Goal: Task Accomplishment & Management: Manage account settings

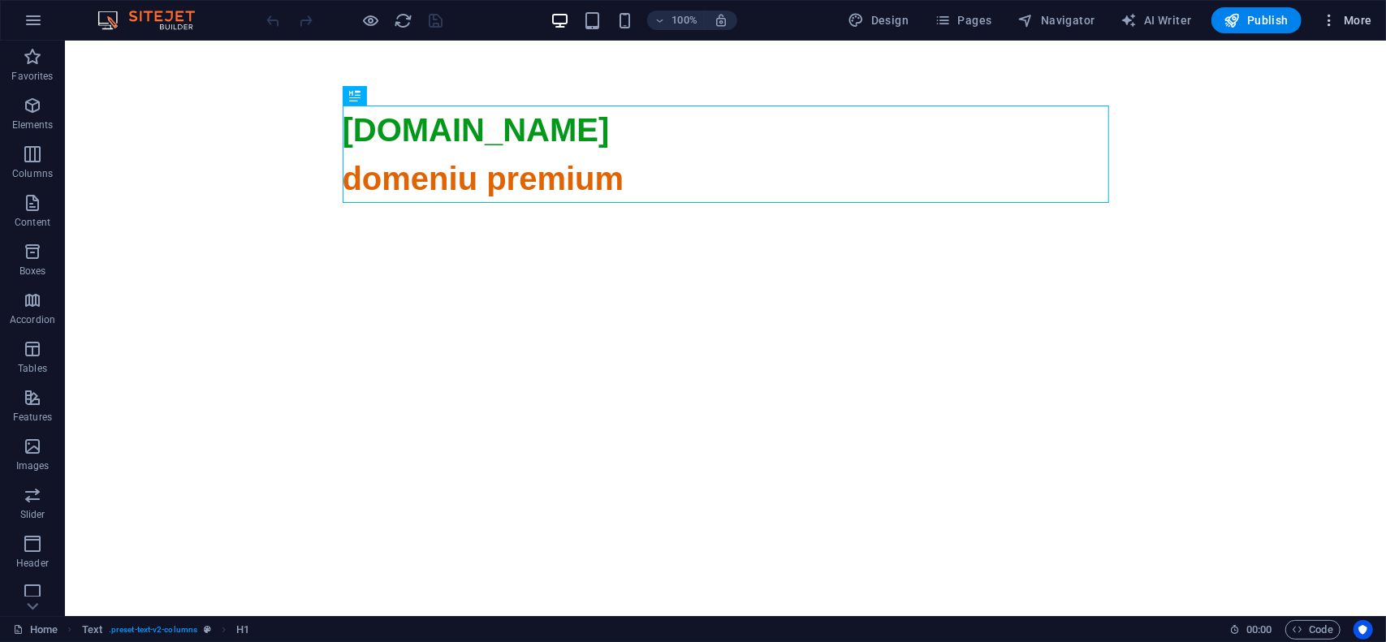
click at [1341, 22] on span "More" at bounding box center [1346, 20] width 51 height 16
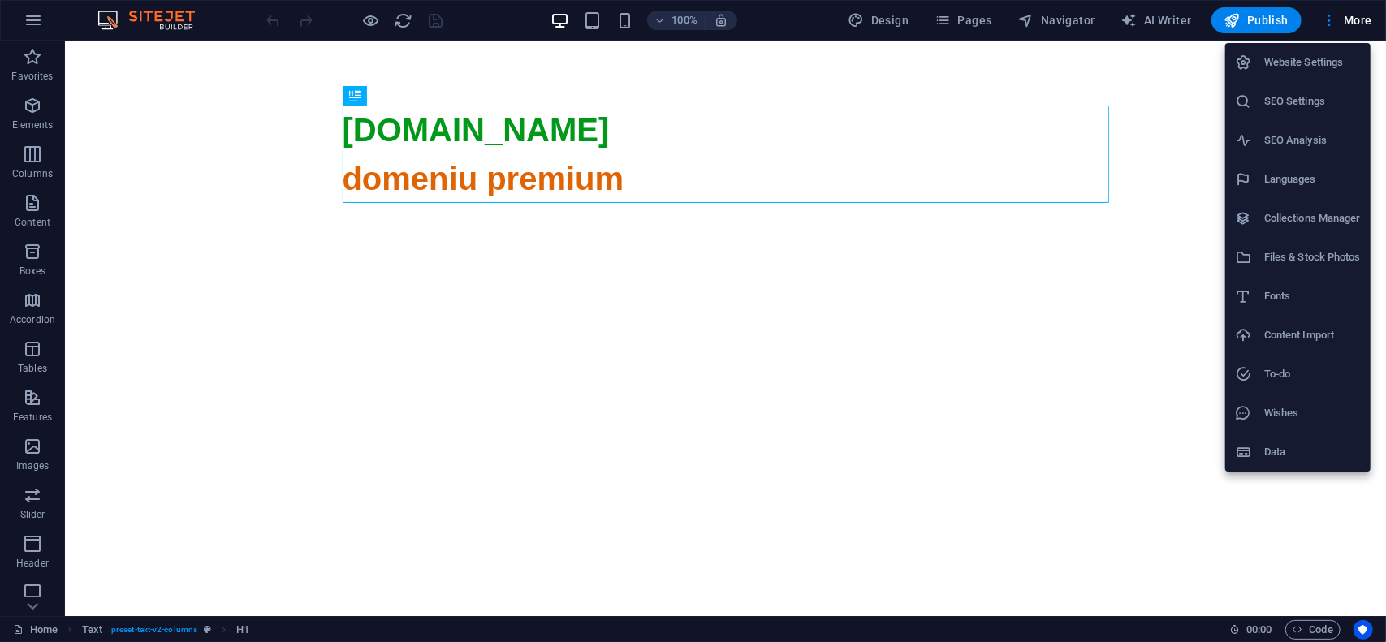
click at [1330, 70] on h6 "Website Settings" at bounding box center [1312, 62] width 97 height 19
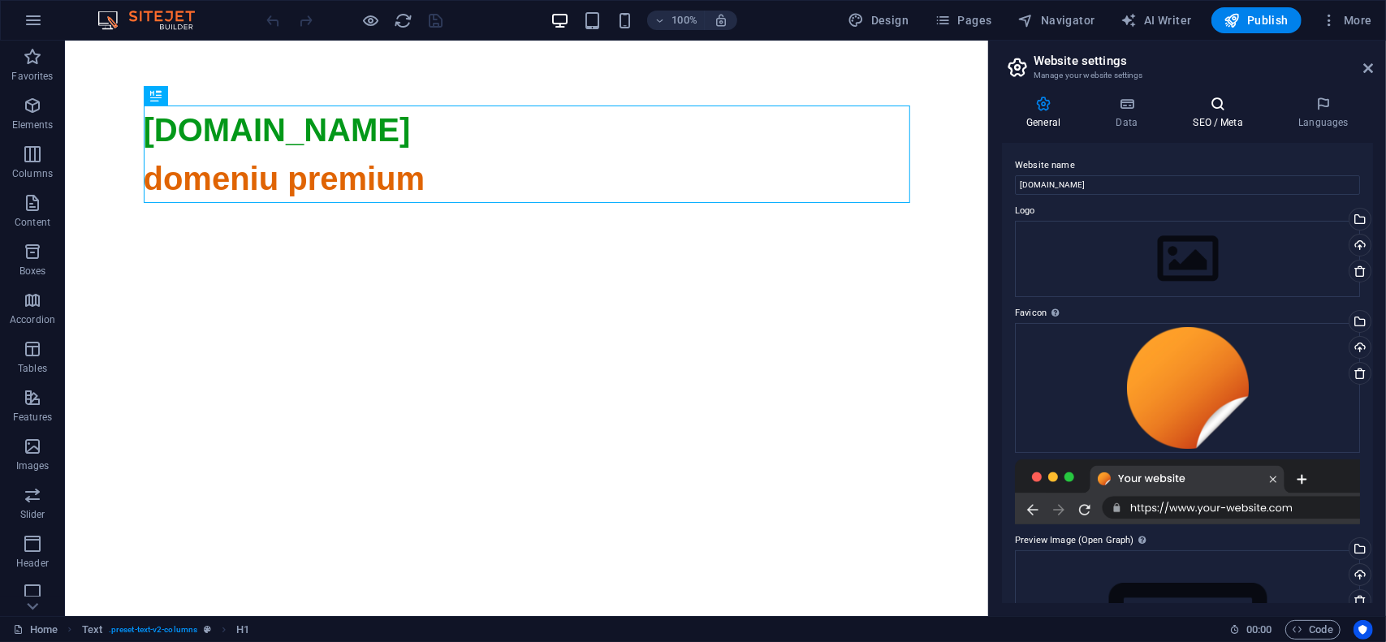
click at [1203, 106] on icon at bounding box center [1218, 104] width 99 height 16
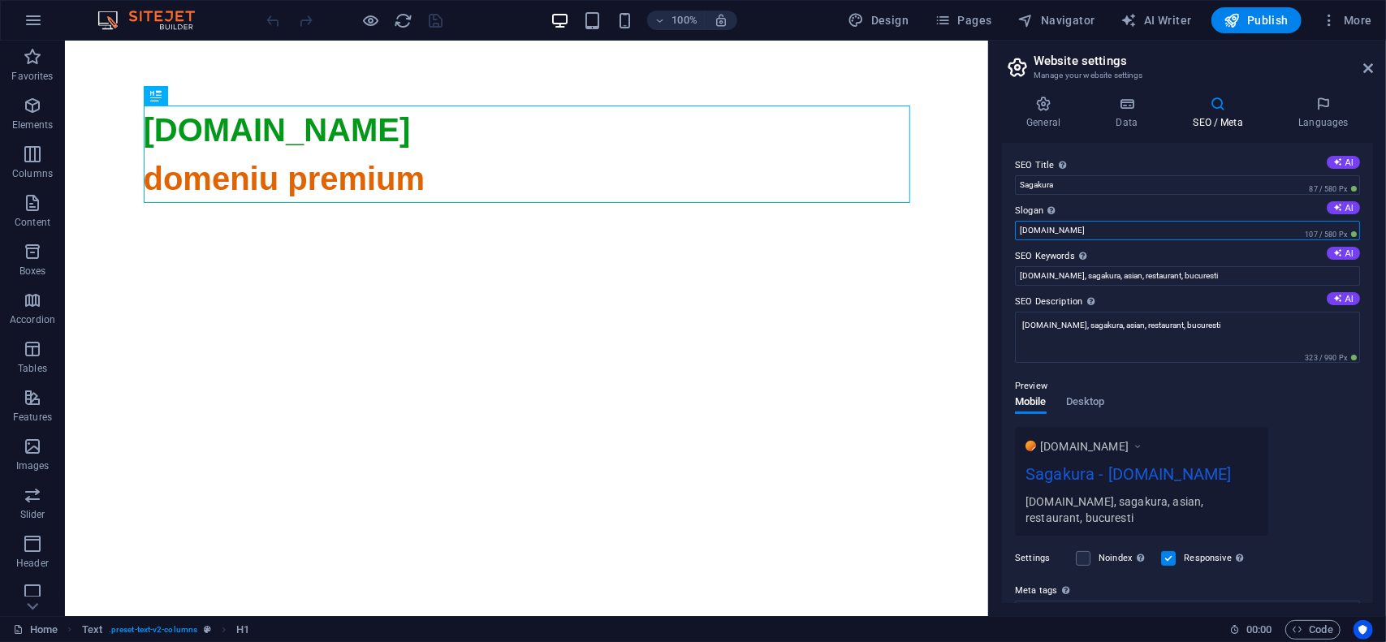
click at [1117, 238] on input "sagakura.ro" at bounding box center [1187, 230] width 345 height 19
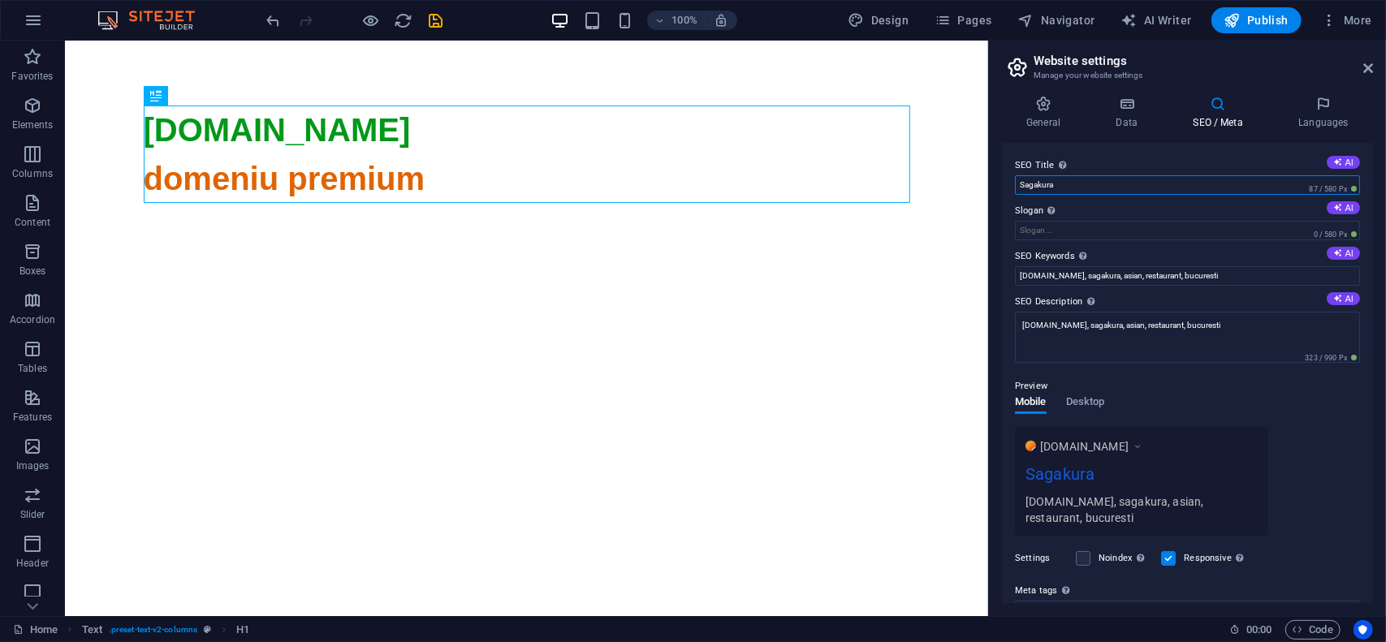
click at [1117, 181] on input "Sagakura" at bounding box center [1187, 184] width 345 height 19
paste input "sagakura.ro"
type input "Sagakura - sagakura.ro"
click at [1059, 92] on div "General Data SEO / Meta Languages Website name sagakura.ro Logo Drag files here…" at bounding box center [1187, 350] width 397 height 534
click at [1051, 113] on h4 "General" at bounding box center [1046, 113] width 89 height 34
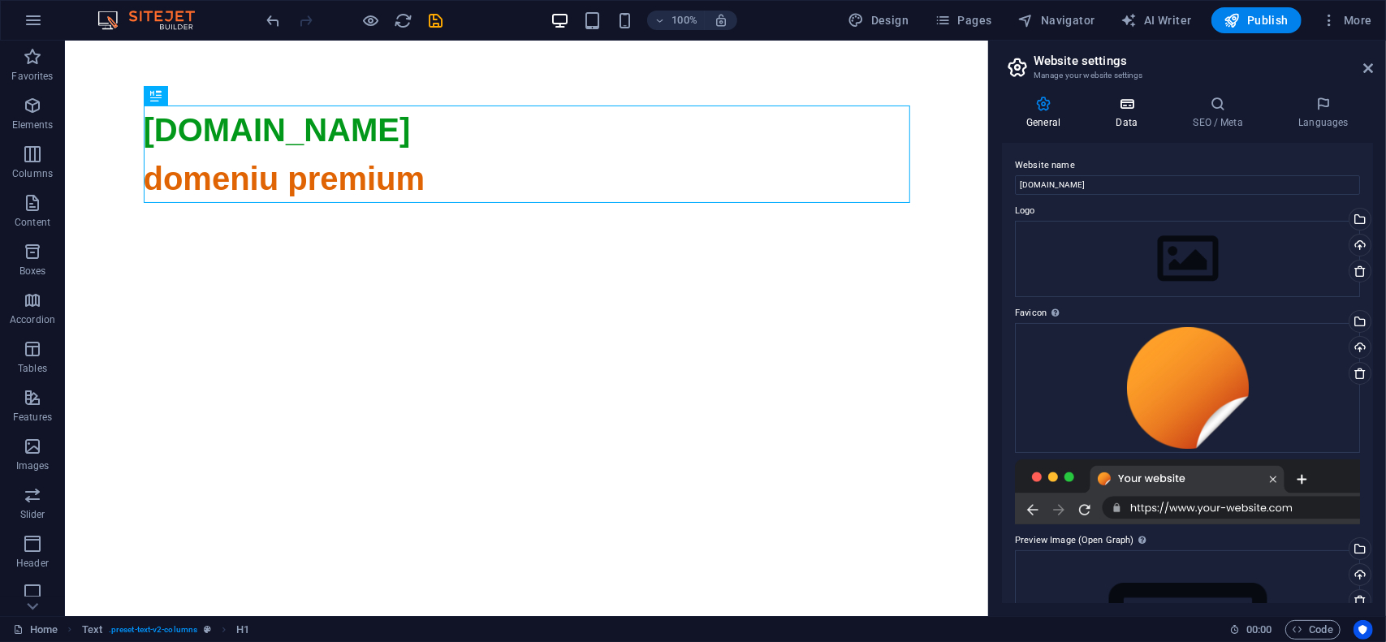
click at [1134, 113] on h4 "Data" at bounding box center [1129, 113] width 77 height 34
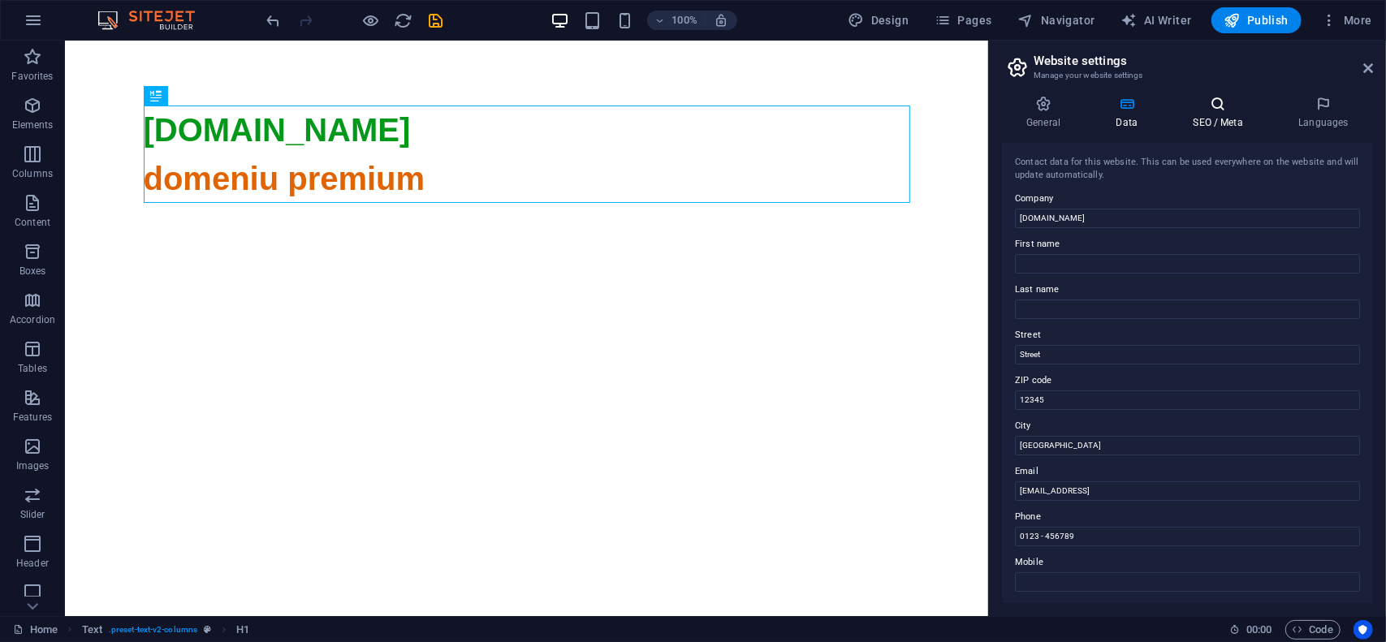
click at [1193, 111] on icon at bounding box center [1218, 104] width 99 height 16
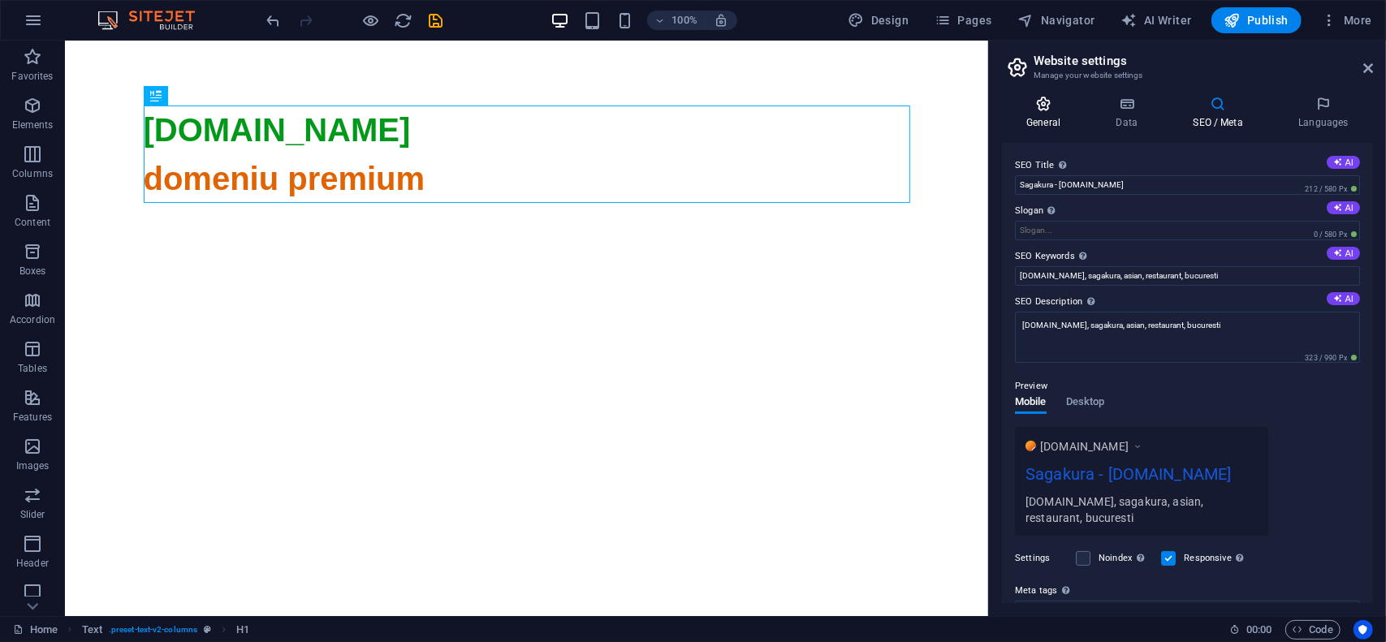
drag, startPoint x: 1038, startPoint y: 110, endPoint x: 1101, endPoint y: 110, distance: 63.3
click at [1040, 110] on icon at bounding box center [1043, 104] width 83 height 16
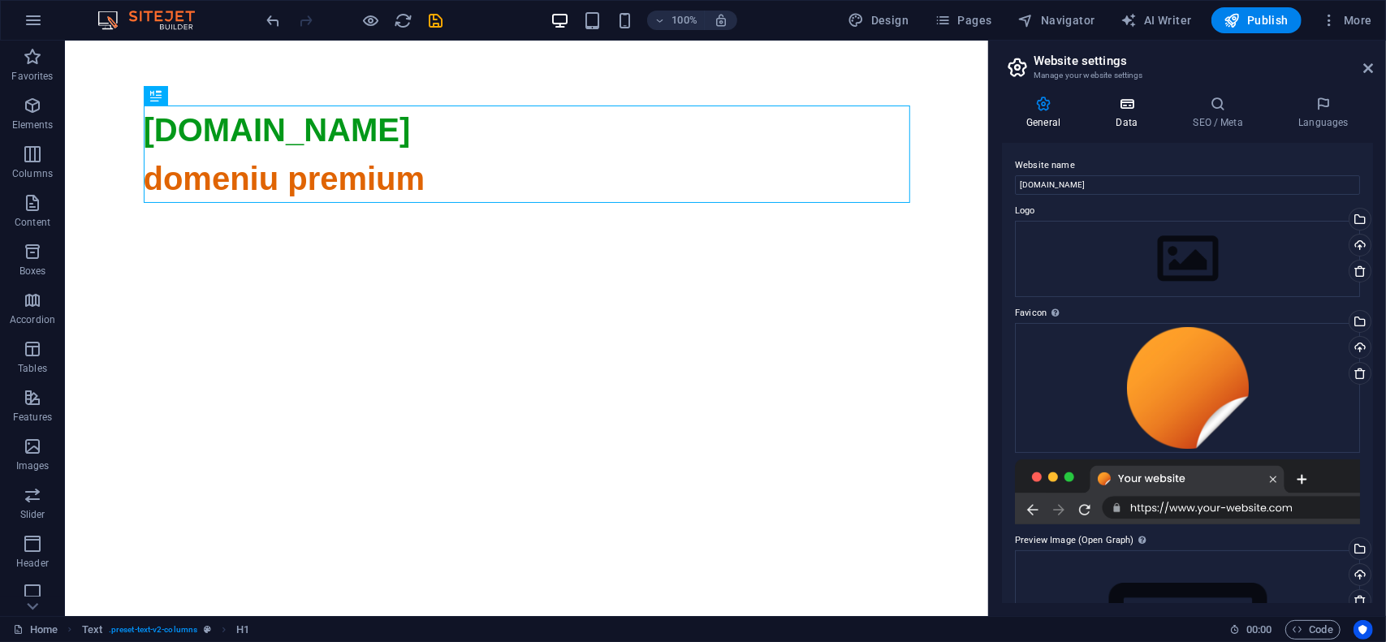
click at [1116, 110] on icon at bounding box center [1126, 104] width 71 height 16
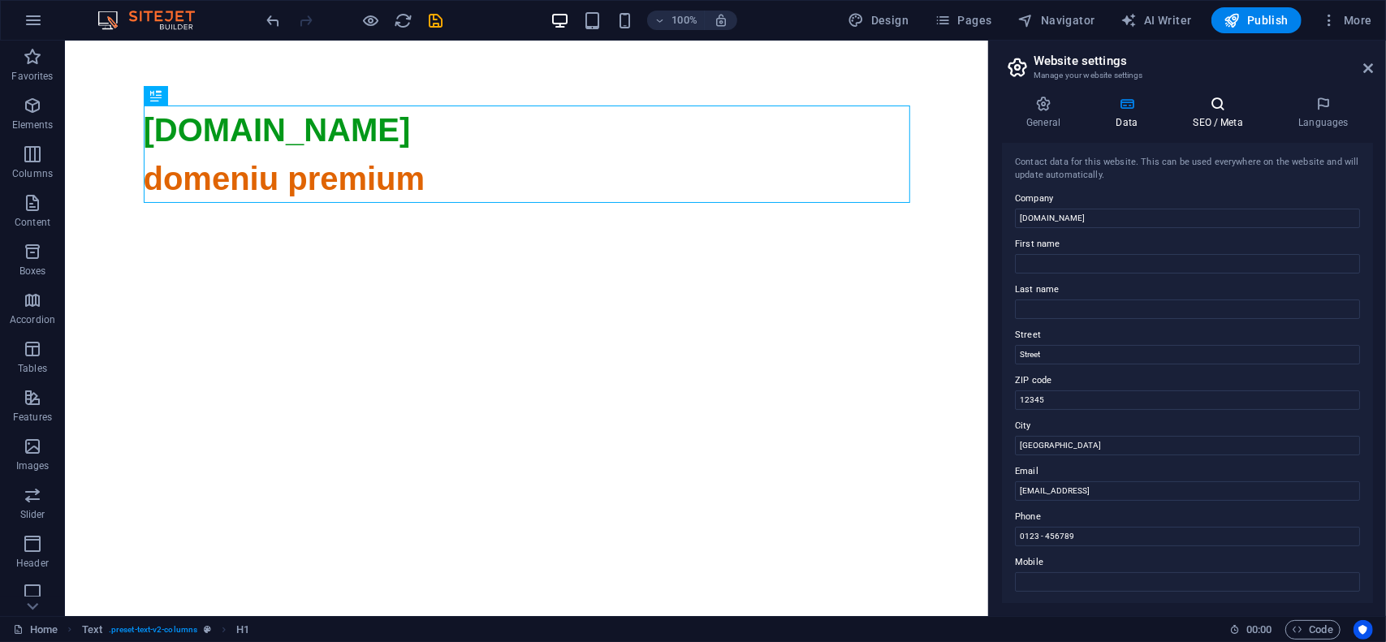
click at [1206, 106] on icon at bounding box center [1218, 104] width 99 height 16
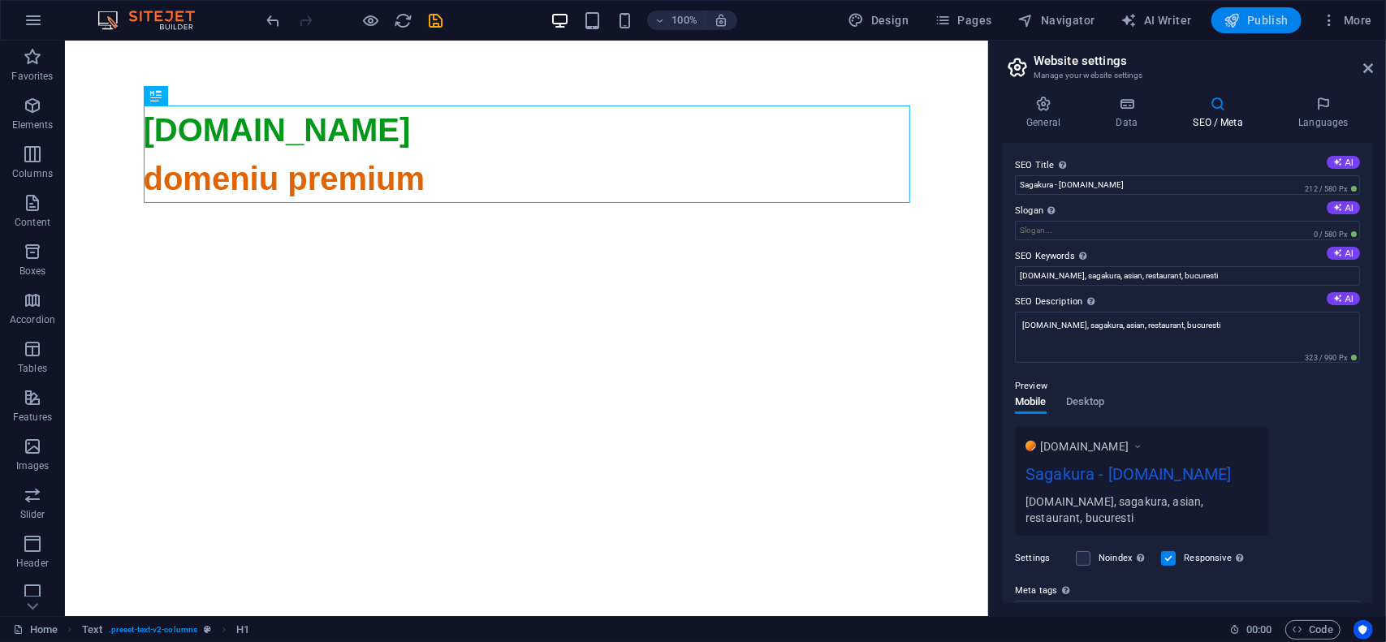
click at [1260, 24] on span "Publish" at bounding box center [1257, 20] width 64 height 16
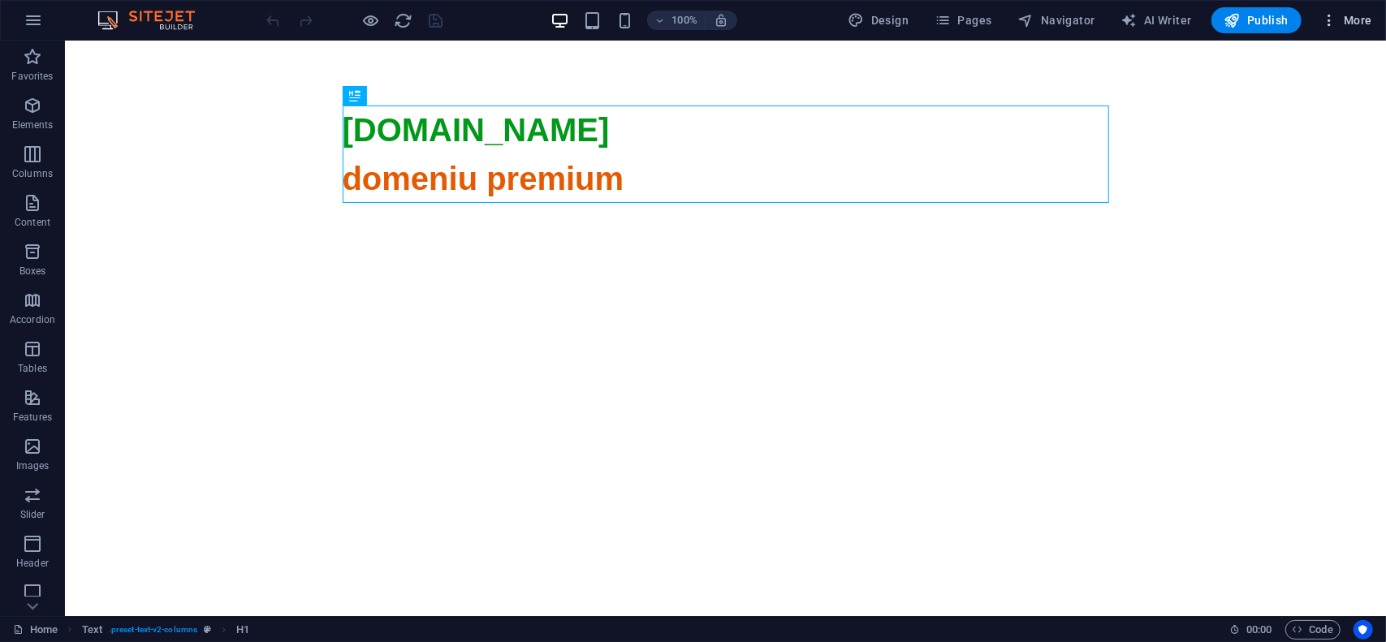
click at [1355, 17] on span "More" at bounding box center [1346, 20] width 51 height 16
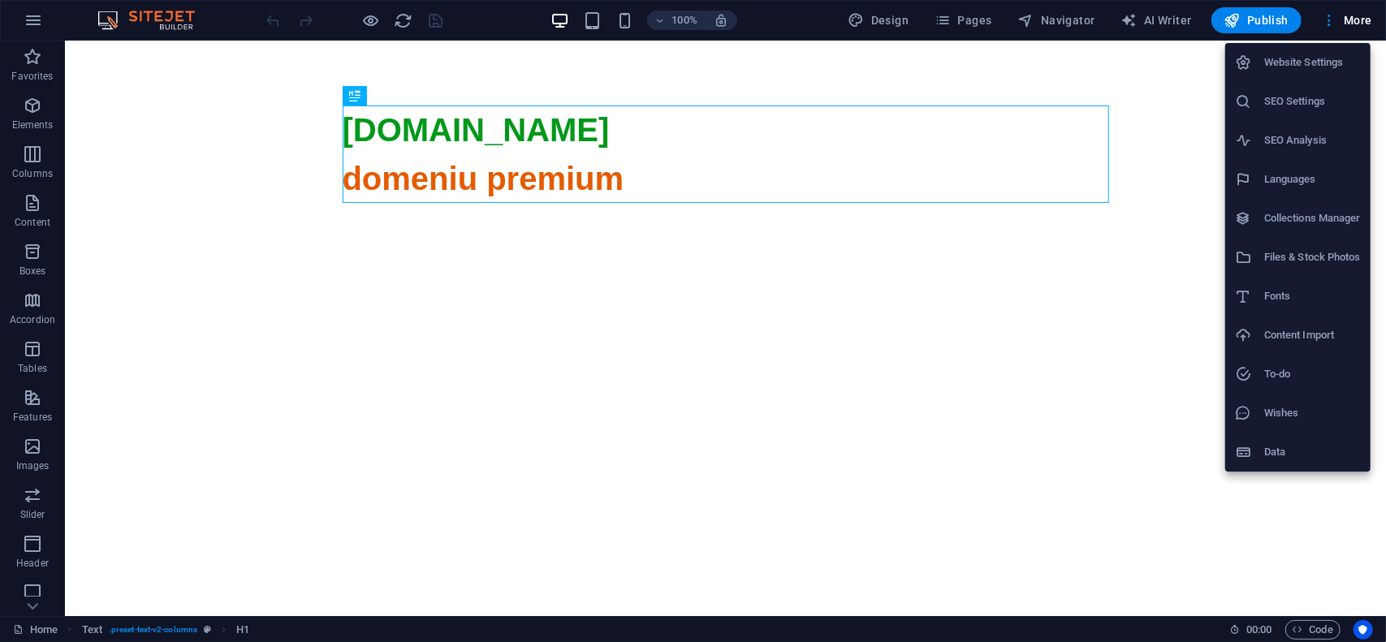
click at [1329, 58] on h6 "Website Settings" at bounding box center [1312, 62] width 97 height 19
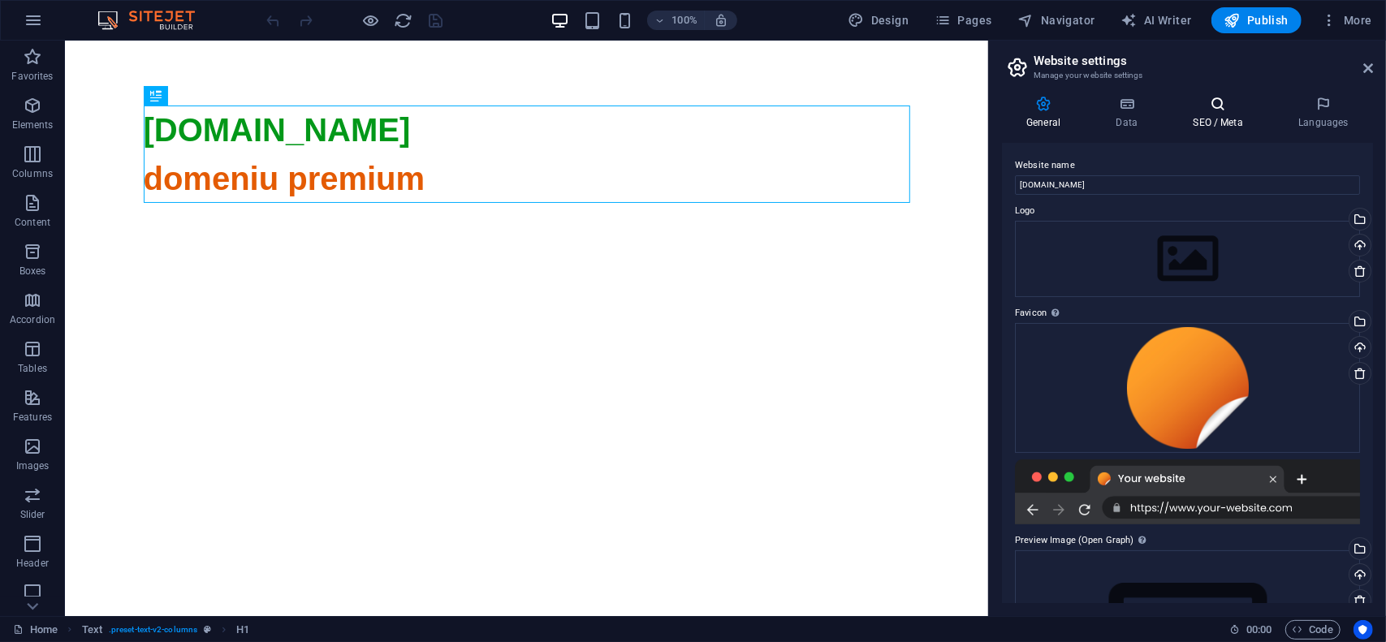
click at [1222, 106] on icon at bounding box center [1218, 104] width 99 height 16
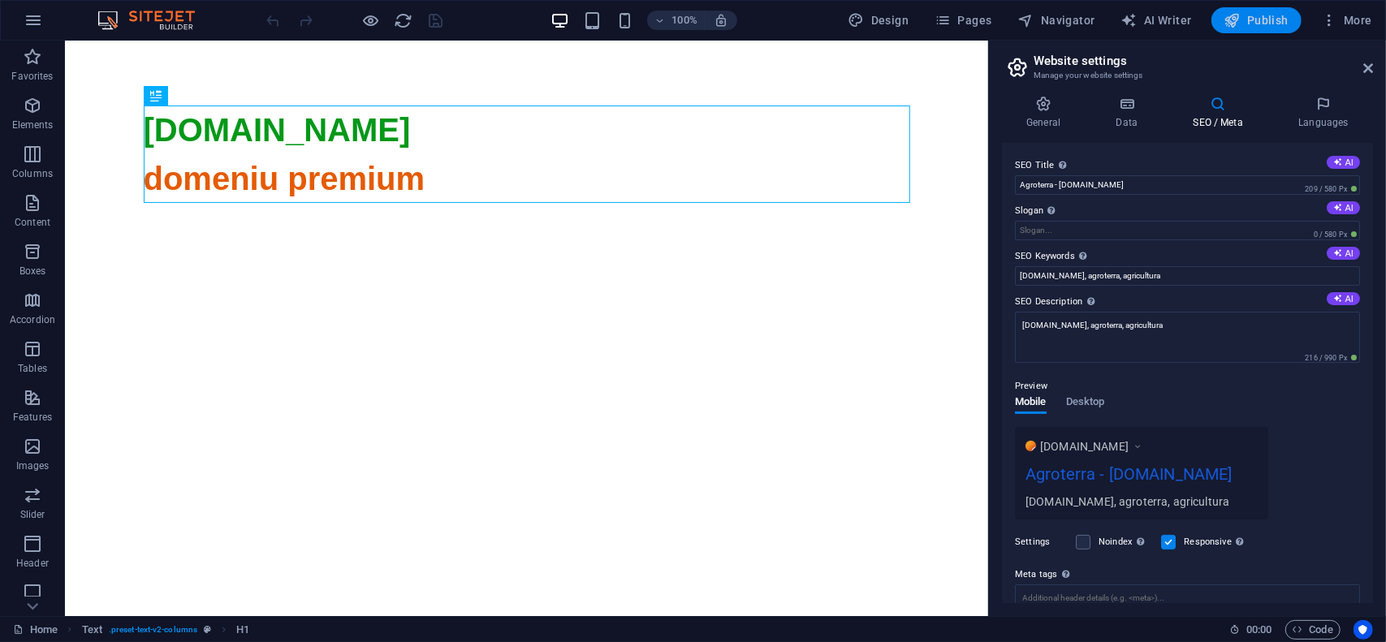
click at [1267, 19] on span "Publish" at bounding box center [1257, 20] width 64 height 16
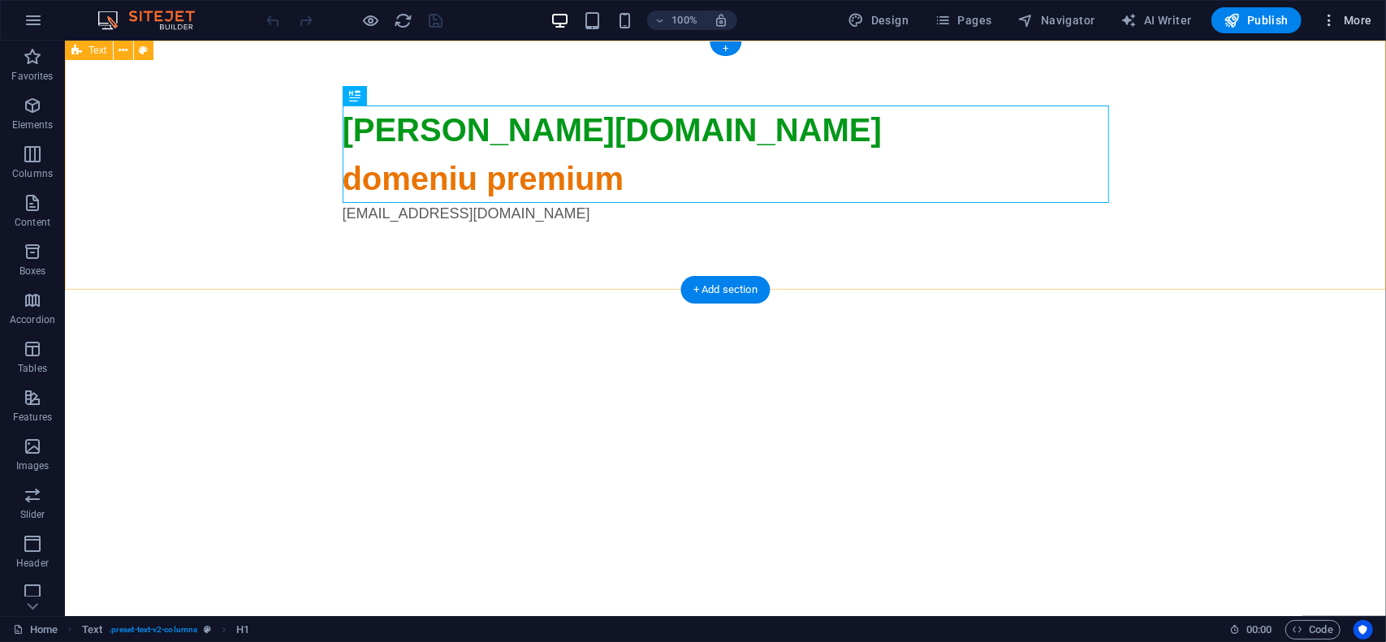
click at [1332, 30] on button "More" at bounding box center [1347, 20] width 64 height 26
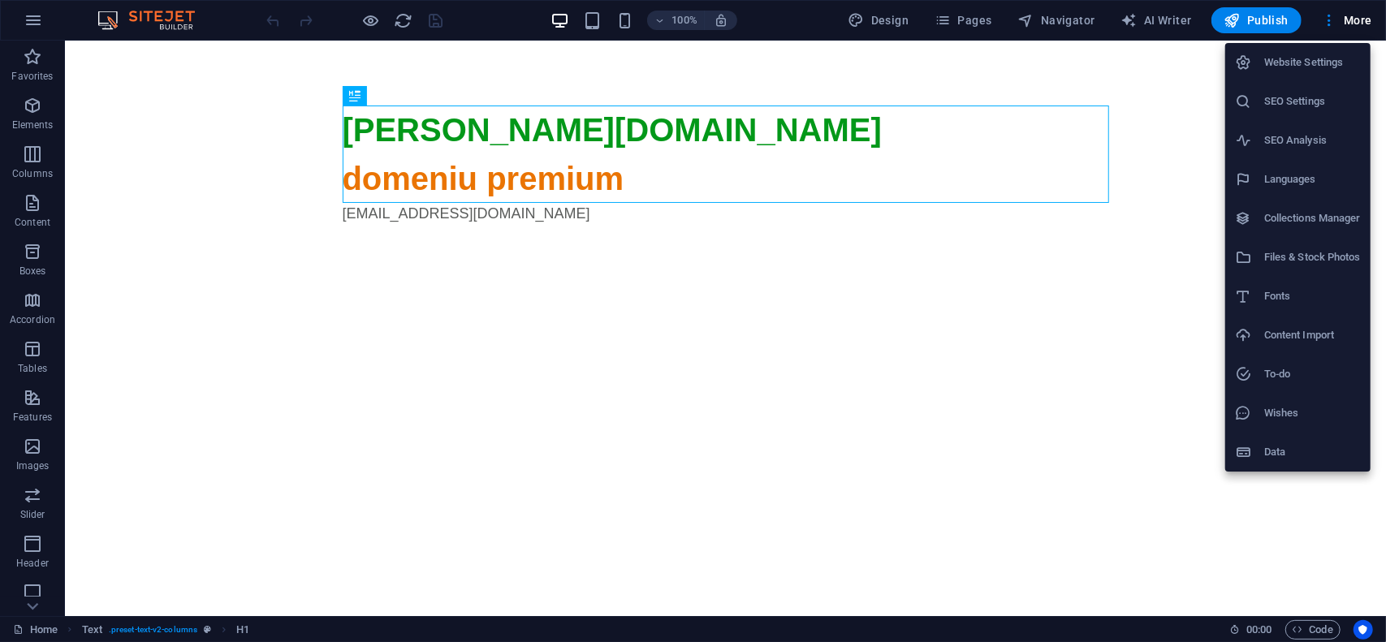
click at [1302, 73] on li "Website Settings" at bounding box center [1297, 62] width 145 height 39
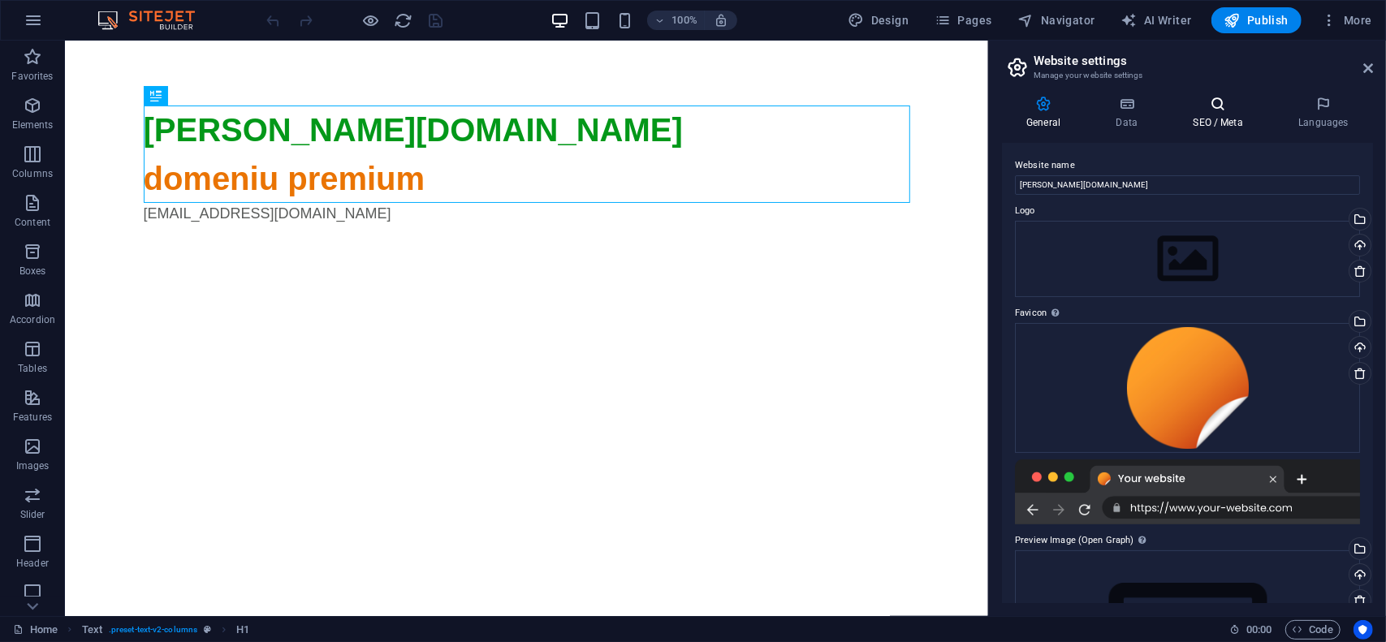
click at [1216, 121] on h4 "SEO / Meta" at bounding box center [1222, 113] width 106 height 34
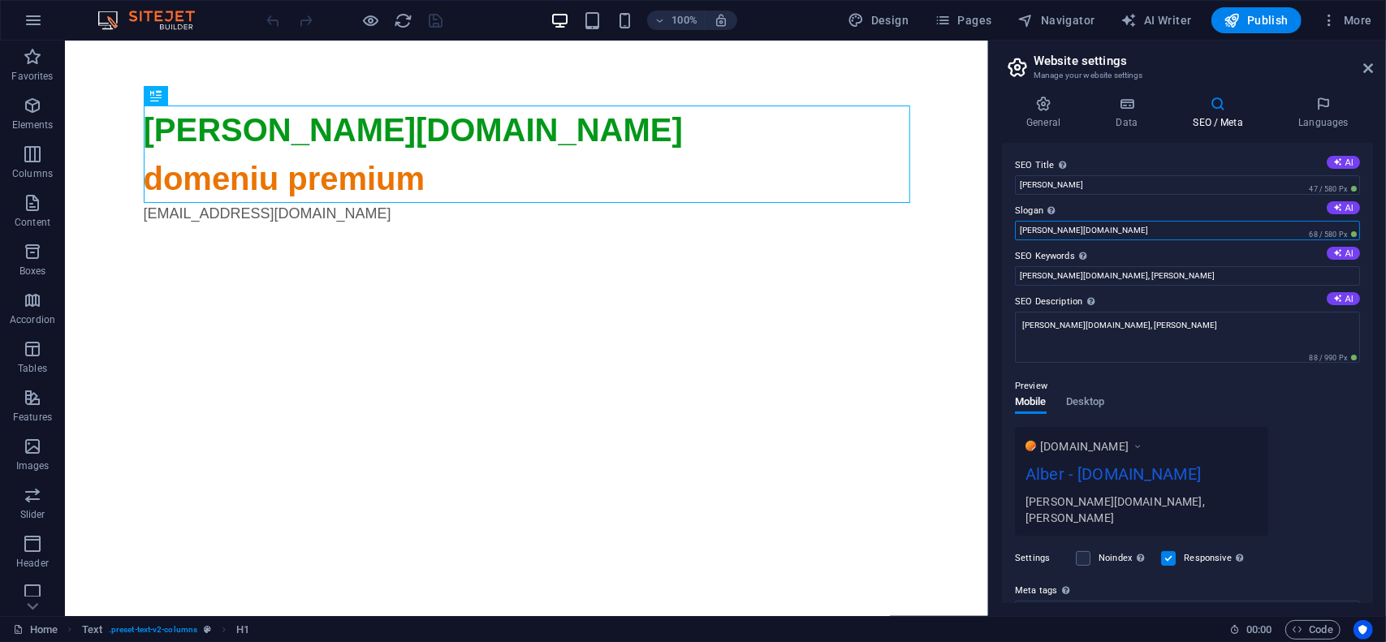
click at [1056, 227] on input "alber.ro" at bounding box center [1187, 230] width 345 height 19
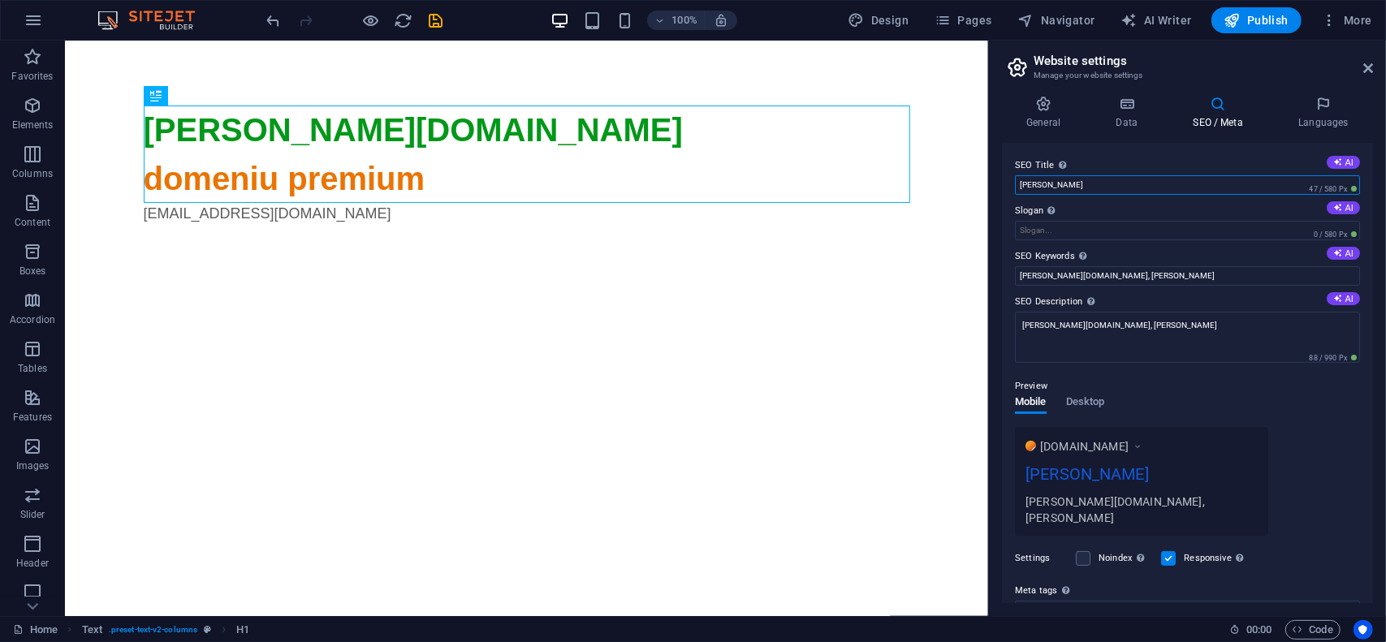
click at [1075, 185] on input "Alber" at bounding box center [1187, 184] width 345 height 19
paste input "alber.ro"
type input "Alber - alber.ro"
click at [1054, 109] on icon at bounding box center [1043, 104] width 83 height 16
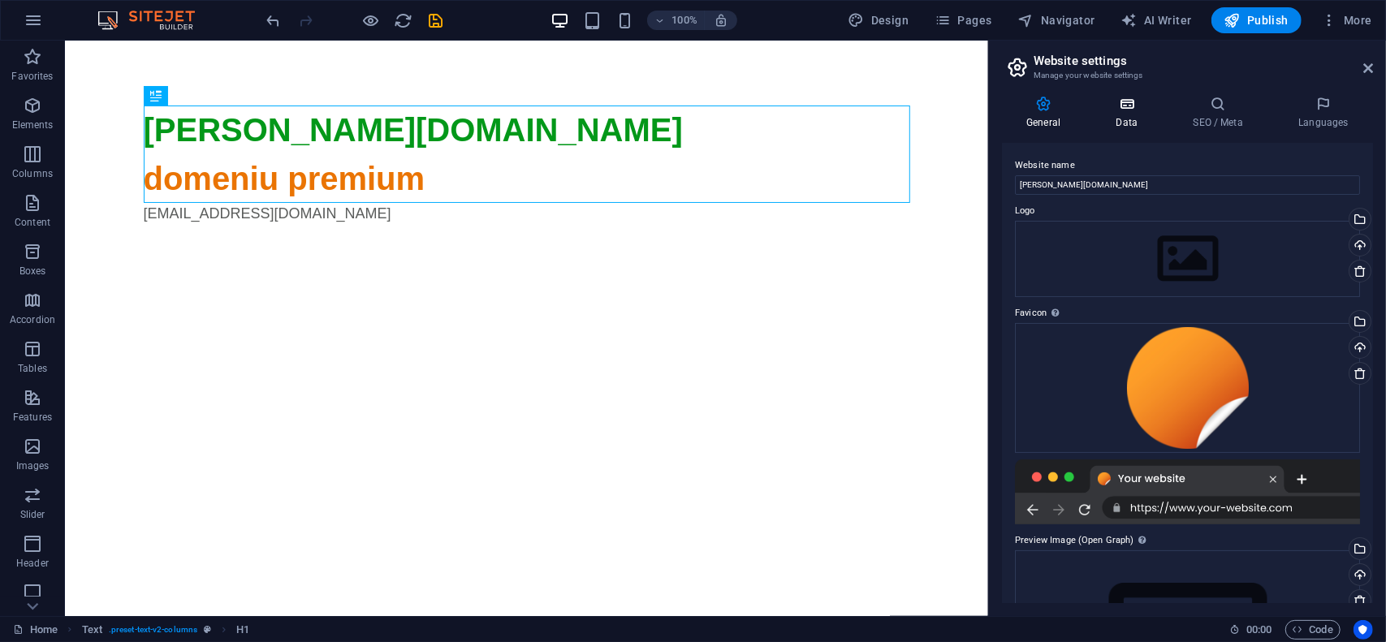
click at [1130, 110] on icon at bounding box center [1126, 104] width 71 height 16
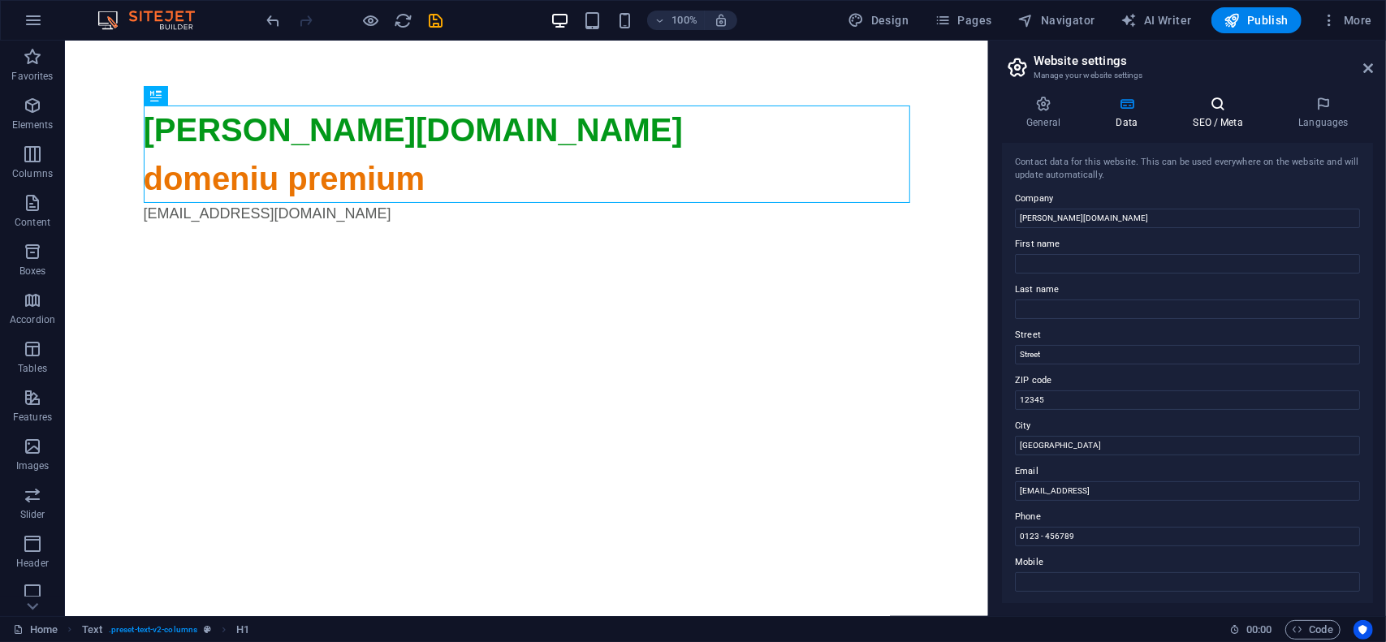
click at [1214, 113] on h4 "SEO / Meta" at bounding box center [1222, 113] width 106 height 34
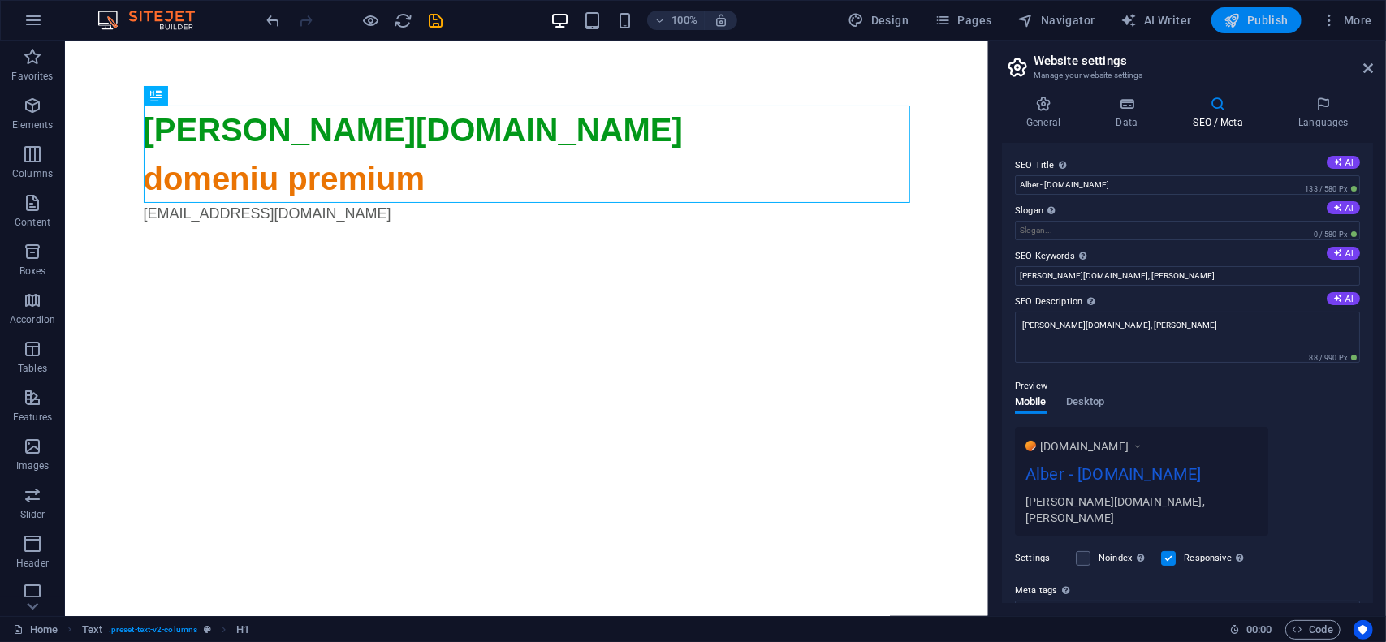
click at [1251, 16] on span "Publish" at bounding box center [1257, 20] width 64 height 16
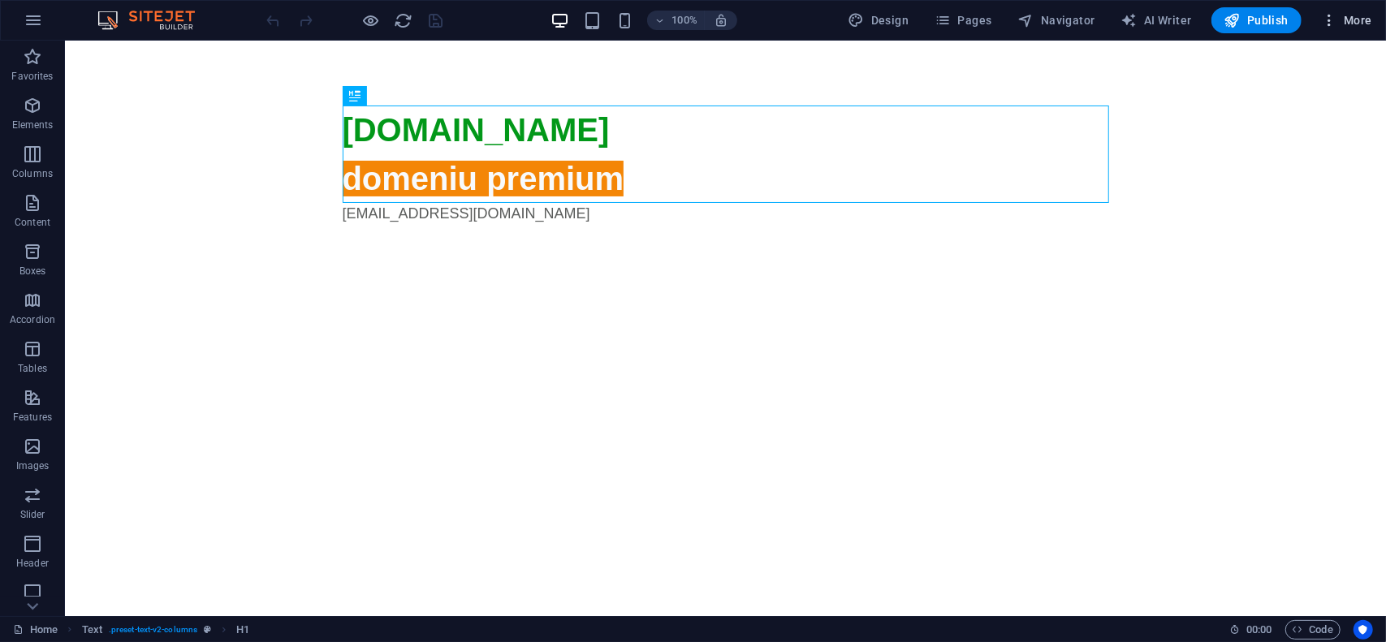
click at [1359, 26] on span "More" at bounding box center [1346, 20] width 51 height 16
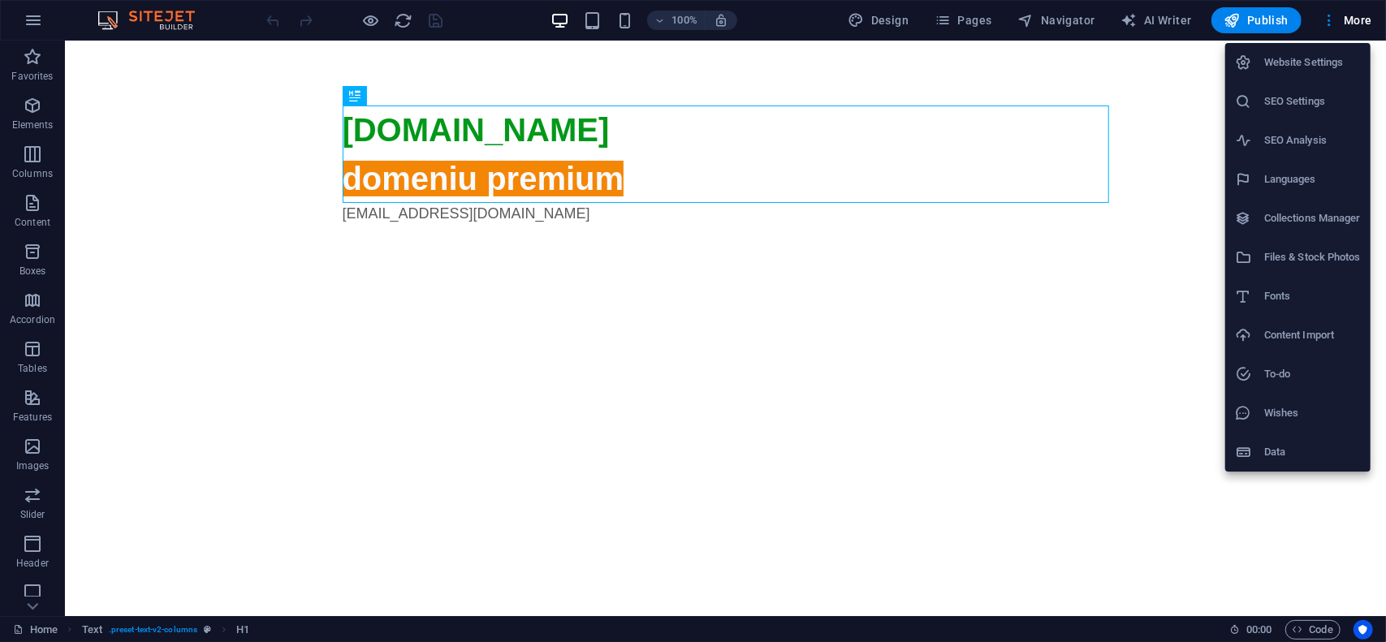
click at [1333, 54] on h6 "Website Settings" at bounding box center [1312, 62] width 97 height 19
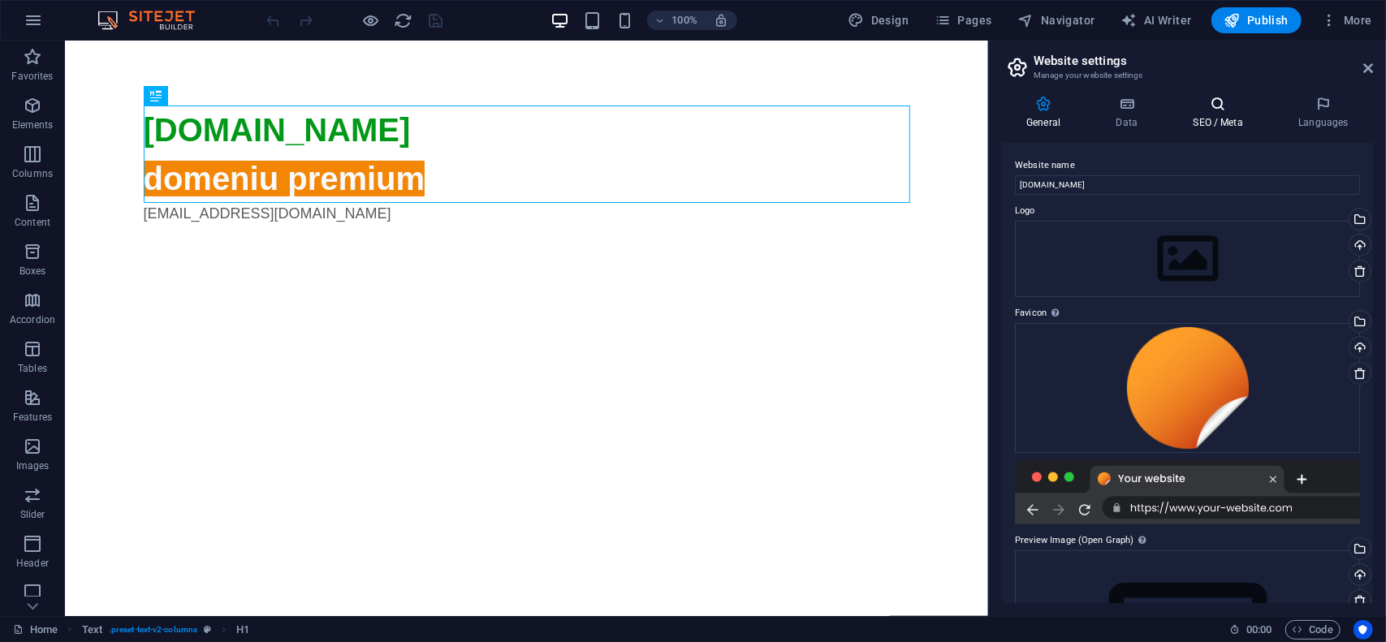
click at [1219, 116] on h4 "SEO / Meta" at bounding box center [1222, 113] width 106 height 34
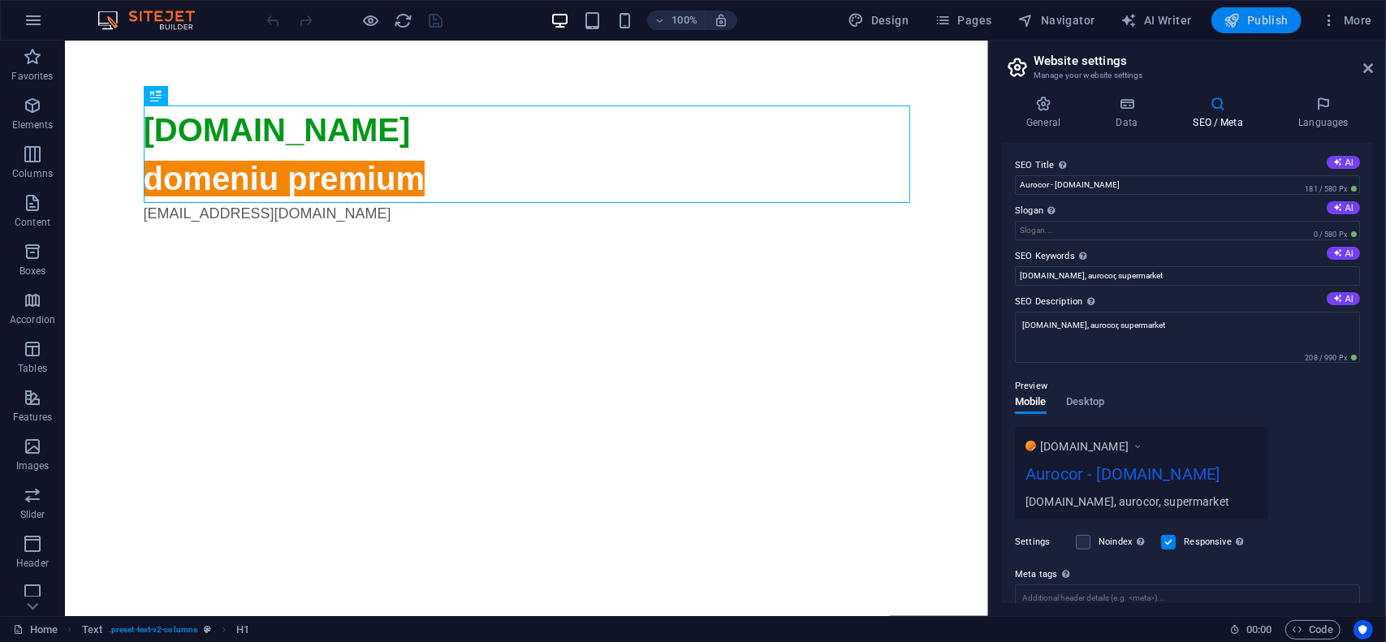
click at [1265, 19] on span "Publish" at bounding box center [1257, 20] width 64 height 16
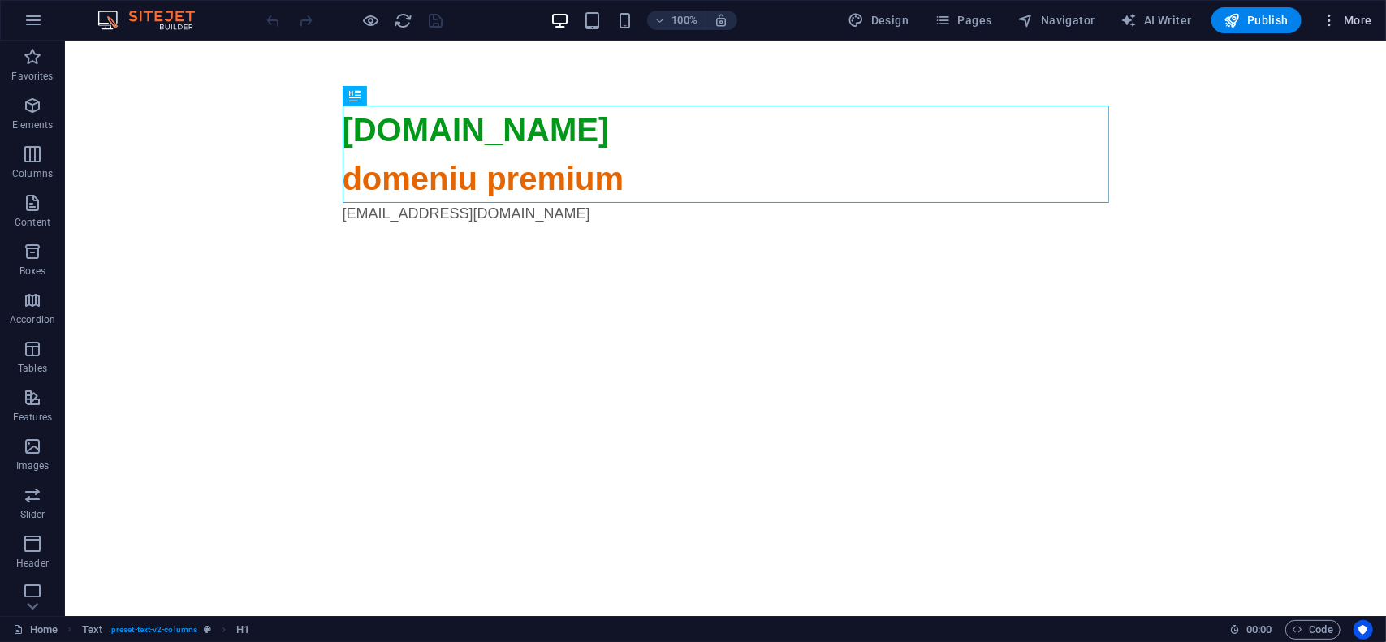
click at [1356, 26] on span "More" at bounding box center [1346, 20] width 51 height 16
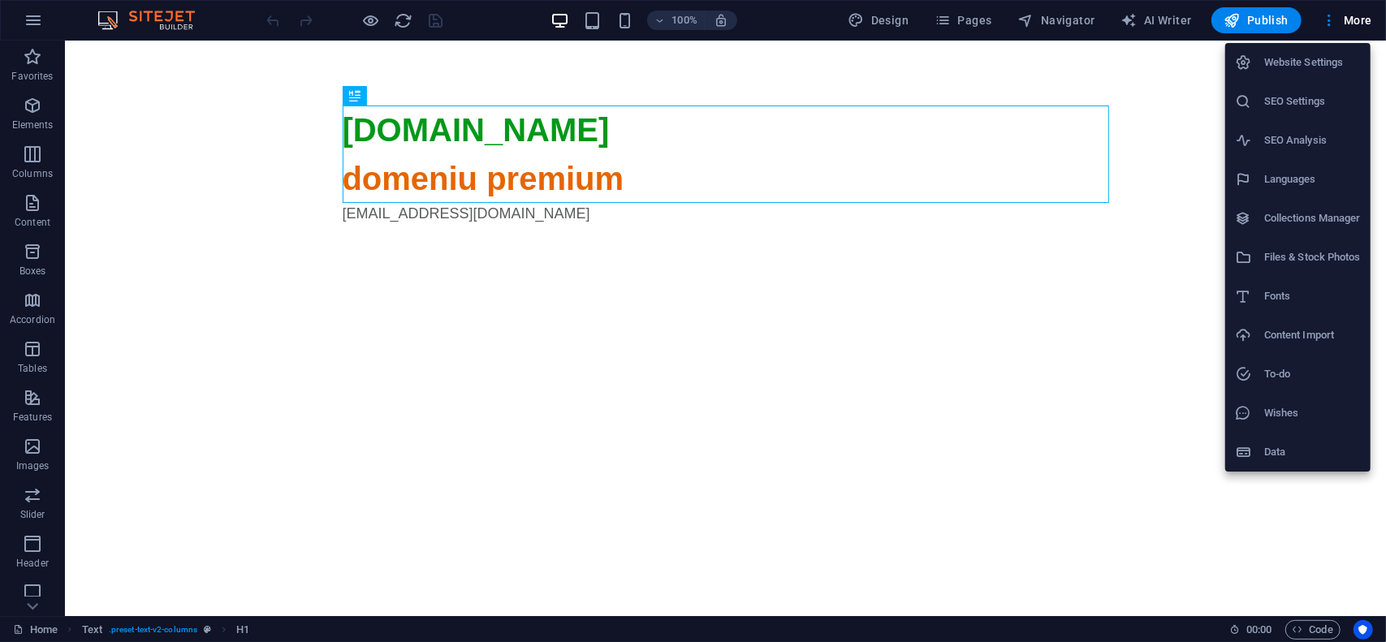
click at [1343, 58] on h6 "Website Settings" at bounding box center [1312, 62] width 97 height 19
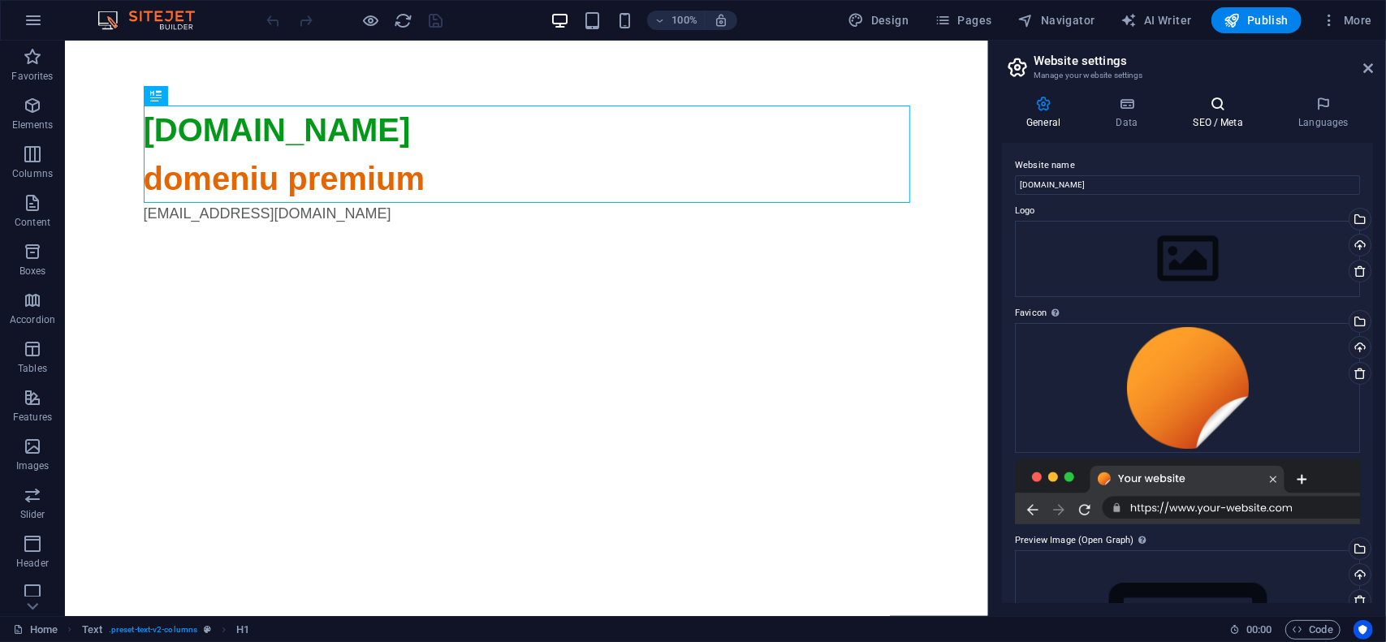
click at [1221, 118] on h4 "SEO / Meta" at bounding box center [1222, 113] width 106 height 34
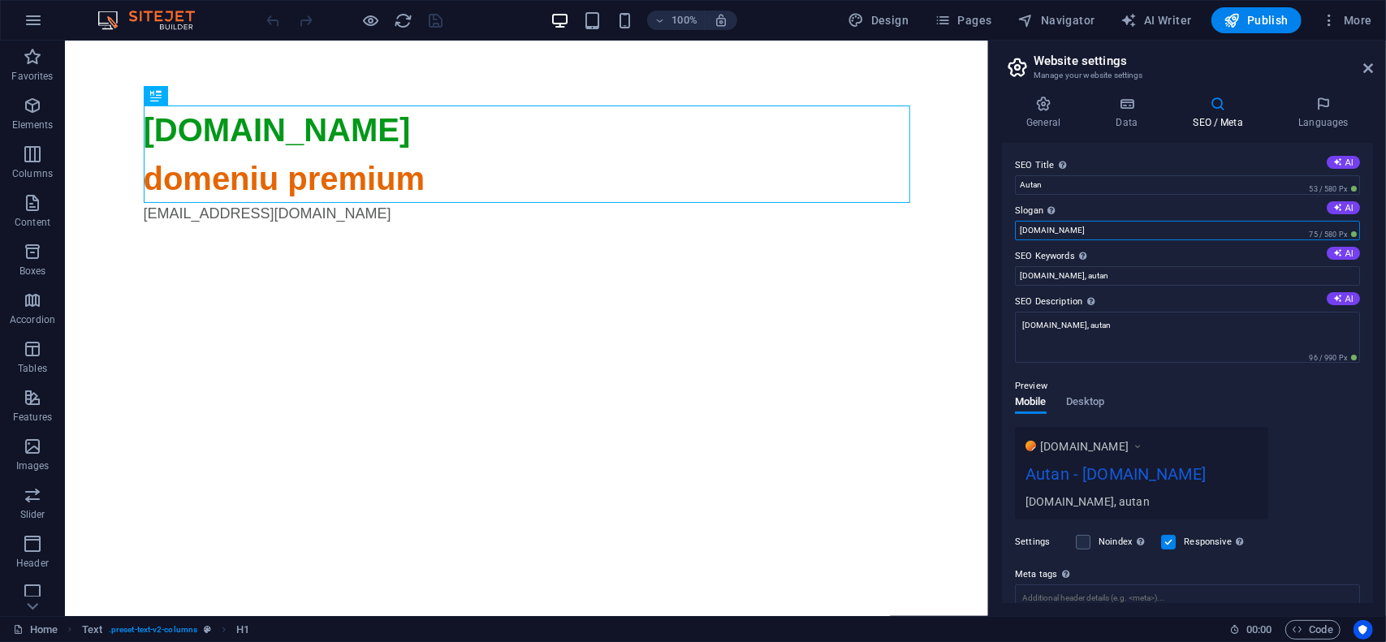
click at [1046, 227] on input "autan.ro" at bounding box center [1187, 230] width 345 height 19
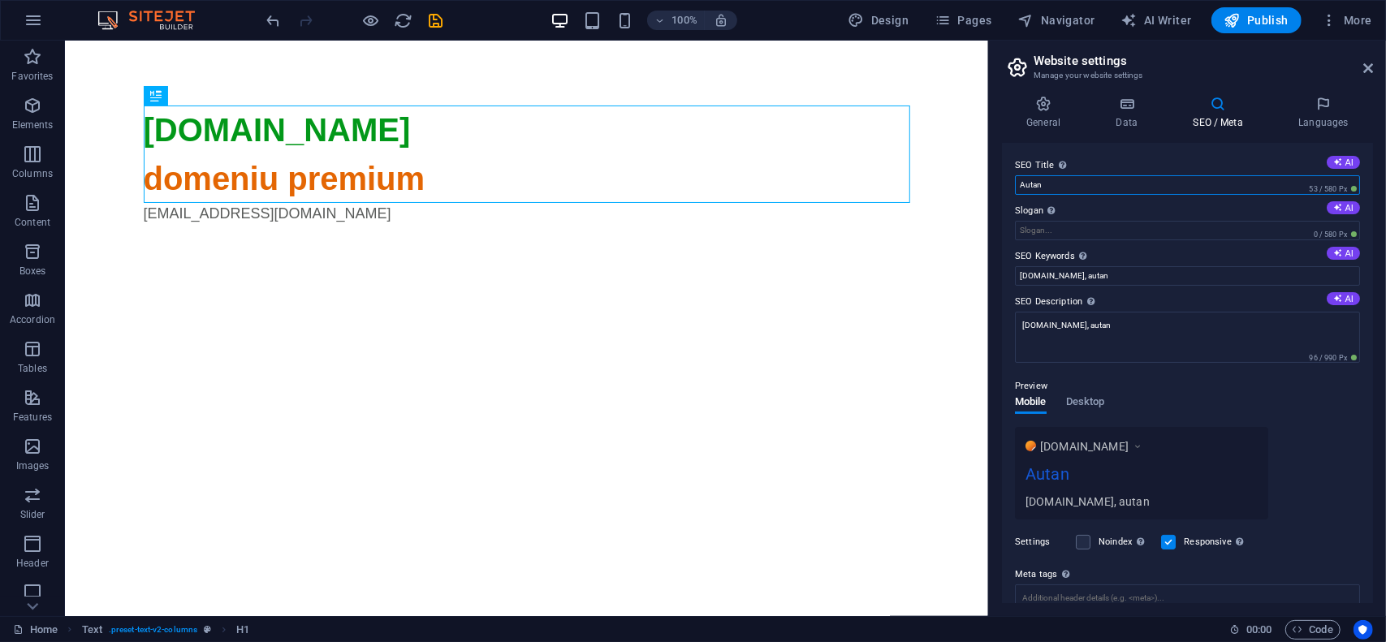
click at [1114, 186] on input "Autan" at bounding box center [1187, 184] width 345 height 19
paste input "autan.ro"
type input "Autan - autan.ro"
click at [1266, 9] on button "Publish" at bounding box center [1257, 20] width 90 height 26
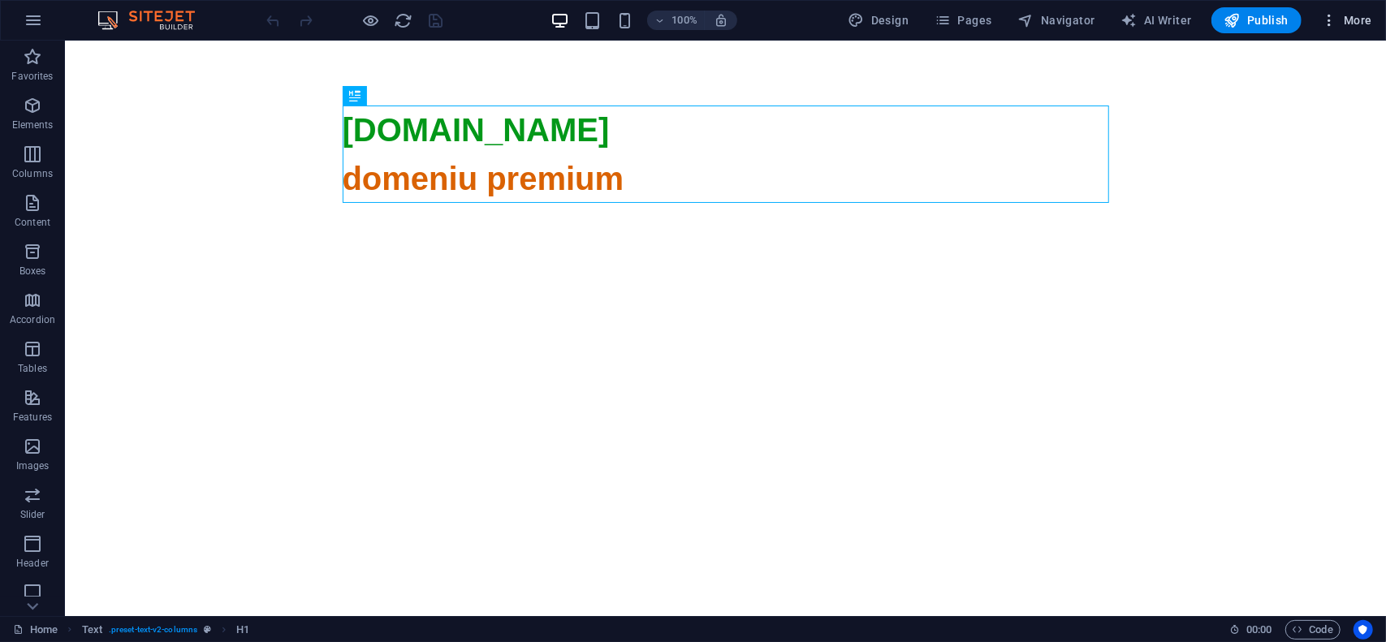
click at [1348, 20] on span "More" at bounding box center [1346, 20] width 51 height 16
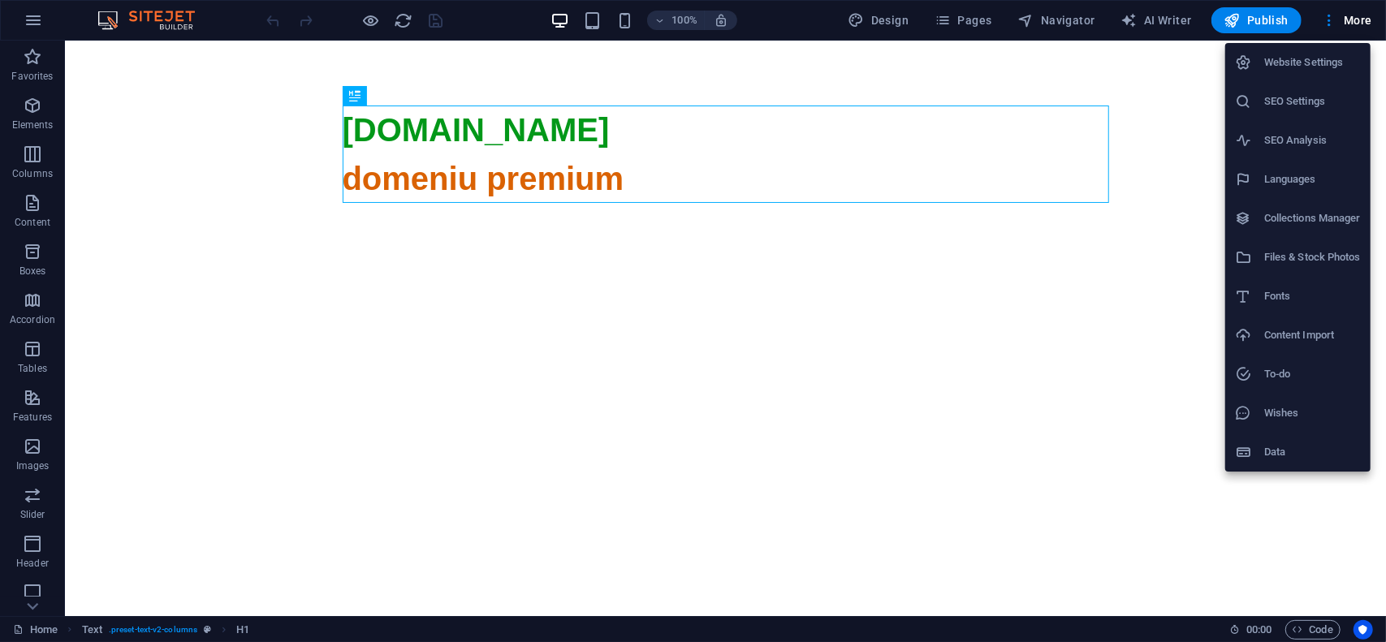
click at [1322, 71] on h6 "Website Settings" at bounding box center [1312, 62] width 97 height 19
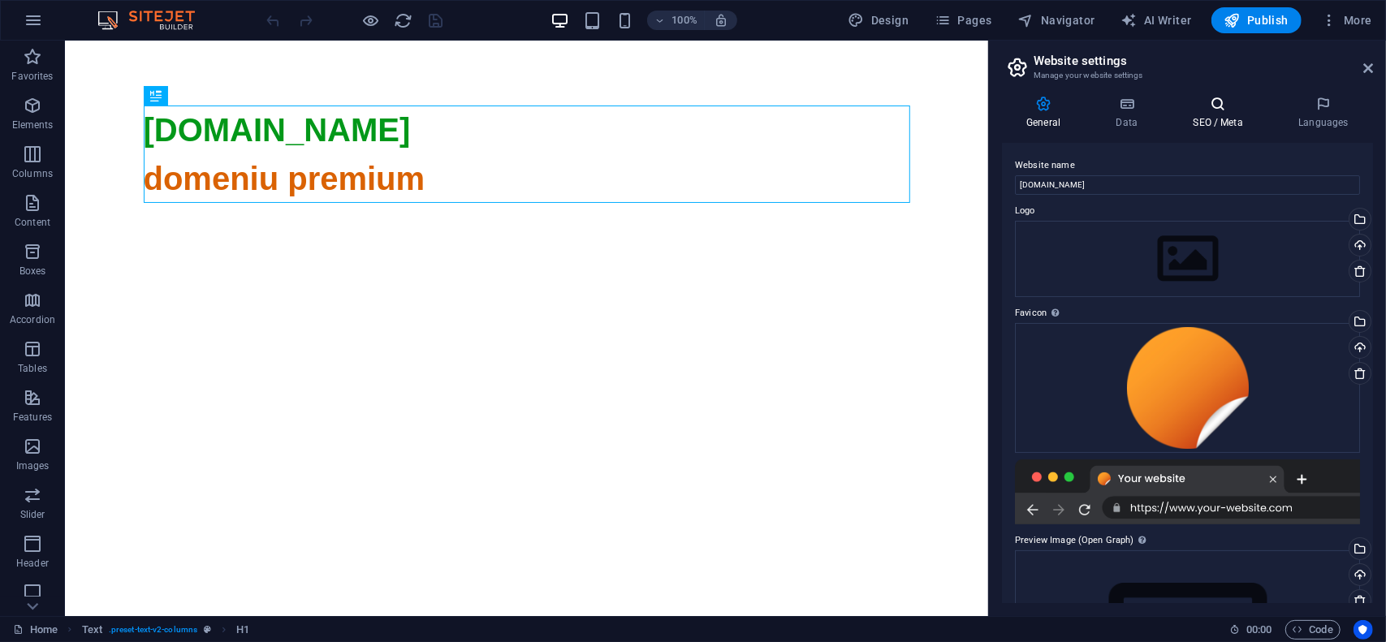
click at [1191, 119] on h4 "SEO / Meta" at bounding box center [1222, 113] width 106 height 34
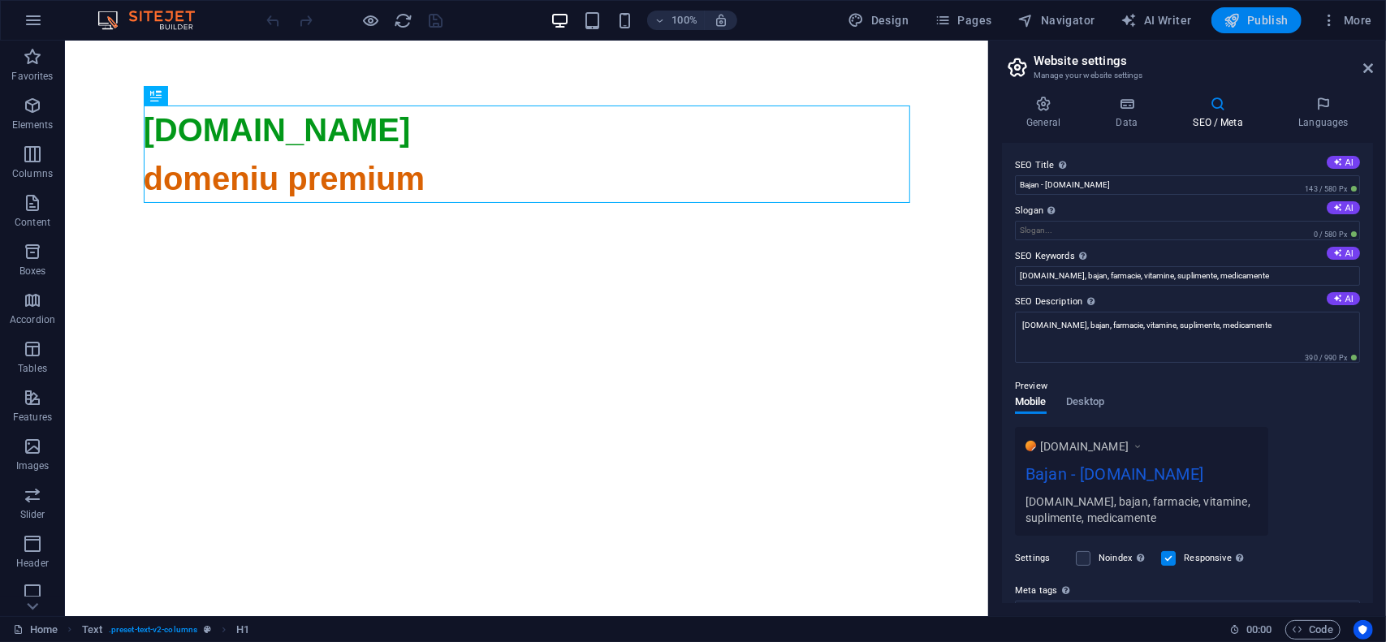
click at [1268, 17] on span "Publish" at bounding box center [1257, 20] width 64 height 16
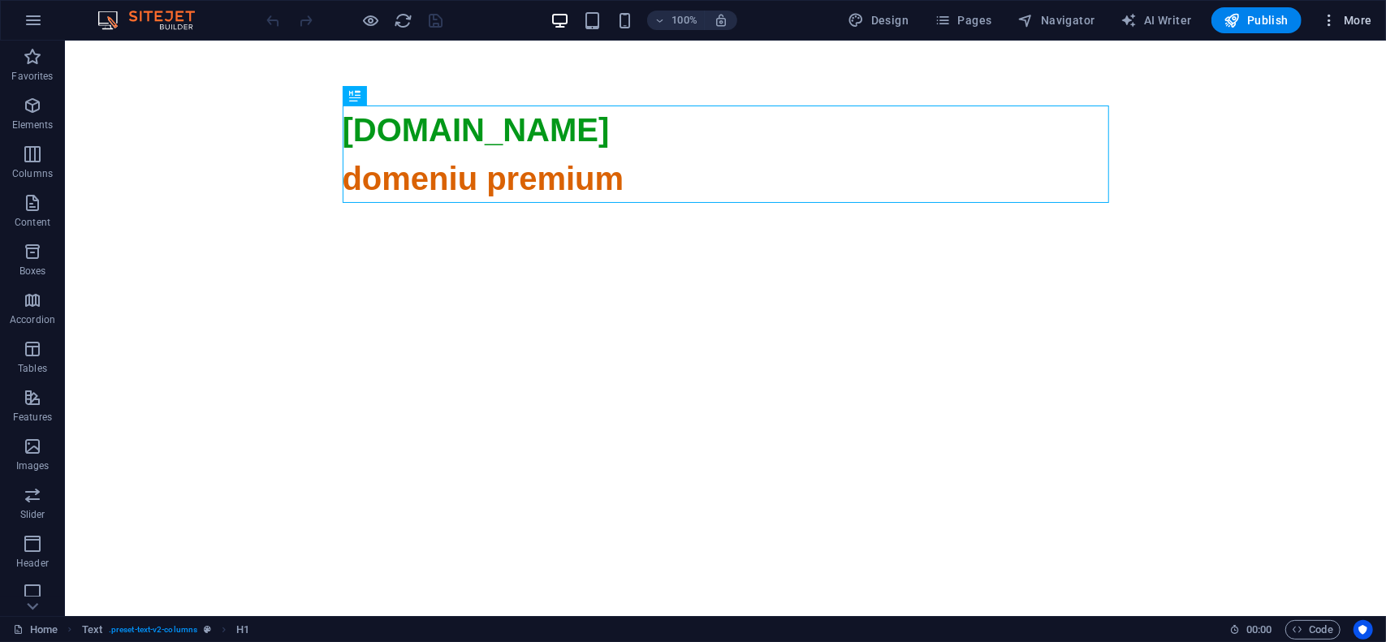
click at [1363, 20] on span "More" at bounding box center [1346, 20] width 51 height 16
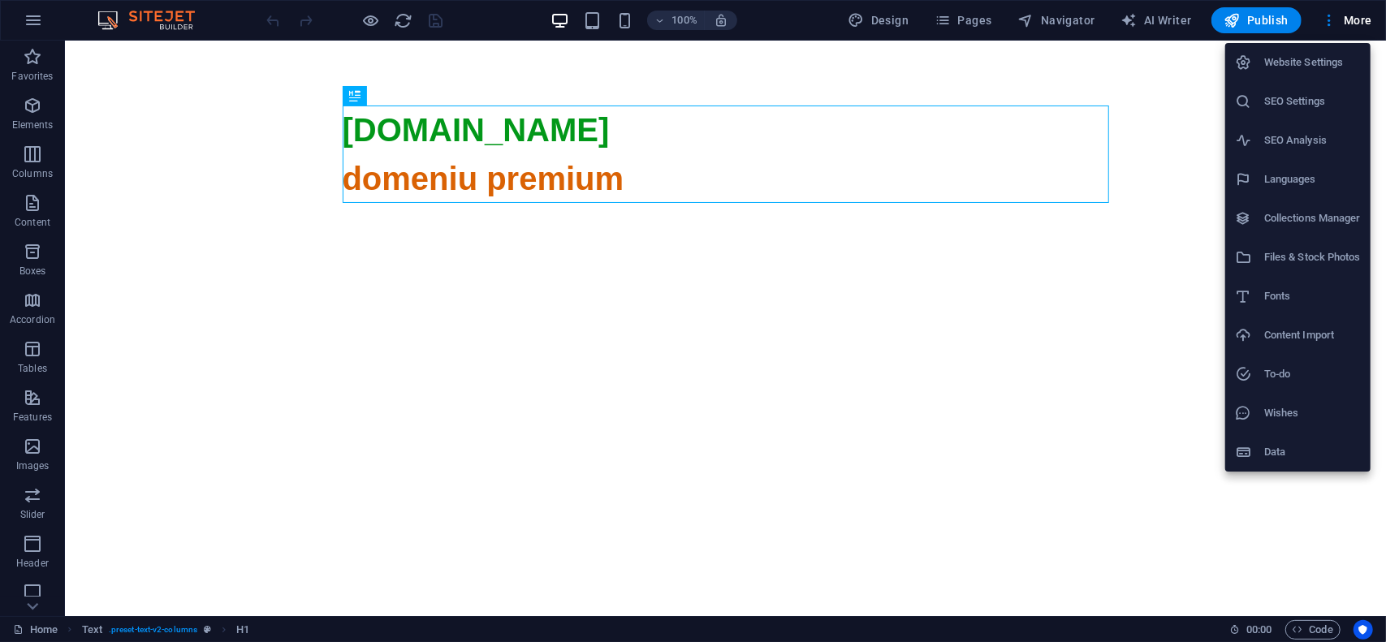
click at [1305, 64] on h6 "Website Settings" at bounding box center [1312, 62] width 97 height 19
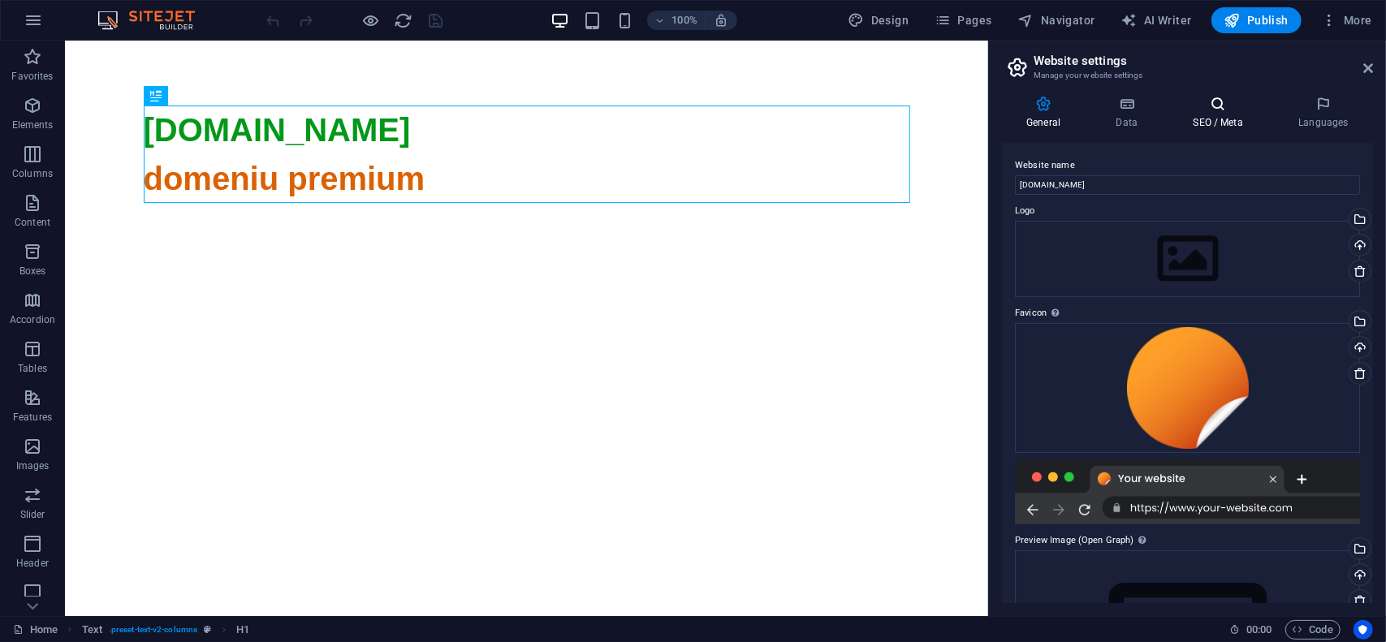
click at [1216, 116] on h4 "SEO / Meta" at bounding box center [1222, 113] width 106 height 34
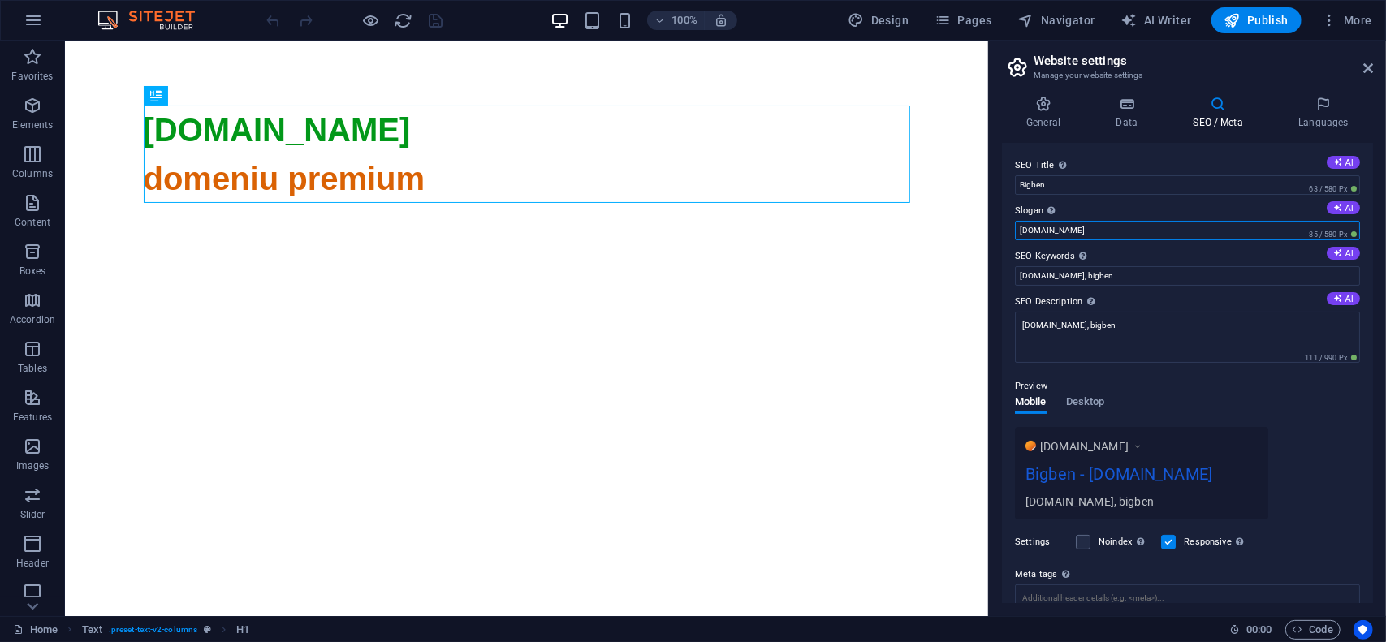
click at [1101, 235] on input "bigben.ro" at bounding box center [1187, 230] width 345 height 19
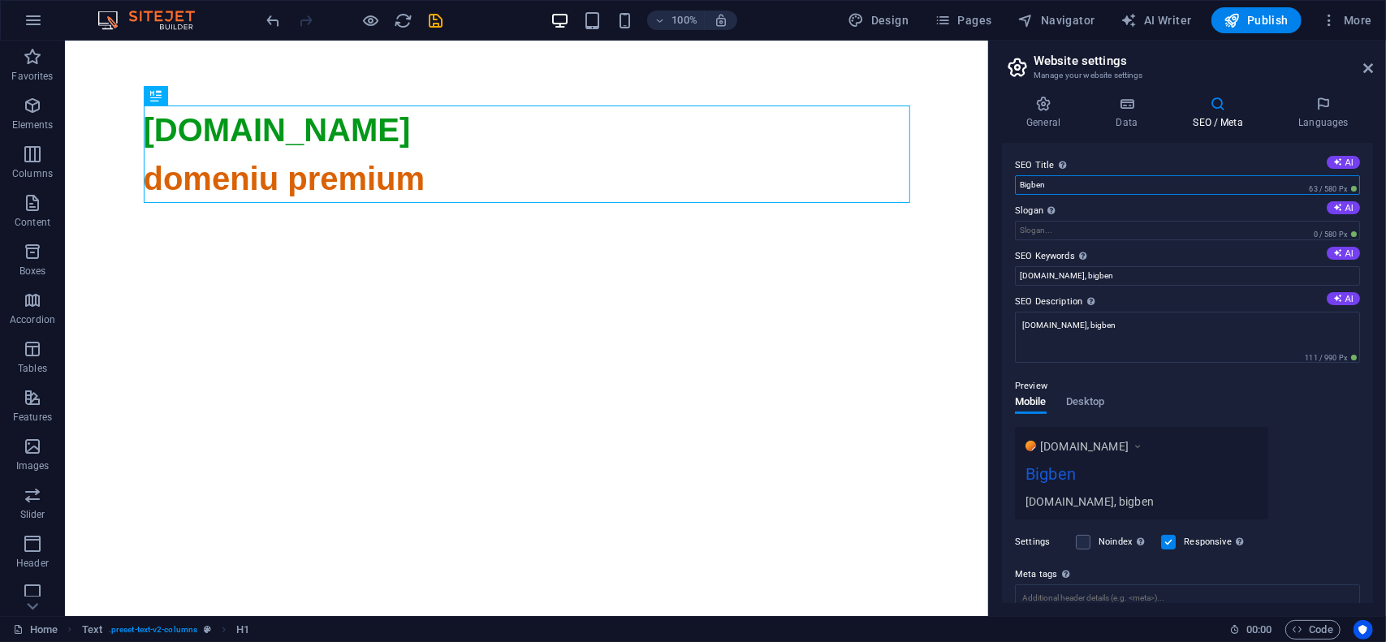
click at [1120, 180] on input "Bigben" at bounding box center [1187, 184] width 345 height 19
paste input "bigben.ro"
type input "Bigben - bigben.ro"
click at [1046, 126] on h4 "General" at bounding box center [1046, 113] width 89 height 34
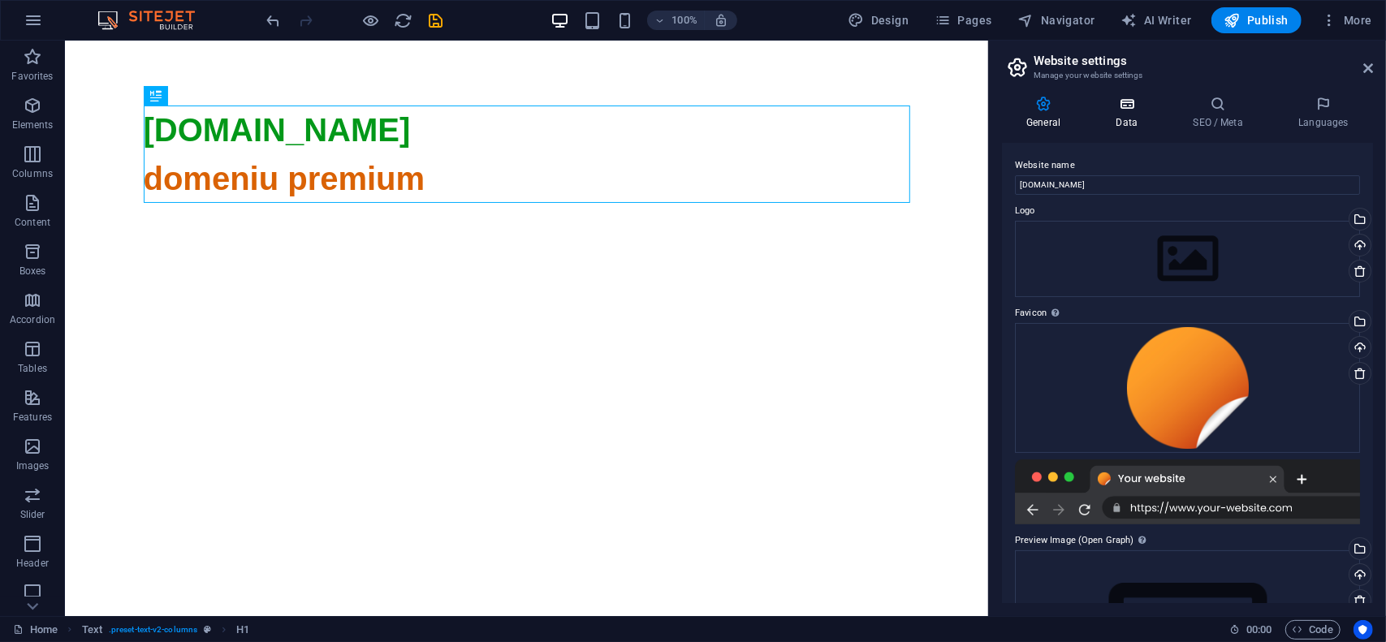
click at [1142, 117] on h4 "Data" at bounding box center [1129, 113] width 77 height 34
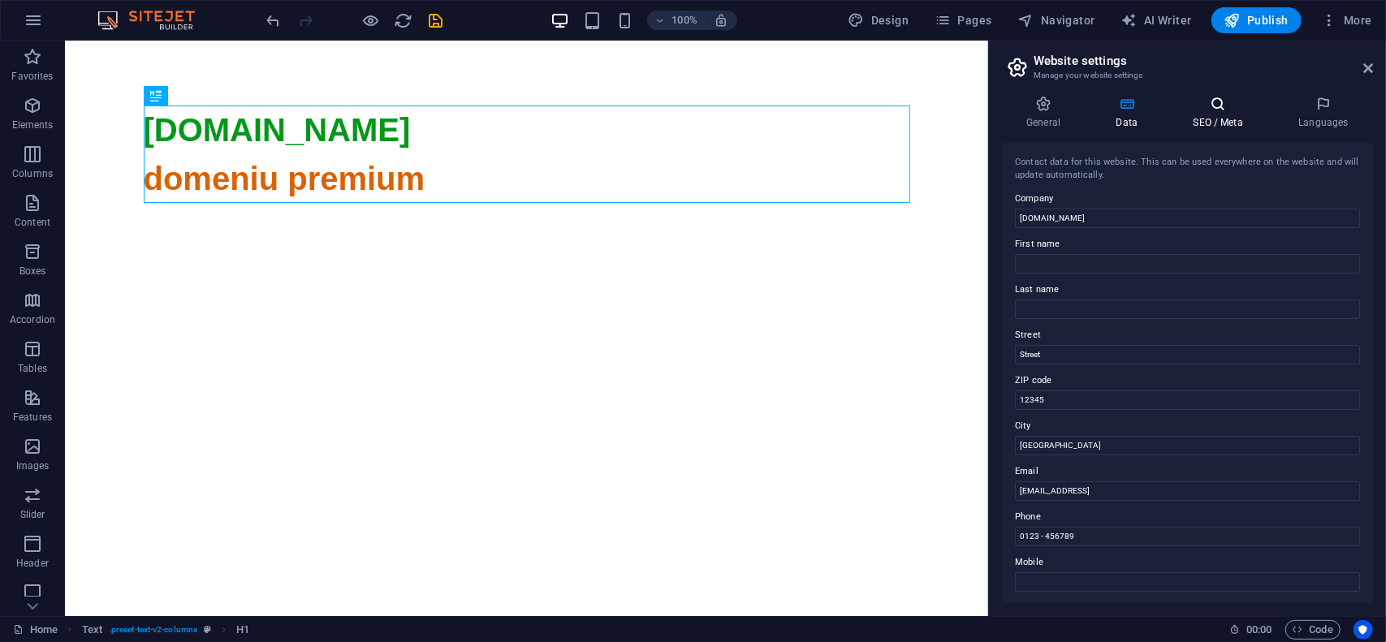
click at [1205, 119] on h4 "SEO / Meta" at bounding box center [1222, 113] width 106 height 34
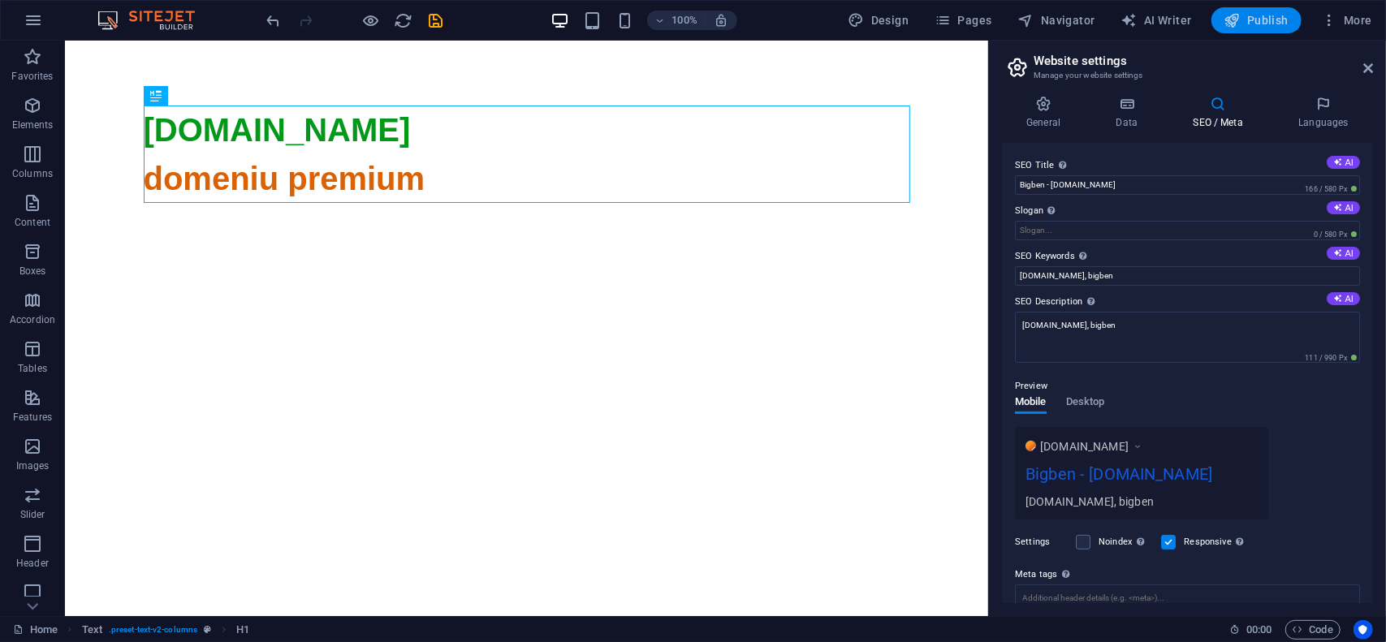
click at [1264, 18] on span "Publish" at bounding box center [1257, 20] width 64 height 16
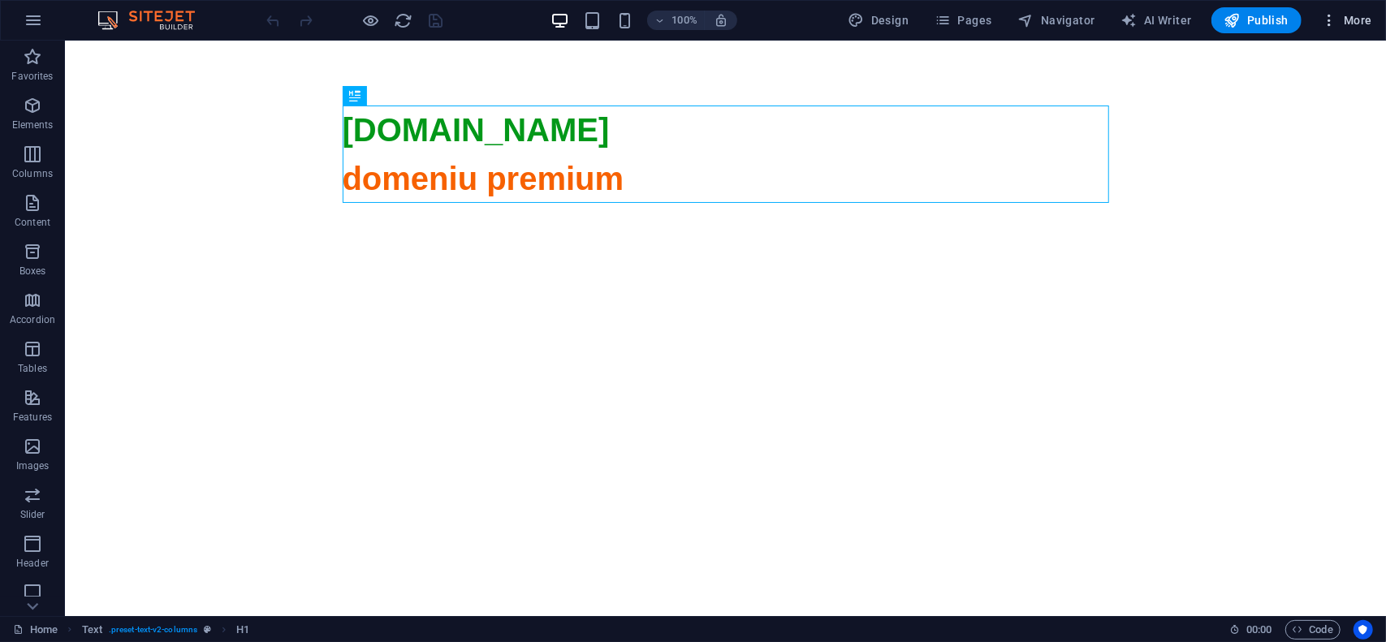
click at [1348, 20] on span "More" at bounding box center [1346, 20] width 51 height 16
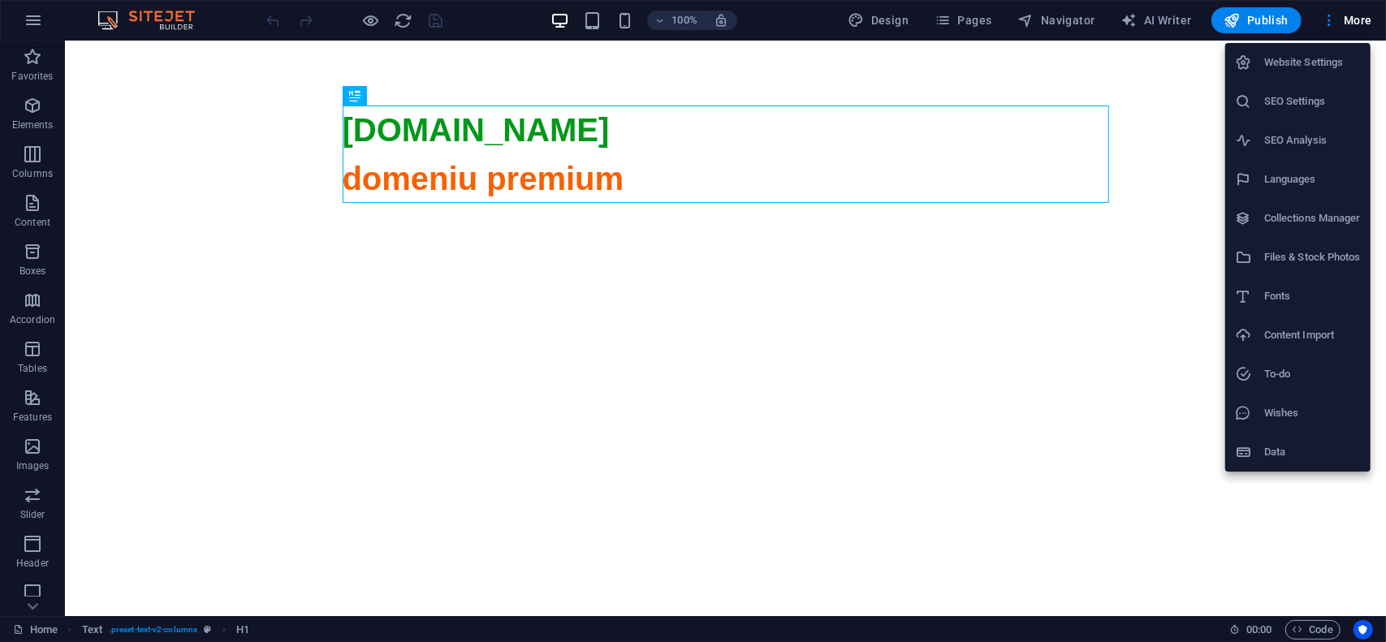
click at [1294, 59] on h6 "Website Settings" at bounding box center [1312, 62] width 97 height 19
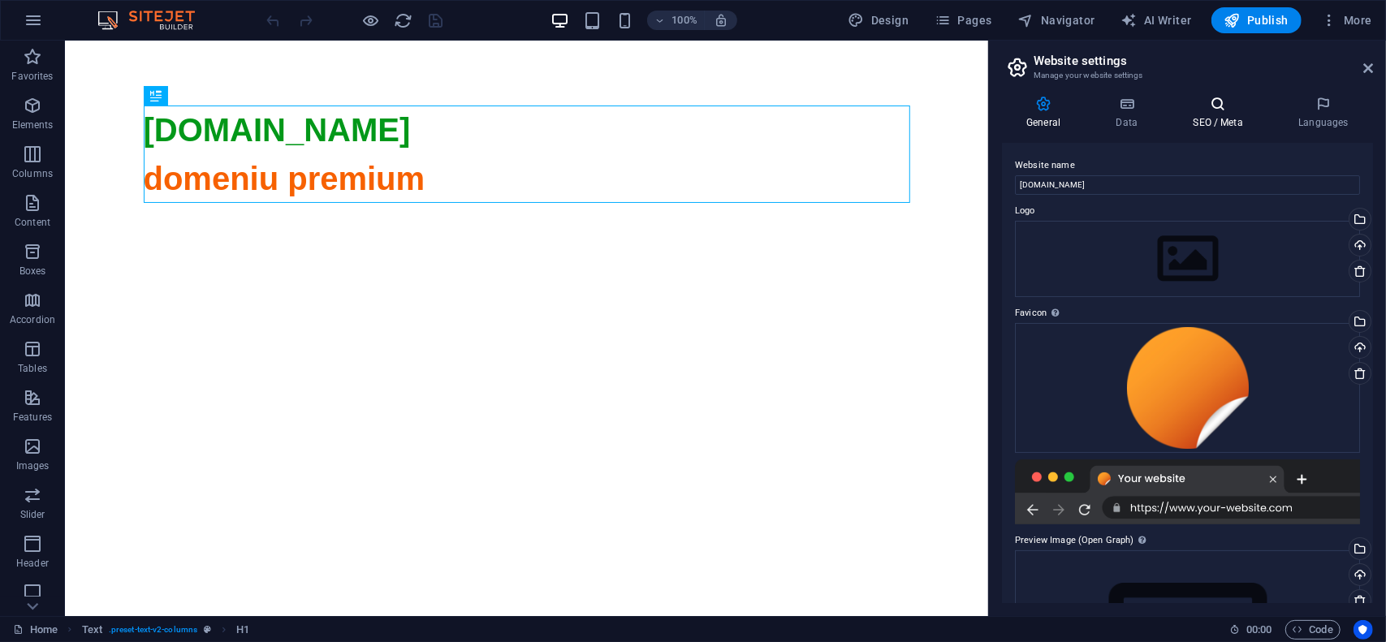
click at [1203, 113] on h4 "SEO / Meta" at bounding box center [1222, 113] width 106 height 34
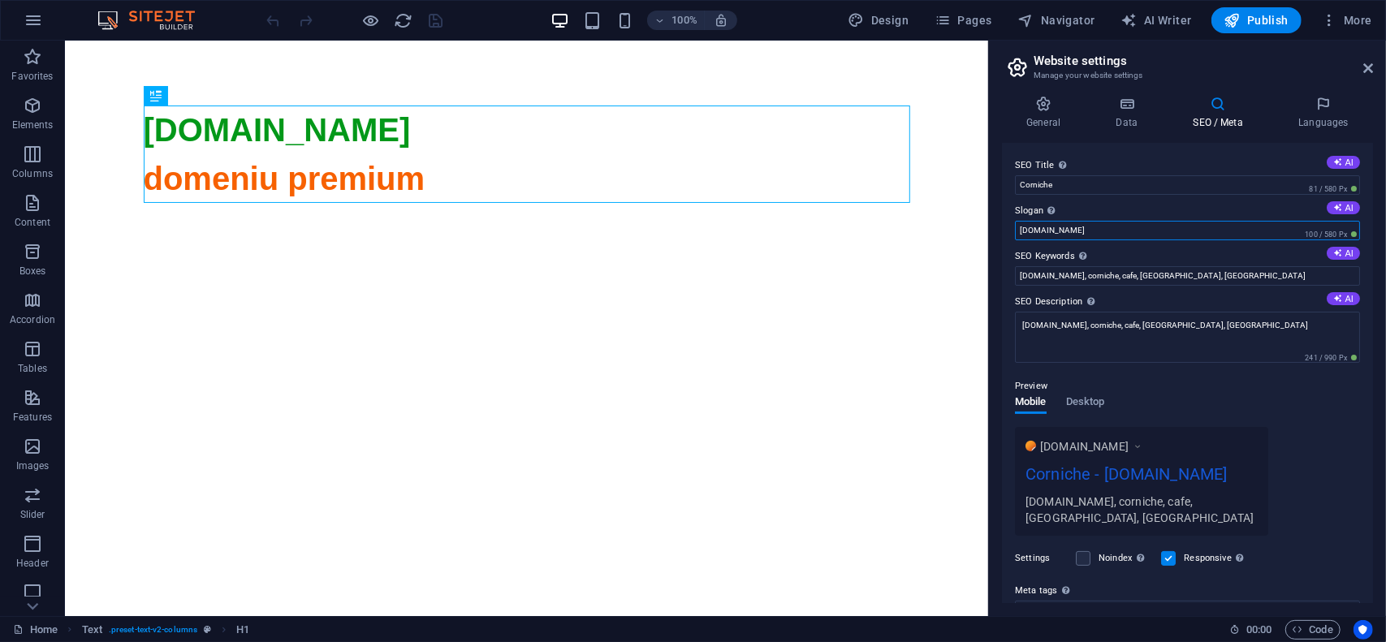
click at [1049, 233] on input "corniche.ro" at bounding box center [1187, 230] width 345 height 19
click at [1093, 183] on input "Corniche" at bounding box center [1187, 184] width 345 height 19
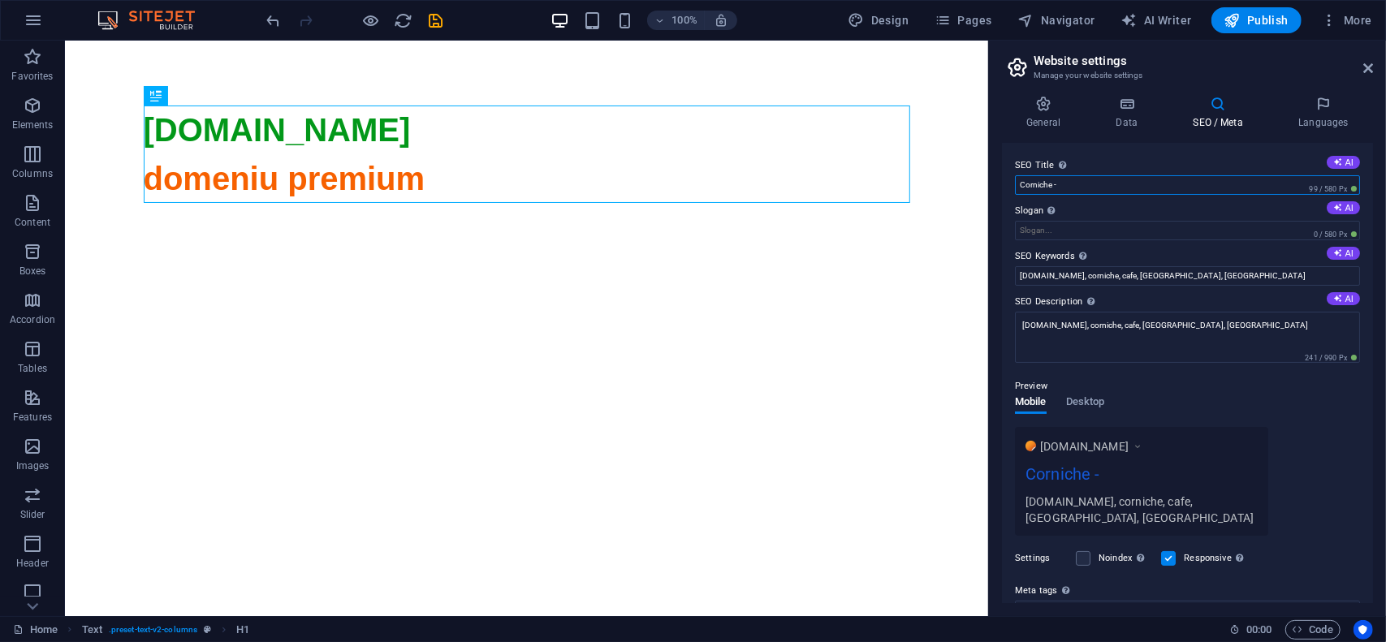
paste input "corniche.ro"
type input "Corniche - corniche.ro"
click at [1098, 398] on span "Desktop" at bounding box center [1085, 403] width 39 height 23
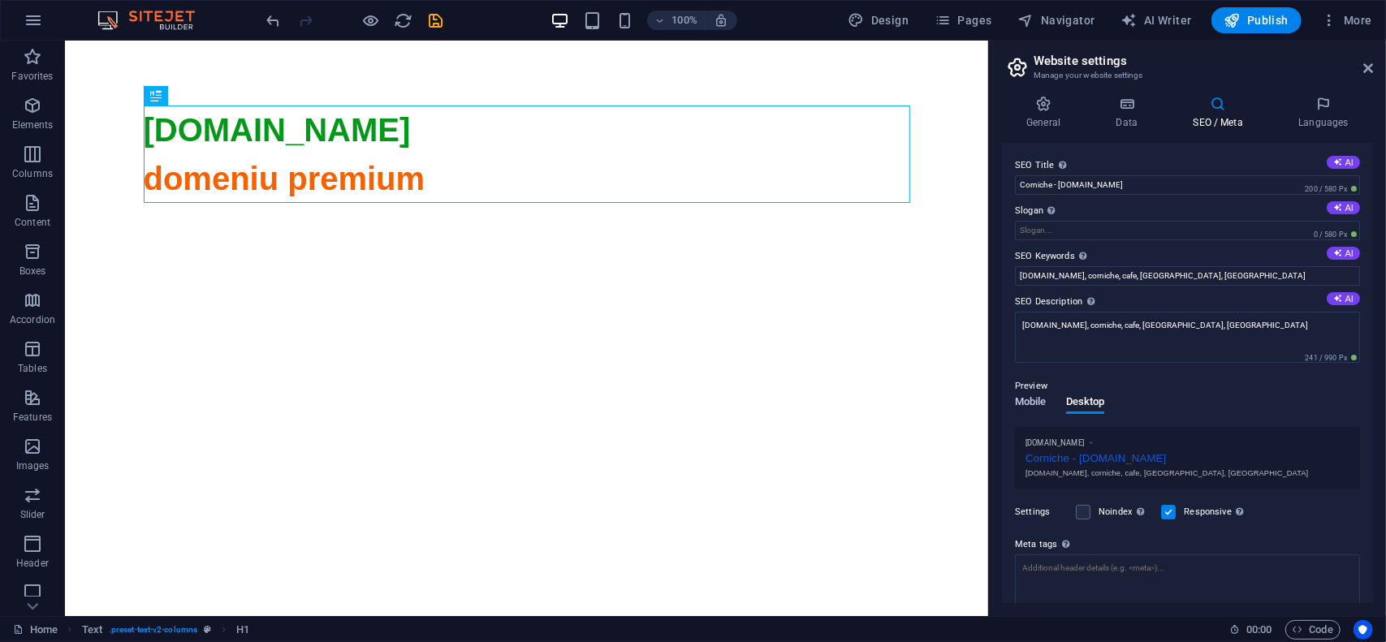
click at [1041, 408] on span "Mobile" at bounding box center [1031, 403] width 32 height 23
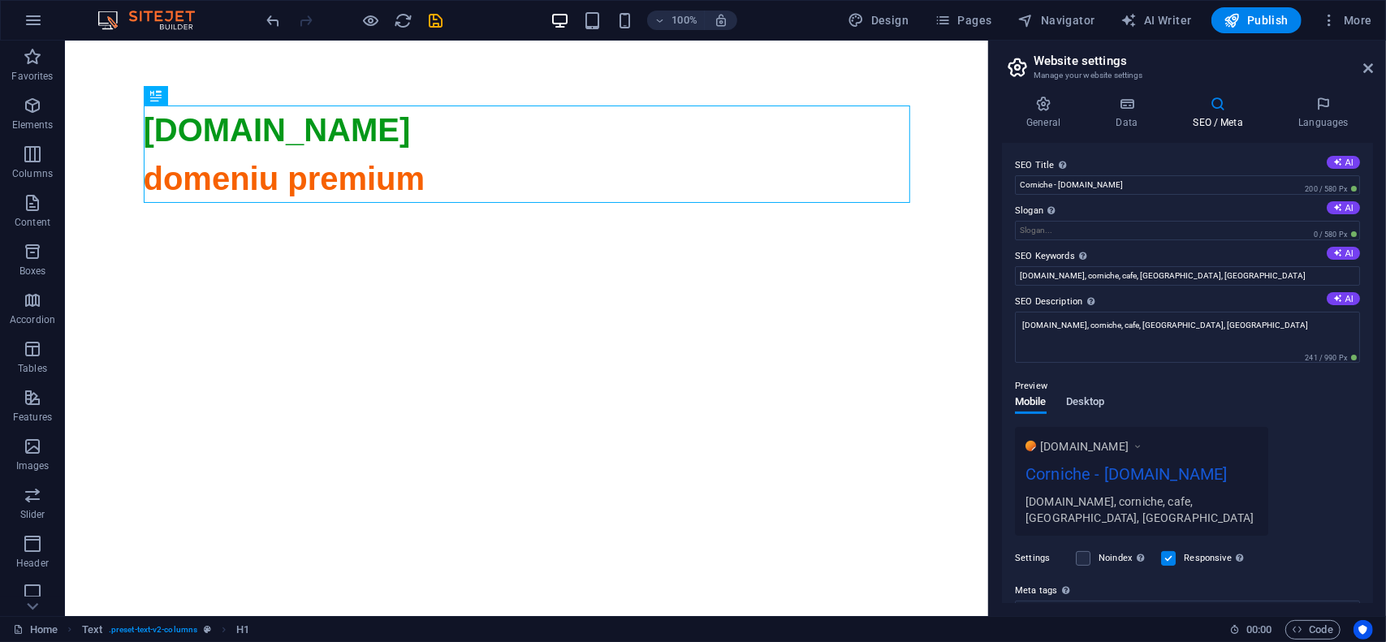
click at [1096, 410] on button "Desktop" at bounding box center [1085, 405] width 39 height 18
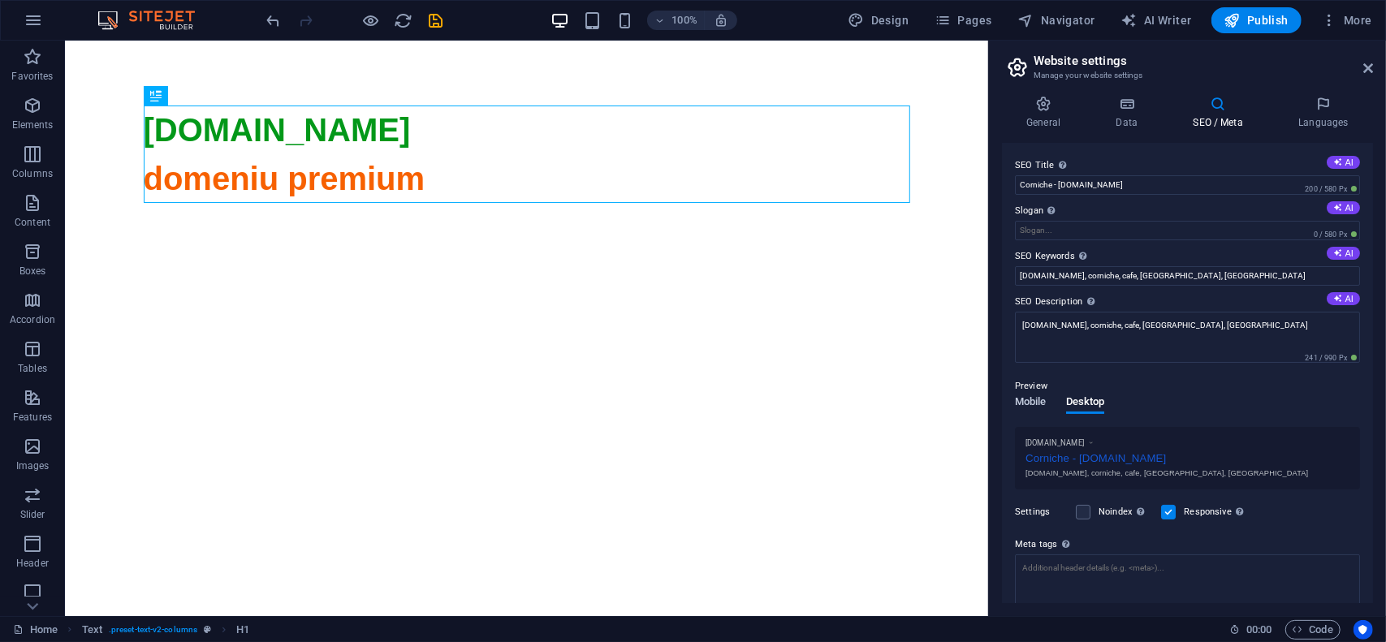
click at [1025, 400] on span "Mobile" at bounding box center [1031, 403] width 32 height 23
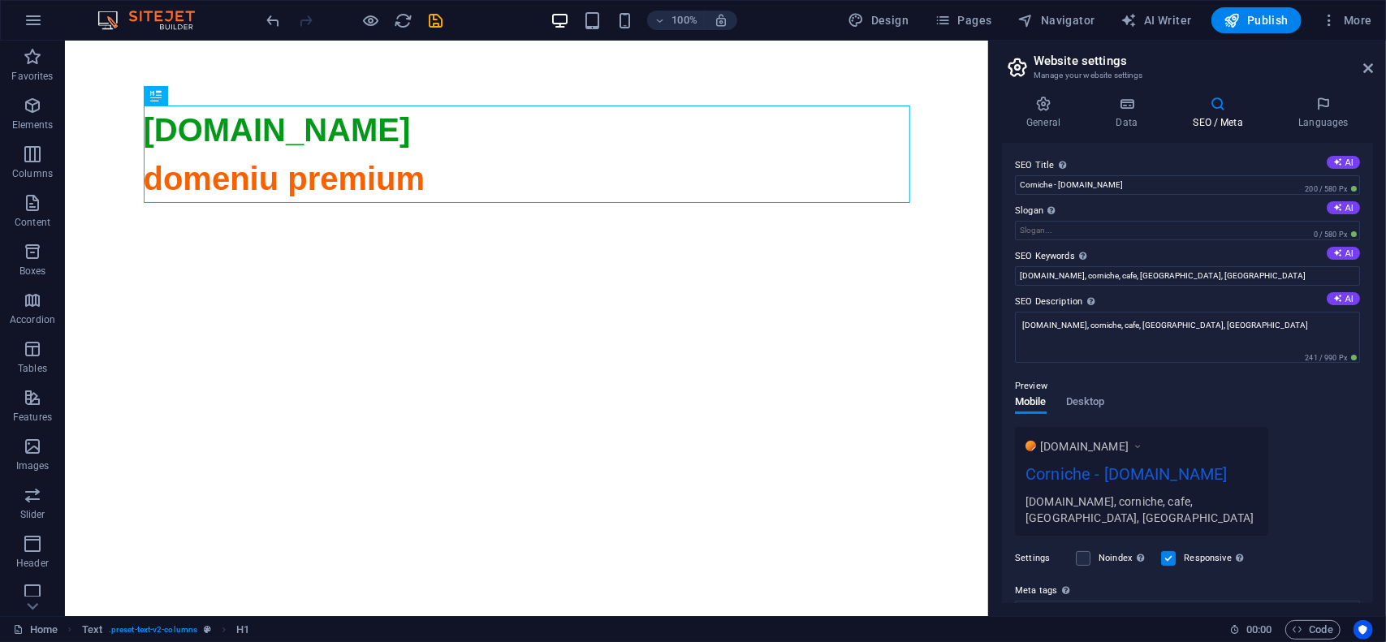
click at [1181, 378] on div "Preview" at bounding box center [1187, 386] width 345 height 19
click at [1260, 16] on span "Publish" at bounding box center [1257, 20] width 64 height 16
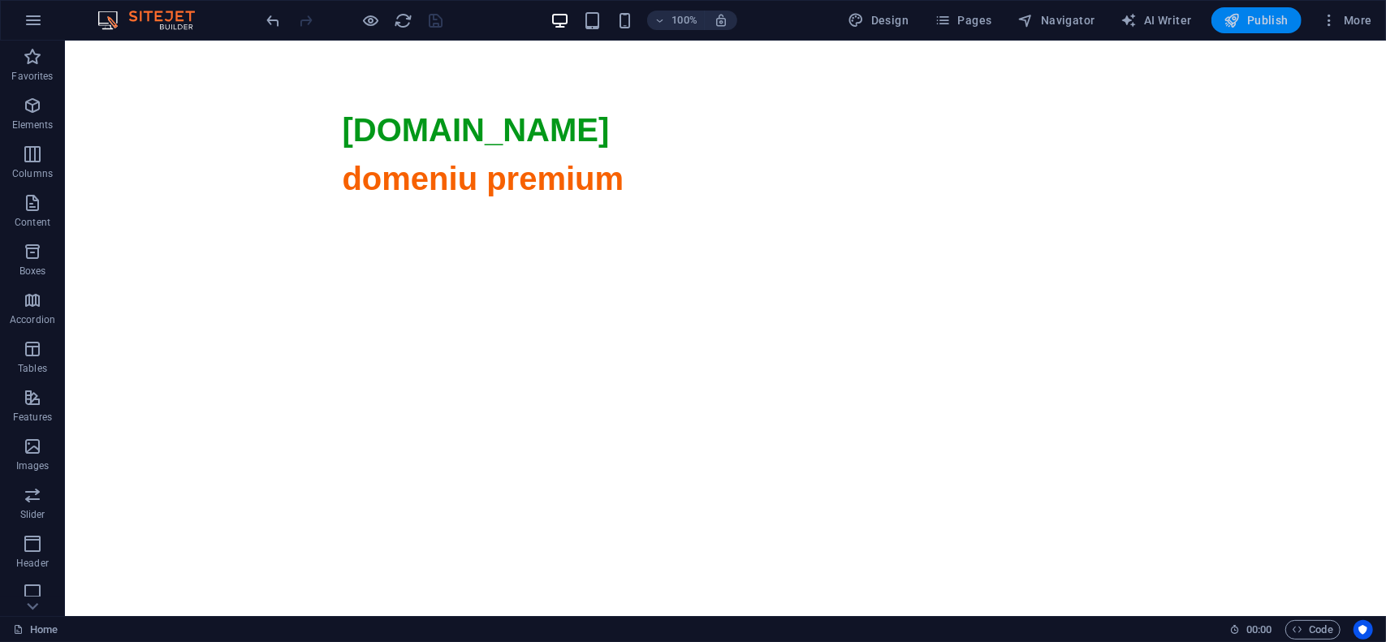
click at [1261, 16] on span "Publish" at bounding box center [1257, 20] width 64 height 16
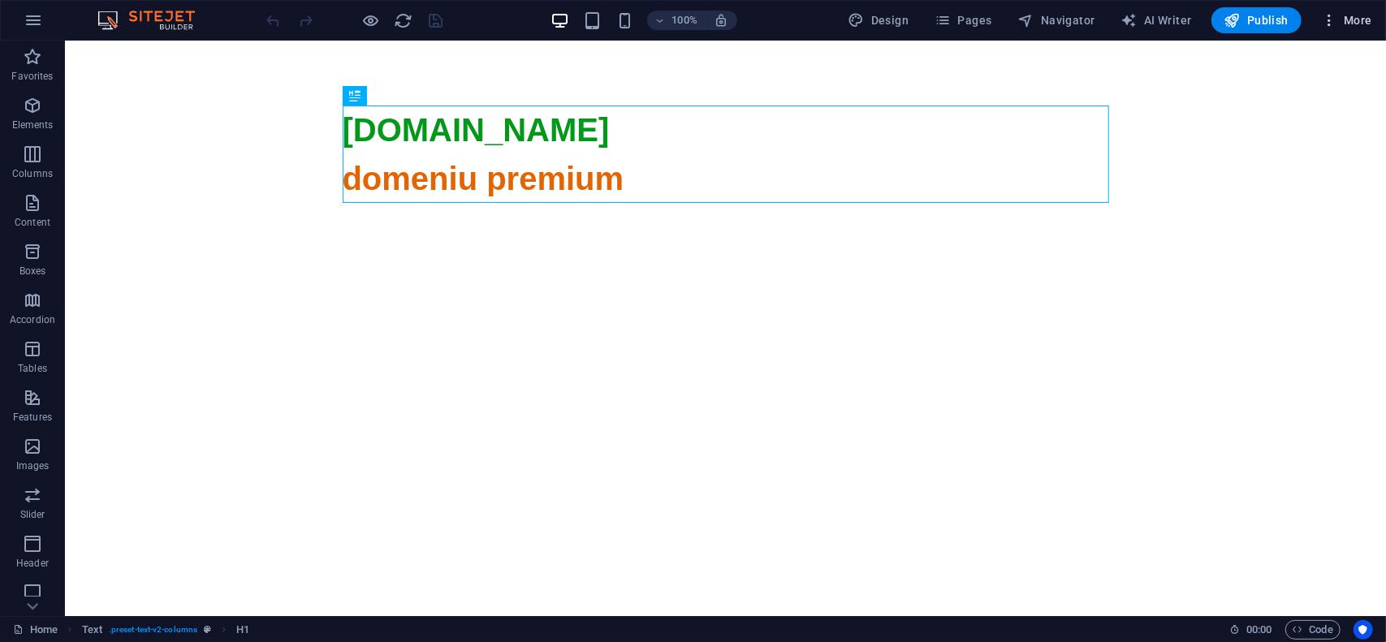
click at [1367, 23] on span "More" at bounding box center [1346, 20] width 51 height 16
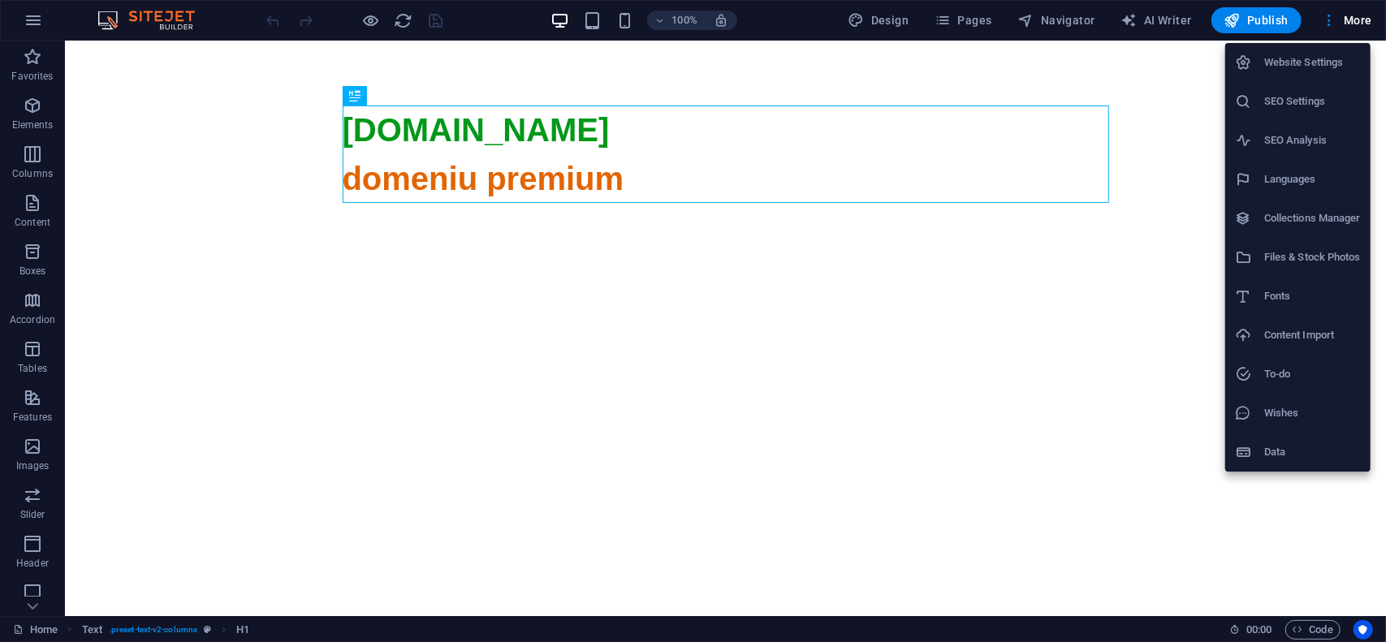
click at [1306, 71] on h6 "Website Settings" at bounding box center [1312, 62] width 97 height 19
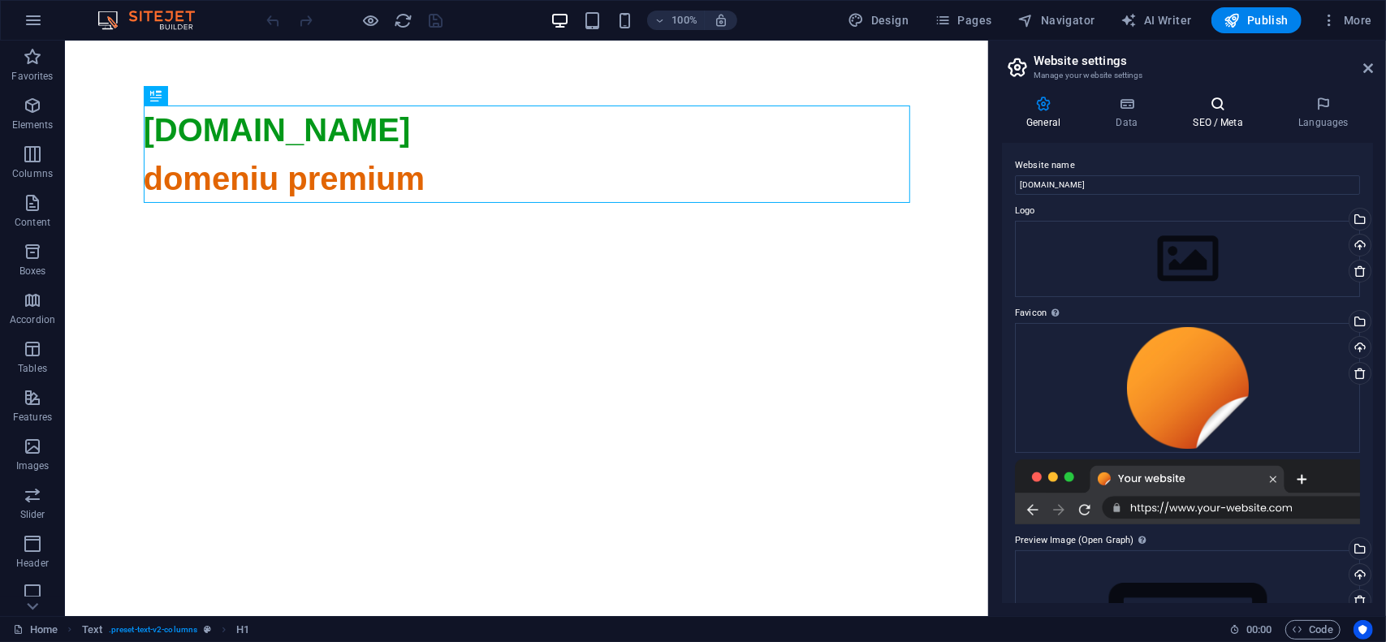
click at [1199, 121] on h4 "SEO / Meta" at bounding box center [1222, 113] width 106 height 34
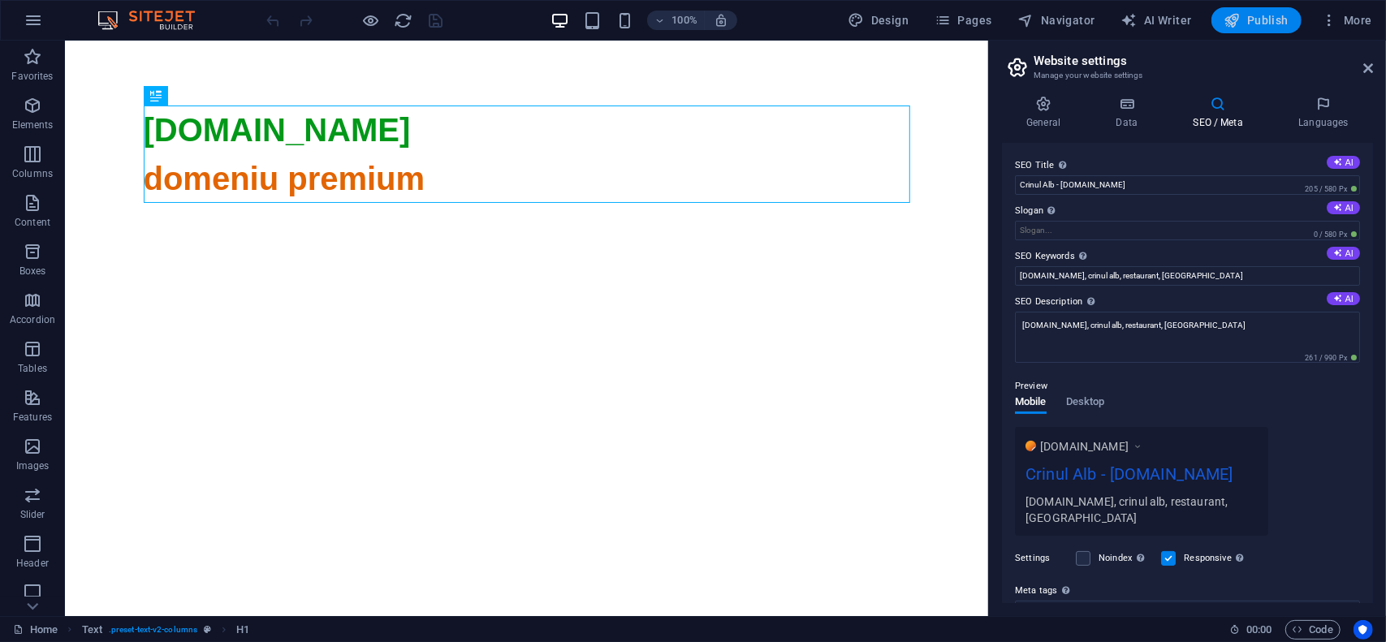
click at [1259, 24] on span "Publish" at bounding box center [1257, 20] width 64 height 16
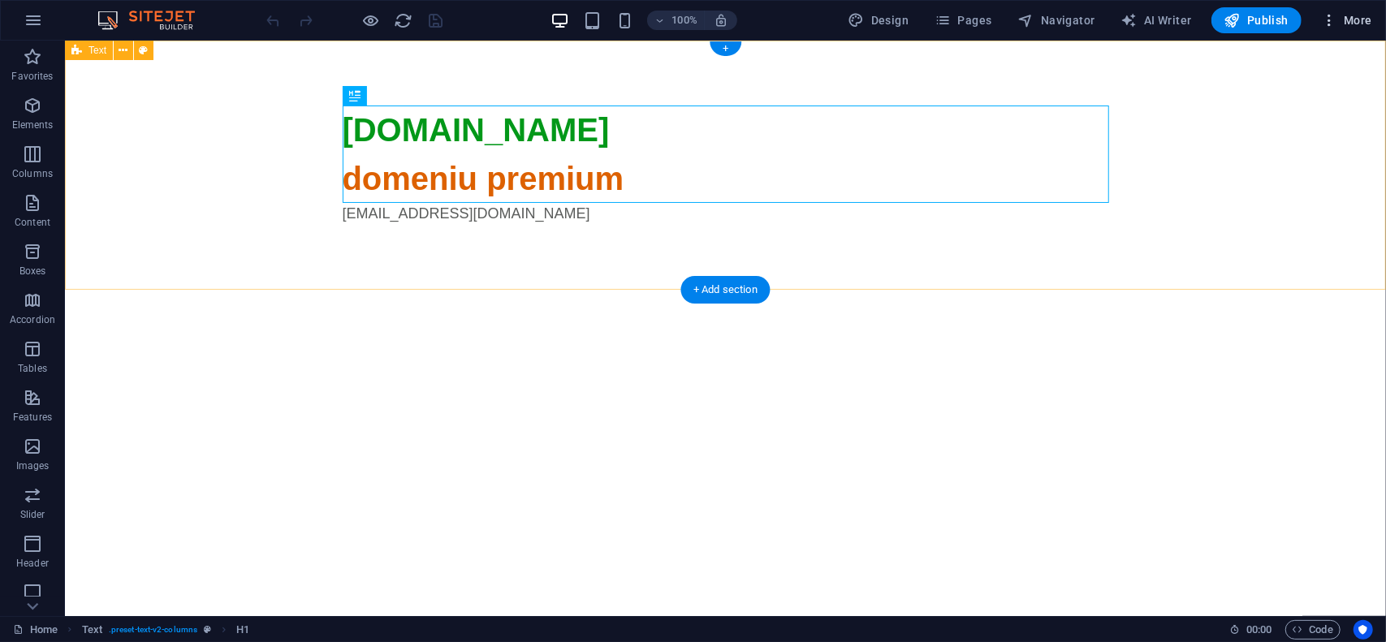
click at [1332, 23] on icon "button" at bounding box center [1329, 20] width 16 height 16
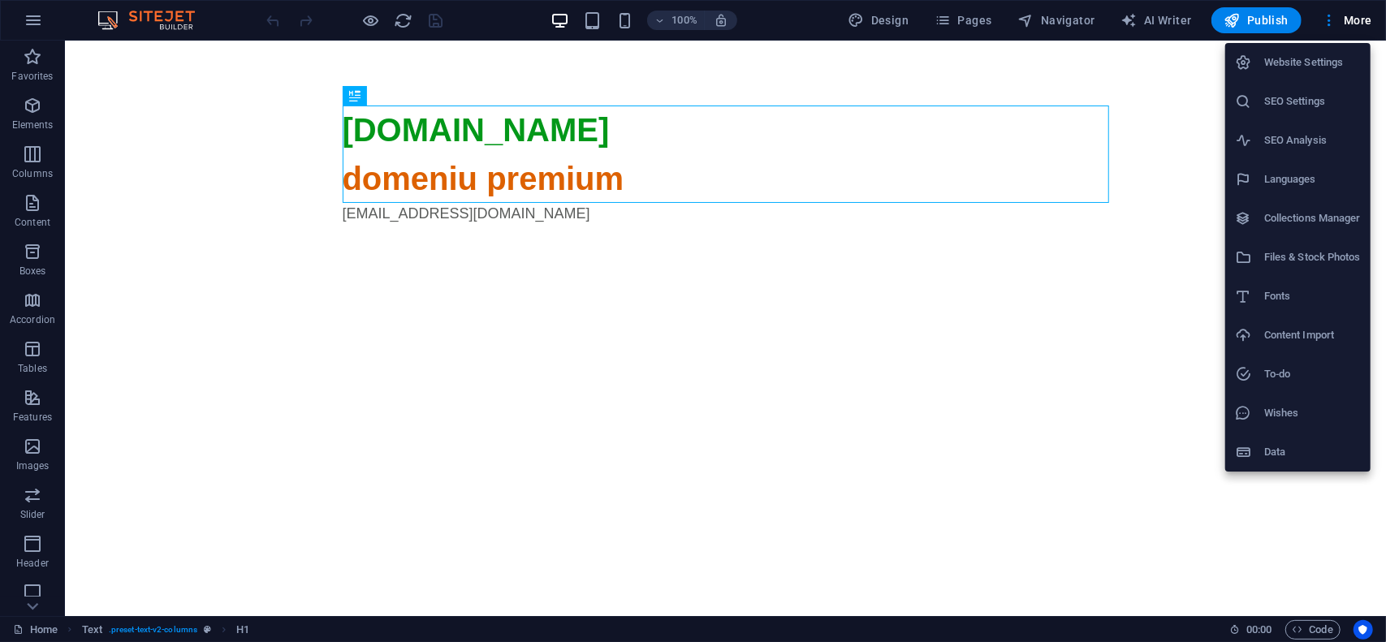
click at [1317, 69] on h6 "Website Settings" at bounding box center [1312, 62] width 97 height 19
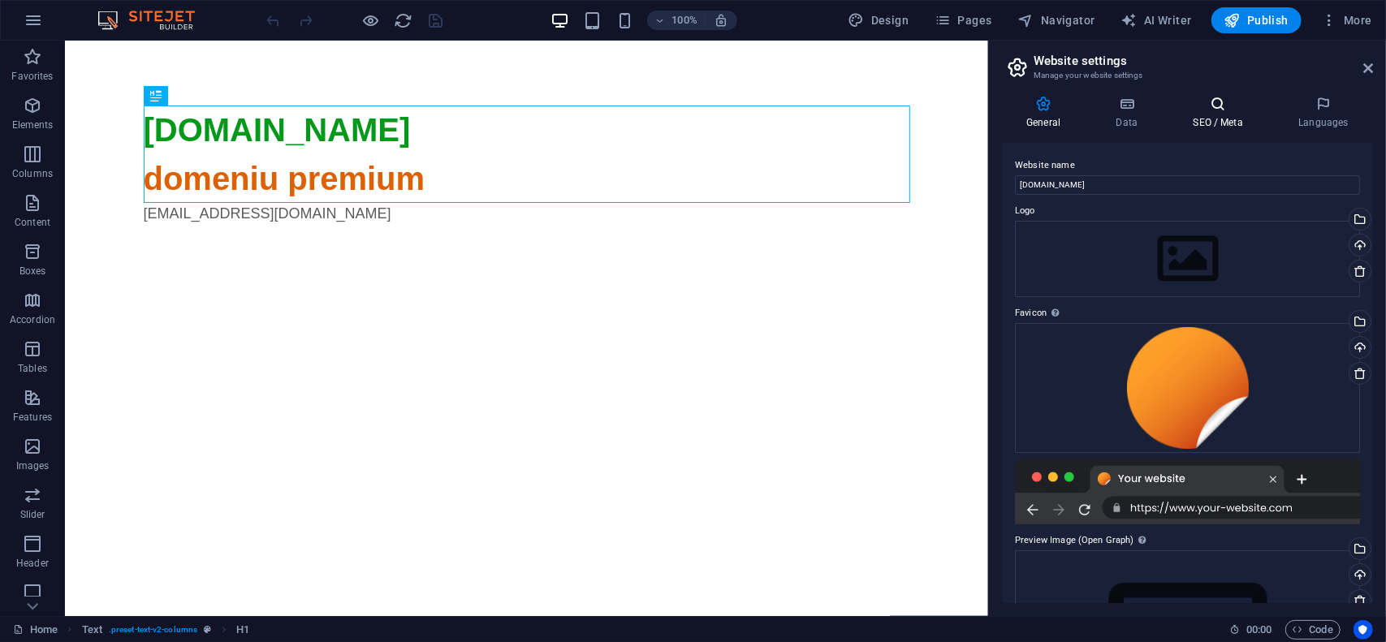
click at [1218, 123] on h4 "SEO / Meta" at bounding box center [1222, 113] width 106 height 34
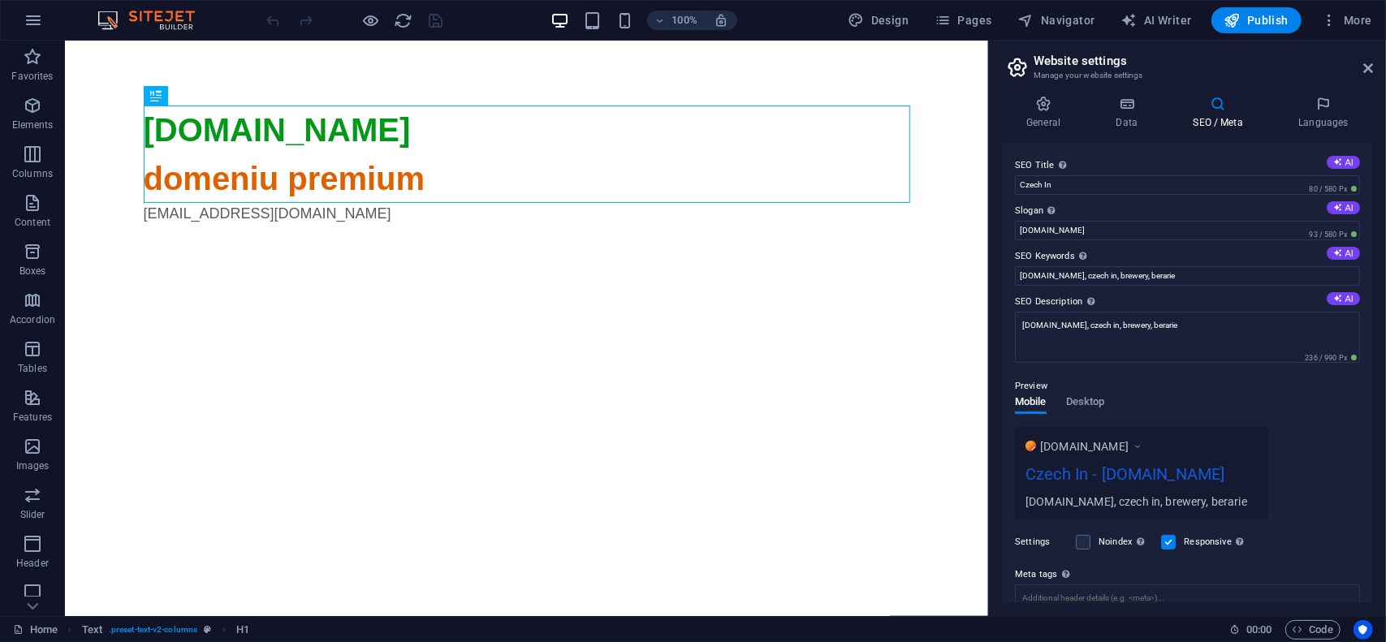
click at [1125, 152] on div "SEO Title The title of your website - make it something that stands out in sear…" at bounding box center [1187, 373] width 371 height 460
click at [1193, 277] on input "czechin.ro, czech in, brewery, berarie" at bounding box center [1187, 275] width 345 height 19
click at [1254, 272] on input "czechin.ro, czech in, brewery, berarie, iasi, timisoara" at bounding box center [1187, 275] width 345 height 19
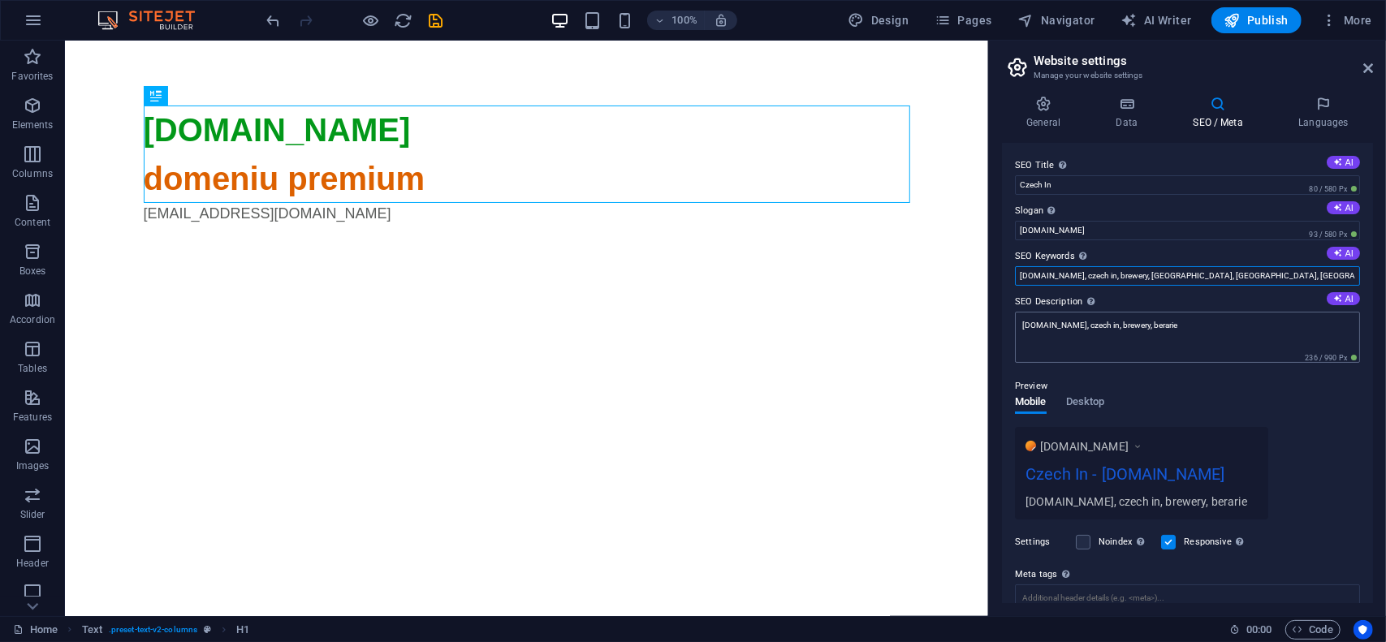
type input "czechin.ro, czech in, brewery, berarie, iasi, timisoara"
click at [1207, 329] on textarea "czechin.ro, czech in, brewery, berarie" at bounding box center [1187, 337] width 345 height 51
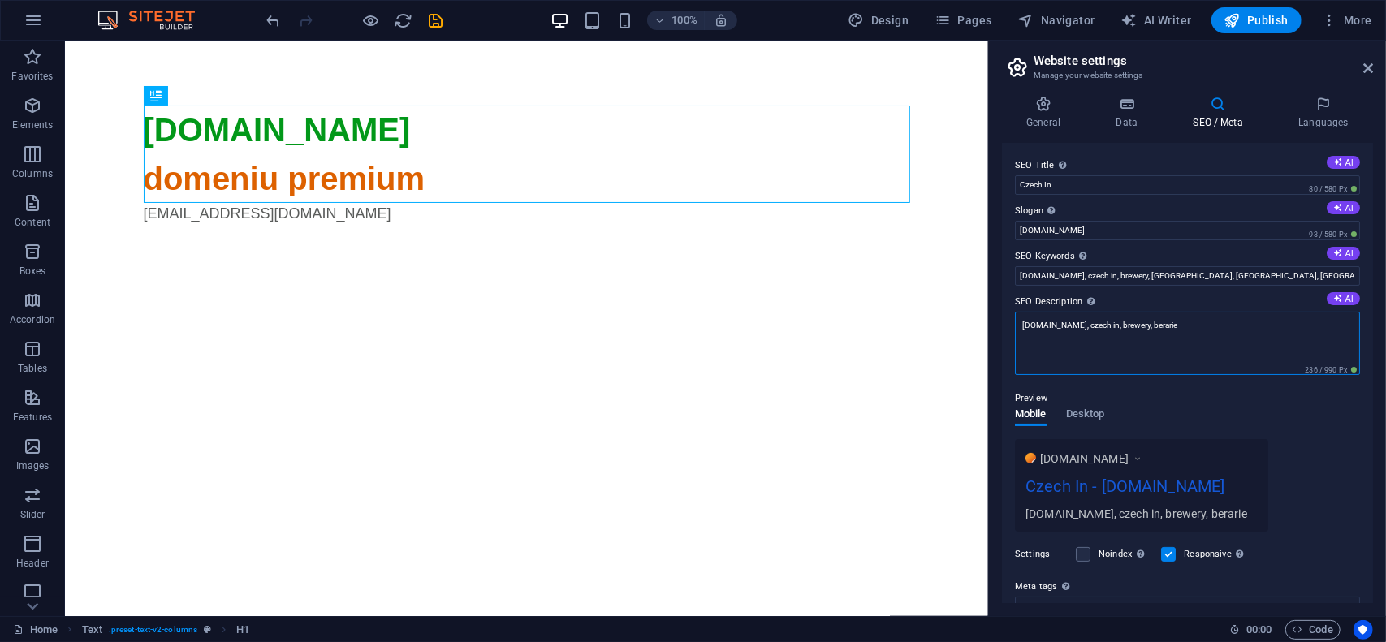
click at [1207, 329] on textarea "czechin.ro, czech in, brewery, berarie" at bounding box center [1187, 343] width 345 height 63
paste textarea ", iasi, timisoara"
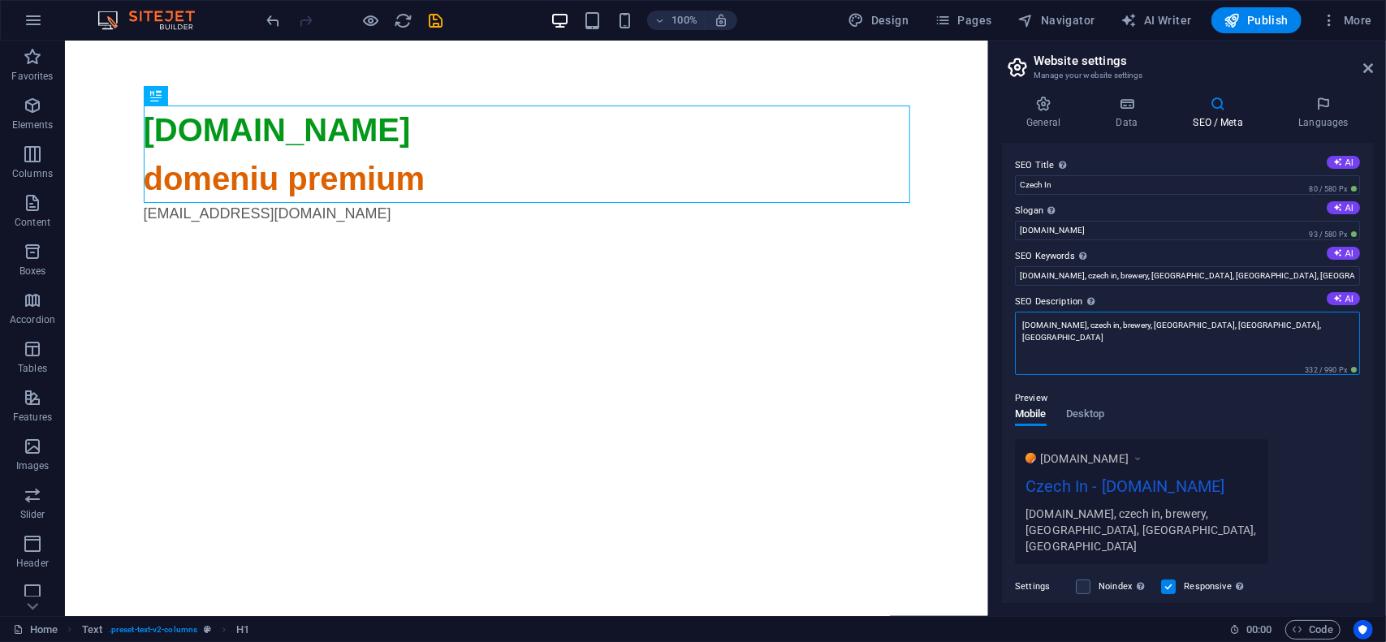
type textarea "czechin.ro, czech in, brewery, berarie, iasi, timisoara"
click at [1197, 392] on div "Preview" at bounding box center [1187, 398] width 345 height 19
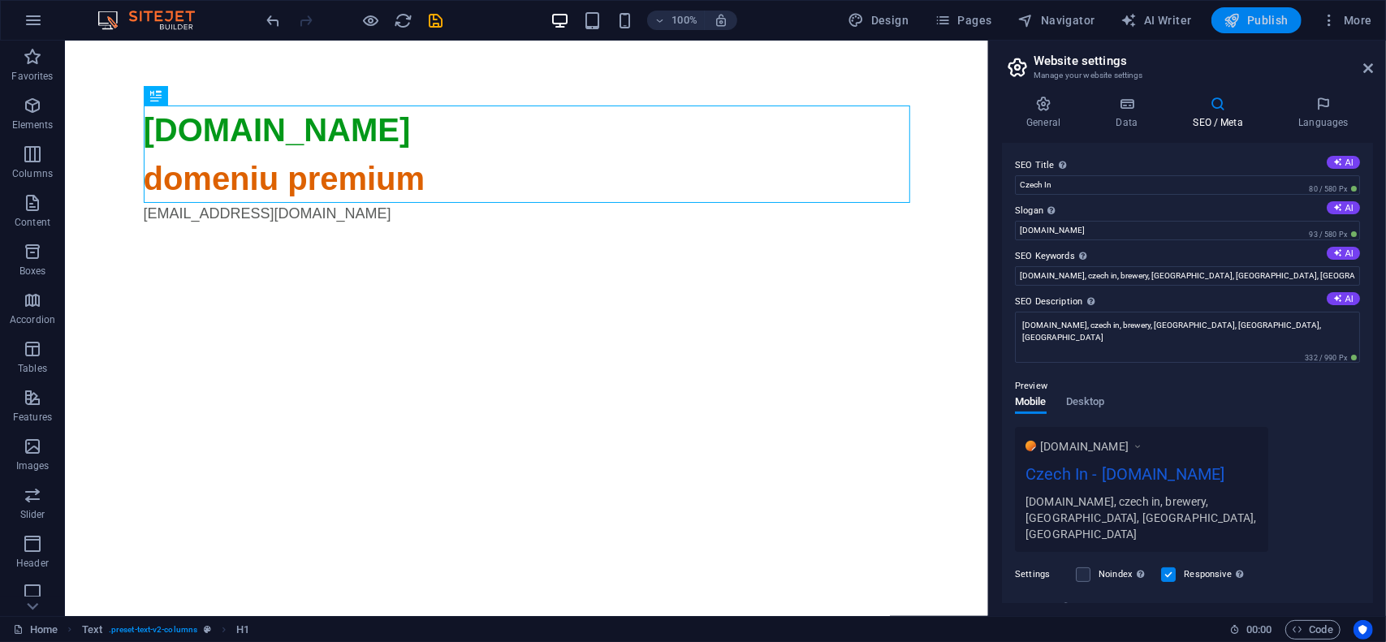
click at [1264, 19] on span "Publish" at bounding box center [1257, 20] width 64 height 16
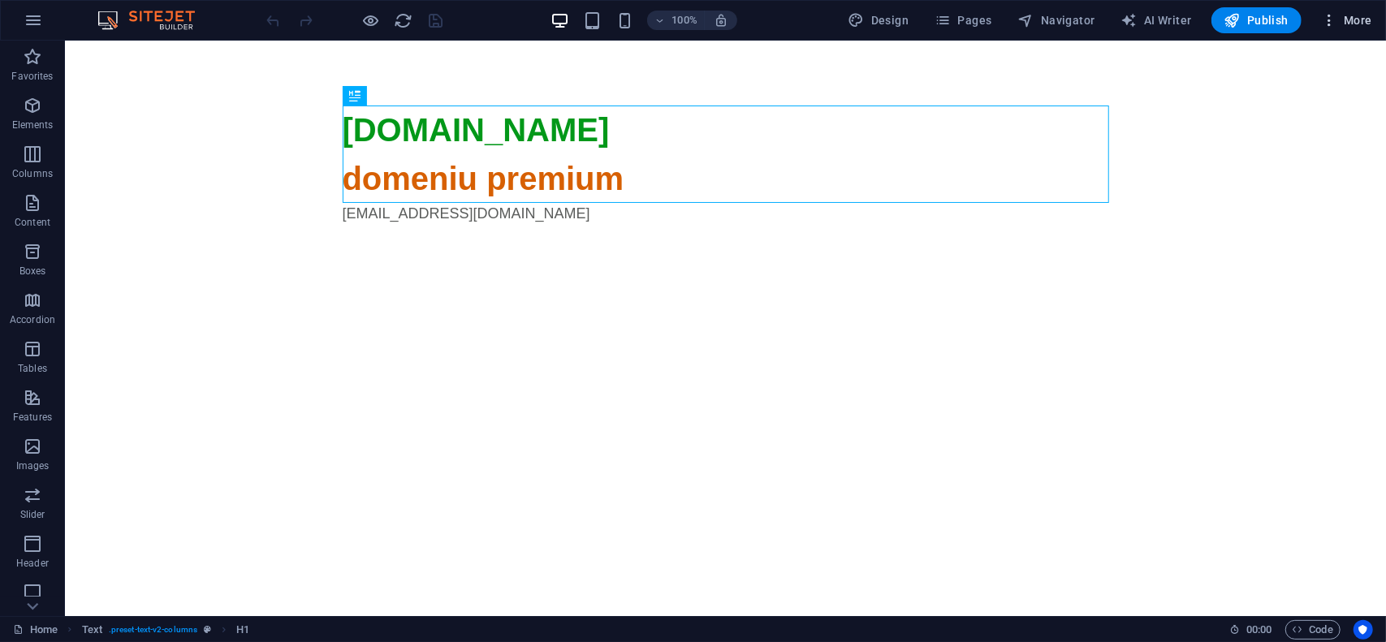
click at [1354, 24] on span "More" at bounding box center [1346, 20] width 51 height 16
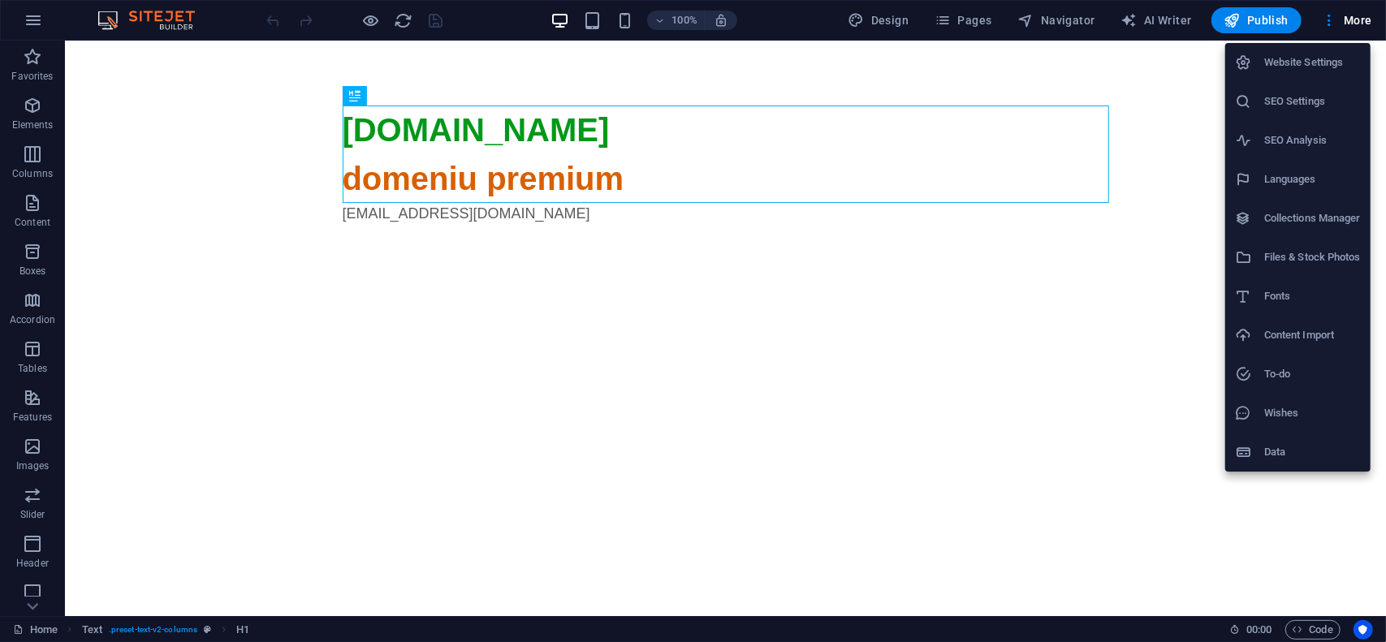
click at [1337, 60] on h6 "Website Settings" at bounding box center [1312, 62] width 97 height 19
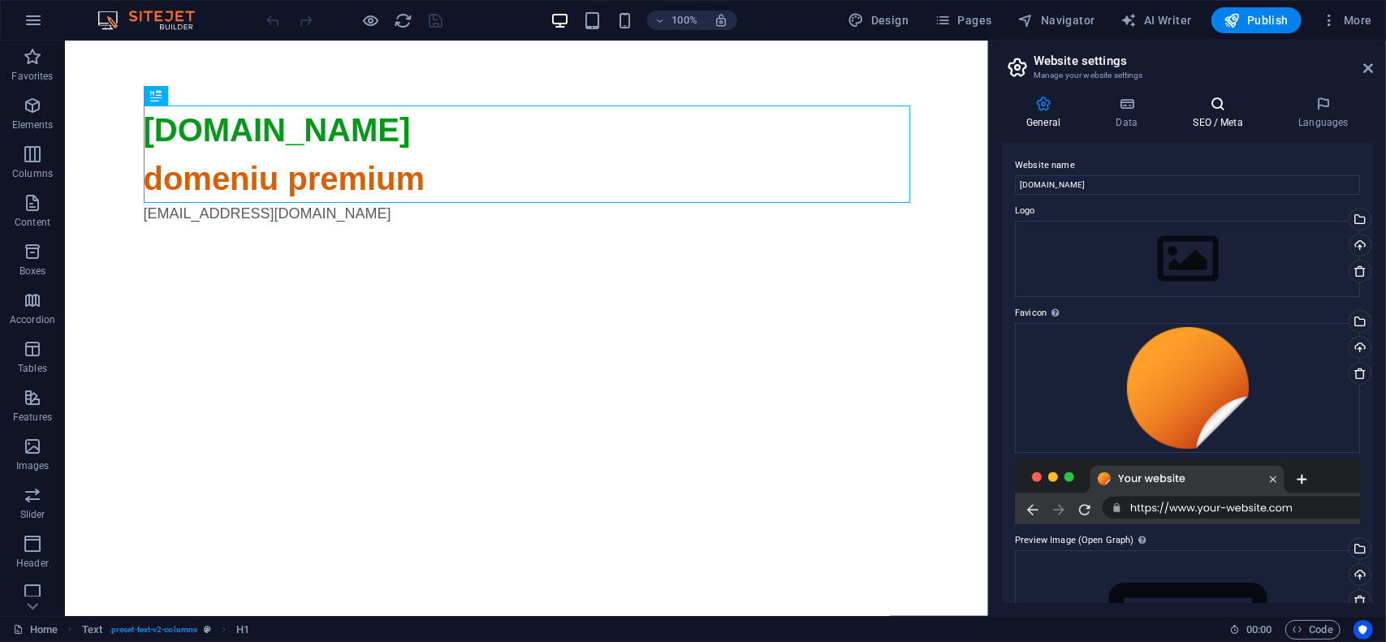
click at [1234, 105] on icon at bounding box center [1218, 104] width 99 height 16
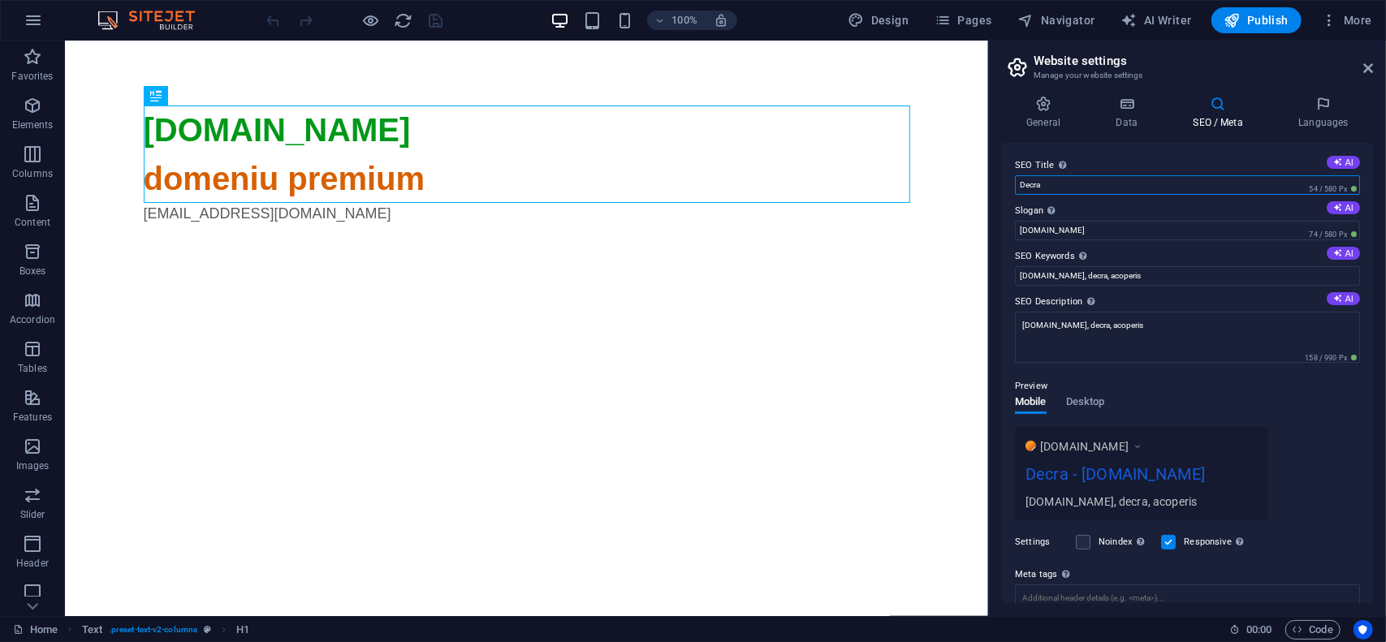
click at [1125, 186] on input "Decra" at bounding box center [1187, 184] width 345 height 19
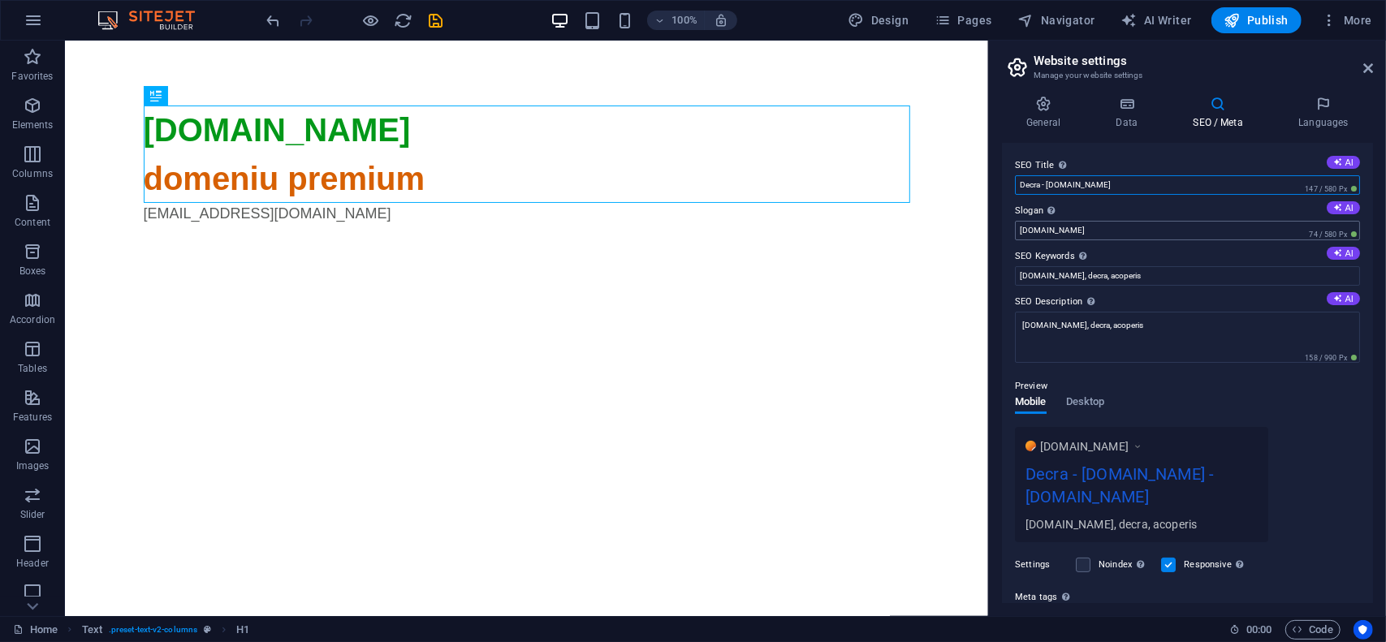
type input "Decra - decra.ro"
click at [1141, 227] on input "decra.ro" at bounding box center [1187, 230] width 345 height 19
click at [996, 246] on div "General Data SEO / Meta Languages Website name decra.ro Logo Drag files here, c…" at bounding box center [1187, 350] width 397 height 534
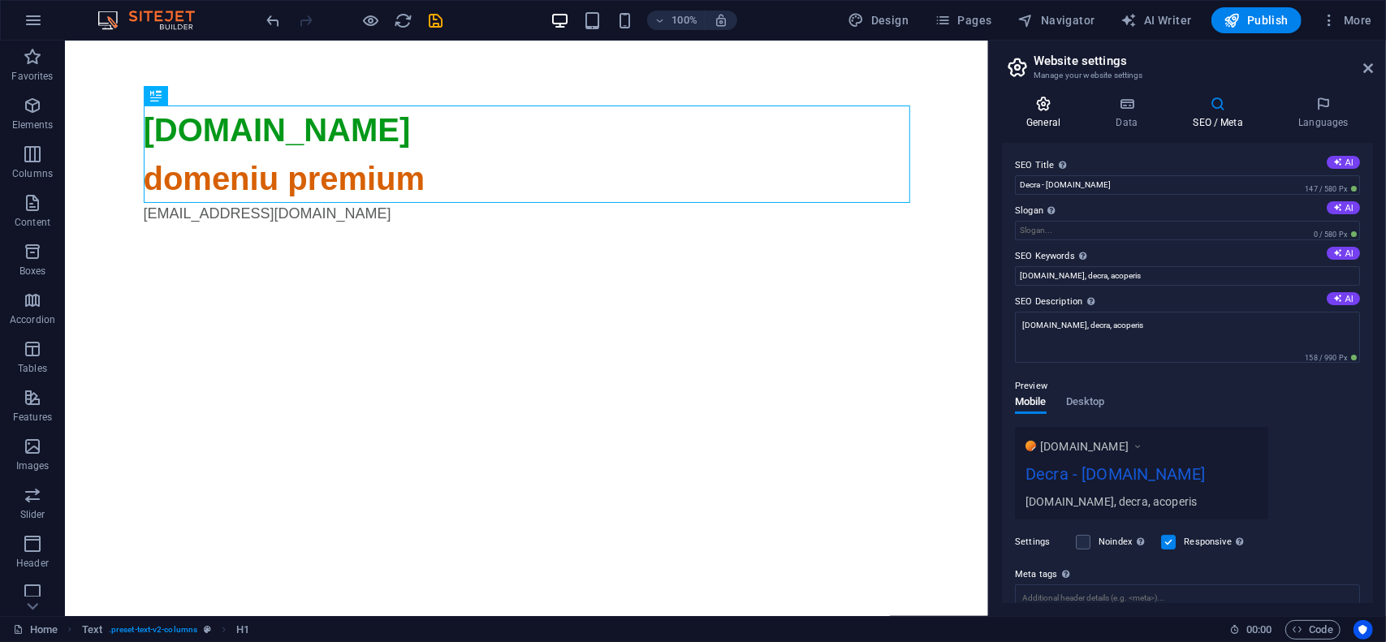
click at [1038, 107] on icon at bounding box center [1043, 104] width 83 height 16
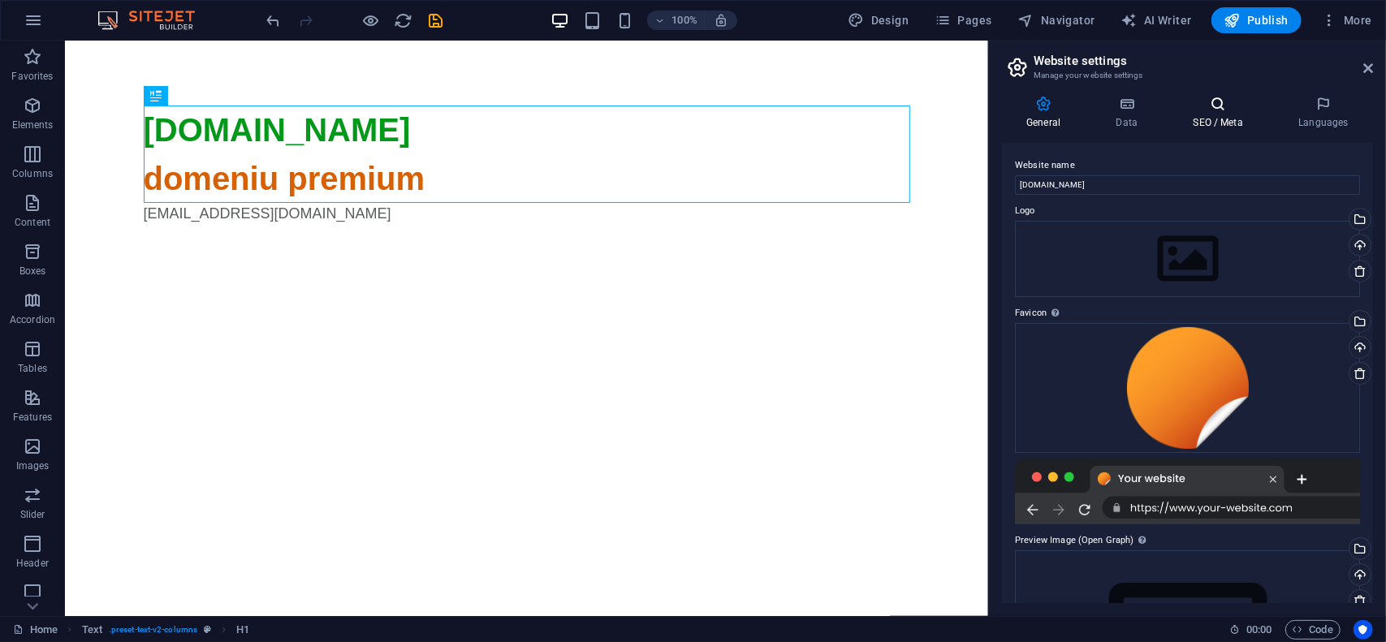
drag, startPoint x: 1143, startPoint y: 114, endPoint x: 1197, endPoint y: 108, distance: 54.0
click at [1144, 114] on h4 "Data" at bounding box center [1129, 113] width 77 height 34
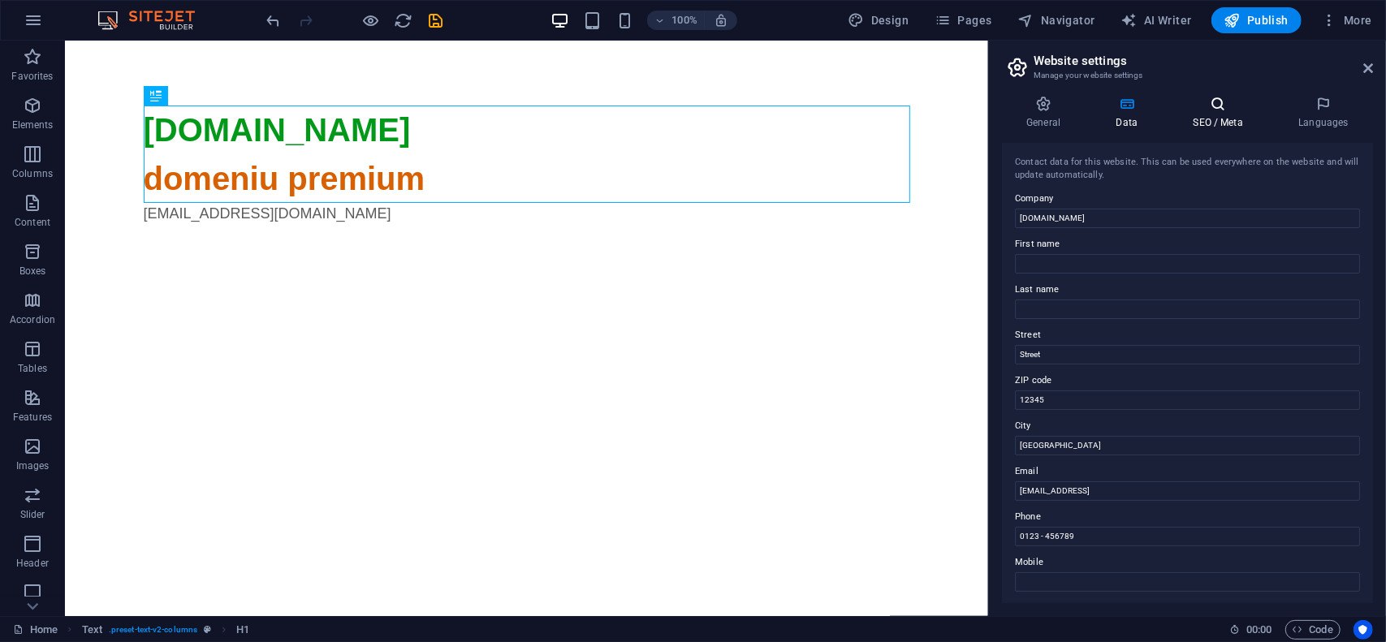
click at [1203, 108] on icon at bounding box center [1218, 104] width 99 height 16
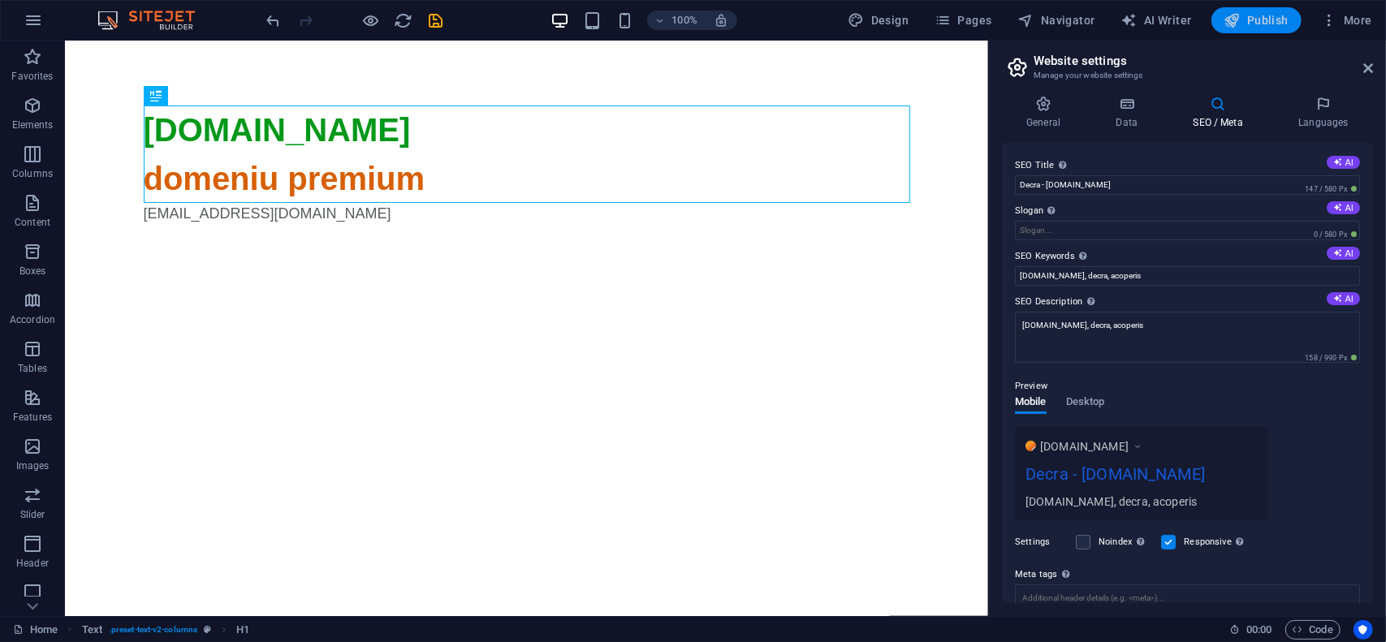
click at [1267, 28] on span "Publish" at bounding box center [1257, 20] width 64 height 16
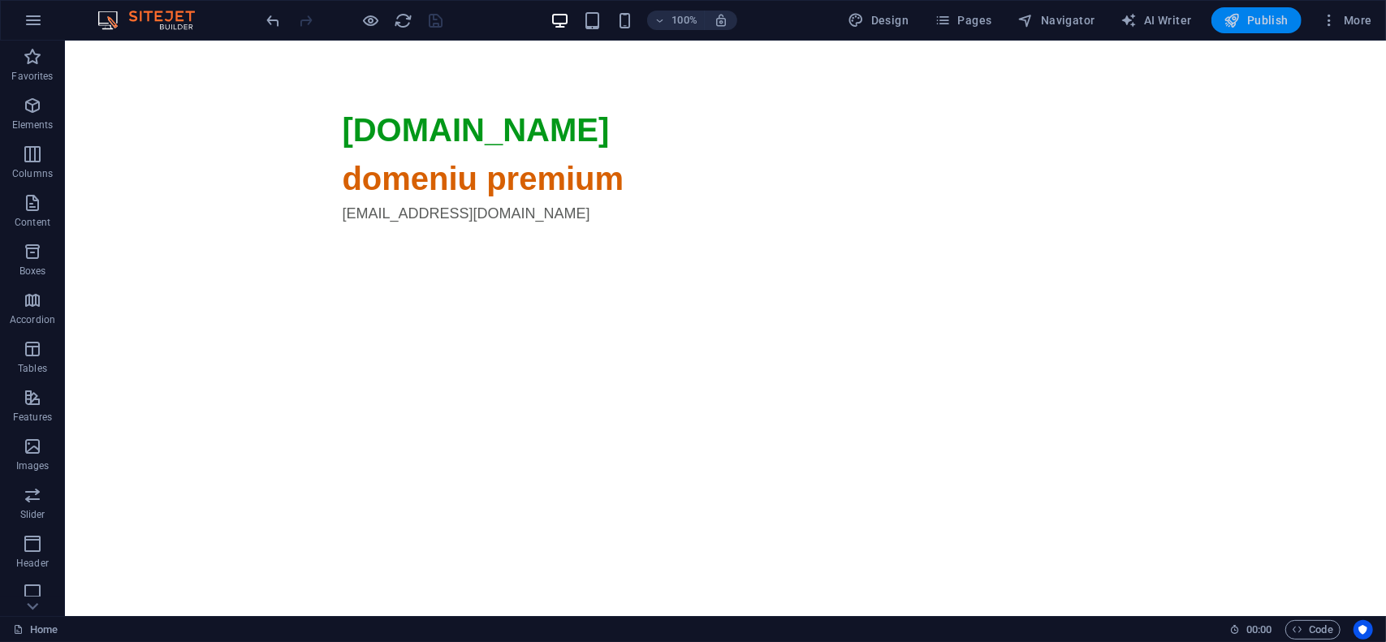
click at [1265, 17] on span "Publish" at bounding box center [1257, 20] width 64 height 16
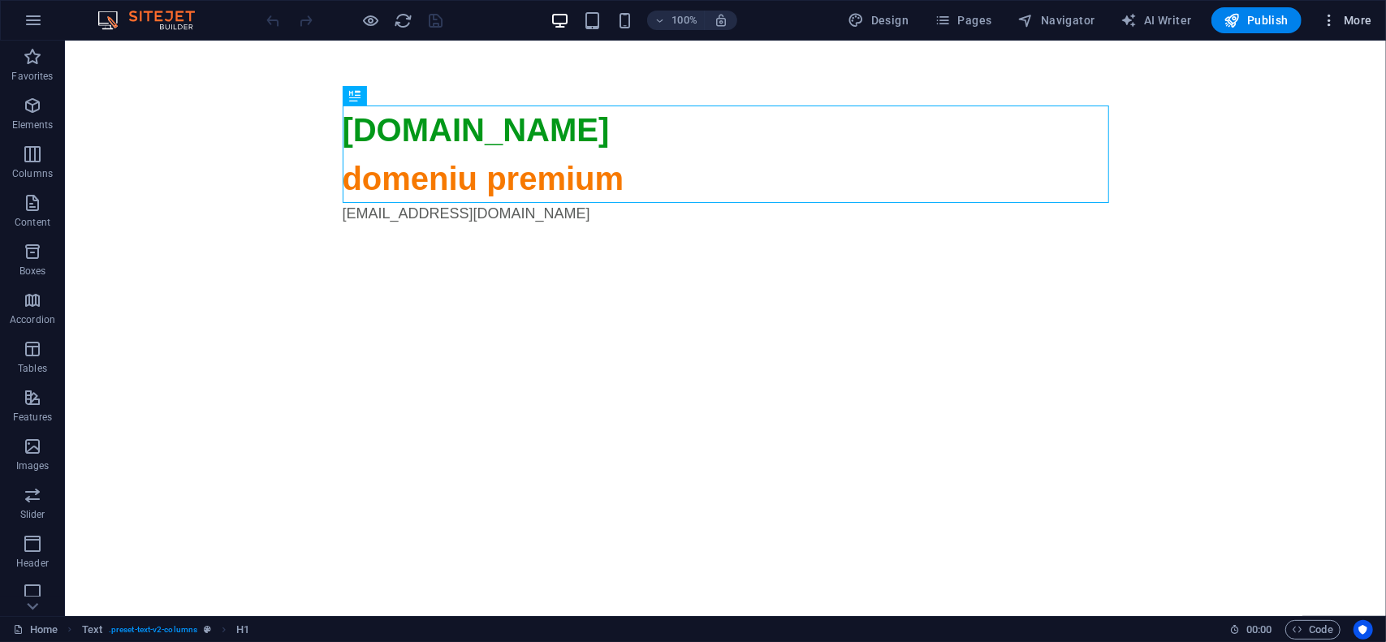
click at [1367, 19] on span "More" at bounding box center [1346, 20] width 51 height 16
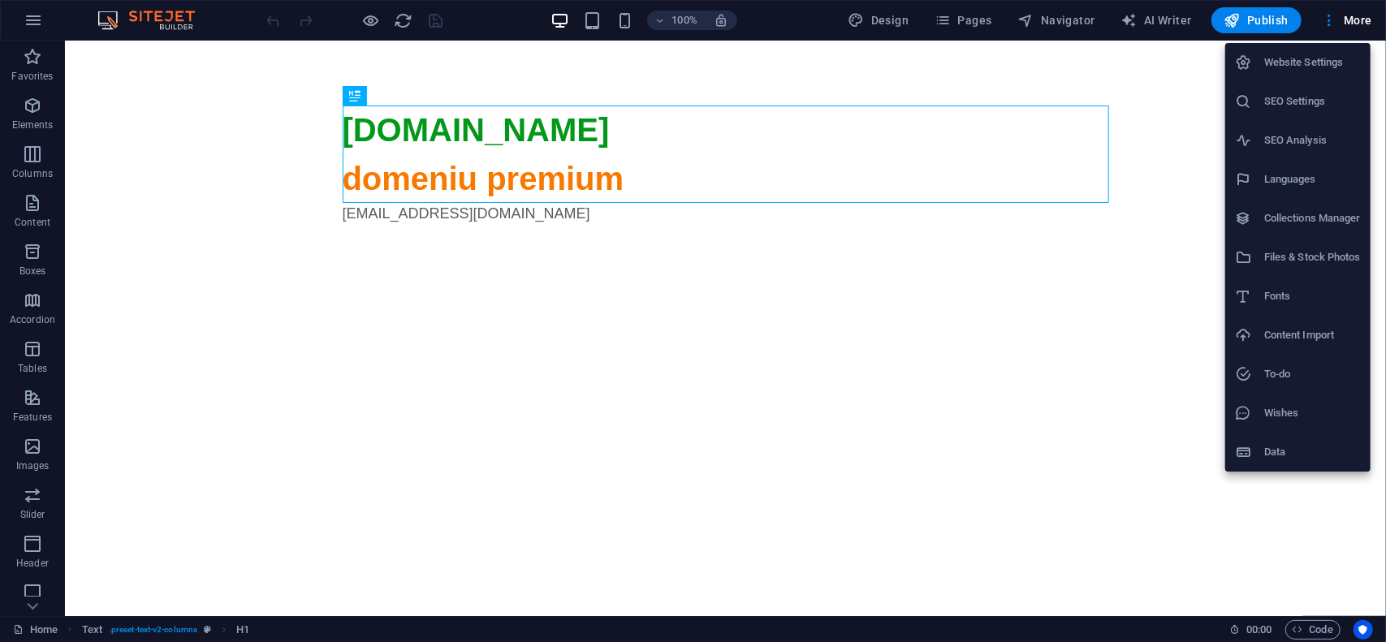
click at [1311, 71] on h6 "Website Settings" at bounding box center [1312, 62] width 97 height 19
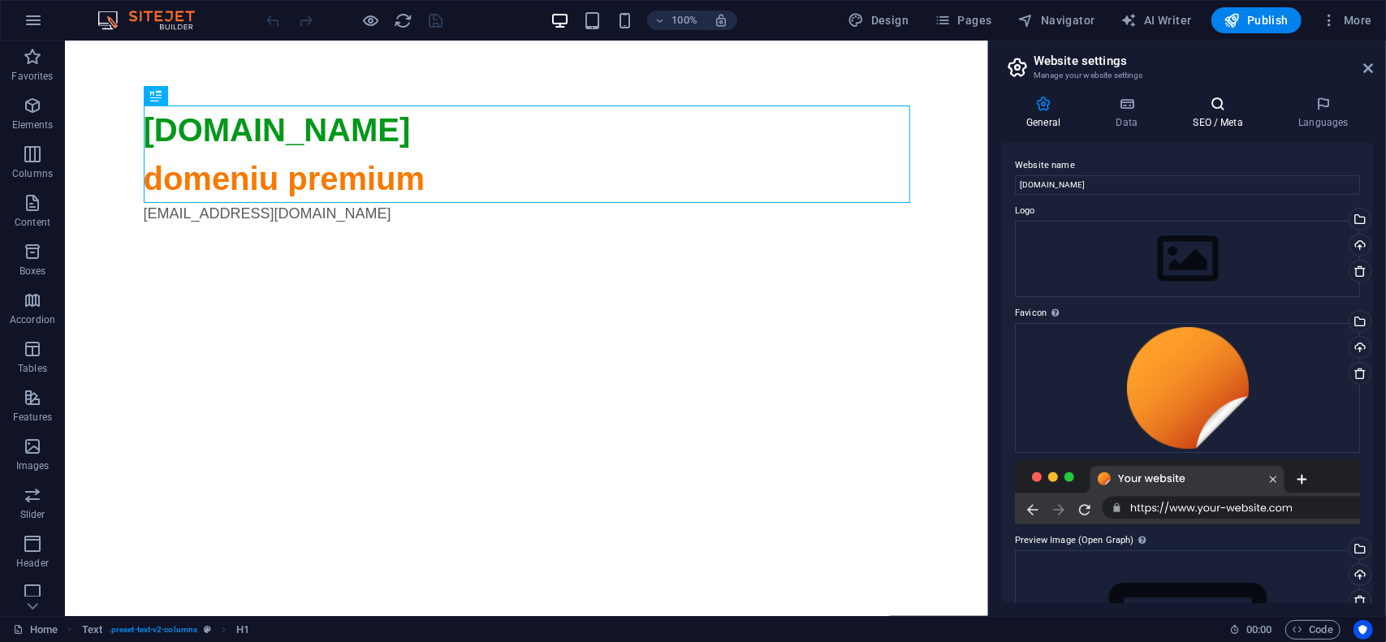
click at [1203, 110] on icon at bounding box center [1218, 104] width 99 height 16
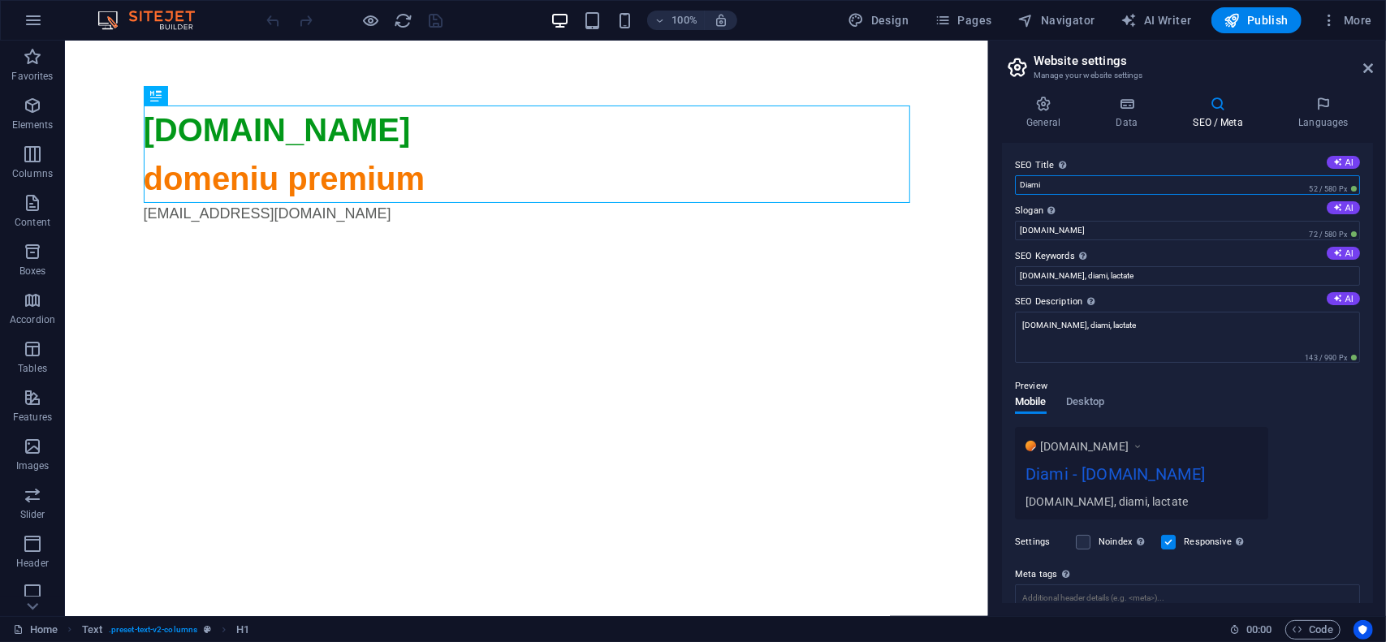
click at [1132, 190] on input "Diami" at bounding box center [1187, 184] width 345 height 19
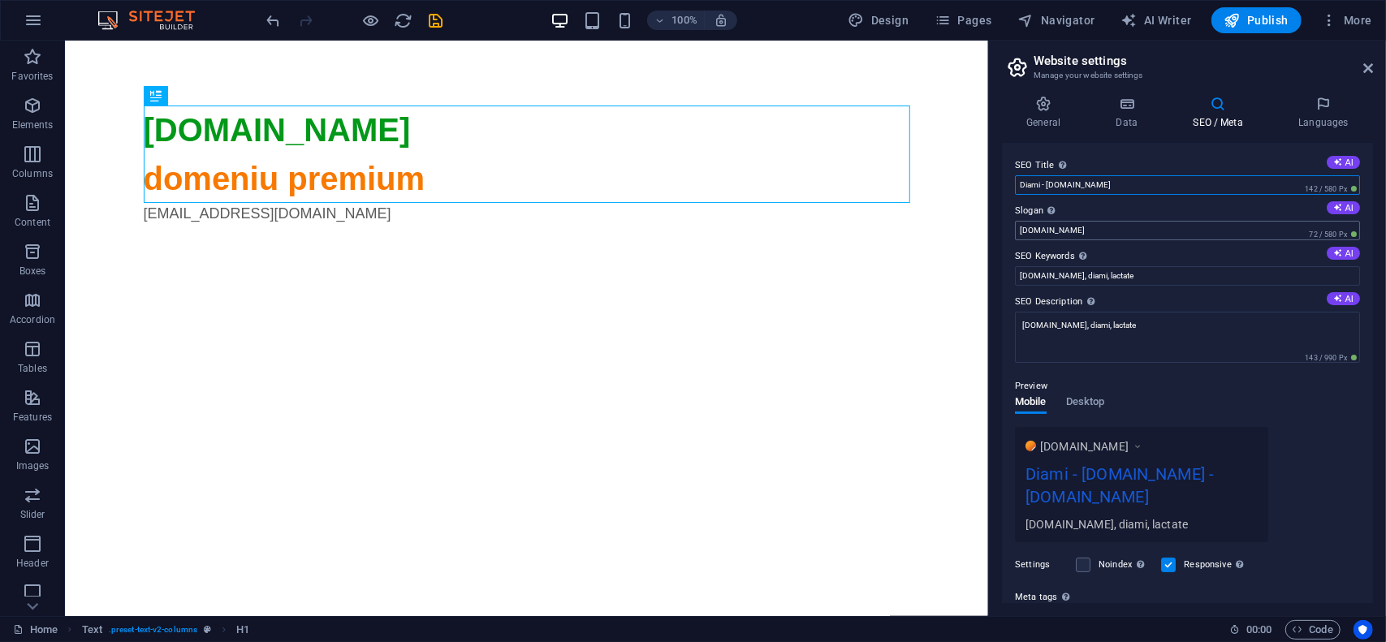
type input "Diami - [DOMAIN_NAME]"
click at [1174, 231] on input "[DOMAIN_NAME]" at bounding box center [1187, 230] width 345 height 19
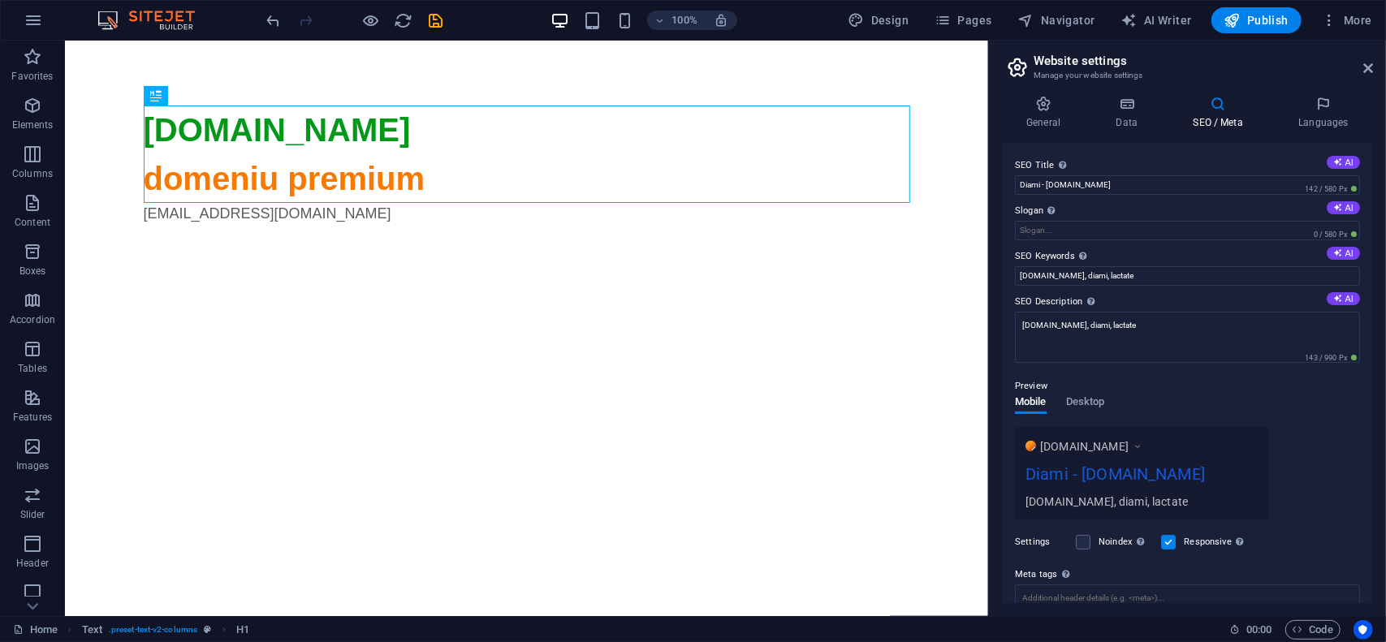
click at [998, 196] on div "General Data SEO / Meta Languages Website name [DOMAIN_NAME] Logo Drag files he…" at bounding box center [1187, 350] width 397 height 534
click at [1167, 317] on textarea "diami.ro, diami, lactate" at bounding box center [1187, 337] width 345 height 51
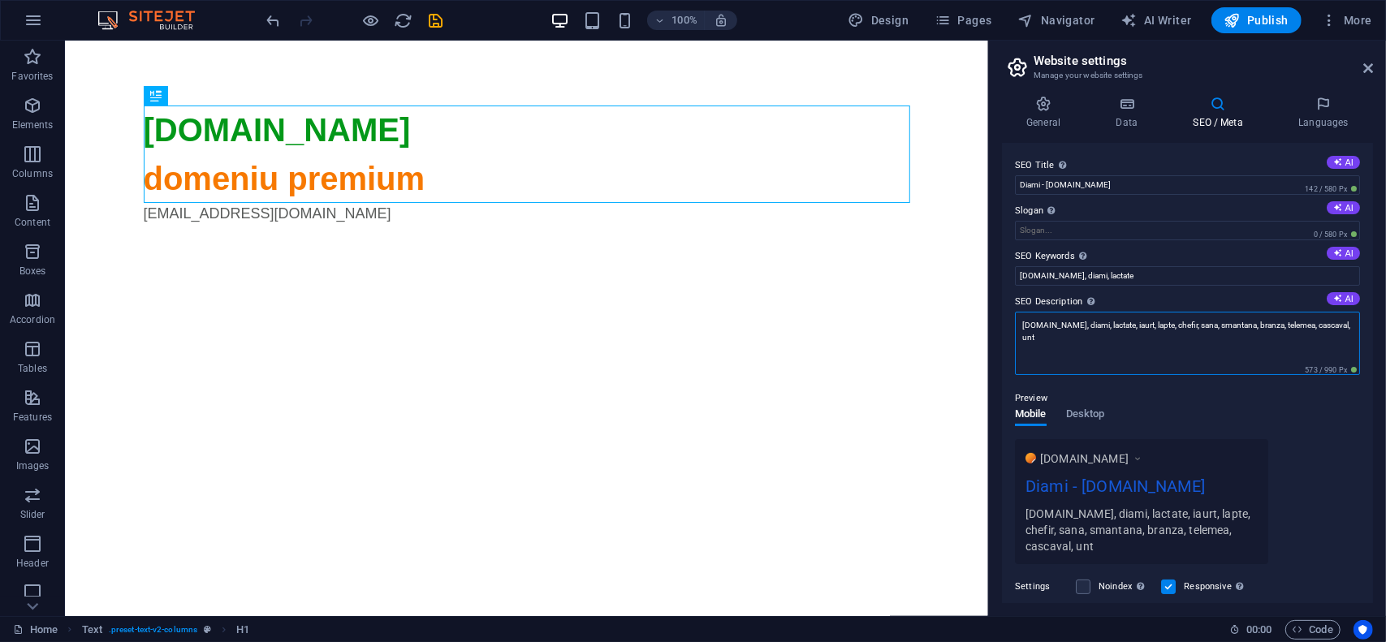
click at [1195, 325] on textarea "diami.ro, diami, lactate, iaurt, lapte, chefir, sana, smantana, branza, telemea…" at bounding box center [1187, 343] width 345 height 63
type textarea "diami.ro, diami, lactate, iaurt, lapte, chefir, sana, smantana, branza, telemea…"
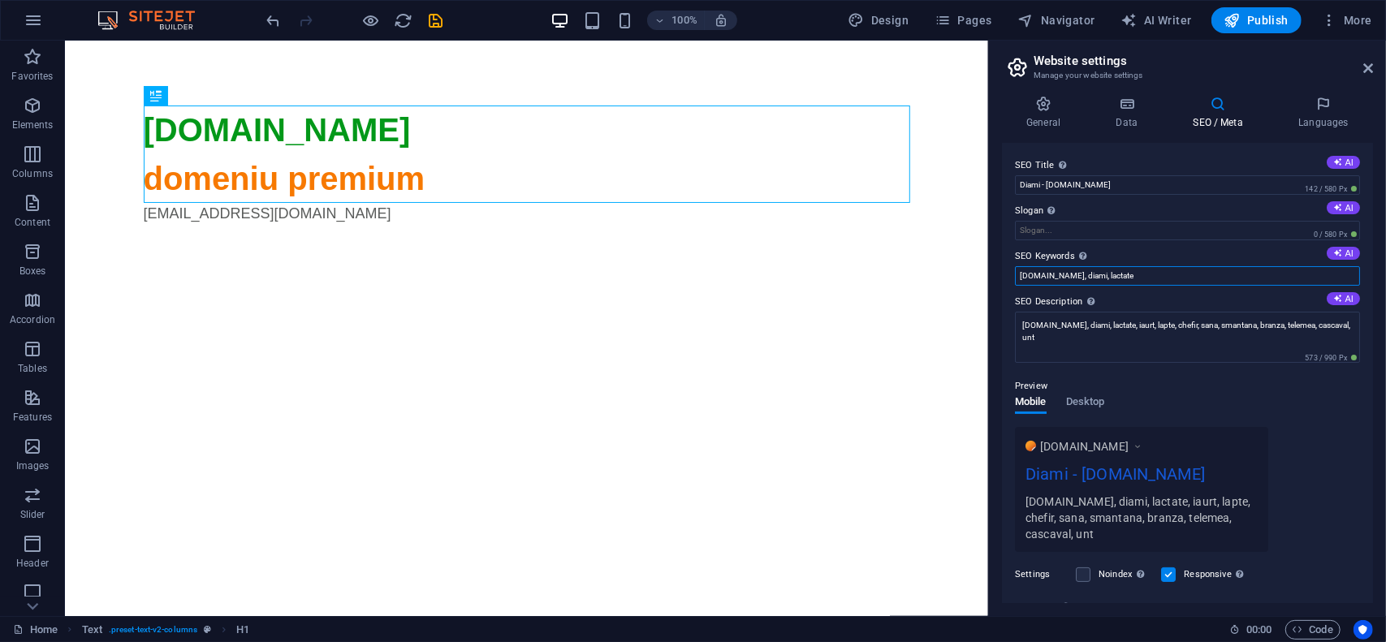
click at [1161, 271] on input "diami.ro, diami, lactate" at bounding box center [1187, 275] width 345 height 19
paste input ", iaurt, lapte, chefir, sana, smantana, branza, telemea, cascaval, unt"
type input "diami.ro, diami, lactate, iaurt, lapte, chefir, sana, smantana, branza, telemea…"
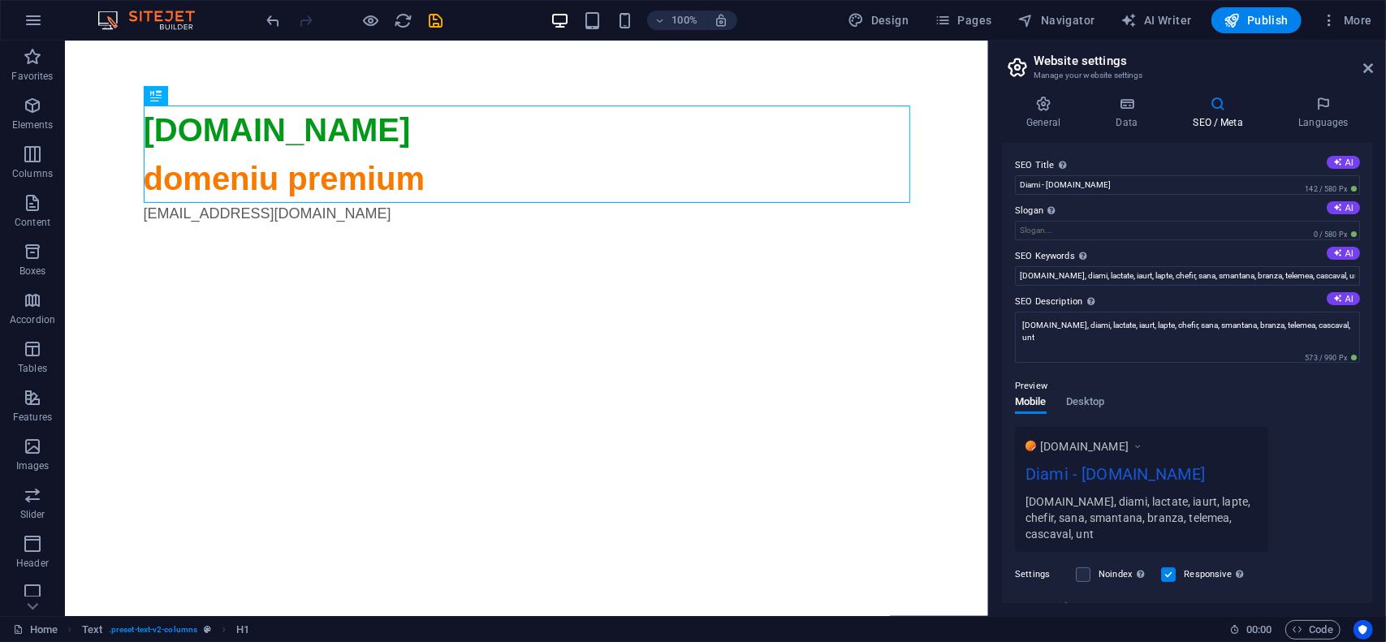
click at [1007, 264] on div "SEO Title The title of your website - make it something that stands out in sear…" at bounding box center [1187, 373] width 371 height 460
click at [1257, 17] on span "Publish" at bounding box center [1257, 20] width 64 height 16
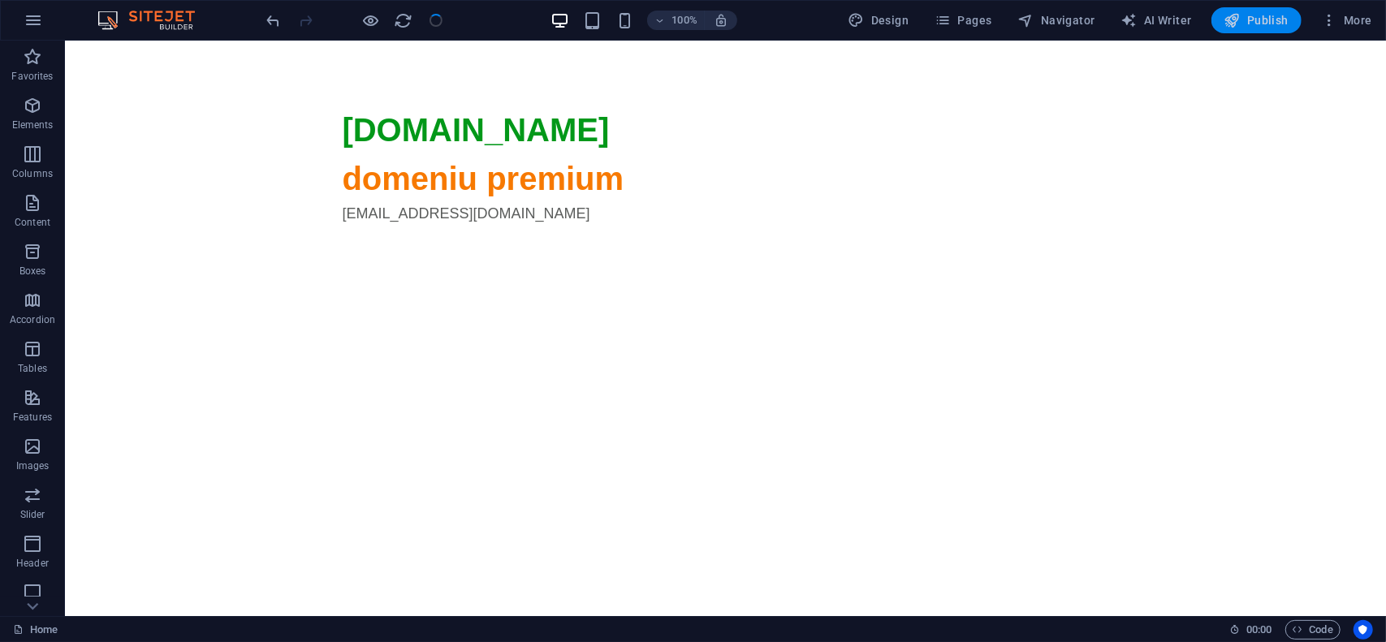
click at [1268, 20] on span "Publish" at bounding box center [1257, 20] width 64 height 16
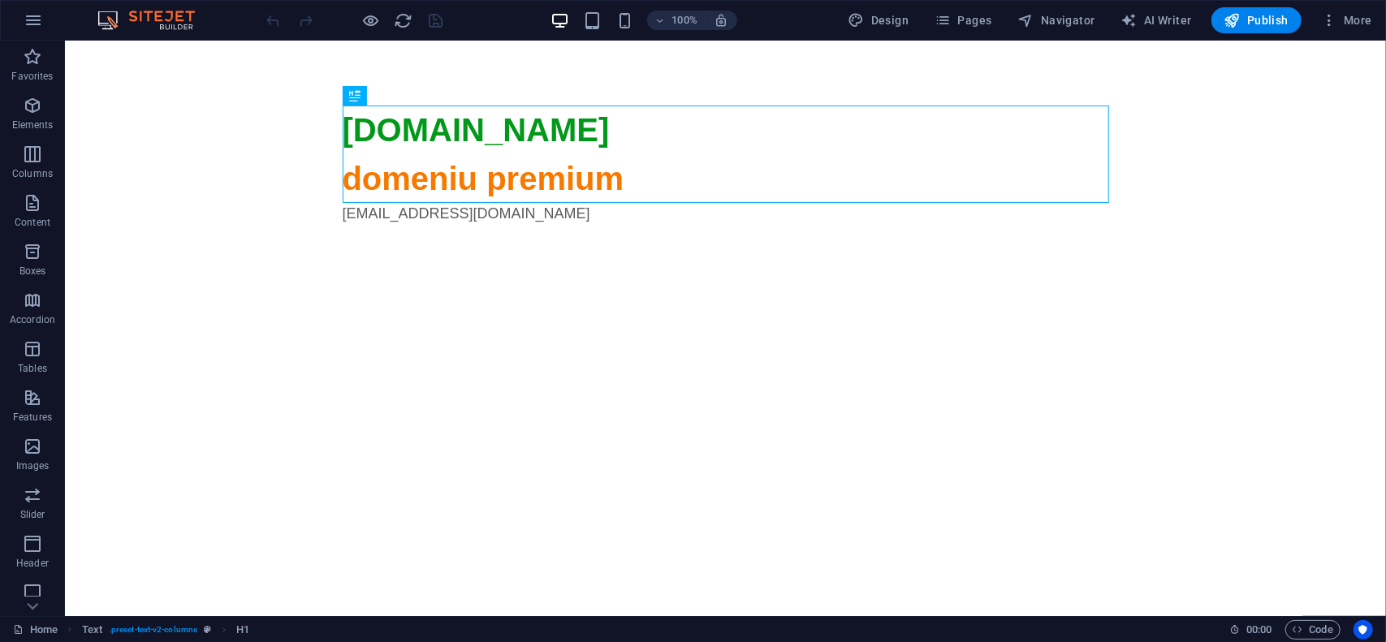
click at [1371, 3] on div "100% Design Pages Navigator AI Writer Publish More" at bounding box center [693, 20] width 1385 height 39
click at [1367, 7] on button "More" at bounding box center [1347, 20] width 64 height 26
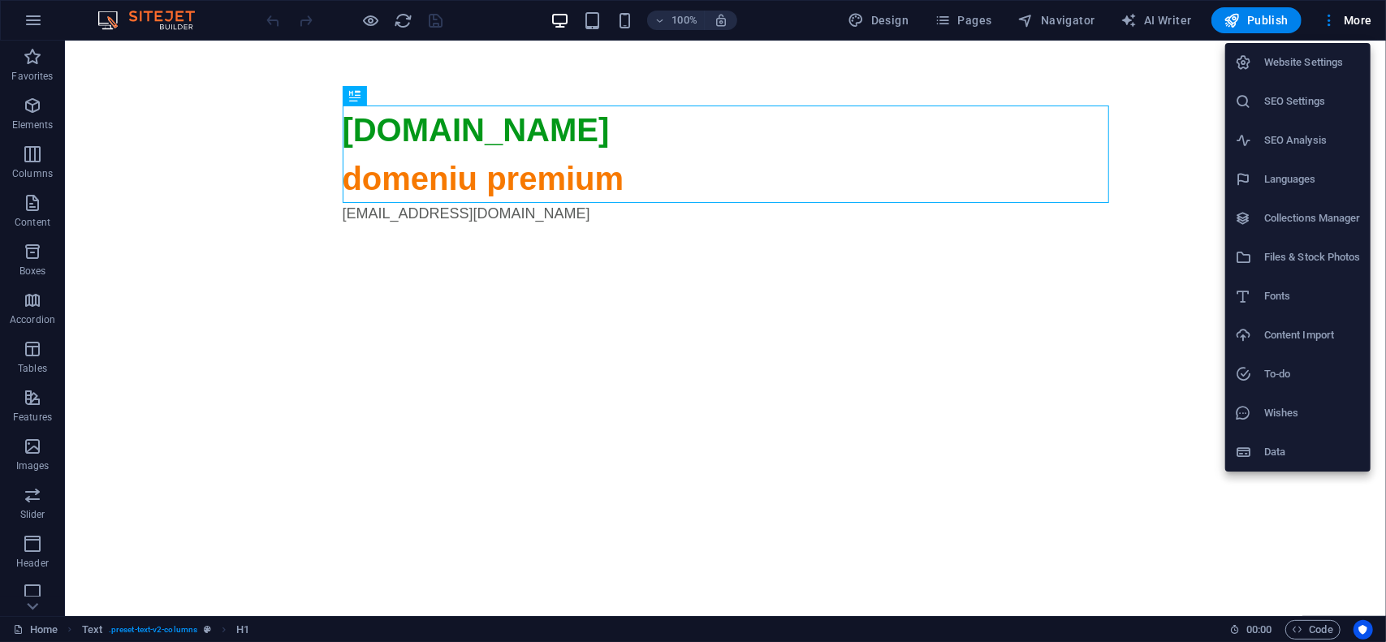
click at [1364, 19] on div at bounding box center [693, 321] width 1386 height 642
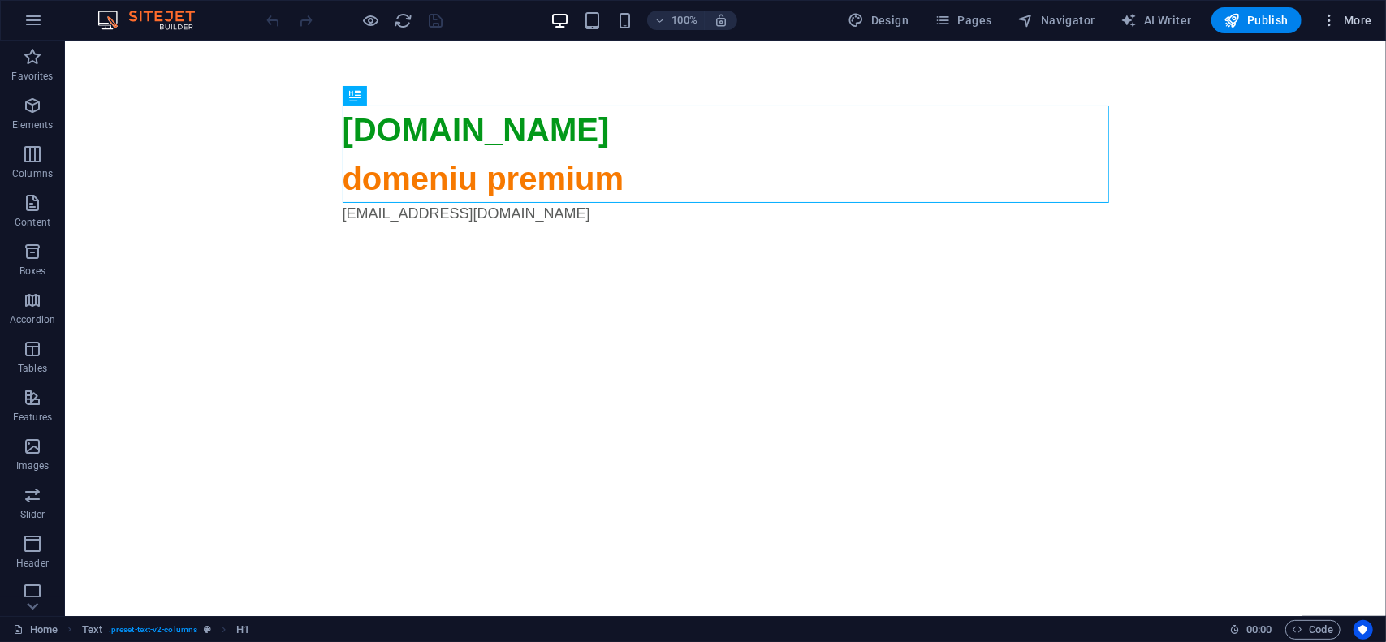
click at [1359, 19] on span "More" at bounding box center [1346, 20] width 51 height 16
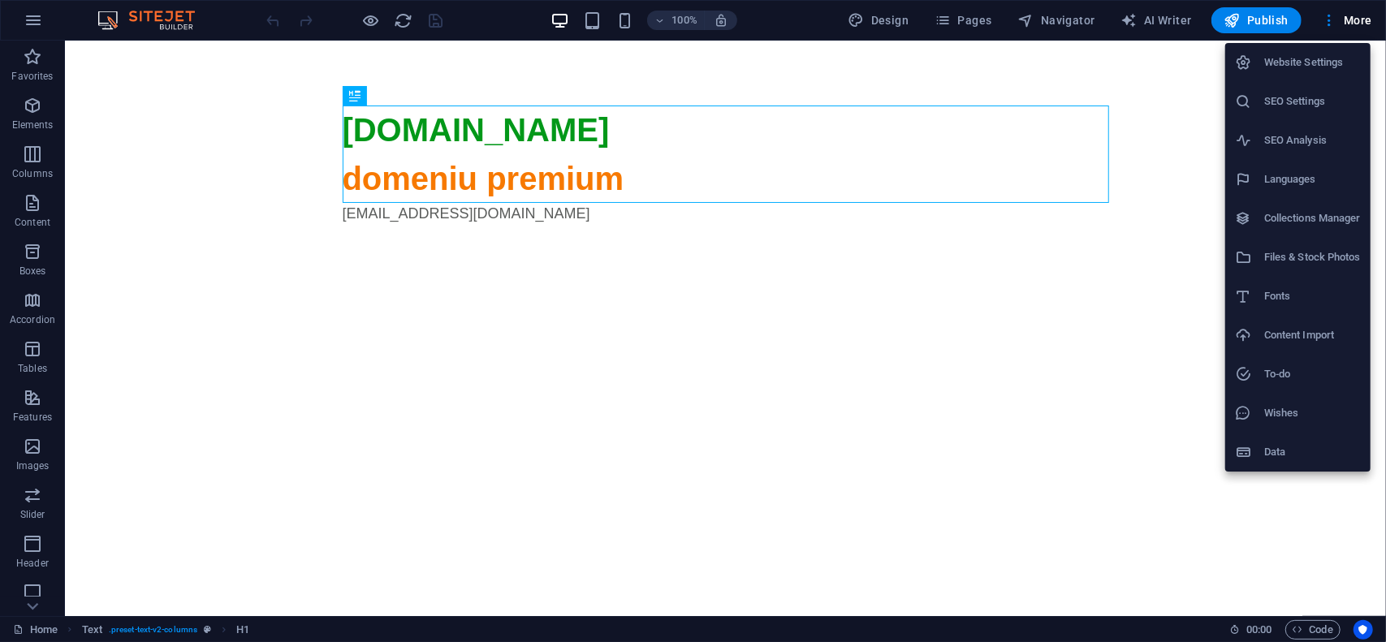
drag, startPoint x: 1311, startPoint y: 80, endPoint x: 1316, endPoint y: 73, distance: 8.8
click at [1311, 79] on li "Website Settings" at bounding box center [1297, 62] width 145 height 39
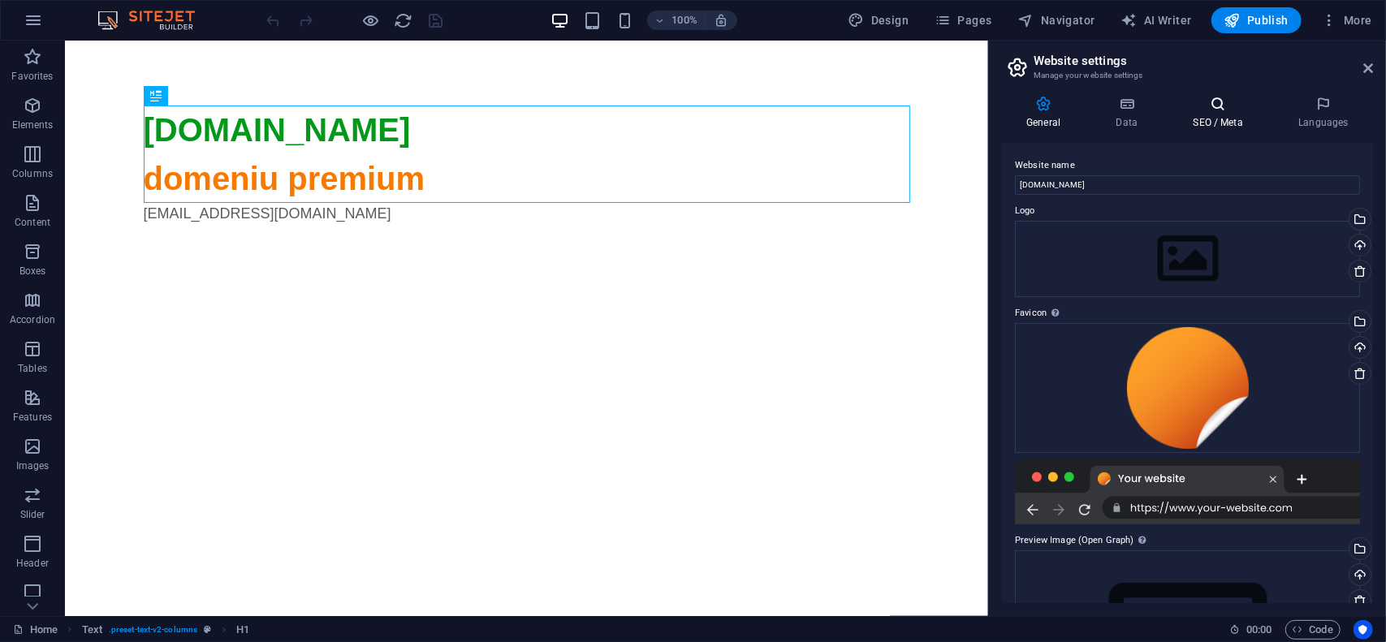
click at [1222, 112] on h4 "SEO / Meta" at bounding box center [1222, 113] width 106 height 34
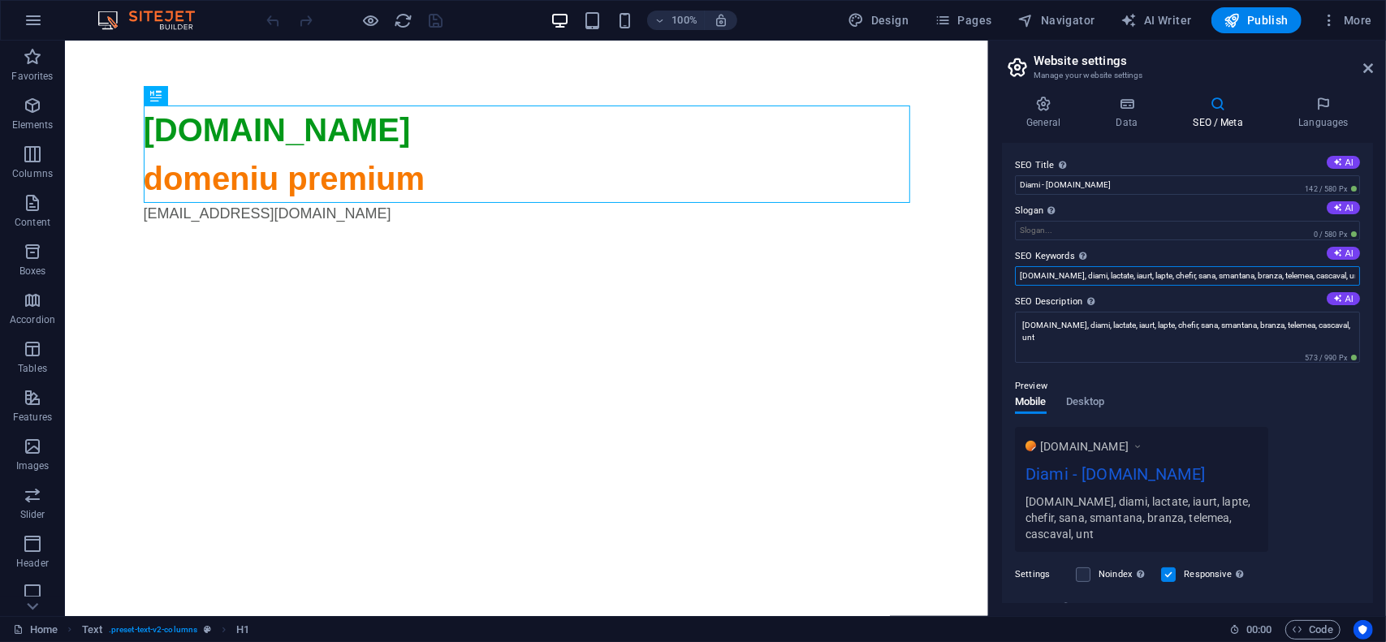
click at [1100, 277] on input "[DOMAIN_NAME], diami, lactate, iaurt, lapte, chefir, sana, smantana, branza, te…" at bounding box center [1187, 275] width 345 height 19
click at [1031, 92] on div "General Data SEO / Meta Languages Website name [DOMAIN_NAME] Logo Drag files he…" at bounding box center [1187, 350] width 397 height 534
click at [1055, 106] on icon at bounding box center [1043, 104] width 83 height 16
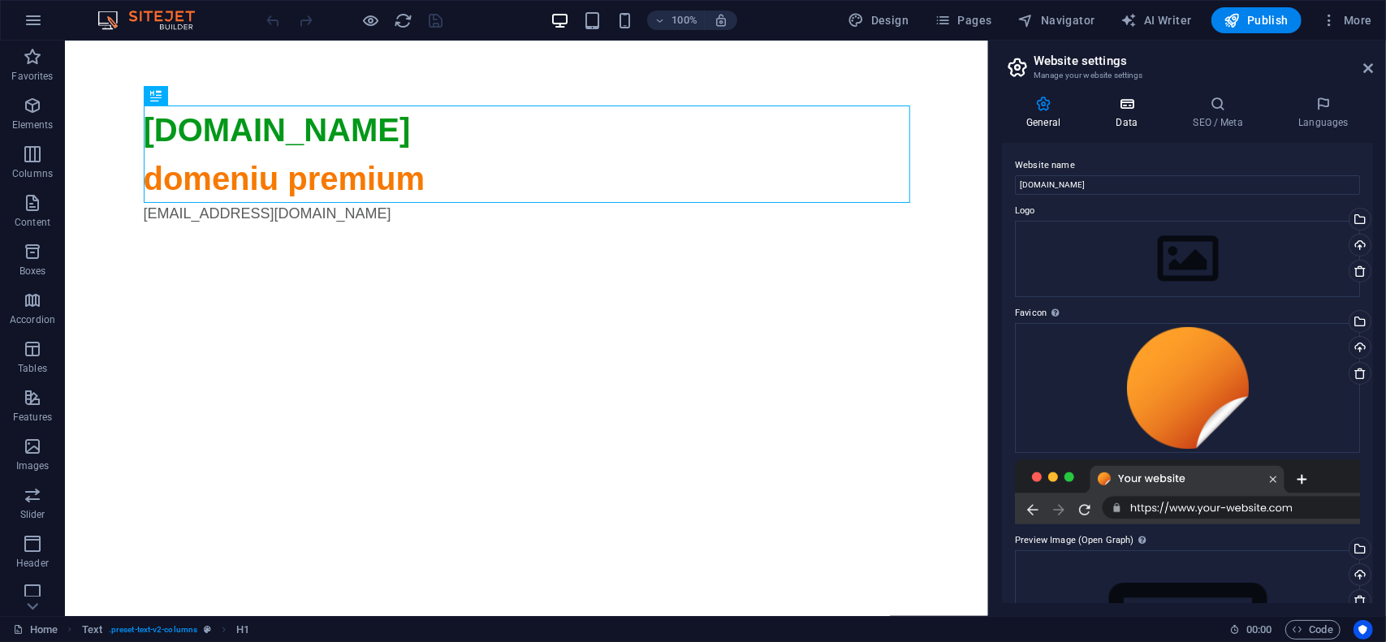
click at [1127, 113] on h4 "Data" at bounding box center [1129, 113] width 77 height 34
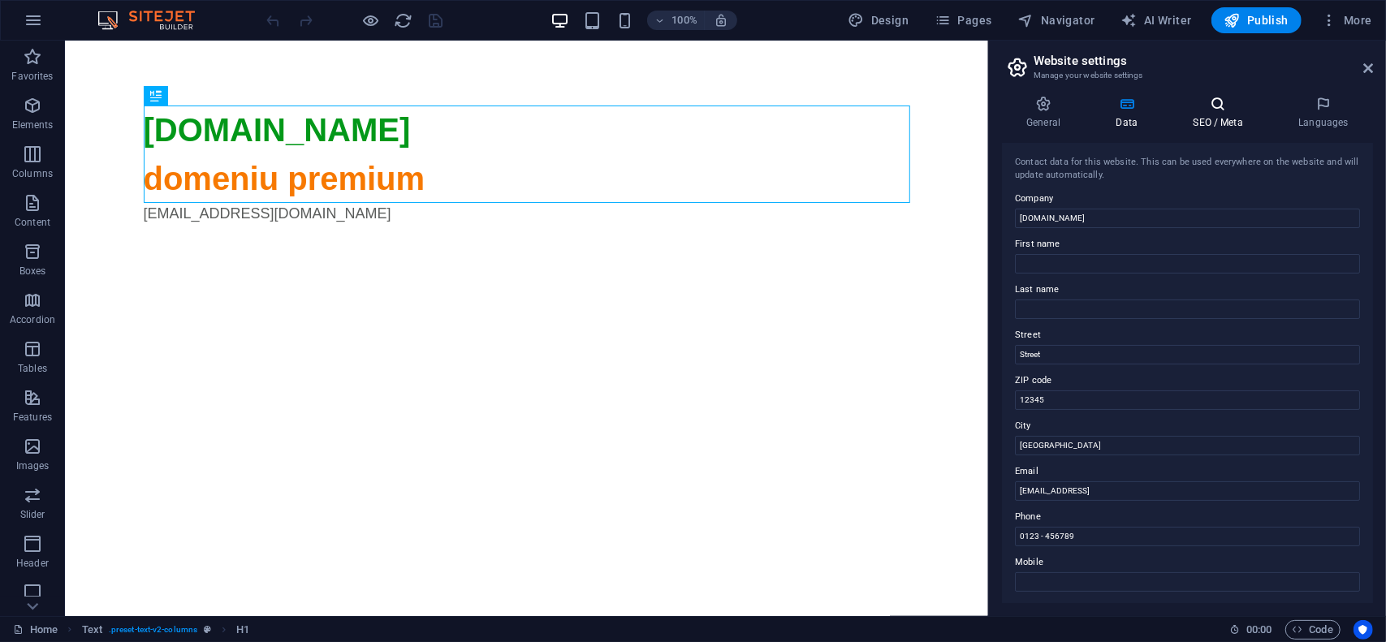
click at [1212, 113] on h4 "SEO / Meta" at bounding box center [1222, 113] width 106 height 34
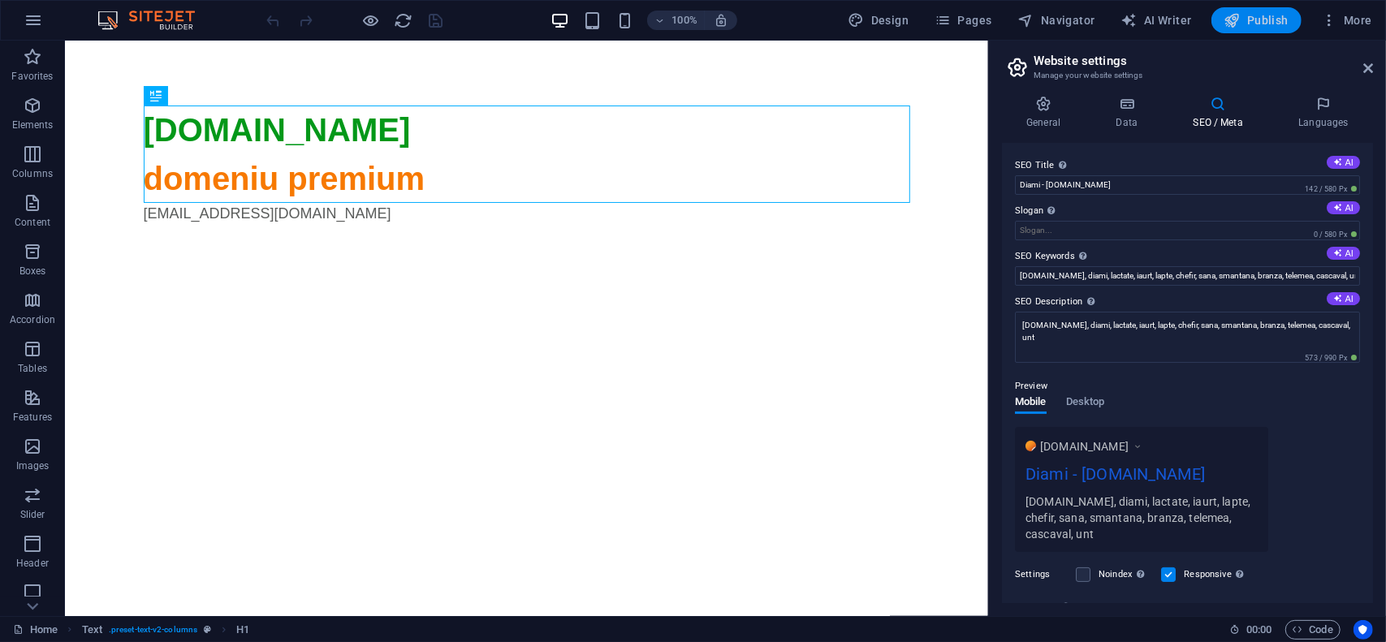
click at [1267, 17] on span "Publish" at bounding box center [1257, 20] width 64 height 16
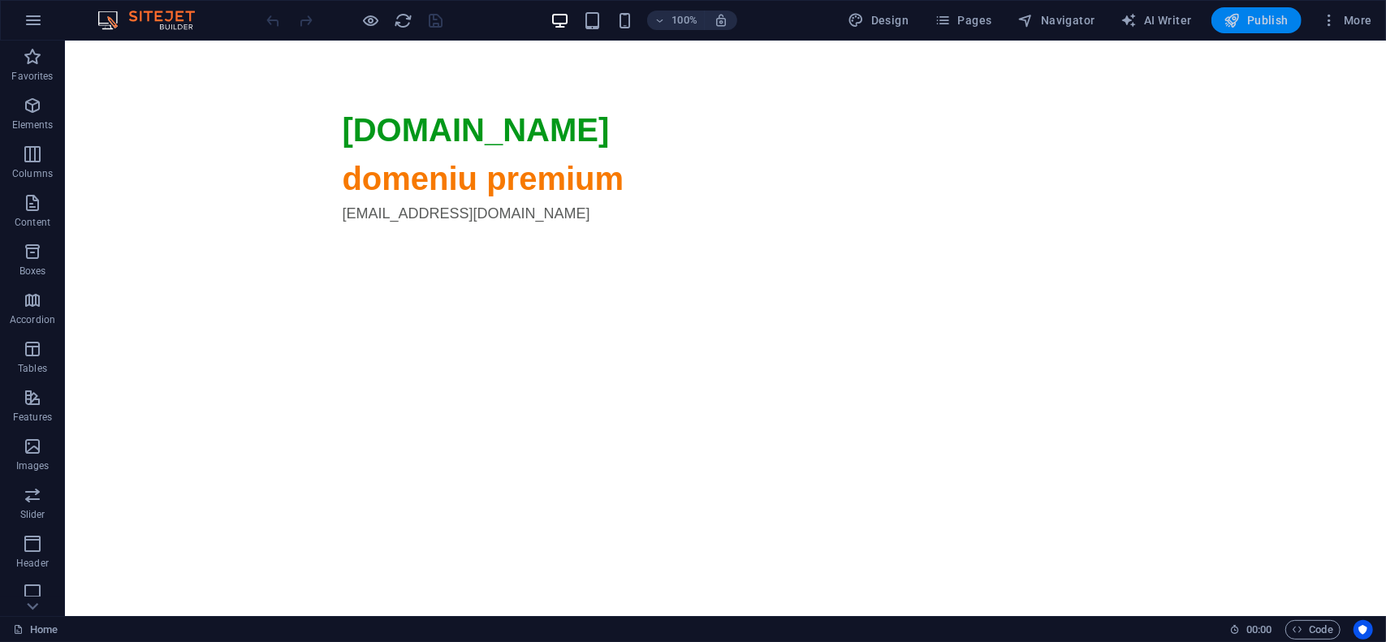
click at [1264, 20] on span "Publish" at bounding box center [1257, 20] width 64 height 16
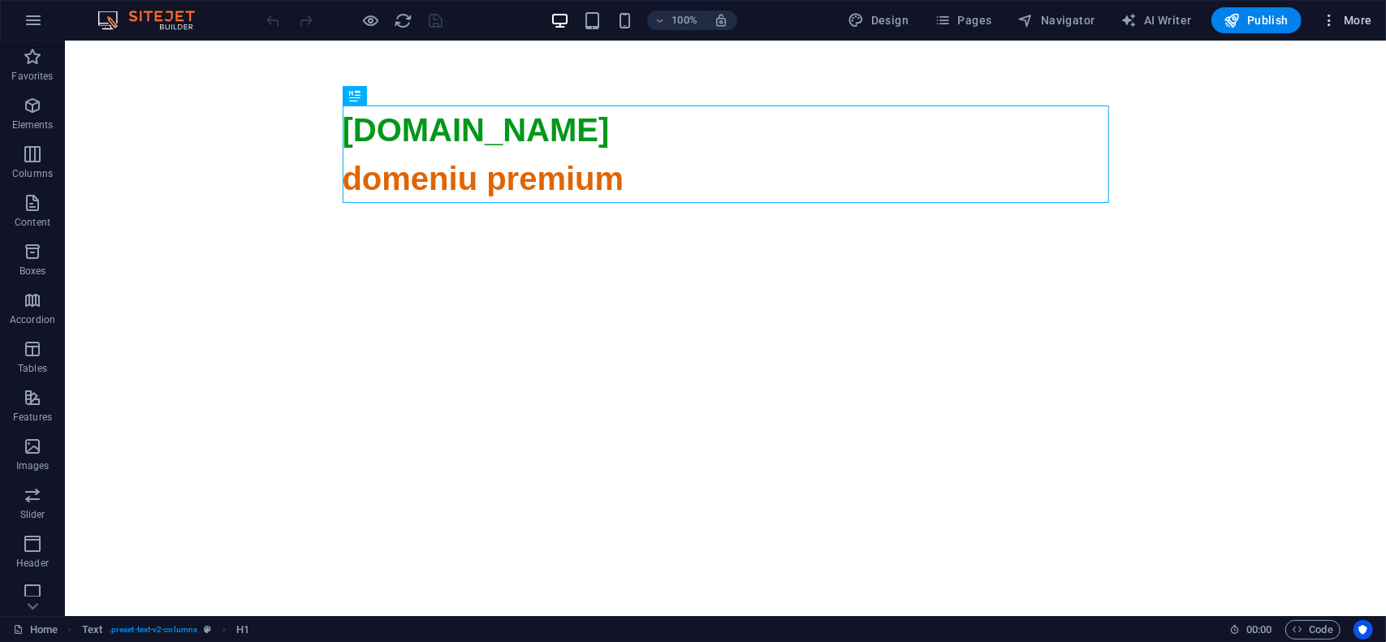
click at [1356, 15] on span "More" at bounding box center [1346, 20] width 51 height 16
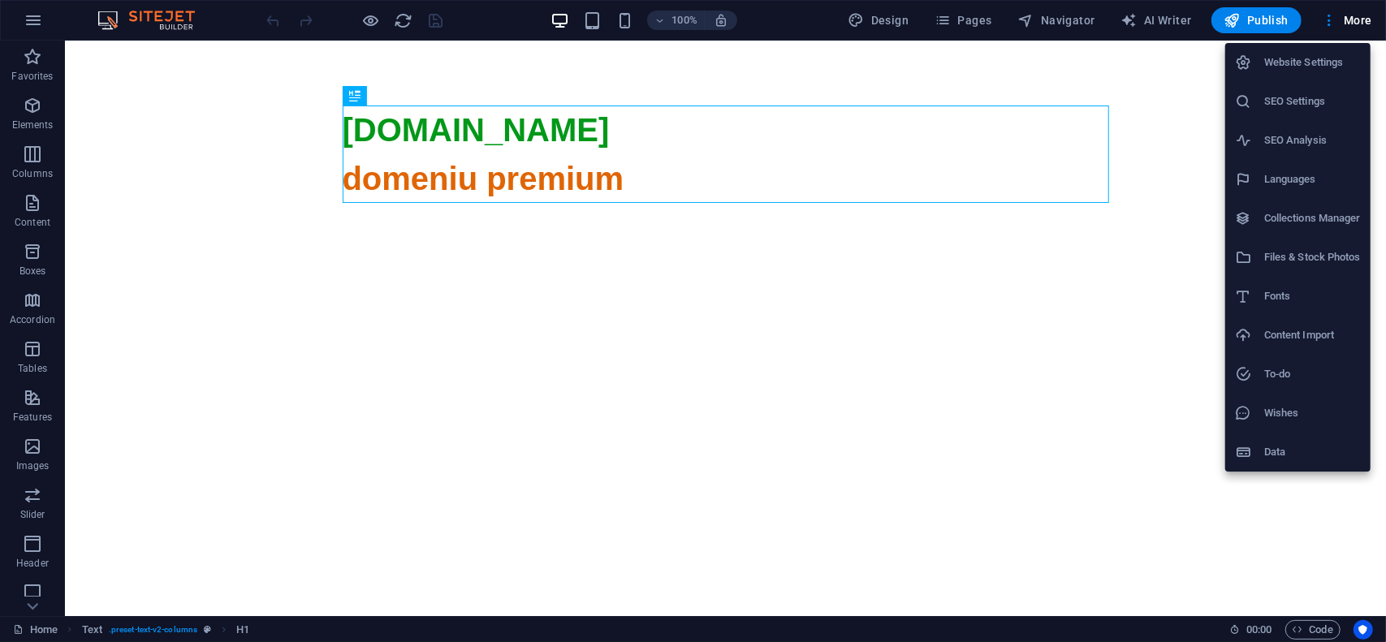
click at [1318, 56] on h6 "Website Settings" at bounding box center [1312, 62] width 97 height 19
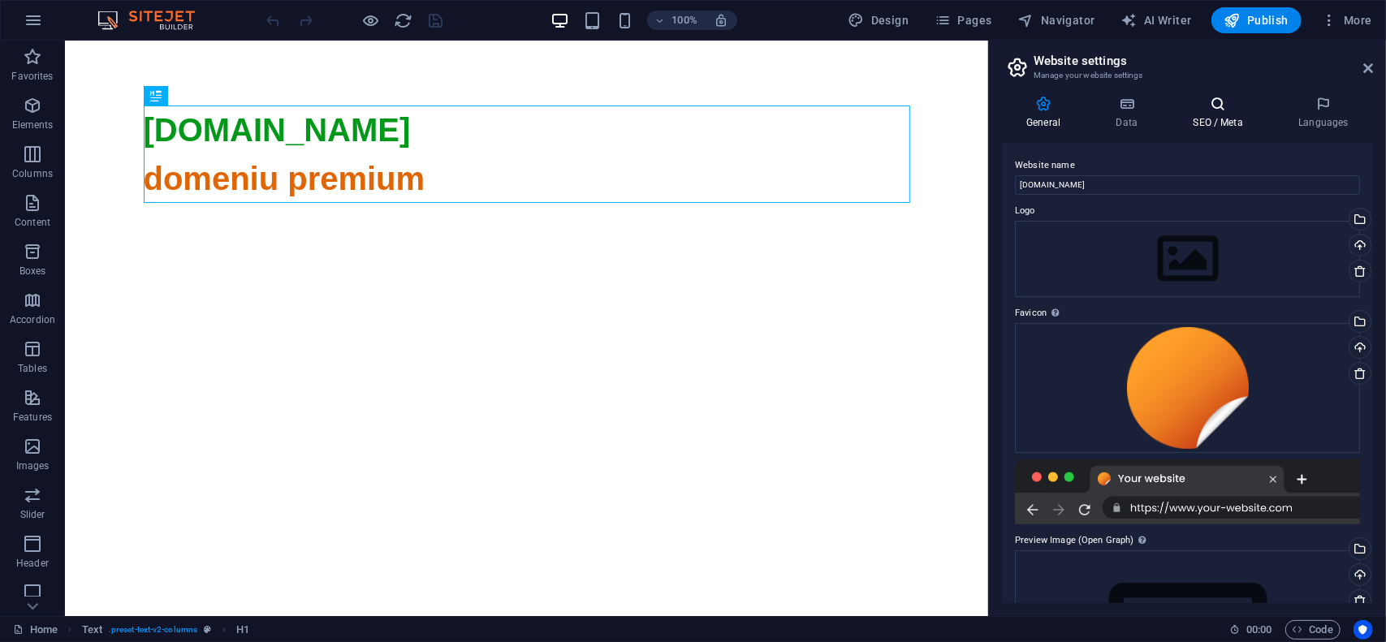
click at [1212, 105] on icon at bounding box center [1218, 104] width 99 height 16
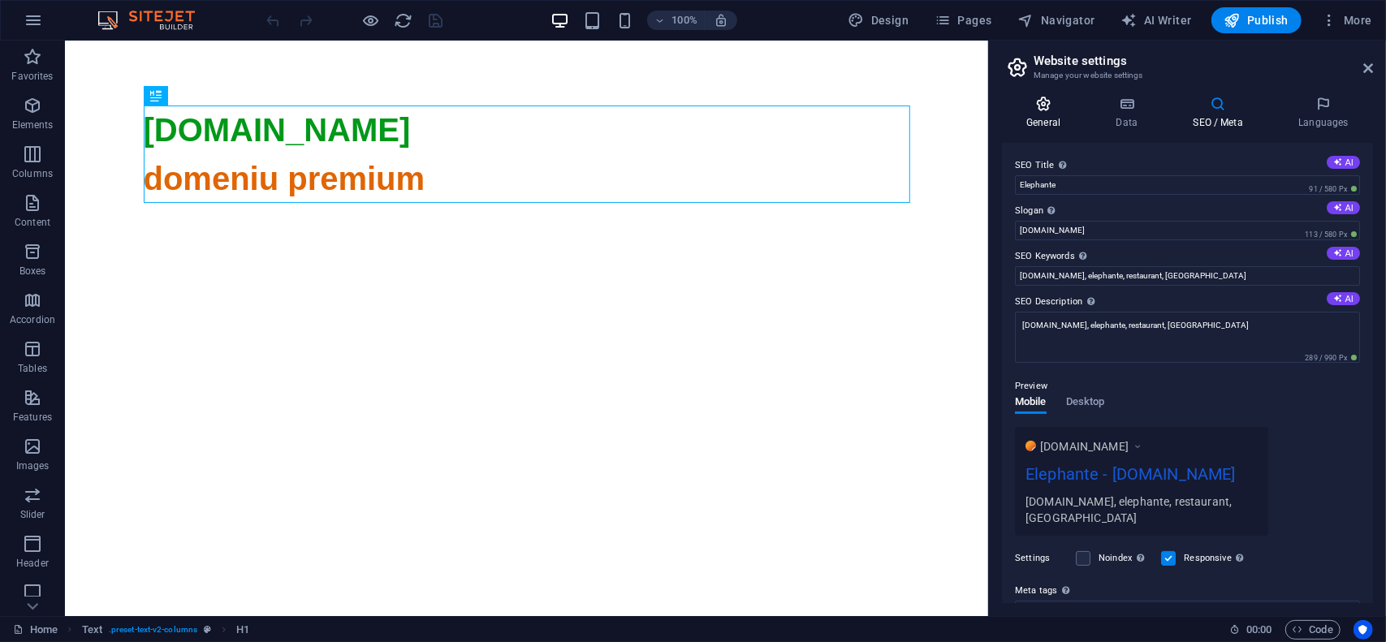
click at [1052, 110] on icon at bounding box center [1043, 104] width 83 height 16
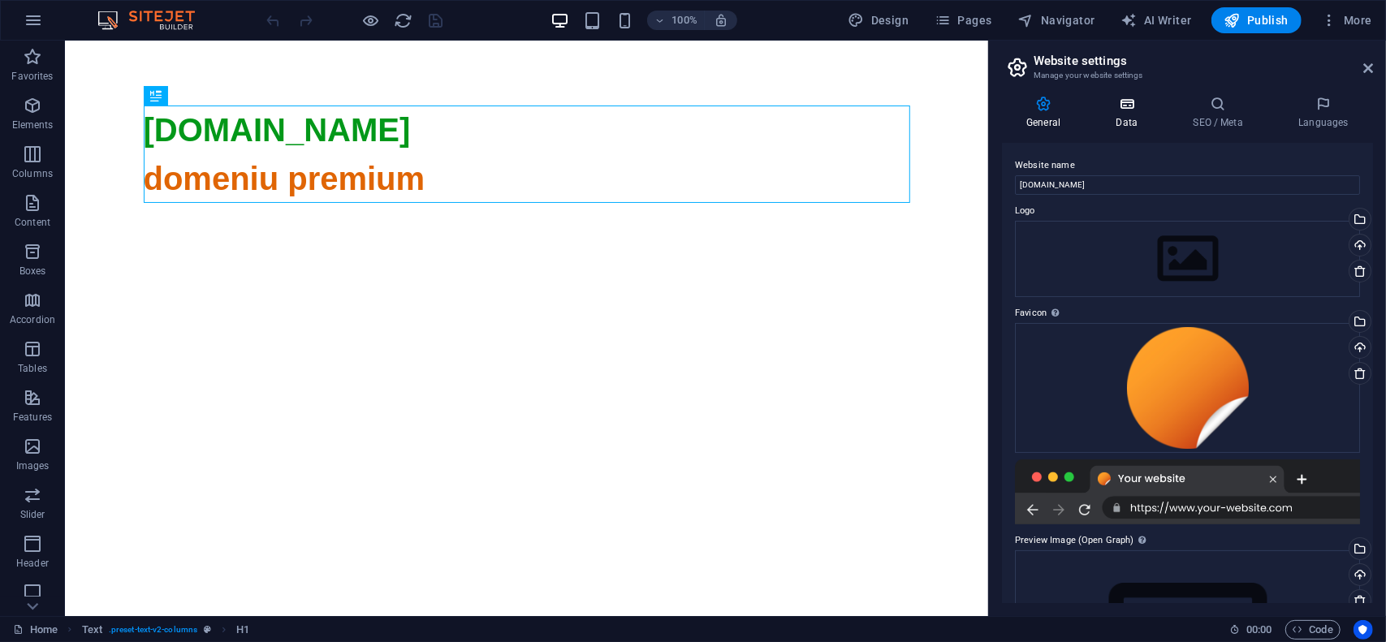
click at [1124, 116] on h4 "Data" at bounding box center [1129, 113] width 77 height 34
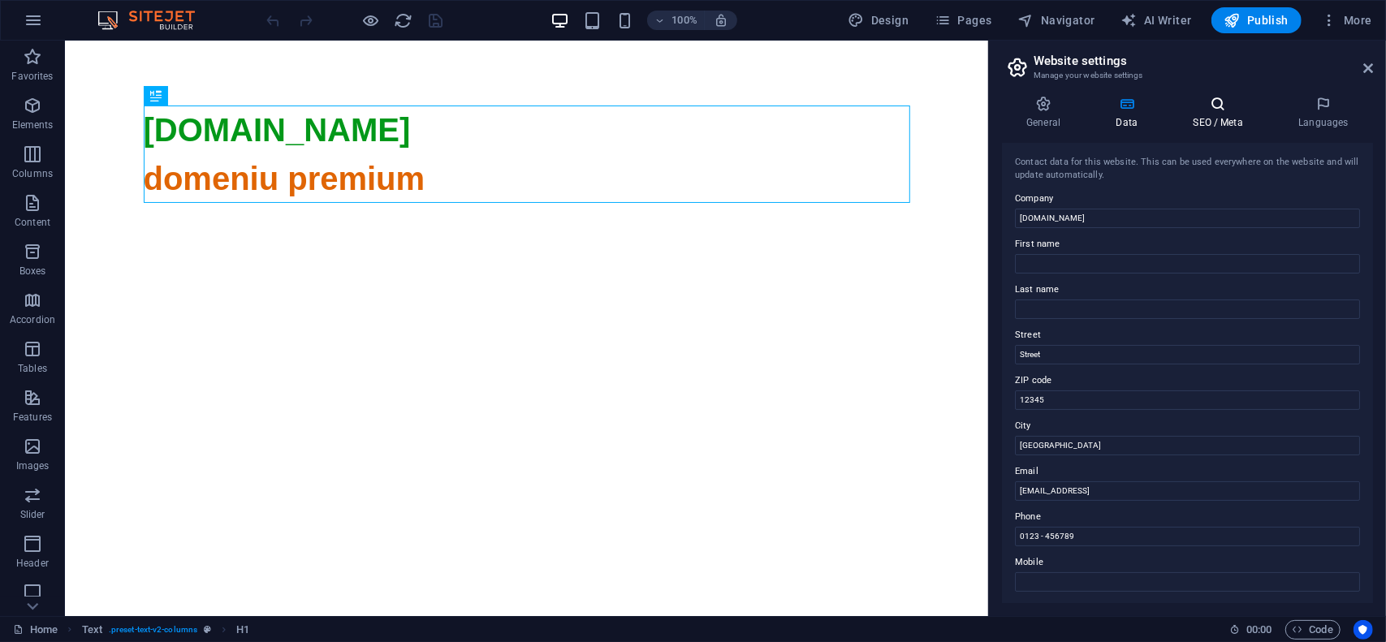
click at [1188, 115] on h4 "SEO / Meta" at bounding box center [1222, 113] width 106 height 34
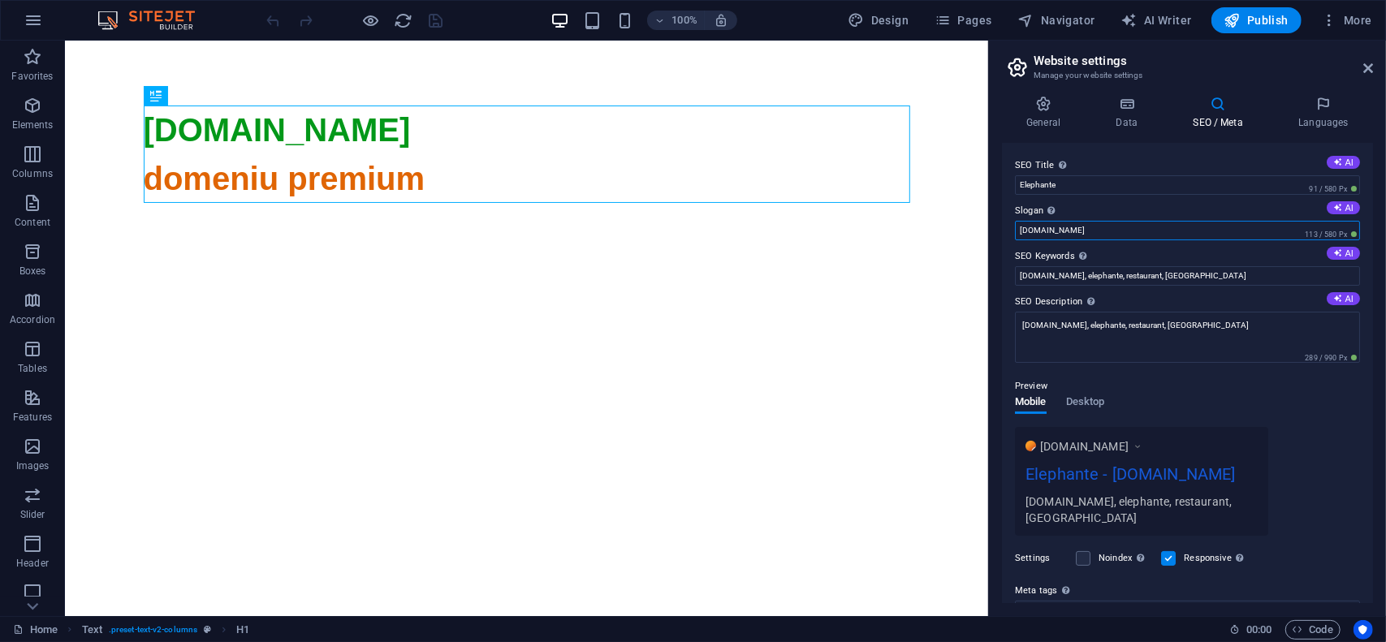
click at [1113, 223] on input "elephante.ro" at bounding box center [1187, 230] width 345 height 19
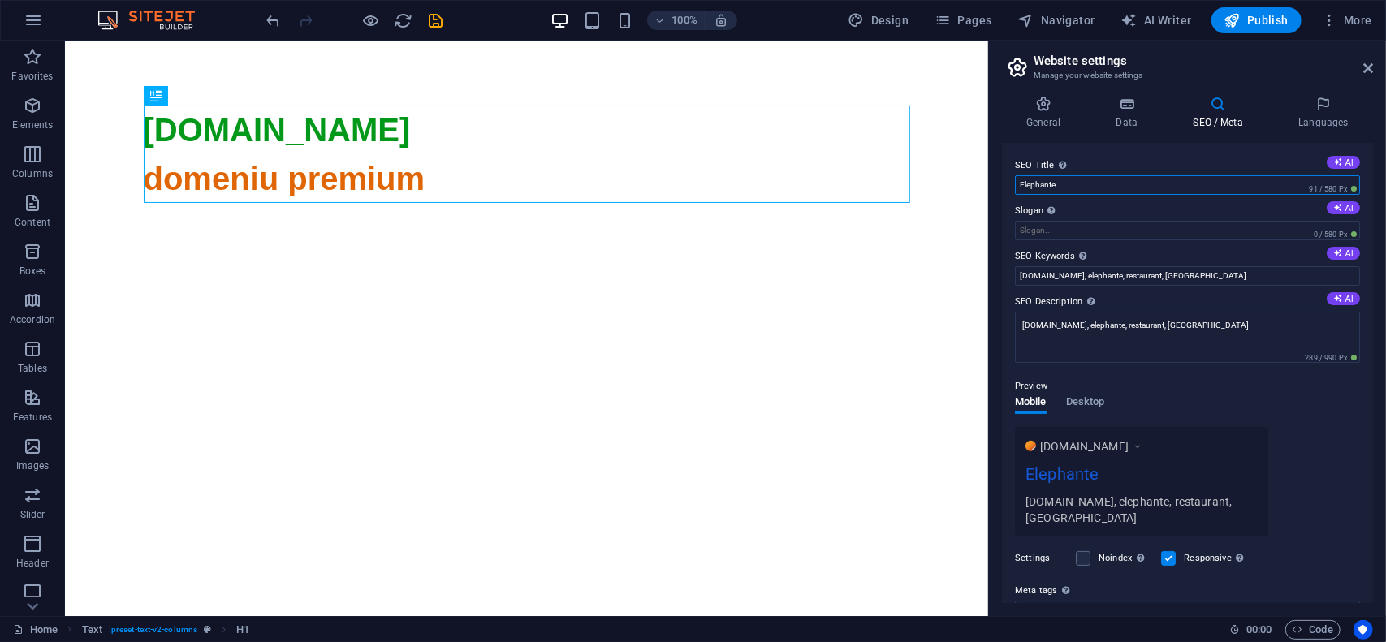
click at [1087, 183] on input "Elephante" at bounding box center [1187, 184] width 345 height 19
paste input "elephante.ro"
type input "Elephante - elephante.ro"
click at [1271, 14] on span "Publish" at bounding box center [1257, 20] width 64 height 16
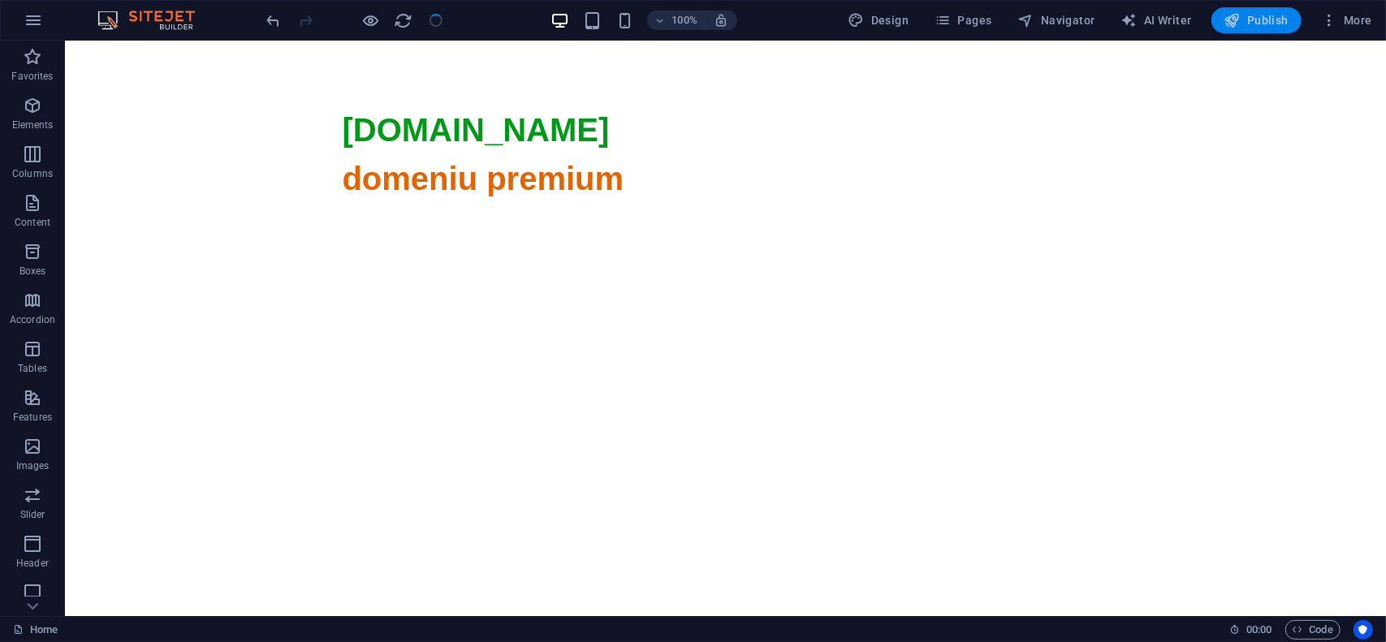
click at [1262, 24] on span "Publish" at bounding box center [1257, 20] width 64 height 16
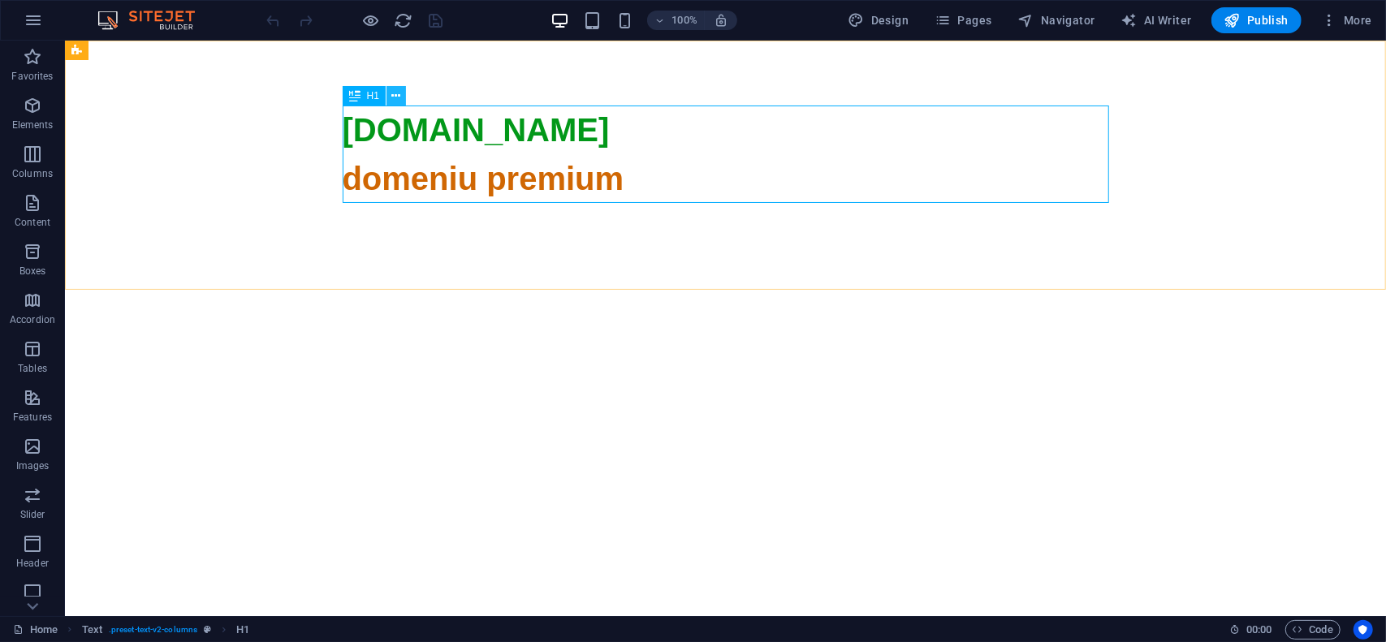
click at [400, 96] on icon at bounding box center [396, 96] width 9 height 17
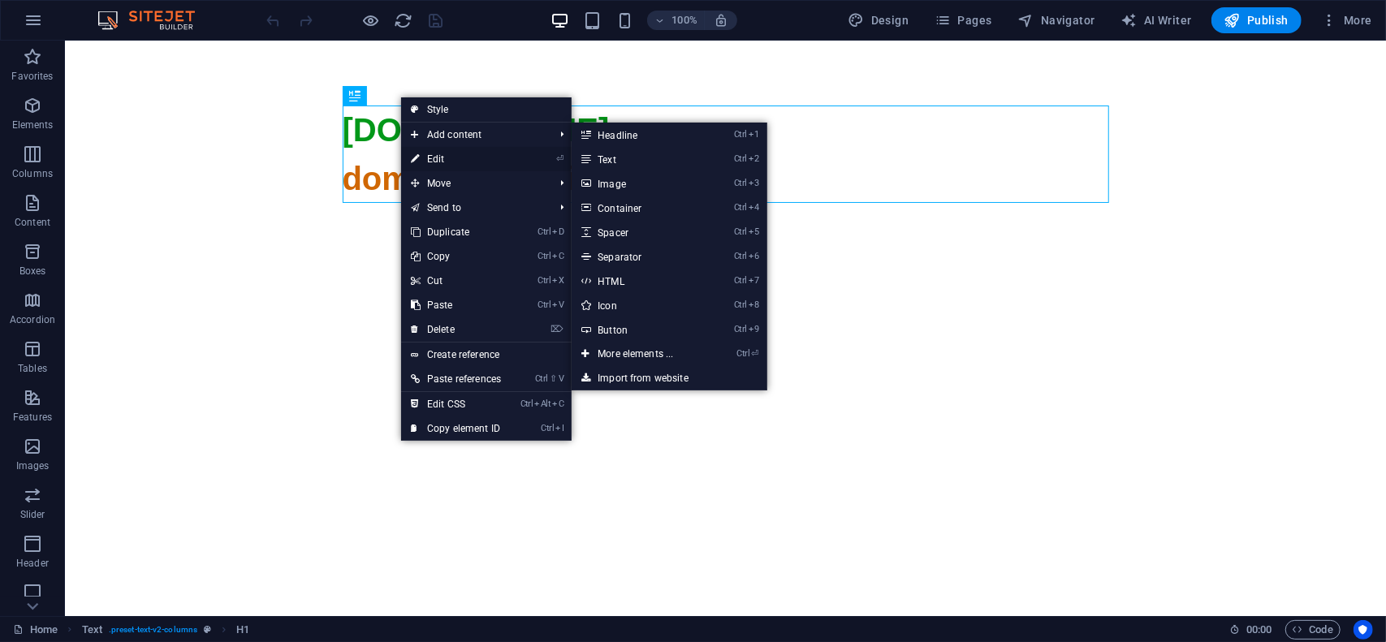
click at [443, 150] on link "⏎ Edit" at bounding box center [456, 159] width 110 height 24
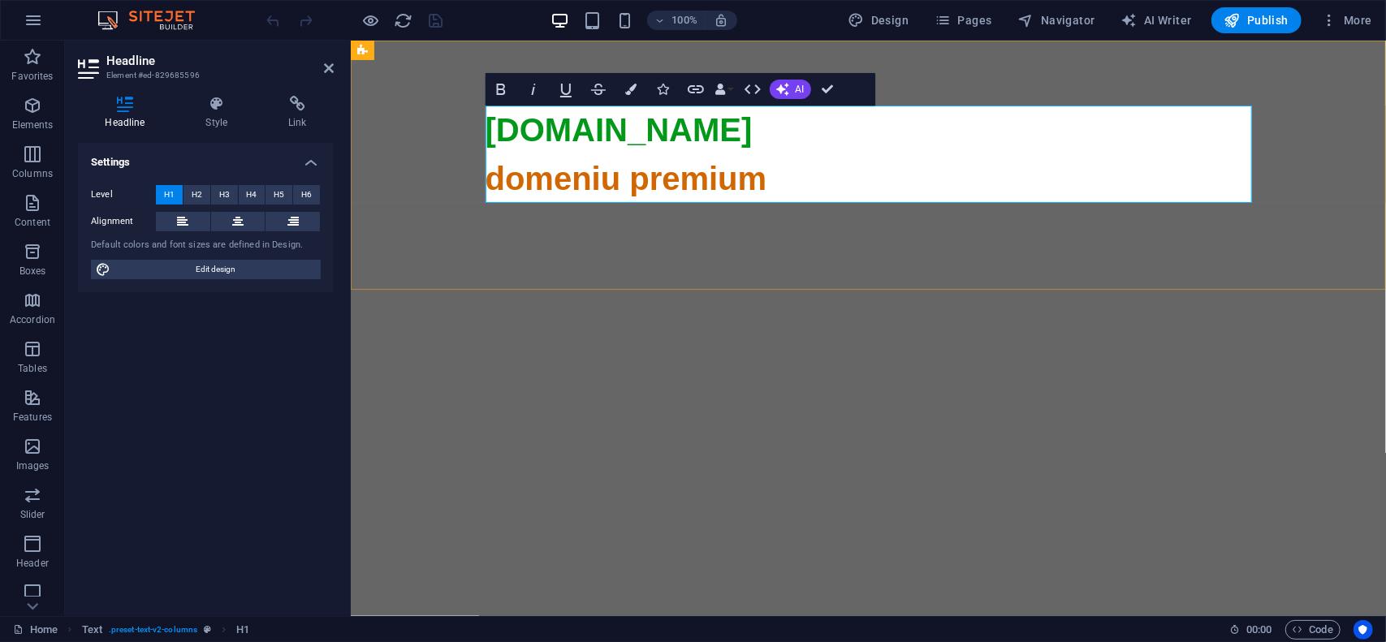
click at [683, 184] on span "domeniu premium" at bounding box center [868, 567] width 767 height 815
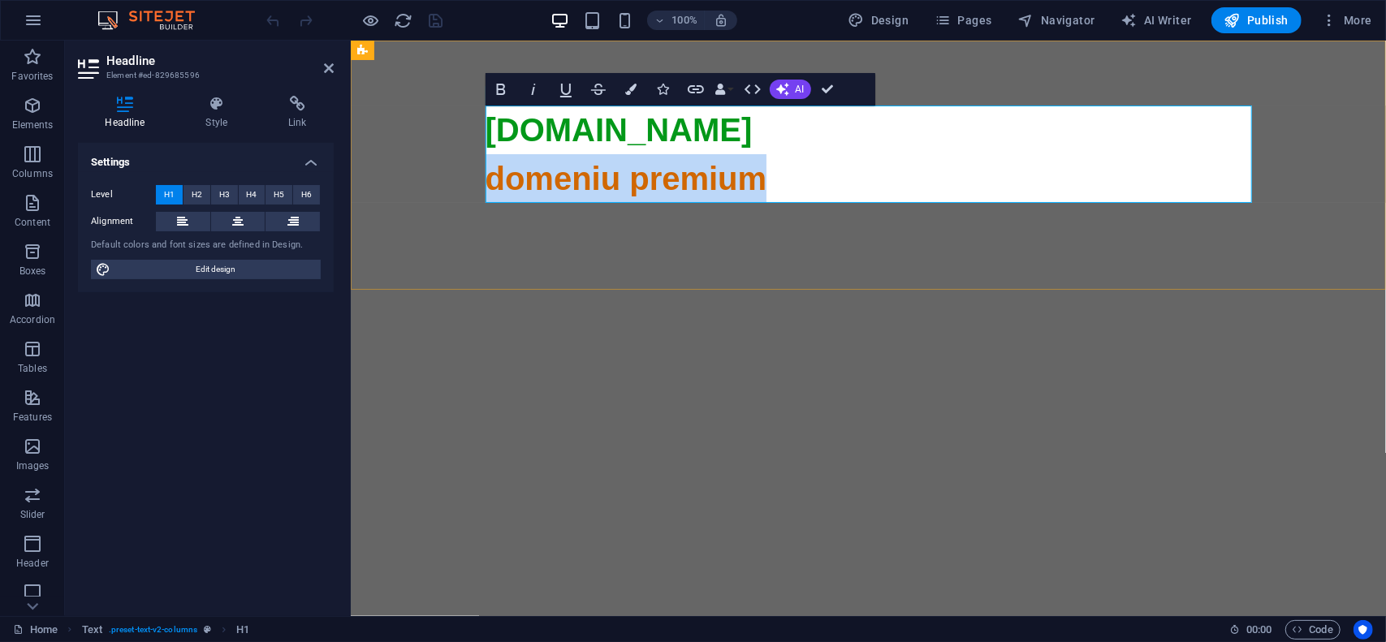
click at [683, 184] on span "domeniu premium" at bounding box center [868, 567] width 767 height 815
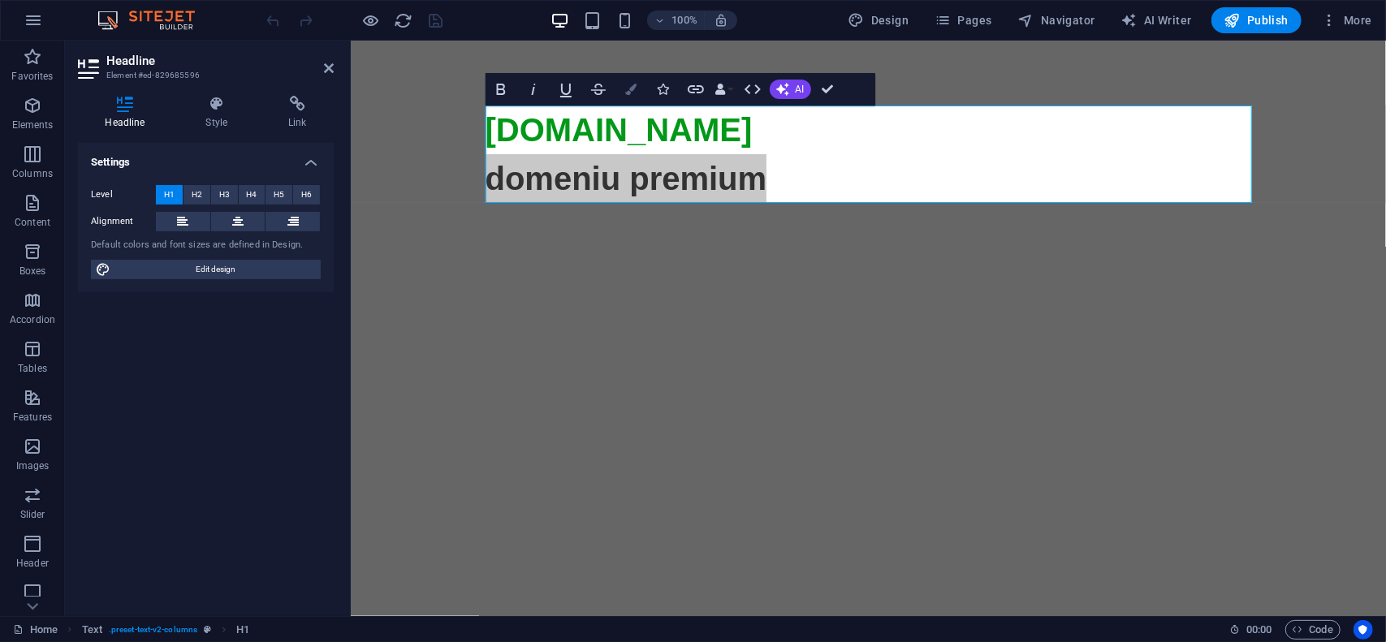
click at [628, 79] on button "Colors" at bounding box center [631, 89] width 31 height 32
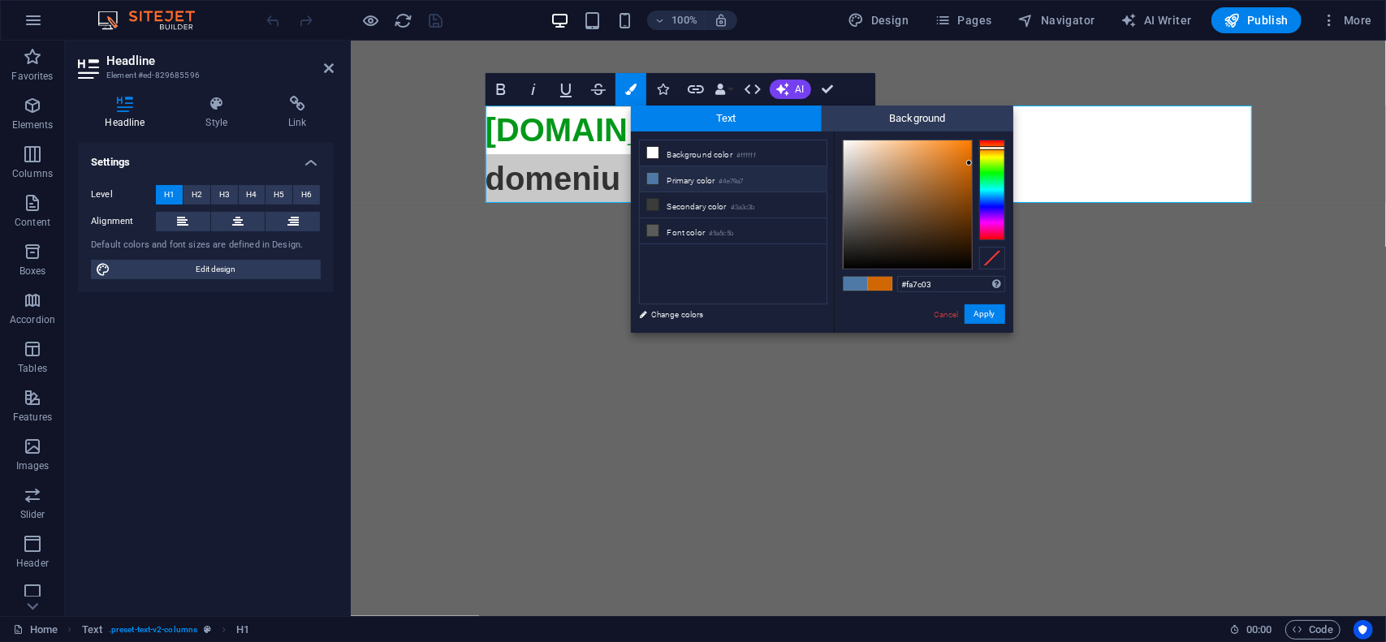
click at [970, 142] on div at bounding box center [908, 204] width 128 height 128
click at [992, 318] on button "Apply" at bounding box center [985, 314] width 41 height 19
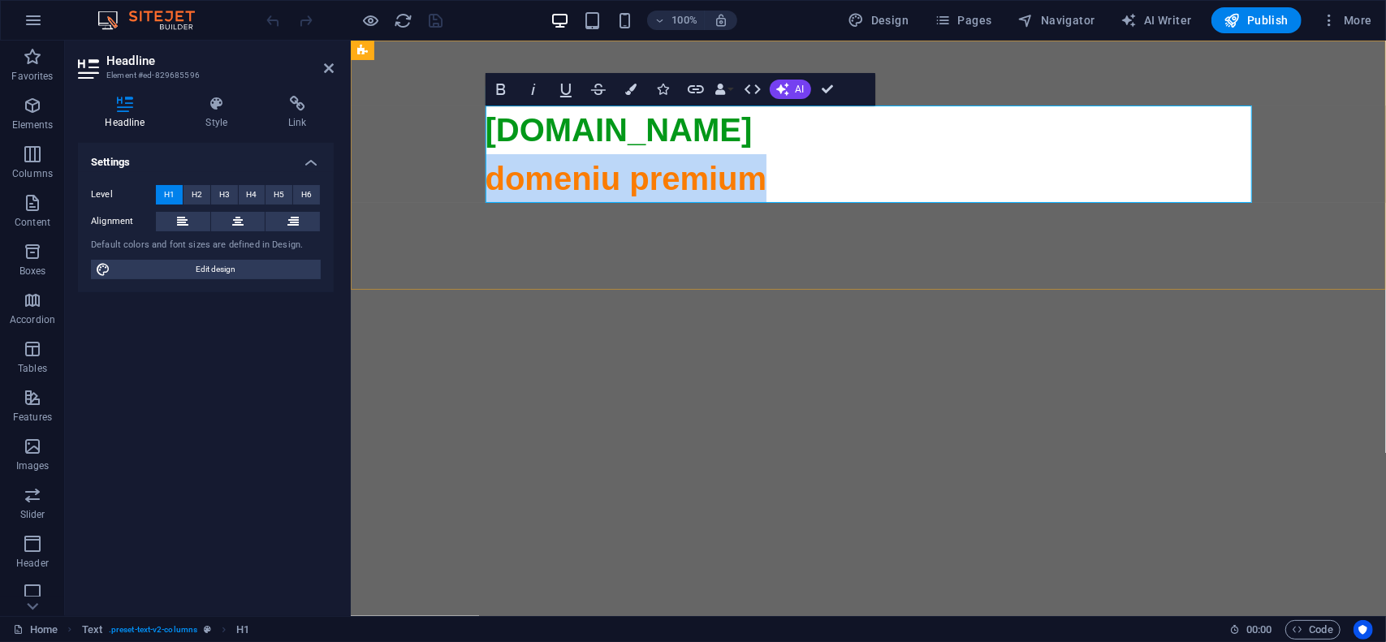
click at [650, 188] on span "domeniu premium" at bounding box center [868, 567] width 767 height 815
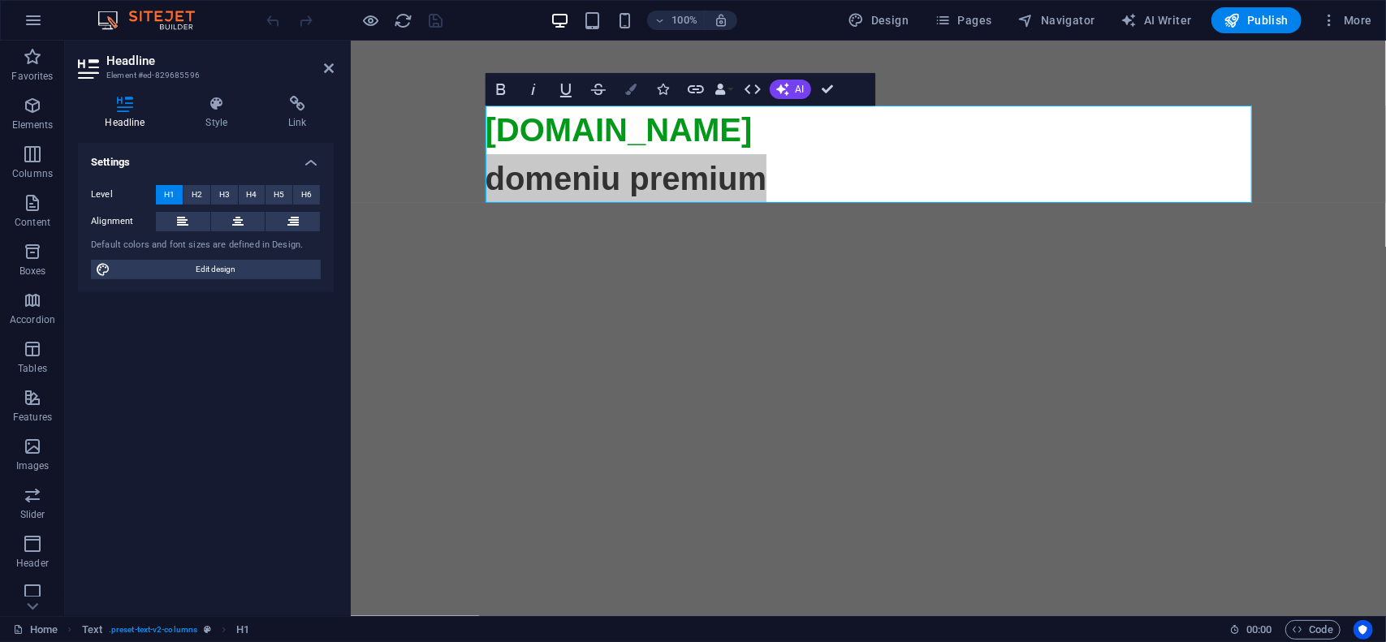
click at [642, 87] on button "Colors" at bounding box center [631, 89] width 31 height 32
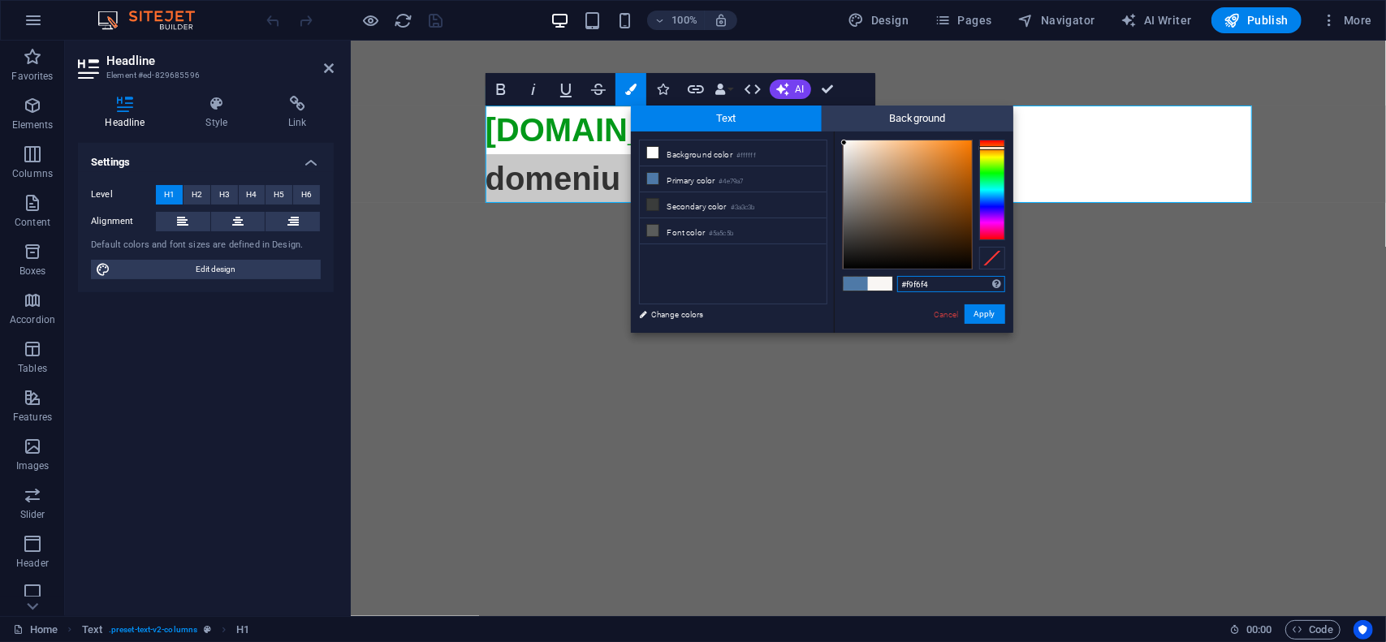
click at [845, 143] on div at bounding box center [908, 204] width 128 height 128
click at [990, 320] on button "Apply" at bounding box center [985, 314] width 41 height 19
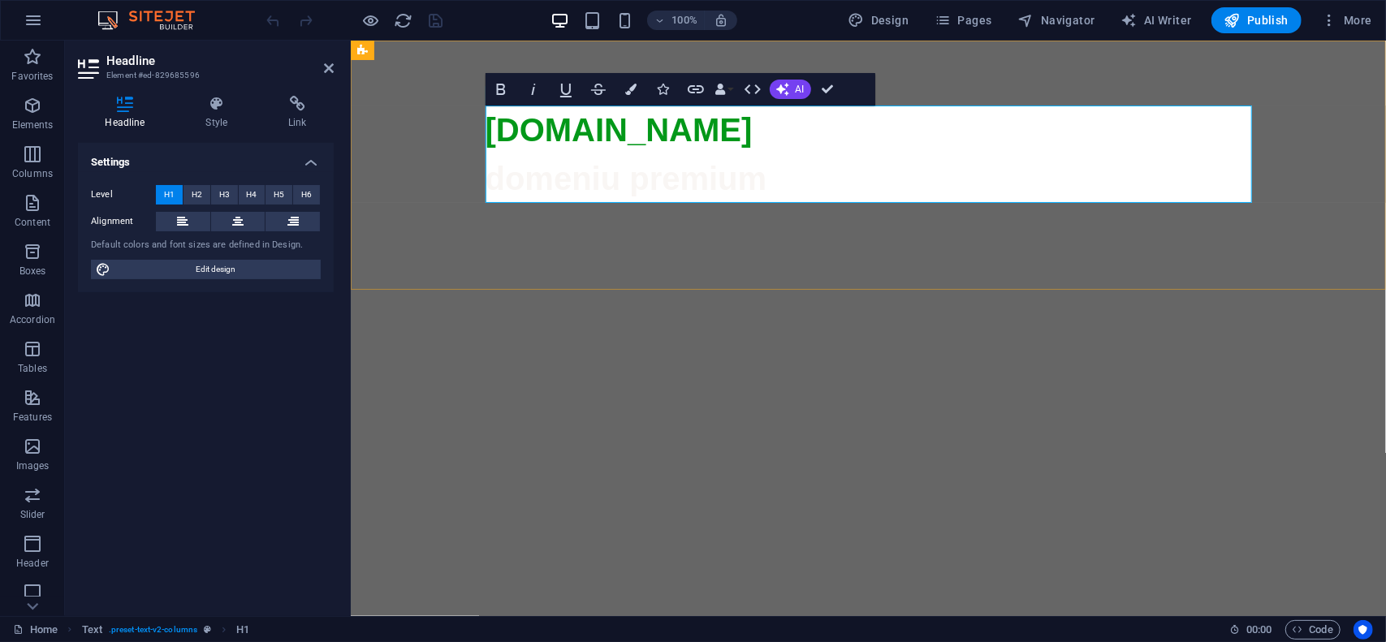
click at [793, 182] on h1 "faunus.ro domeniu premium" at bounding box center [868, 543] width 767 height 877
click at [706, 179] on span "domeniu premium" at bounding box center [868, 567] width 767 height 815
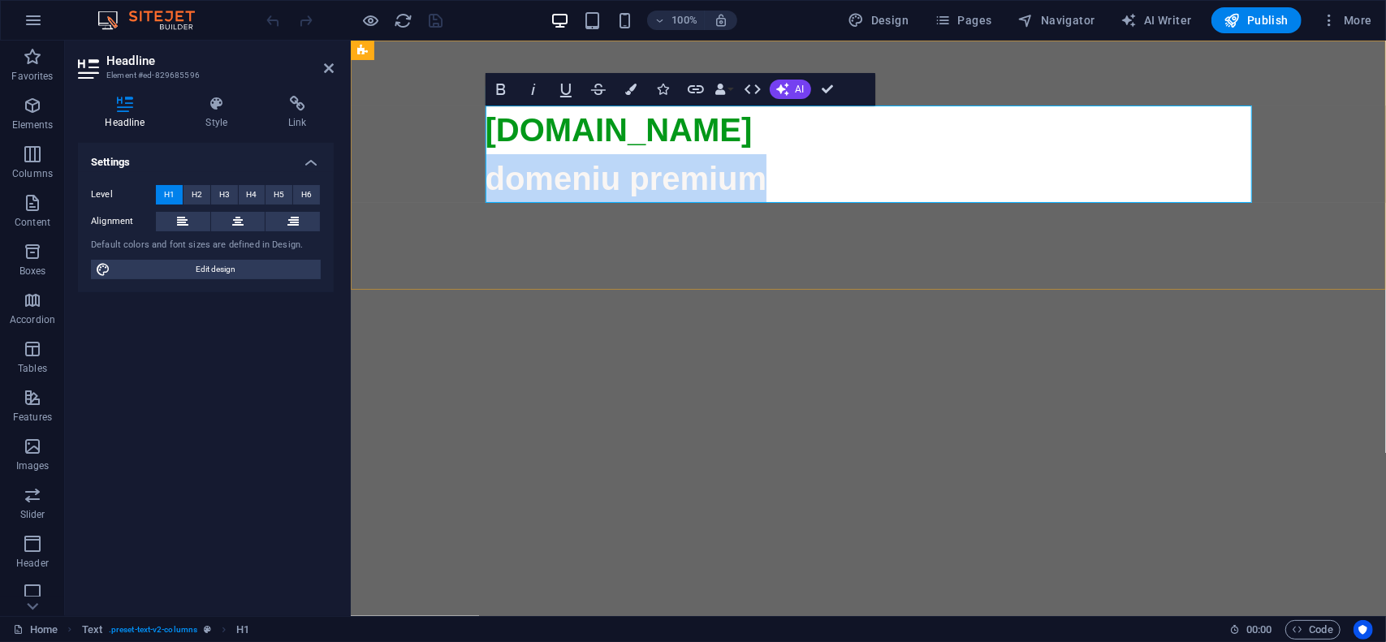
click at [706, 179] on span "domeniu premium" at bounding box center [868, 567] width 767 height 815
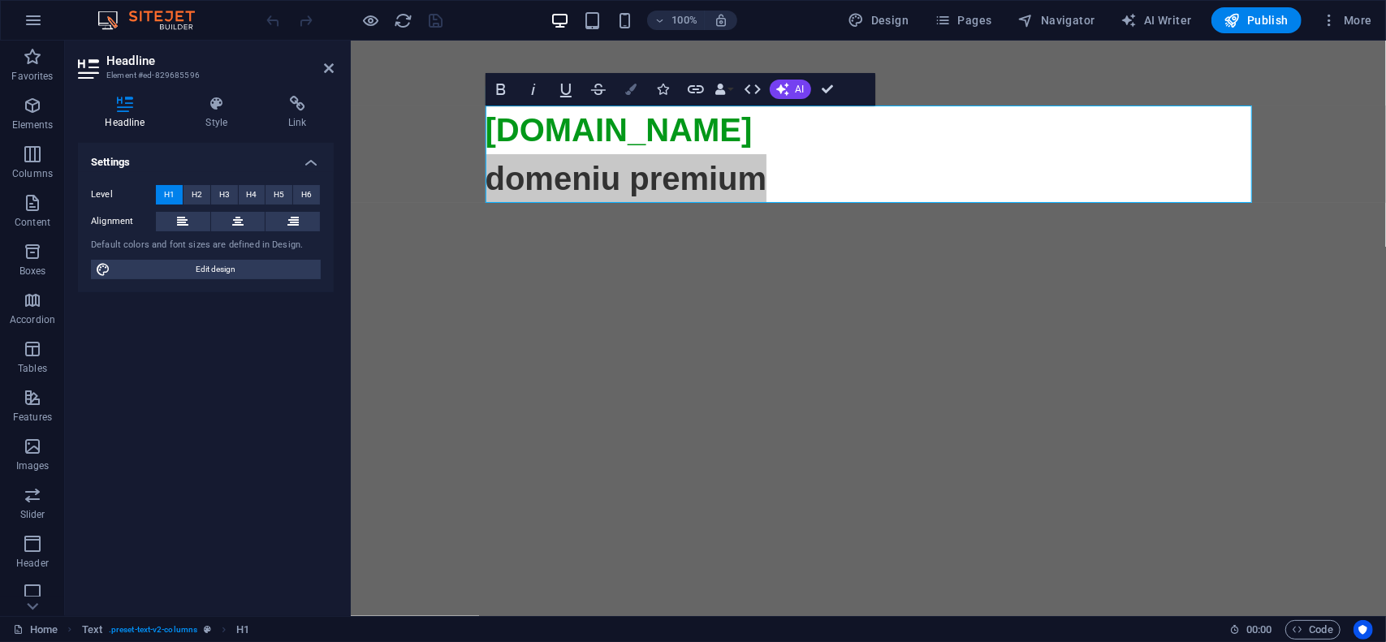
click at [635, 89] on icon "button" at bounding box center [630, 89] width 11 height 11
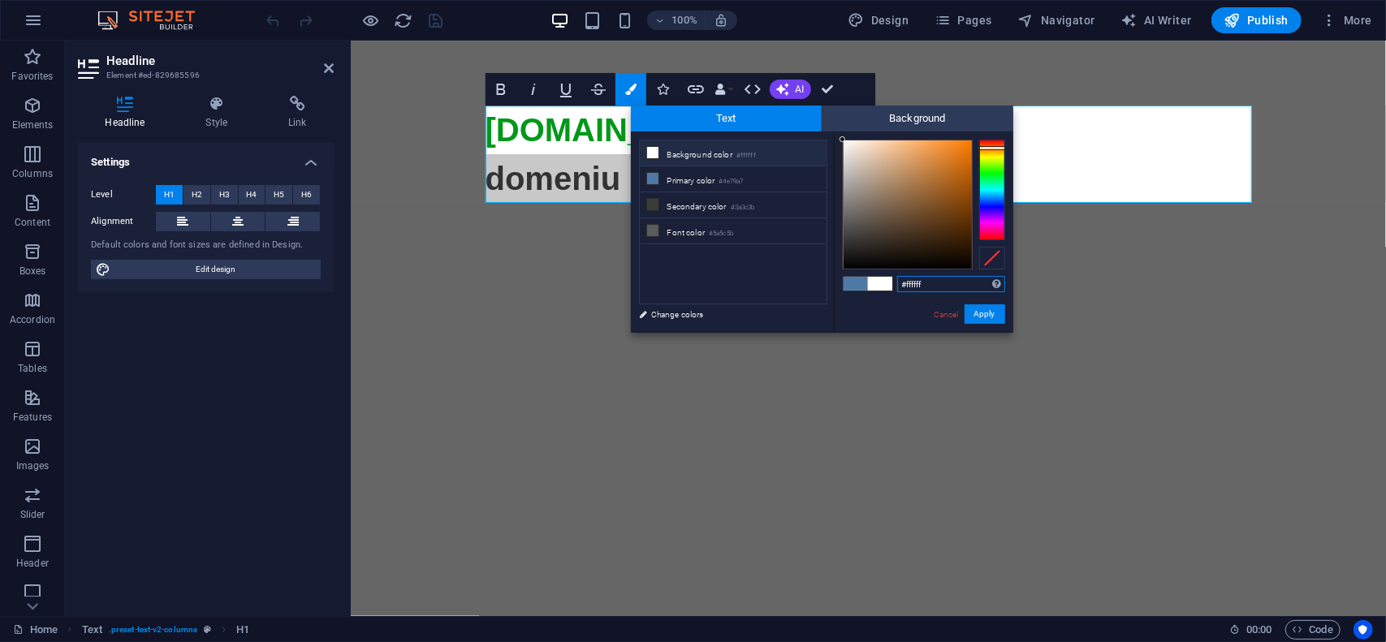
drag, startPoint x: 849, startPoint y: 147, endPoint x: 830, endPoint y: 136, distance: 22.2
click at [834, 136] on div "#ffffff Supported formats #0852ed rgb(8, 82, 237) rgba(8, 82, 237, 90%) hsv(221…" at bounding box center [923, 350] width 179 height 437
type input "#f9f6f4"
click at [845, 143] on div at bounding box center [844, 143] width 6 height 6
click at [936, 119] on span "Background" at bounding box center [918, 119] width 192 height 26
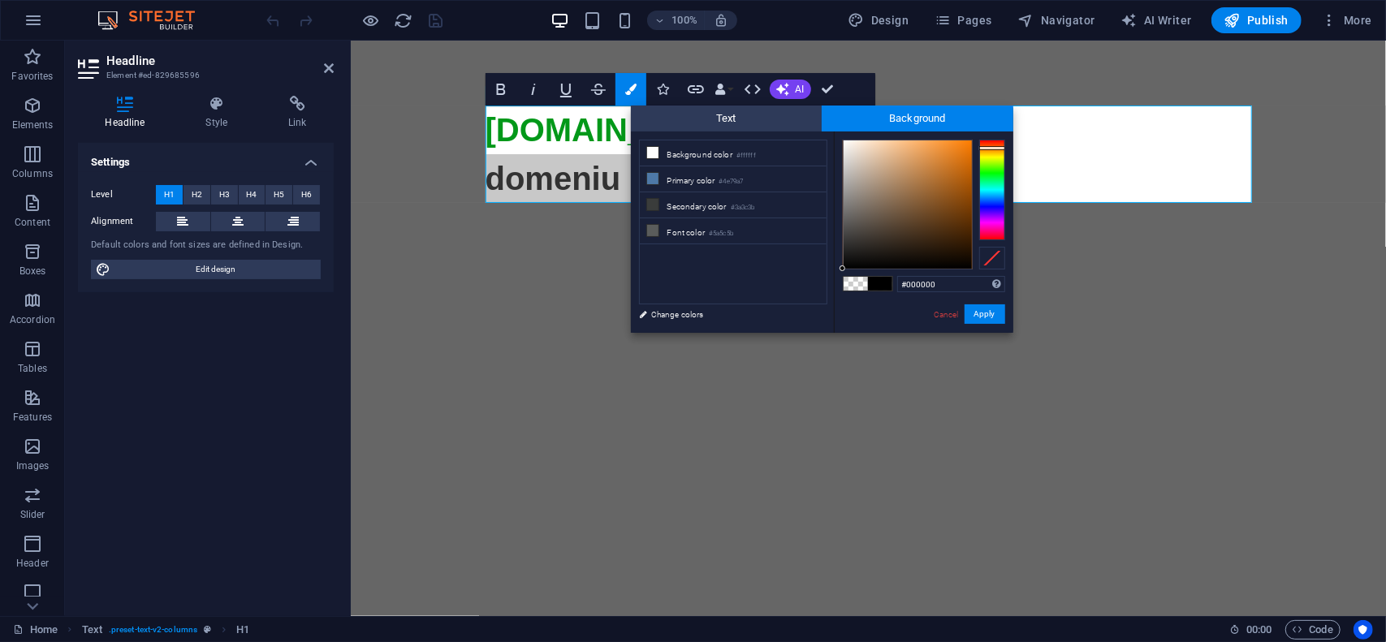
click at [992, 148] on div at bounding box center [992, 190] width 26 height 101
type input "#f97a00"
click at [971, 143] on div at bounding box center [908, 204] width 128 height 128
click at [987, 318] on button "Apply" at bounding box center [985, 314] width 41 height 19
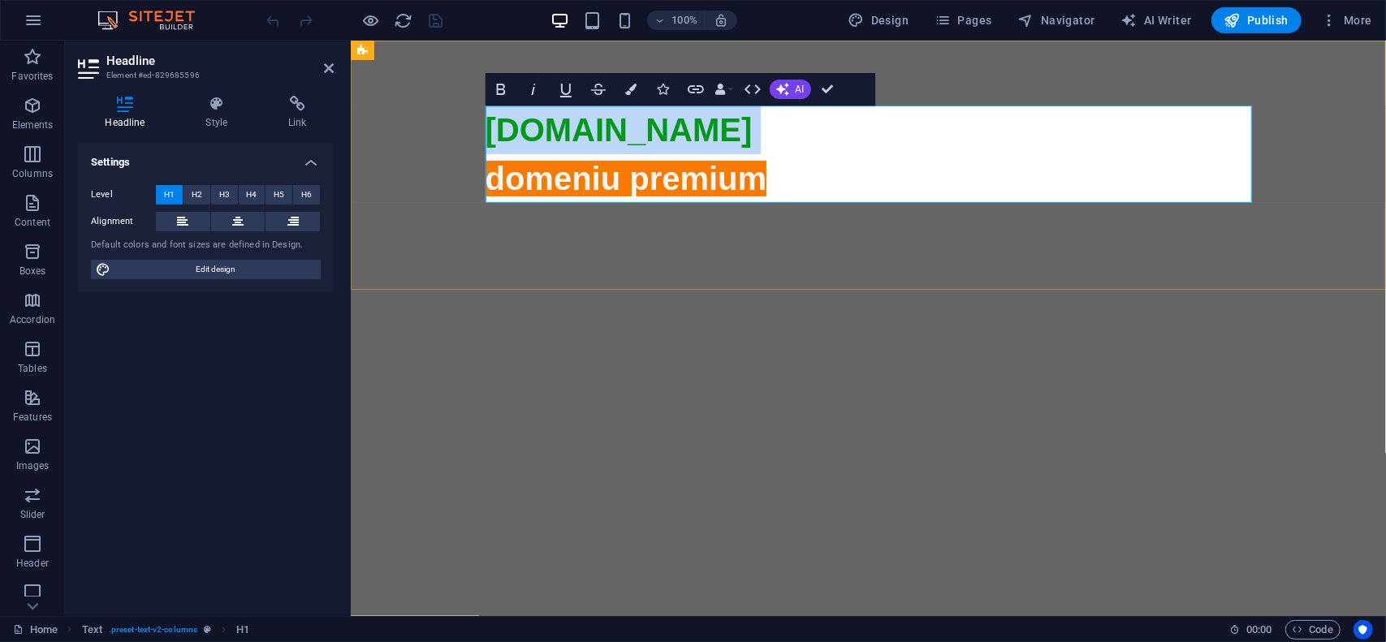
click at [811, 175] on h1 "faunus.ro domeniu premium" at bounding box center [868, 543] width 767 height 877
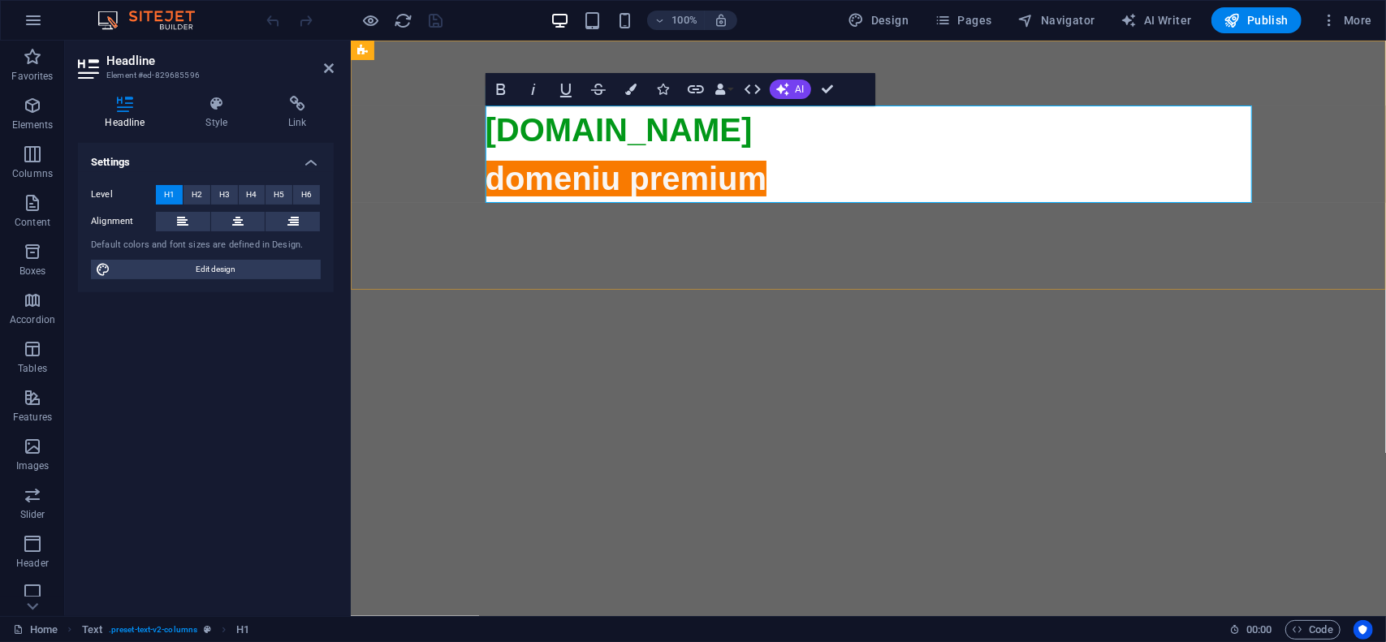
click at [819, 184] on h1 "faunus.ro domeniu premium" at bounding box center [868, 543] width 767 height 877
click at [773, 202] on icon at bounding box center [868, 585] width 767 height 767
click at [720, 179] on span "domeniu premium" at bounding box center [868, 567] width 767 height 815
click at [755, 177] on span "domeniu premium" at bounding box center [626, 178] width 282 height 36
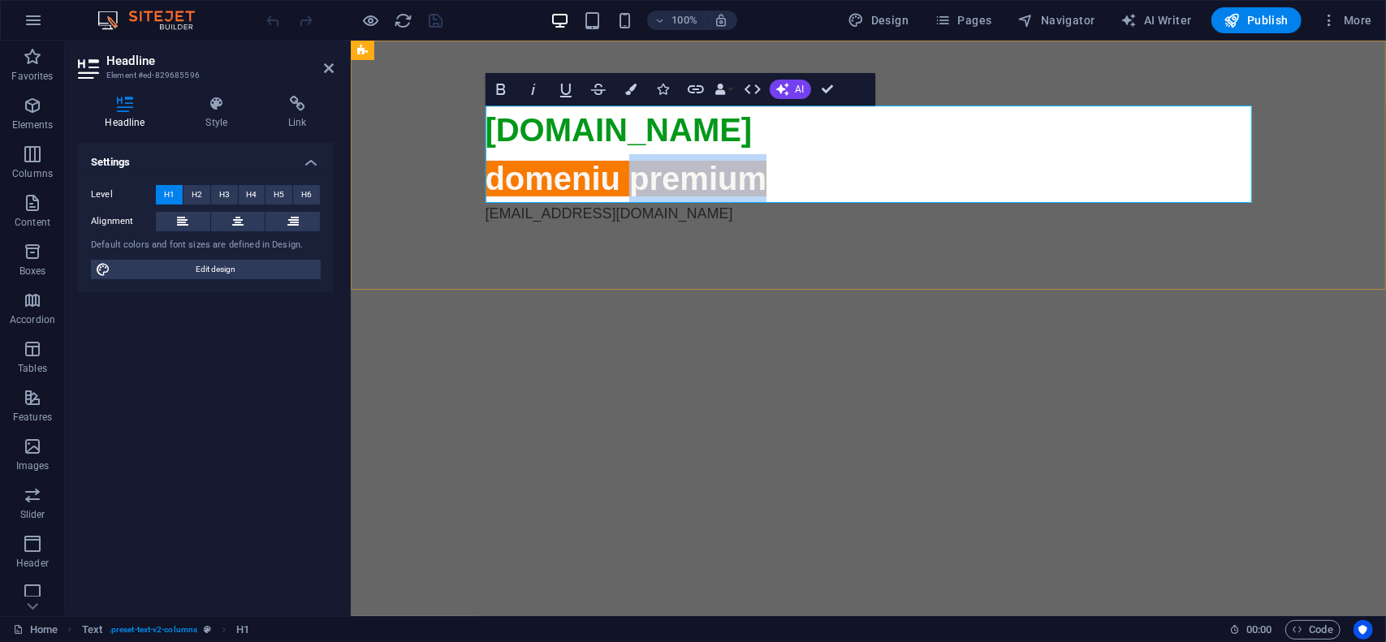
click at [755, 177] on span "domeniu premium" at bounding box center [626, 178] width 282 height 36
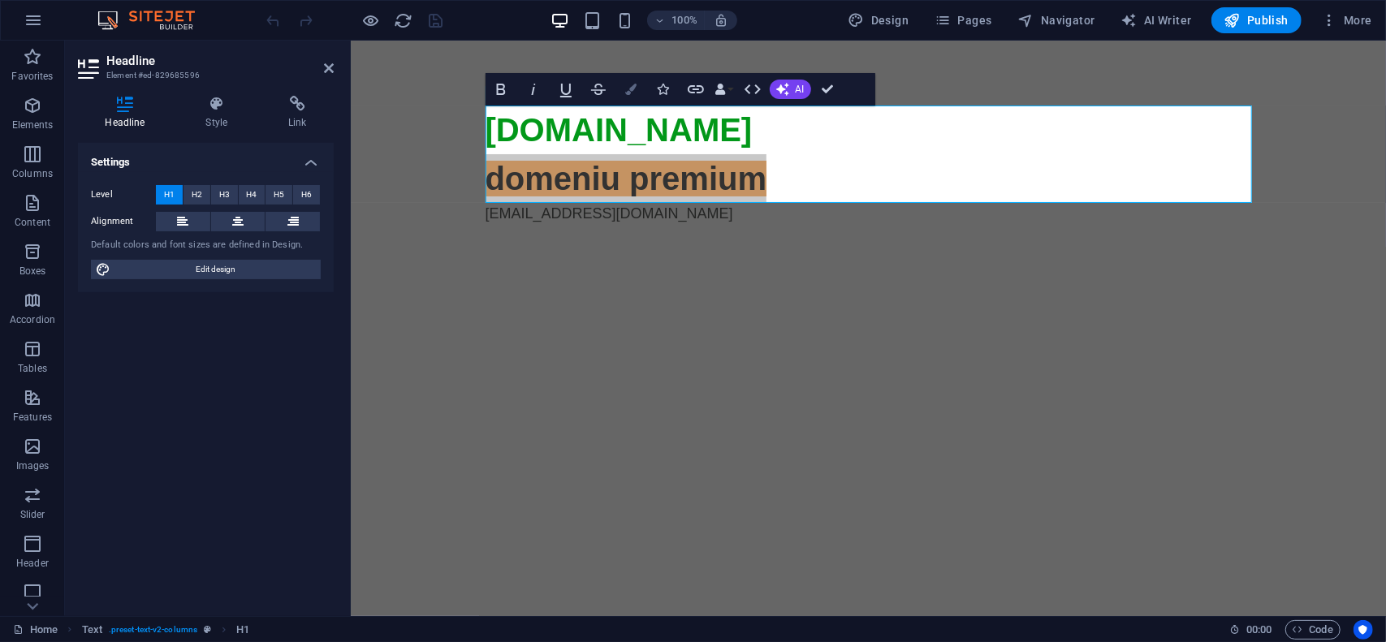
click at [629, 84] on icon "button" at bounding box center [630, 89] width 11 height 11
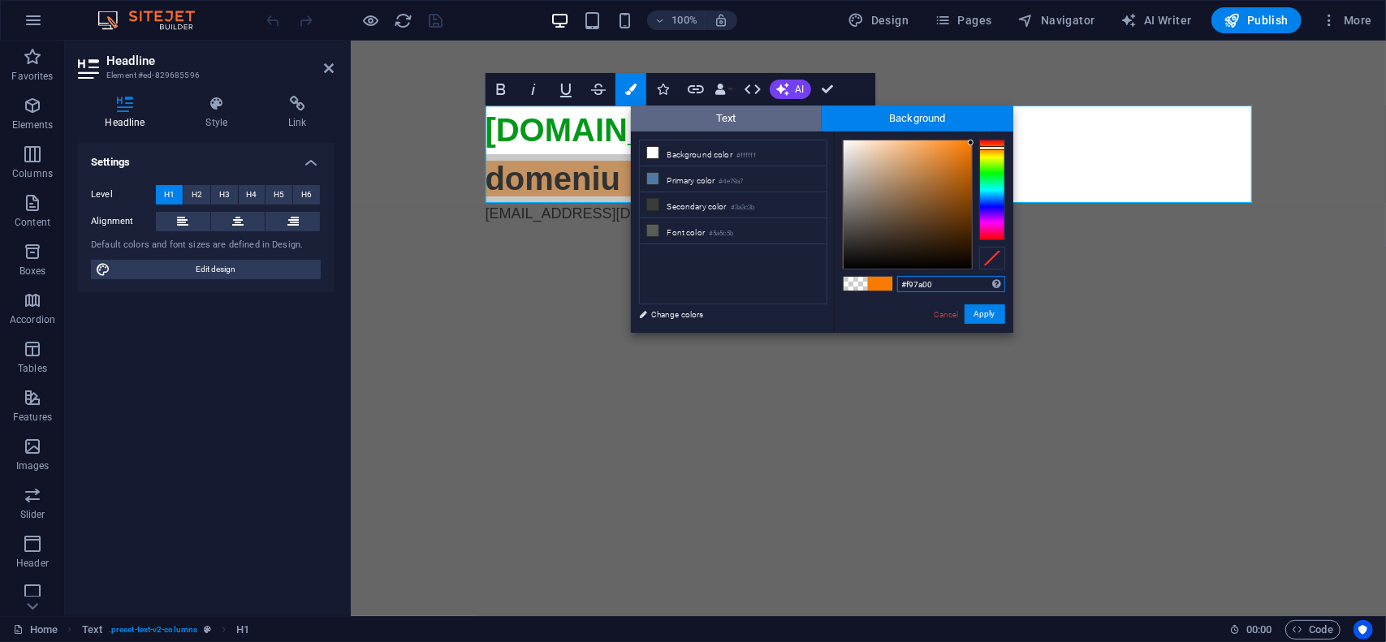
click at [782, 123] on span "Text" at bounding box center [727, 119] width 192 height 26
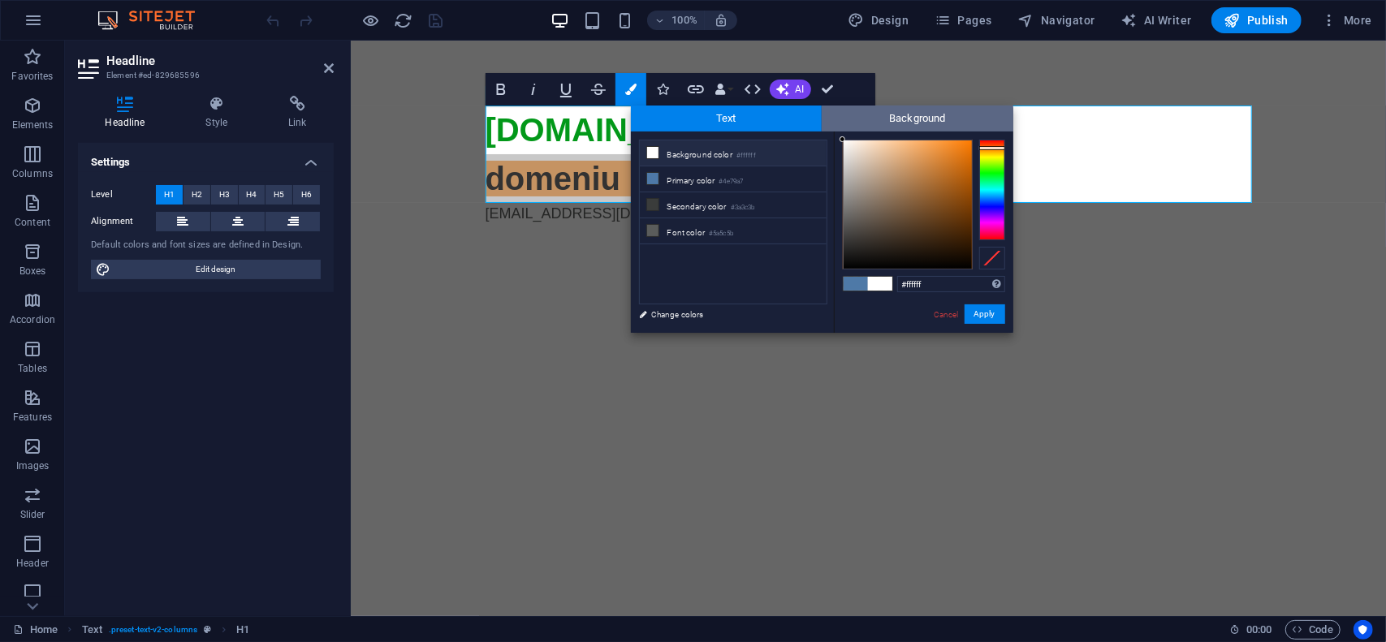
drag, startPoint x: 864, startPoint y: 155, endPoint x: 825, endPoint y: 131, distance: 46.0
click at [825, 131] on div "Text Background less Background color #ffffff Primary color #4e79a7 Secondary c…" at bounding box center [822, 219] width 382 height 227
type input "#ffffff"
click at [840, 140] on div at bounding box center [843, 139] width 6 height 6
drag, startPoint x: 645, startPoint y: 276, endPoint x: 996, endPoint y: 318, distance: 353.2
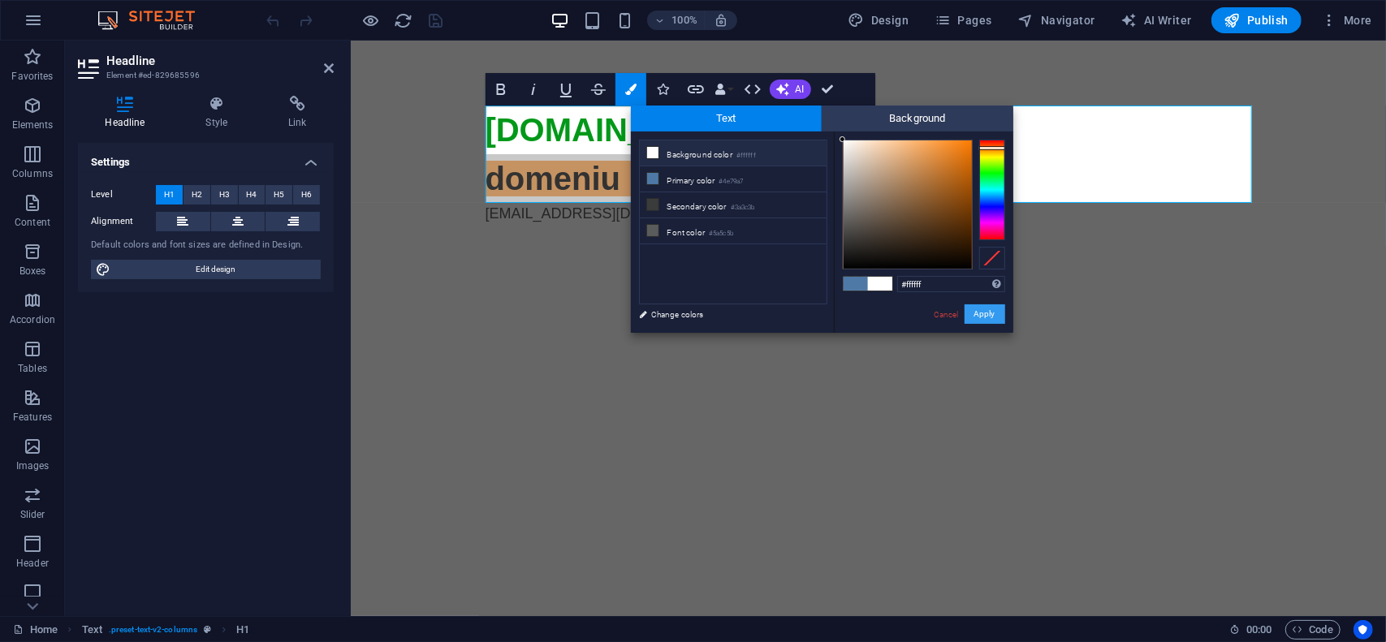
click at [996, 318] on button "Apply" at bounding box center [985, 314] width 41 height 19
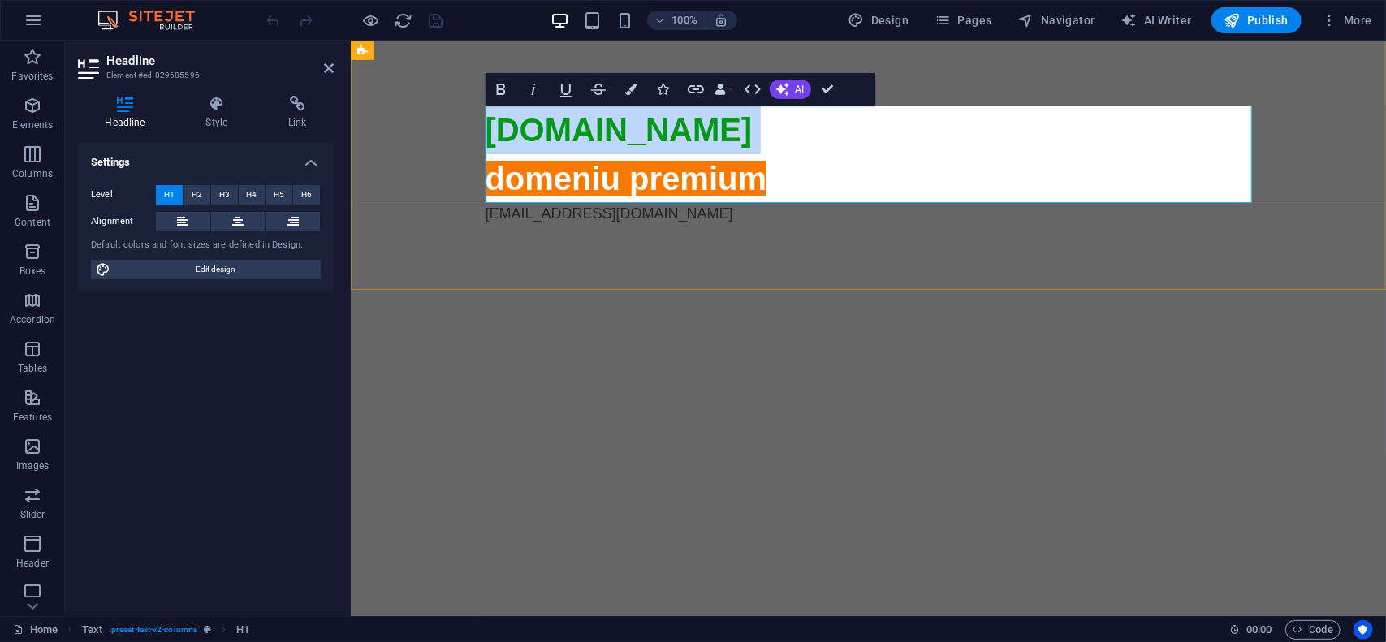
click at [823, 184] on h1 "faunus.ro domeniu premium" at bounding box center [868, 153] width 767 height 97
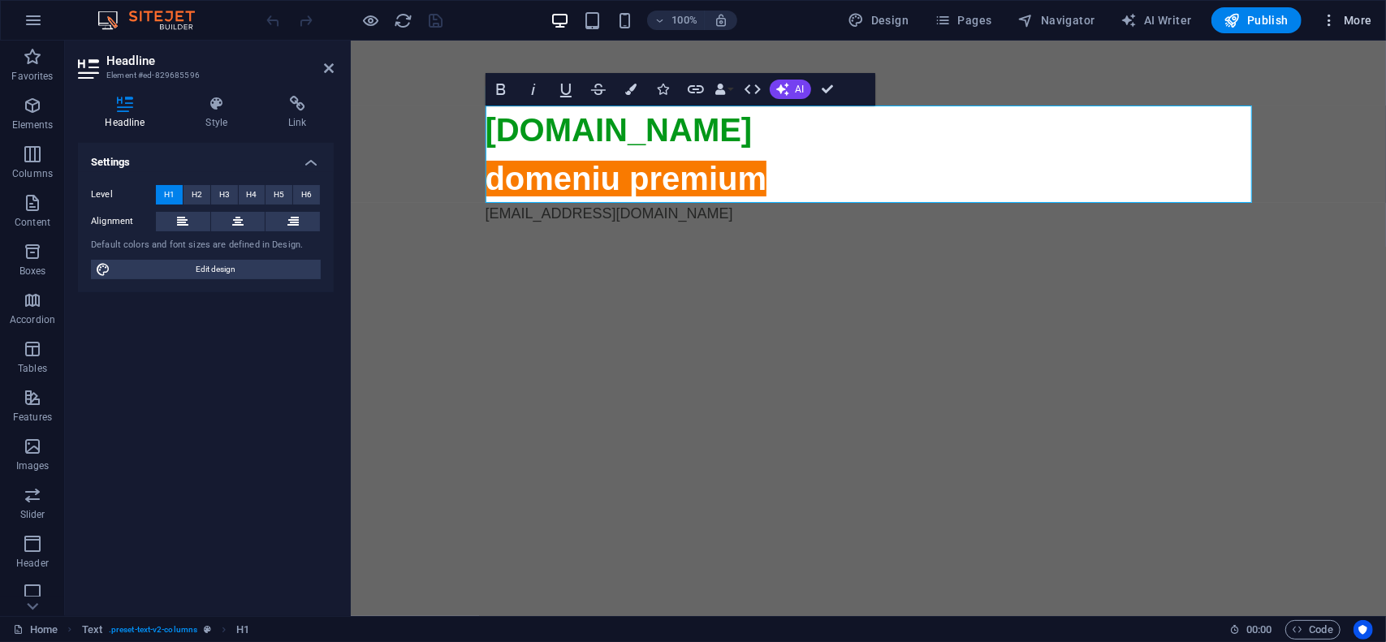
click at [1347, 23] on span "More" at bounding box center [1346, 20] width 51 height 16
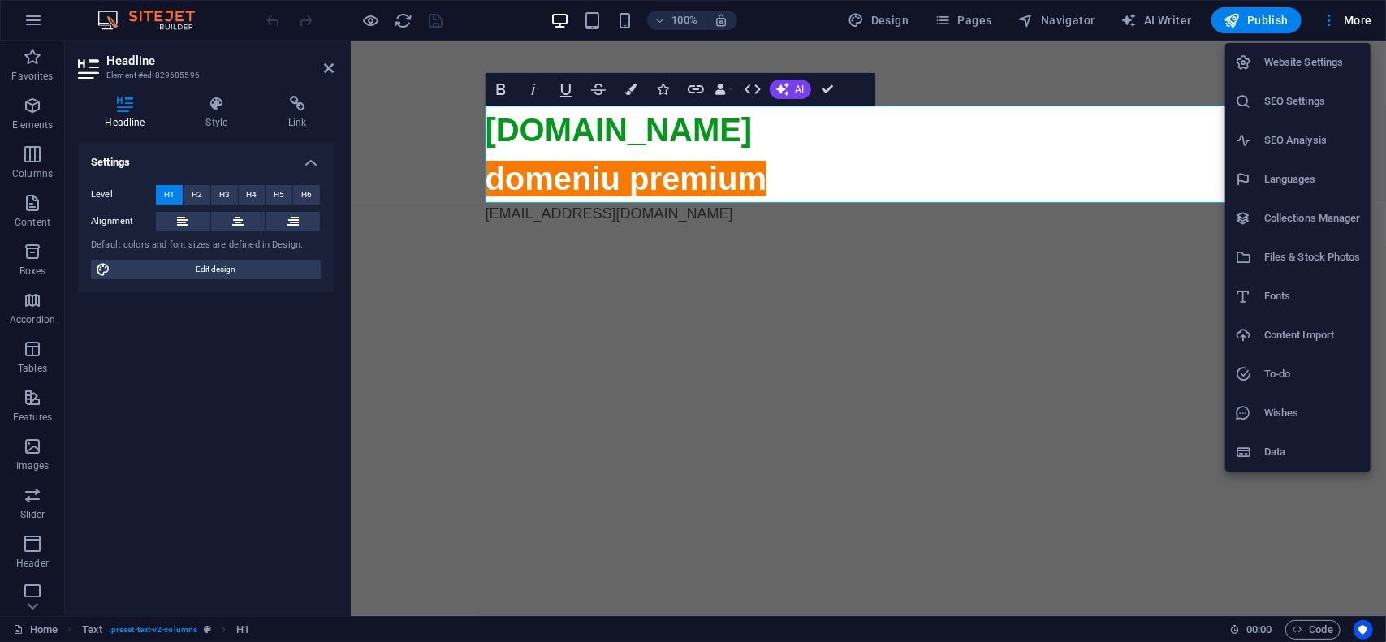
click at [1323, 66] on h6 "Website Settings" at bounding box center [1312, 62] width 97 height 19
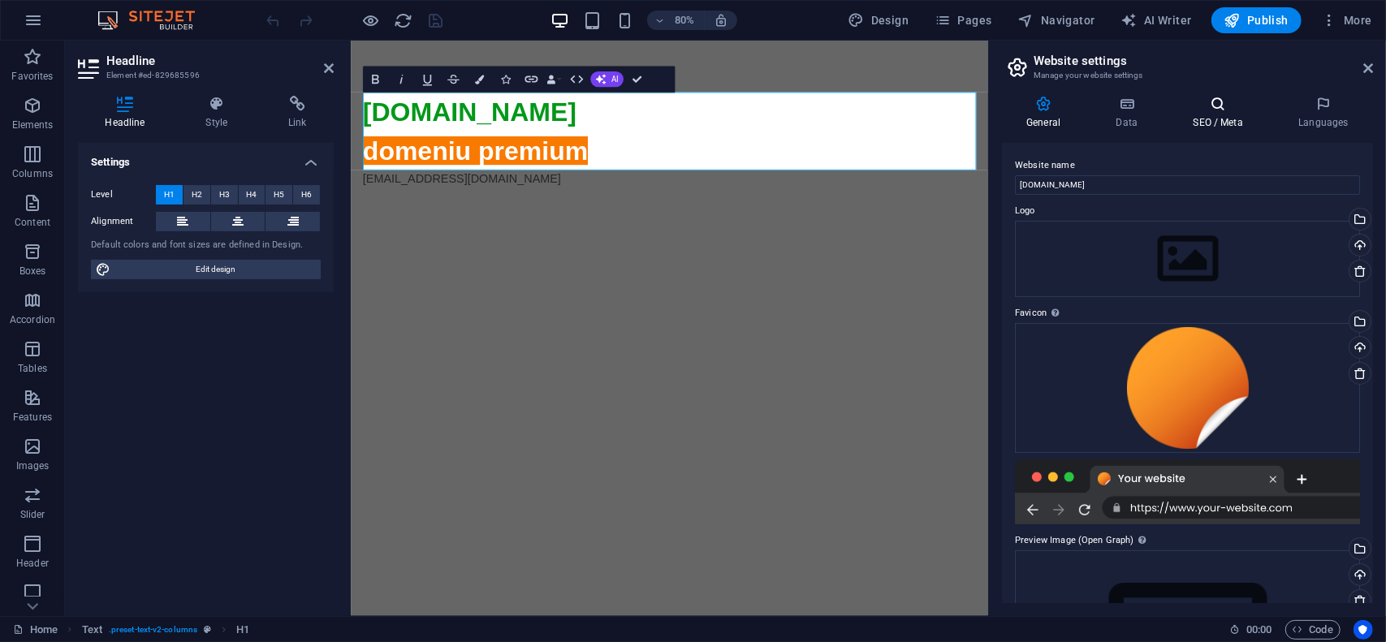
click at [1216, 109] on icon at bounding box center [1218, 104] width 99 height 16
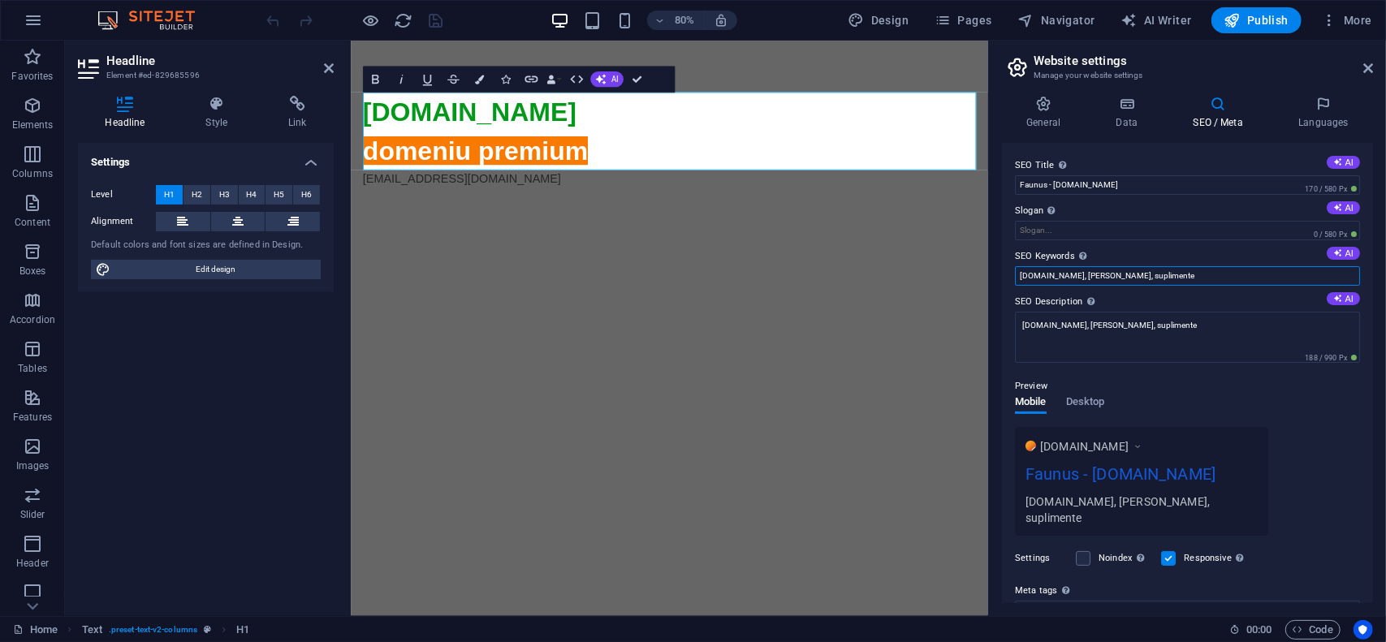
click at [1157, 275] on input "faunus.ro, faunus, suplimente" at bounding box center [1187, 275] width 345 height 19
drag, startPoint x: 1086, startPoint y: 275, endPoint x: 1166, endPoint y: 274, distance: 80.4
click at [1166, 274] on input "faunus.ro, faunus, suplimente" at bounding box center [1187, 275] width 345 height 19
drag, startPoint x: 1158, startPoint y: 277, endPoint x: 1199, endPoint y: 267, distance: 41.8
click at [1199, 267] on input "faunus.ro, faunus, colagen, medicamente, sanatate, suplimente, creme, ceaiuri, …" at bounding box center [1187, 275] width 345 height 19
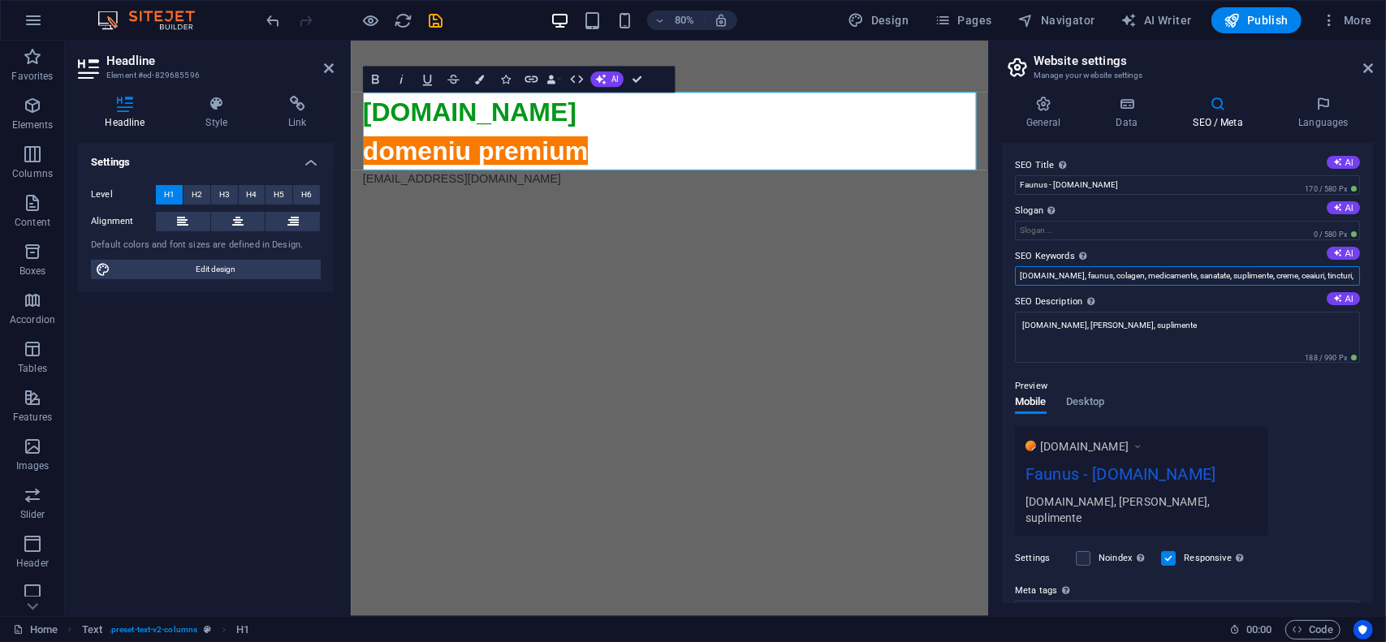
click at [1198, 270] on input "faunus.ro, faunus, colagen, medicamente, sanatate, suplimente, creme, ceaiuri, …" at bounding box center [1187, 275] width 345 height 19
drag, startPoint x: 1217, startPoint y: 275, endPoint x: 1364, endPoint y: 268, distance: 147.2
click at [1364, 268] on div "SEO Title The title of your website - make it something that stands out in sear…" at bounding box center [1187, 373] width 371 height 460
click at [1210, 272] on input "faunus.ro, faunus, colagen, medicamente, sanatate, suplimente, creme, ceaiuri, …" at bounding box center [1187, 275] width 345 height 19
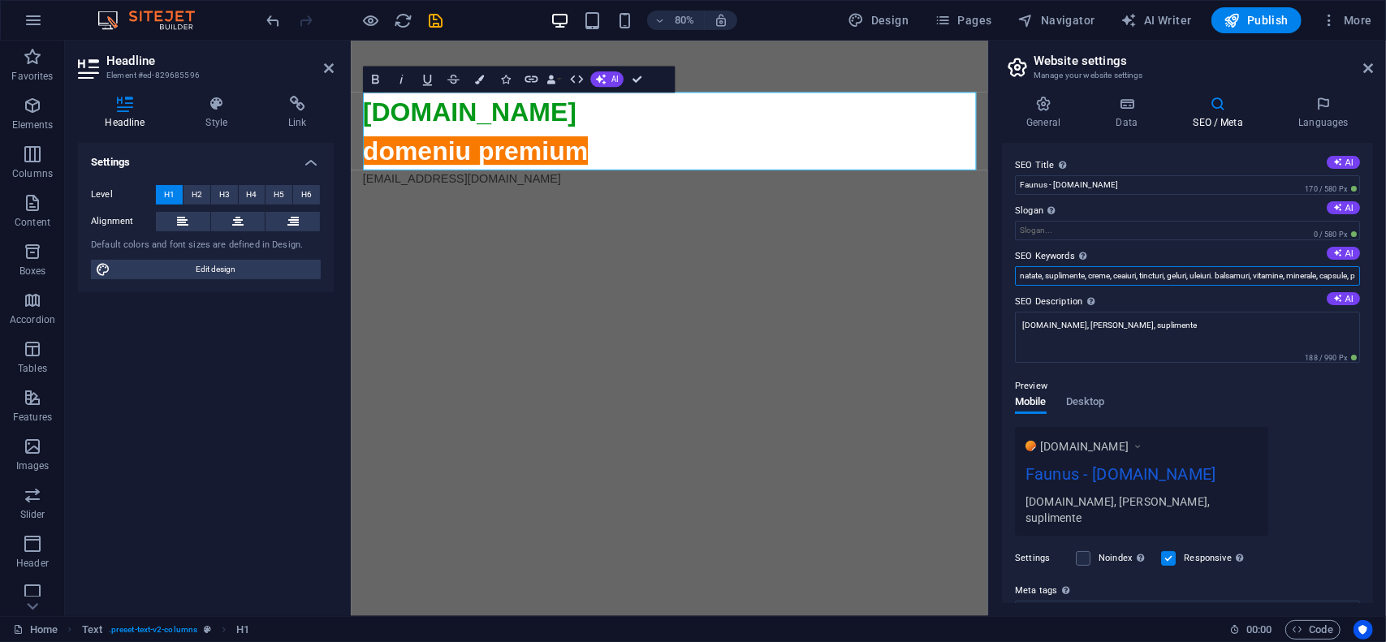
click at [1186, 274] on input "faunus.ro, faunus, colagen, medicamente, sanatate, suplimente, creme, ceaiuri, …" at bounding box center [1187, 275] width 345 height 19
drag, startPoint x: 1229, startPoint y: 279, endPoint x: 1385, endPoint y: 274, distance: 156.8
click at [1385, 274] on div "General Data SEO / Meta Languages Website name faunus.ro Logo Drag files here, …" at bounding box center [1187, 350] width 397 height 534
click at [1320, 275] on input "faunus.ro, faunus, colagen, medicamente, sanatate, suplimente, creme, ceaiuri, …" at bounding box center [1187, 275] width 345 height 19
click at [1256, 271] on input "faunus.ro, faunus, colagen, medicamente, sanatate, suplimente, creme, ceaiuri, …" at bounding box center [1187, 275] width 345 height 19
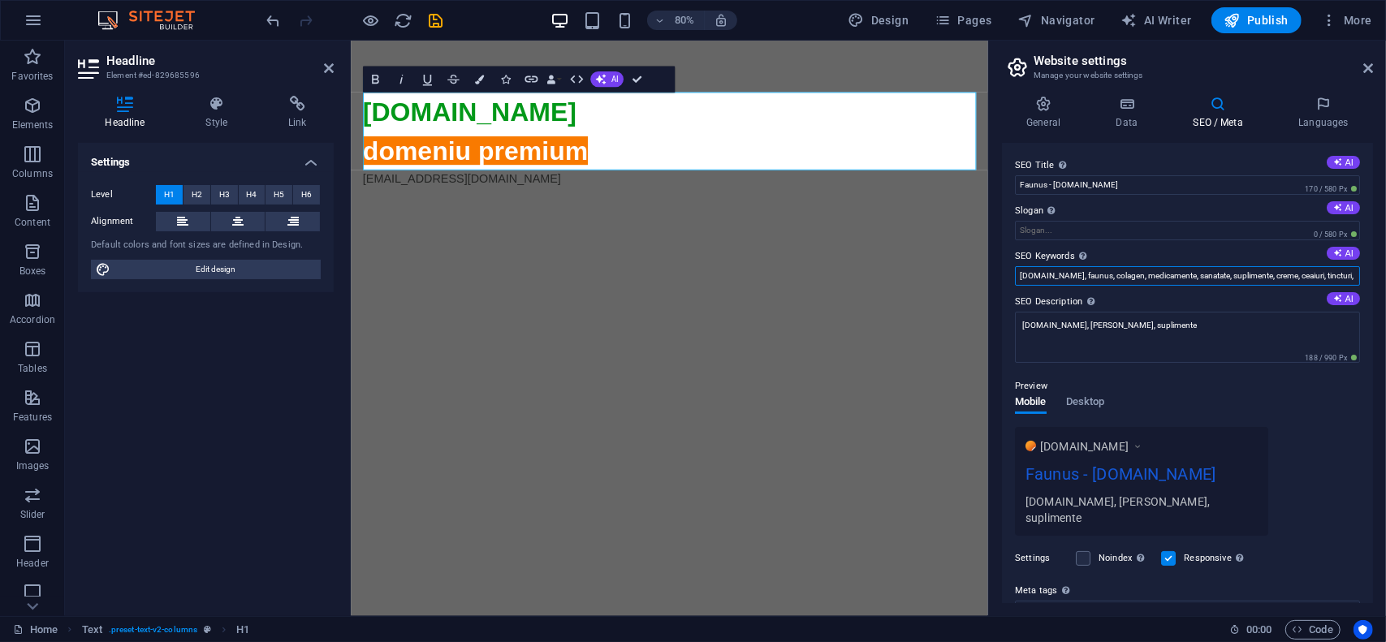
scroll to position [0, 193]
drag, startPoint x: 1123, startPoint y: 272, endPoint x: 1385, endPoint y: 292, distance: 263.1
click at [1385, 292] on div "General Data SEO / Meta Languages Website name faunus.ro Logo Drag files here, …" at bounding box center [1187, 350] width 397 height 534
click at [1342, 272] on input "faunus.ro, faunus, colagen, medicamente, sanatate, suplimente, creme, ceaiuri, …" at bounding box center [1187, 275] width 345 height 19
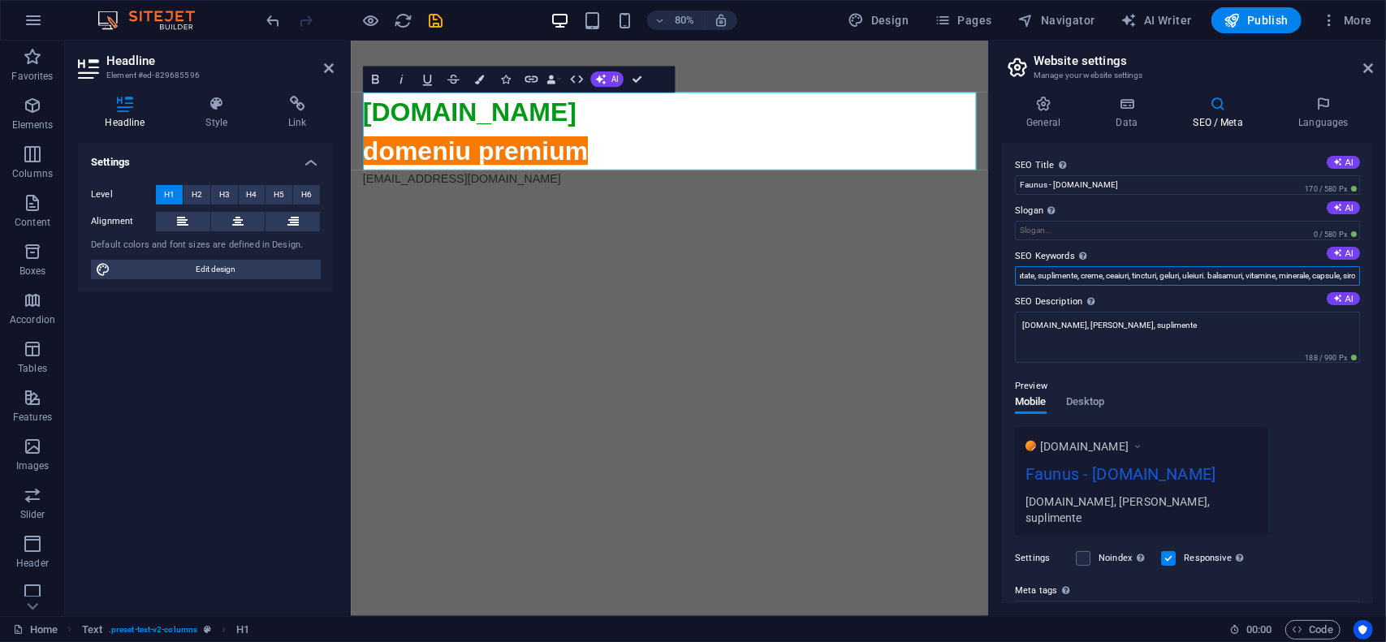
scroll to position [0, 198]
click at [1203, 279] on input "faunus.ro, faunus, colagen, medicamente, sanatate, suplimente, creme, ceaiuri, …" at bounding box center [1187, 275] width 345 height 19
click at [1182, 277] on input "faunus.ro, faunus, colagen, medicamente, sanatate, suplimente, creme, ceaiuri, …" at bounding box center [1187, 275] width 345 height 19
click at [1273, 273] on input "faunus.ro, faunus, colagen, medicamente, sanatate, suplimente, creme, ceaiuri, …" at bounding box center [1187, 275] width 345 height 19
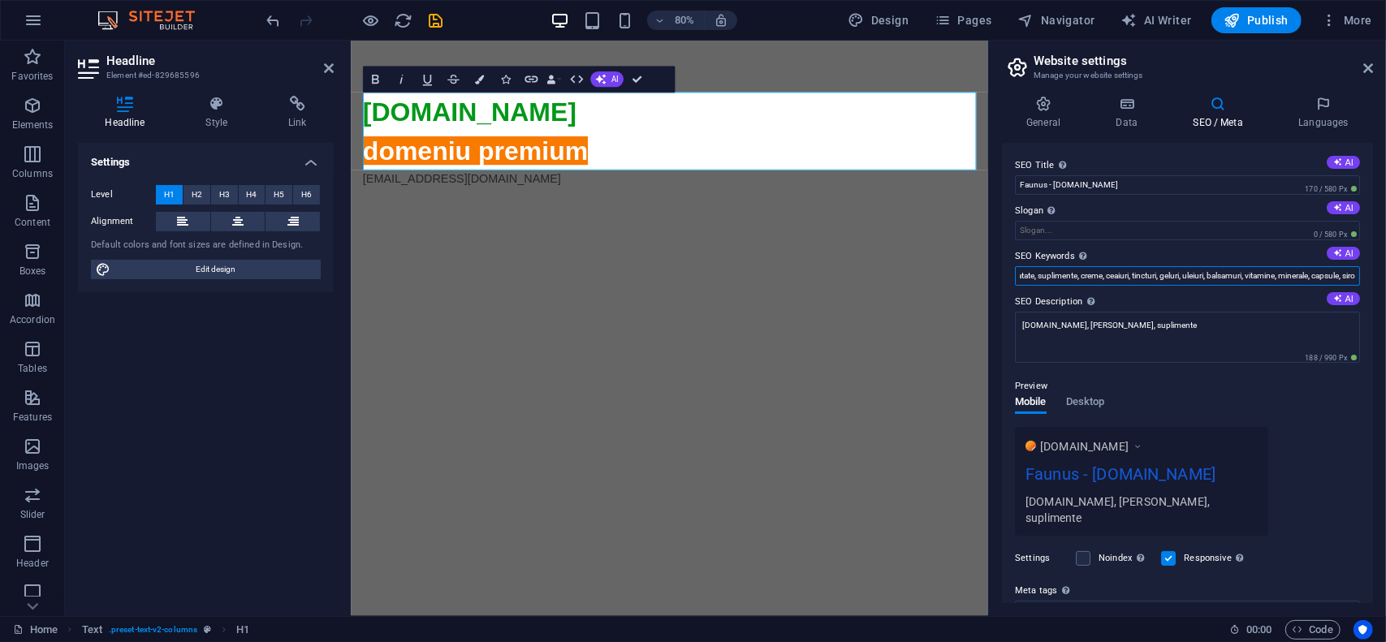
click at [1273, 273] on input "faunus.ro, faunus, colagen, medicamente, sanatate, suplimente, creme, ceaiuri, …" at bounding box center [1187, 275] width 345 height 19
type input "faunus.ro, faunus, colagen, medicamente, sanatate, suplimente, creme, ceaiuri, …"
click at [1243, 343] on textarea "faunus.ro, faunus, suplimente" at bounding box center [1187, 337] width 345 height 51
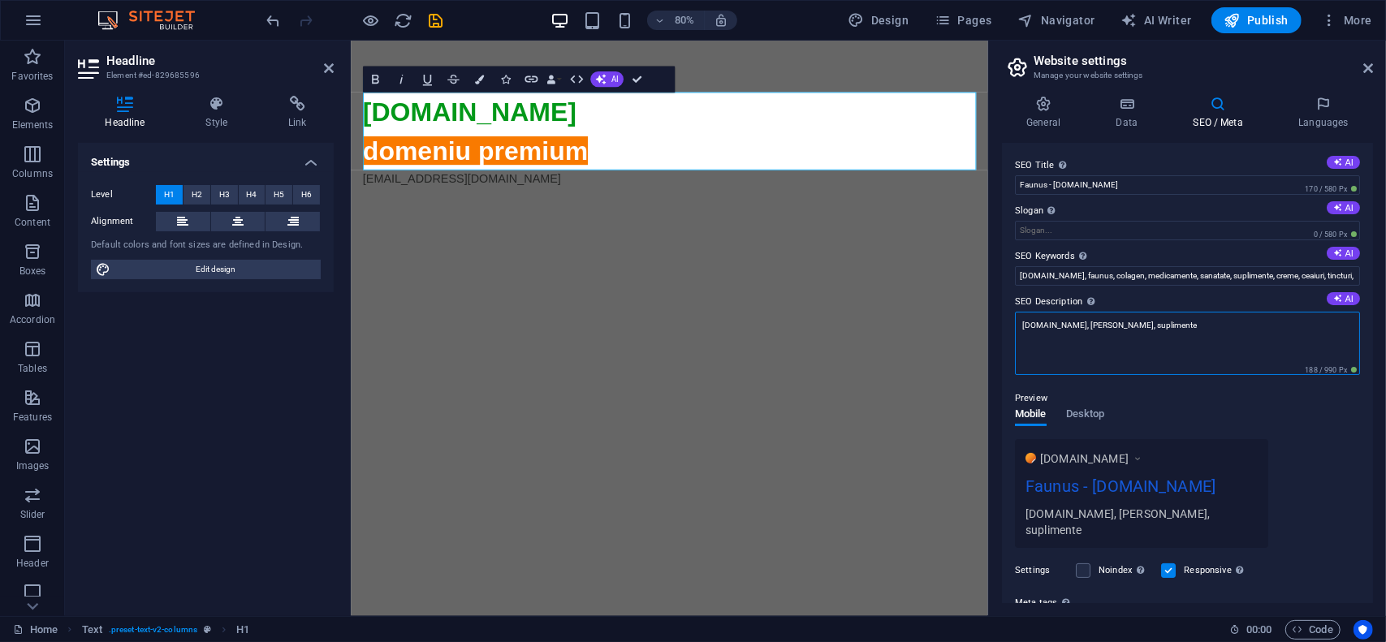
click at [1242, 343] on textarea "faunus.ro, faunus, suplimente" at bounding box center [1187, 343] width 345 height 63
paste textarea "colagen, medicamente, sanatate, suplimente, creme, ceaiuri, tincturi, geluri, u…"
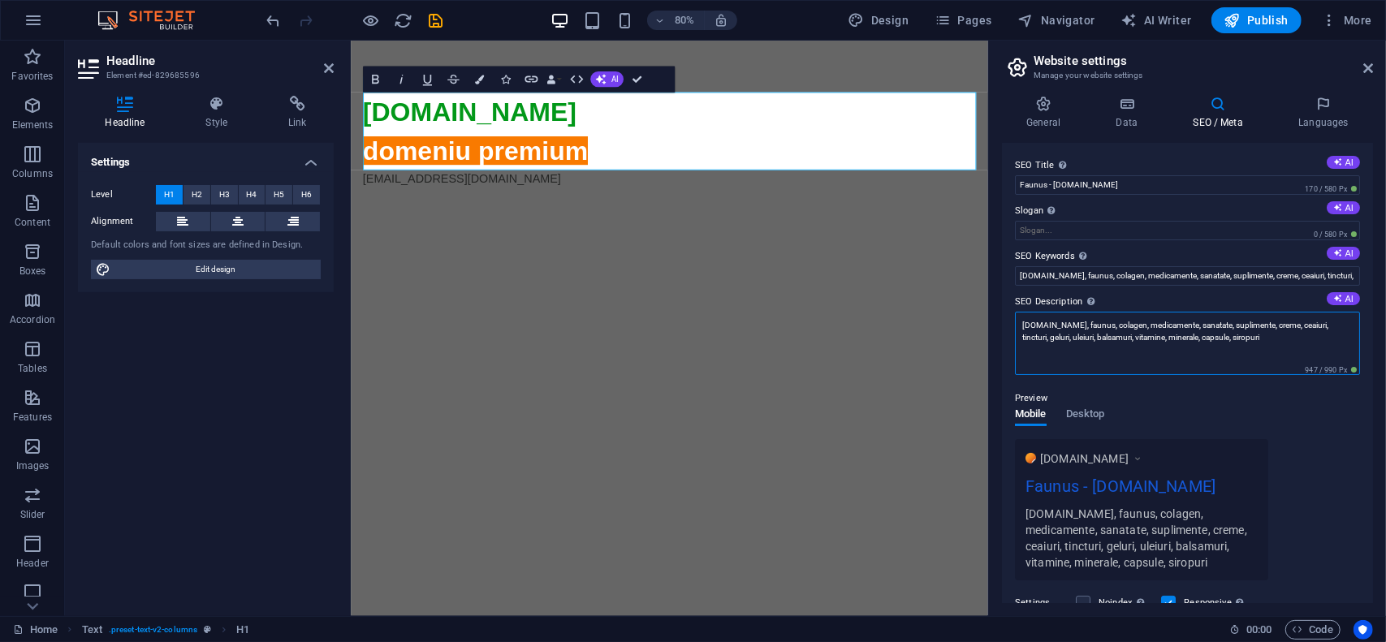
type textarea "faunus.ro, faunus, colagen, medicamente, sanatate, suplimente, creme, ceaiuri, …"
click at [1192, 389] on div "Preview" at bounding box center [1187, 398] width 345 height 19
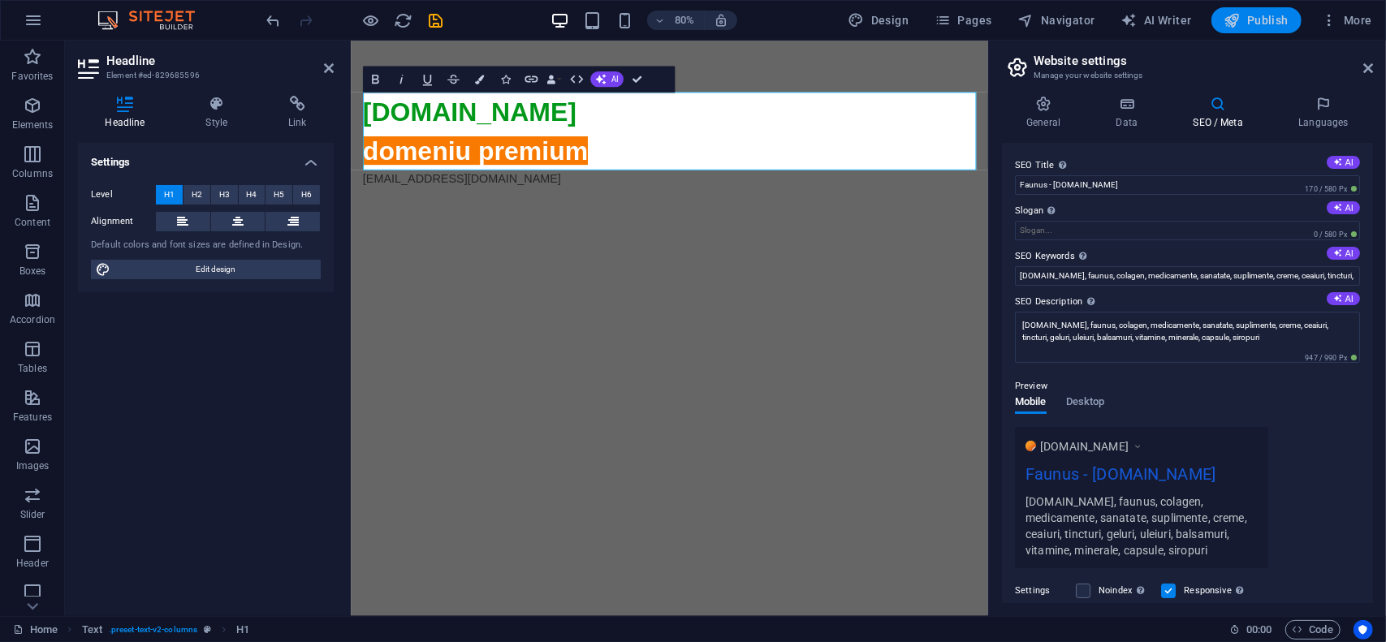
click at [1264, 16] on span "Publish" at bounding box center [1257, 20] width 64 height 16
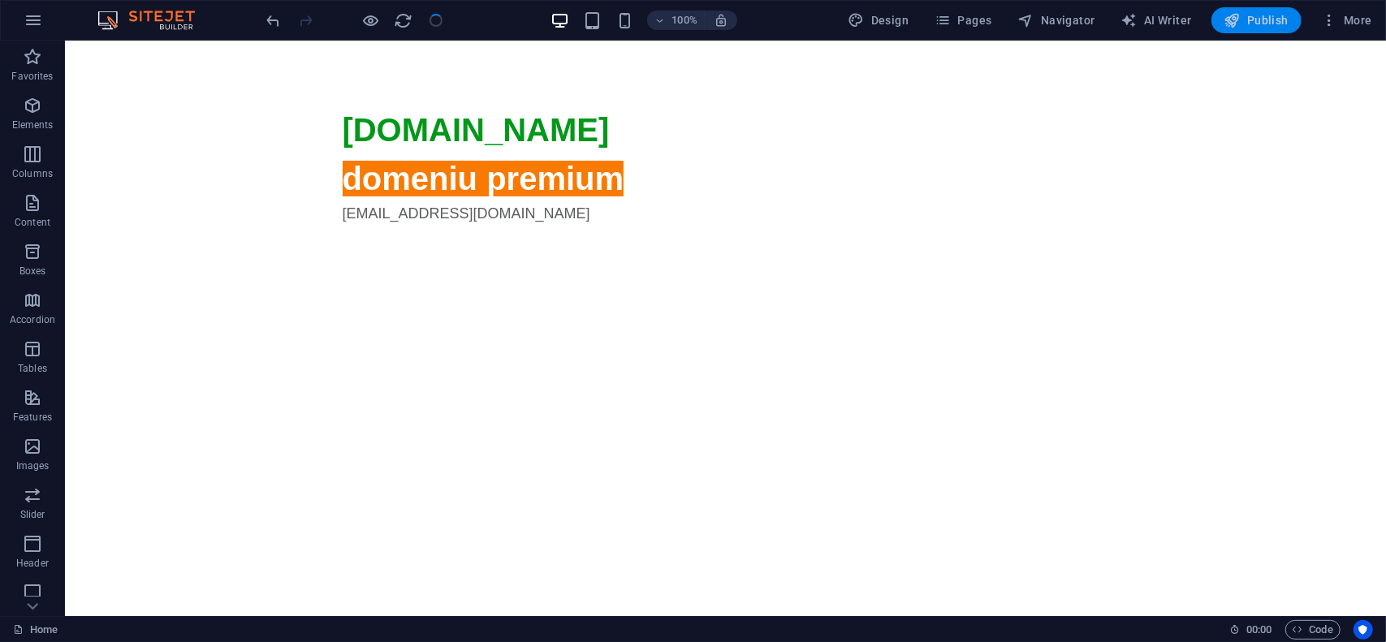
click at [1273, 22] on span "Publish" at bounding box center [1257, 20] width 64 height 16
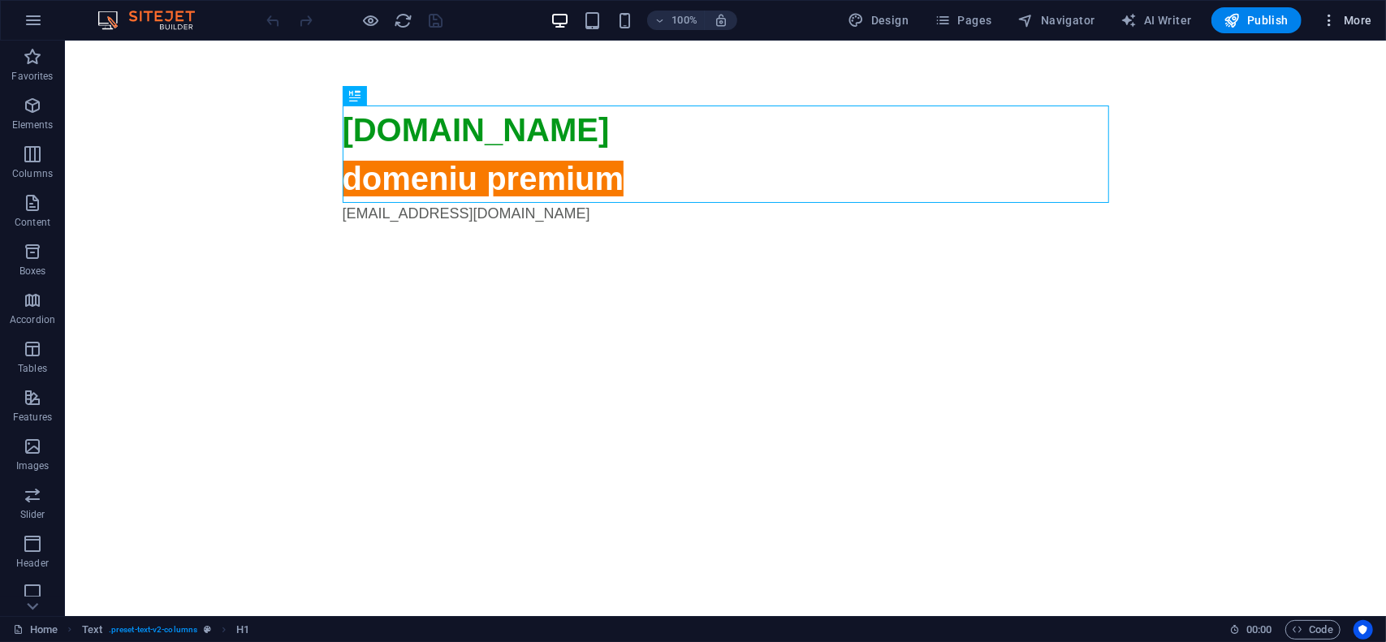
click at [1347, 20] on span "More" at bounding box center [1346, 20] width 51 height 16
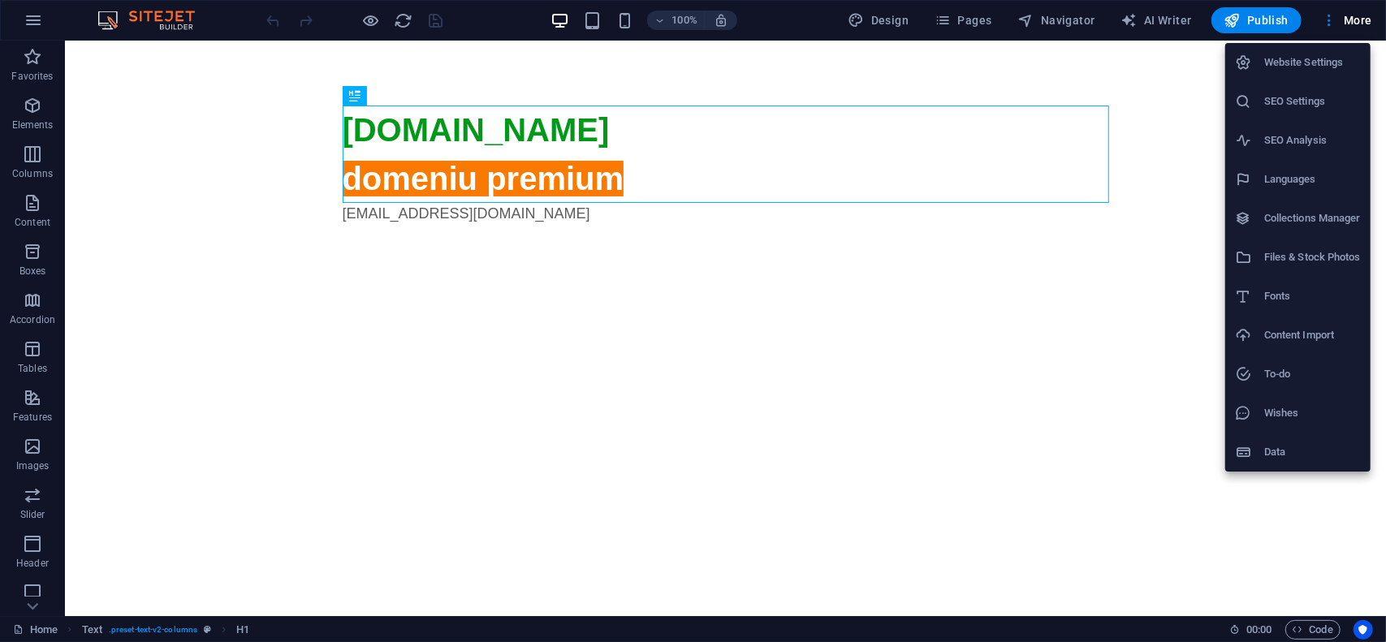
click at [1338, 59] on h6 "Website Settings" at bounding box center [1312, 62] width 97 height 19
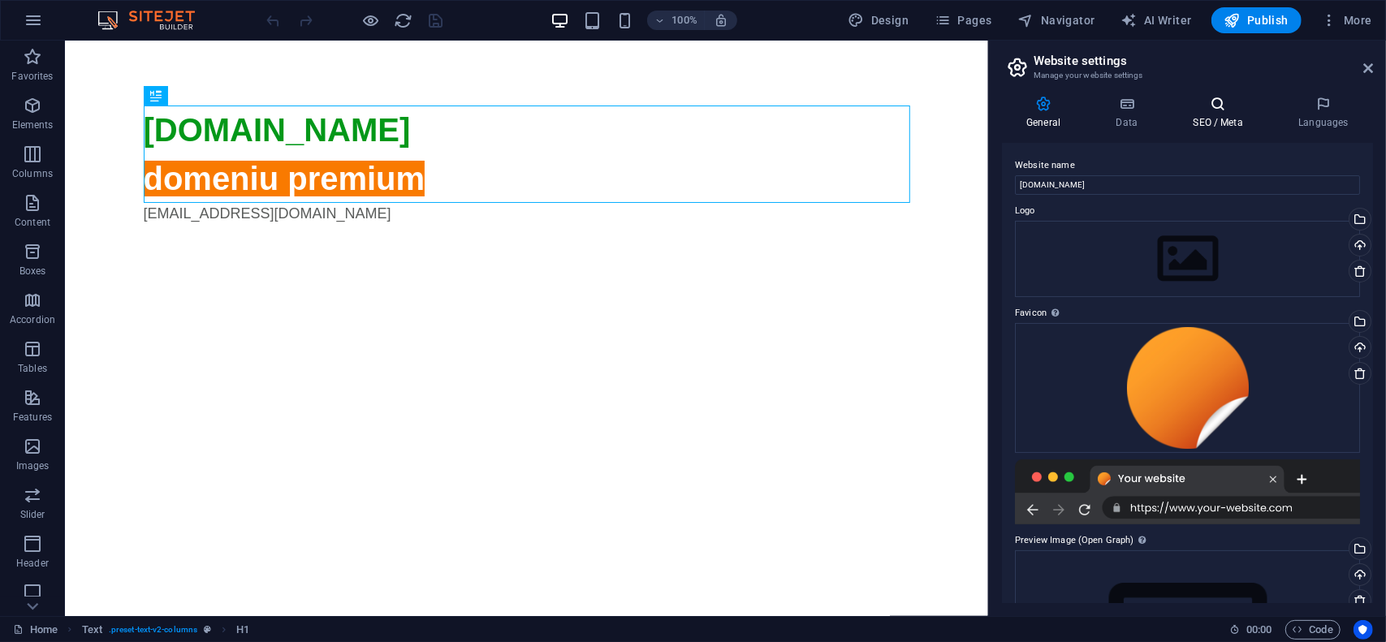
click at [1233, 111] on icon at bounding box center [1218, 104] width 99 height 16
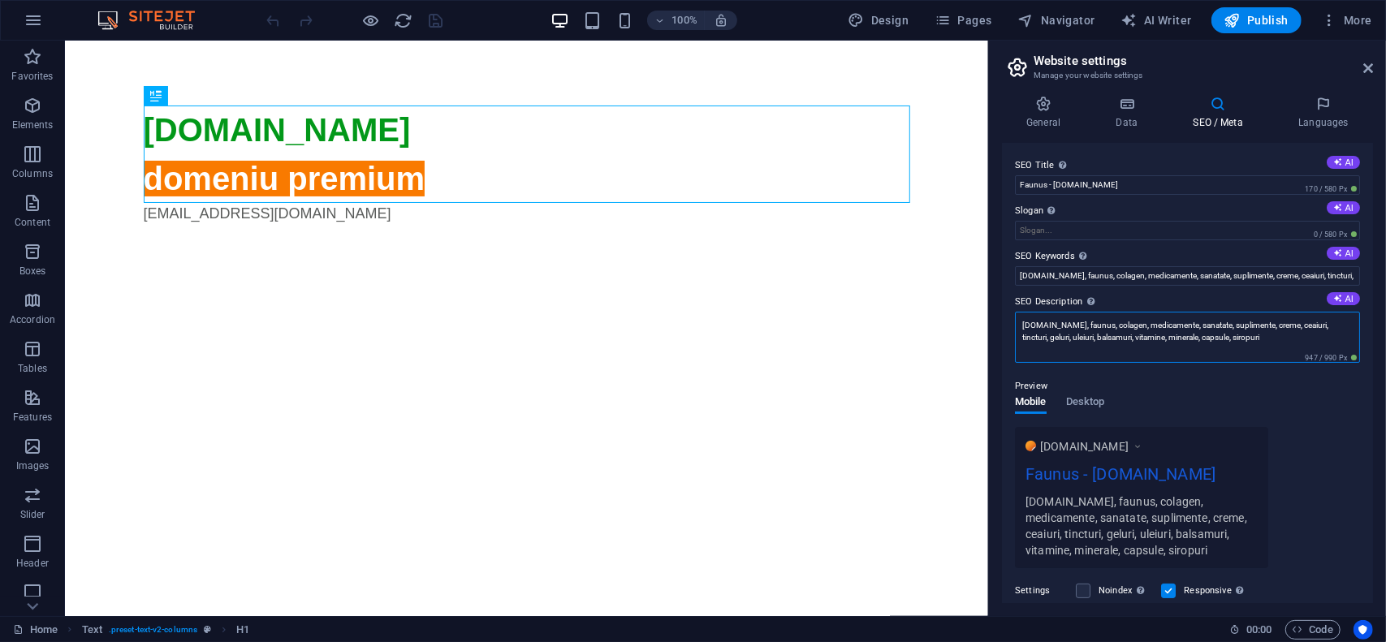
click at [1250, 339] on textarea "[DOMAIN_NAME], faunus, colagen, medicamente, sanatate, suplimente, creme, ceaiu…" at bounding box center [1187, 337] width 345 height 51
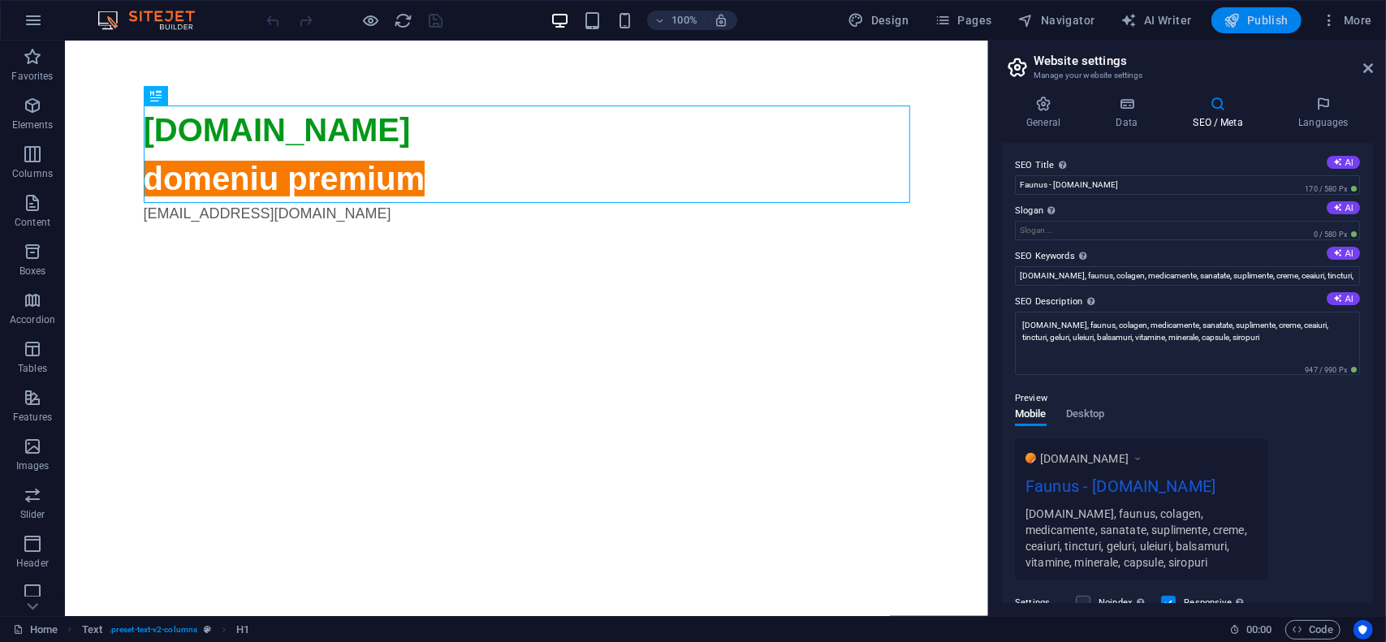
click at [1262, 20] on span "Publish" at bounding box center [1257, 20] width 64 height 16
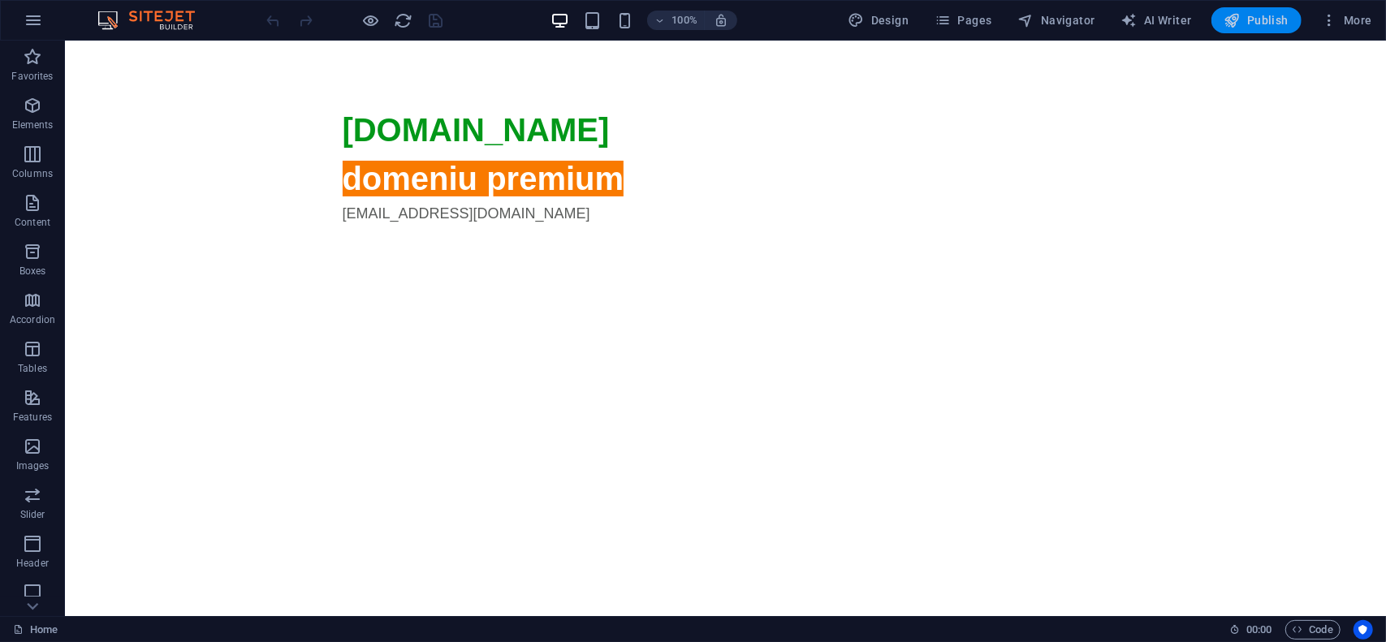
click at [1272, 21] on span "Publish" at bounding box center [1257, 20] width 64 height 16
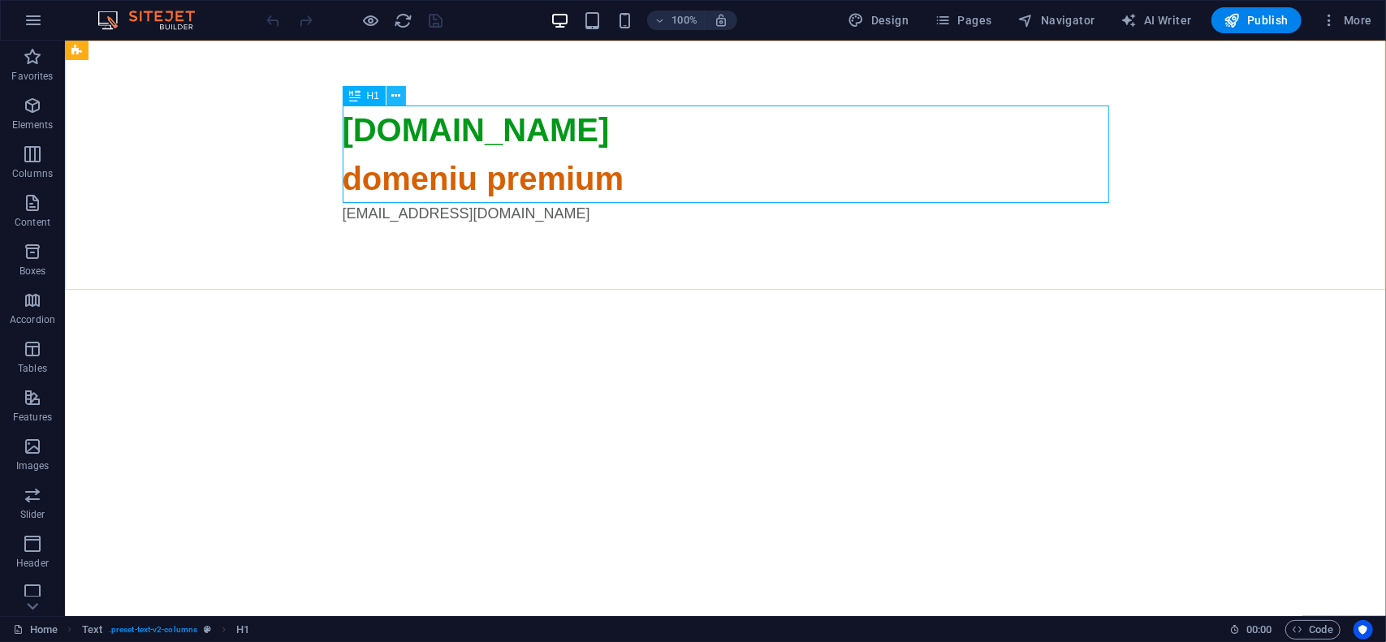
click at [398, 98] on icon at bounding box center [396, 96] width 9 height 17
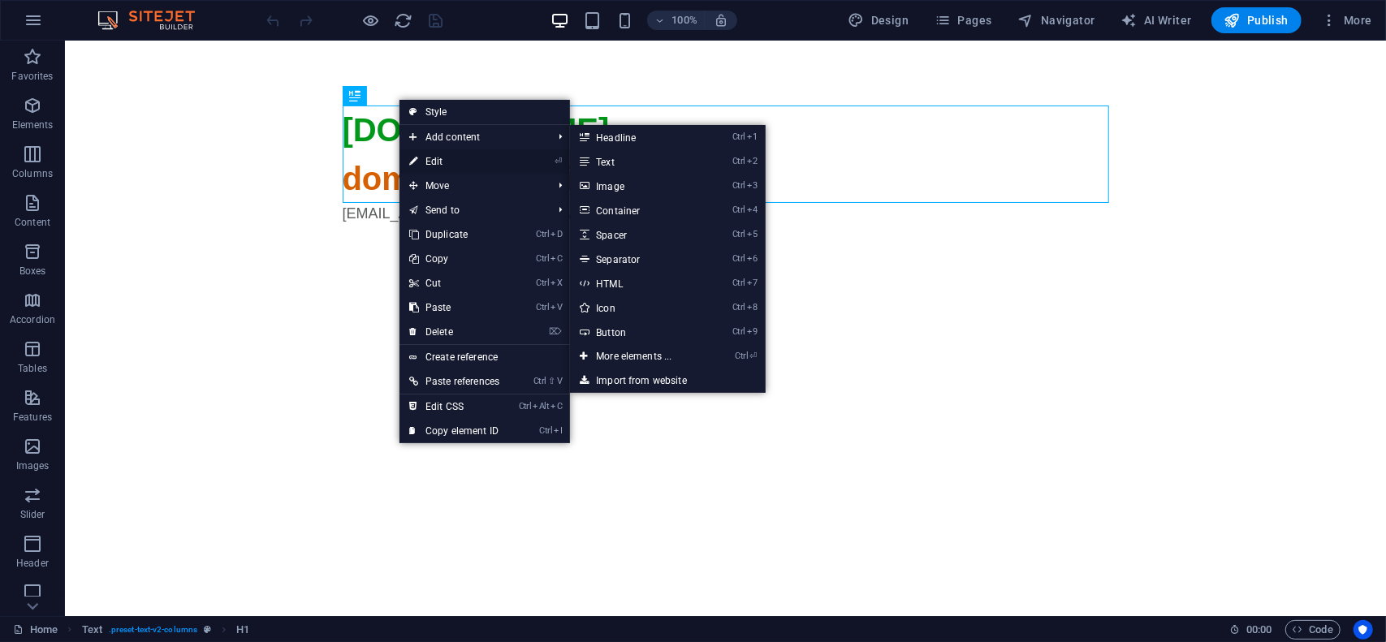
click at [426, 165] on link "⏎ Edit" at bounding box center [455, 161] width 110 height 24
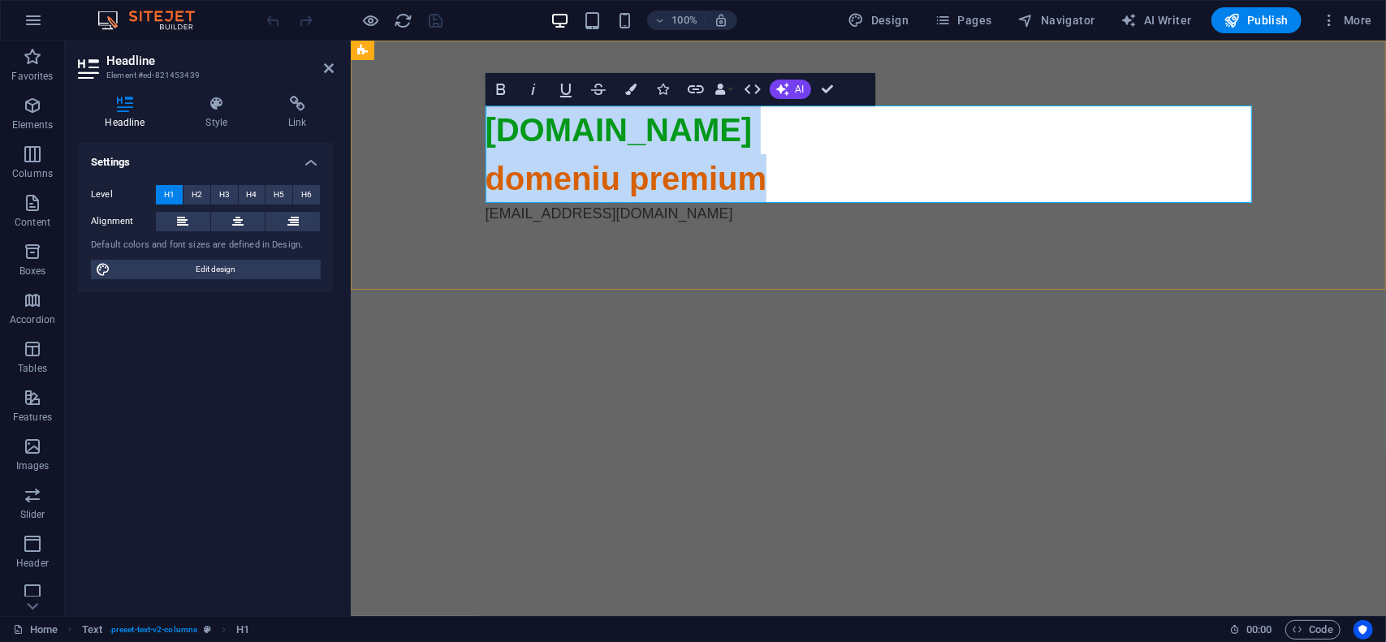
click at [649, 176] on span "domeniu premium" at bounding box center [626, 178] width 282 height 36
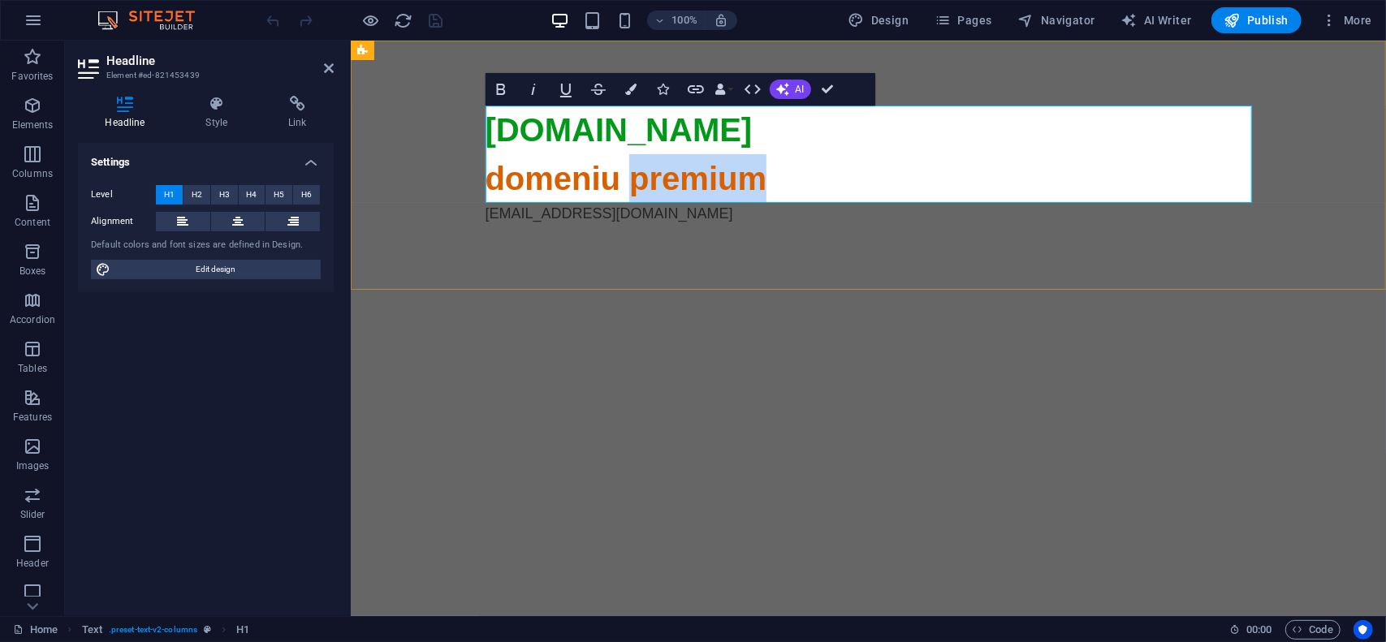
click at [649, 176] on span "domeniu premium" at bounding box center [626, 178] width 282 height 36
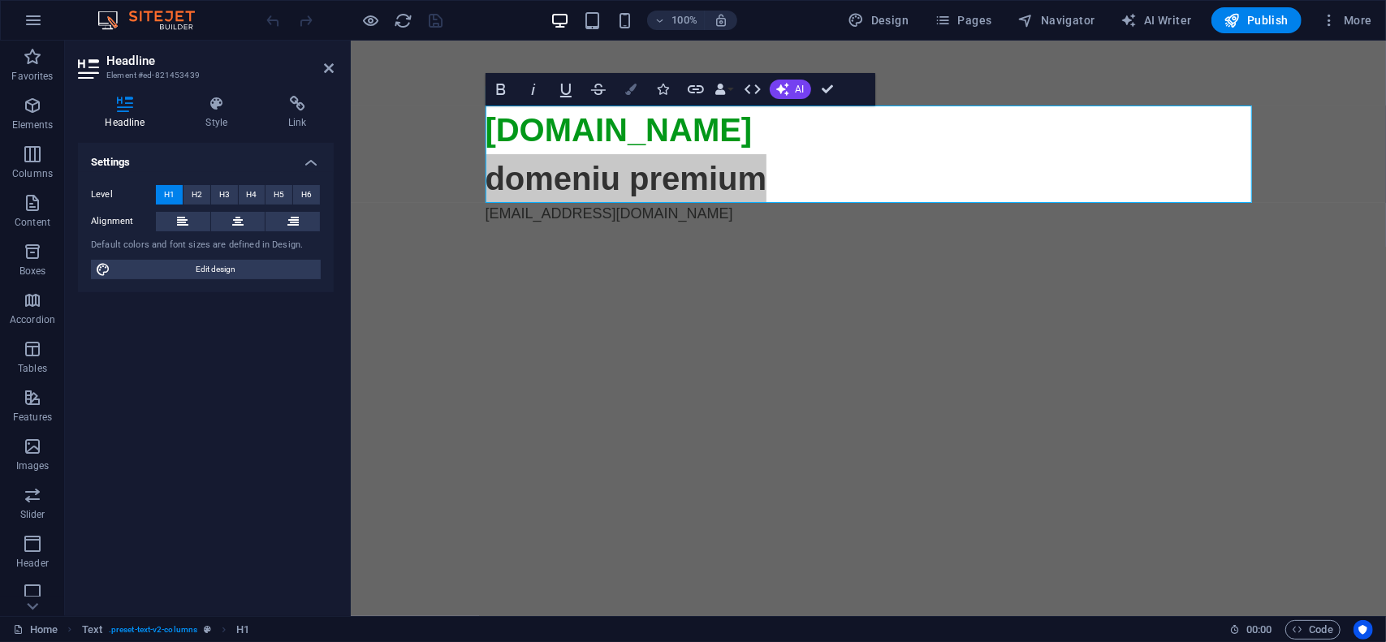
click at [633, 100] on button "Colors" at bounding box center [631, 89] width 31 height 32
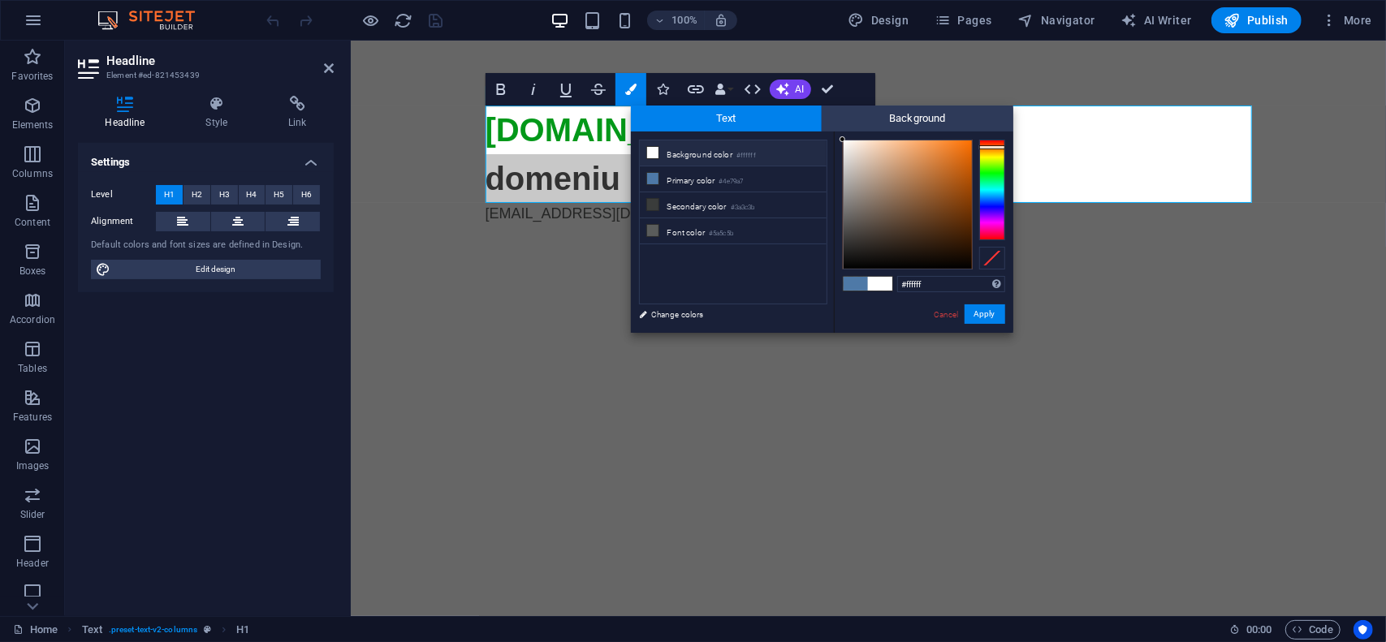
drag, startPoint x: 847, startPoint y: 145, endPoint x: 835, endPoint y: 138, distance: 13.8
click at [835, 138] on div "#ffffff Supported formats #0852ed rgb(8, 82, 237) rgba(8, 82, 237, 90%) hsv(221…" at bounding box center [923, 350] width 179 height 437
type input "#faf9f8"
click at [844, 142] on div at bounding box center [843, 142] width 6 height 6
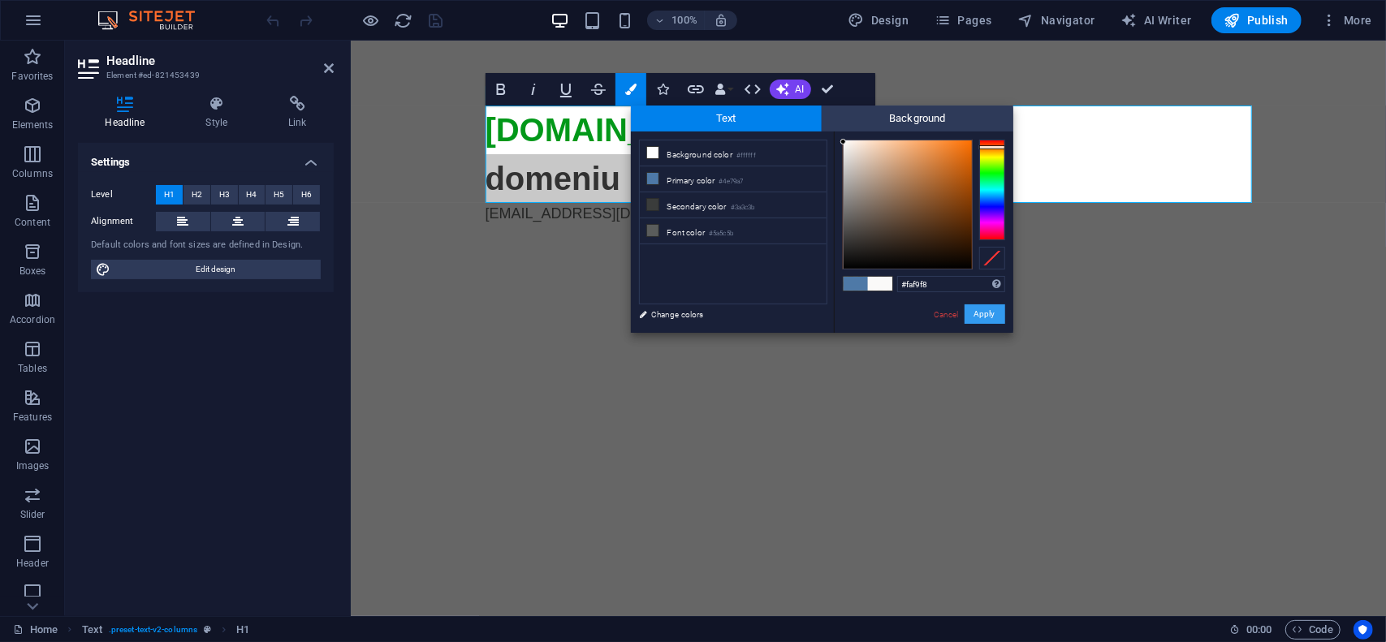
click at [983, 312] on button "Apply" at bounding box center [985, 314] width 41 height 19
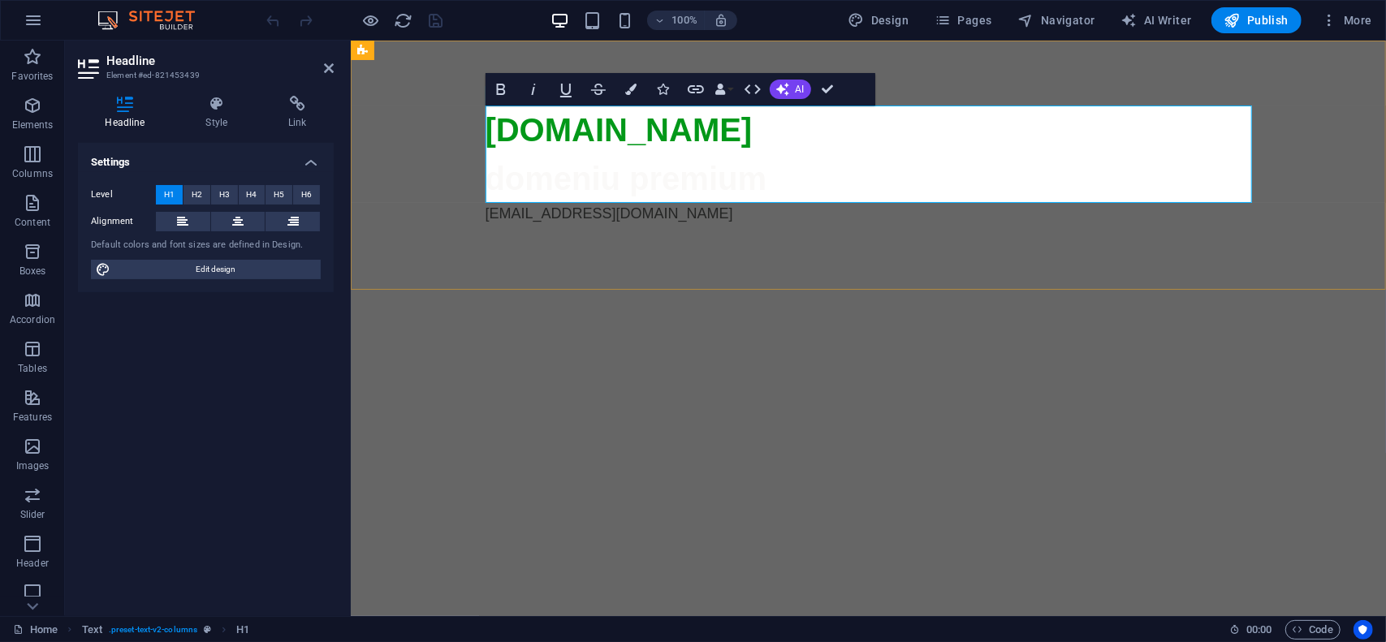
click at [693, 184] on span "domeniu premium" at bounding box center [626, 178] width 282 height 36
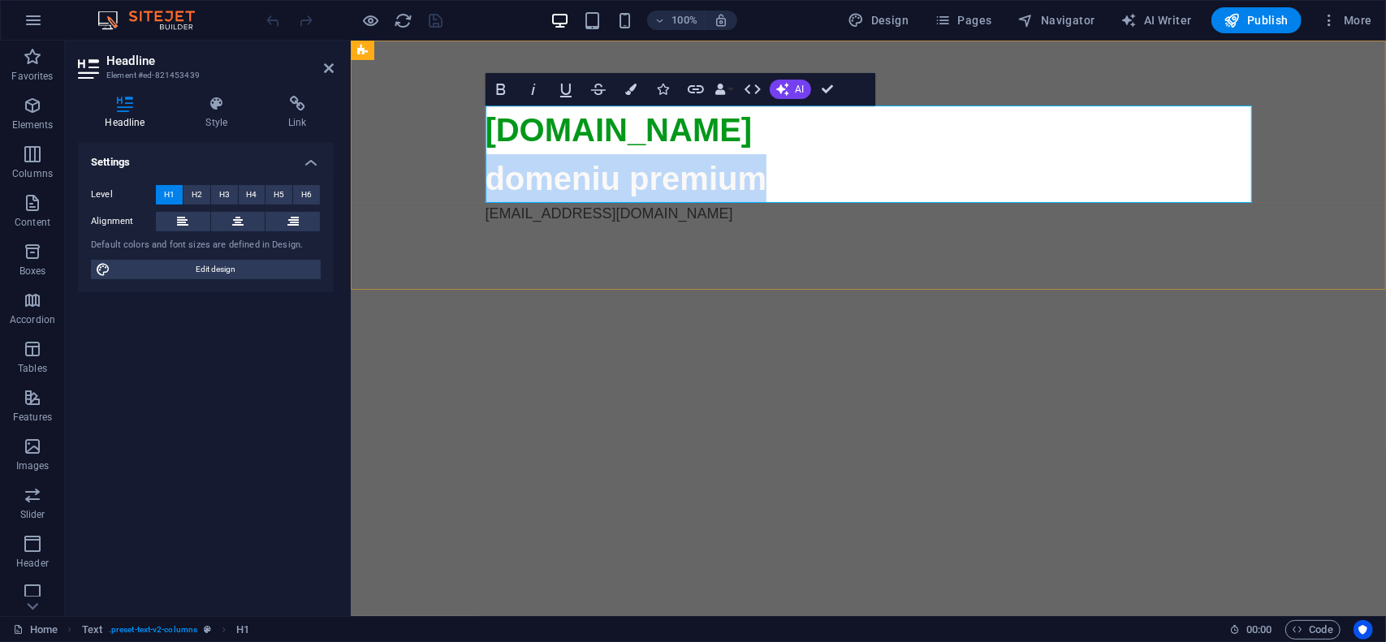
click at [693, 184] on span "domeniu premium" at bounding box center [626, 178] width 282 height 36
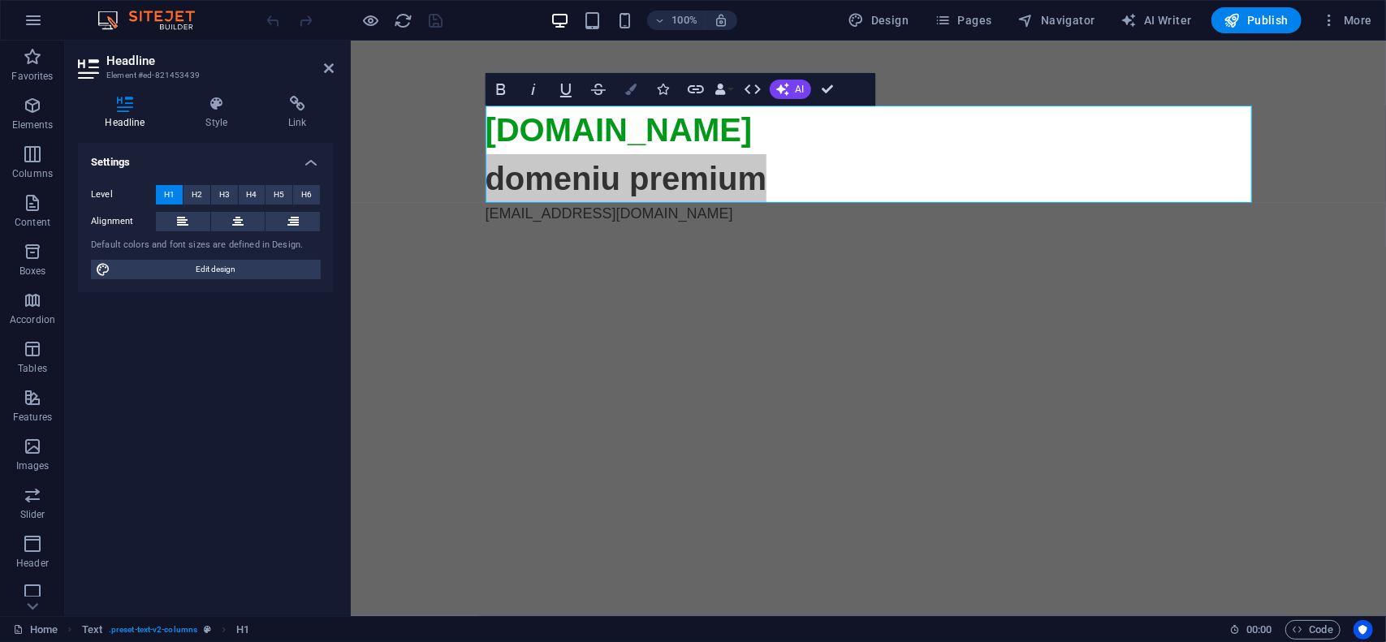
click at [637, 102] on button "Colors" at bounding box center [631, 89] width 31 height 32
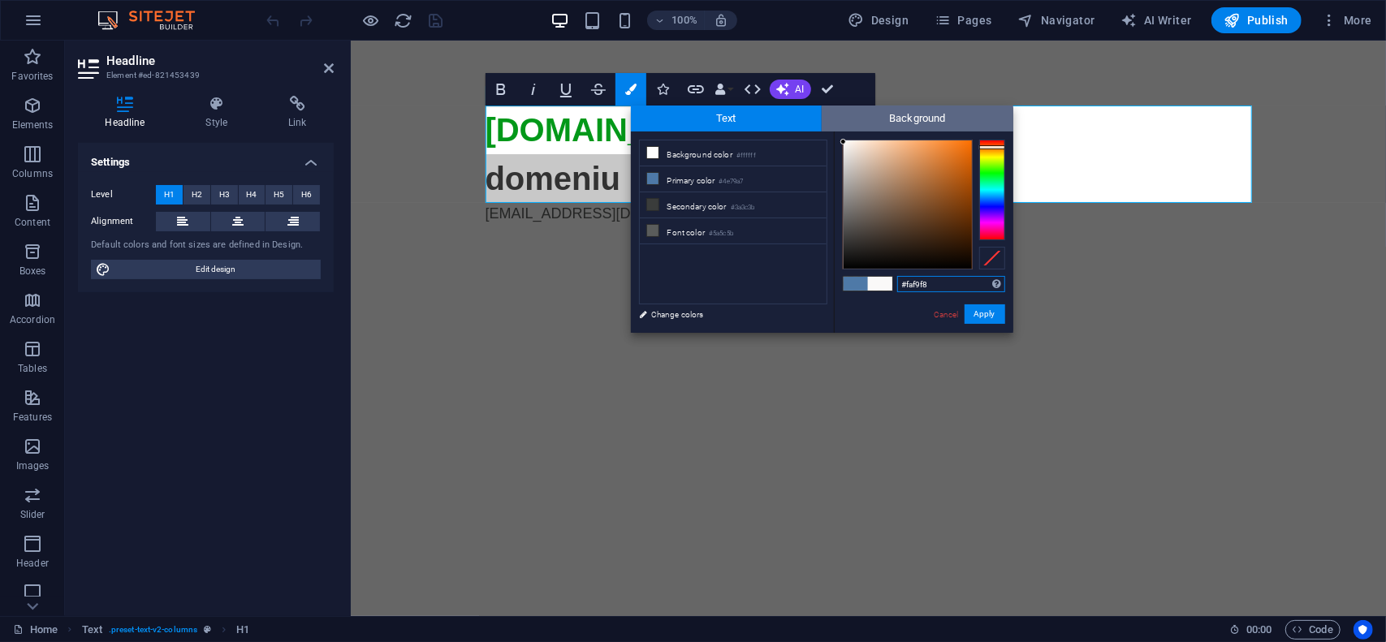
click at [903, 122] on span "Background" at bounding box center [918, 119] width 192 height 26
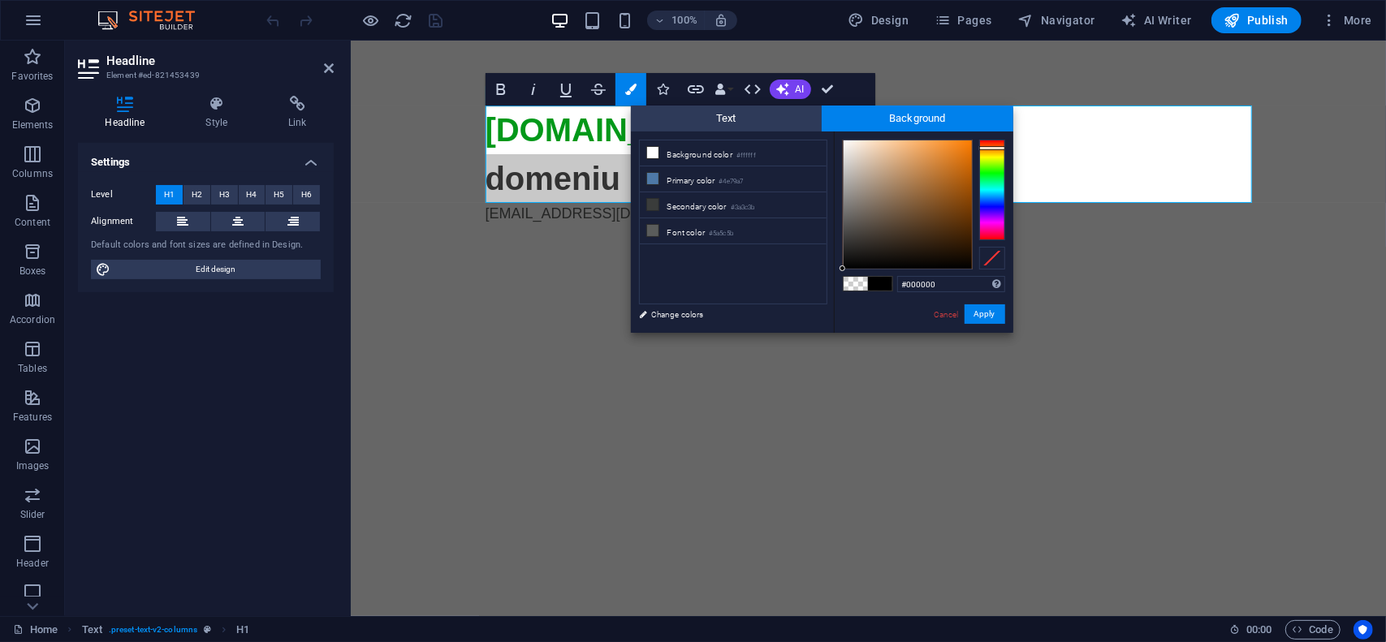
click at [992, 148] on div at bounding box center [992, 190] width 26 height 101
type input "#fc7d03"
click at [970, 141] on div at bounding box center [908, 204] width 128 height 128
click at [986, 311] on button "Apply" at bounding box center [985, 314] width 41 height 19
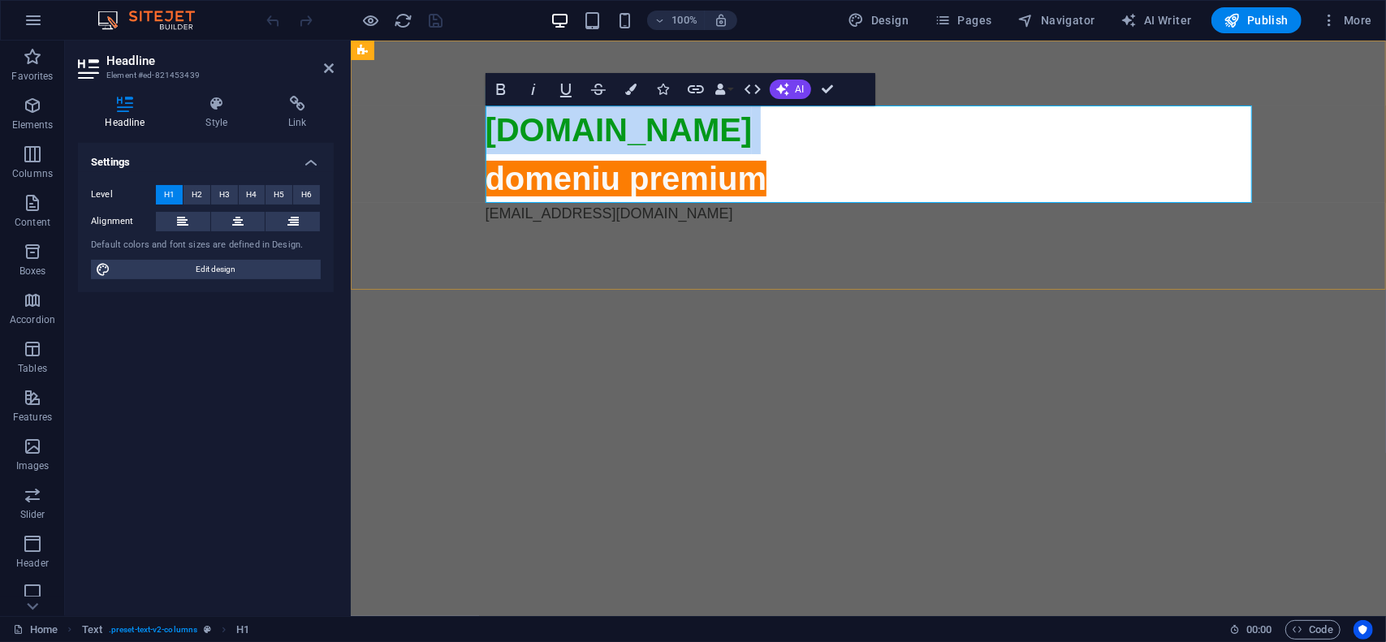
click at [732, 171] on span "domeniu premium" at bounding box center [626, 178] width 282 height 36
click at [780, 171] on h1 "[DOMAIN_NAME] domeniu premium" at bounding box center [868, 153] width 767 height 97
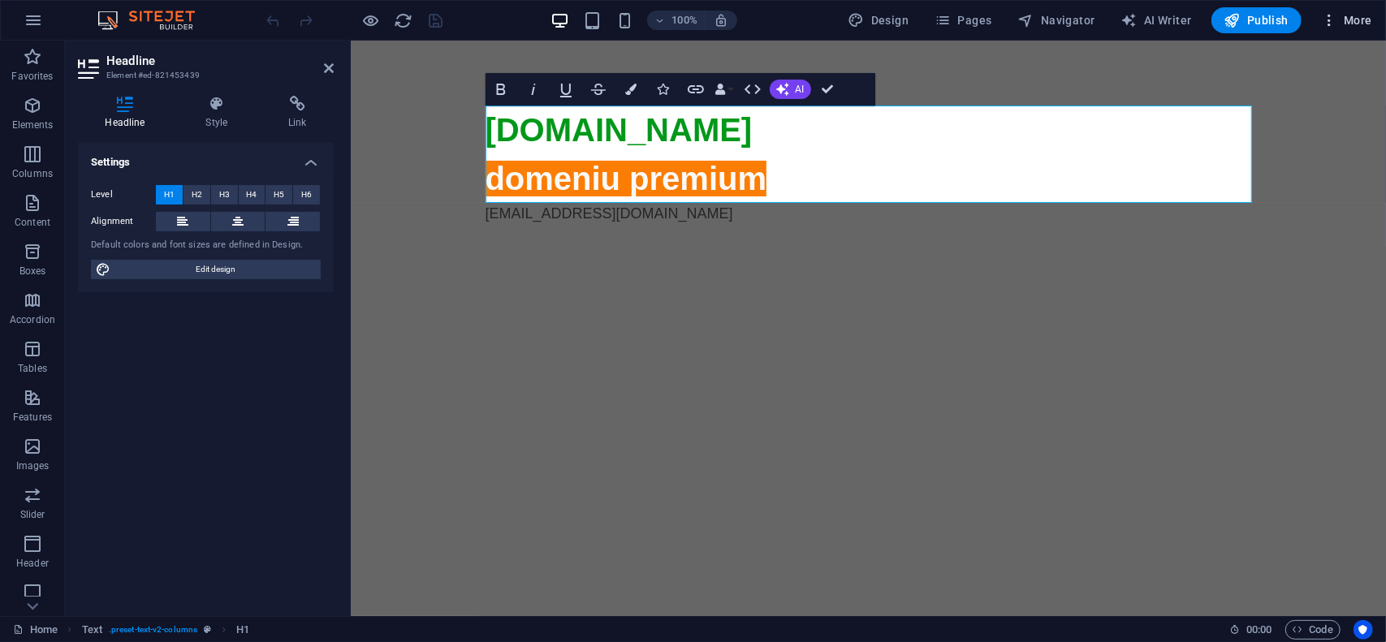
click at [1342, 20] on span "More" at bounding box center [1346, 20] width 51 height 16
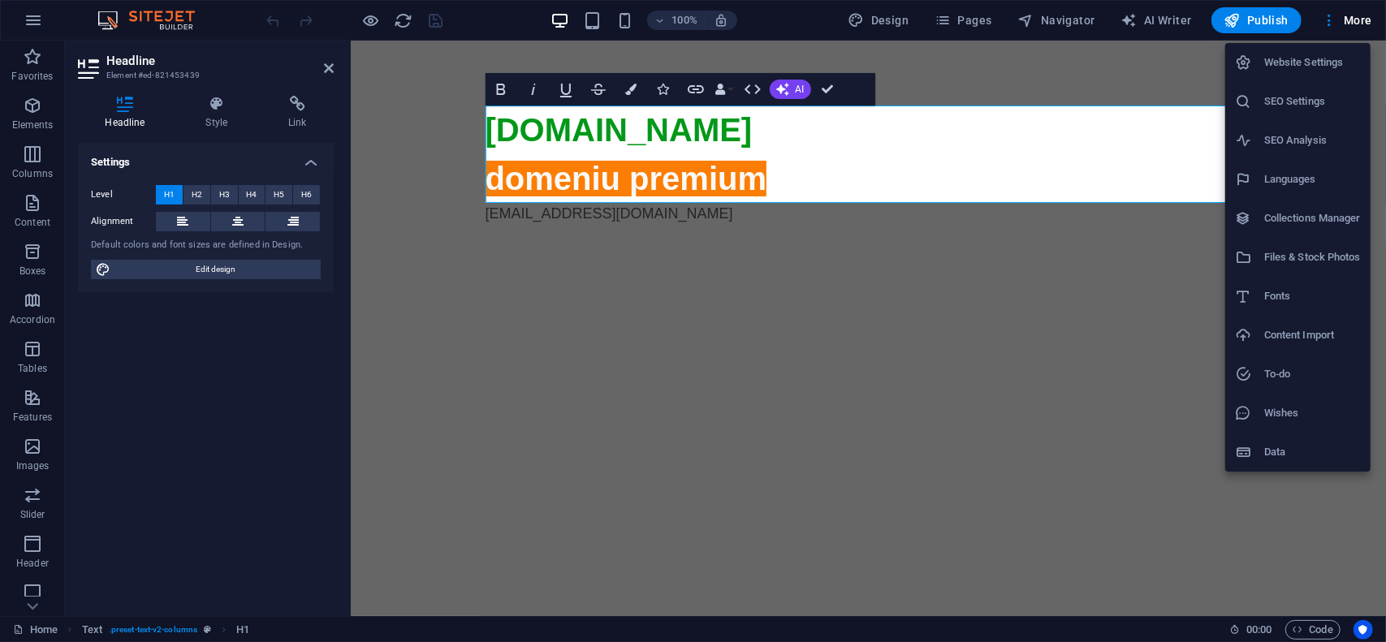
click at [1330, 62] on h6 "Website Settings" at bounding box center [1312, 62] width 97 height 19
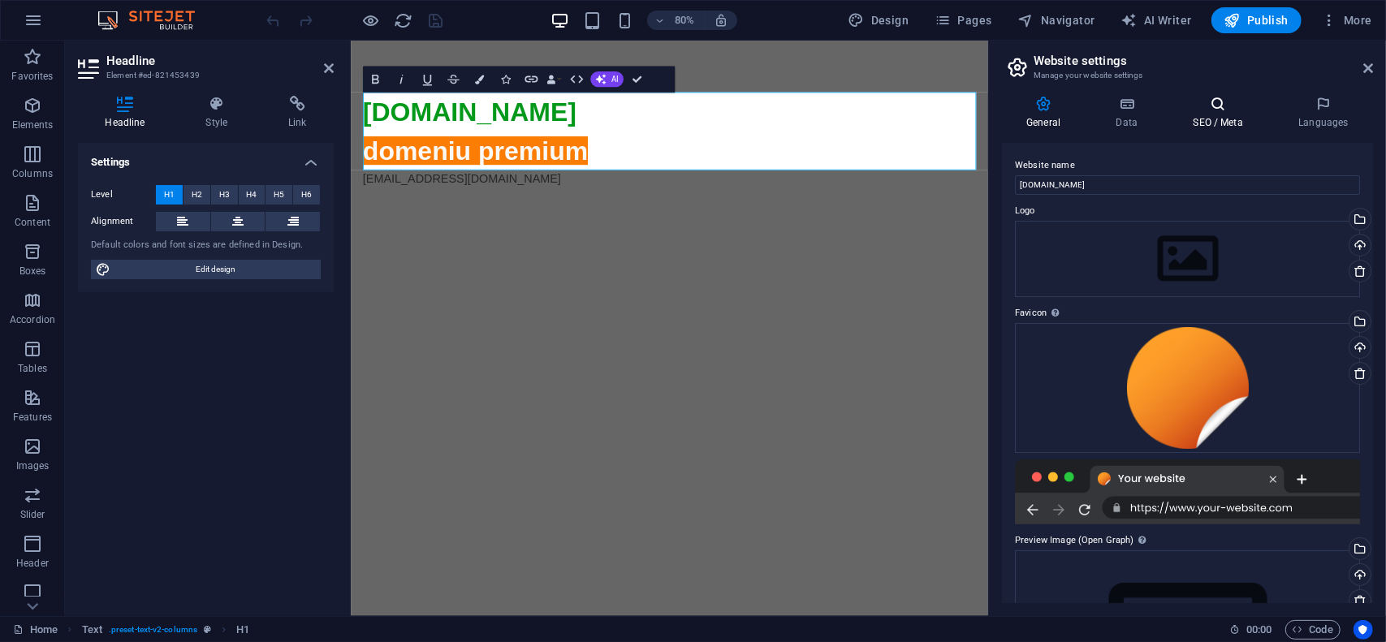
click at [1207, 113] on h4 "SEO / Meta" at bounding box center [1222, 113] width 106 height 34
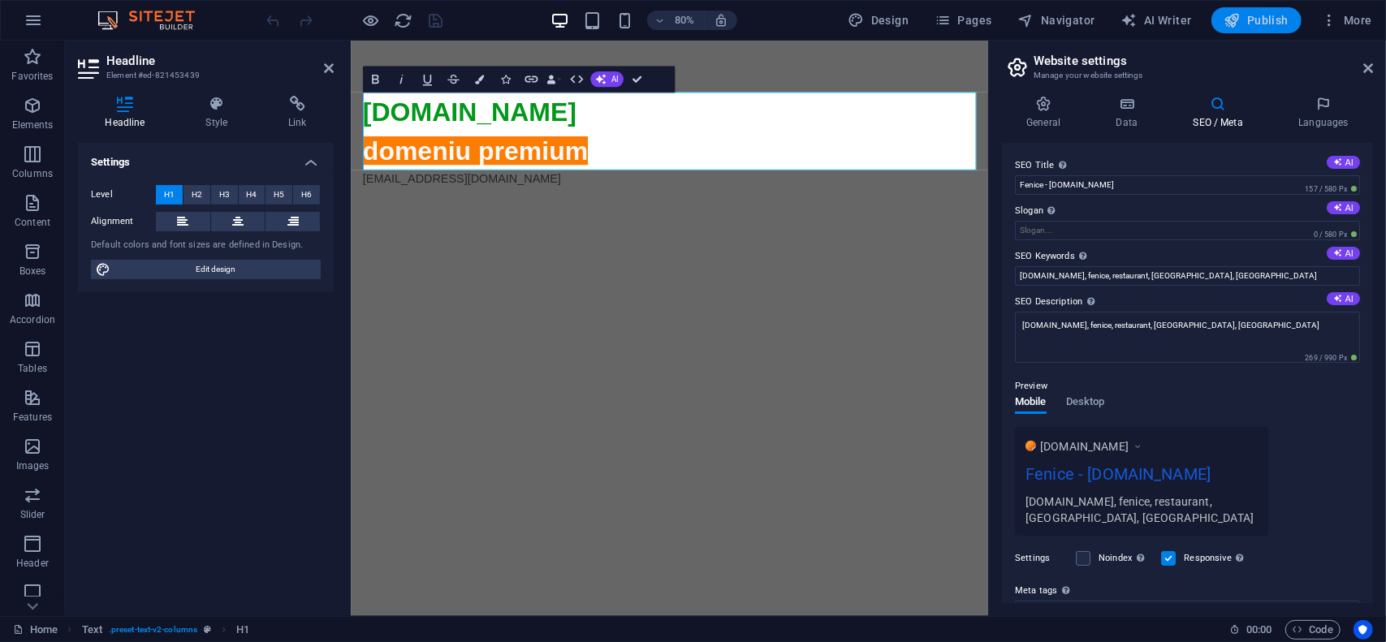
click at [1266, 18] on span "Publish" at bounding box center [1257, 20] width 64 height 16
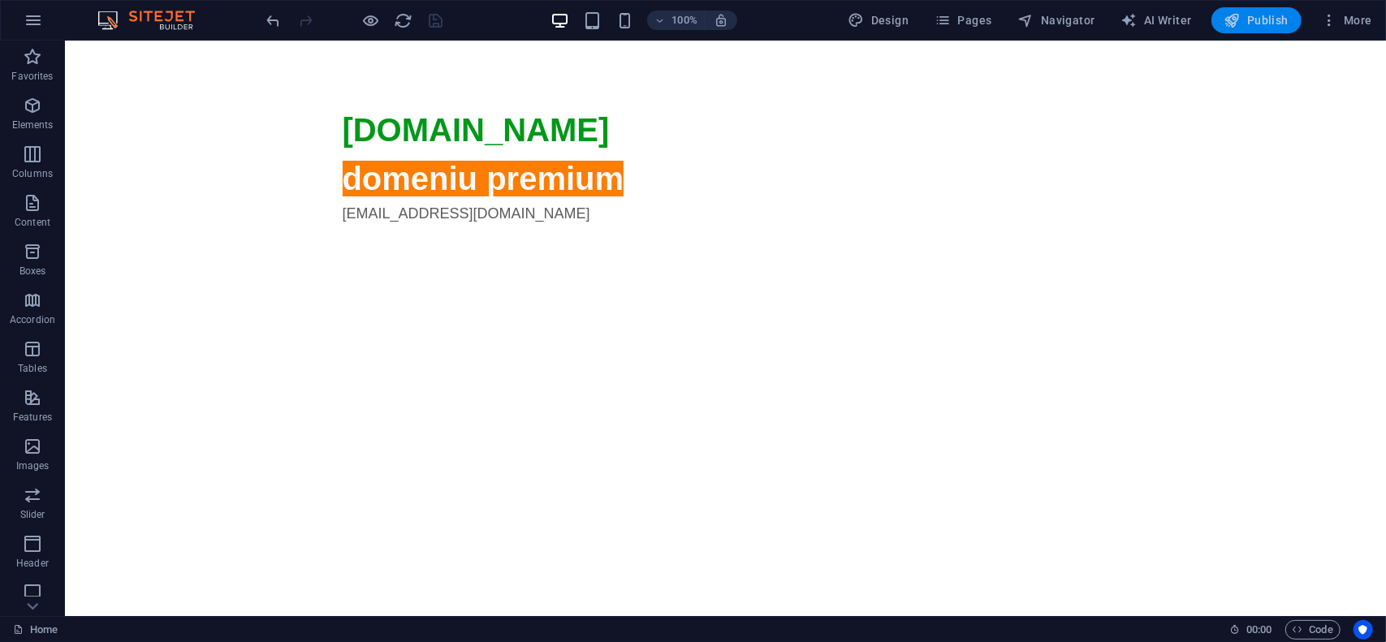
click at [1280, 21] on span "Publish" at bounding box center [1257, 20] width 64 height 16
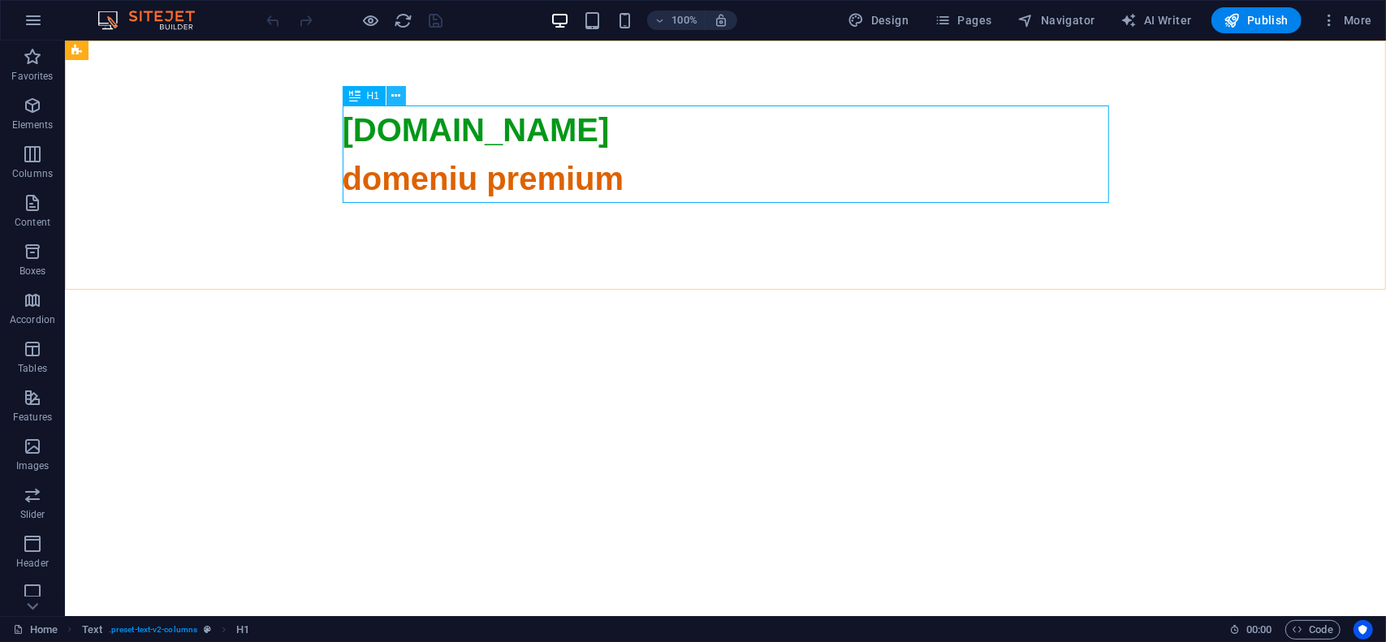
click at [390, 93] on button at bounding box center [396, 95] width 19 height 19
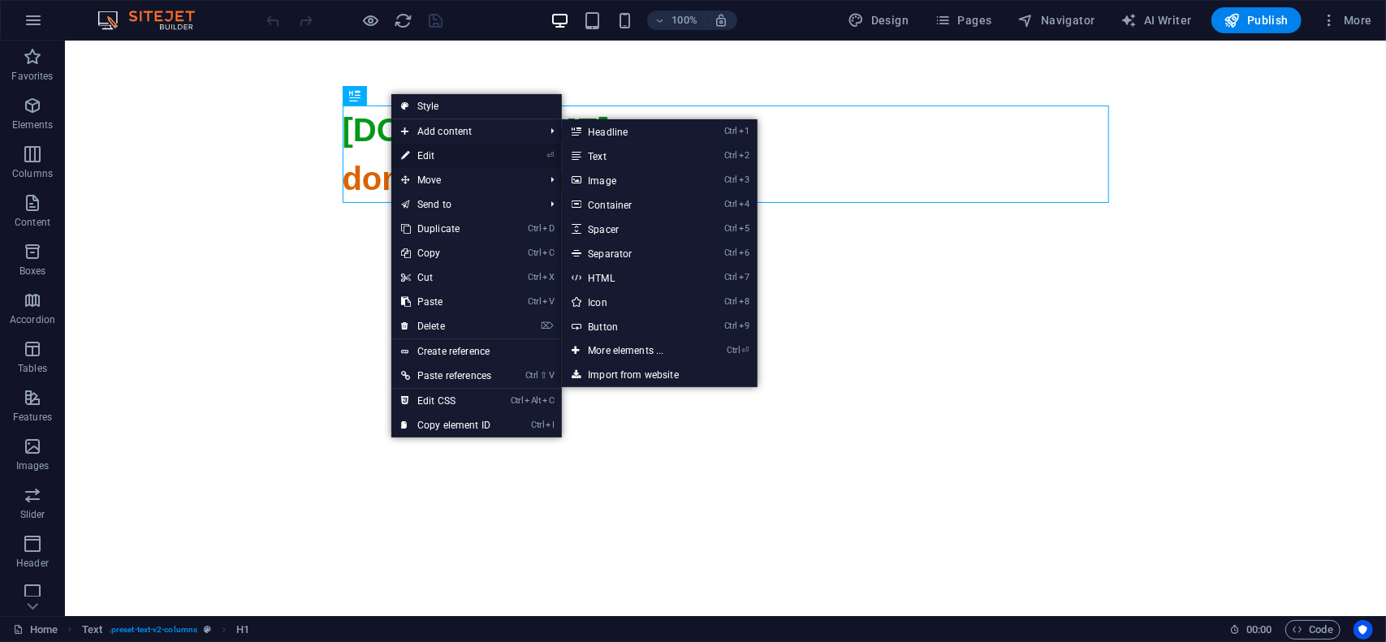
click at [424, 147] on link "⏎ Edit" at bounding box center [446, 156] width 110 height 24
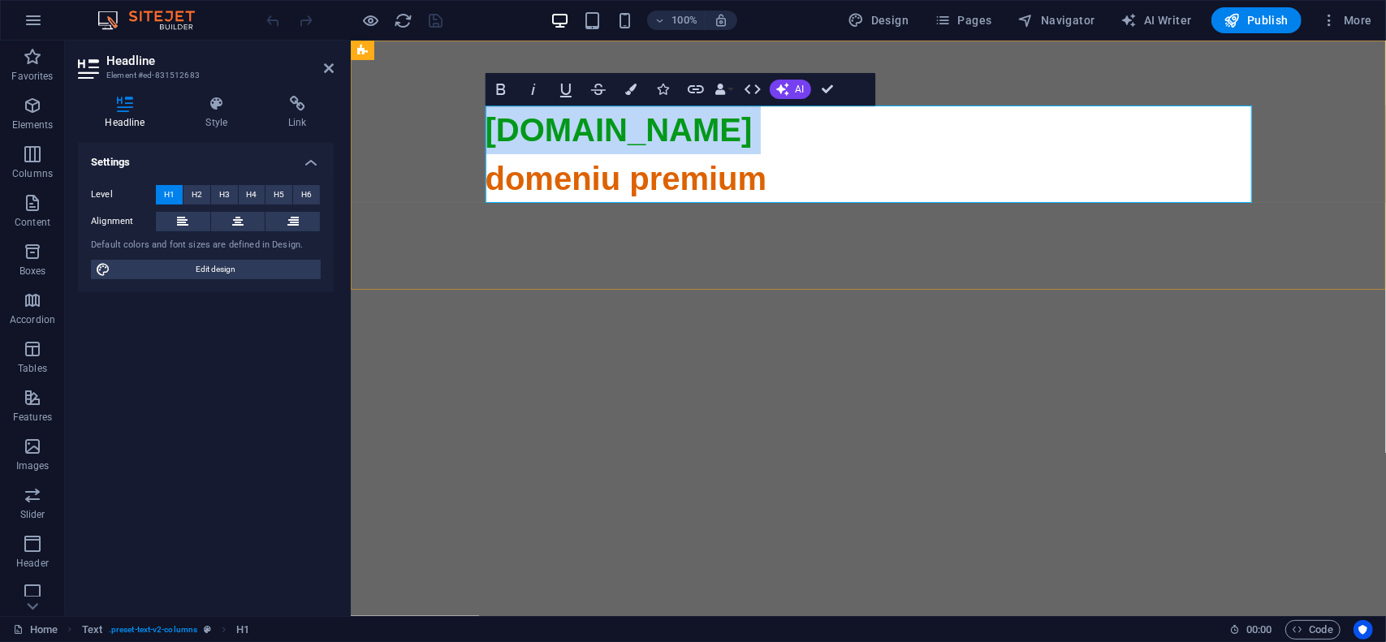
click at [535, 189] on span "domeniu premium" at bounding box center [868, 567] width 767 height 815
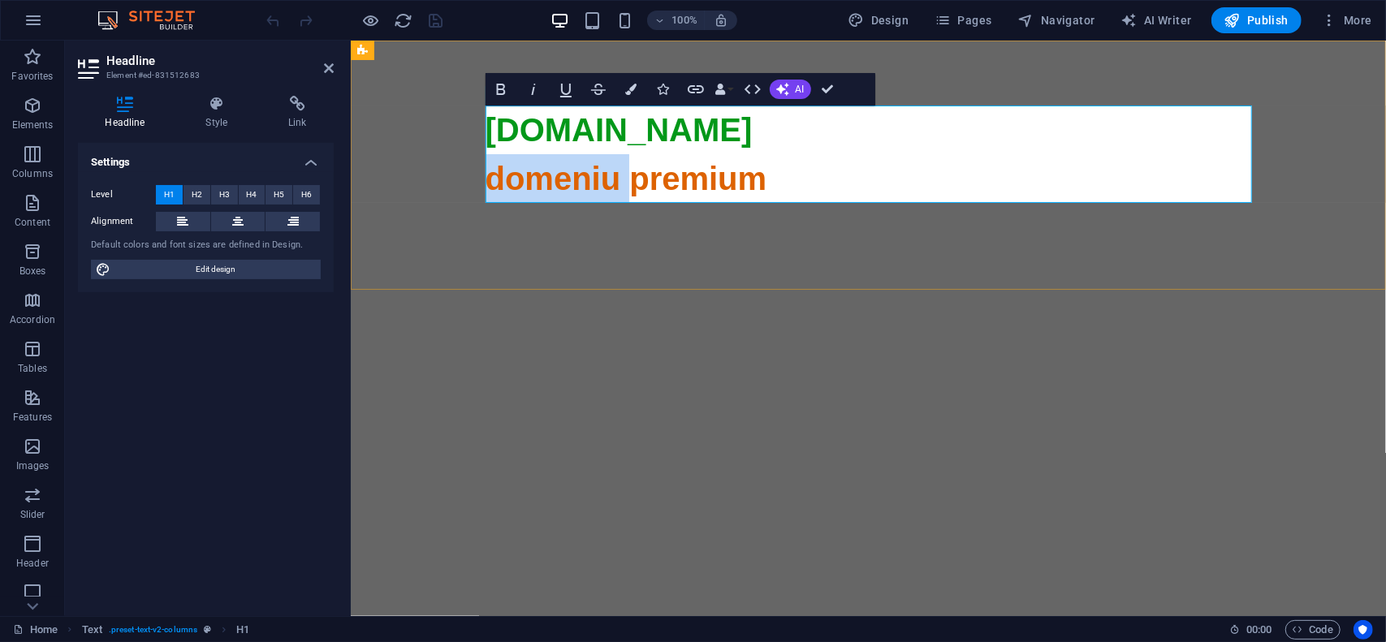
click at [535, 189] on span "domeniu premium" at bounding box center [868, 567] width 767 height 815
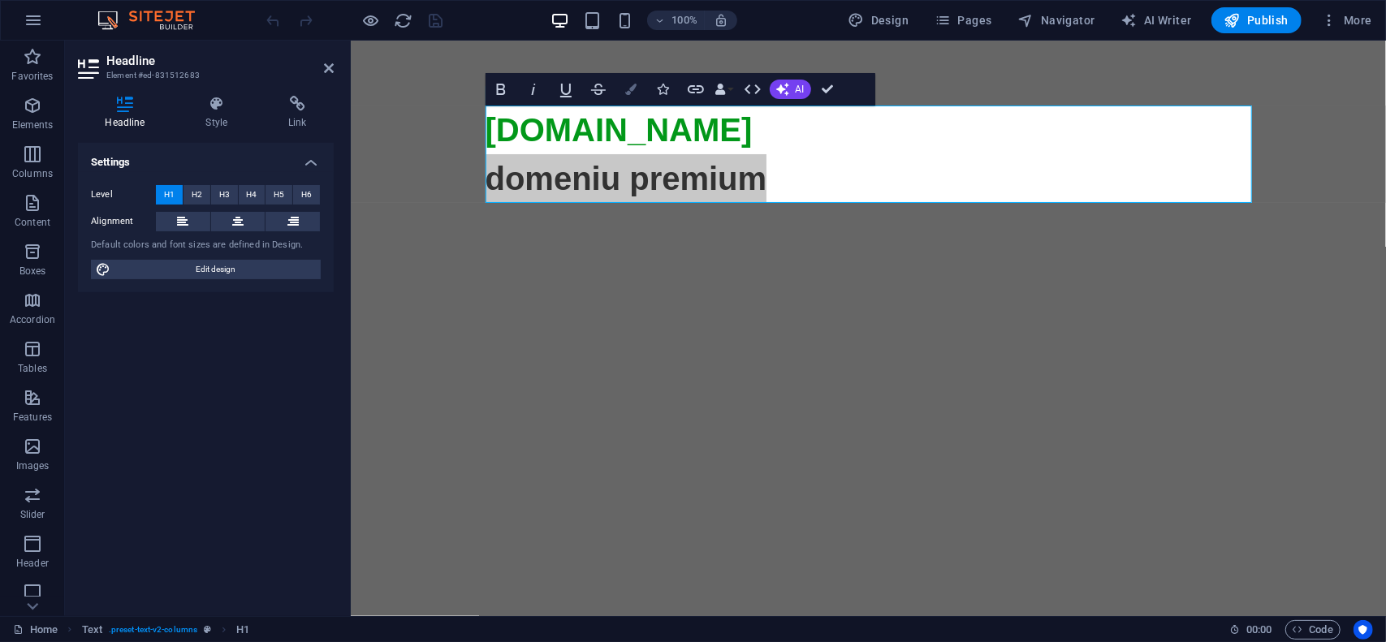
click at [633, 91] on icon "button" at bounding box center [630, 89] width 11 height 11
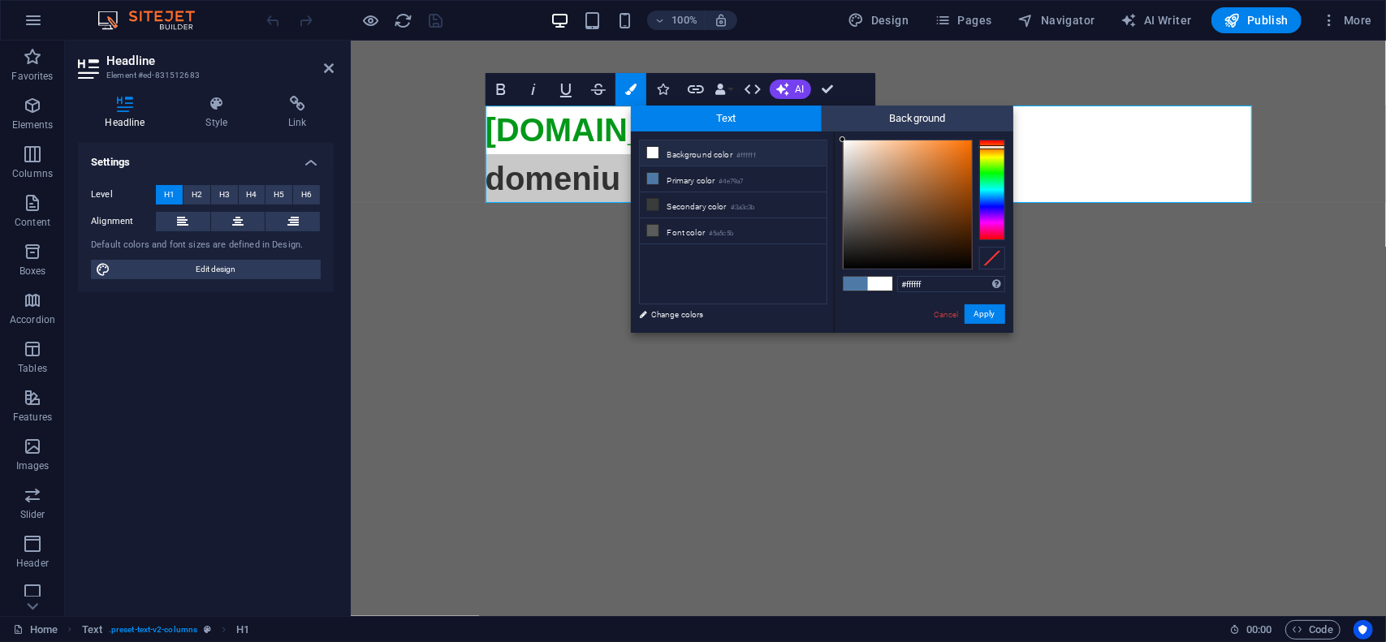
drag, startPoint x: 845, startPoint y: 145, endPoint x: 840, endPoint y: 134, distance: 12.7
click at [840, 134] on div "#ffffff Supported formats #0852ed rgb(8, 82, 237) rgba(8, 82, 237, 90%) hsv(221…" at bounding box center [923, 350] width 179 height 437
type input "#faf8f6"
click at [845, 142] on div at bounding box center [844, 142] width 6 height 6
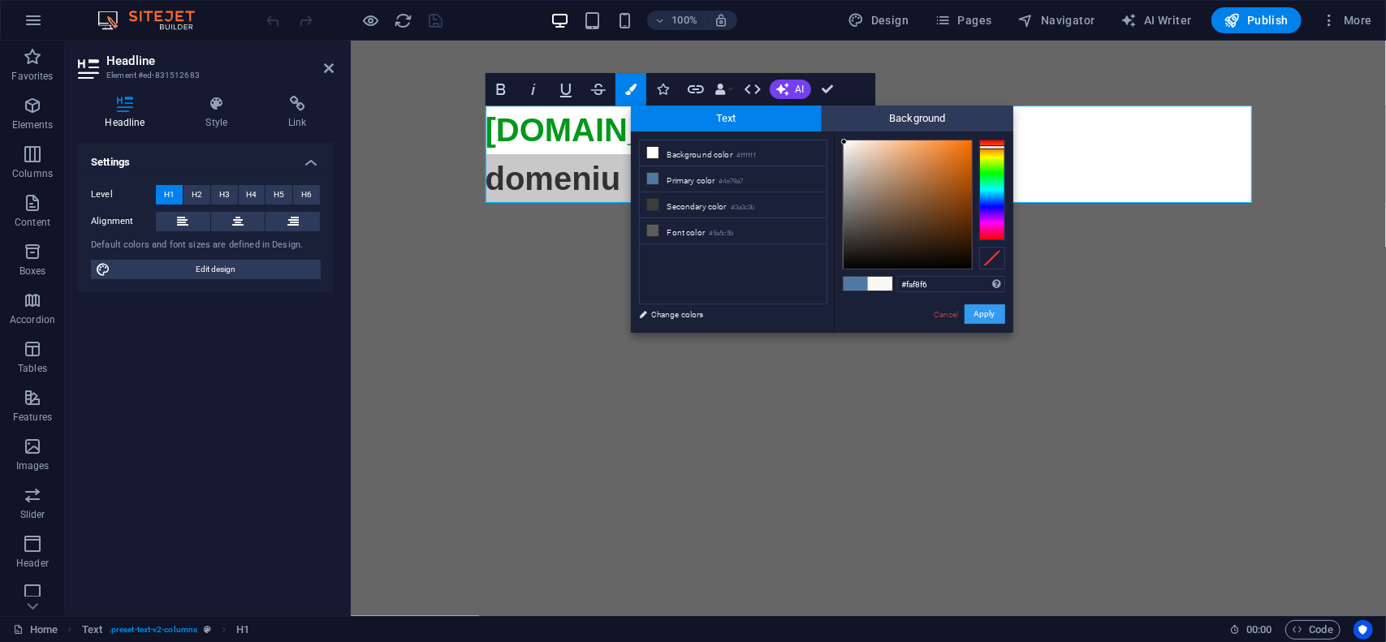
click at [989, 311] on button "Apply" at bounding box center [985, 314] width 41 height 19
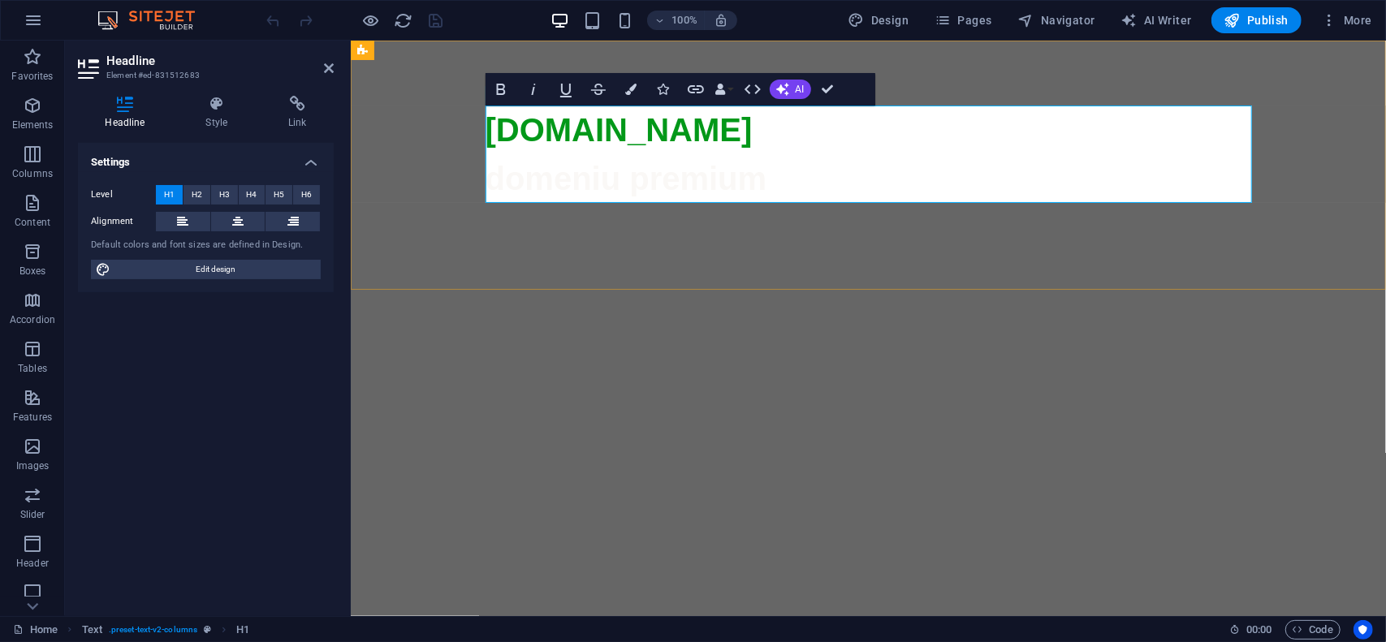
click at [696, 172] on span "domeniu premium" at bounding box center [868, 567] width 767 height 815
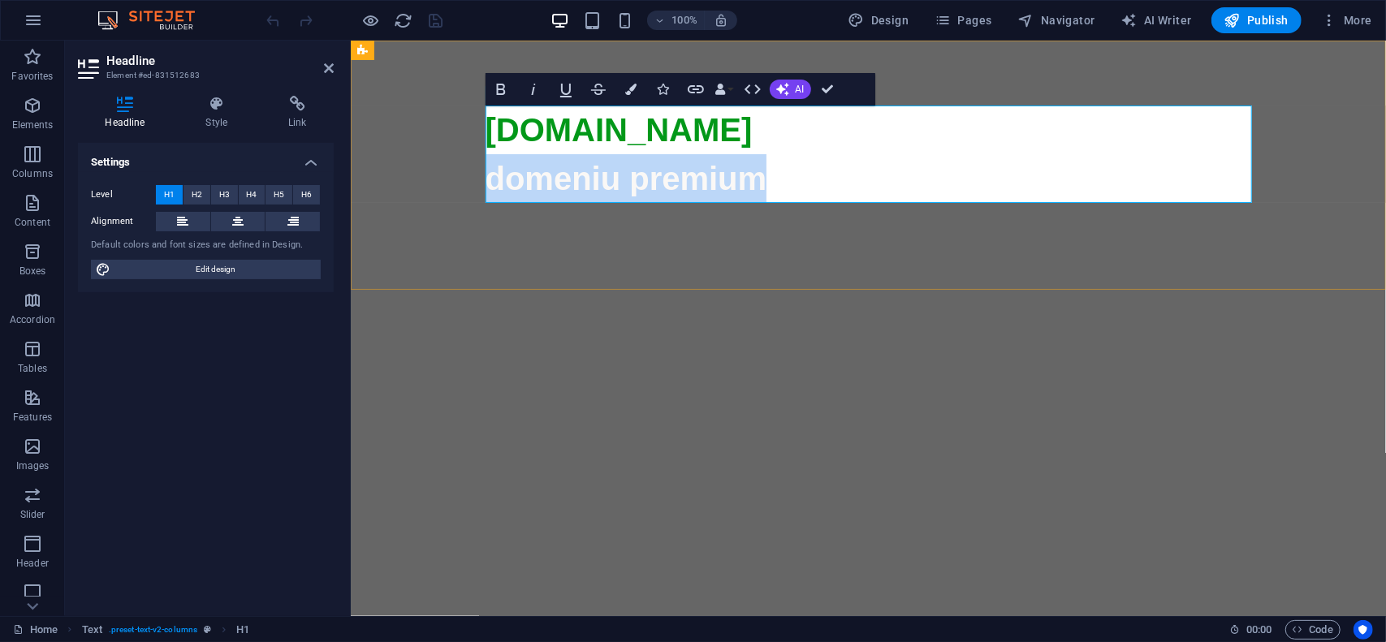
click at [696, 172] on span "domeniu premium" at bounding box center [868, 567] width 767 height 815
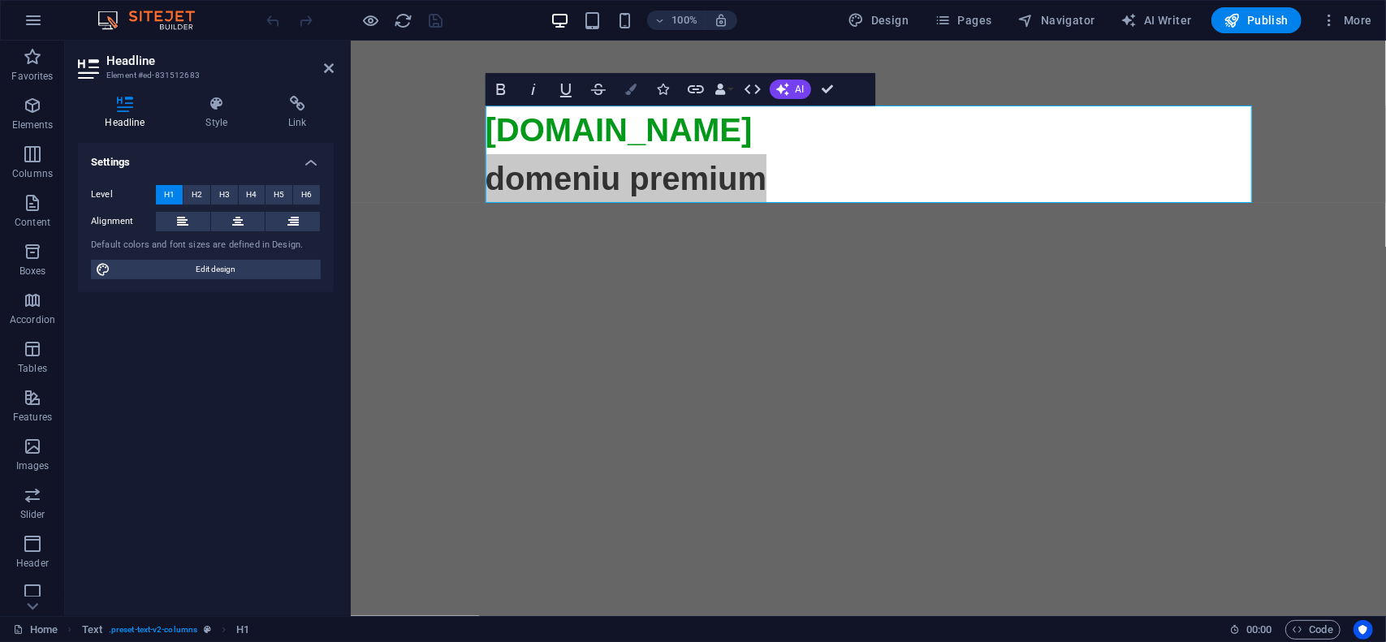
click at [633, 98] on button "Colors" at bounding box center [631, 89] width 31 height 32
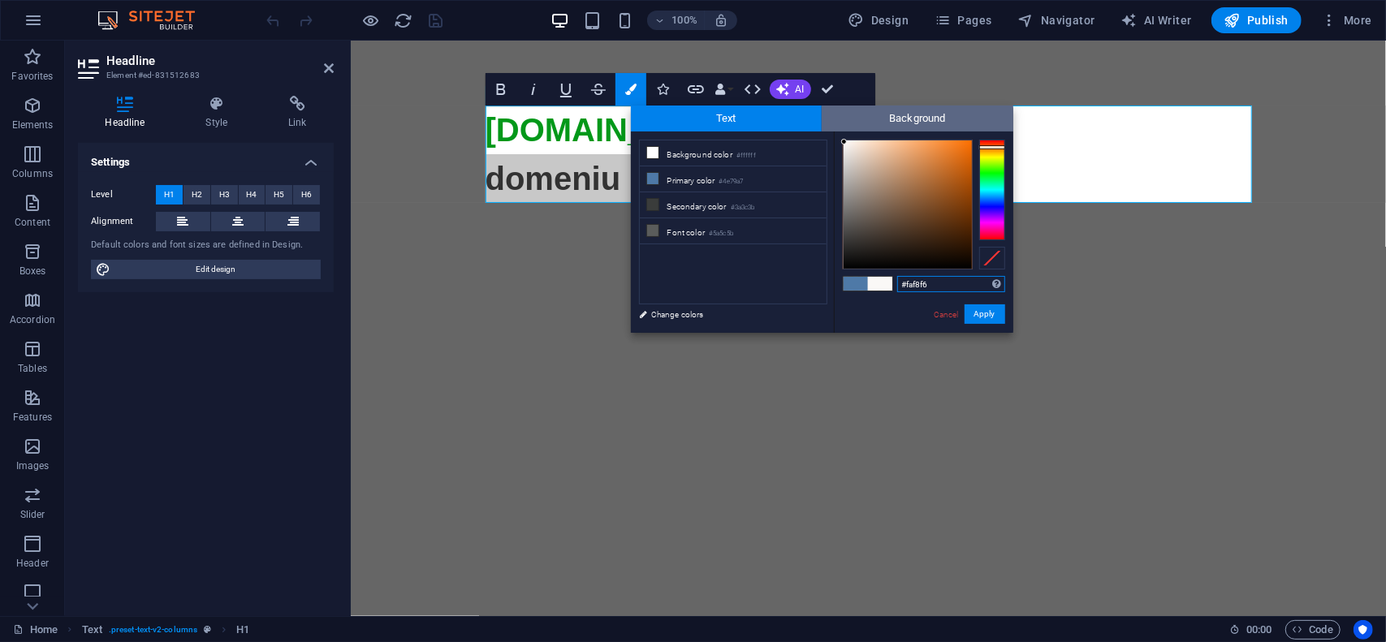
click at [911, 127] on span "Background" at bounding box center [918, 119] width 192 height 26
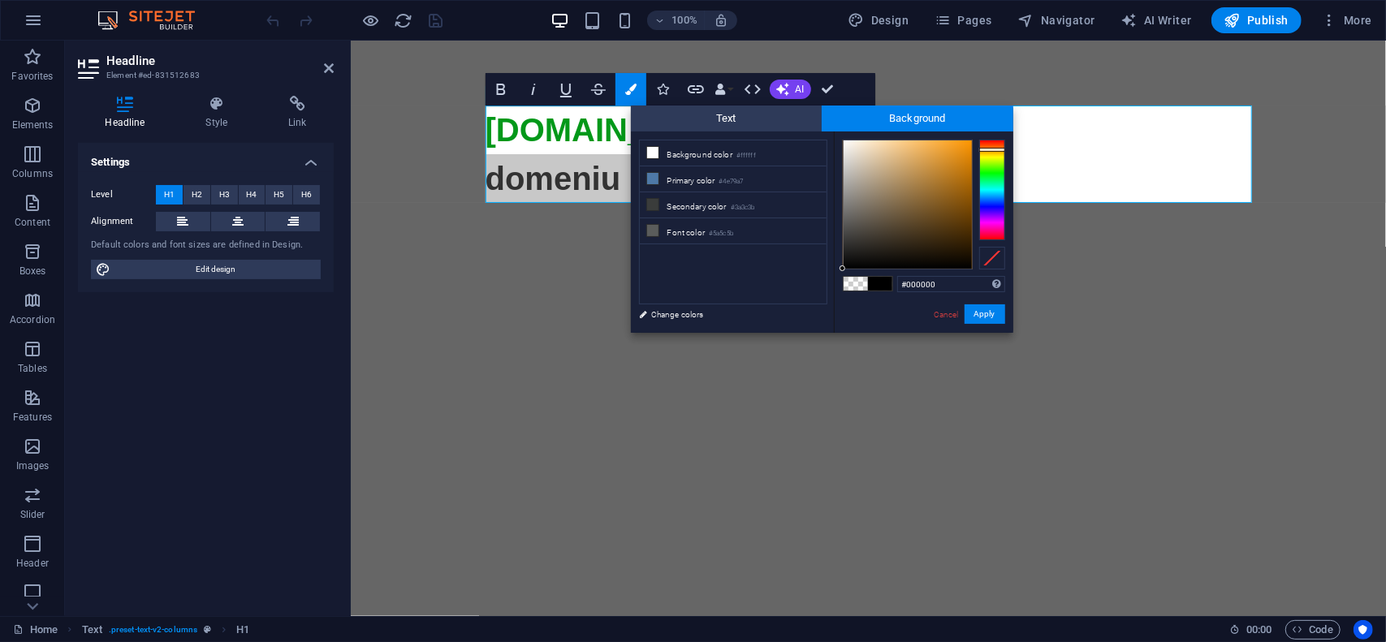
click at [989, 149] on div at bounding box center [992, 190] width 26 height 101
click at [970, 142] on div at bounding box center [908, 204] width 128 height 128
drag, startPoint x: 961, startPoint y: 150, endPoint x: 976, endPoint y: 134, distance: 21.8
click at [974, 136] on div "#ff9600 Supported formats #0852ed rgb(8, 82, 237) rgba(8, 82, 237, 90%) hsv(221…" at bounding box center [923, 350] width 179 height 437
click at [987, 149] on div at bounding box center [992, 149] width 26 height 4
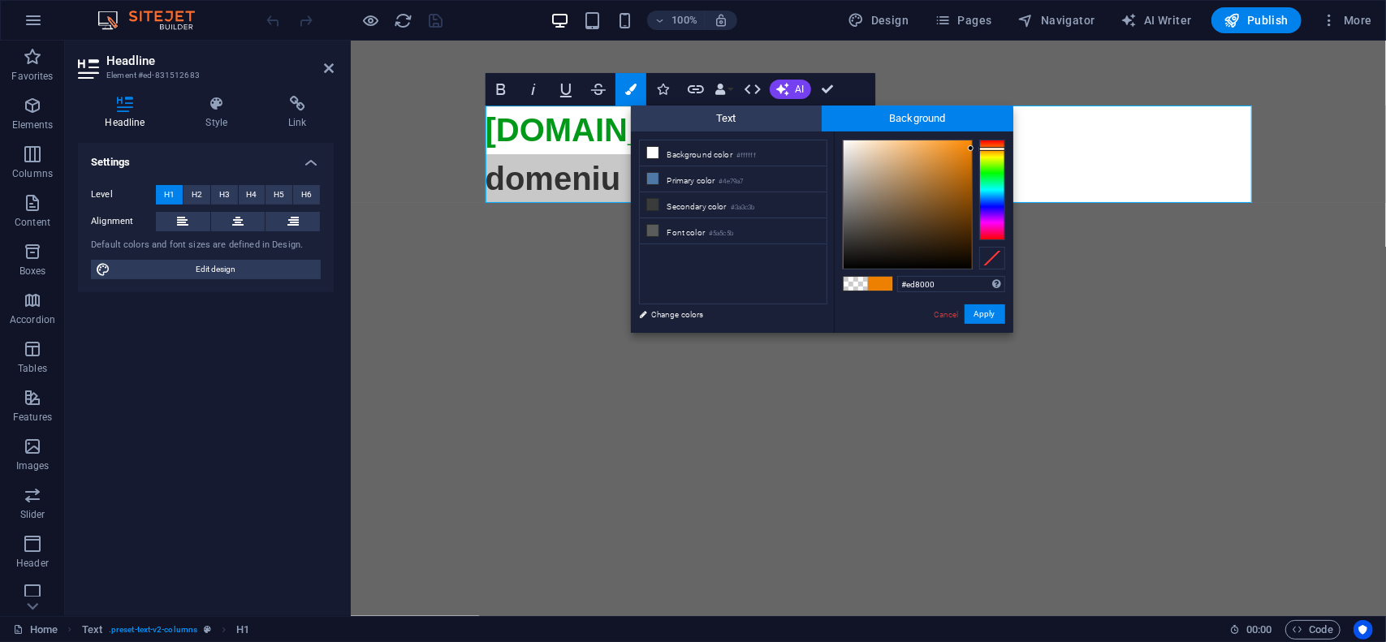
type input "#f78602"
click at [970, 144] on div at bounding box center [908, 204] width 128 height 128
click at [970, 144] on div at bounding box center [970, 143] width 6 height 6
click at [981, 311] on button "Apply" at bounding box center [985, 314] width 41 height 19
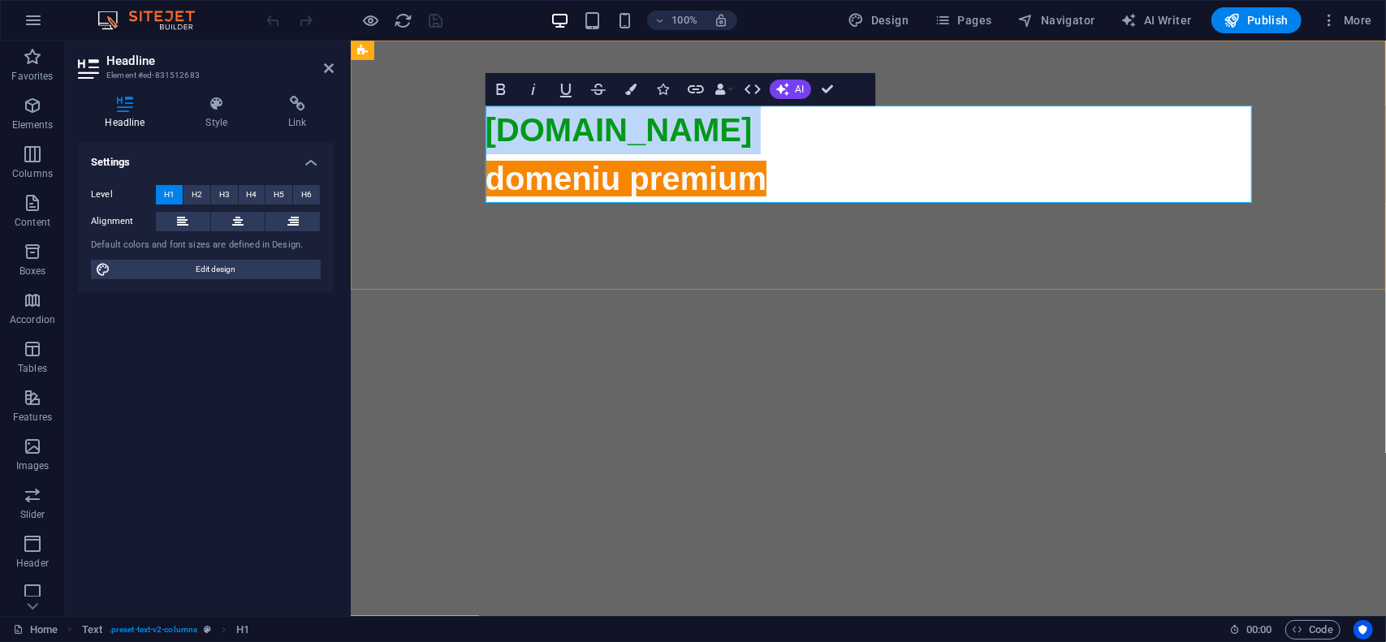
click at [793, 171] on h1 "hyt.ro domeniu premium" at bounding box center [868, 543] width 767 height 877
click at [742, 175] on span "domeniu premium" at bounding box center [868, 567] width 767 height 815
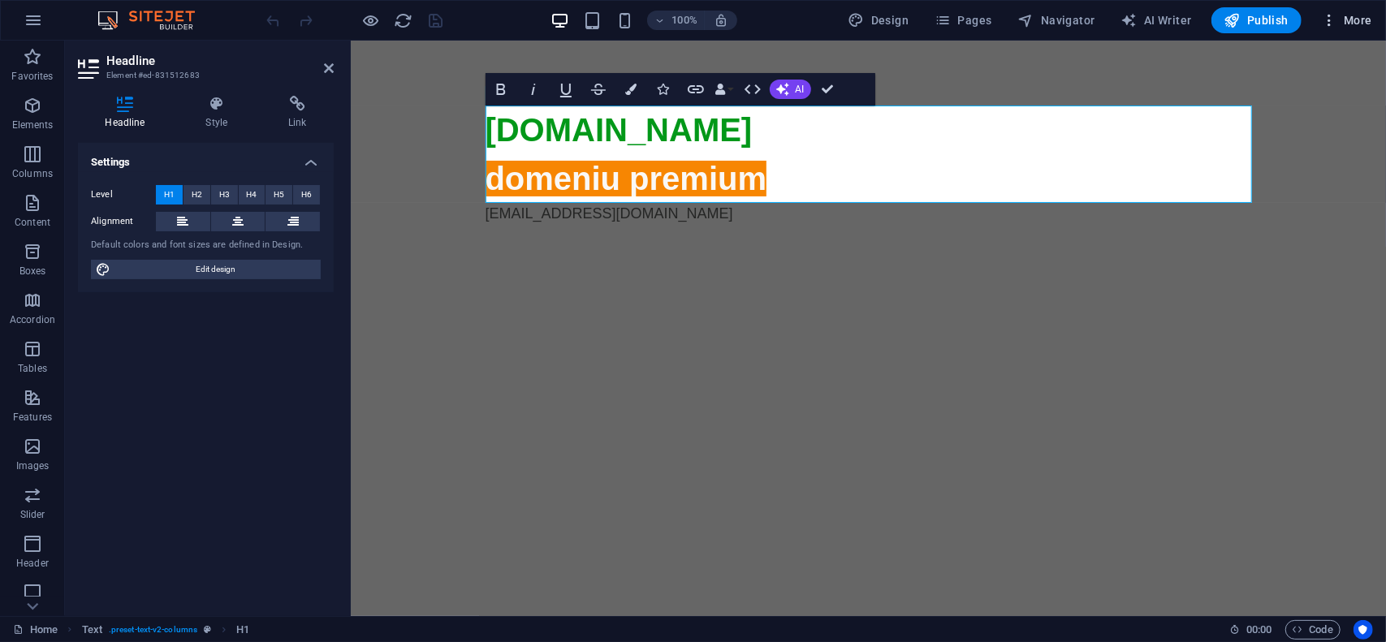
click at [1371, 17] on span "More" at bounding box center [1346, 20] width 51 height 16
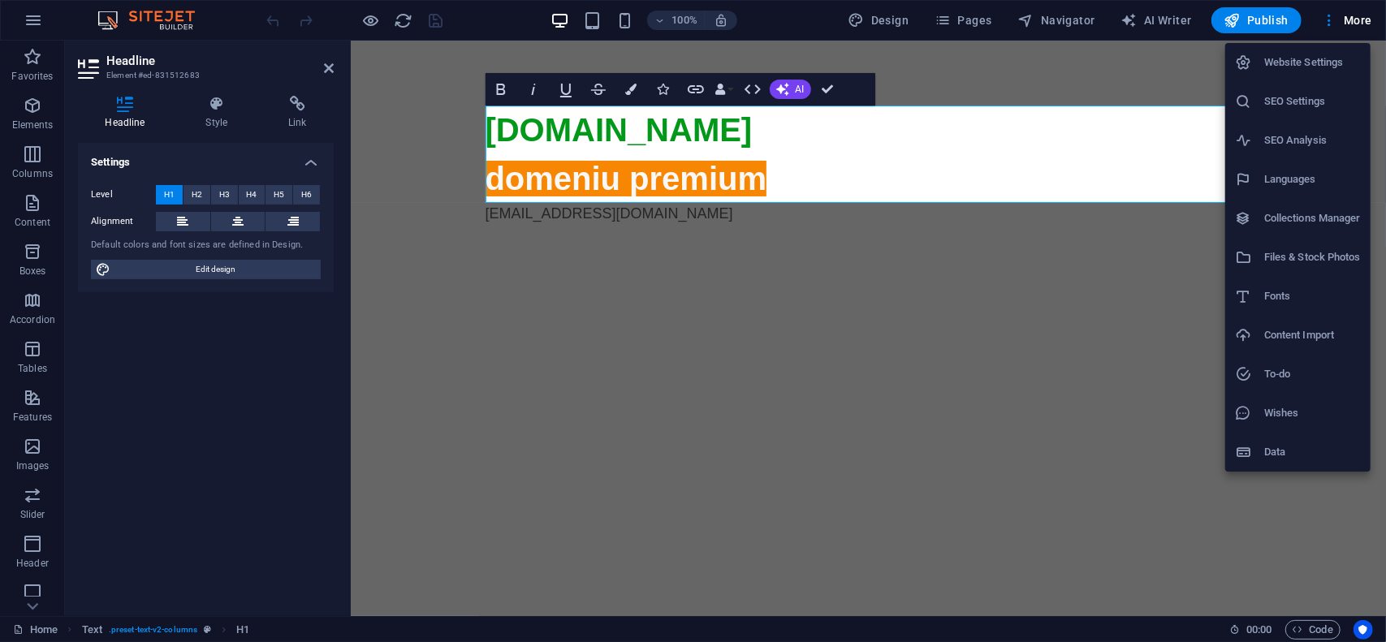
click at [1335, 64] on h6 "Website Settings" at bounding box center [1312, 62] width 97 height 19
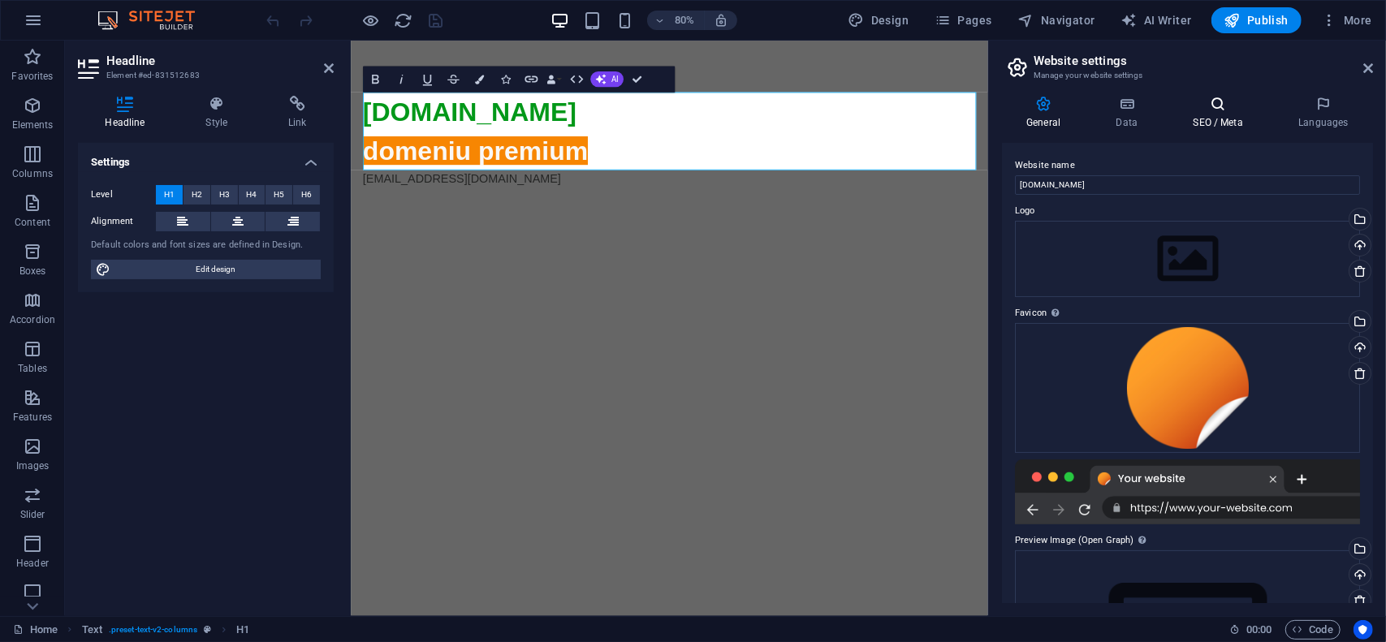
click at [1226, 114] on h4 "SEO / Meta" at bounding box center [1222, 113] width 106 height 34
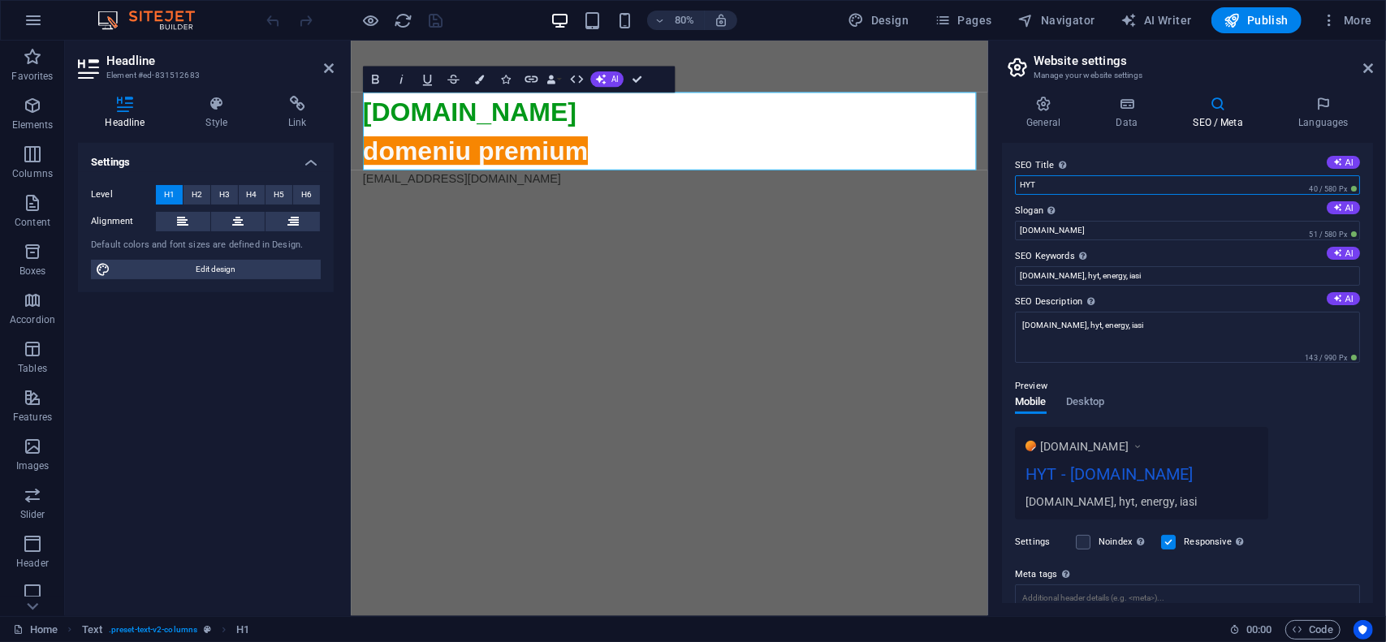
click at [1133, 179] on input "HYT" at bounding box center [1187, 184] width 345 height 19
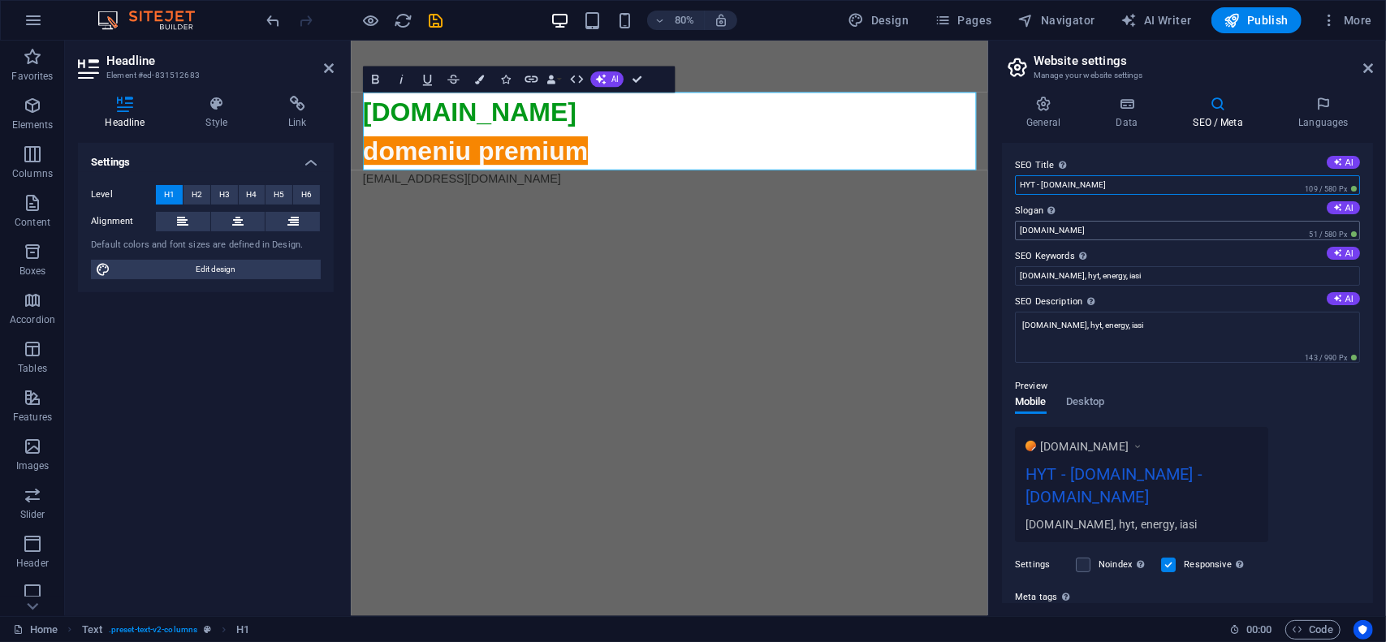
type input "HYT - hyt.ro"
click at [1109, 233] on input "hyt.ro" at bounding box center [1187, 230] width 345 height 19
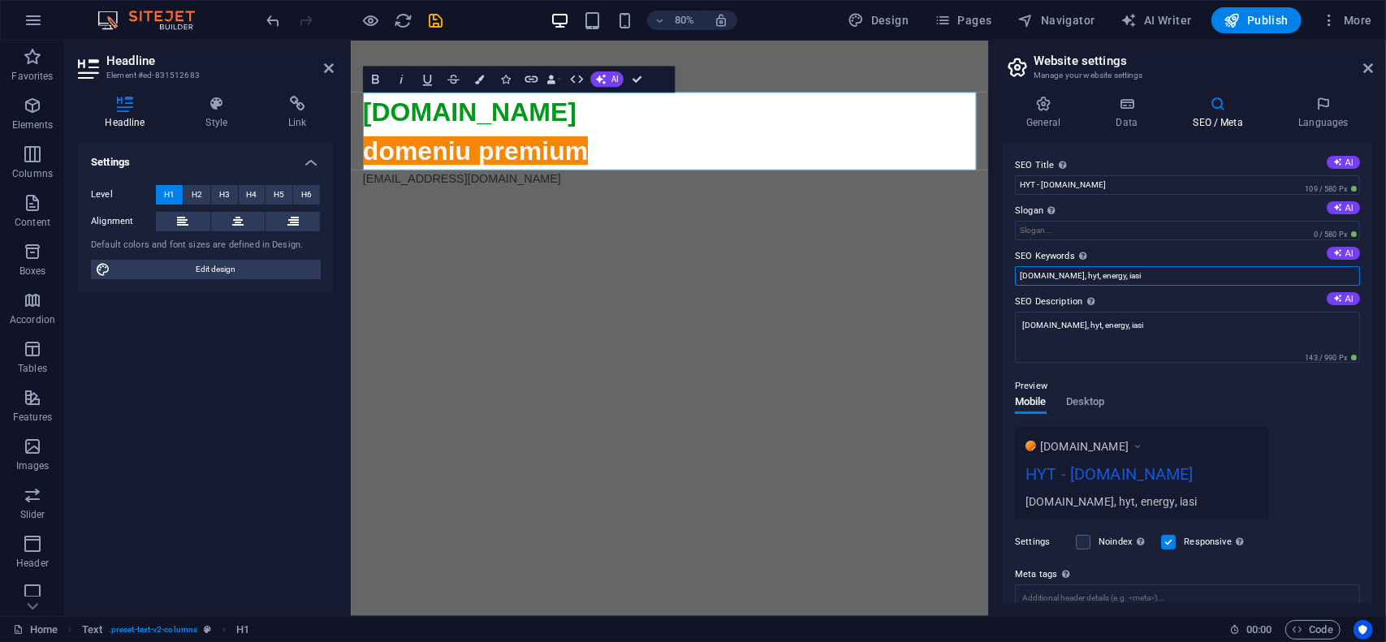
click at [1146, 274] on input "hyt.ro, hyt, energy, iasi" at bounding box center [1187, 275] width 345 height 19
click at [1277, 275] on input "hyt.ro, hyt, energy, iasi, huawei, fotovoltaice, romania" at bounding box center [1187, 275] width 345 height 19
type input "hyt.ro, hyt, energy, iasi, huawei, fotovoltaice, romania"
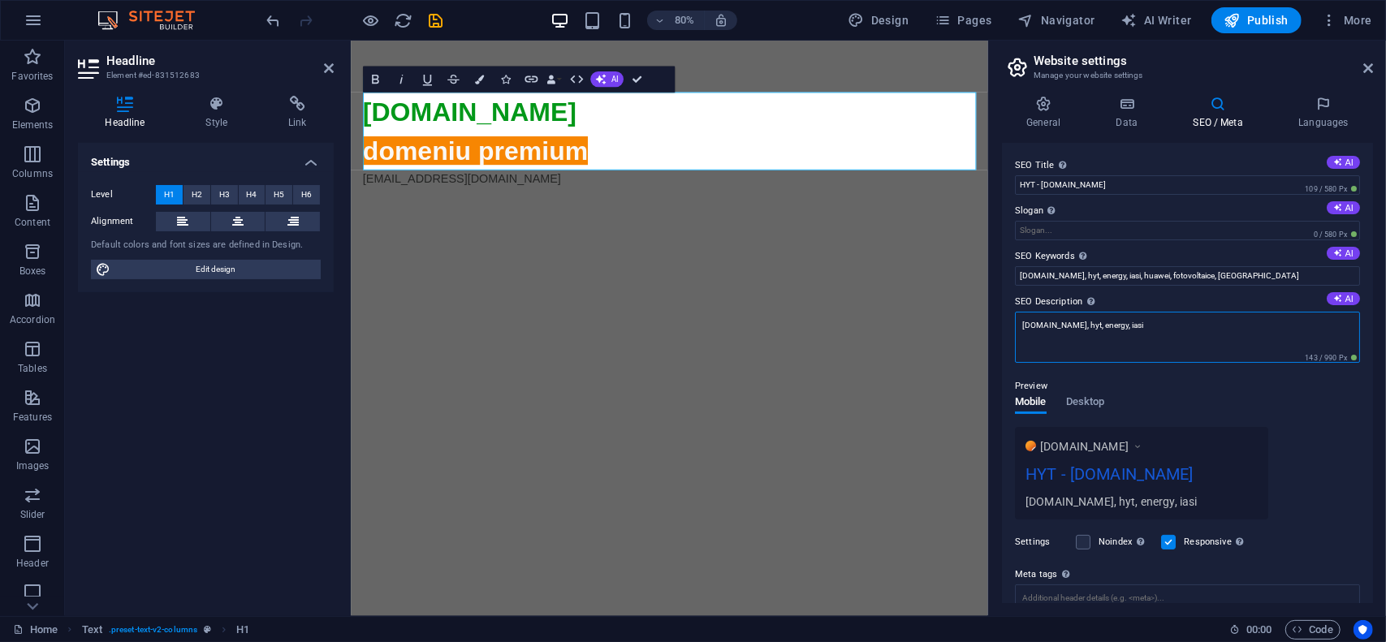
click at [1182, 345] on textarea "hyt.ro, hyt, energy, iasi" at bounding box center [1187, 337] width 345 height 51
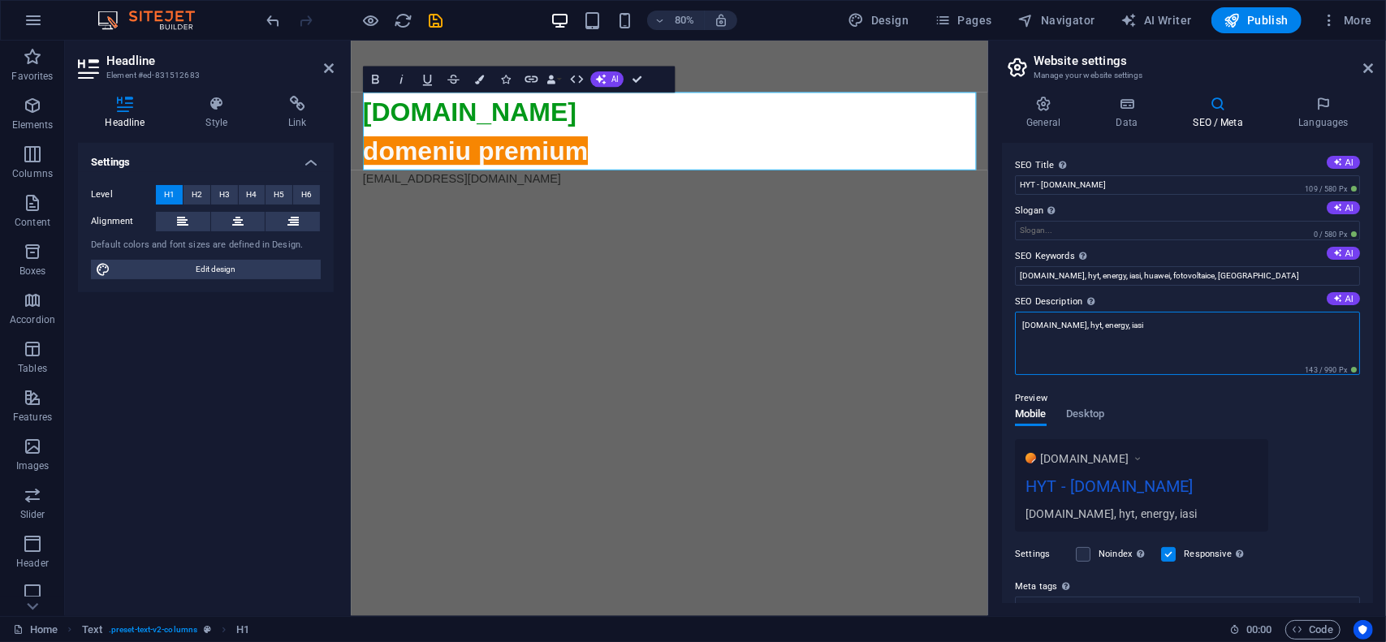
click at [1182, 345] on textarea "hyt.ro, hyt, energy, iasi" at bounding box center [1187, 343] width 345 height 63
paste textarea ", huawei, fotovoltaice, romania"
type textarea "hyt.ro, hyt, energy, iasi, huawei, fotovoltaice, romania"
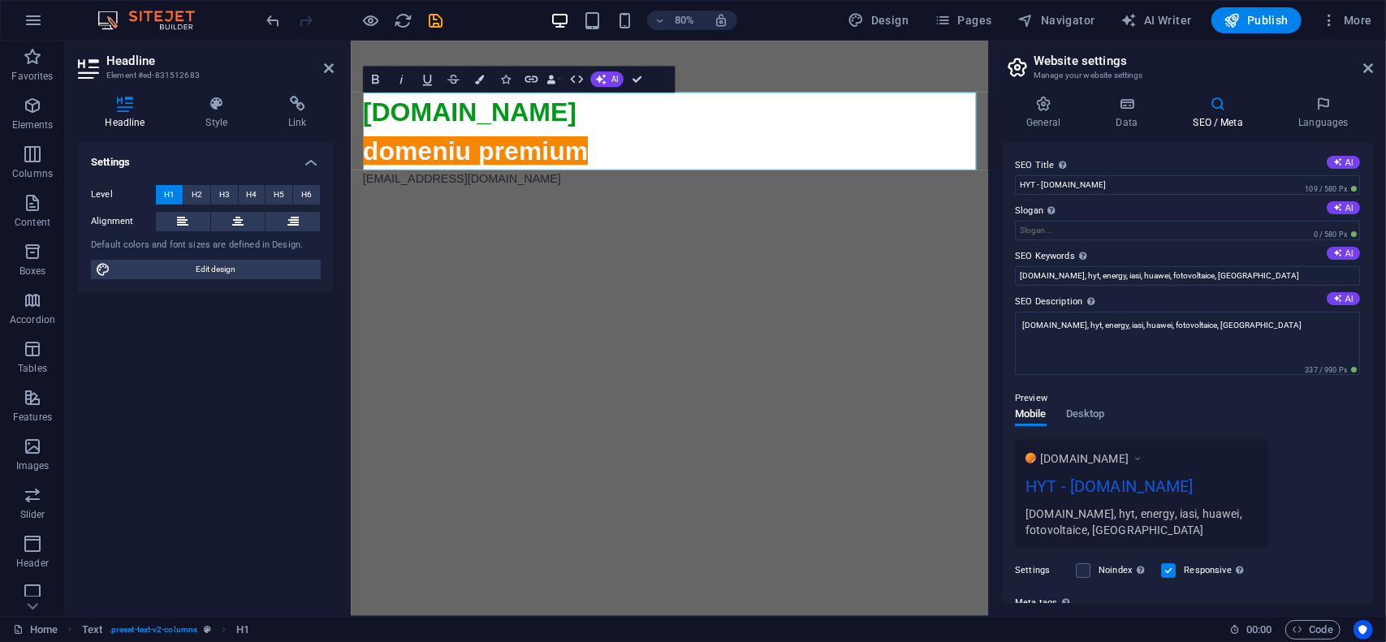
click at [1182, 382] on div "Preview Mobile Desktop www.example.com HYT - hyt.ro hyt.ro, hyt, energy, iasi, …" at bounding box center [1187, 462] width 345 height 172
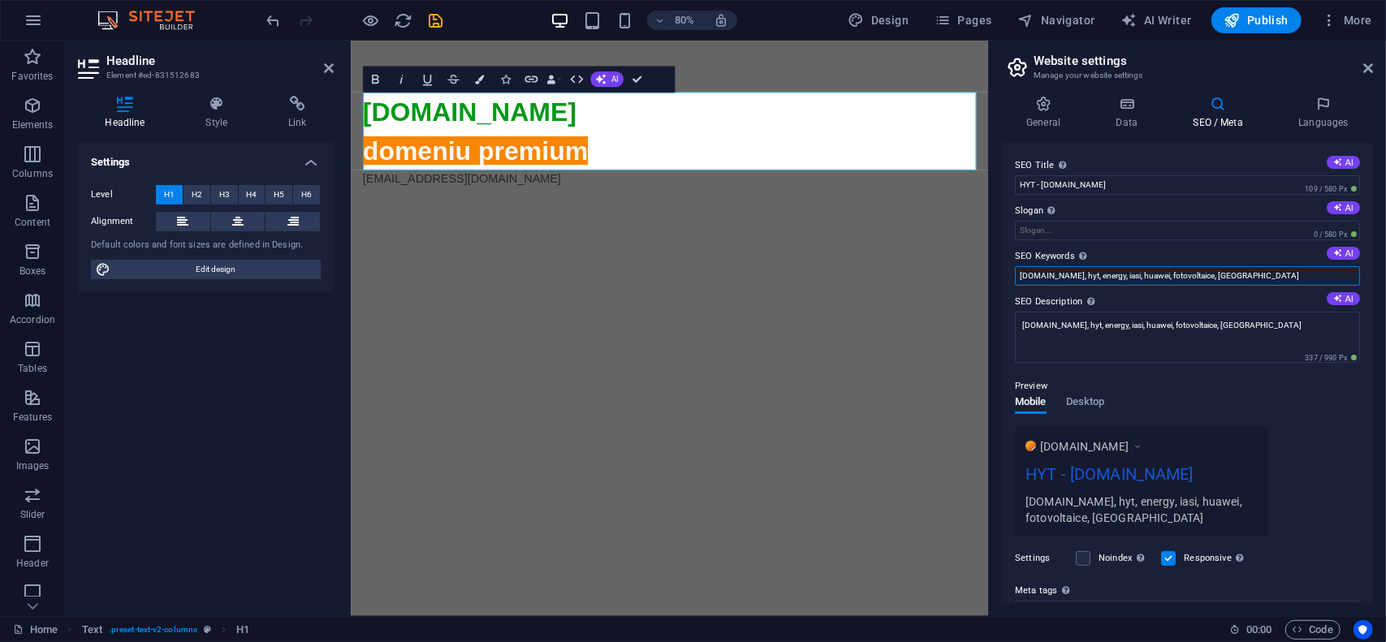
click at [1177, 274] on input "hyt.ro, hyt, energy, iasi, huawei, fotovoltaice, romania" at bounding box center [1187, 275] width 345 height 19
click at [1255, 277] on input "hyt.ro, hyt, energy, iasi, huawei, fotovoltaice, panouri, romania" at bounding box center [1187, 275] width 345 height 19
click at [1256, 277] on input "hyt.ro, hyt, energy, iasi, huawei, fotovoltaice, panouri, romania" at bounding box center [1187, 275] width 345 height 19
click at [1257, 277] on input "hyt.ro, hyt, energy, iasi, huawei, fotovoltaice, panouri, romania" at bounding box center [1187, 275] width 345 height 19
type input "hyt.ro, hyt, energy, iasi, huawei, fotovoltaice, panouri, romania"
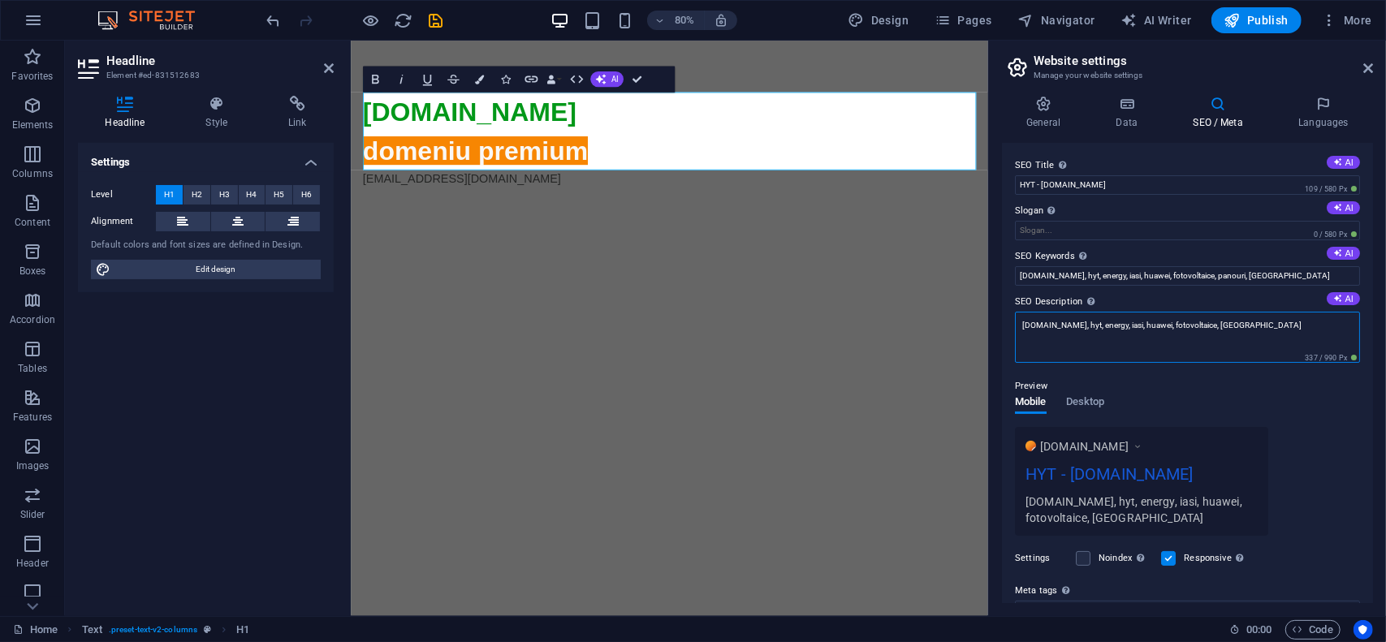
click at [1239, 337] on textarea "hyt.ro, hyt, energy, iasi, huawei, fotovoltaice, romania" at bounding box center [1187, 337] width 345 height 51
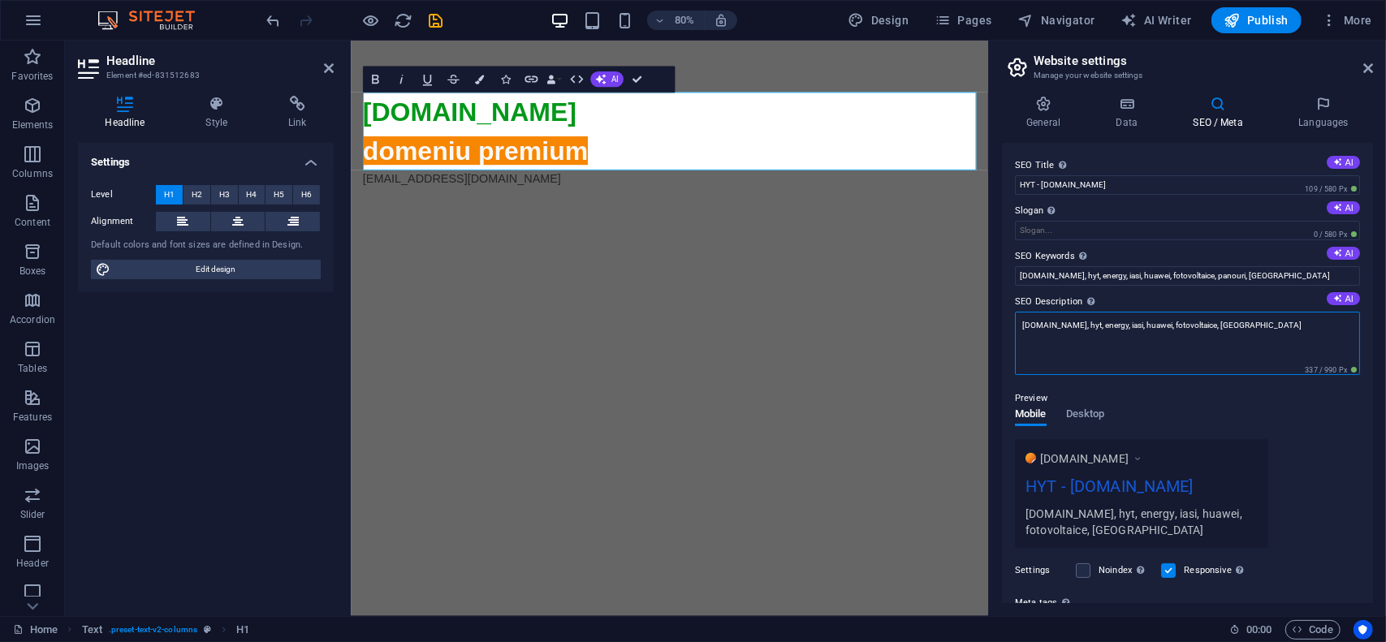
click at [1239, 337] on textarea "hyt.ro, hyt, energy, iasi, huawei, fotovoltaice, romania" at bounding box center [1187, 343] width 345 height 63
paste textarea "panouri,"
type textarea "hyt.ro, hyt, energy, iasi, huawei, fotovoltaice, panouri, romania"
click at [1268, 19] on span "Publish" at bounding box center [1257, 20] width 64 height 16
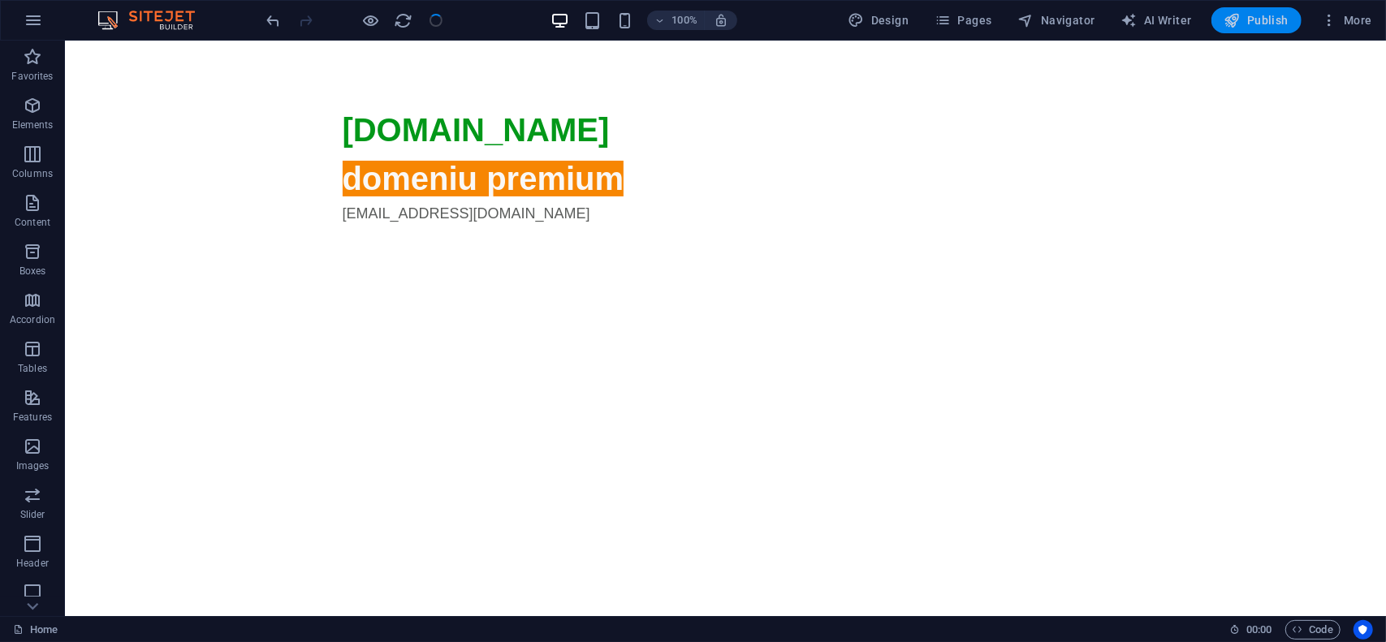
click at [1268, 19] on span "Publish" at bounding box center [1257, 20] width 64 height 16
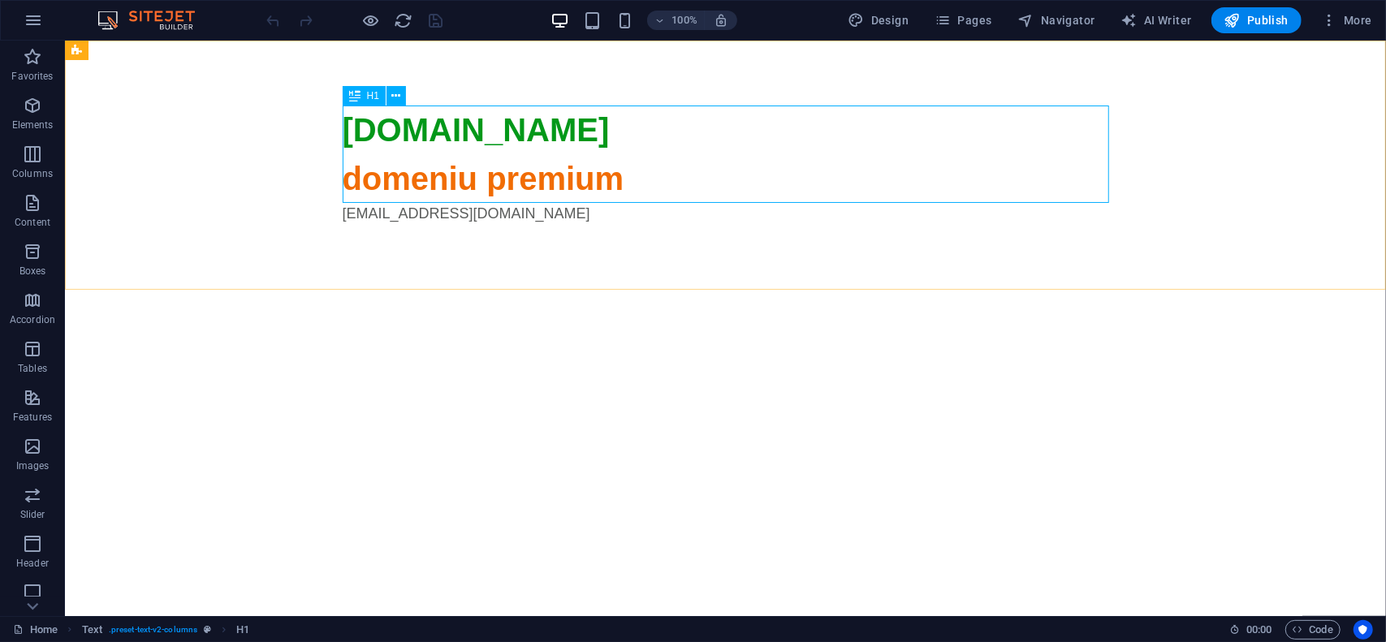
drag, startPoint x: 335, startPoint y: 66, endPoint x: 398, endPoint y: 106, distance: 74.8
click at [399, 101] on icon at bounding box center [396, 96] width 9 height 17
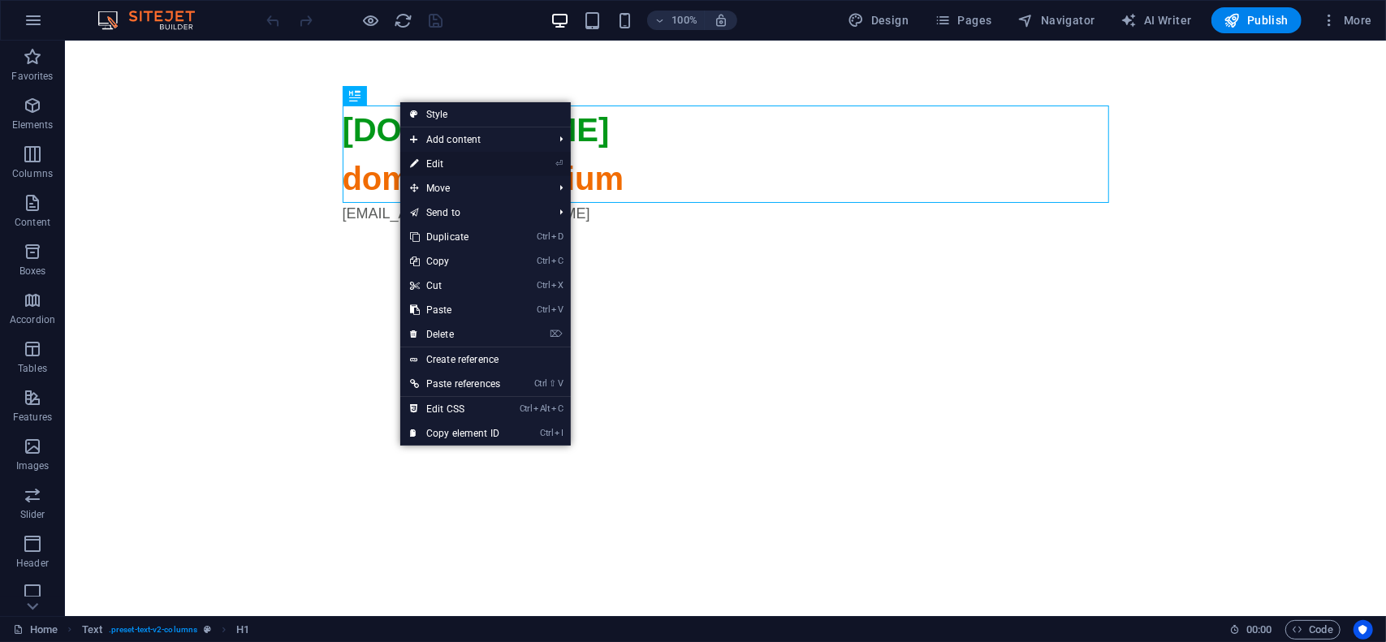
click at [436, 165] on link "⏎ Edit" at bounding box center [455, 164] width 110 height 24
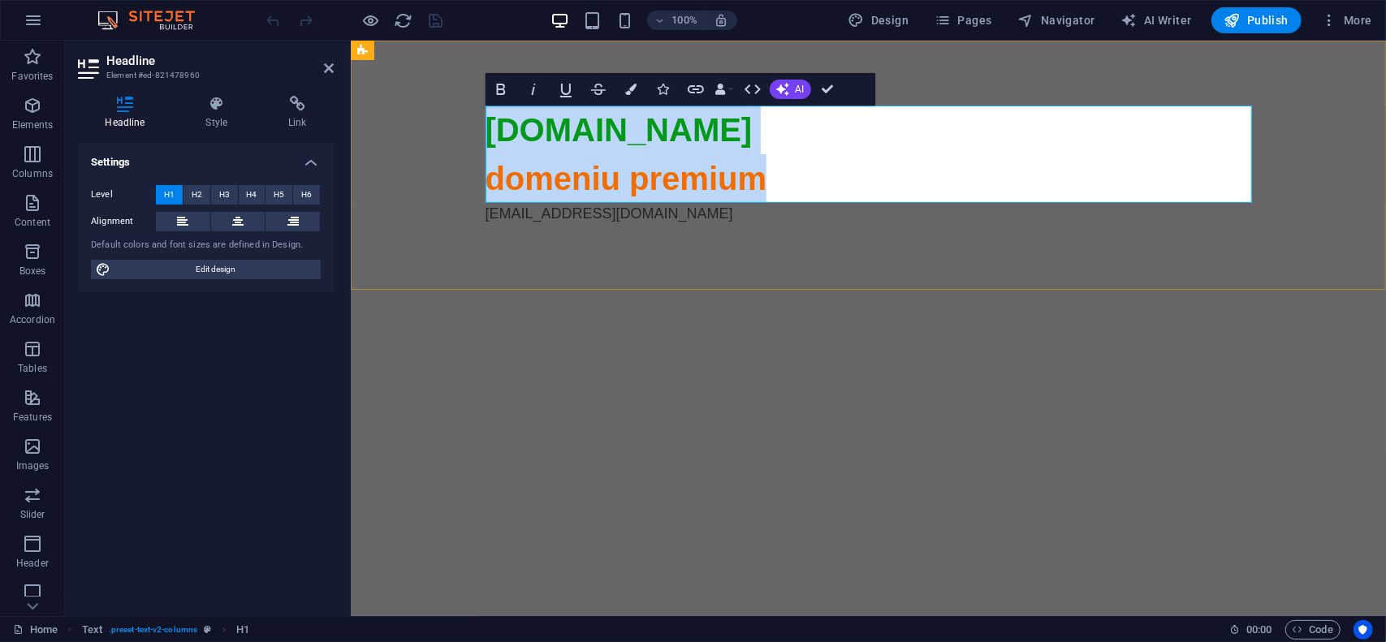
click at [553, 182] on span "domeniu premium" at bounding box center [626, 178] width 282 height 36
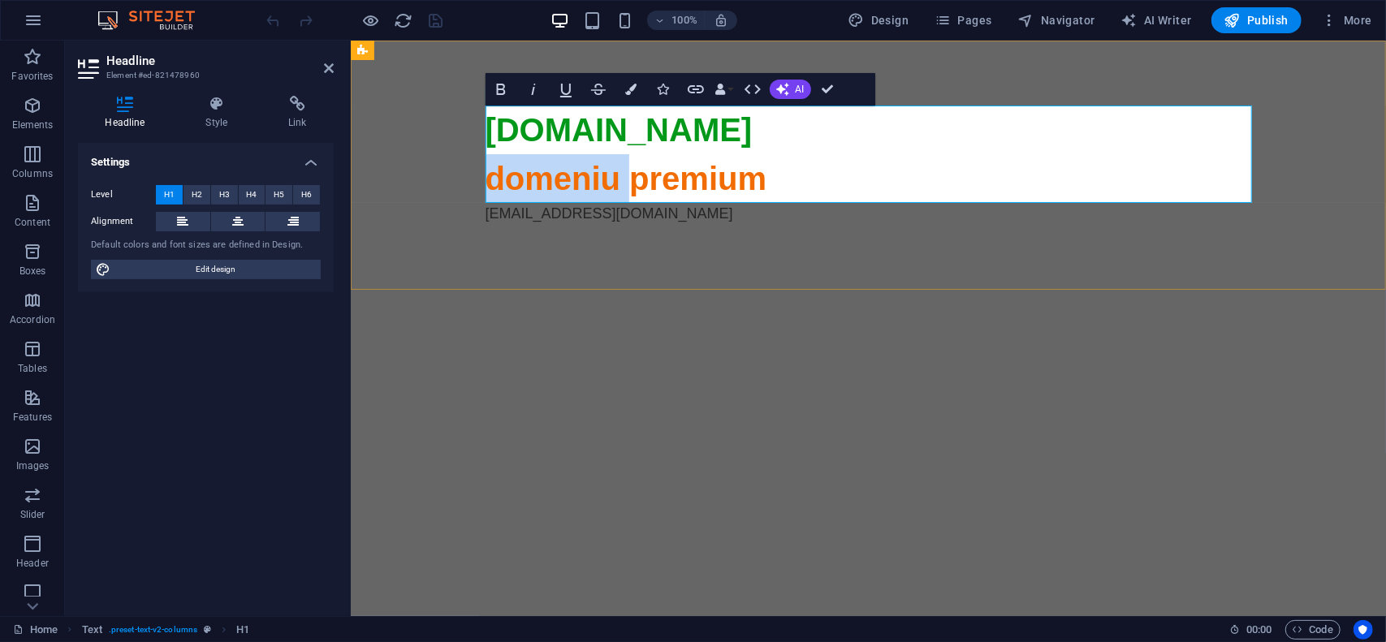
click at [553, 182] on span "domeniu premium" at bounding box center [626, 178] width 282 height 36
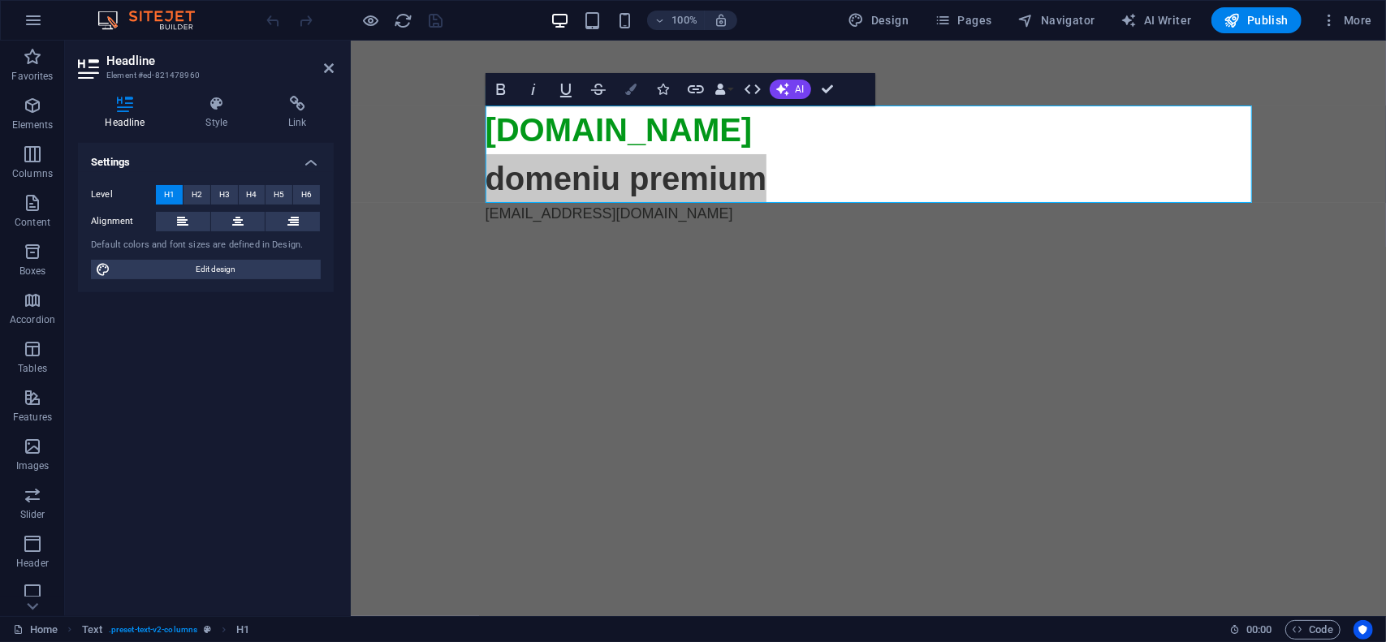
click at [629, 97] on button "Colors" at bounding box center [631, 89] width 31 height 32
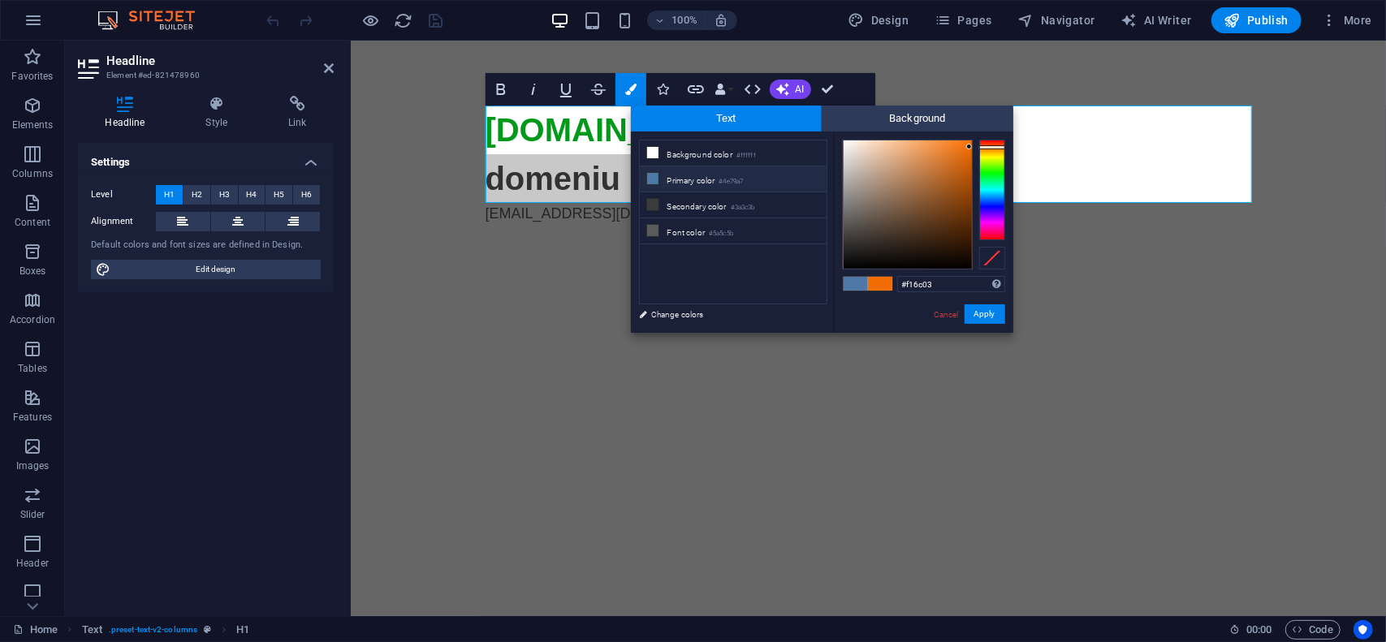
type input "#fafaf9"
click at [844, 142] on div at bounding box center [908, 204] width 128 height 128
drag, startPoint x: 996, startPoint y: 318, endPoint x: 637, endPoint y: 253, distance: 364.8
click at [996, 318] on button "Apply" at bounding box center [985, 314] width 41 height 19
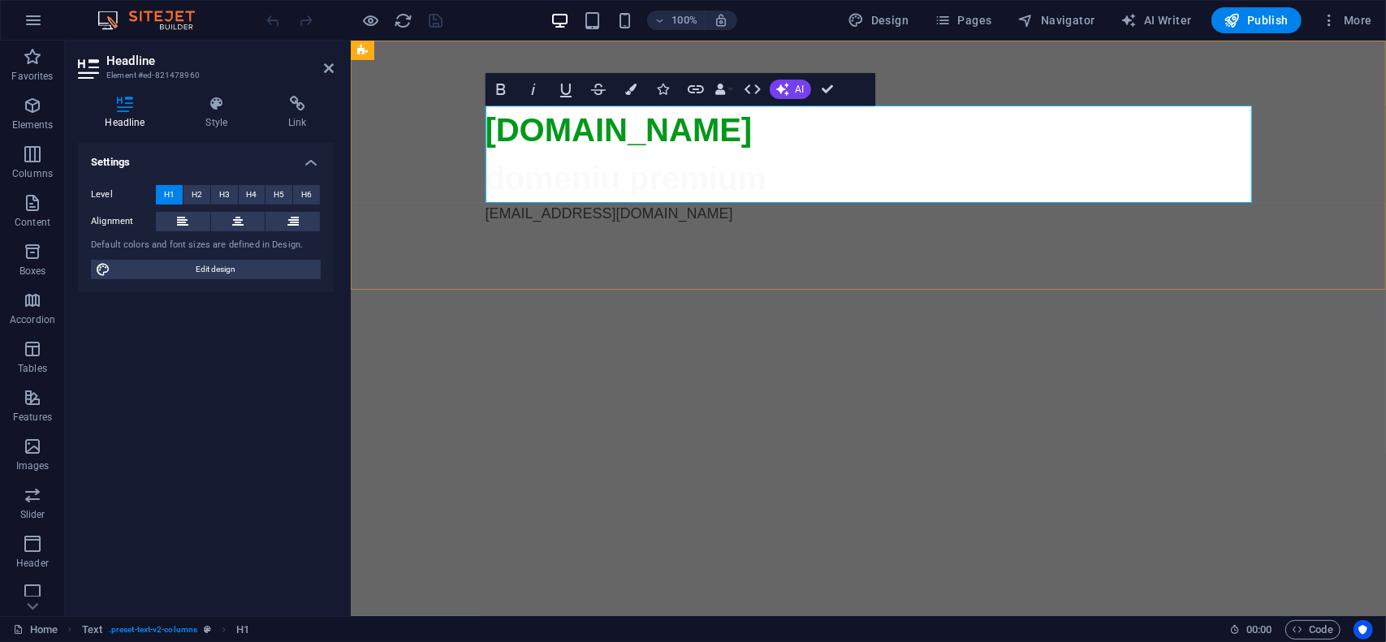
click at [674, 171] on span "domeniu premium" at bounding box center [626, 178] width 282 height 36
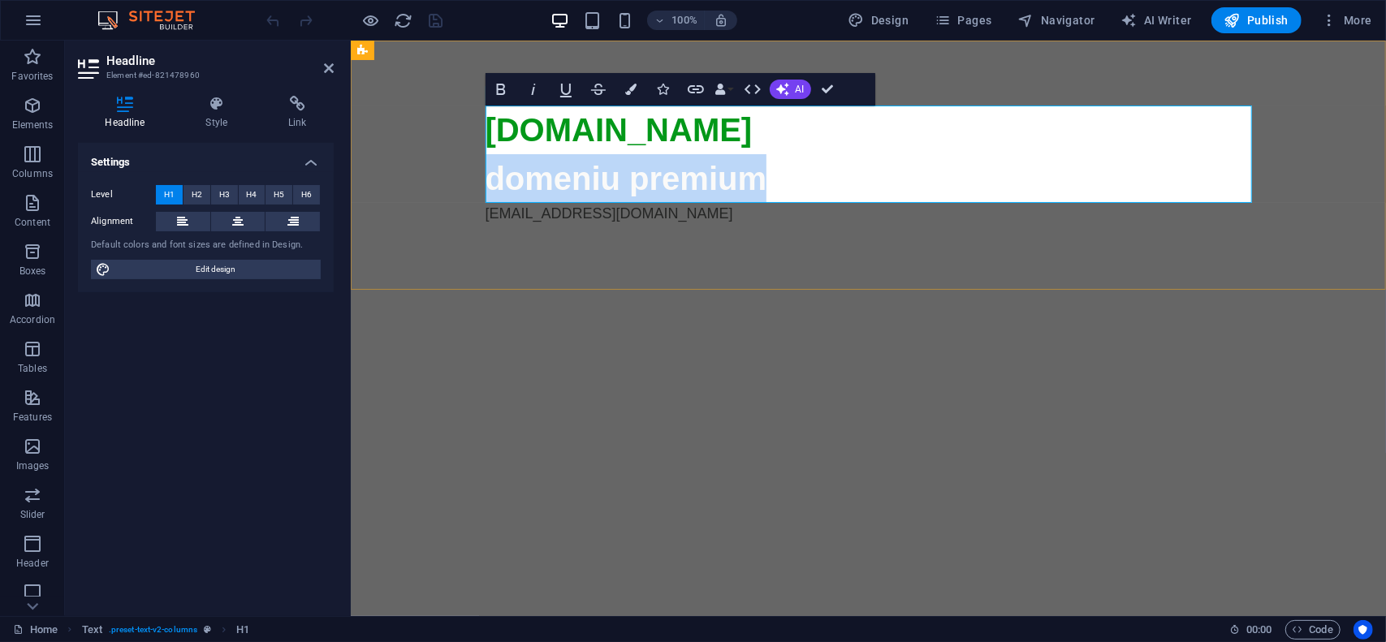
click at [674, 171] on span "domeniu premium" at bounding box center [626, 178] width 282 height 36
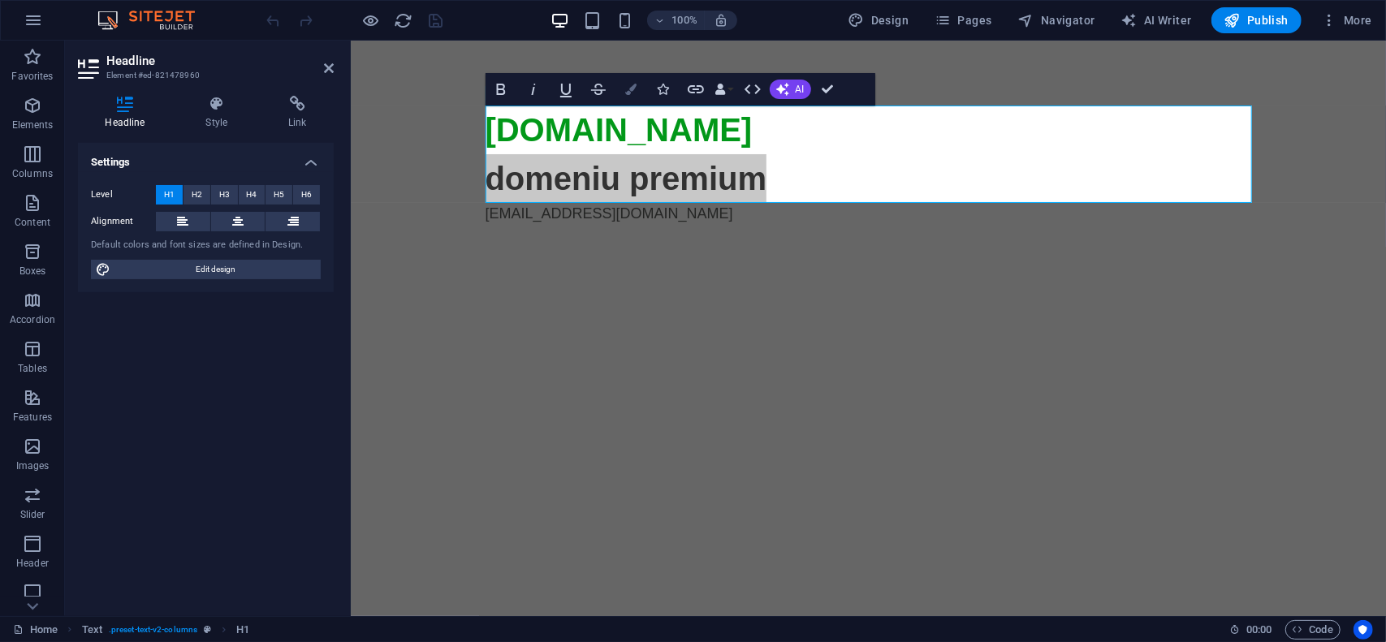
click at [637, 89] on button "Colors" at bounding box center [631, 89] width 31 height 32
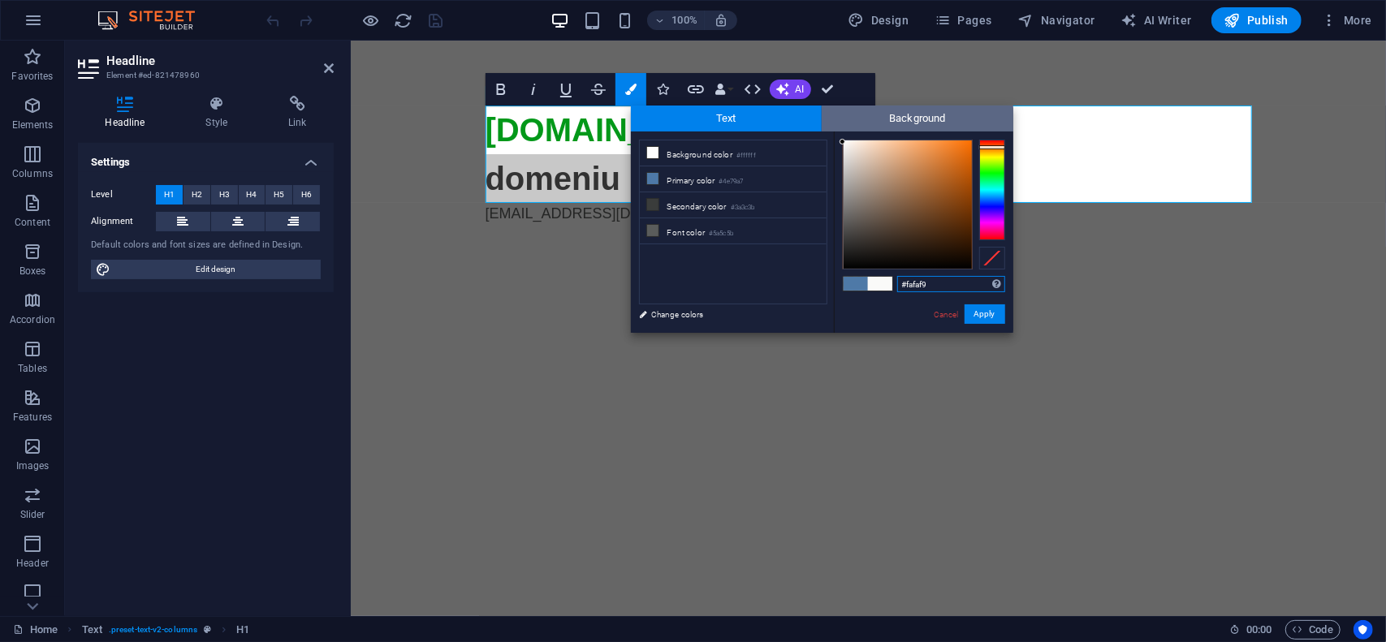
click at [940, 119] on span "Background" at bounding box center [918, 119] width 192 height 26
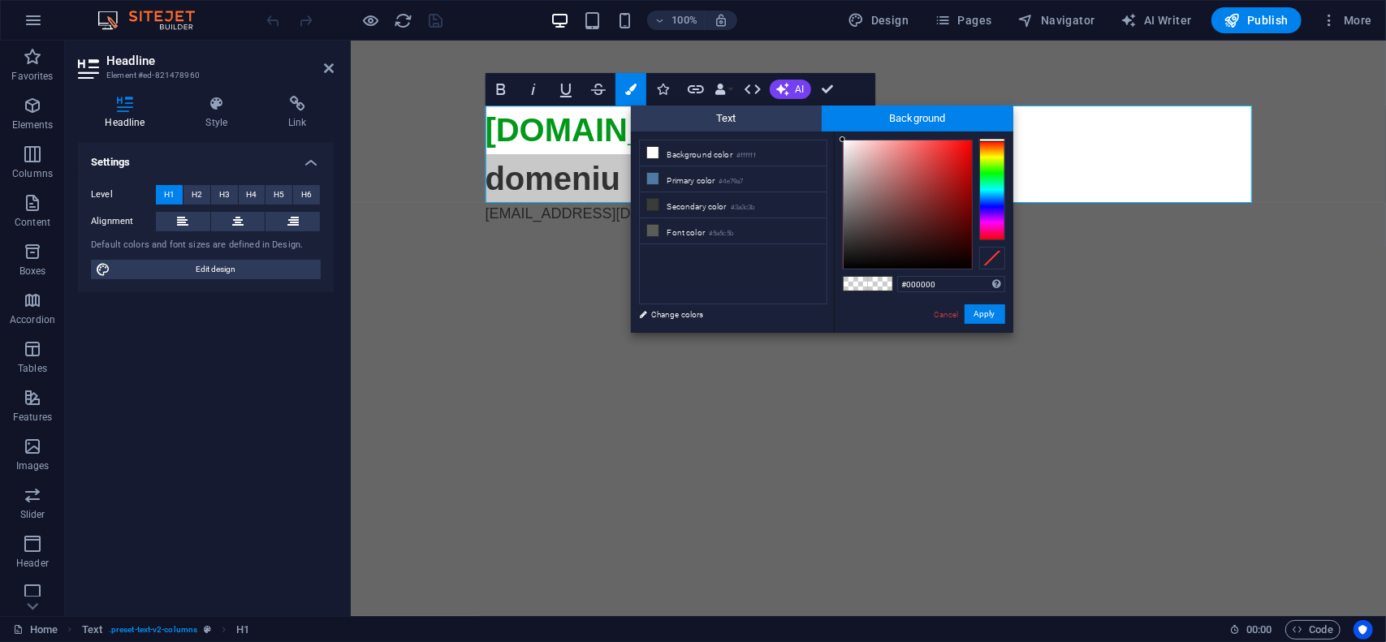
click at [987, 150] on div at bounding box center [992, 190] width 26 height 101
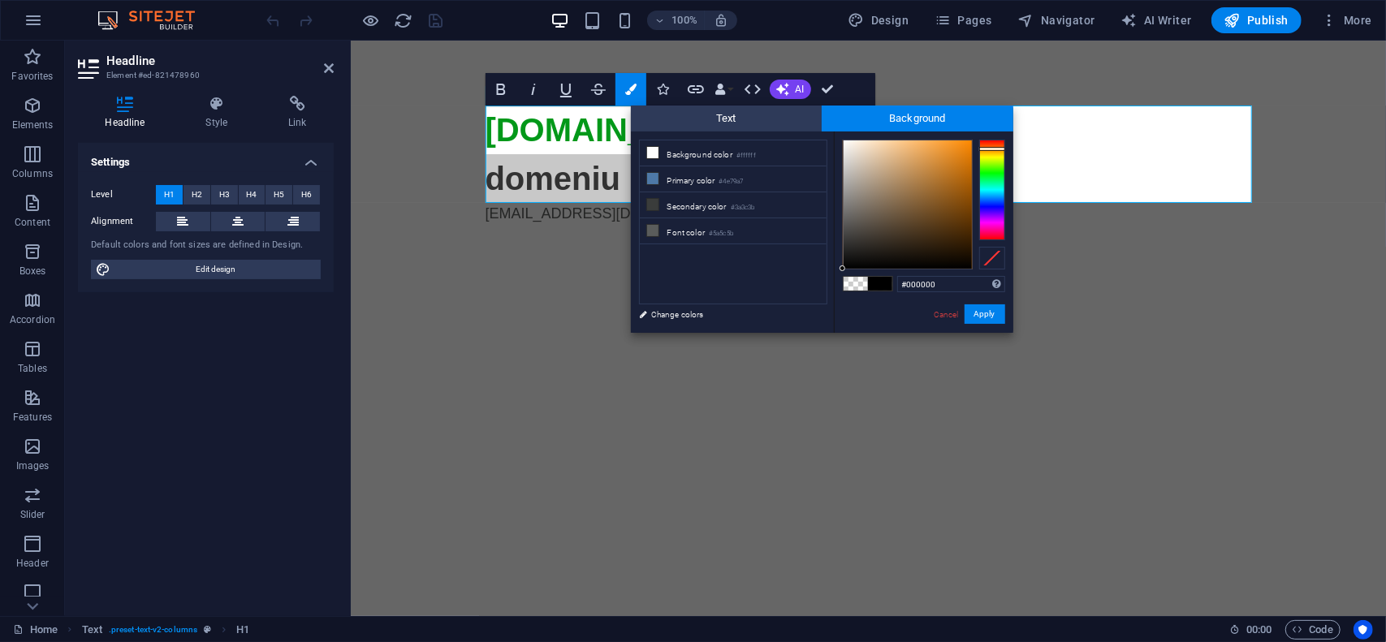
click at [987, 149] on div at bounding box center [992, 149] width 26 height 4
type input "#fa8905"
click at [969, 142] on div at bounding box center [908, 204] width 128 height 128
click at [993, 313] on button "Apply" at bounding box center [985, 314] width 41 height 19
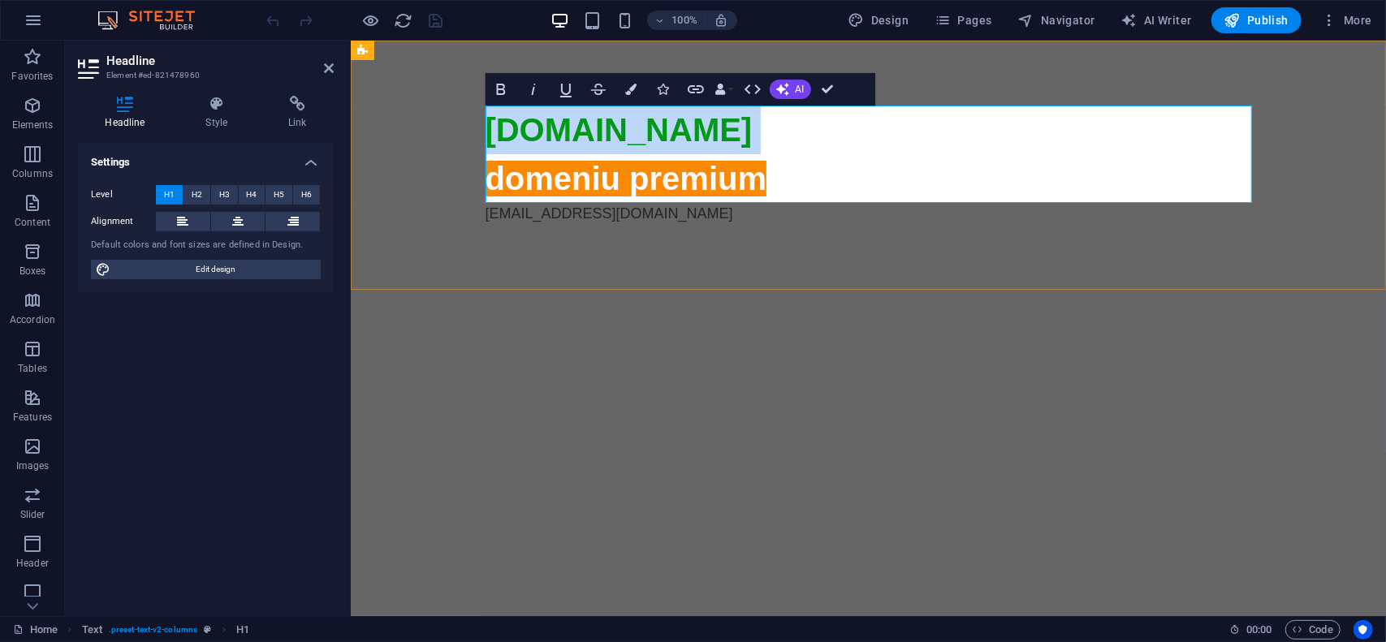
click at [797, 167] on h1 "mandaloun.ro domeniu premium" at bounding box center [868, 153] width 767 height 97
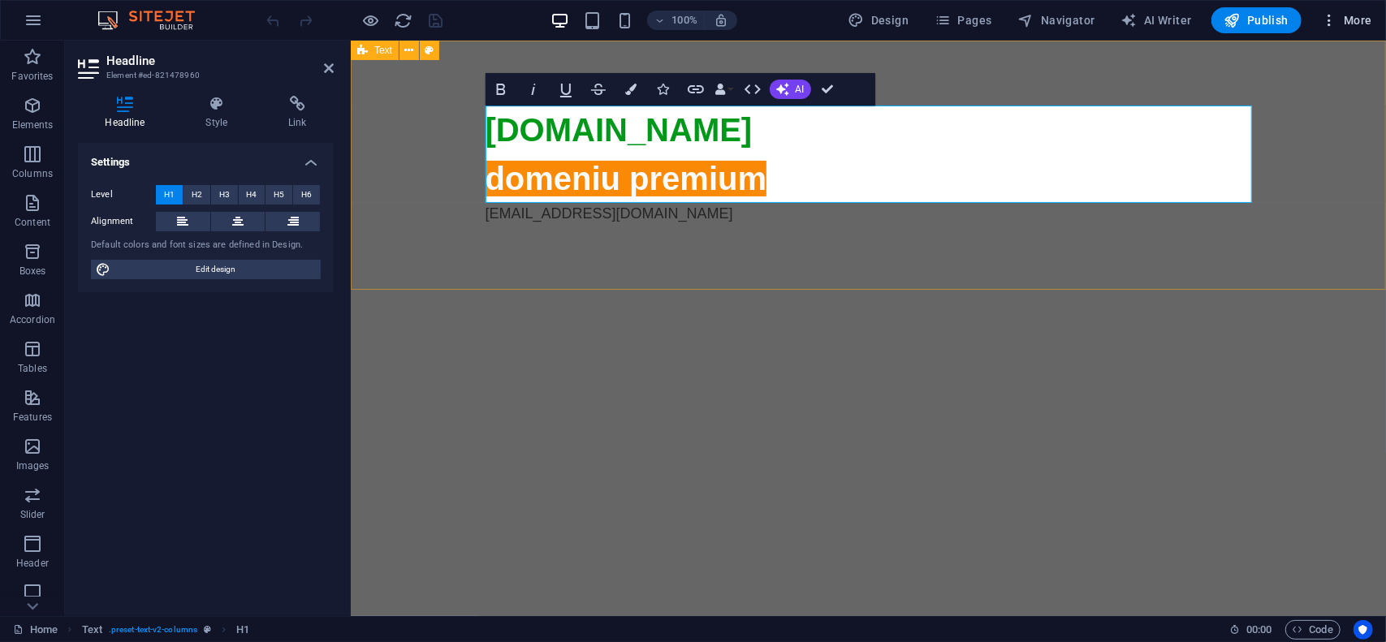
click at [1355, 22] on span "More" at bounding box center [1346, 20] width 51 height 16
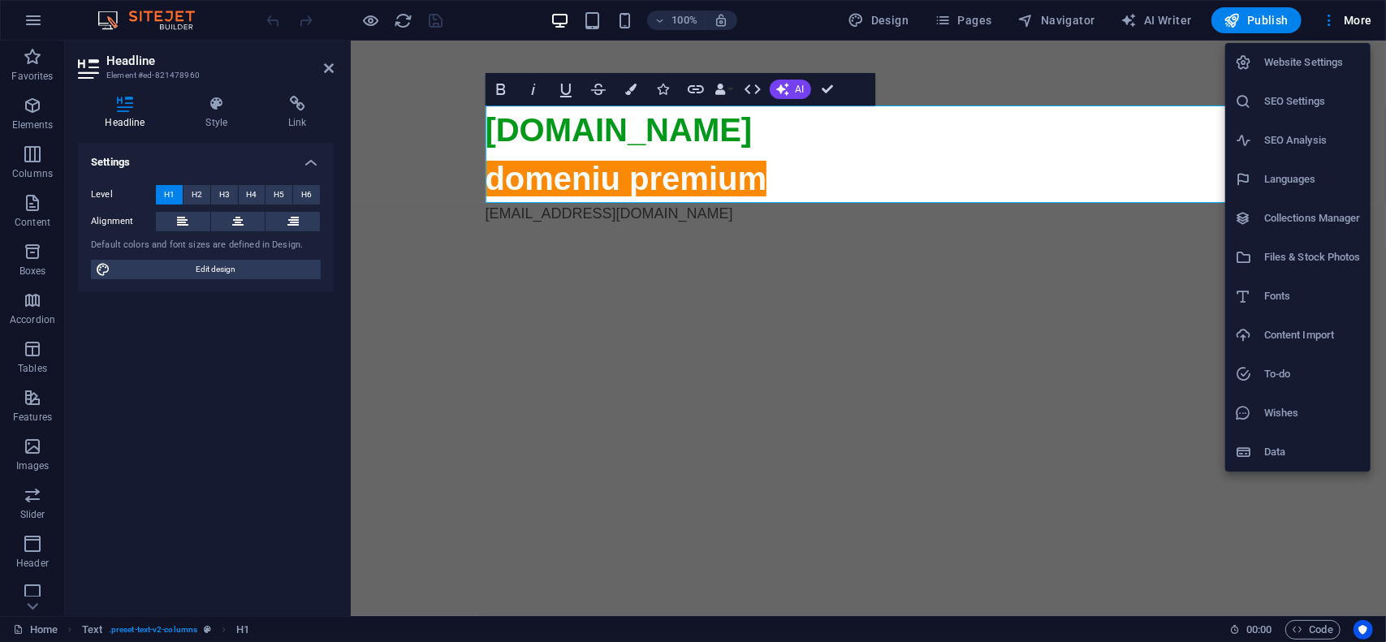
click at [1320, 64] on h6 "Website Settings" at bounding box center [1312, 62] width 97 height 19
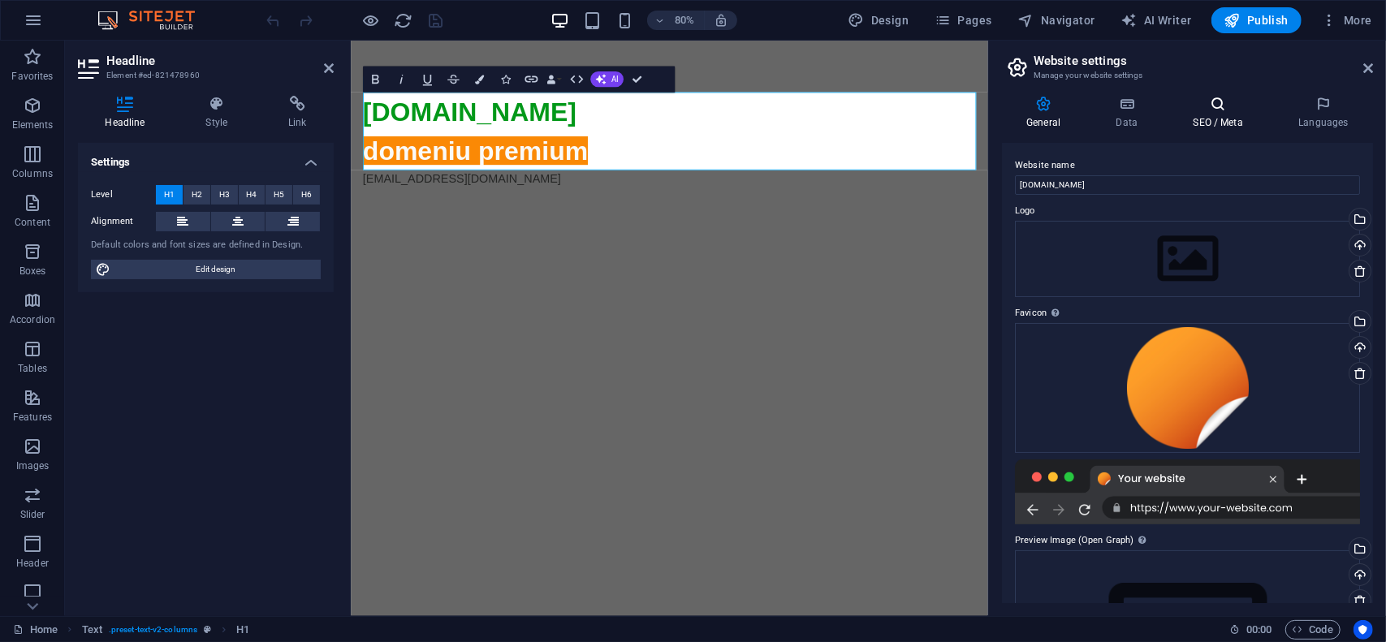
click at [1223, 114] on h4 "SEO / Meta" at bounding box center [1222, 113] width 106 height 34
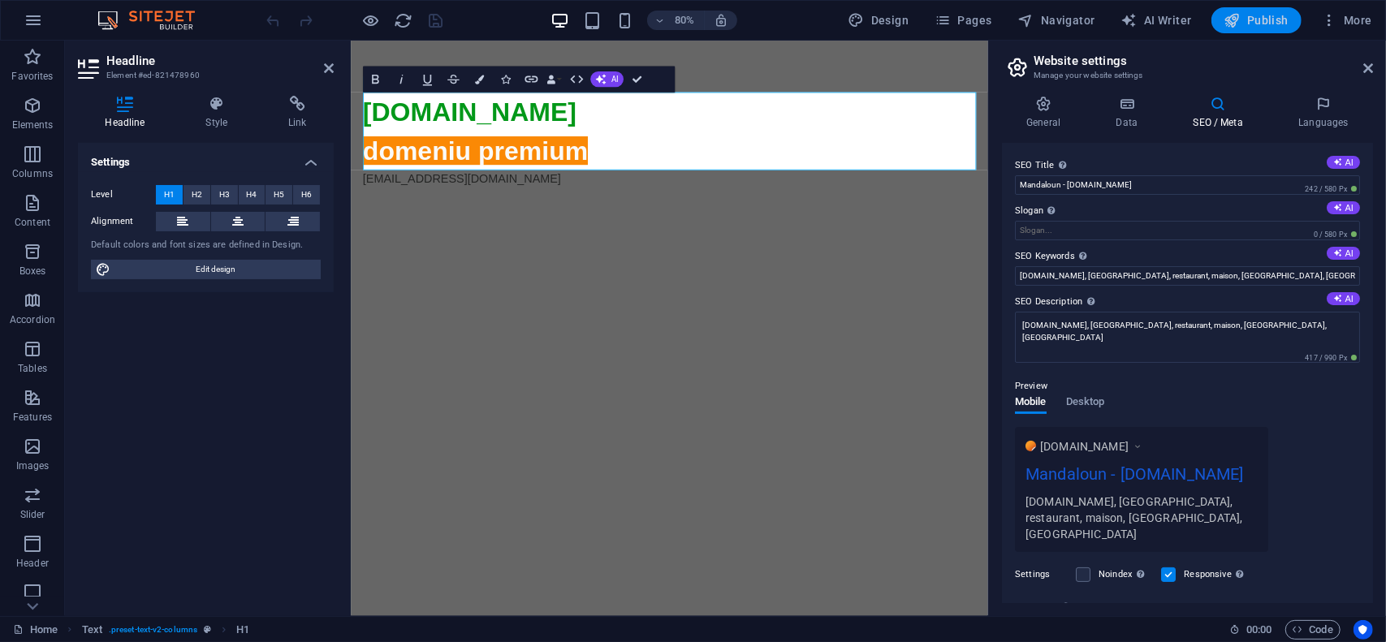
click at [1270, 17] on span "Publish" at bounding box center [1257, 20] width 64 height 16
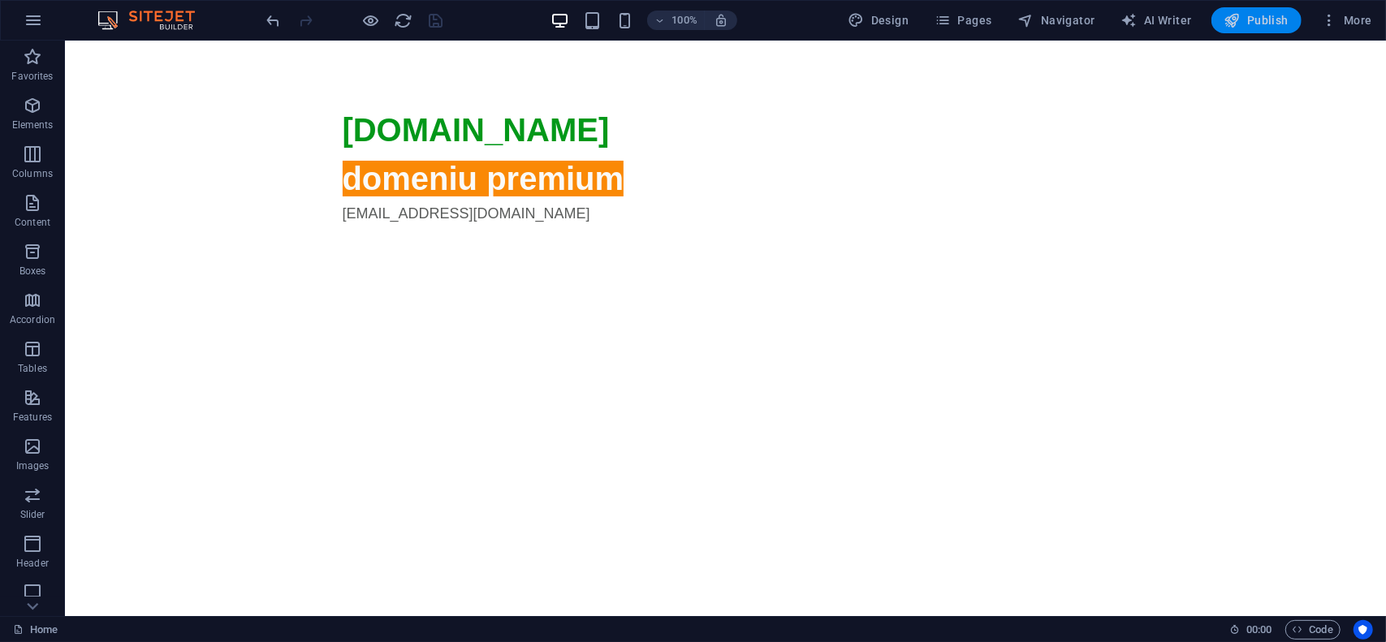
click at [1270, 17] on span "Publish" at bounding box center [1257, 20] width 64 height 16
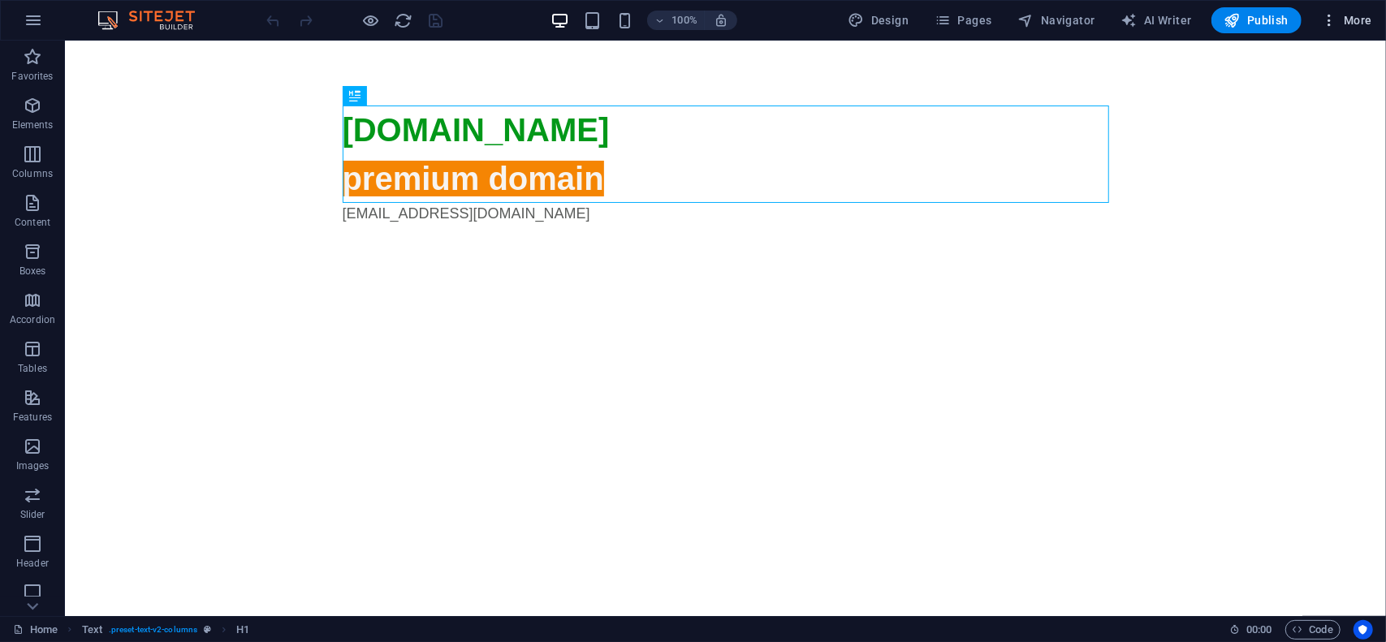
click at [1337, 19] on icon "button" at bounding box center [1329, 20] width 16 height 16
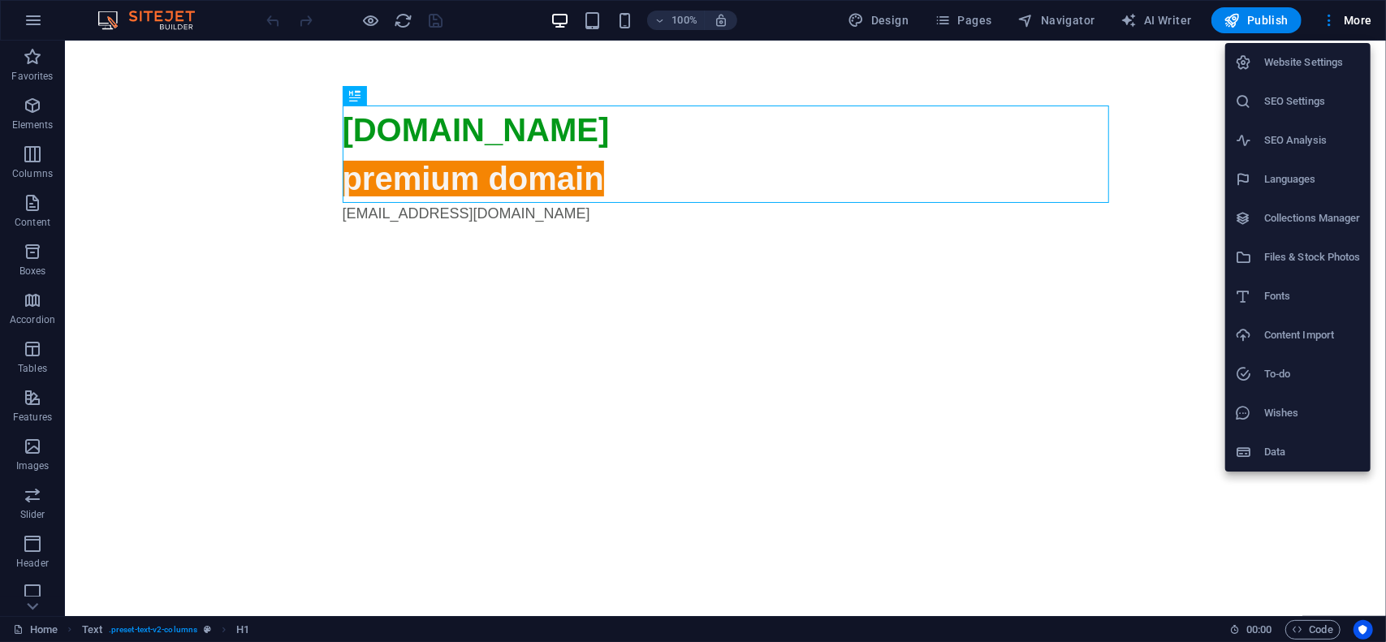
click at [1319, 66] on h6 "Website Settings" at bounding box center [1312, 62] width 97 height 19
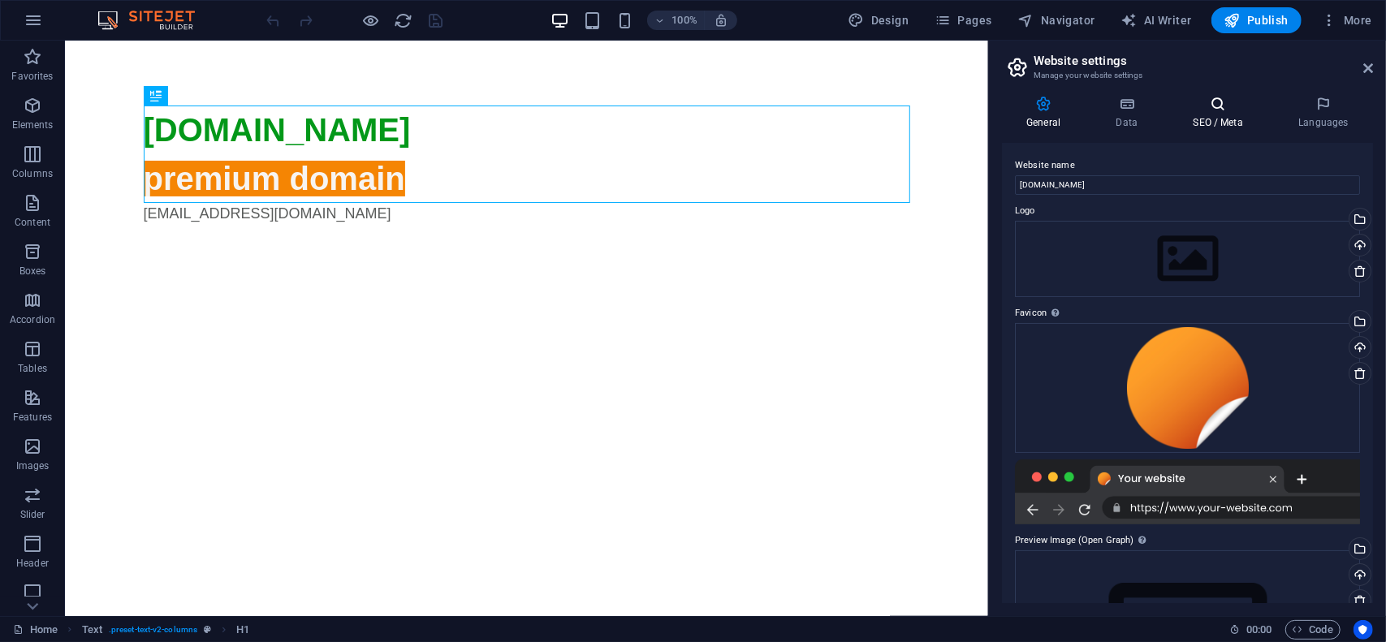
click at [1212, 124] on h4 "SEO / Meta" at bounding box center [1222, 113] width 106 height 34
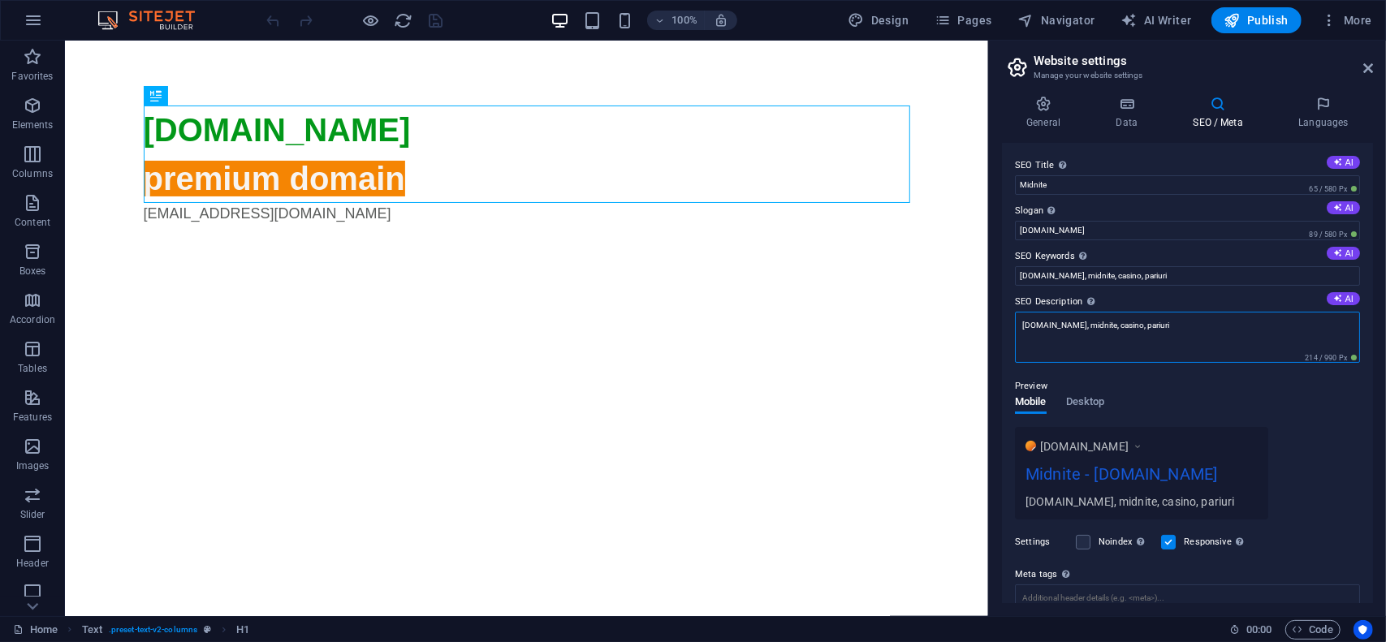
click at [1187, 322] on textarea "[DOMAIN_NAME], midnite, casino, pariuri" at bounding box center [1187, 337] width 345 height 51
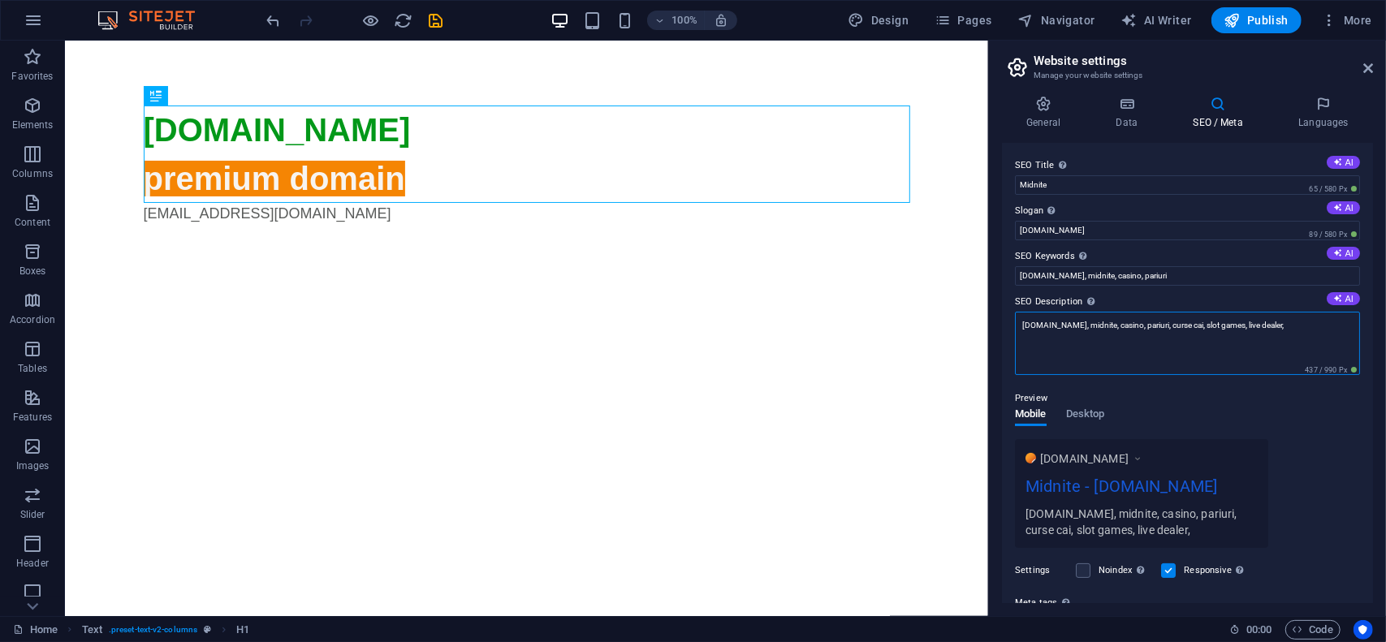
click at [1092, 319] on textarea "[DOMAIN_NAME], midnite, casino, pariuri, curse cai, slot games, live dealer," at bounding box center [1187, 343] width 345 height 63
click at [1301, 327] on textarea "[DOMAIN_NAME], midnite, online casino, pariuri, curse cai, slot games, live dea…" at bounding box center [1187, 343] width 345 height 63
click at [1316, 321] on textarea "[DOMAIN_NAME], midnite, online casino, pariuri, curse cai, slot games, live dea…" at bounding box center [1187, 343] width 345 height 63
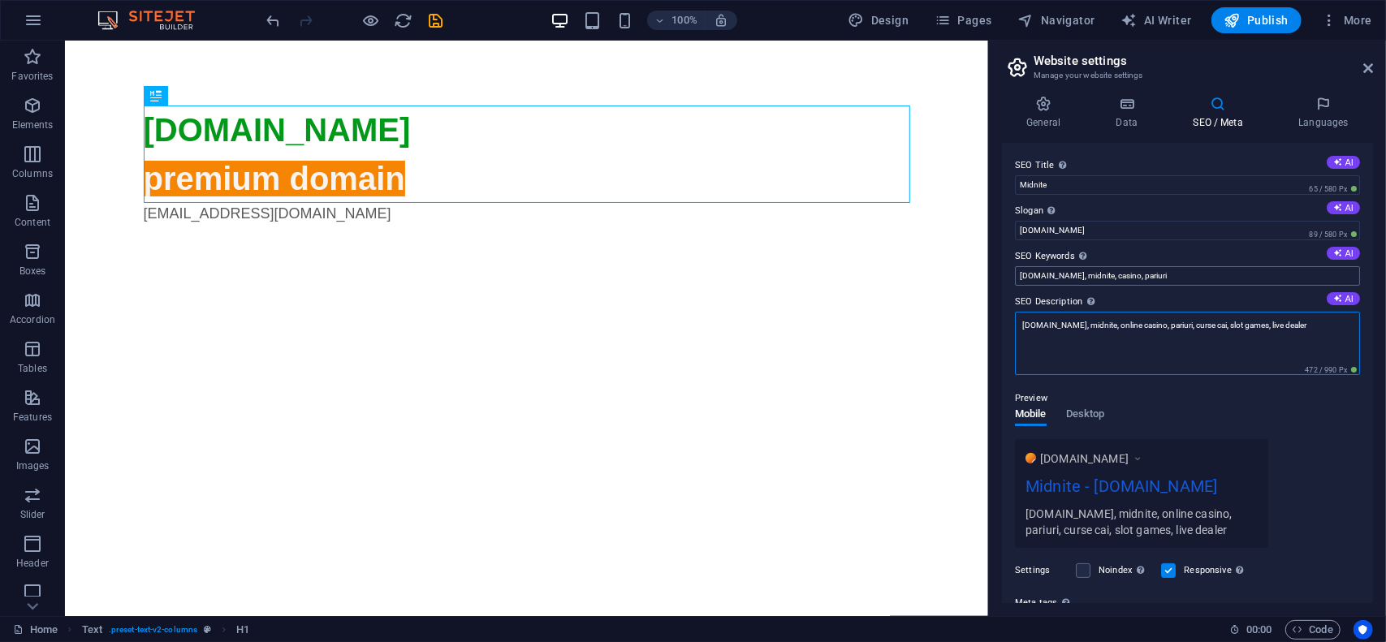
type textarea "[DOMAIN_NAME], midnite, online casino, pariuri, curse cai, slot games, live dea…"
click at [1219, 273] on input "[DOMAIN_NAME], midnite, casino, pariuri" at bounding box center [1187, 275] width 345 height 19
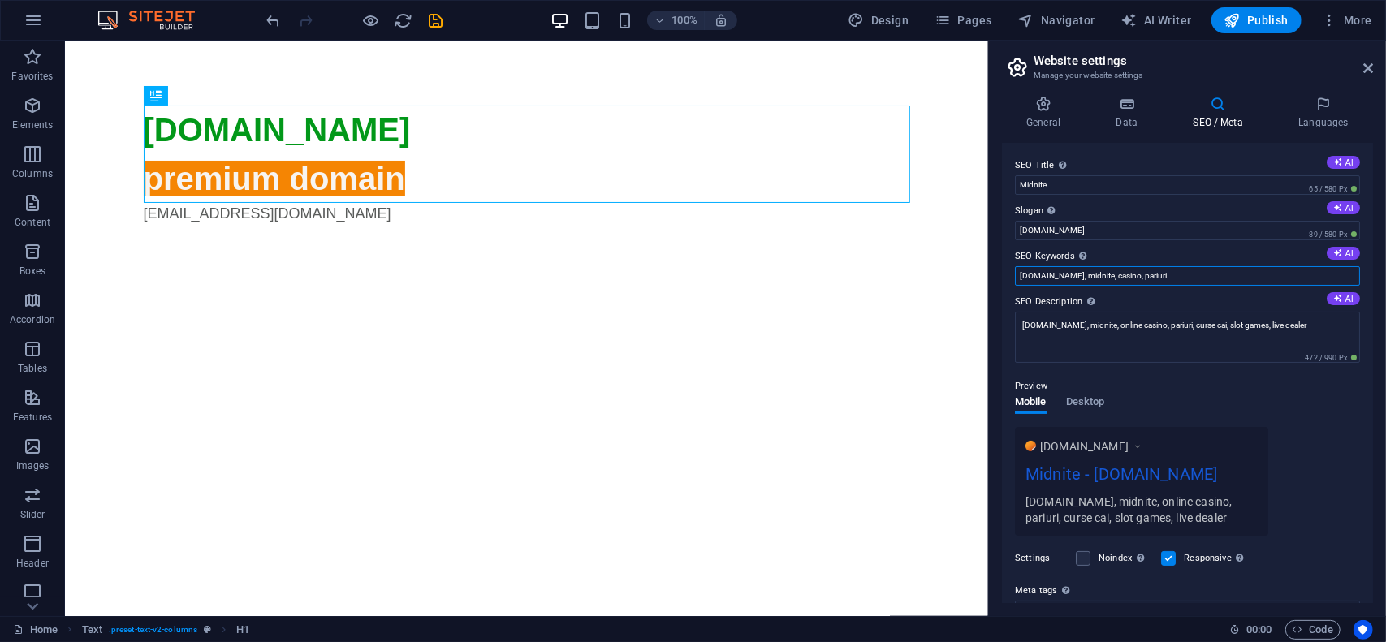
click at [1219, 273] on input "[DOMAIN_NAME], midnite, casino, pariuri" at bounding box center [1187, 275] width 345 height 19
paste input "online casino, pariuri, curse cai, slot games, live dealer"
click at [1186, 371] on div "Preview Mobile Desktop [DOMAIN_NAME] Midnite - [DOMAIN_NAME] [DOMAIN_NAME], mid…" at bounding box center [1187, 450] width 345 height 172
click at [1304, 275] on input "[DOMAIN_NAME], midnite, online casino, pariuri, curse cai, slot games, live dea…" at bounding box center [1187, 275] width 345 height 19
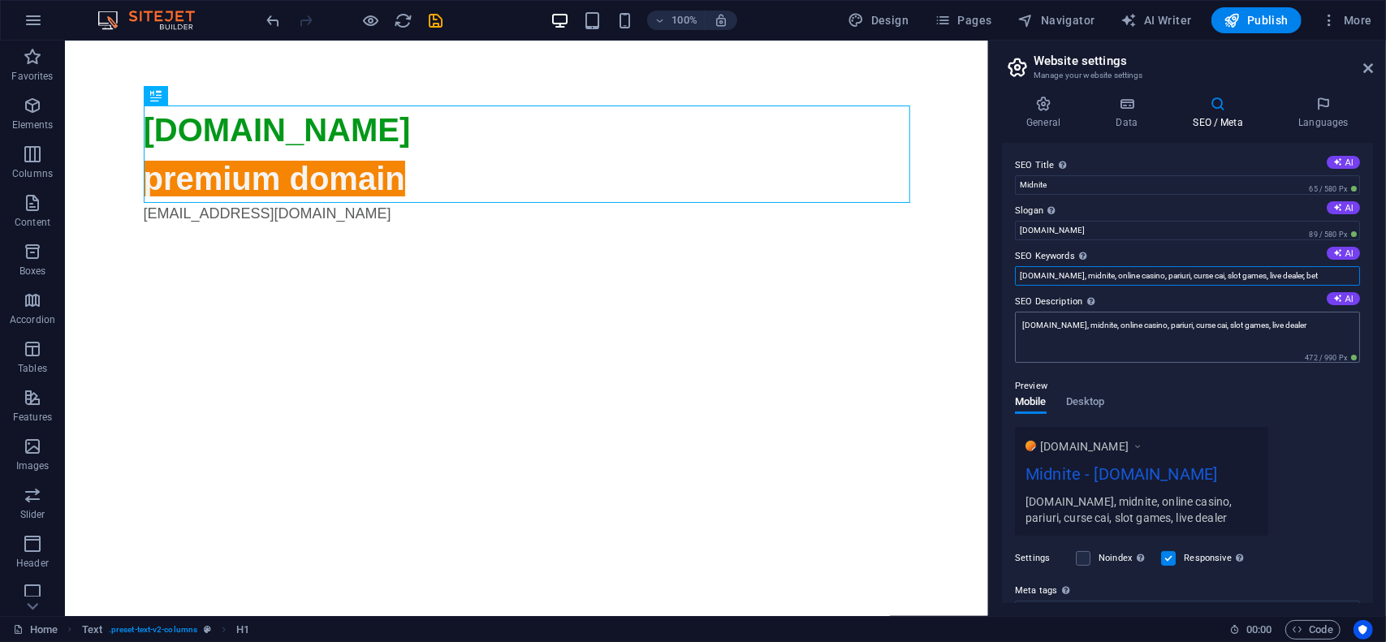
type input "[DOMAIN_NAME], midnite, online casino, pariuri, curse cai, slot games, live dea…"
click at [1322, 327] on textarea "[DOMAIN_NAME], midnite, online casino, pariuri, curse cai, slot games, live dea…" at bounding box center [1187, 337] width 345 height 51
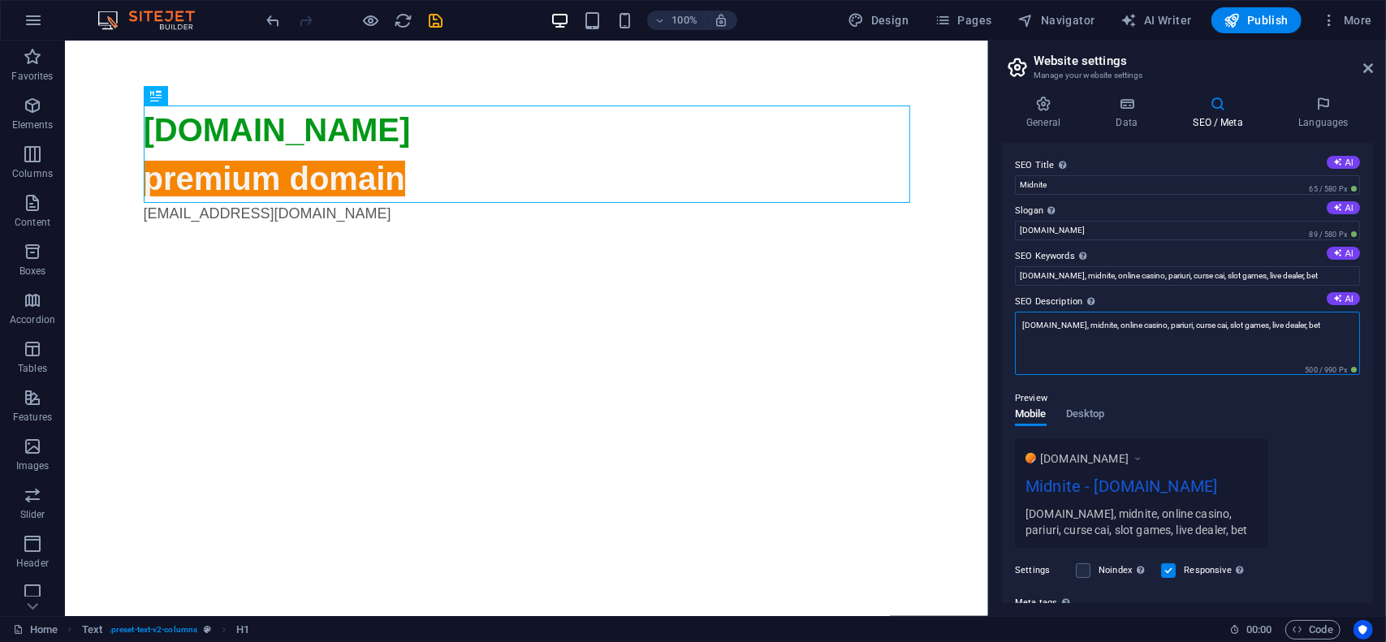
type textarea "[DOMAIN_NAME], midnite, online casino, pariuri, curse cai, slot games, live dea…"
click at [1251, 395] on div "Preview" at bounding box center [1187, 398] width 345 height 19
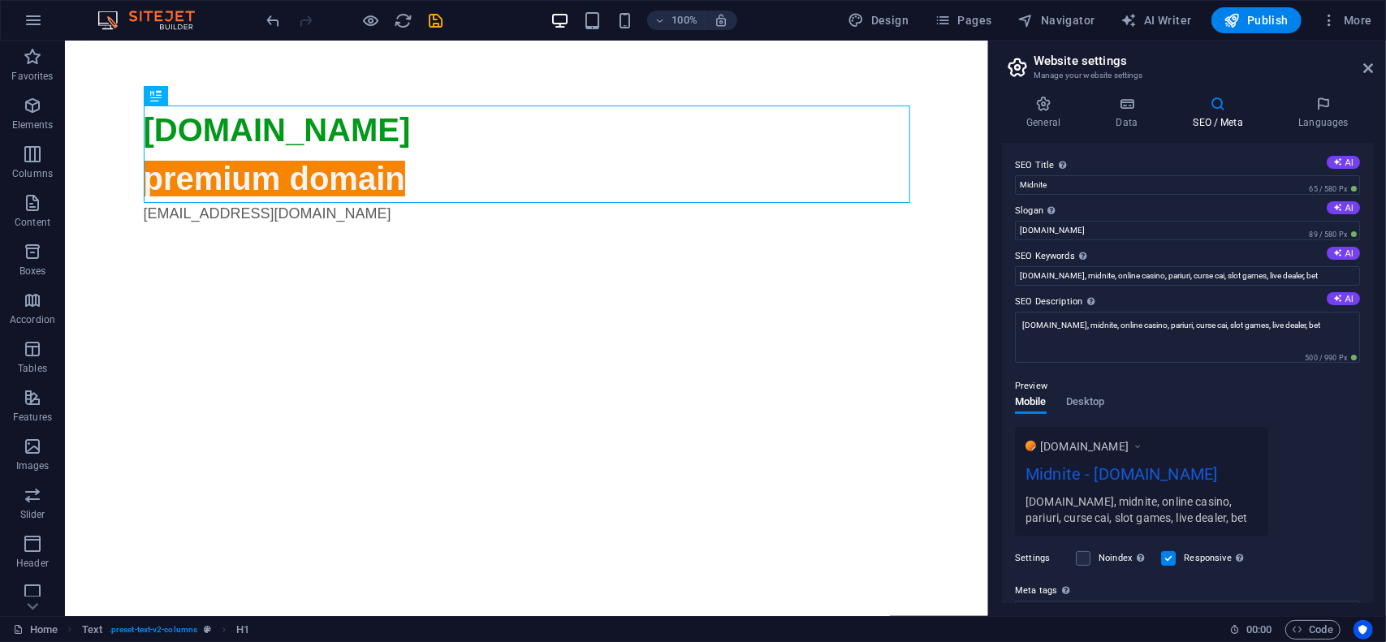
click at [1090, 212] on label "Slogan The slogan of your website. AI" at bounding box center [1187, 210] width 345 height 19
click at [1090, 221] on input "midnite.ro" at bounding box center [1187, 230] width 345 height 19
click at [1084, 230] on input "midnite.ro" at bounding box center [1187, 230] width 345 height 19
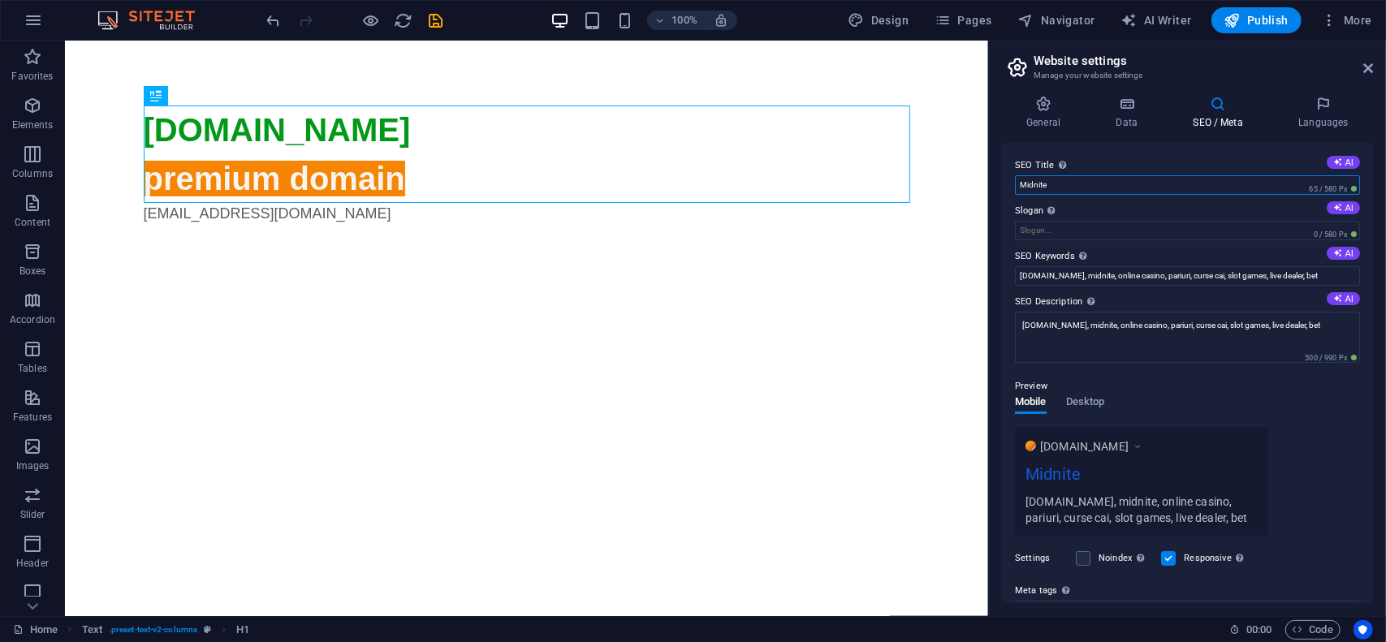
click at [1106, 180] on input "Midnite" at bounding box center [1187, 184] width 345 height 19
paste input "midnite.ro"
type input "Midnite - midnite.ro"
click at [1196, 391] on div "Preview" at bounding box center [1187, 386] width 345 height 19
click at [1272, 19] on span "Publish" at bounding box center [1257, 20] width 64 height 16
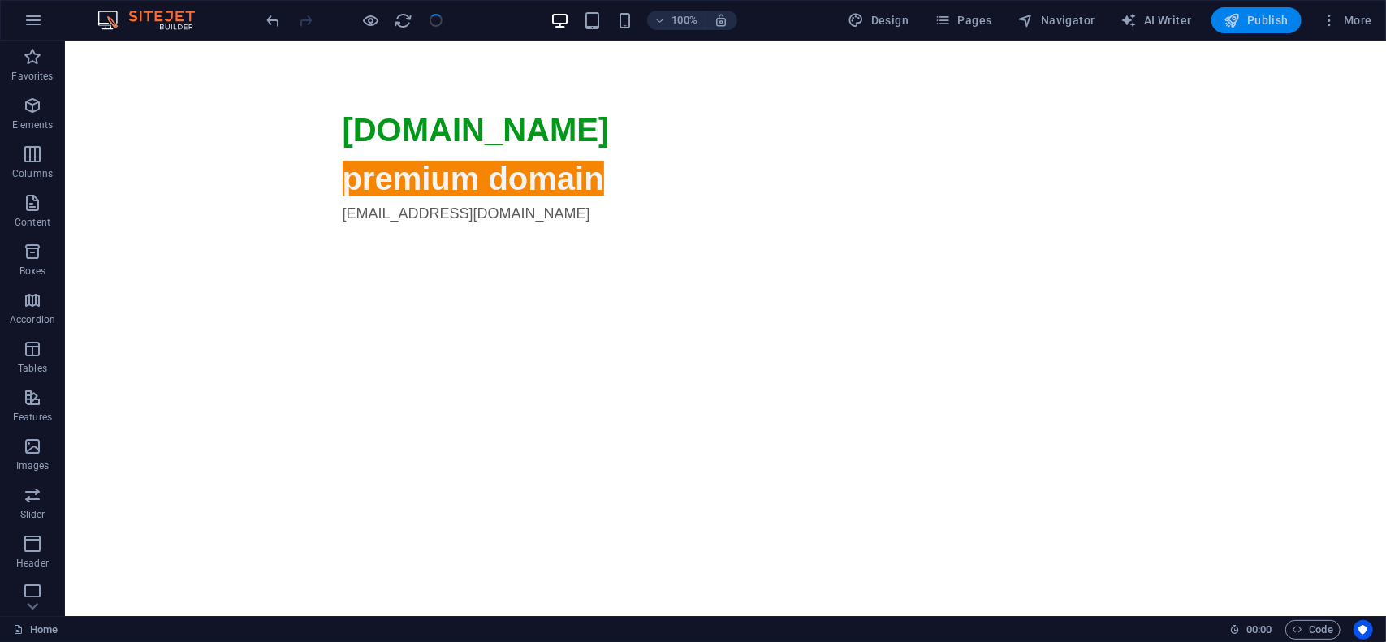
click at [1252, 28] on span "Publish" at bounding box center [1257, 20] width 64 height 16
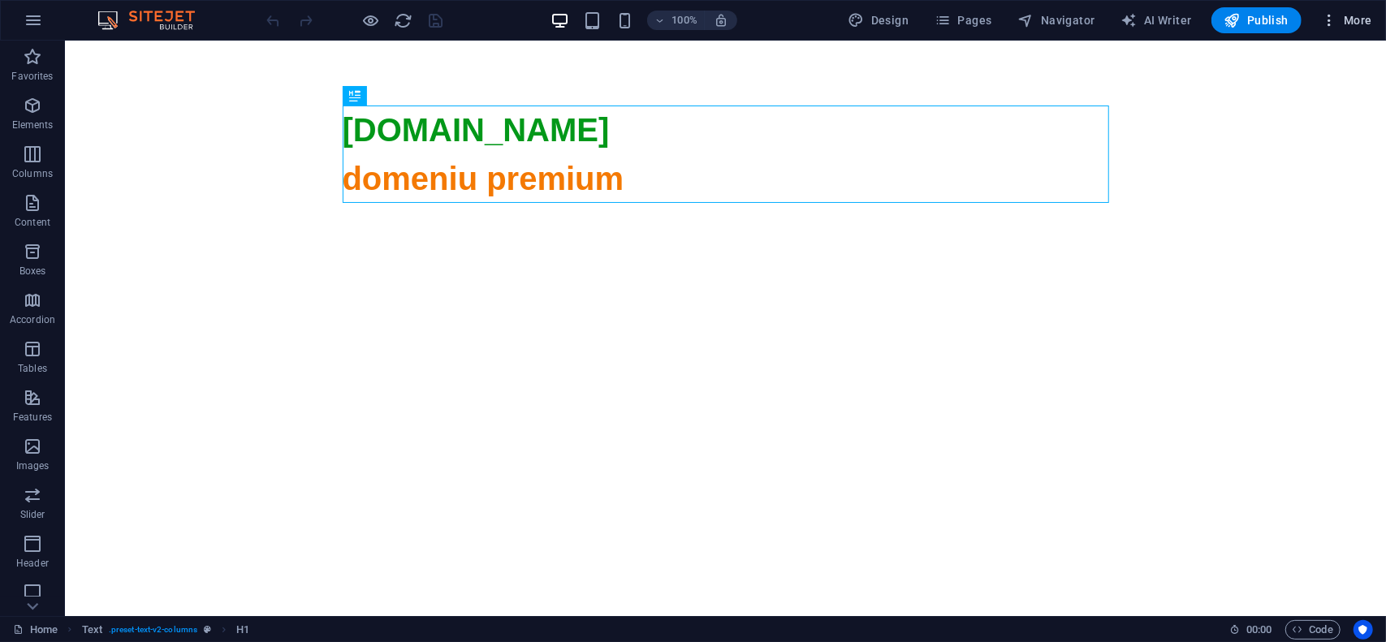
click at [1363, 22] on span "More" at bounding box center [1346, 20] width 51 height 16
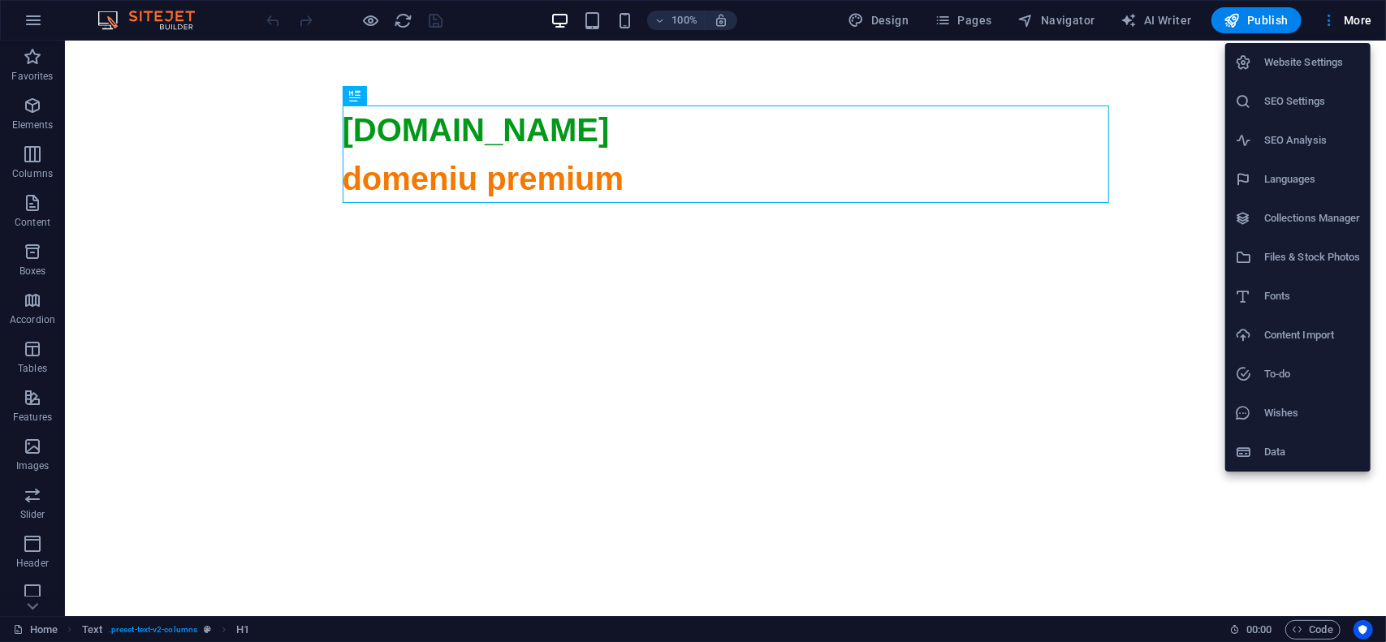
click at [1296, 63] on h6 "Website Settings" at bounding box center [1312, 62] width 97 height 19
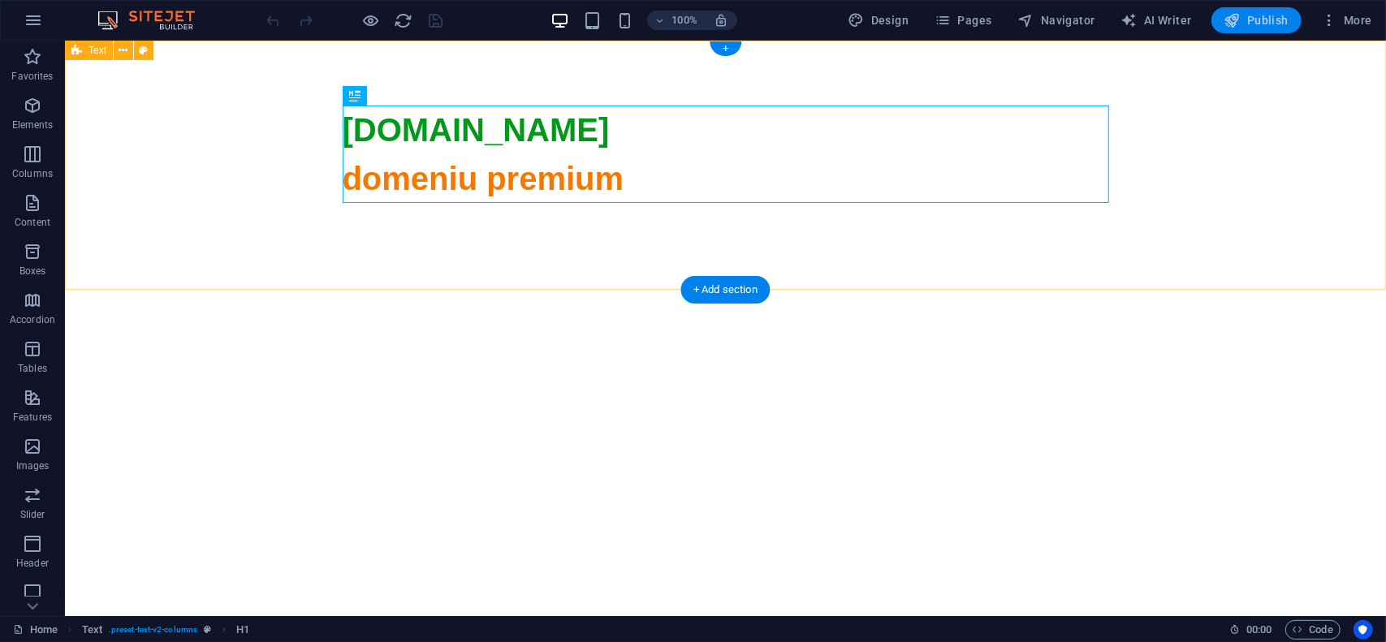
click at [1254, 21] on span "Publish" at bounding box center [1257, 20] width 64 height 16
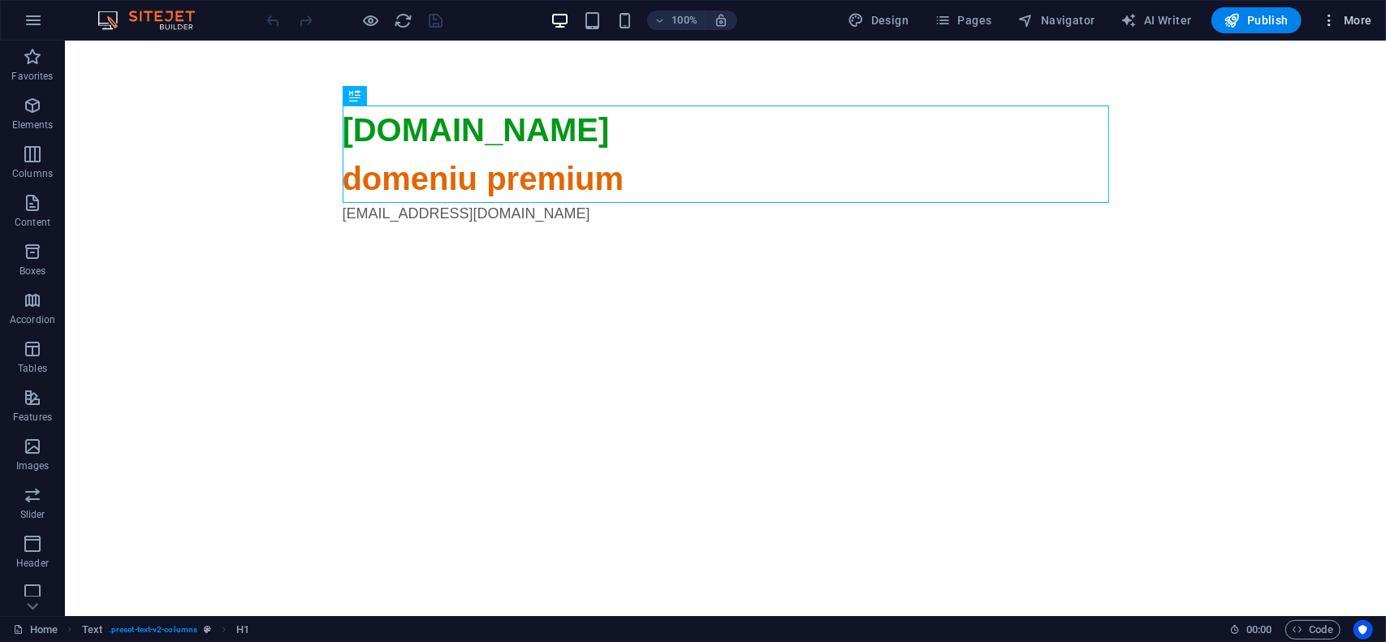
click at [1369, 12] on span "More" at bounding box center [1346, 20] width 51 height 16
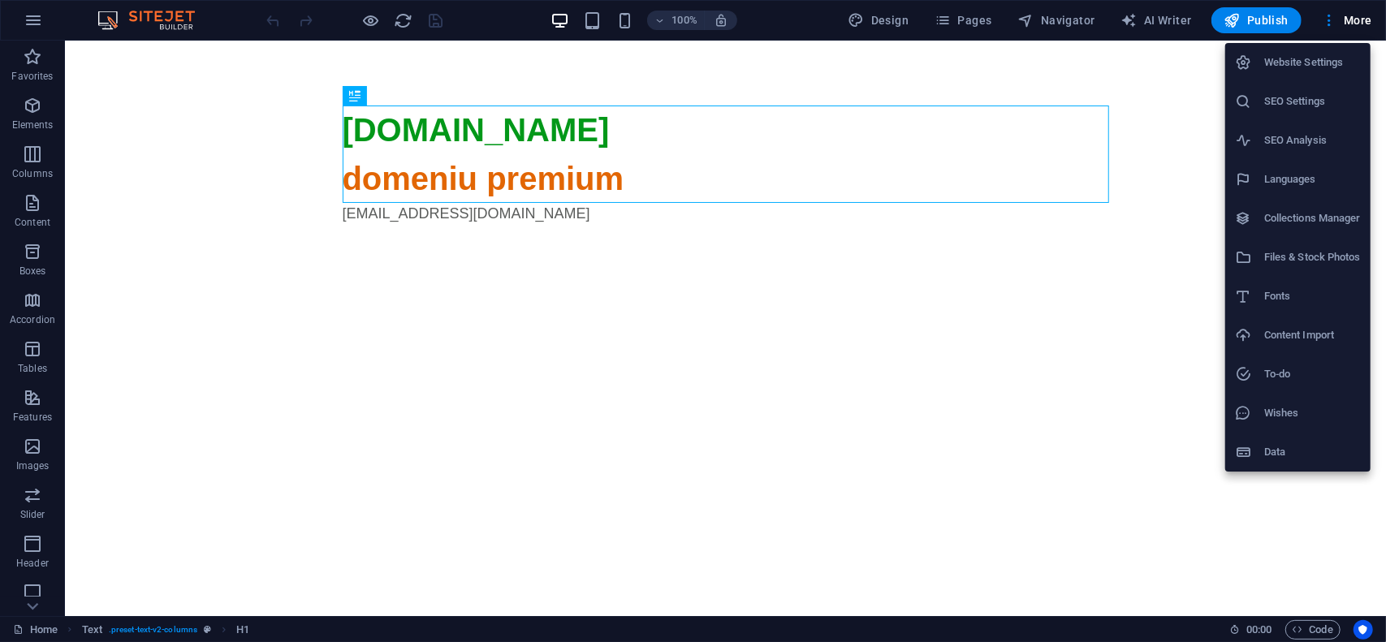
click at [1324, 67] on h6 "Website Settings" at bounding box center [1312, 62] width 97 height 19
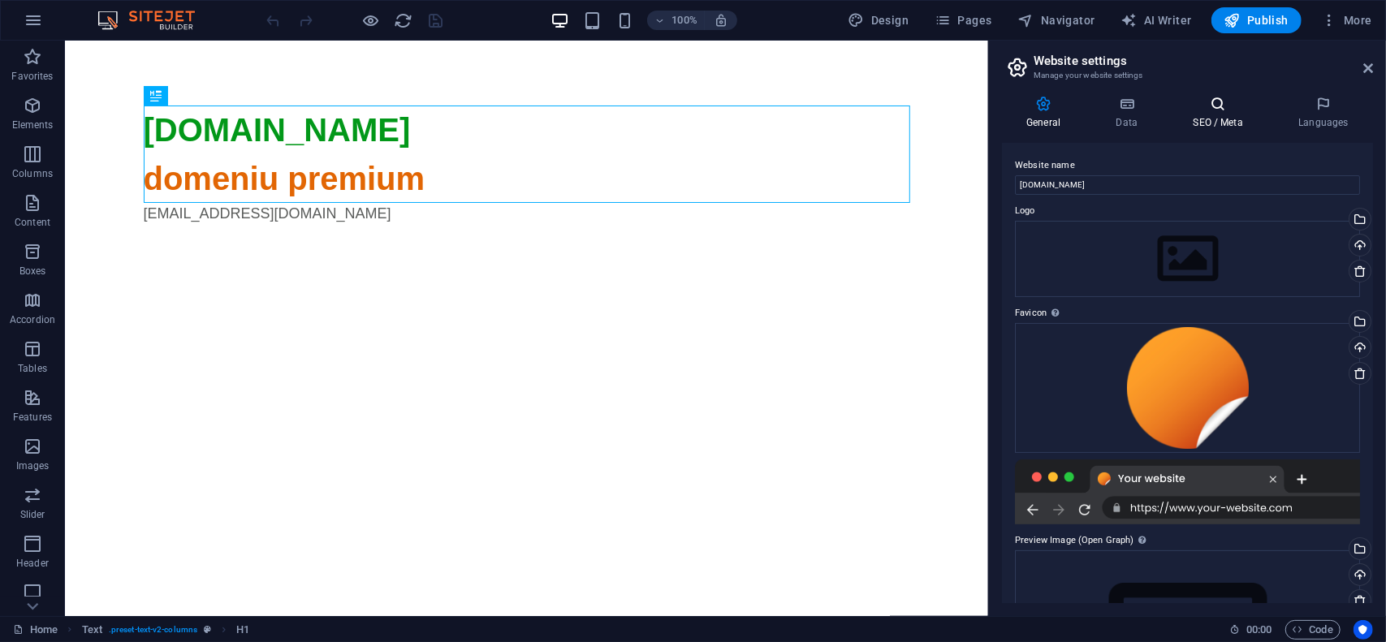
click at [1212, 108] on icon at bounding box center [1218, 104] width 99 height 16
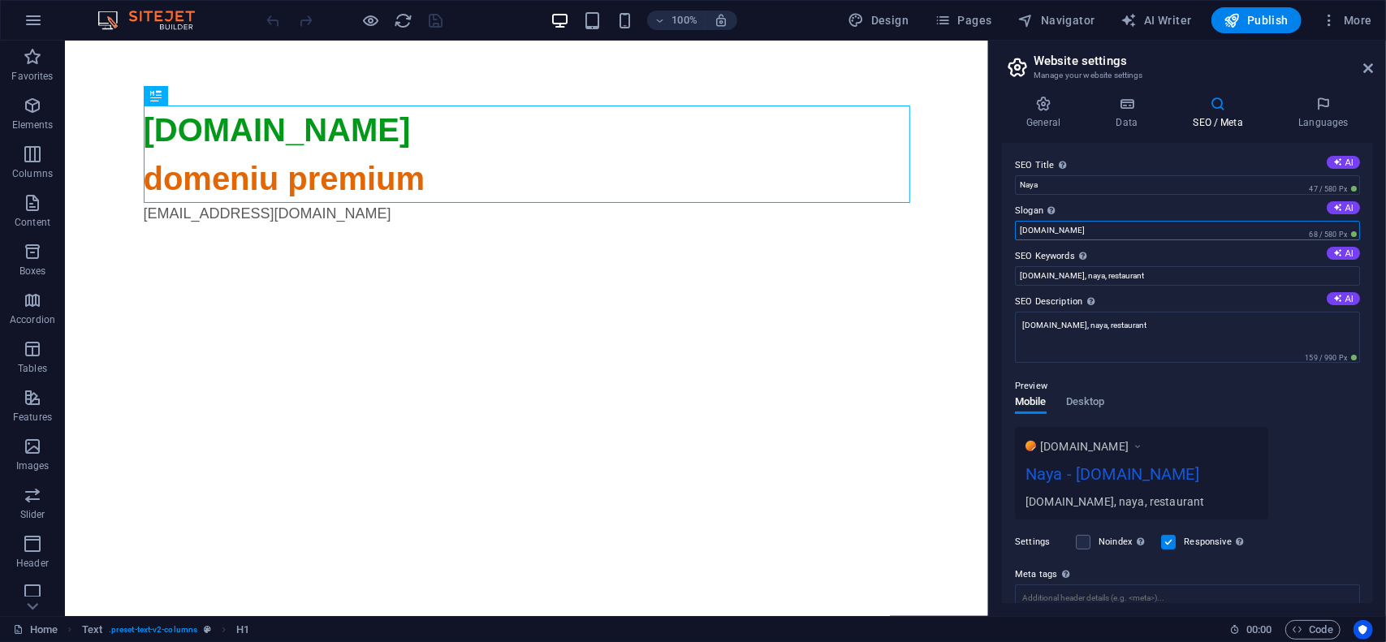
click at [1104, 230] on input "naya.ro" at bounding box center [1187, 230] width 345 height 19
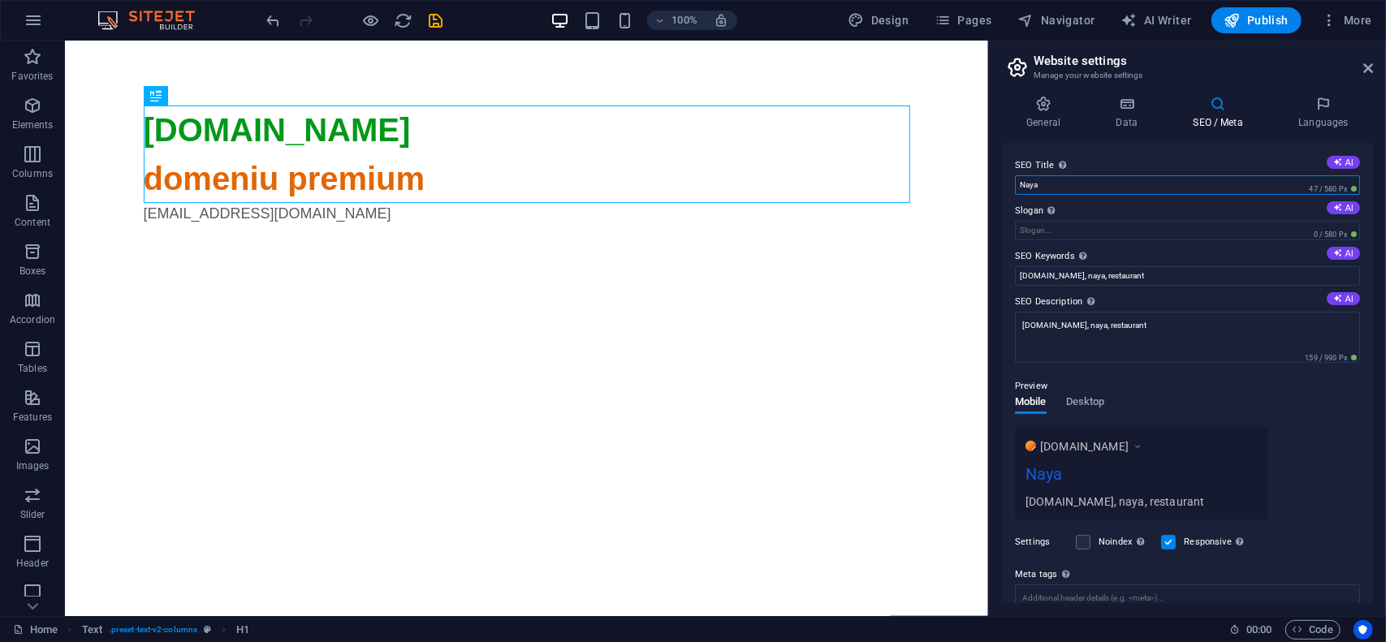
click at [1082, 179] on input "Naya" at bounding box center [1187, 184] width 345 height 19
type input "Naya - naya.ro"
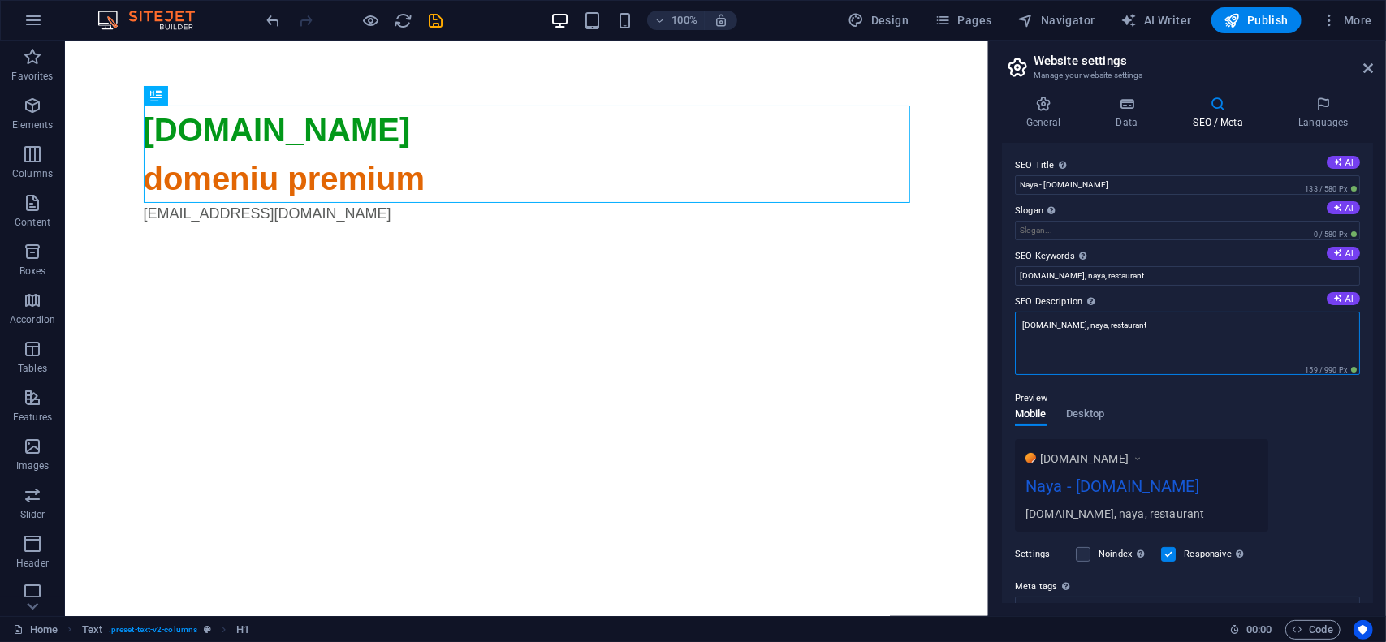
click at [1125, 327] on textarea "naya.ro, naya, restaurant" at bounding box center [1187, 343] width 345 height 63
click at [1281, 331] on textarea "naya.ro, naya, restaurant, bucuresti, evenimente," at bounding box center [1187, 343] width 345 height 63
click at [1219, 324] on textarea "naya.ro, naya, restaurant, bucuresti, evenimente," at bounding box center [1187, 343] width 345 height 63
click at [1243, 329] on textarea "naya.ro, naya, restaurant, bucuresti, evenimente" at bounding box center [1187, 343] width 345 height 63
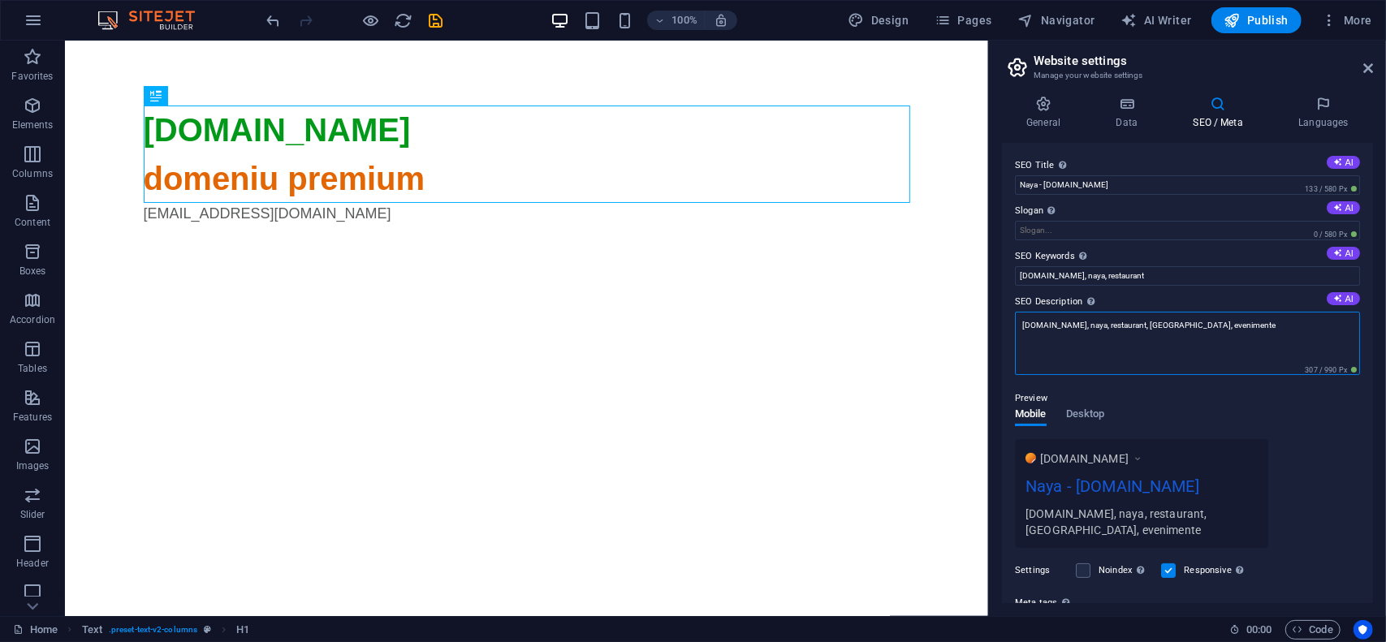
click at [1243, 329] on textarea "naya.ro, naya, restaurant, bucuresti, evenimente" at bounding box center [1187, 343] width 345 height 63
type textarea "naya.ro, naya, restaurant, bucuresti, evenimente"
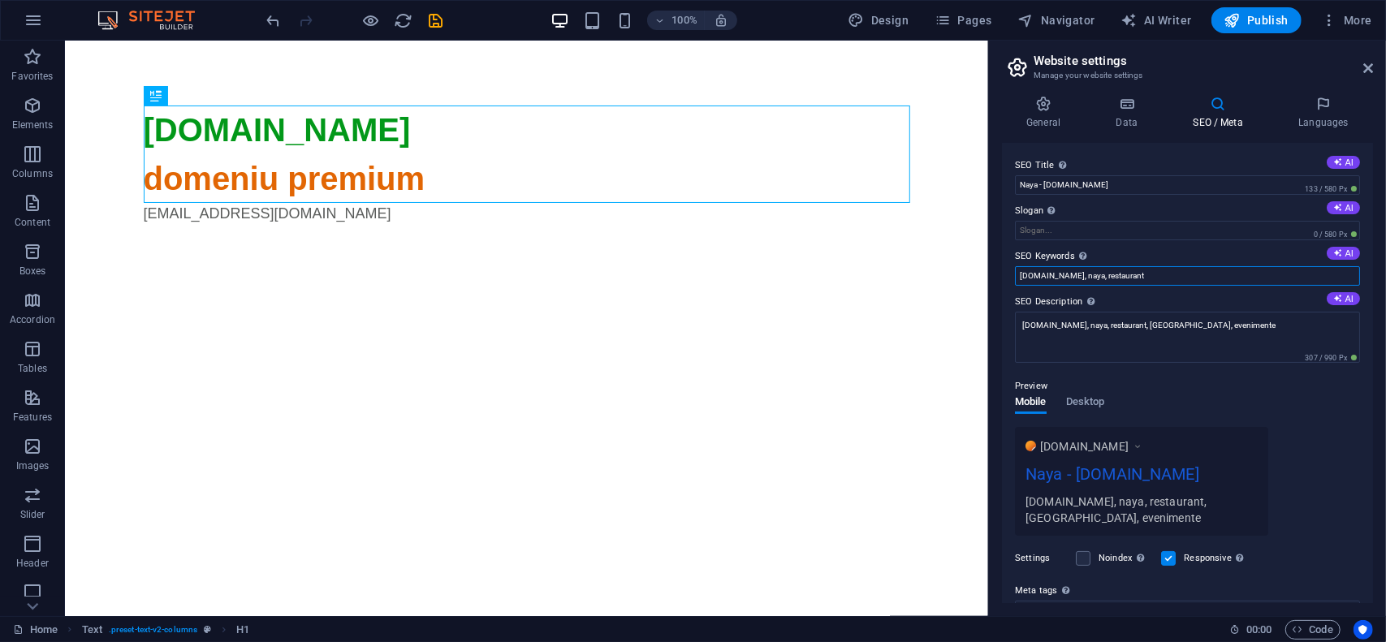
click at [1177, 277] on input "naya.ro, naya, restaurant" at bounding box center [1187, 275] width 345 height 19
paste input ", bucuresti, evenimente"
type input "naya.ro, naya, restaurant, bucuresti, evenimente"
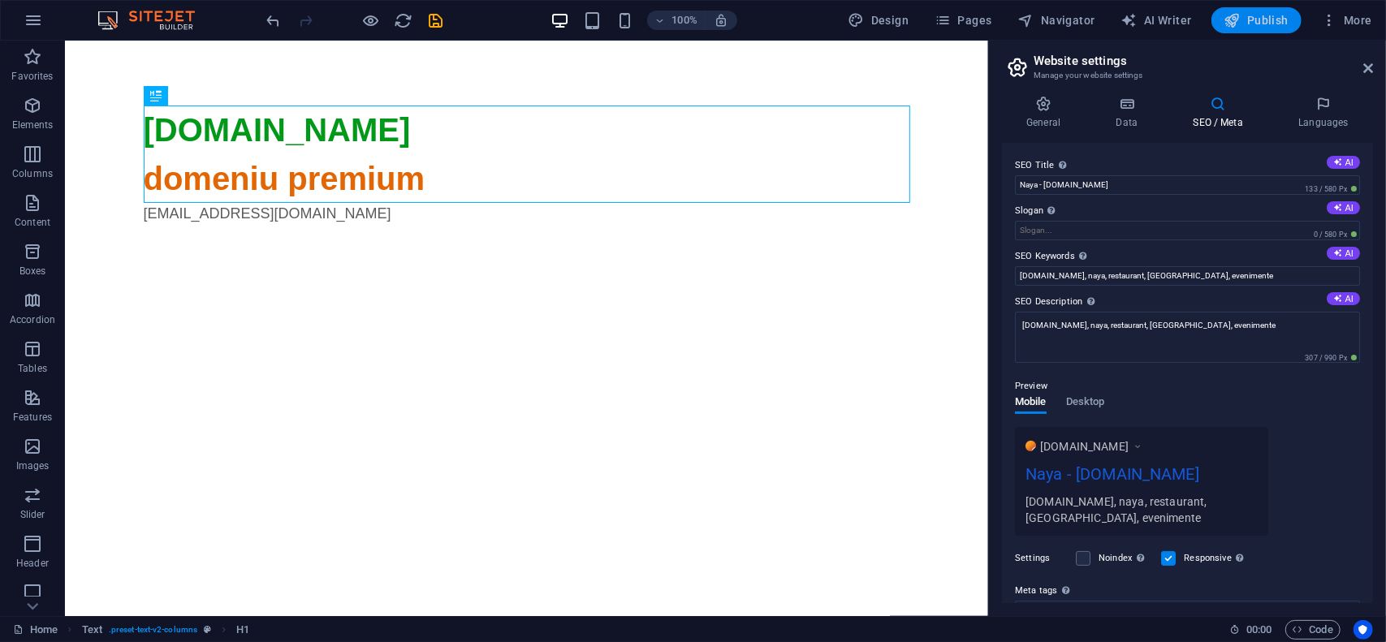
click at [1264, 24] on span "Publish" at bounding box center [1257, 20] width 64 height 16
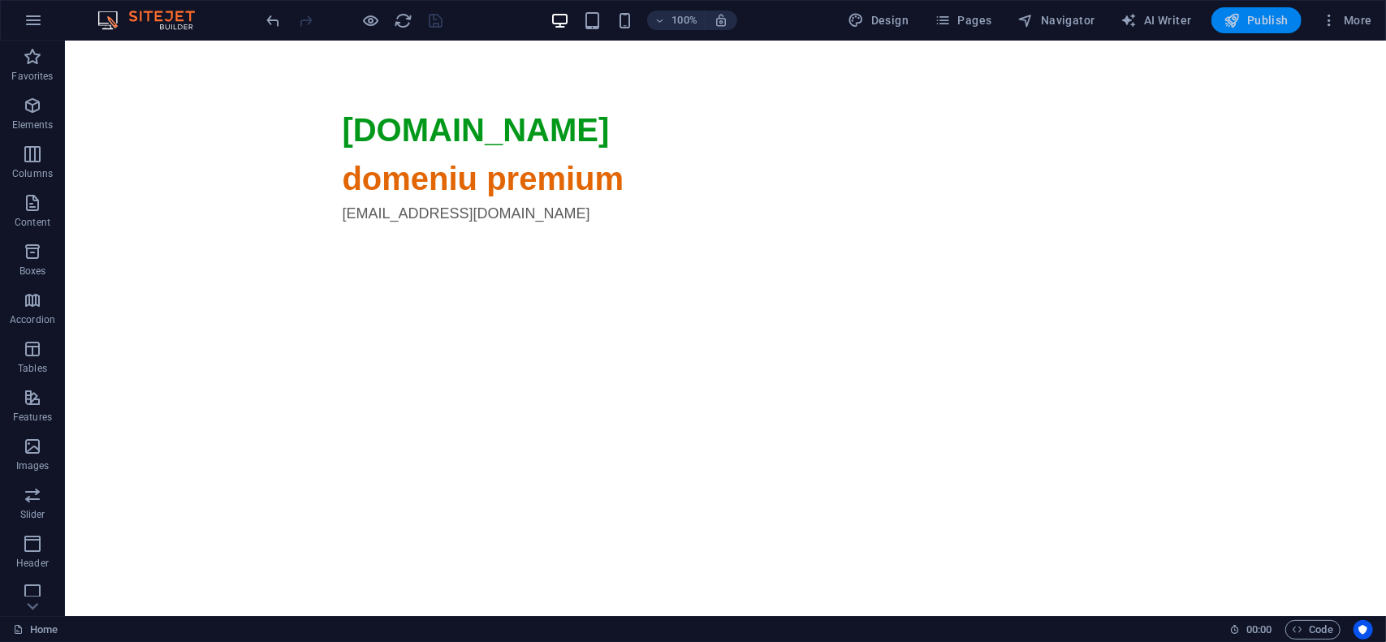
click at [1269, 18] on span "Publish" at bounding box center [1257, 20] width 64 height 16
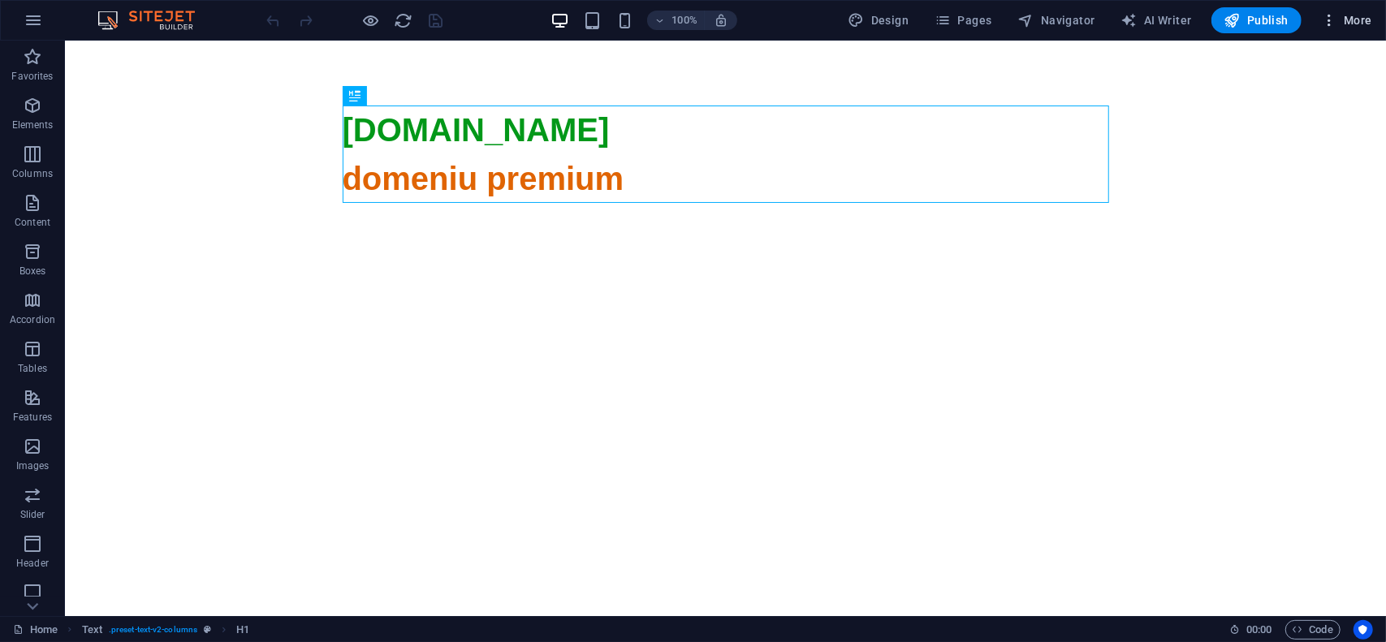
click at [1362, 15] on span "More" at bounding box center [1346, 20] width 51 height 16
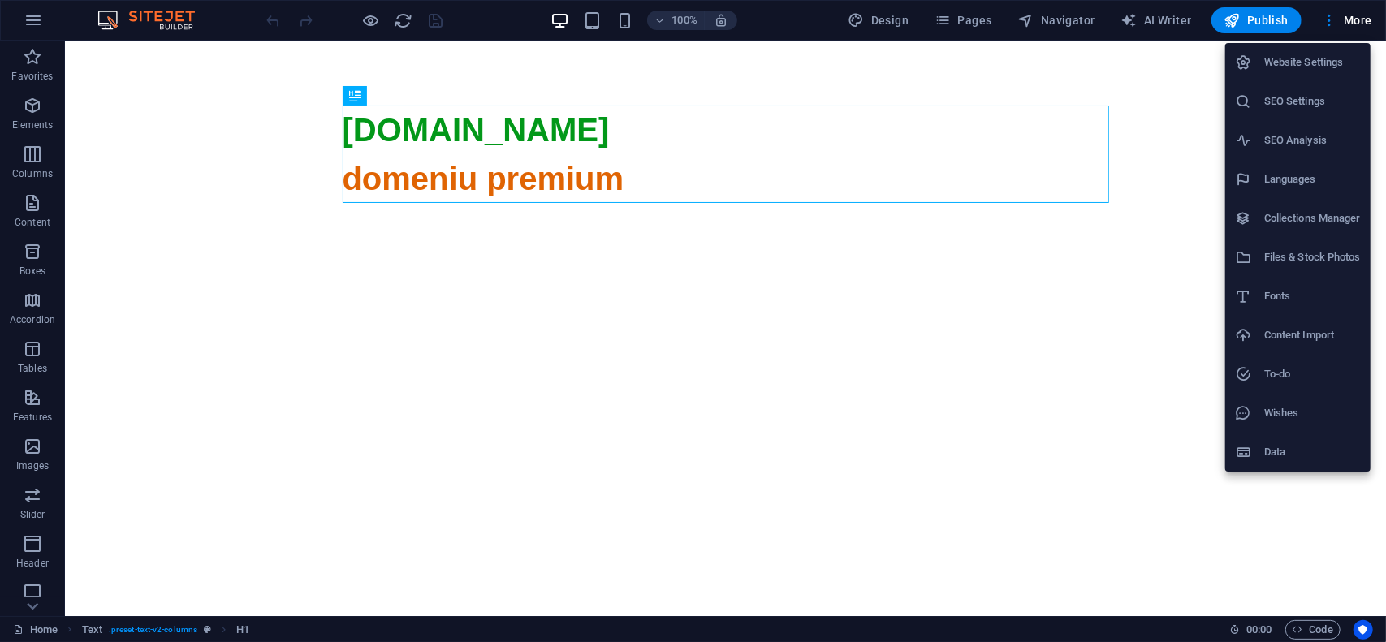
click at [1337, 65] on h6 "Website Settings" at bounding box center [1312, 62] width 97 height 19
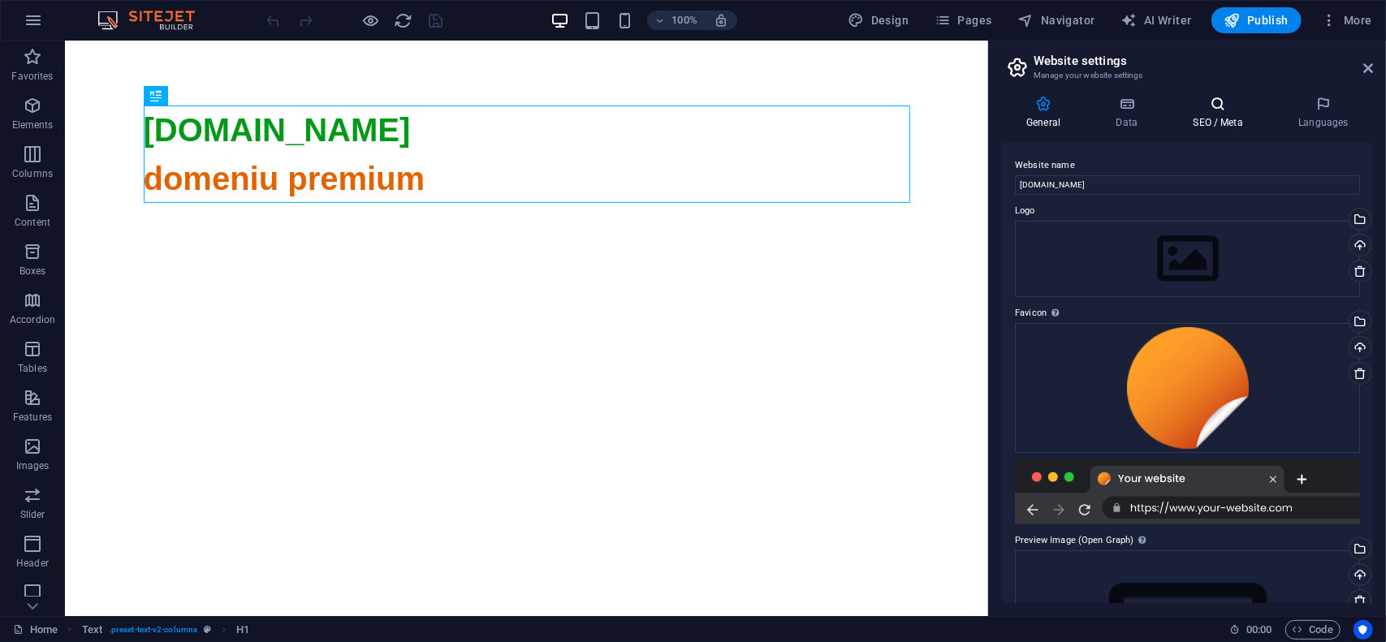
click at [1229, 120] on h4 "SEO / Meta" at bounding box center [1222, 113] width 106 height 34
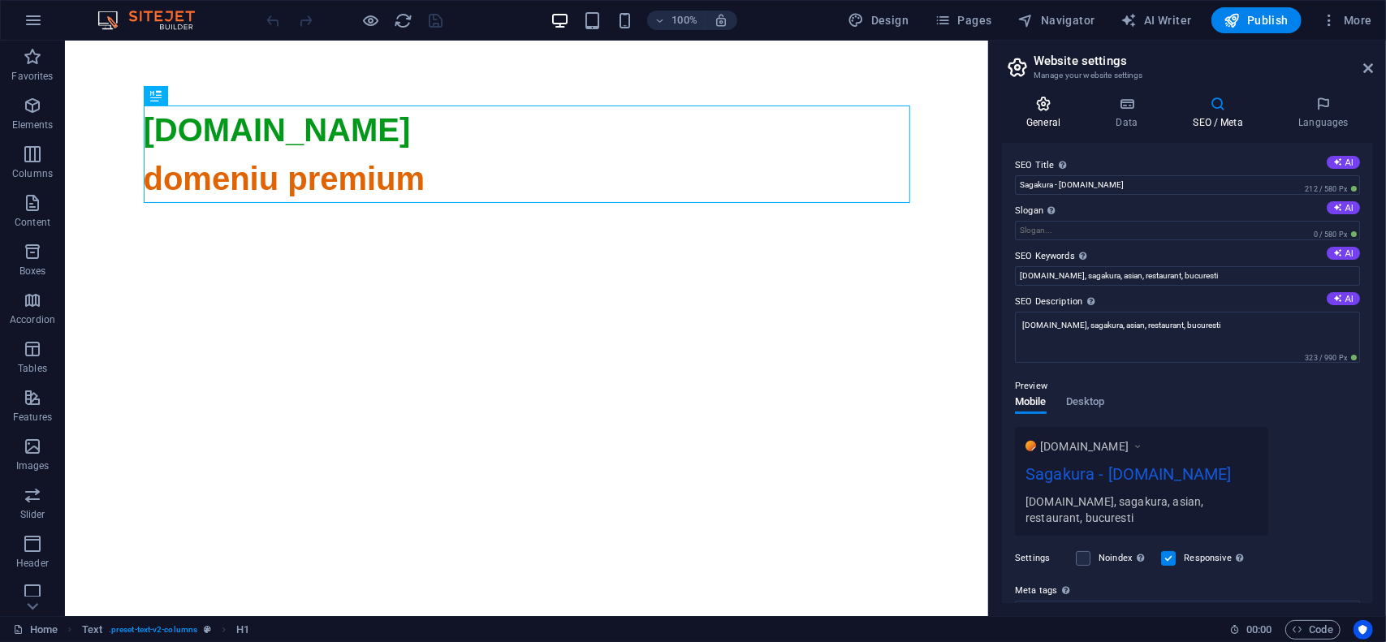
click at [1052, 105] on icon at bounding box center [1043, 104] width 83 height 16
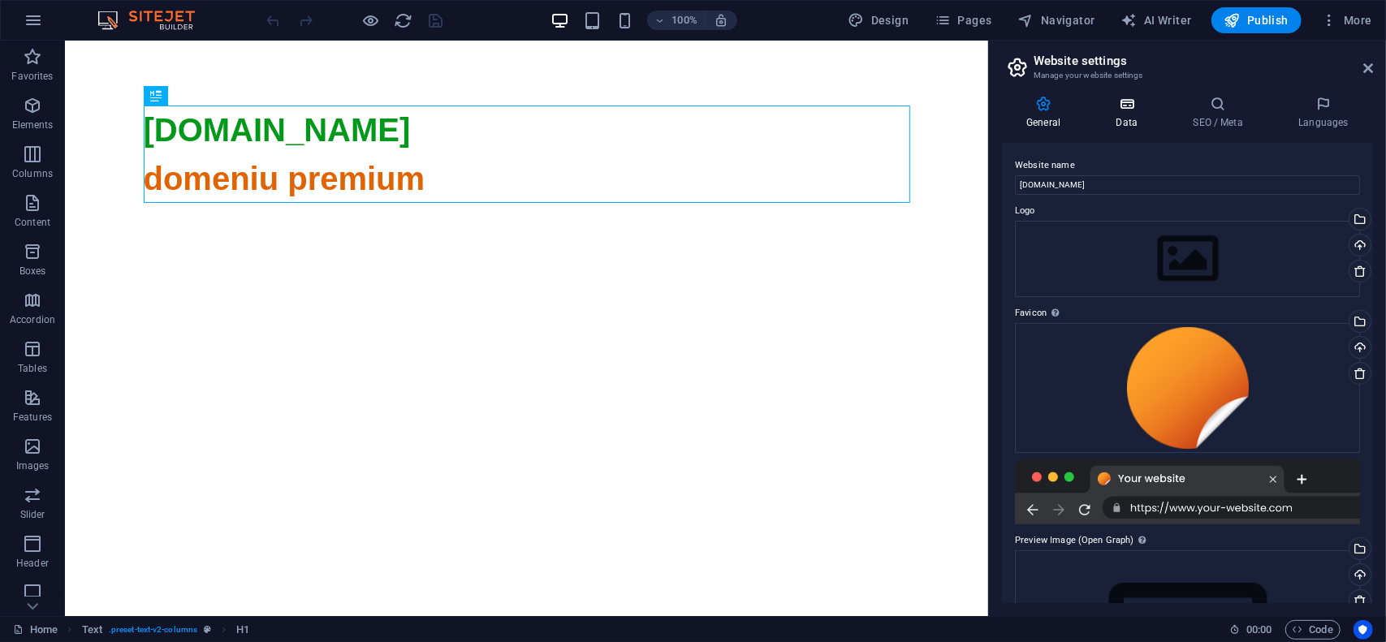
drag, startPoint x: 1127, startPoint y: 110, endPoint x: 1181, endPoint y: 110, distance: 53.6
click at [1130, 110] on icon at bounding box center [1126, 104] width 71 height 16
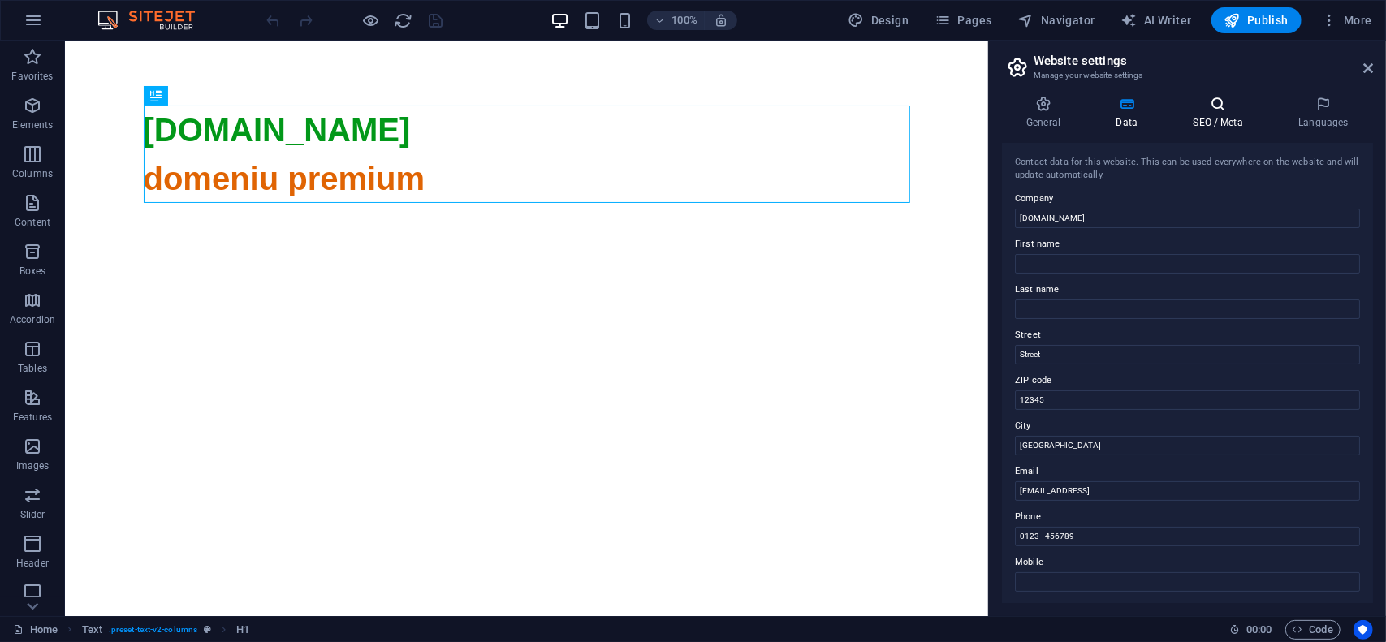
click at [1220, 110] on icon at bounding box center [1218, 104] width 99 height 16
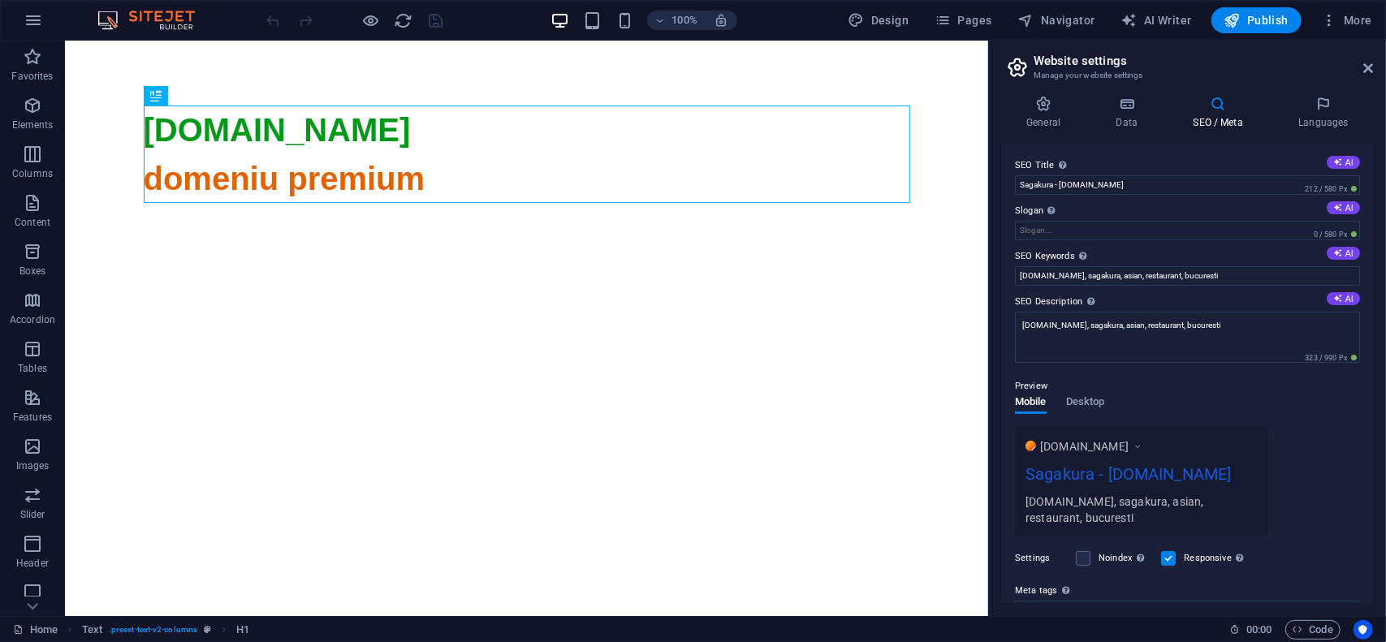
click at [1192, 151] on div "SEO Title The title of your website - make it something that stands out in sear…" at bounding box center [1187, 373] width 371 height 460
click at [1260, 25] on span "Publish" at bounding box center [1257, 20] width 64 height 16
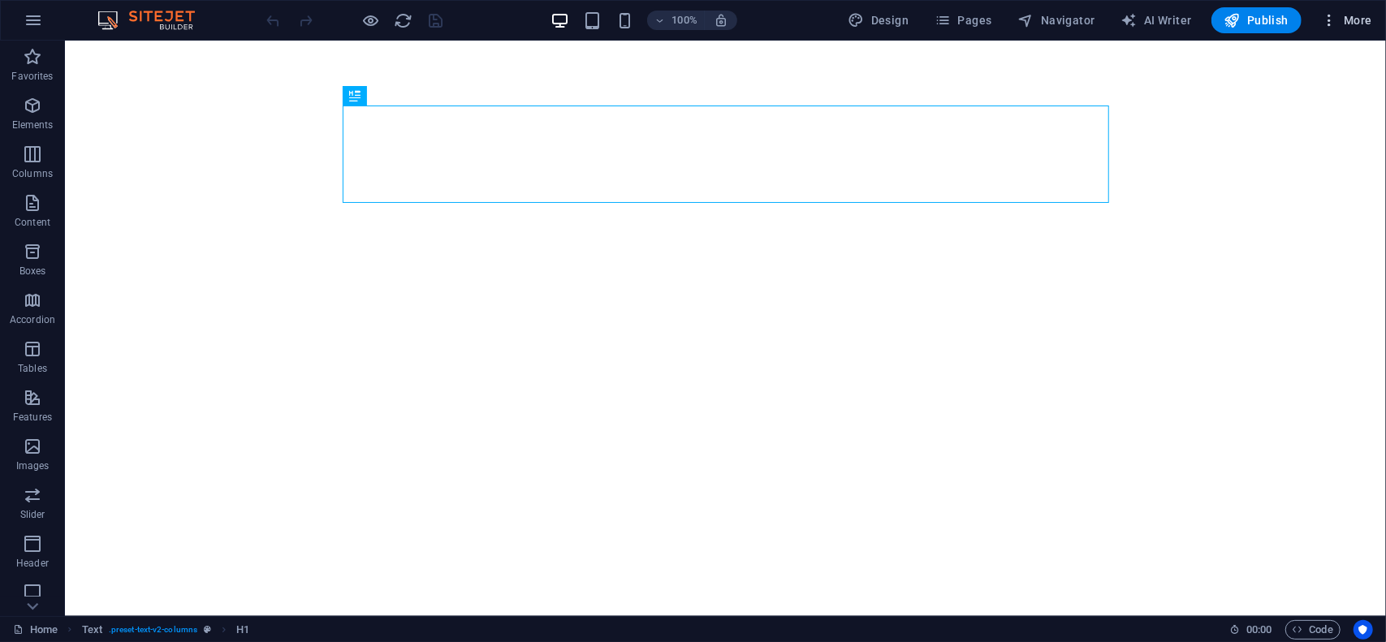
click at [1350, 26] on span "More" at bounding box center [1346, 20] width 51 height 16
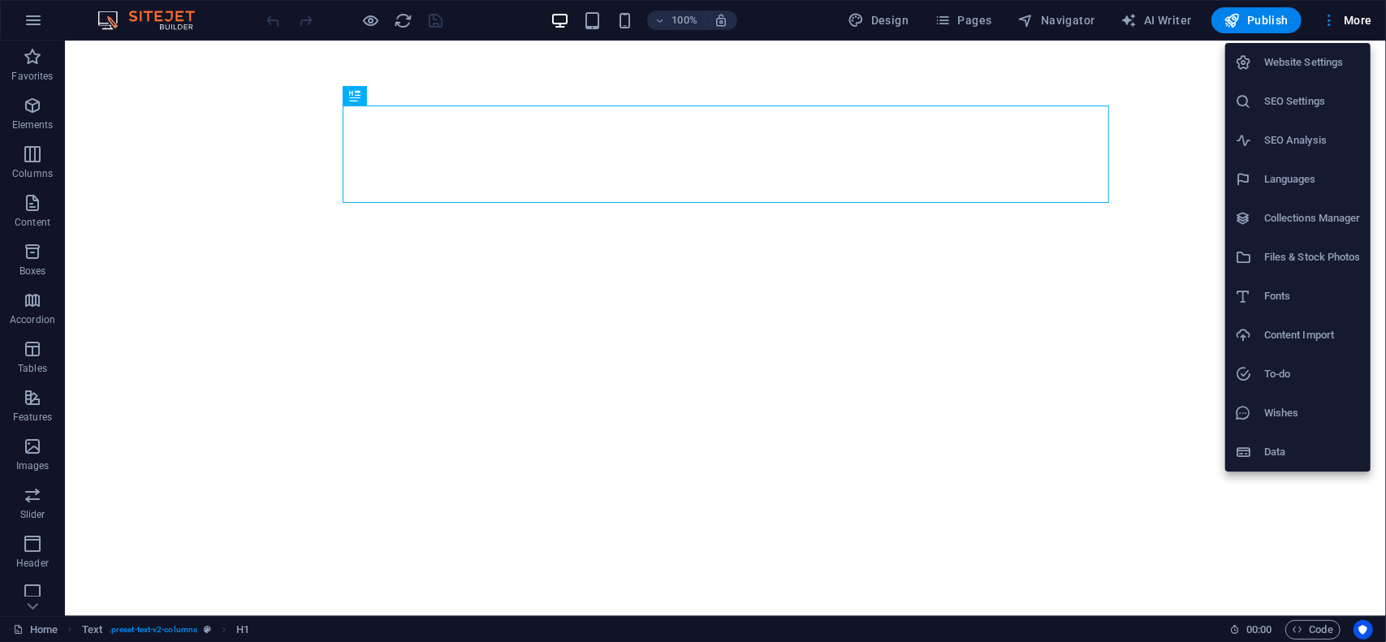
click at [1338, 72] on li "Website Settings" at bounding box center [1297, 62] width 145 height 39
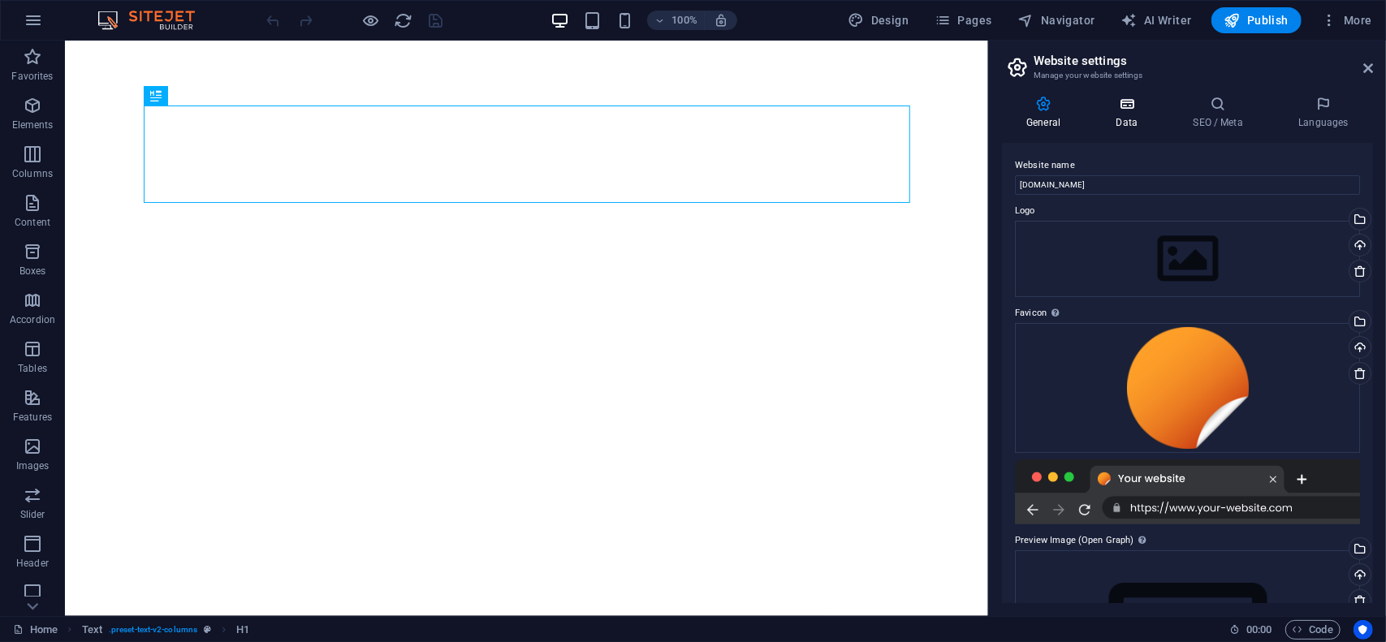
click at [1130, 119] on h4 "Data" at bounding box center [1129, 113] width 77 height 34
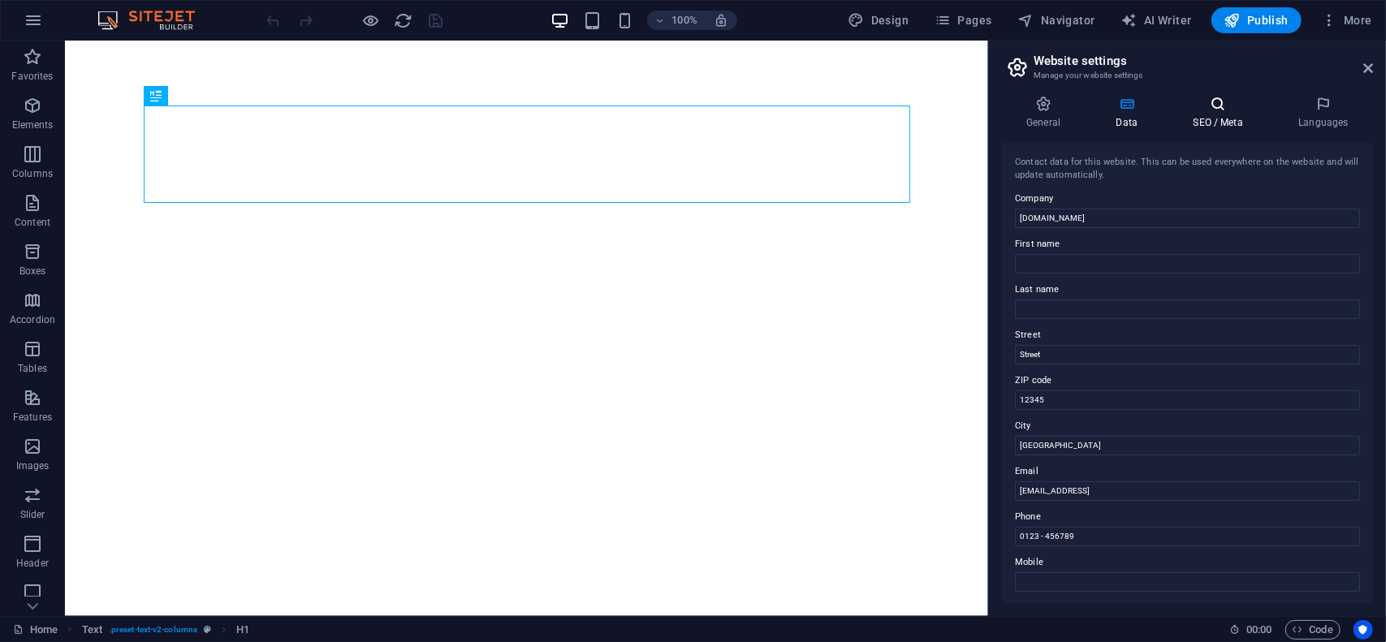
click at [1213, 111] on icon at bounding box center [1218, 104] width 99 height 16
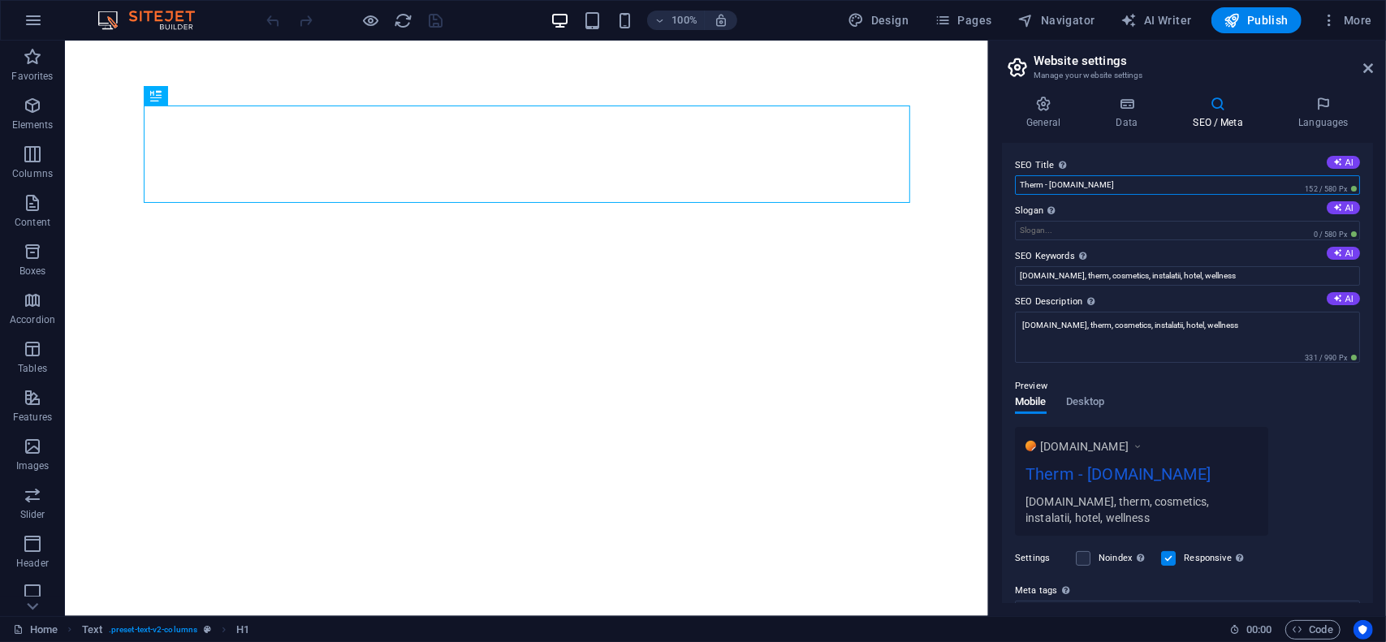
click at [1175, 194] on input "Therm - [DOMAIN_NAME]" at bounding box center [1187, 184] width 345 height 19
click at [1174, 156] on label "SEO Title The title of your website - make it something that stands out in sear…" at bounding box center [1187, 165] width 345 height 19
click at [1174, 175] on input "Therm - [DOMAIN_NAME]" at bounding box center [1187, 184] width 345 height 19
click at [1264, 12] on span "Publish" at bounding box center [1257, 20] width 64 height 16
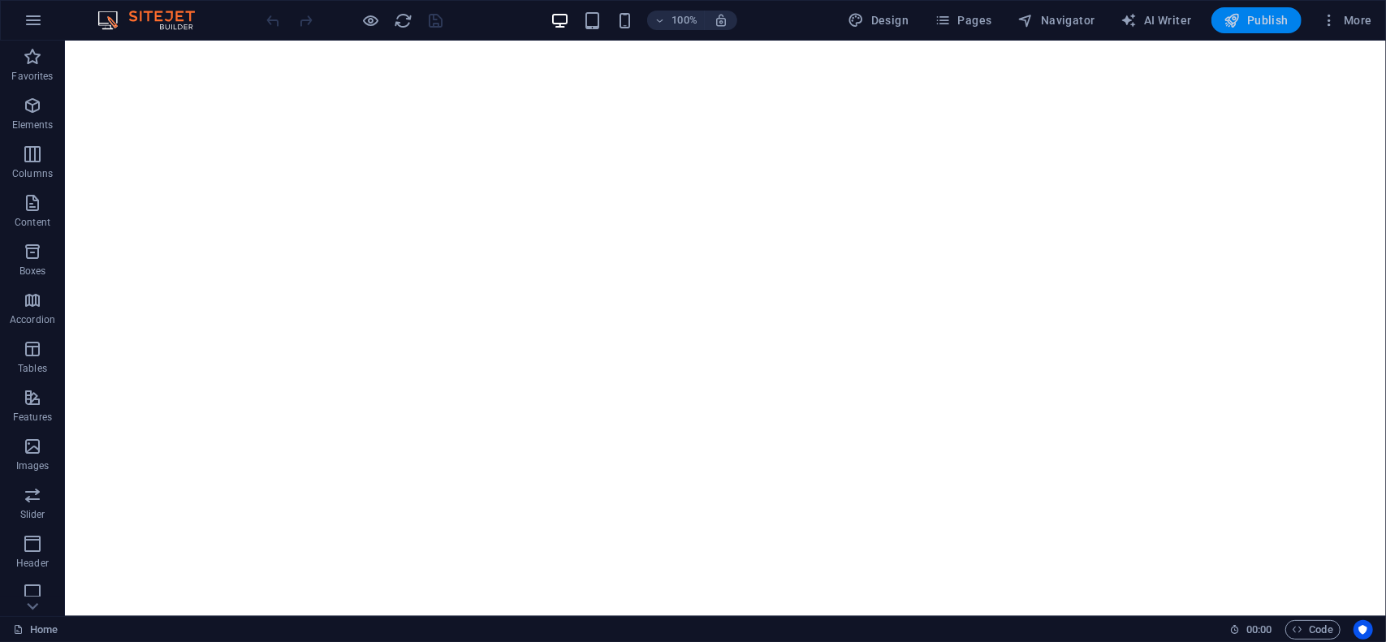
click at [1265, 17] on span "Publish" at bounding box center [1257, 20] width 64 height 16
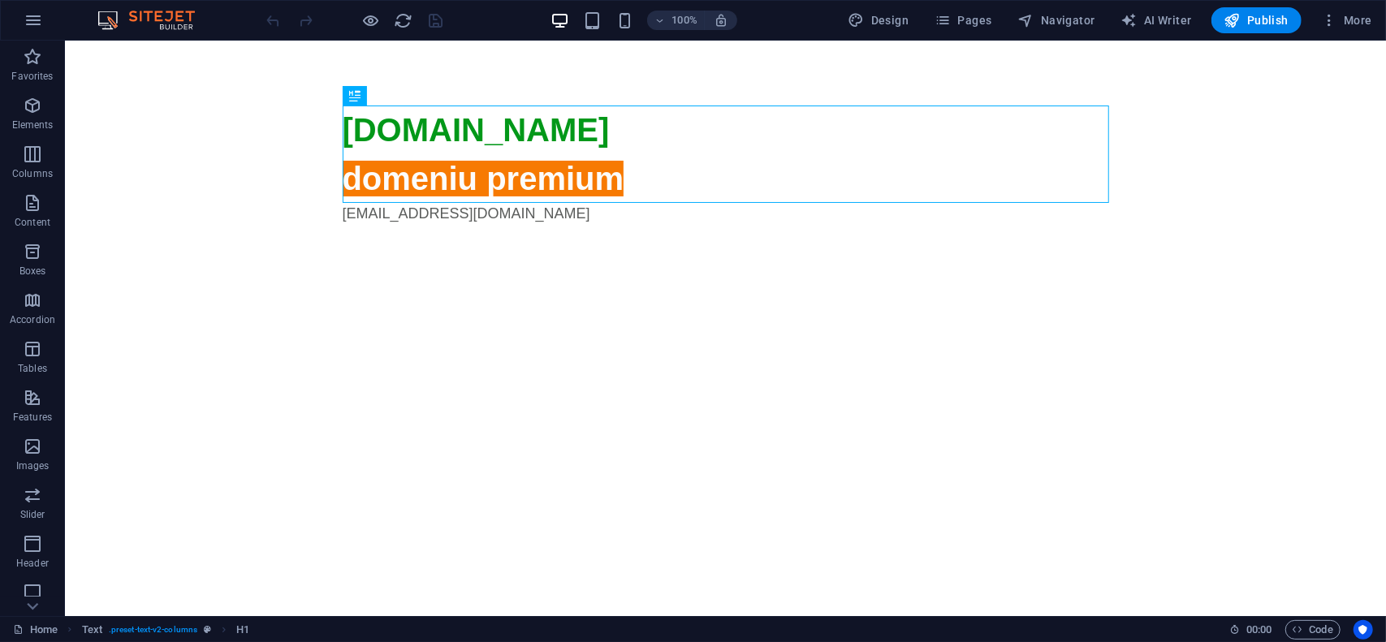
click at [1342, 34] on div "100% Design Pages Navigator AI Writer Publish More" at bounding box center [693, 20] width 1385 height 39
click at [1345, 27] on span "More" at bounding box center [1346, 20] width 51 height 16
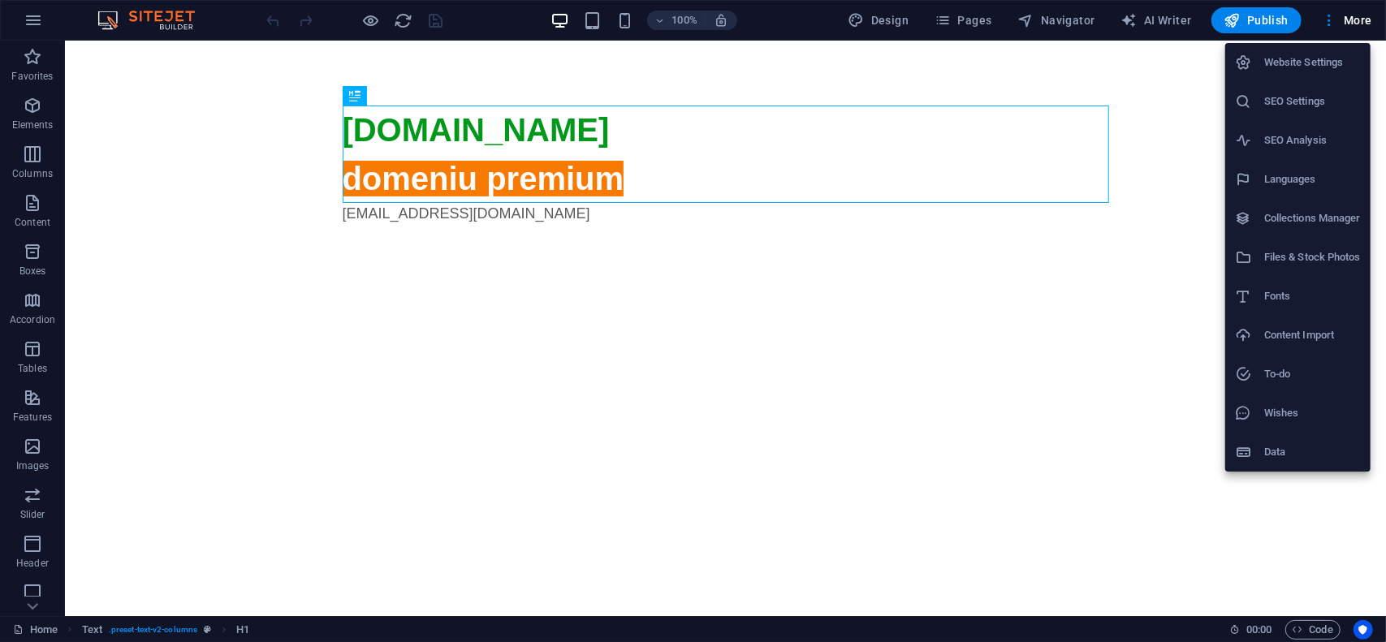
click at [1327, 61] on h6 "Website Settings" at bounding box center [1312, 62] width 97 height 19
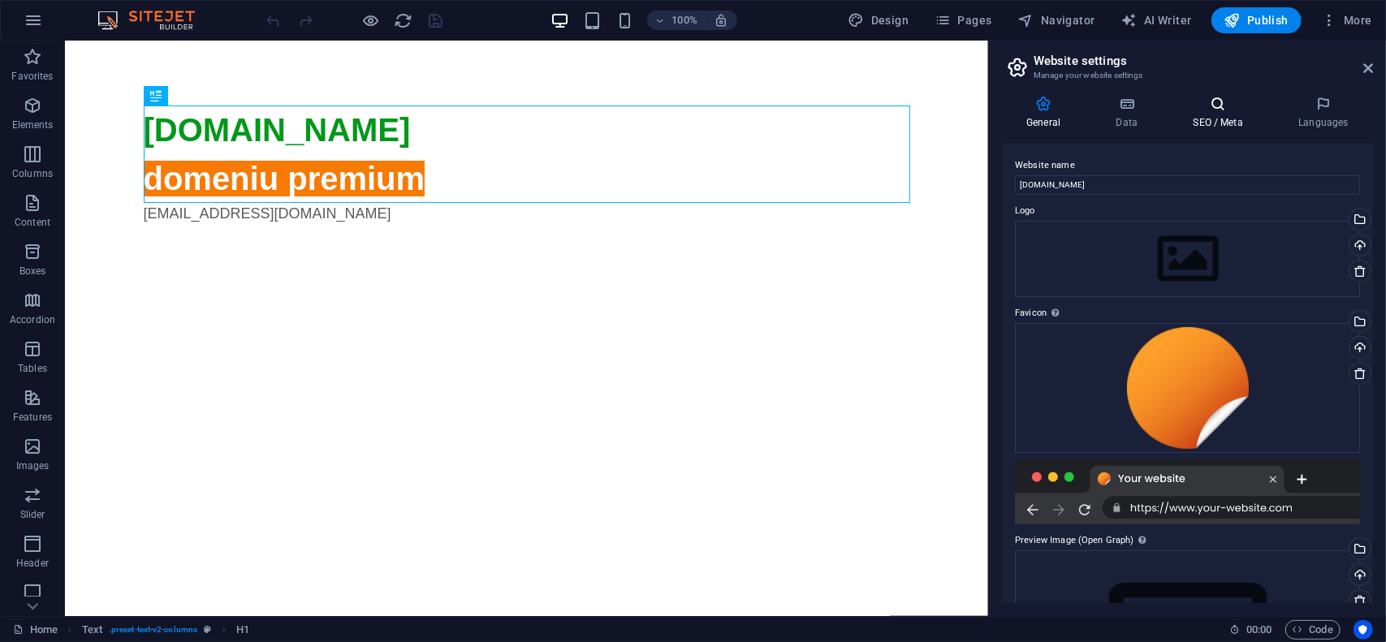
click at [1194, 107] on icon at bounding box center [1218, 104] width 99 height 16
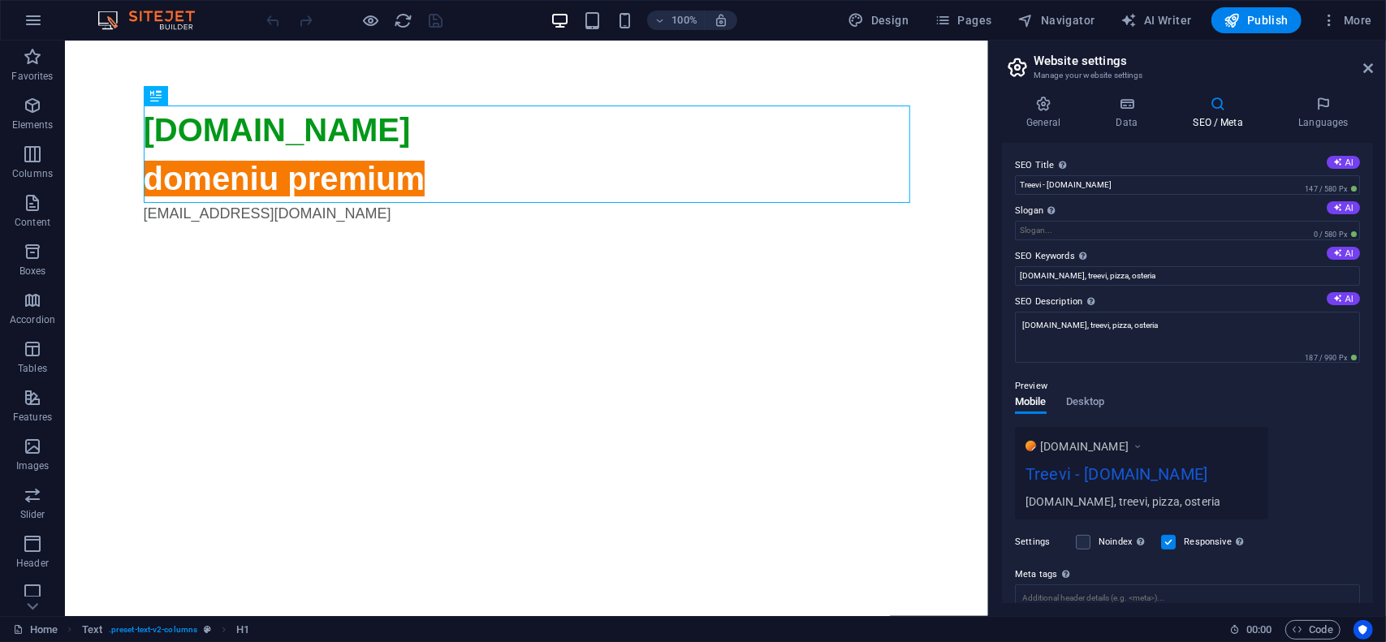
click at [1129, 244] on div "SEO Title The title of your website - make it something that stands out in sear…" at bounding box center [1187, 373] width 371 height 460
click at [1266, 20] on span "Publish" at bounding box center [1257, 20] width 64 height 16
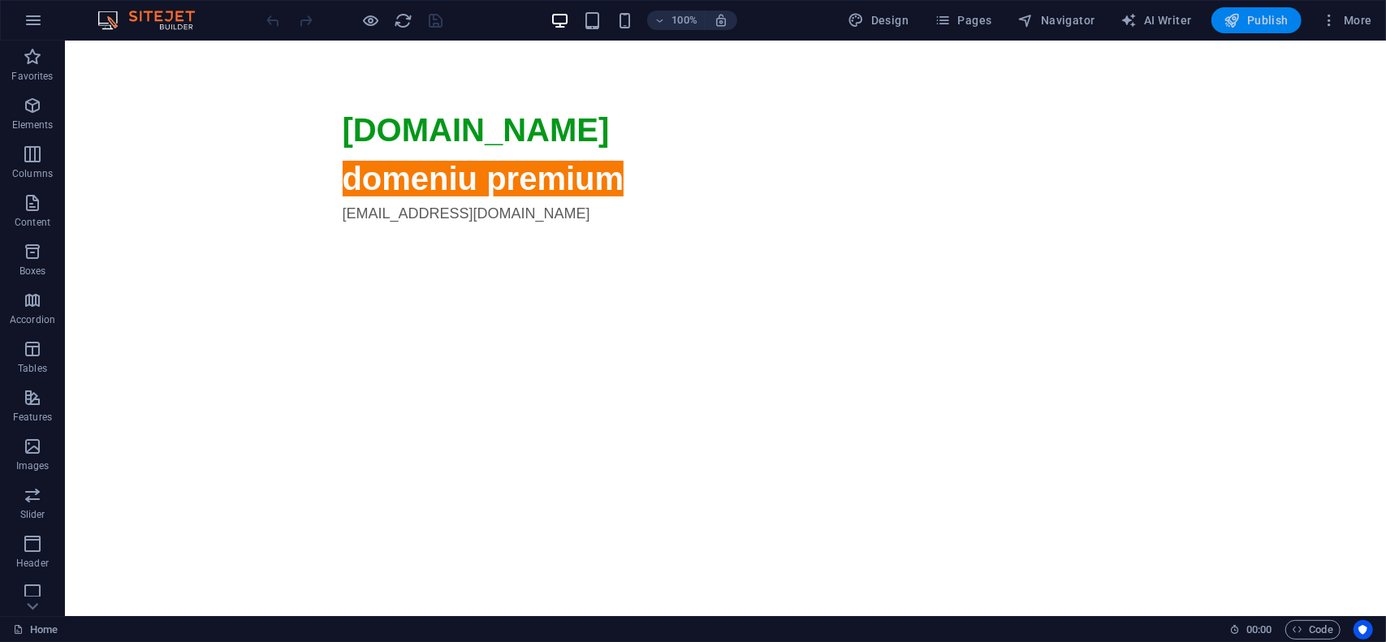
click at [1273, 19] on span "Publish" at bounding box center [1257, 20] width 64 height 16
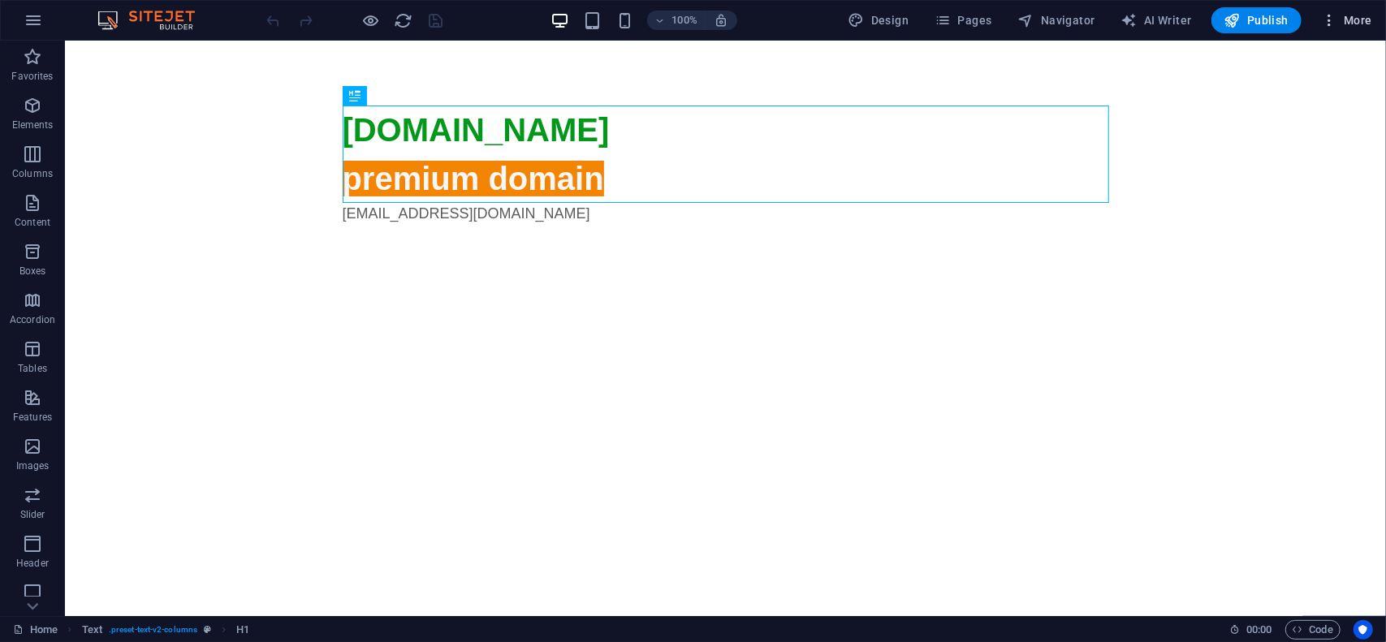
click at [1363, 17] on span "More" at bounding box center [1346, 20] width 51 height 16
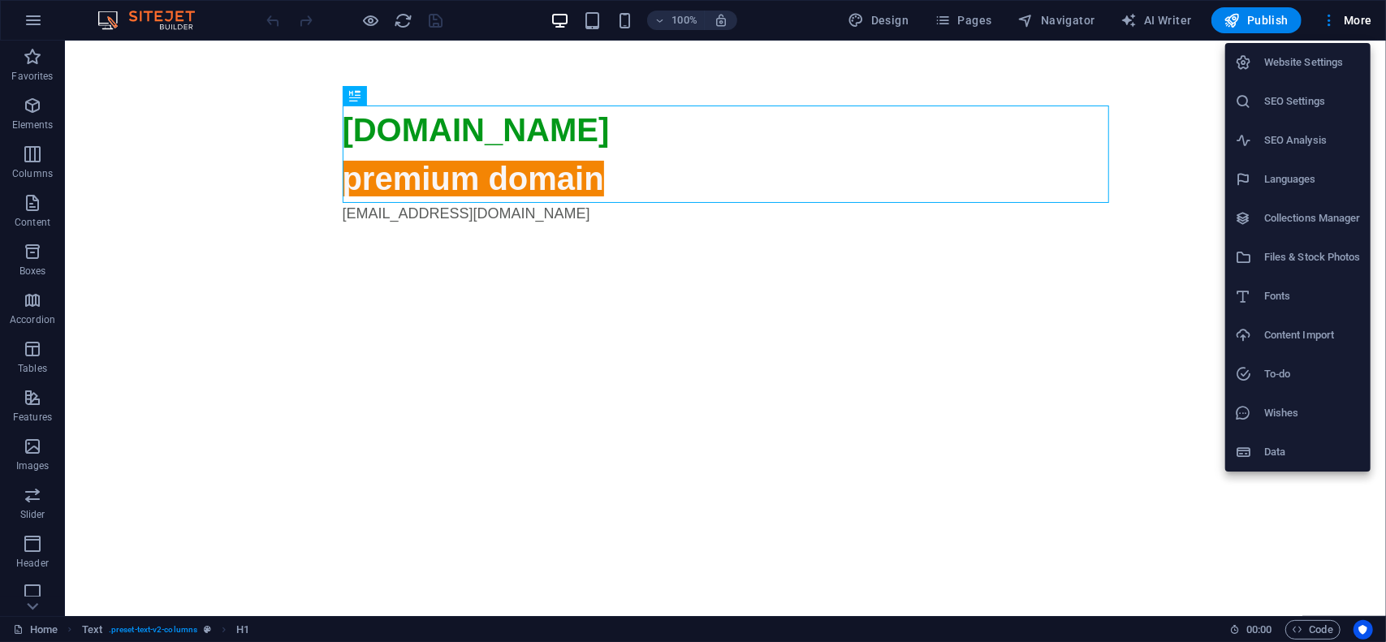
click at [1283, 59] on h6 "Website Settings" at bounding box center [1312, 62] width 97 height 19
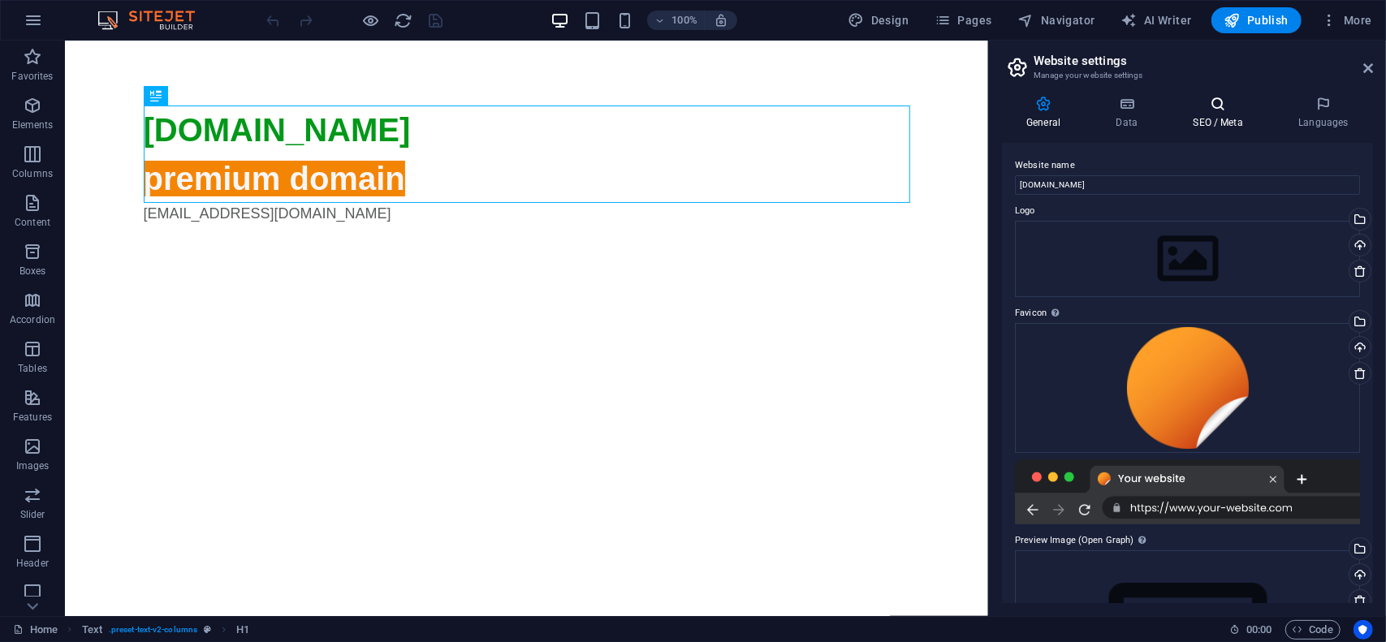
click at [1209, 114] on h4 "SEO / Meta" at bounding box center [1222, 113] width 106 height 34
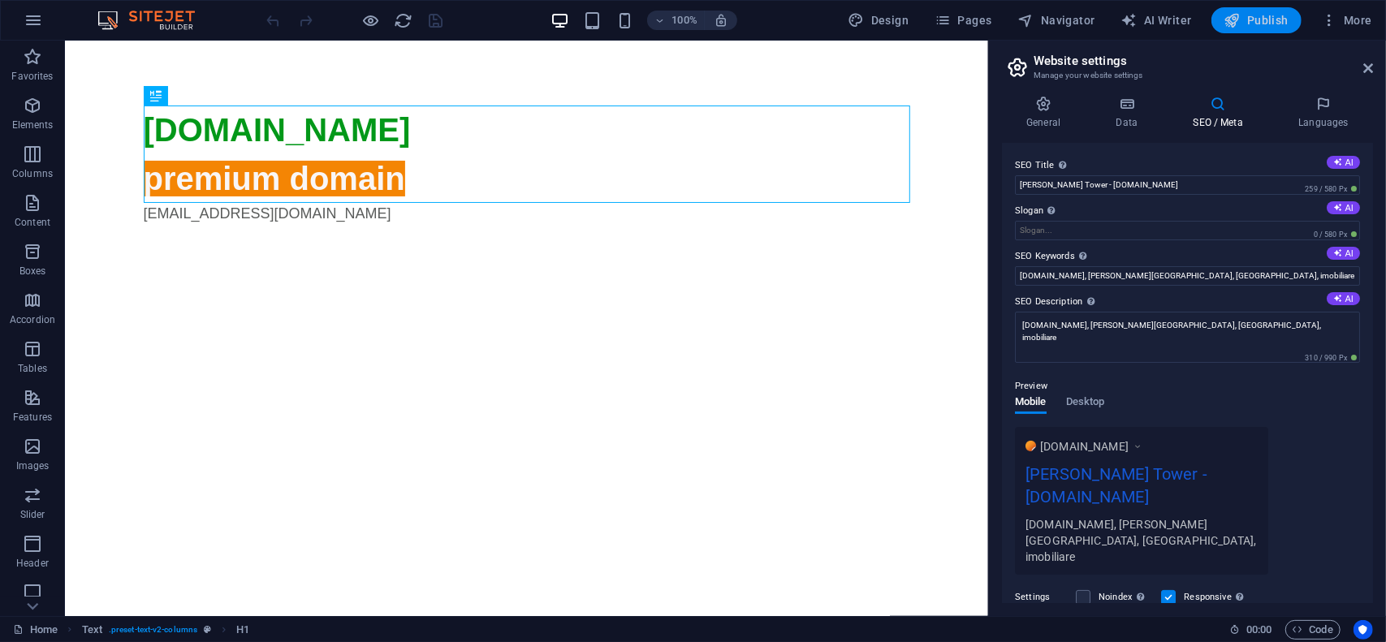
click at [1264, 26] on span "Publish" at bounding box center [1257, 20] width 64 height 16
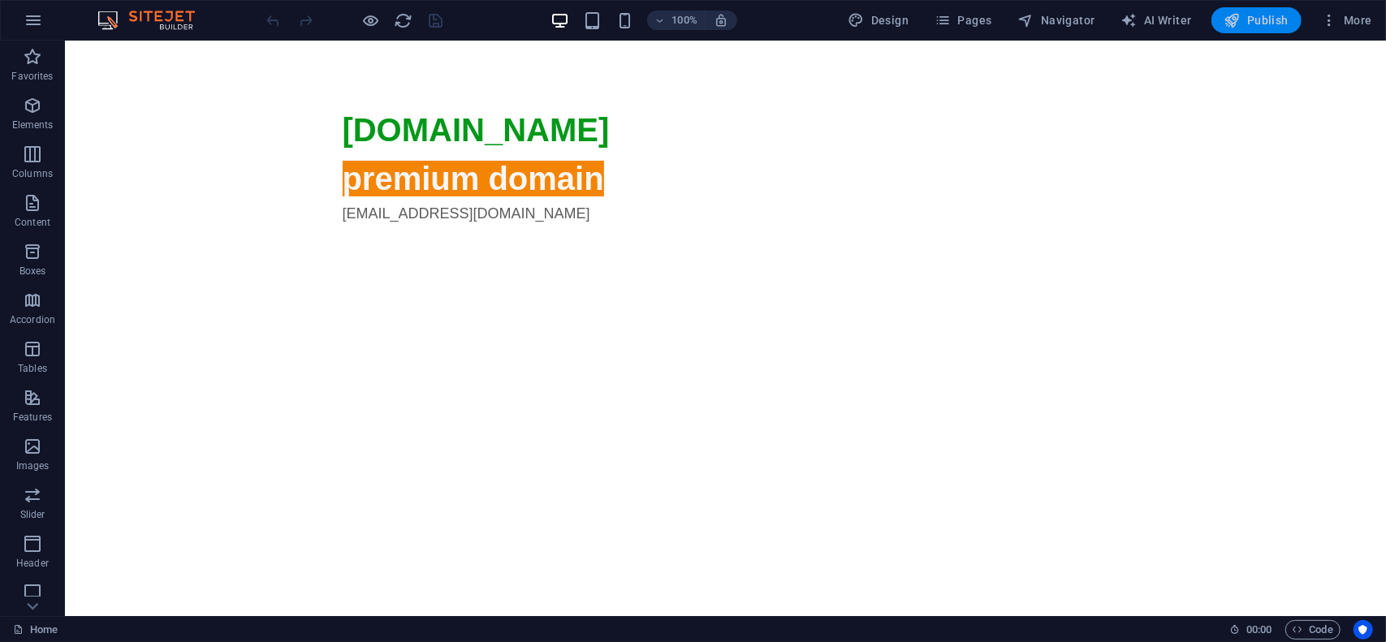
click at [1268, 17] on span "Publish" at bounding box center [1257, 20] width 64 height 16
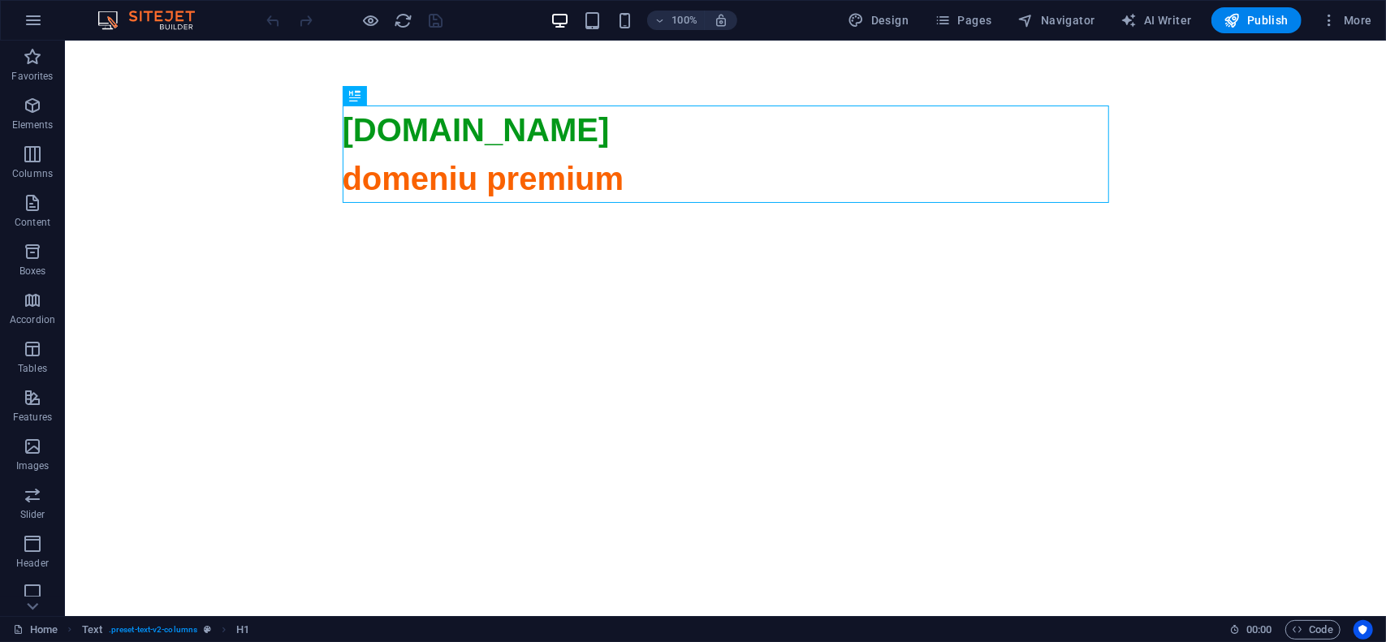
click at [1384, 25] on div "100% Design Pages Navigator AI Writer Publish More" at bounding box center [693, 20] width 1385 height 39
click at [1351, 29] on button "More" at bounding box center [1347, 20] width 64 height 26
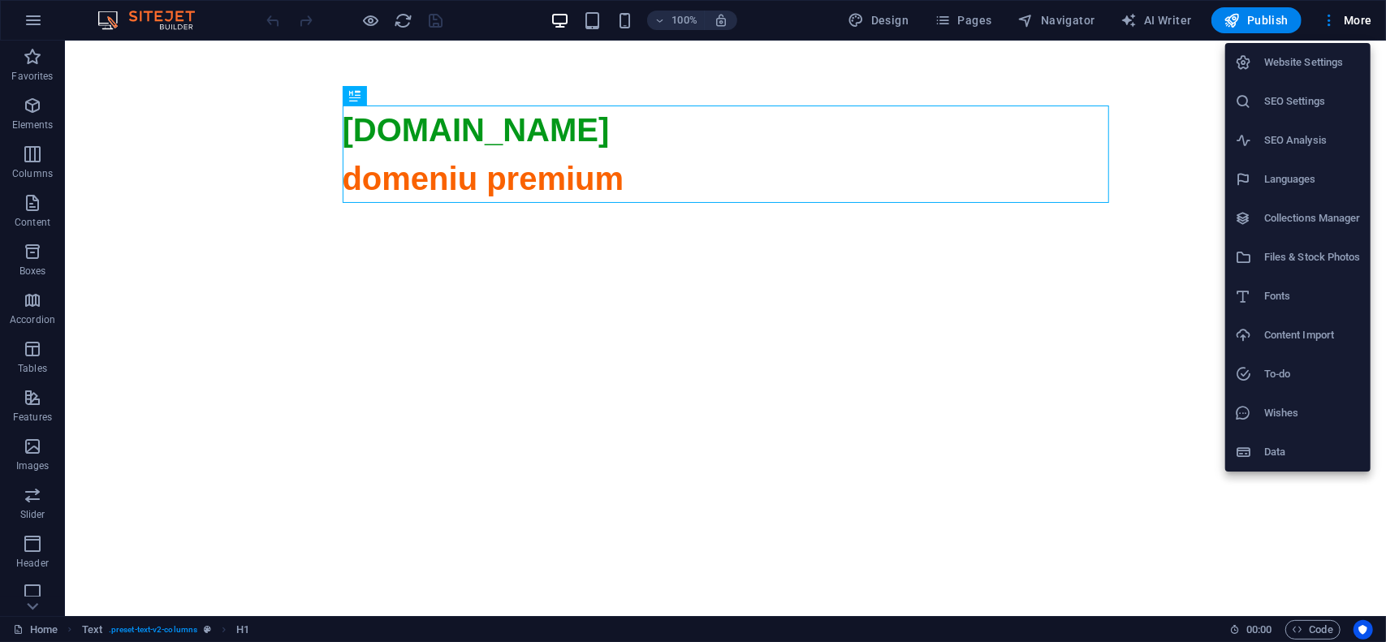
click at [1314, 72] on li "Website Settings" at bounding box center [1297, 62] width 145 height 39
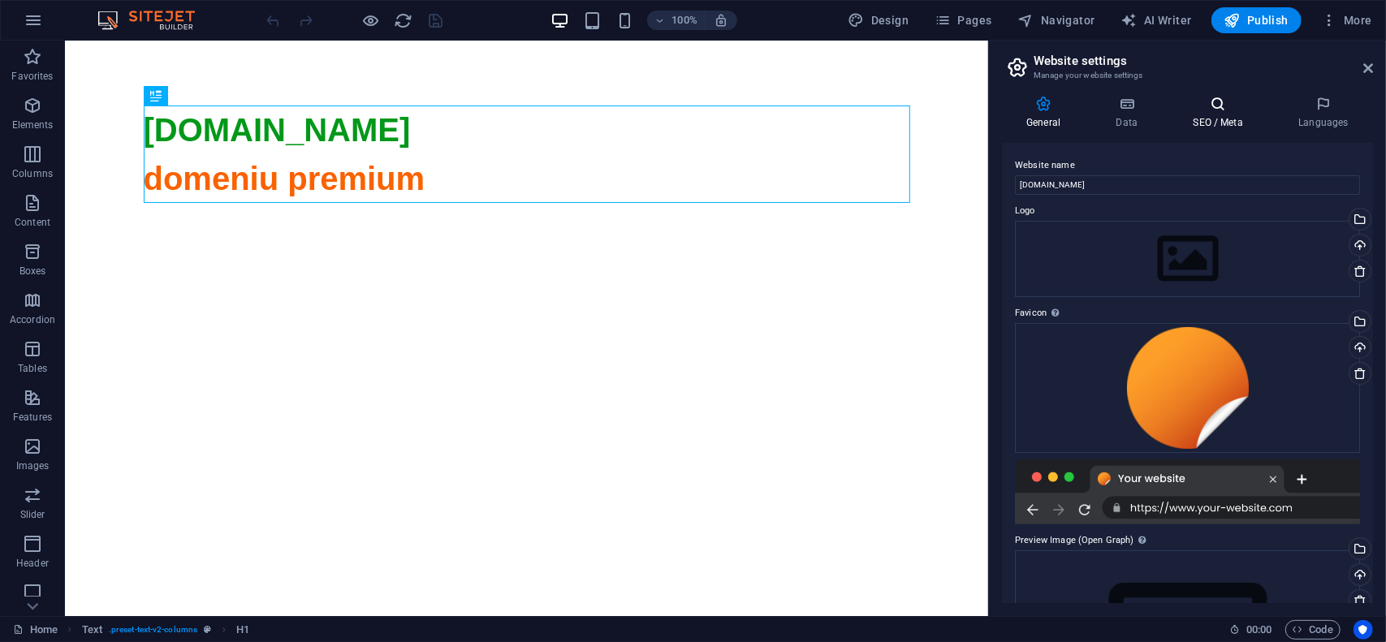
click at [1217, 127] on h4 "SEO / Meta" at bounding box center [1222, 113] width 106 height 34
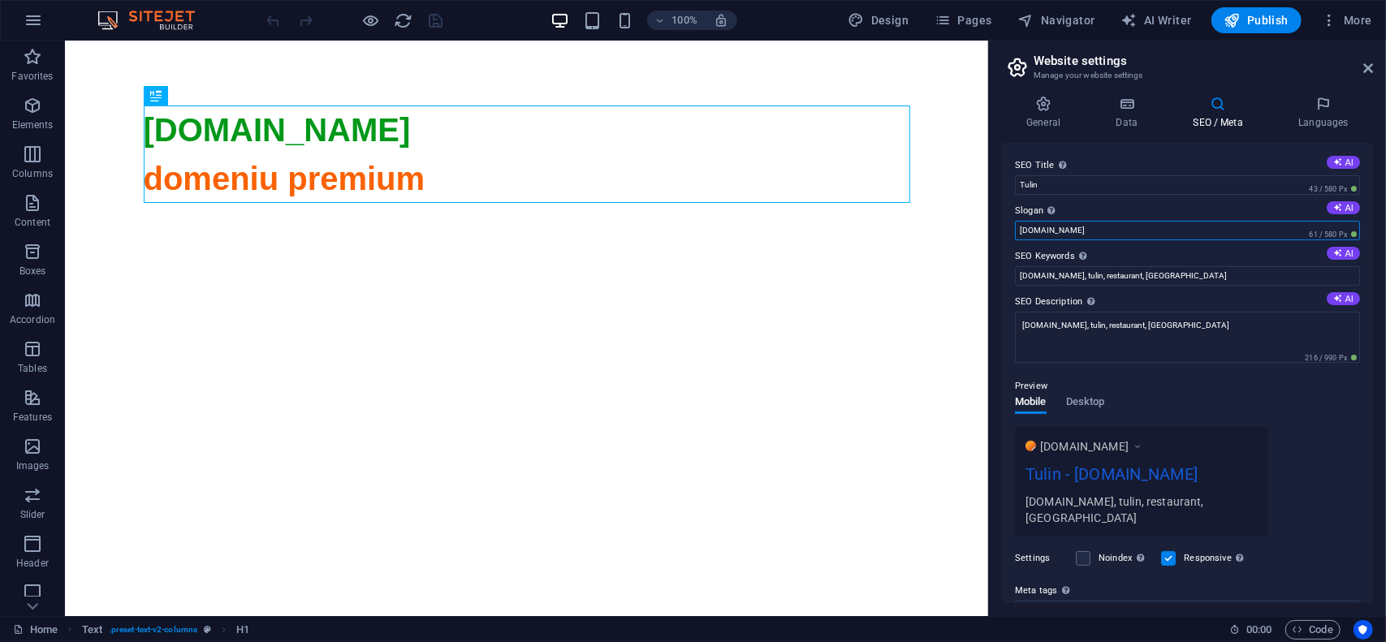
click at [1121, 229] on input "tulin.ro" at bounding box center [1187, 230] width 345 height 19
click at [1097, 189] on input "Tulin" at bounding box center [1187, 184] width 345 height 19
paste input "tulin.ro"
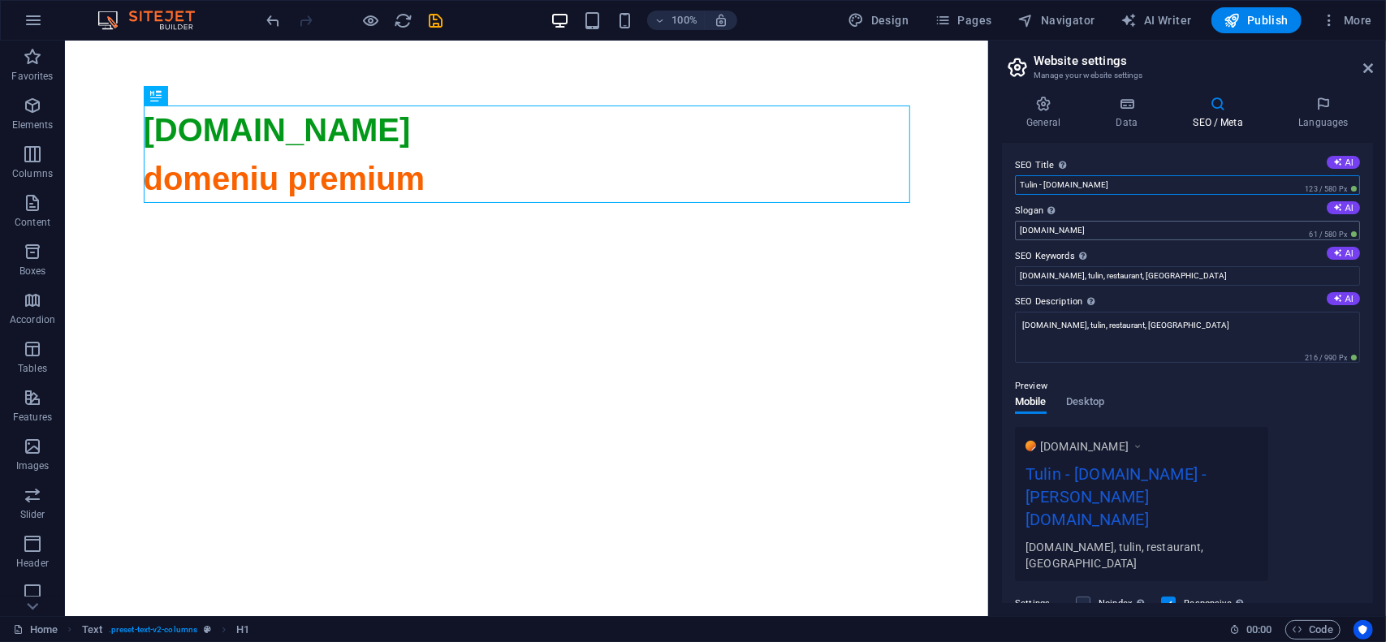
type input "Tulin - tulin.ro"
click at [1068, 231] on input "tulin.ro" at bounding box center [1187, 230] width 345 height 19
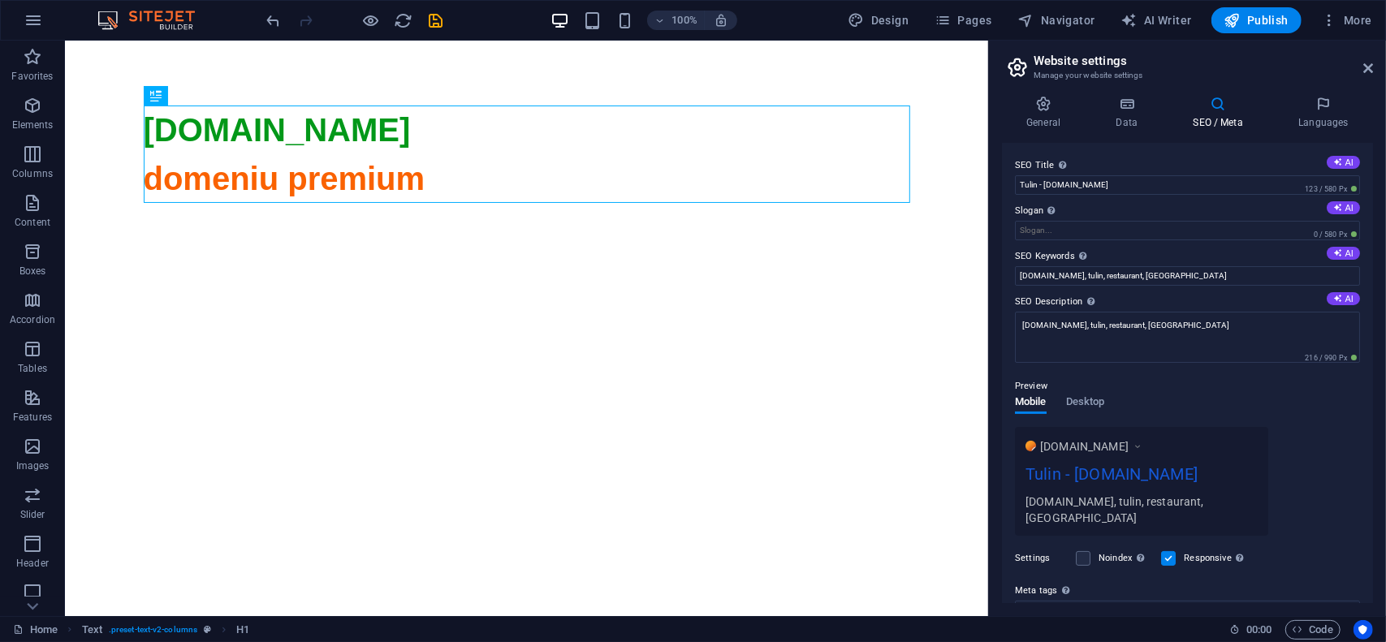
click at [1186, 379] on div "Preview" at bounding box center [1187, 386] width 345 height 19
click at [1171, 275] on input "tulin.ro, tulin, restaurant, bucuresti" at bounding box center [1187, 275] width 345 height 19
click at [1208, 270] on input "tulin.ro, tulin, restaurant, bucuresti, libanez" at bounding box center [1187, 275] width 345 height 19
click at [1208, 271] on input "tulin.ro, tulin, restaurant, bucuresti, libanez" at bounding box center [1187, 275] width 345 height 19
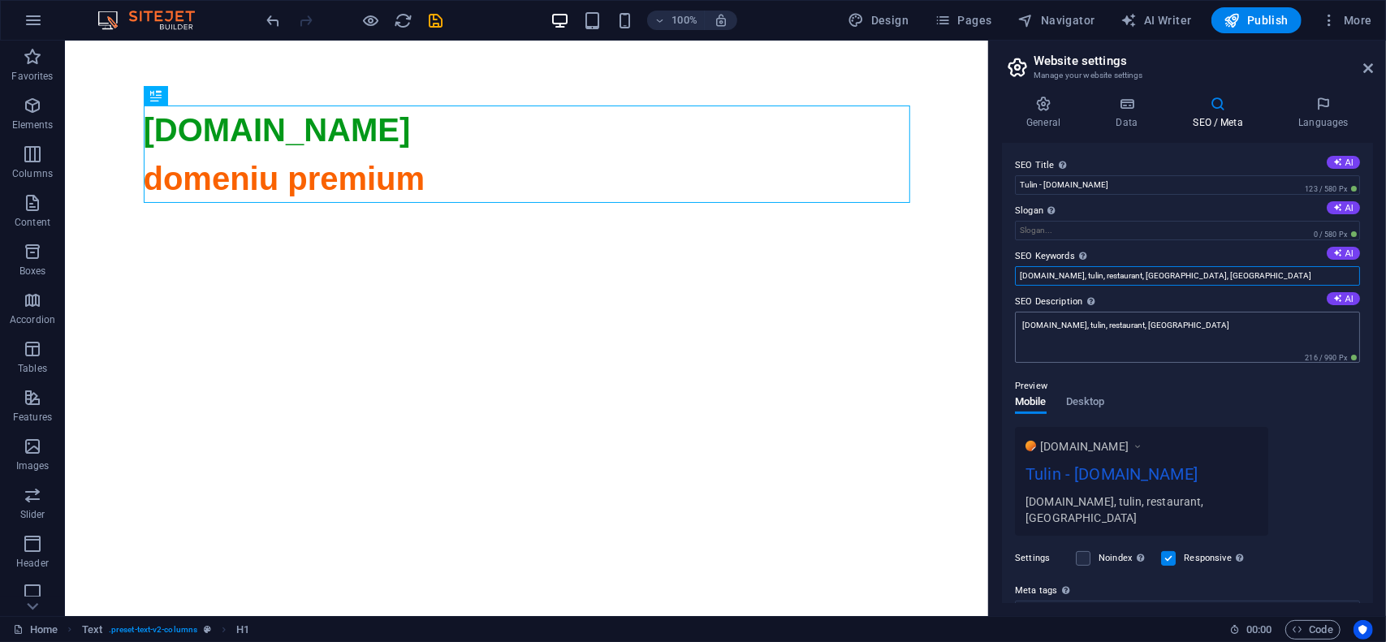
type input "tulin.ro, tulin, restaurant, bucuresti, libanez"
click at [1171, 329] on textarea "tulin.ro, tulin, restaurant, bucuresti" at bounding box center [1187, 337] width 345 height 51
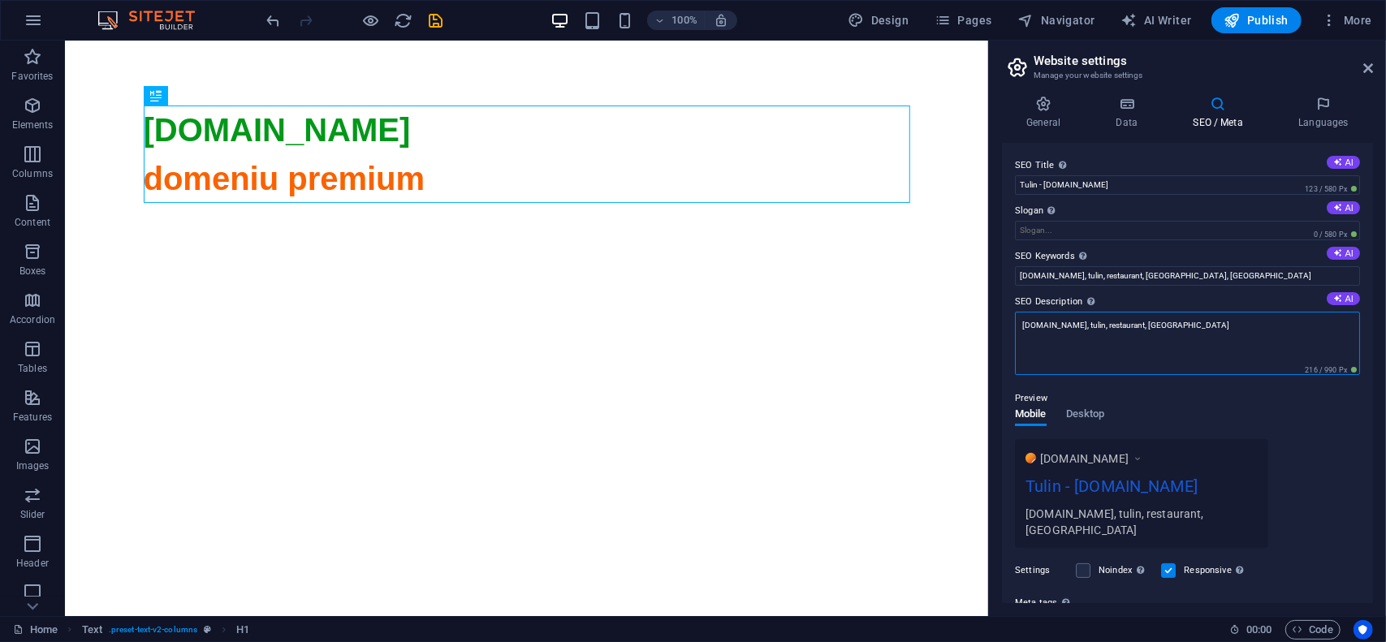
click at [1170, 329] on textarea "tulin.ro, tulin, restaurant, bucuresti" at bounding box center [1187, 343] width 345 height 63
paste textarea ", libanez"
type textarea "tulin.ro, tulin, restaurant, bucuresti, libanez"
click at [1181, 296] on label "SEO Description Describe the contents of your website - this is crucial for sea…" at bounding box center [1187, 301] width 345 height 19
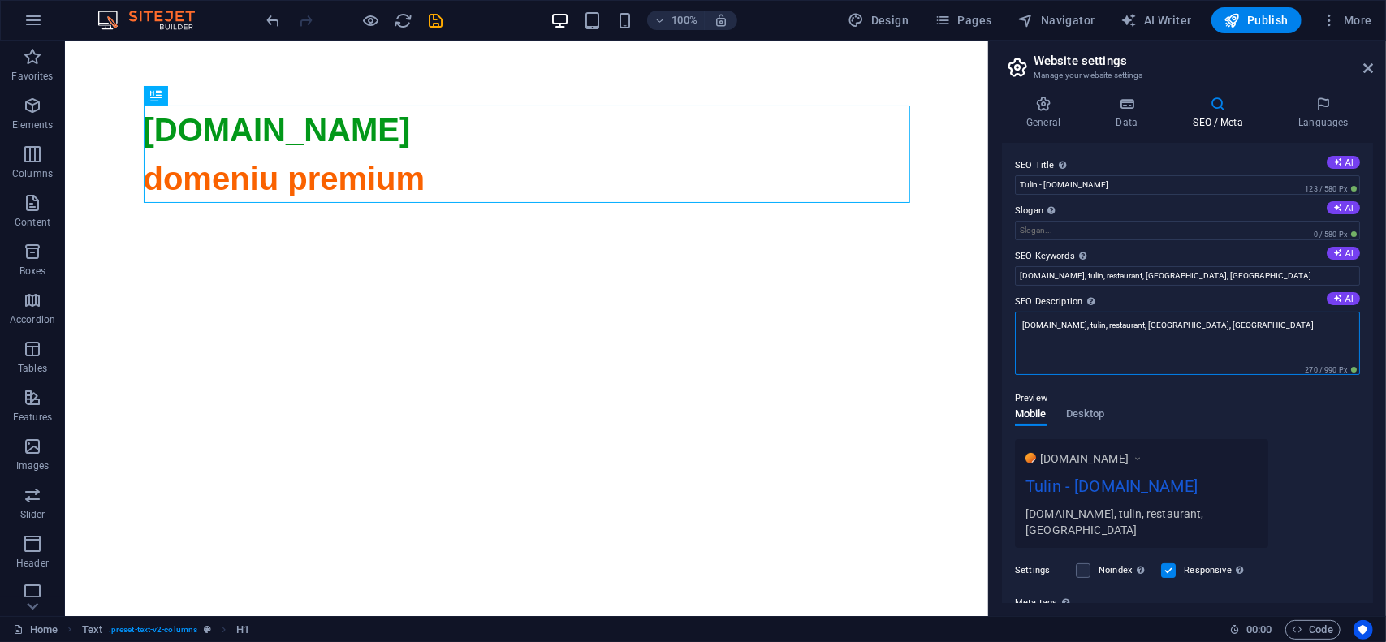
click at [1181, 312] on textarea "tulin.ro, tulin, restaurant, bucuresti, libanez" at bounding box center [1187, 343] width 345 height 63
click at [1272, 22] on span "Publish" at bounding box center [1257, 20] width 64 height 16
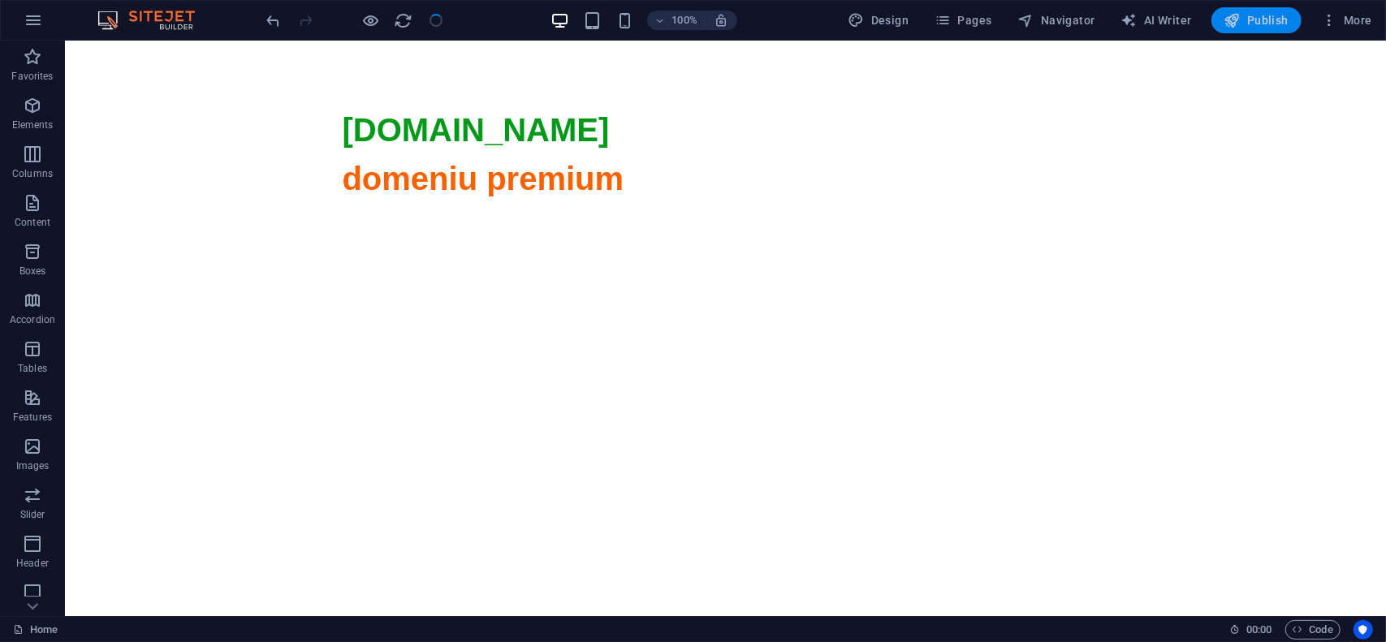
click at [1268, 21] on span "Publish" at bounding box center [1257, 20] width 64 height 16
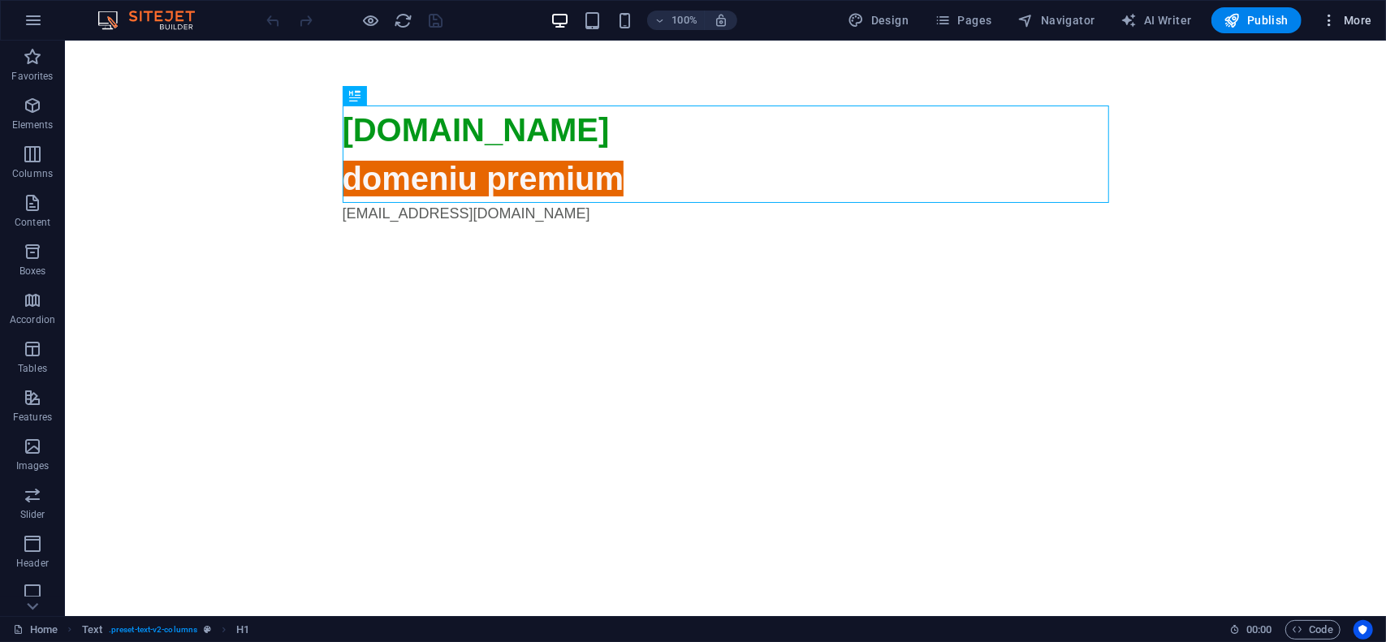
click at [1352, 19] on span "More" at bounding box center [1346, 20] width 51 height 16
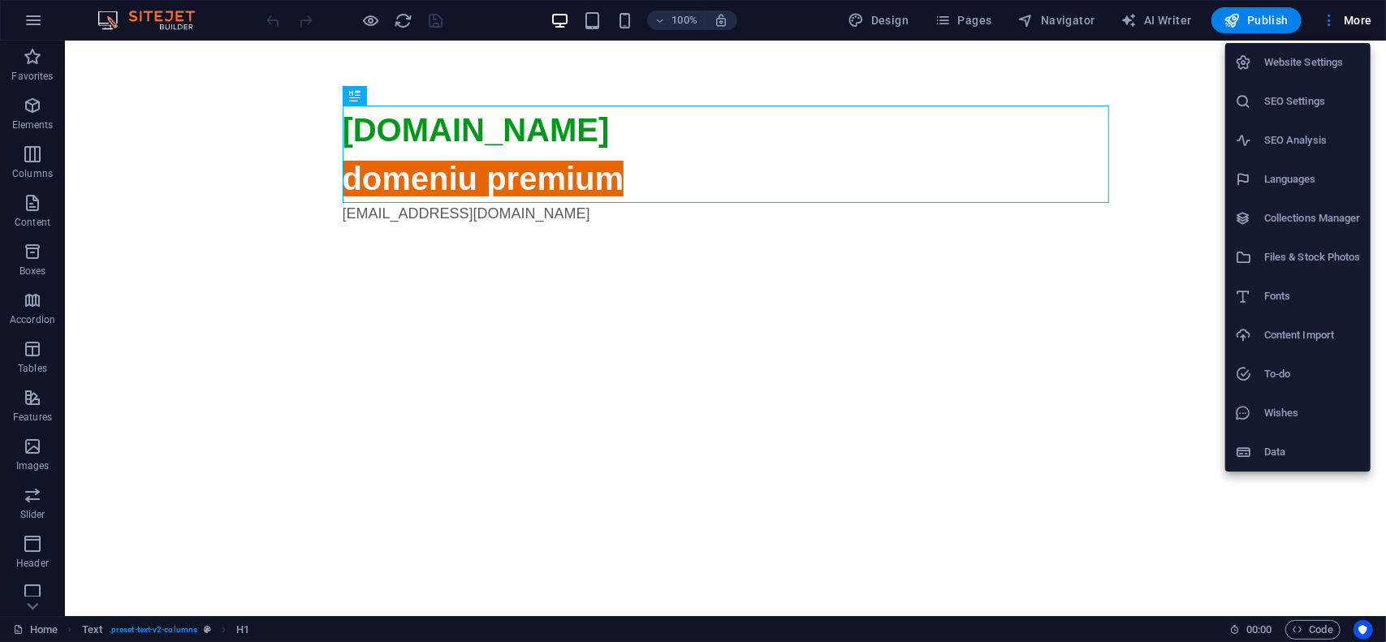
click at [1345, 56] on h6 "Website Settings" at bounding box center [1312, 62] width 97 height 19
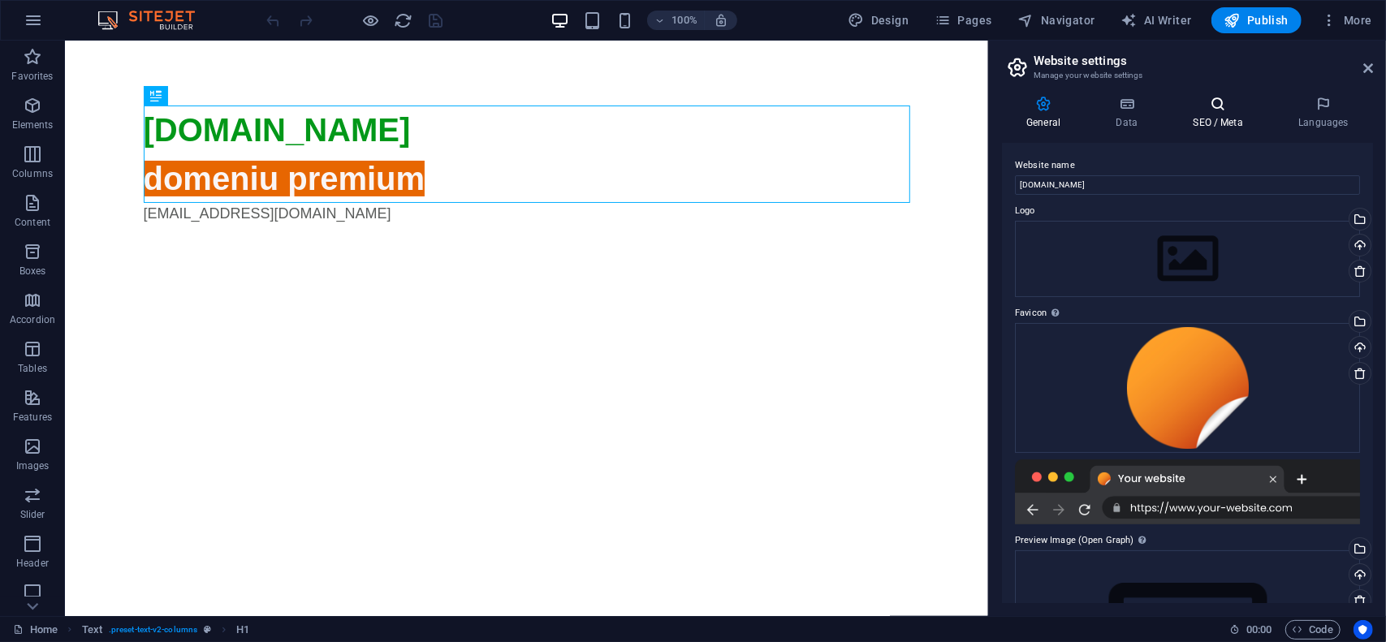
click at [1212, 114] on h4 "SEO / Meta" at bounding box center [1222, 113] width 106 height 34
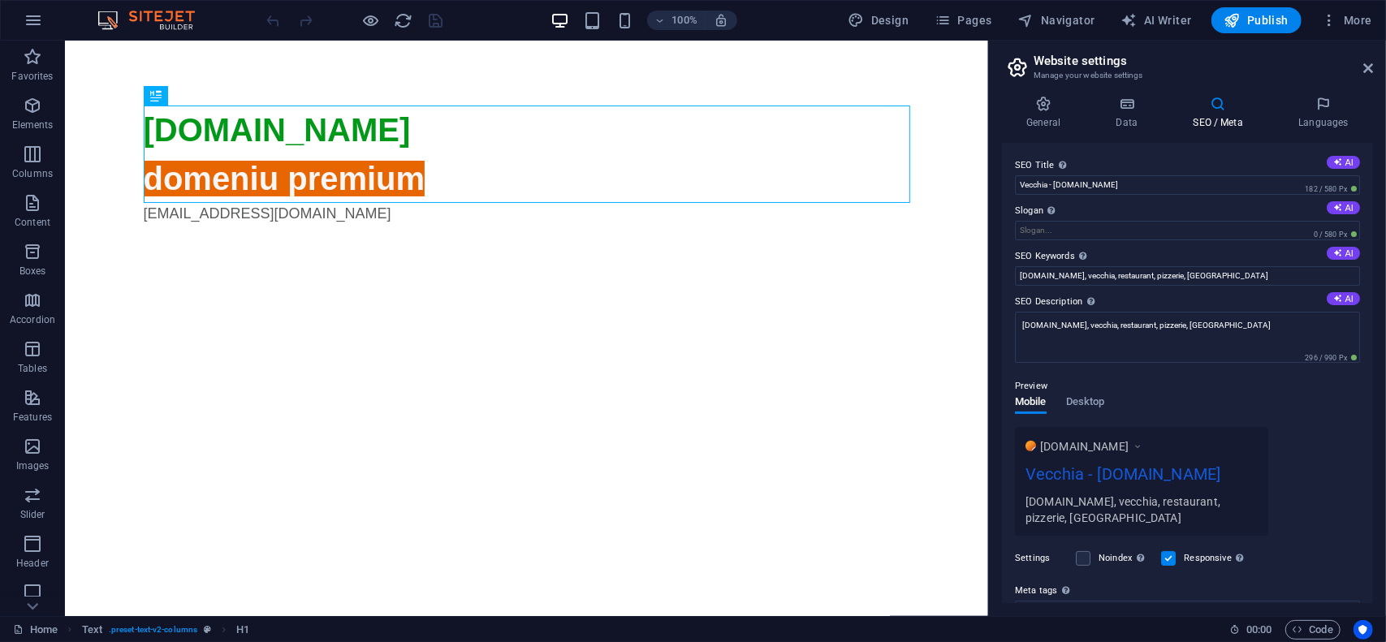
click at [1171, 378] on div "Preview" at bounding box center [1187, 386] width 345 height 19
click at [1226, 301] on label "SEO Description Describe the contents of your website - this is crucial for sea…" at bounding box center [1187, 301] width 345 height 19
click at [1226, 312] on textarea "[DOMAIN_NAME], vecchia, restaurant, pizzerie, [GEOGRAPHIC_DATA]" at bounding box center [1187, 337] width 345 height 51
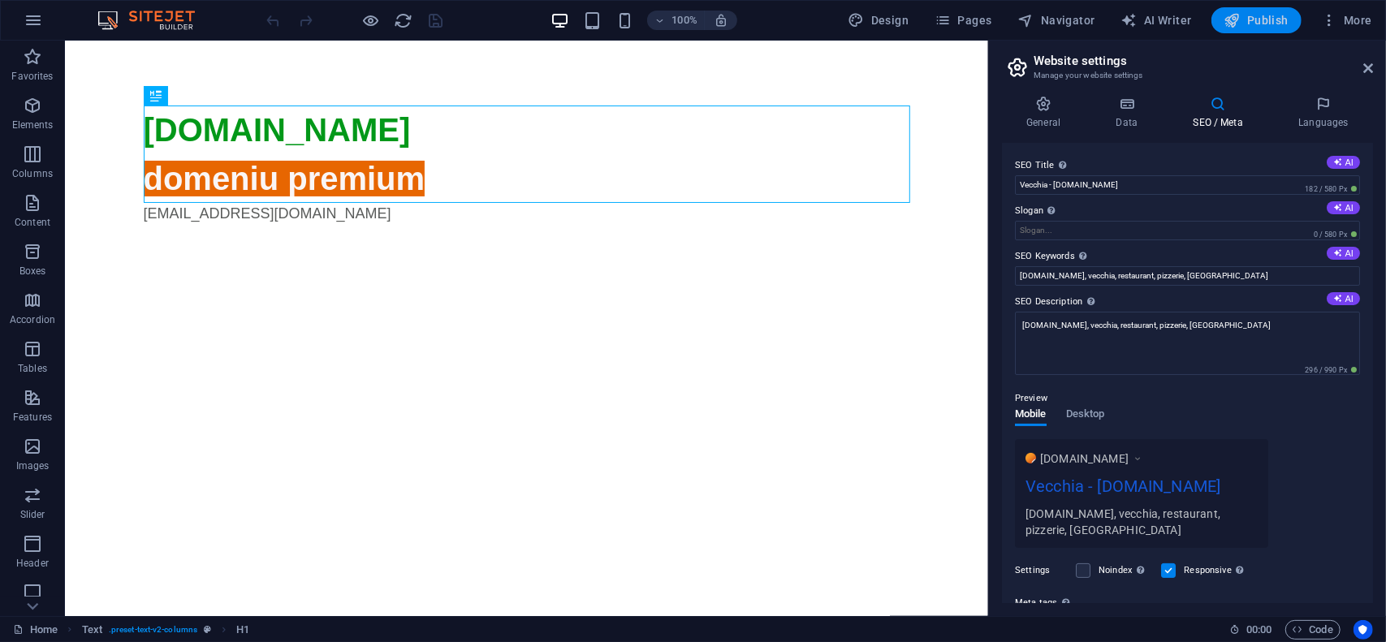
click at [1259, 19] on span "Publish" at bounding box center [1257, 20] width 64 height 16
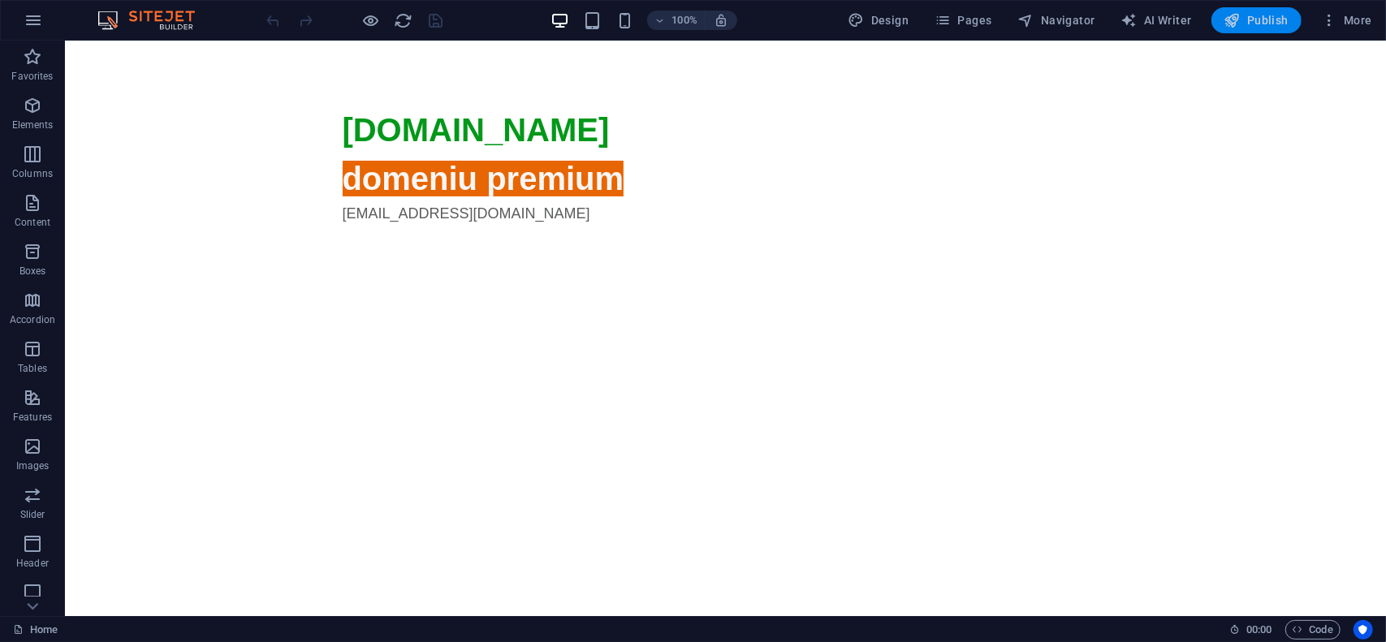
click at [1273, 15] on span "Publish" at bounding box center [1257, 20] width 64 height 16
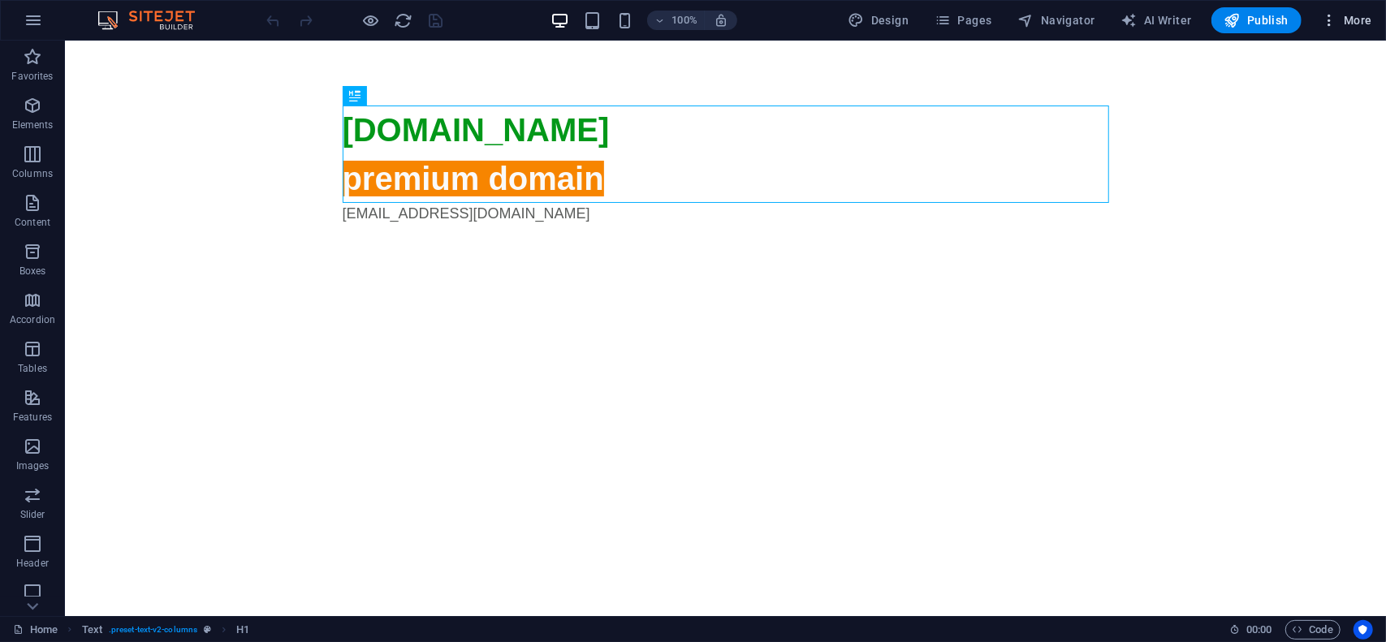
click at [1353, 13] on span "More" at bounding box center [1346, 20] width 51 height 16
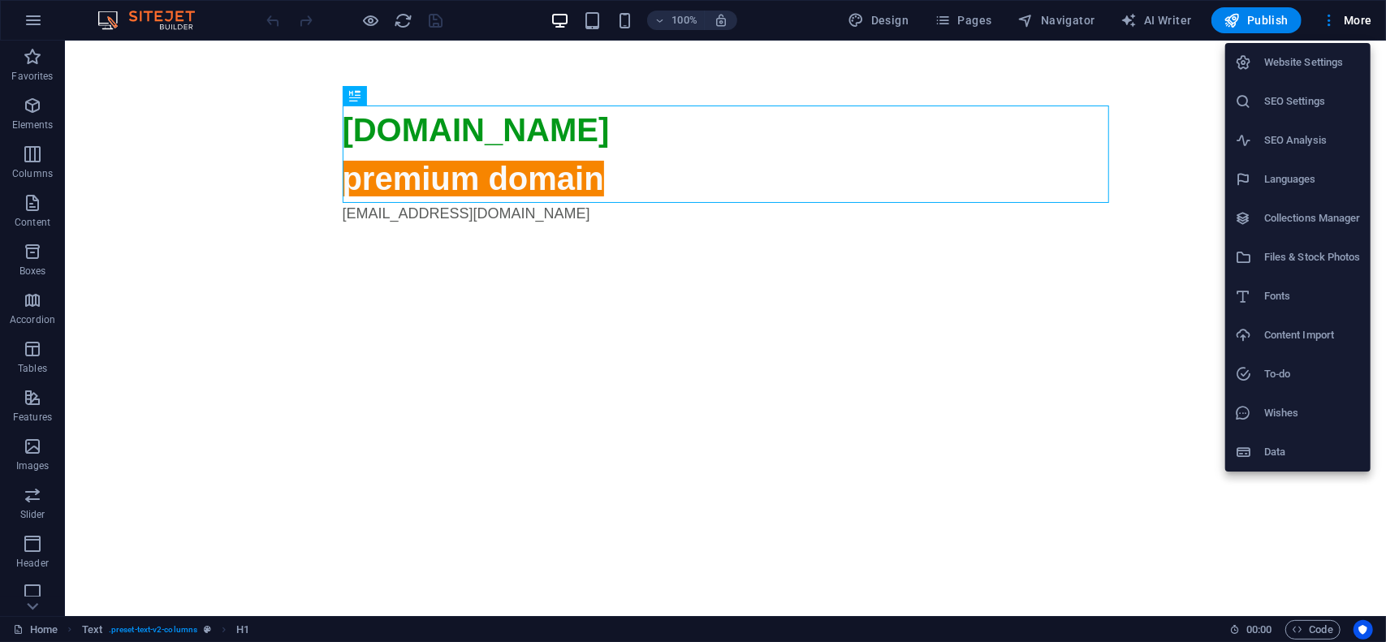
click at [1335, 65] on h6 "Website Settings" at bounding box center [1312, 62] width 97 height 19
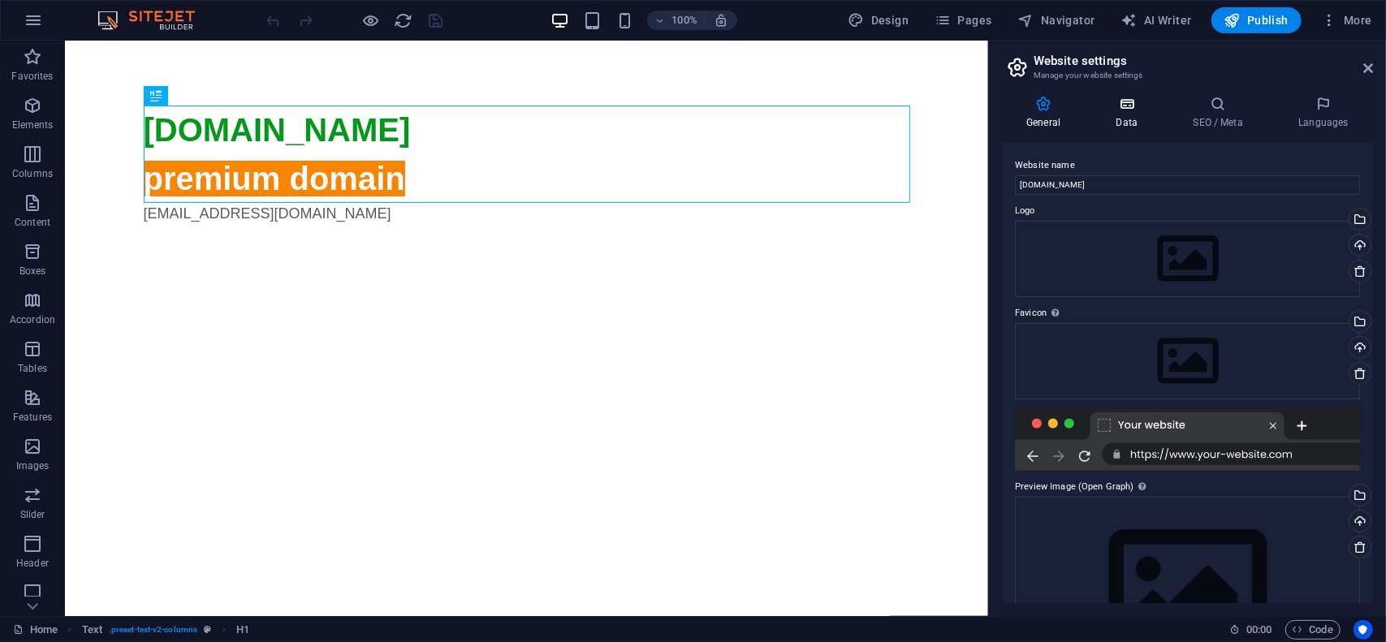
drag, startPoint x: 1137, startPoint y: 108, endPoint x: 1168, endPoint y: 110, distance: 30.9
click at [1138, 108] on icon at bounding box center [1126, 104] width 71 height 16
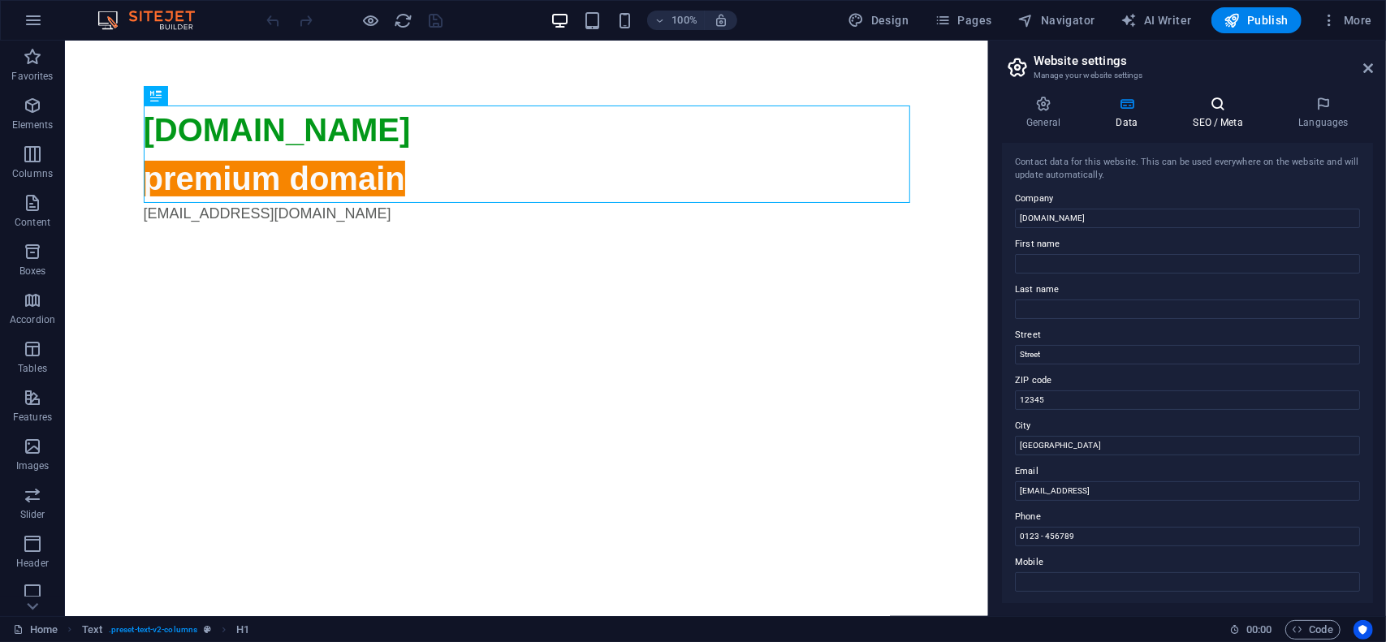
click at [1209, 116] on h4 "SEO / Meta" at bounding box center [1222, 113] width 106 height 34
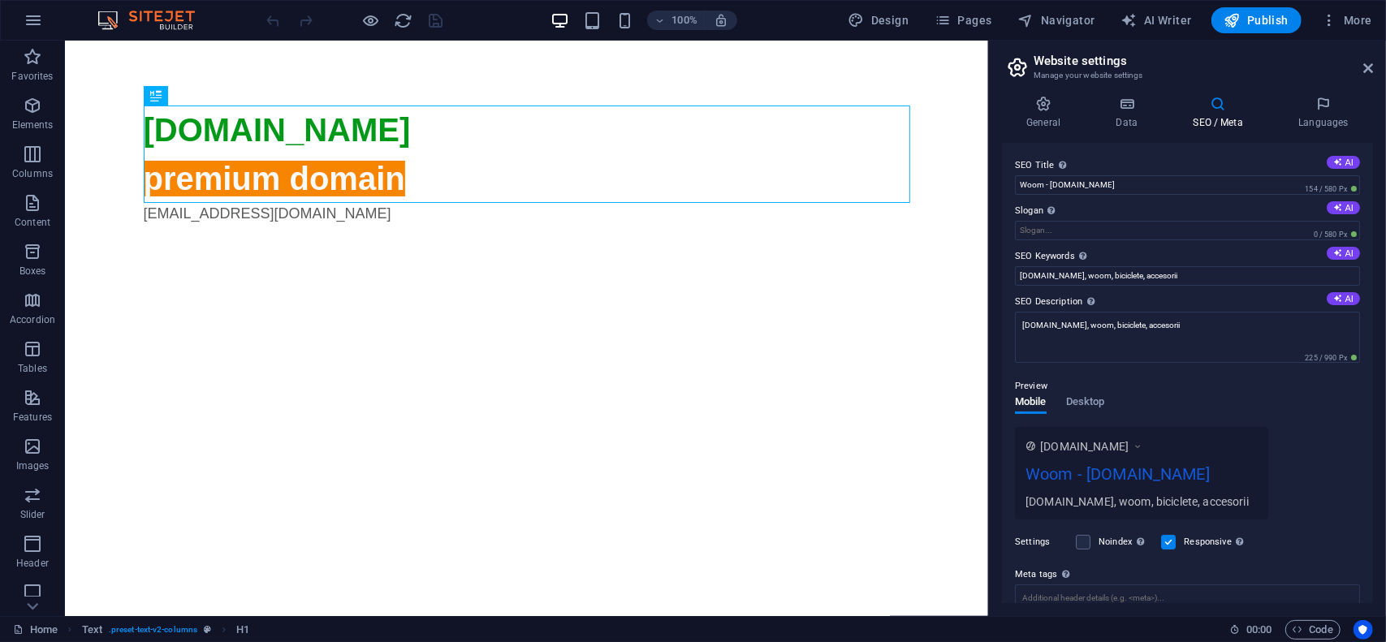
click at [1039, 94] on div "General Data SEO / Meta Languages Website name [DOMAIN_NAME] Logo Drag files he…" at bounding box center [1187, 350] width 397 height 534
click at [1046, 112] on h4 "General" at bounding box center [1046, 113] width 89 height 34
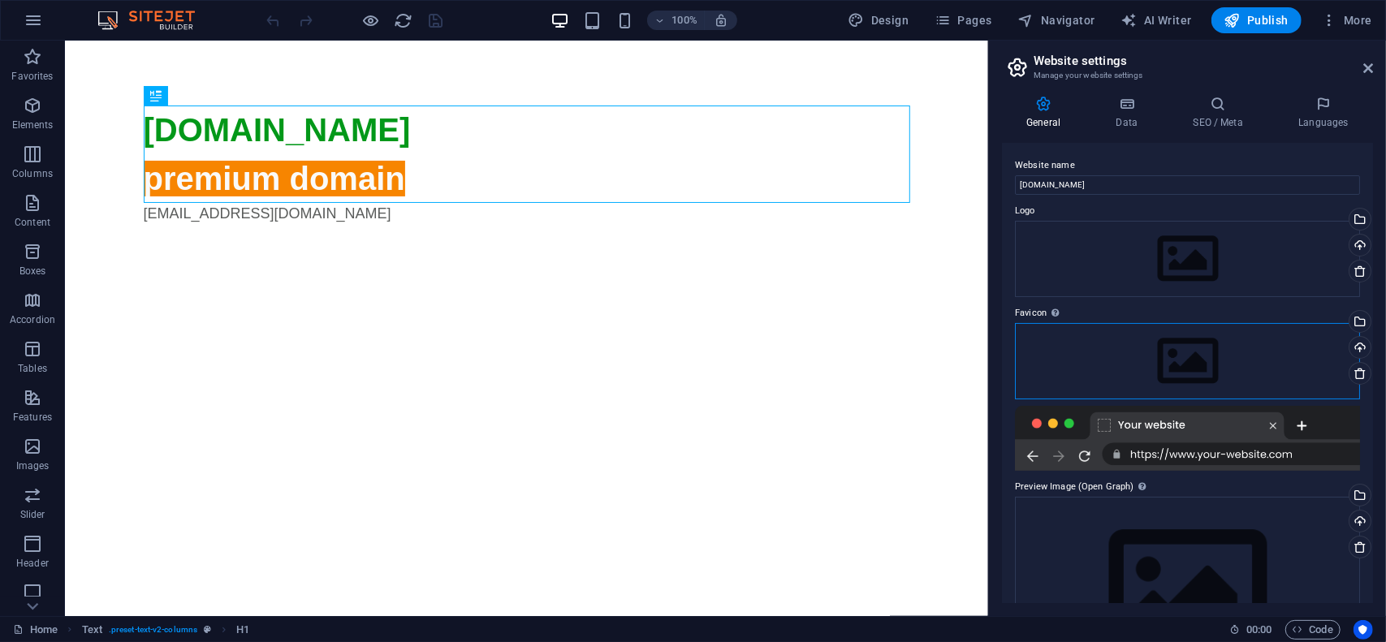
click at [1291, 361] on div "Drag files here, click to choose files or select files from Files or our free s…" at bounding box center [1187, 361] width 345 height 76
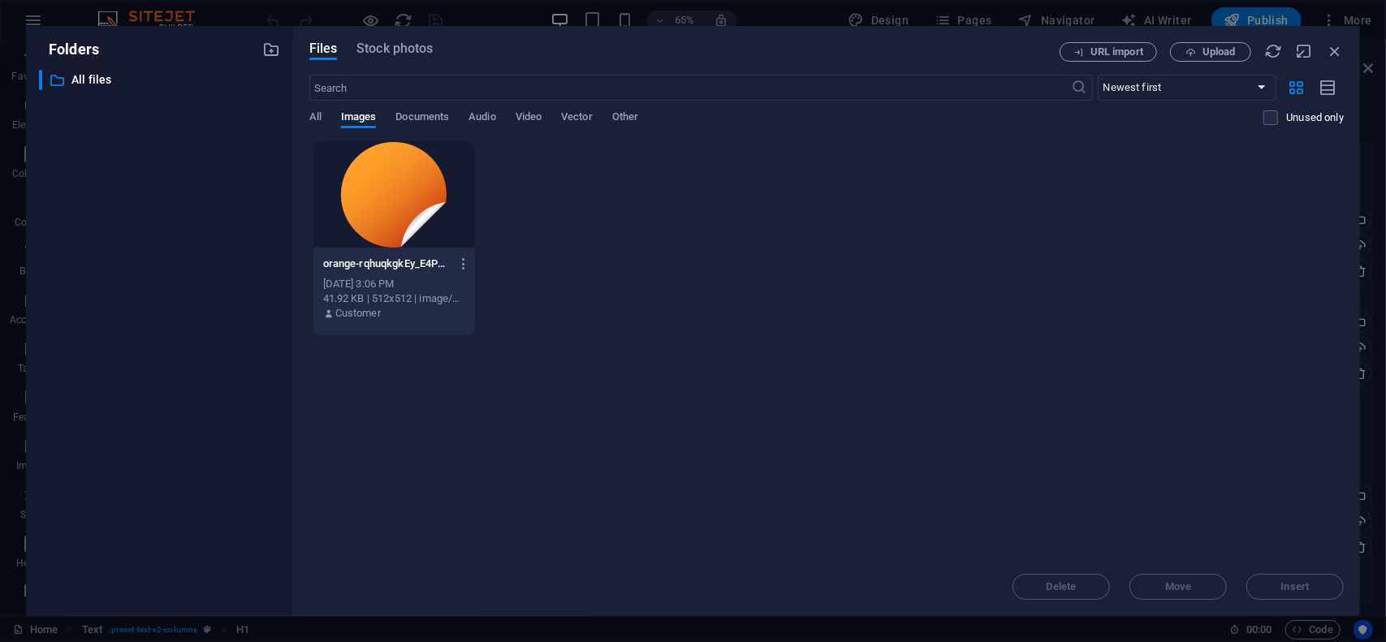
click at [390, 186] on div at bounding box center [394, 195] width 162 height 106
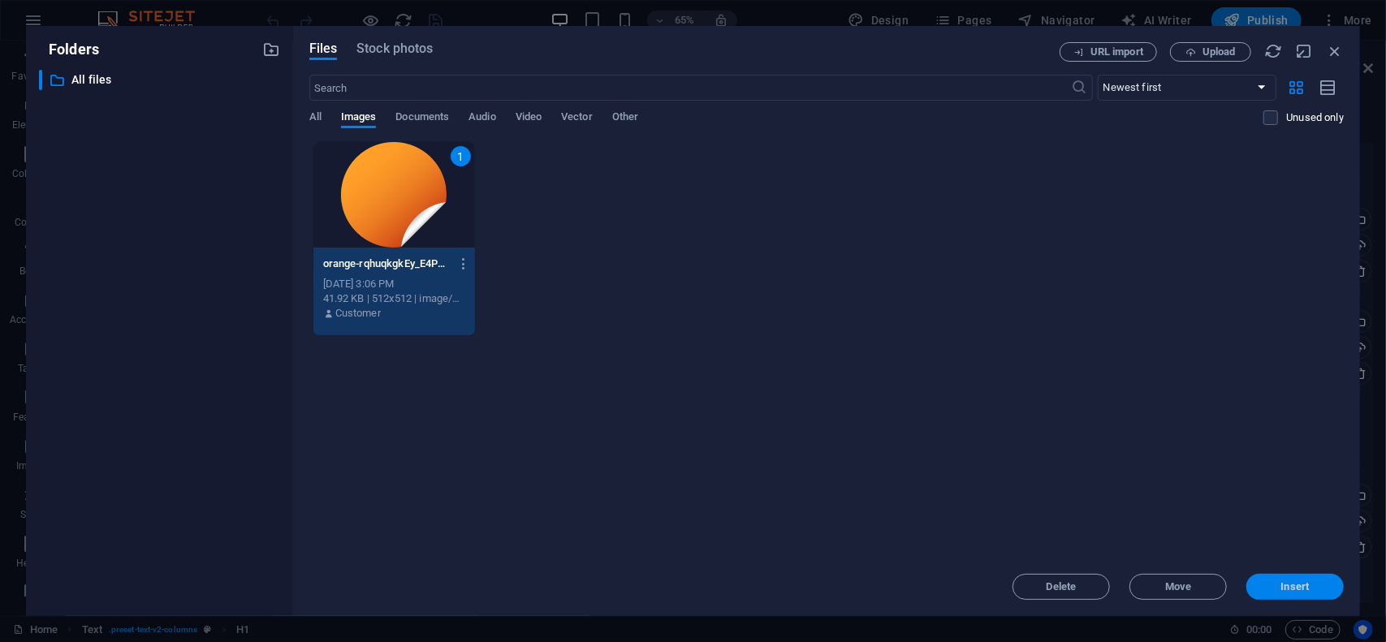
click at [1299, 582] on span "Insert" at bounding box center [1295, 587] width 28 height 10
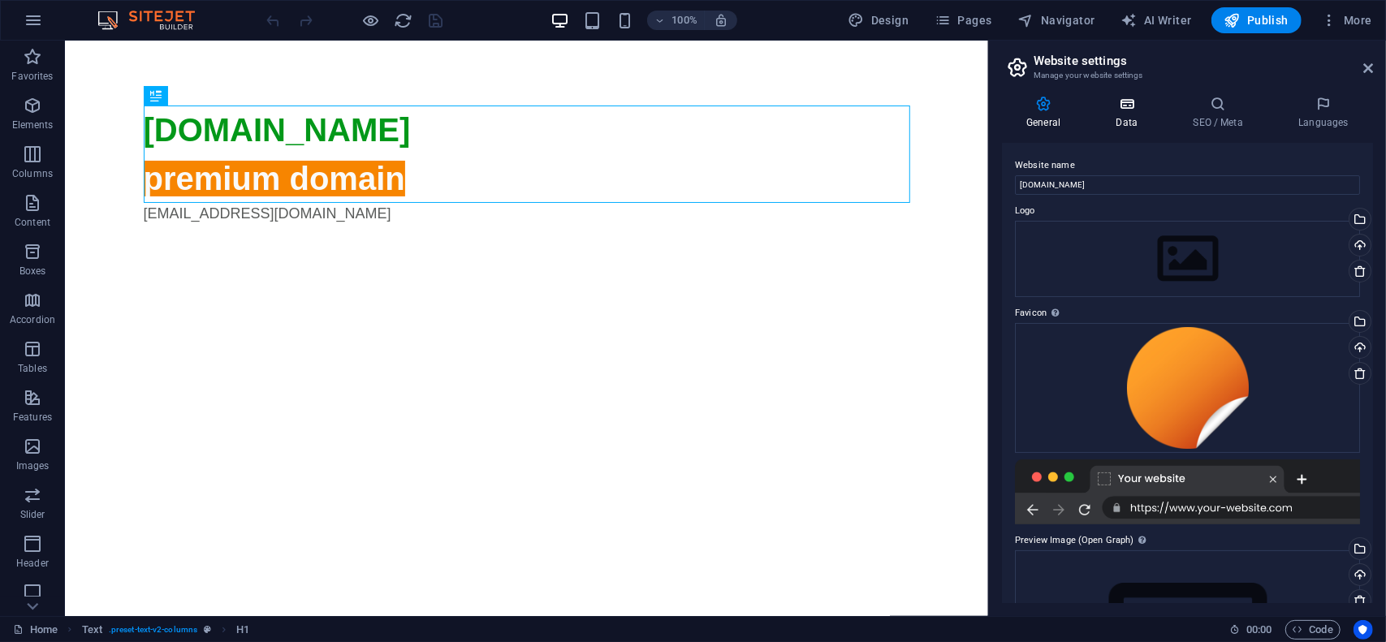
click at [1127, 113] on h4 "Data" at bounding box center [1129, 113] width 77 height 34
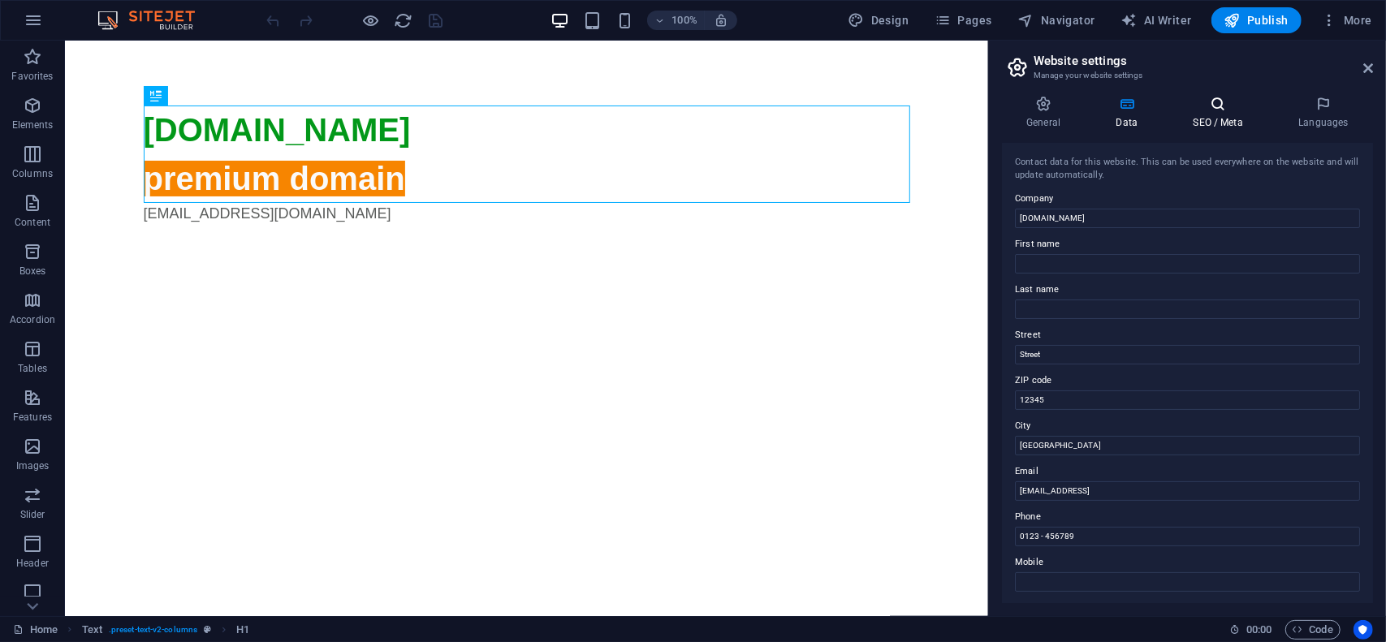
click at [1216, 115] on h4 "SEO / Meta" at bounding box center [1222, 113] width 106 height 34
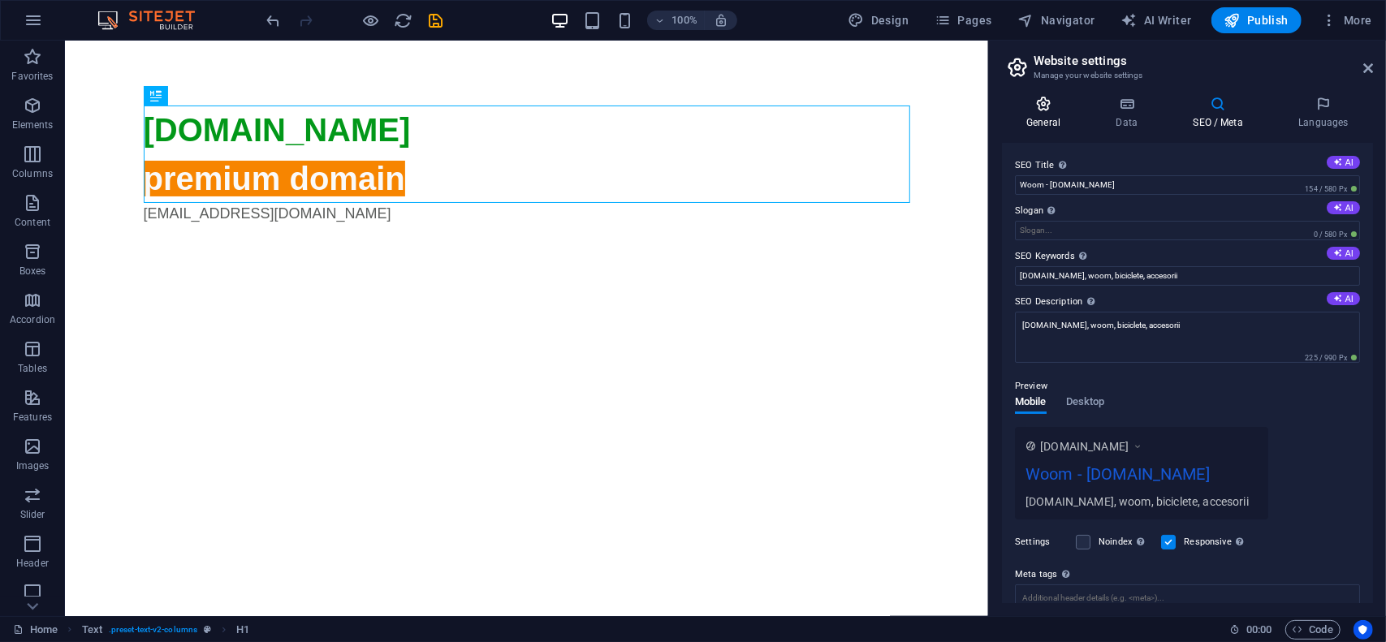
click at [1051, 119] on h4 "General" at bounding box center [1046, 113] width 89 height 34
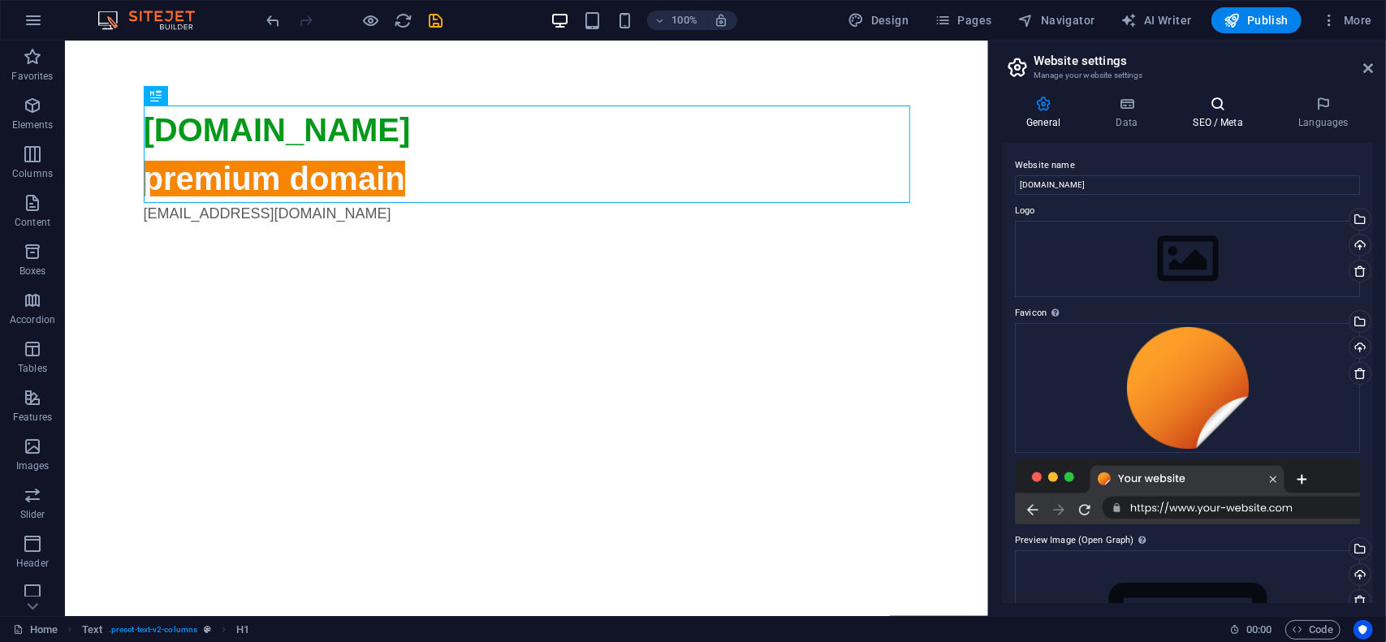
click at [1221, 102] on icon at bounding box center [1218, 104] width 99 height 16
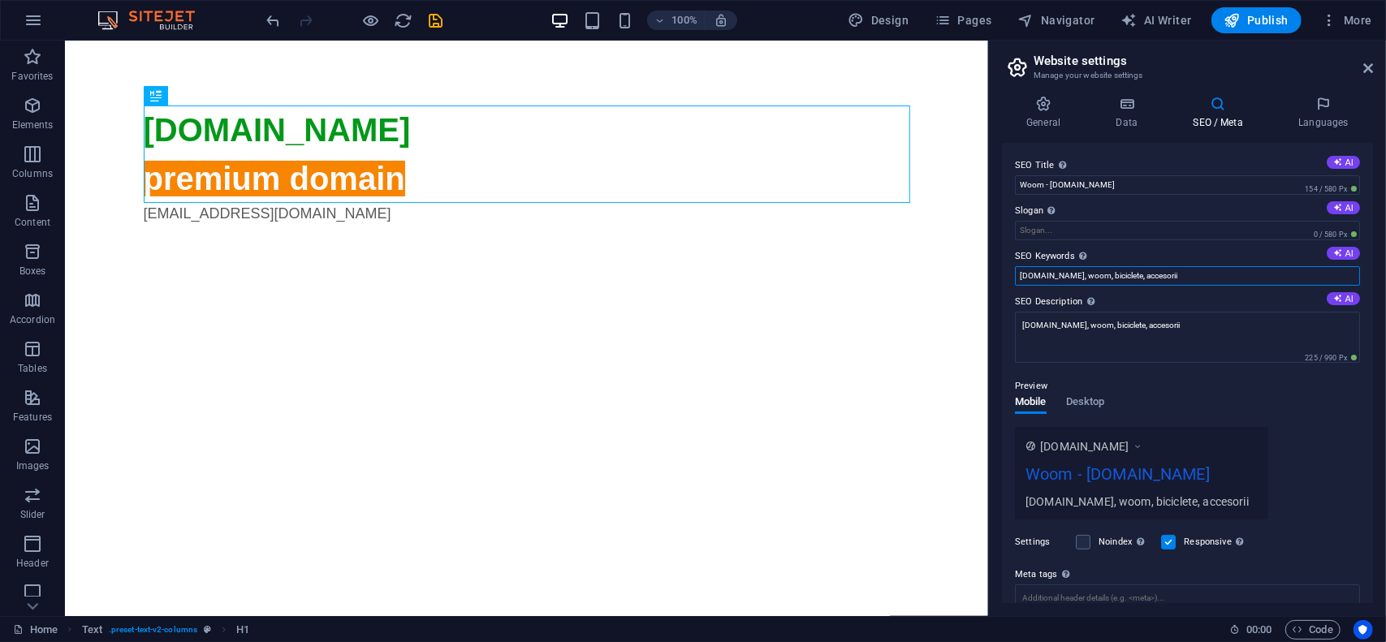
click at [1115, 275] on input "[DOMAIN_NAME], woom, biciclete, accesorii" at bounding box center [1187, 275] width 345 height 19
click at [1210, 279] on input "[DOMAIN_NAME], woom, biciclete, copii, accesorii" at bounding box center [1187, 275] width 345 height 19
click at [1210, 279] on input "woom.ro, woom, biciclete, copii, accesorii" at bounding box center [1187, 275] width 345 height 19
type input "woom.ro, woom, biciclete, copii, accesorii"
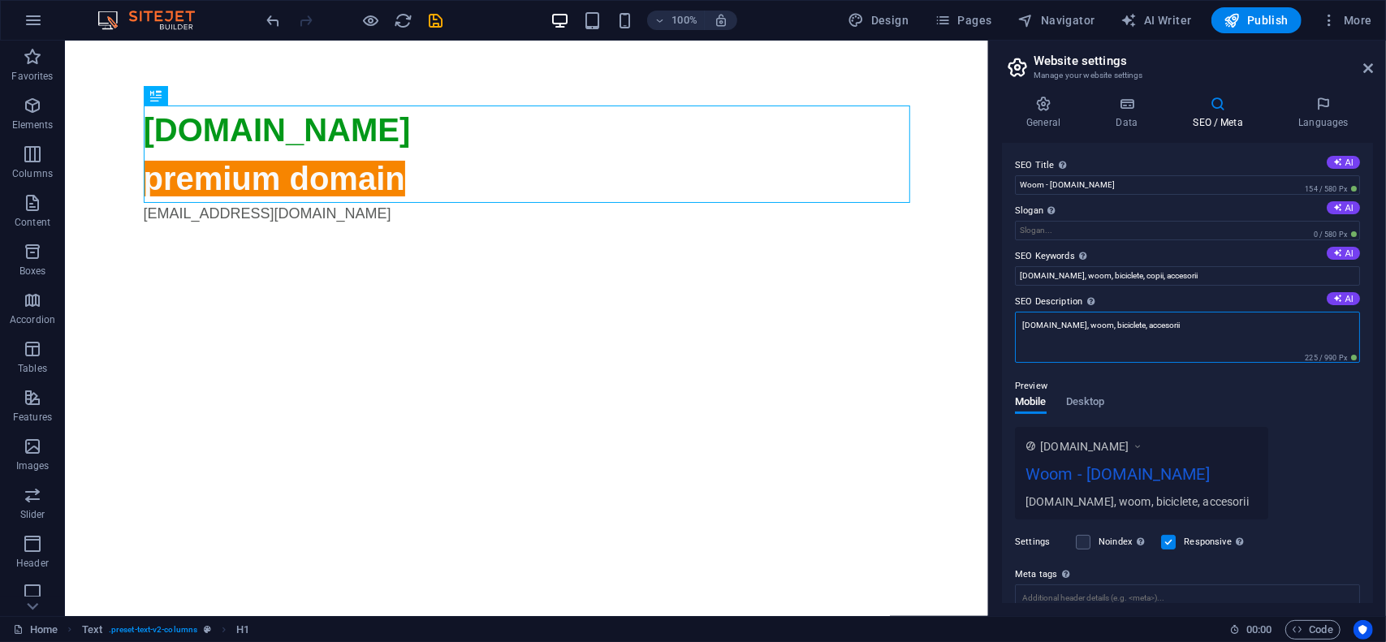
click at [1203, 323] on textarea "woom.ro, woom, biciclete, accesorii" at bounding box center [1187, 337] width 345 height 51
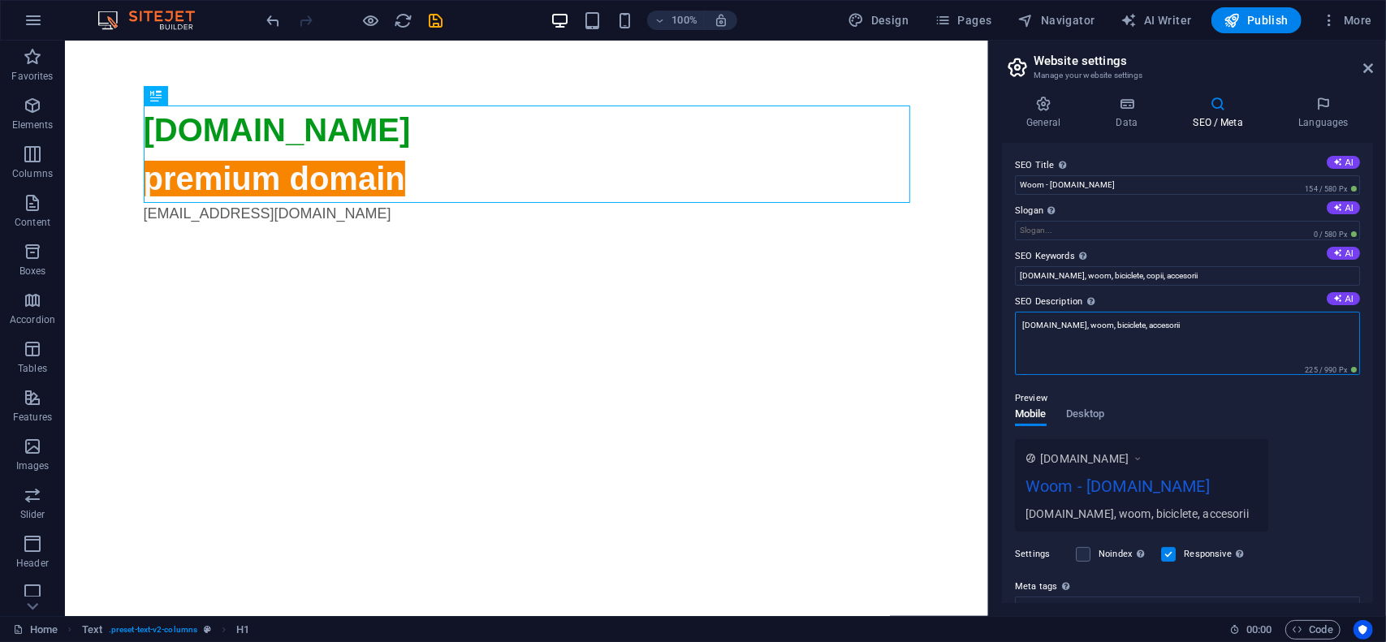
click at [1203, 323] on textarea "woom.ro, woom, biciclete, accesorii" at bounding box center [1187, 343] width 345 height 63
paste textarea "copii,"
type textarea "woom.ro, woom, biciclete, copii, accesorii"
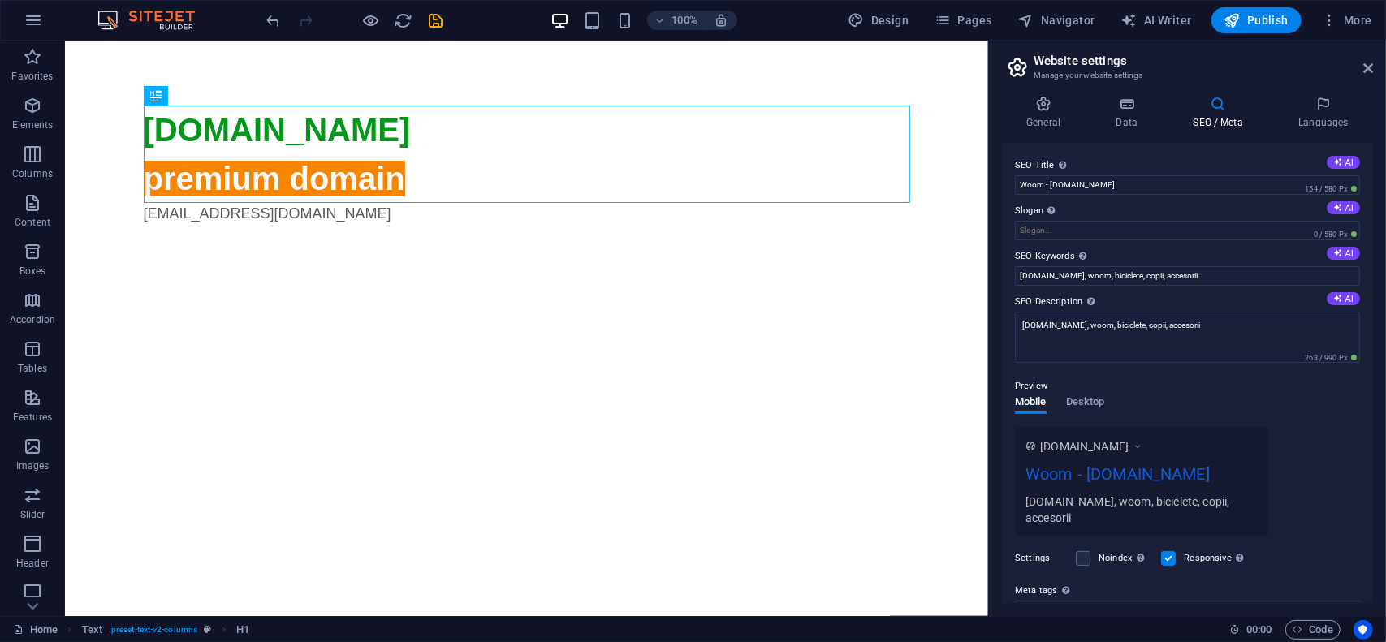
click at [1178, 394] on div "Preview" at bounding box center [1187, 386] width 345 height 19
click at [1038, 98] on icon at bounding box center [1043, 104] width 83 height 16
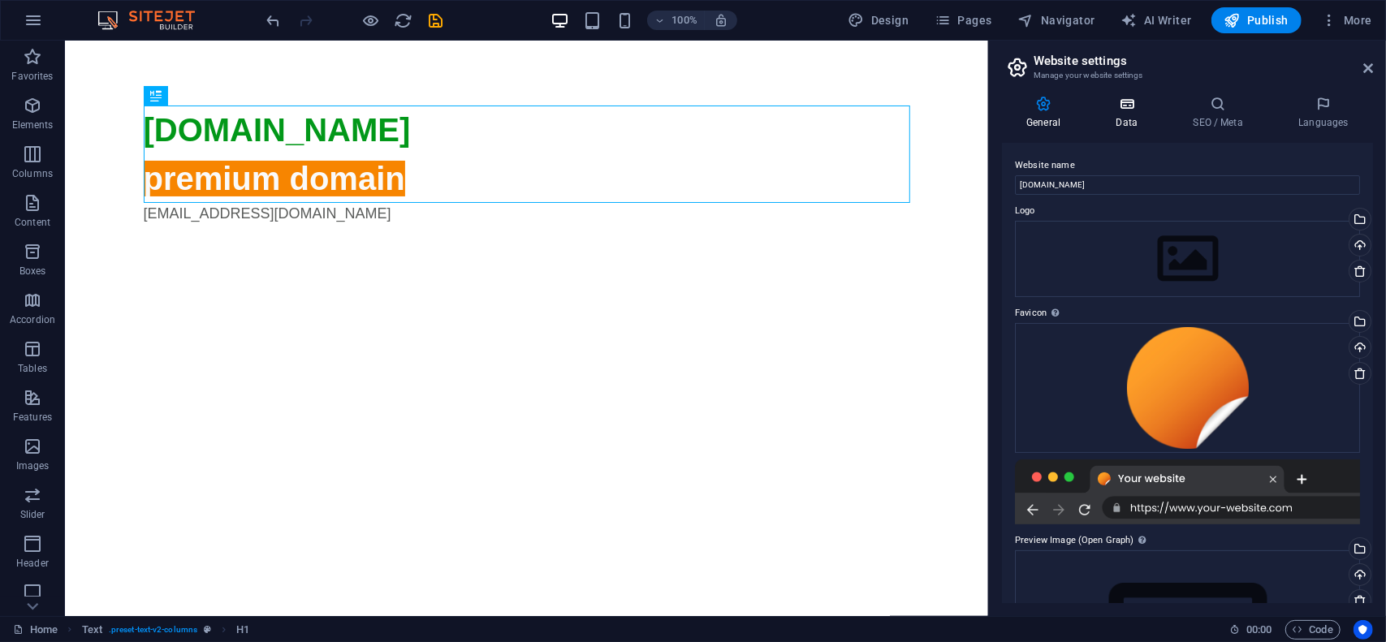
click at [1124, 108] on icon at bounding box center [1126, 104] width 71 height 16
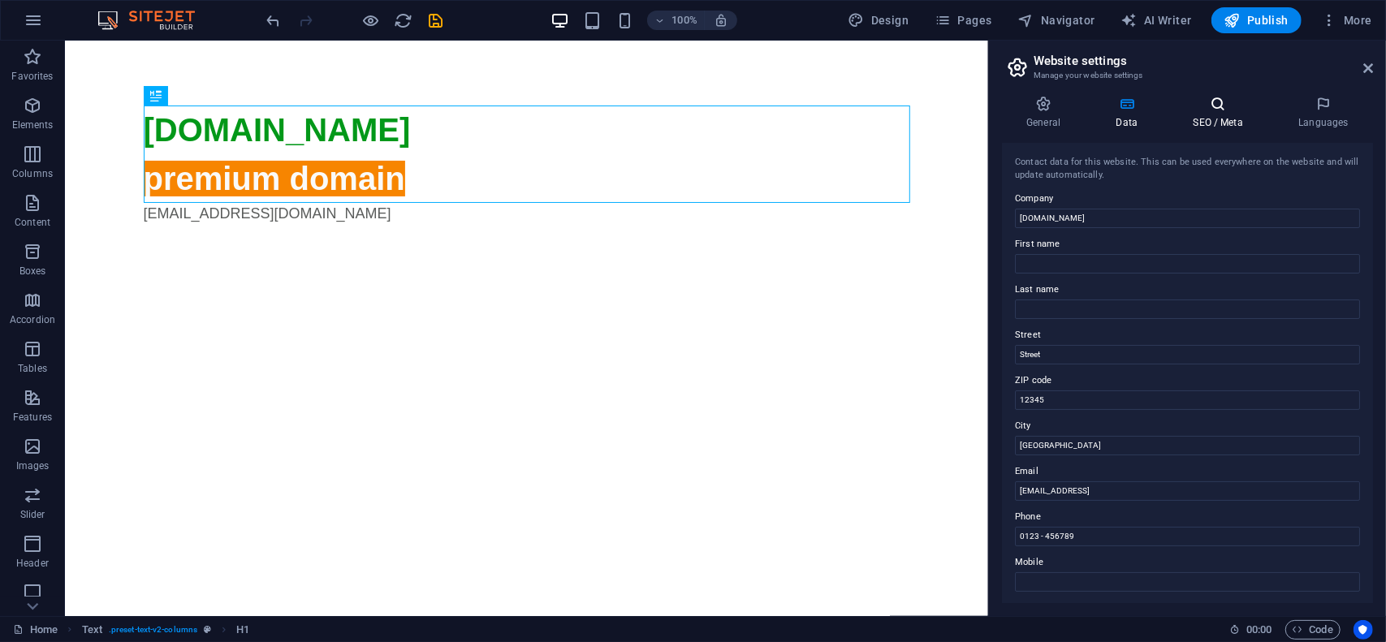
click at [1219, 110] on icon at bounding box center [1218, 104] width 99 height 16
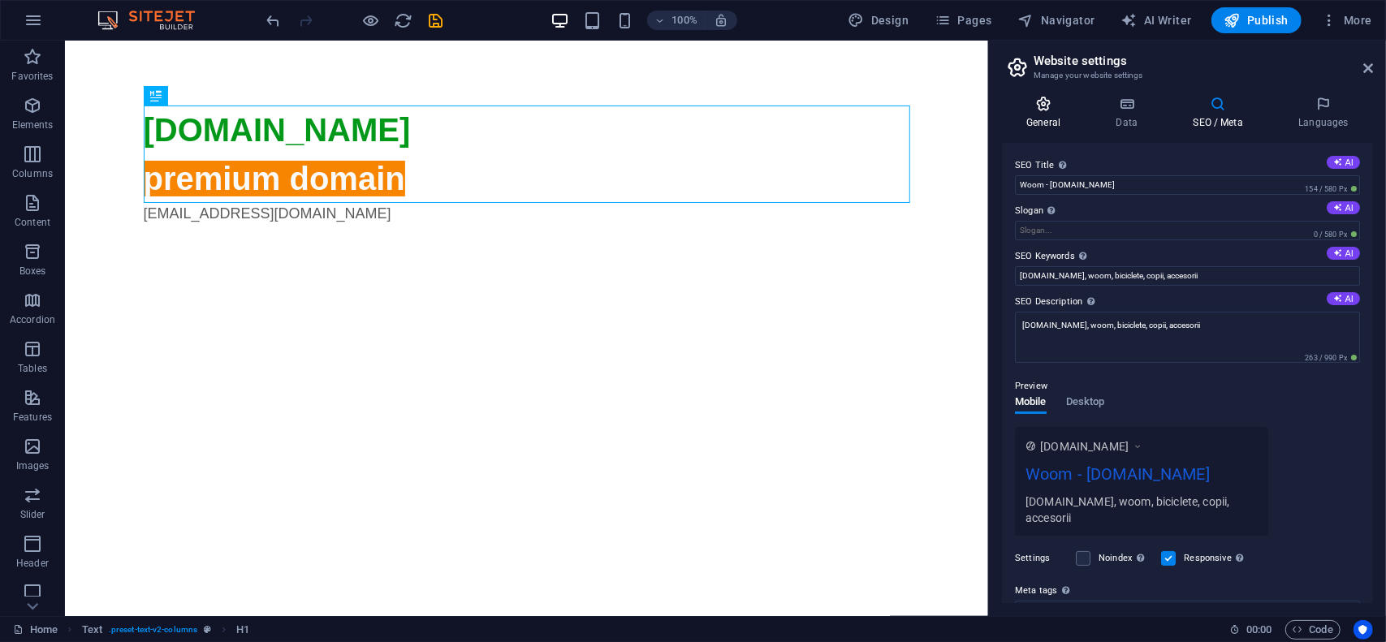
click at [1057, 116] on h4 "General" at bounding box center [1046, 113] width 89 height 34
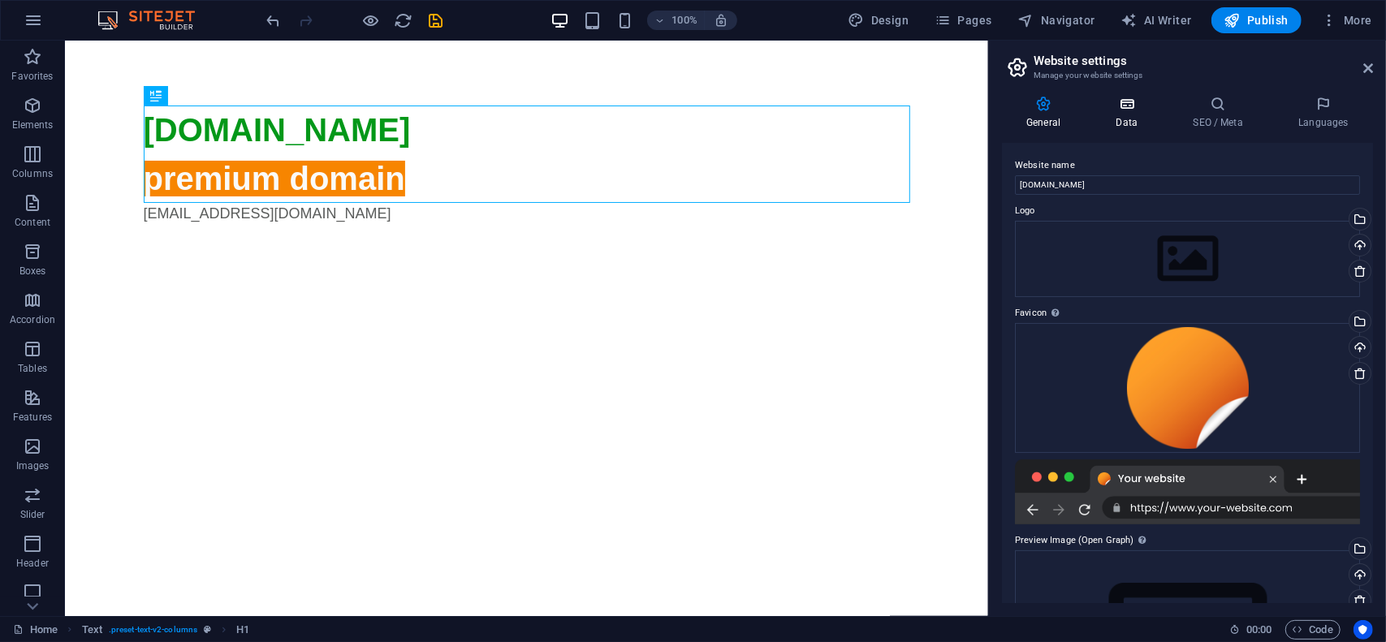
click at [1148, 107] on icon at bounding box center [1126, 104] width 71 height 16
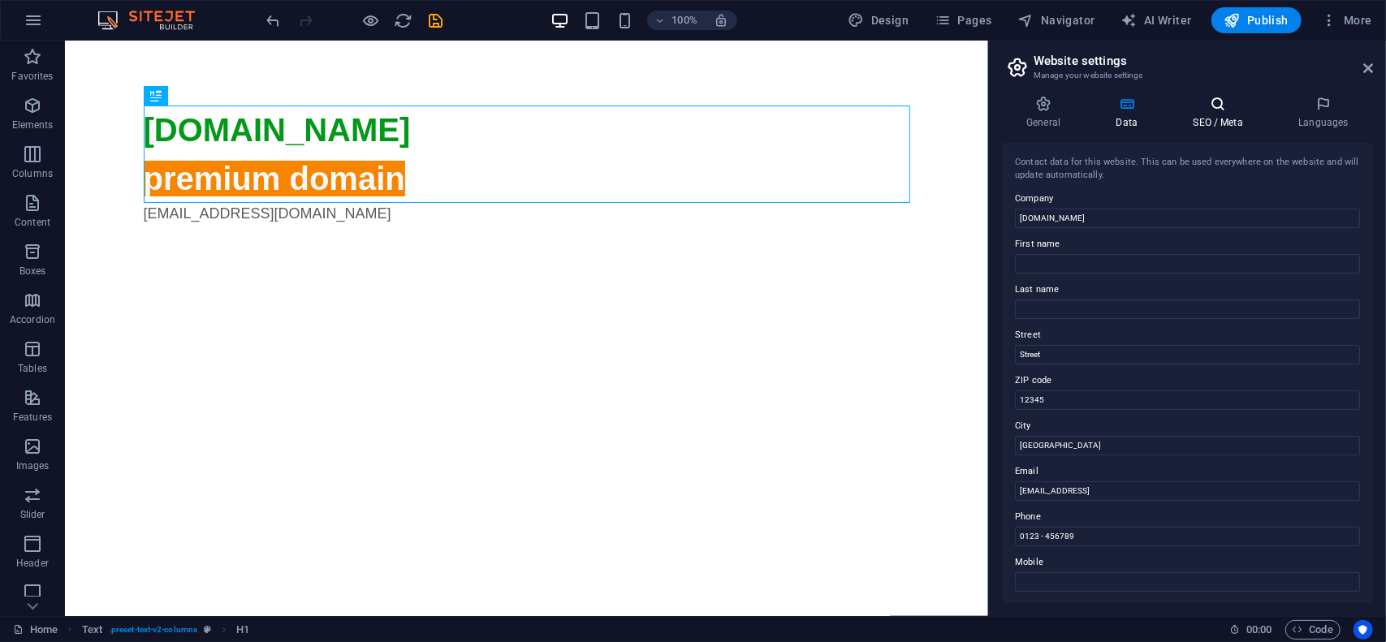
click at [1225, 114] on h4 "SEO / Meta" at bounding box center [1222, 113] width 106 height 34
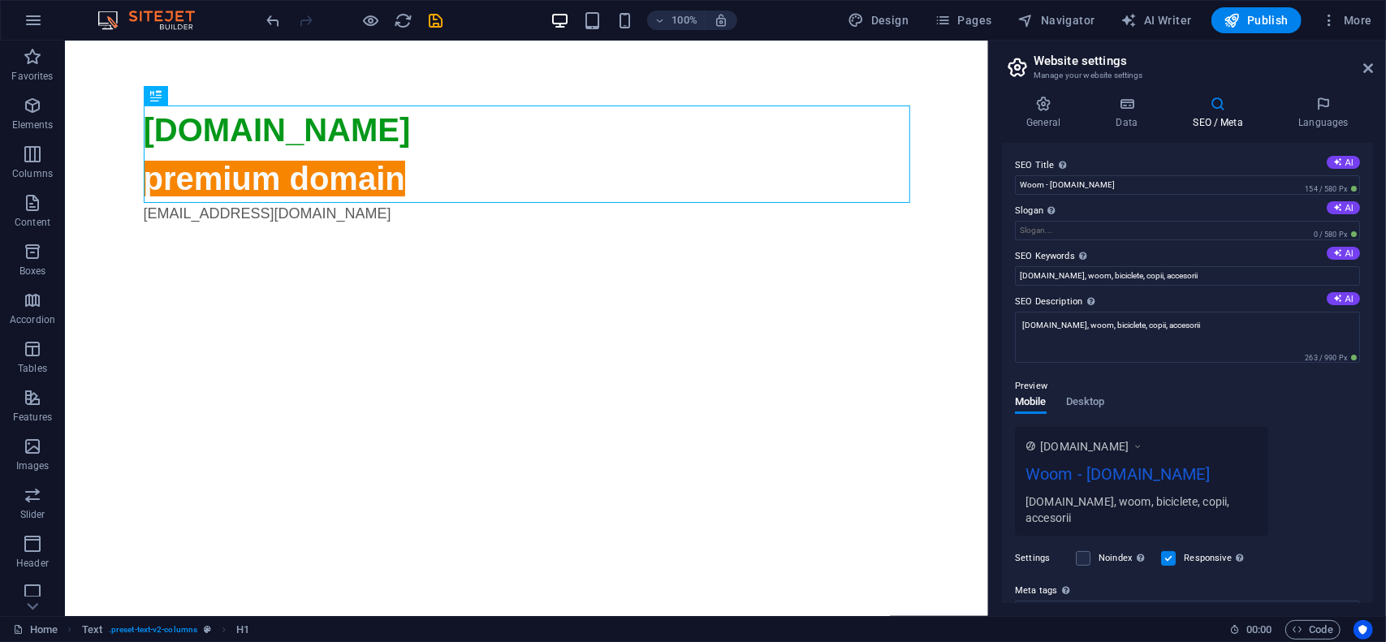
click at [1207, 374] on div "Preview Mobile Desktop www.example.com Woom - woom.ro woom.ro, woom, biciclete,…" at bounding box center [1187, 450] width 345 height 172
drag, startPoint x: 1093, startPoint y: 403, endPoint x: 1082, endPoint y: 404, distance: 10.6
click at [1093, 403] on span "Desktop" at bounding box center [1085, 403] width 39 height 23
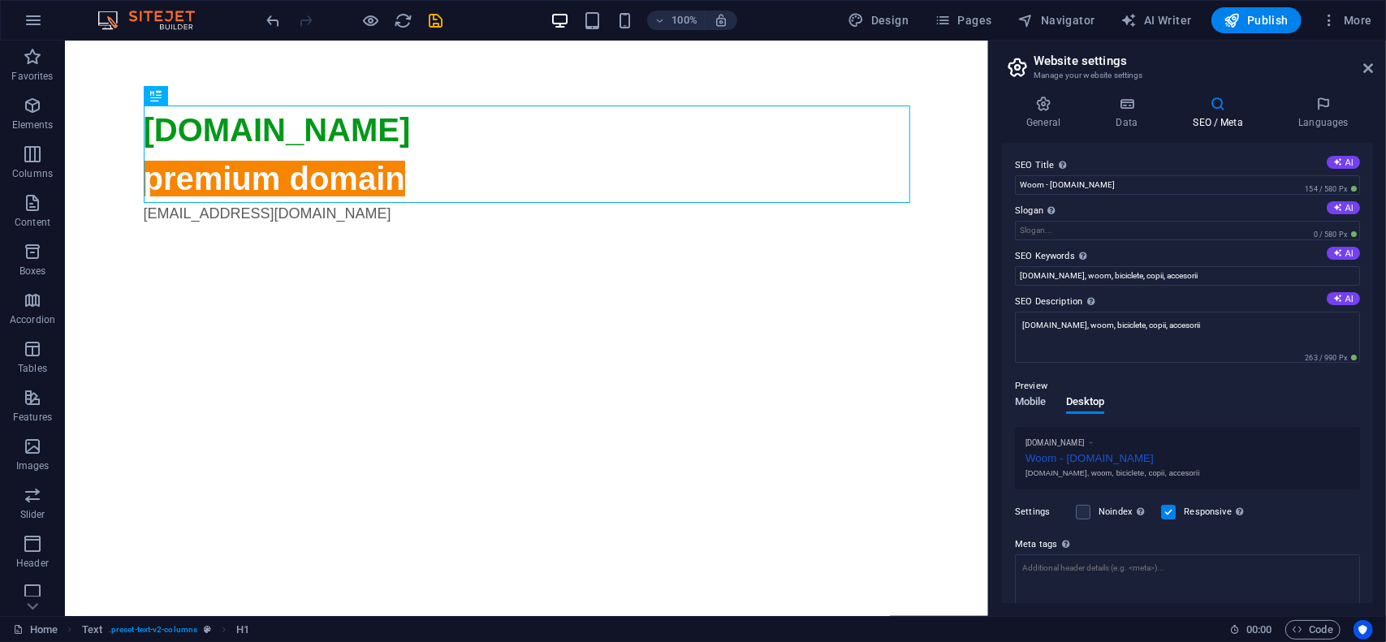
click at [1047, 400] on span "Mobile" at bounding box center [1031, 403] width 32 height 23
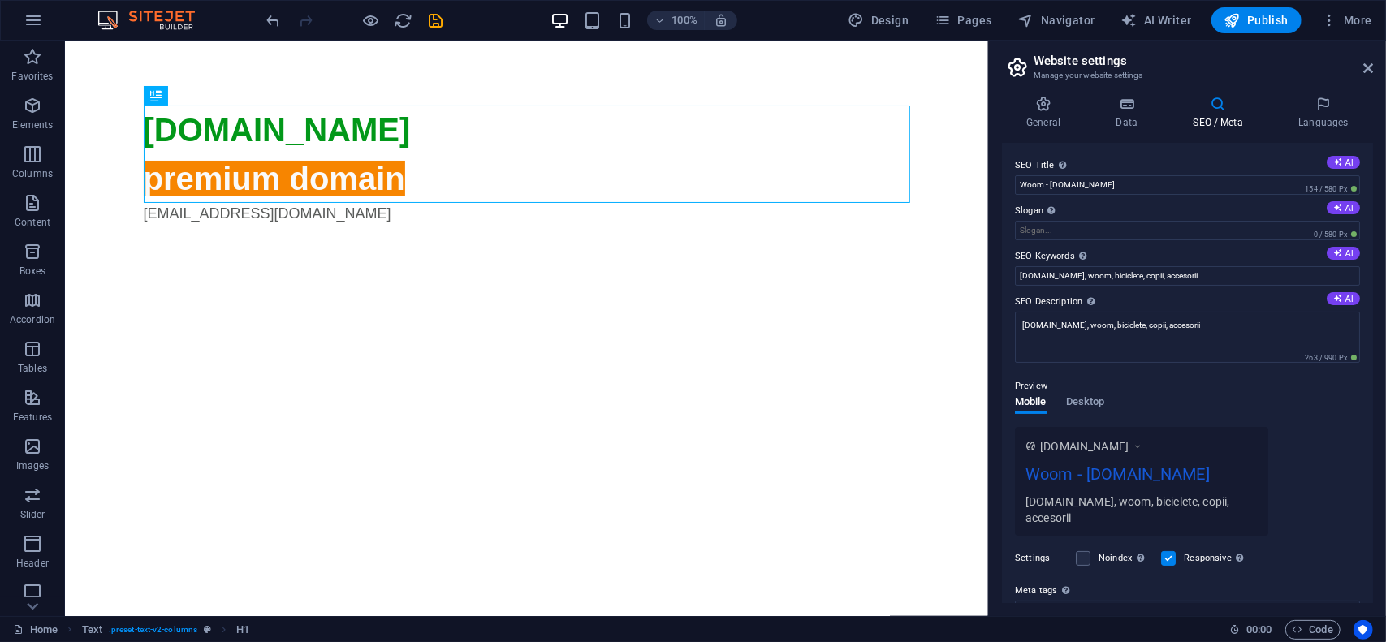
click at [1169, 393] on div "Preview" at bounding box center [1187, 386] width 345 height 19
click at [1268, 24] on span "Publish" at bounding box center [1257, 20] width 64 height 16
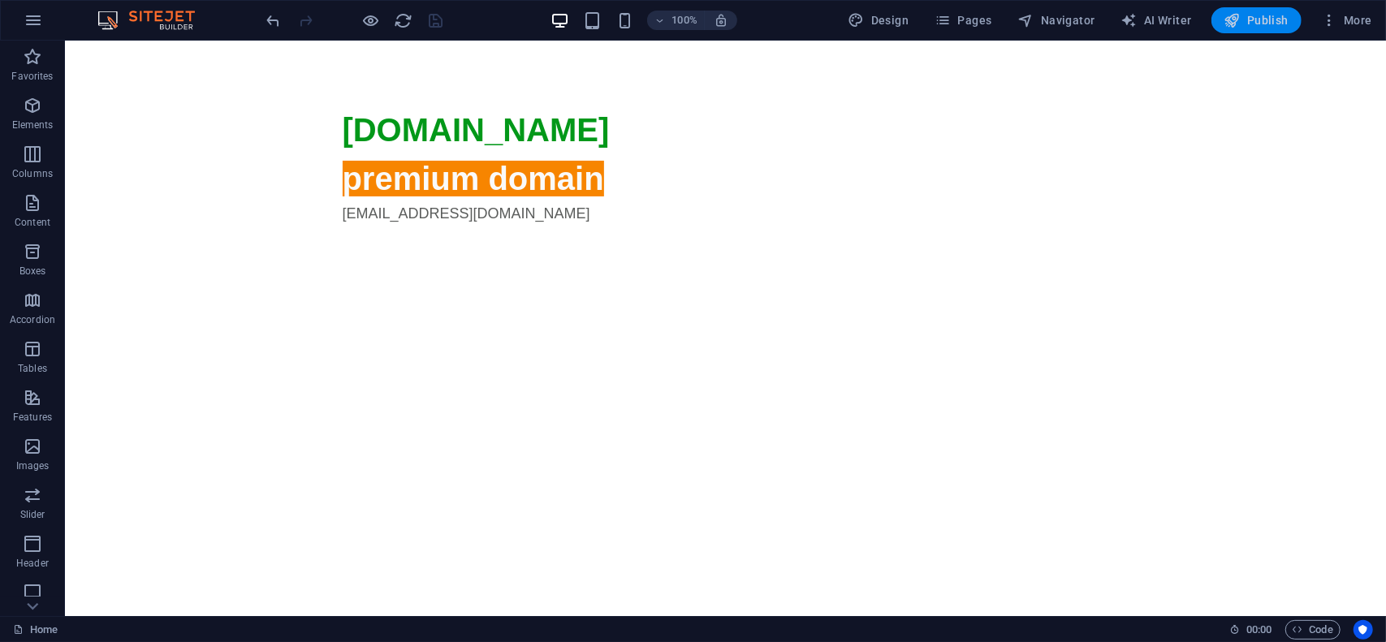
click at [1272, 15] on span "Publish" at bounding box center [1257, 20] width 64 height 16
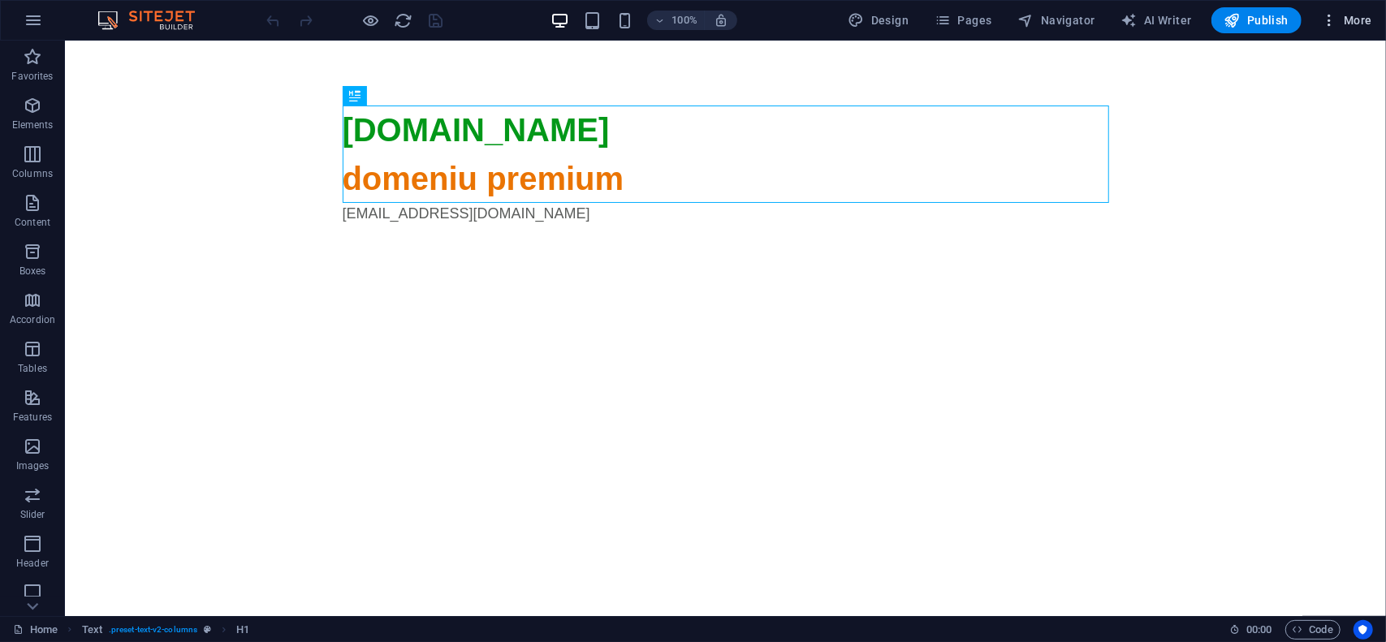
click at [1366, 26] on span "More" at bounding box center [1346, 20] width 51 height 16
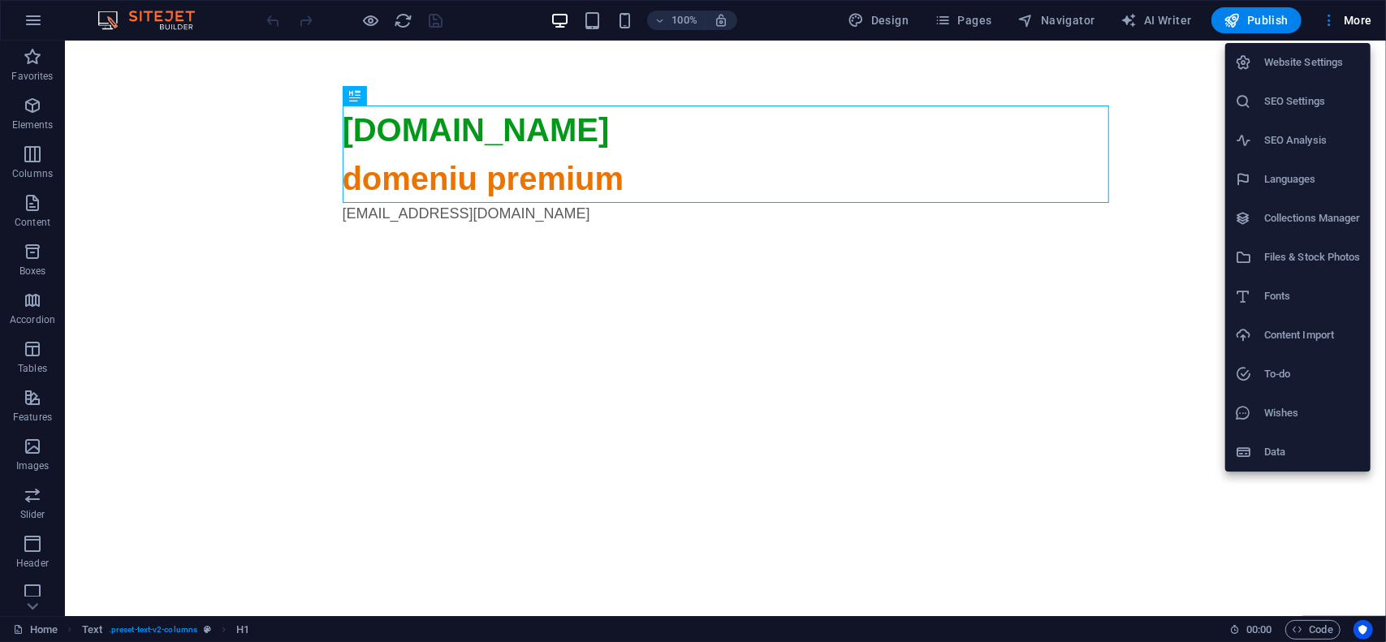
click at [1331, 65] on h6 "Website Settings" at bounding box center [1312, 62] width 97 height 19
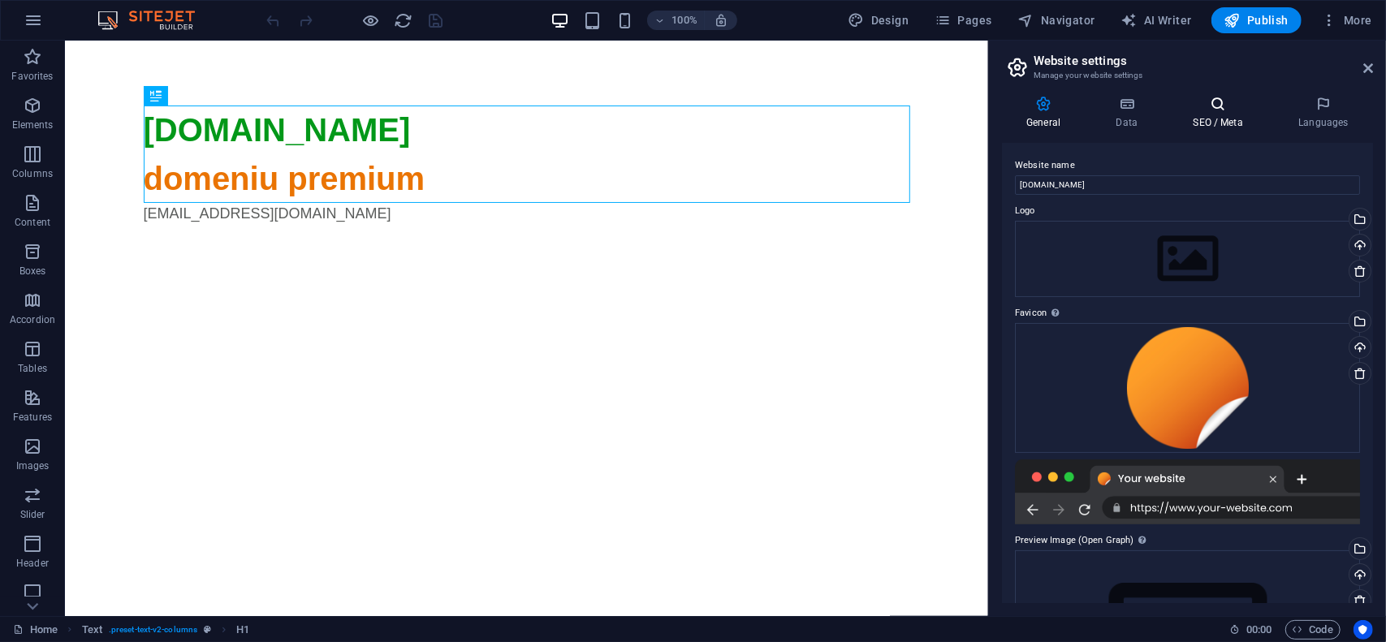
click at [1224, 110] on icon at bounding box center [1218, 104] width 99 height 16
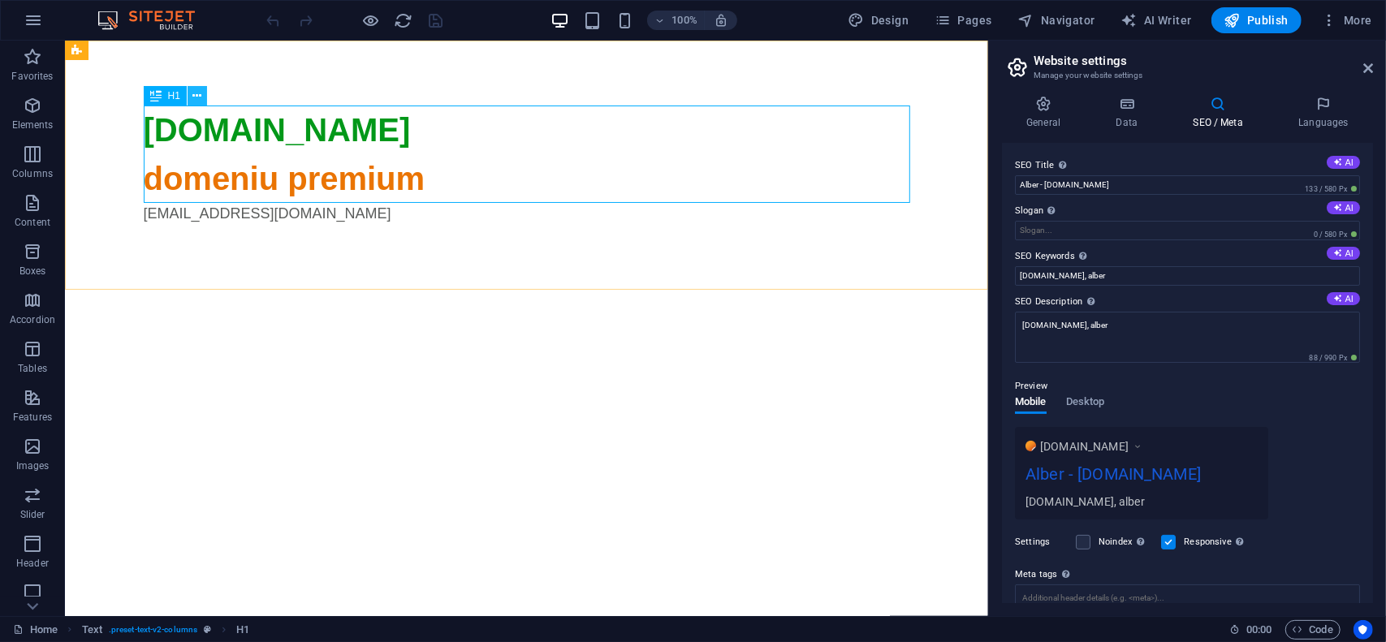
click at [201, 102] on button at bounding box center [197, 95] width 19 height 19
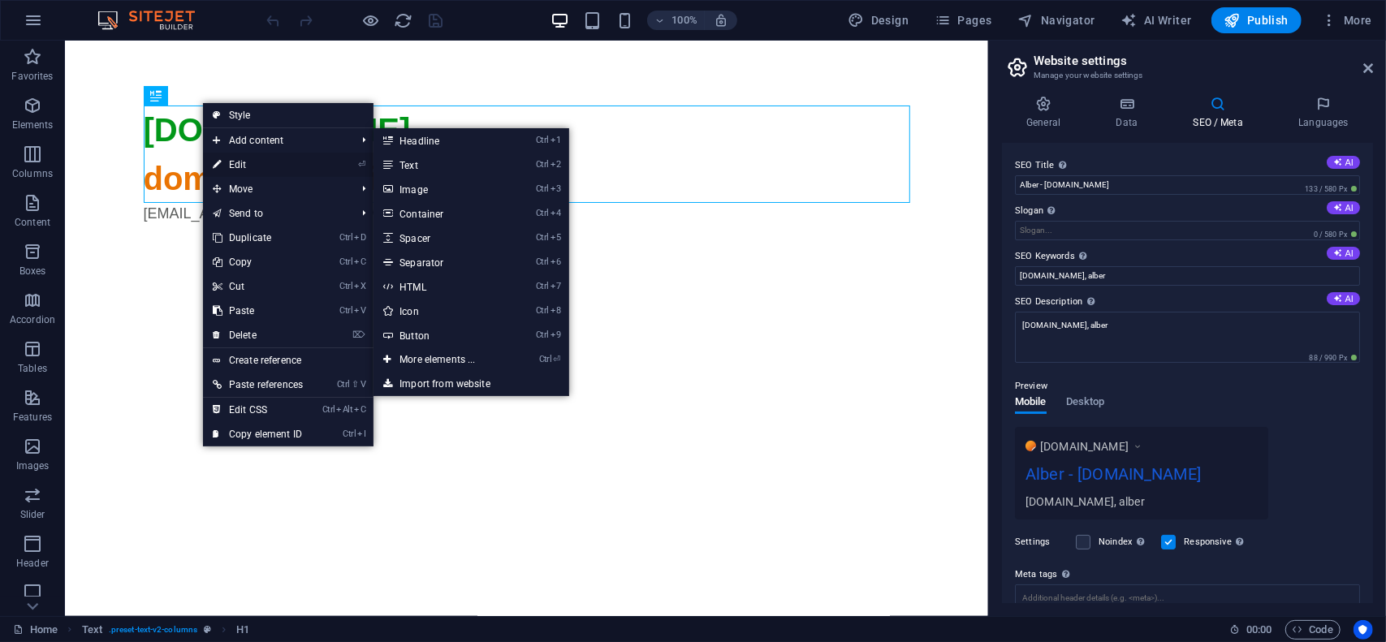
click at [246, 163] on link "⏎ Edit" at bounding box center [258, 165] width 110 height 24
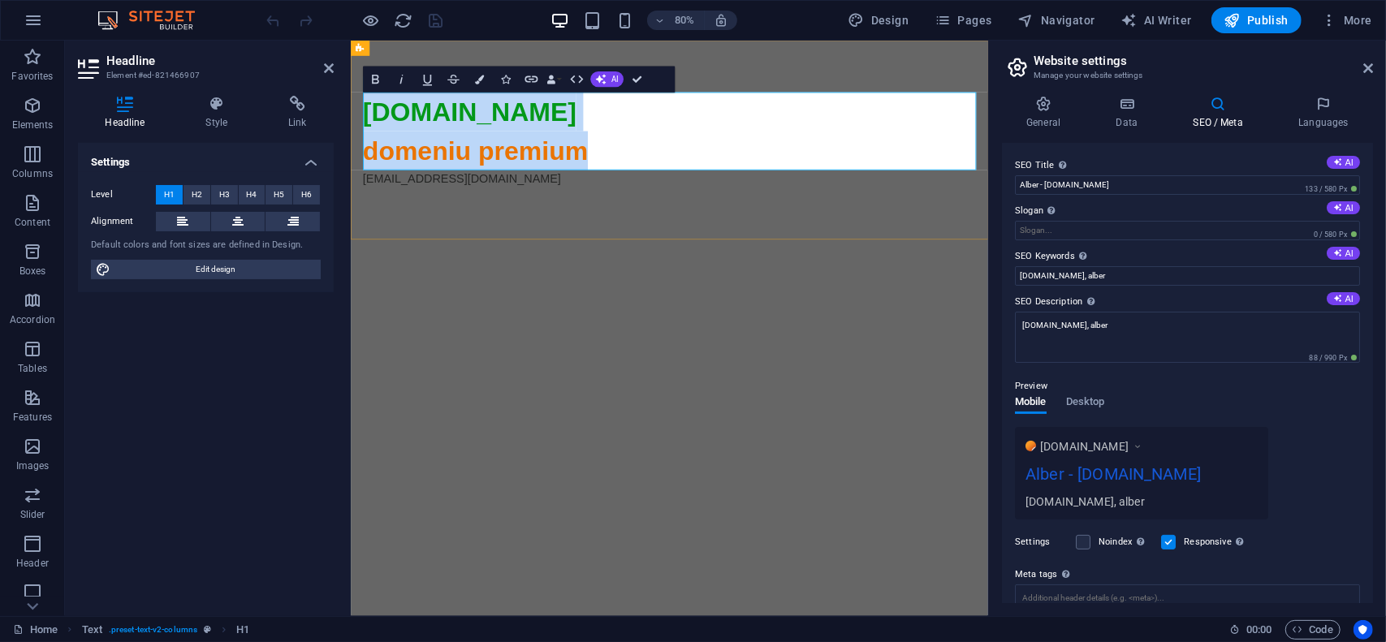
click at [572, 167] on span "domeniu premium" at bounding box center [506, 178] width 282 height 36
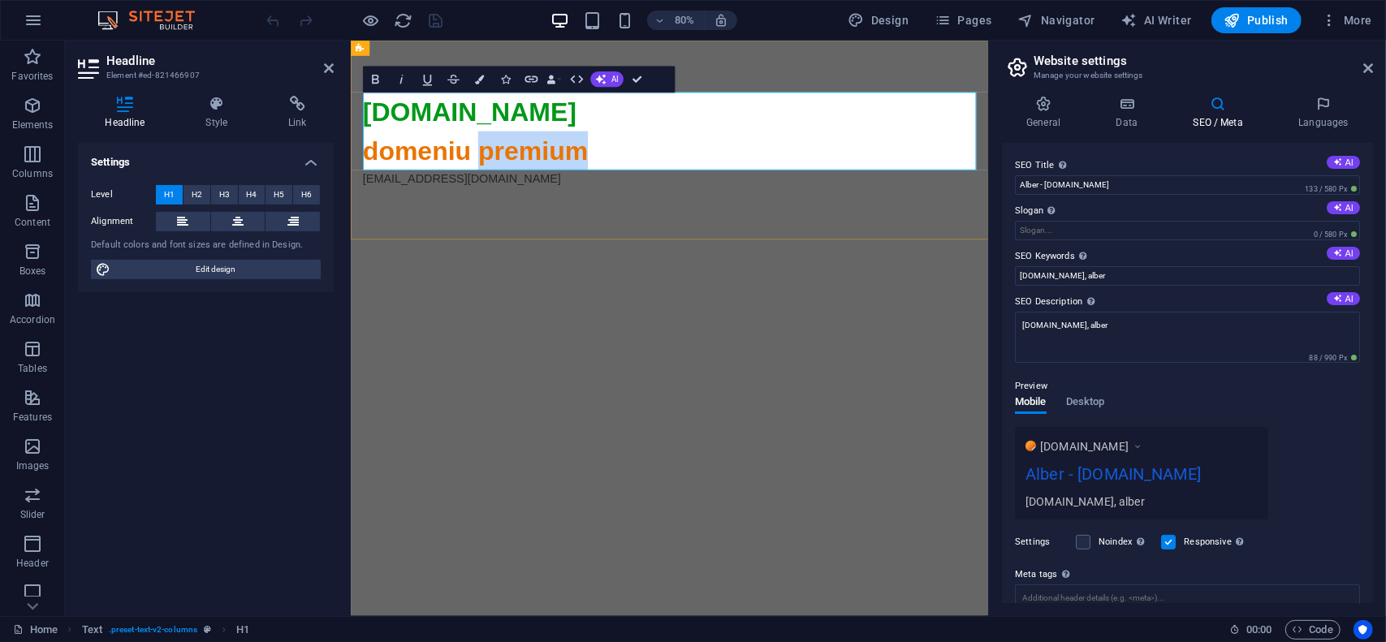
click at [572, 167] on span "domeniu premium" at bounding box center [506, 178] width 282 height 36
click at [479, 77] on icon "button" at bounding box center [479, 79] width 9 height 9
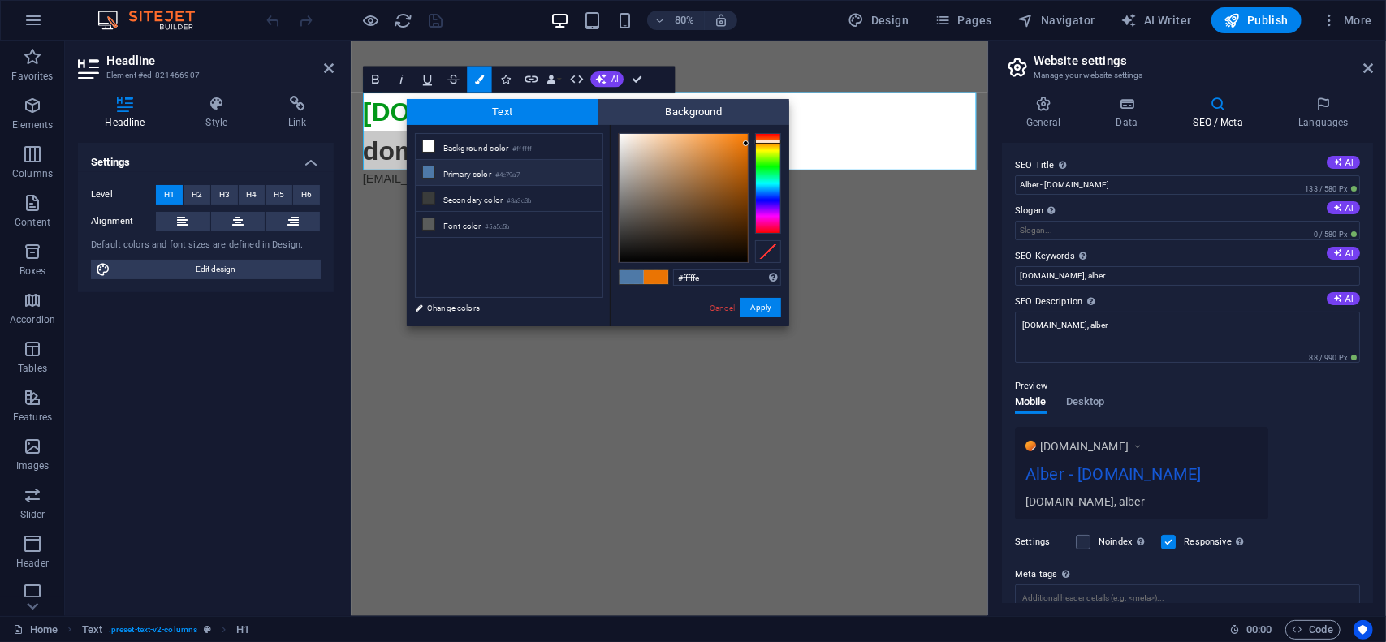
type input "#ffffff"
click at [620, 134] on div at bounding box center [684, 198] width 128 height 128
click at [776, 311] on button "Apply" at bounding box center [761, 307] width 41 height 19
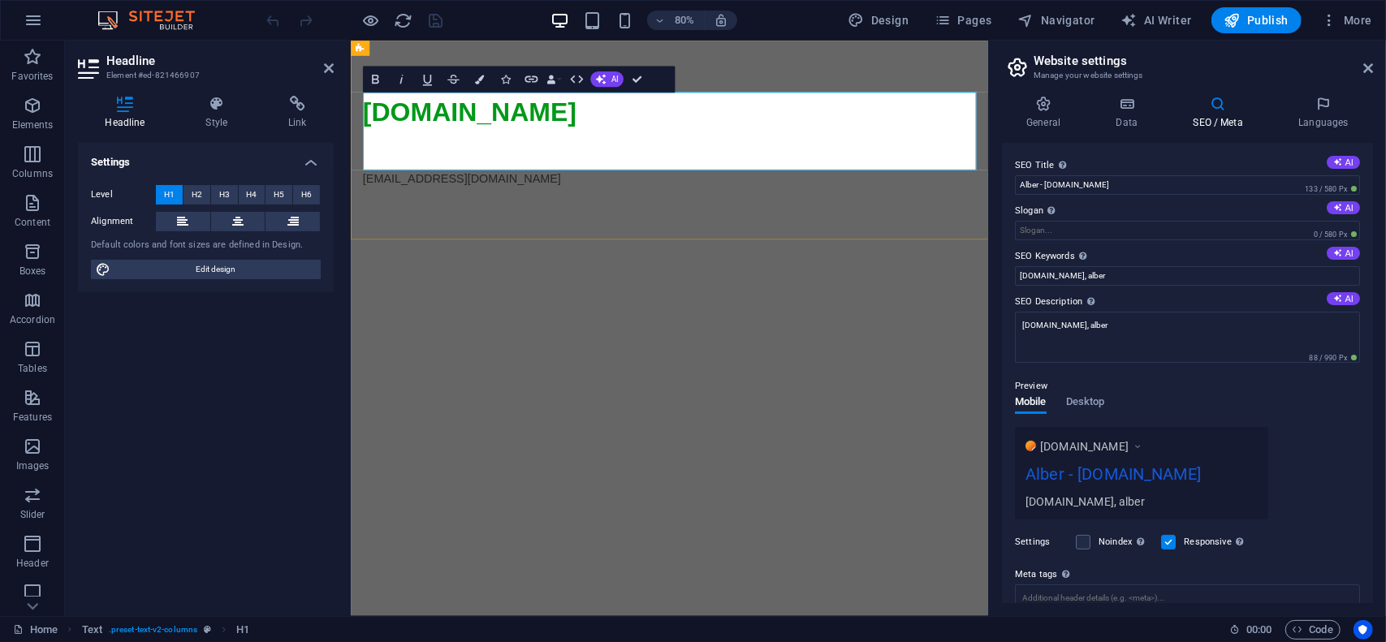
click at [585, 176] on span "domeniu premium" at bounding box center [506, 178] width 282 height 36
click at [585, 175] on span "domeniu premium" at bounding box center [506, 178] width 282 height 36
click at [586, 175] on span "domeniu premium" at bounding box center [506, 178] width 282 height 36
click at [484, 89] on button "Colors" at bounding box center [479, 80] width 24 height 26
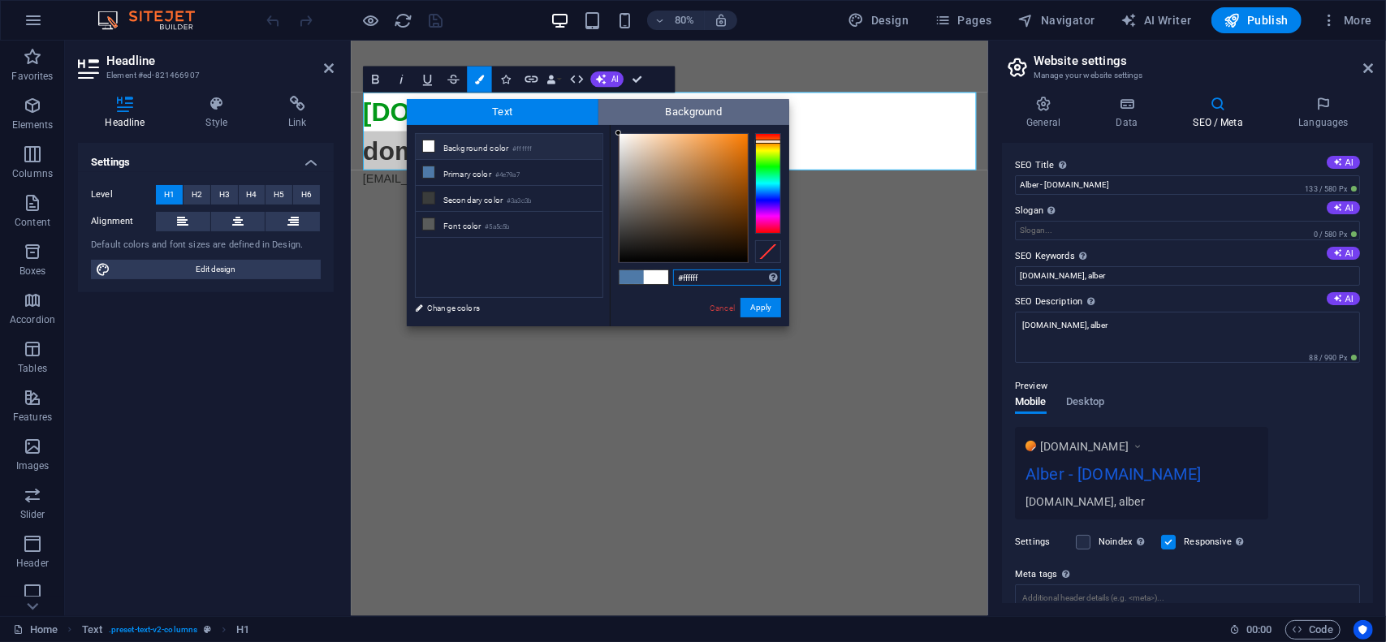
click at [741, 119] on span "Background" at bounding box center [694, 112] width 192 height 26
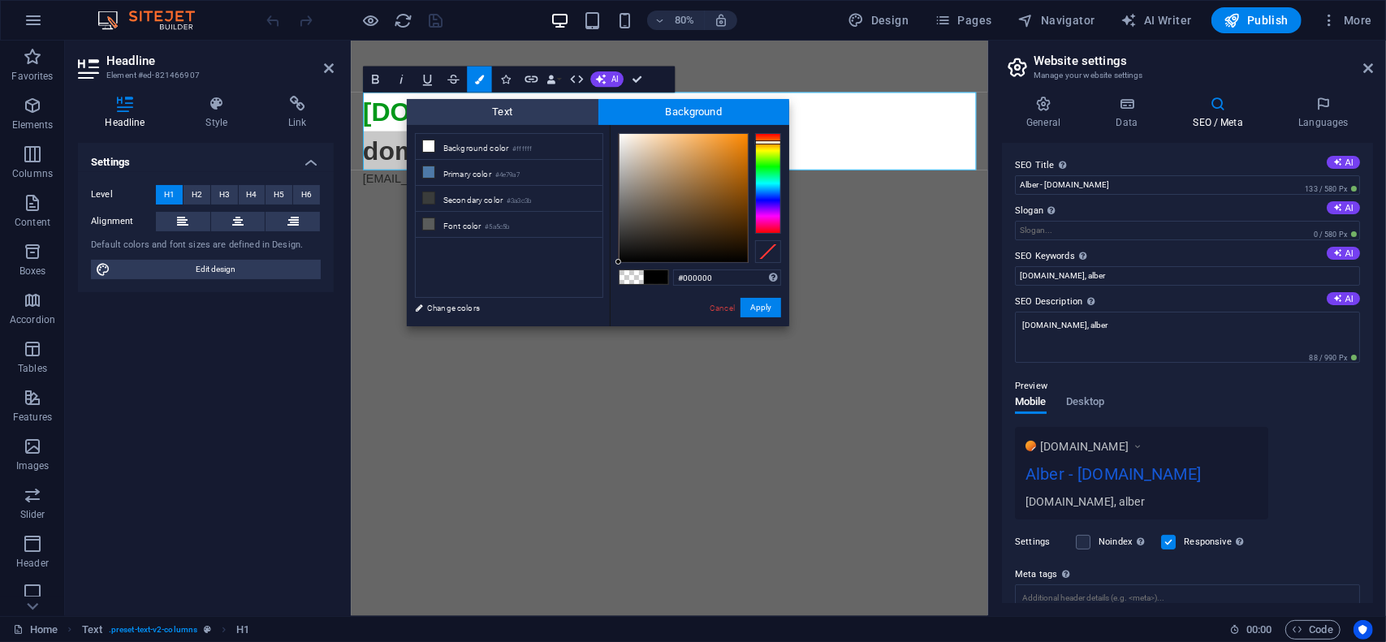
click at [759, 142] on div at bounding box center [768, 183] width 26 height 101
type input "#fa8802"
click at [746, 136] on div at bounding box center [684, 198] width 128 height 128
drag, startPoint x: 762, startPoint y: 309, endPoint x: 393, endPoint y: 146, distance: 403.2
click at [762, 309] on button "Apply" at bounding box center [761, 307] width 41 height 19
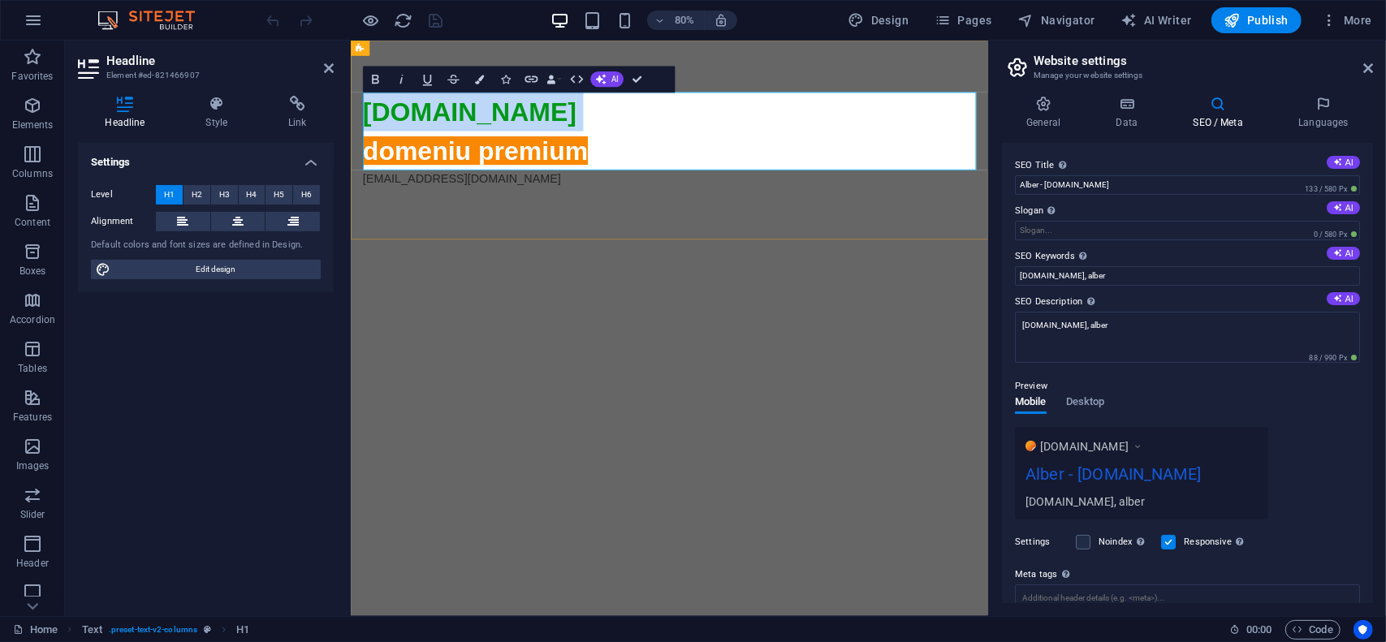
click at [719, 179] on h1 "alber.ro domeniu premium" at bounding box center [748, 153] width 767 height 97
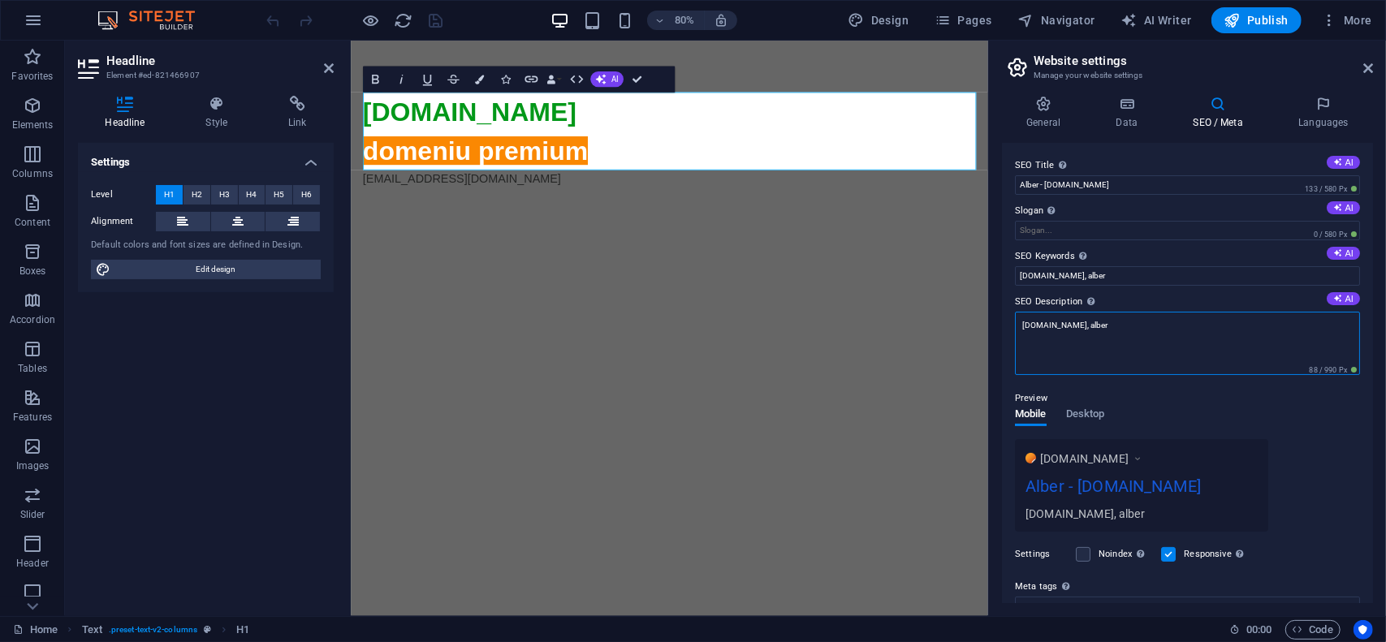
click at [1125, 322] on textarea "alber.ro, alber" at bounding box center [1187, 343] width 345 height 63
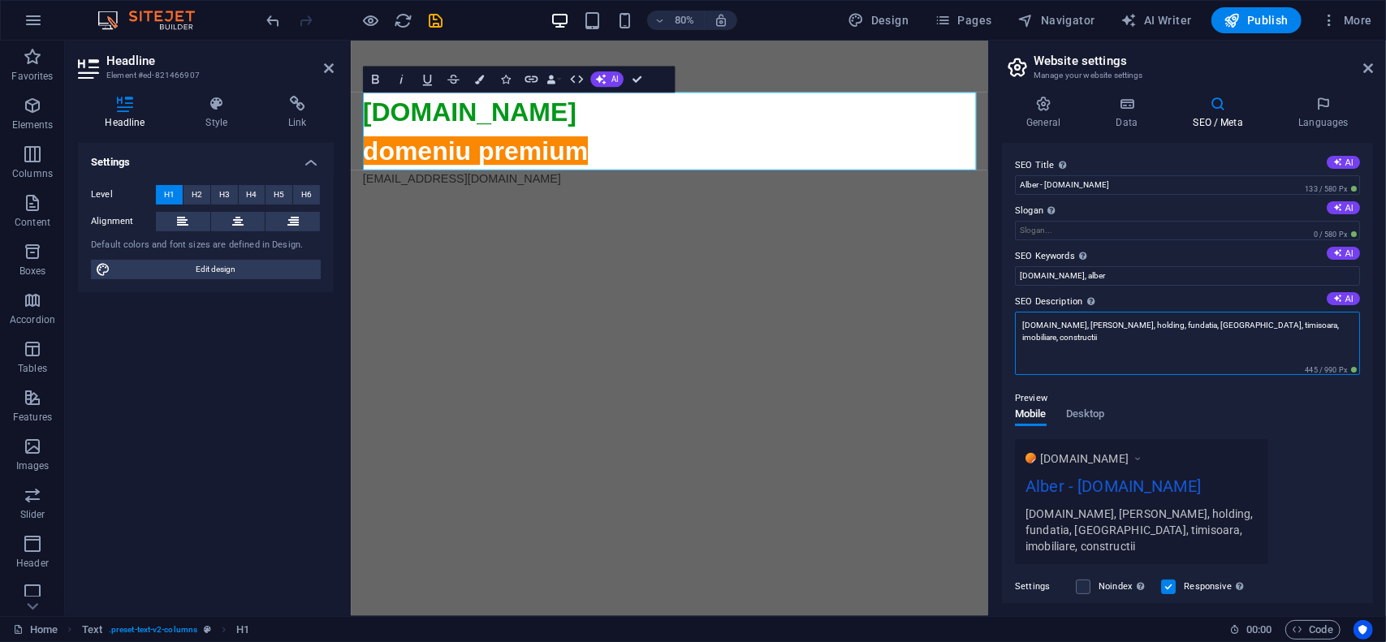
click at [1301, 329] on textarea "alber.ro, alber, holding, fundatia, arad, timisoara, imobiliare, constructii" at bounding box center [1187, 343] width 345 height 63
type textarea "[PERSON_NAME][DOMAIN_NAME], [PERSON_NAME], holding, fundatia, [GEOGRAPHIC_DATA]…"
click at [1208, 280] on input "alber.ro, alber" at bounding box center [1187, 275] width 345 height 19
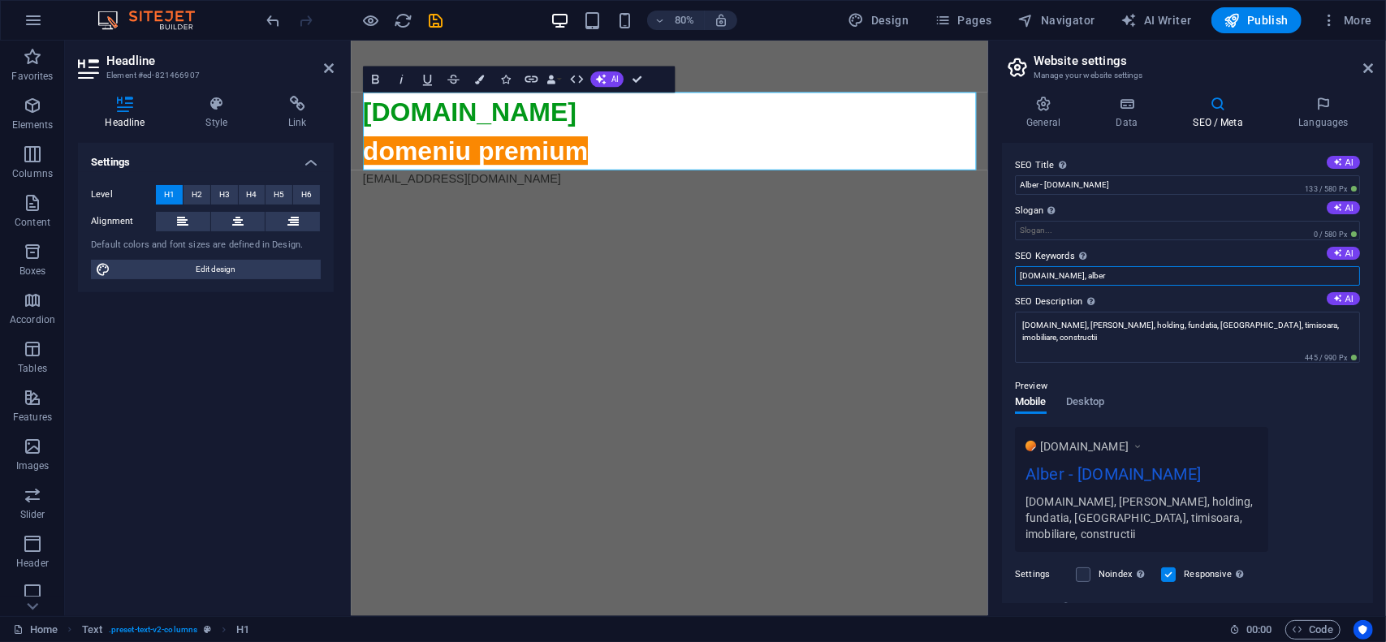
click at [1208, 280] on input "alber.ro, alber" at bounding box center [1187, 275] width 345 height 19
paste input ", holding, fundatia, arad, timisoara, imobiliare, constructii"
type input "[PERSON_NAME][DOMAIN_NAME], [PERSON_NAME], holding, fundatia, [GEOGRAPHIC_DATA]…"
click at [1123, 210] on label "Slogan The slogan of your website. AI" at bounding box center [1187, 210] width 345 height 19
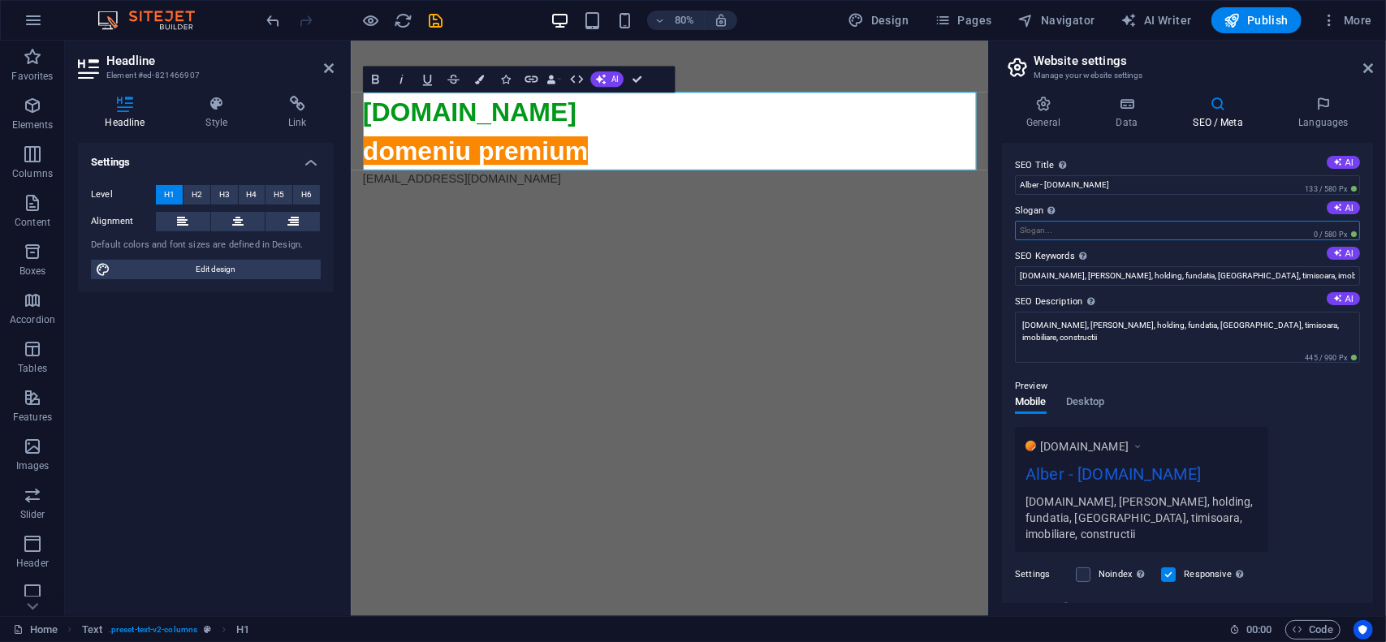
click at [1123, 221] on input "Slogan The slogan of your website. AI" at bounding box center [1187, 230] width 345 height 19
click at [1052, 113] on h4 "General" at bounding box center [1046, 113] width 89 height 34
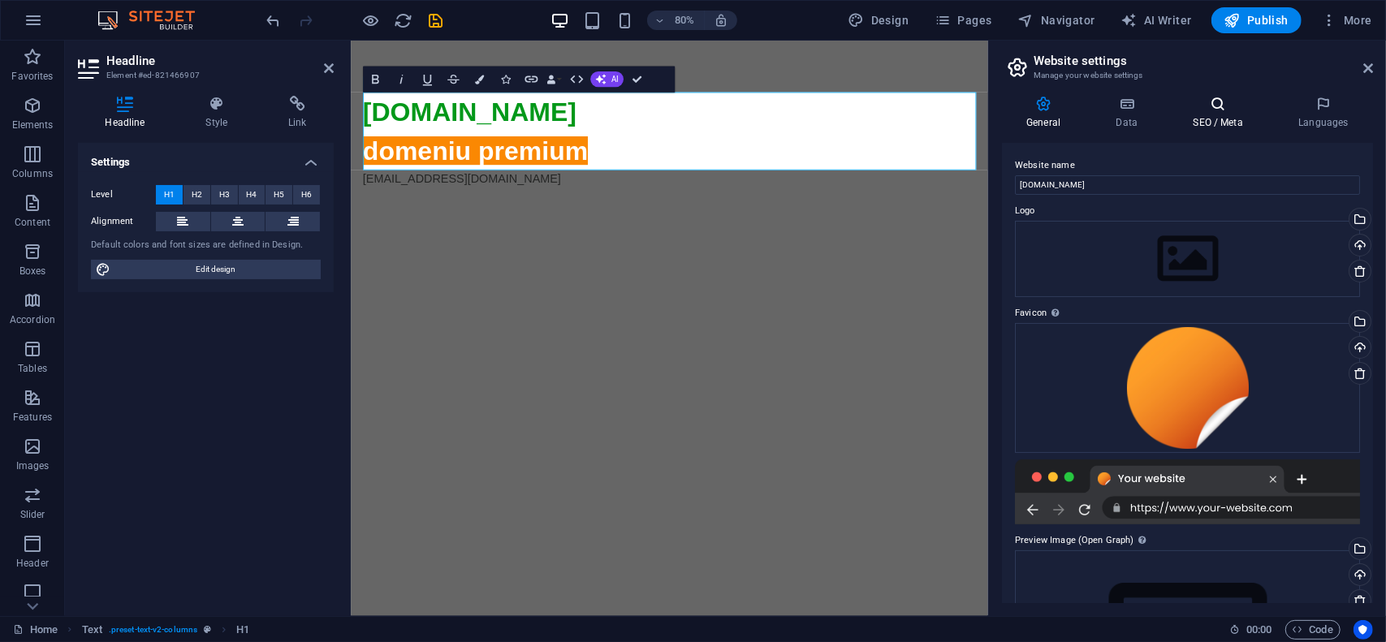
click at [1220, 109] on icon at bounding box center [1218, 104] width 99 height 16
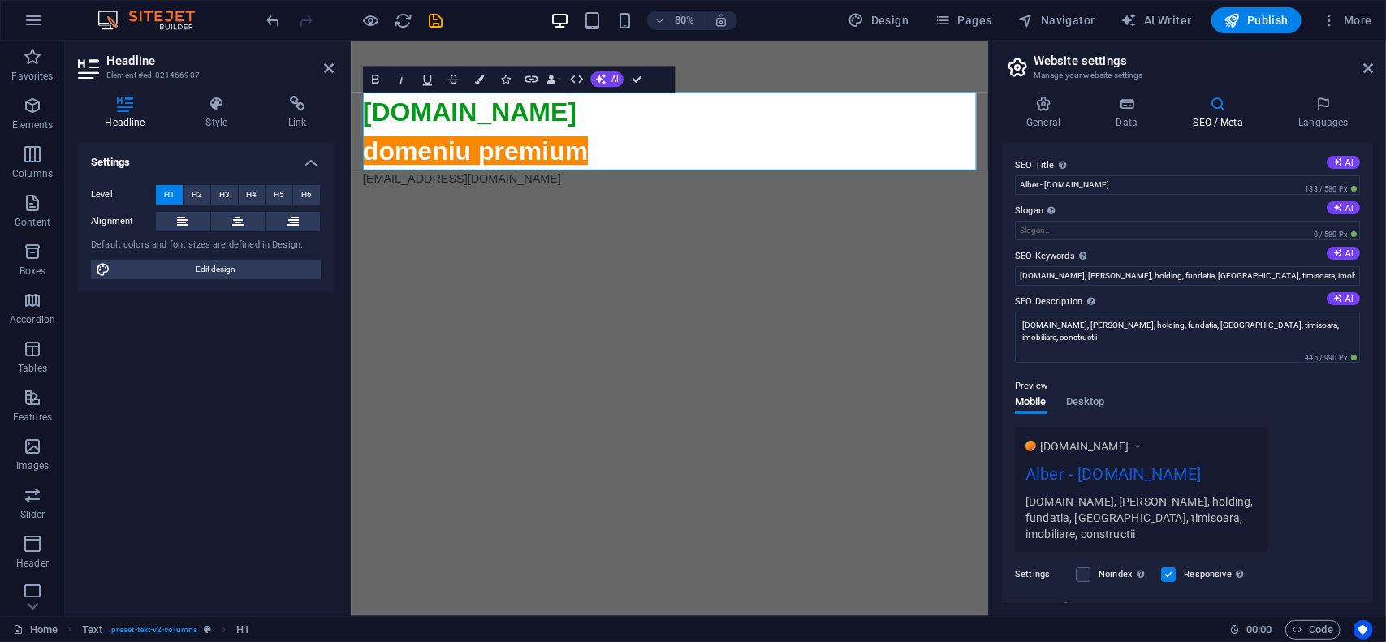
click at [1177, 372] on div "Preview Mobile Desktop www.example.com Alber - alber.ro alber.ro, alber, holdin…" at bounding box center [1187, 458] width 345 height 188
click at [1281, 15] on span "Publish" at bounding box center [1257, 20] width 64 height 16
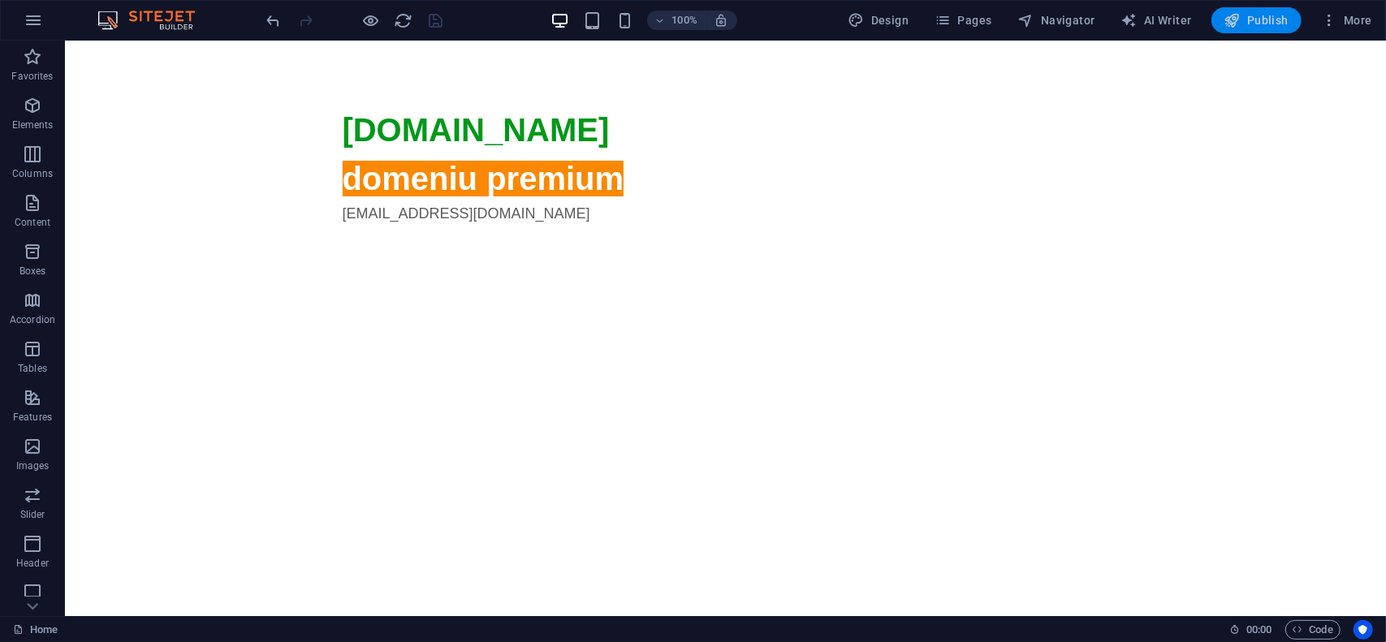
click at [1262, 15] on span "Publish" at bounding box center [1257, 20] width 64 height 16
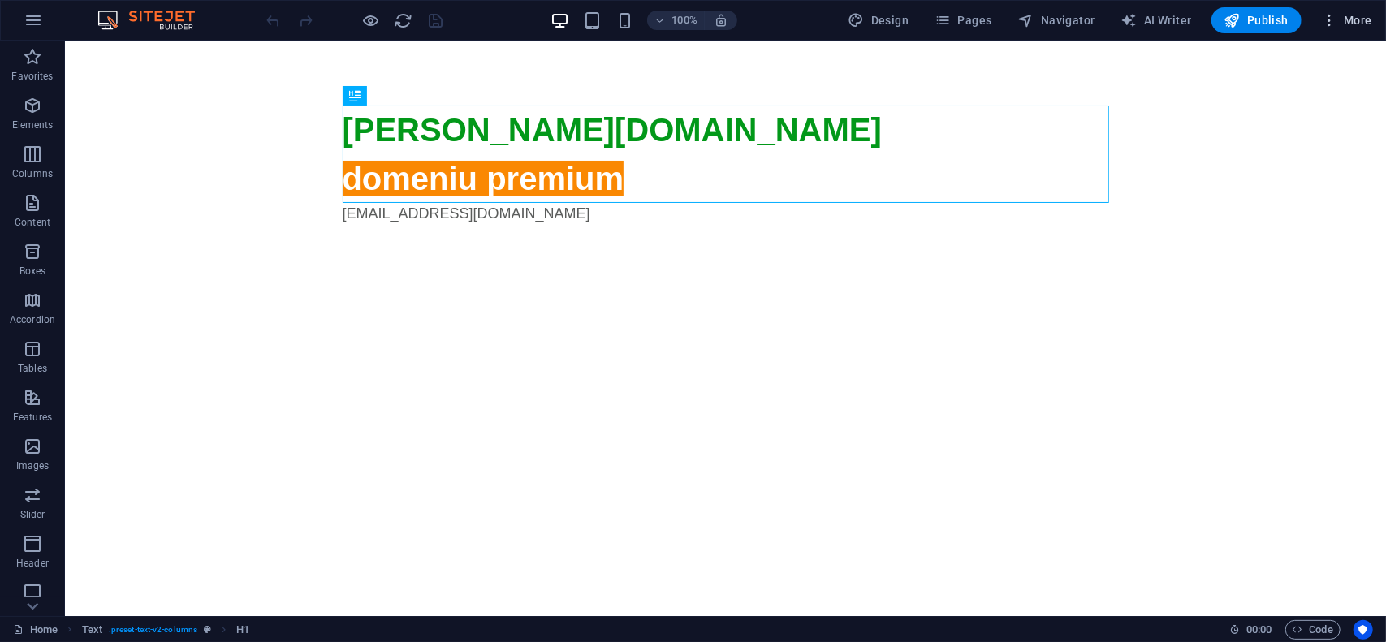
click at [1353, 30] on button "More" at bounding box center [1347, 20] width 64 height 26
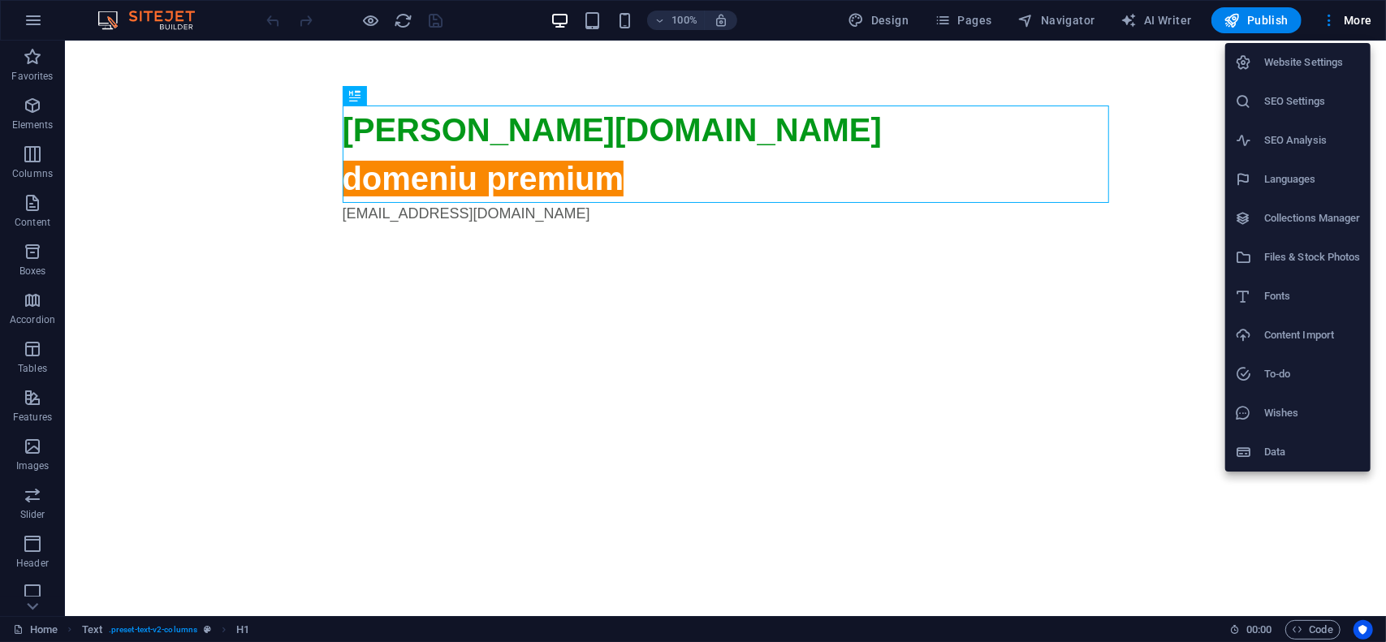
click at [1335, 58] on h6 "Website Settings" at bounding box center [1312, 62] width 97 height 19
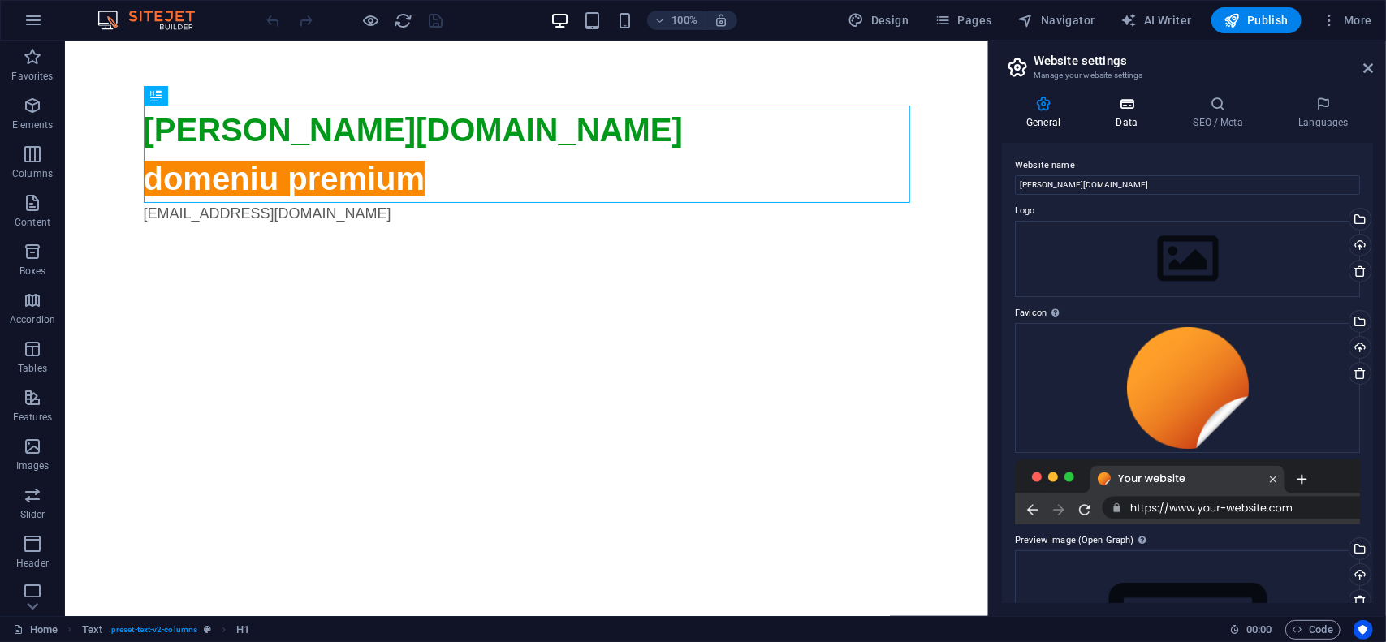
click at [1137, 106] on icon at bounding box center [1126, 104] width 71 height 16
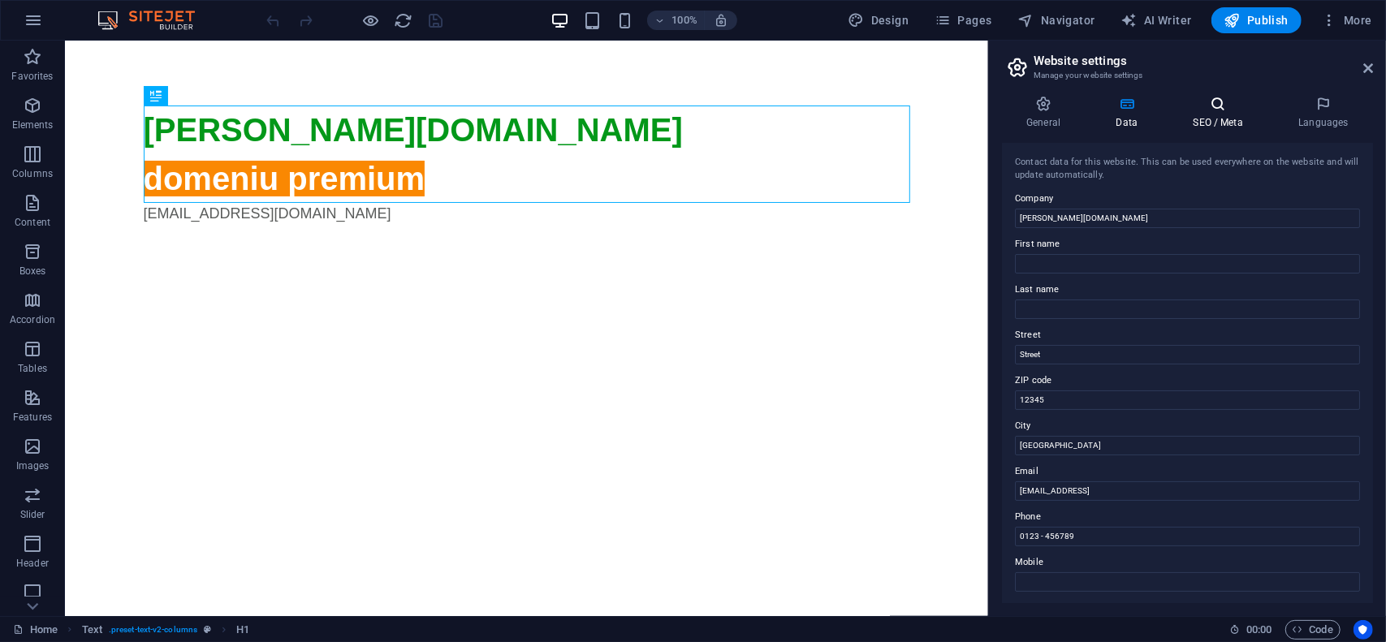
click at [1218, 110] on icon at bounding box center [1218, 104] width 99 height 16
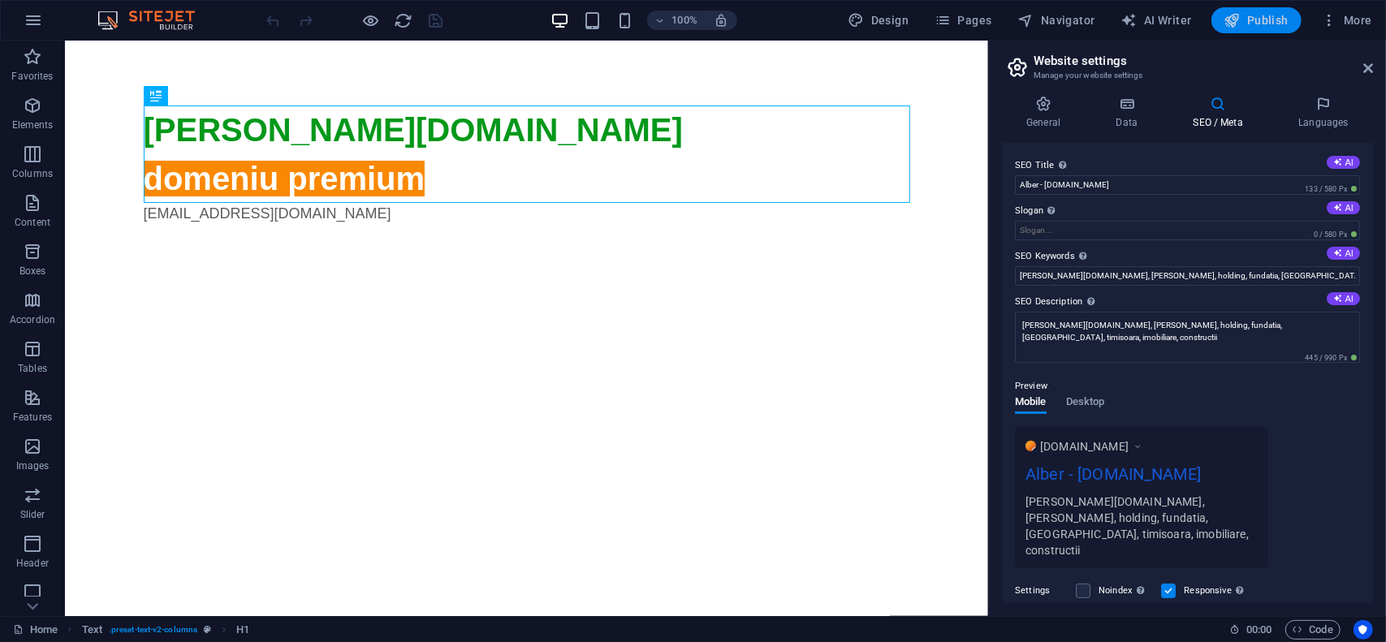
click at [1260, 19] on span "Publish" at bounding box center [1257, 20] width 64 height 16
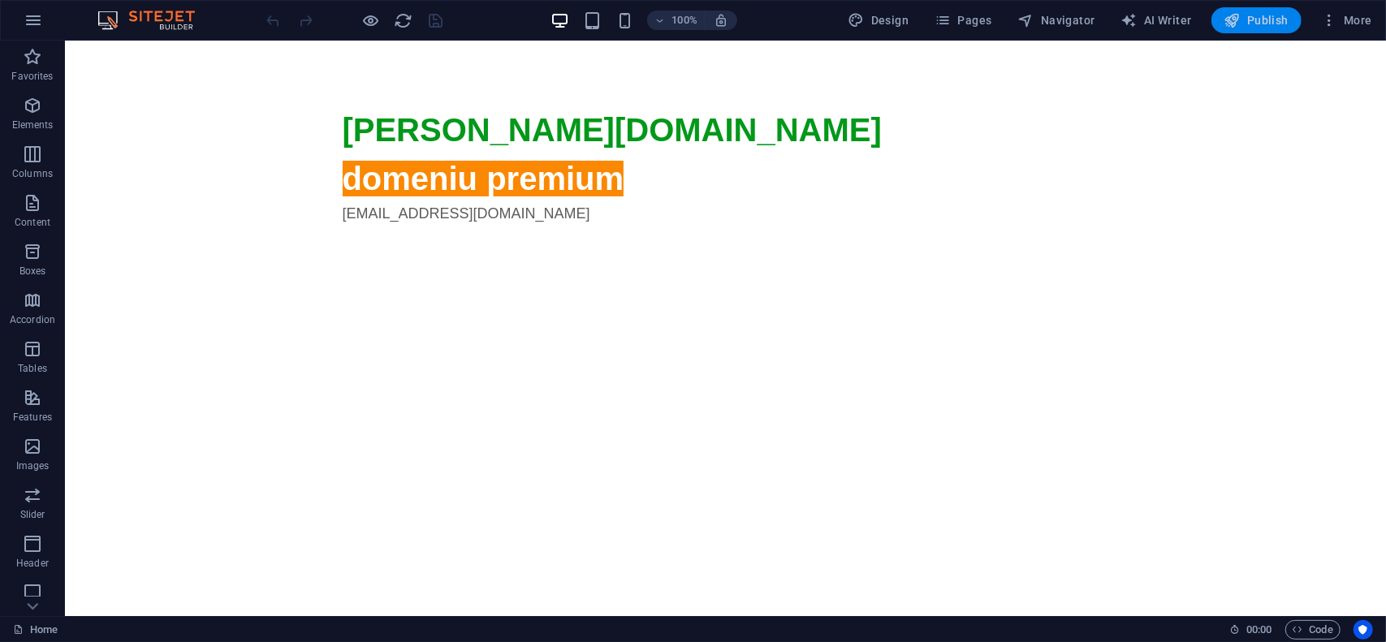
click at [1269, 18] on span "Publish" at bounding box center [1257, 20] width 64 height 16
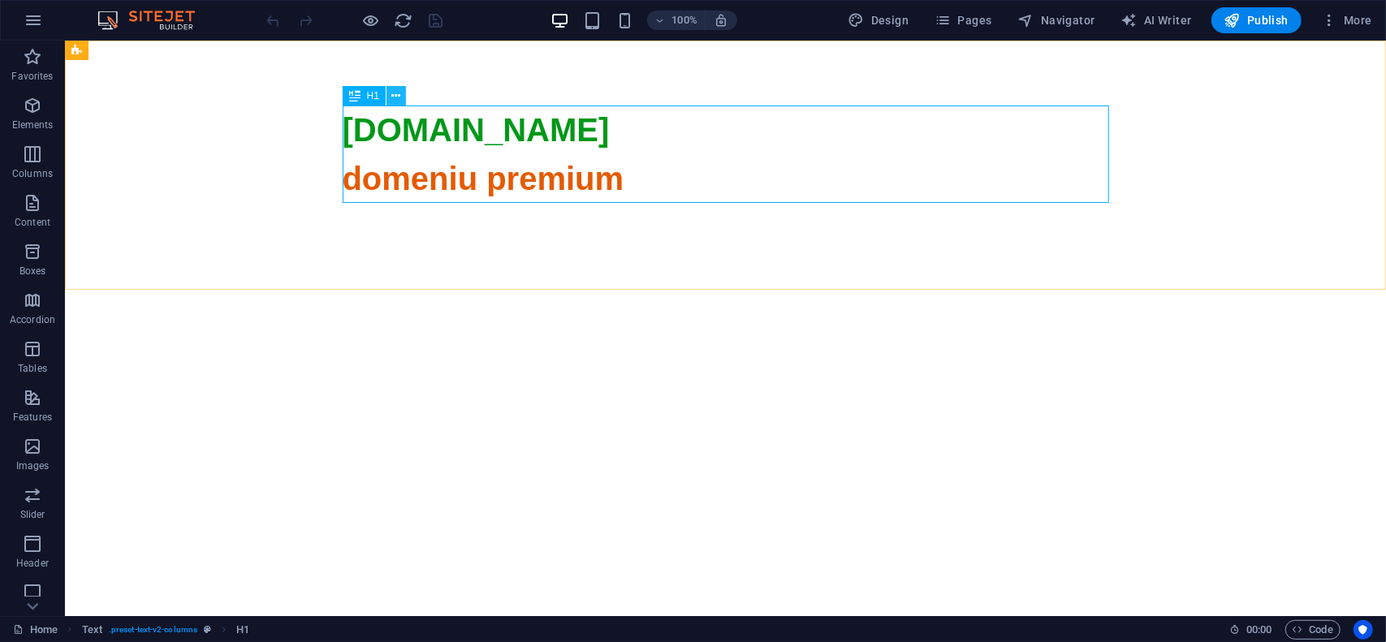
click at [396, 100] on icon at bounding box center [396, 96] width 9 height 17
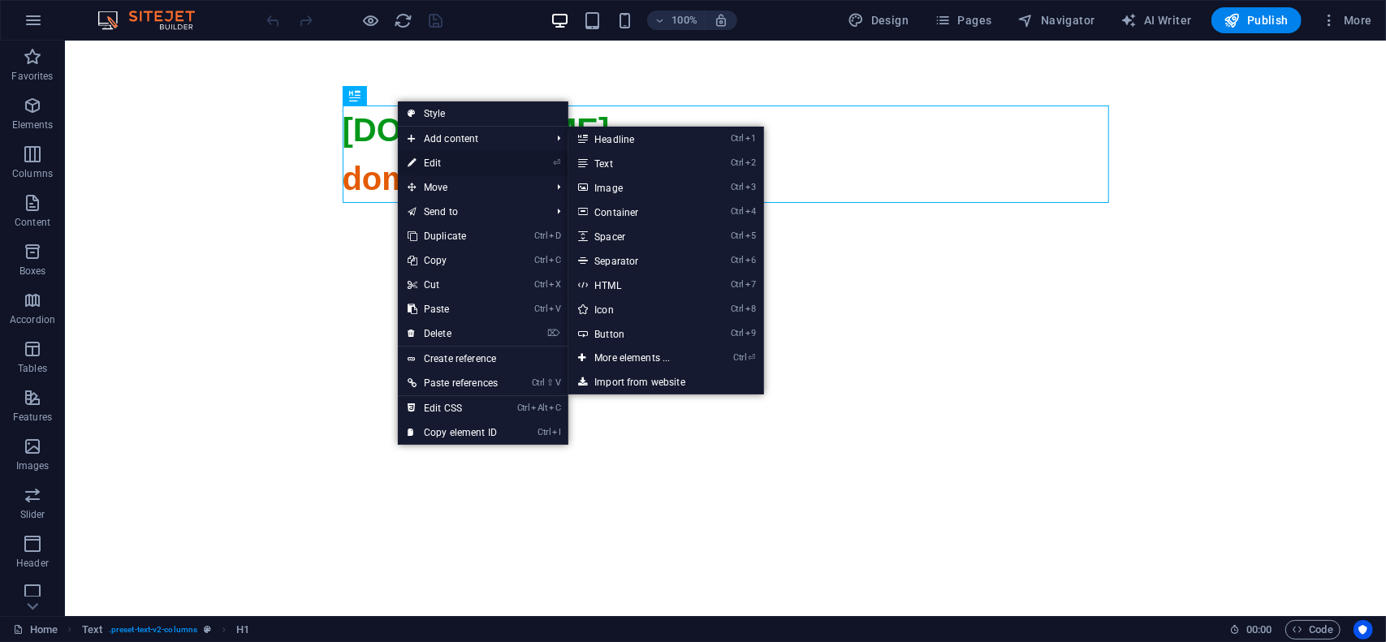
click at [440, 166] on link "⏎ Edit" at bounding box center [453, 163] width 110 height 24
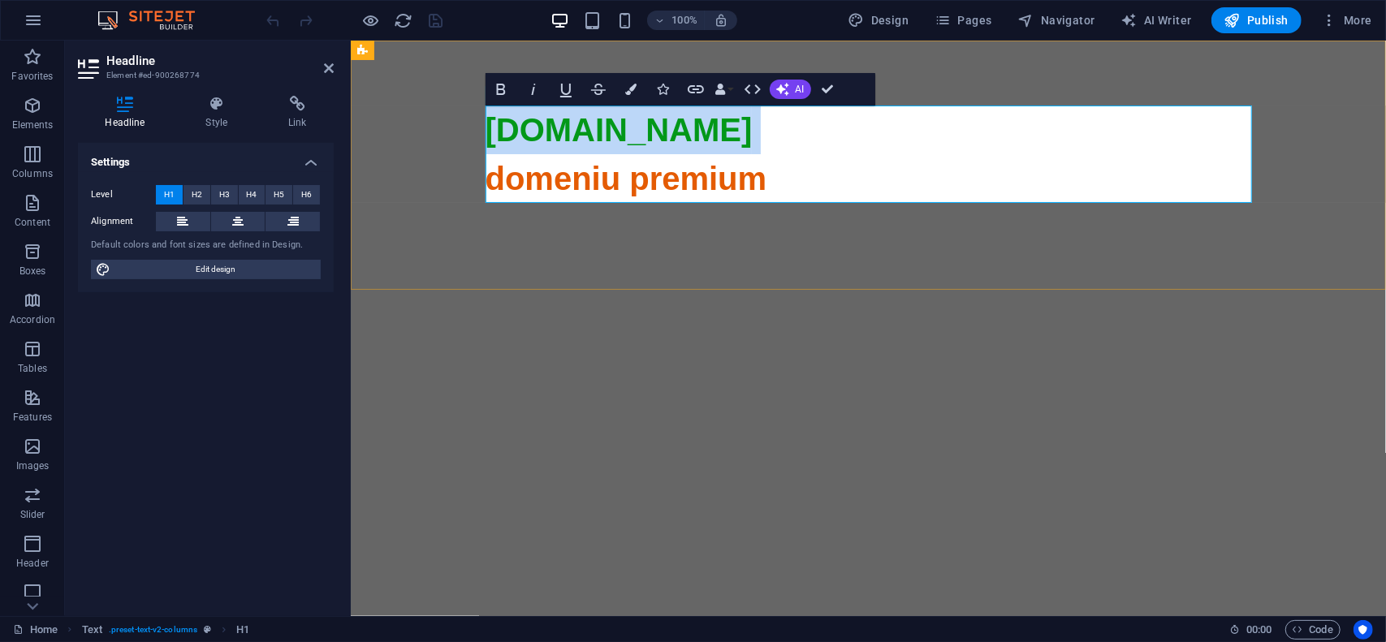
click at [560, 177] on span "domeniu premium" at bounding box center [868, 567] width 767 height 815
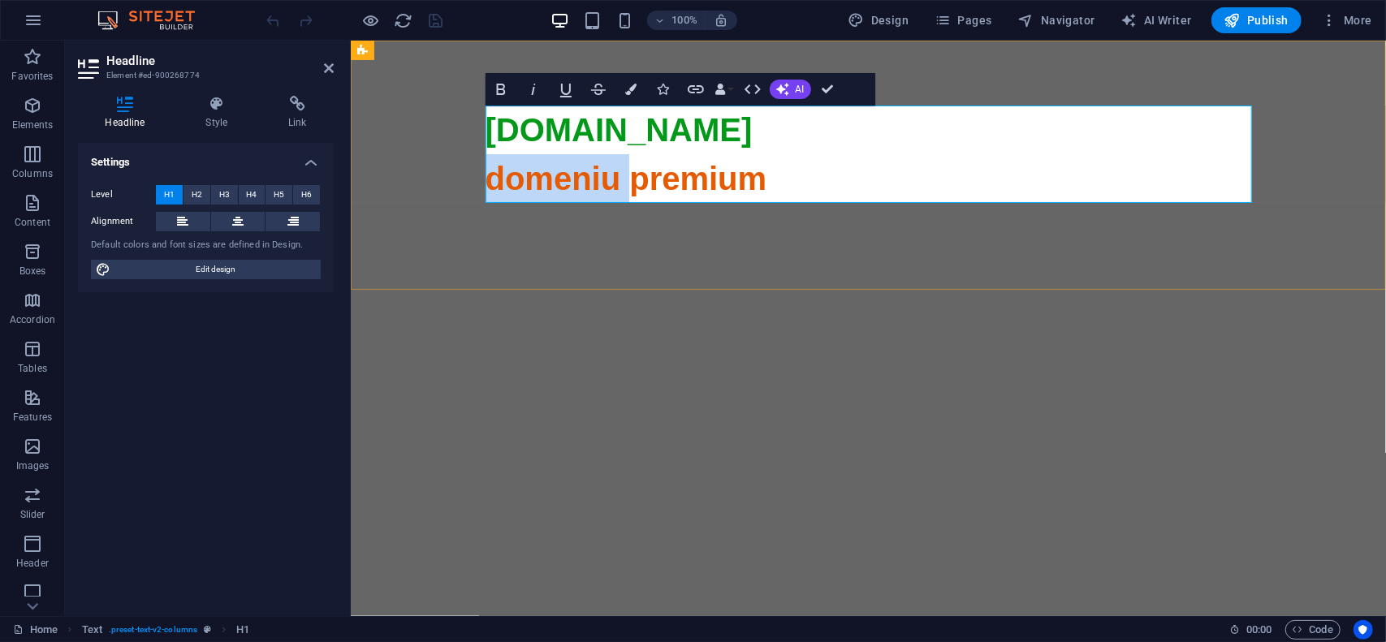
click at [560, 177] on span "domeniu premium" at bounding box center [868, 567] width 767 height 815
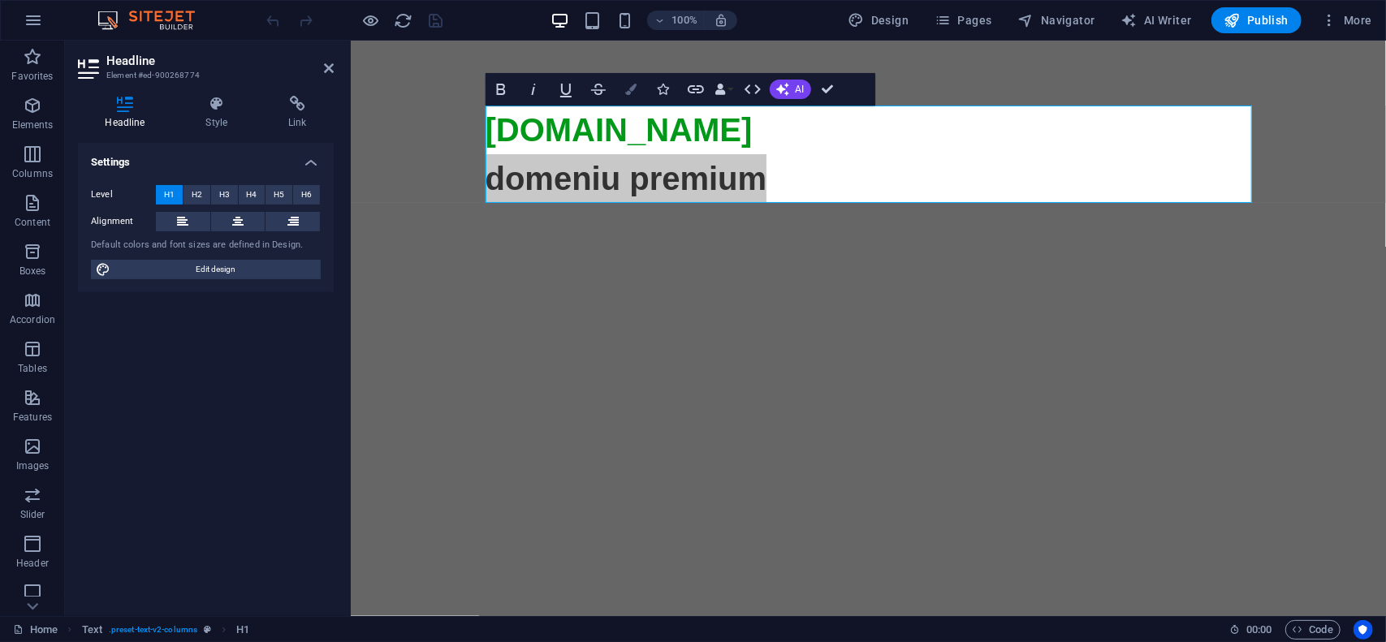
click at [638, 93] on button "Colors" at bounding box center [631, 89] width 31 height 32
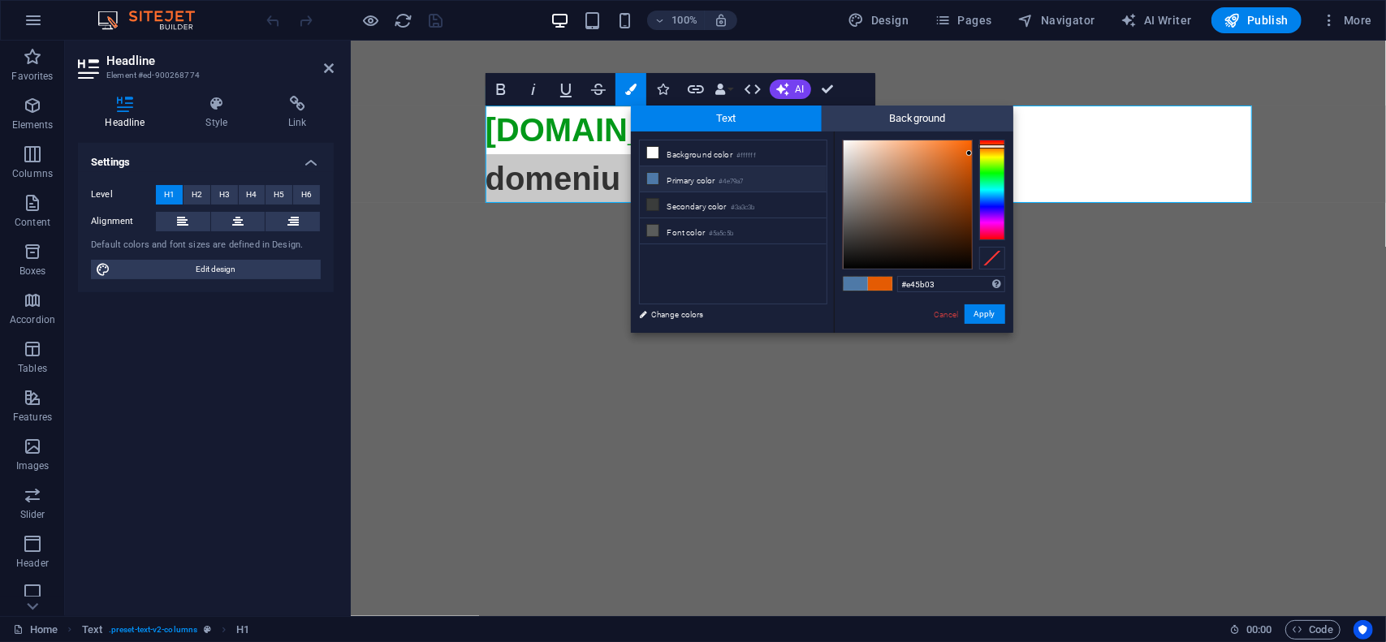
type input "#fdfcfb"
click at [844, 140] on div at bounding box center [908, 204] width 128 height 128
click at [994, 314] on button "Apply" at bounding box center [985, 314] width 41 height 19
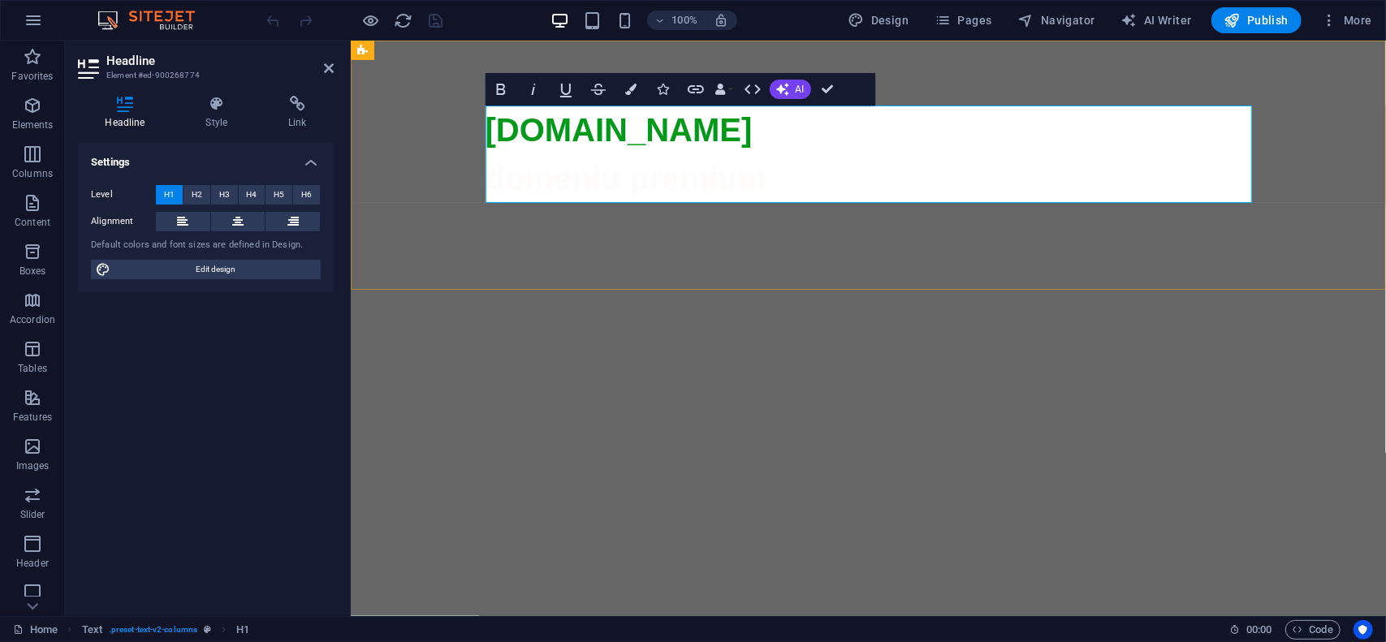
click at [633, 174] on span "domeniu premium" at bounding box center [868, 567] width 767 height 815
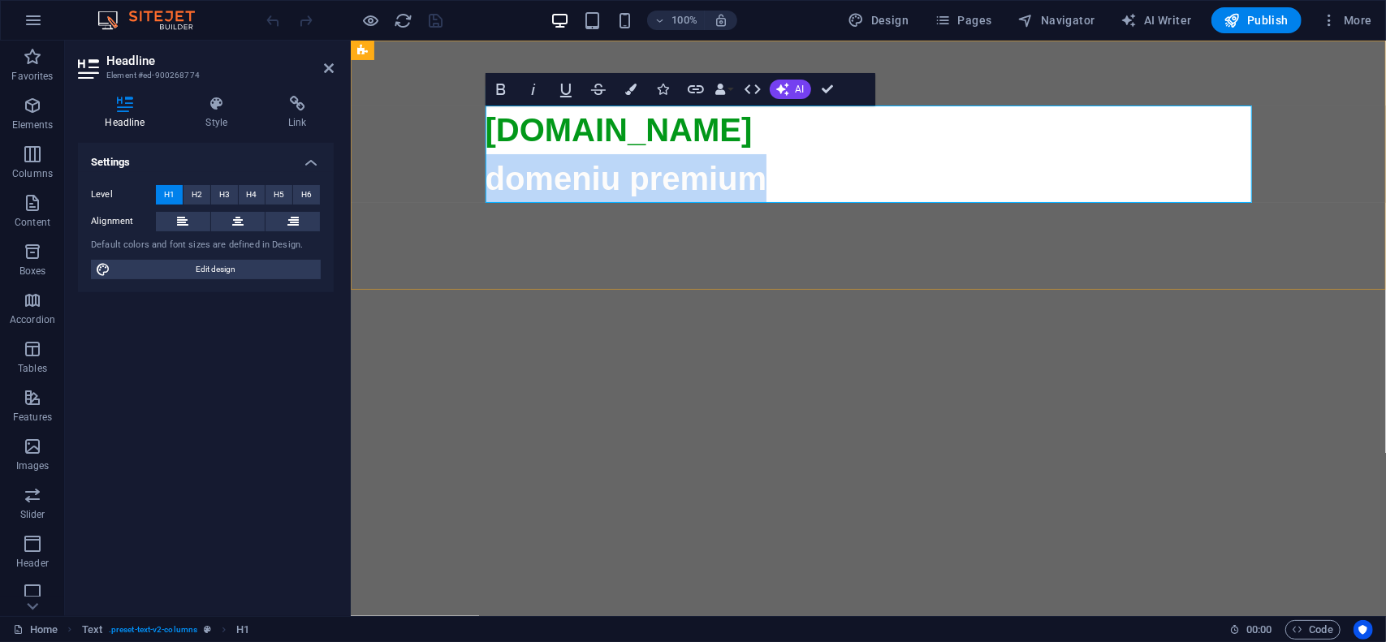
click at [633, 174] on span "domeniu premium" at bounding box center [868, 567] width 767 height 815
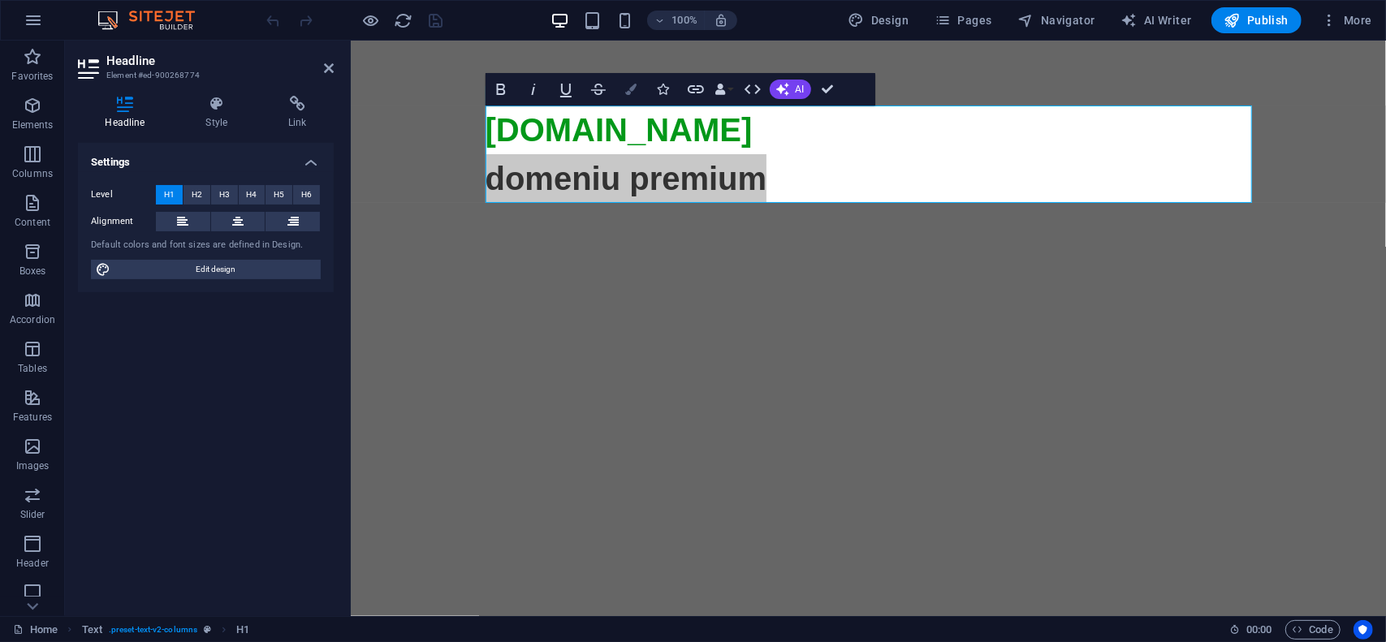
click at [634, 86] on icon "button" at bounding box center [630, 89] width 11 height 11
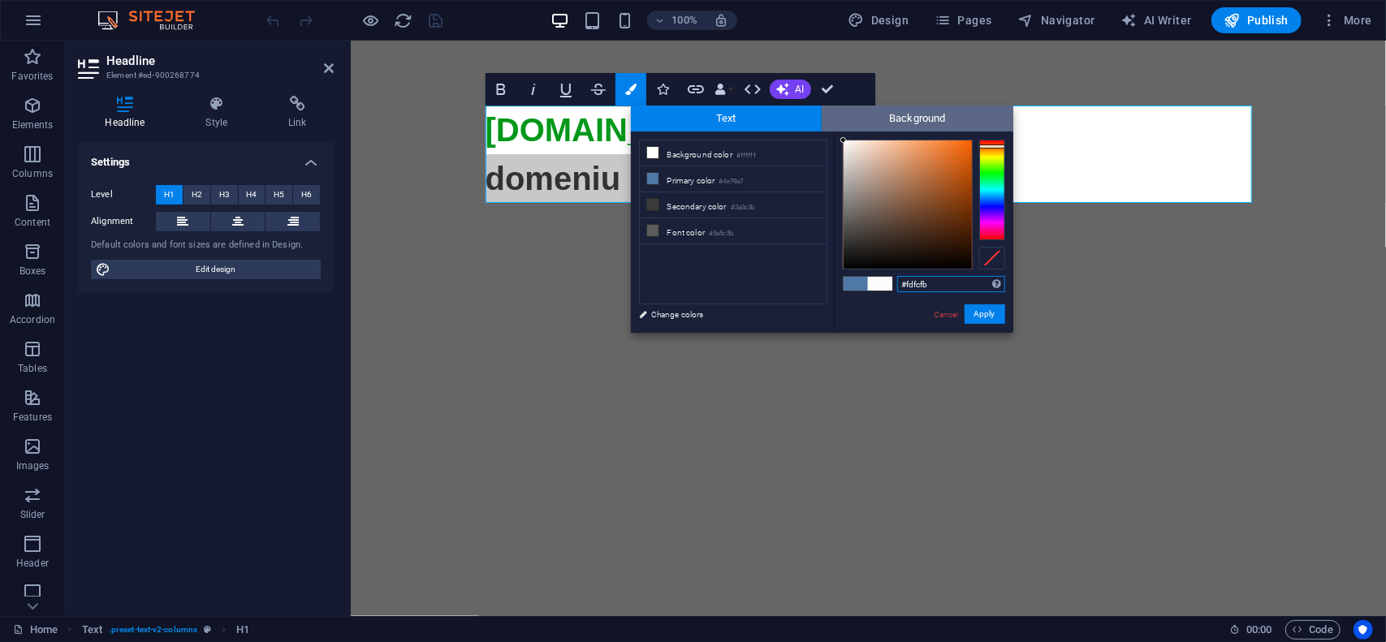
click at [923, 119] on span "Background" at bounding box center [918, 119] width 192 height 26
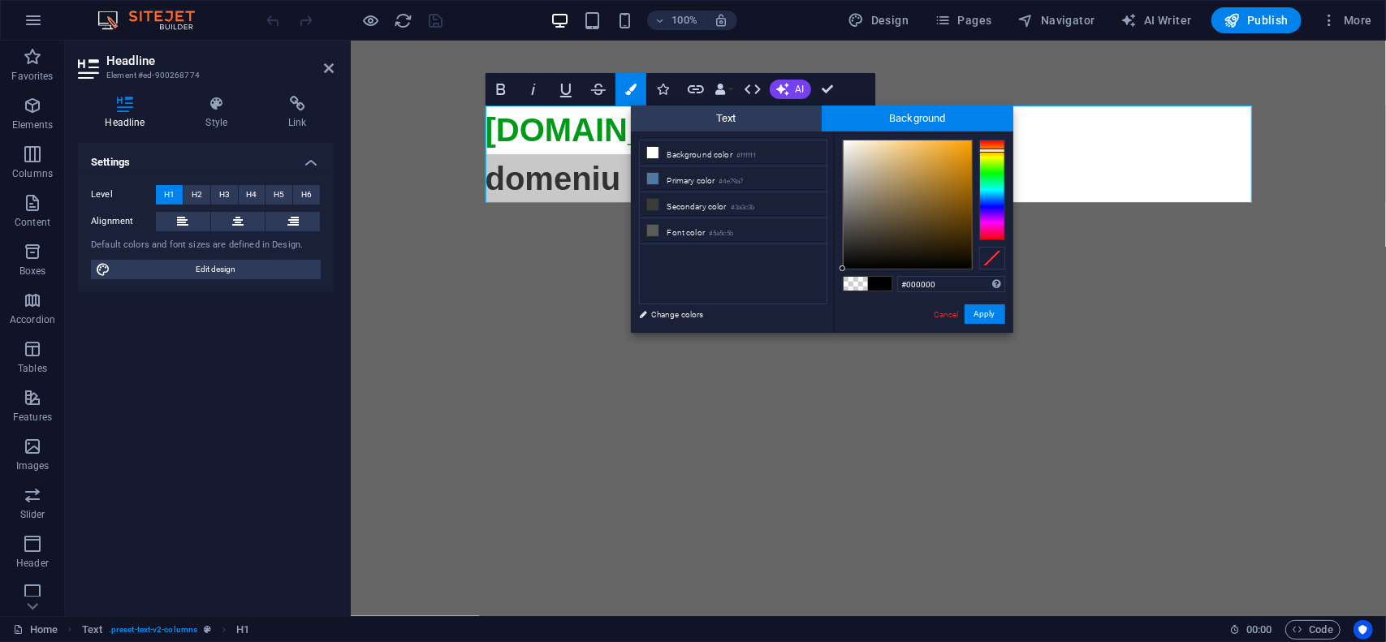
drag, startPoint x: 1002, startPoint y: 155, endPoint x: 991, endPoint y: 149, distance: 13.1
click at [997, 150] on div at bounding box center [992, 190] width 26 height 101
click at [970, 143] on div at bounding box center [908, 204] width 128 height 128
click at [992, 150] on div at bounding box center [992, 190] width 26 height 101
type input "#f79e03"
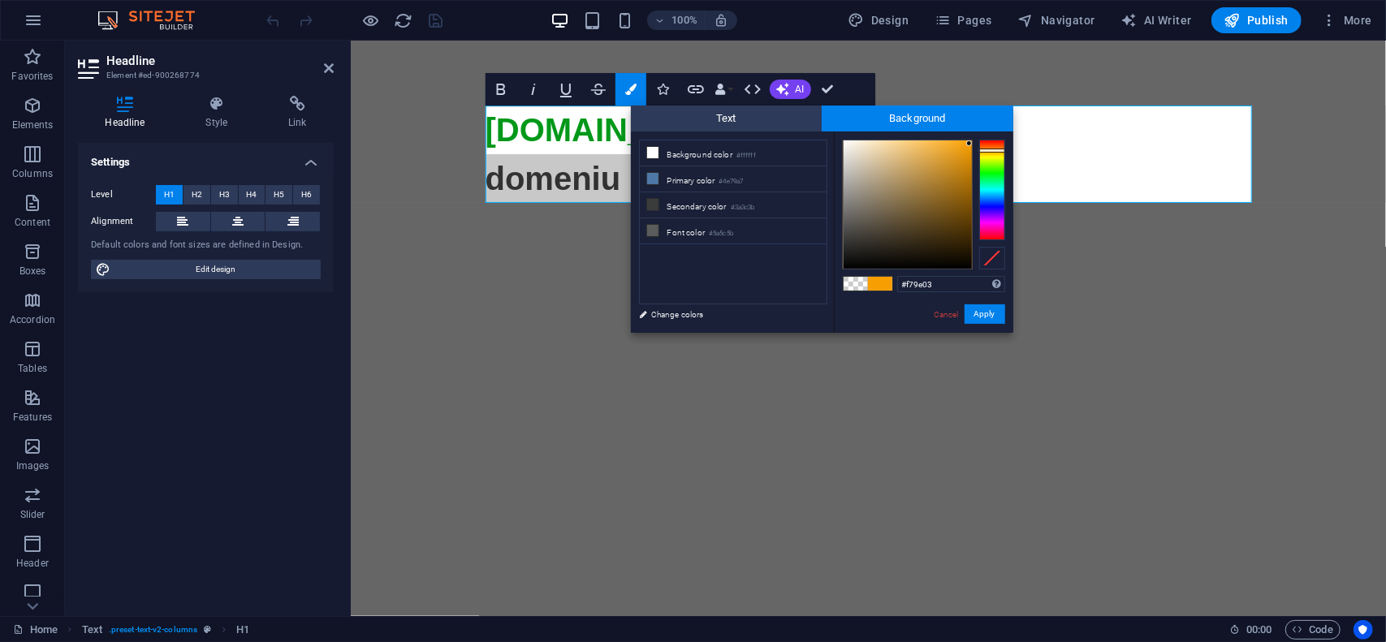
click at [970, 144] on div at bounding box center [908, 204] width 128 height 128
click at [984, 315] on button "Apply" at bounding box center [985, 314] width 41 height 19
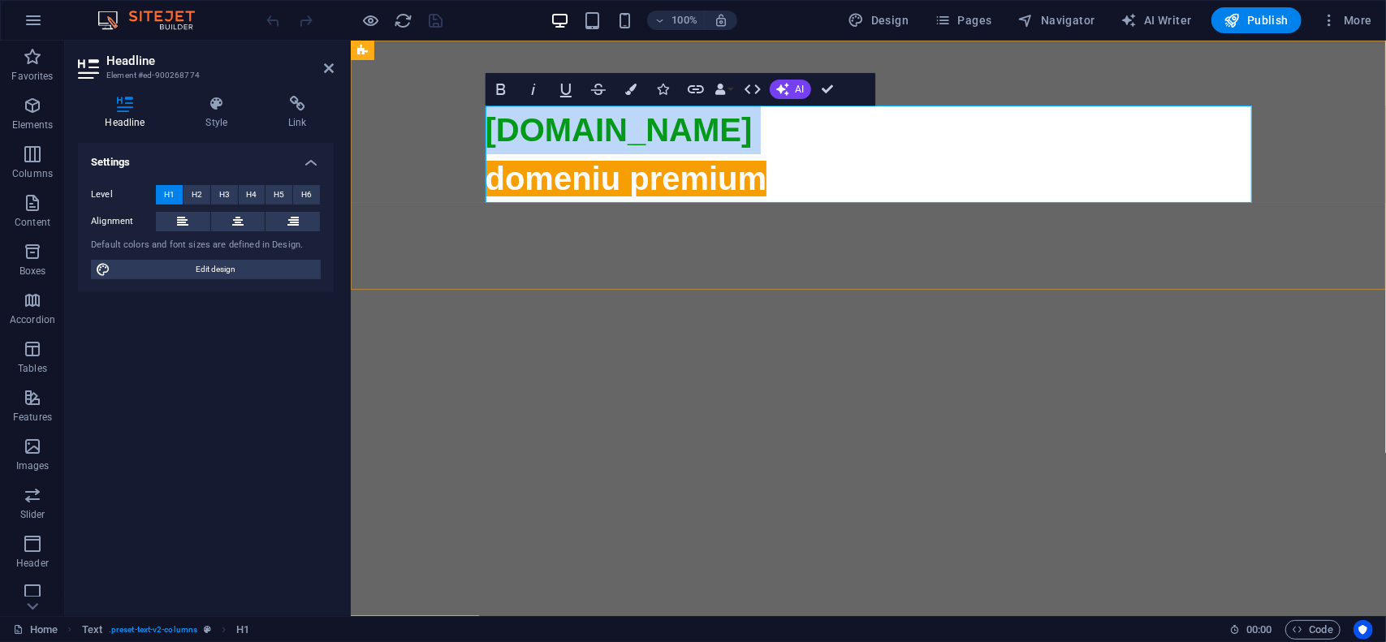
click at [832, 178] on h1 "agroterra.ro domeniu premium" at bounding box center [868, 543] width 767 height 877
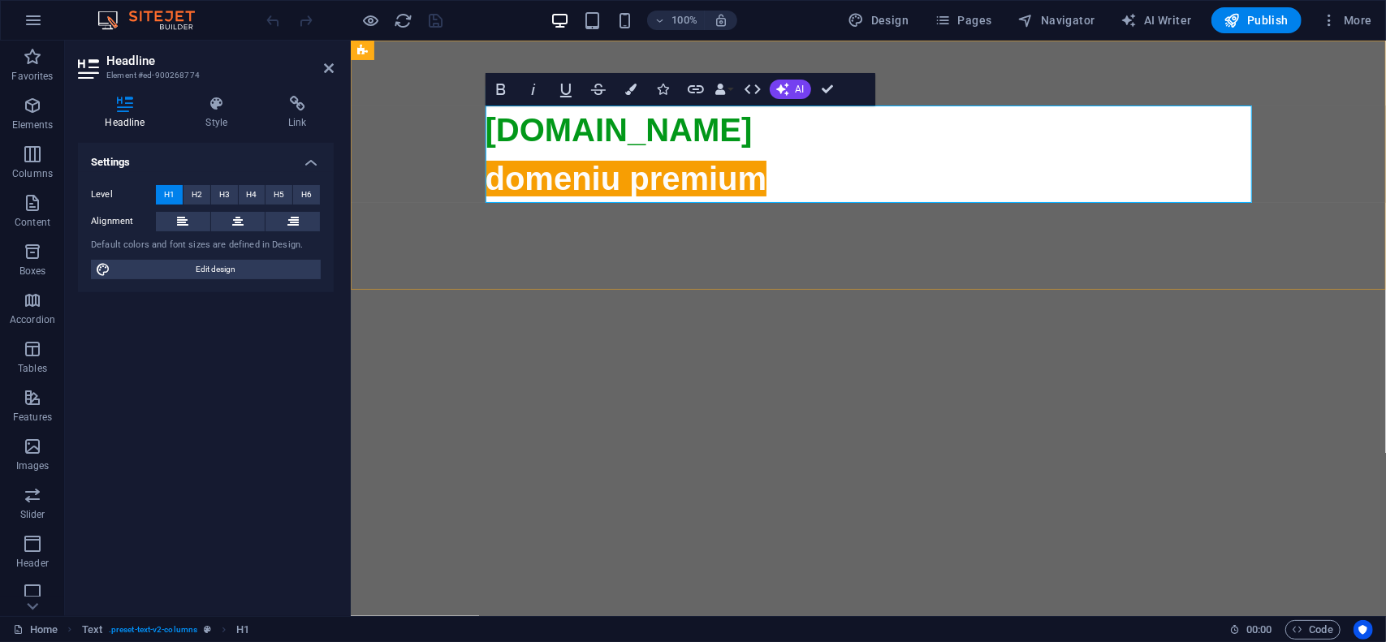
click at [764, 177] on span "domeniu premium" at bounding box center [868, 567] width 767 height 815
click at [1377, 26] on button "More" at bounding box center [1347, 20] width 64 height 26
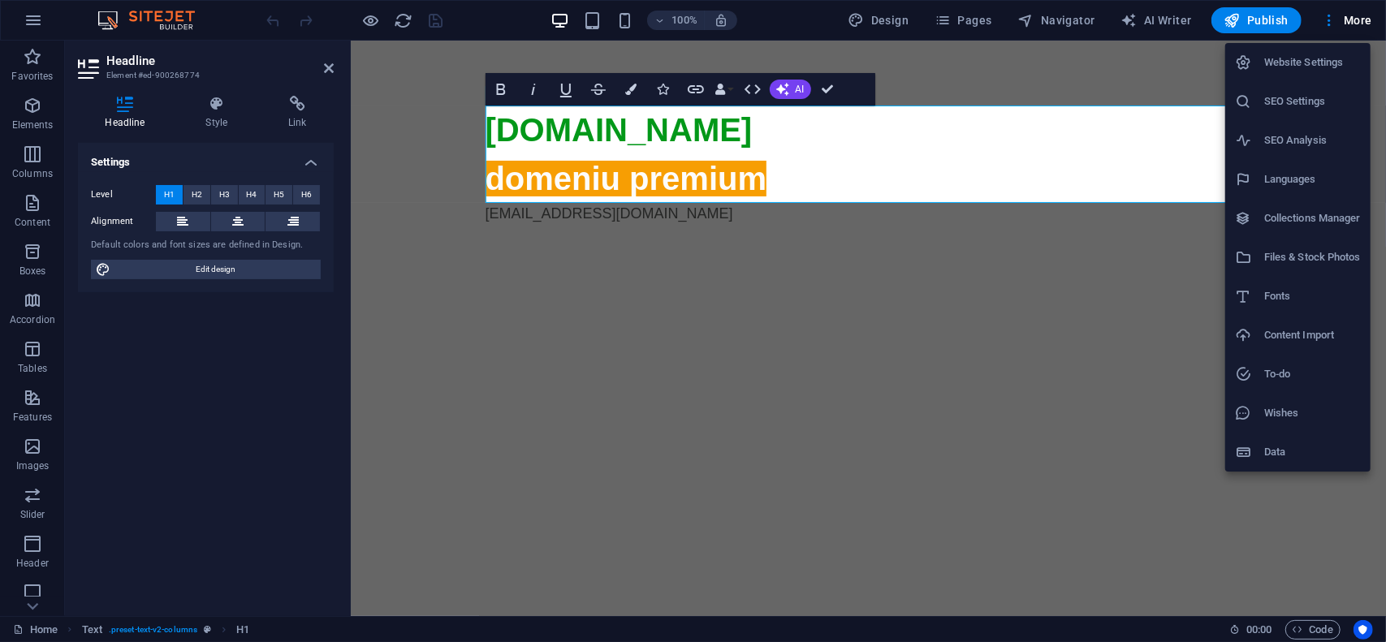
click at [1340, 68] on h6 "Website Settings" at bounding box center [1312, 62] width 97 height 19
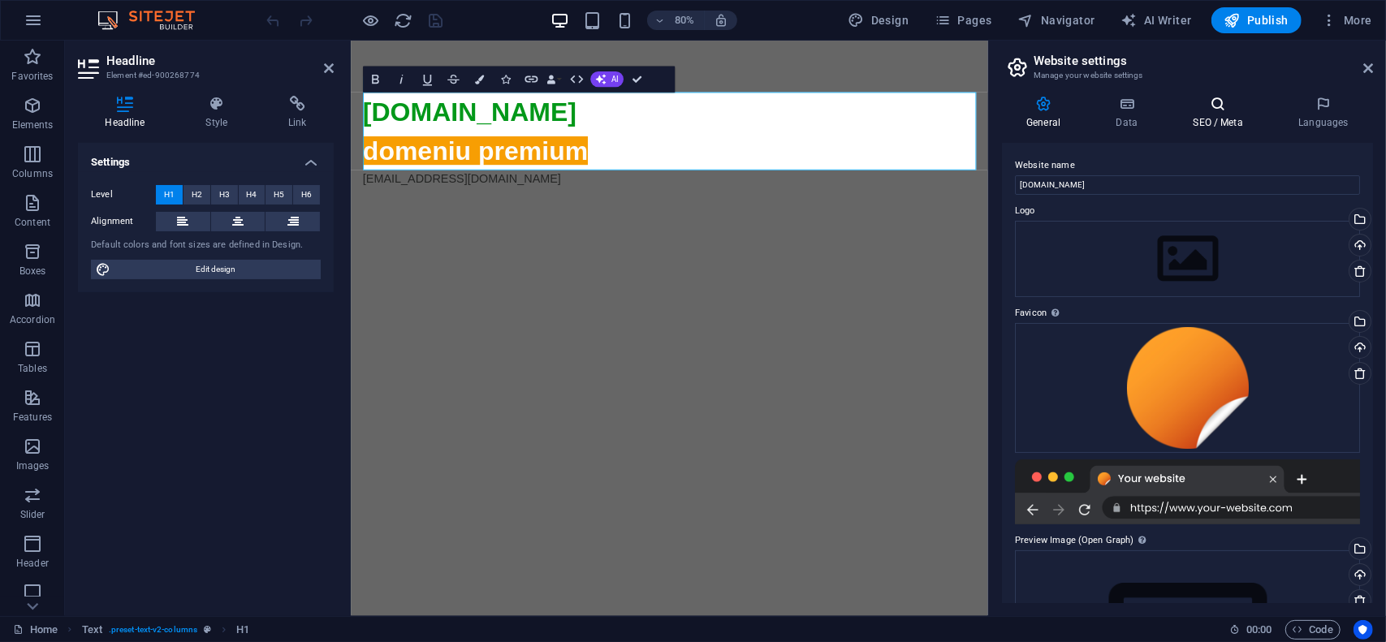
click at [1224, 111] on icon at bounding box center [1218, 104] width 99 height 16
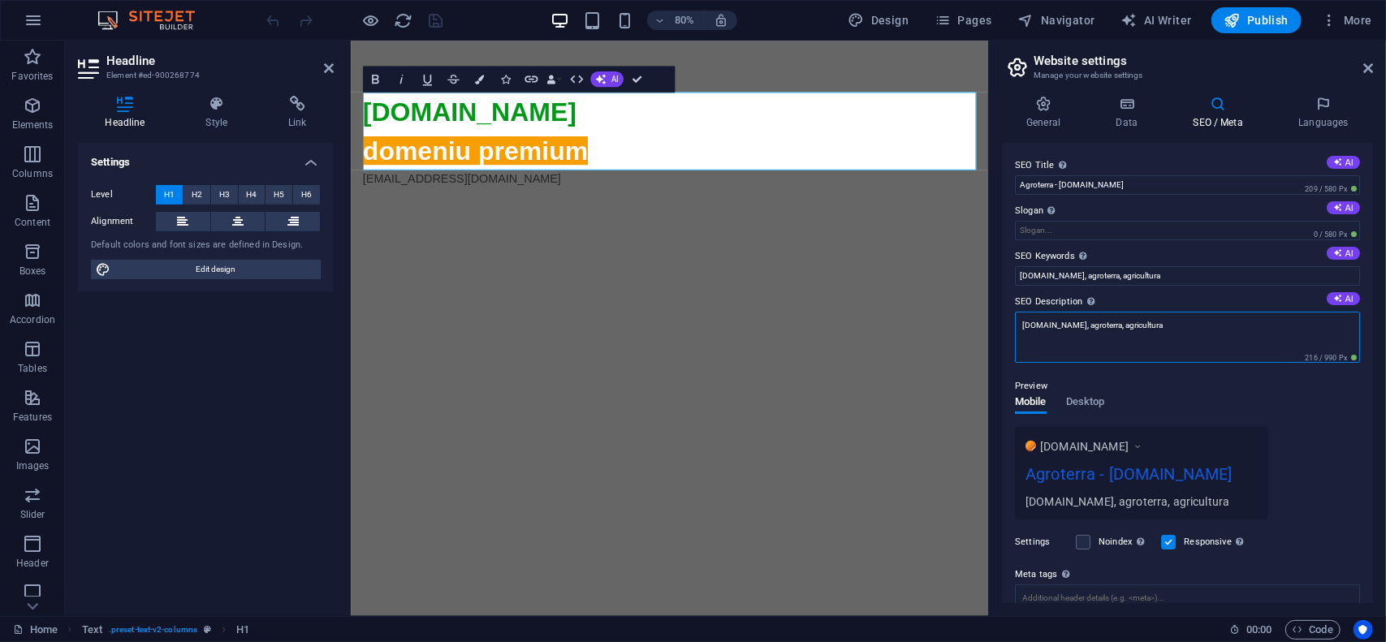
click at [1156, 331] on textarea "agroterra.ro, agroterra, agricultura" at bounding box center [1187, 337] width 345 height 51
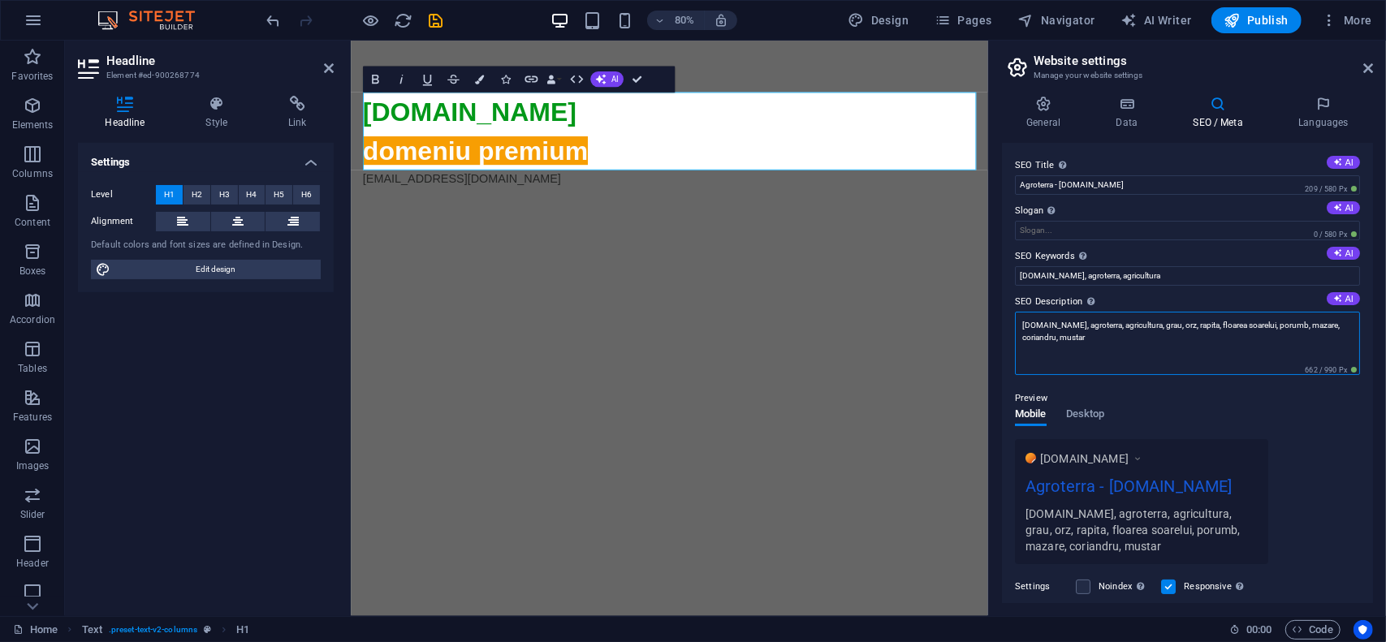
click at [1133, 329] on textarea "agroterra.ro, agroterra, agricultura, grau, orz, rapita, floarea soarelui, poru…" at bounding box center [1187, 343] width 345 height 63
click at [1133, 330] on textarea "agroterra.ro, agroterra, agricultura, grau, orz, rapita, floarea soarelui, poru…" at bounding box center [1187, 343] width 345 height 63
type textarea "agroterra.ro, agroterra, agricultura, grau, orz, rapita, floarea soarelui, poru…"
click at [1164, 269] on input "agroterra.ro, agroterra, agricultura" at bounding box center [1187, 275] width 345 height 19
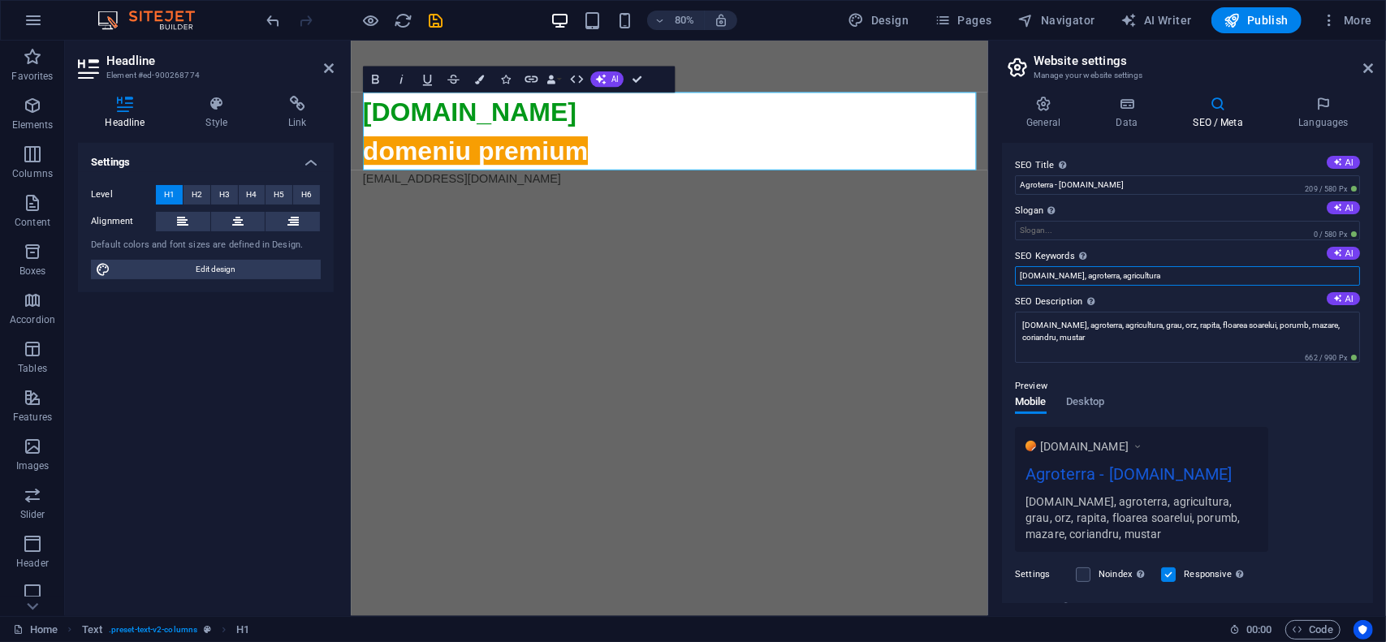
click at [1166, 270] on input "agroterra.ro, agroterra, agricultura" at bounding box center [1187, 275] width 345 height 19
paste input ", grau, orz, rapita, floarea soarelui, porumb, mazare, coriandru, mustar"
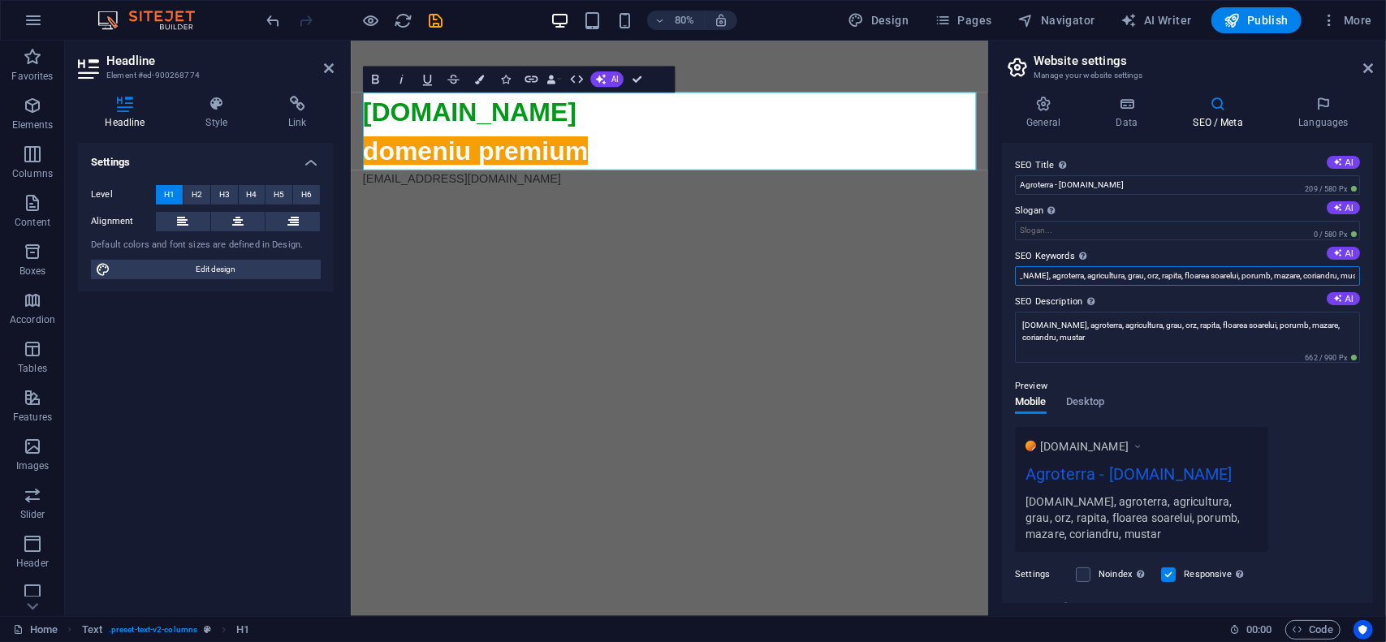
type input "agroterra.ro, agroterra, agricultura, grau, orz, rapita, floarea soarelui, poru…"
click at [1161, 377] on div "Preview" at bounding box center [1187, 386] width 345 height 19
click at [1130, 339] on textarea "agroterra.ro, agroterra, agricultura, grau, orz, rapita, floarea soarelui, poru…" at bounding box center [1187, 337] width 345 height 51
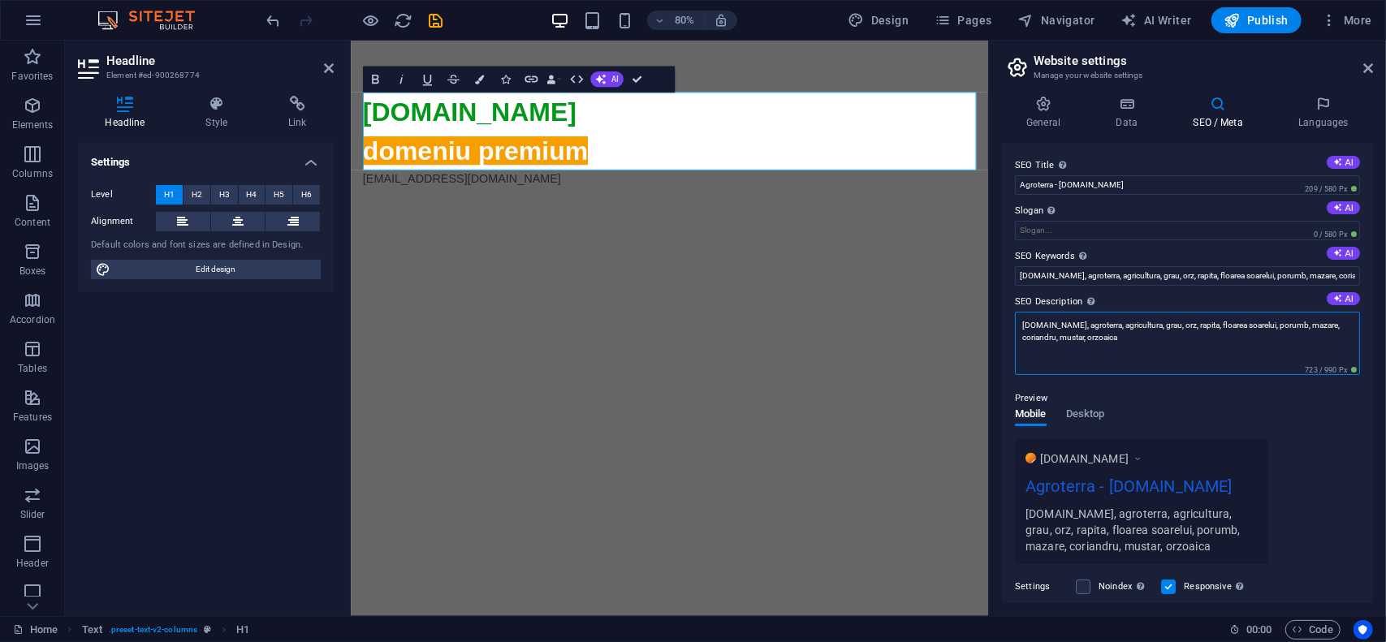
click at [1130, 339] on textarea "agroterra.ro, agroterra, agricultura, grau, orz, rapita, floarea soarelui, poru…" at bounding box center [1187, 343] width 345 height 63
type textarea "agroterra.ro, agroterra, agricultura, grau, orz, rapita, floarea soarelui, poru…"
click at [1160, 270] on input "agroterra.ro, agroterra, agricultura, grau, orz, rapita, floarea soarelui, poru…" at bounding box center [1187, 275] width 345 height 19
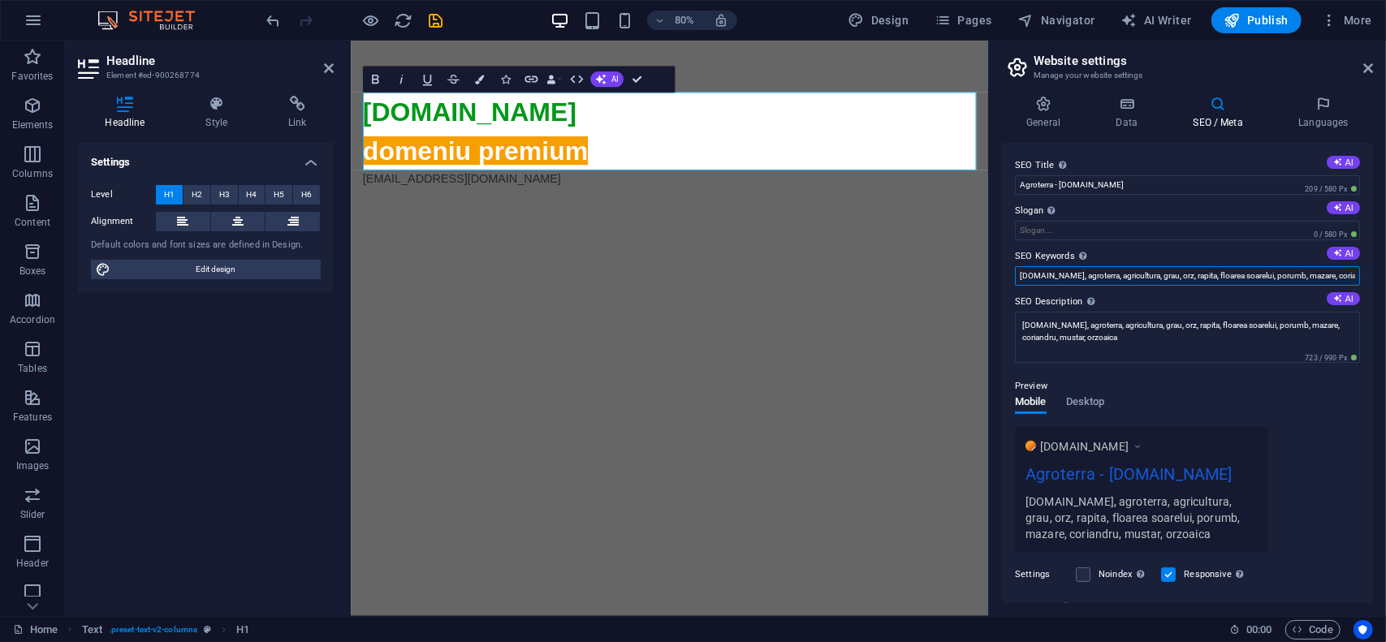
click at [1160, 270] on input "agroterra.ro, agroterra, agricultura, grau, orz, rapita, floarea soarelui, poru…" at bounding box center [1187, 275] width 345 height 19
paste input ", orzoaica"
type input "agroterra.ro, agroterra, agricultura, grau, orz, rapita, floarea soarelui, poru…"
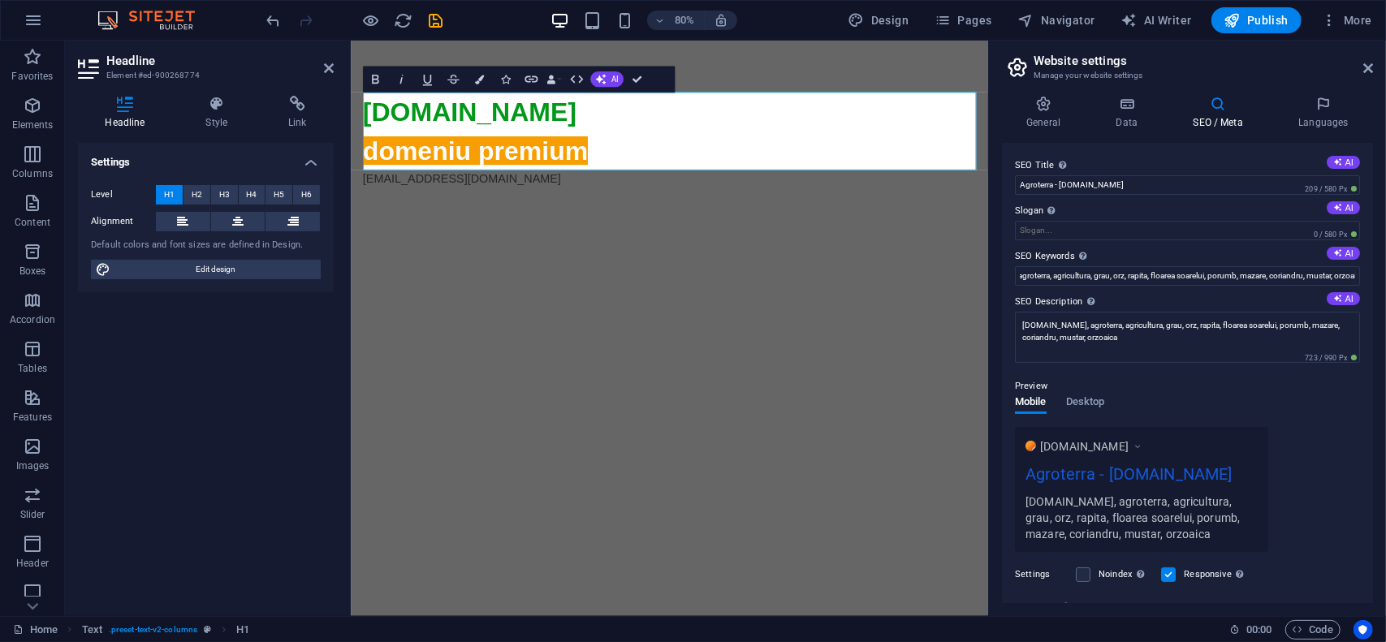
click at [1180, 379] on div "Preview" at bounding box center [1187, 386] width 345 height 19
click at [1043, 111] on icon at bounding box center [1043, 104] width 83 height 16
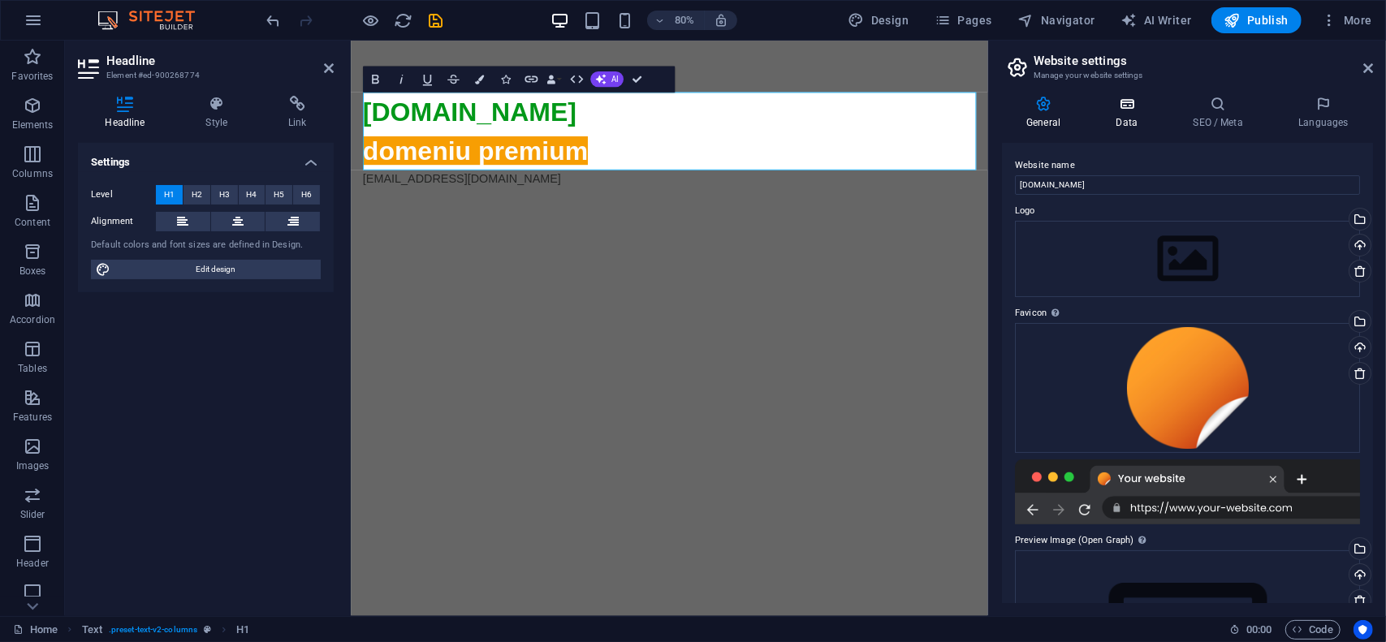
click at [1130, 111] on icon at bounding box center [1126, 104] width 71 height 16
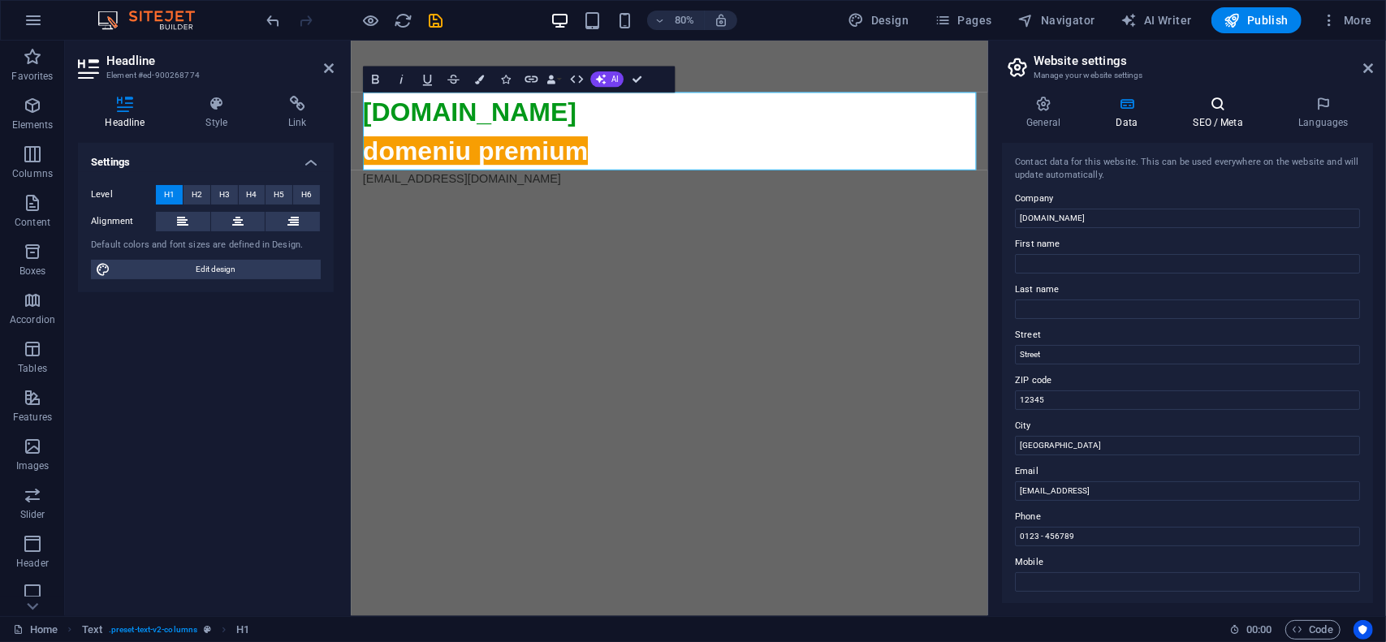
click at [1208, 113] on h4 "SEO / Meta" at bounding box center [1222, 113] width 106 height 34
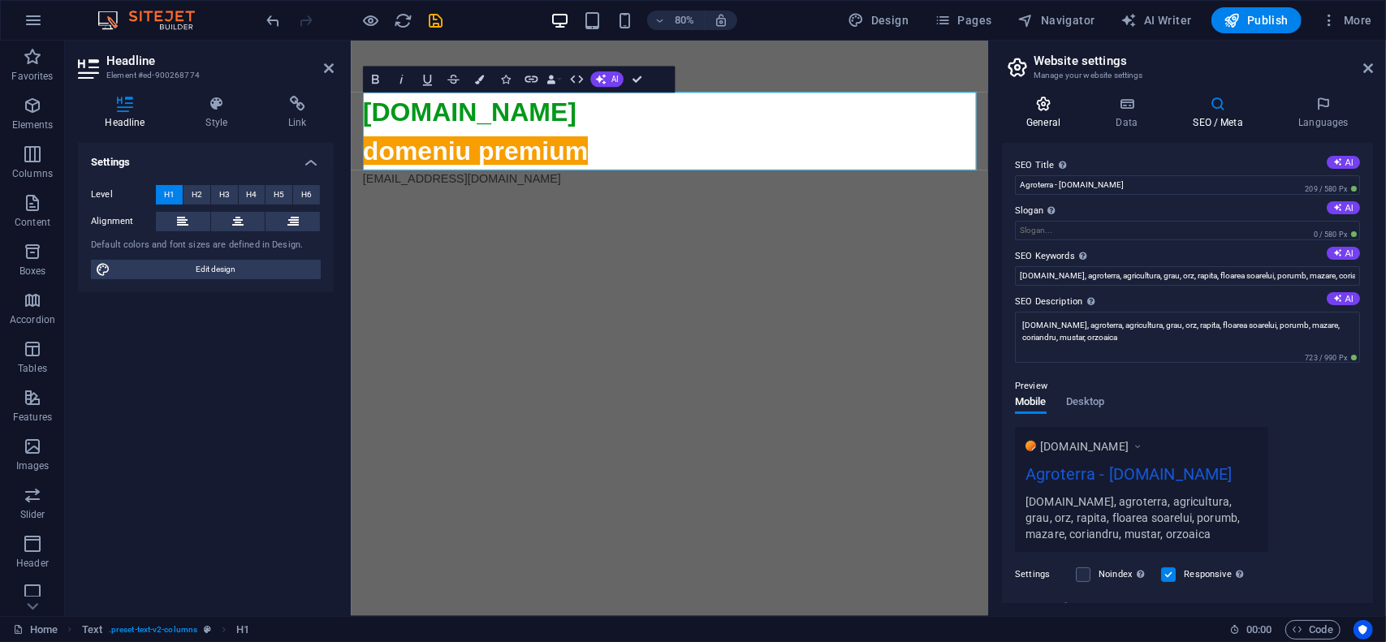
drag, startPoint x: 1053, startPoint y: 103, endPoint x: 1068, endPoint y: 103, distance: 14.6
click at [1056, 102] on icon at bounding box center [1043, 104] width 83 height 16
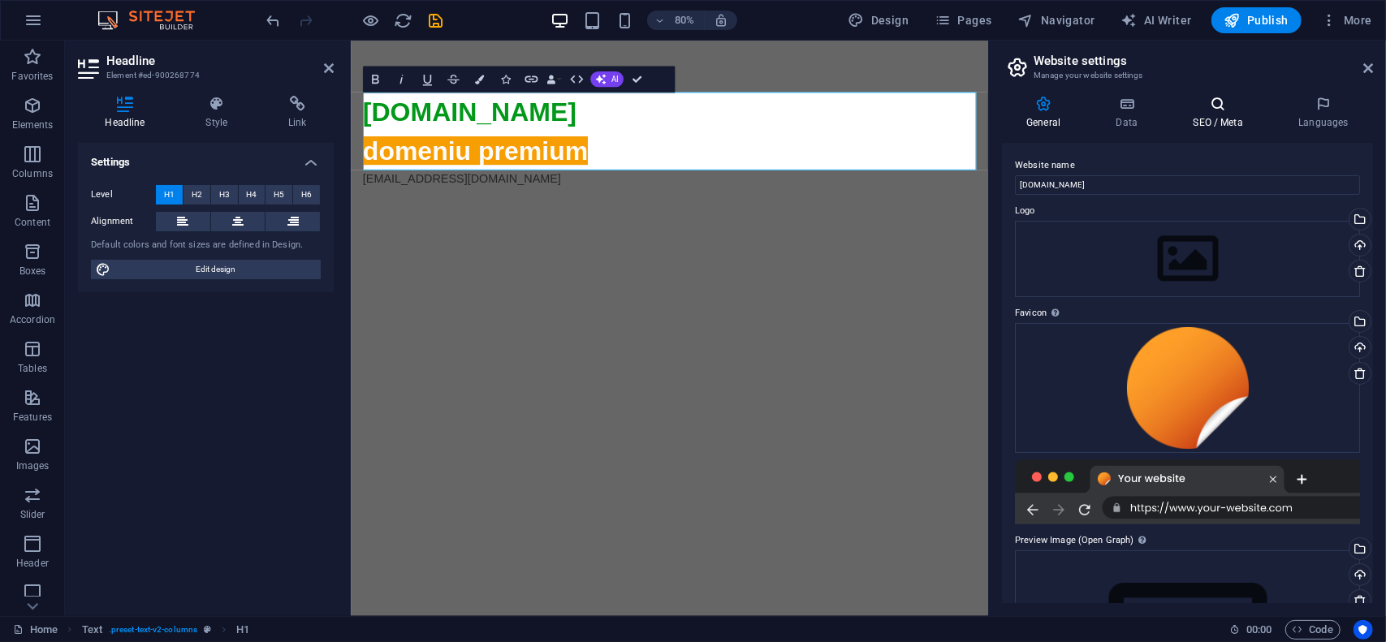
click at [1223, 102] on icon at bounding box center [1218, 104] width 99 height 16
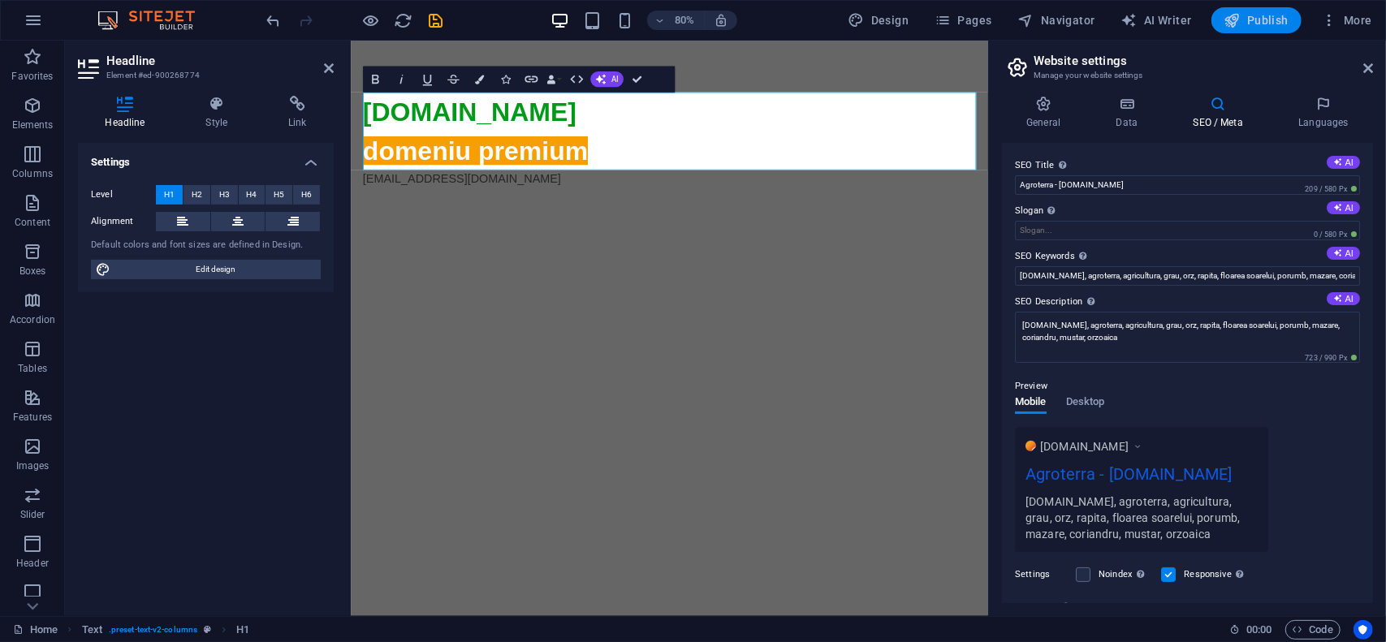
click at [1268, 21] on span "Publish" at bounding box center [1257, 20] width 64 height 16
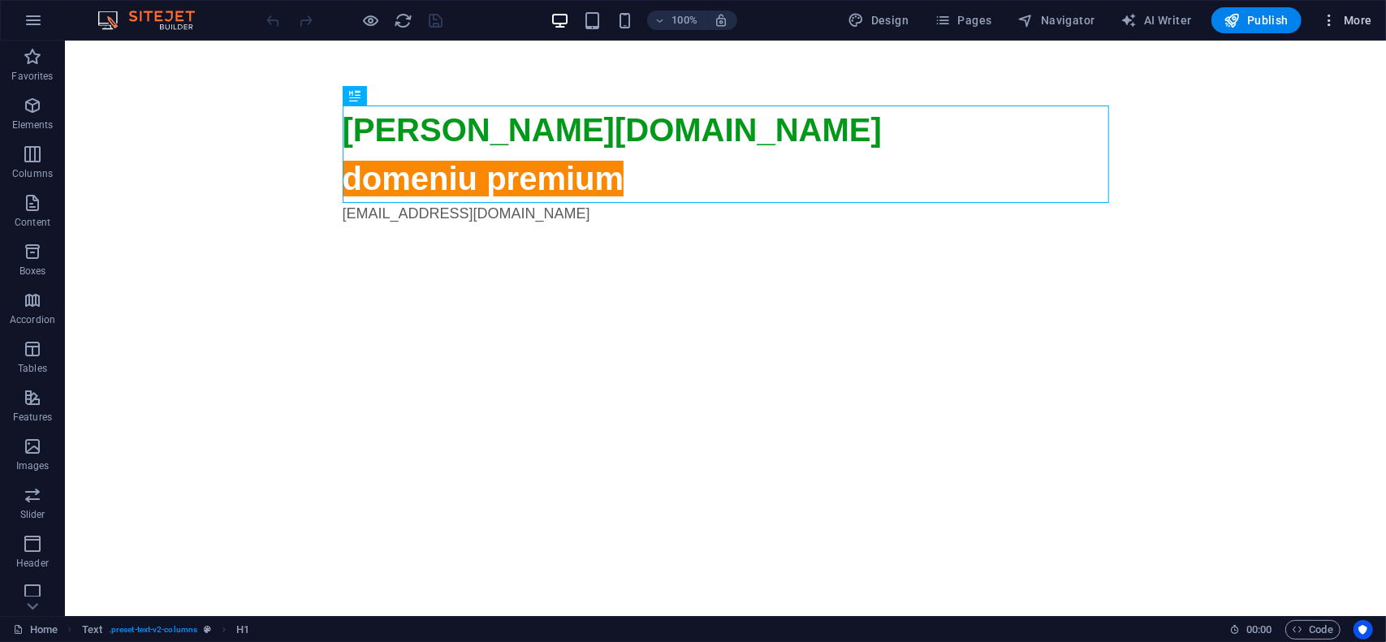
click at [1343, 24] on span "More" at bounding box center [1346, 20] width 51 height 16
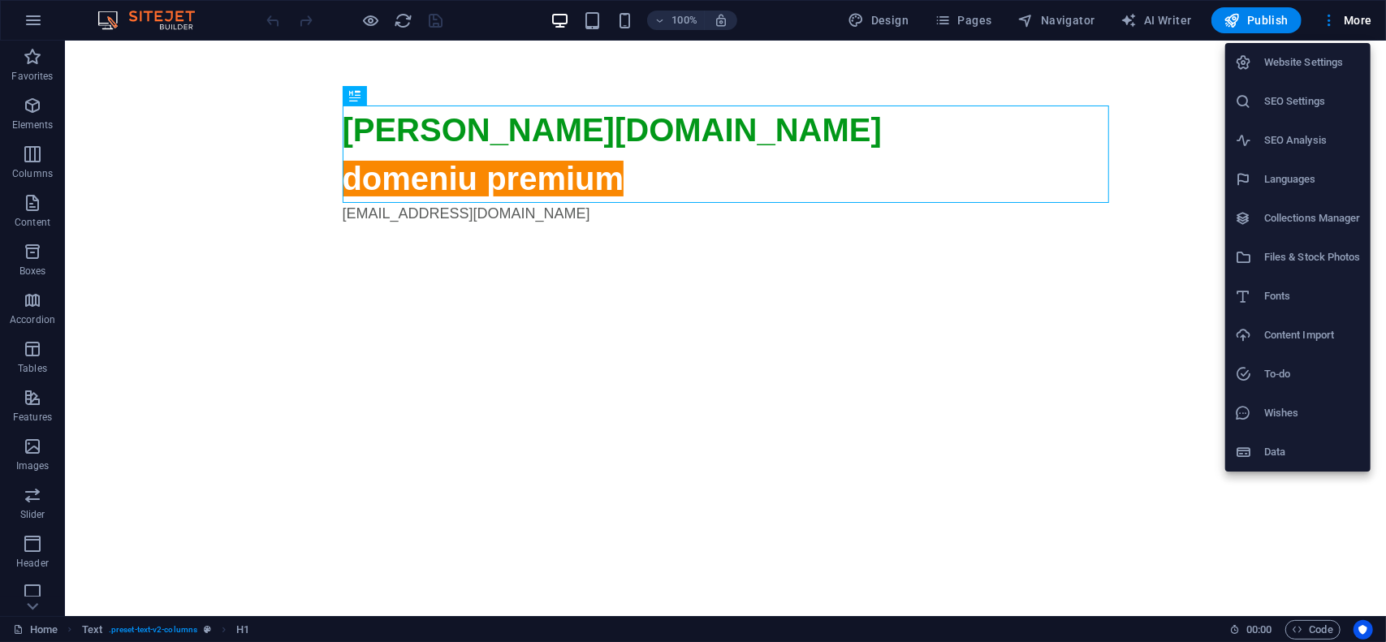
click at [1327, 60] on h6 "Website Settings" at bounding box center [1312, 62] width 97 height 19
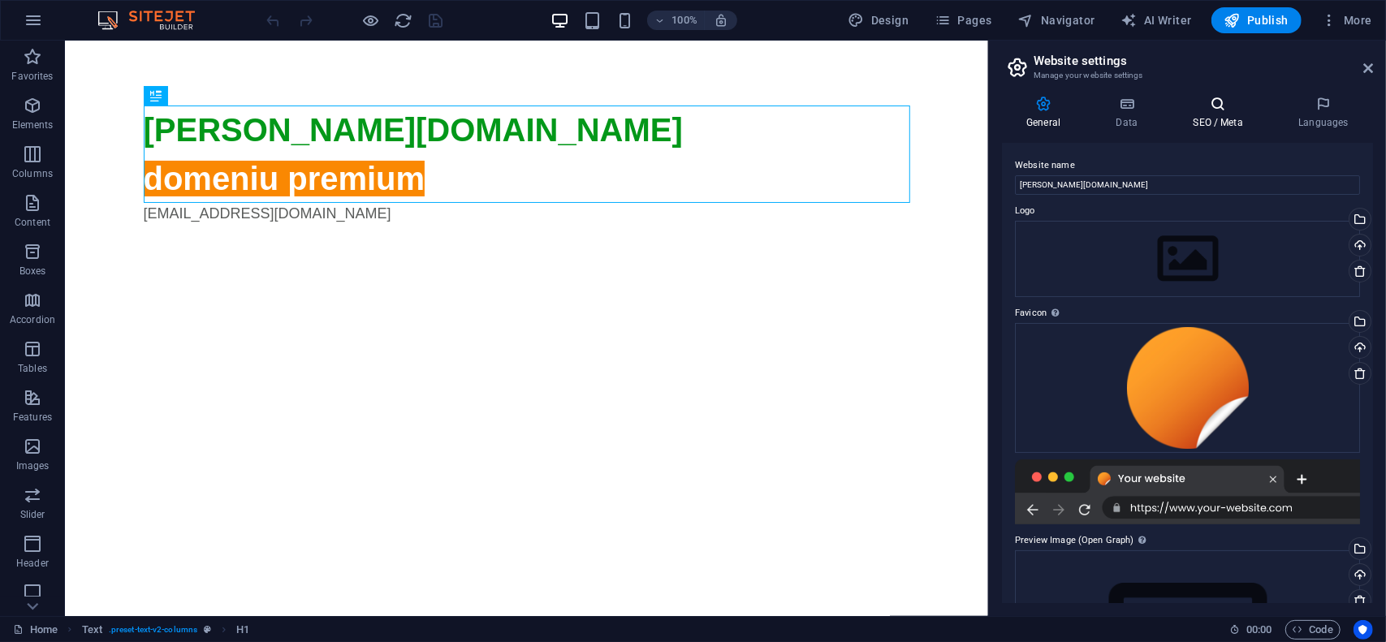
click at [1235, 110] on icon at bounding box center [1218, 104] width 99 height 16
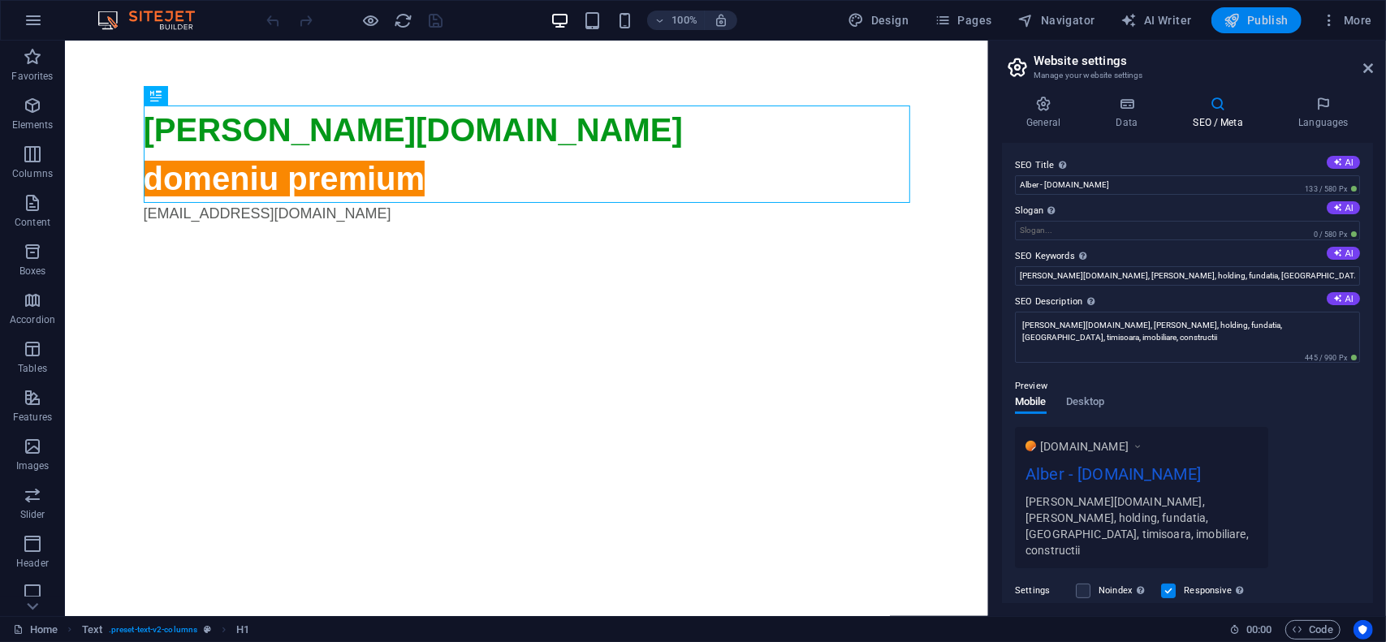
click at [1260, 24] on span "Publish" at bounding box center [1257, 20] width 64 height 16
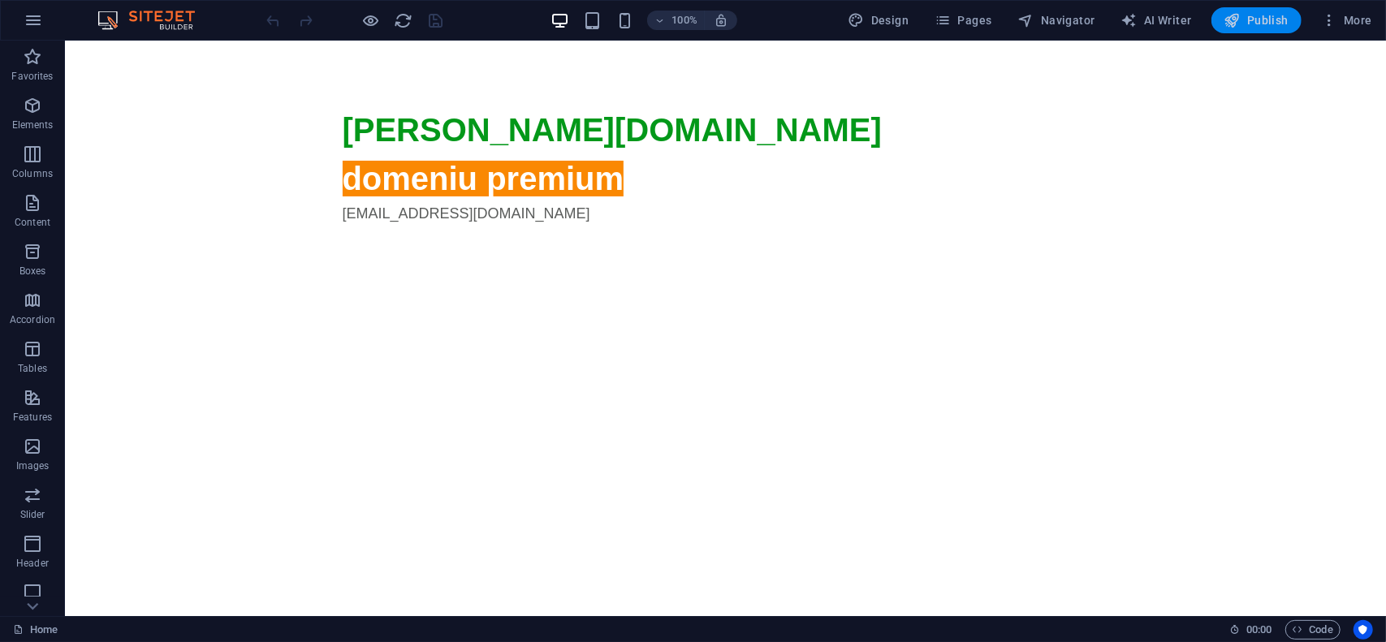
click at [1271, 19] on span "Publish" at bounding box center [1257, 20] width 64 height 16
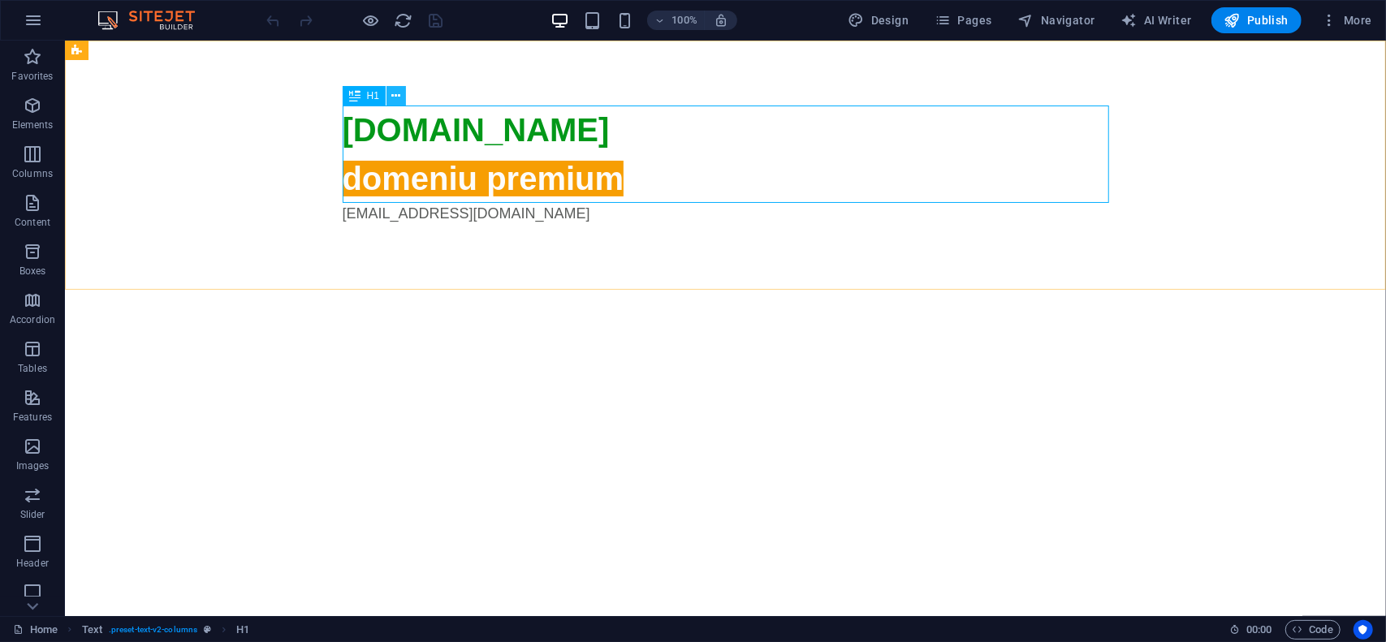
click at [398, 97] on icon at bounding box center [396, 96] width 9 height 17
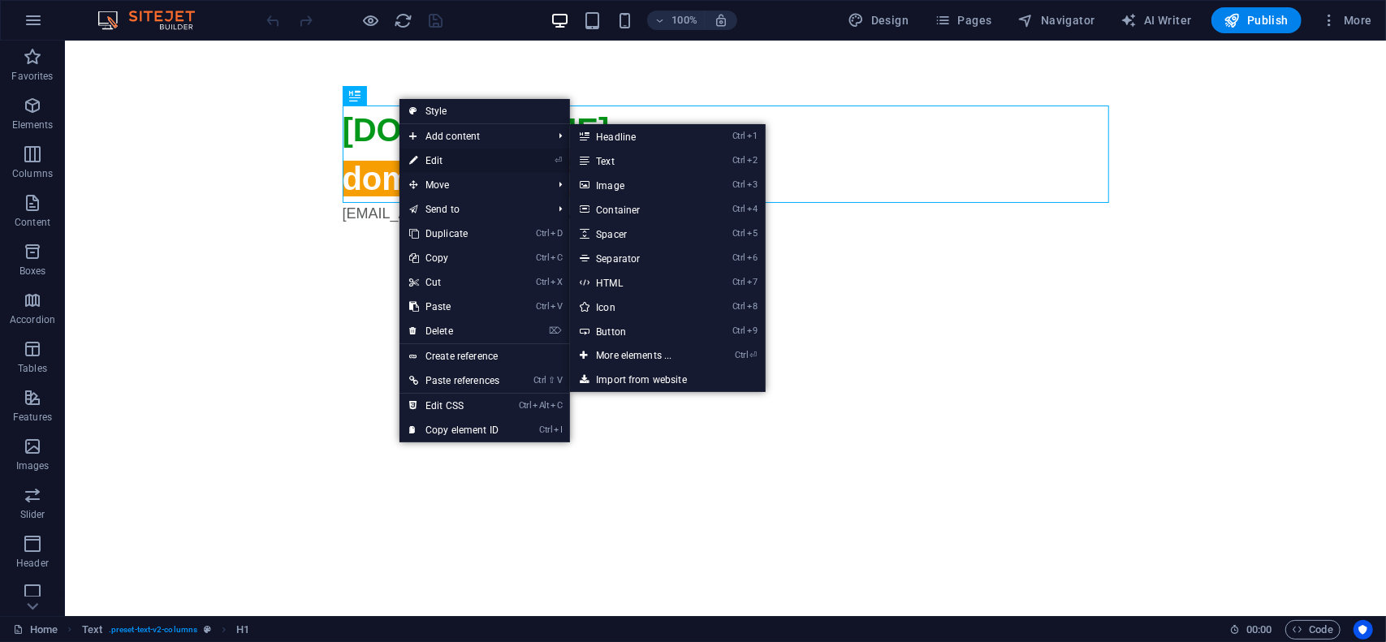
drag, startPoint x: 429, startPoint y: 157, endPoint x: 87, endPoint y: 119, distance: 343.9
click at [429, 157] on link "⏎ Edit" at bounding box center [455, 161] width 110 height 24
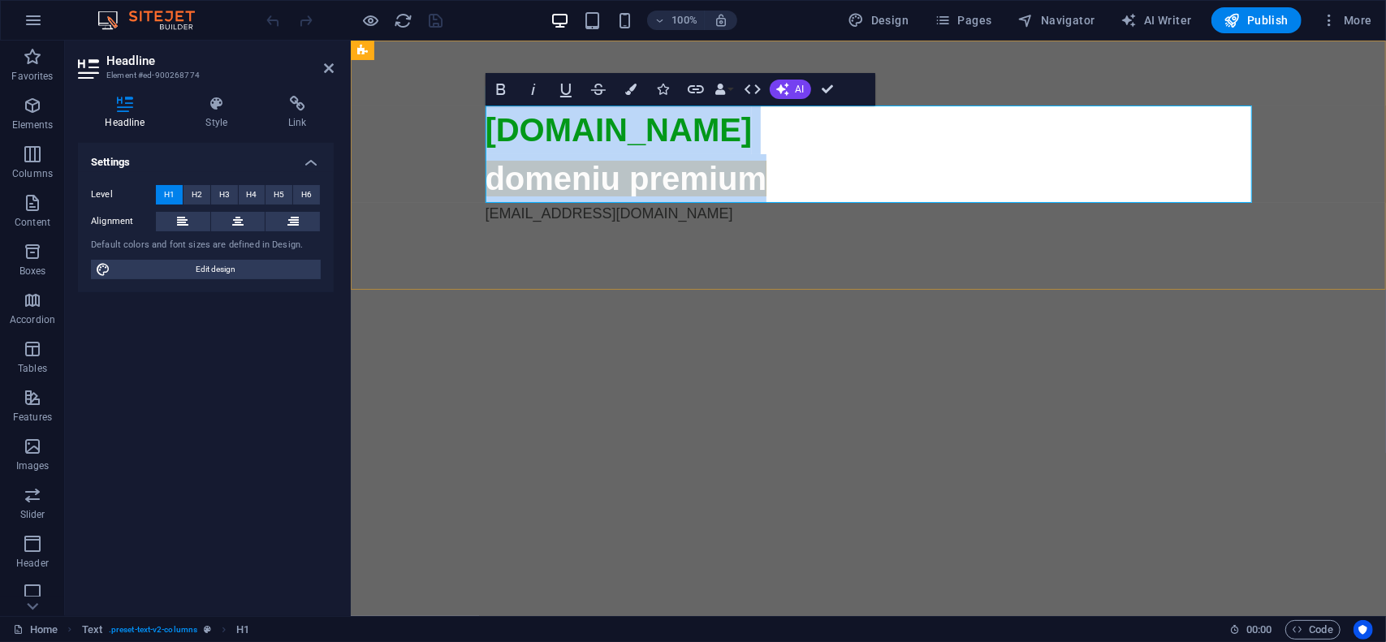
click at [555, 168] on span "domeniu premium" at bounding box center [626, 178] width 282 height 36
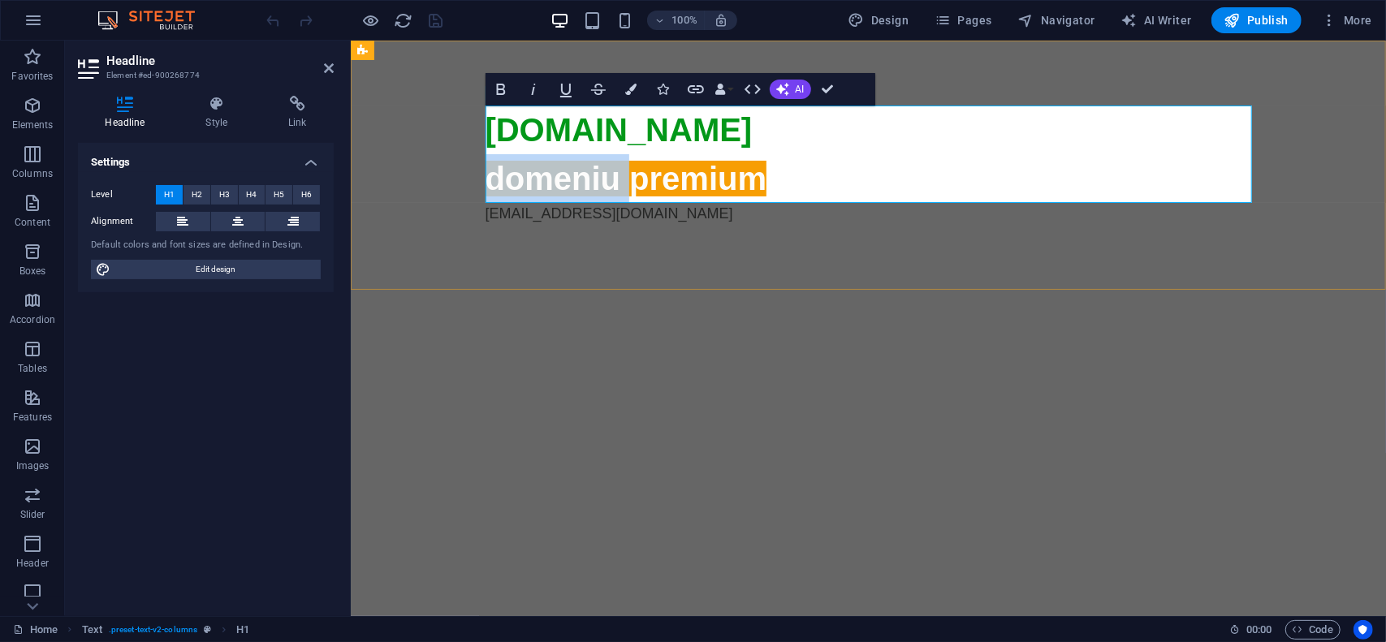
click at [555, 168] on span "domeniu premium" at bounding box center [626, 178] width 282 height 36
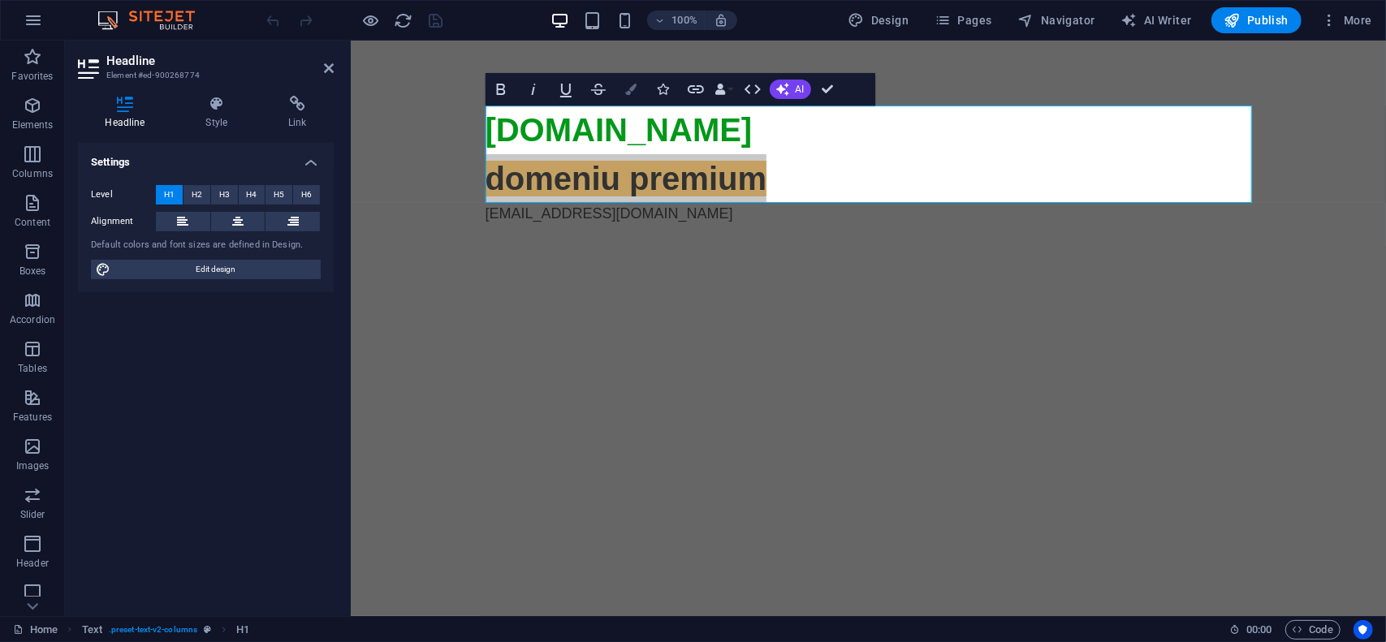
click at [625, 90] on icon "button" at bounding box center [630, 89] width 11 height 11
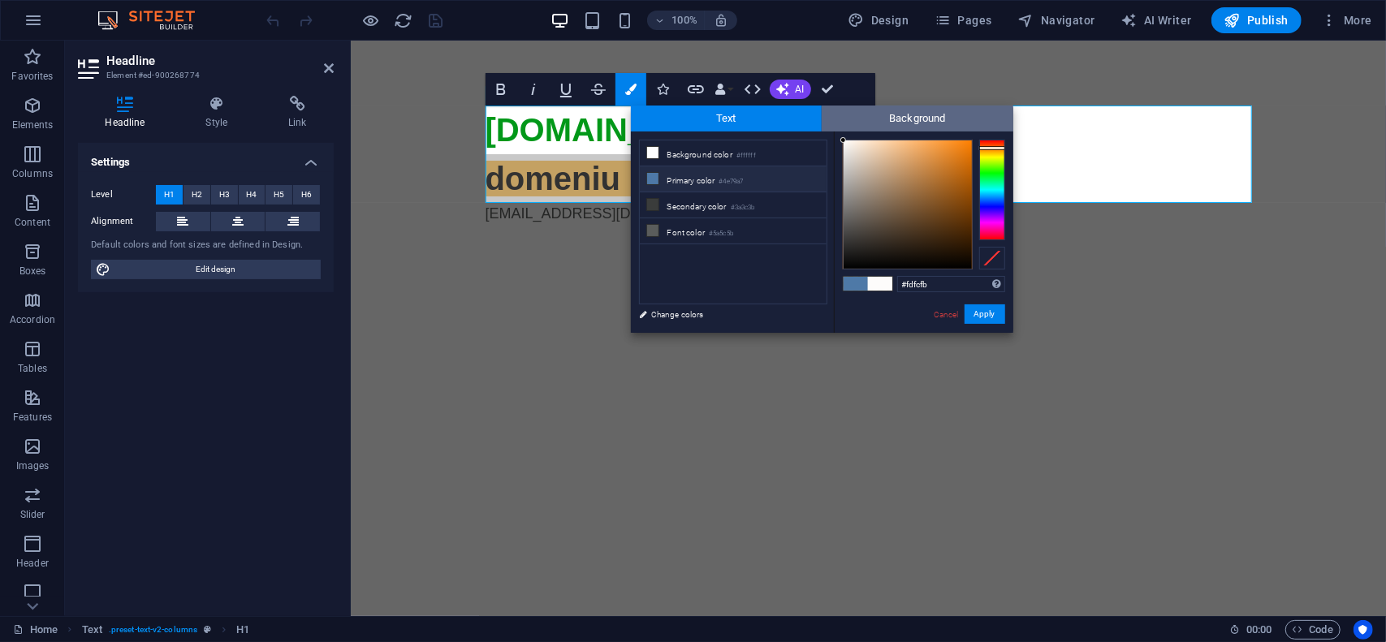
click at [856, 120] on span "Background" at bounding box center [918, 119] width 192 height 26
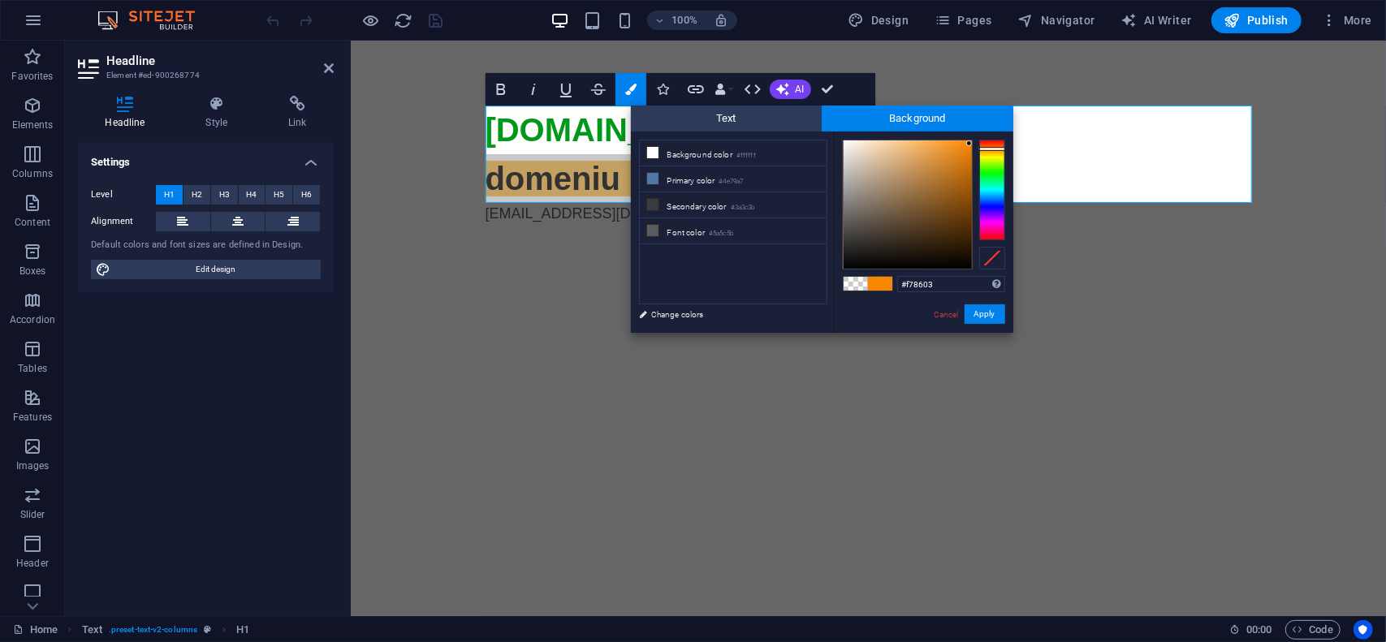
click at [995, 149] on div at bounding box center [992, 190] width 26 height 101
click at [973, 137] on div "#ff8900 Supported formats #0852ed rgb(8, 82, 237) rgba(8, 82, 237, 90%) hsv(221…" at bounding box center [923, 350] width 179 height 437
click at [974, 145] on div at bounding box center [924, 205] width 162 height 130
click at [973, 145] on div at bounding box center [924, 205] width 162 height 130
type input "#f28200"
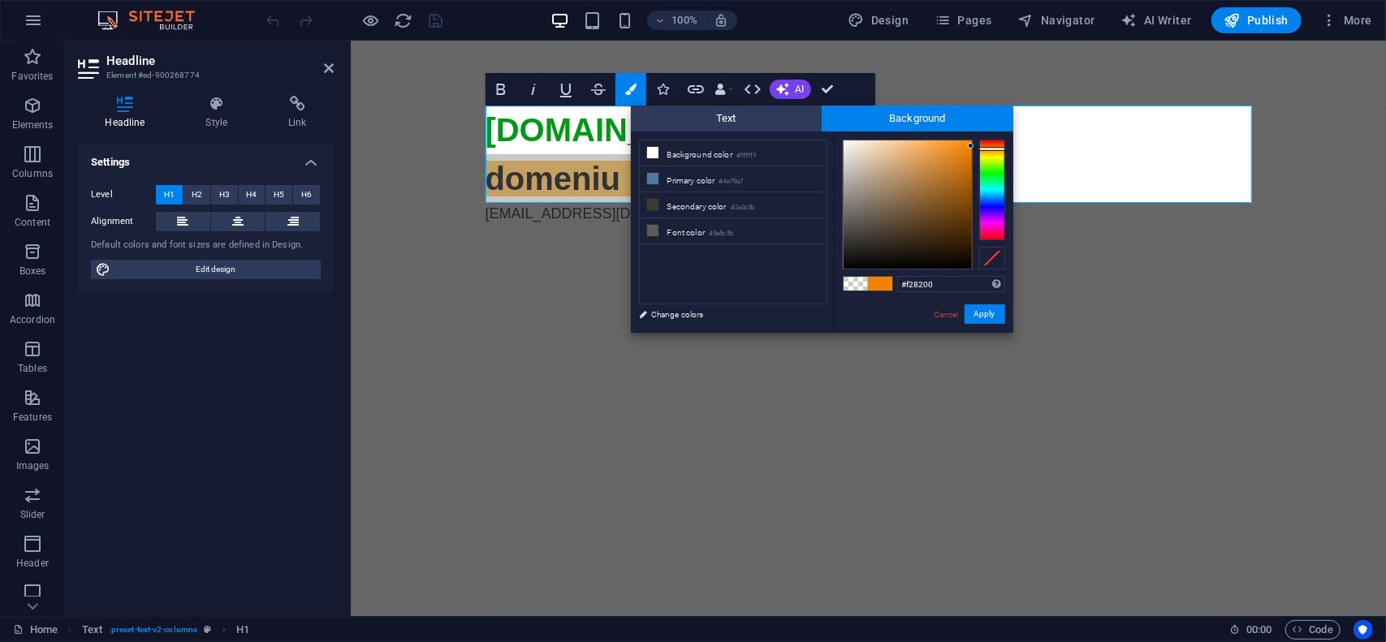
click at [971, 146] on div at bounding box center [971, 146] width 6 height 6
drag, startPoint x: 625, startPoint y: 269, endPoint x: 976, endPoint y: 310, distance: 353.2
click at [976, 310] on button "Apply" at bounding box center [985, 314] width 41 height 19
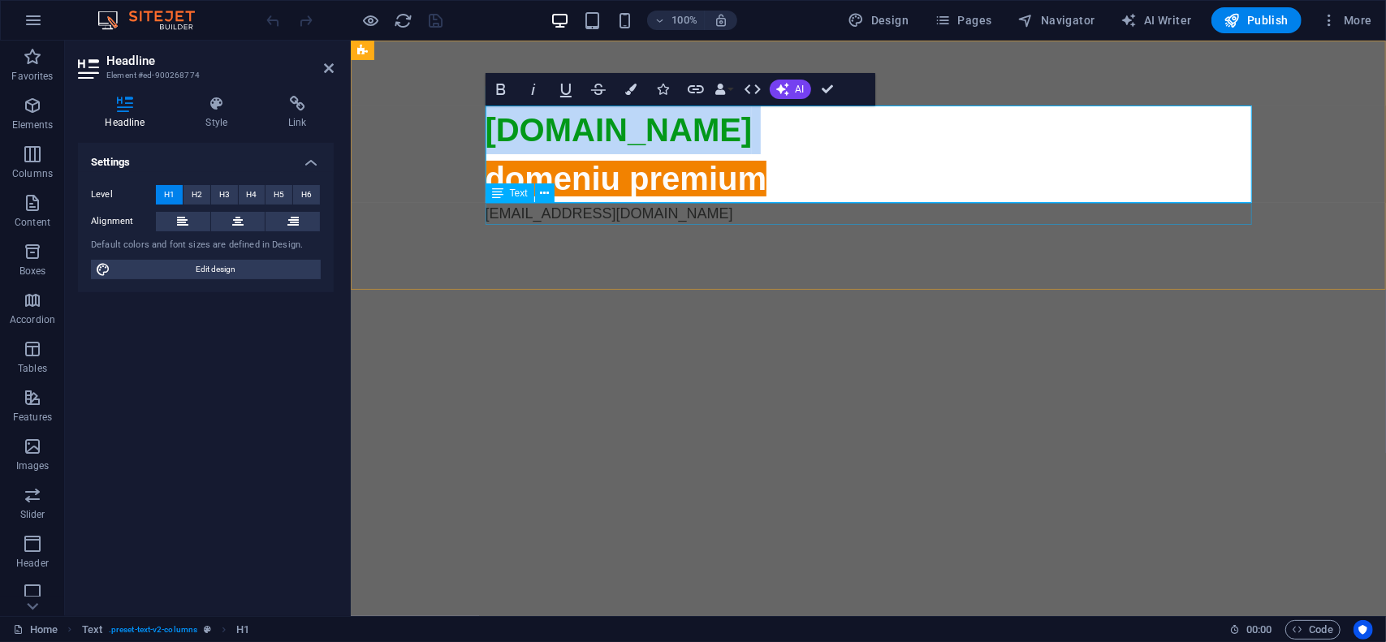
click at [801, 187] on h1 "agroterra.ro domeniu premium" at bounding box center [868, 153] width 767 height 97
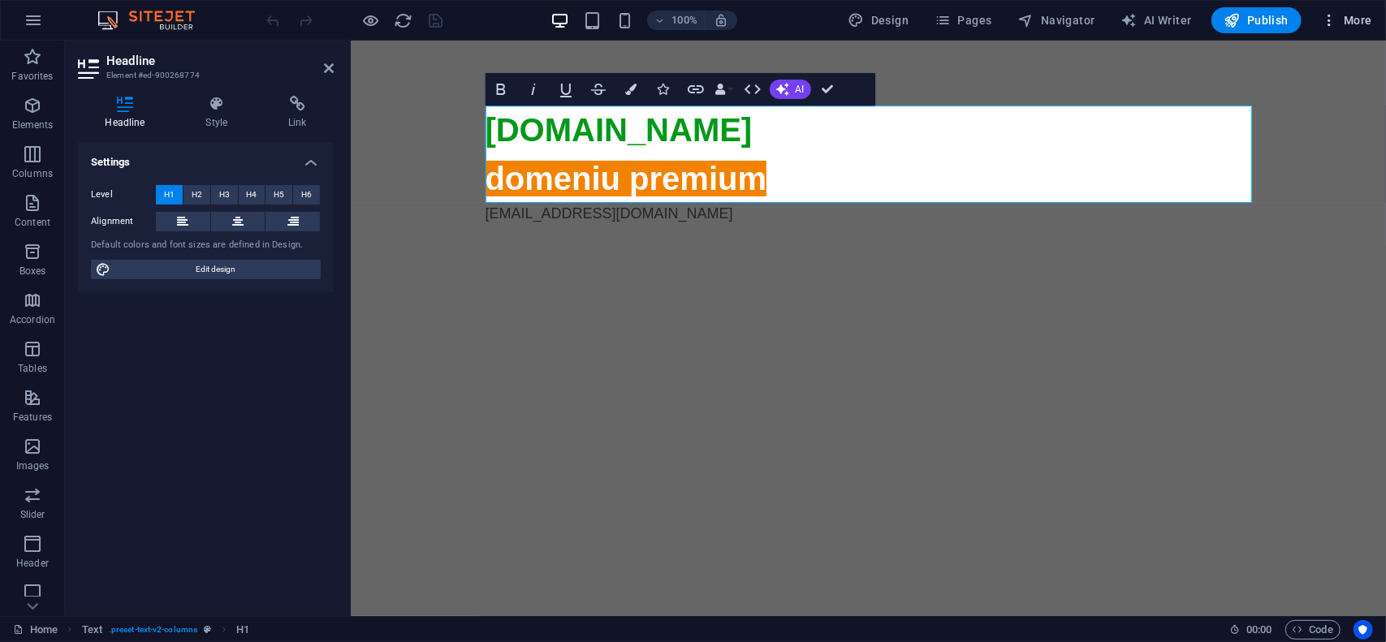
click at [1361, 19] on span "More" at bounding box center [1346, 20] width 51 height 16
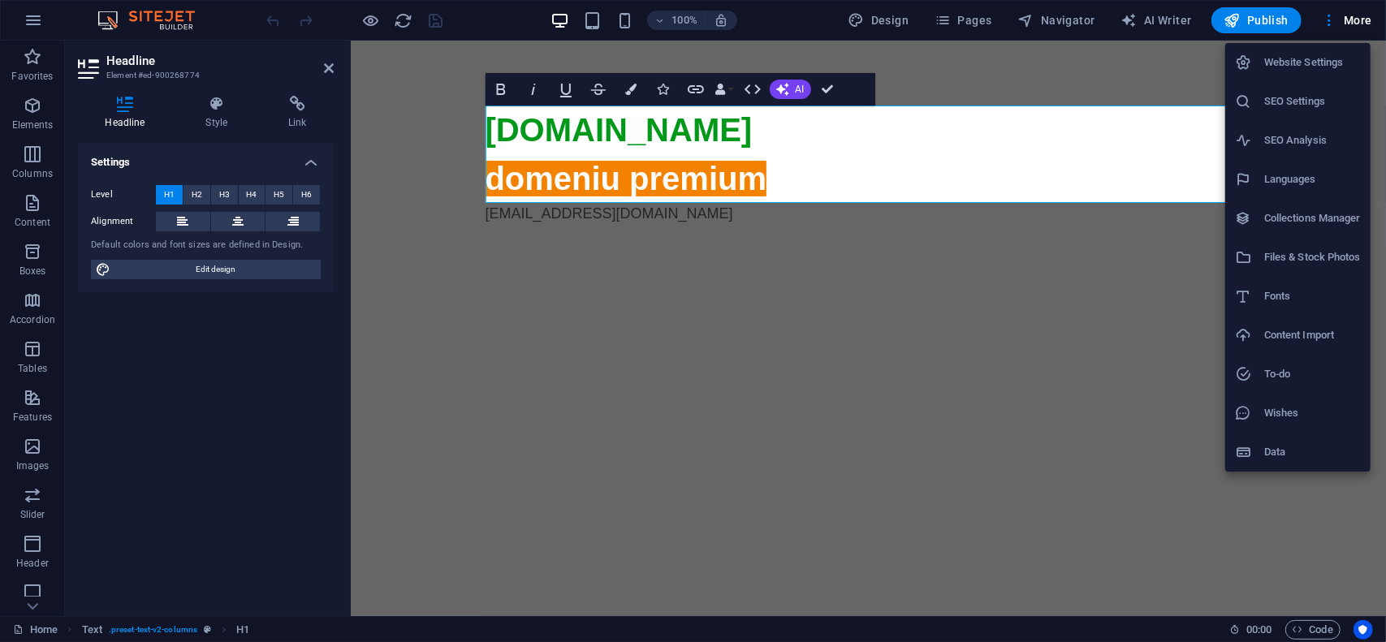
click at [1303, 66] on h6 "Website Settings" at bounding box center [1312, 62] width 97 height 19
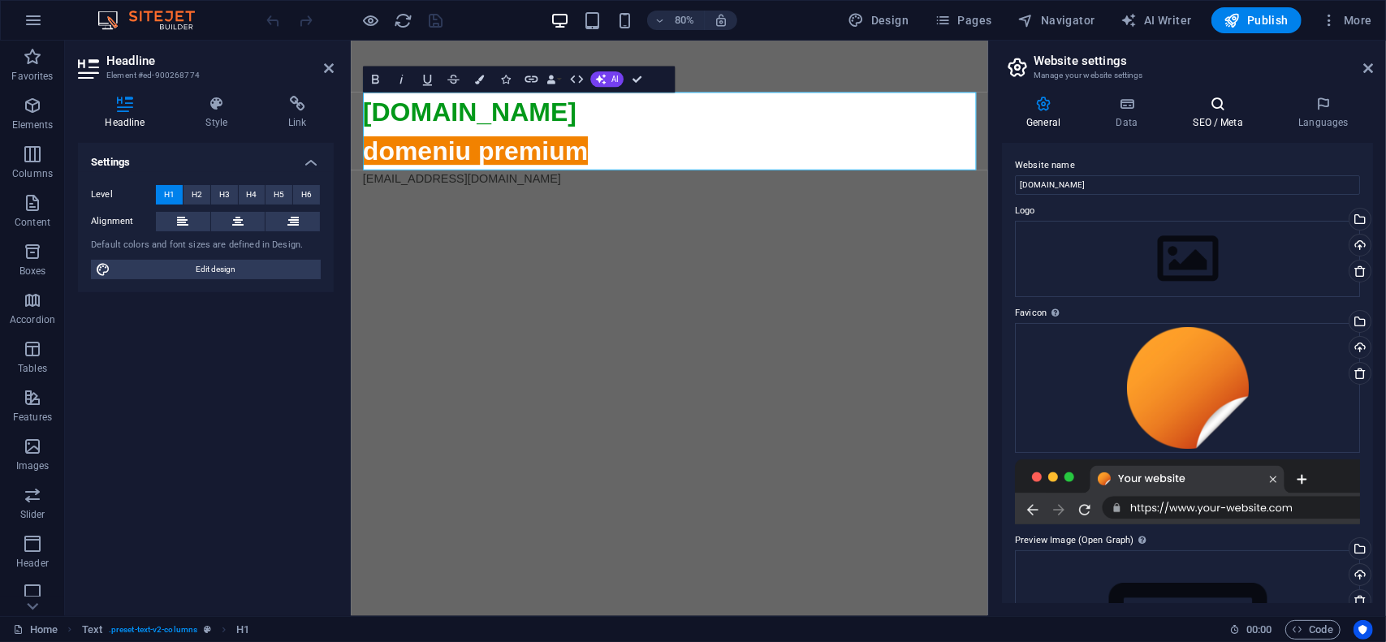
click at [1195, 107] on icon at bounding box center [1218, 104] width 99 height 16
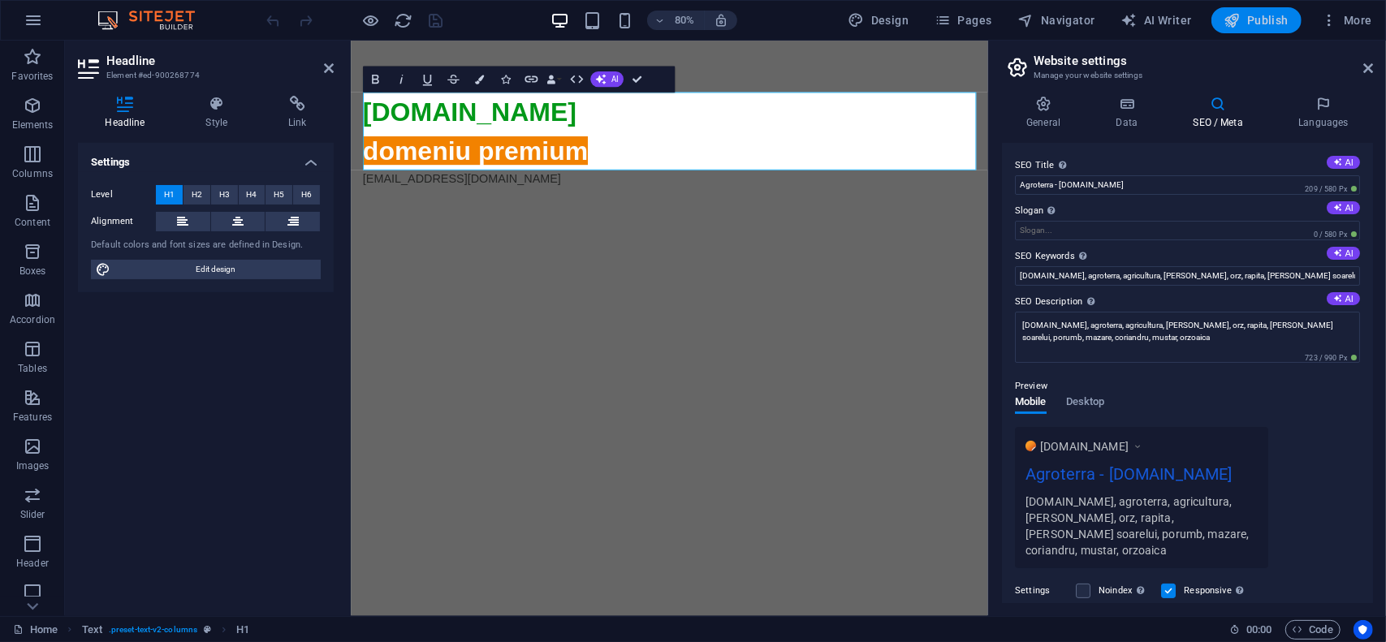
click at [1250, 24] on span "Publish" at bounding box center [1257, 20] width 64 height 16
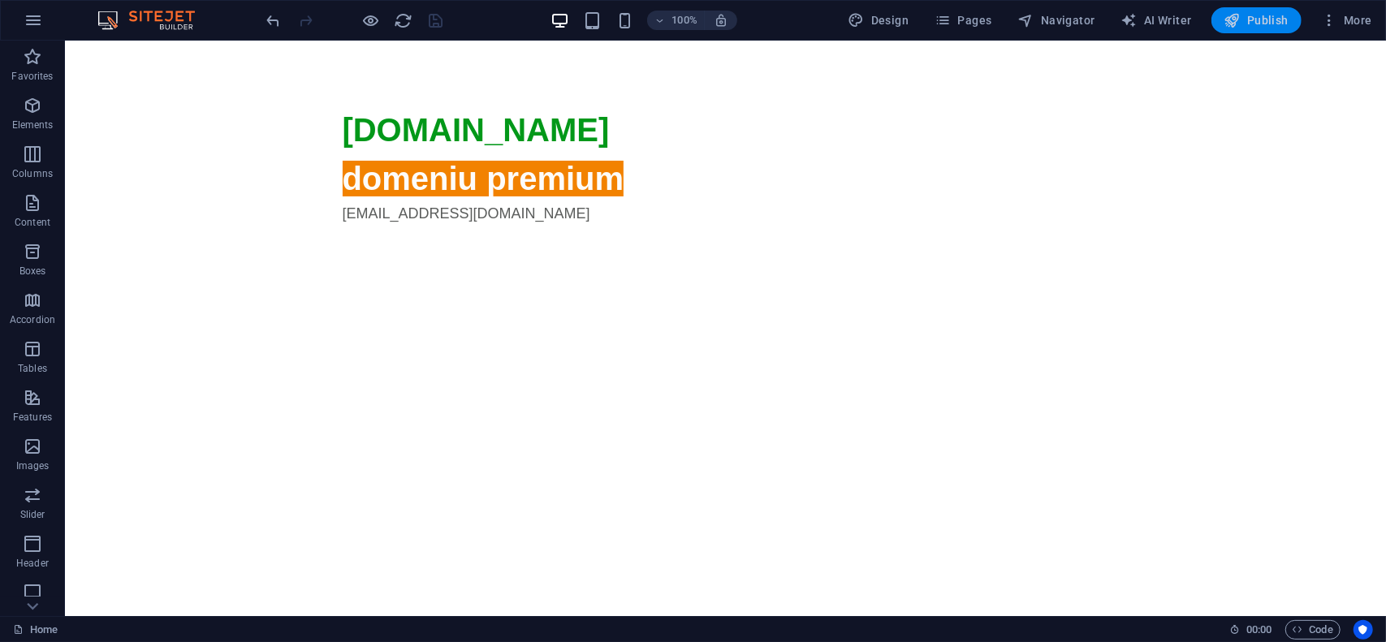
click at [1273, 19] on span "Publish" at bounding box center [1257, 20] width 64 height 16
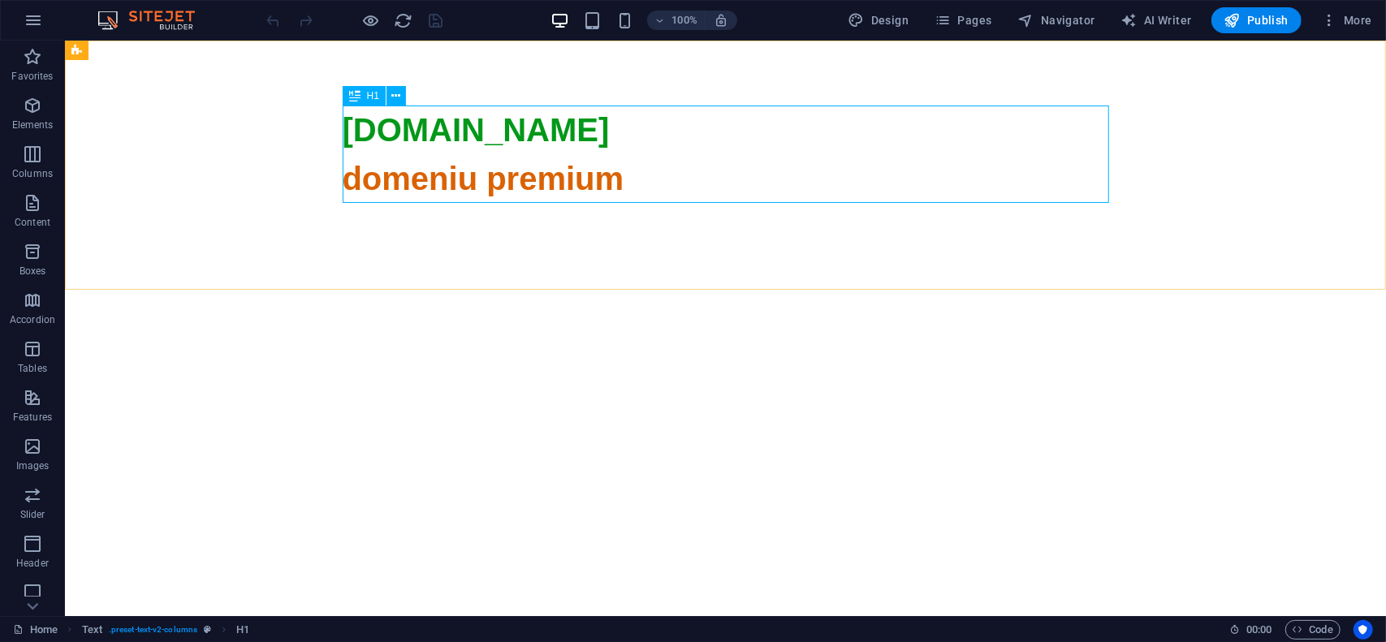
click at [356, 95] on icon at bounding box center [354, 95] width 11 height 19
click at [392, 93] on icon at bounding box center [396, 96] width 9 height 17
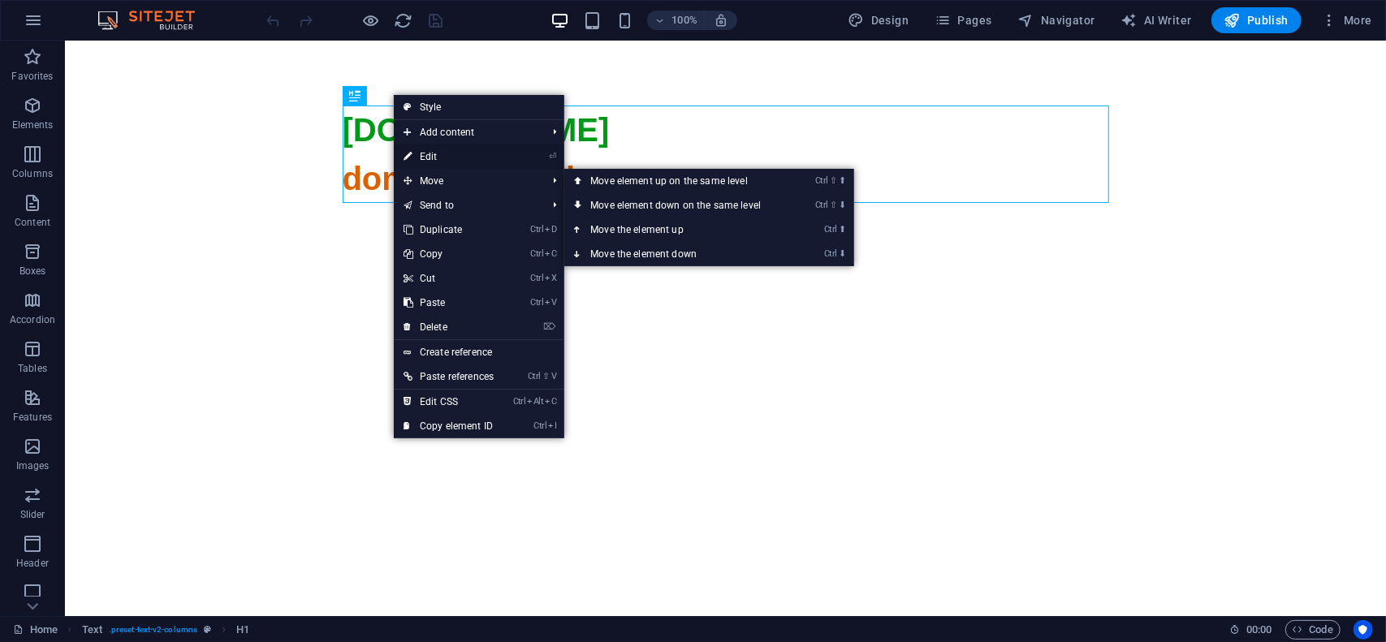
click at [447, 156] on link "⏎ Edit" at bounding box center [449, 157] width 110 height 24
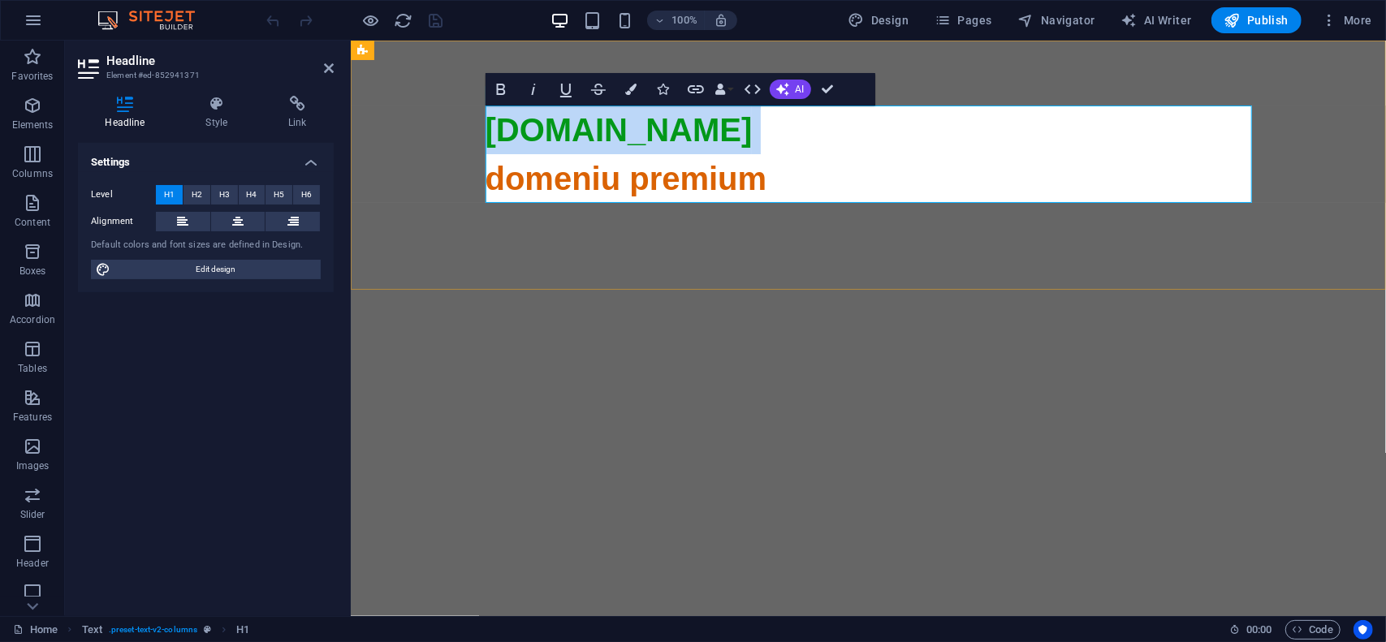
click at [587, 149] on h1 "bajan.ro domeniu premium" at bounding box center [868, 543] width 767 height 877
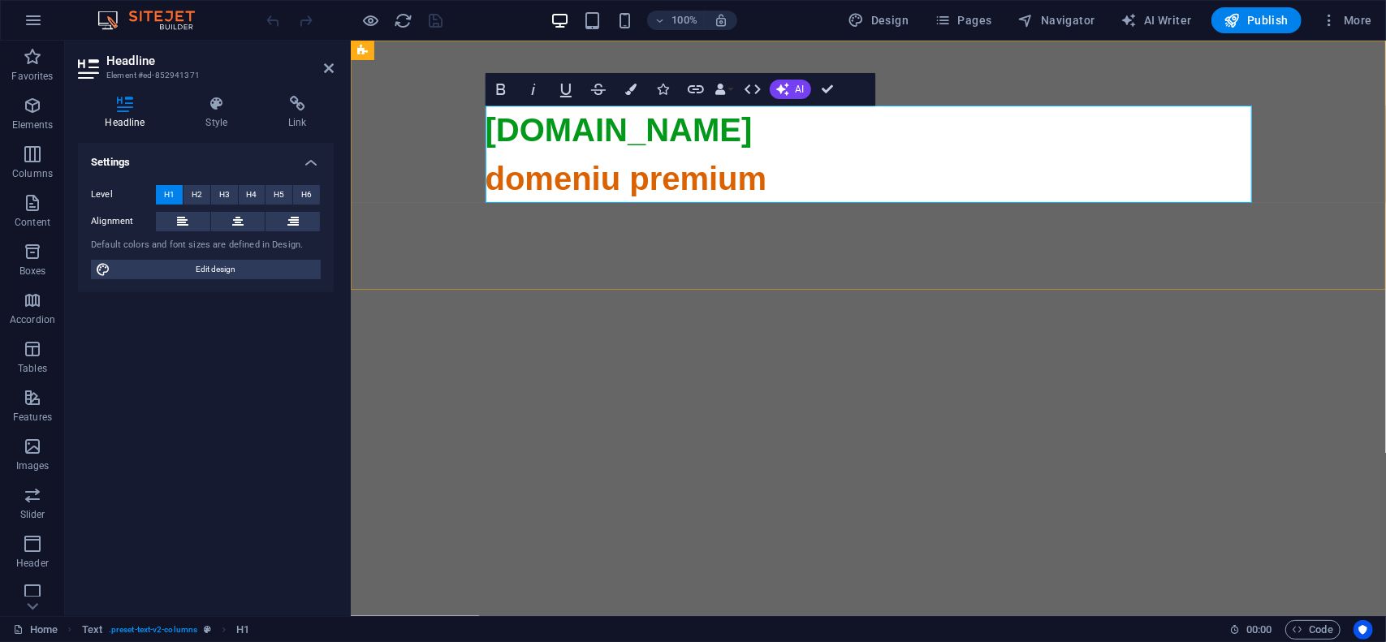
click at [601, 175] on span "domeniu premium" at bounding box center [868, 567] width 767 height 815
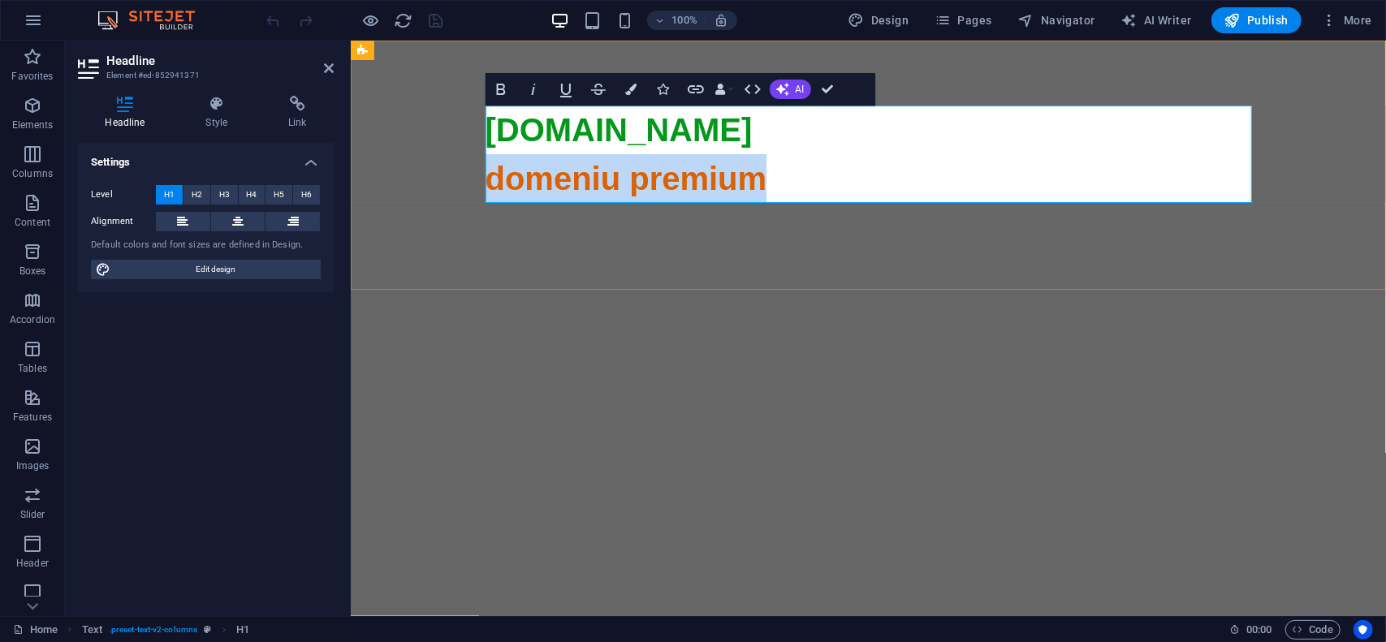
click at [601, 175] on span "domeniu premium" at bounding box center [868, 567] width 767 height 815
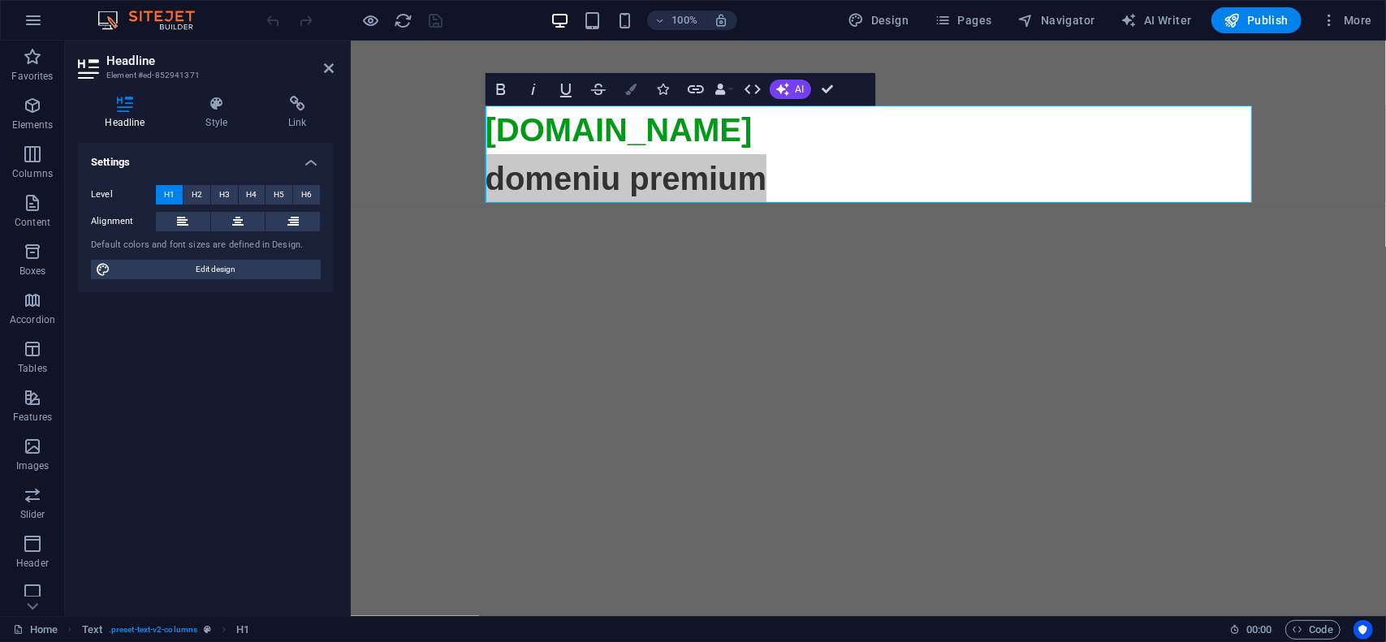
click at [632, 85] on icon "button" at bounding box center [630, 89] width 11 height 11
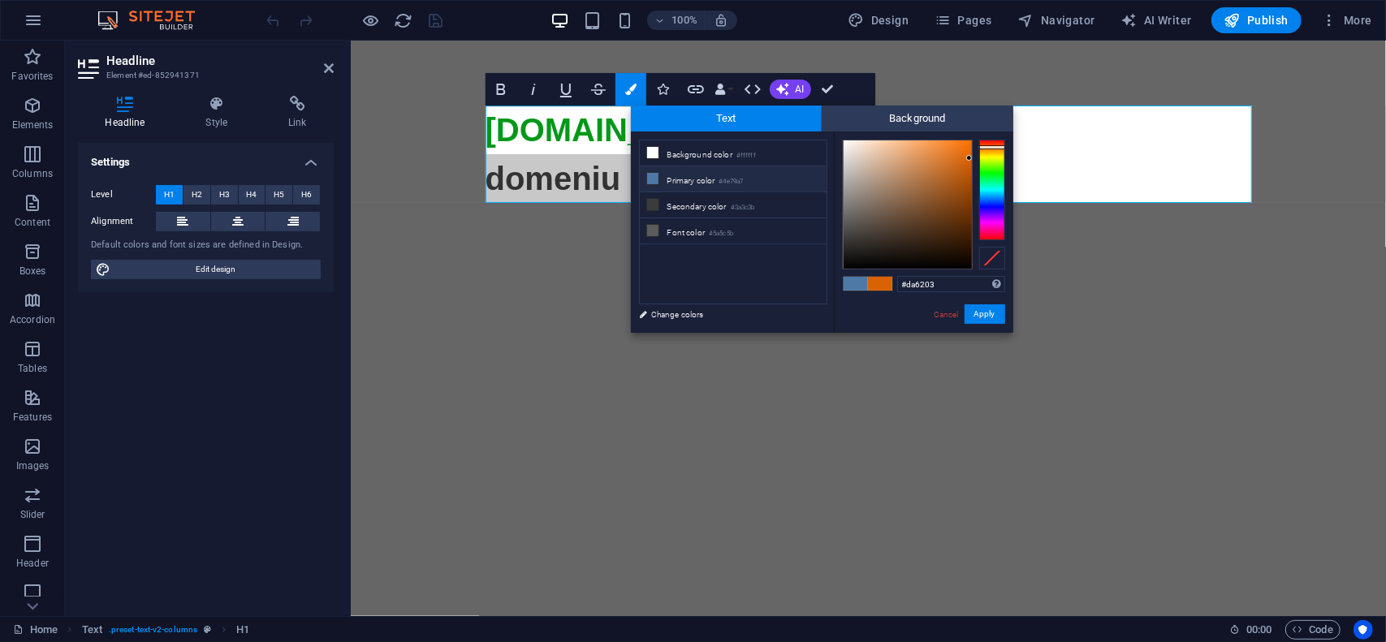
type input "#fffefe"
click at [844, 140] on div at bounding box center [908, 204] width 128 height 128
drag, startPoint x: 980, startPoint y: 313, endPoint x: 480, endPoint y: 194, distance: 514.1
click at [980, 313] on button "Apply" at bounding box center [985, 314] width 41 height 19
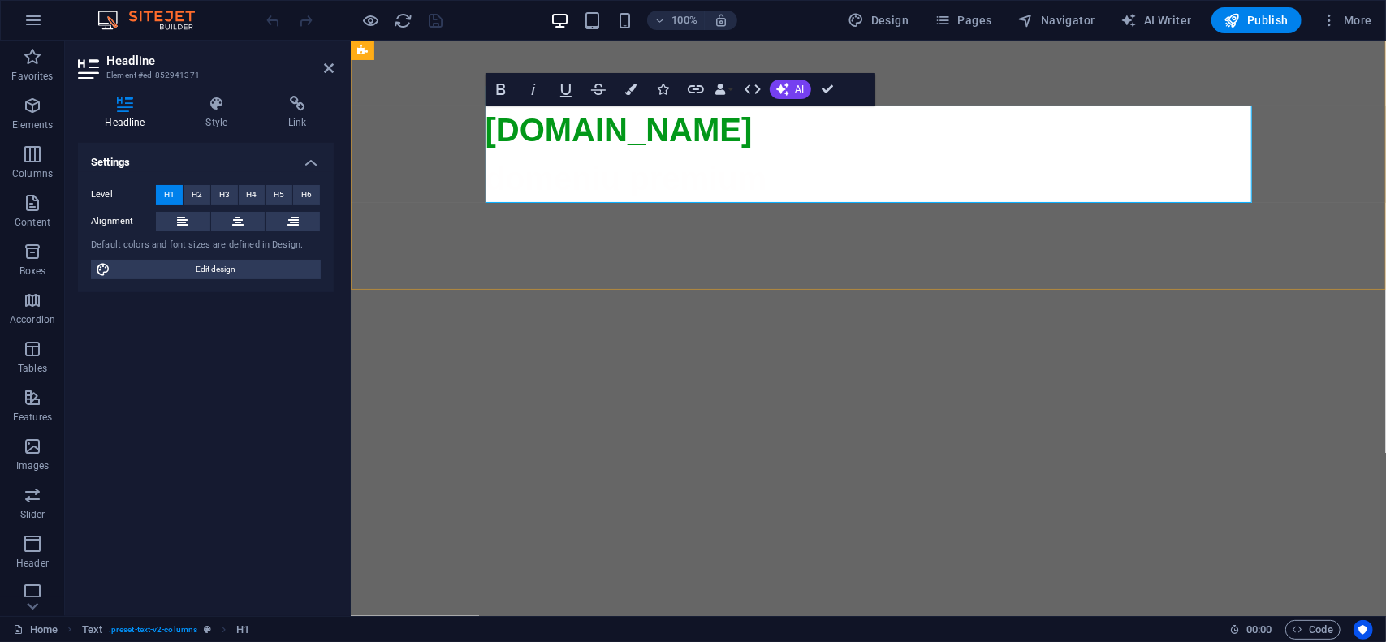
click at [691, 173] on span "domeniu premium" at bounding box center [868, 567] width 767 height 815
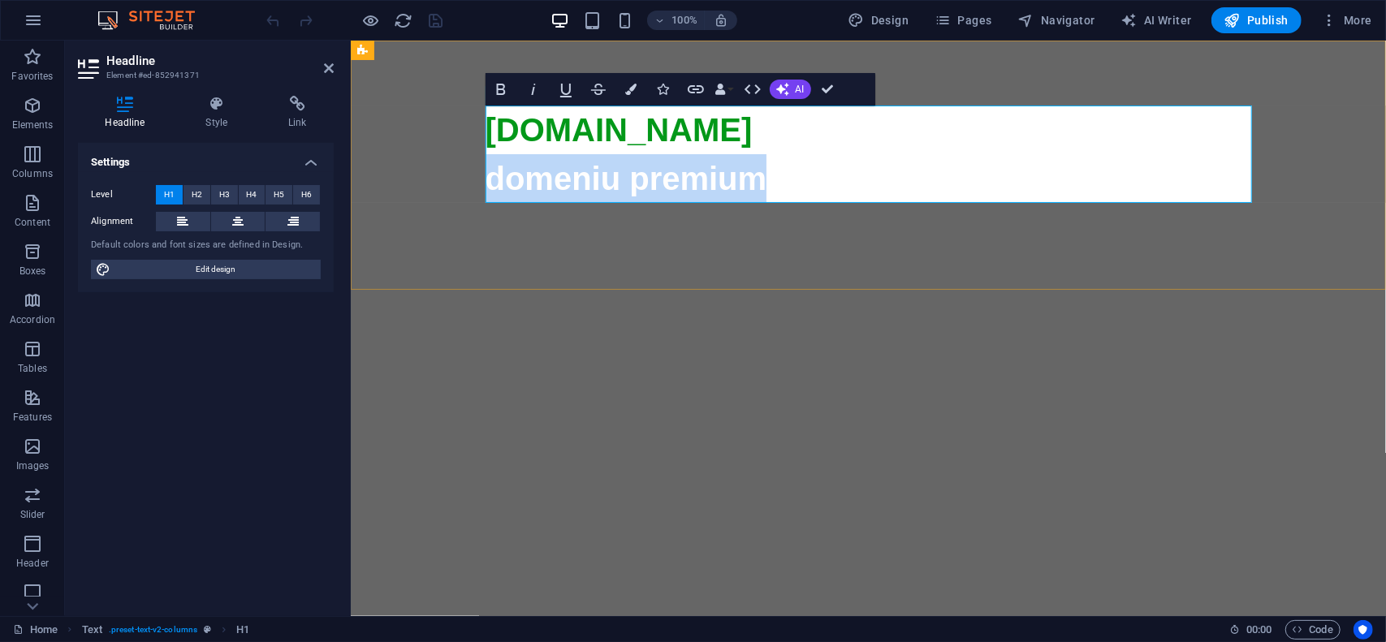
click at [691, 173] on span "domeniu premium" at bounding box center [868, 567] width 767 height 815
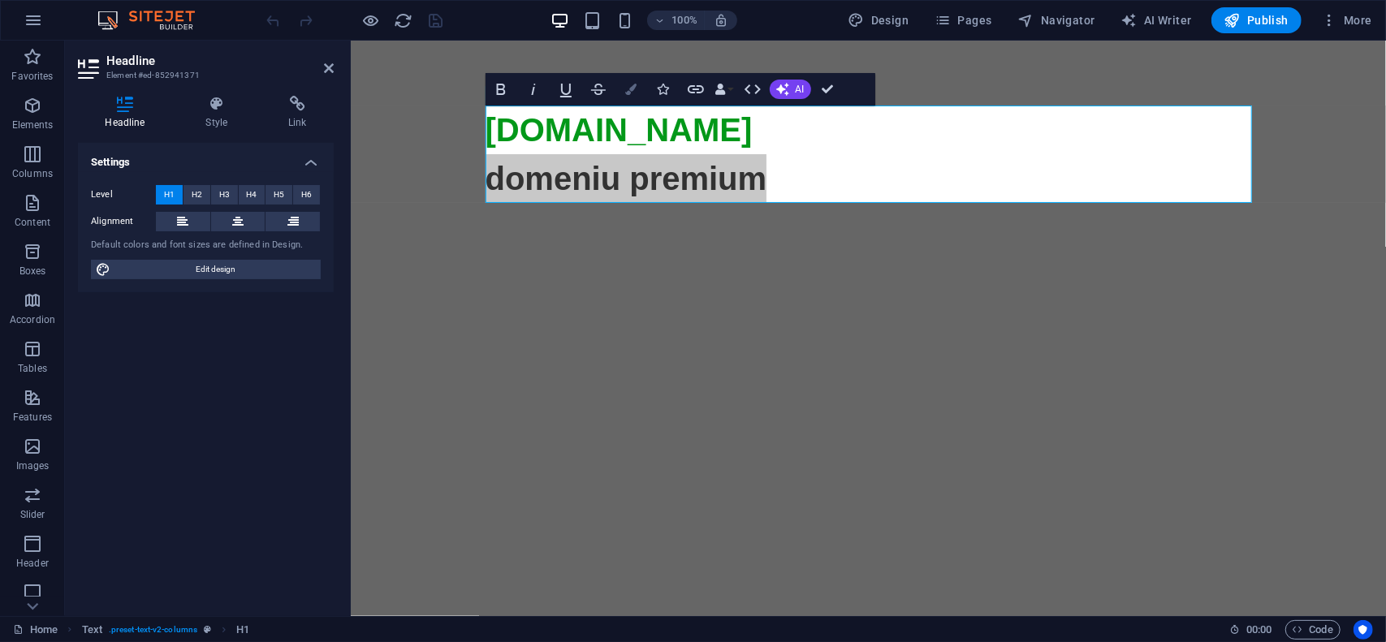
click at [643, 95] on button "Colors" at bounding box center [631, 89] width 31 height 32
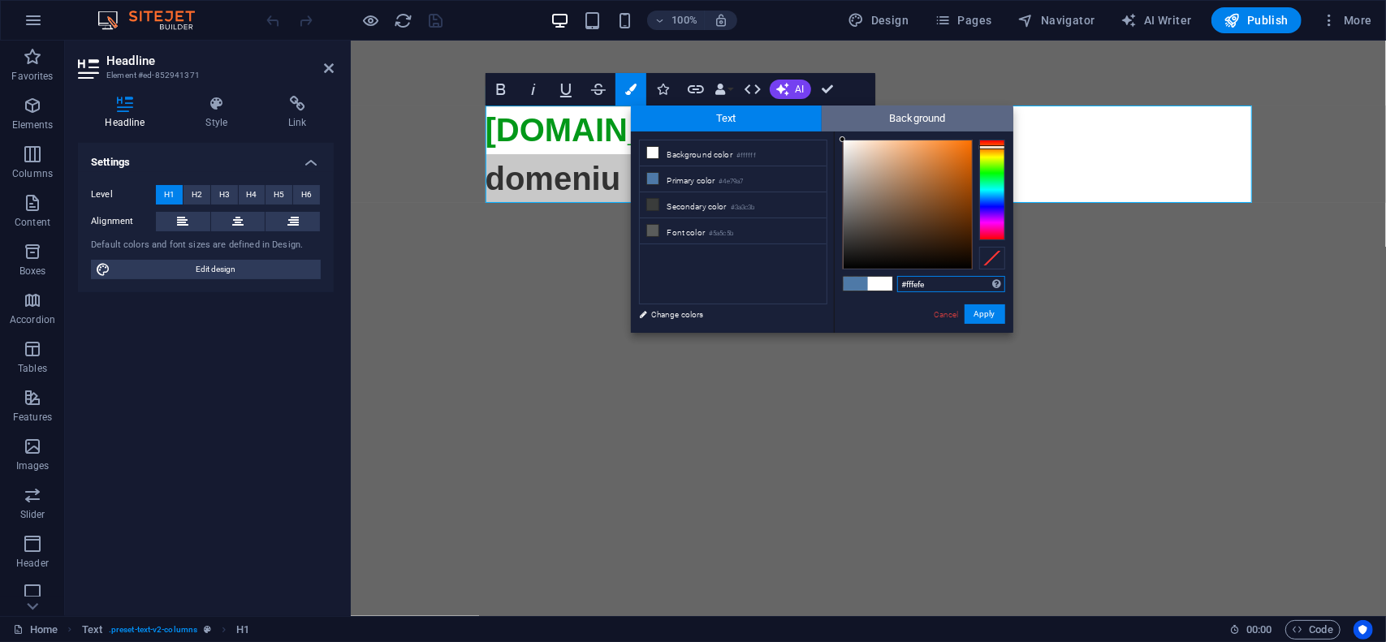
click at [923, 119] on span "Background" at bounding box center [918, 119] width 192 height 26
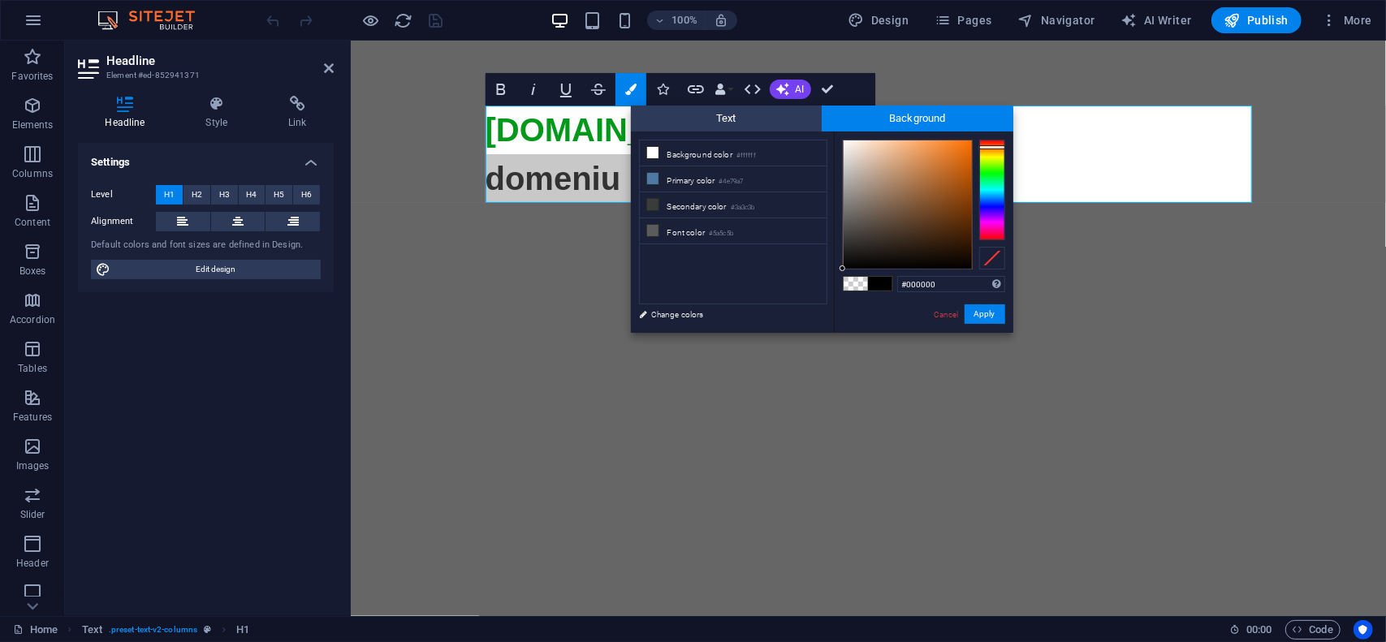
click at [994, 147] on div at bounding box center [992, 190] width 26 height 101
type input "#f16a00"
click at [971, 147] on div at bounding box center [908, 204] width 128 height 128
click at [987, 318] on button "Apply" at bounding box center [985, 314] width 41 height 19
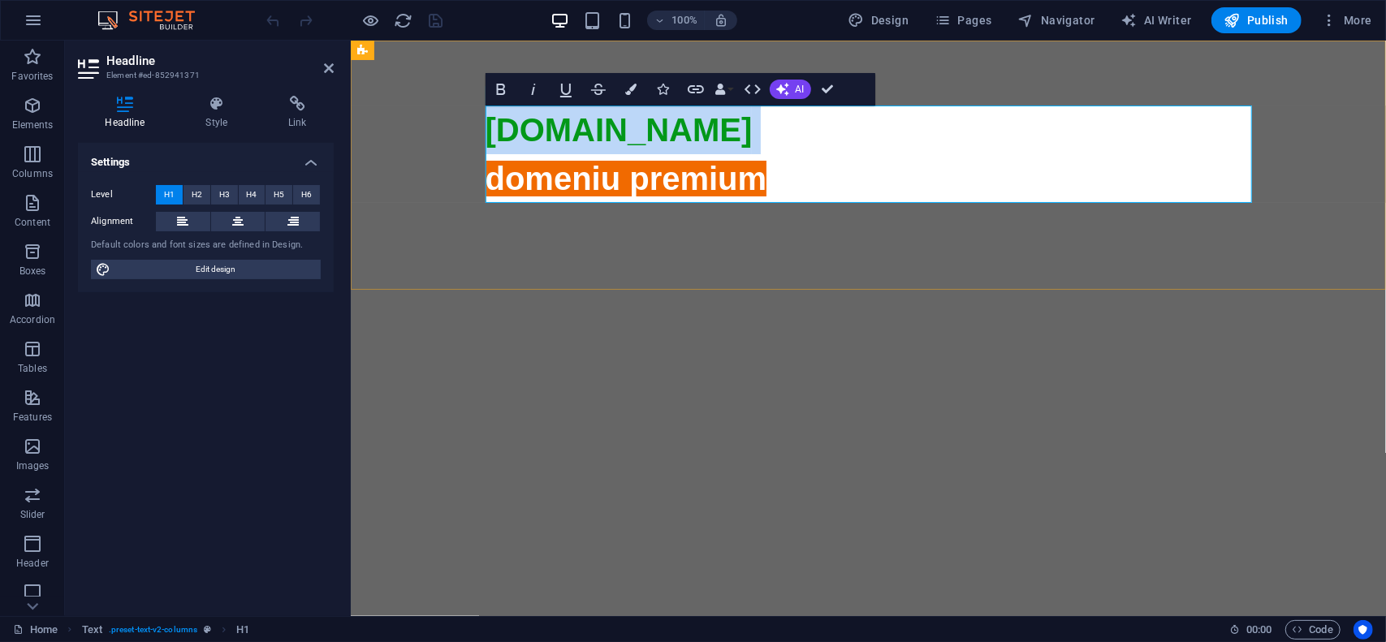
drag, startPoint x: 859, startPoint y: 178, endPoint x: 836, endPoint y: 178, distance: 22.7
click at [858, 178] on h1 "bajan.ro domeniu premium" at bounding box center [868, 543] width 767 height 877
click at [758, 172] on span "domeniu premium" at bounding box center [868, 567] width 767 height 815
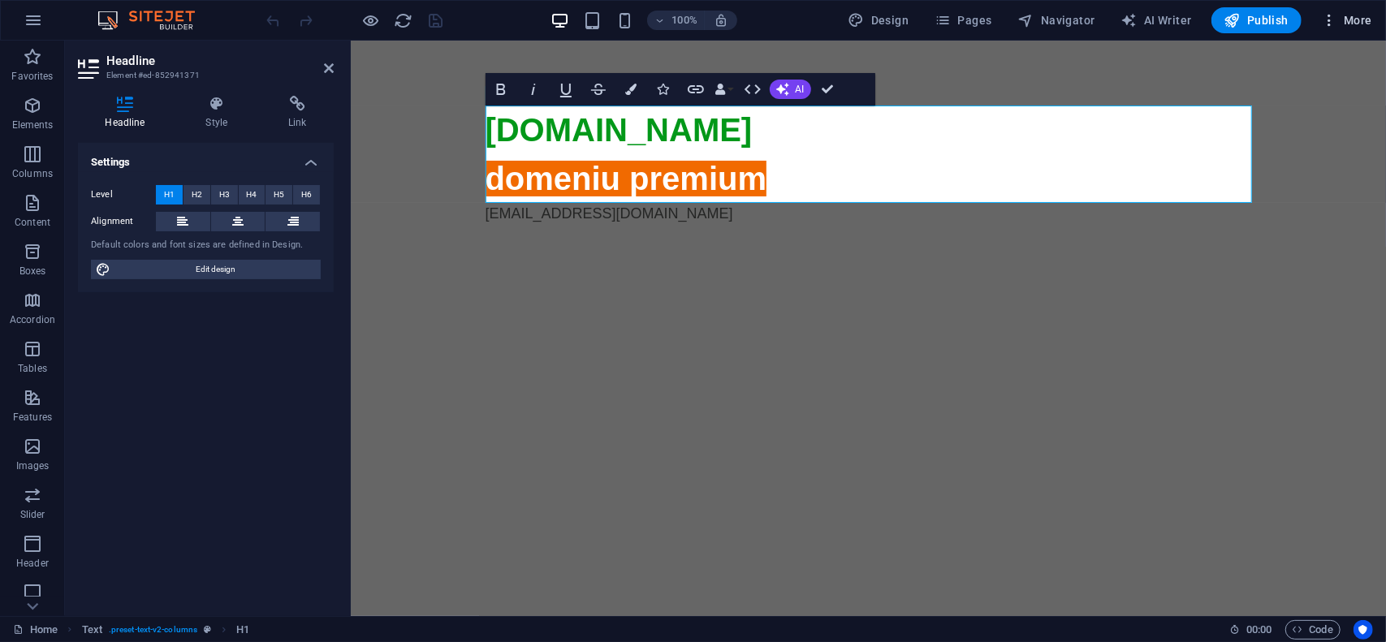
click at [1357, 26] on span "More" at bounding box center [1346, 20] width 51 height 16
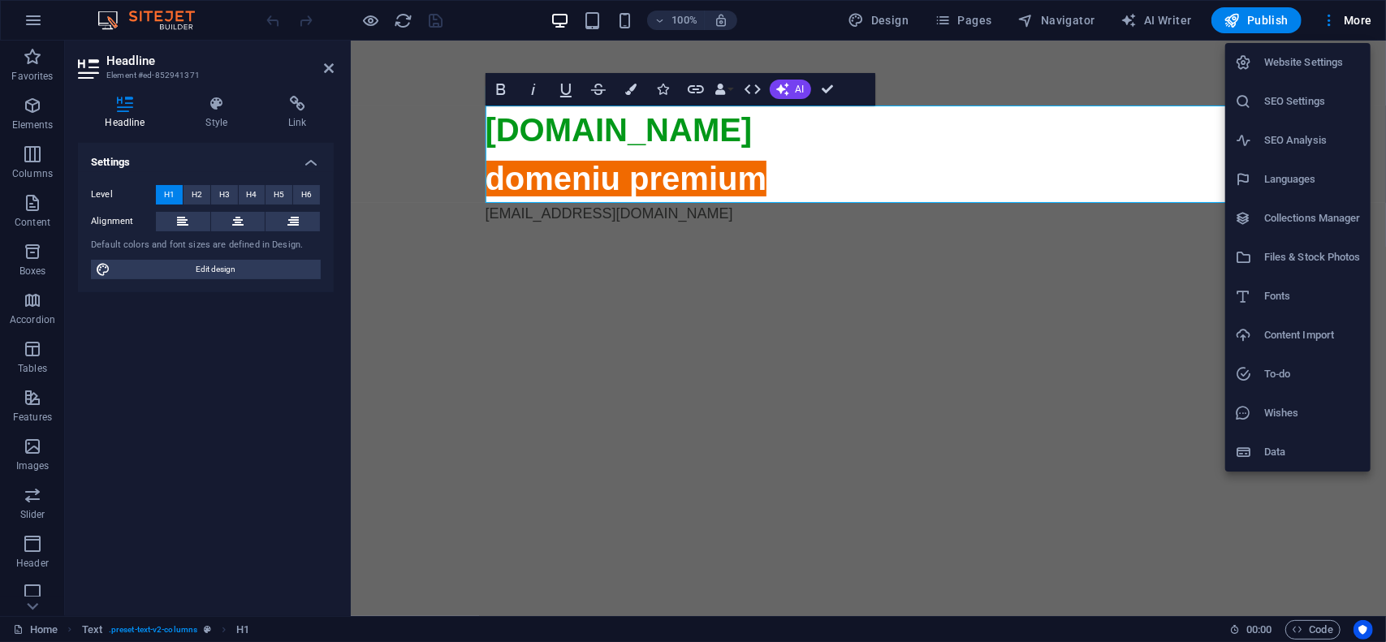
click at [1335, 71] on h6 "Website Settings" at bounding box center [1312, 62] width 97 height 19
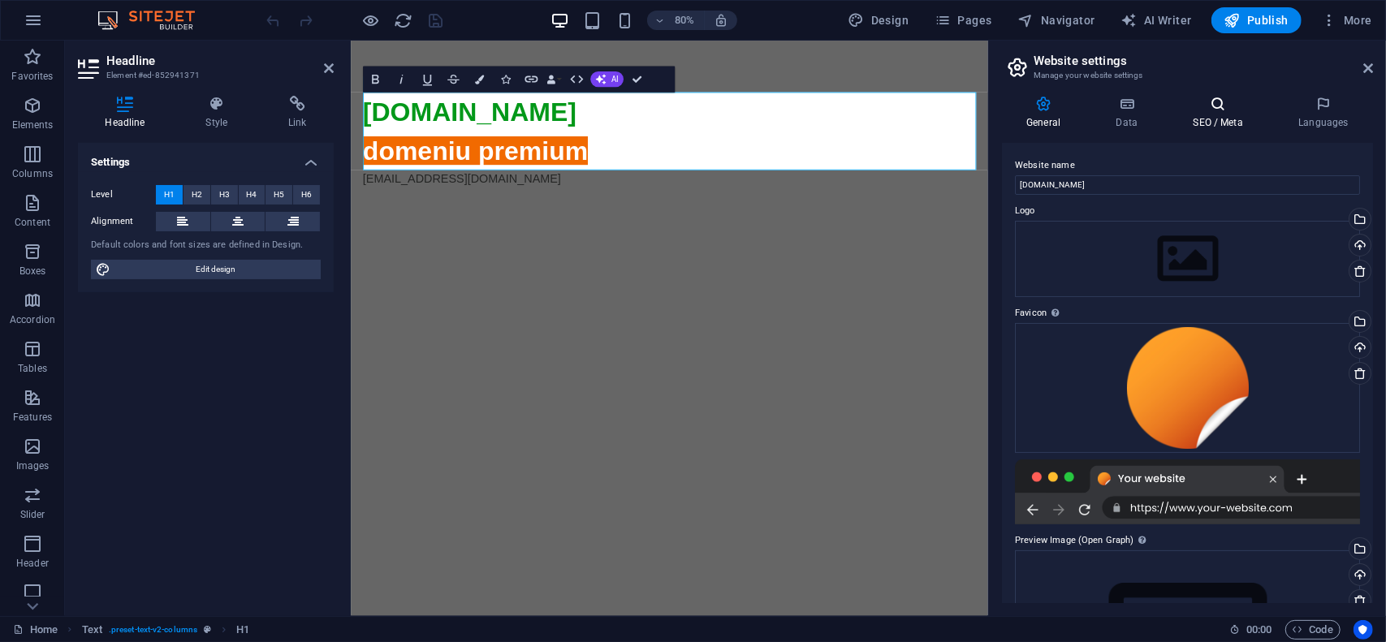
click at [1220, 119] on h4 "SEO / Meta" at bounding box center [1222, 113] width 106 height 34
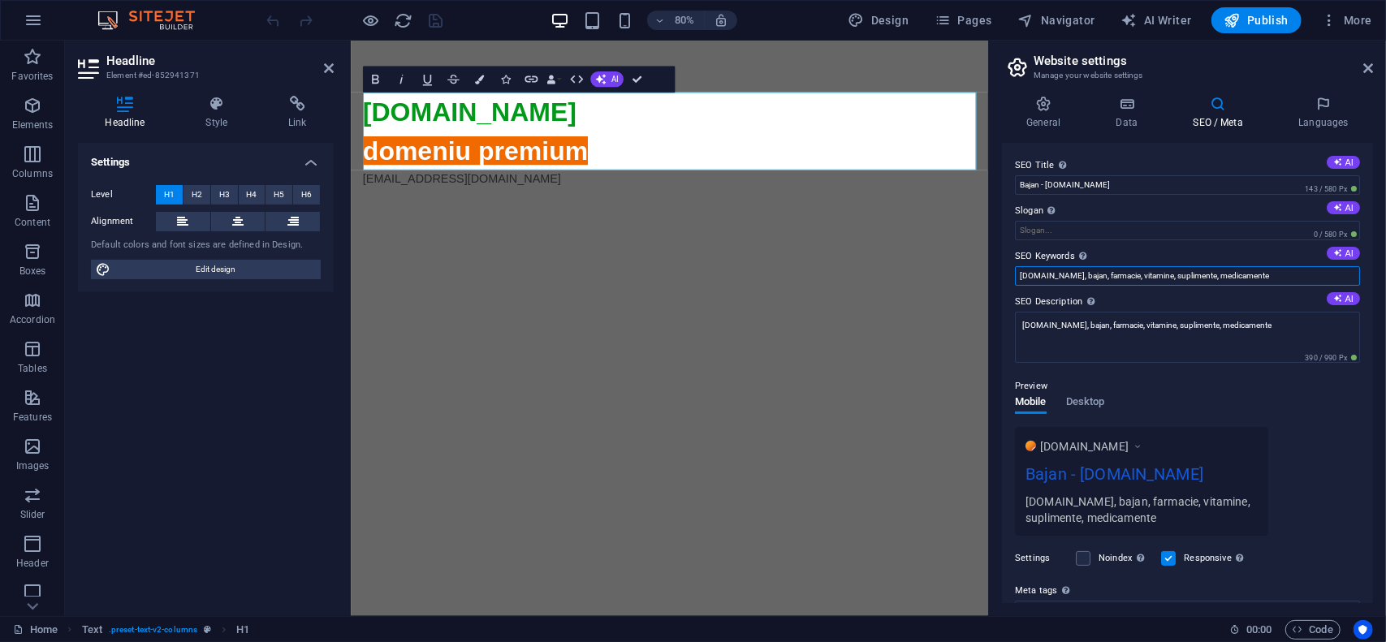
click at [1265, 279] on input "bajan.ro, bajan, farmacie, vitamine, suplimente, medicamente" at bounding box center [1187, 275] width 345 height 19
click at [1315, 331] on textarea "bajan.ro, bajan, farmacie, vitamine, suplimente, medicamente" at bounding box center [1187, 337] width 345 height 51
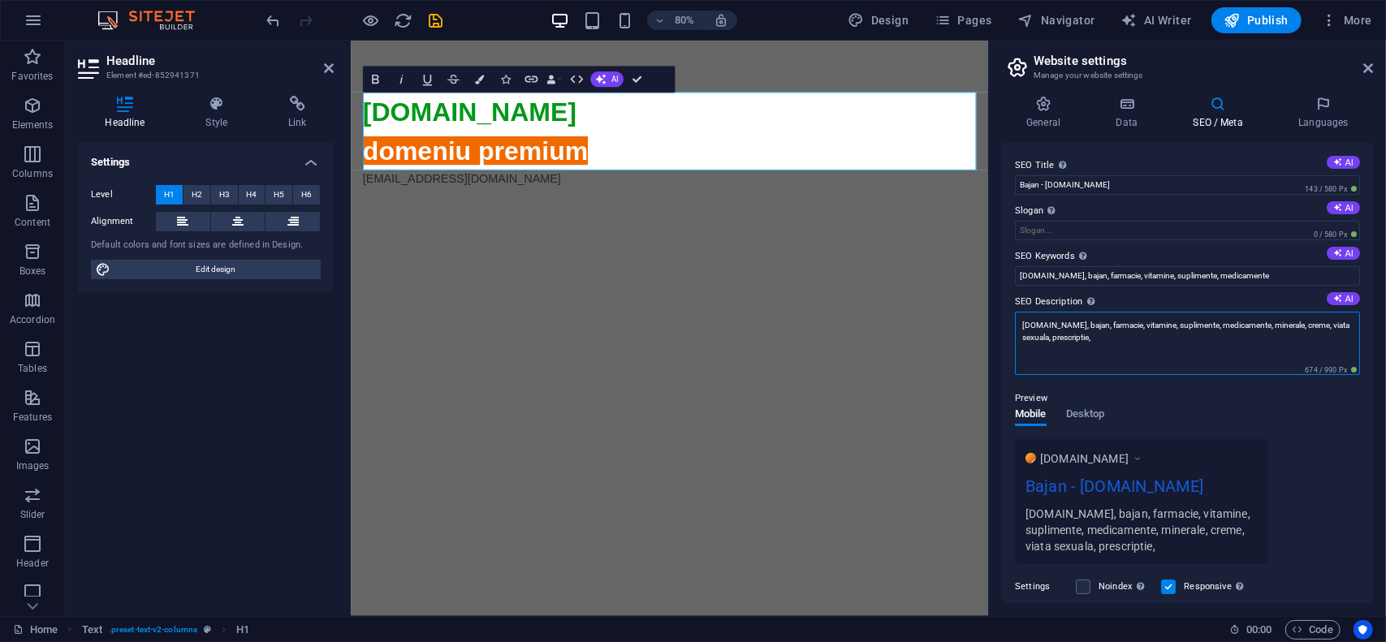
drag, startPoint x: 1050, startPoint y: 339, endPoint x: 1150, endPoint y: 342, distance: 99.9
click at [1150, 342] on textarea "bajan.ro, bajan, farmacie, vitamine, suplimente, medicamente, minerale, creme, …" at bounding box center [1187, 343] width 345 height 63
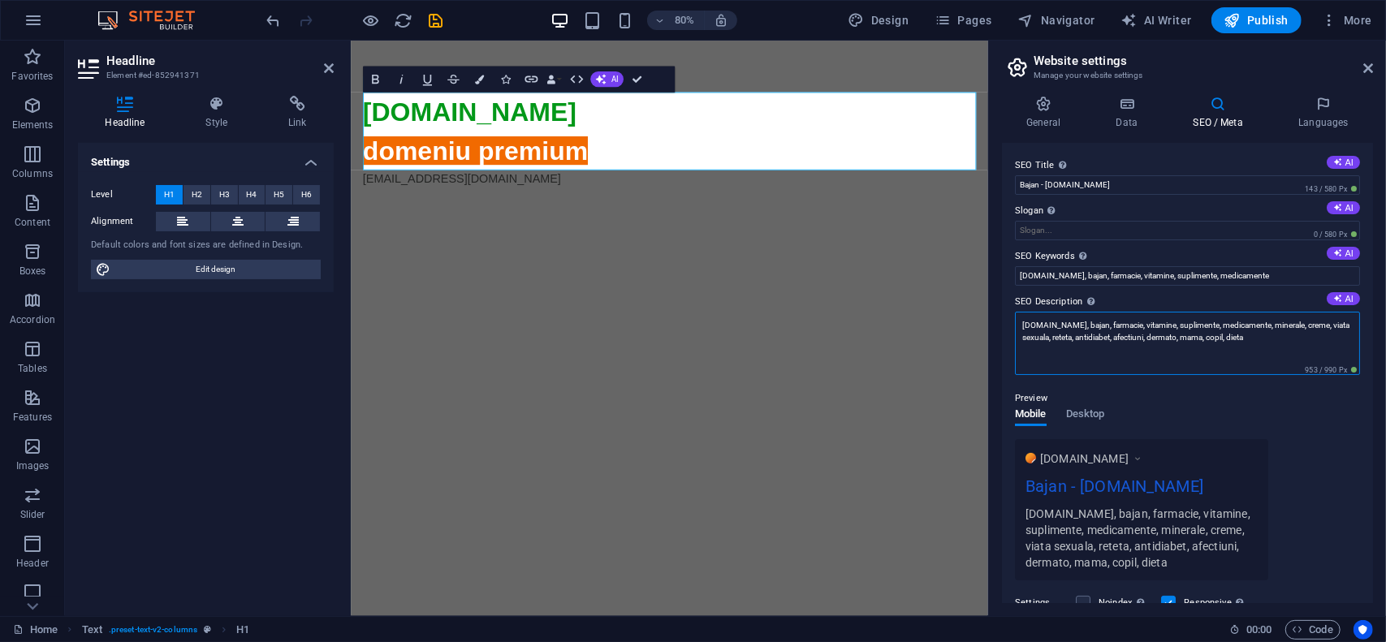
click at [1232, 339] on textarea "bajan.ro, bajan, farmacie, vitamine, suplimente, medicamente, minerale, creme, …" at bounding box center [1187, 343] width 345 height 63
type textarea "bajan.ro, bajan, farmacie, vitamine, suplimente, medicamente, minerale, creme, …"
click at [1275, 279] on input "bajan.ro, bajan, farmacie, vitamine, suplimente, medicamente" at bounding box center [1187, 275] width 345 height 19
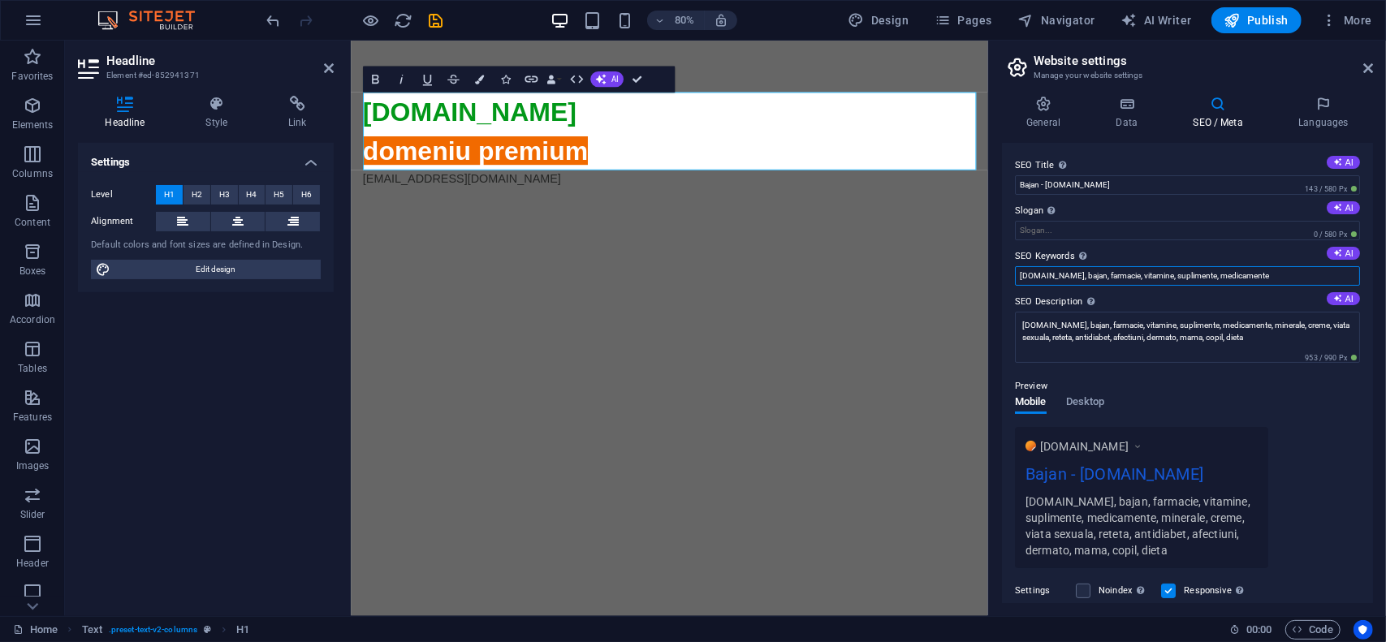
click at [1275, 279] on input "bajan.ro, bajan, farmacie, vitamine, suplimente, medicamente" at bounding box center [1187, 275] width 345 height 19
paste input ", minerale, creme, viata sexuala, reteta, antidiabet, afectiuni, dermato, mama,…"
type input "bajan.ro, bajan, farmacie, vitamine, suplimente, medicamente, minerale, creme, …"
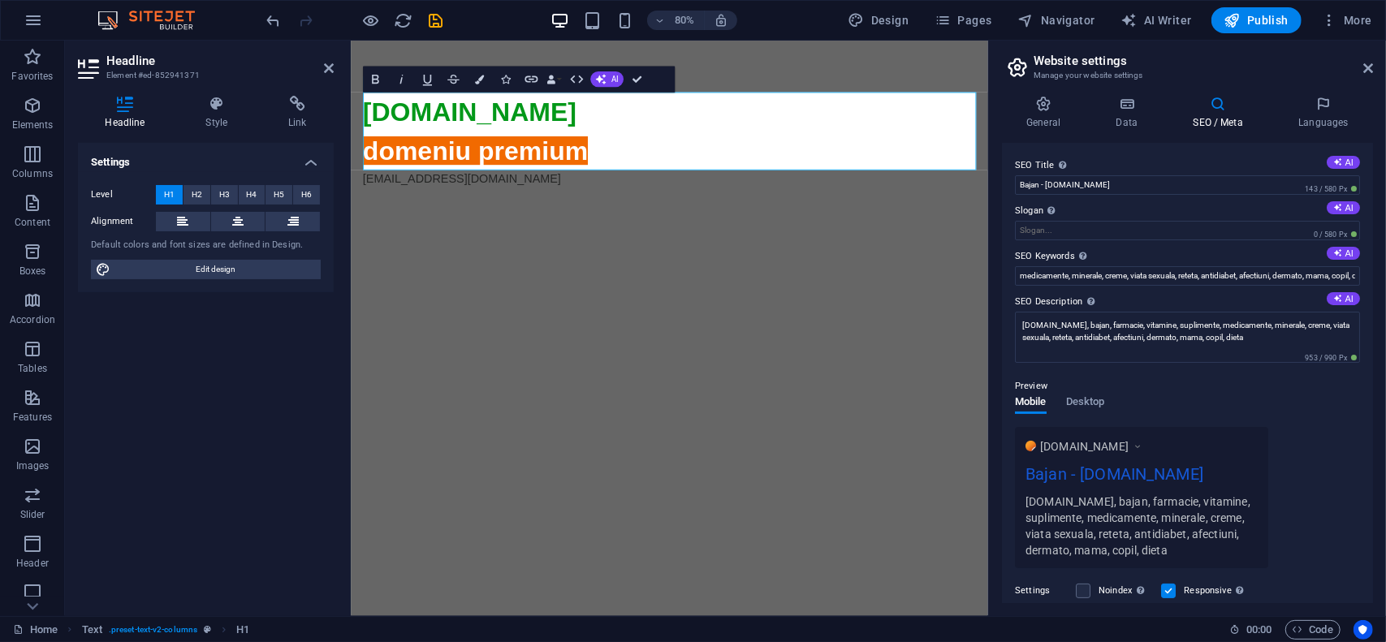
click at [1241, 299] on label "SEO Description Describe the contents of your website - this is crucial for sea…" at bounding box center [1187, 301] width 345 height 19
click at [1241, 312] on textarea "bajan.ro, bajan, farmacie, vitamine, suplimente, medicamente, minerale, creme, …" at bounding box center [1187, 337] width 345 height 51
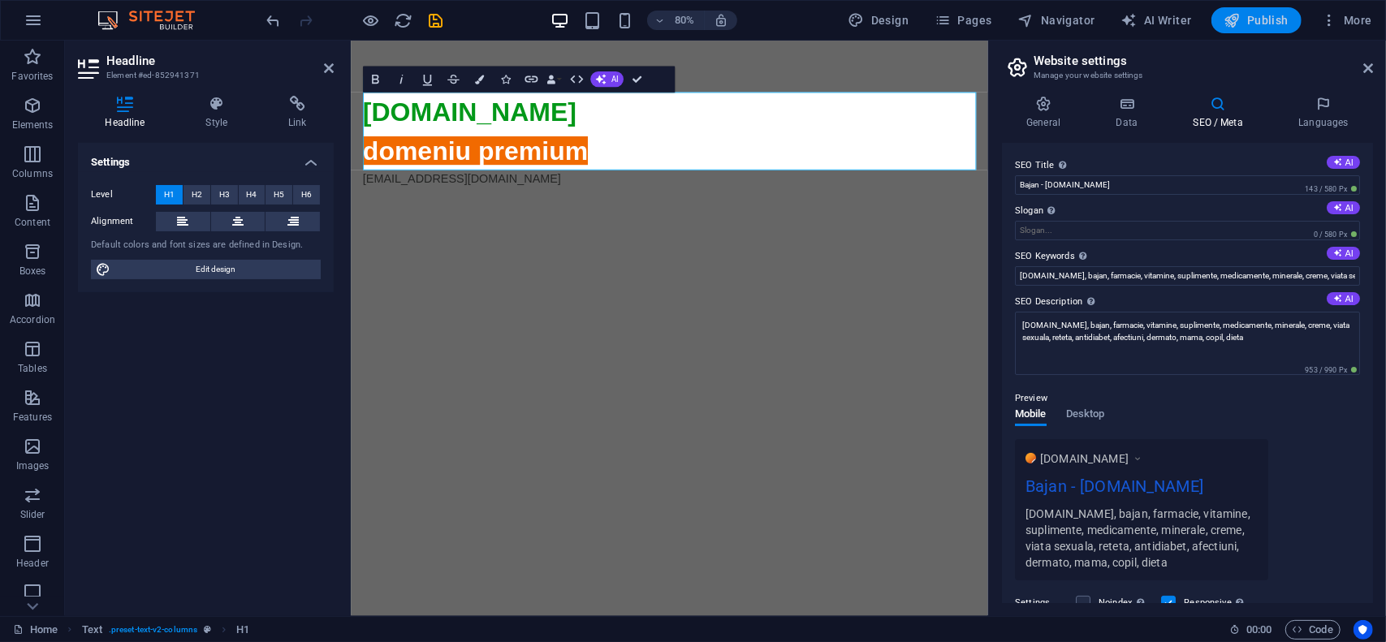
click at [1266, 24] on span "Publish" at bounding box center [1257, 20] width 64 height 16
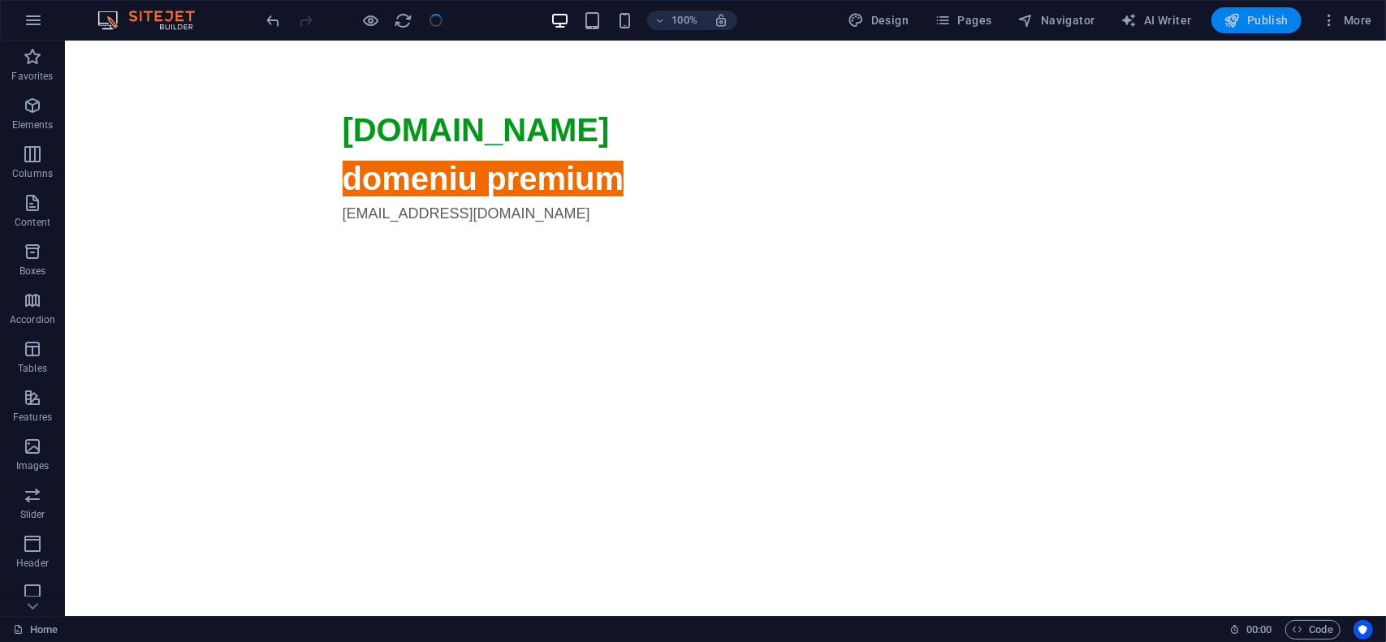
click at [1263, 19] on span "Publish" at bounding box center [1257, 20] width 64 height 16
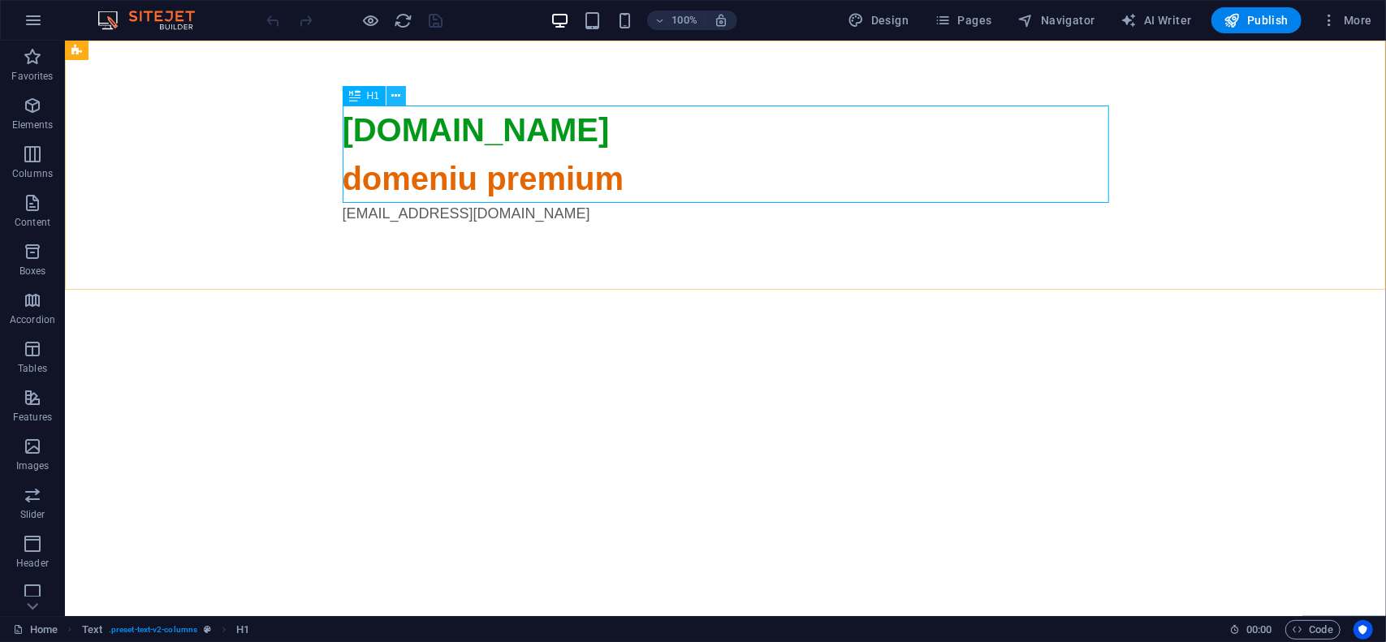
click at [397, 93] on icon at bounding box center [396, 96] width 9 height 17
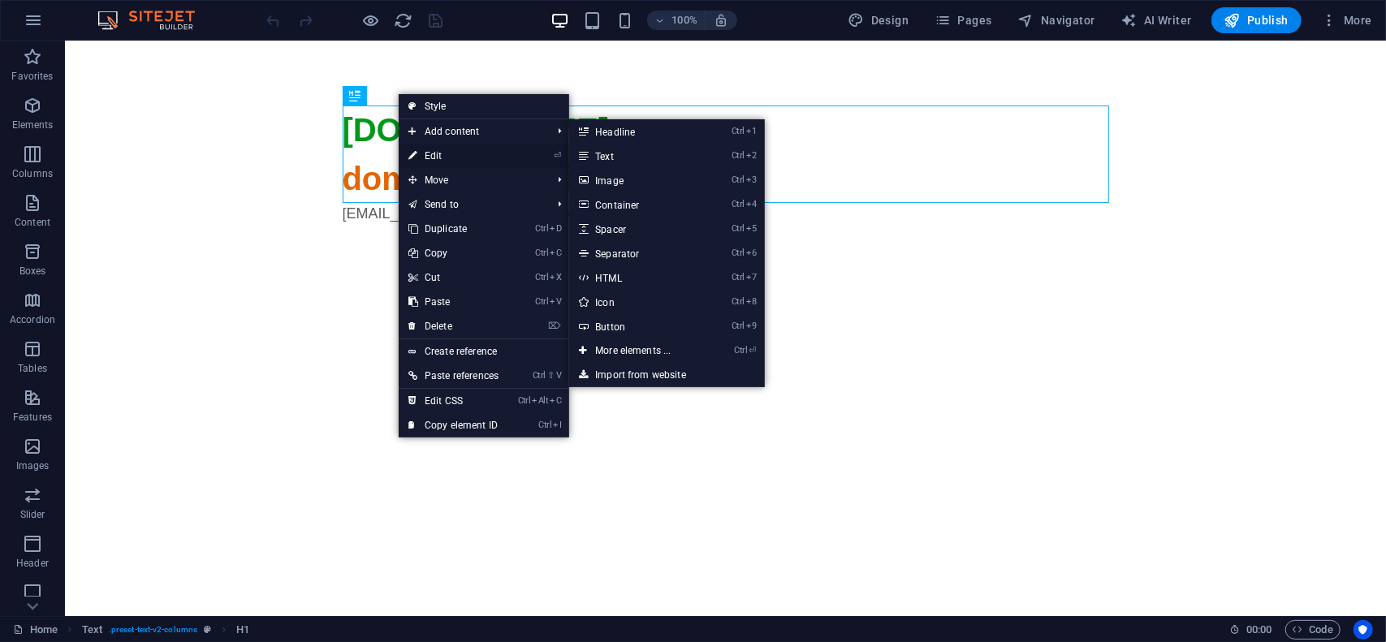
click at [435, 153] on link "⏎ Edit" at bounding box center [454, 156] width 110 height 24
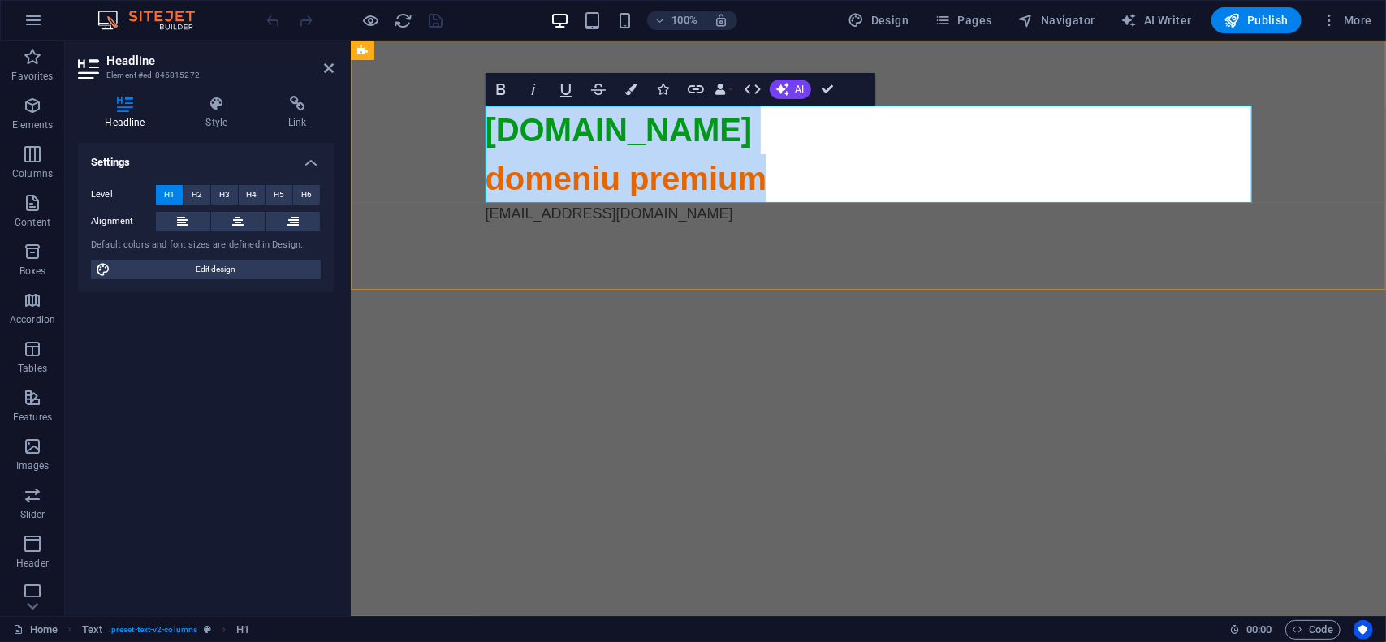
click at [572, 185] on span "domeniu premium" at bounding box center [626, 178] width 282 height 36
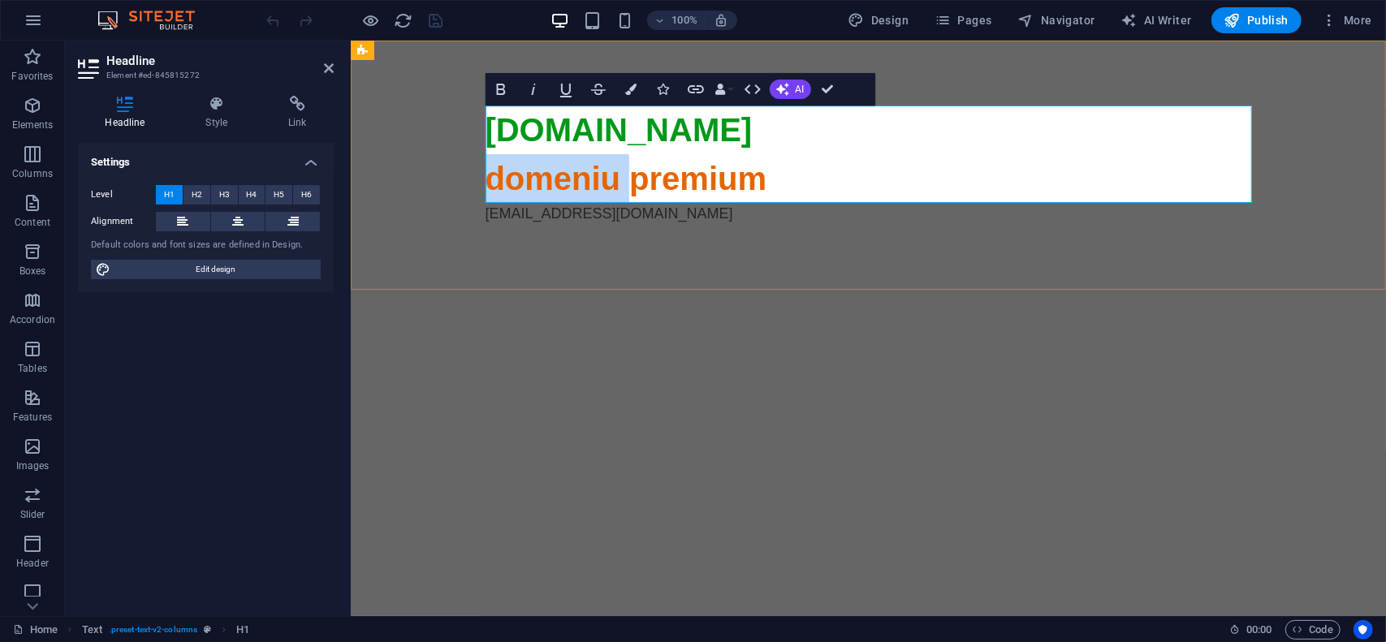
click at [572, 185] on span "domeniu premium" at bounding box center [626, 178] width 282 height 36
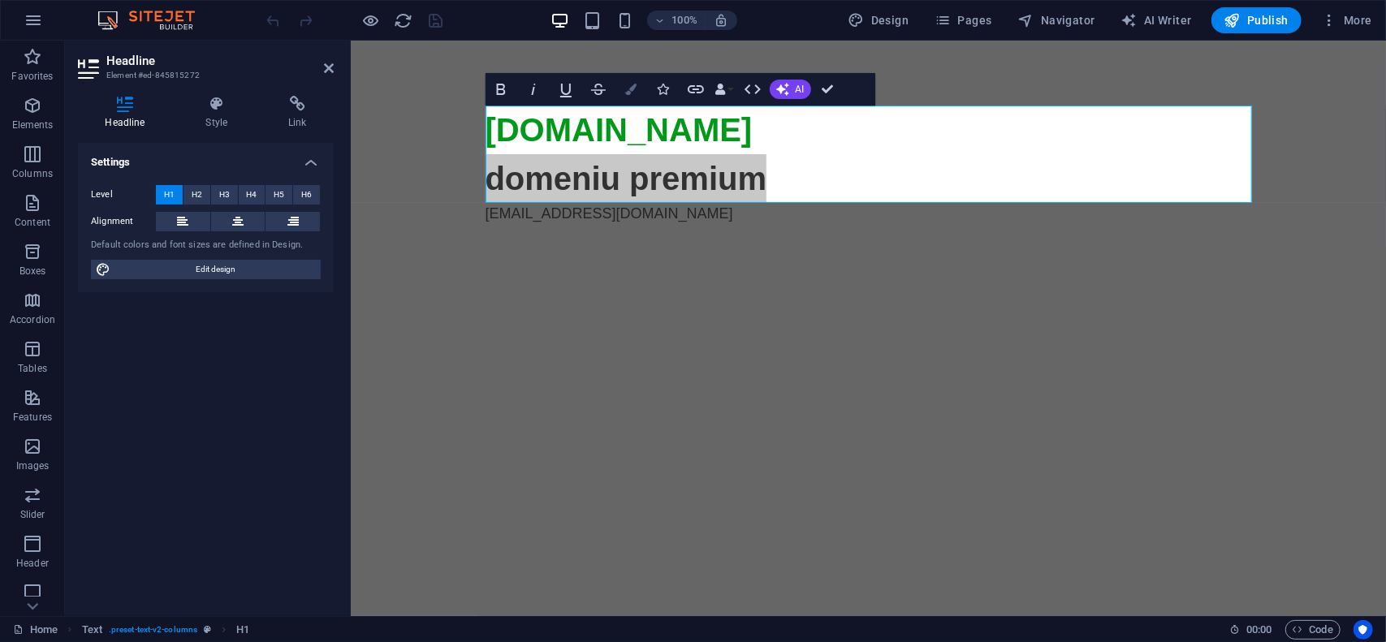
click at [629, 98] on button "Colors" at bounding box center [631, 89] width 31 height 32
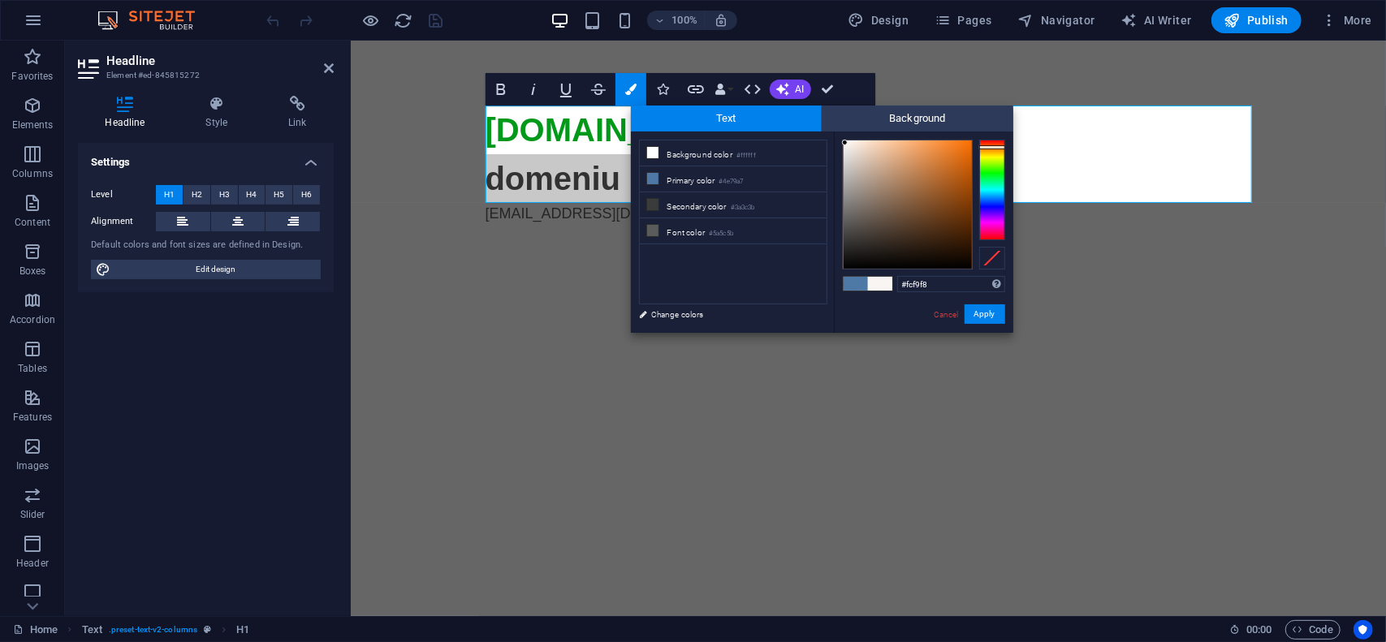
type input "#fdfcfb"
click at [844, 140] on div at bounding box center [908, 204] width 128 height 128
click at [844, 140] on div at bounding box center [843, 140] width 6 height 6
click at [986, 313] on button "Apply" at bounding box center [985, 314] width 41 height 19
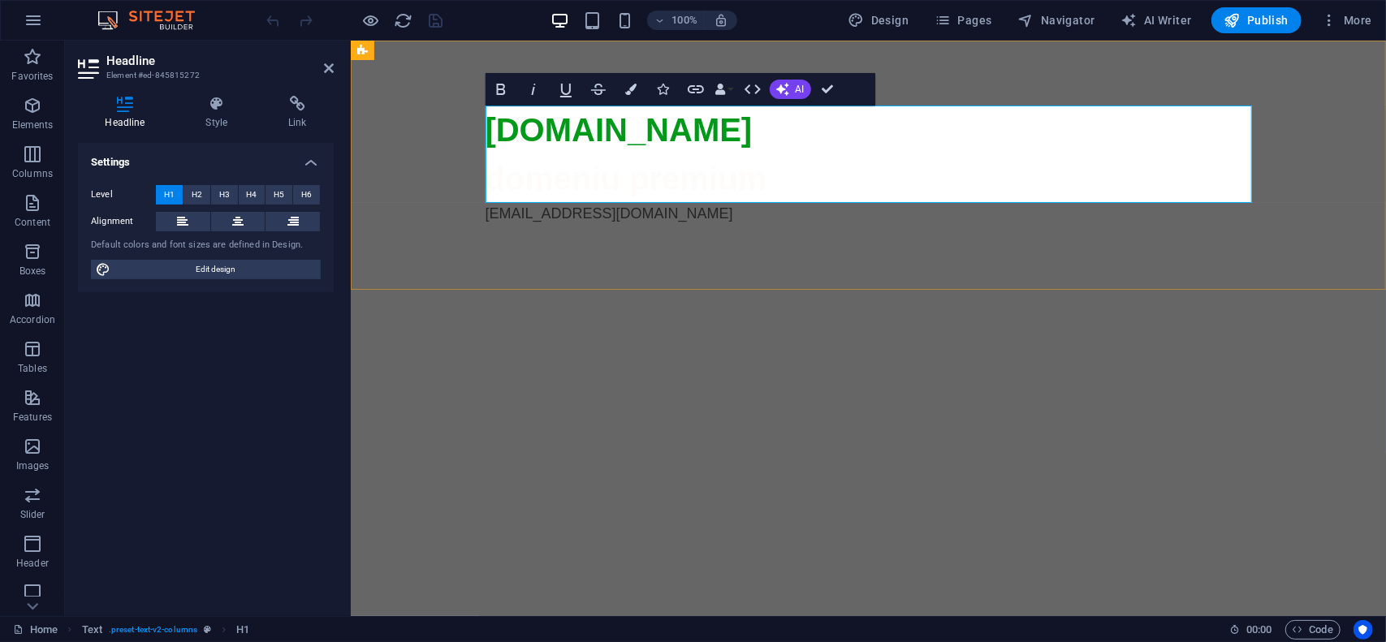
click at [696, 176] on span "domeniu premium" at bounding box center [626, 178] width 282 height 36
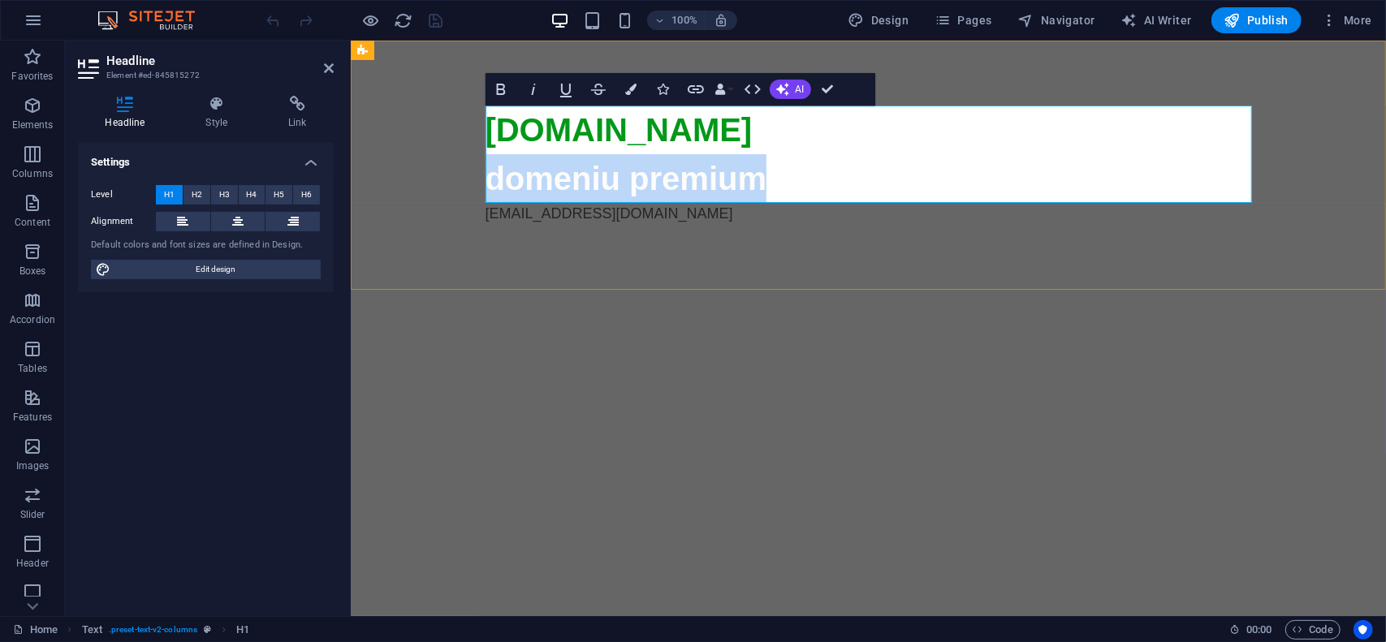
click at [696, 176] on span "domeniu premium" at bounding box center [626, 178] width 282 height 36
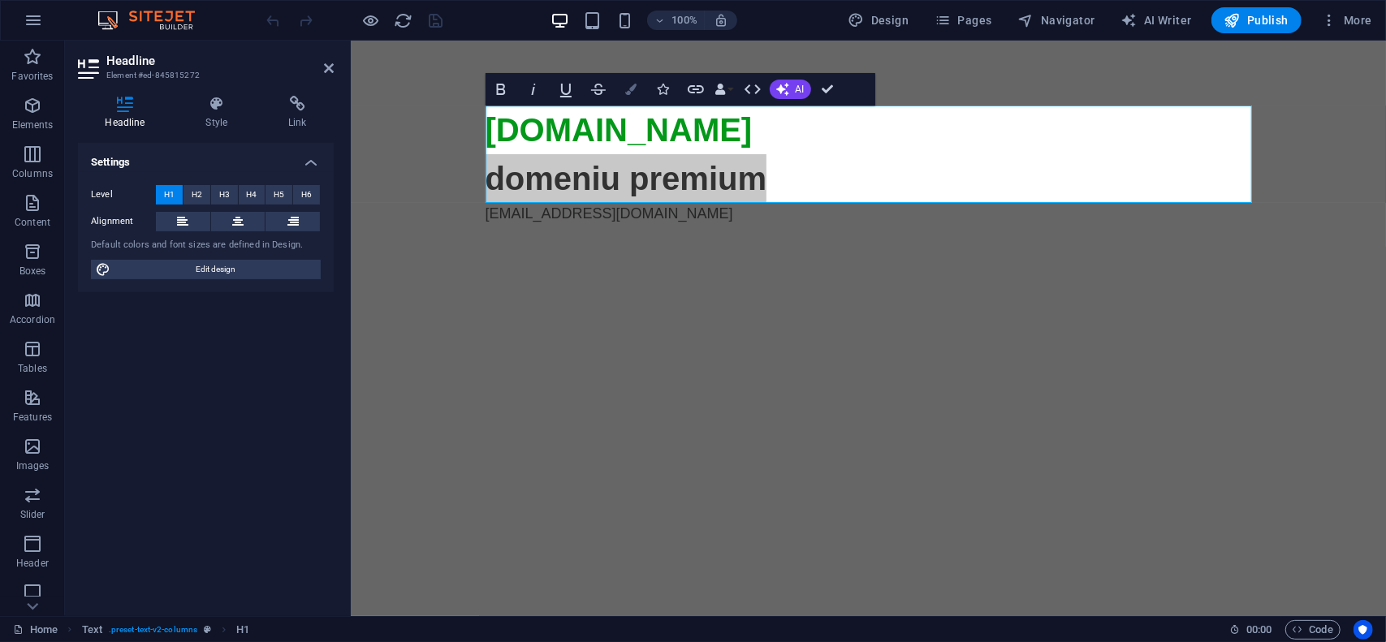
click at [635, 89] on icon "button" at bounding box center [630, 89] width 11 height 11
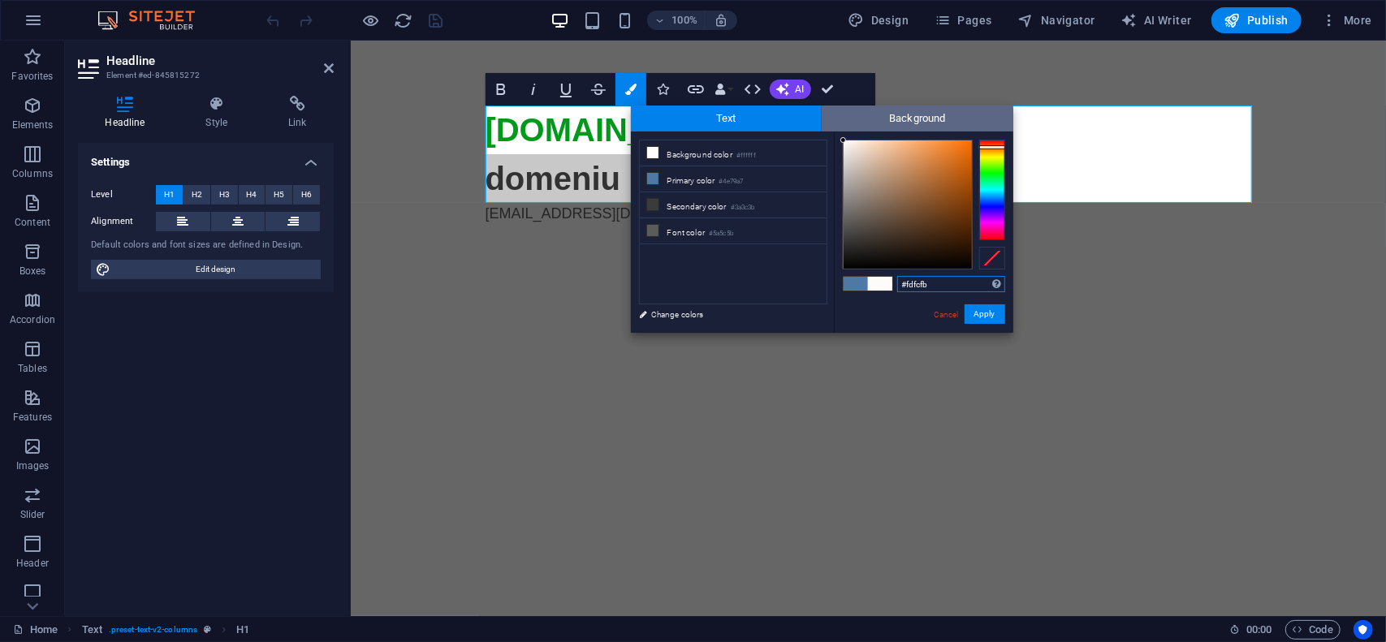
click at [913, 123] on span "Background" at bounding box center [918, 119] width 192 height 26
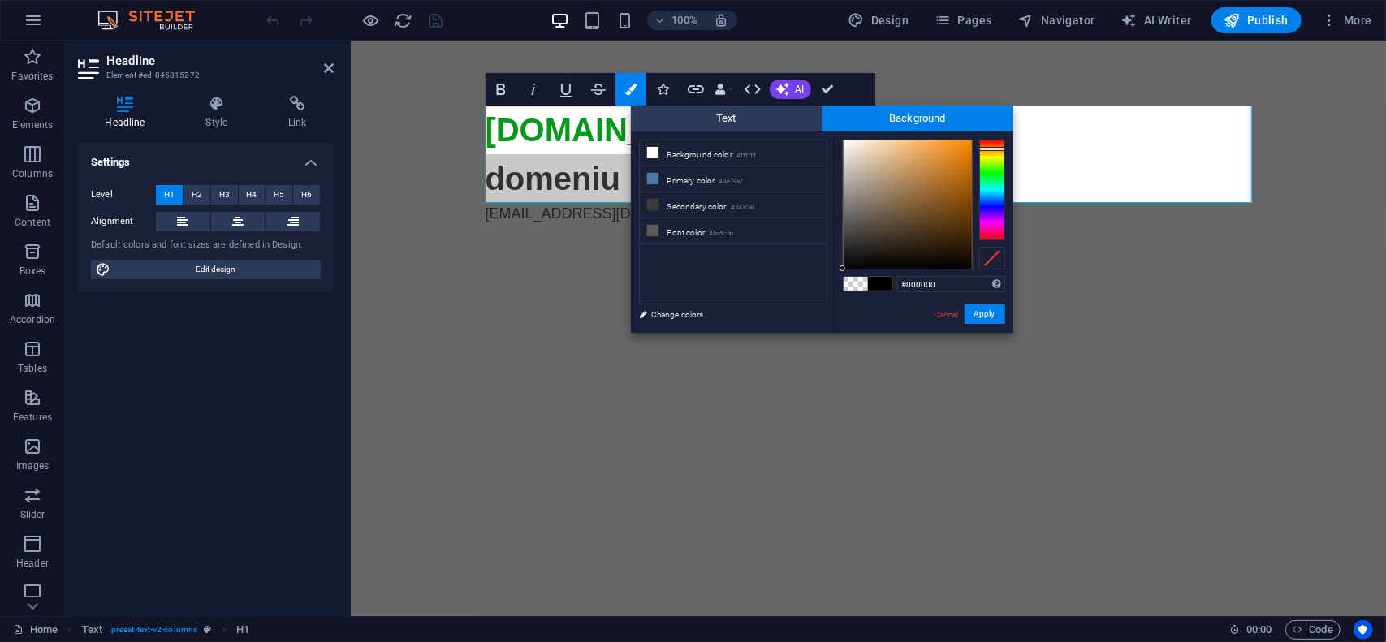
drag, startPoint x: 992, startPoint y: 149, endPoint x: 980, endPoint y: 147, distance: 12.3
click at [987, 149] on div at bounding box center [992, 190] width 26 height 101
type input "#f48300"
click at [971, 145] on div at bounding box center [908, 204] width 128 height 128
click at [999, 309] on button "Apply" at bounding box center [985, 314] width 41 height 19
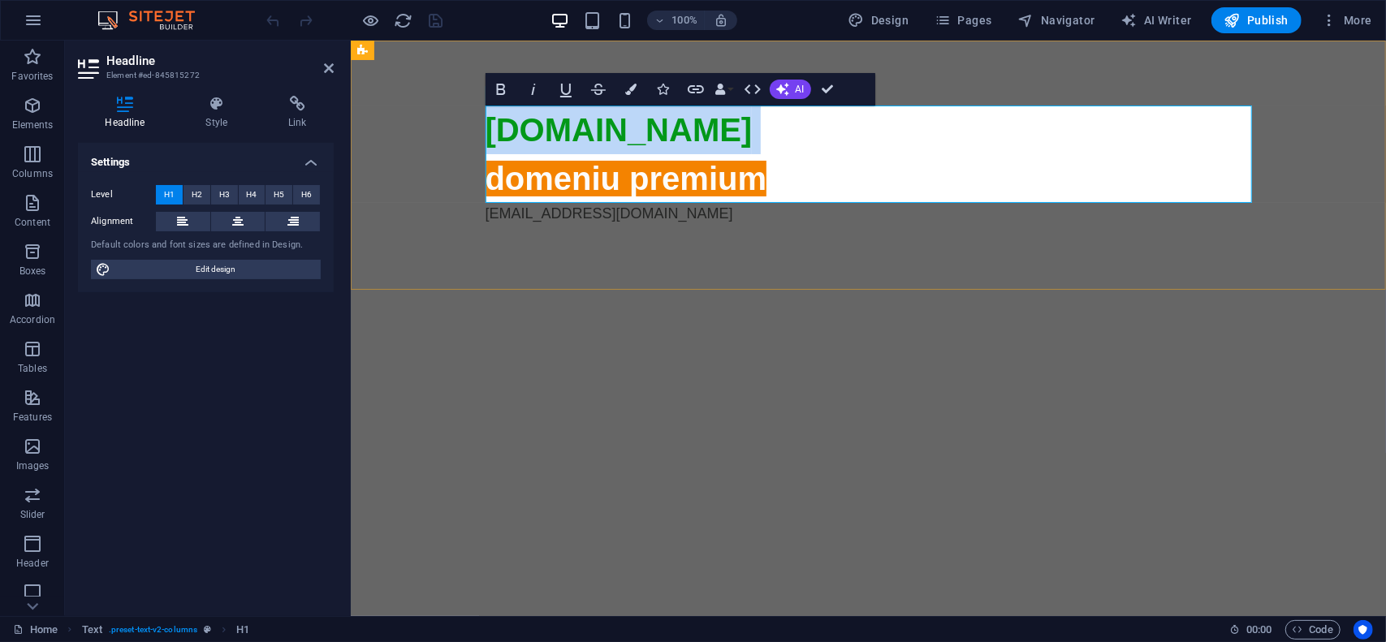
click at [797, 167] on h1 "[DOMAIN_NAME] domeniu premium" at bounding box center [868, 153] width 767 height 97
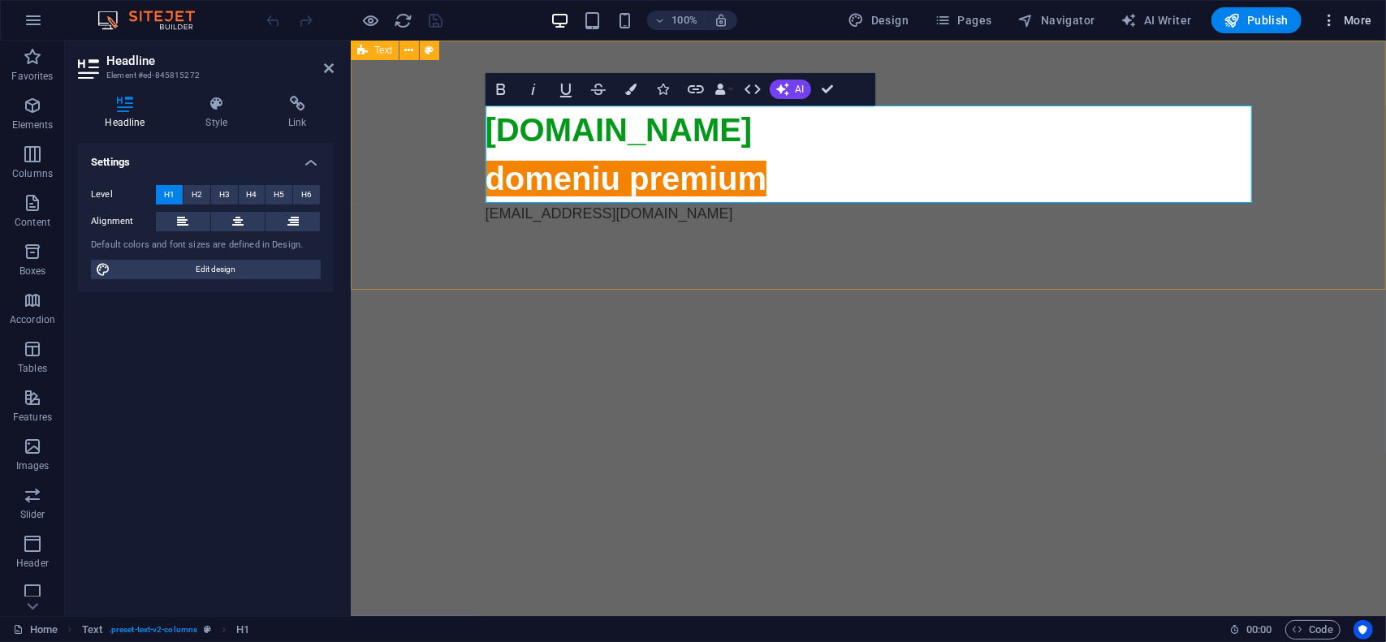
click at [1373, 20] on button "More" at bounding box center [1347, 20] width 64 height 26
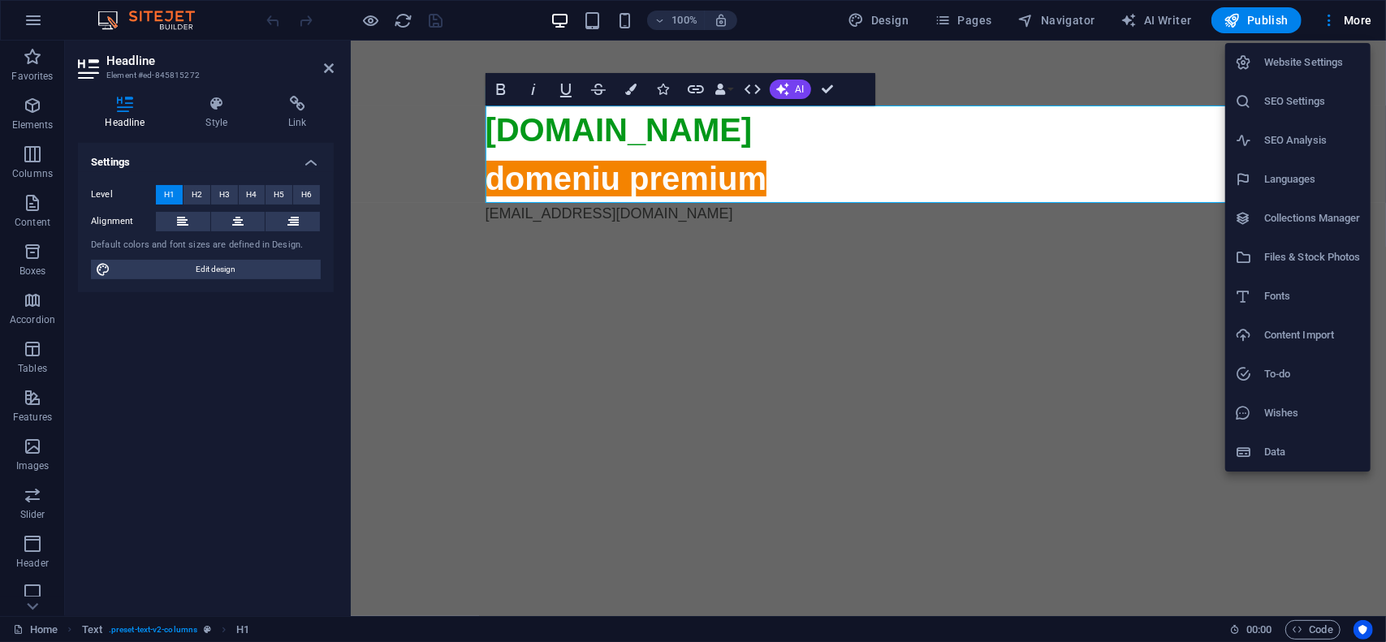
click at [1324, 63] on h6 "Website Settings" at bounding box center [1312, 62] width 97 height 19
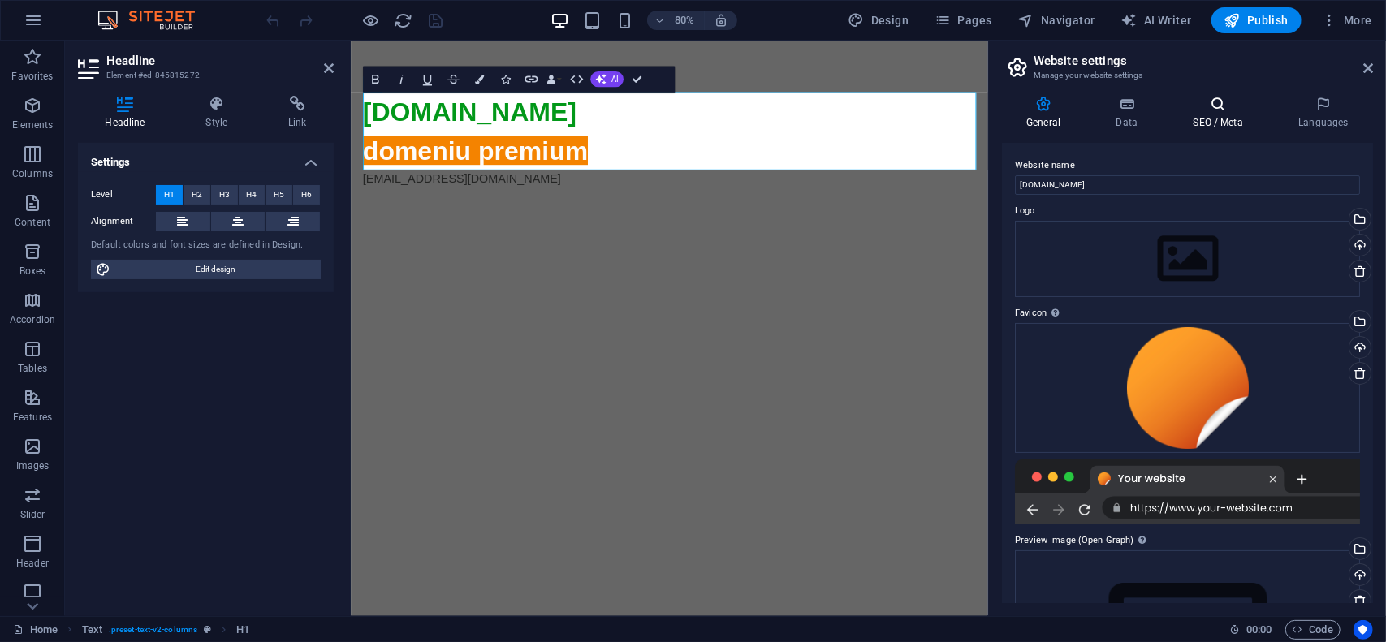
click at [1221, 114] on h4 "SEO / Meta" at bounding box center [1222, 113] width 106 height 34
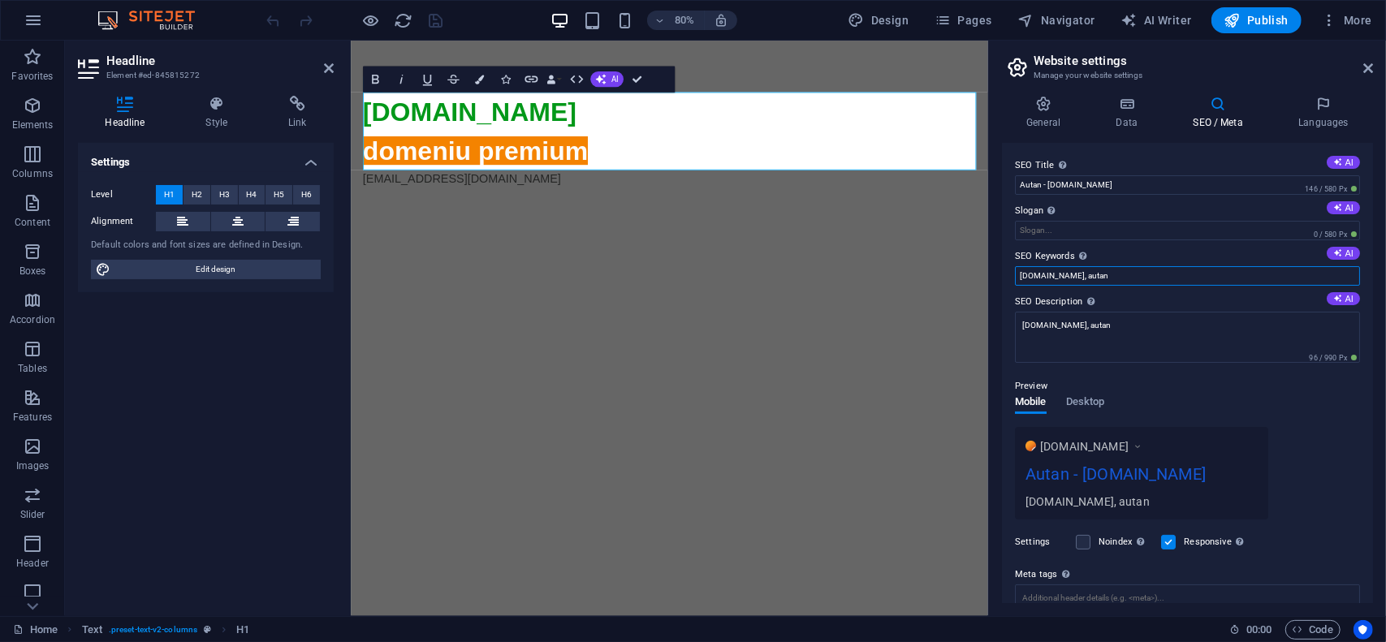
click at [1095, 276] on input "[DOMAIN_NAME], autan" at bounding box center [1187, 275] width 345 height 19
type input "[DOMAIN_NAME], autan, repele"
click at [1202, 320] on textarea "[DOMAIN_NAME], autan" at bounding box center [1187, 337] width 345 height 51
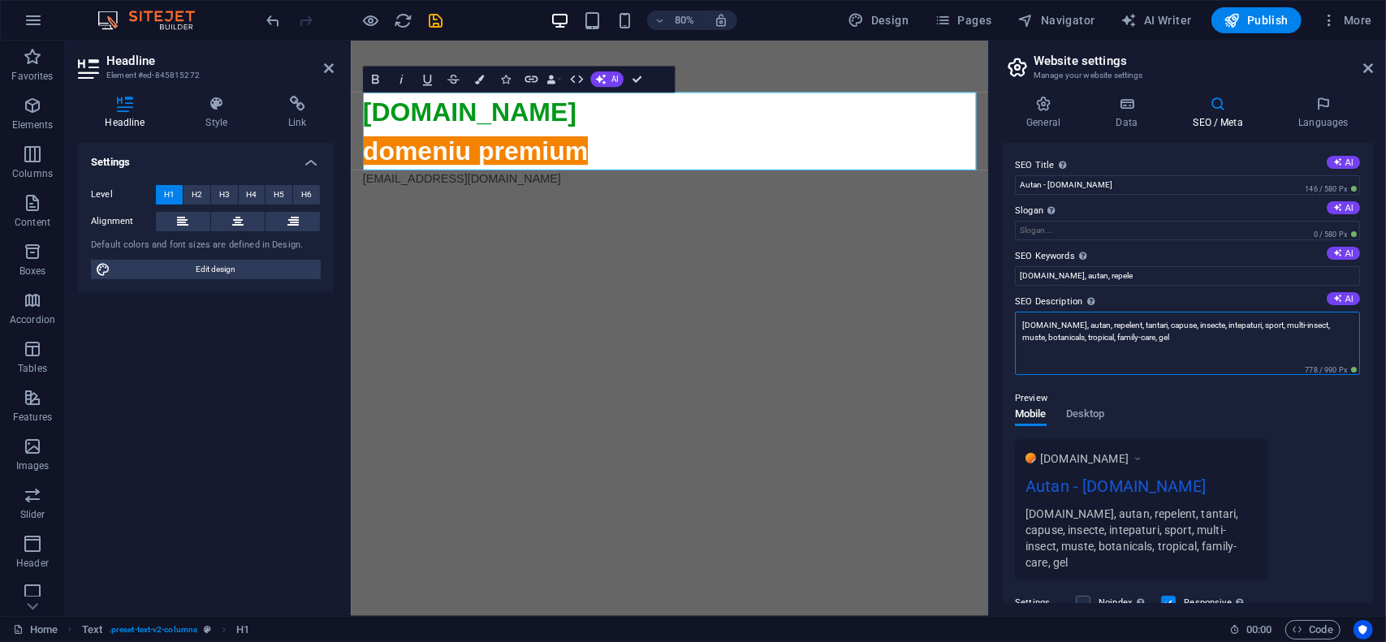
click at [1151, 330] on textarea "[DOMAIN_NAME], autan, repelent, tantari, capuse, insecte, intepaturi, sport, mu…" at bounding box center [1187, 343] width 345 height 63
type textarea "[DOMAIN_NAME], autan, repelent, tantari, capuse, insecte, intepaturi, sport, mu…"
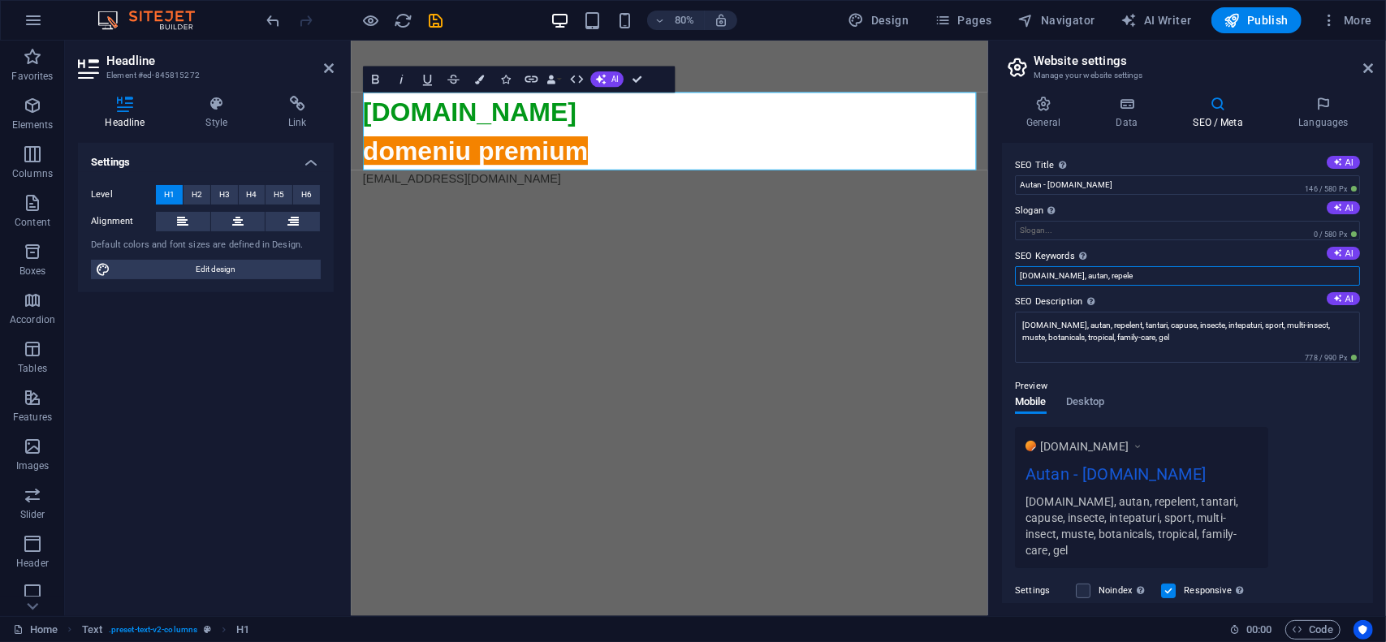
click at [1150, 276] on input "[DOMAIN_NAME], autan, repele" at bounding box center [1187, 275] width 345 height 19
paste input "nt, tantari, capuse, insecte, intepaturi, sport, multi-insect, muste, botanical…"
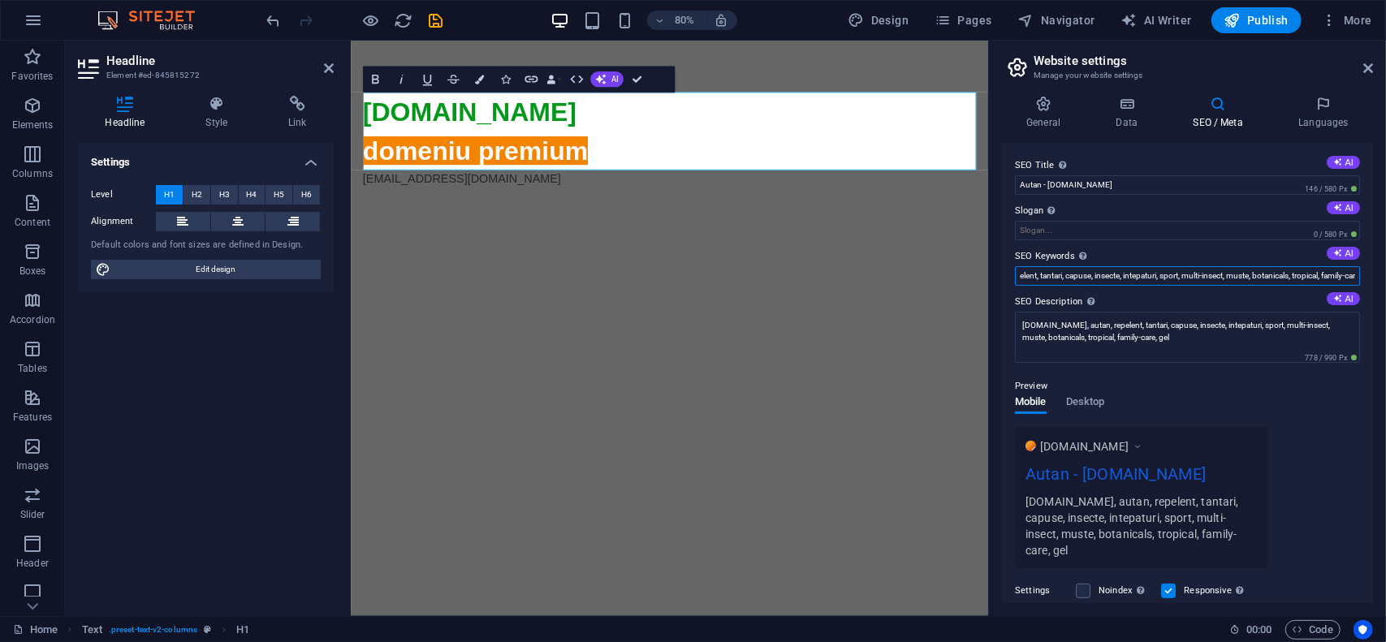
type input "[DOMAIN_NAME], autan, repelent, tantari, capuse, insecte, intepaturi, sport, mu…"
click at [1184, 377] on div "Preview" at bounding box center [1187, 386] width 345 height 19
click at [1038, 113] on h4 "General" at bounding box center [1046, 113] width 89 height 34
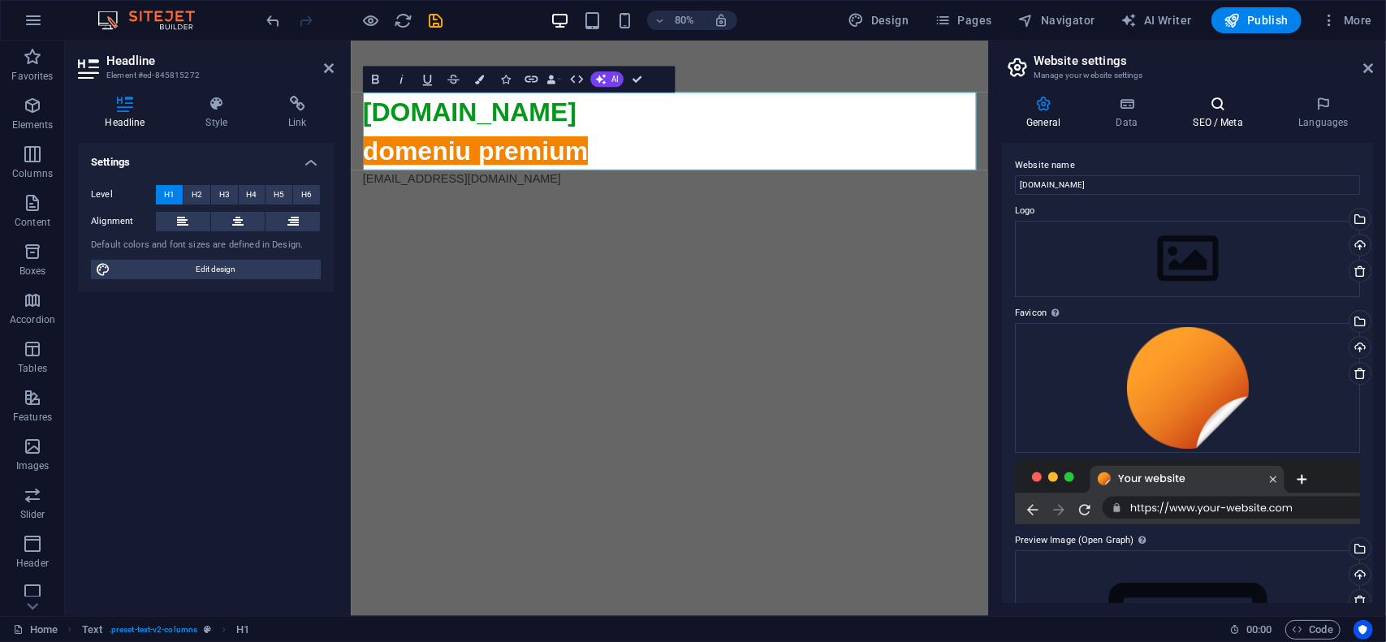
click at [1211, 113] on h4 "SEO / Meta" at bounding box center [1222, 113] width 106 height 34
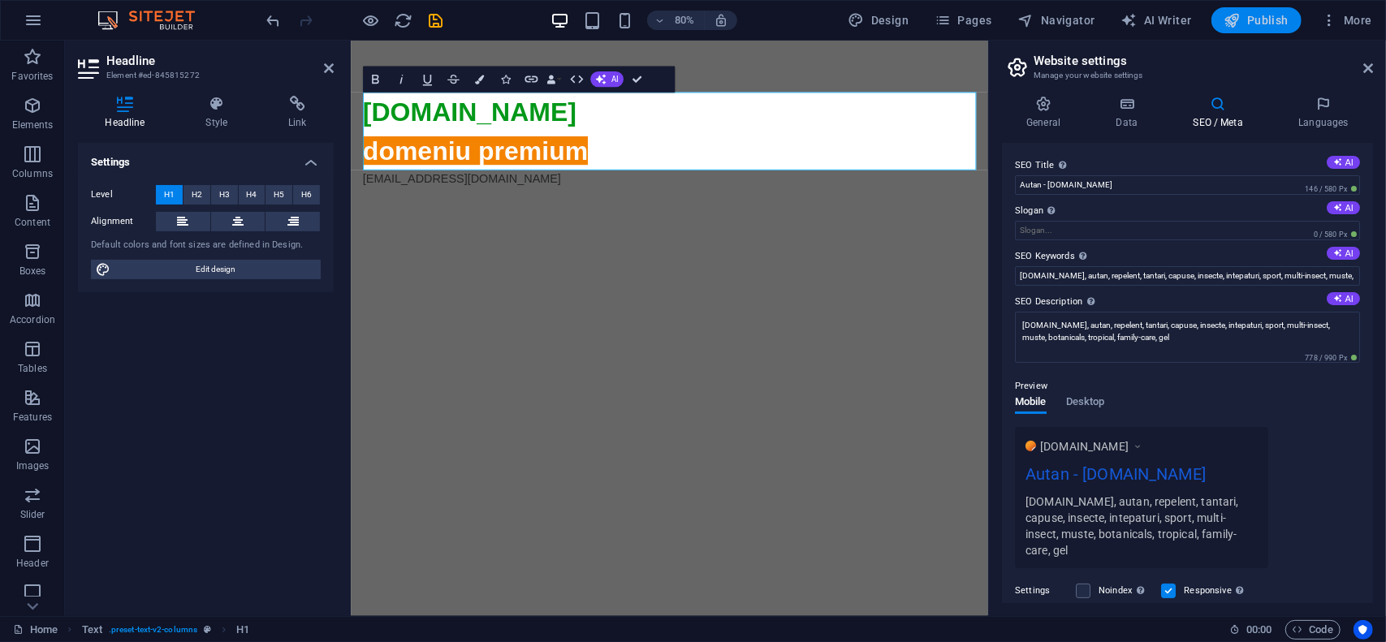
click at [1246, 15] on span "Publish" at bounding box center [1257, 20] width 64 height 16
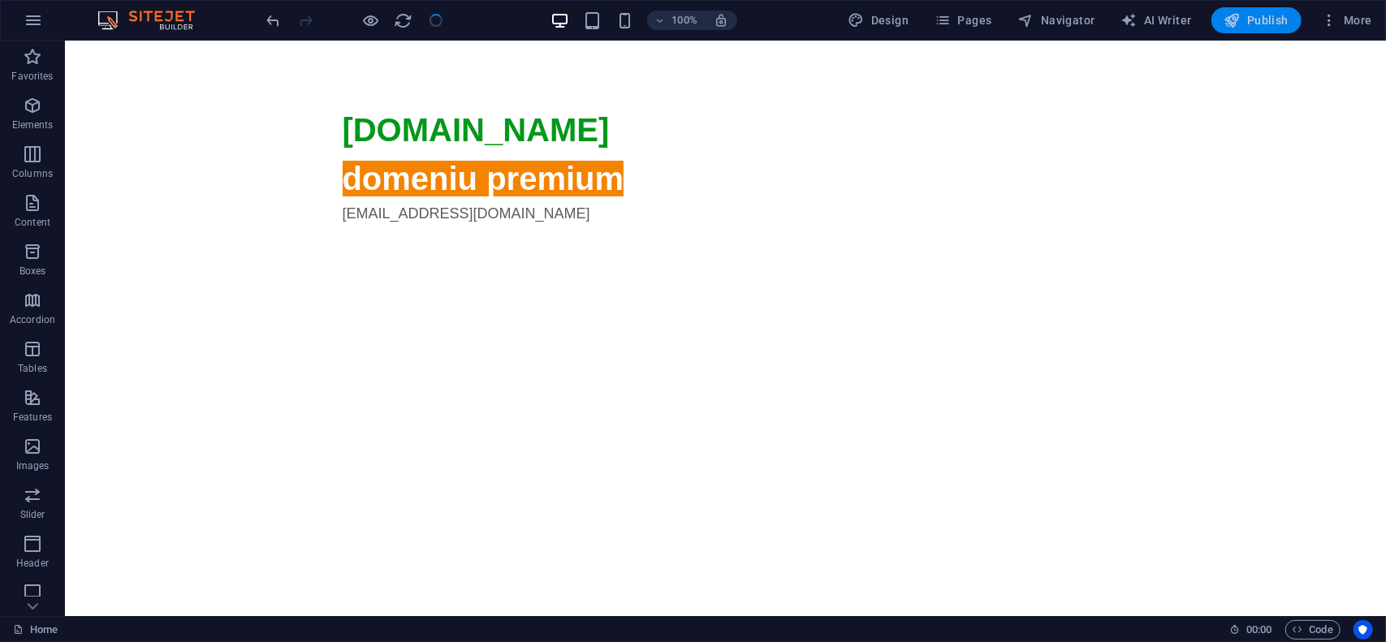
click at [1265, 17] on span "Publish" at bounding box center [1257, 20] width 64 height 16
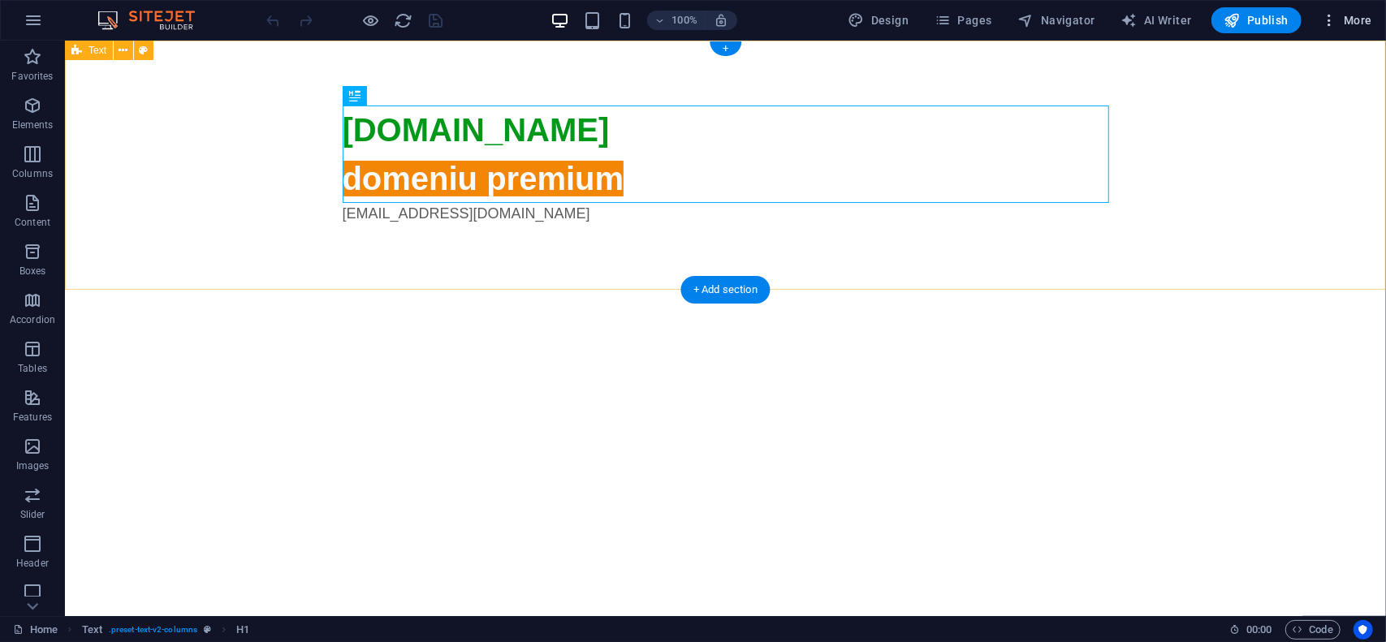
click at [1356, 26] on span "More" at bounding box center [1346, 20] width 51 height 16
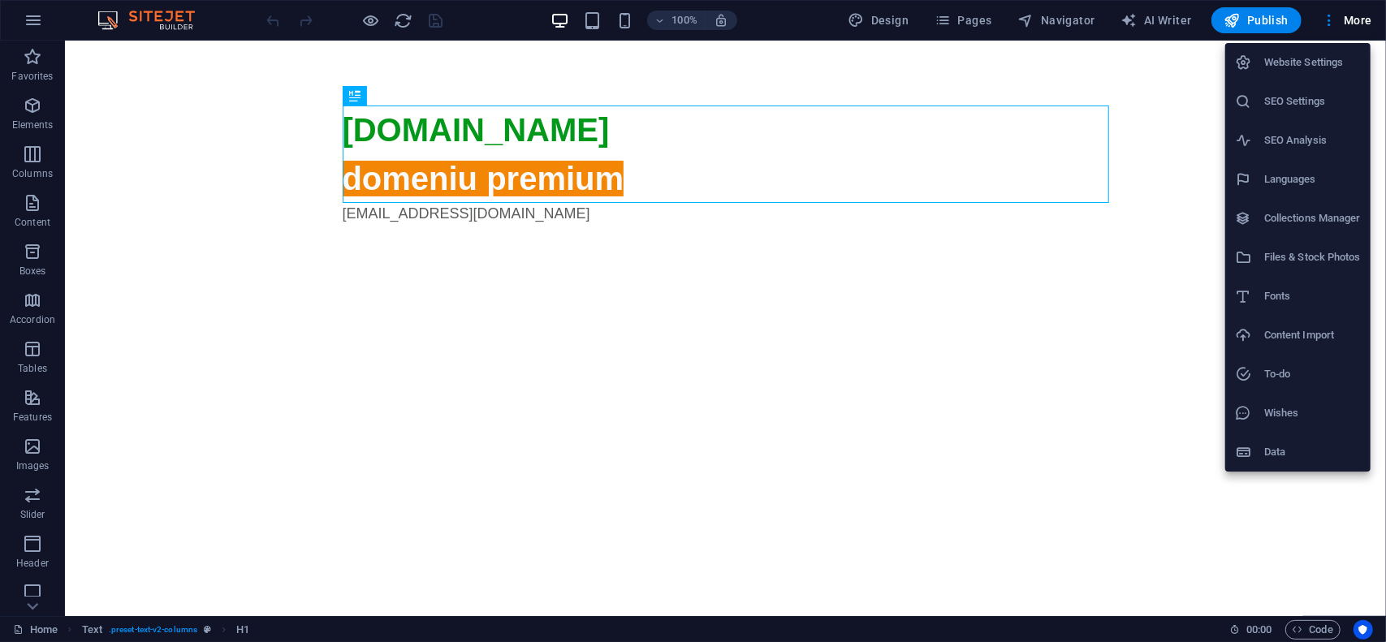
click at [1324, 57] on h6 "Website Settings" at bounding box center [1312, 62] width 97 height 19
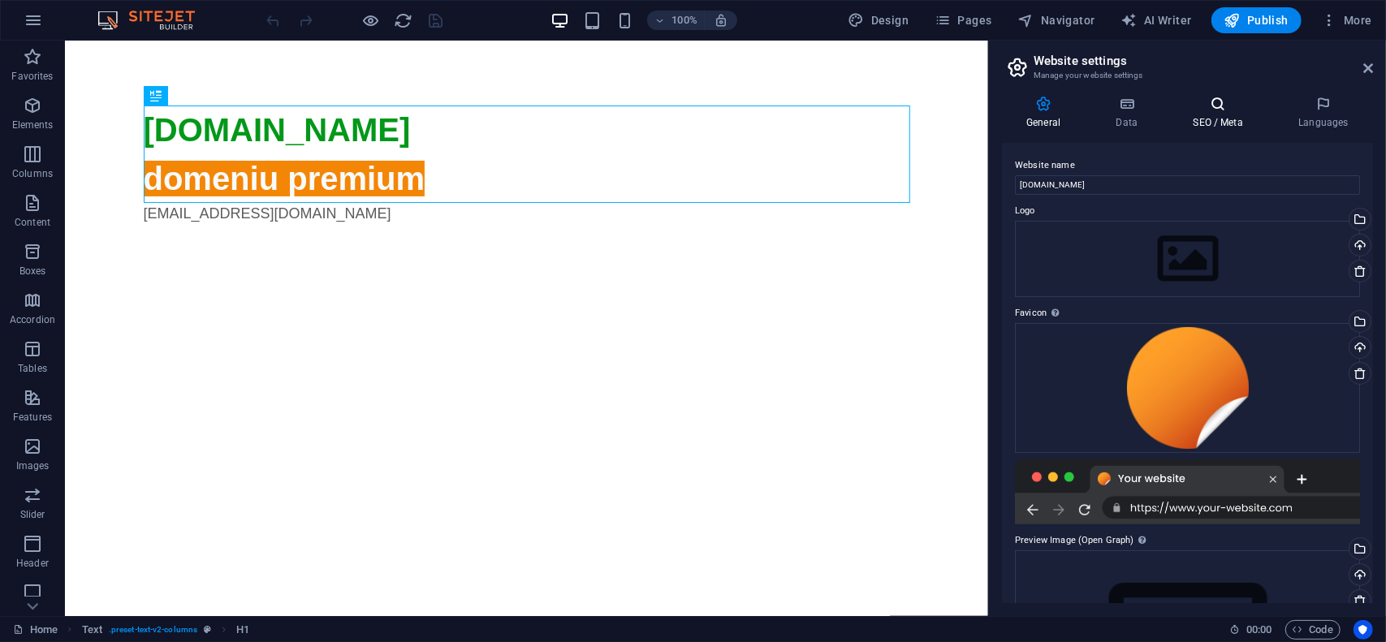
click at [1216, 120] on h4 "SEO / Meta" at bounding box center [1222, 113] width 106 height 34
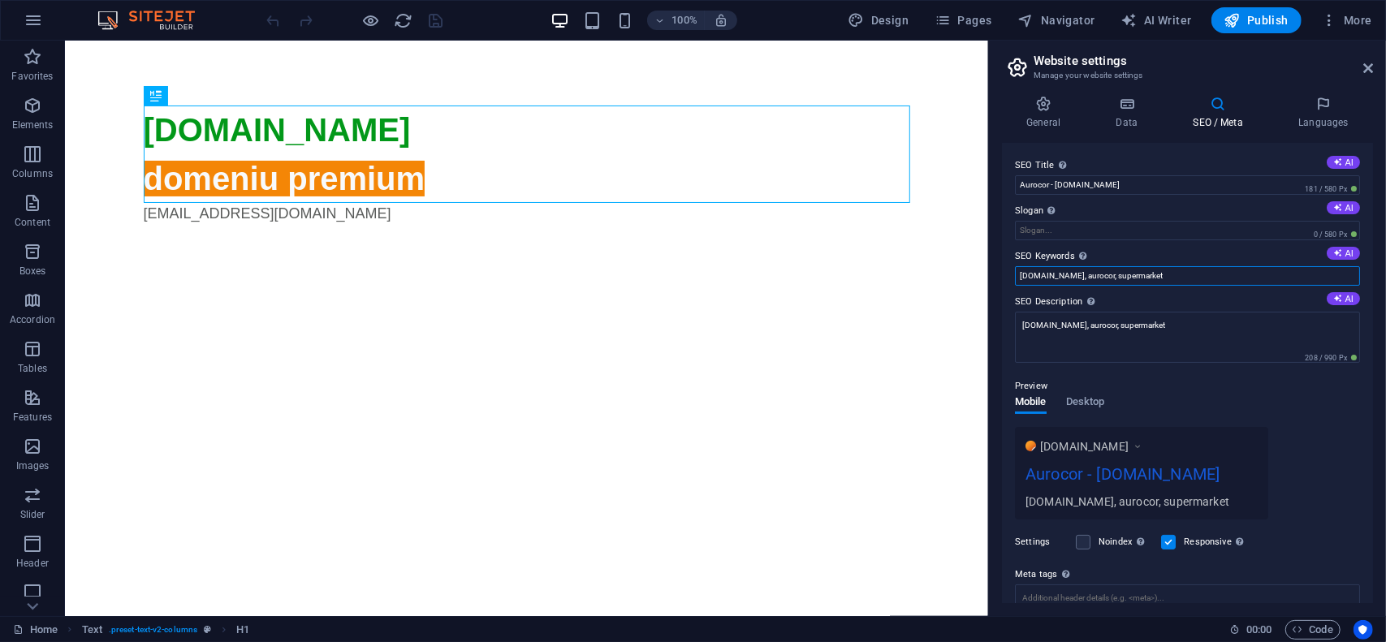
drag, startPoint x: 1168, startPoint y: 275, endPoint x: 1179, endPoint y: 266, distance: 15.0
click at [1168, 275] on input "[DOMAIN_NAME], aurocor, supermarket" at bounding box center [1187, 275] width 345 height 19
click at [1240, 282] on input "[DOMAIN_NAME], aurocor, supermarket, magazin, centru, gara, vaslui, retail, pro…" at bounding box center [1187, 275] width 345 height 19
click at [1240, 282] on input "aurocor.ro, aurocor, supermarket, magazin, centru, gara, vaslui, retail, produs…" at bounding box center [1187, 275] width 345 height 19
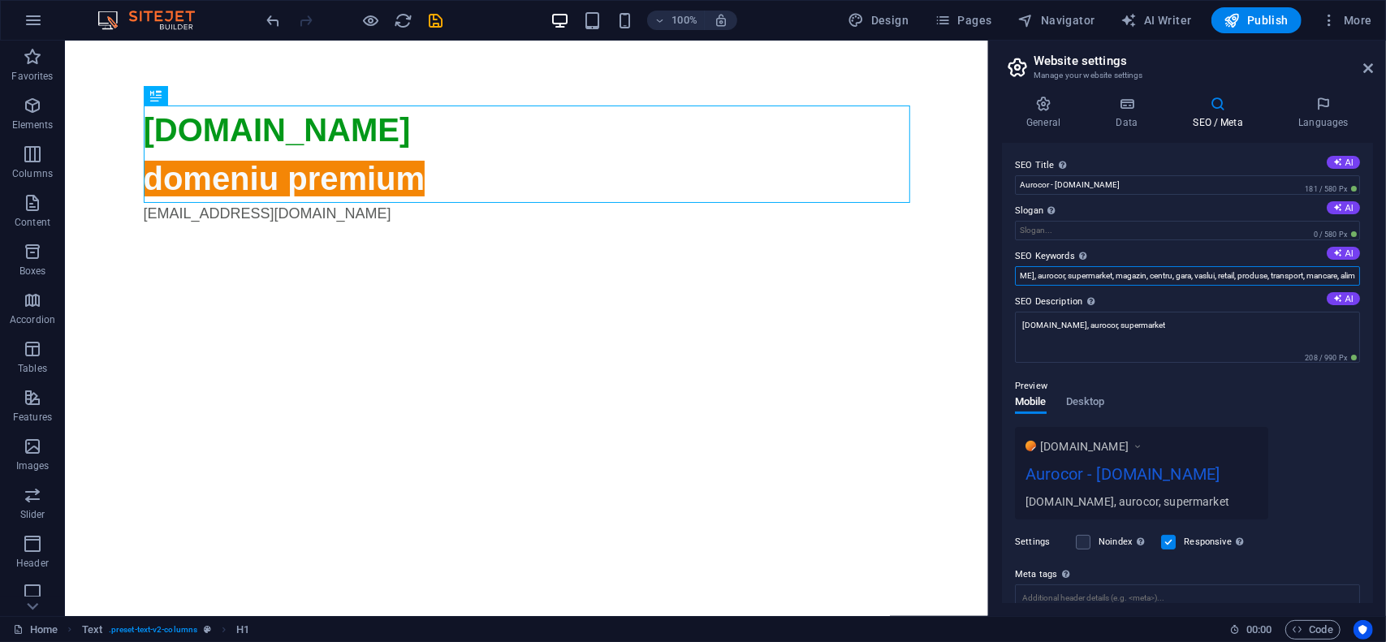
click at [1240, 282] on input "aurocor.ro, aurocor, supermarket, magazin, centru, gara, vaslui, retail, produs…" at bounding box center [1187, 275] width 345 height 19
type input "aurocor.ro, aurocor, supermarket, magazin, centru, gara, vaslui, retail, produs…"
click at [1208, 339] on textarea "aurocor.ro, aurocor, supermarket" at bounding box center [1187, 337] width 345 height 51
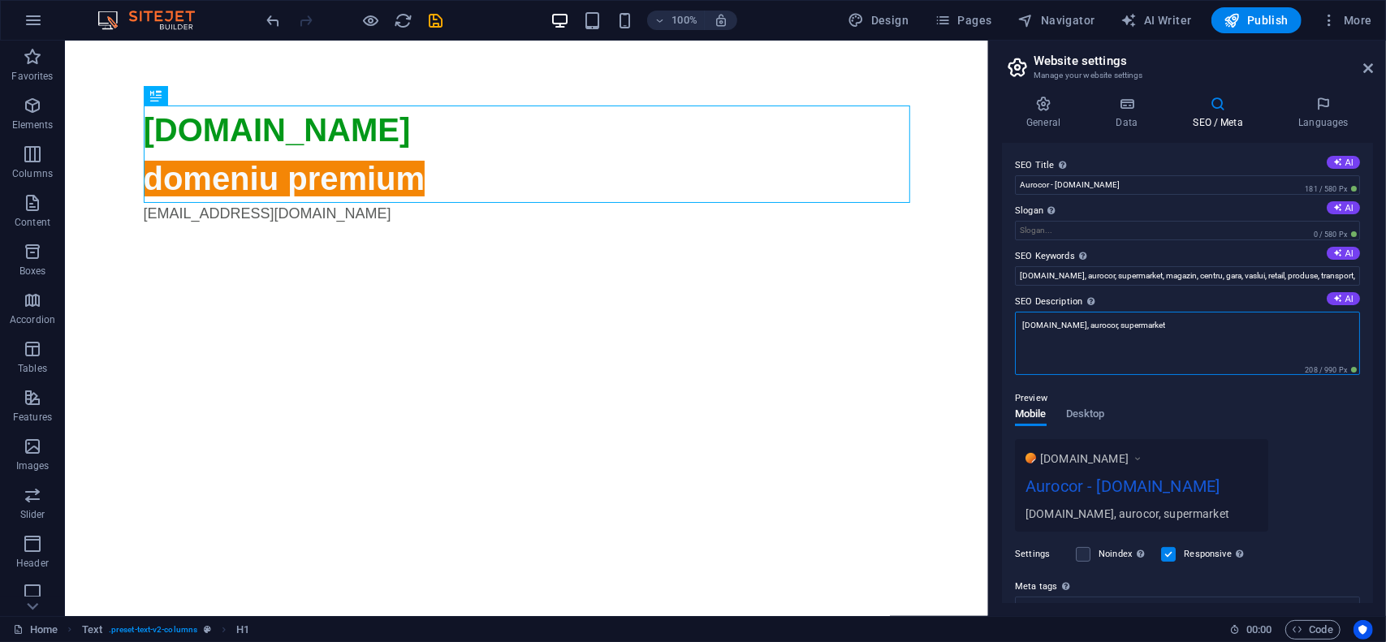
click at [1208, 339] on textarea "aurocor.ro, aurocor, supermarket" at bounding box center [1187, 343] width 345 height 63
paste textarea ", magazin, centru, gara, vaslui, retail, produse, transport, mancare, alimente"
type textarea "aurocor.ro, aurocor, supermarket, magazin, centru, gara, vaslui, retail, produs…"
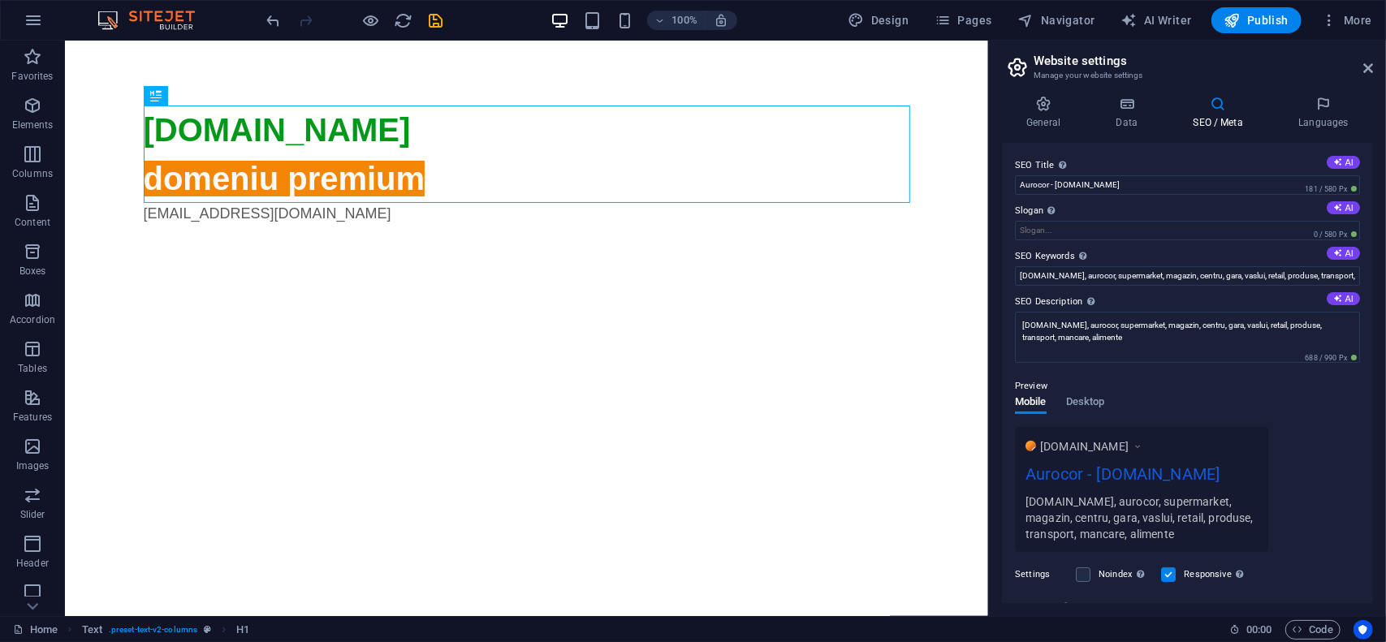
click at [1199, 394] on div "Preview" at bounding box center [1187, 386] width 345 height 19
click at [1046, 113] on h4 "General" at bounding box center [1046, 113] width 89 height 34
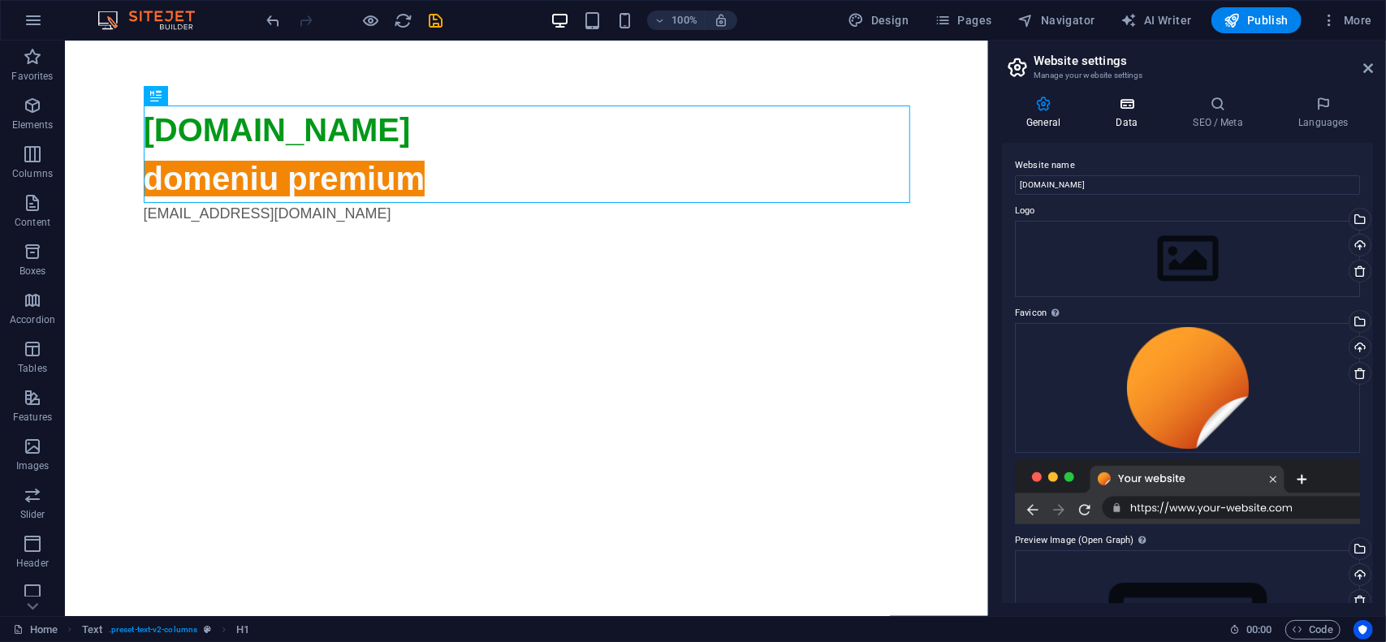
click at [1130, 110] on icon at bounding box center [1126, 104] width 71 height 16
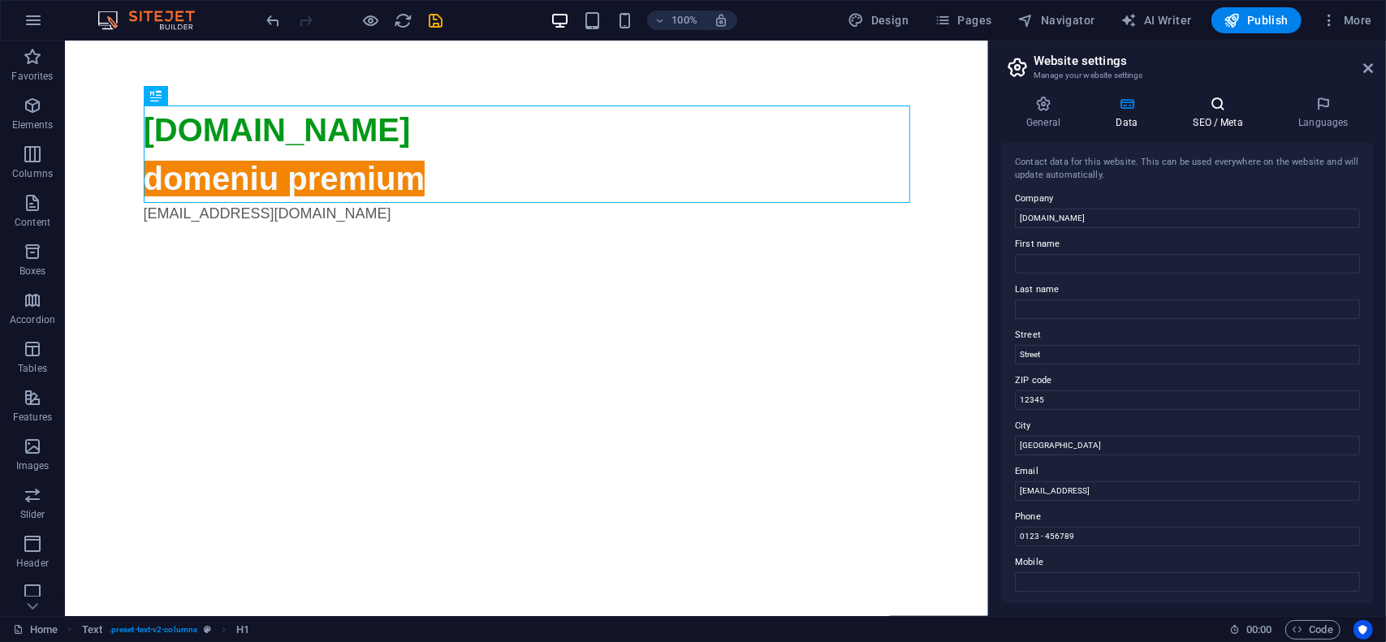
click at [1217, 102] on icon at bounding box center [1218, 104] width 99 height 16
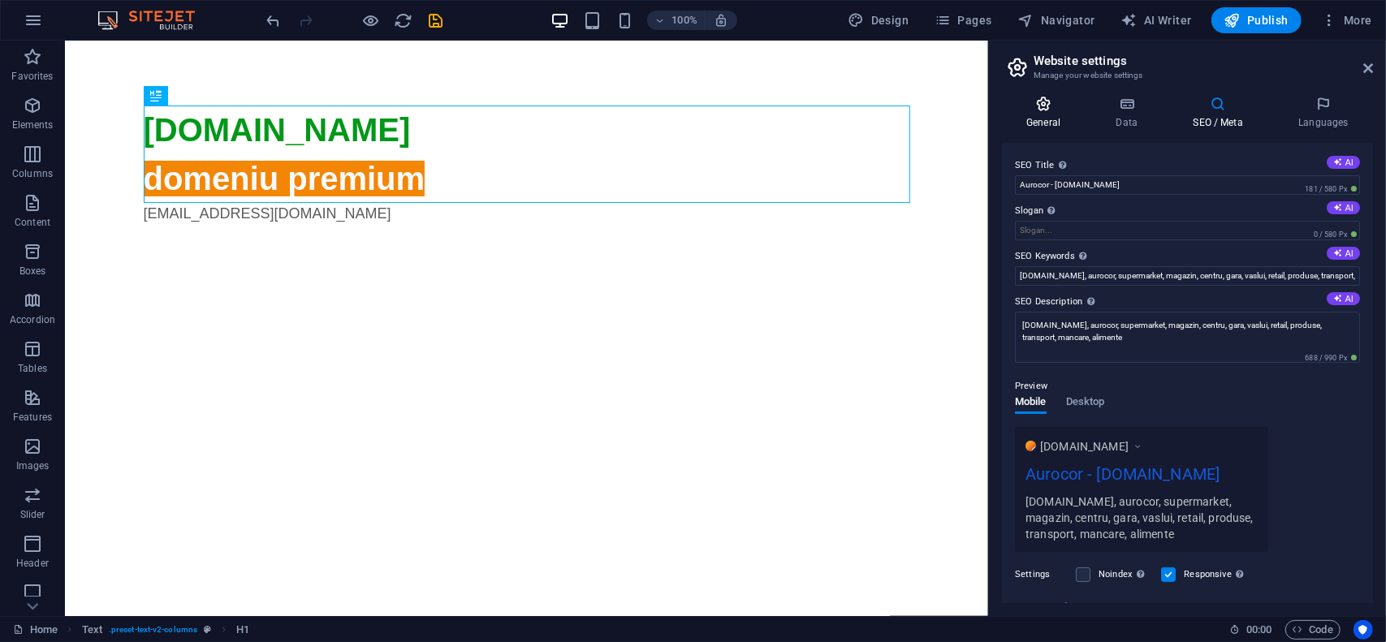
click at [1046, 102] on icon at bounding box center [1043, 104] width 83 height 16
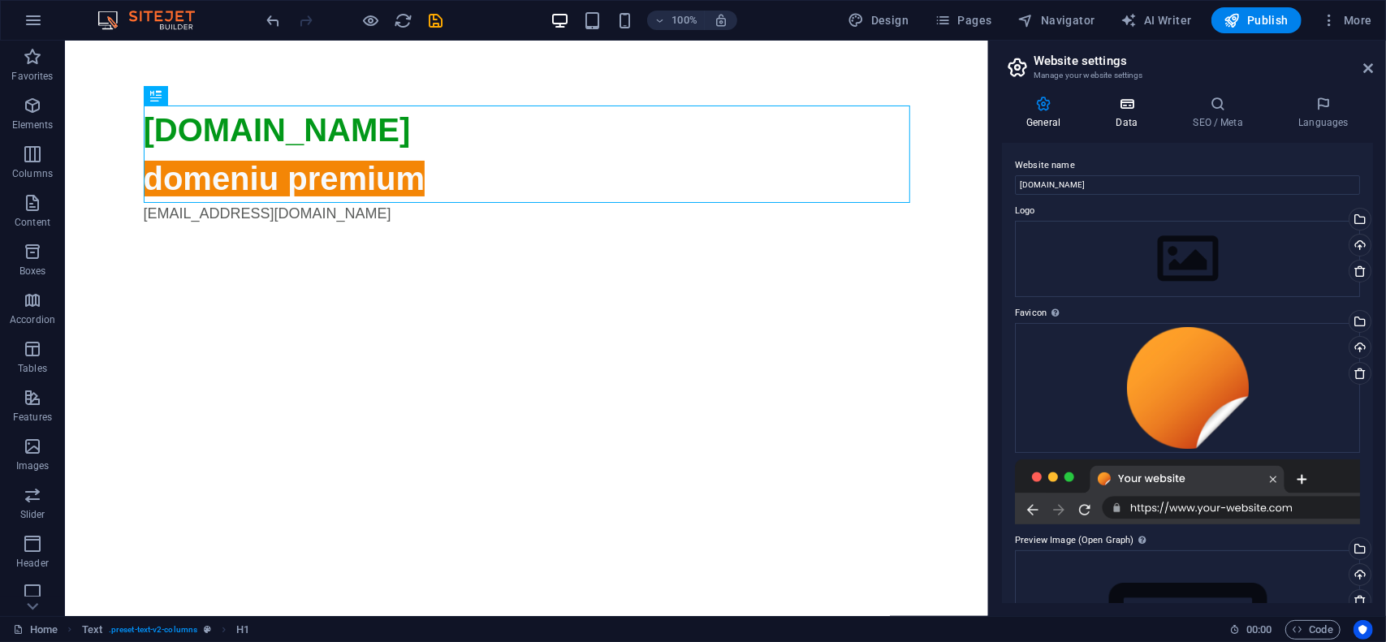
click at [1110, 106] on icon at bounding box center [1126, 104] width 71 height 16
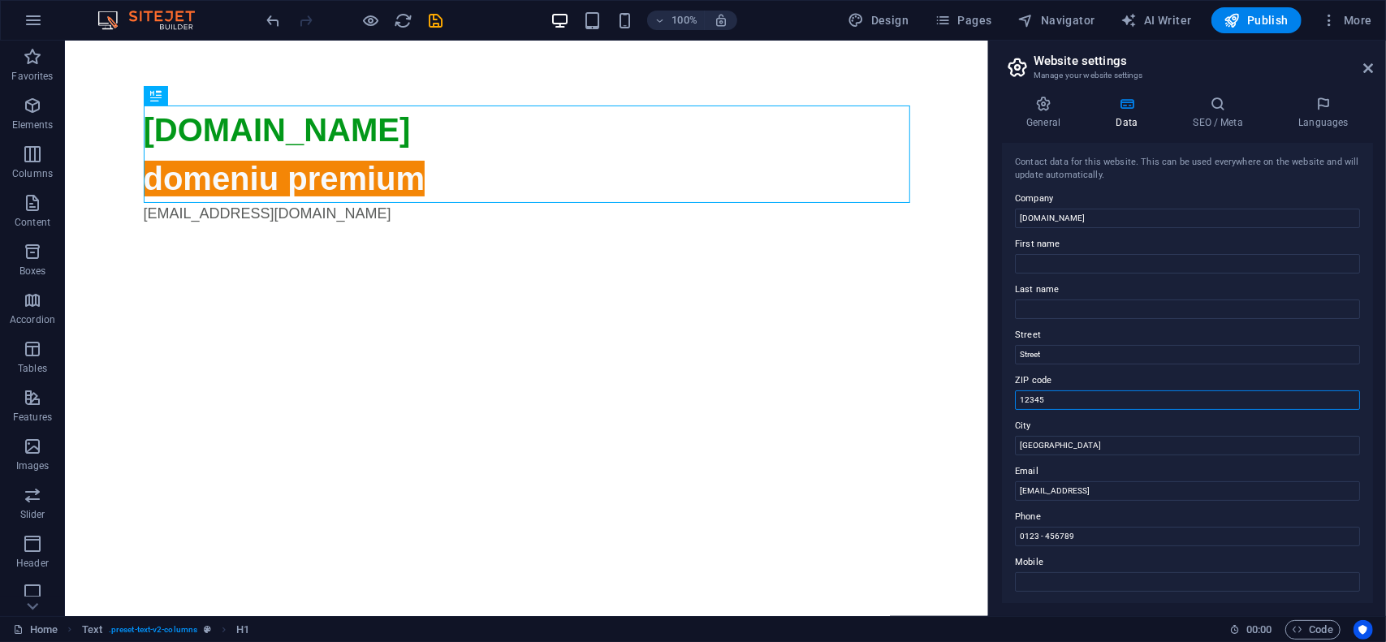
click at [1087, 404] on input "12345" at bounding box center [1187, 400] width 345 height 19
click at [1091, 357] on input "Street" at bounding box center [1187, 354] width 345 height 19
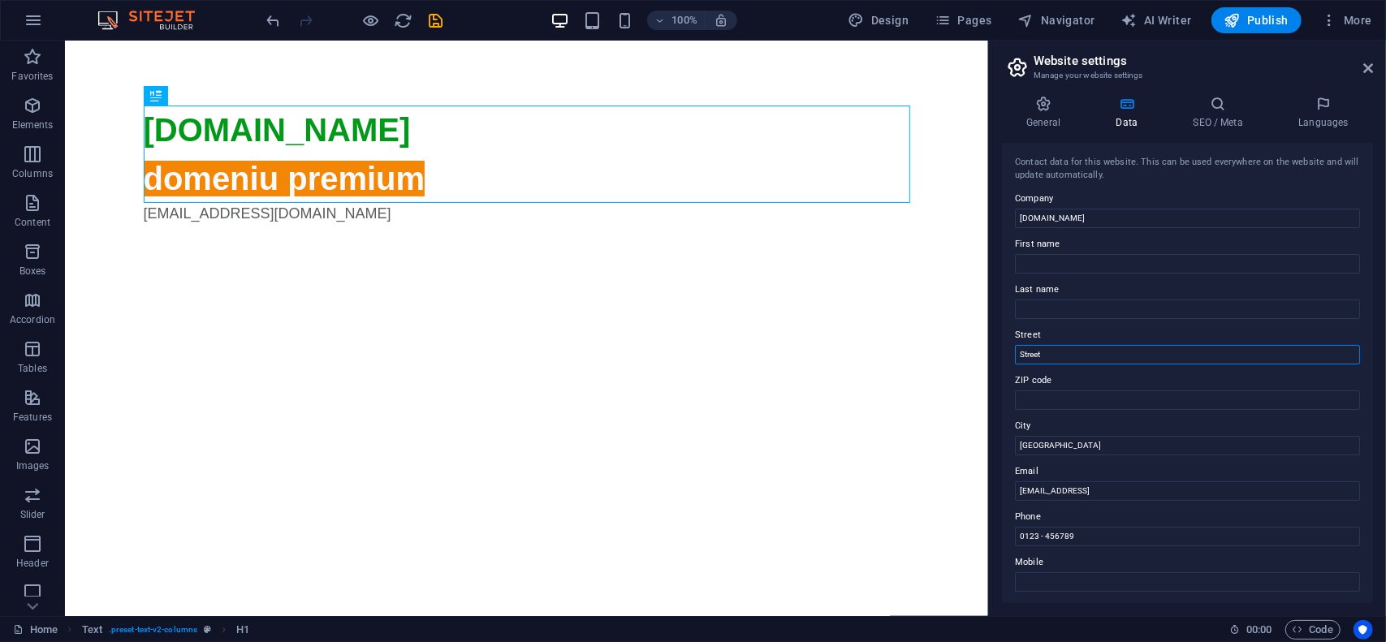
click at [1091, 357] on input "Street" at bounding box center [1187, 354] width 345 height 19
click at [1101, 531] on input "0123 - 456789" at bounding box center [1187, 536] width 345 height 19
click at [1074, 443] on input "[GEOGRAPHIC_DATA]" at bounding box center [1187, 445] width 345 height 19
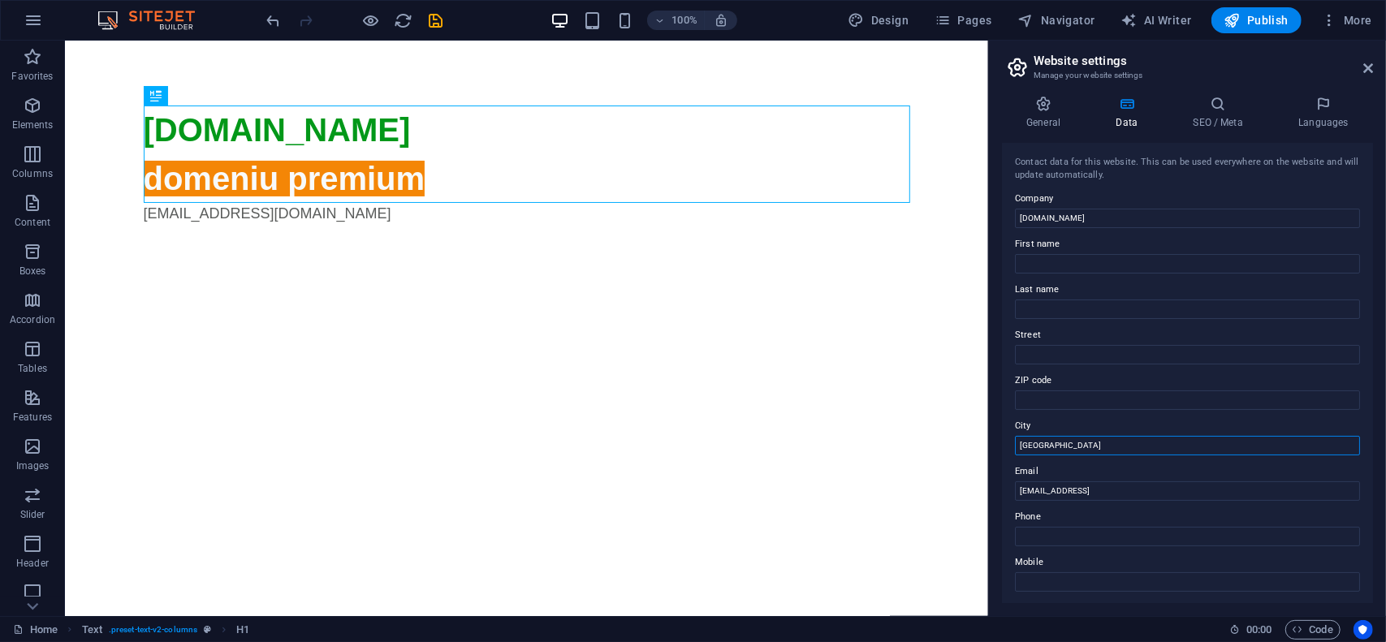
click at [1074, 443] on input "[GEOGRAPHIC_DATA]" at bounding box center [1187, 445] width 345 height 19
click at [1078, 423] on label "City" at bounding box center [1187, 426] width 345 height 19
click at [1078, 436] on input "City" at bounding box center [1187, 445] width 345 height 19
click at [1265, 30] on button "Publish" at bounding box center [1257, 20] width 90 height 26
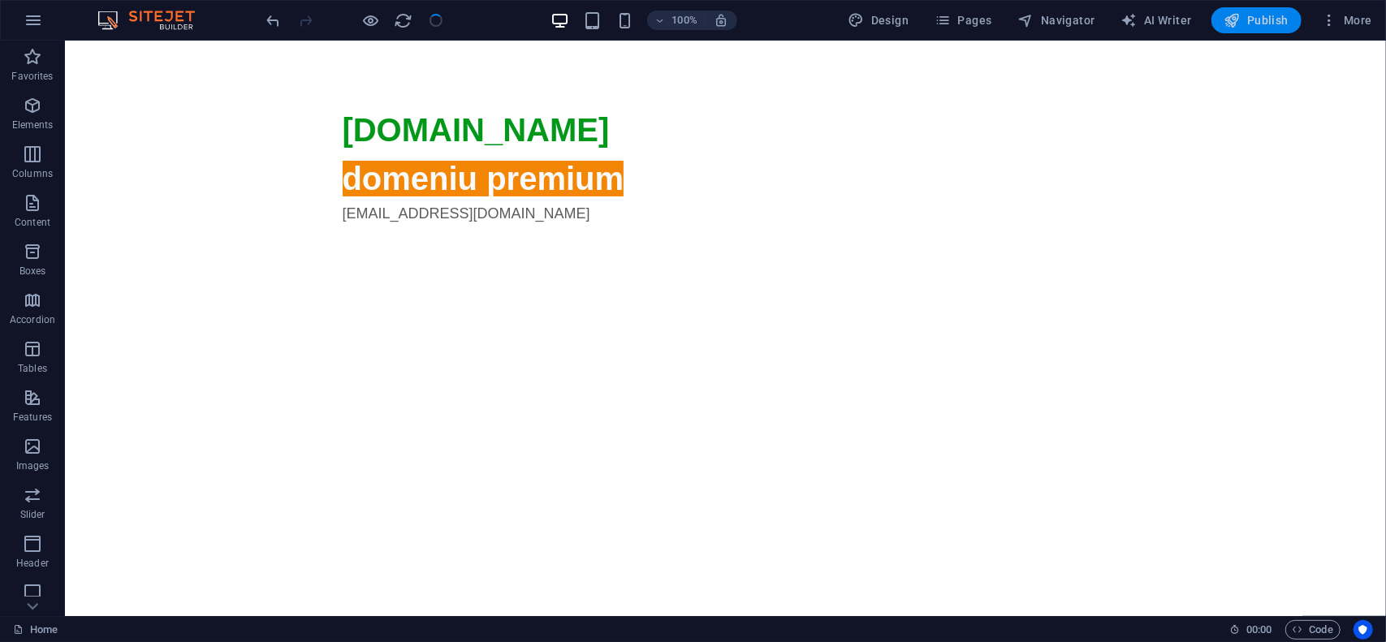
click at [1264, 15] on span "Publish" at bounding box center [1257, 20] width 64 height 16
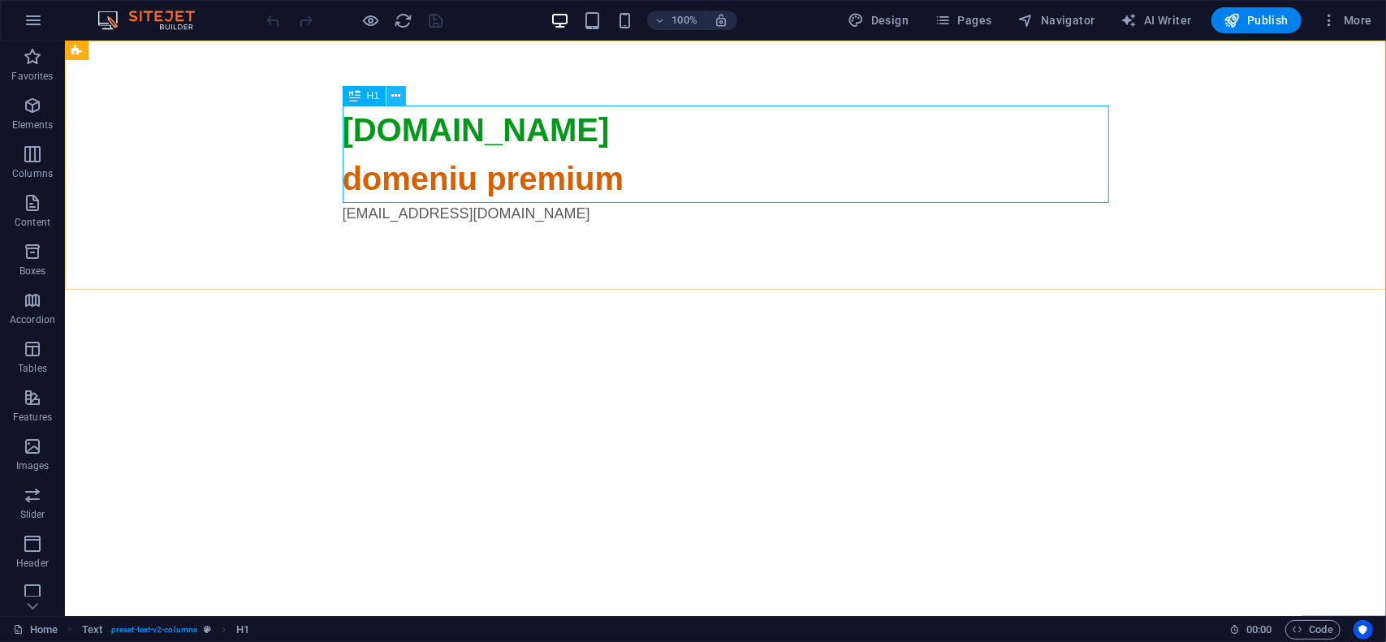
click at [399, 102] on icon at bounding box center [396, 96] width 9 height 17
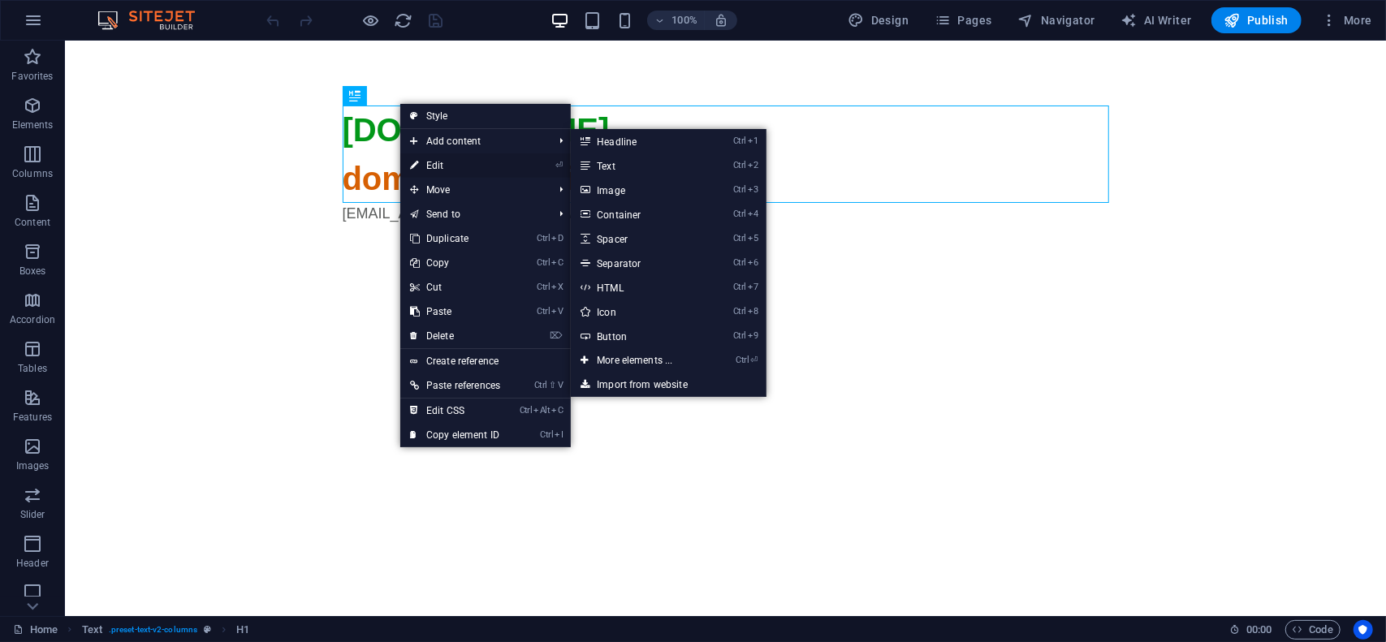
click at [447, 165] on link "⏎ Edit" at bounding box center [455, 165] width 110 height 24
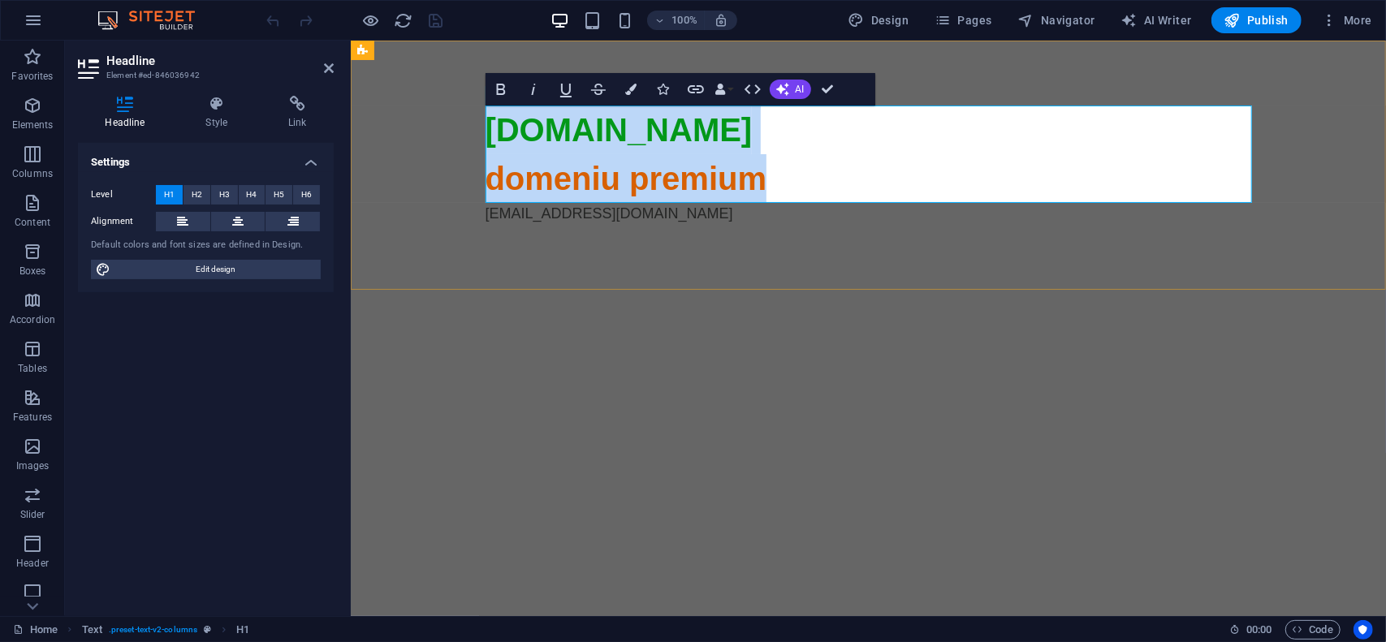
click at [565, 180] on span "domeniu premium" at bounding box center [626, 178] width 282 height 36
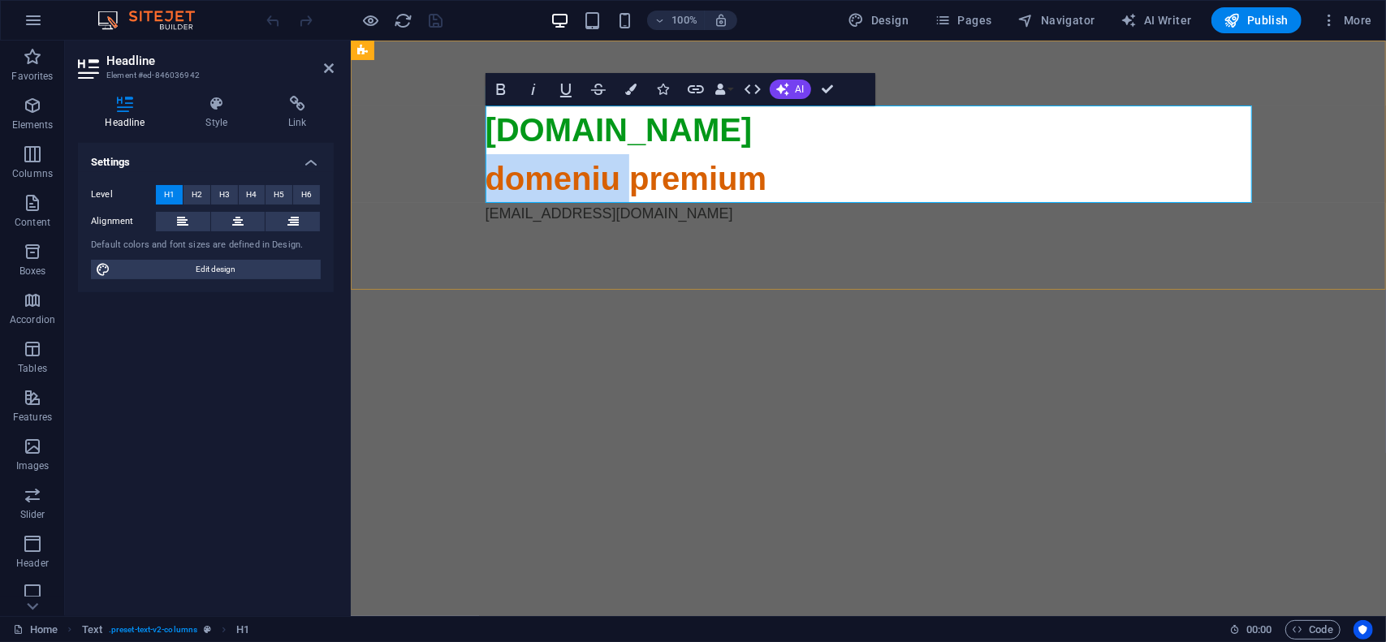
click at [565, 180] on span "domeniu premium" at bounding box center [626, 178] width 282 height 36
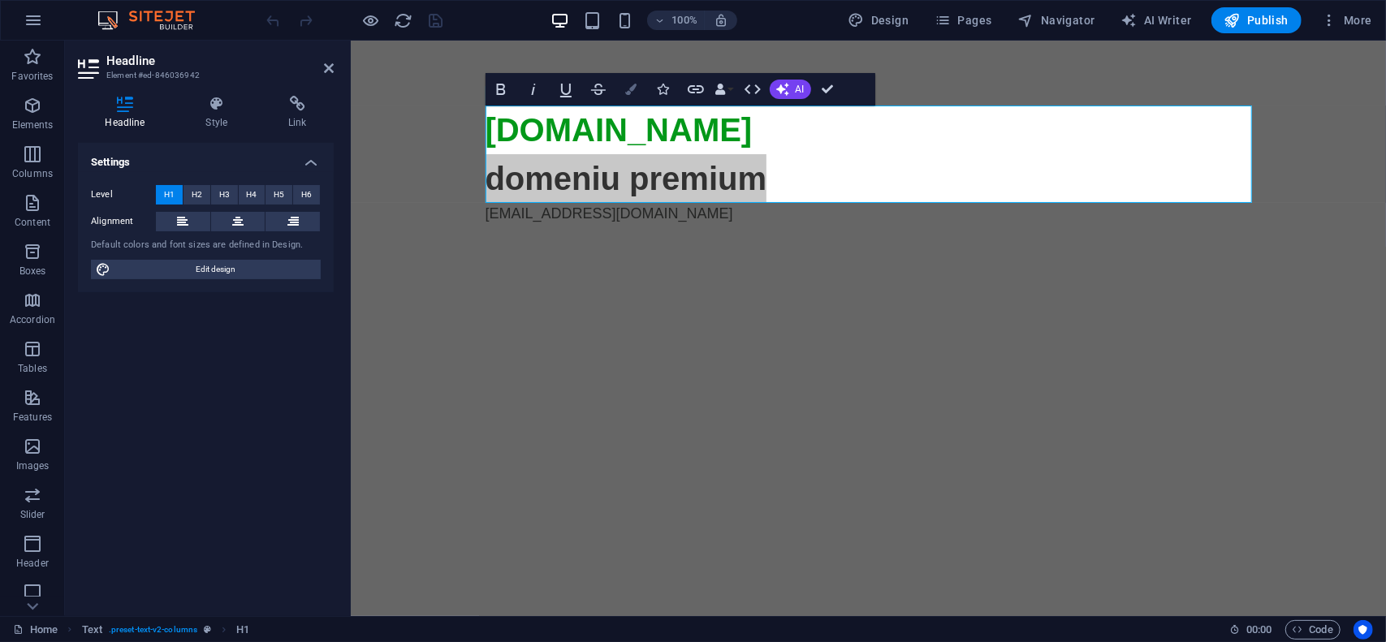
click at [632, 96] on button "Colors" at bounding box center [631, 89] width 31 height 32
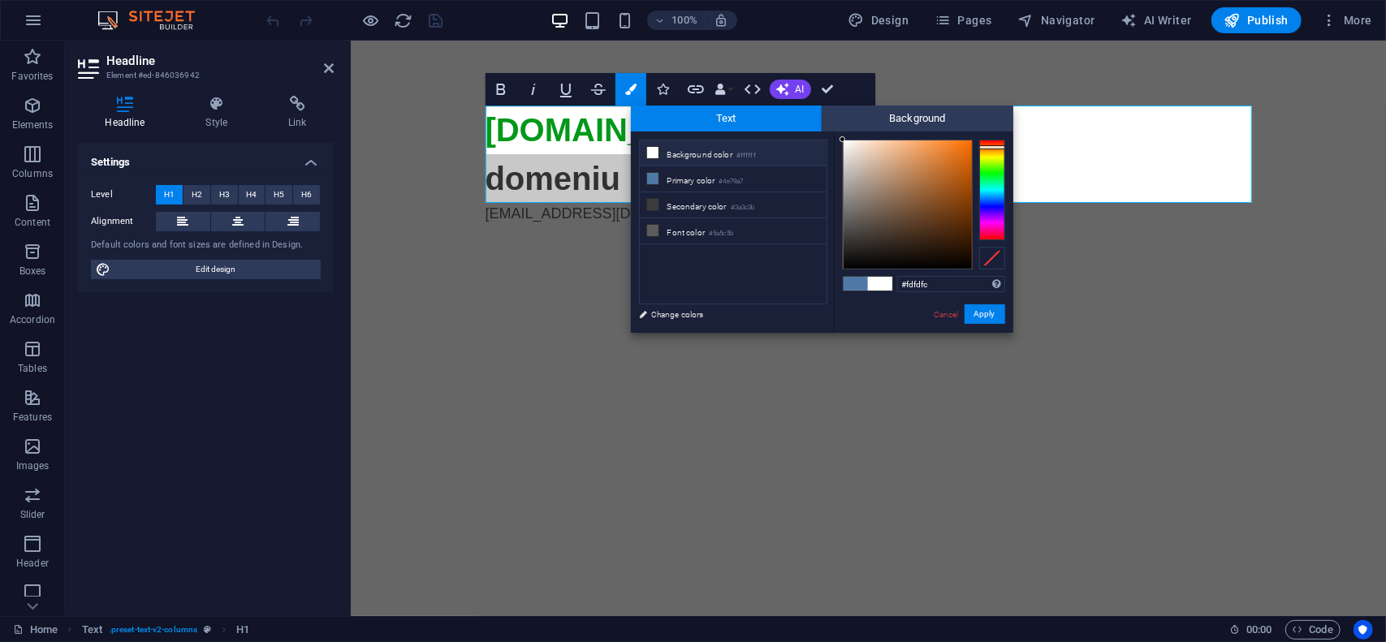
type input "#ffffff"
drag, startPoint x: 845, startPoint y: 148, endPoint x: 841, endPoint y: 139, distance: 9.5
click at [844, 140] on div at bounding box center [908, 204] width 128 height 128
click at [989, 311] on button "Apply" at bounding box center [985, 314] width 41 height 19
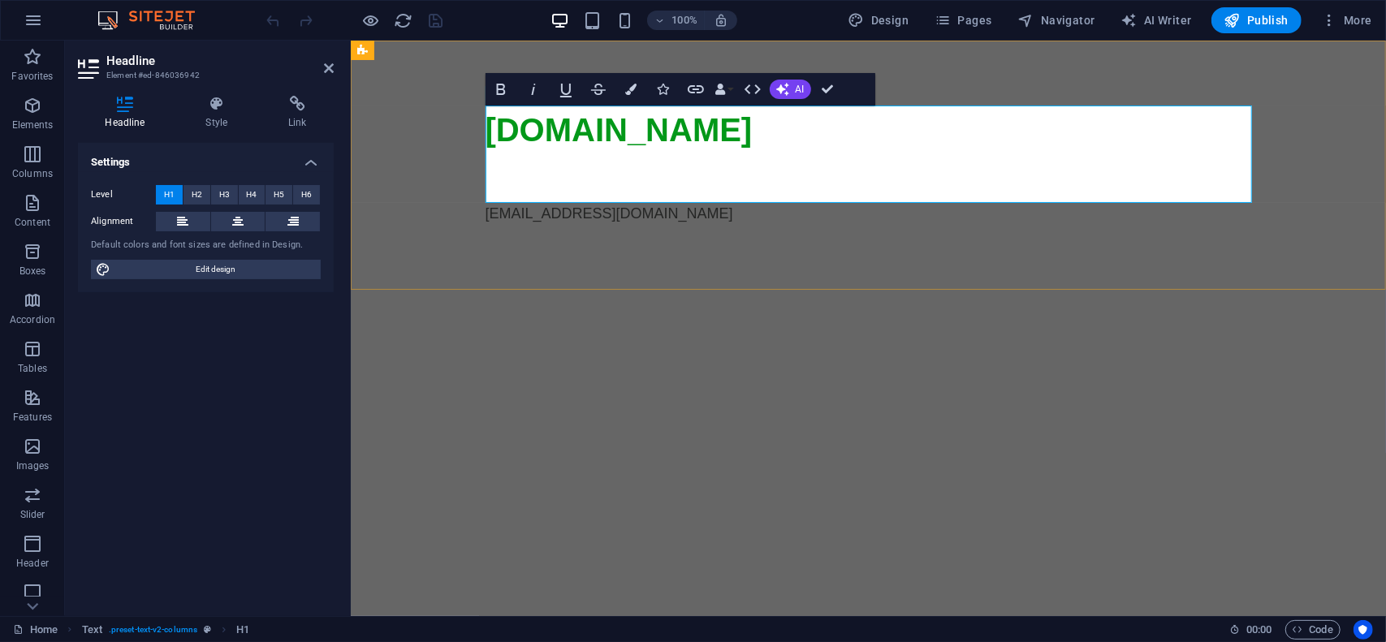
click at [734, 167] on span "domeniu premium" at bounding box center [626, 178] width 282 height 36
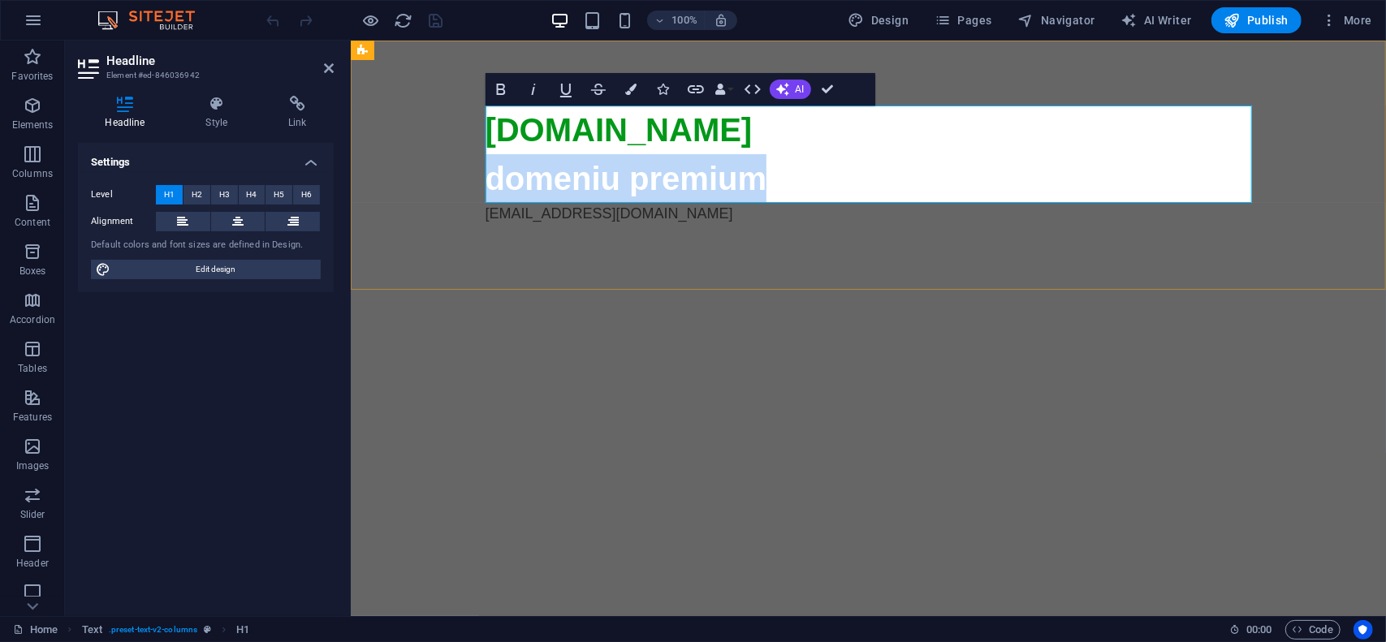
click at [734, 167] on span "domeniu premium" at bounding box center [626, 178] width 282 height 36
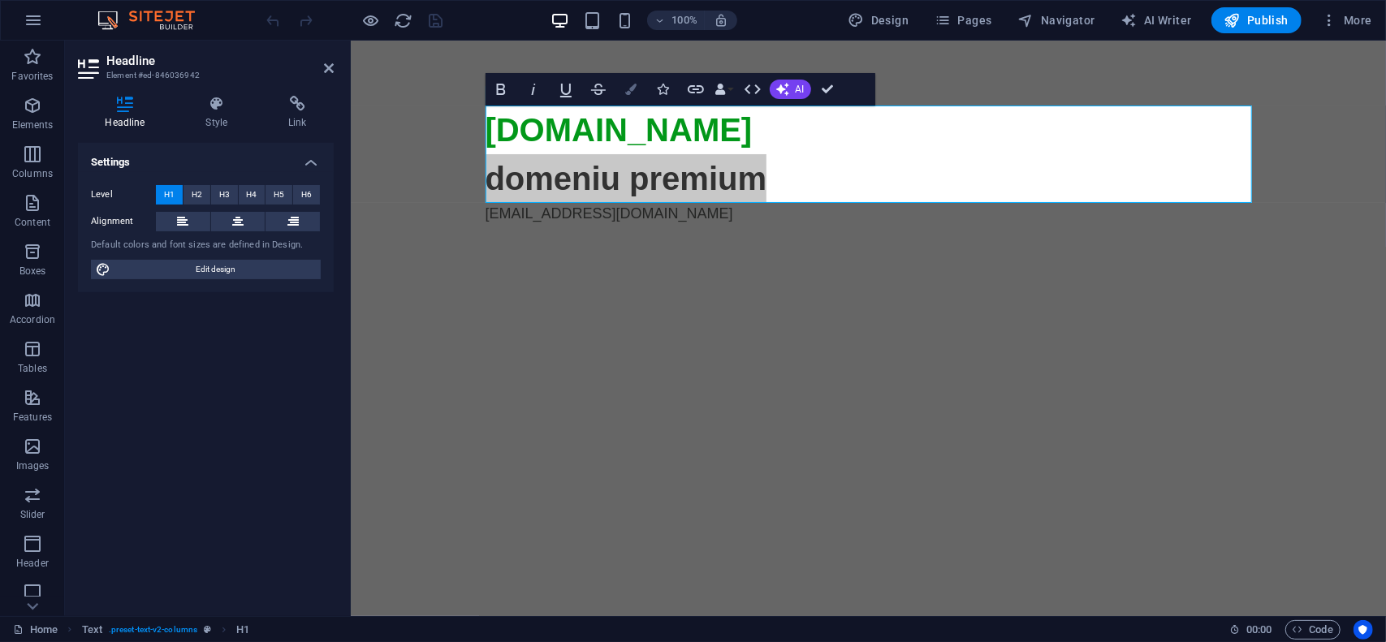
click at [625, 90] on icon "button" at bounding box center [630, 89] width 11 height 11
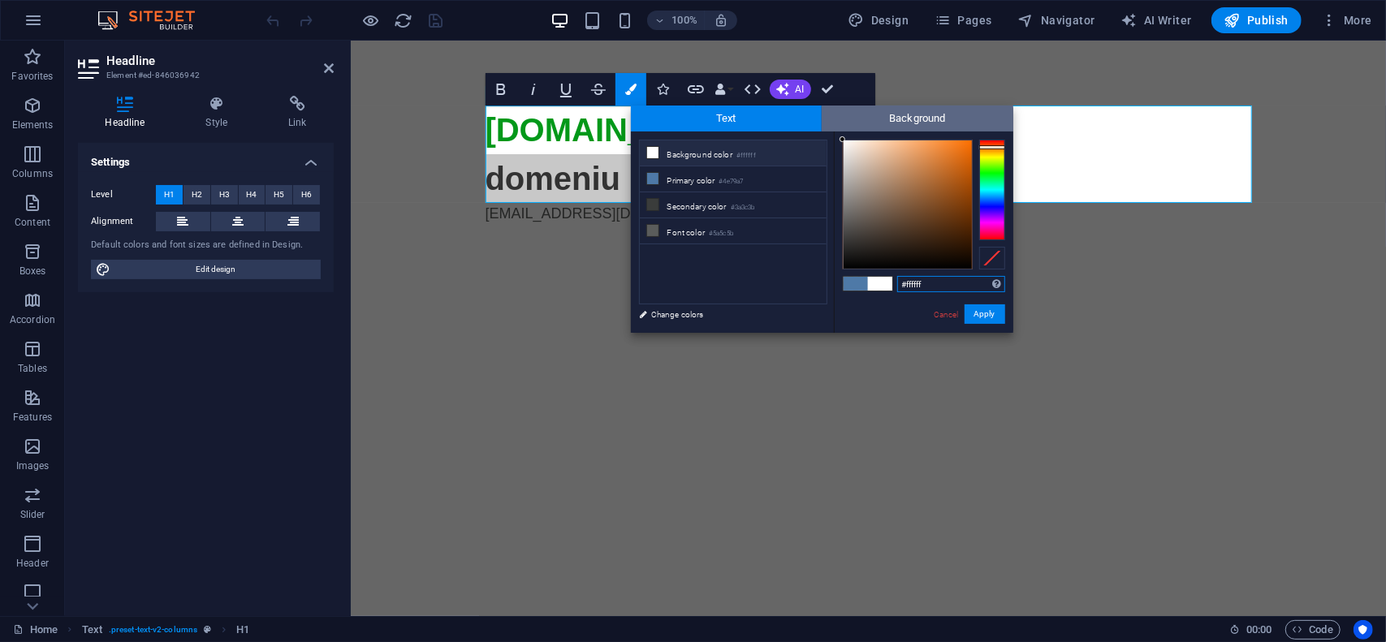
click at [948, 114] on span "Background" at bounding box center [918, 119] width 192 height 26
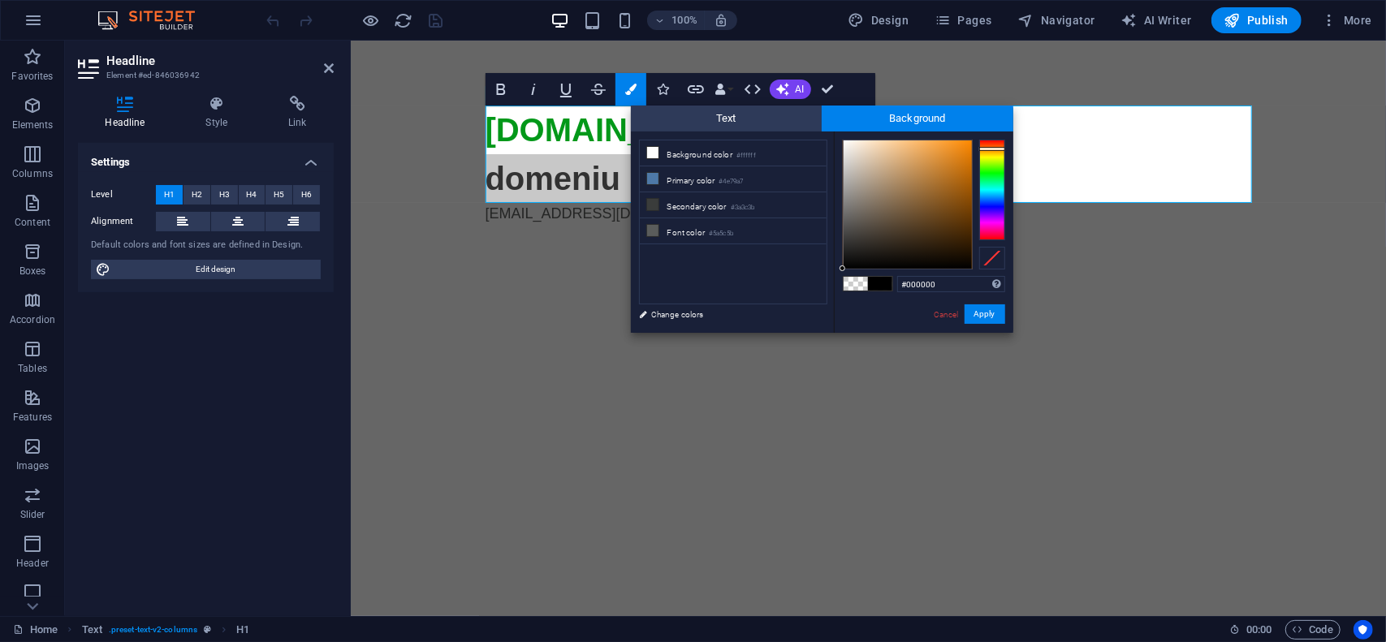
drag, startPoint x: 991, startPoint y: 150, endPoint x: 978, endPoint y: 144, distance: 14.5
click at [988, 149] on div at bounding box center [992, 190] width 26 height 101
type input "#fa8702"
click at [970, 142] on div at bounding box center [908, 204] width 128 height 128
click at [992, 312] on button "Apply" at bounding box center [985, 314] width 41 height 19
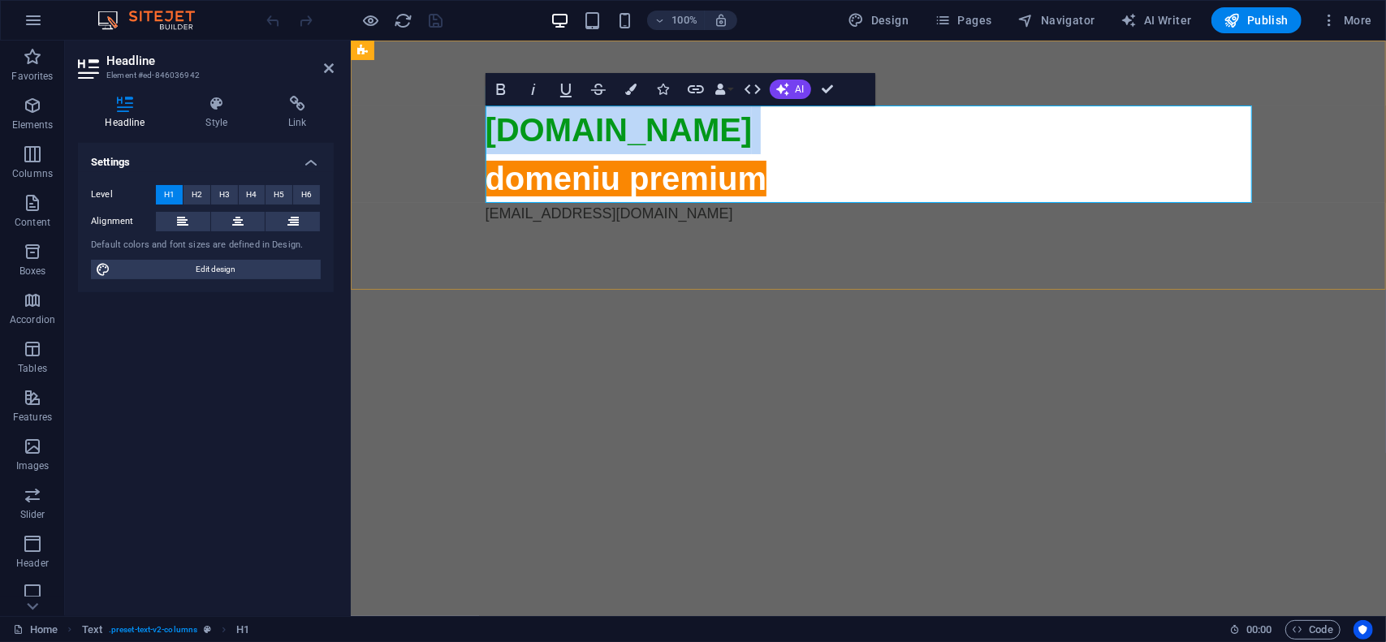
click at [824, 187] on h1 "decra.ro domeniu premium" at bounding box center [868, 153] width 767 height 97
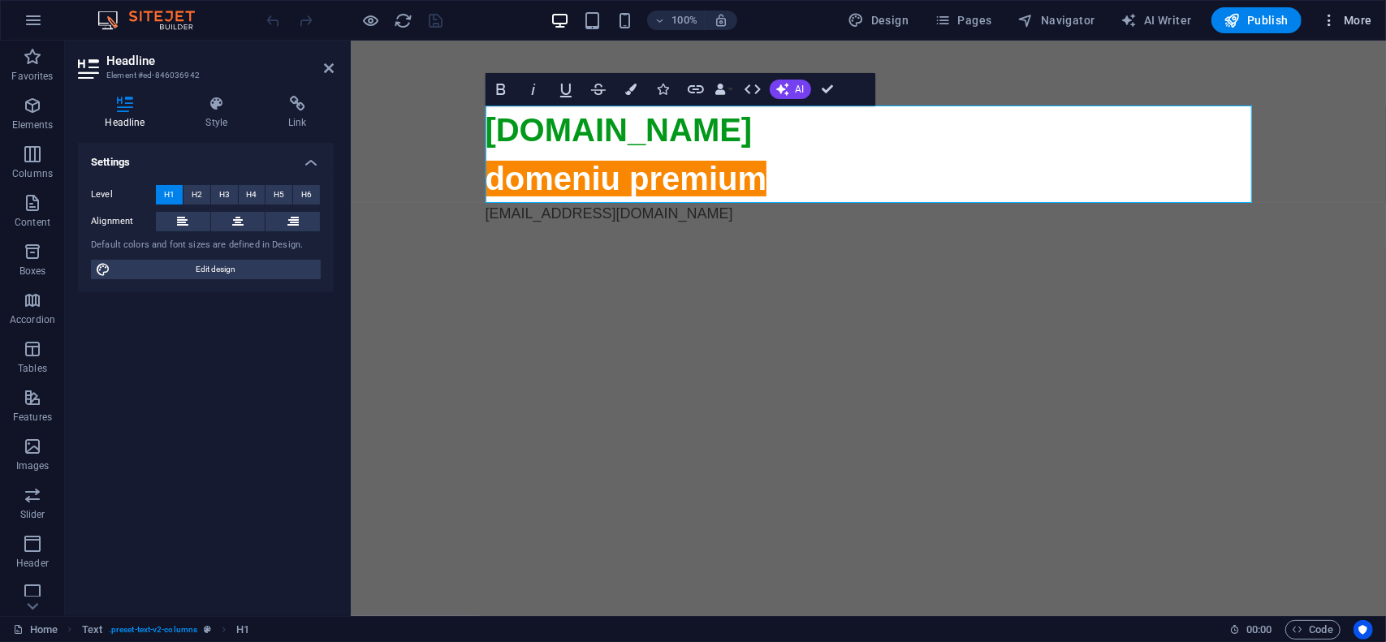
click at [1333, 16] on icon "button" at bounding box center [1329, 20] width 16 height 16
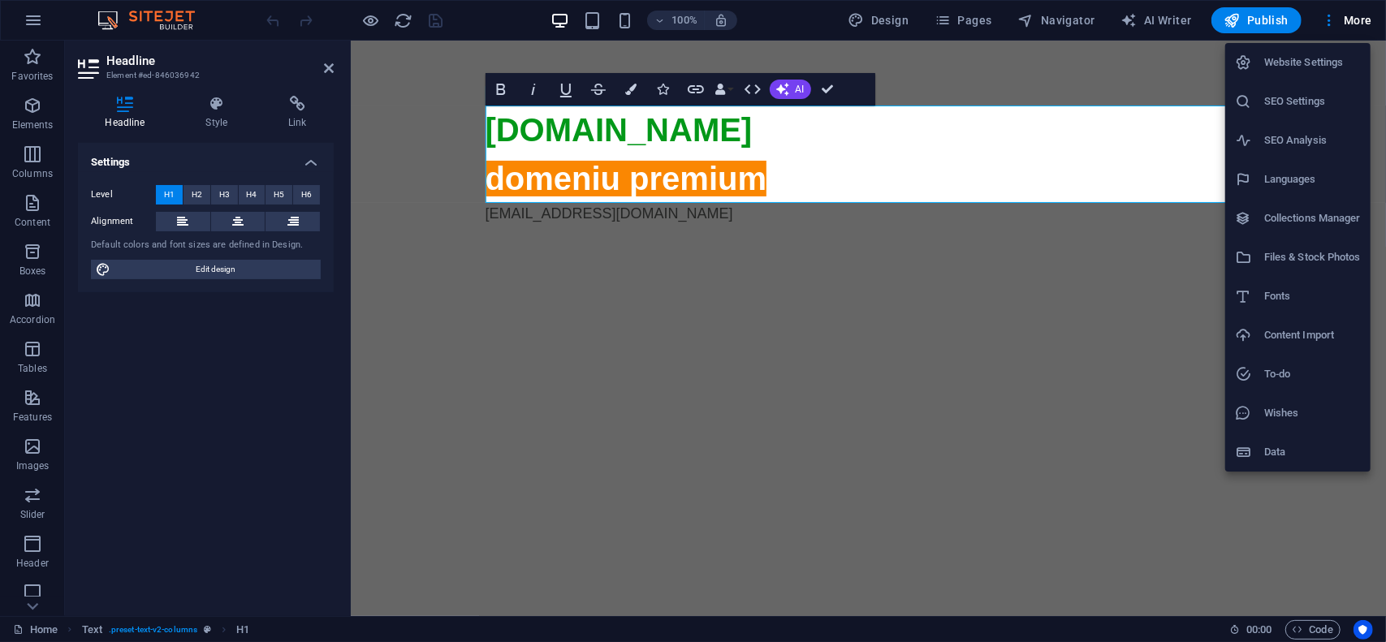
click at [1330, 56] on h6 "Website Settings" at bounding box center [1312, 62] width 97 height 19
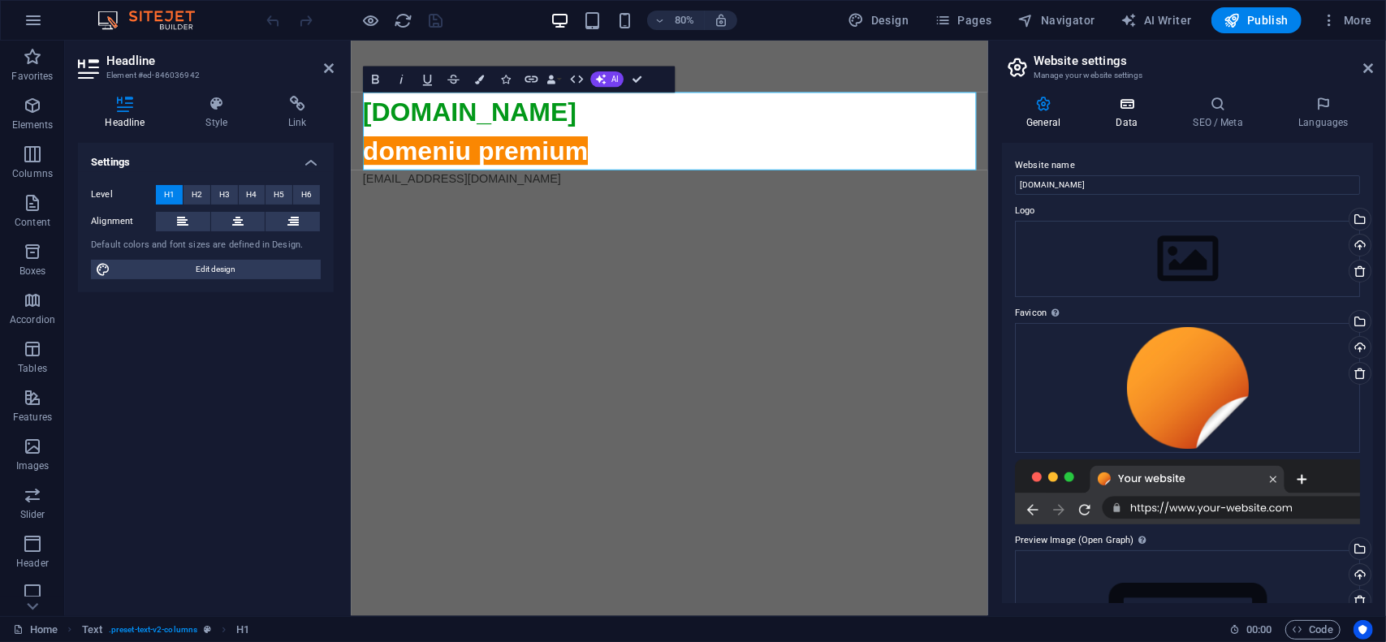
click at [1127, 114] on h4 "Data" at bounding box center [1129, 113] width 77 height 34
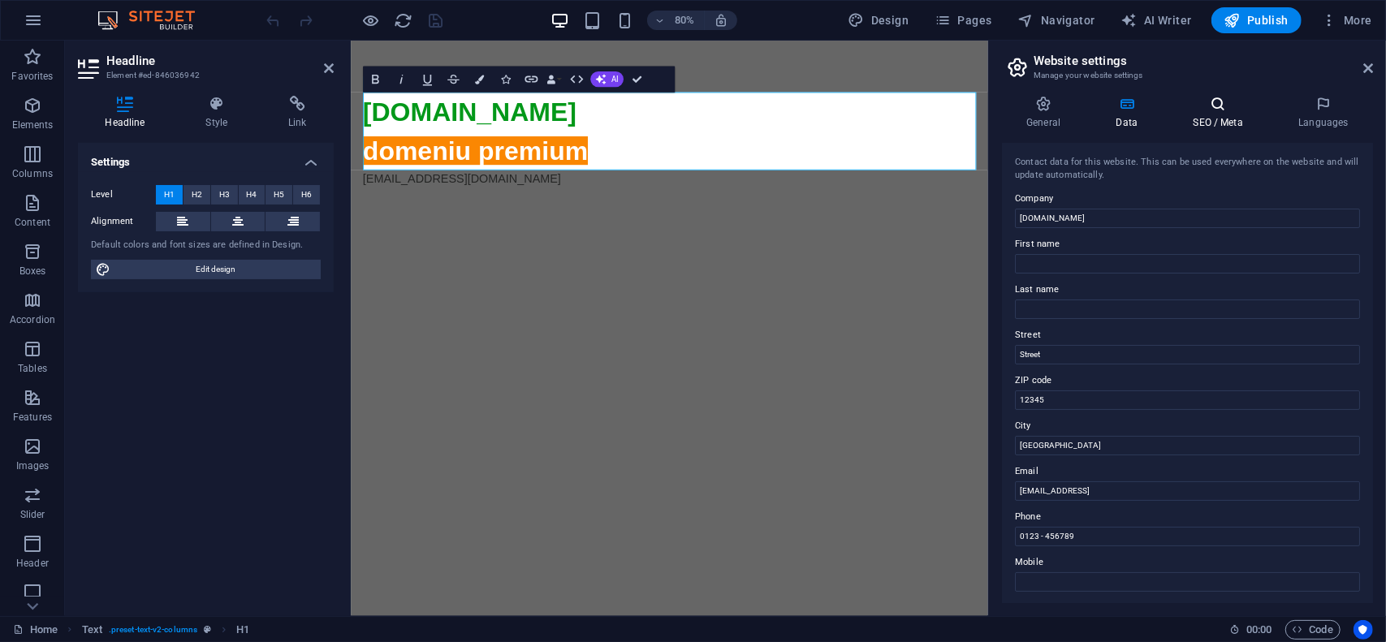
click at [1216, 116] on h4 "SEO / Meta" at bounding box center [1222, 113] width 106 height 34
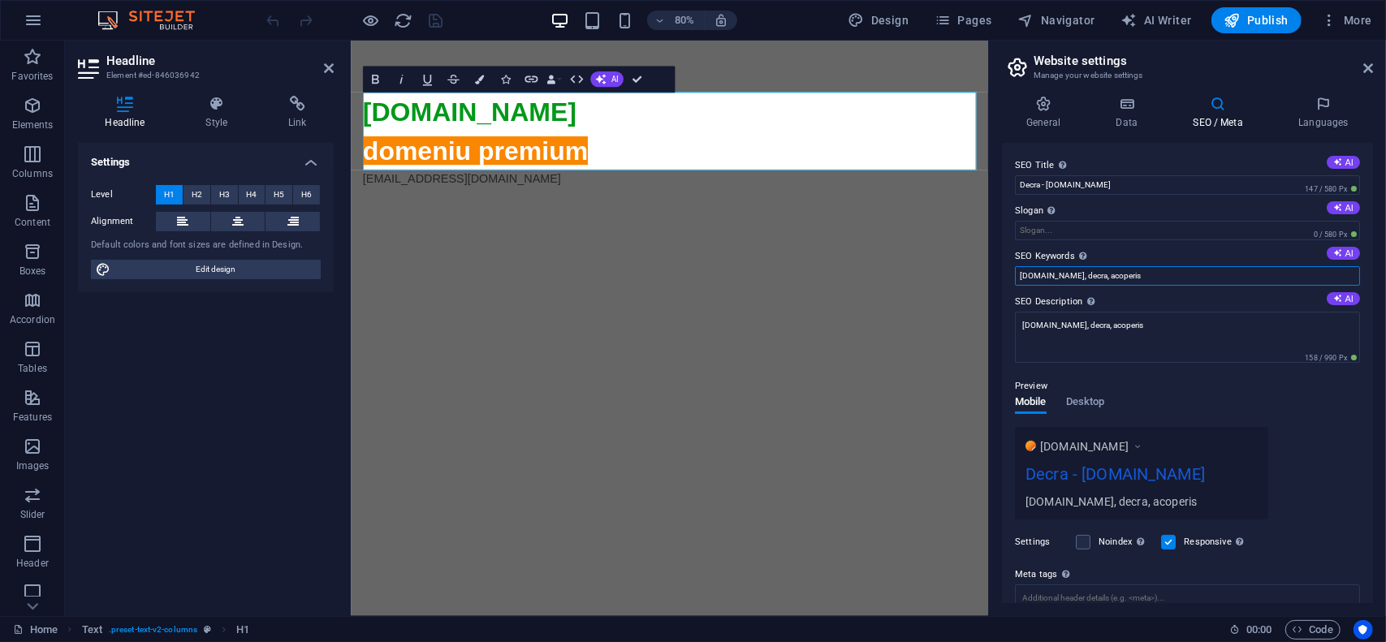
click at [1171, 280] on input "decra.ro, decra, acoperis" at bounding box center [1187, 275] width 345 height 19
click at [1137, 271] on input "decra.ro, decra, acoperis" at bounding box center [1187, 275] width 345 height 19
type input "decra.ro, decra, acoperis, tigla,"
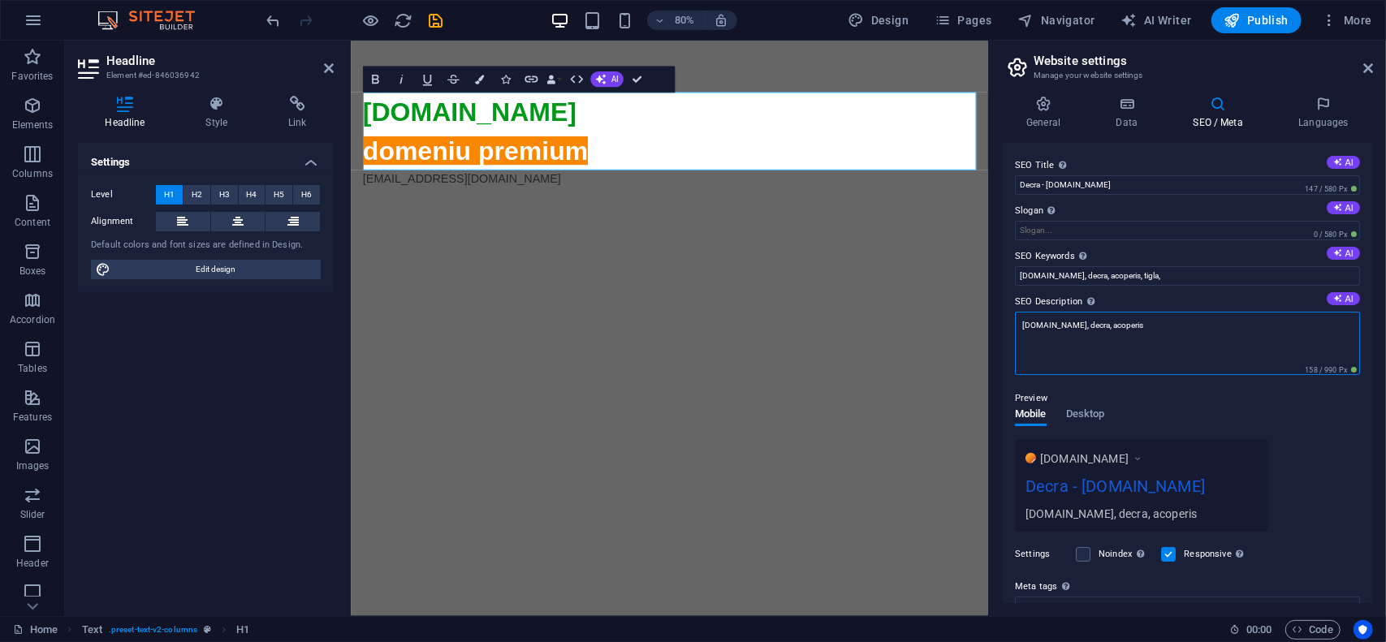
click at [1143, 339] on textarea "decra.ro, decra, acoperis" at bounding box center [1187, 343] width 345 height 63
click at [1180, 324] on textarea "decra.ro, decra, acoperis, tigla," at bounding box center [1187, 343] width 345 height 63
click at [1128, 328] on textarea "decra.ro, decra, acoperis, tigla, sistem pluvial, tabla faltuita," at bounding box center [1187, 343] width 345 height 63
click at [1284, 318] on textarea "decra.ro, decra, acoperis, tigla metalica, sistem pluvial, tabla faltuita," at bounding box center [1187, 343] width 345 height 63
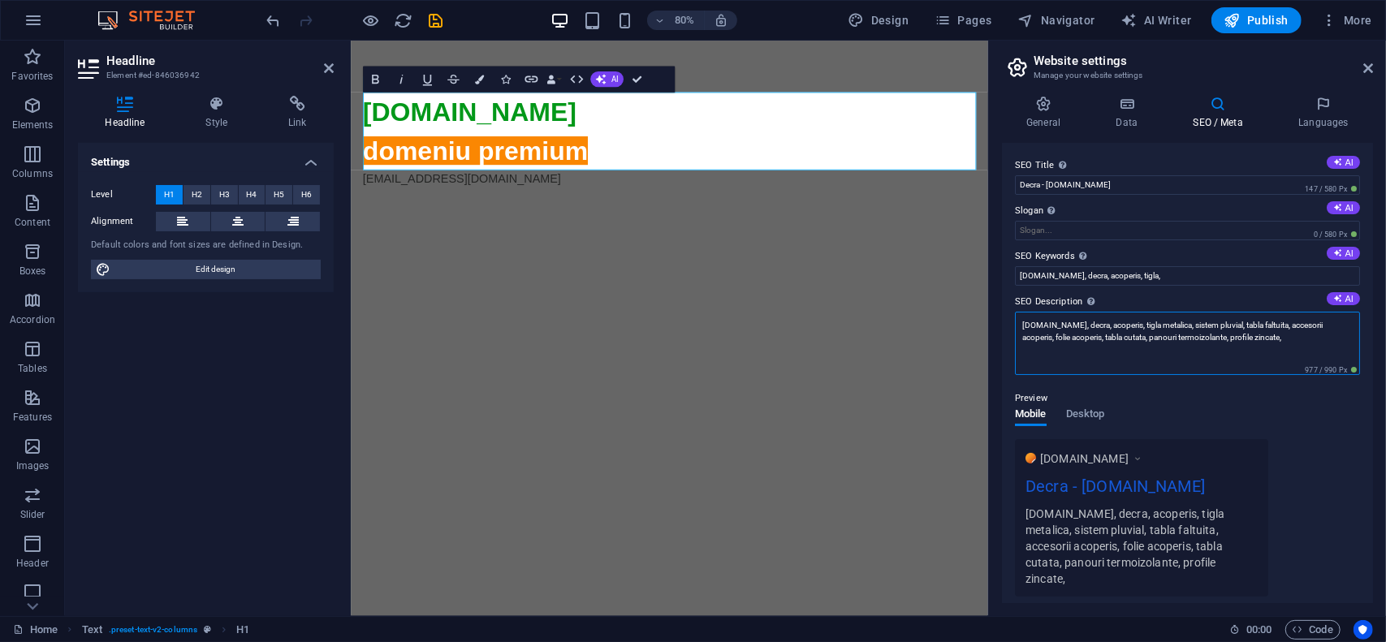
click at [1278, 343] on textarea "decra.ro, decra, acoperis, tigla metalica, sistem pluvial, tabla faltuita, acce…" at bounding box center [1187, 343] width 345 height 63
click at [1249, 326] on textarea "decra.ro, decra, acoperis, tigla metalica, sistem pluvial, tabla faltuita, acce…" at bounding box center [1187, 343] width 345 height 63
type textarea "decra.ro, decra, acoperis, tigla metalica, sistem pluvial, tabla faltuita, acce…"
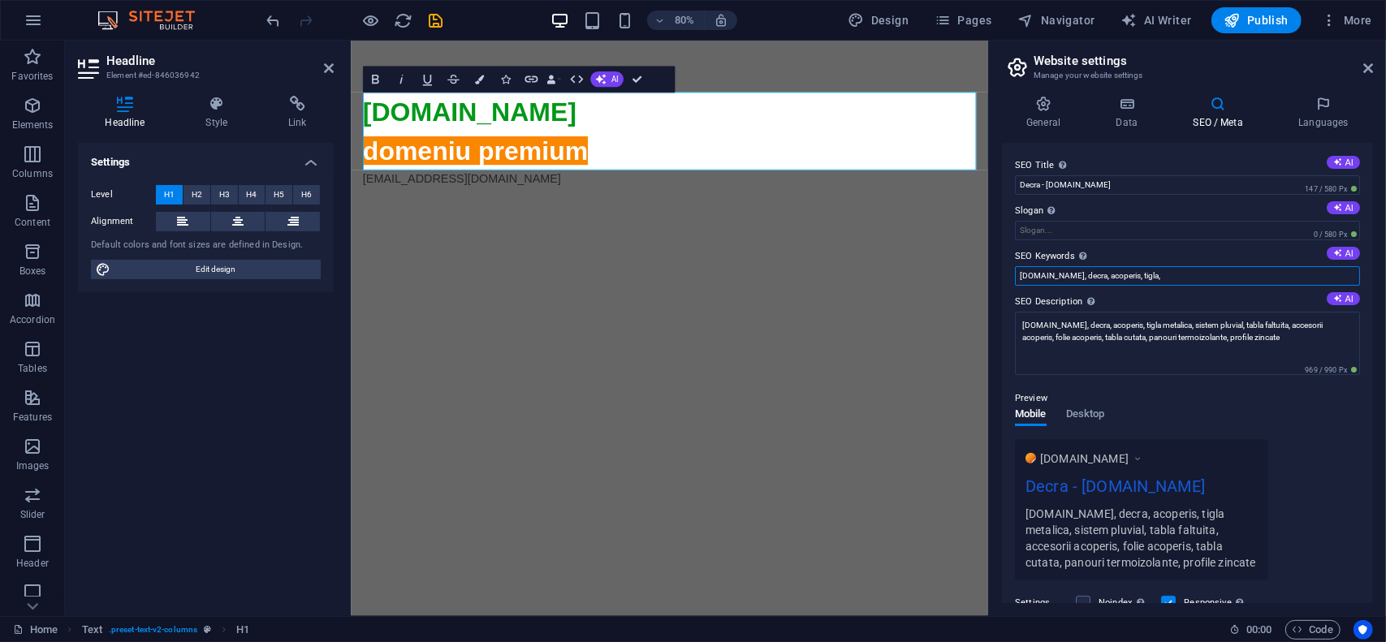
click at [1206, 279] on input "decra.ro, decra, acoperis, tigla," at bounding box center [1187, 275] width 345 height 19
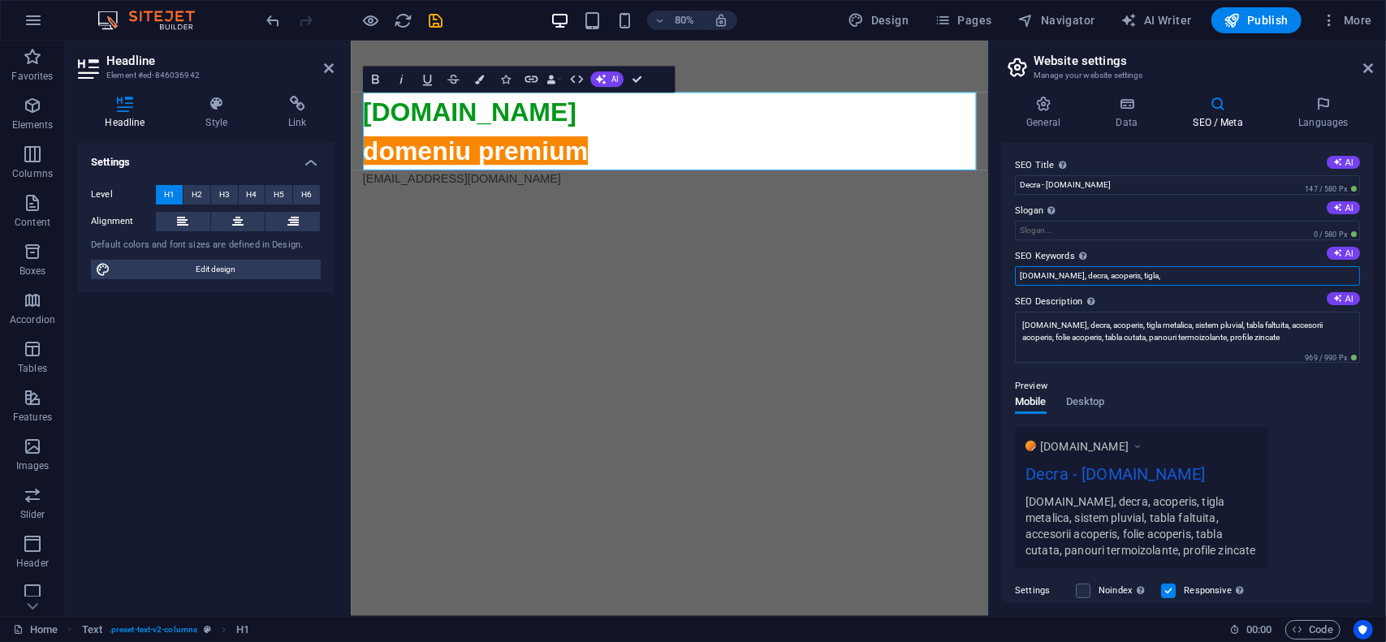
click at [1206, 279] on input "decra.ro, decra, acoperis, tigla," at bounding box center [1187, 275] width 345 height 19
paste input "metalica, sistem pluvial, tabla faltuita, accesorii acoperis, folie acoperis, t…"
type input "decra.ro, decra, acoperis, tigla metalica, sistem pluvial, tabla faltuita, acce…"
click at [1194, 378] on div "Preview" at bounding box center [1187, 386] width 345 height 19
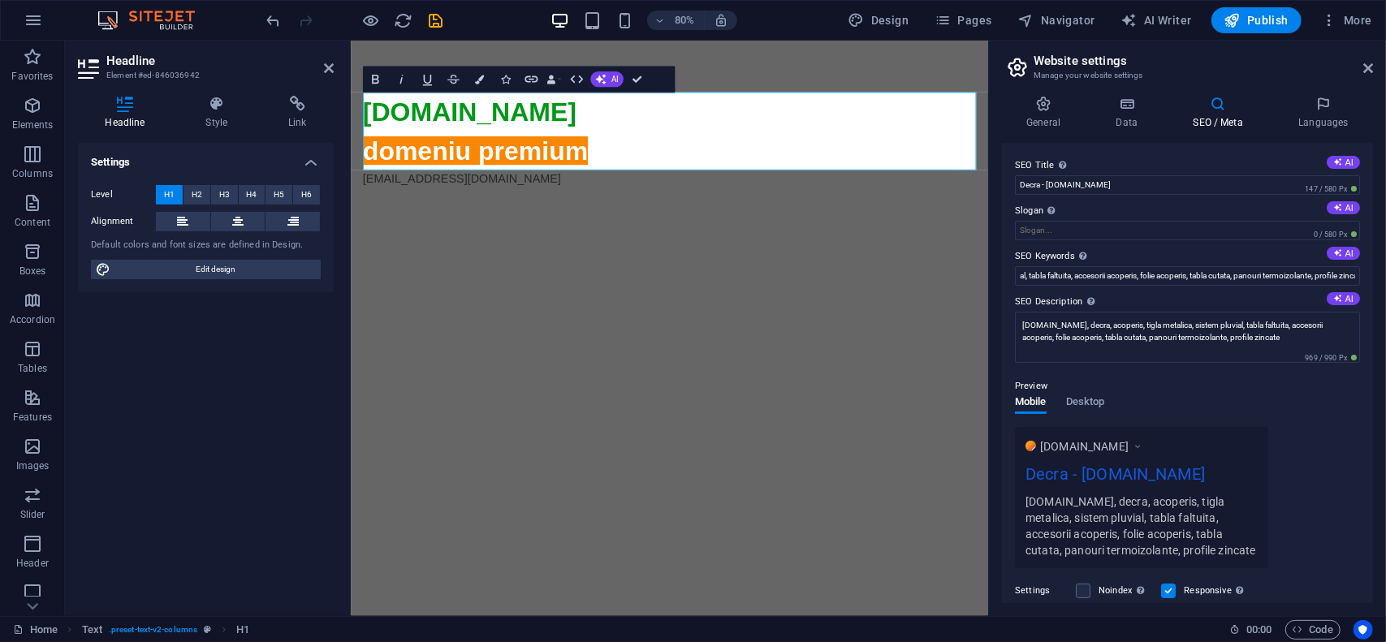
scroll to position [0, 0]
click at [1275, 15] on span "Publish" at bounding box center [1257, 20] width 64 height 16
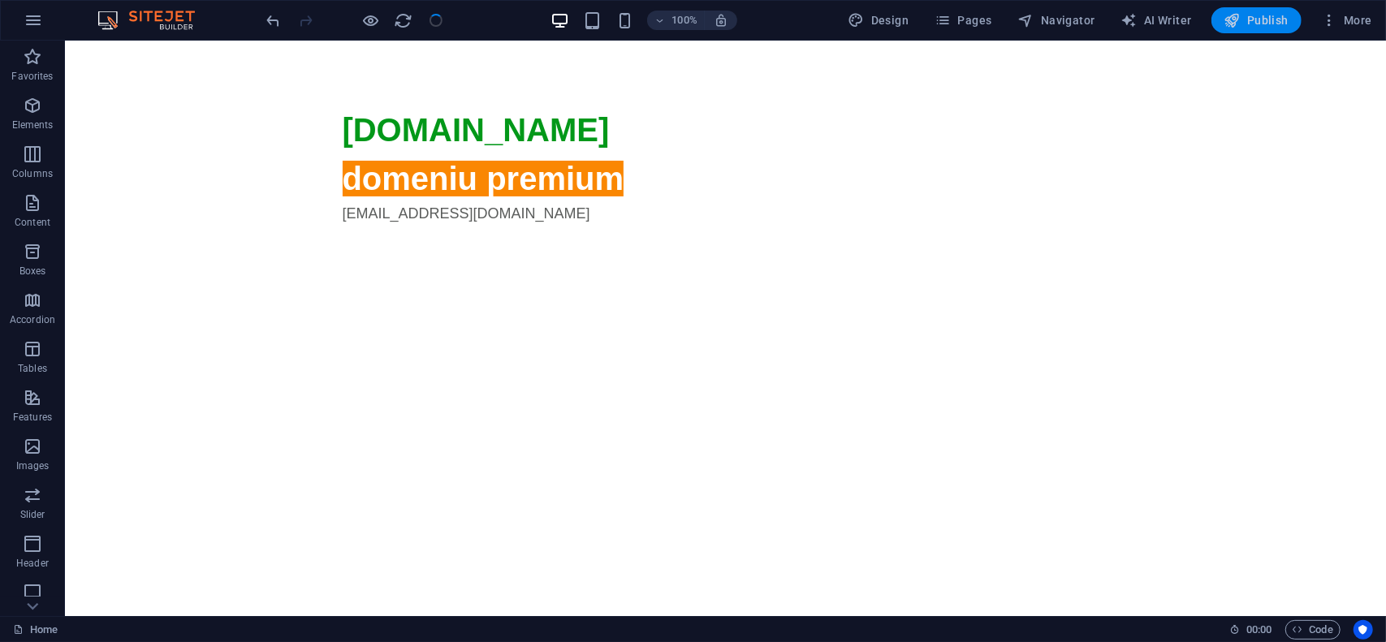
click at [1269, 20] on span "Publish" at bounding box center [1257, 20] width 64 height 16
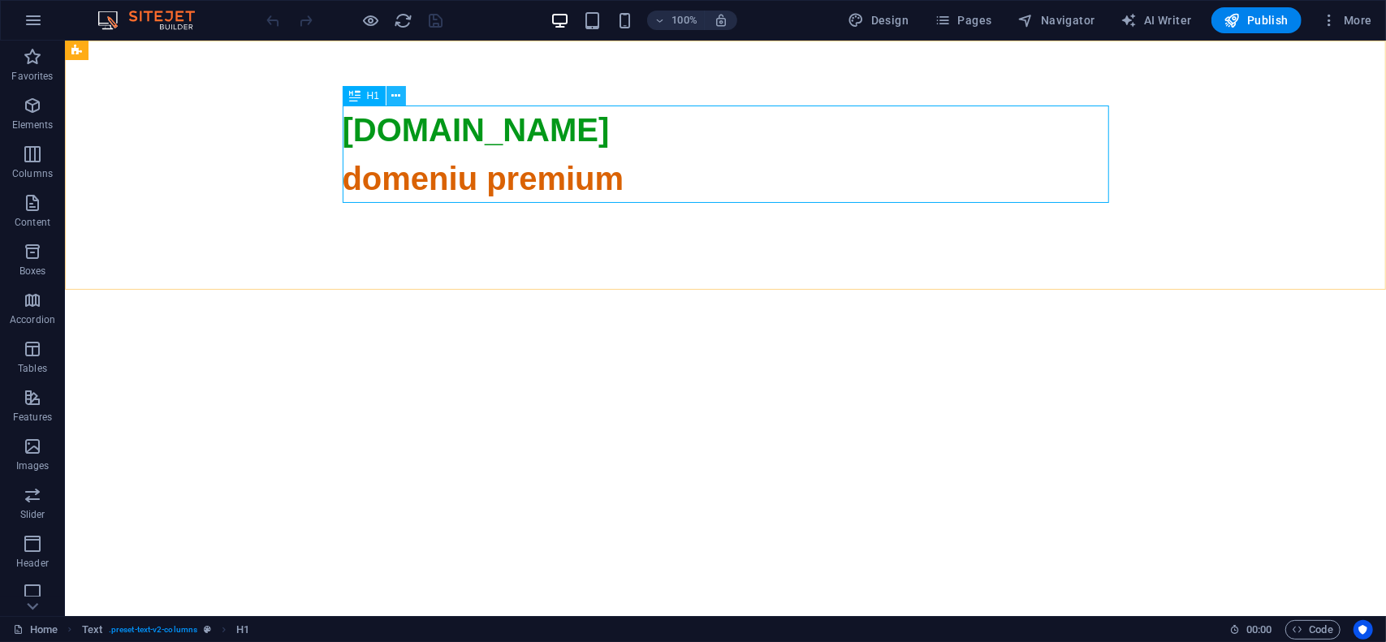
click at [395, 94] on icon at bounding box center [396, 96] width 9 height 17
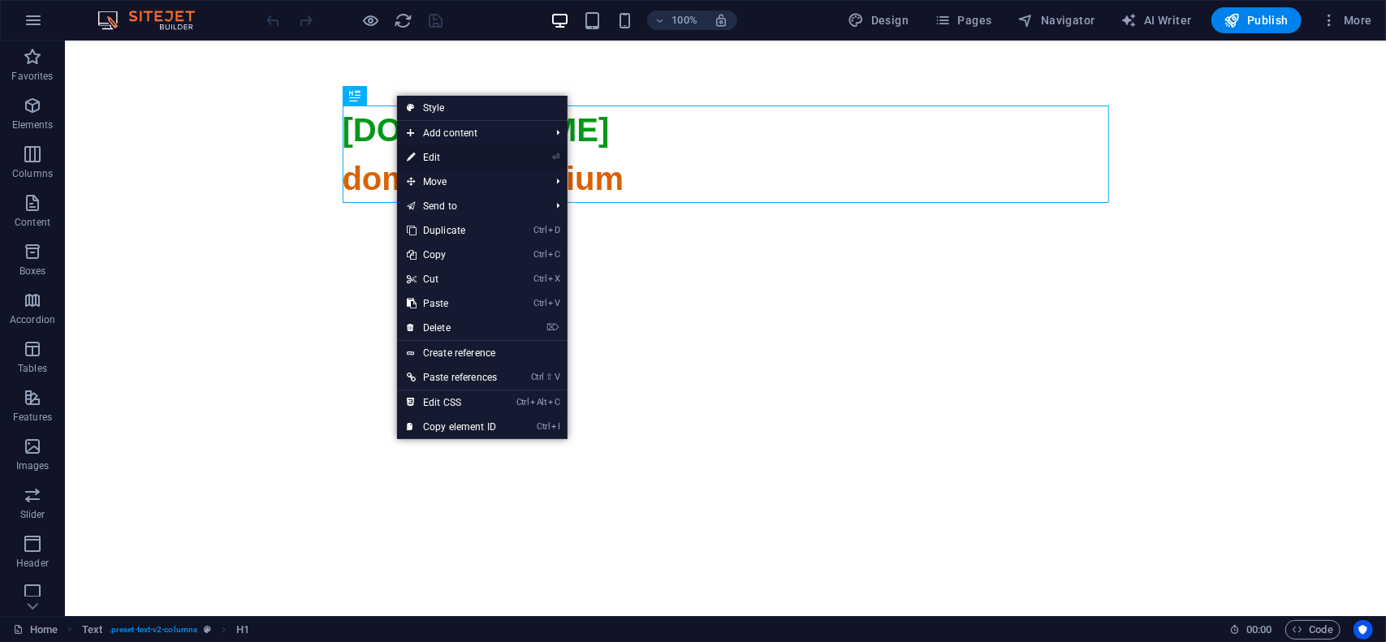
click at [440, 149] on link "⏎ Edit" at bounding box center [452, 157] width 110 height 24
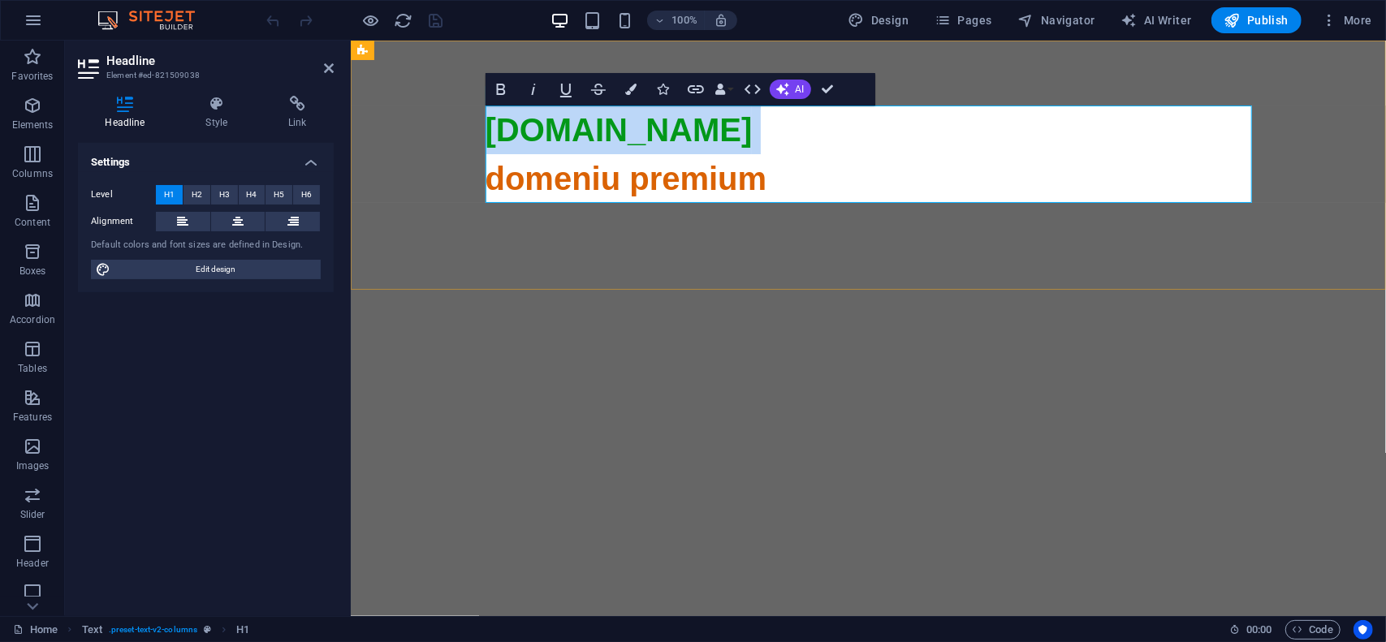
click at [562, 188] on span "domeniu premium" at bounding box center [868, 567] width 767 height 815
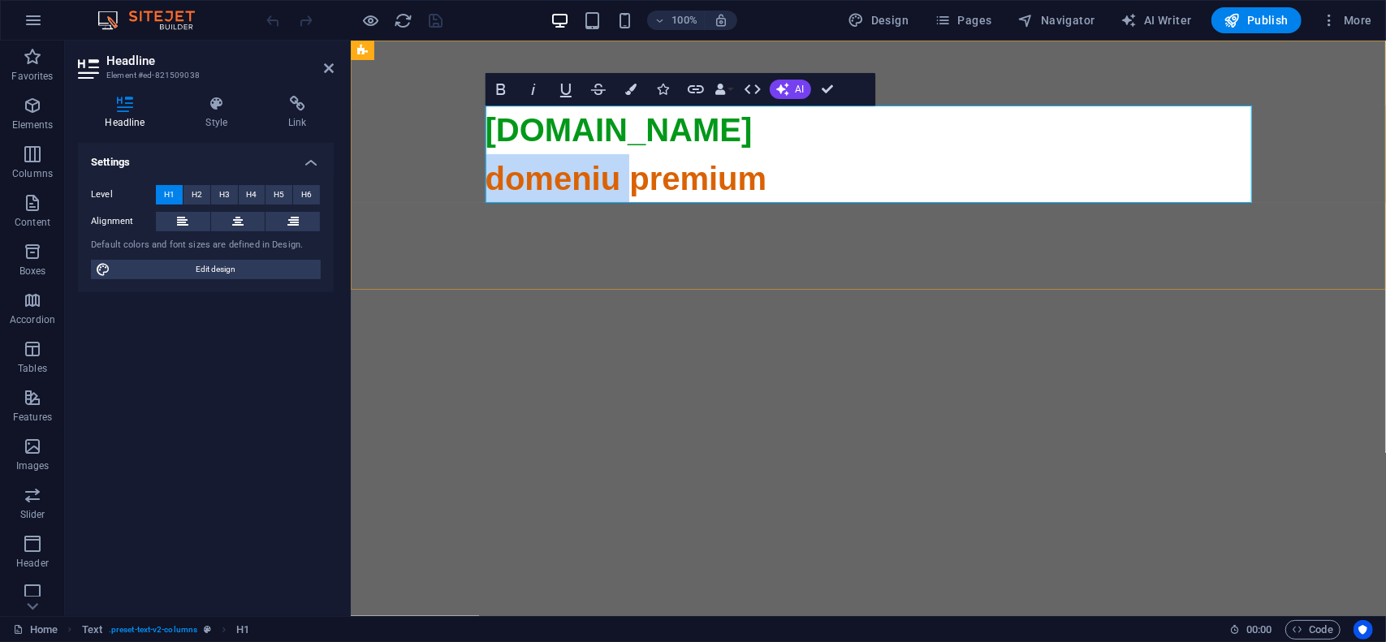
click at [562, 188] on span "domeniu premium" at bounding box center [868, 567] width 767 height 815
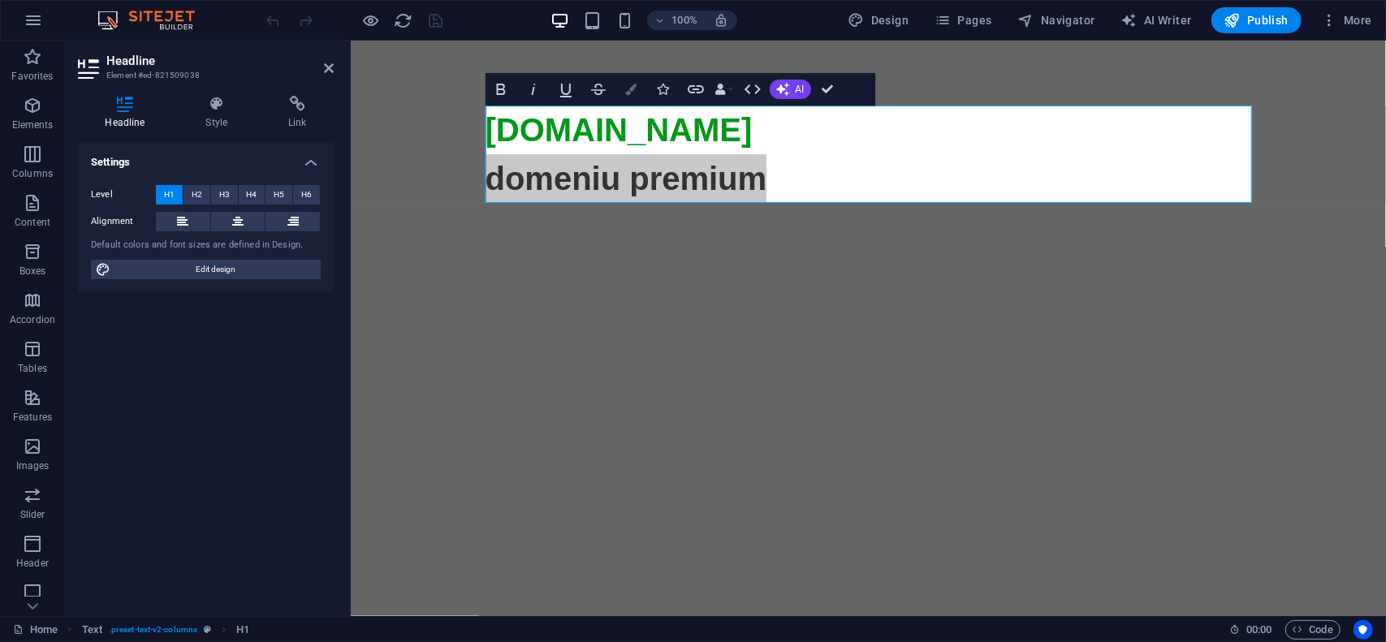
click at [640, 89] on button "Colors" at bounding box center [631, 89] width 31 height 32
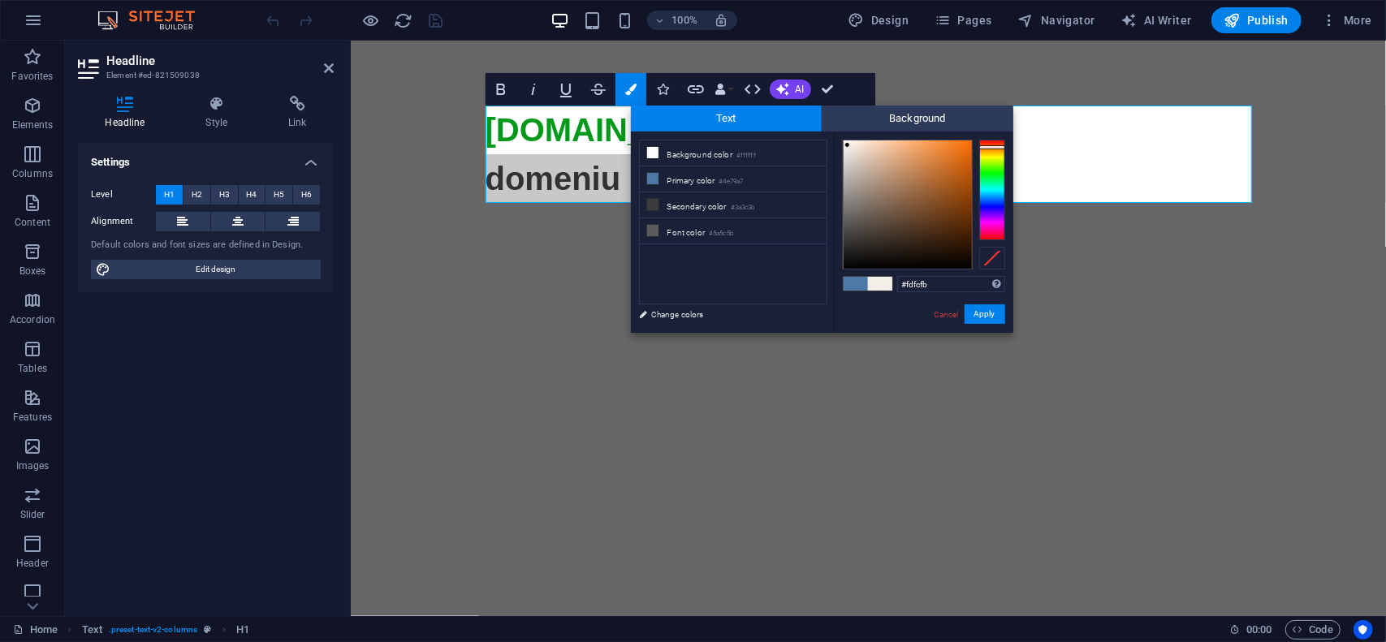
type input "#fffdfc"
click at [844, 140] on div at bounding box center [908, 204] width 128 height 128
click at [983, 315] on button "Apply" at bounding box center [985, 314] width 41 height 19
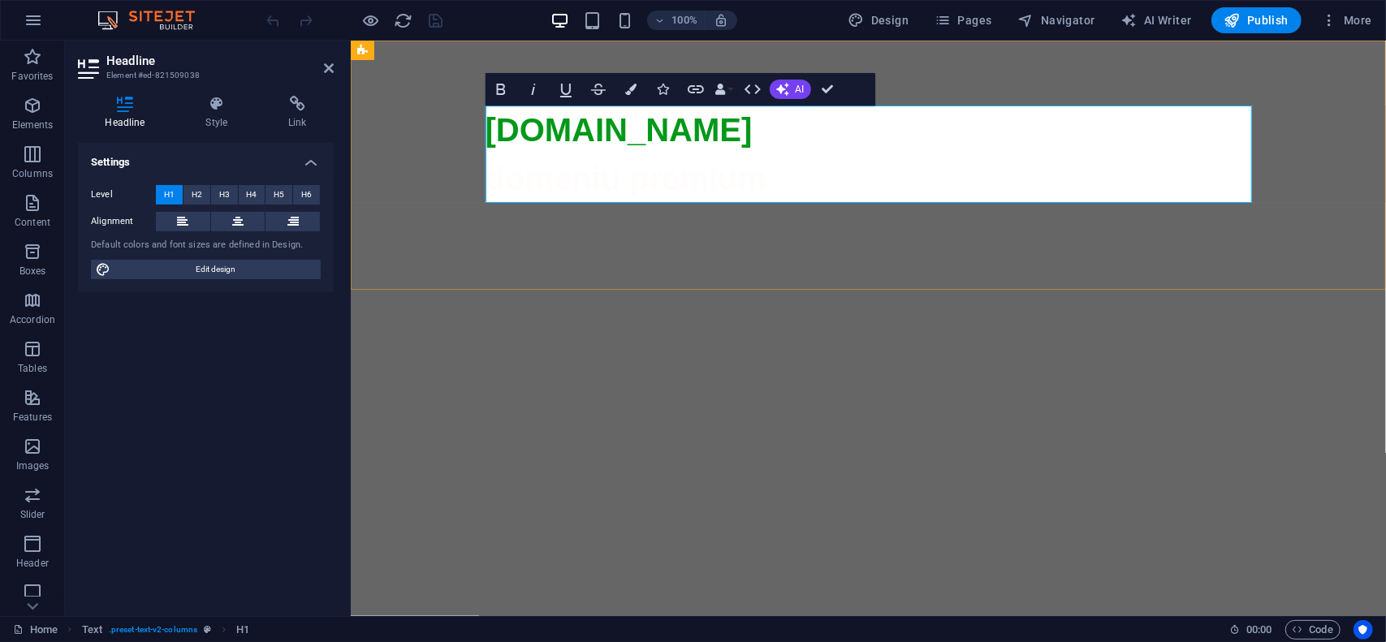
click at [678, 175] on span "domeniu premium" at bounding box center [868, 567] width 767 height 815
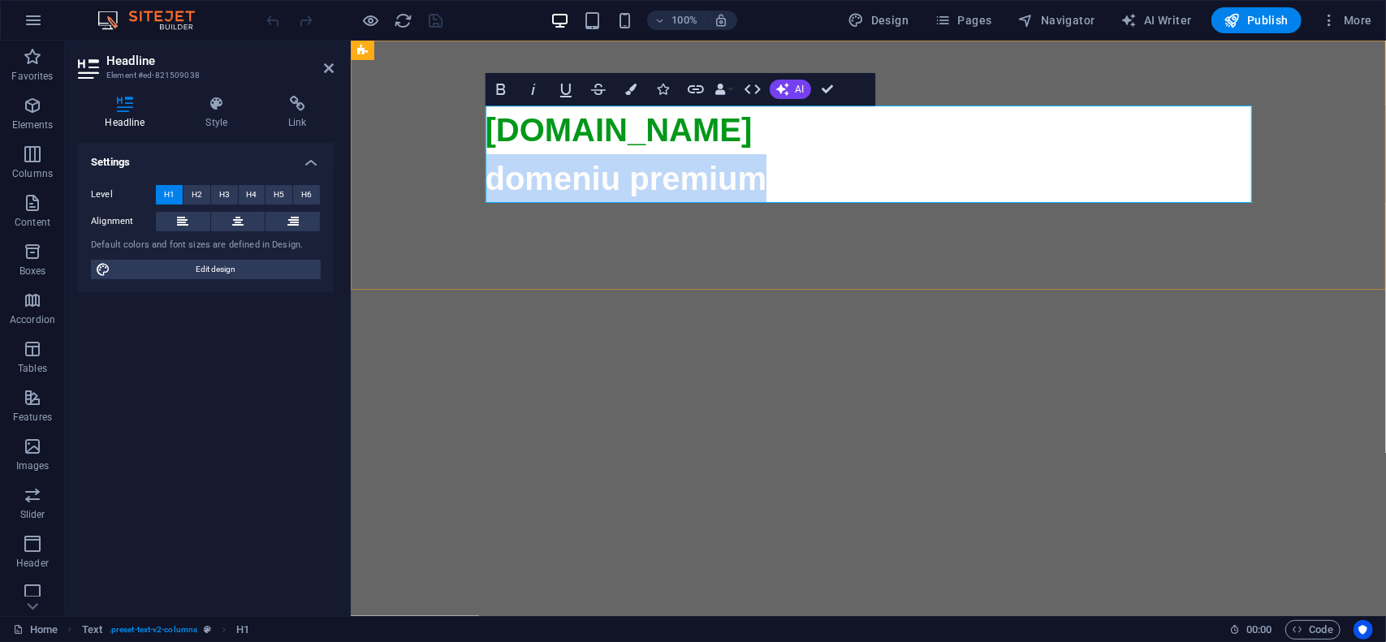
click at [678, 175] on span "domeniu premium" at bounding box center [868, 567] width 767 height 815
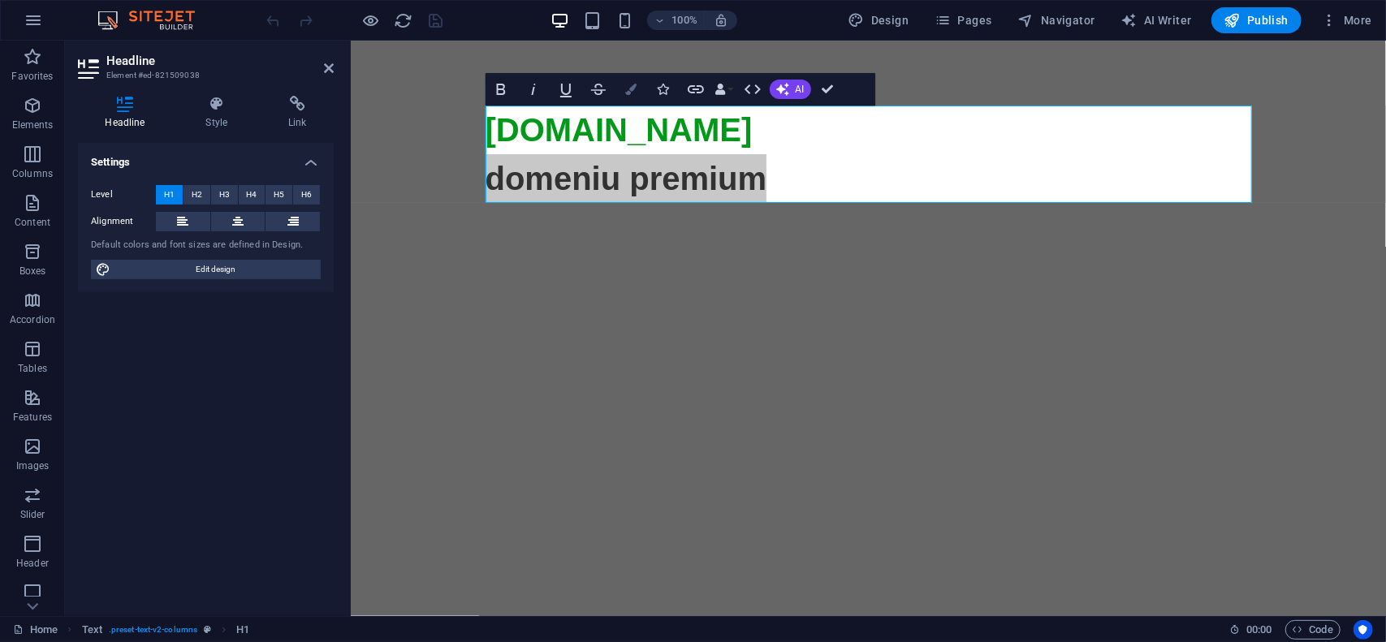
click at [631, 86] on icon "button" at bounding box center [630, 89] width 11 height 11
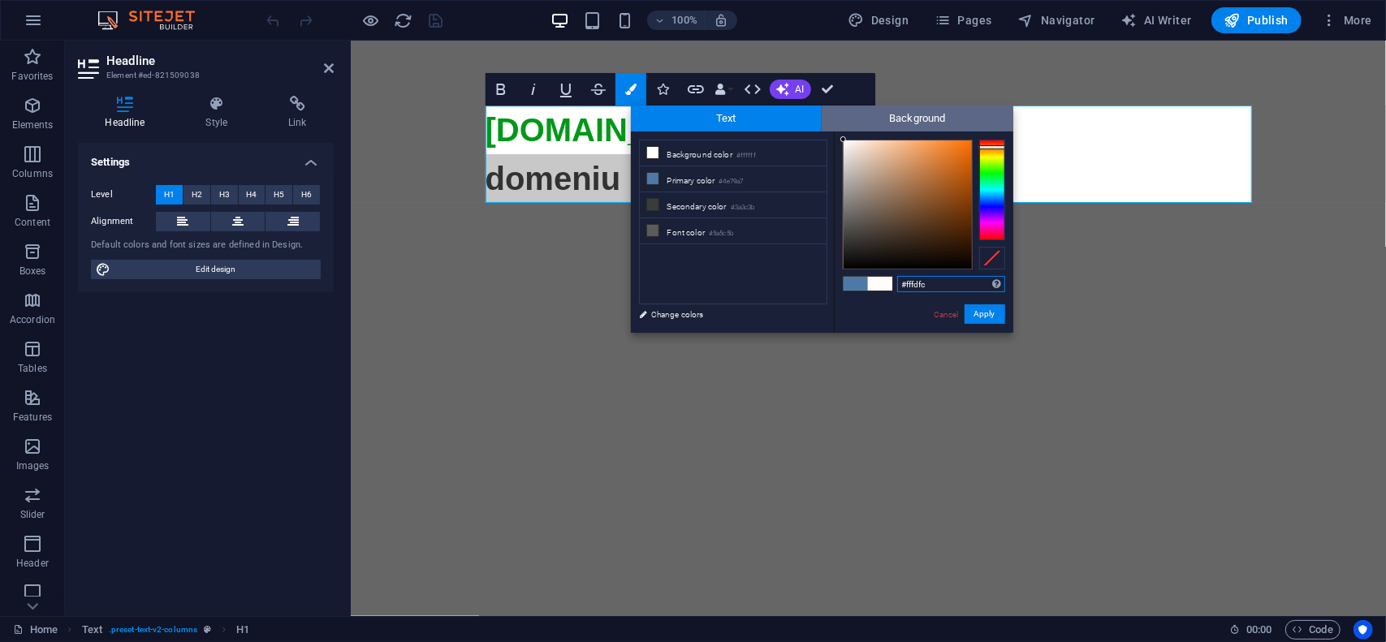
click at [865, 124] on span "Background" at bounding box center [918, 119] width 192 height 26
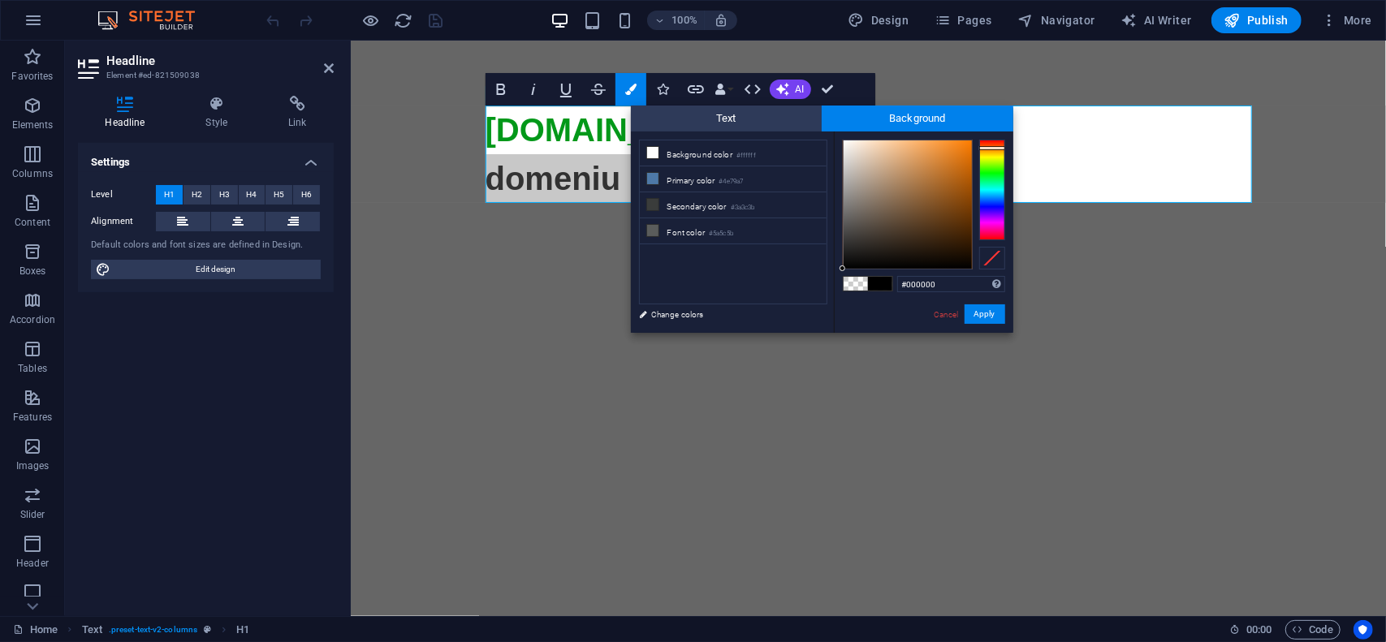
click at [987, 148] on div at bounding box center [992, 190] width 26 height 101
type input "#fa7a00"
click at [971, 142] on div at bounding box center [908, 205] width 130 height 130
click at [986, 318] on button "Apply" at bounding box center [985, 314] width 41 height 19
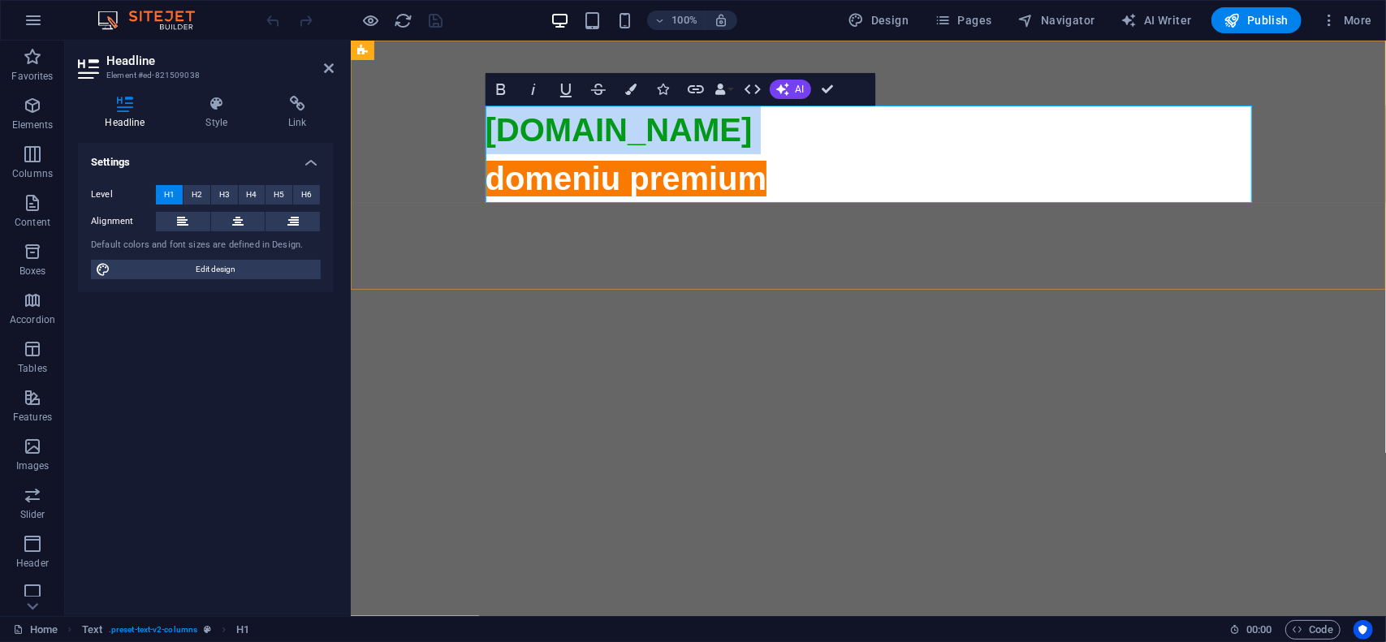
click at [815, 185] on h1 "[DOMAIN_NAME] domeniu premium" at bounding box center [868, 543] width 767 height 877
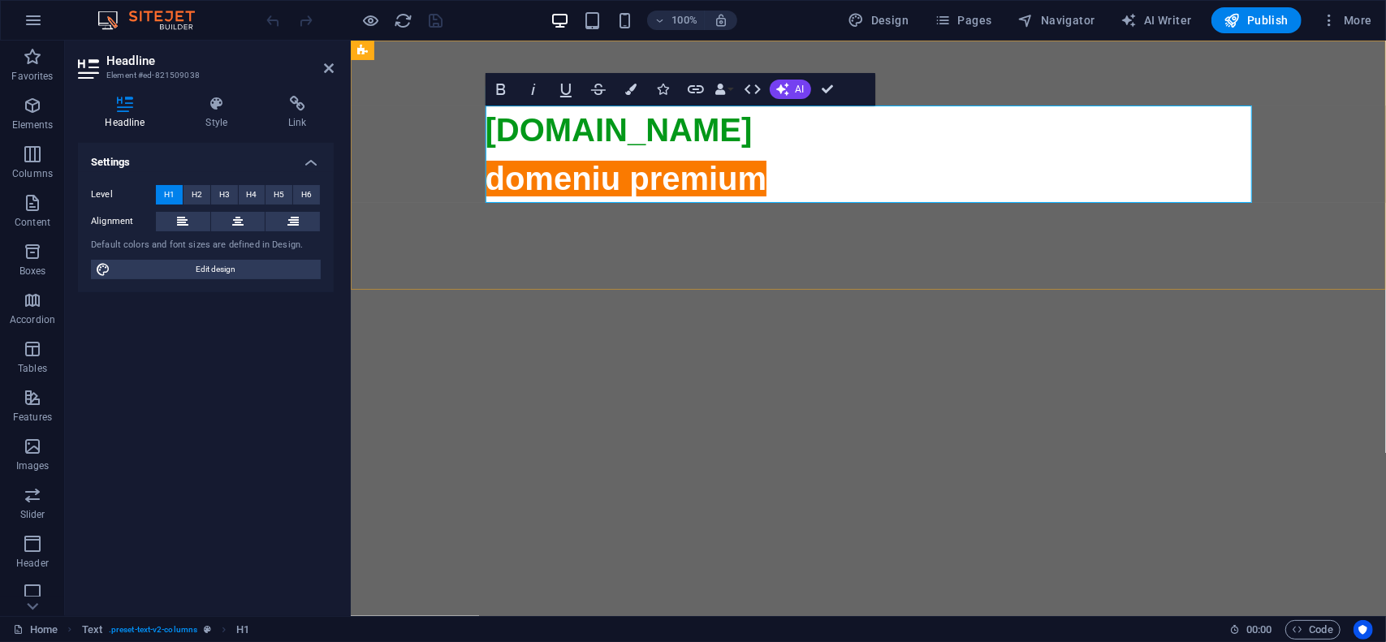
click at [767, 202] on icon at bounding box center [868, 585] width 767 height 767
click at [737, 182] on span "domeniu premium" at bounding box center [868, 567] width 767 height 815
click at [1364, 24] on span "More" at bounding box center [1346, 20] width 51 height 16
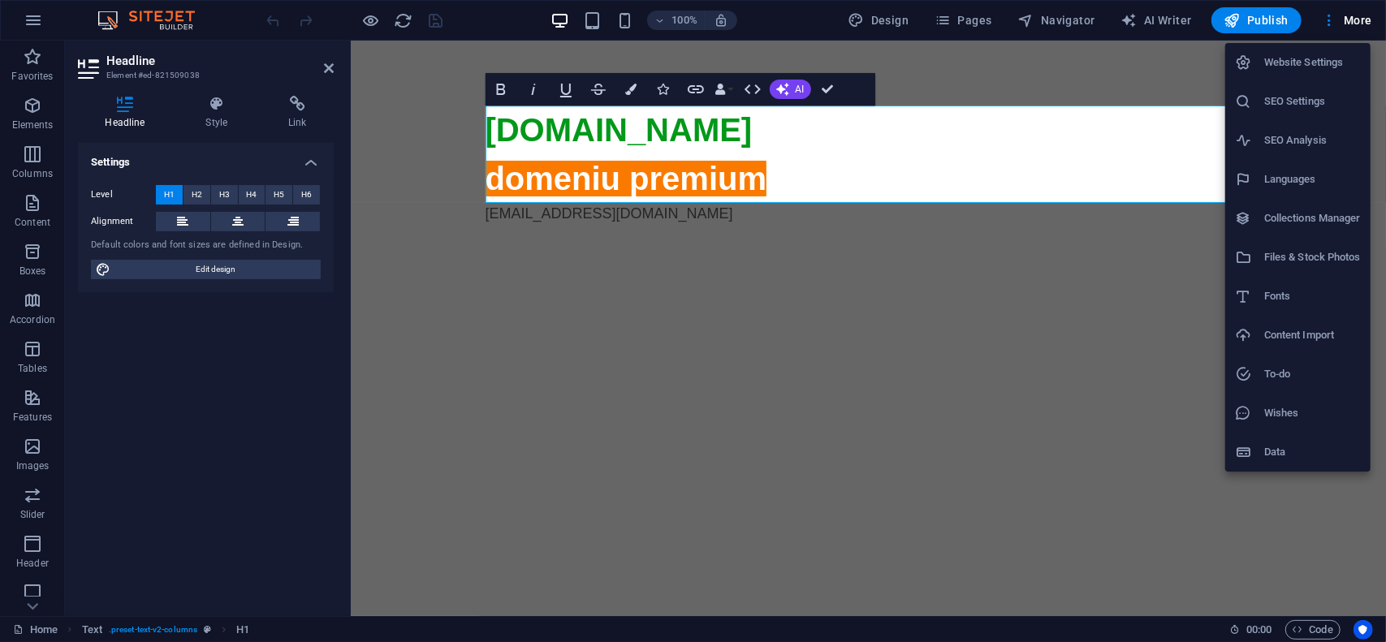
click at [1331, 56] on h6 "Website Settings" at bounding box center [1312, 62] width 97 height 19
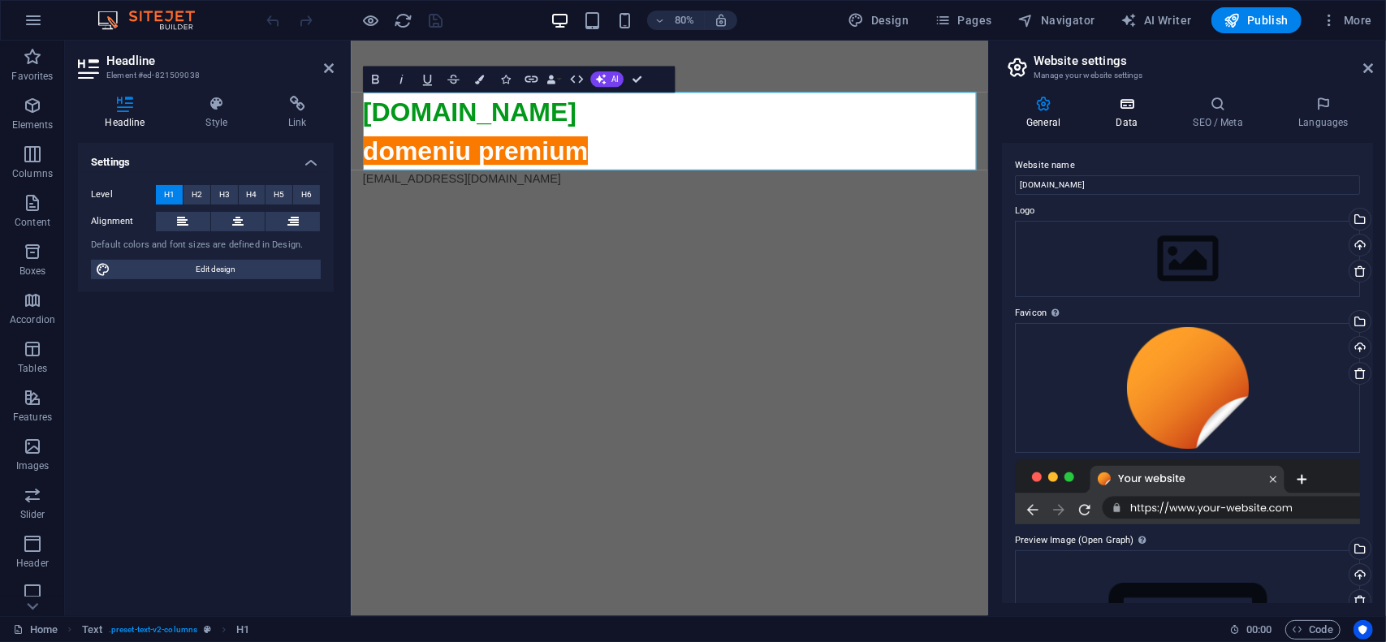
click at [1145, 108] on icon at bounding box center [1126, 104] width 71 height 16
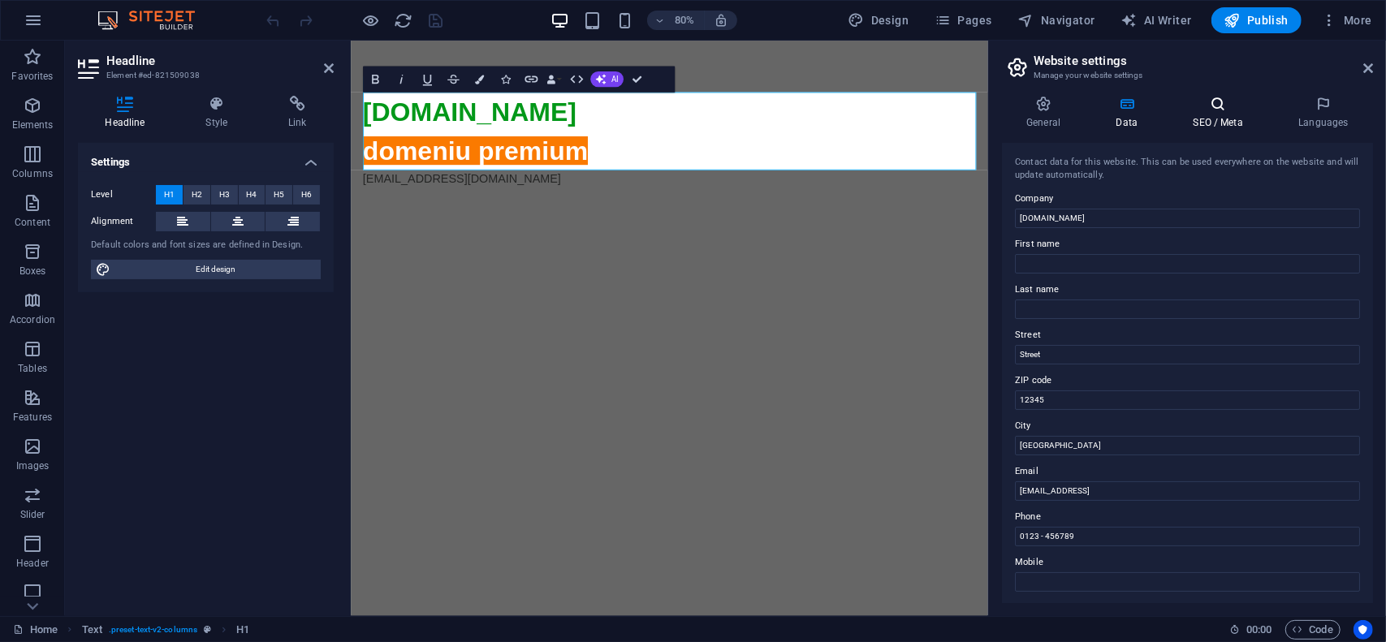
click at [1204, 114] on h4 "SEO / Meta" at bounding box center [1222, 113] width 106 height 34
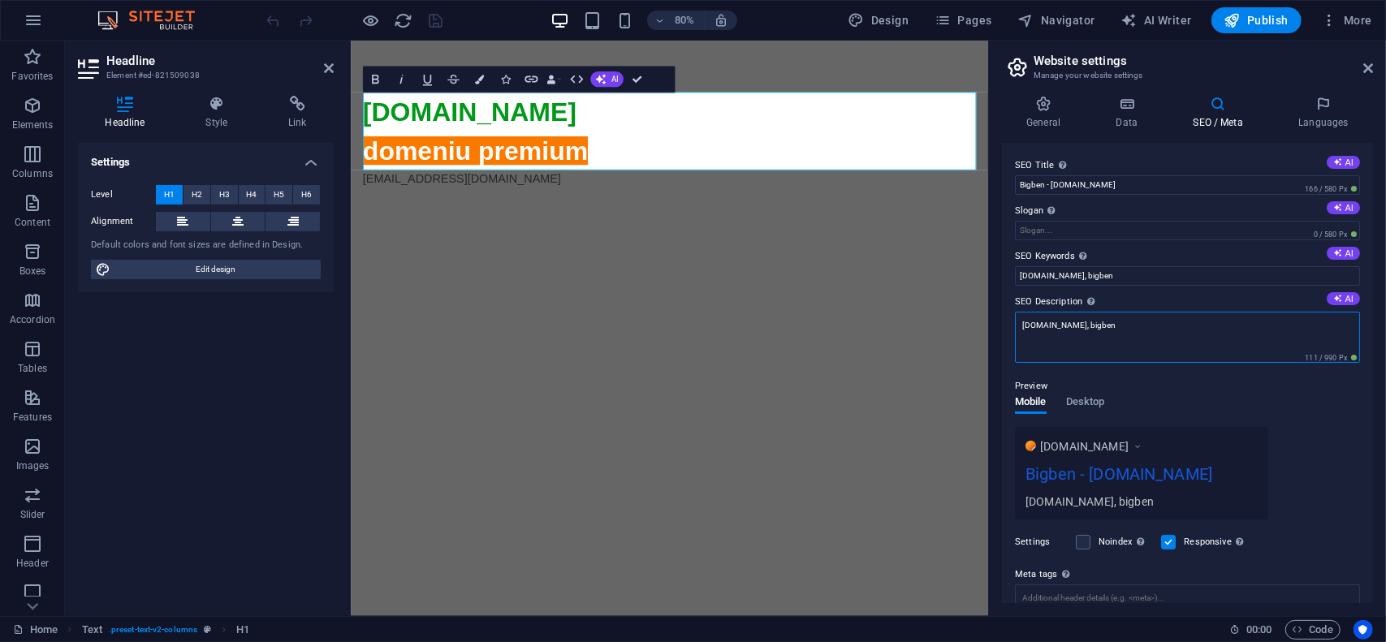
click at [1124, 336] on textarea "[DOMAIN_NAME], bigben" at bounding box center [1187, 337] width 345 height 51
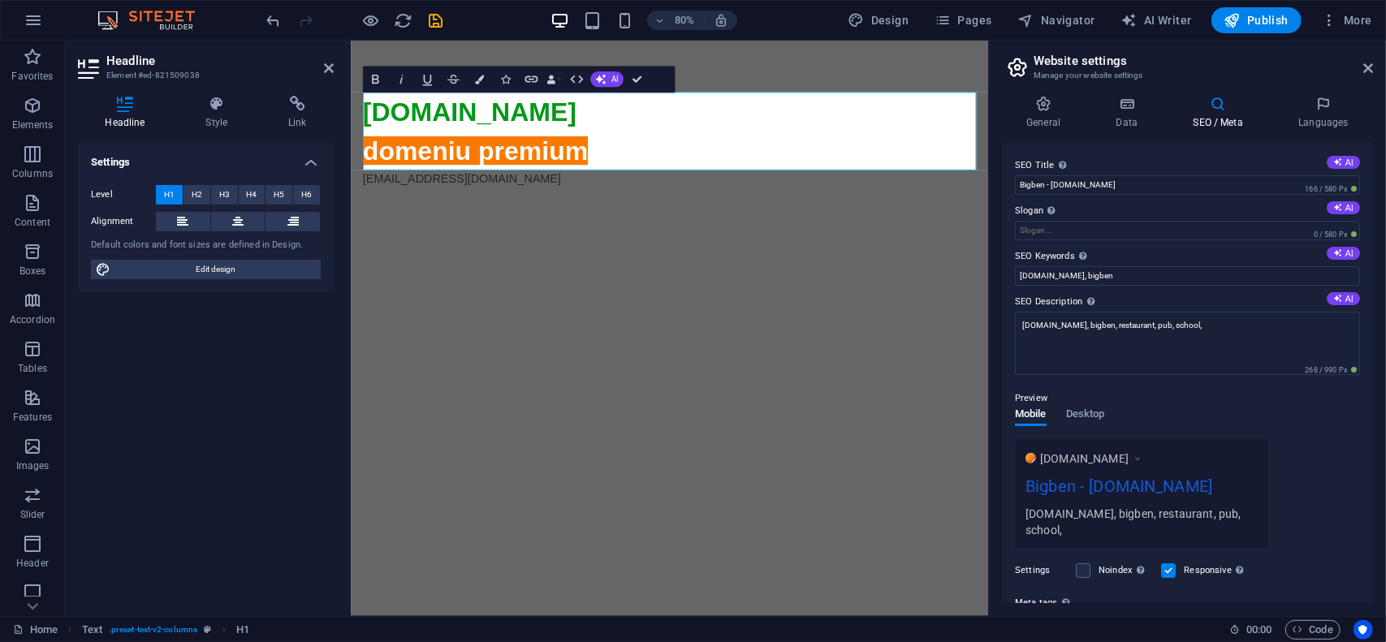
click at [1186, 392] on div "Preview" at bounding box center [1187, 398] width 345 height 19
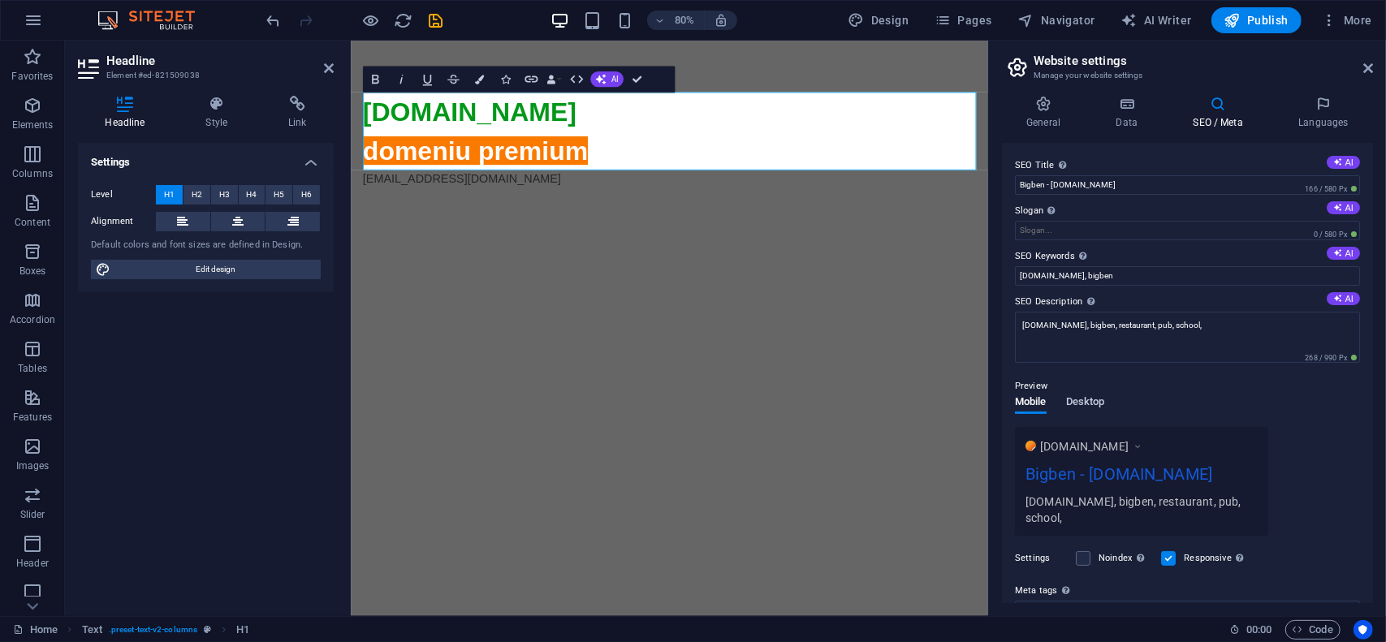
click at [1096, 400] on span "Desktop" at bounding box center [1085, 403] width 39 height 23
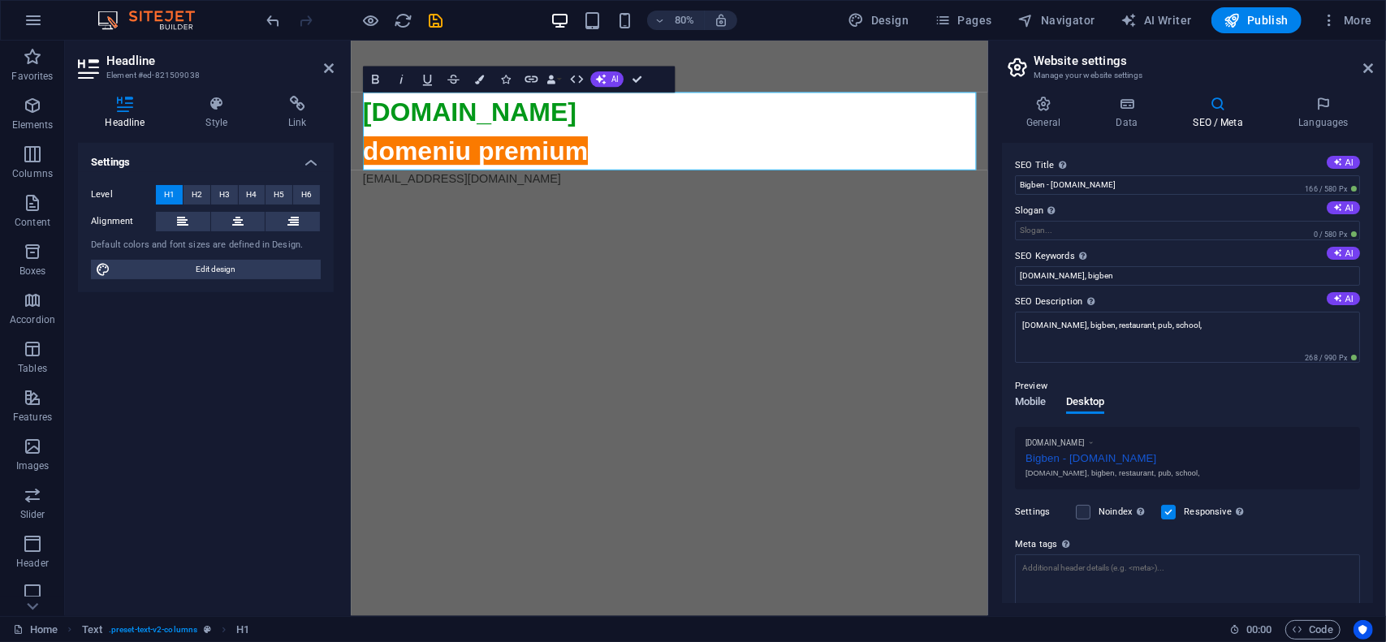
click at [1040, 400] on span "Mobile" at bounding box center [1031, 403] width 32 height 23
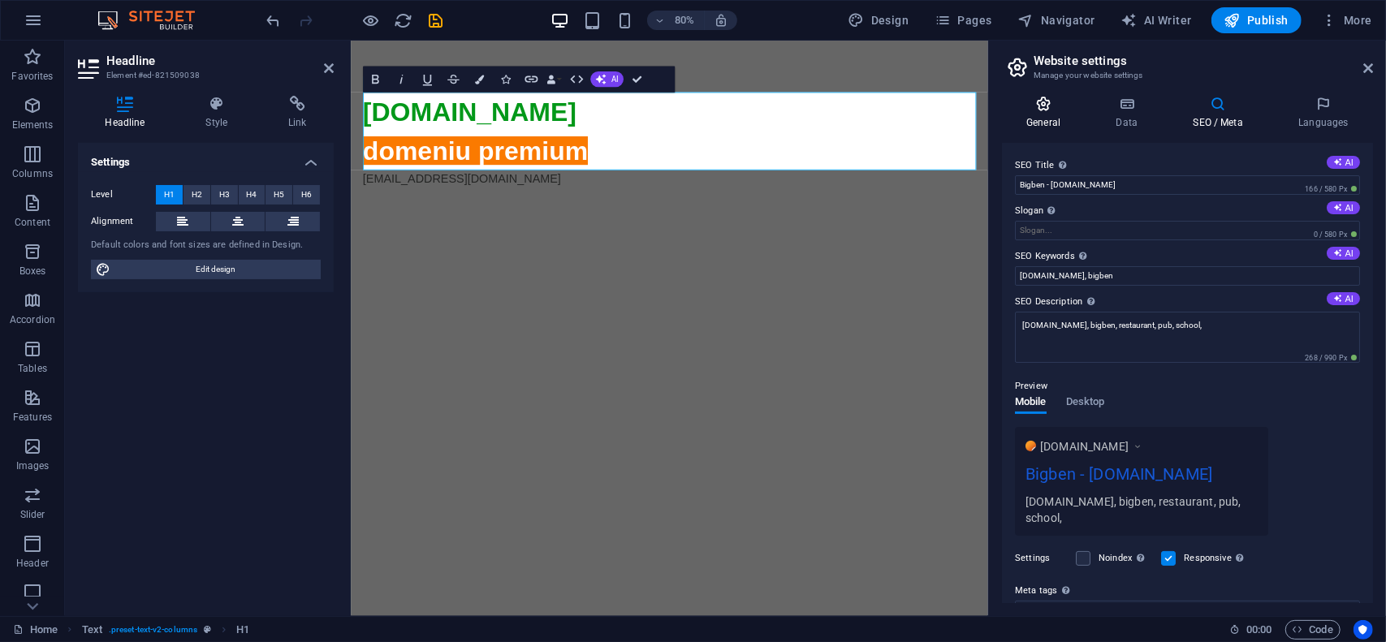
drag, startPoint x: 1048, startPoint y: 108, endPoint x: 1108, endPoint y: 111, distance: 60.2
click at [1048, 107] on icon at bounding box center [1043, 104] width 83 height 16
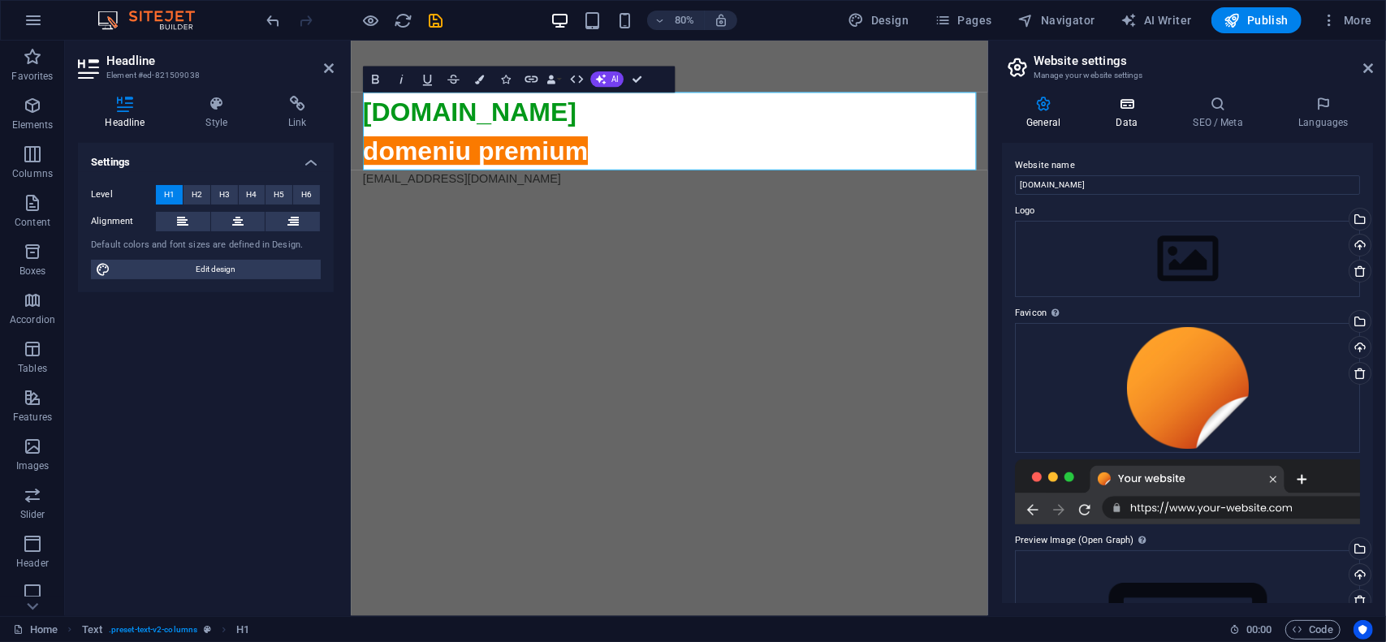
click at [1130, 113] on h4 "Data" at bounding box center [1129, 113] width 77 height 34
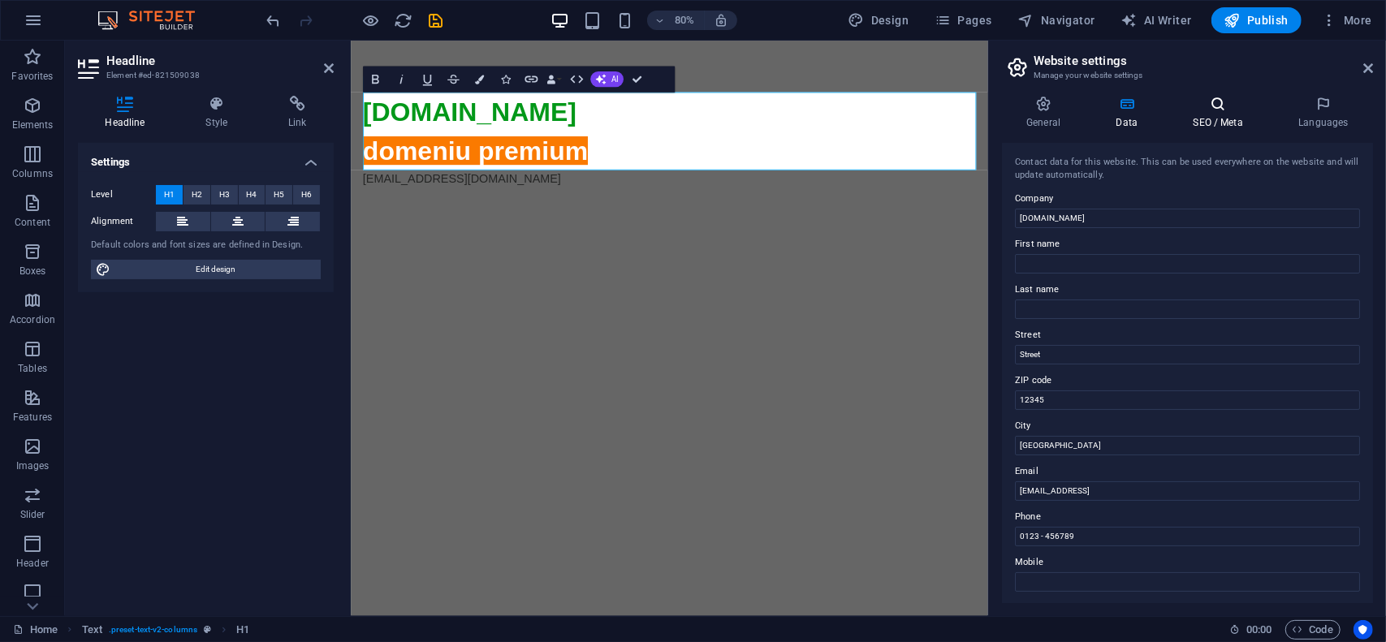
click at [1206, 110] on icon at bounding box center [1218, 104] width 99 height 16
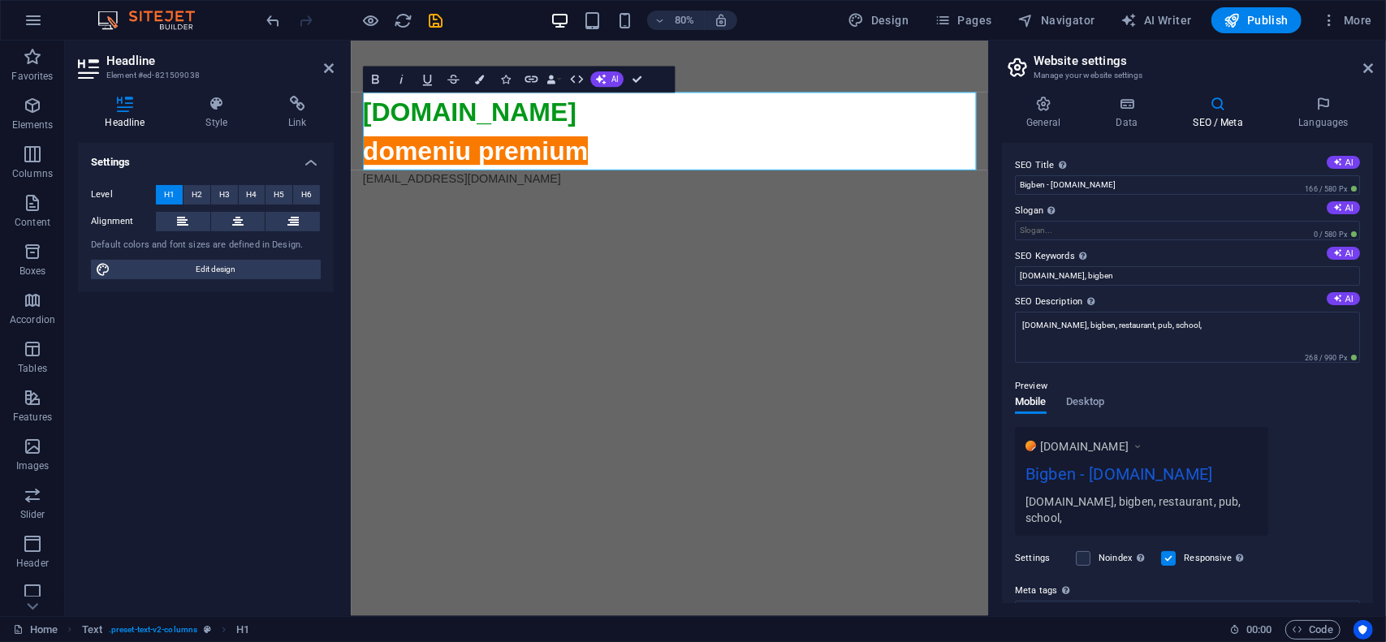
click at [1130, 371] on div "Preview Mobile Desktop www.example.com Bigben - bigben.ro bigben.ro, bigben, re…" at bounding box center [1187, 450] width 345 height 172
click at [1196, 329] on textarea "bigben.ro, bigben, restaurant, pub, school," at bounding box center [1187, 337] width 345 height 51
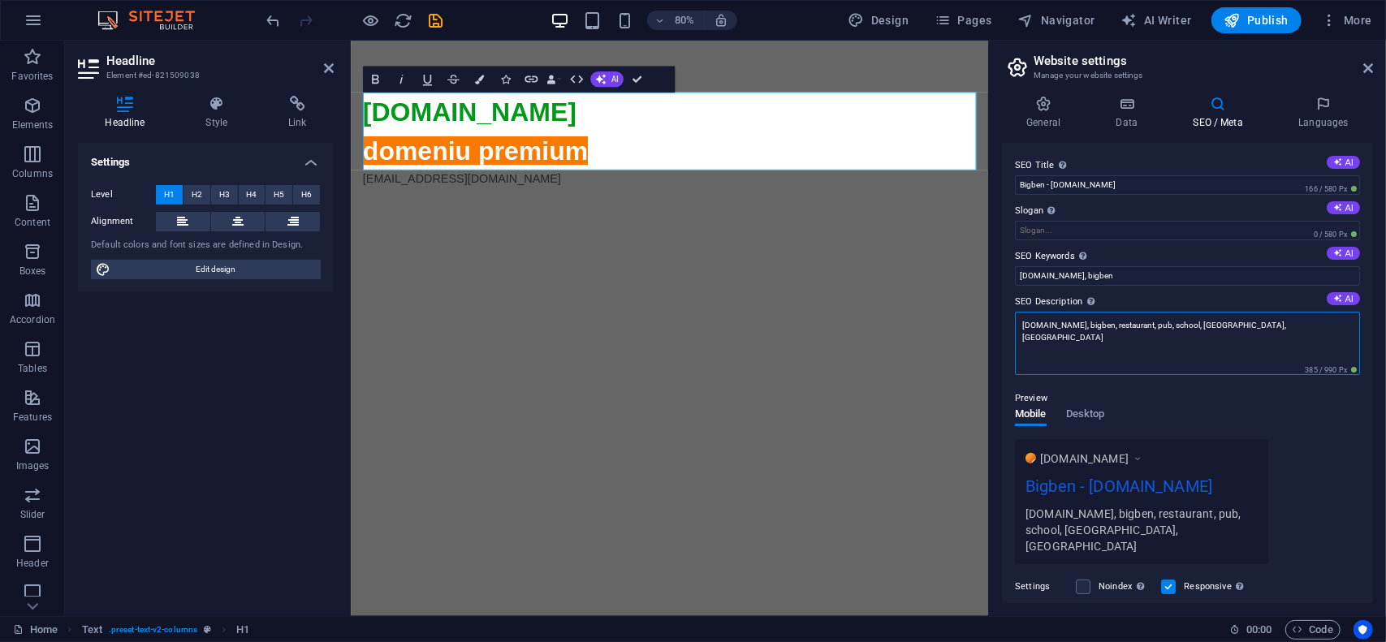
type textarea "bigben.ro, bigben, restaurant, pub, school, bucuresti, craiova"
click at [1161, 389] on div "Preview" at bounding box center [1187, 398] width 345 height 19
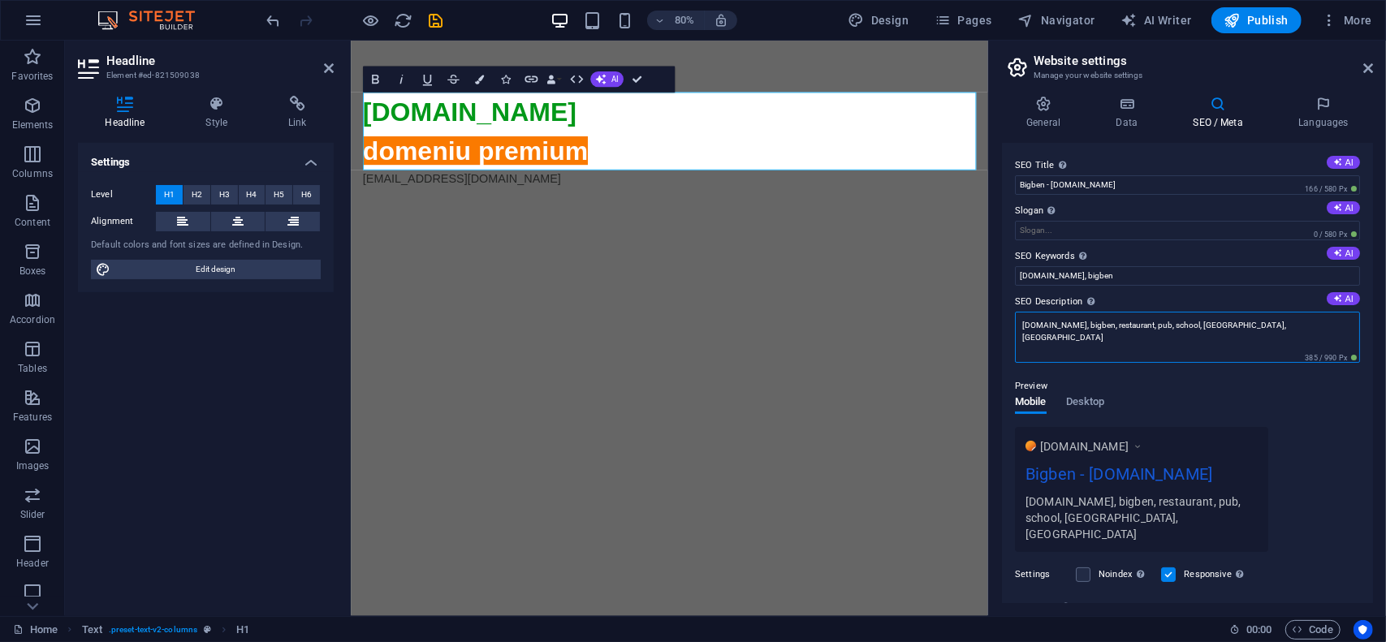
click at [1147, 329] on textarea "bigben.ro, bigben, restaurant, pub, school, bucuresti, craiova" at bounding box center [1187, 337] width 345 height 51
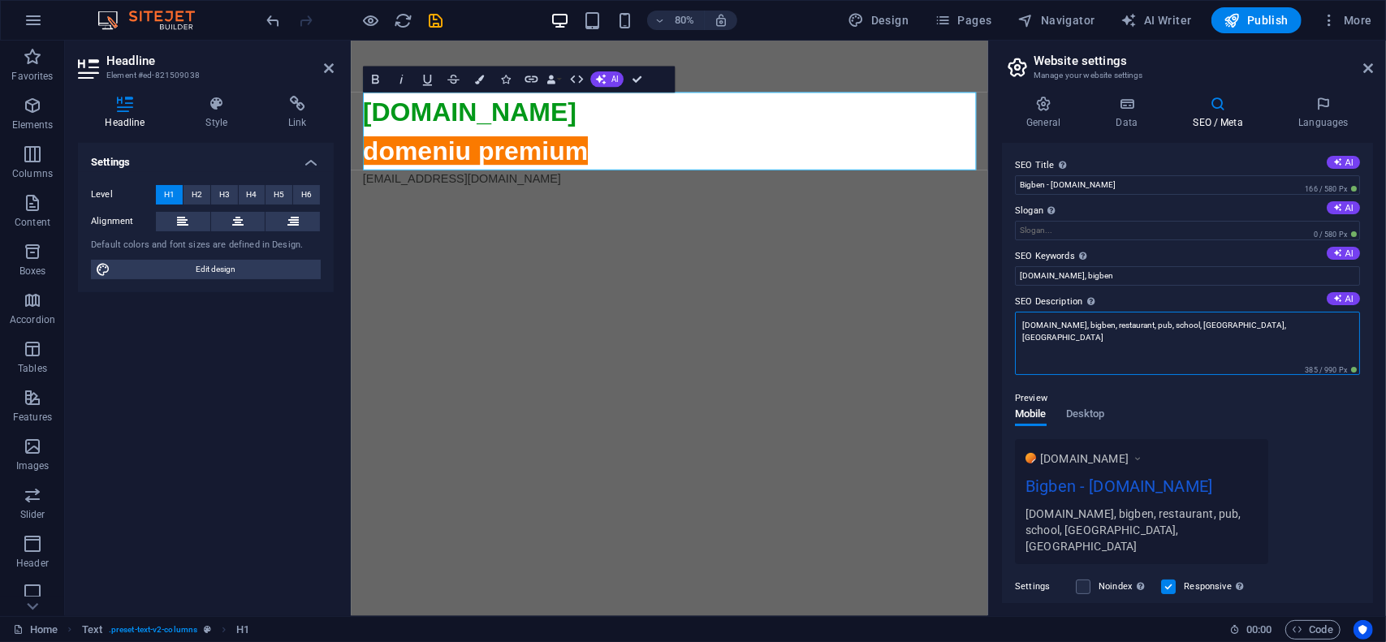
click at [1147, 329] on textarea "bigben.ro, bigben, restaurant, pub, school, bucuresti, craiova" at bounding box center [1187, 343] width 345 height 63
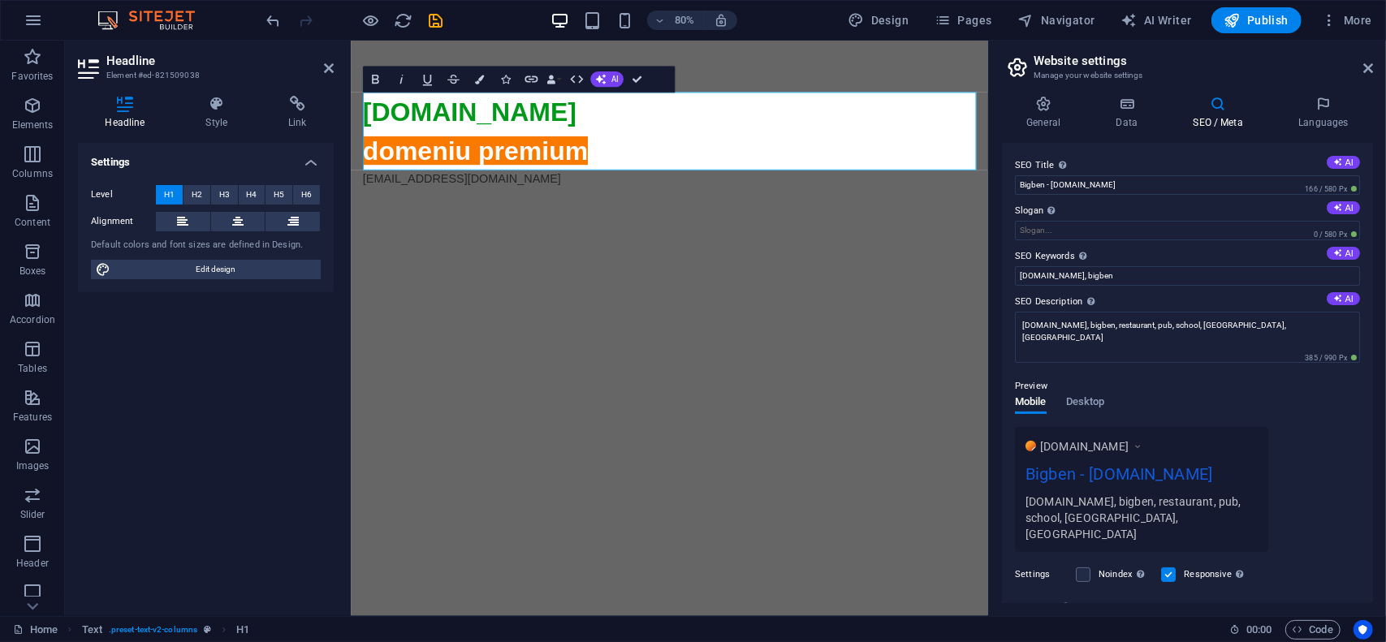
click at [1168, 385] on div "Preview Mobile Desktop www.example.com Bigben - bigben.ro bigben.ro, bigben, re…" at bounding box center [1187, 458] width 345 height 188
click at [1157, 277] on input "bigben.ro, bigben" at bounding box center [1187, 275] width 345 height 19
click at [1158, 279] on input "bigben.ro, bigben" at bounding box center [1187, 275] width 345 height 19
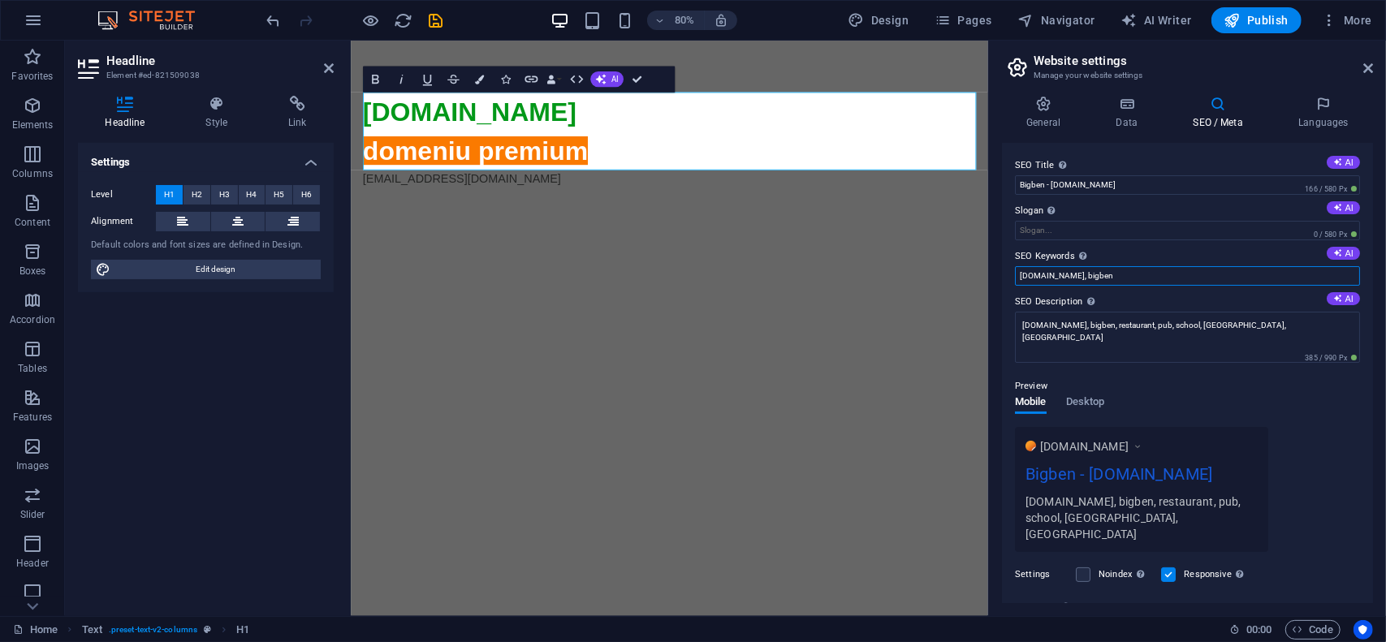
paste input ", restaurant, pub, school, bucuresti, craiova"
type input "bigben.ro, bigben, restaurant, pub, school, bucuresti, craiova"
click at [1156, 372] on div "Preview Mobile Desktop www.example.com Bigben - bigben.ro bigben.ro, bigben, re…" at bounding box center [1187, 458] width 345 height 188
click at [1273, 10] on button "Publish" at bounding box center [1257, 20] width 90 height 26
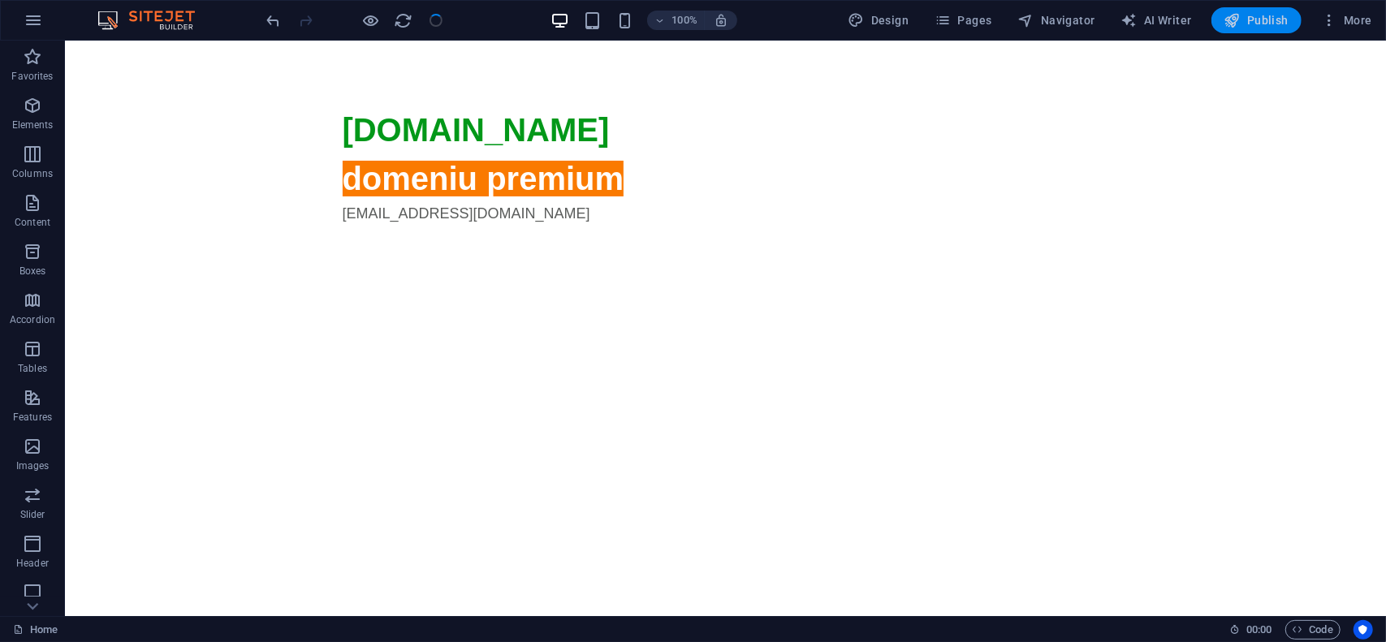
click at [1259, 24] on span "Publish" at bounding box center [1257, 20] width 64 height 16
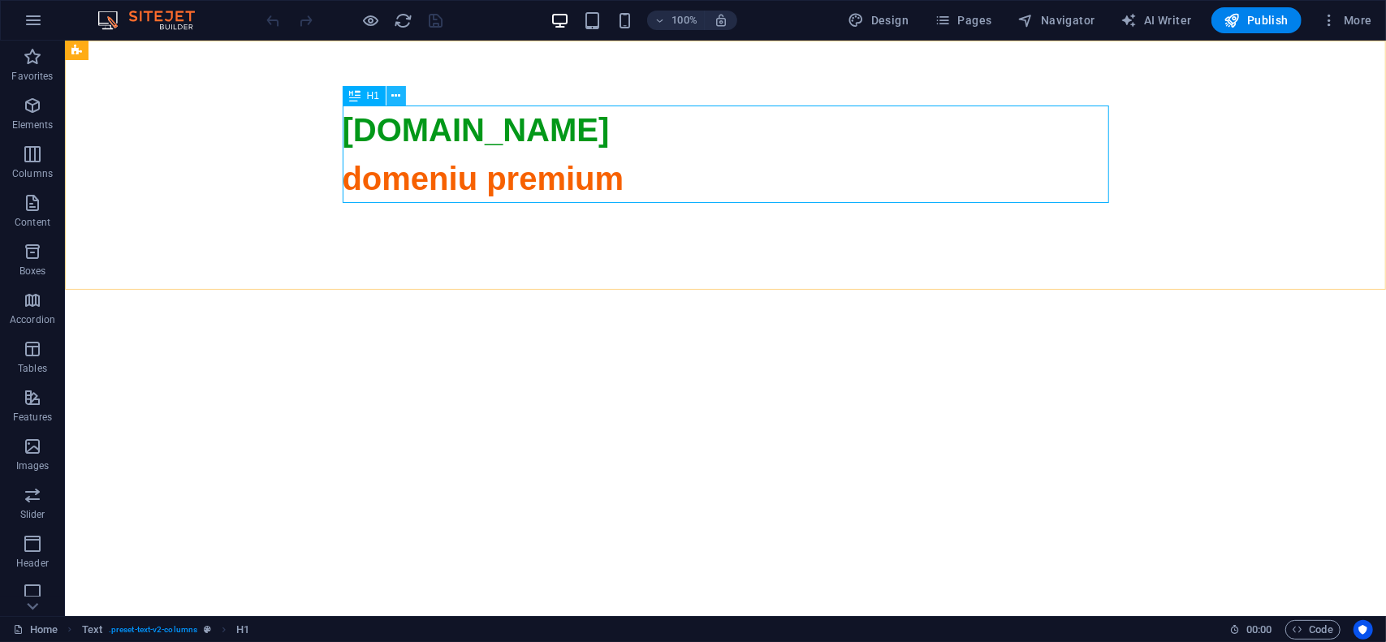
click at [401, 96] on button at bounding box center [396, 95] width 19 height 19
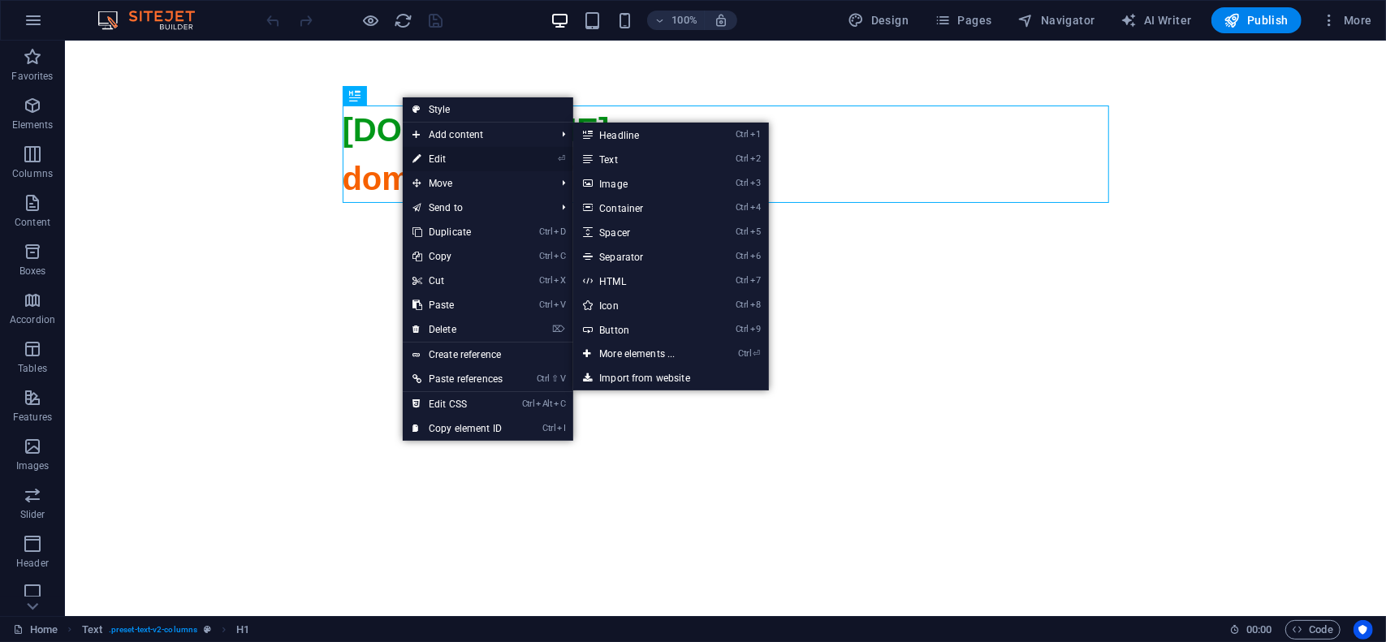
click at [442, 155] on link "⏎ Edit" at bounding box center [458, 159] width 110 height 24
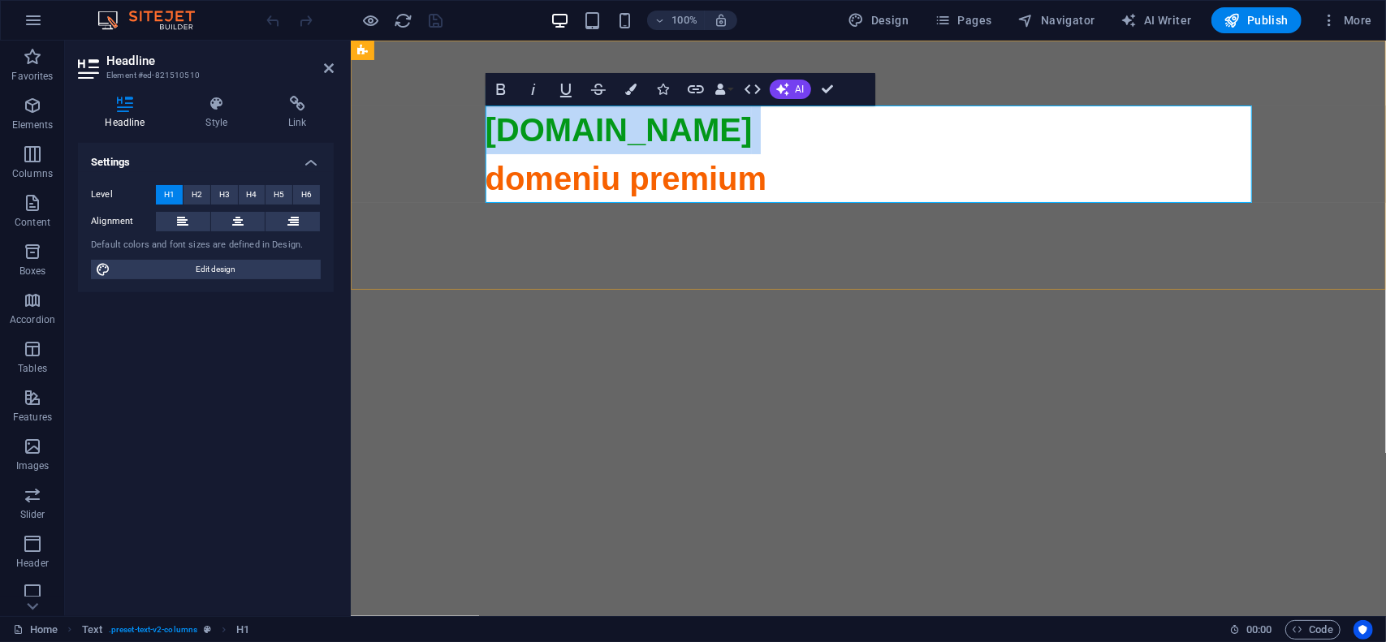
click at [598, 180] on span "domeniu premium" at bounding box center [868, 567] width 767 height 815
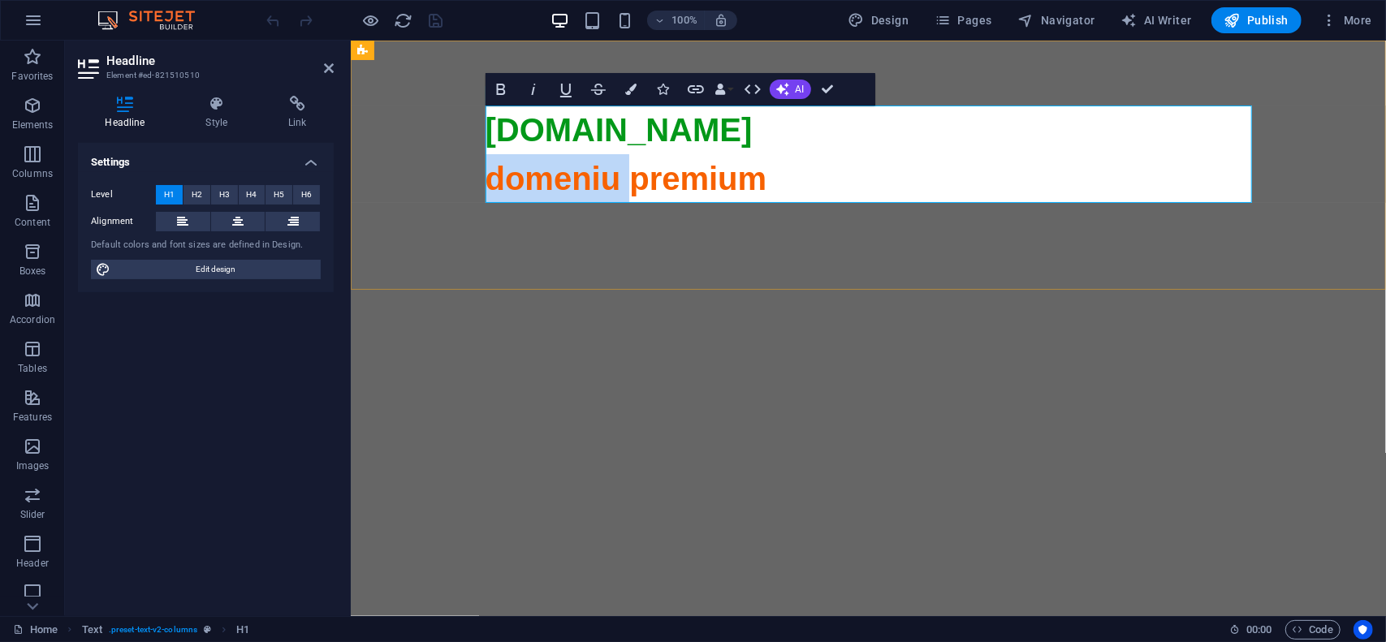
click at [598, 180] on span "domeniu premium" at bounding box center [868, 567] width 767 height 815
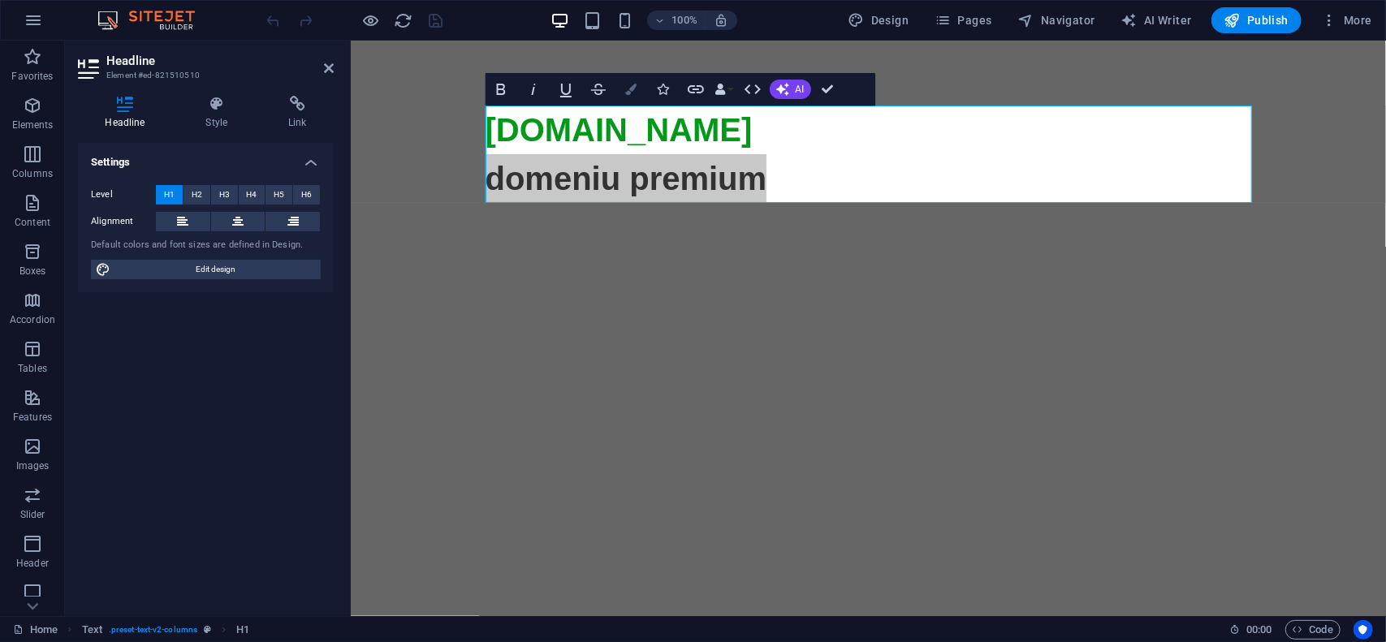
click at [633, 102] on button "Colors" at bounding box center [631, 89] width 31 height 32
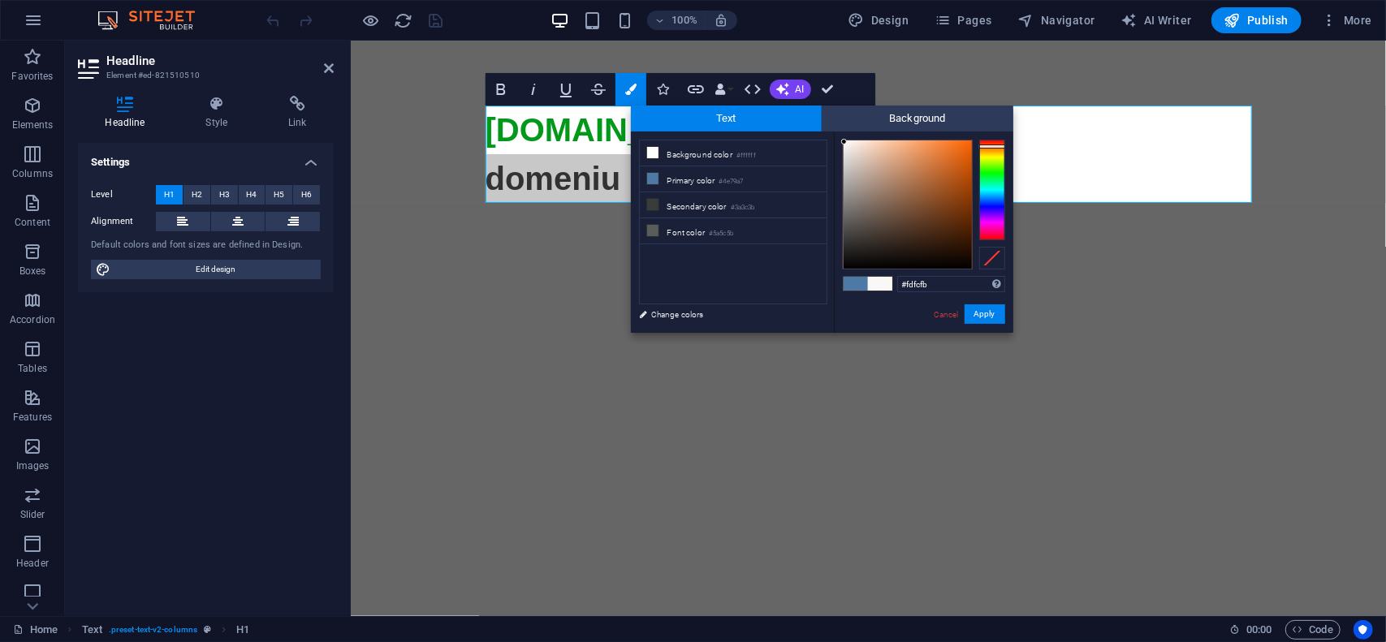
type input "#fdfdfc"
click at [844, 140] on div at bounding box center [908, 204] width 128 height 128
click at [978, 312] on button "Apply" at bounding box center [985, 314] width 41 height 19
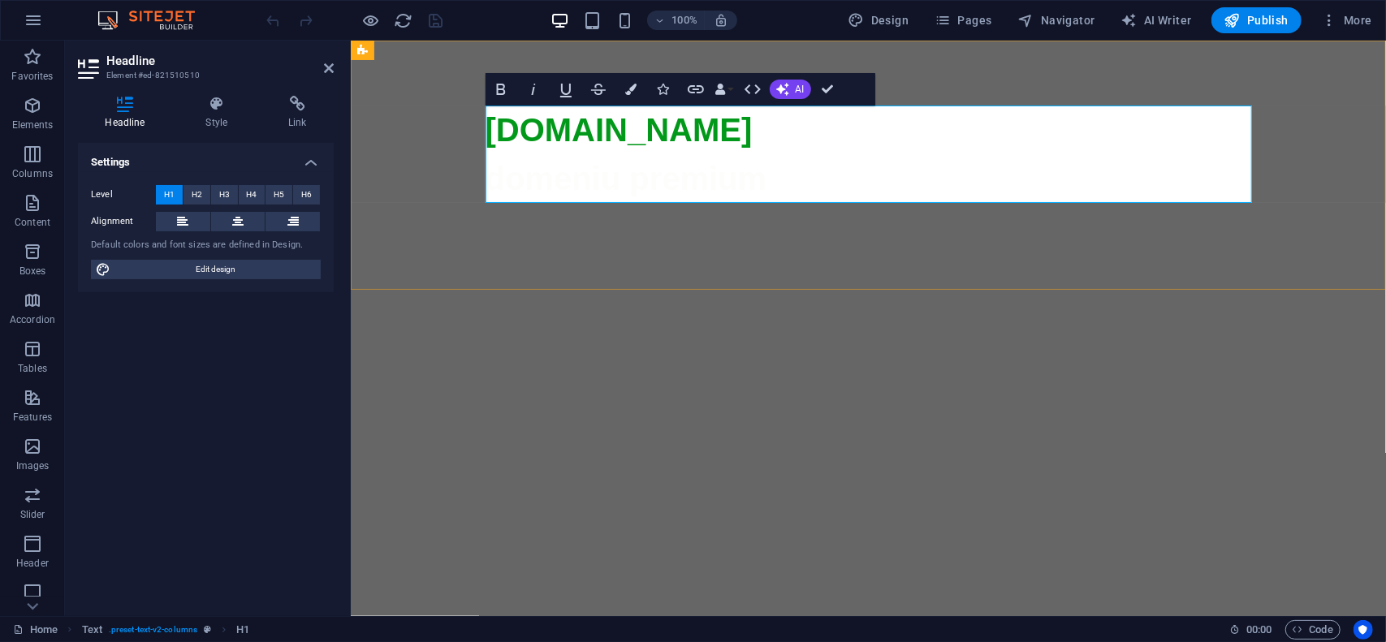
click at [732, 177] on span "domeniu premium" at bounding box center [868, 567] width 767 height 815
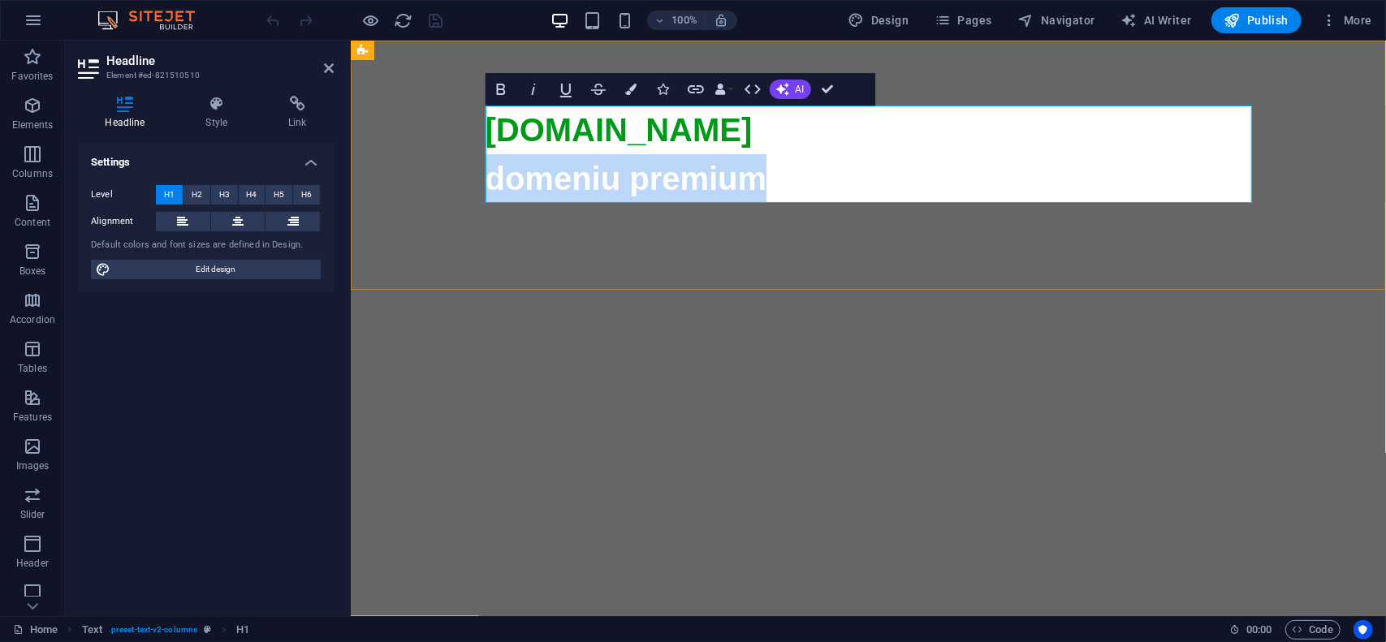
click at [732, 177] on span "domeniu premium" at bounding box center [868, 567] width 767 height 815
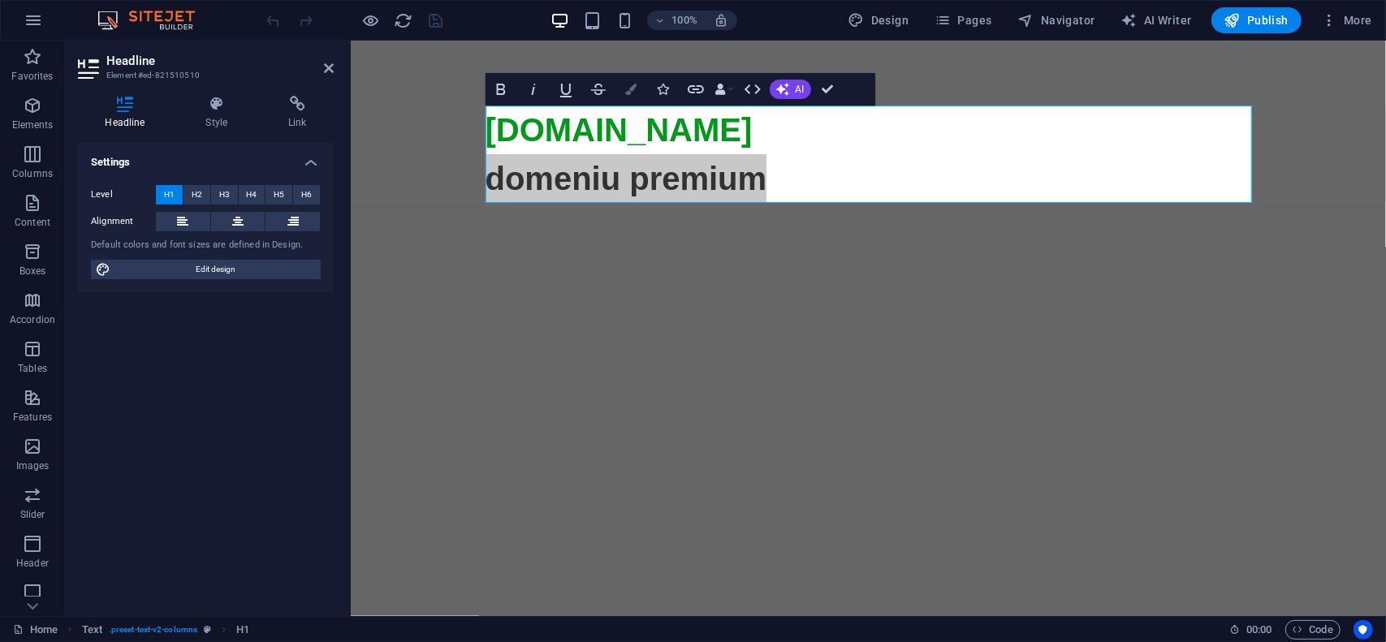
click at [640, 87] on button "Colors" at bounding box center [631, 89] width 31 height 32
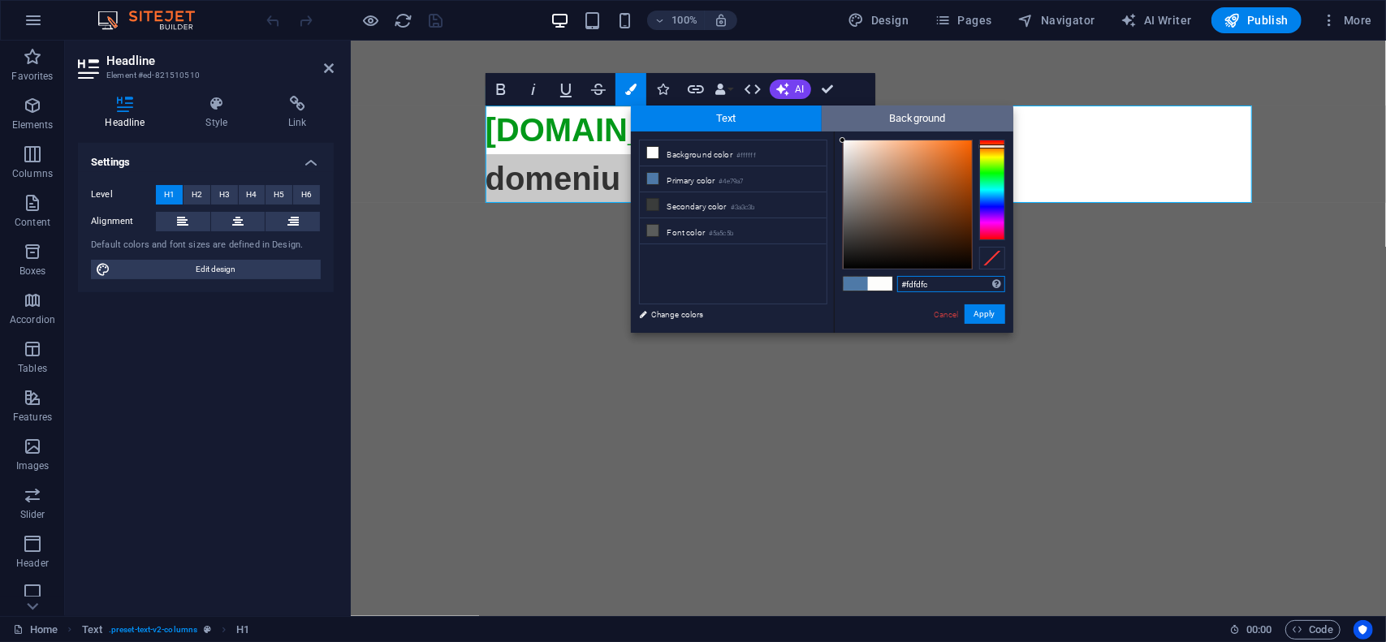
click at [914, 122] on span "Background" at bounding box center [918, 119] width 192 height 26
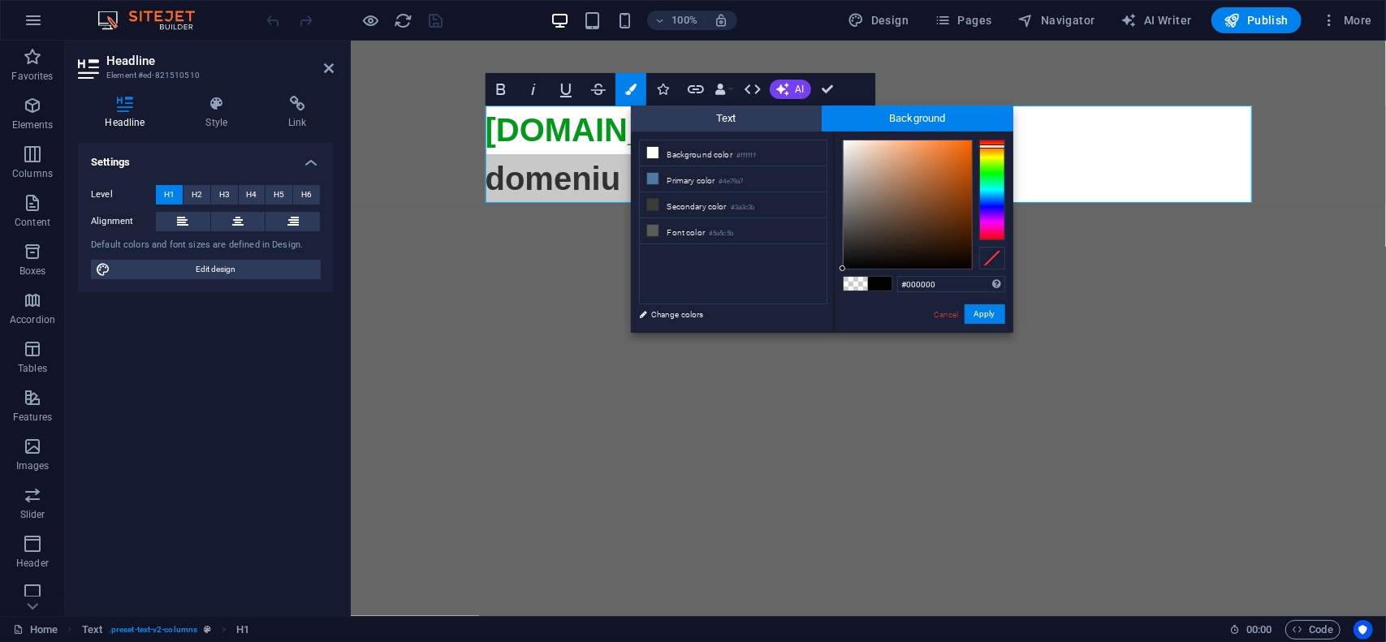
click at [990, 146] on div at bounding box center [992, 190] width 26 height 101
click at [987, 147] on div at bounding box center [992, 147] width 26 height 4
type input "#f76f05"
click at [969, 144] on div at bounding box center [908, 204] width 128 height 128
click at [996, 317] on button "Apply" at bounding box center [985, 314] width 41 height 19
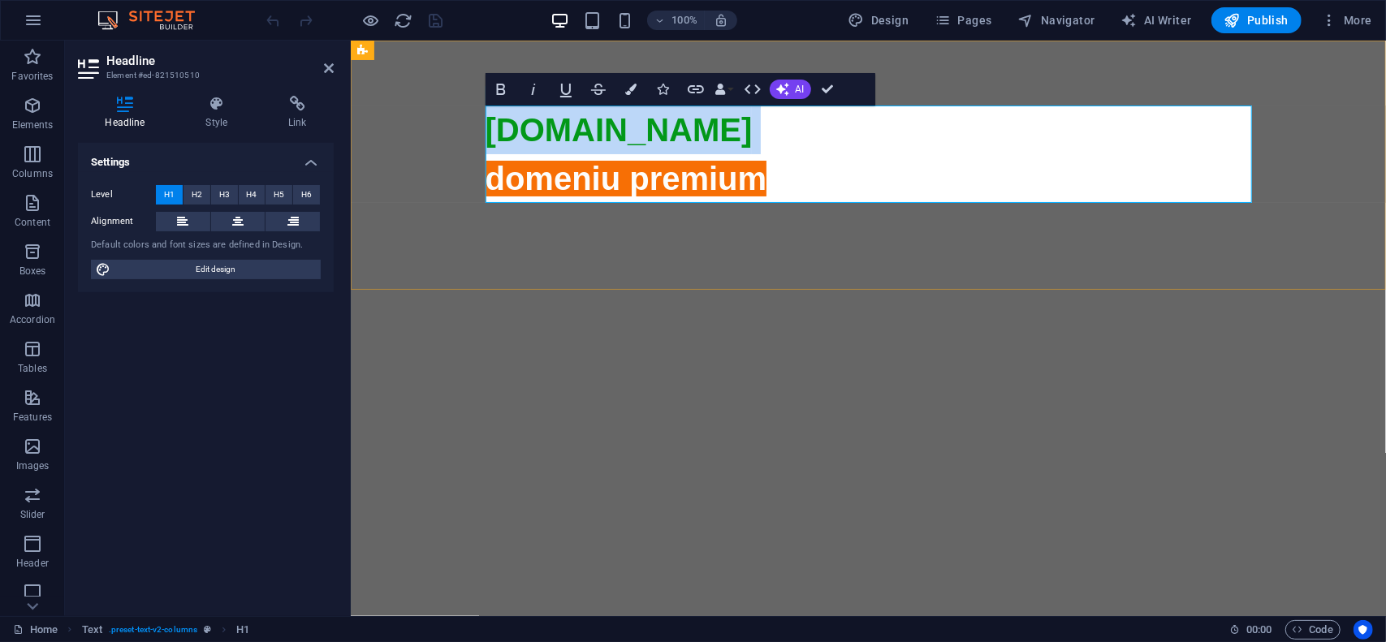
drag, startPoint x: 941, startPoint y: 166, endPoint x: 790, endPoint y: 180, distance: 151.7
click at [940, 166] on h1 "[DOMAIN_NAME] domeniu premium" at bounding box center [868, 543] width 767 height 877
click at [753, 182] on span "domeniu premium" at bounding box center [868, 567] width 767 height 815
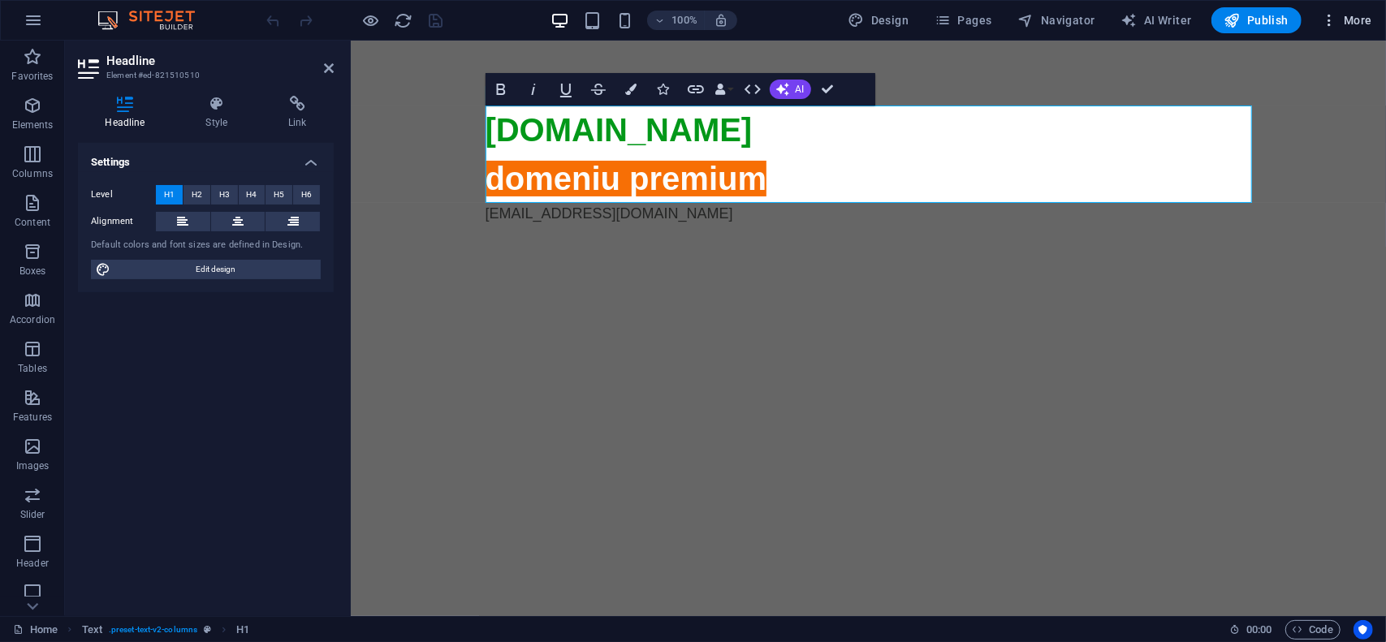
click at [1367, 13] on span "More" at bounding box center [1346, 20] width 51 height 16
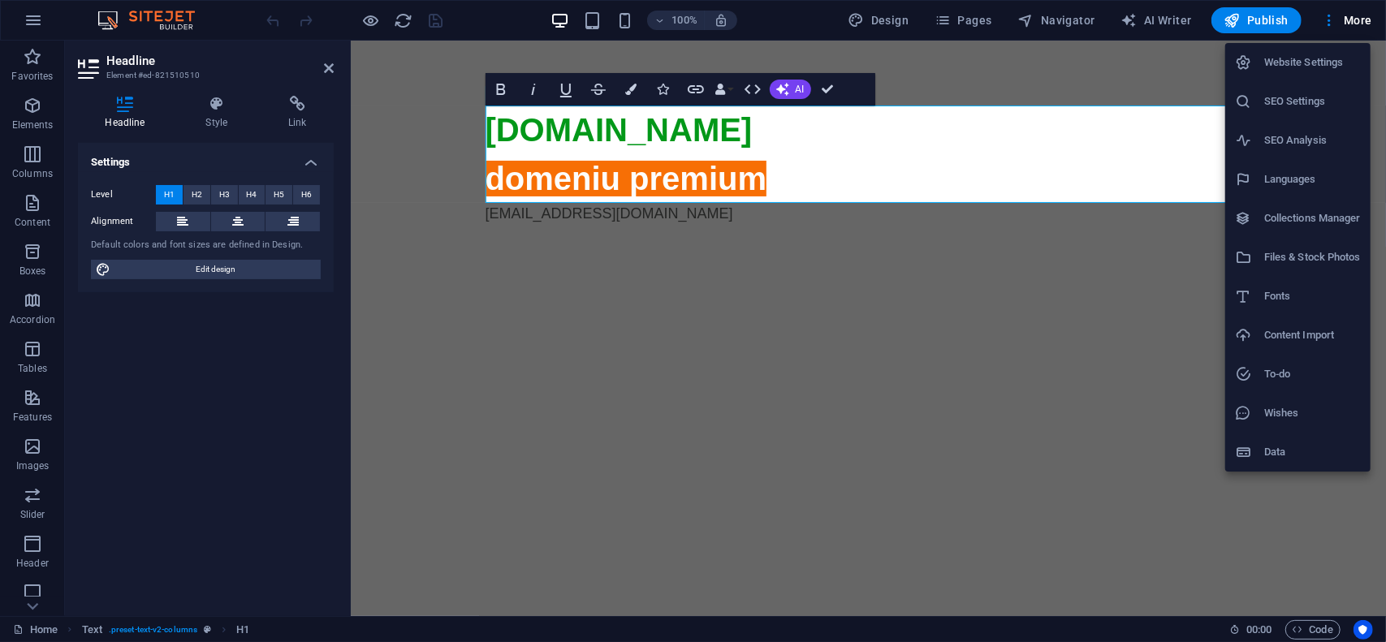
click at [1320, 66] on h6 "Website Settings" at bounding box center [1312, 62] width 97 height 19
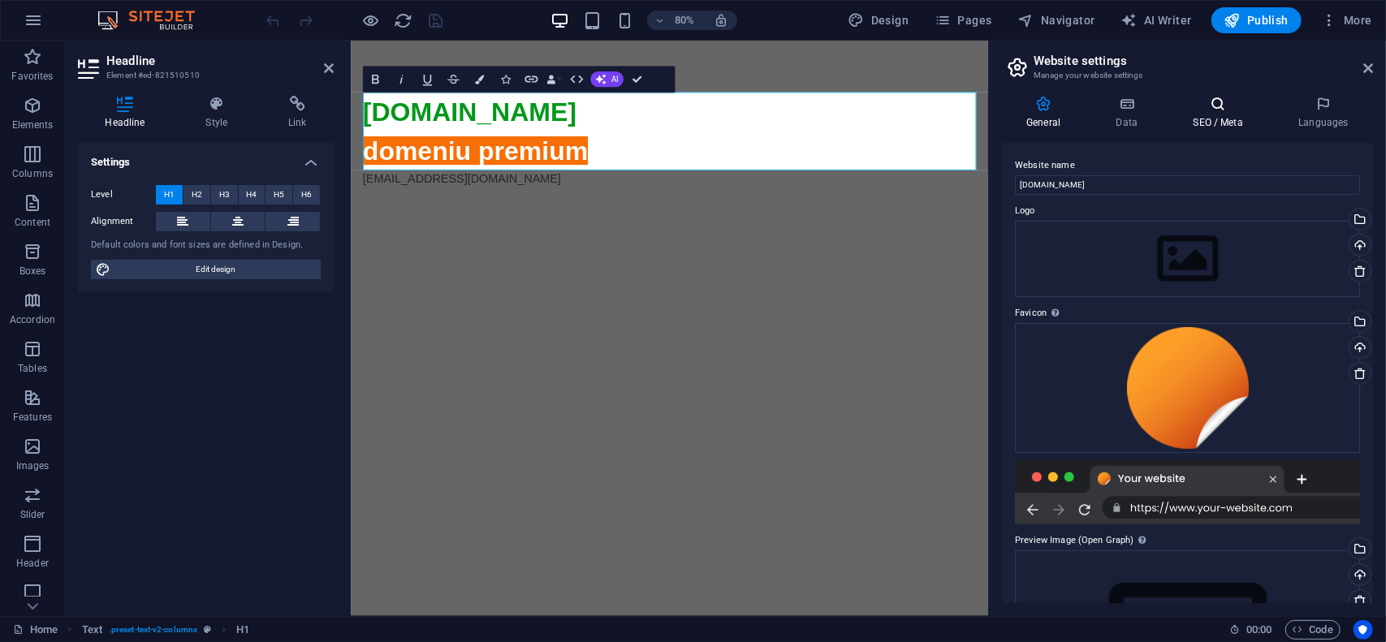
click at [1224, 117] on h4 "SEO / Meta" at bounding box center [1222, 113] width 106 height 34
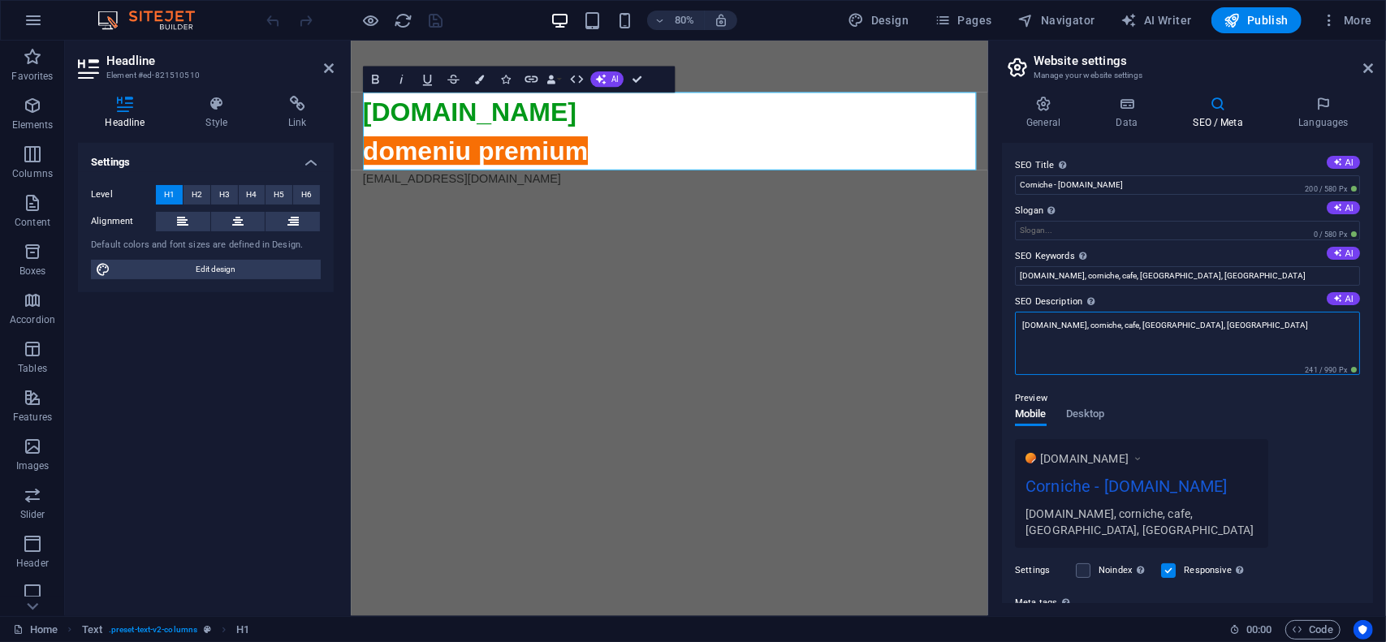
click at [1215, 326] on textarea "[DOMAIN_NAME], corniche, cafe, [GEOGRAPHIC_DATA], [GEOGRAPHIC_DATA]" at bounding box center [1187, 343] width 345 height 63
click at [1273, 329] on textarea "[DOMAIN_NAME], corniche, cafe, [GEOGRAPHIC_DATA], iasi, cafenea, pub, coffee" at bounding box center [1187, 343] width 345 height 63
type textarea "[DOMAIN_NAME], corniche, cafe, [GEOGRAPHIC_DATA], iasi, cafenea, pub, coffee"
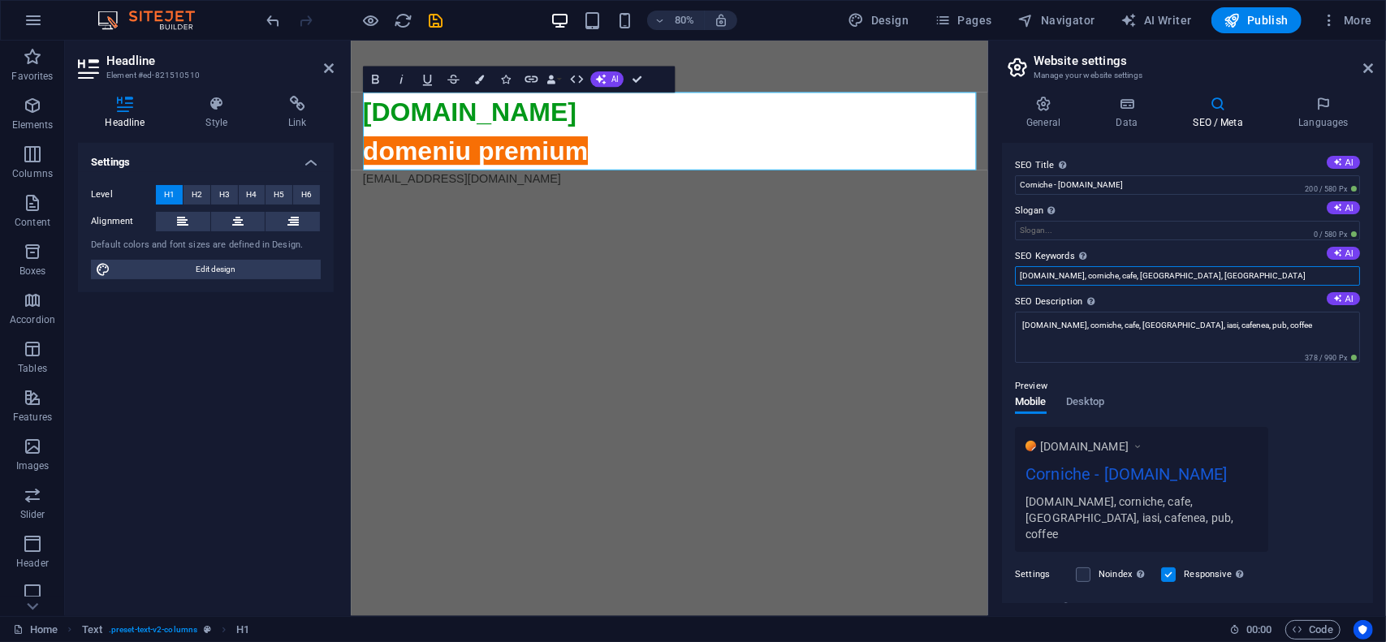
click at [1230, 271] on input "corniche.ro, corniche, cafe, dubai, iasi" at bounding box center [1187, 275] width 345 height 19
paste input ", cafenea, pub, coffee"
type input "corniche.ro, corniche, cafe, dubai, iasi, cafenea, pub, coffee"
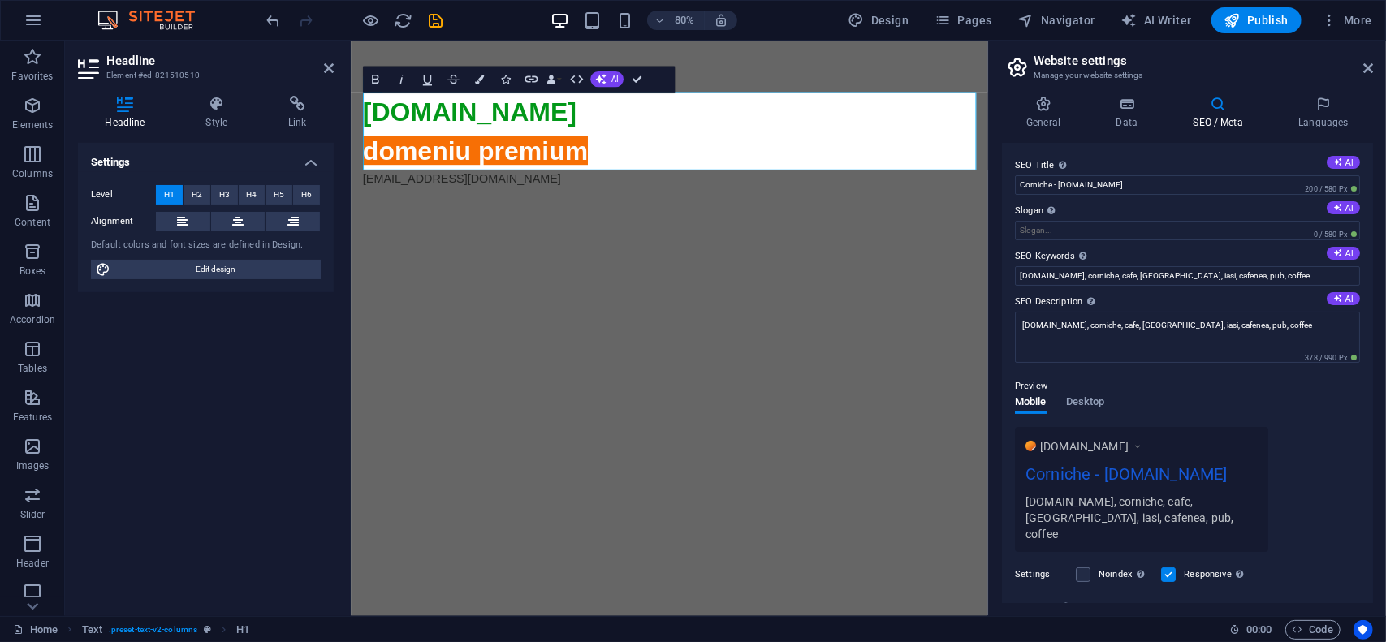
click at [1217, 377] on div "Preview" at bounding box center [1187, 386] width 345 height 19
click at [1186, 378] on div "Preview" at bounding box center [1187, 386] width 345 height 19
click at [1278, 19] on span "Publish" at bounding box center [1257, 20] width 64 height 16
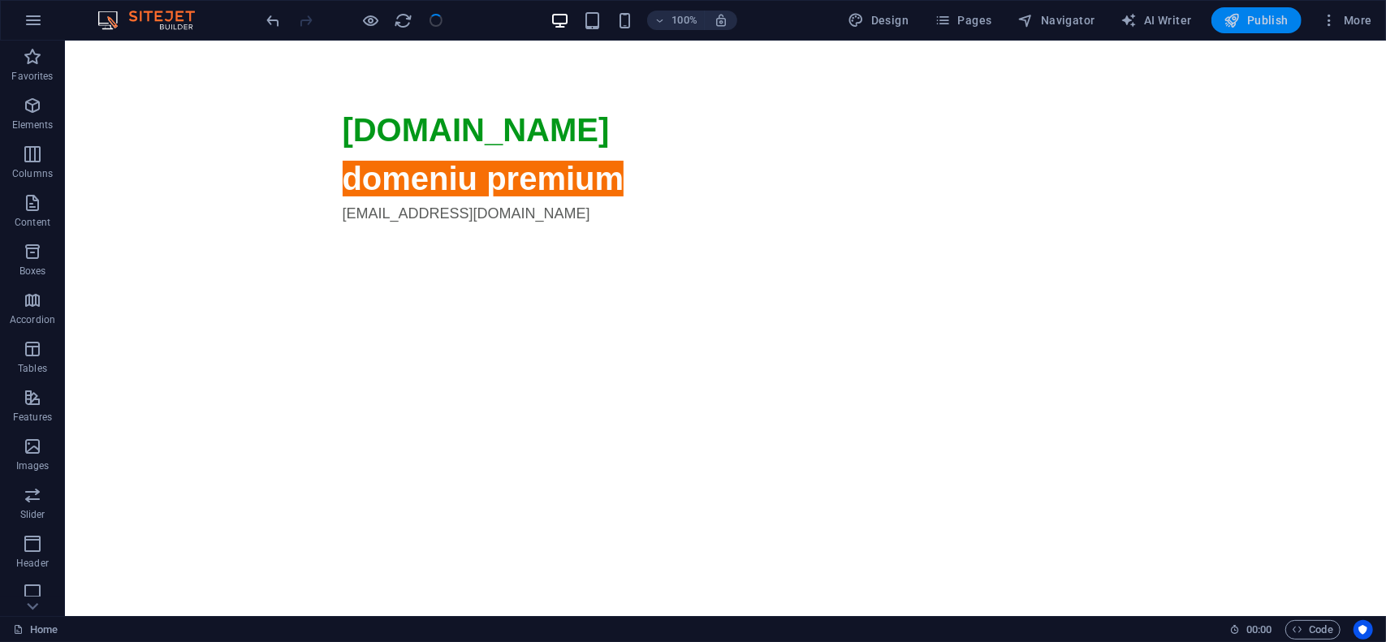
click at [1256, 18] on span "Publish" at bounding box center [1257, 20] width 64 height 16
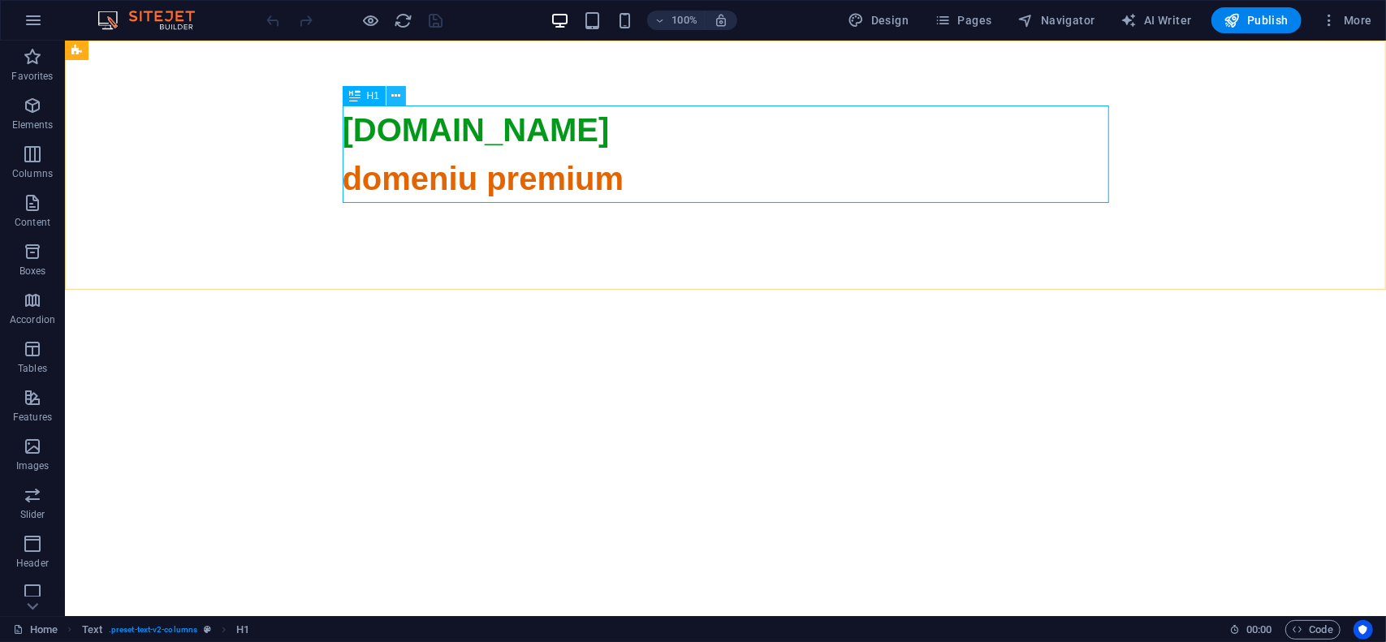
click at [396, 93] on icon at bounding box center [396, 96] width 9 height 17
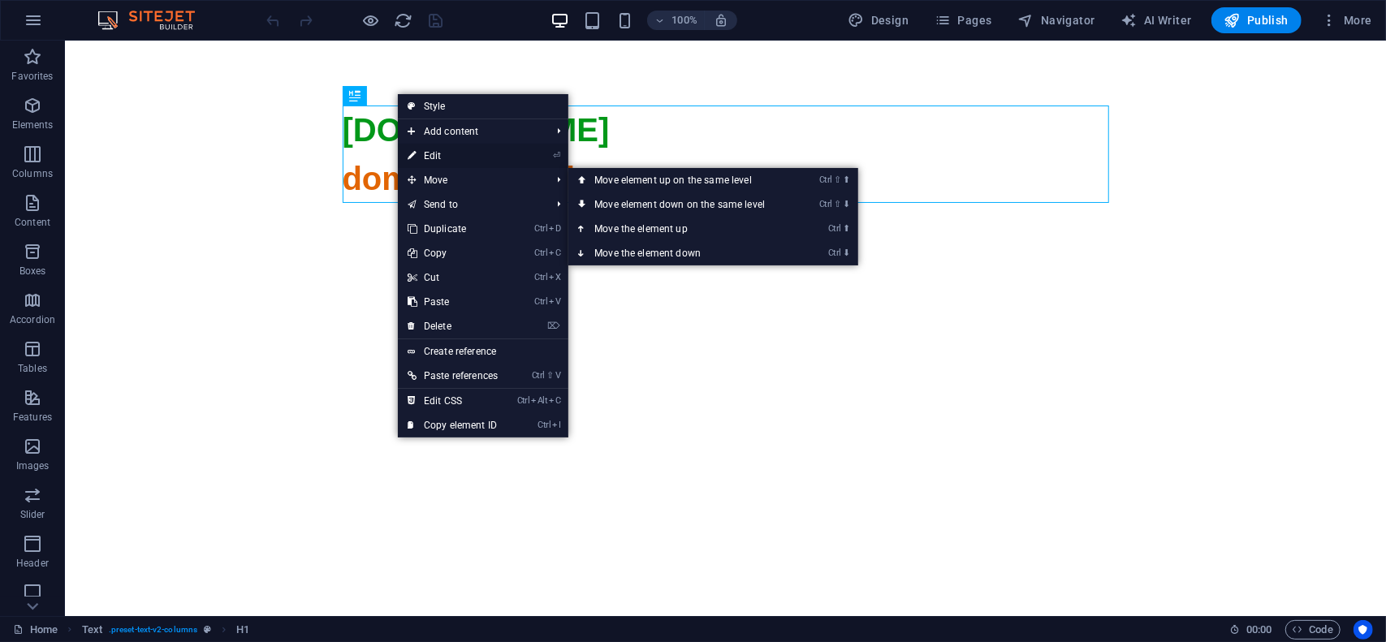
click at [445, 151] on link "⏎ Edit" at bounding box center [453, 156] width 110 height 24
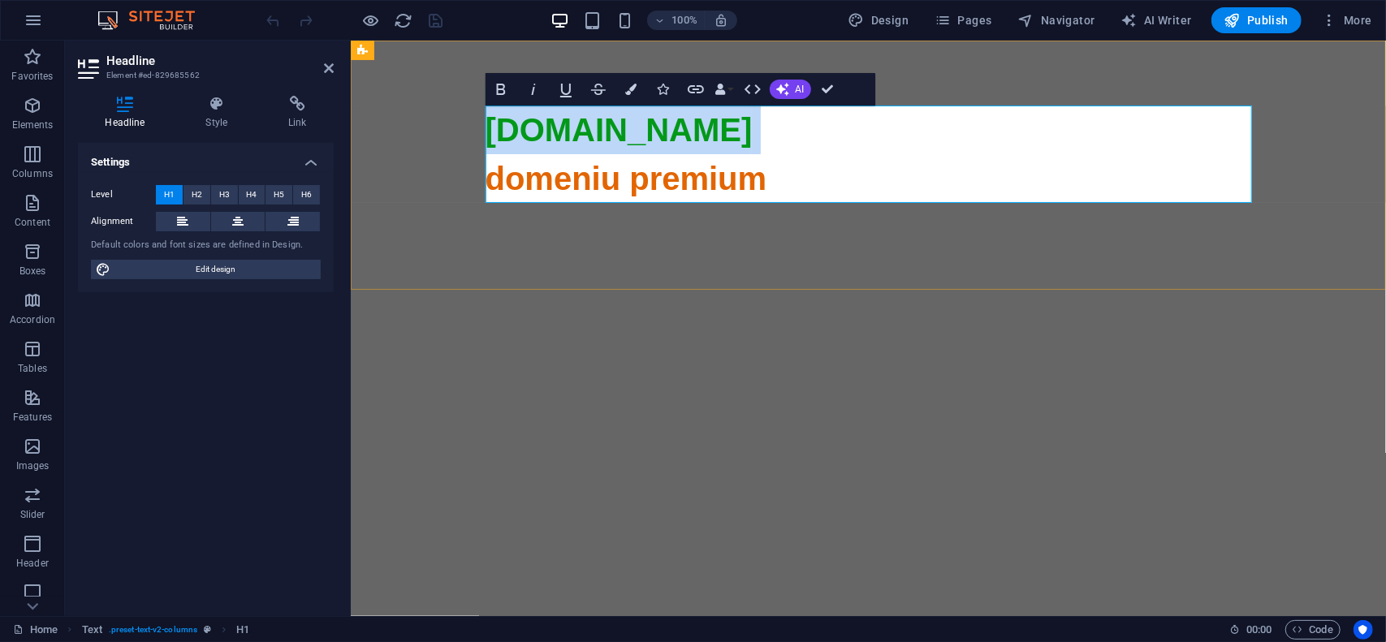
click at [520, 174] on span "domeniu premium" at bounding box center [868, 567] width 767 height 815
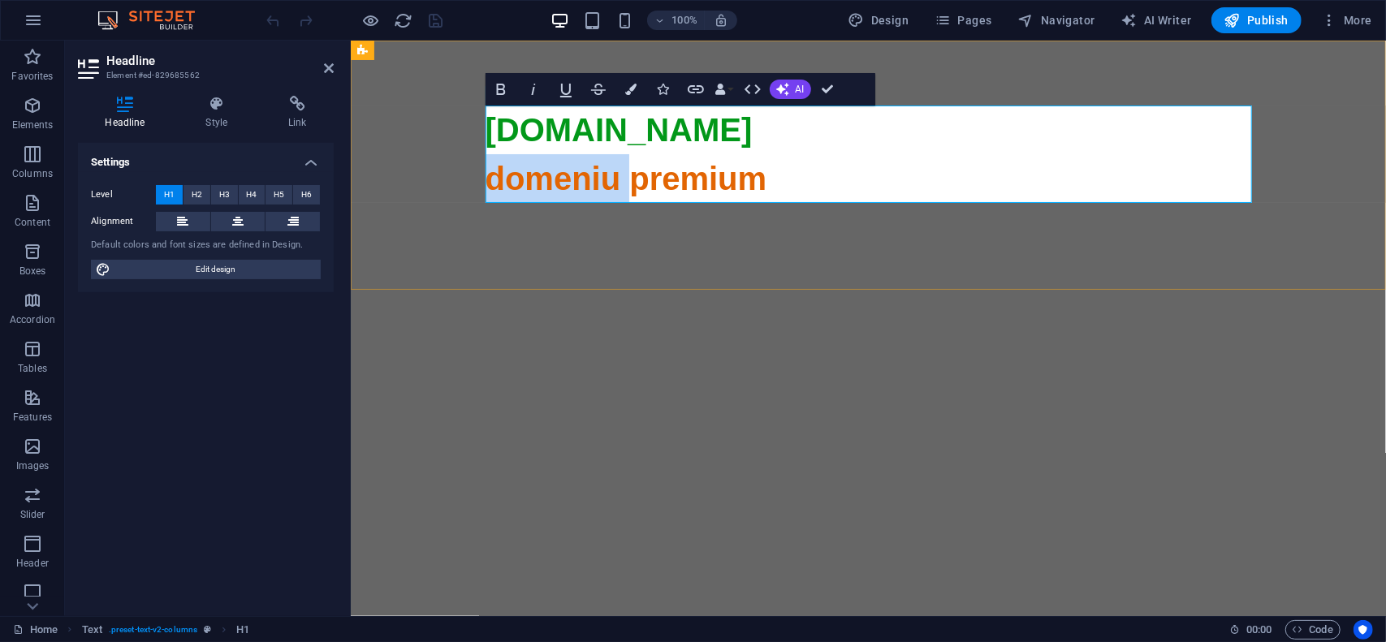
click at [520, 174] on span "domeniu premium" at bounding box center [868, 567] width 767 height 815
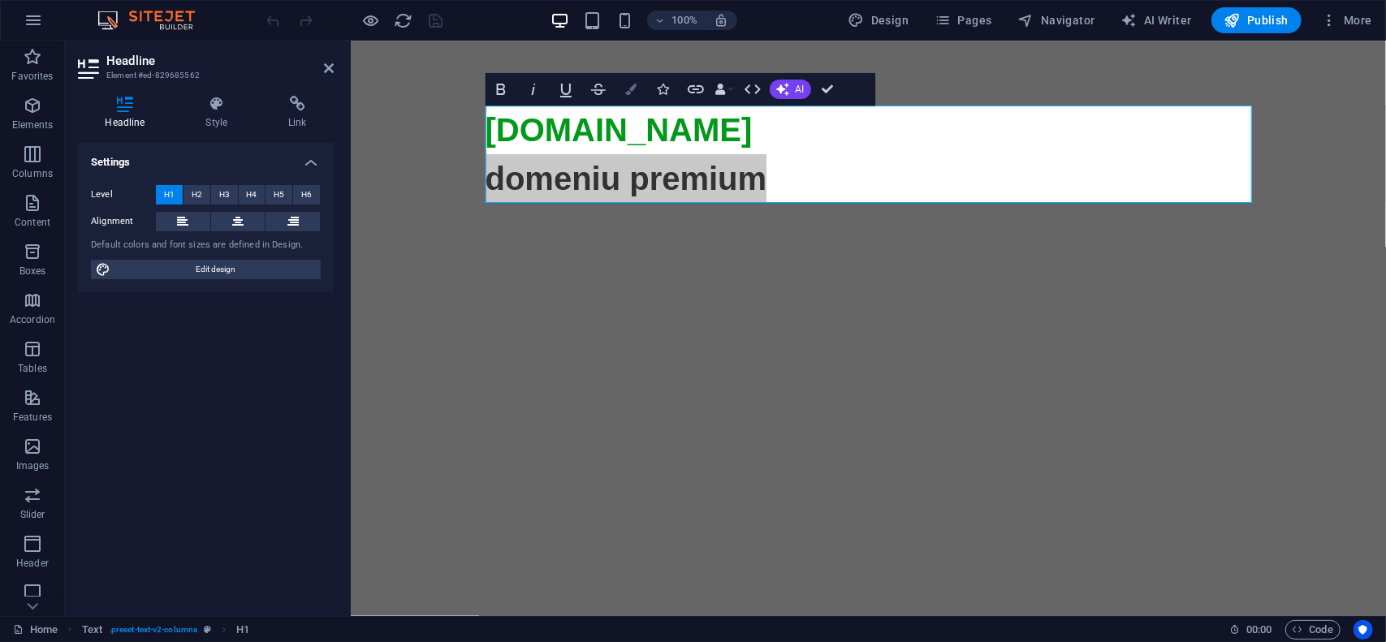
click at [633, 84] on icon "button" at bounding box center [630, 89] width 11 height 11
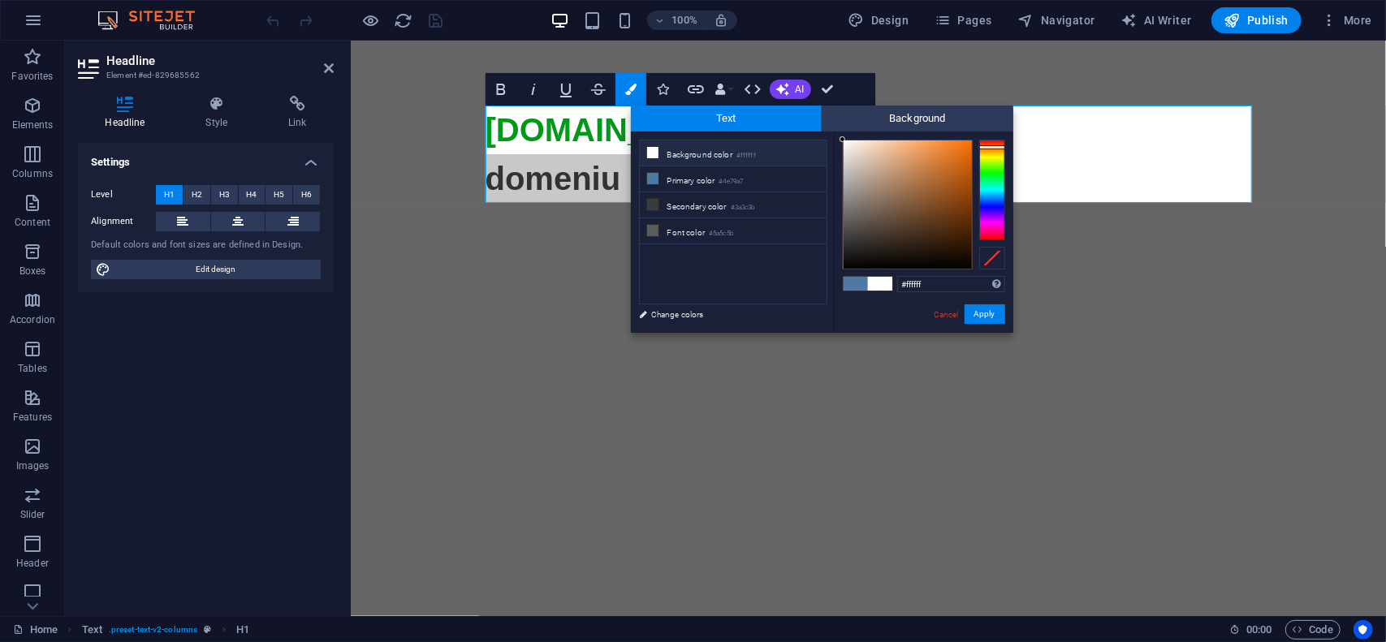
drag, startPoint x: 853, startPoint y: 140, endPoint x: 836, endPoint y: 136, distance: 17.5
click at [836, 136] on div "#ffffff Supported formats #0852ed rgb(8, 82, 237) rgba(8, 82, 237, 90%) hsv(221…" at bounding box center [923, 350] width 179 height 437
type input "#fdfdfc"
click at [843, 140] on div at bounding box center [843, 140] width 6 height 6
click at [985, 319] on button "Apply" at bounding box center [985, 314] width 41 height 19
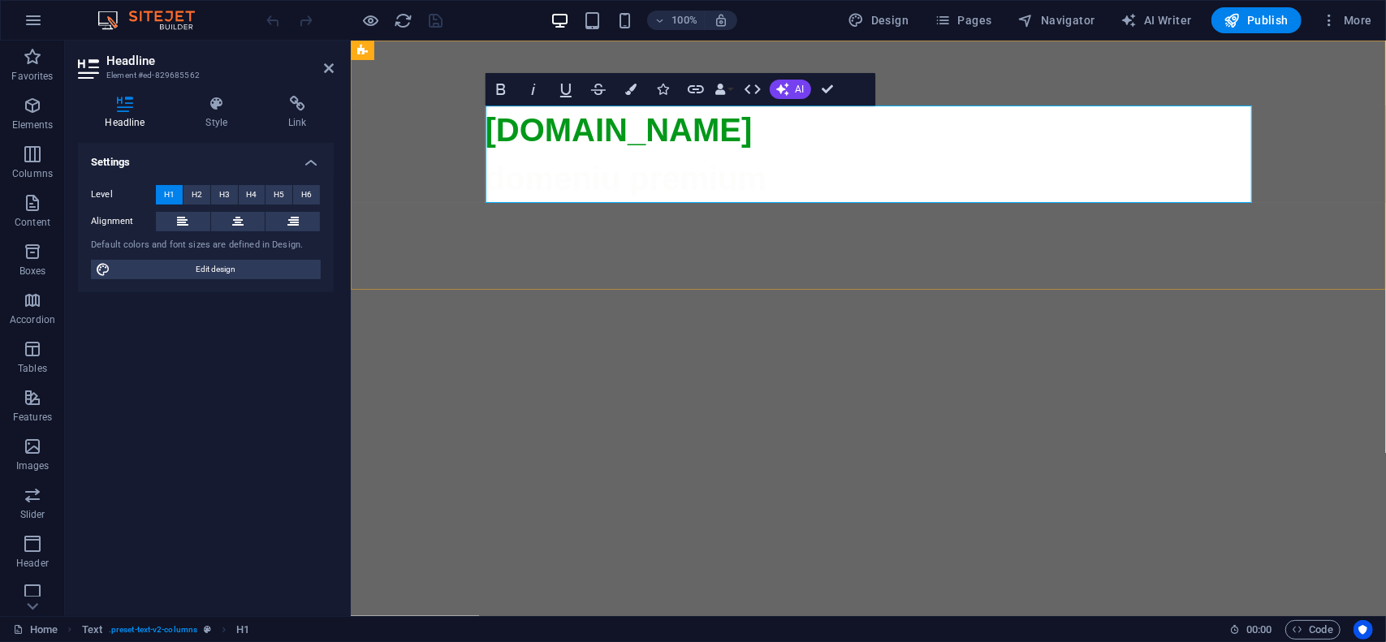
click at [698, 175] on span "domeniu premium" at bounding box center [868, 567] width 767 height 815
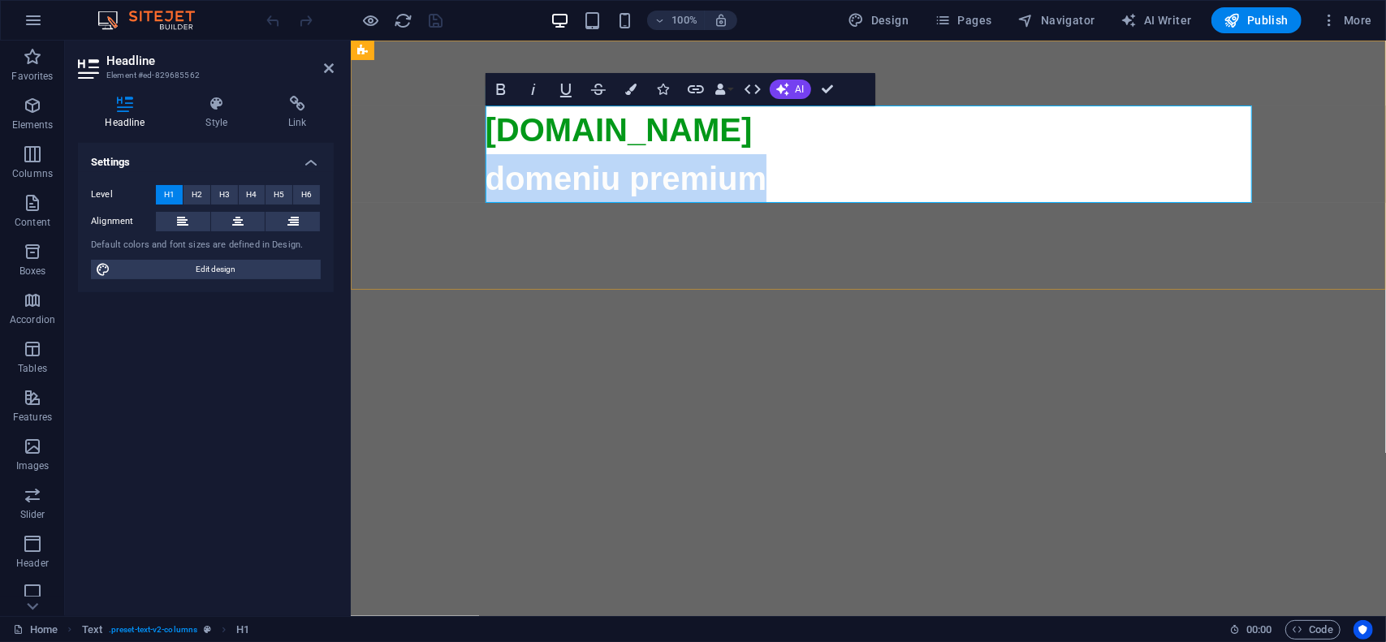
click at [698, 175] on span "domeniu premium" at bounding box center [868, 567] width 767 height 815
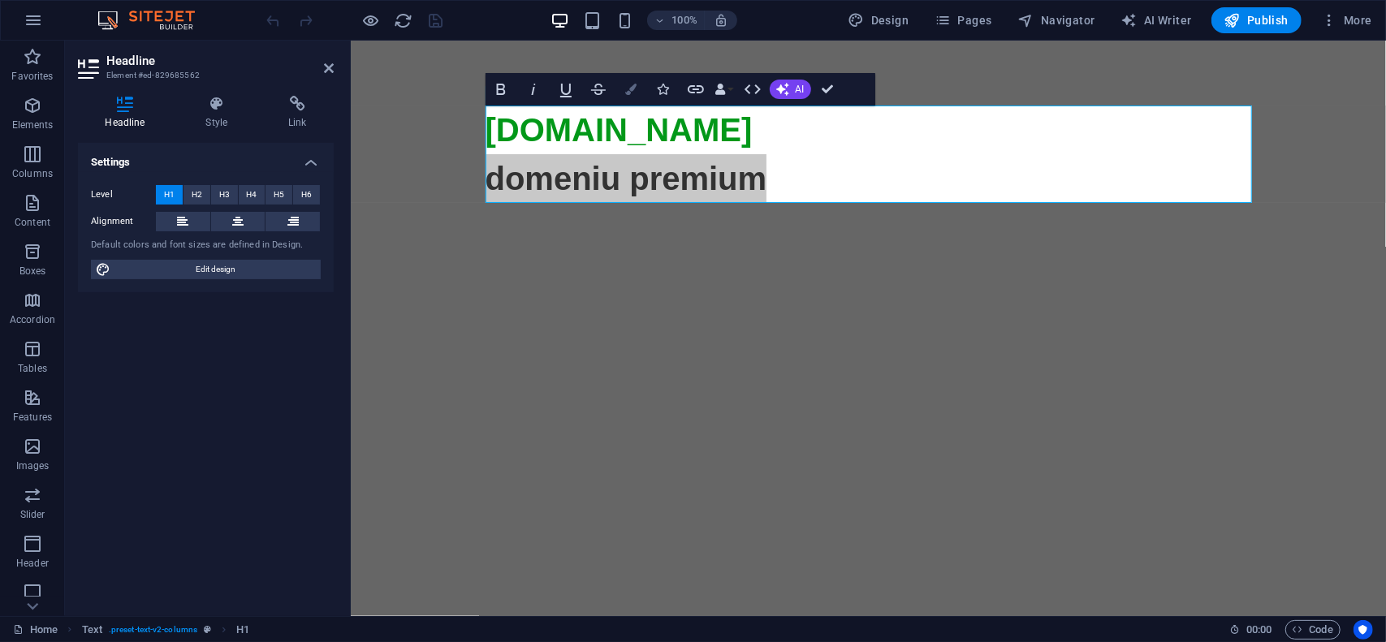
click at [629, 82] on button "Colors" at bounding box center [631, 89] width 31 height 32
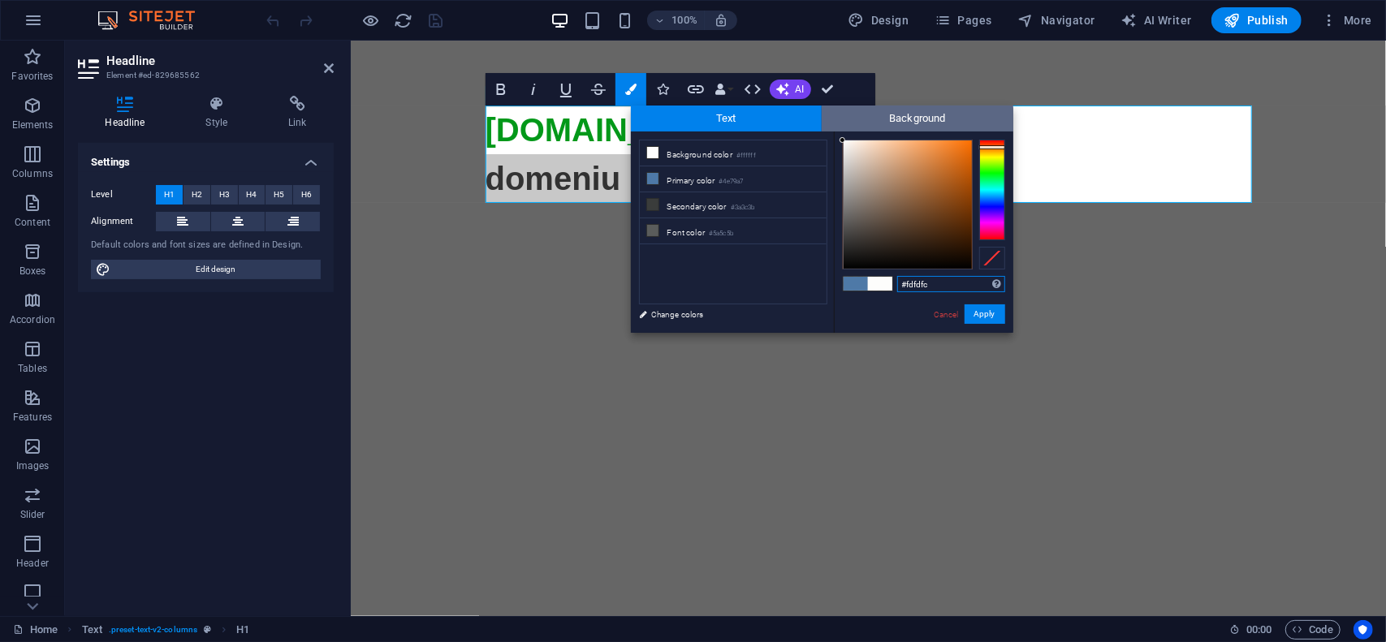
click at [922, 114] on span "Background" at bounding box center [918, 119] width 192 height 26
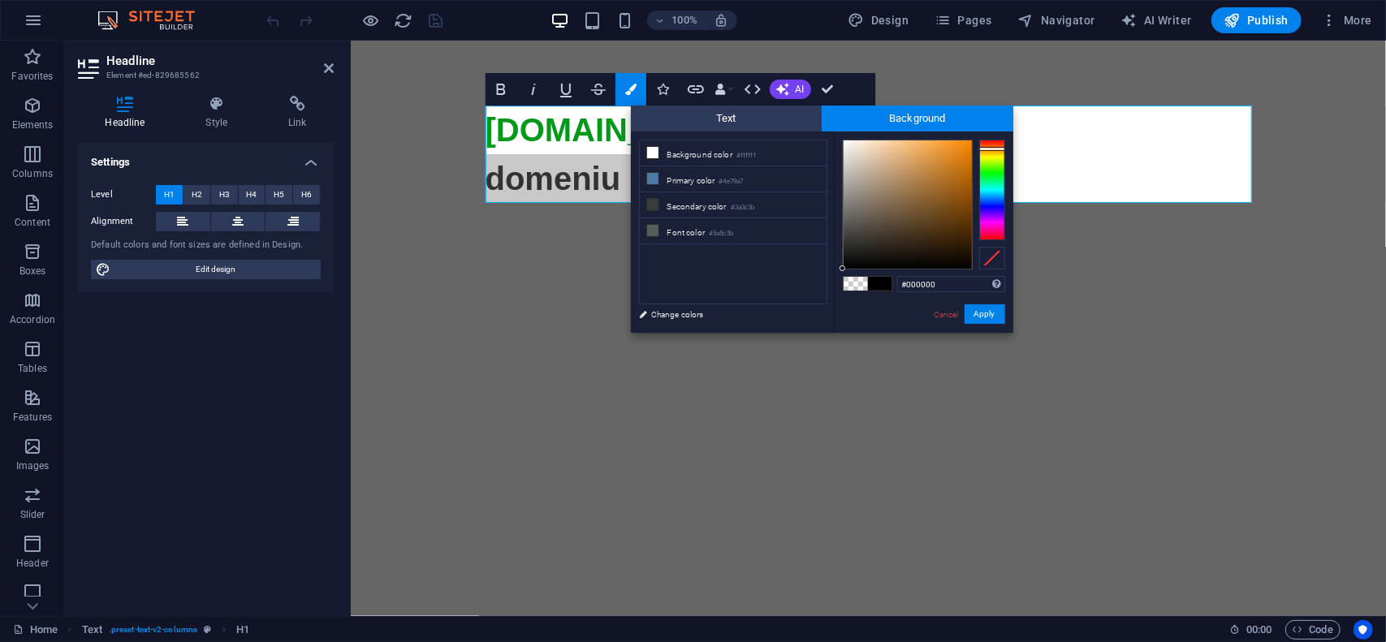
drag, startPoint x: 1000, startPoint y: 153, endPoint x: 981, endPoint y: 144, distance: 21.8
click at [996, 149] on div at bounding box center [992, 190] width 26 height 101
type input "#fd8800"
click at [971, 140] on div at bounding box center [908, 204] width 128 height 128
click at [984, 311] on button "Apply" at bounding box center [985, 314] width 41 height 19
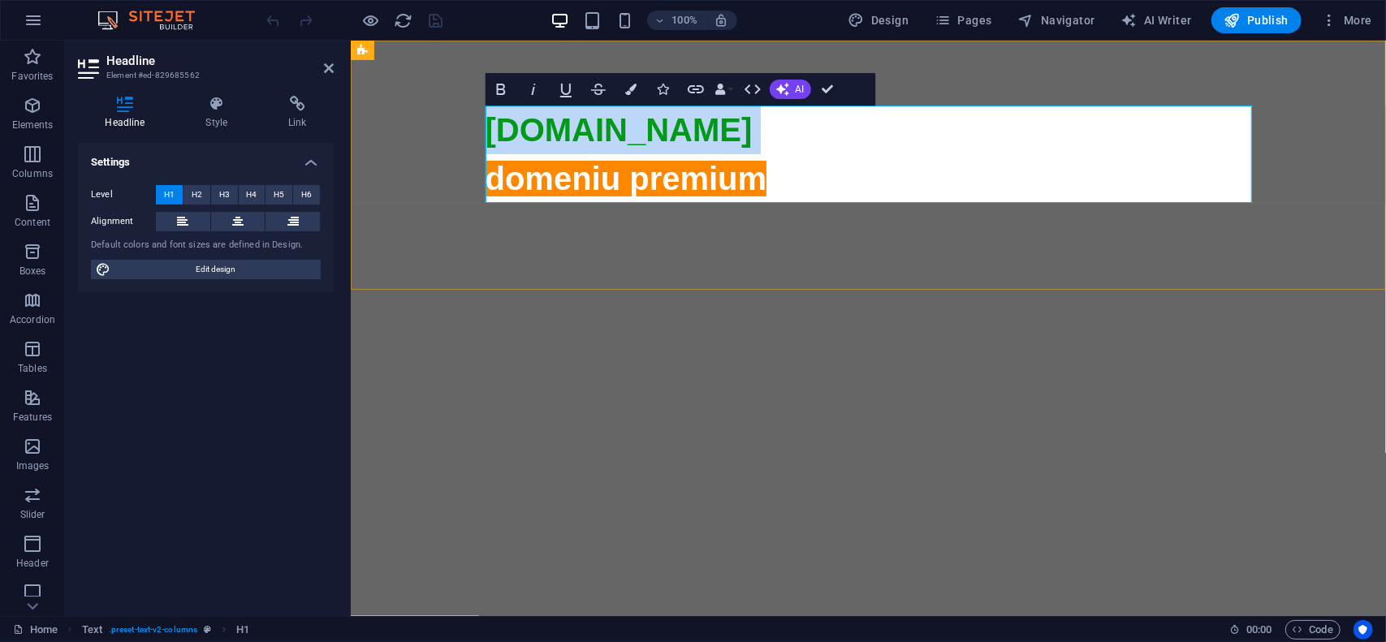
click at [746, 180] on span "domeniu premium" at bounding box center [868, 567] width 767 height 815
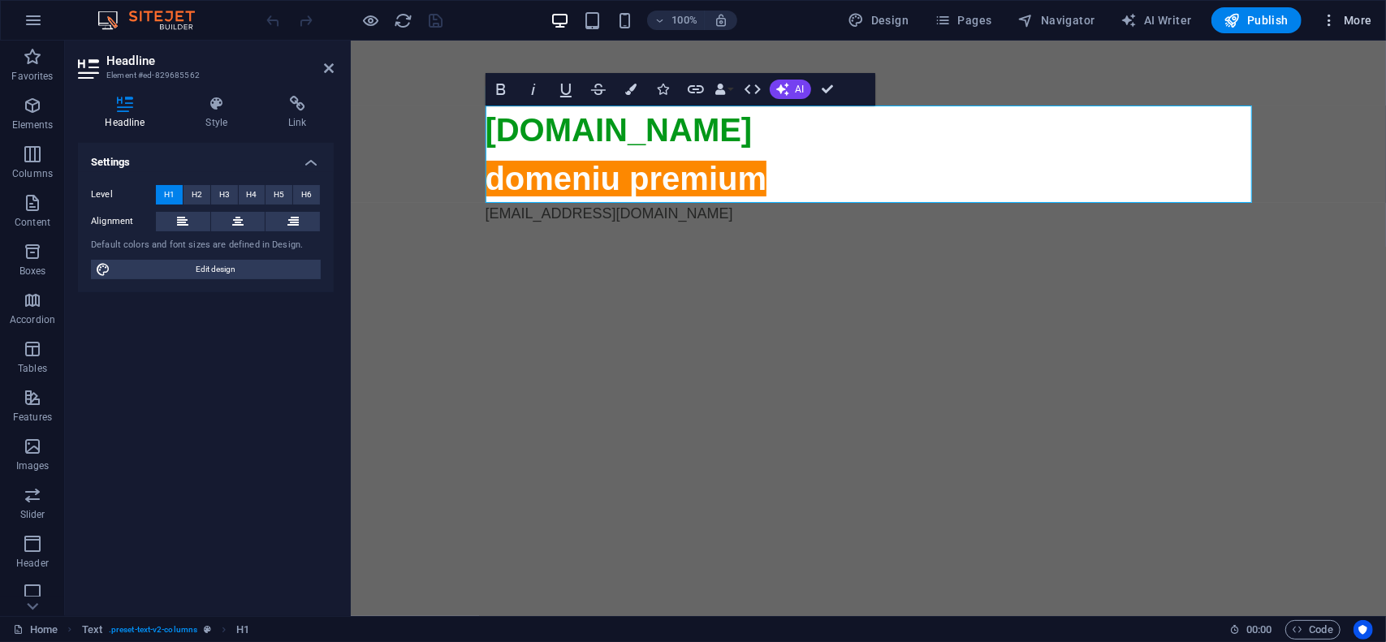
click at [1359, 27] on span "More" at bounding box center [1346, 20] width 51 height 16
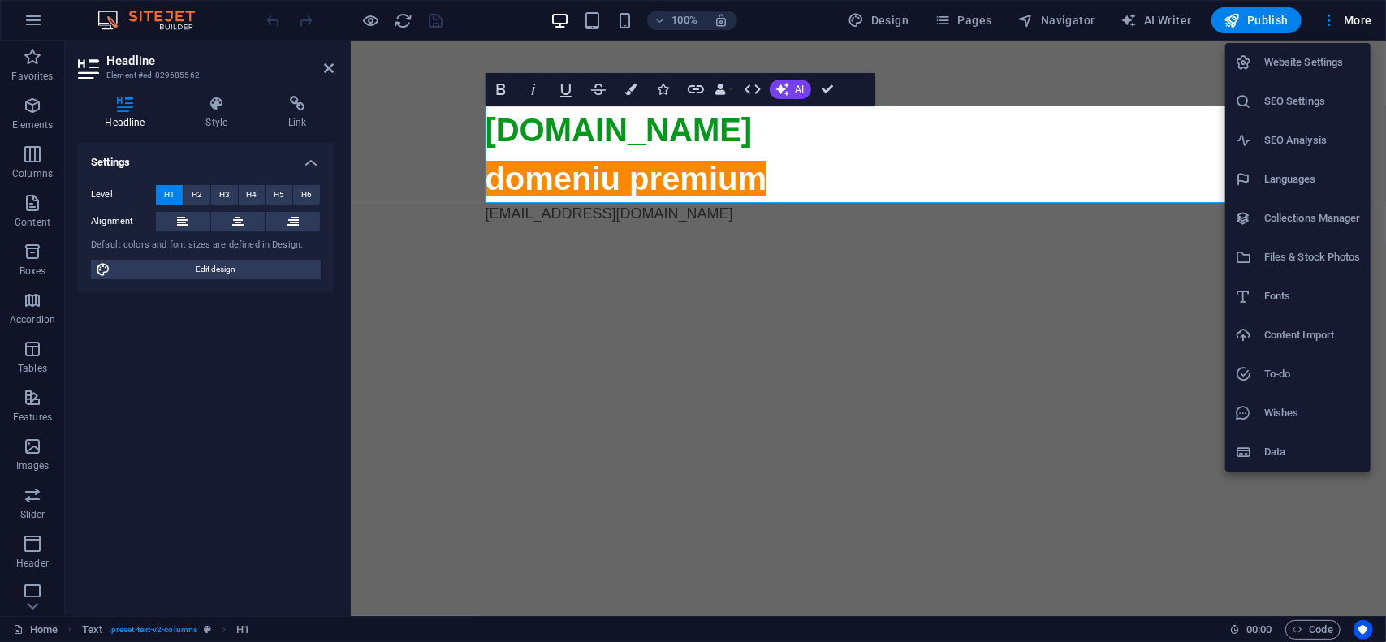
click at [1332, 61] on h6 "Website Settings" at bounding box center [1312, 62] width 97 height 19
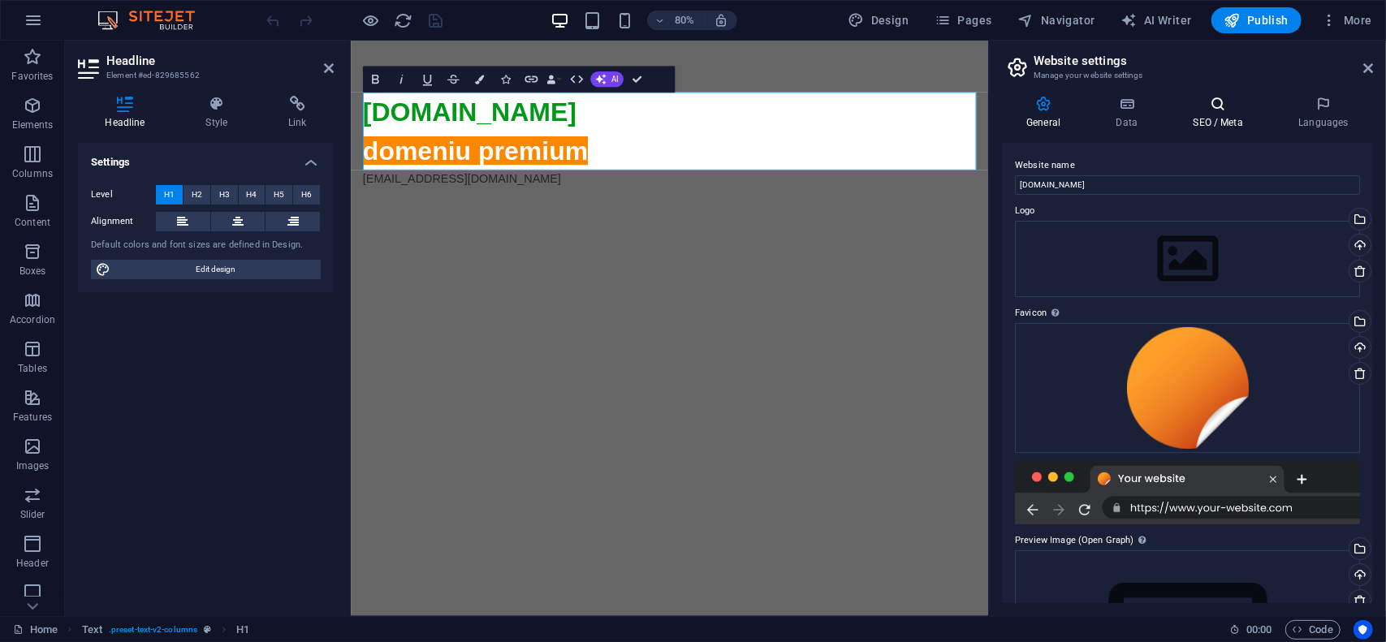
click at [1221, 108] on icon at bounding box center [1218, 104] width 99 height 16
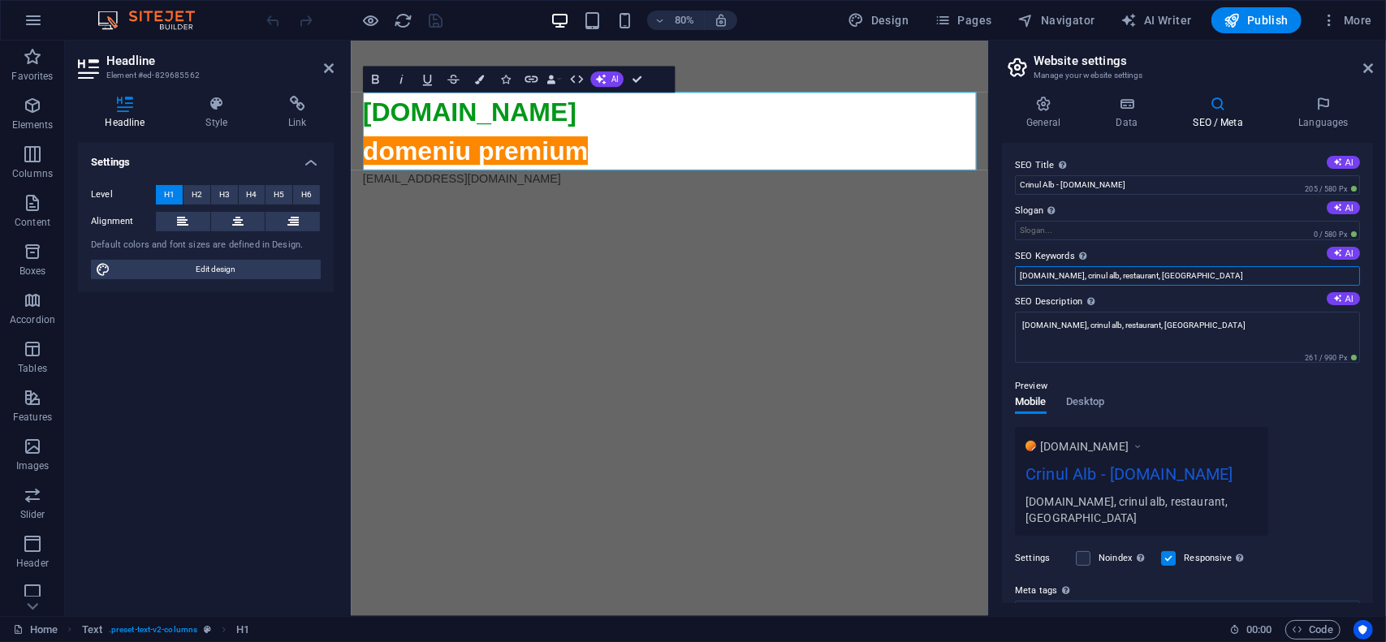
click at [1198, 277] on input "crinulalb.ro, crinul alb, restaurant, oradea" at bounding box center [1187, 275] width 345 height 19
click at [1141, 278] on input "crinulalb.ro, crinul alb, restaurant, oradea" at bounding box center [1187, 275] width 345 height 19
type input "crinulalb.ro, crinul alb, restaurant, poradea"
drag, startPoint x: 1145, startPoint y: 324, endPoint x: 1263, endPoint y: 318, distance: 117.9
click at [1256, 322] on textarea "crinulalb.ro, crinul alb, restaurant, oradea" at bounding box center [1187, 337] width 345 height 51
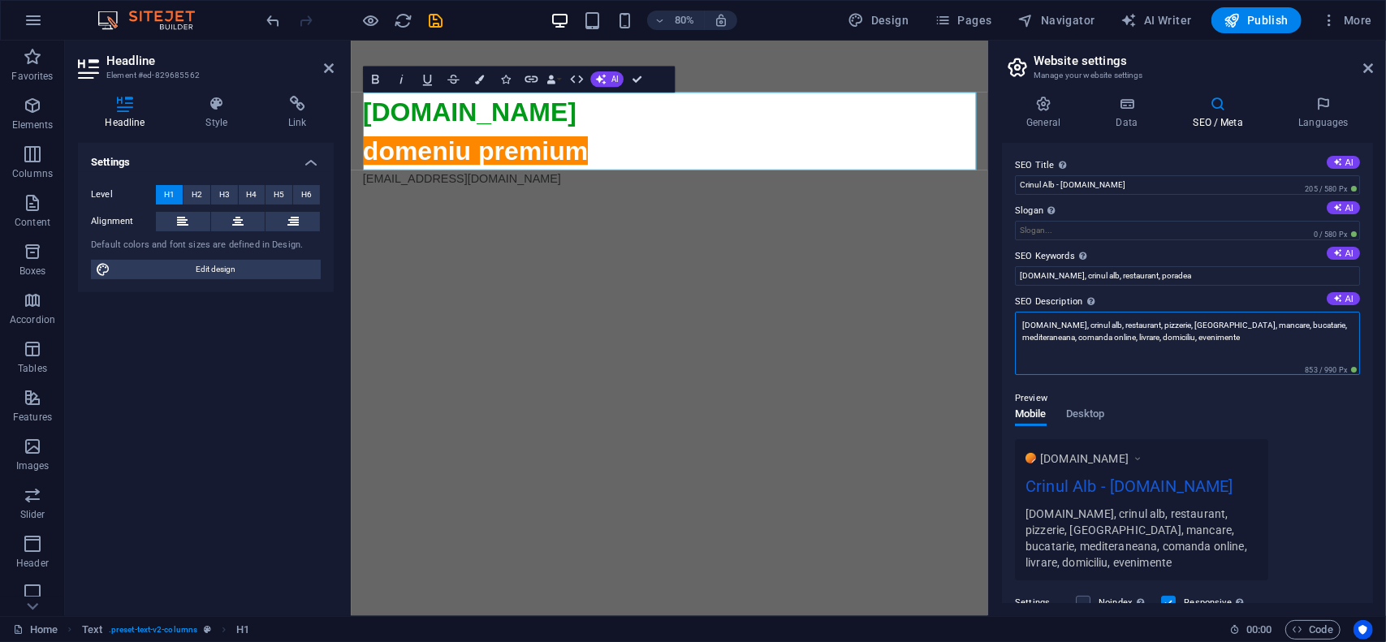
click at [1241, 332] on textarea "crinulalb.ro, crinul alb, restaurant, pizzerie, oradea, mancare, bucatarie, med…" at bounding box center [1187, 343] width 345 height 63
type textarea "crinulalb.ro, crinul alb, restaurant, pizzerie, oradea, mancare, bucatarie, med…"
click at [1200, 270] on input "crinulalb.ro, crinul alb, restaurant, poradea" at bounding box center [1187, 275] width 345 height 19
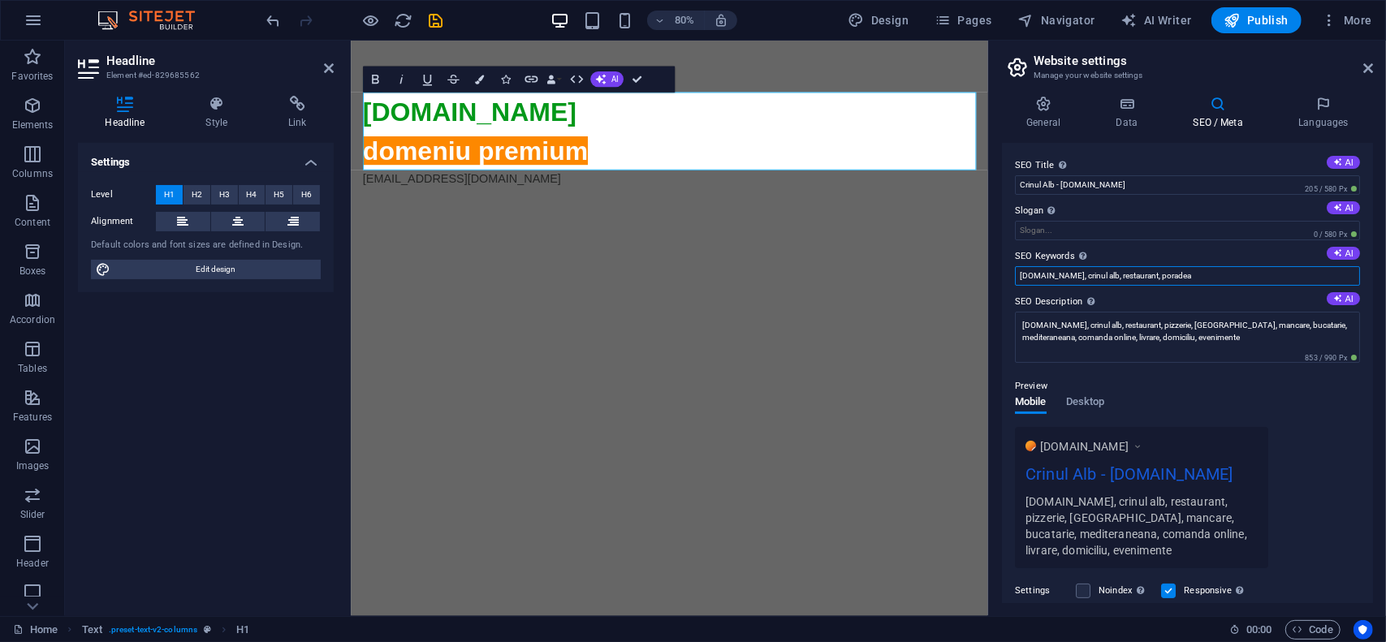
click at [1200, 270] on input "crinulalb.ro, crinul alb, restaurant, poradea" at bounding box center [1187, 275] width 345 height 19
paste input "izzerie, oradea, mancare, bucatarie, mediteraneana, comanda online, livrare, do…"
type input "crinulalb.ro, crinul alb, restaurant, pizzerie, oradea, mancare, bucatarie, med…"
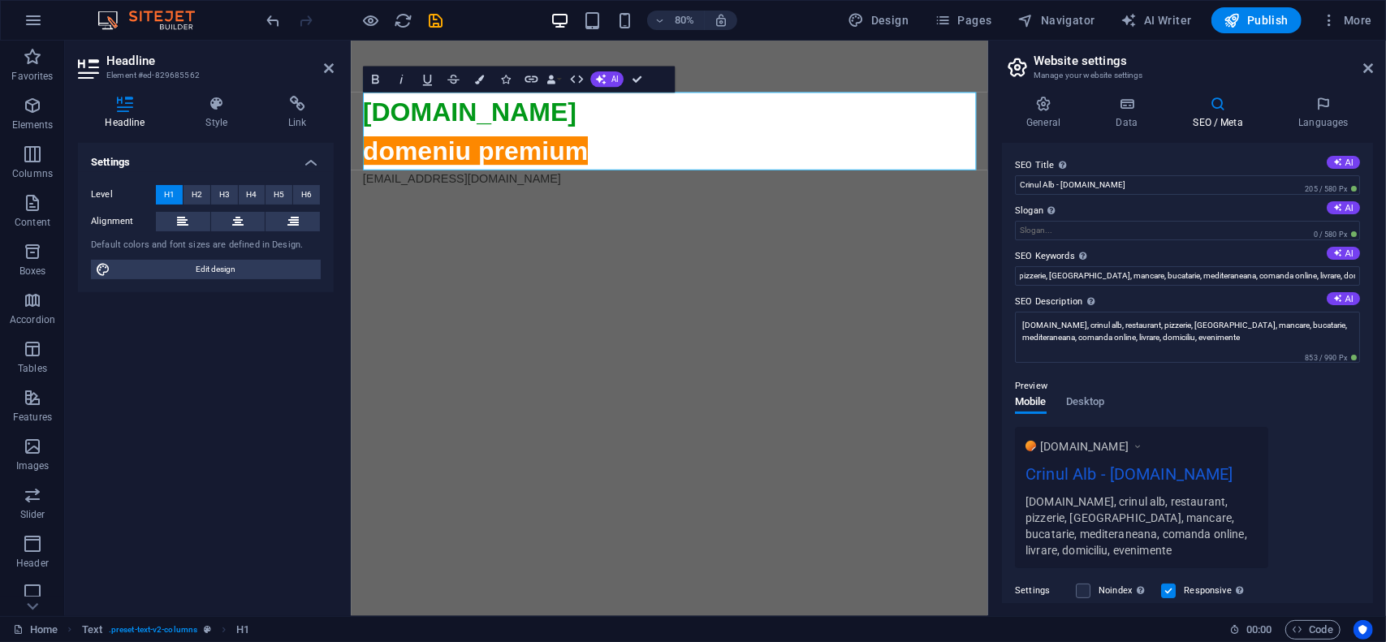
click at [1200, 378] on div "Preview" at bounding box center [1187, 386] width 345 height 19
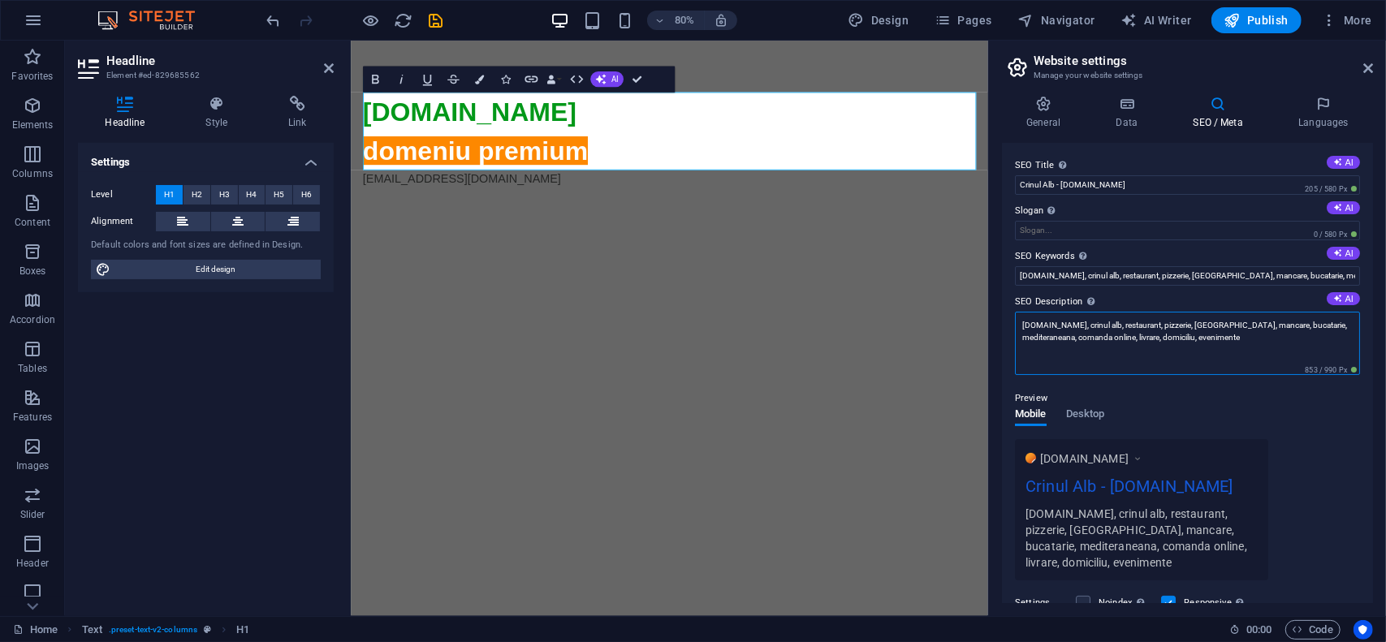
click at [1231, 339] on textarea "crinulalb.ro, crinul alb, restaurant, pizzerie, oradea, mancare, bucatarie, med…" at bounding box center [1187, 343] width 345 height 63
click at [1267, 331] on textarea "crinulalb.ro, crinul alb, restaurant, pizzerie, oradea, mancare, bucatarie, med…" at bounding box center [1187, 343] width 345 height 63
click at [1268, 331] on textarea "crinulalb.ro, crinul alb, restaurant, pizzerie, oradea, mancare, bucatarie, med…" at bounding box center [1187, 343] width 345 height 63
click at [1265, 334] on textarea "crinulalb.ro, crinul alb, restaurant, pizzerie, oradea, mancare, bucatarie, med…" at bounding box center [1187, 343] width 345 height 63
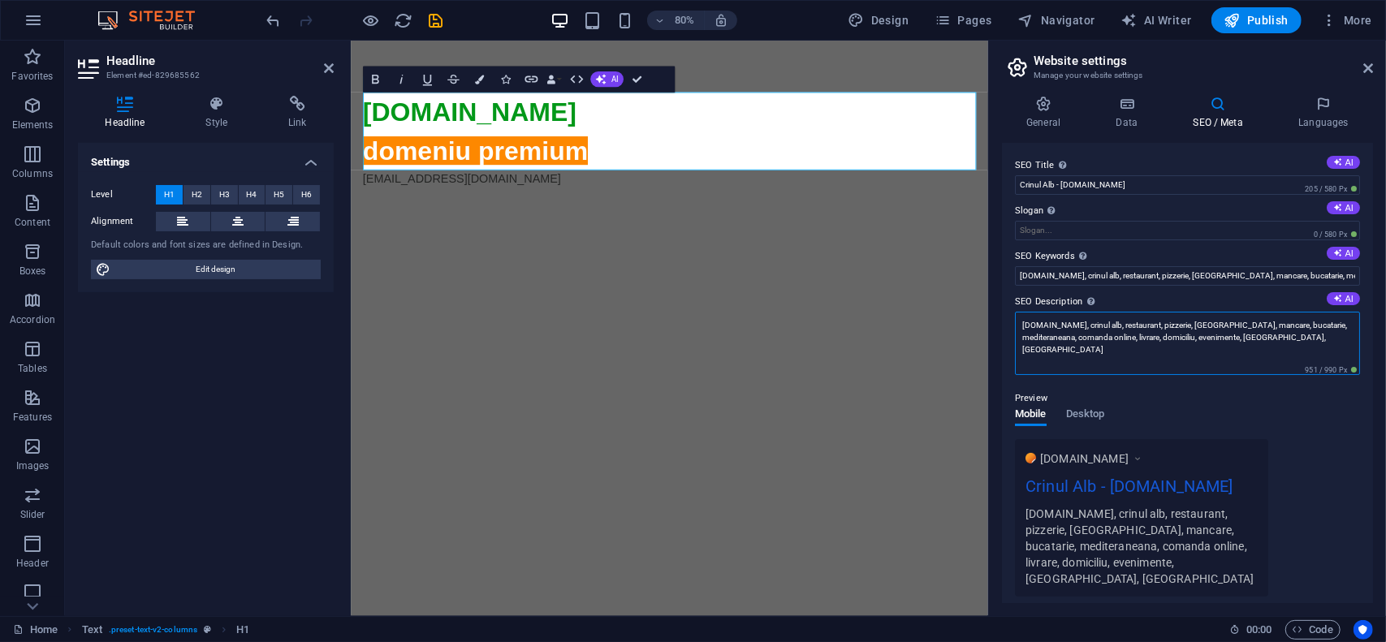
click at [1265, 334] on textarea "crinulalb.ro, crinul alb, restaurant, pizzerie, oradea, mancare, bucatarie, med…" at bounding box center [1187, 343] width 345 height 63
type textarea "crinulalb.ro, crinul alb, restaurant, pizzerie, oradea, mancare, bucatarie, med…"
click at [1234, 283] on input "crinulalb.ro, crinul alb, restaurant, pizzerie, oradea, mancare, bucatarie, med…" at bounding box center [1187, 275] width 345 height 19
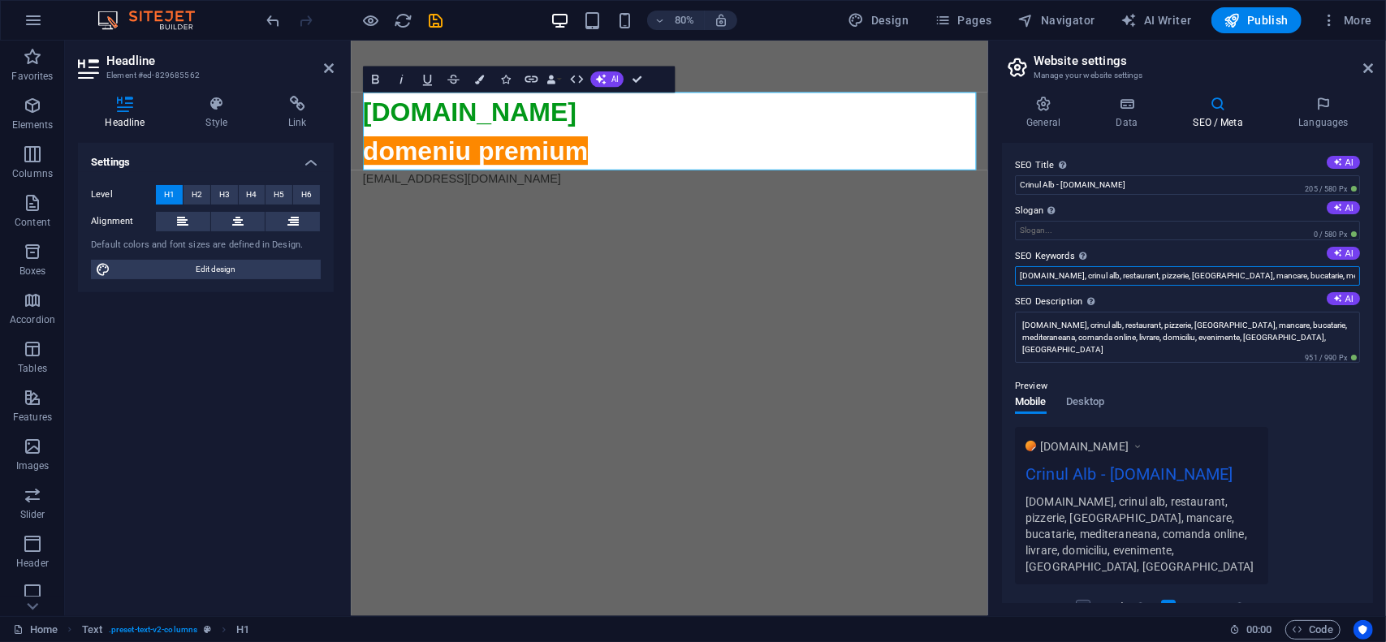
click at [1234, 278] on input "crinulalb.ro, crinul alb, restaurant, pizzerie, oradea, mancare, bucatarie, med…" at bounding box center [1187, 275] width 345 height 19
paste input ", italia, romania"
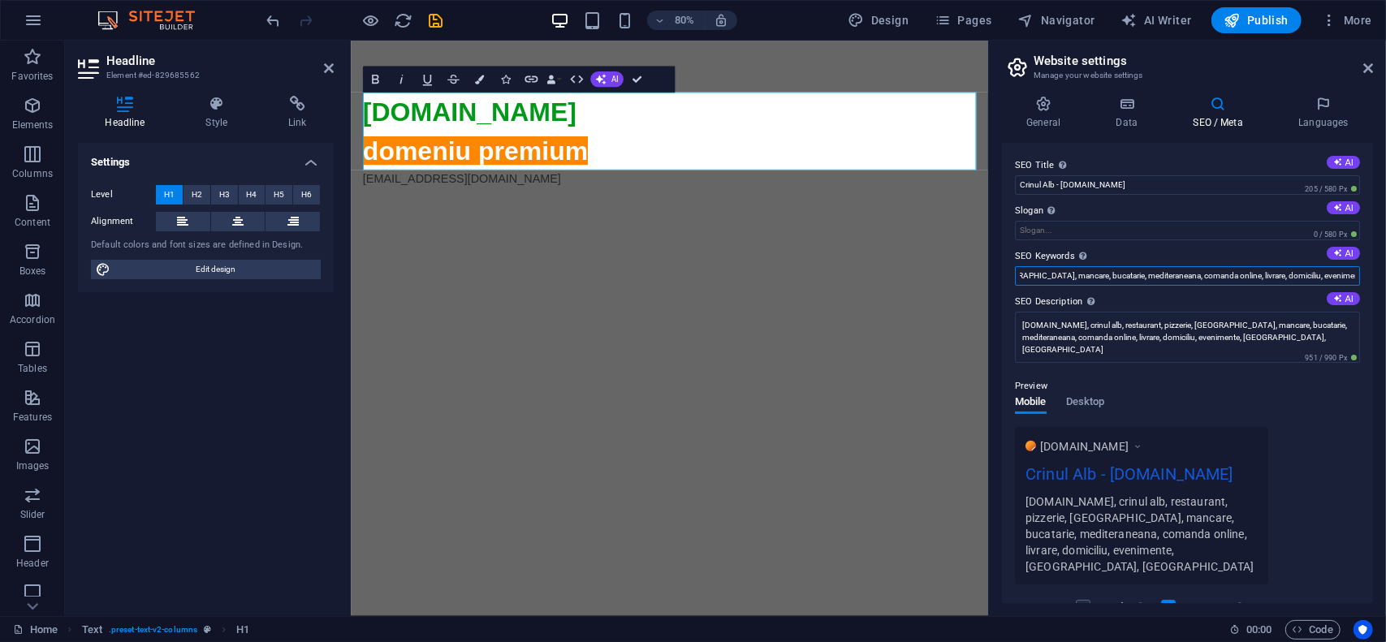
type input "crinulalb.ro, crinul alb, restaurant, pizzerie, oradea, mancare, bucatarie, med…"
click at [1199, 369] on div "Preview Mobile Desktop www.example.com Crinul Alb - crinulalb.ro crinulalb.ro, …" at bounding box center [1187, 474] width 345 height 221
click at [1133, 369] on div "Preview Mobile Desktop www.example.com Crinul Alb - crinulalb.ro crinulalb.ro, …" at bounding box center [1187, 474] width 345 height 221
click at [1270, 15] on span "Publish" at bounding box center [1257, 20] width 64 height 16
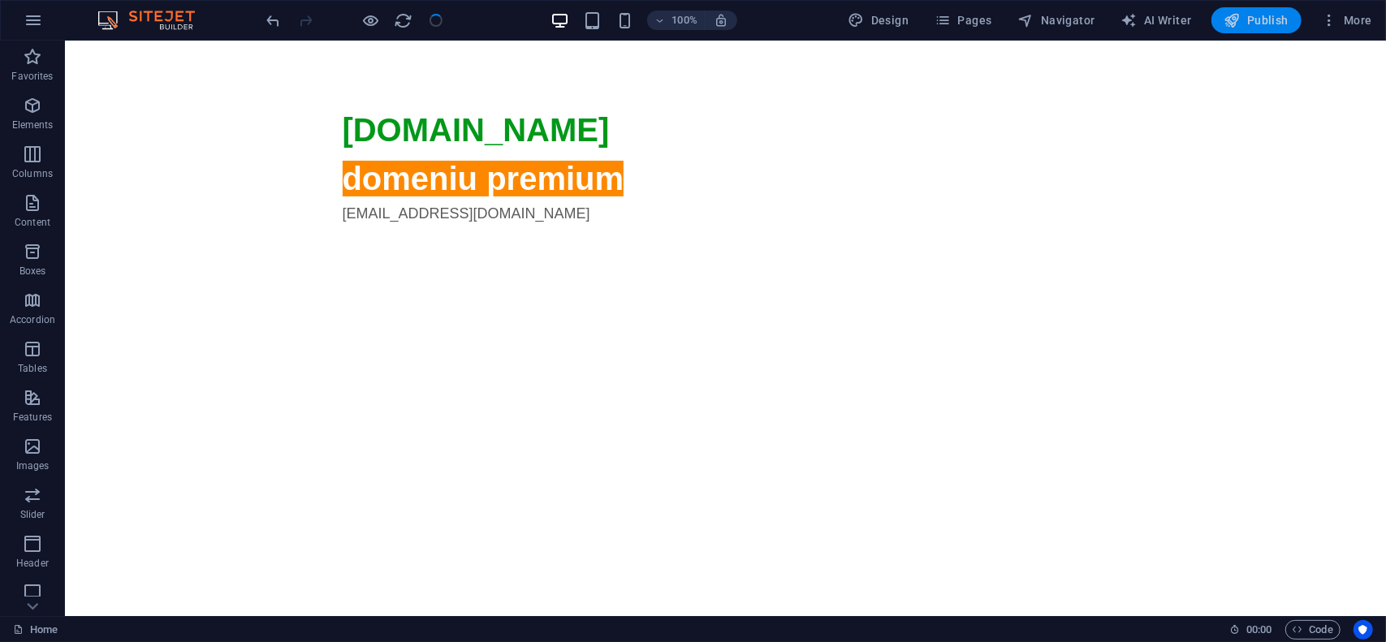
click at [1262, 19] on span "Publish" at bounding box center [1257, 20] width 64 height 16
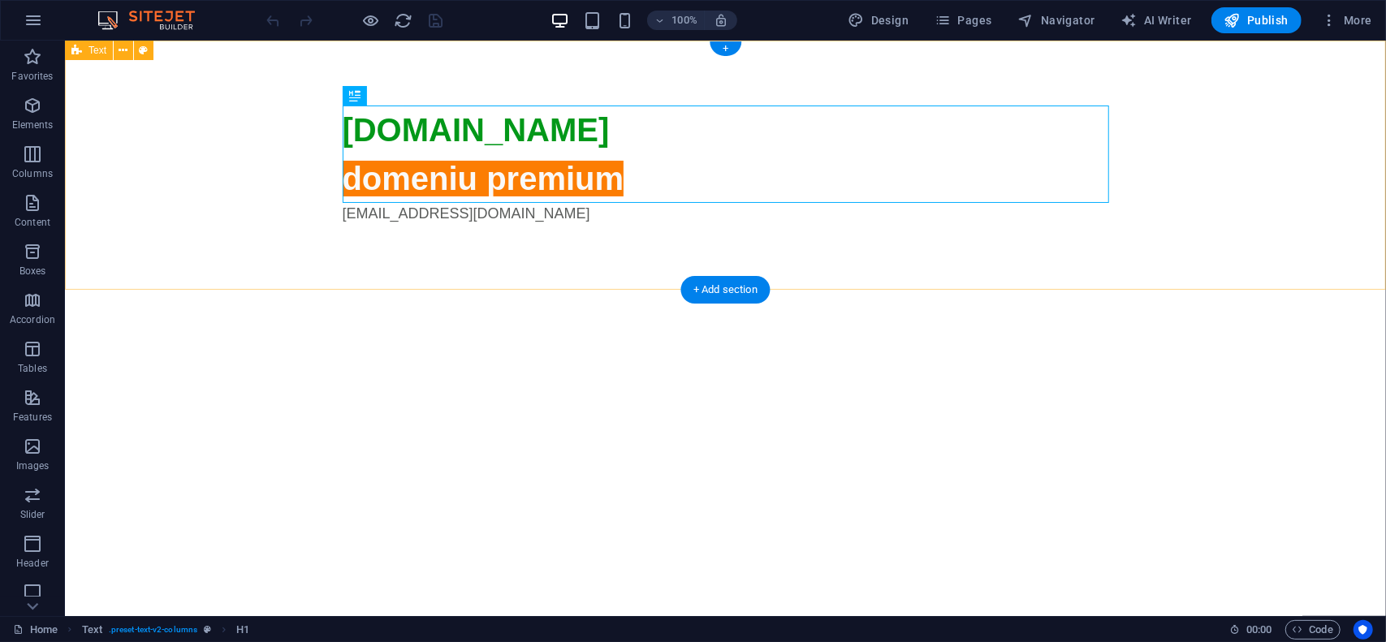
click at [1359, 33] on div "100% Design Pages Navigator AI Writer Publish More" at bounding box center [693, 20] width 1385 height 39
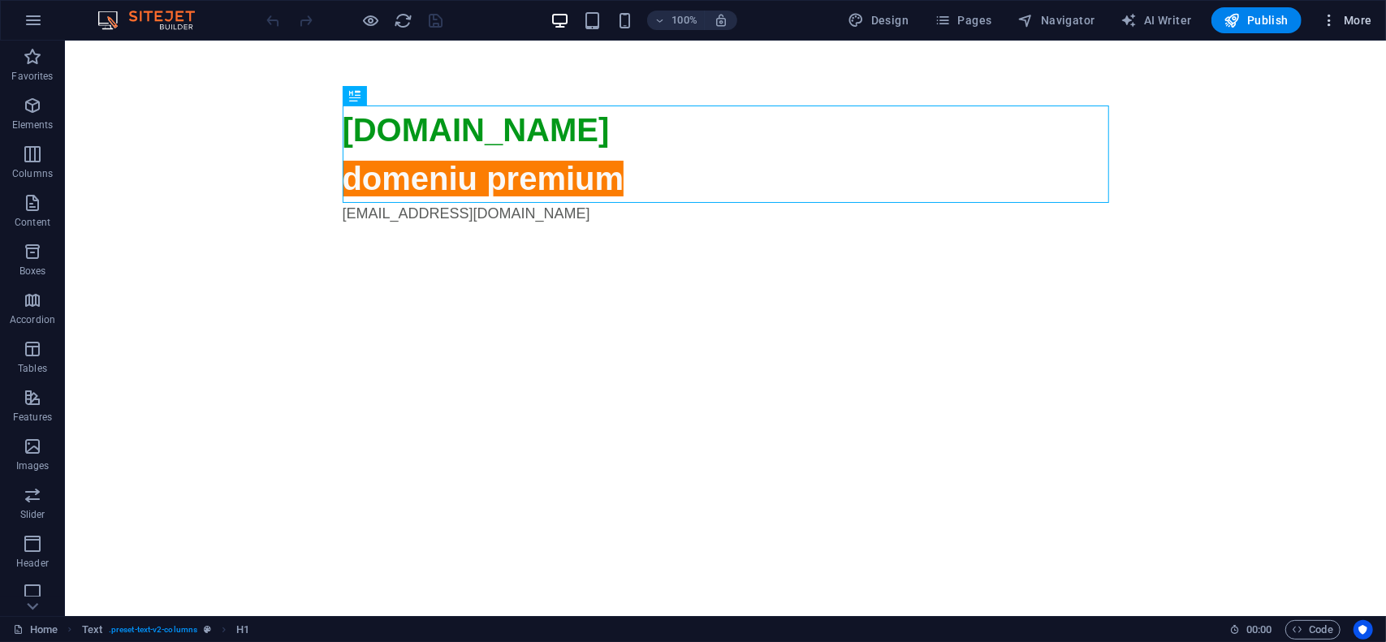
click at [1355, 25] on span "More" at bounding box center [1346, 20] width 51 height 16
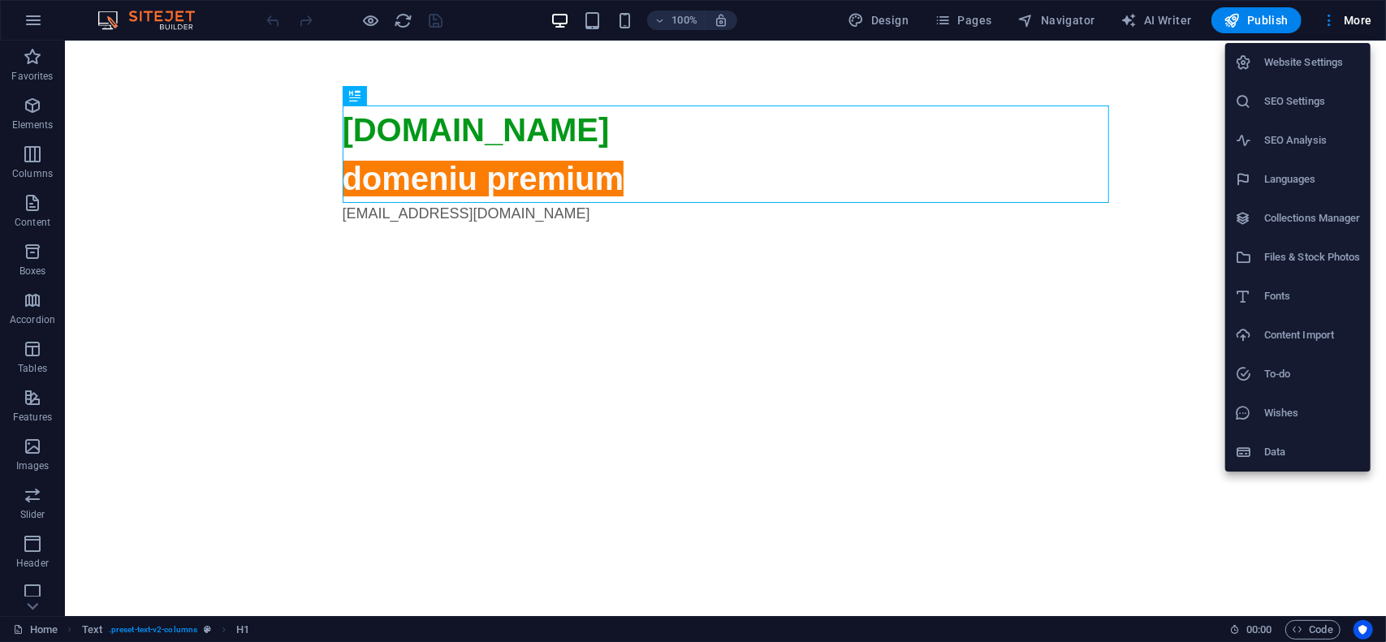
click at [1327, 59] on h6 "Website Settings" at bounding box center [1312, 62] width 97 height 19
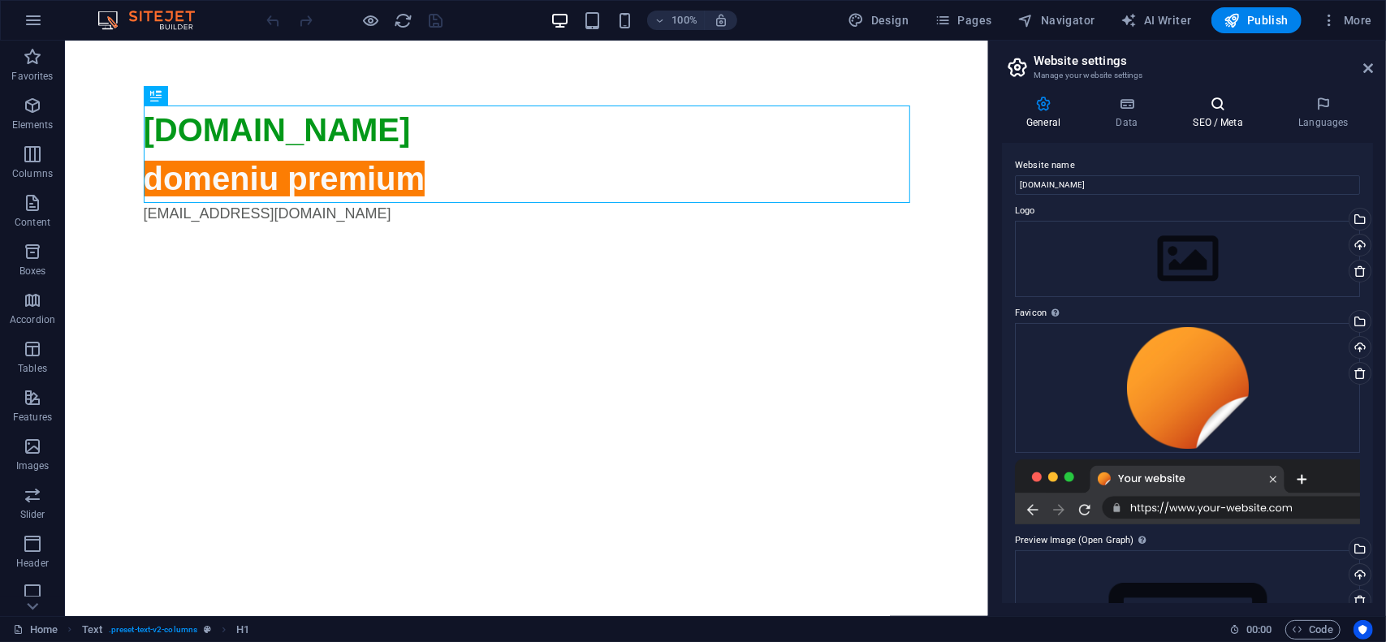
click at [1231, 110] on icon at bounding box center [1218, 104] width 99 height 16
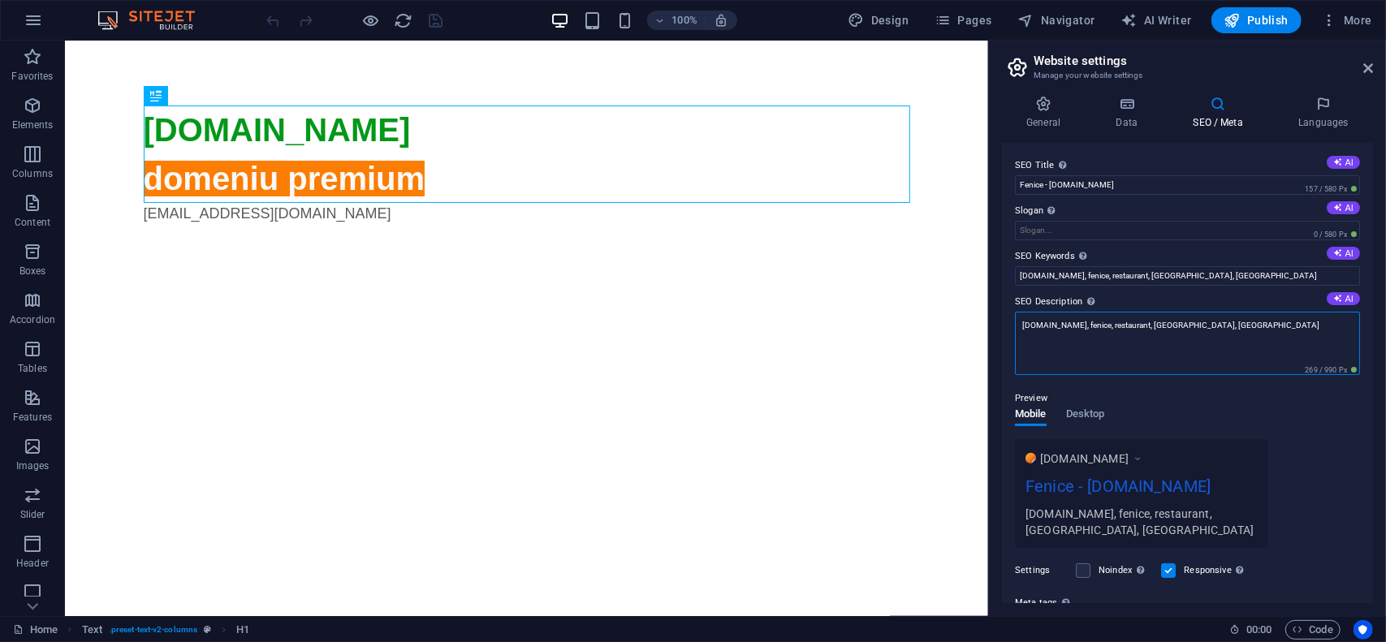
click at [1224, 324] on textarea "fenice.ro, fenice, restaurant, iasi, timisoara" at bounding box center [1187, 343] width 345 height 63
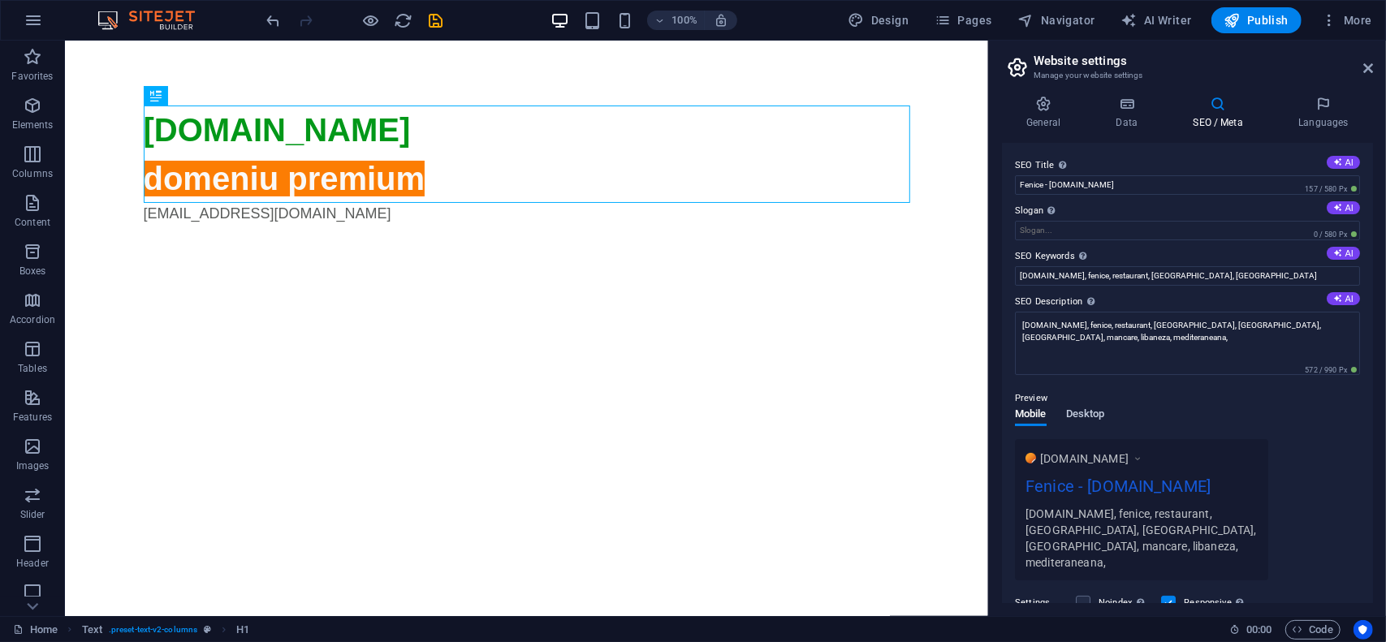
click at [1102, 413] on div "Mobile Desktop" at bounding box center [1059, 423] width 89 height 31
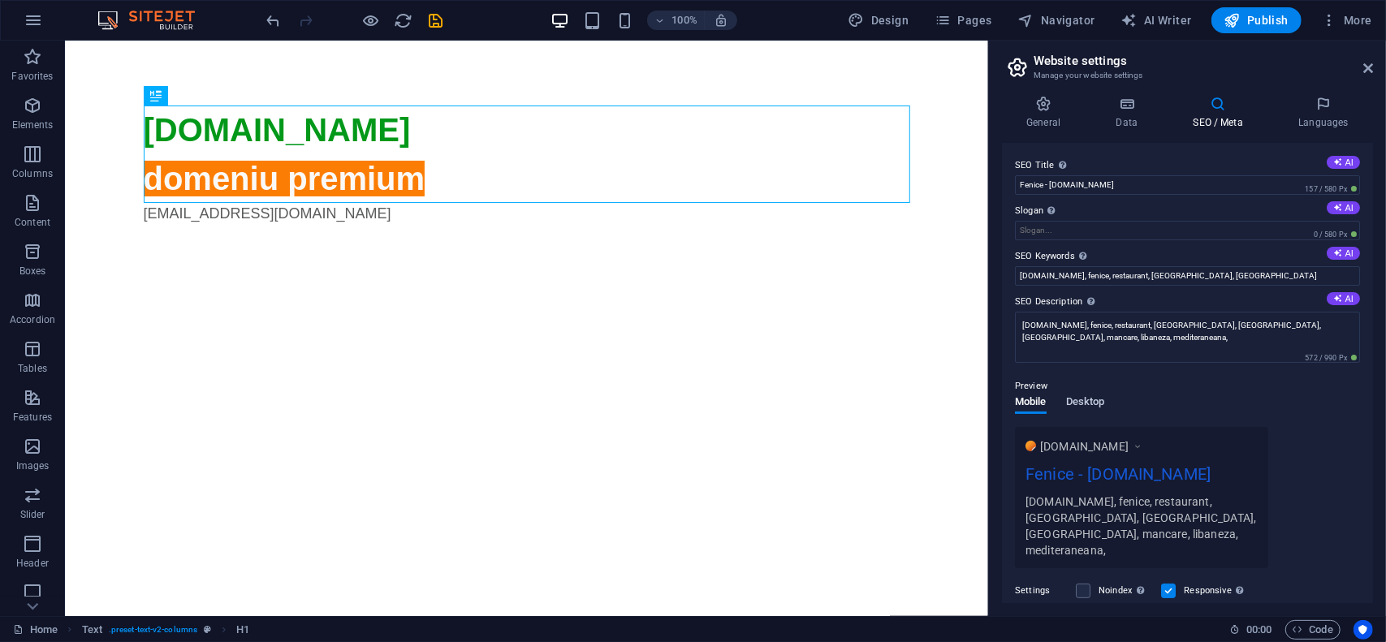
click at [1070, 402] on span "Desktop" at bounding box center [1085, 403] width 39 height 23
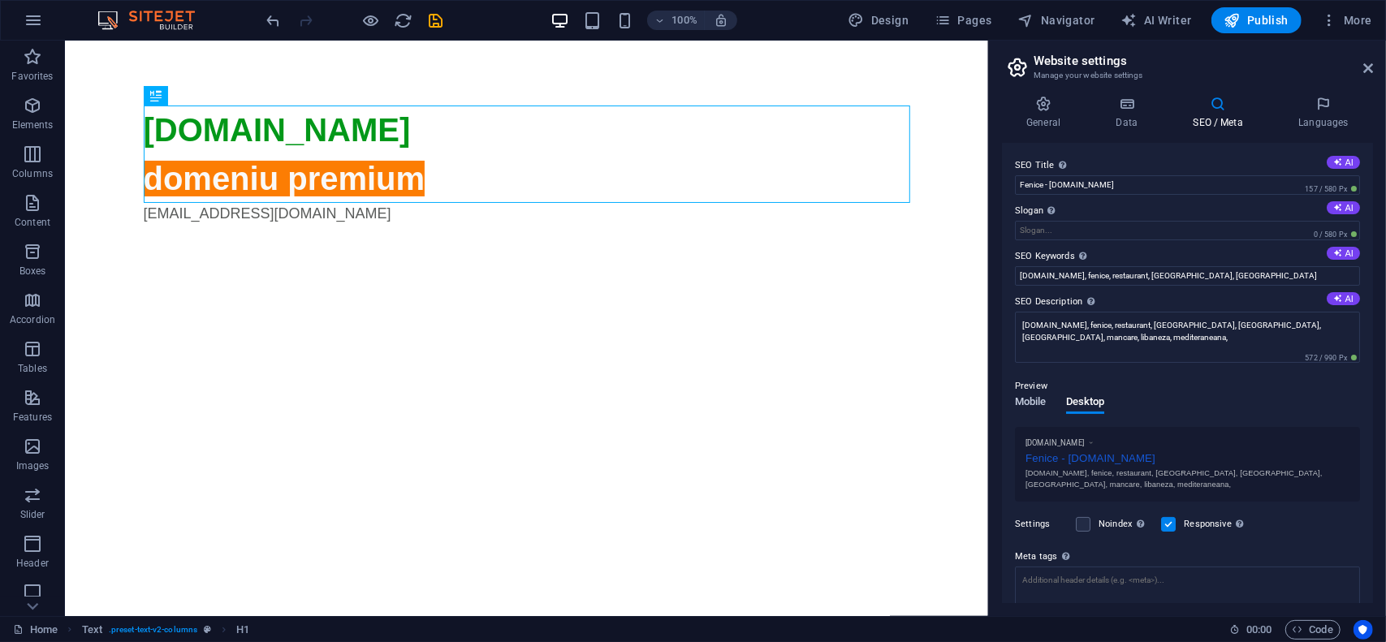
click at [1028, 402] on span "Mobile" at bounding box center [1031, 403] width 32 height 23
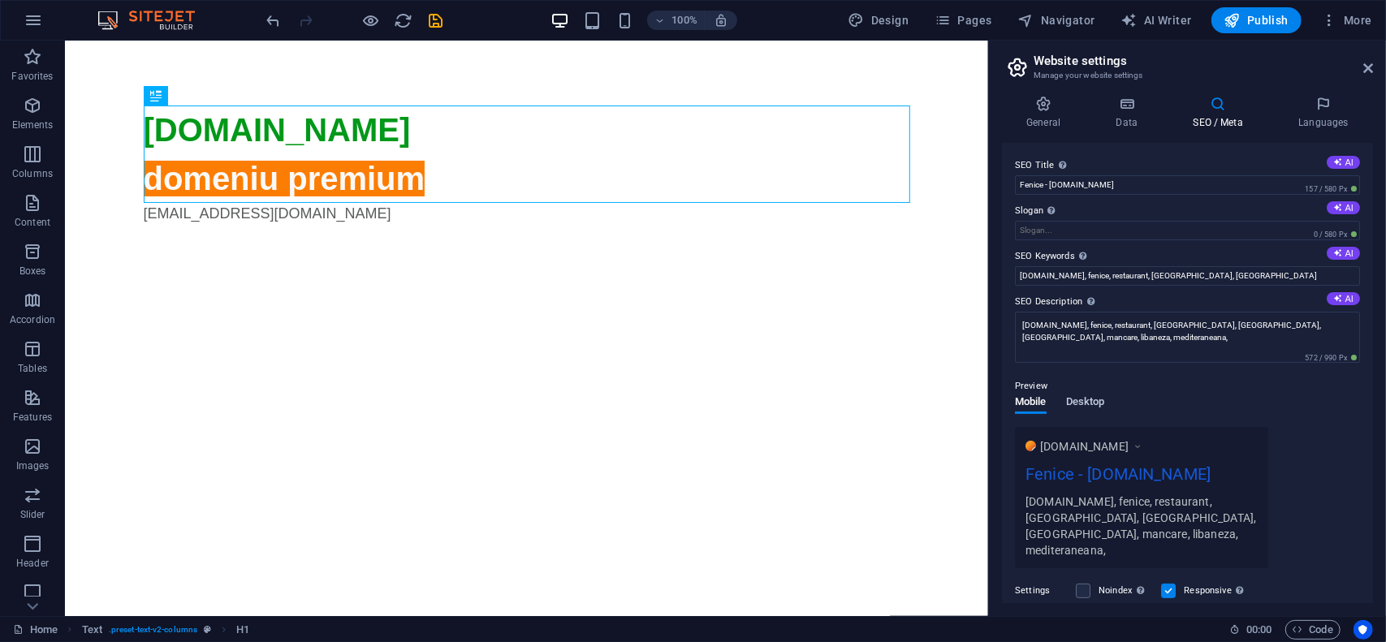
click at [1090, 402] on span "Desktop" at bounding box center [1085, 403] width 39 height 23
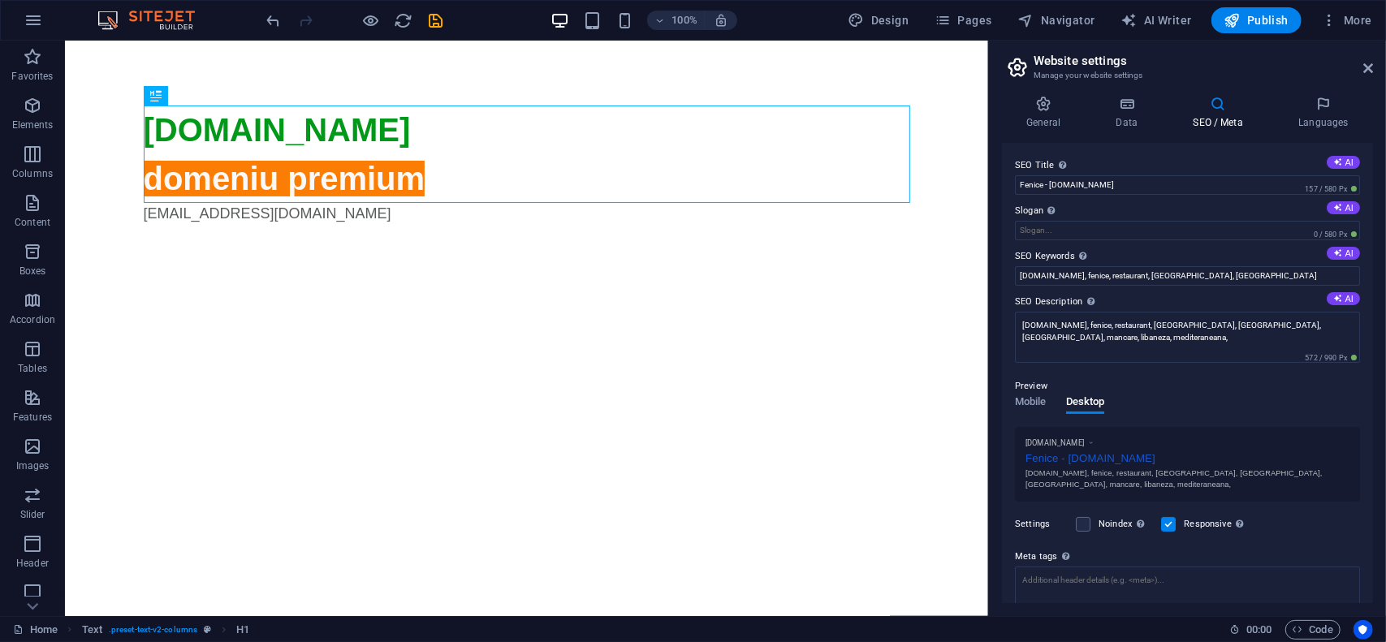
drag, startPoint x: 1035, startPoint y: 400, endPoint x: 1038, endPoint y: 383, distance: 17.2
click at [1035, 400] on span "Mobile" at bounding box center [1031, 403] width 32 height 23
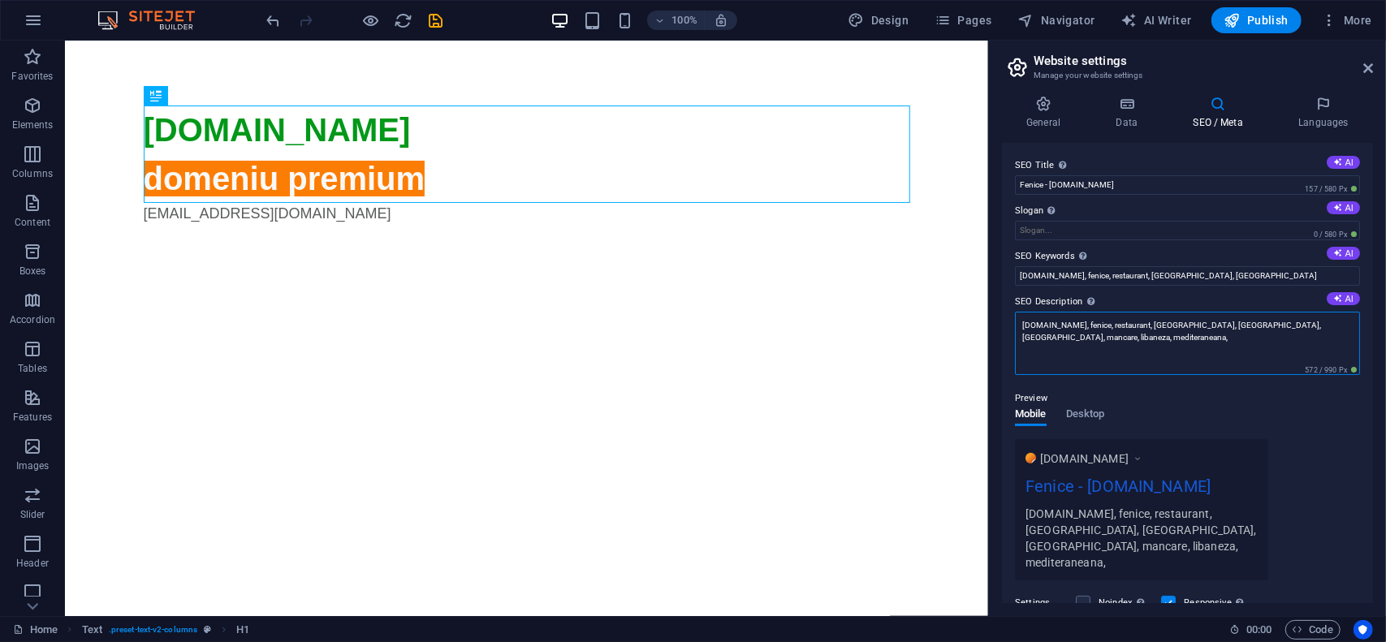
click at [1345, 327] on textarea "fenice.ro, fenice, restaurant, iasi, timisoara, bucatarie, mancare, libaneza, m…" at bounding box center [1187, 343] width 345 height 63
click at [1193, 340] on textarea "fenice.ro, fenice, restaurant, iasi, timisoara, bucatarie, mancare, libaneza, m…" at bounding box center [1187, 343] width 345 height 63
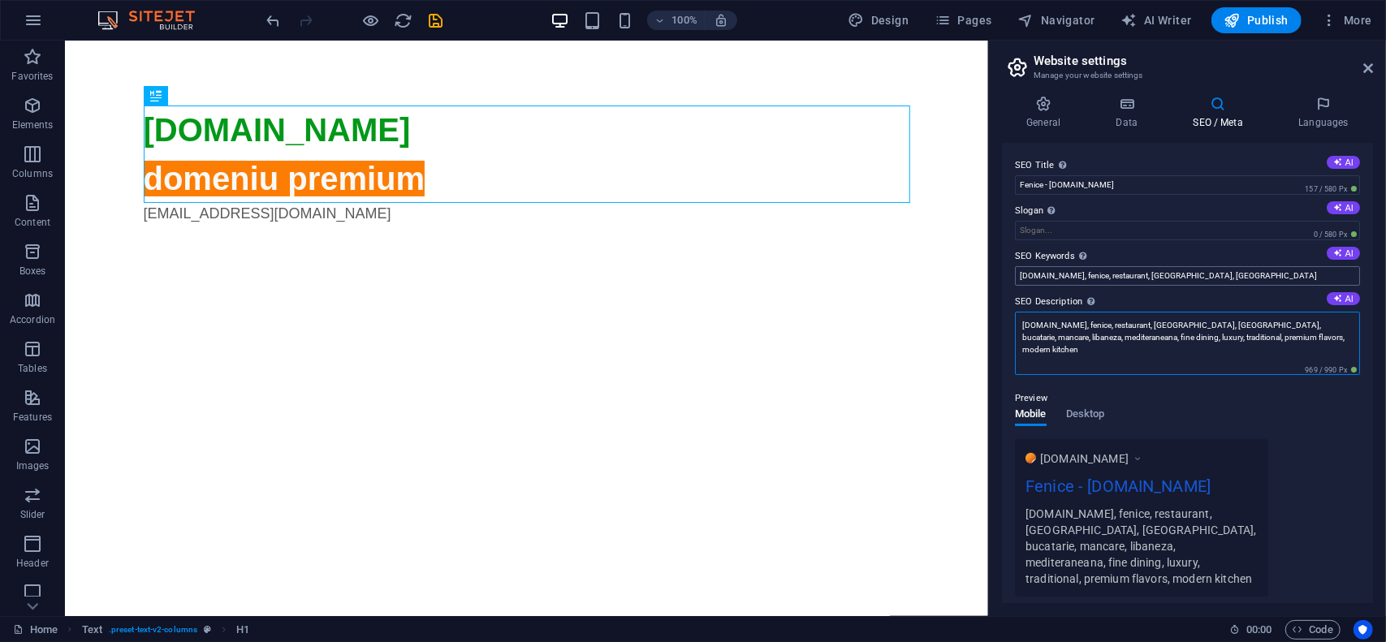
type textarea "fenice.ro, fenice, restaurant, iasi, timisoara, bucatarie, mancare, libaneza, m…"
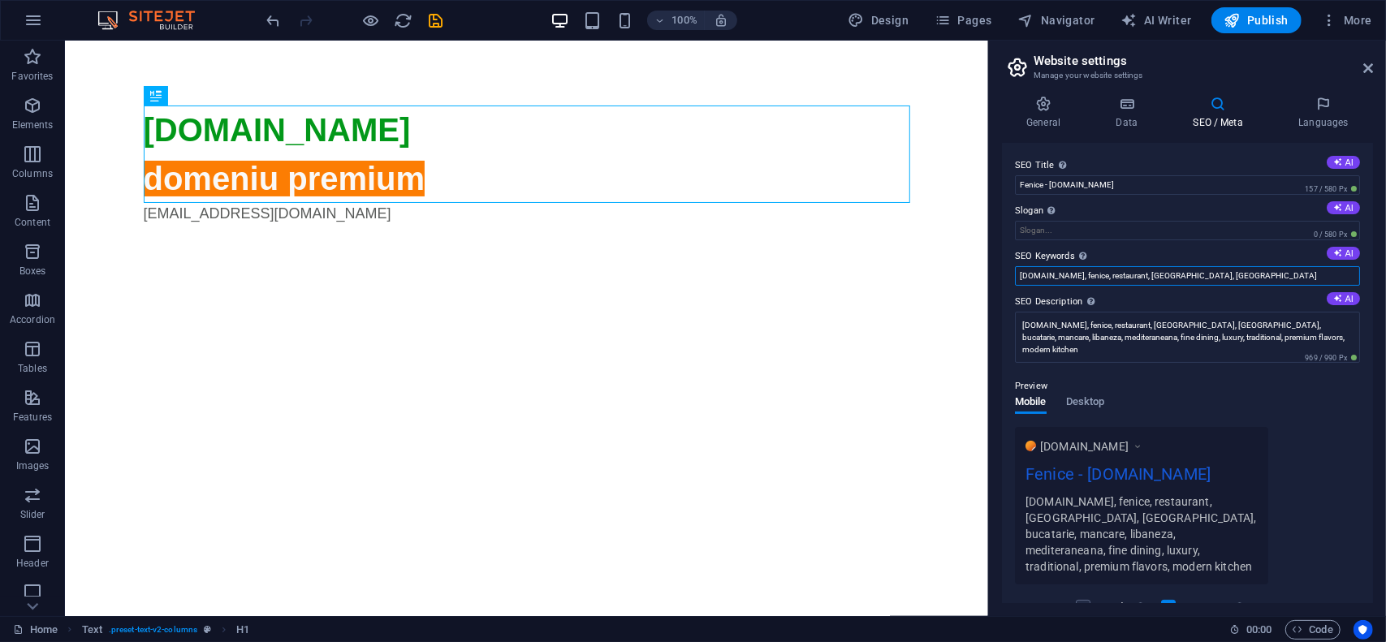
click at [1186, 278] on input "fenice.ro, fenice, restaurant, iasi, timisoara" at bounding box center [1187, 275] width 345 height 19
paste input ", bucatarie, mancare, libaneza, mediteraneana, fine dining, luxury, traditional…"
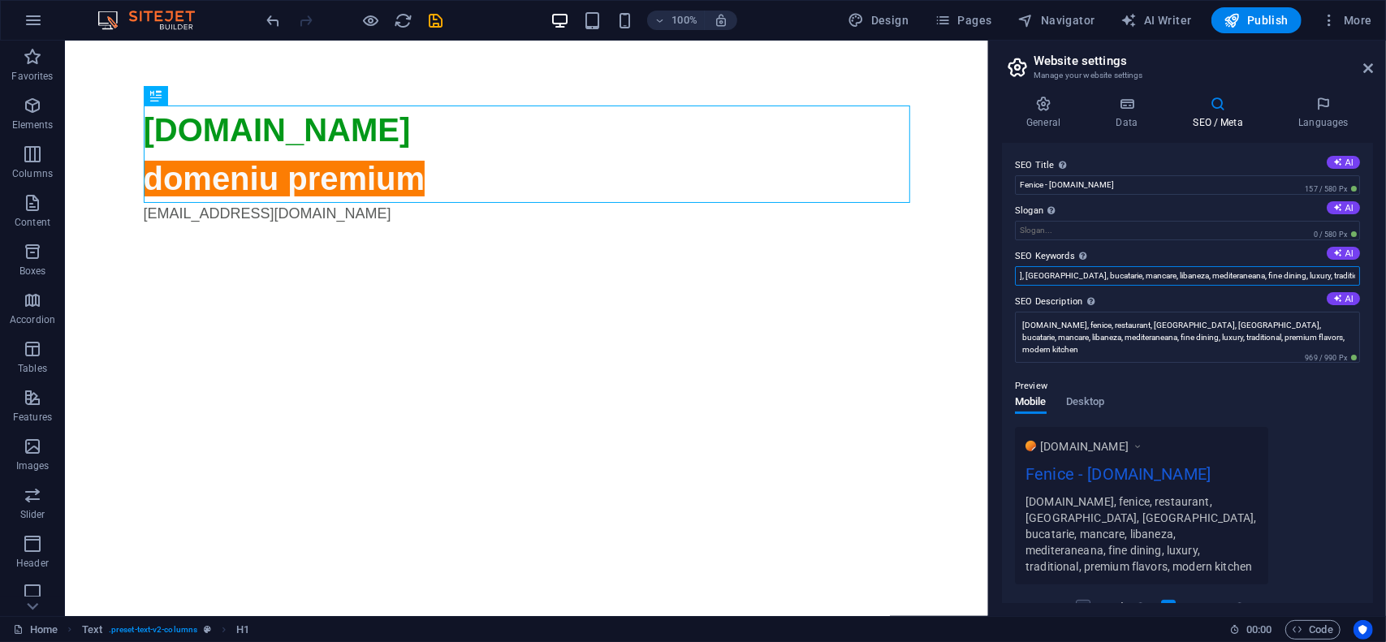
type input "fenice.ro, fenice, restaurant, iasi, timisoara, bucatarie, mancare, libaneza, m…"
click at [1163, 370] on div "Preview Mobile Desktop www.example.com Fenice - fenice.ro fenice.ro, fenice, re…" at bounding box center [1187, 474] width 345 height 221
click at [1048, 110] on icon at bounding box center [1043, 104] width 83 height 16
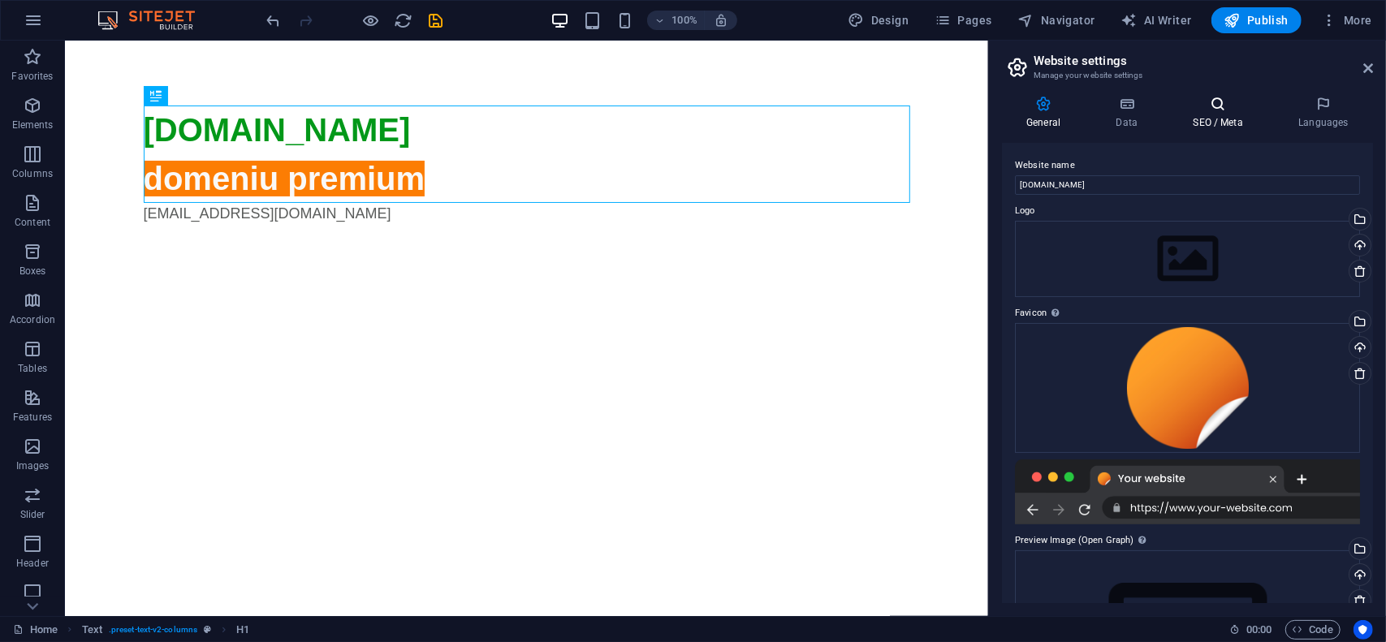
click at [1212, 110] on icon at bounding box center [1218, 104] width 99 height 16
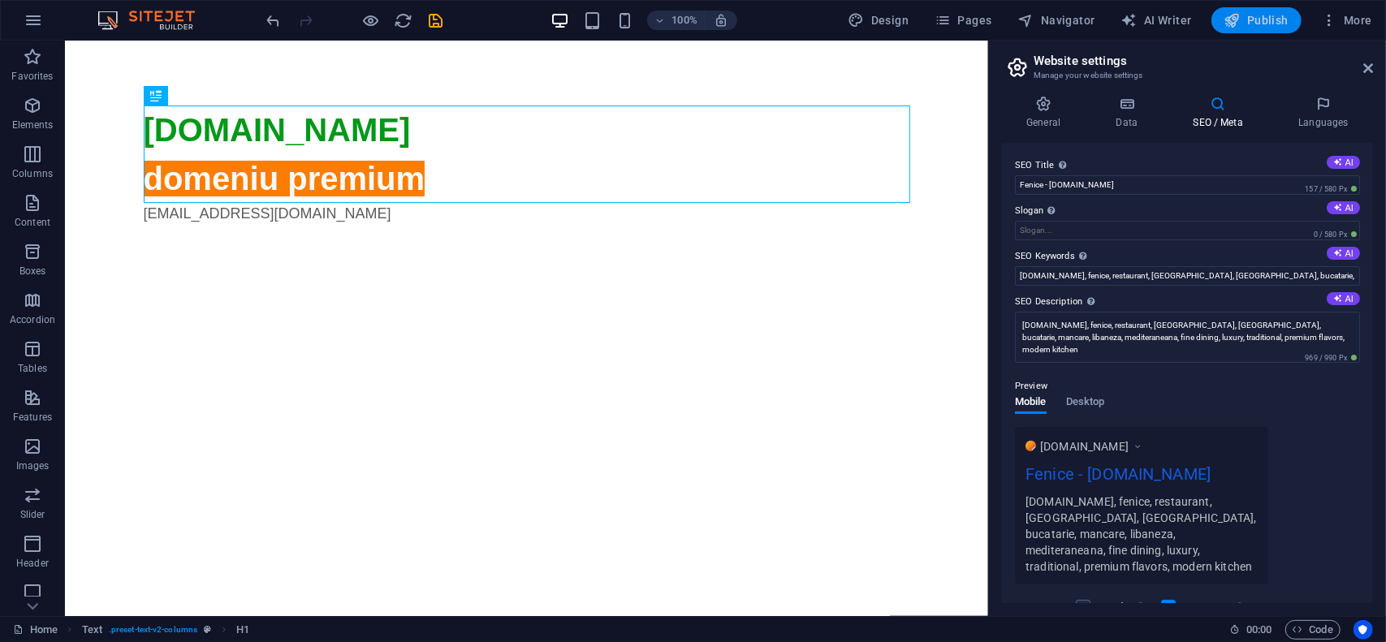
click at [1268, 26] on span "Publish" at bounding box center [1257, 20] width 64 height 16
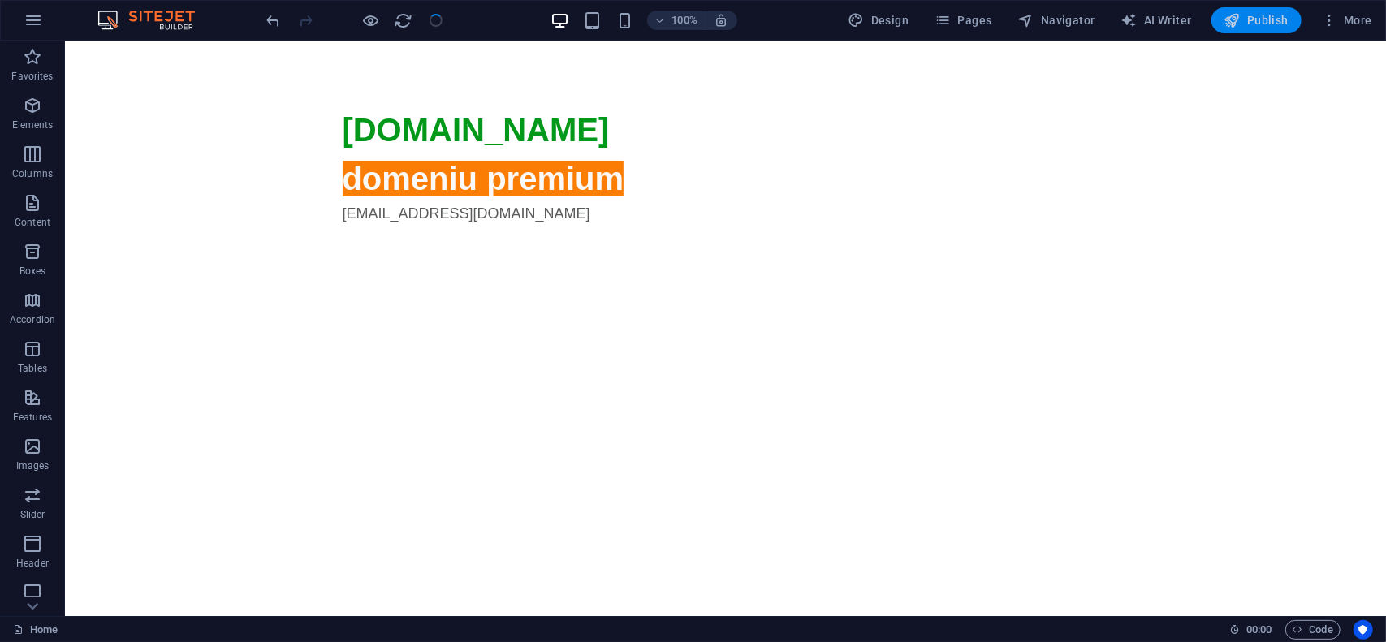
click at [1268, 15] on span "Publish" at bounding box center [1257, 20] width 64 height 16
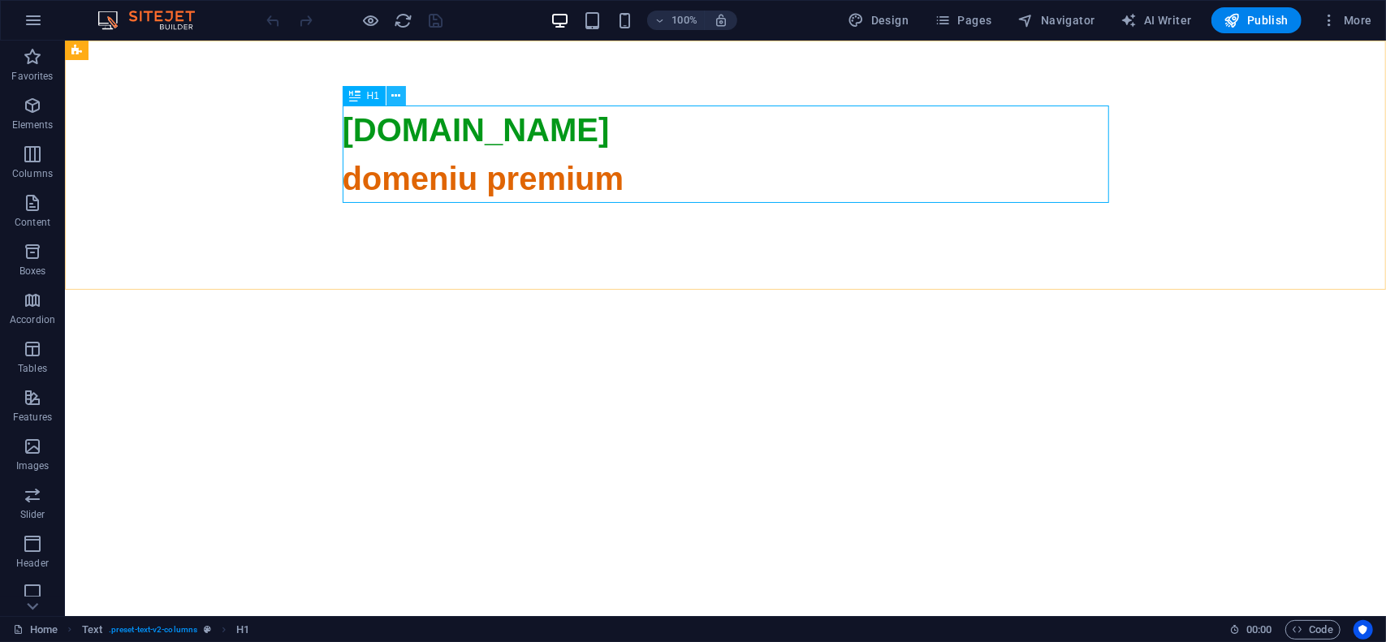
click at [401, 99] on button at bounding box center [396, 95] width 19 height 19
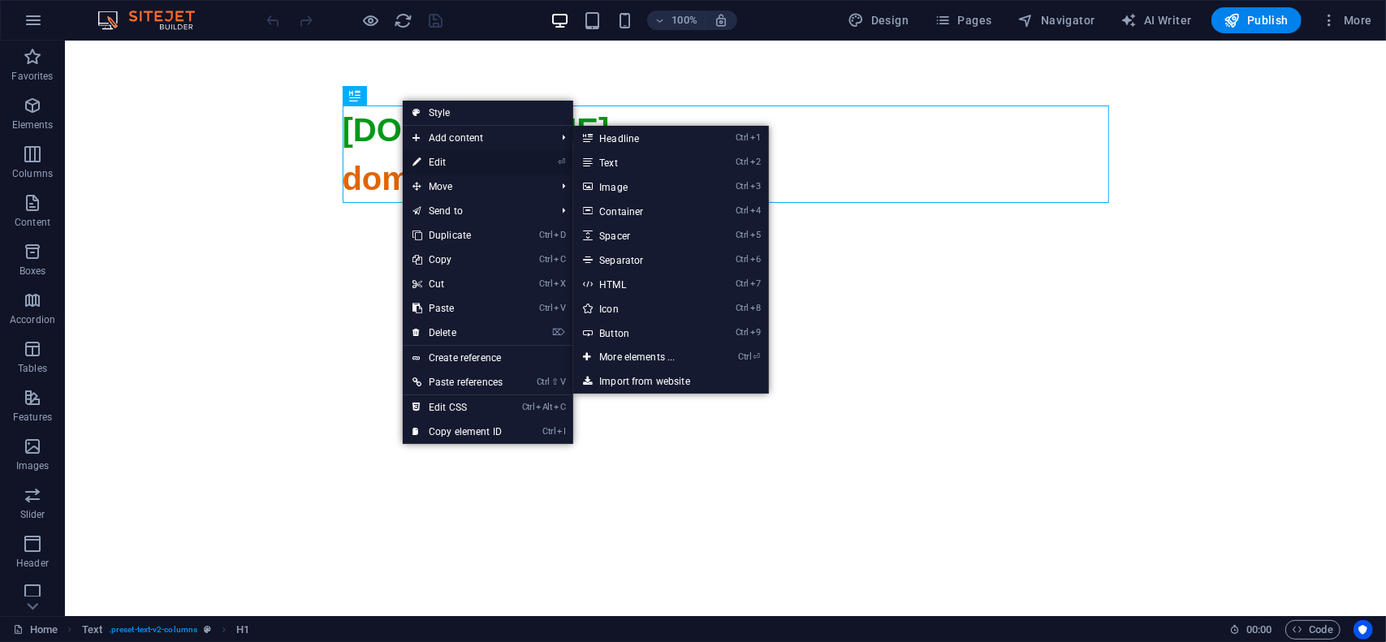
click at [446, 160] on link "⏎ Edit" at bounding box center [458, 162] width 110 height 24
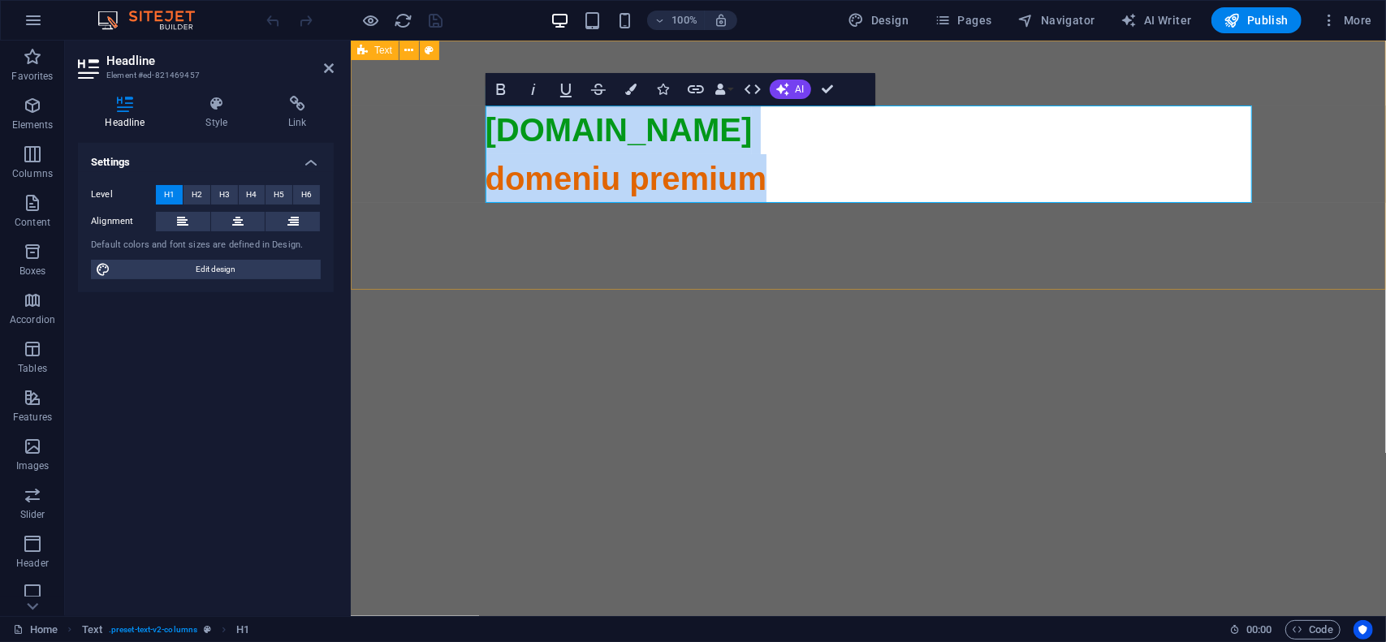
click at [499, 172] on span "domeniu premium" at bounding box center [626, 178] width 282 height 36
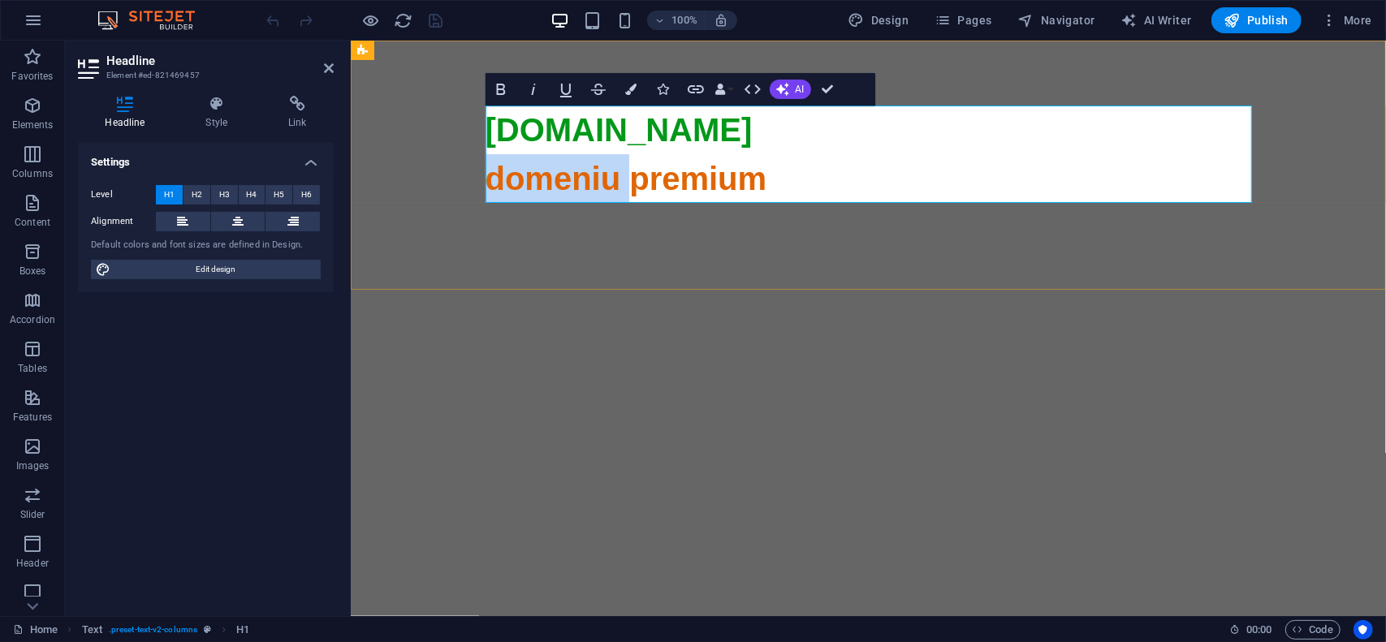
click at [500, 172] on span "domeniu premium" at bounding box center [626, 178] width 282 height 36
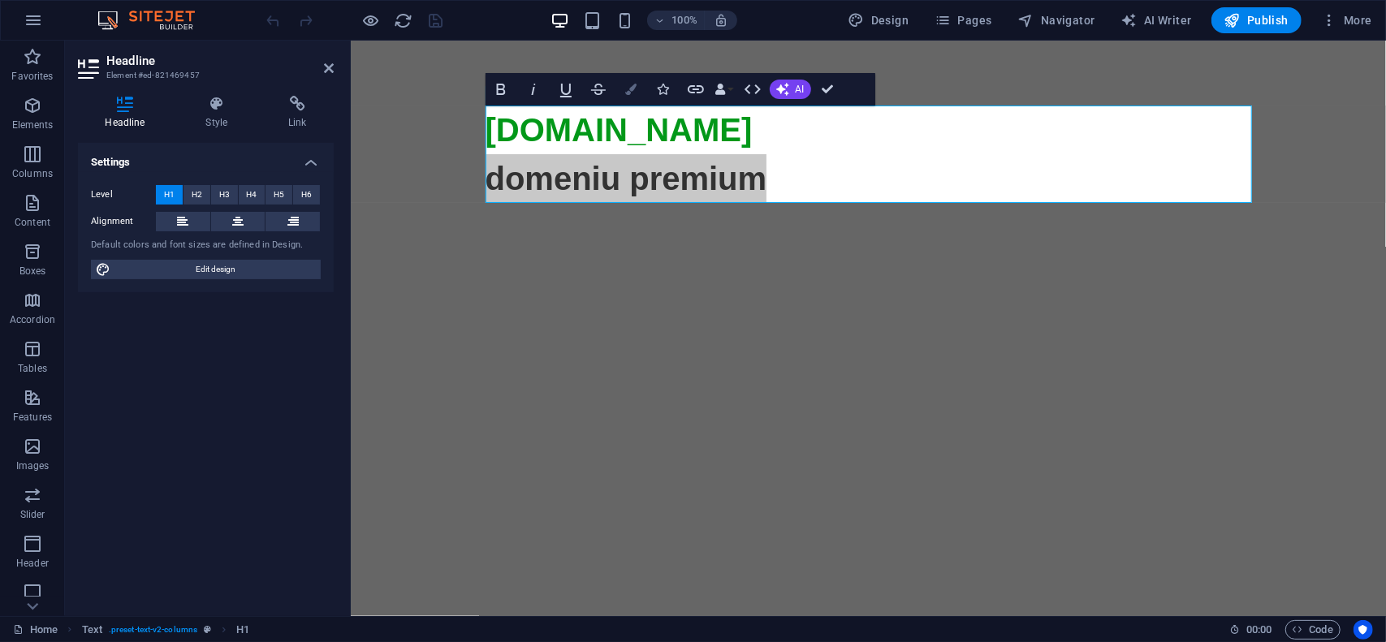
click at [638, 92] on button "Colors" at bounding box center [631, 89] width 31 height 32
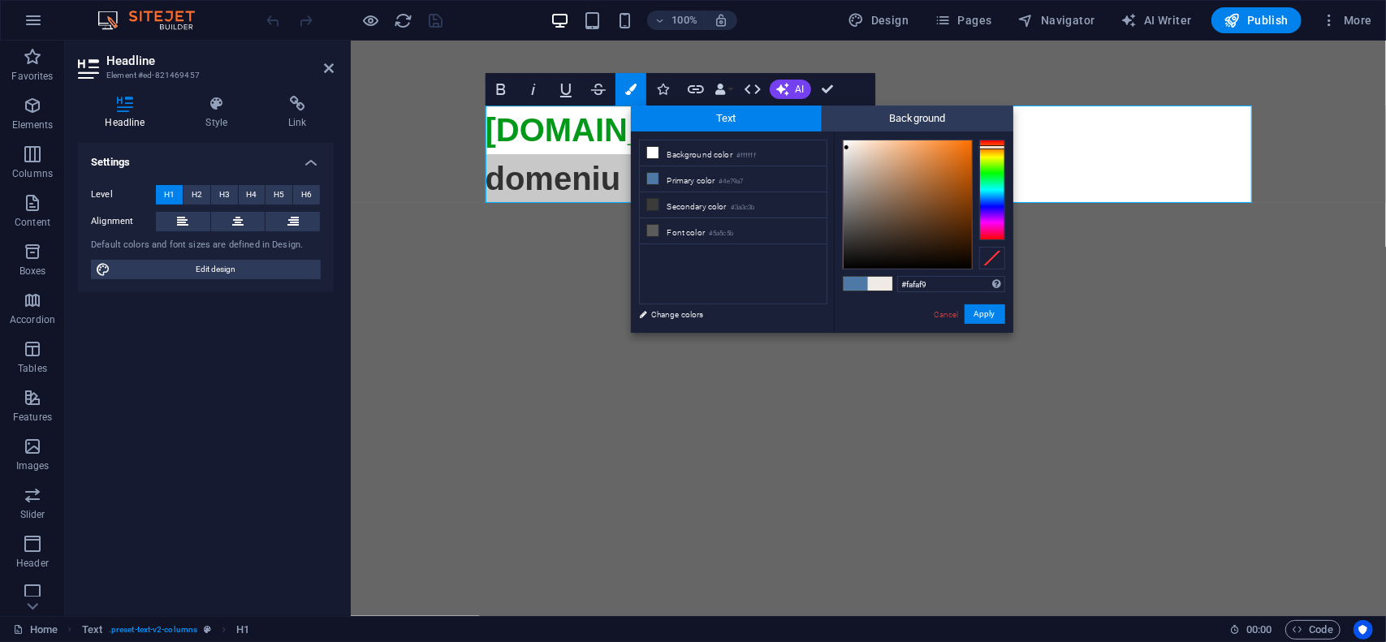
type input "#fafafa"
drag, startPoint x: 854, startPoint y: 155, endPoint x: 842, endPoint y: 142, distance: 17.8
click at [844, 142] on div at bounding box center [908, 204] width 128 height 128
click at [991, 319] on button "Apply" at bounding box center [985, 314] width 41 height 19
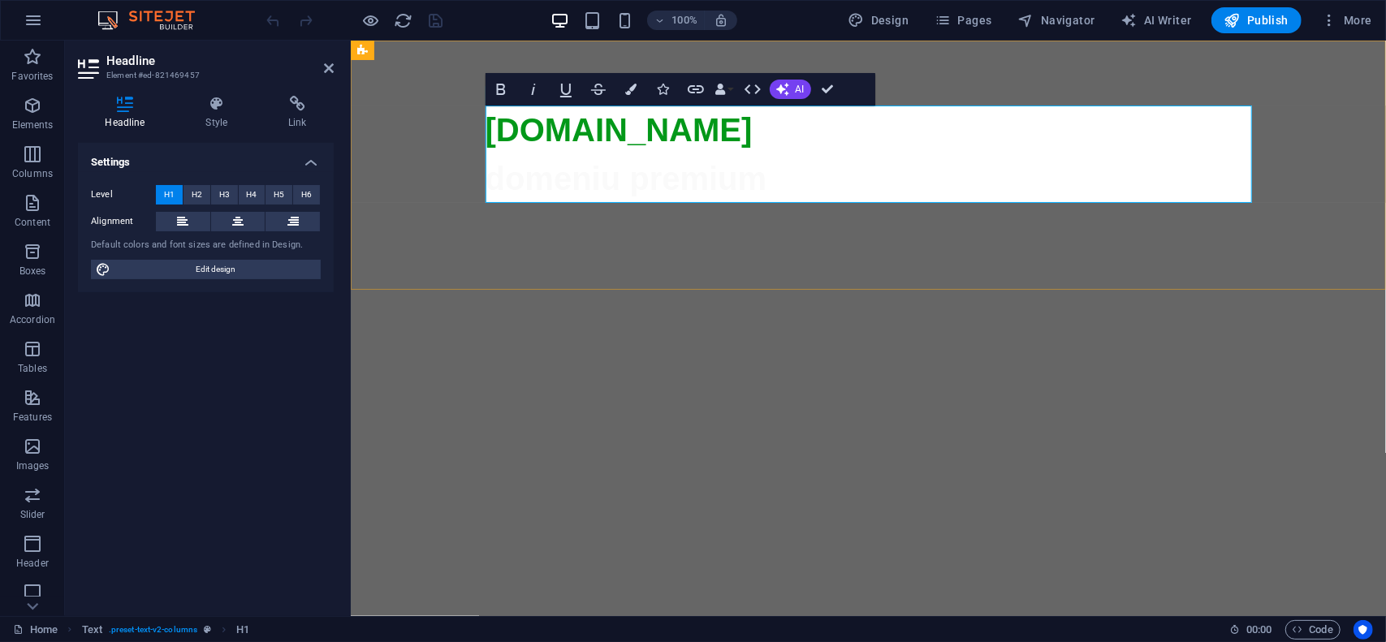
click at [683, 179] on span "domeniu premium" at bounding box center [868, 567] width 767 height 815
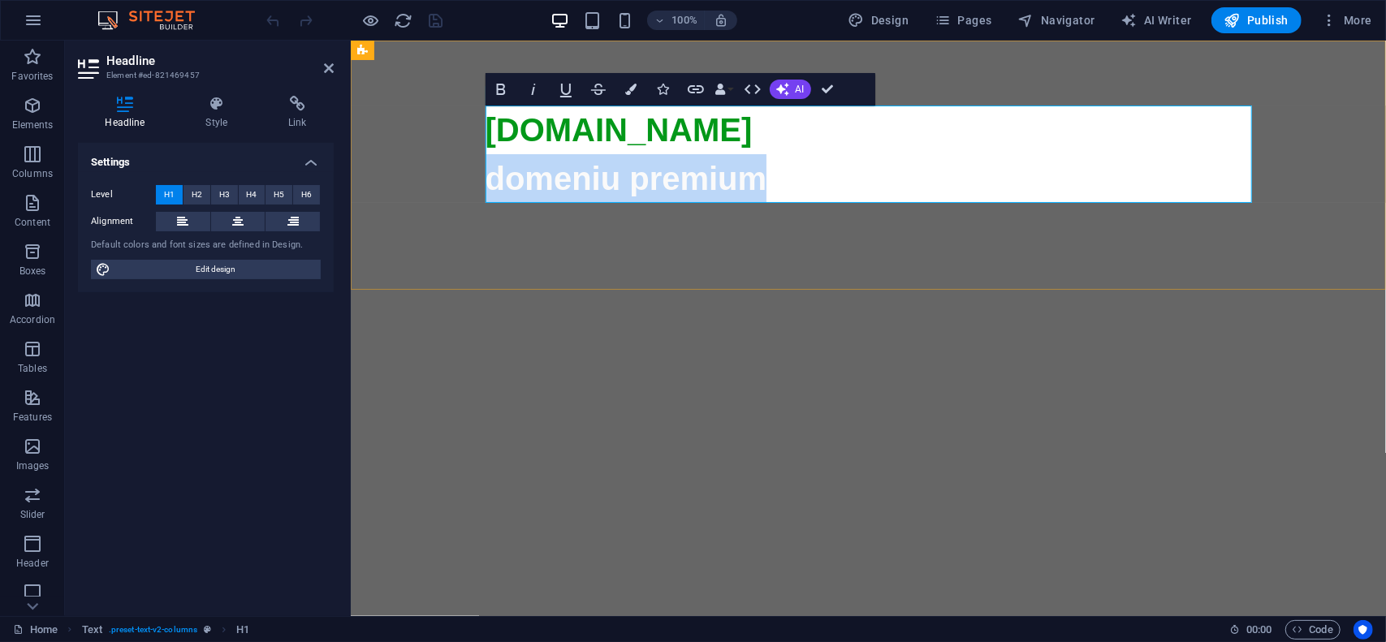
drag, startPoint x: 683, startPoint y: 179, endPoint x: 645, endPoint y: 121, distance: 69.1
click at [682, 179] on span "domeniu premium" at bounding box center [868, 567] width 767 height 815
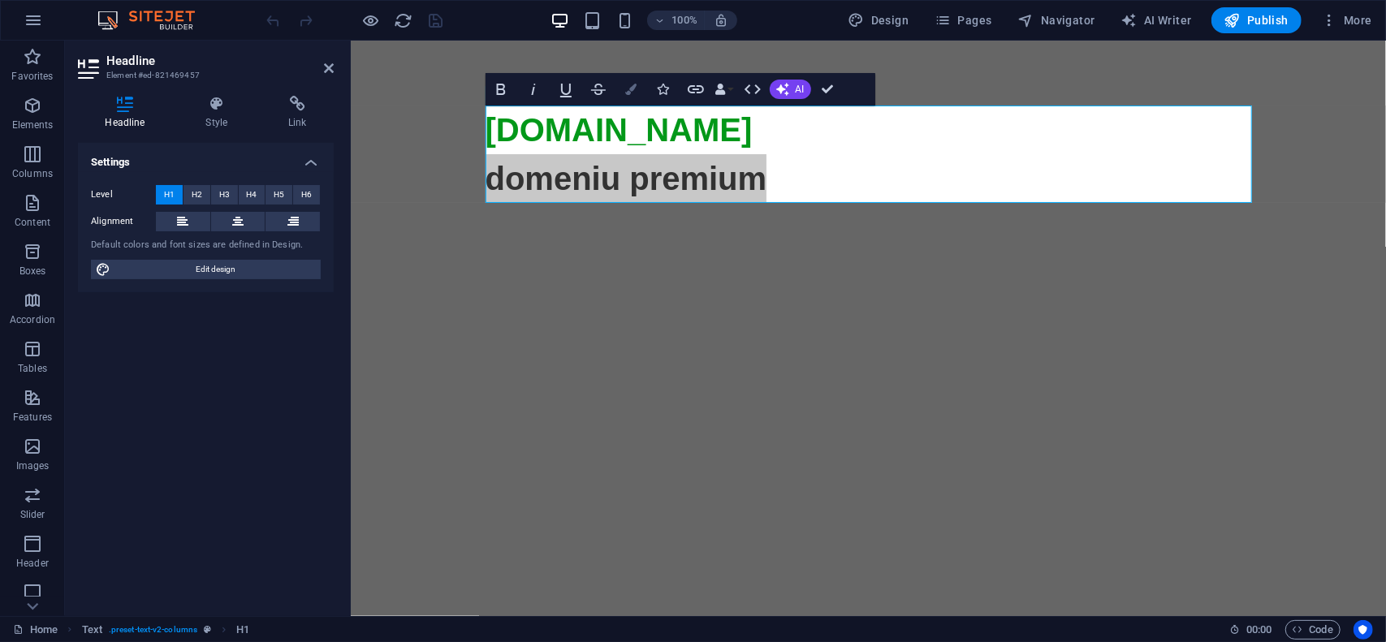
click at [630, 94] on icon "button" at bounding box center [630, 89] width 11 height 11
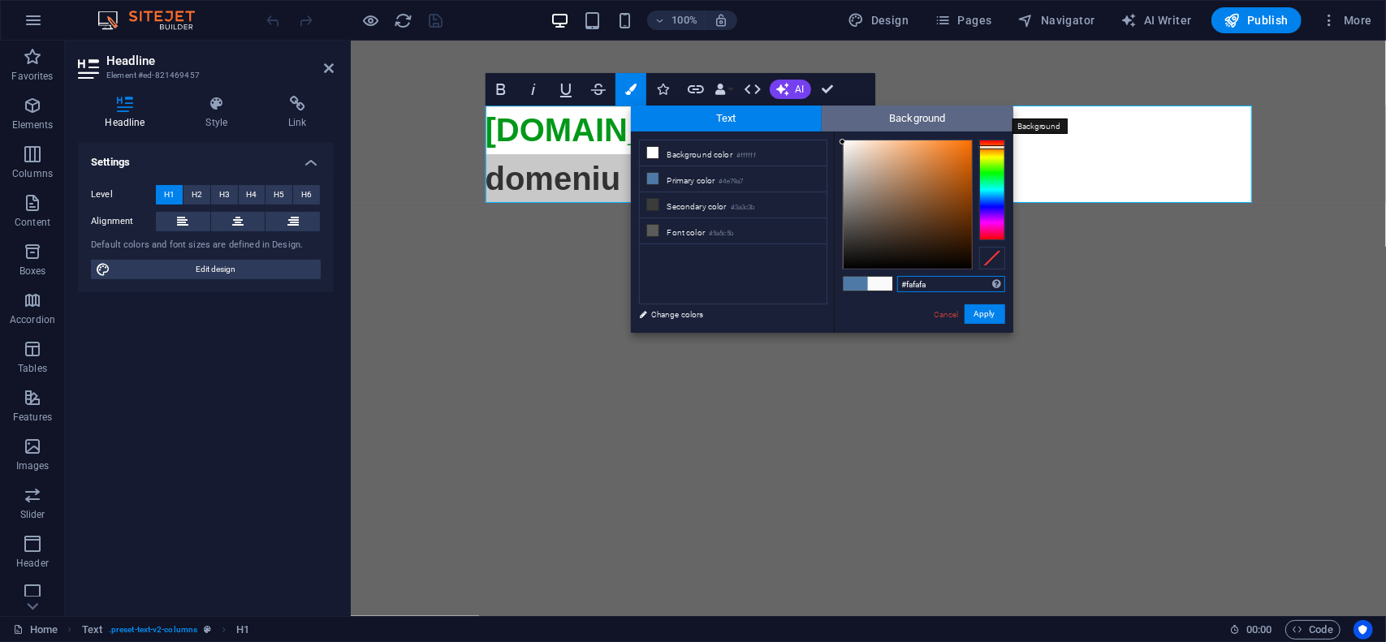
drag, startPoint x: 902, startPoint y: 121, endPoint x: 921, endPoint y: 130, distance: 20.7
click at [902, 121] on span "Background" at bounding box center [918, 119] width 192 height 26
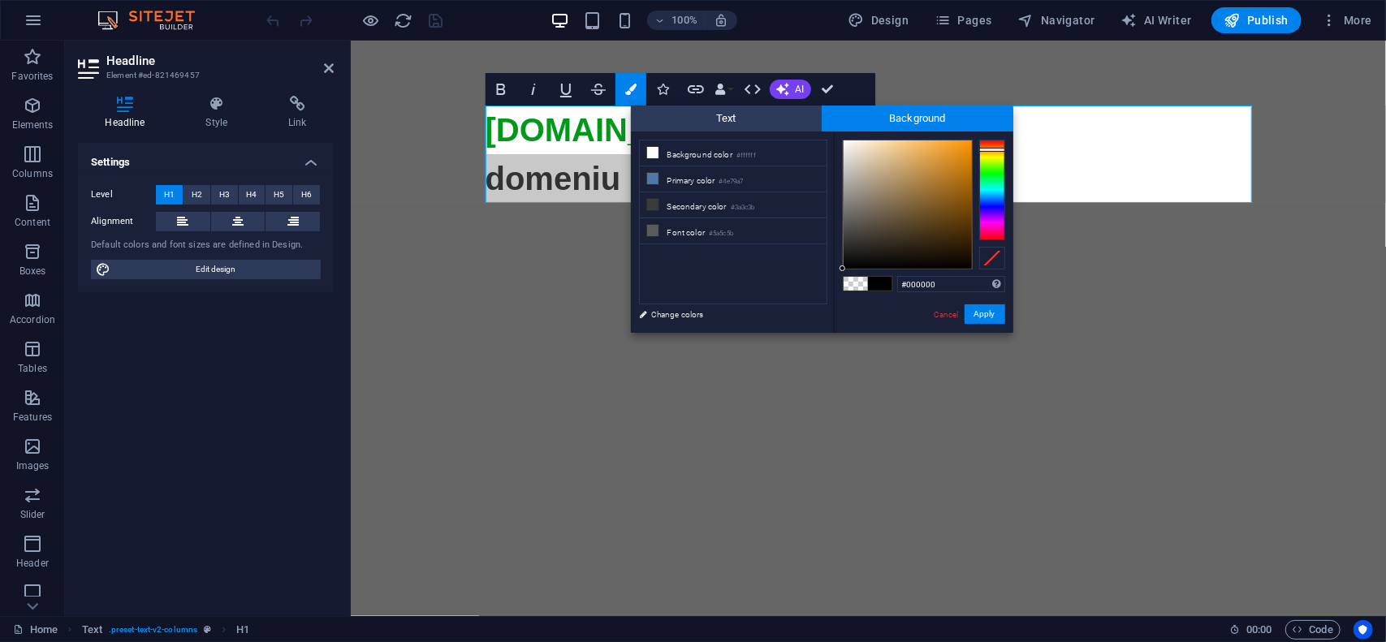
drag, startPoint x: 986, startPoint y: 158, endPoint x: 984, endPoint y: 147, distance: 10.7
click at [987, 149] on div at bounding box center [992, 190] width 26 height 101
type input "#f79305"
click at [969, 144] on div at bounding box center [908, 204] width 128 height 128
click at [987, 316] on button "Apply" at bounding box center [985, 314] width 41 height 19
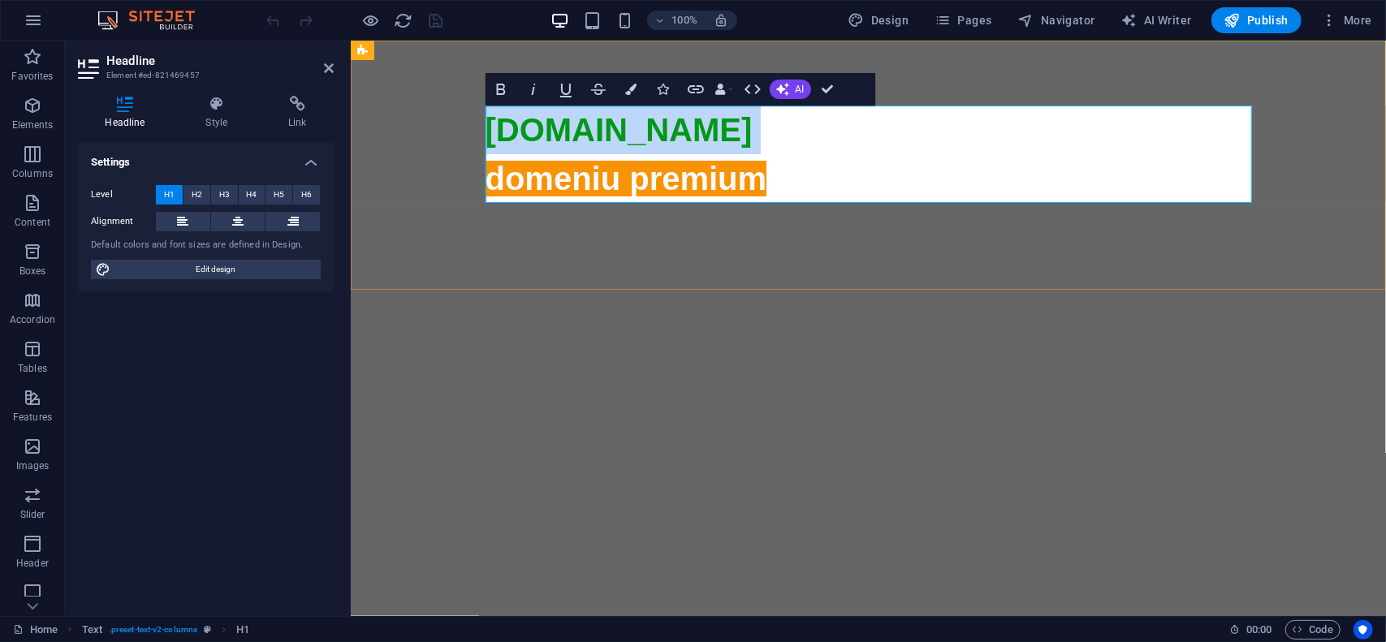
click at [766, 202] on icon at bounding box center [868, 585] width 767 height 767
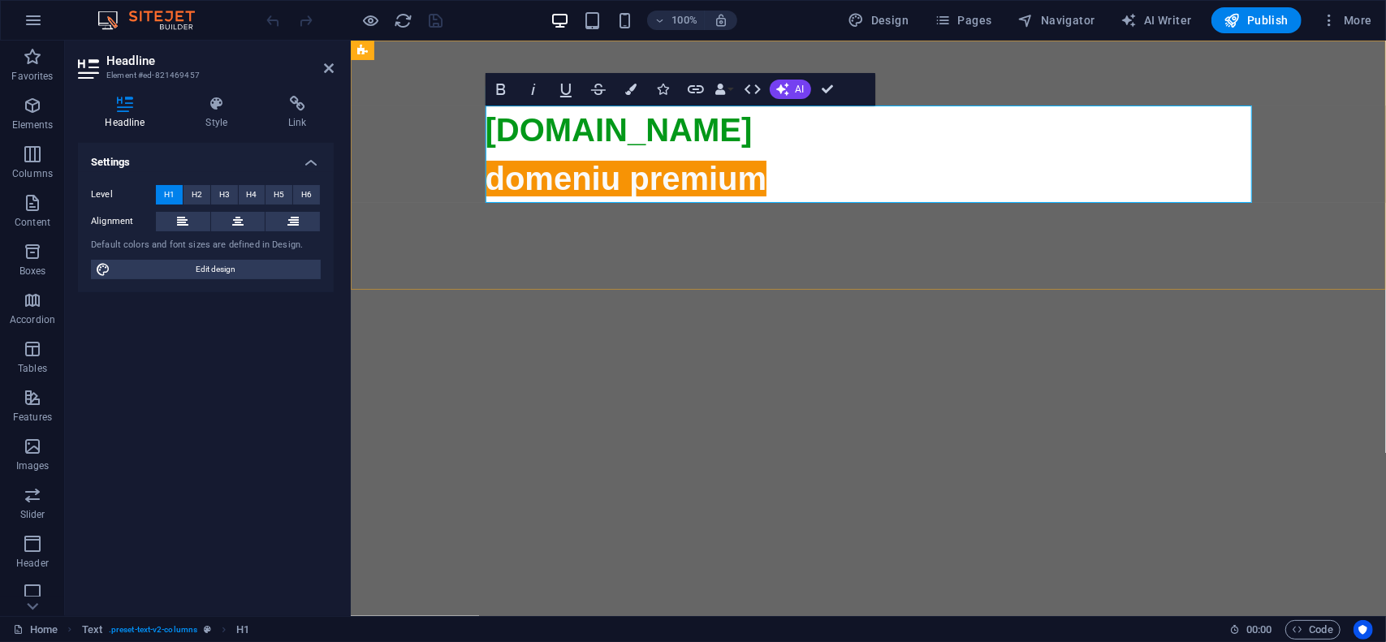
click at [740, 168] on span "domeniu premium" at bounding box center [868, 567] width 767 height 815
click at [1374, 23] on button "More" at bounding box center [1347, 20] width 64 height 26
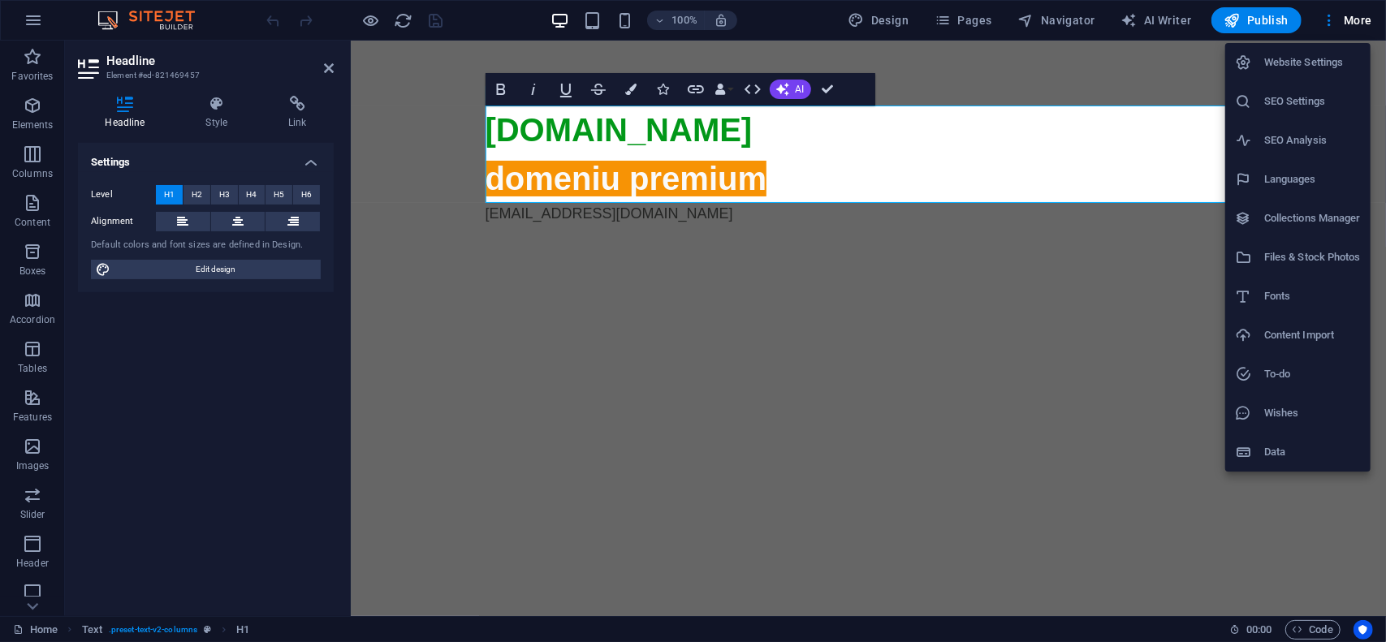
click at [1325, 59] on h6 "Website Settings" at bounding box center [1312, 62] width 97 height 19
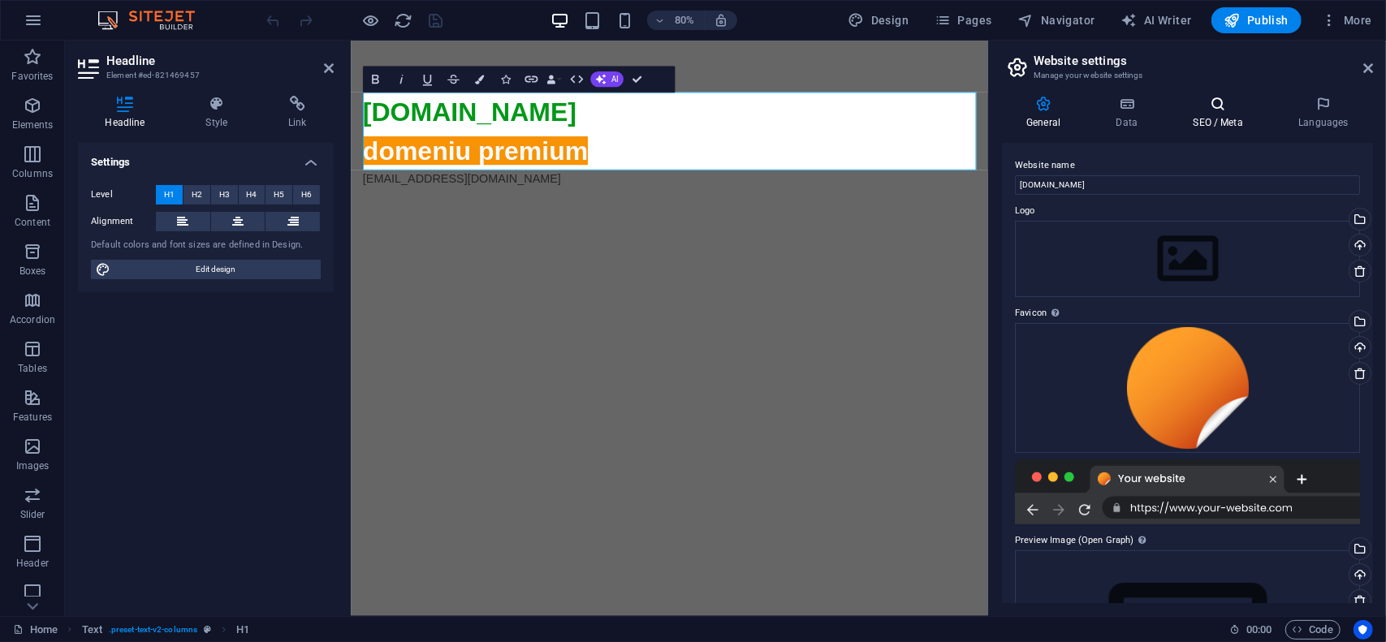
click at [1210, 114] on h4 "SEO / Meta" at bounding box center [1222, 113] width 106 height 34
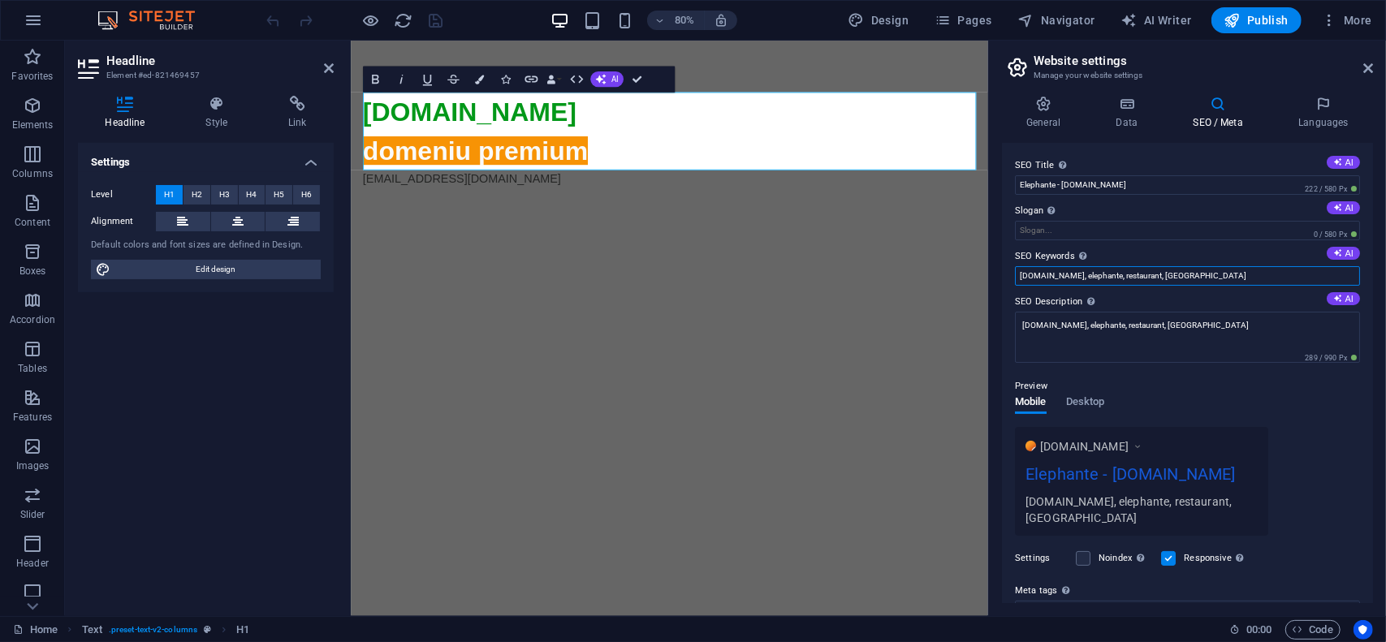
click at [1233, 275] on input "elephante.ro, elephante, restaurant, bucuresti" at bounding box center [1187, 275] width 345 height 19
click at [1209, 325] on textarea "elephante.ro, elephante, restaurant, bucuresti" at bounding box center [1187, 337] width 345 height 51
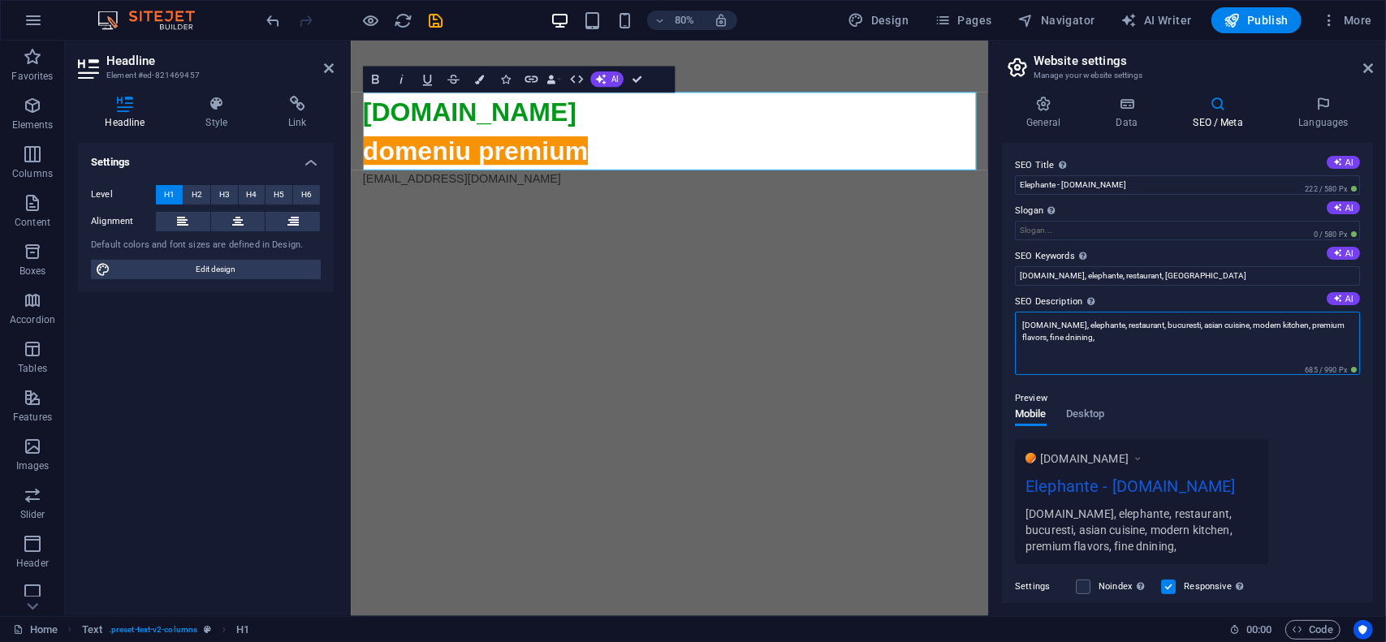
drag, startPoint x: 1072, startPoint y: 339, endPoint x: 1078, endPoint y: 346, distance: 9.8
click at [1073, 339] on textarea "elephante.ro, elephante, restaurant, bucuresti, asian cuisine, modern kitchen, …" at bounding box center [1187, 343] width 345 height 63
click at [1135, 344] on textarea "elephante.ro, elephante, restaurant, bucuresti, asian cuisine, modern kitchen, …" at bounding box center [1187, 343] width 345 height 63
click at [1145, 333] on textarea "elephante.ro, elephante, restaurant, bucuresti, asian cuisine, modern kitchen, …" at bounding box center [1187, 343] width 345 height 63
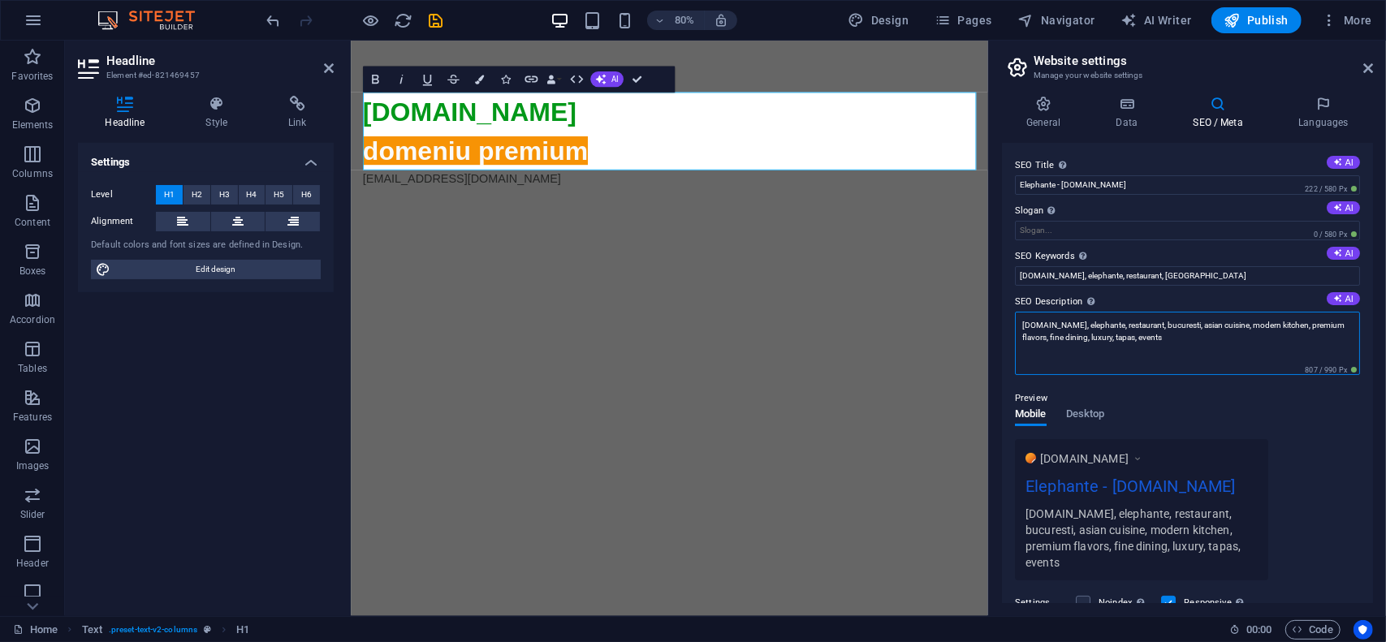
click at [1145, 333] on textarea "elephante.ro, elephante, restaurant, bucuresti, asian cuisine, modern kitchen, …" at bounding box center [1187, 343] width 345 height 63
type textarea "elephante.ro, elephante, restaurant, bucuresti, asian cuisine, modern kitchen, …"
click at [1203, 272] on input "elephante.ro, elephante, restaurant, bucuresti" at bounding box center [1187, 275] width 345 height 19
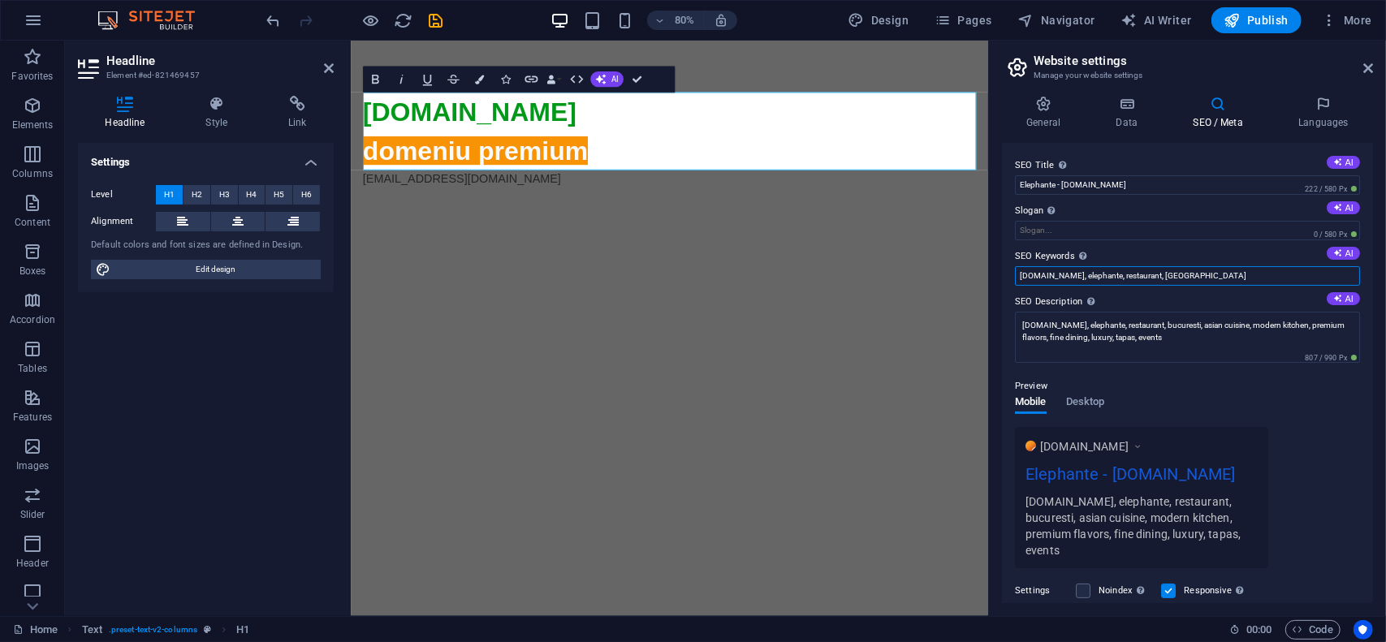
click at [1203, 272] on input "elephante.ro, elephante, restaurant, bucuresti" at bounding box center [1187, 275] width 345 height 19
paste input ", asian cuisine, modern kitchen, premium flavors, fine dining, luxury, tapas, e…"
type input "elephante.ro, elephante, restaurant, bucuresti, asian cuisine, modern kitchen, …"
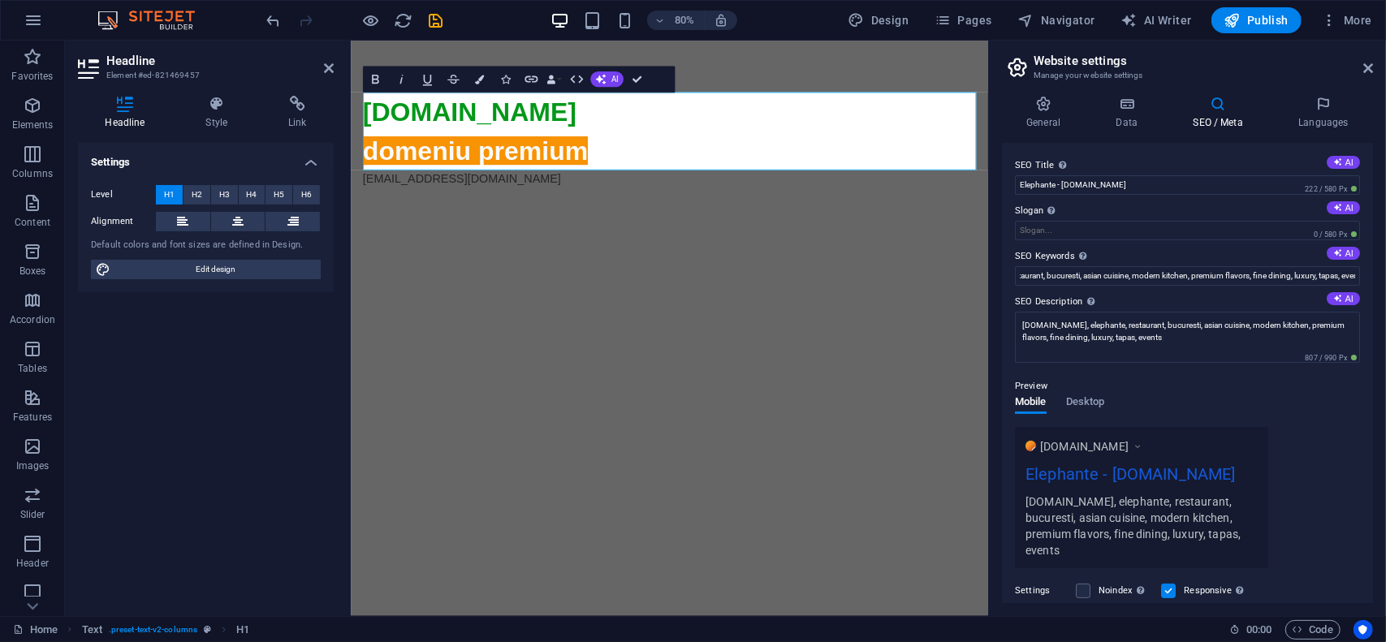
click at [1191, 372] on div "Preview Mobile Desktop www.example.com Elephante - elephante.ro elephante.ro, e…" at bounding box center [1187, 466] width 345 height 205
click at [1263, 17] on span "Publish" at bounding box center [1257, 20] width 64 height 16
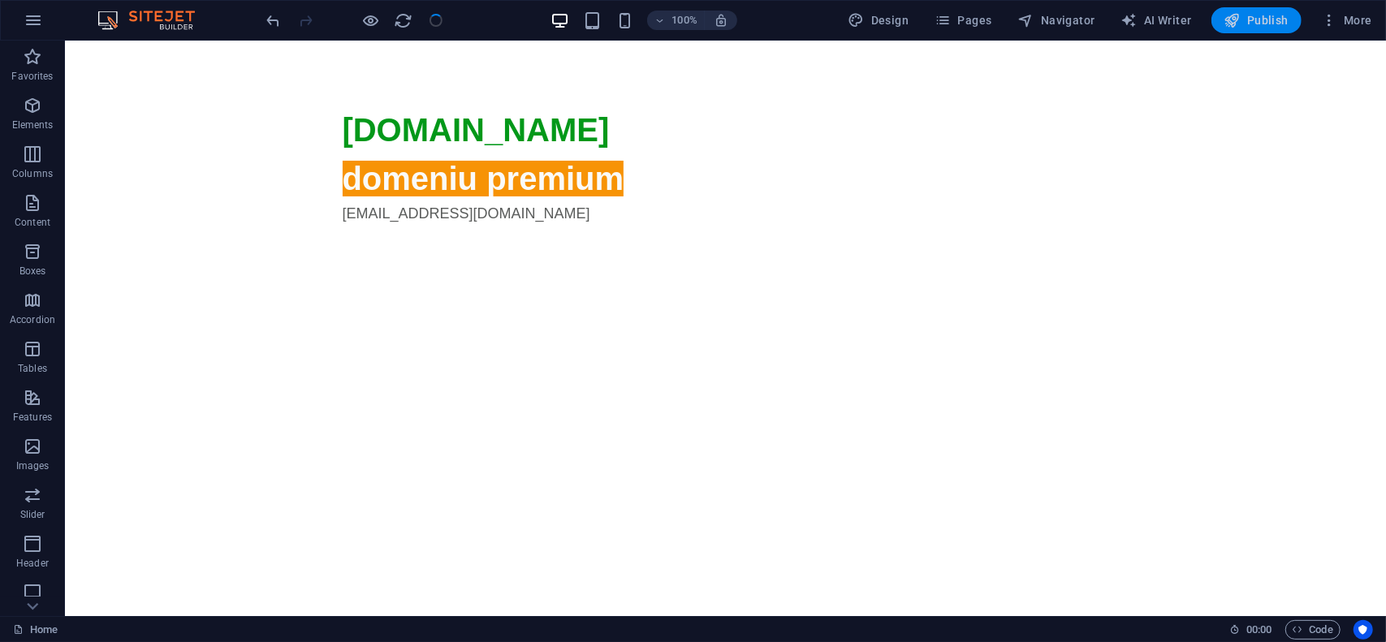
click at [1259, 20] on span "Publish" at bounding box center [1257, 20] width 64 height 16
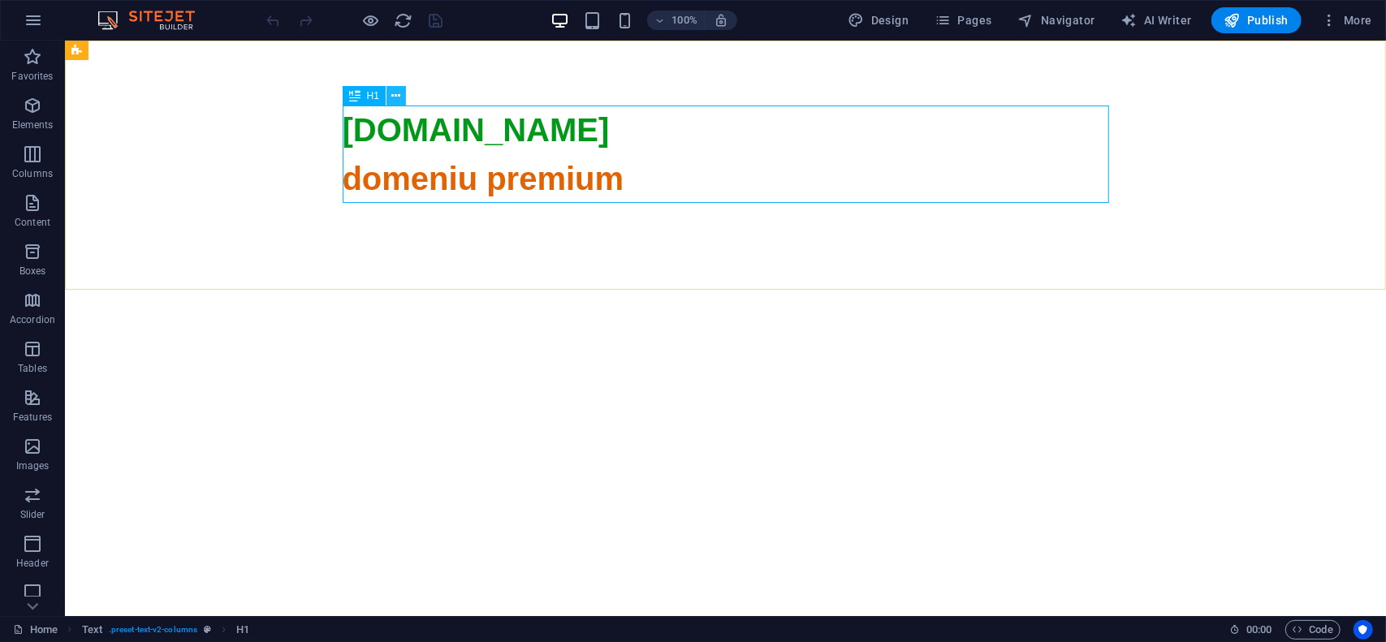
click at [400, 97] on icon at bounding box center [396, 96] width 9 height 17
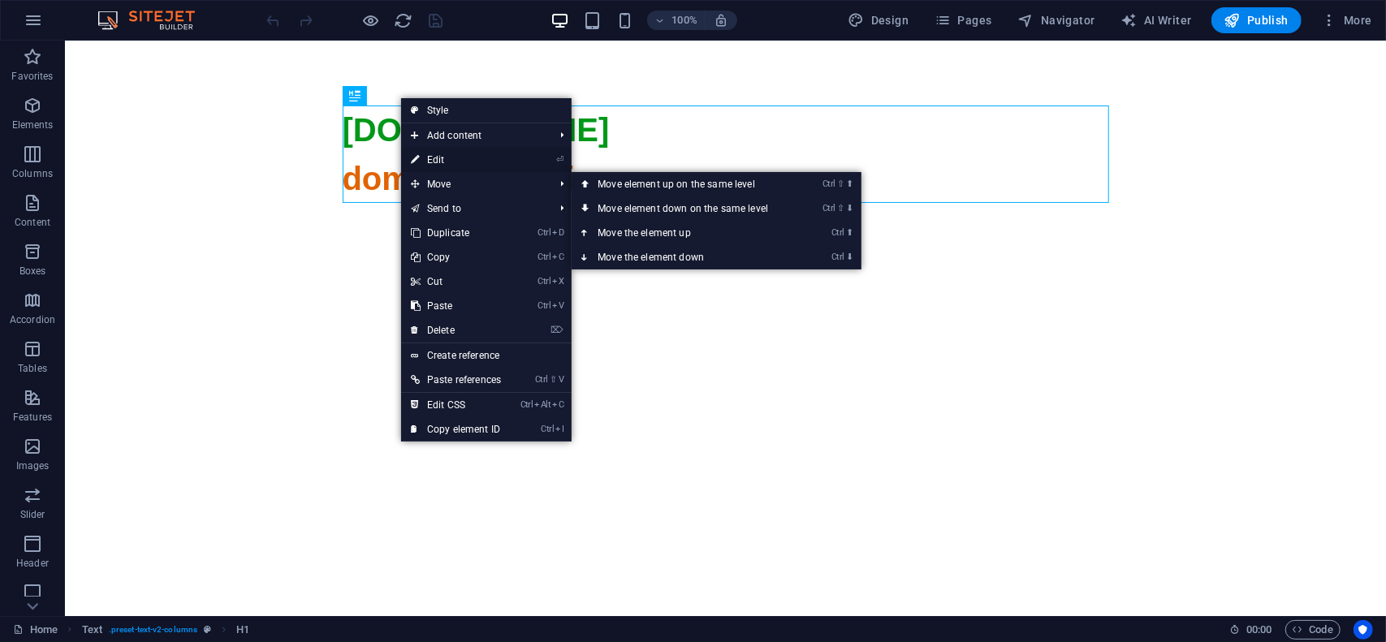
click at [432, 162] on link "⏎ Edit" at bounding box center [456, 160] width 110 height 24
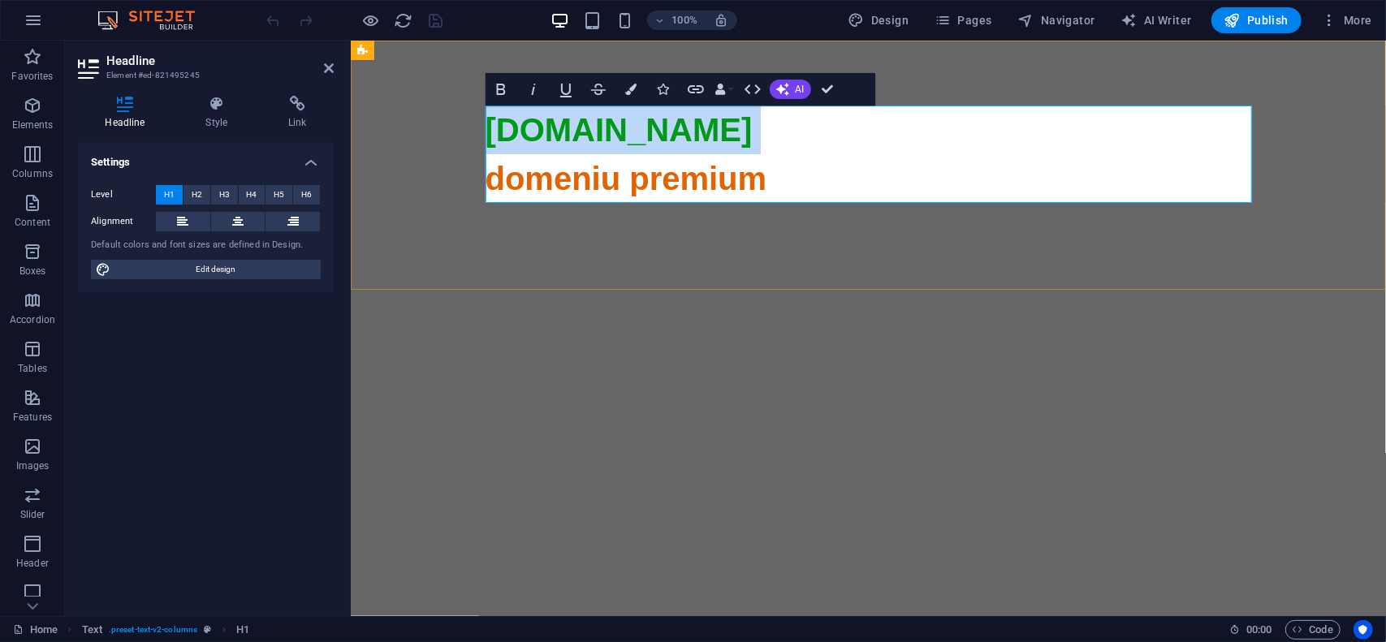
click at [522, 177] on span "domeniu premium" at bounding box center [868, 567] width 767 height 815
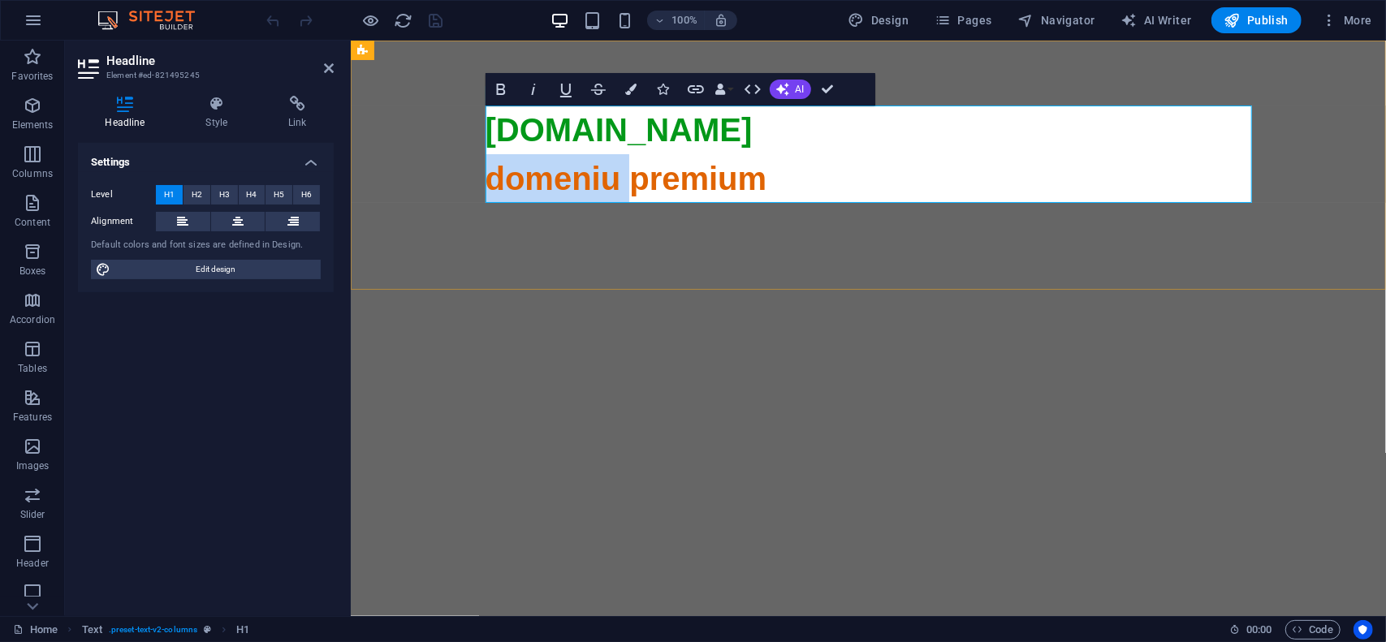
click at [522, 177] on span "domeniu premium" at bounding box center [868, 567] width 767 height 815
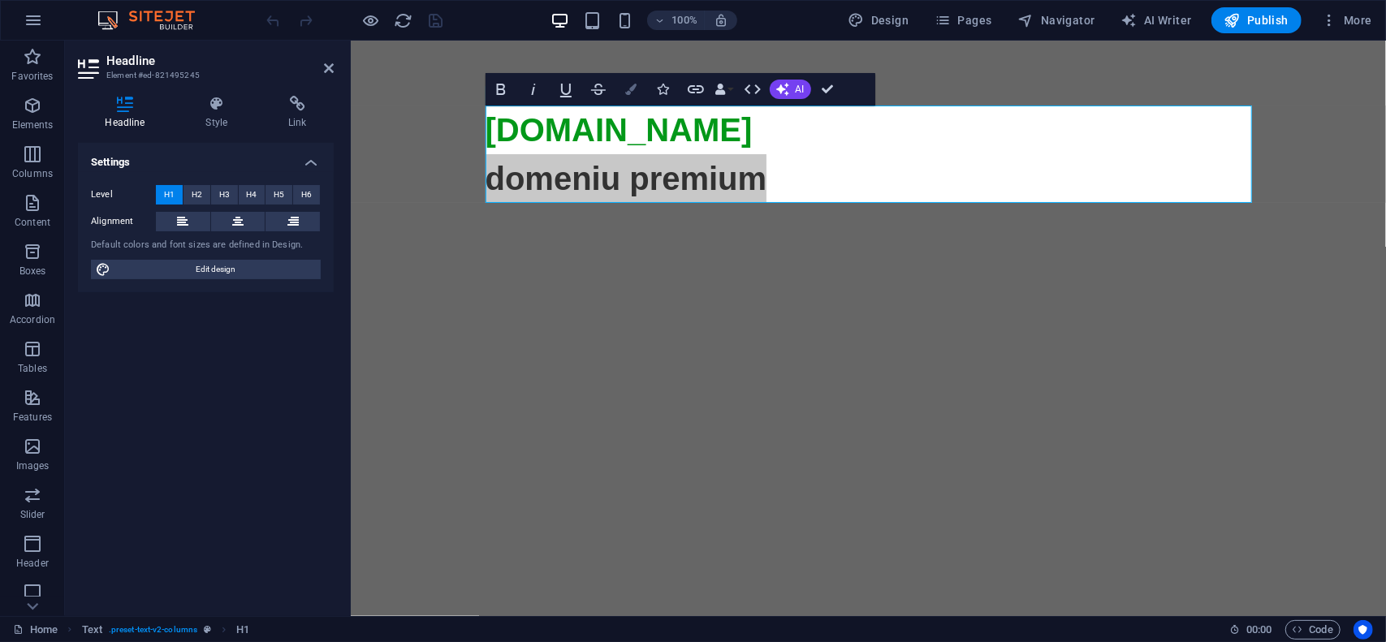
click at [637, 91] on button "Colors" at bounding box center [631, 89] width 31 height 32
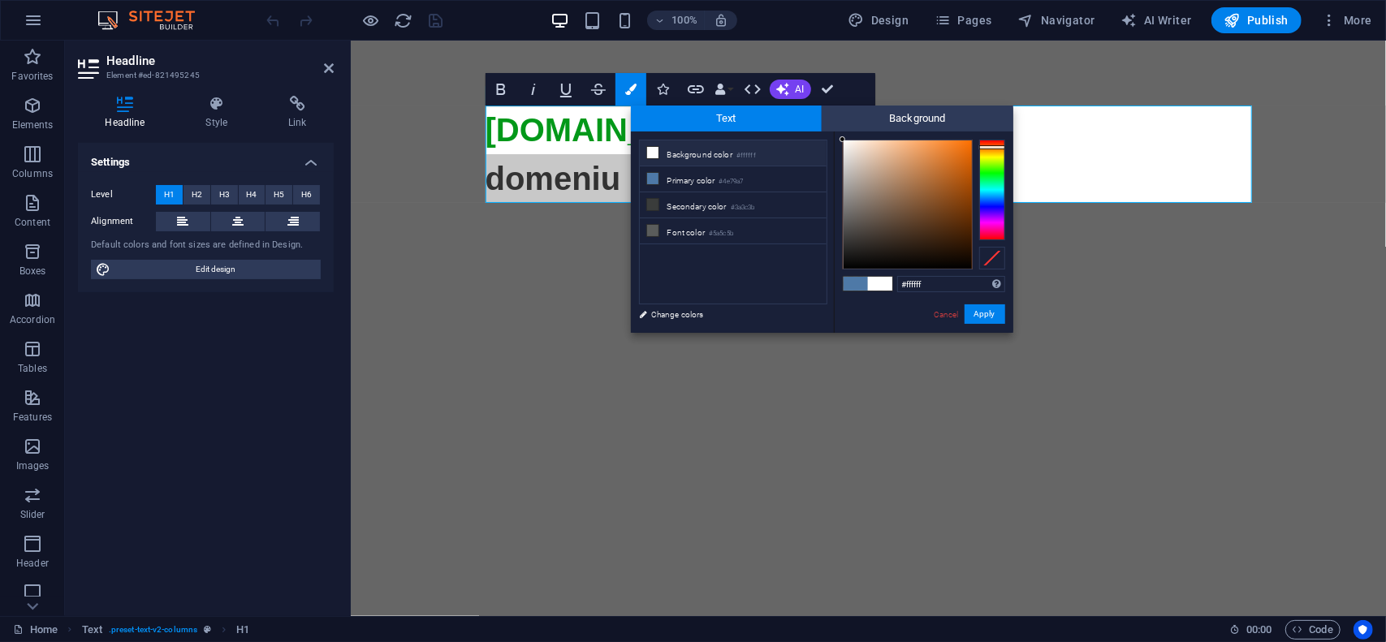
drag, startPoint x: 854, startPoint y: 148, endPoint x: 838, endPoint y: 137, distance: 19.4
click at [838, 137] on div "#ffffff Supported formats #0852ed rgb(8, 82, 237) rgba(8, 82, 237, 90%) hsv(221…" at bounding box center [923, 350] width 179 height 437
type input "#fffefe"
click at [843, 140] on div at bounding box center [843, 139] width 6 height 6
drag, startPoint x: 980, startPoint y: 314, endPoint x: 620, endPoint y: 273, distance: 362.1
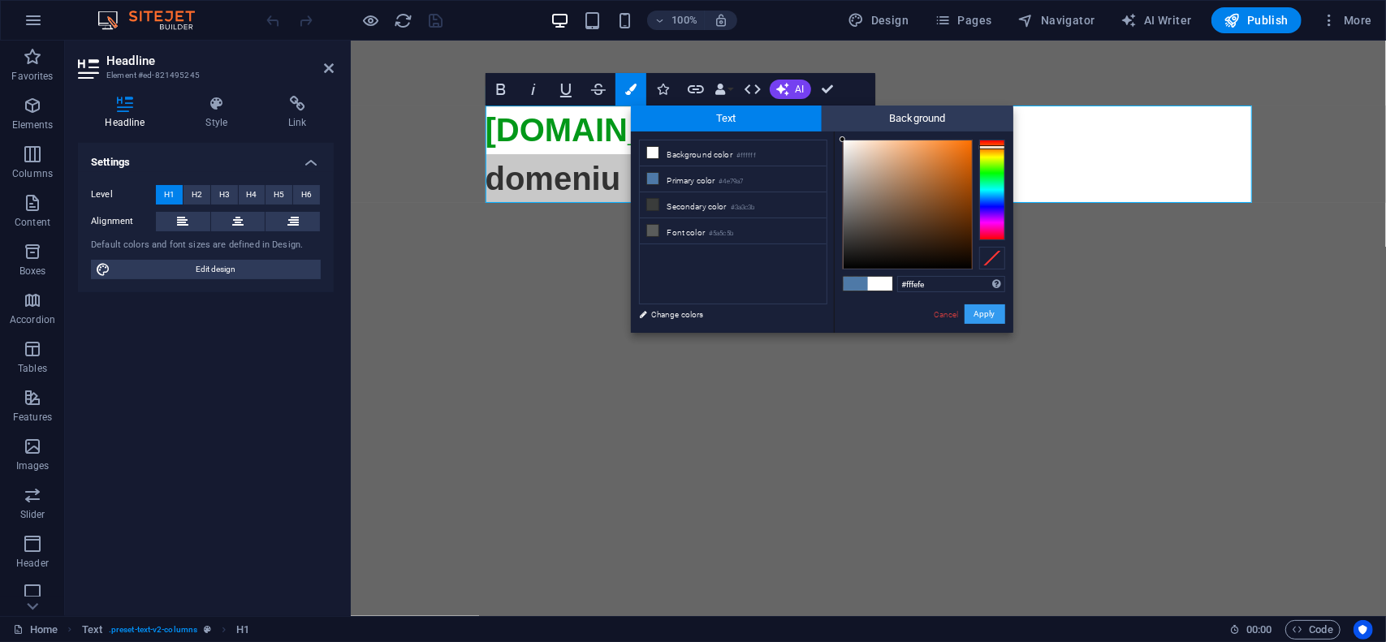
click at [980, 314] on button "Apply" at bounding box center [985, 314] width 41 height 19
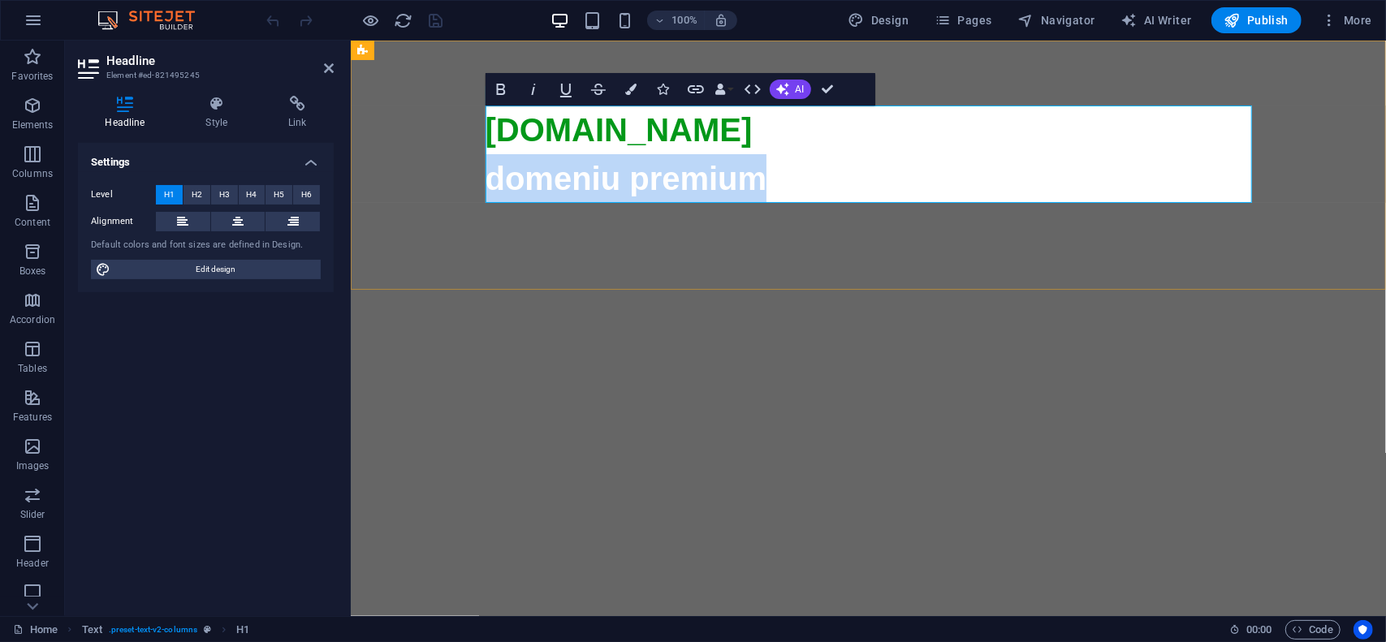
click at [681, 185] on span "domeniu premium" at bounding box center [868, 567] width 767 height 815
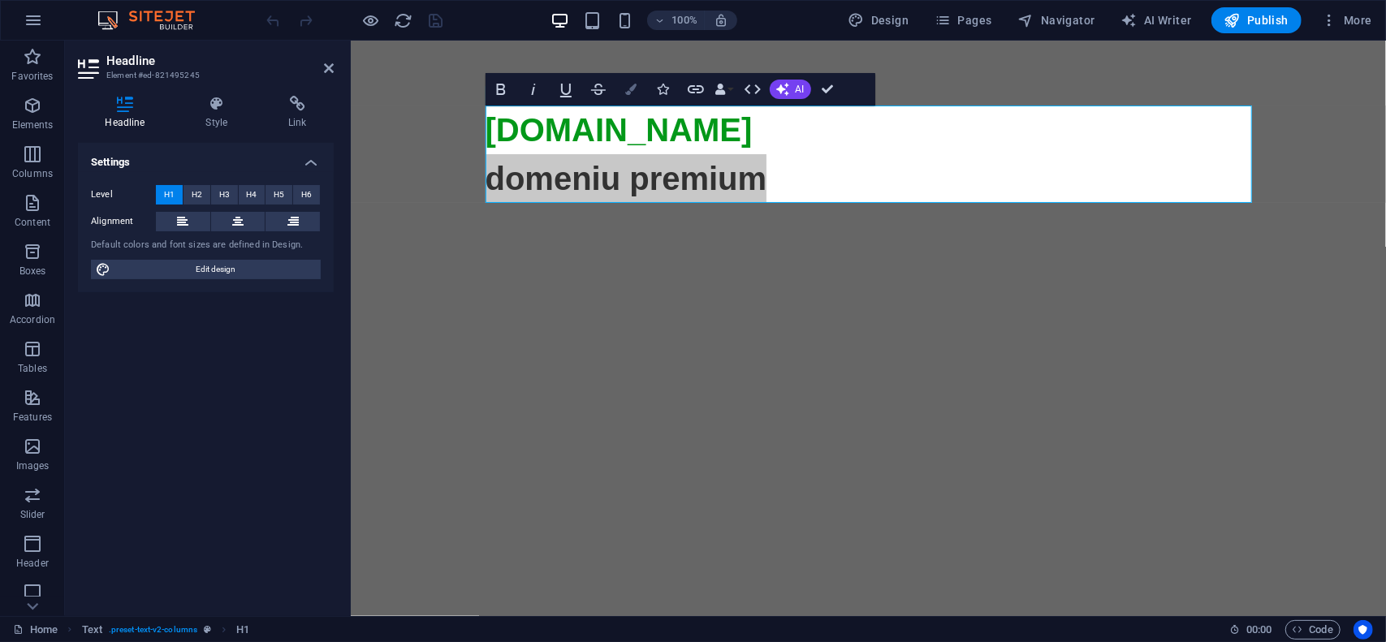
click at [629, 81] on button "Colors" at bounding box center [631, 89] width 31 height 32
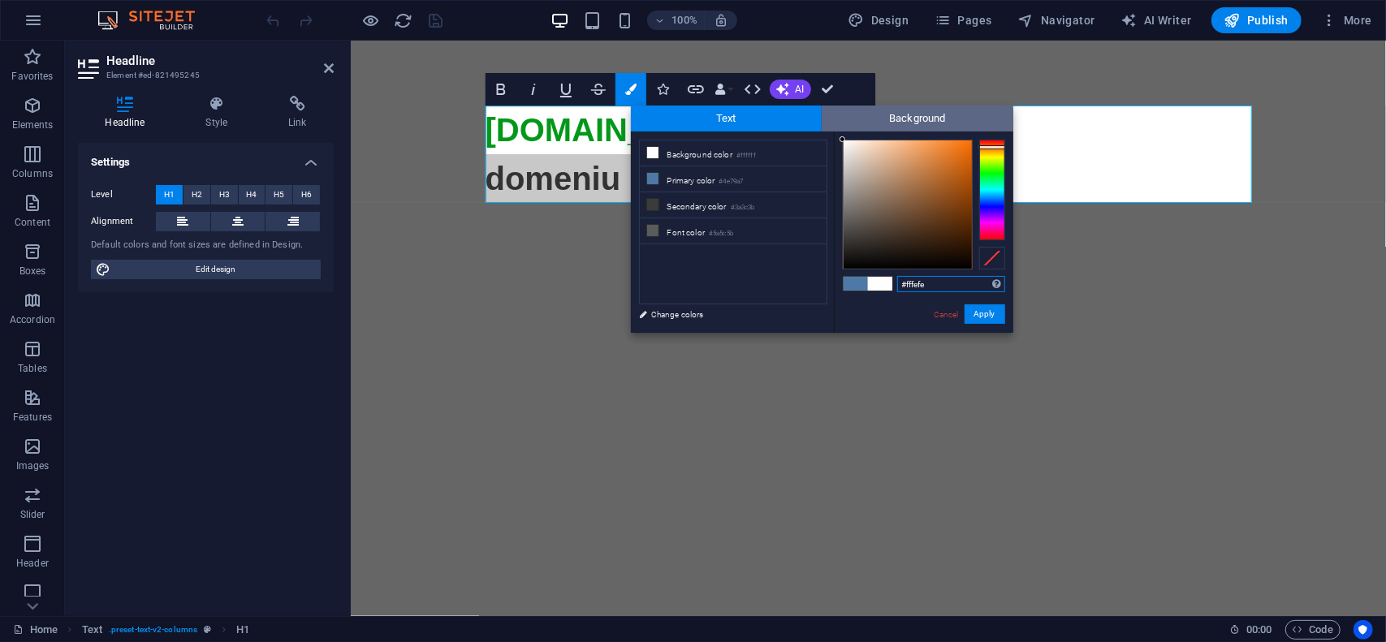
click at [909, 123] on span "Background" at bounding box center [918, 119] width 192 height 26
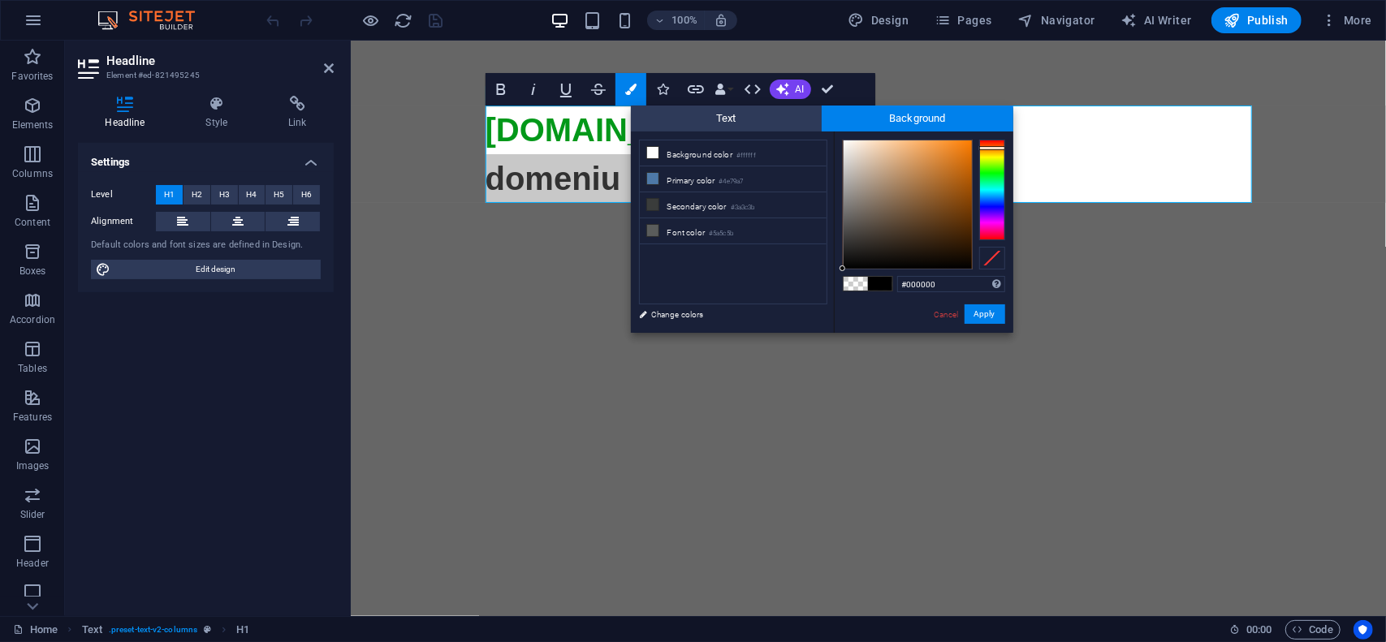
click at [992, 148] on div at bounding box center [992, 190] width 26 height 101
type input "#fa7c03"
click at [970, 142] on div at bounding box center [908, 204] width 128 height 128
click at [992, 321] on button "Apply" at bounding box center [985, 314] width 41 height 19
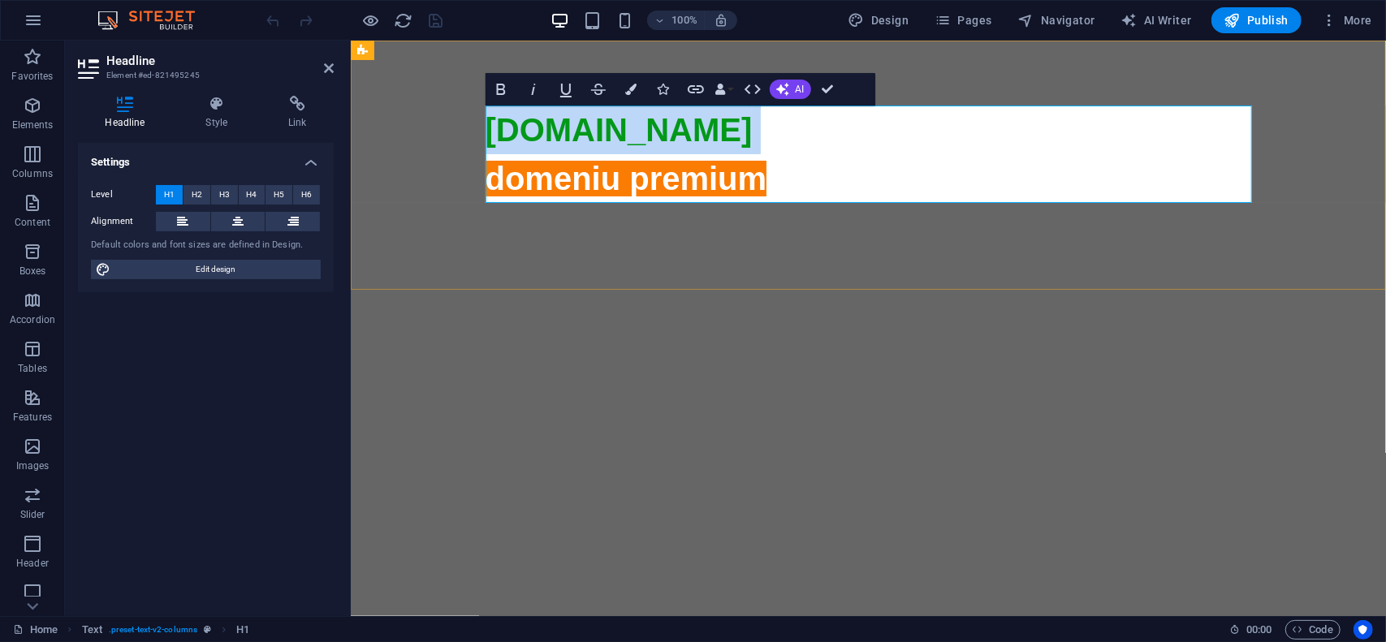
click at [740, 181] on span "domeniu premium" at bounding box center [868, 567] width 767 height 815
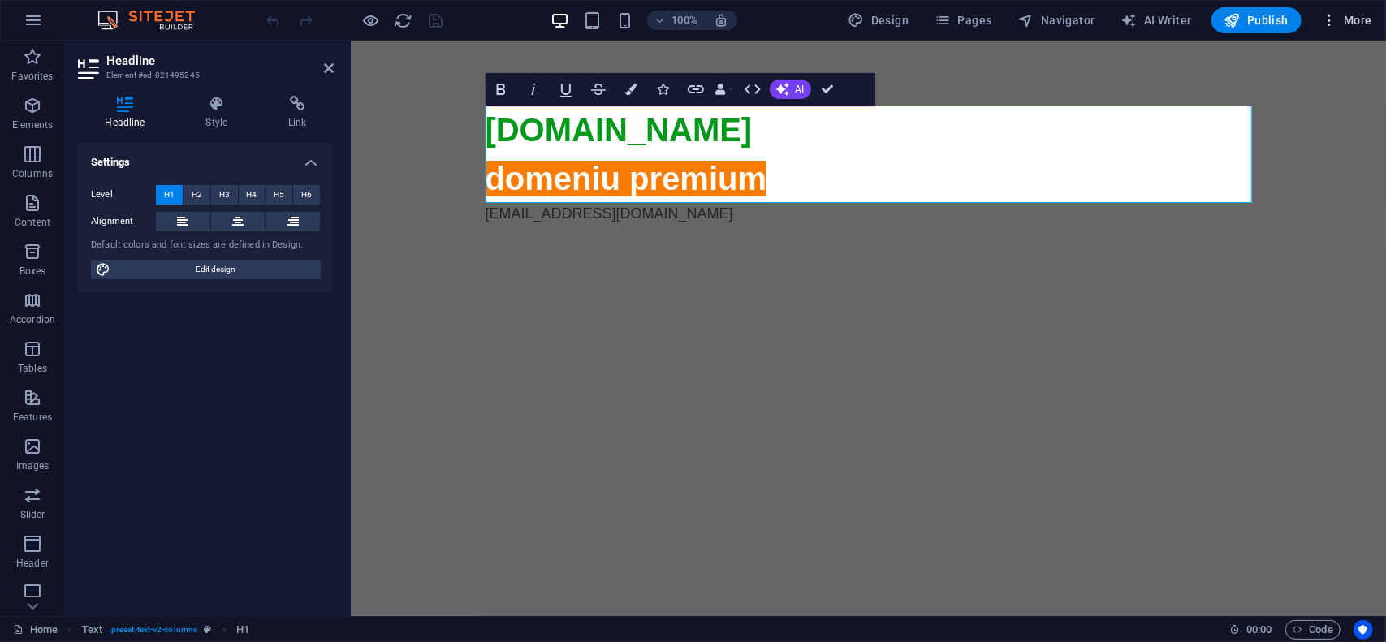
click at [1355, 19] on span "More" at bounding box center [1346, 20] width 51 height 16
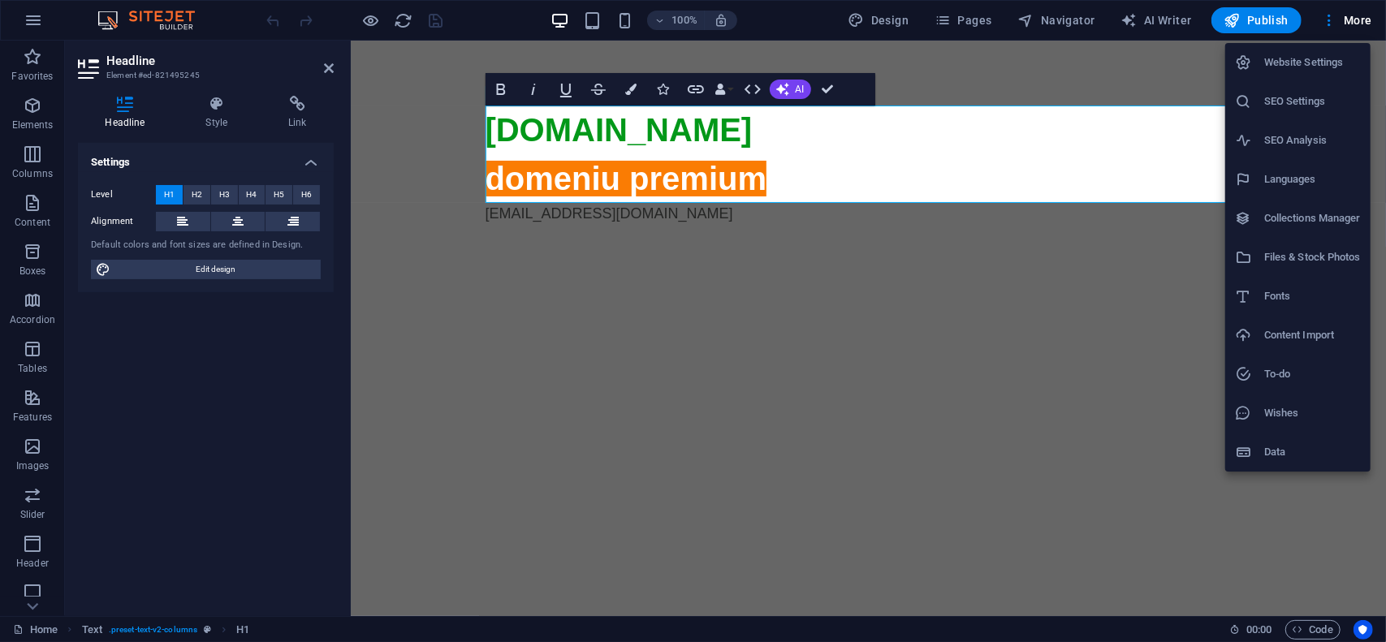
click at [1320, 67] on h6 "Website Settings" at bounding box center [1312, 62] width 97 height 19
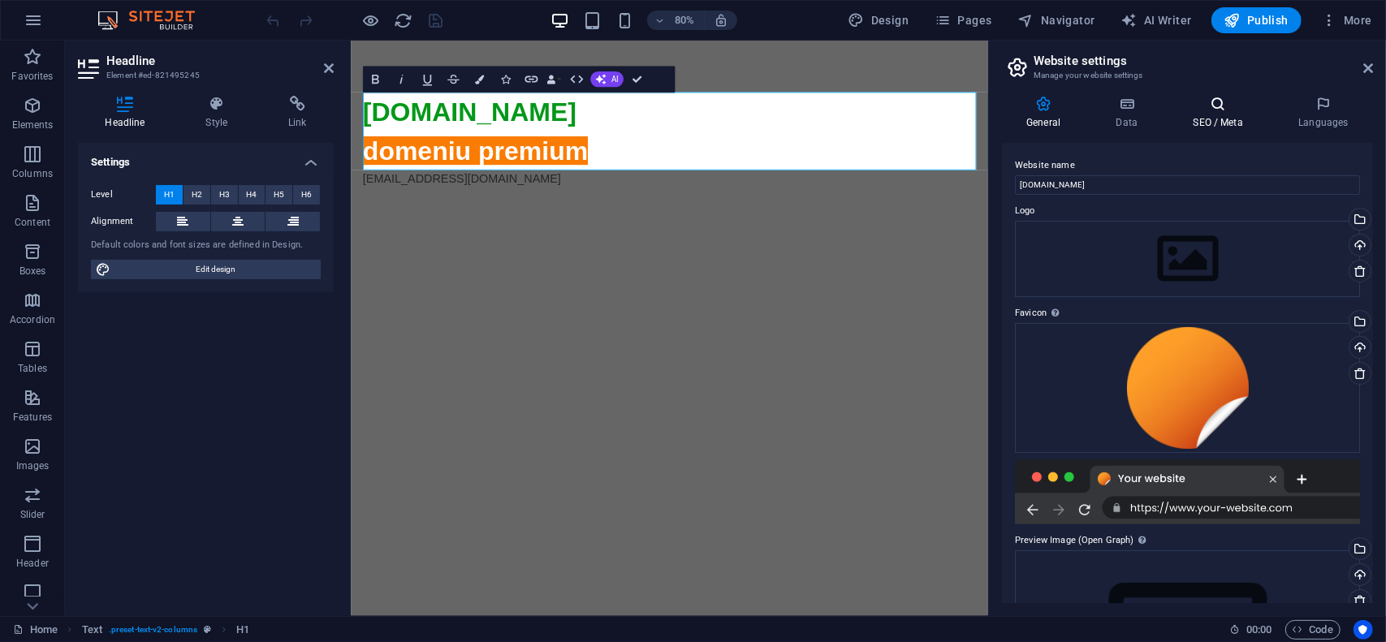
click at [1210, 111] on icon at bounding box center [1218, 104] width 99 height 16
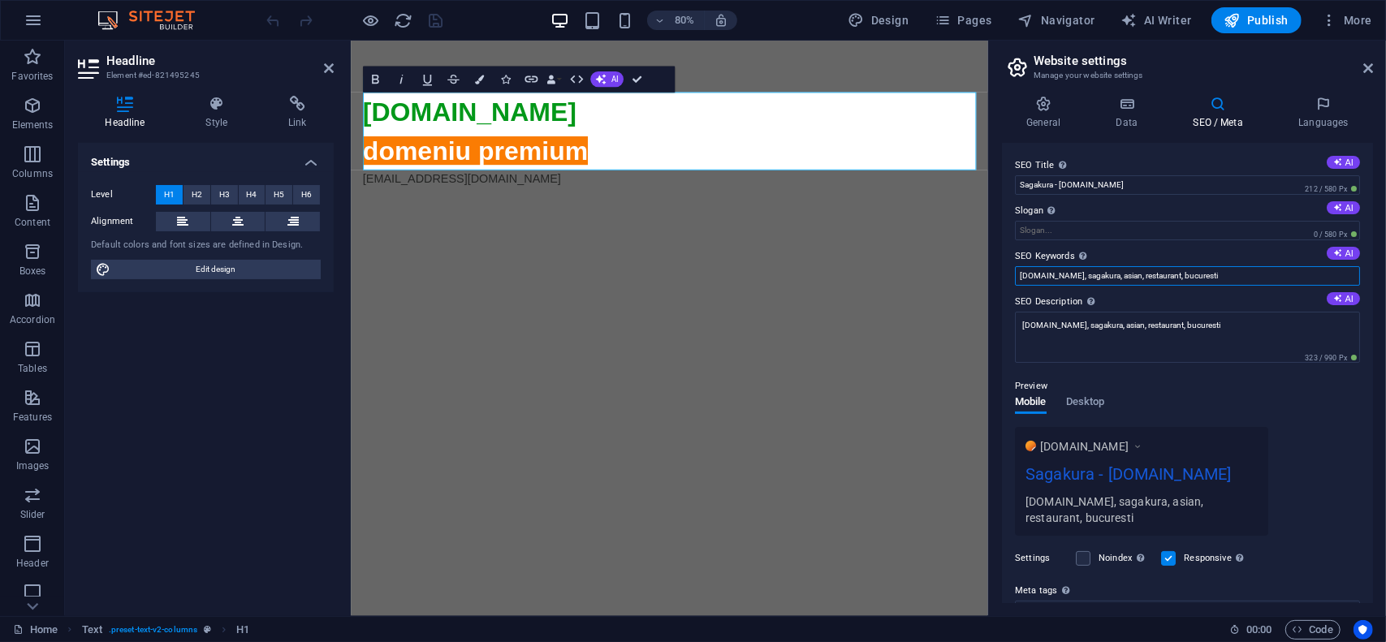
click at [1235, 277] on input "sagakura.ro, sagakura, asian, restaurant, bucuresti" at bounding box center [1187, 275] width 345 height 19
click at [1245, 322] on textarea "sagakura.ro, sagakura, asian, restaurant, bucuresti" at bounding box center [1187, 337] width 345 height 51
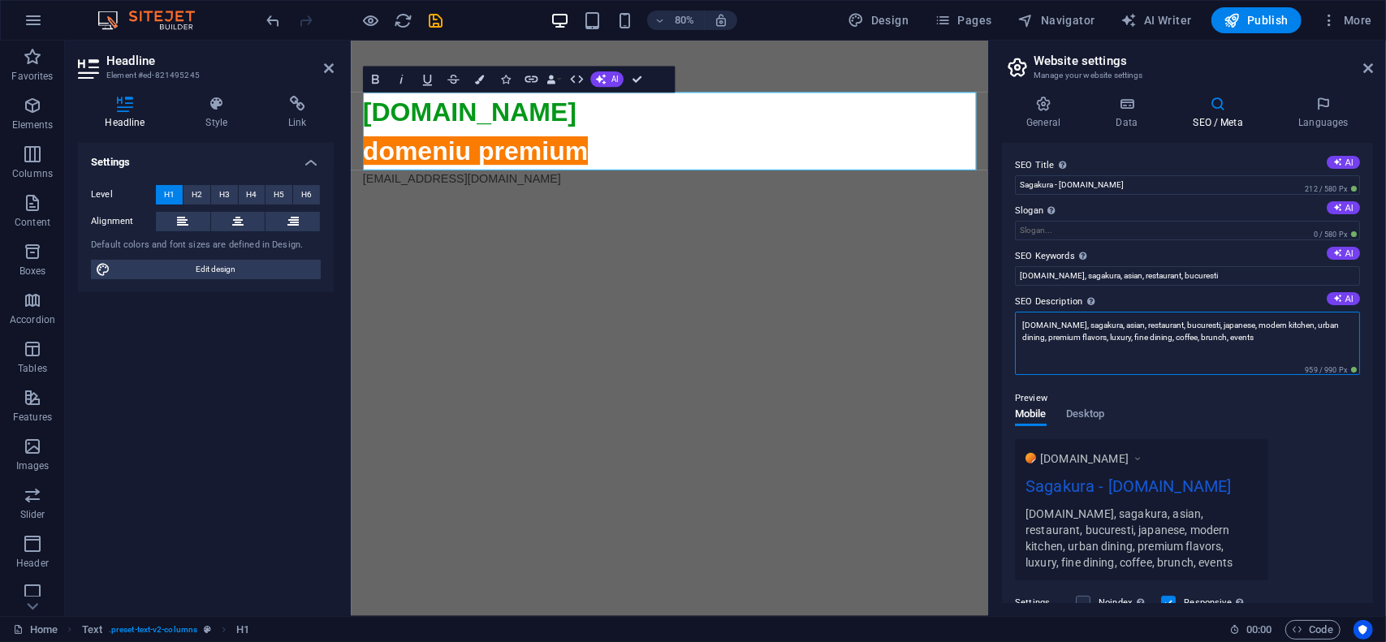
click at [1187, 335] on textarea "sagakura.ro, sagakura, asian, restaurant, bucuresti, japanese, modern kitchen, …" at bounding box center [1187, 343] width 345 height 63
type textarea "sagakura.ro, sagakura, asian, restaurant, bucuresti, japanese, modern kitchen, …"
click at [1203, 275] on input "sagakura.ro, sagakura, asian, restaurant, bucuresti" at bounding box center [1187, 275] width 345 height 19
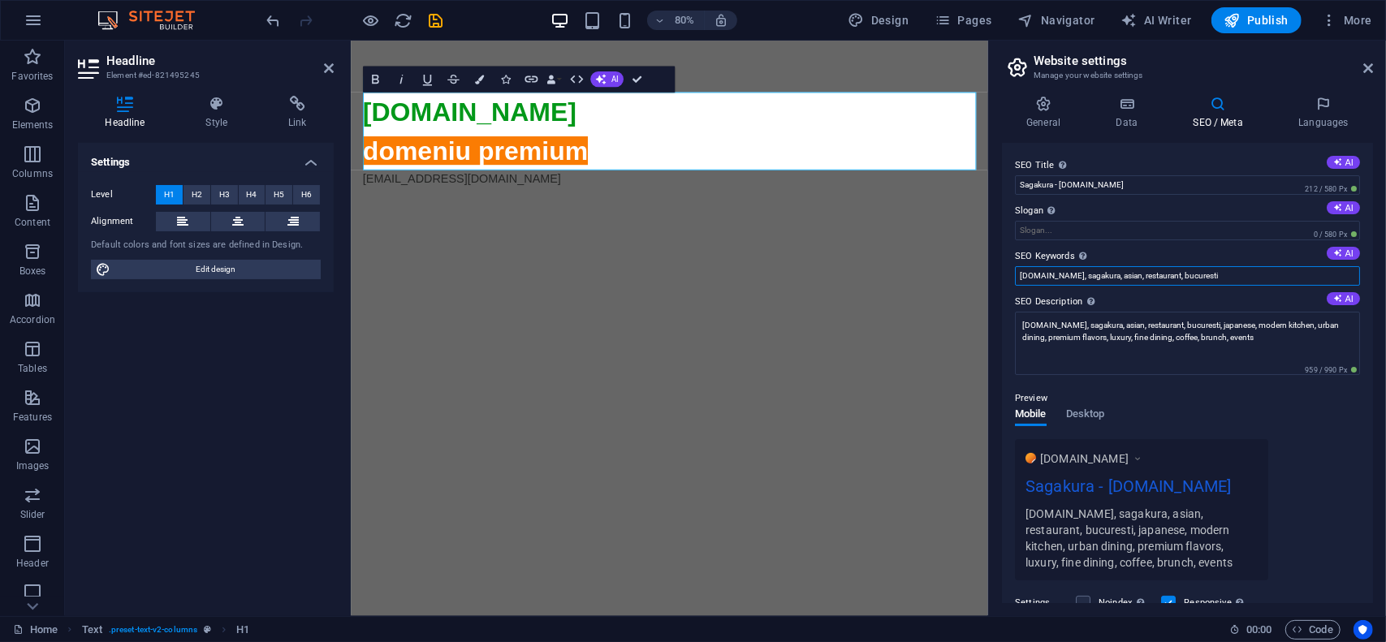
click at [1203, 275] on input "sagakura.ro, sagakura, asian, restaurant, bucuresti" at bounding box center [1187, 275] width 345 height 19
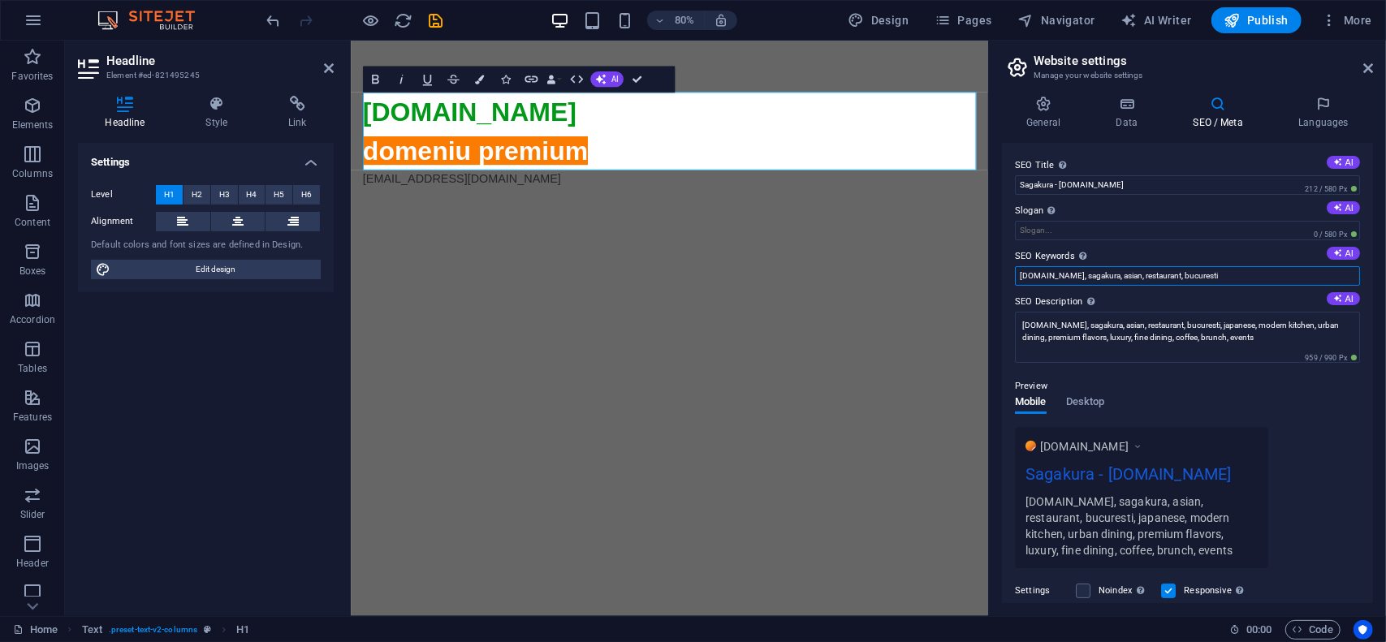
click at [1203, 275] on input "sagakura.ro, sagakura, asian, restaurant, bucuresti" at bounding box center [1187, 275] width 345 height 19
paste input ", japanese, modern kitchen, urban dining, premium flavors, luxury, fine dining,…"
type input "sagakura.ro, sagakura, asian, restaurant, bucuresti, japanese, modern kitchen, …"
click at [1166, 247] on label "SEO Keywords Comma-separated list of keywords representing your website. AI" at bounding box center [1187, 256] width 345 height 19
click at [1166, 266] on input "sagakura.ro, sagakura, asian, restaurant, bucuresti, japanese, modern kitchen, …" at bounding box center [1187, 275] width 345 height 19
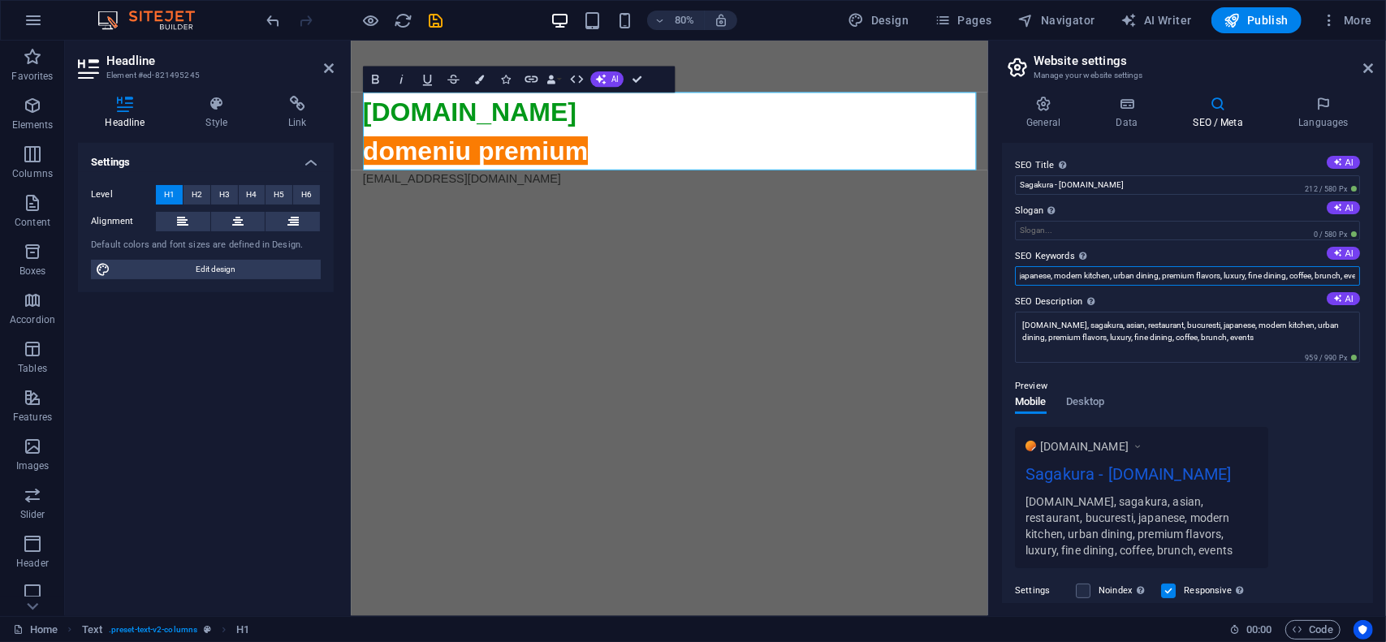
scroll to position [0, 202]
click at [1242, 28] on button "Publish" at bounding box center [1257, 20] width 90 height 26
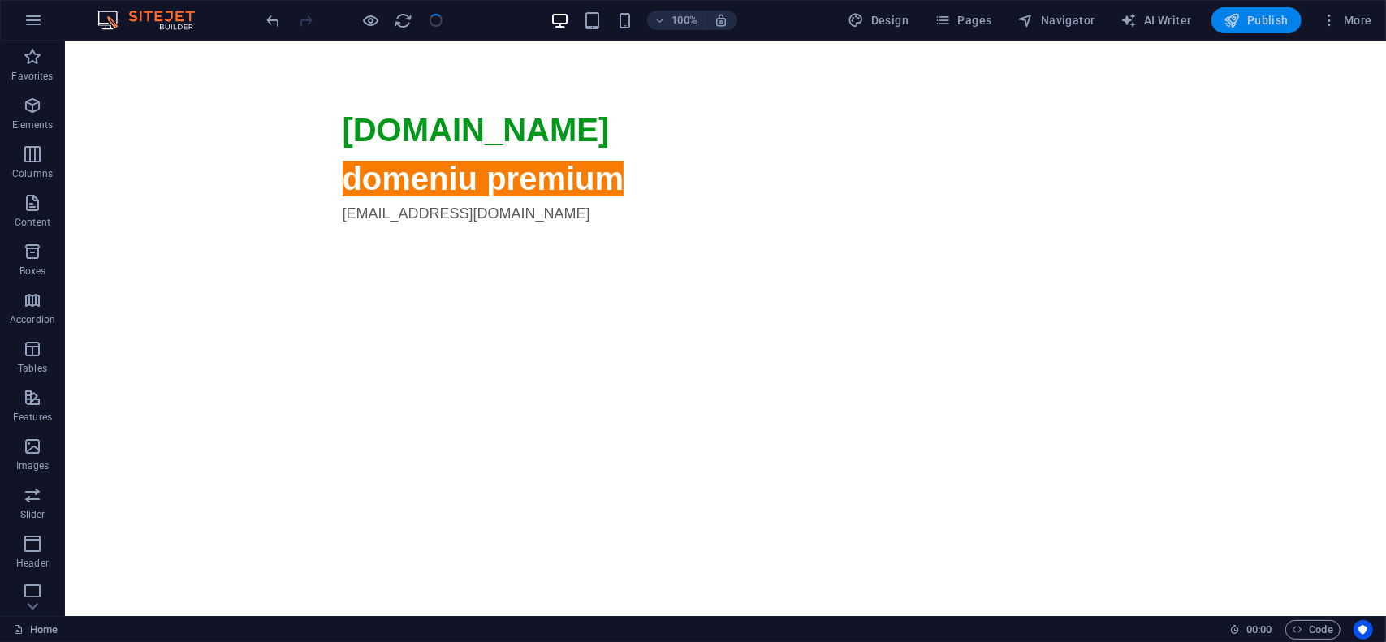
click at [1268, 19] on span "Publish" at bounding box center [1257, 20] width 64 height 16
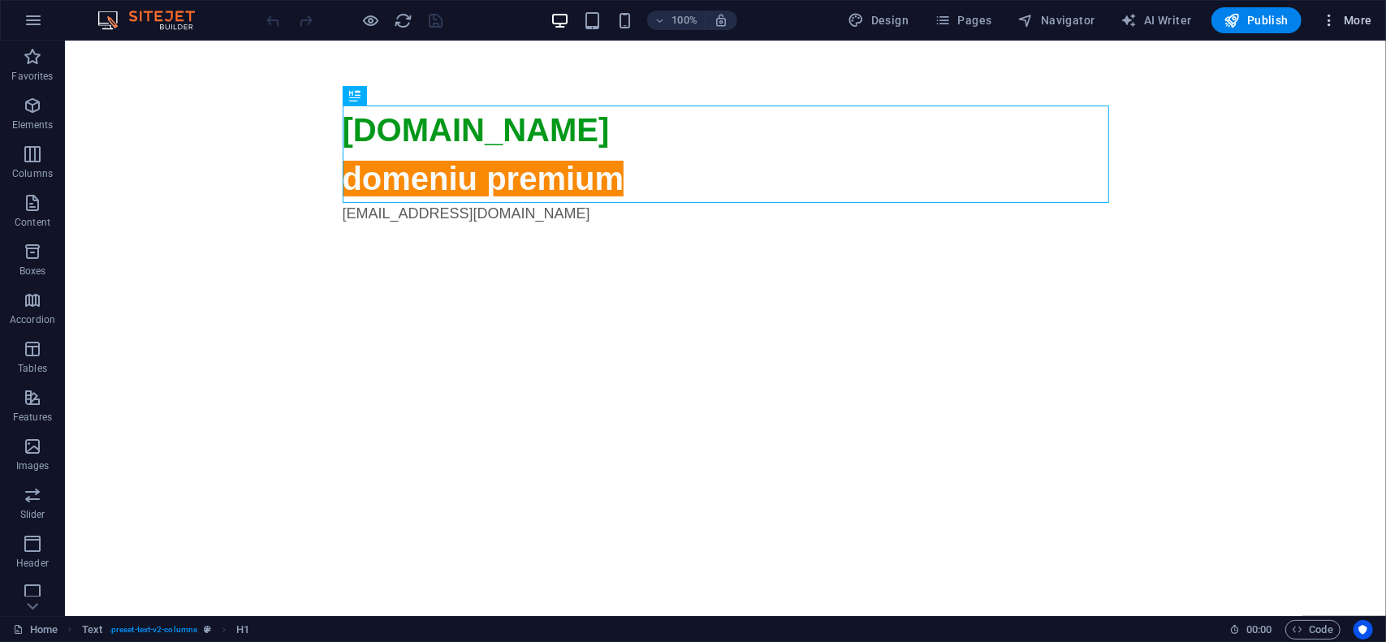
click at [1359, 22] on span "More" at bounding box center [1346, 20] width 51 height 16
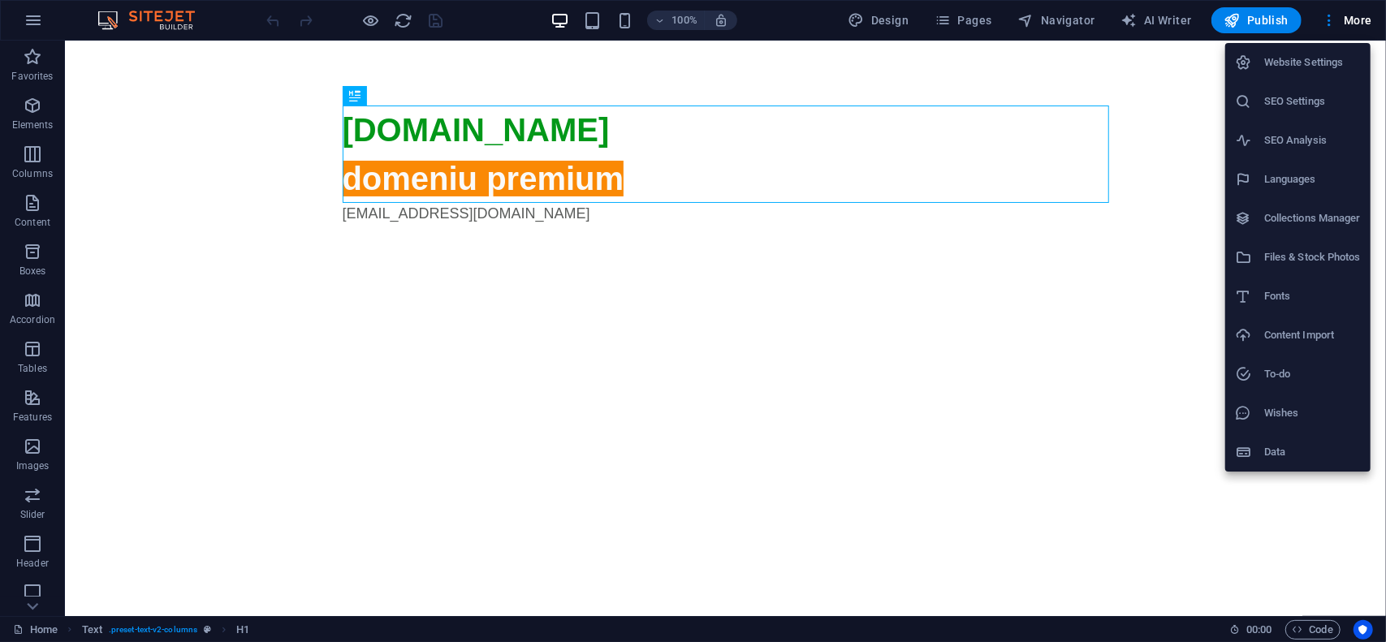
click at [1320, 62] on h6 "Website Settings" at bounding box center [1312, 62] width 97 height 19
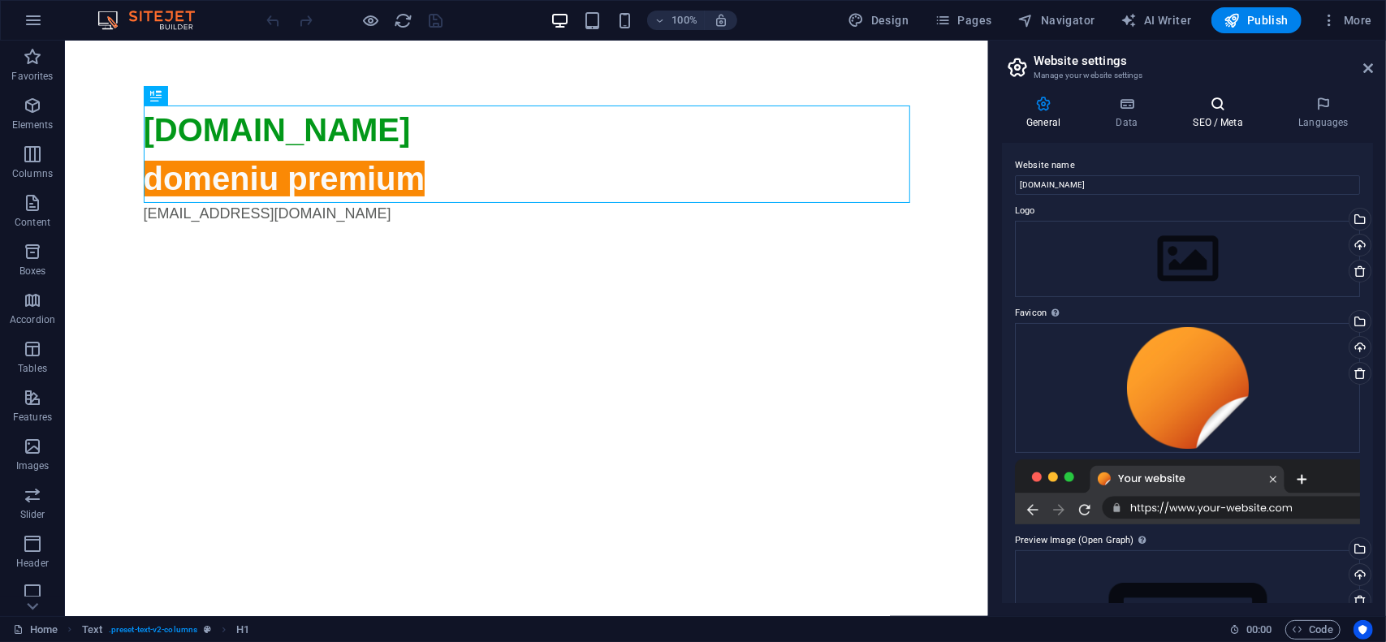
click at [1211, 106] on icon at bounding box center [1218, 104] width 99 height 16
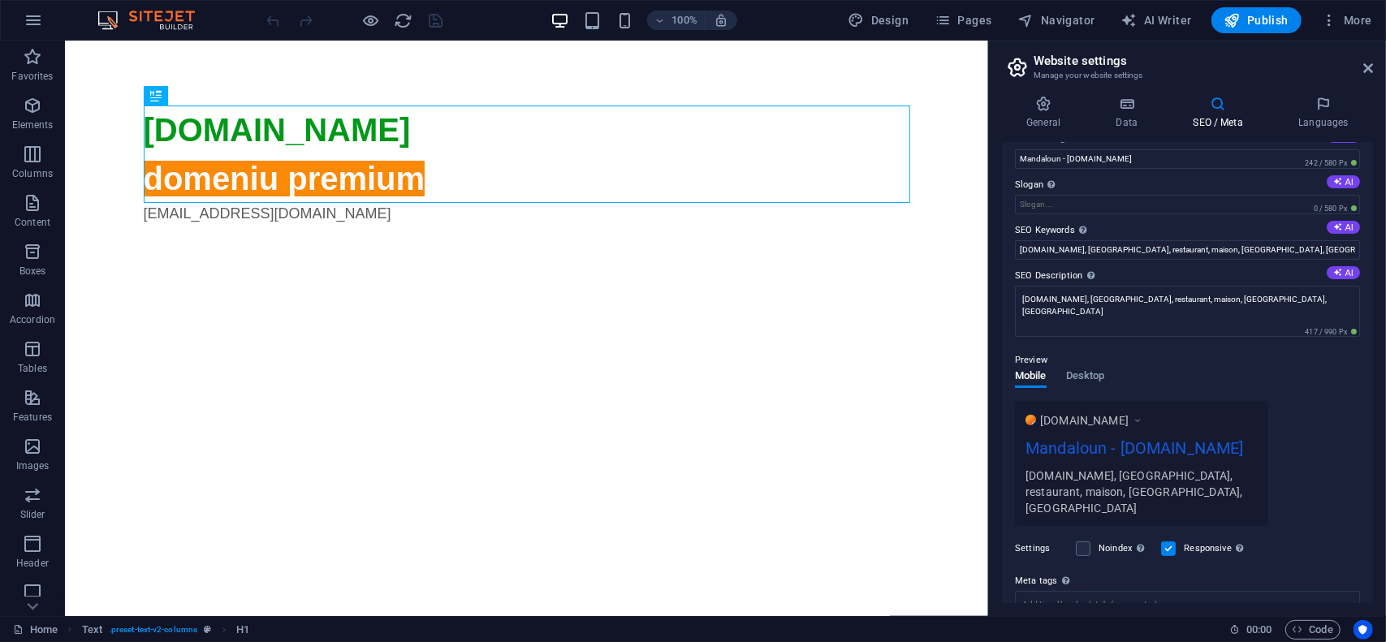
scroll to position [26, 0]
click at [1280, 306] on textarea "[DOMAIN_NAME], [GEOGRAPHIC_DATA], restaurant, maison, [GEOGRAPHIC_DATA], [GEOGR…" at bounding box center [1187, 311] width 345 height 51
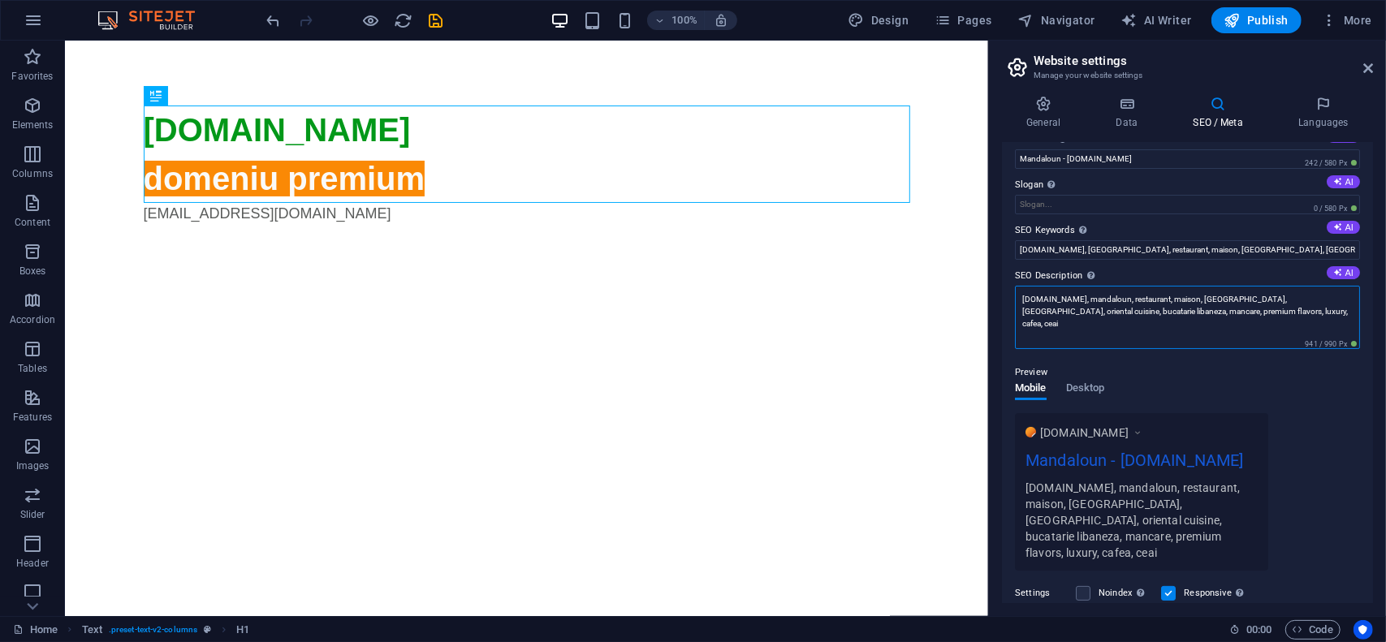
click at [1246, 309] on textarea "[DOMAIN_NAME], mandaloun, restaurant, maison, [GEOGRAPHIC_DATA], [GEOGRAPHIC_DA…" at bounding box center [1187, 317] width 345 height 63
type textarea "[DOMAIN_NAME], mandaloun, restaurant, maison, [GEOGRAPHIC_DATA], [GEOGRAPHIC_DA…"
click at [1175, 249] on input "mandaloun.ro, mandaloun, restaurant, maison, chateau, bucuresti" at bounding box center [1187, 249] width 345 height 19
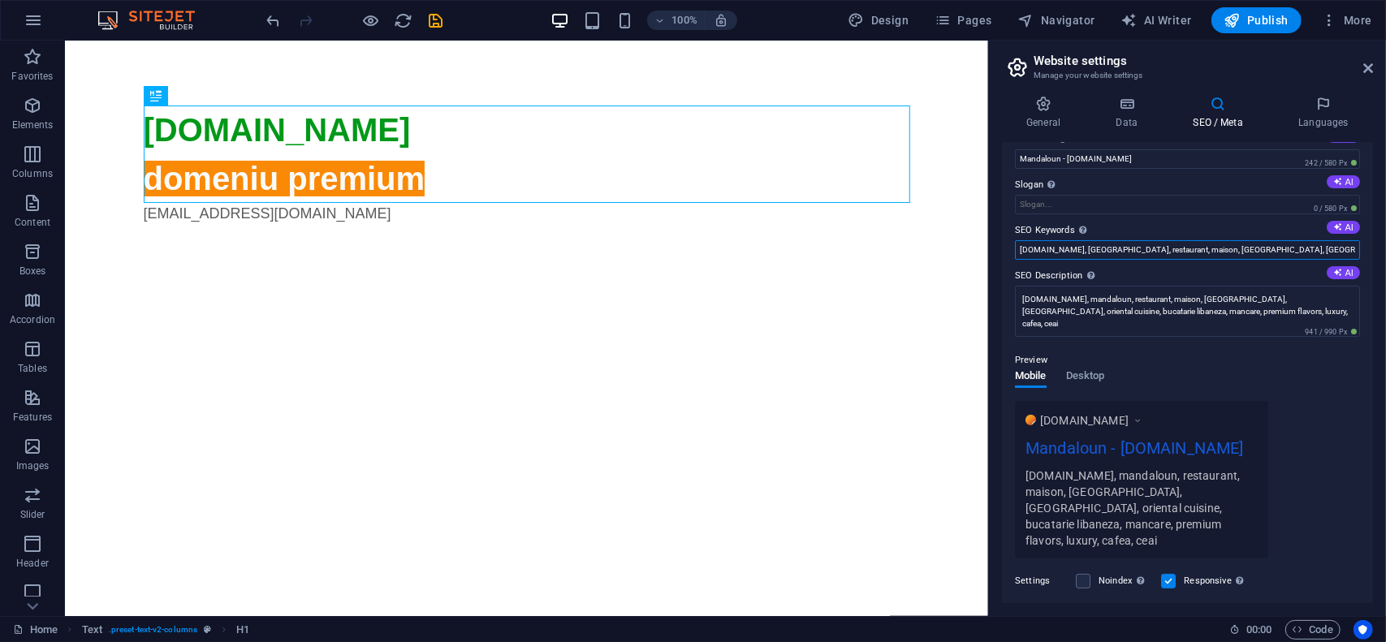
click at [1175, 249] on input "mandaloun.ro, mandaloun, restaurant, maison, chateau, bucuresti" at bounding box center [1187, 249] width 345 height 19
paste input ", oriental cuisine, bucatarie libaneza, mancare, premium flavors, luxury, cafea…"
type input "mandaloun.ro, mandaloun, restaurant, maison, chateau, bucuresti, oriental cuisi…"
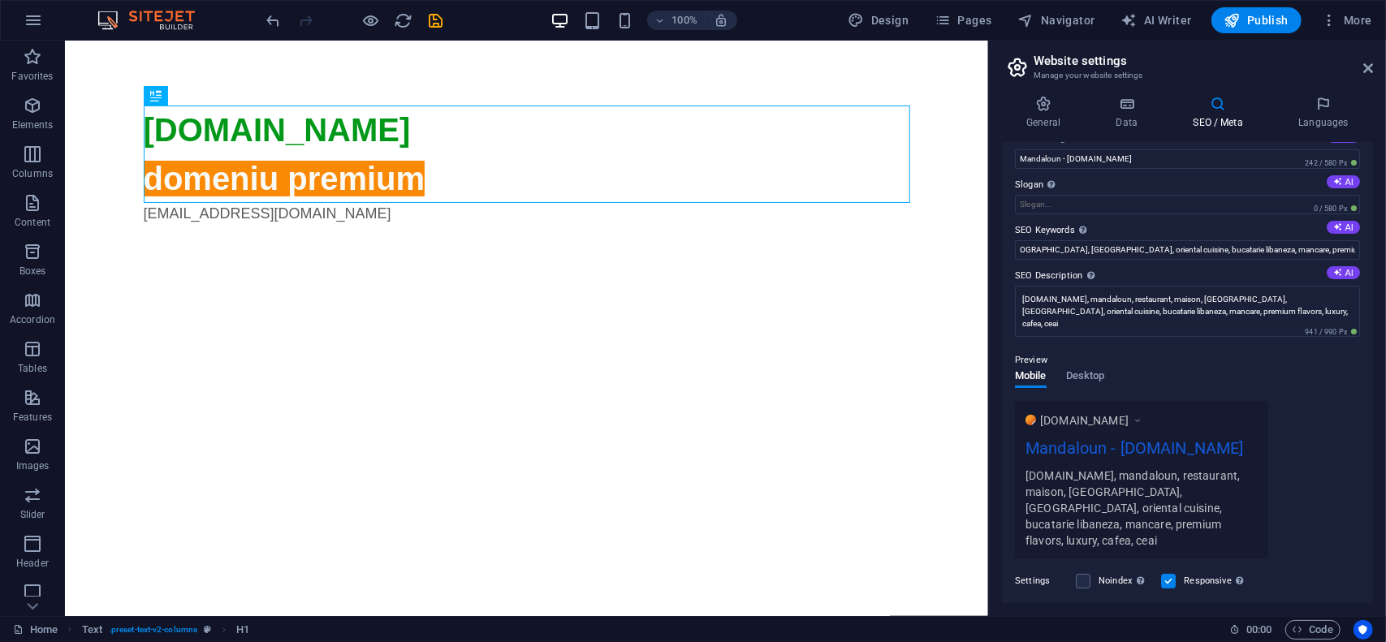
click at [1154, 346] on div "Preview Mobile Desktop www.example.com Mandaloun - mandaloun.ro mandaloun.ro, m…" at bounding box center [1187, 448] width 345 height 221
click at [1262, 19] on span "Publish" at bounding box center [1257, 20] width 64 height 16
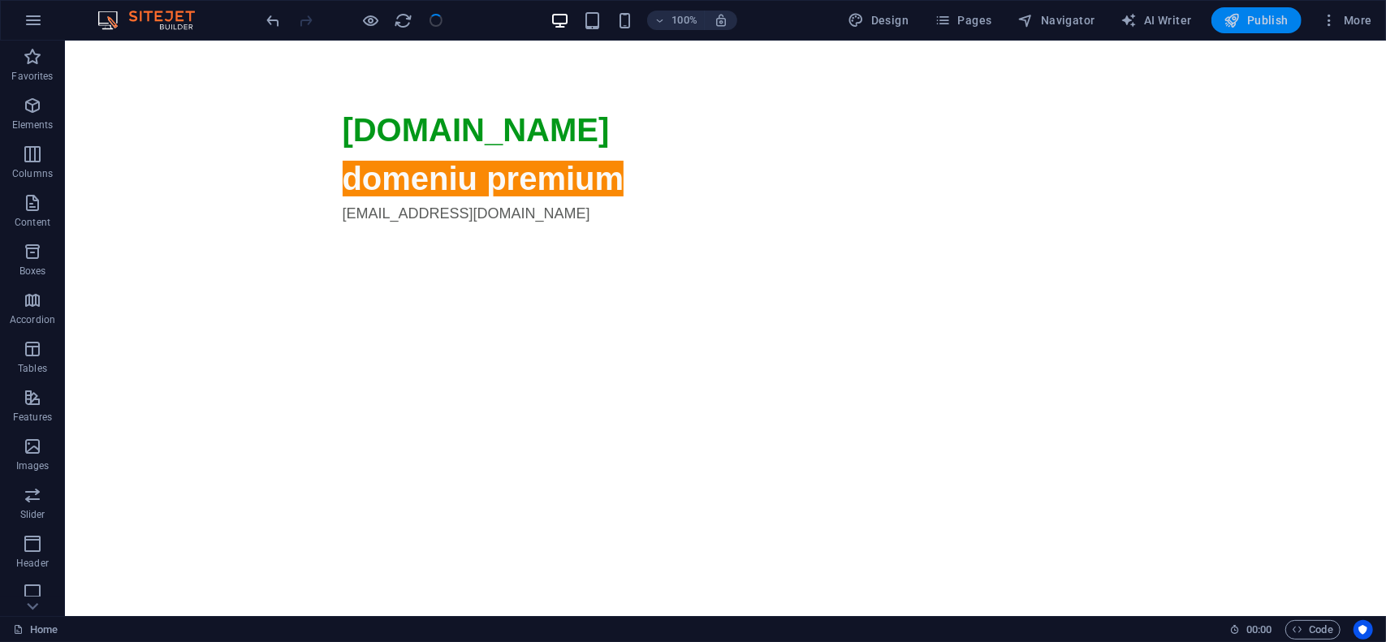
click at [1270, 19] on span "Publish" at bounding box center [1257, 20] width 64 height 16
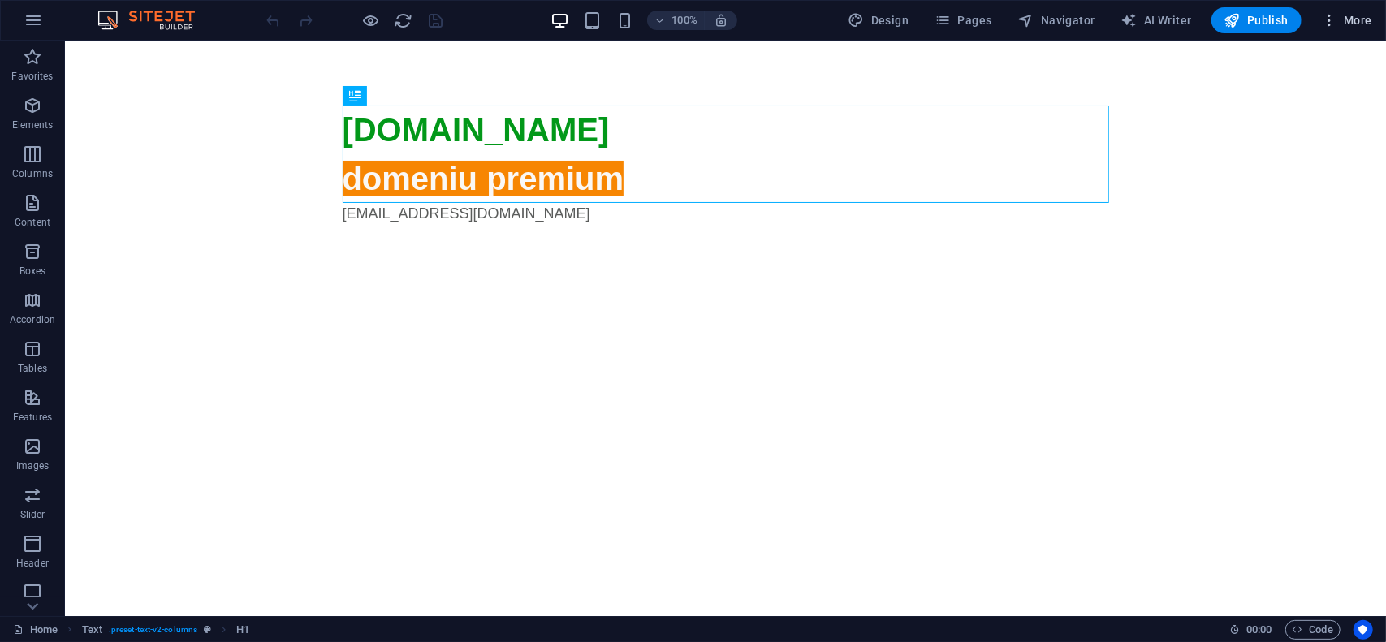
click at [1350, 16] on span "More" at bounding box center [1346, 20] width 51 height 16
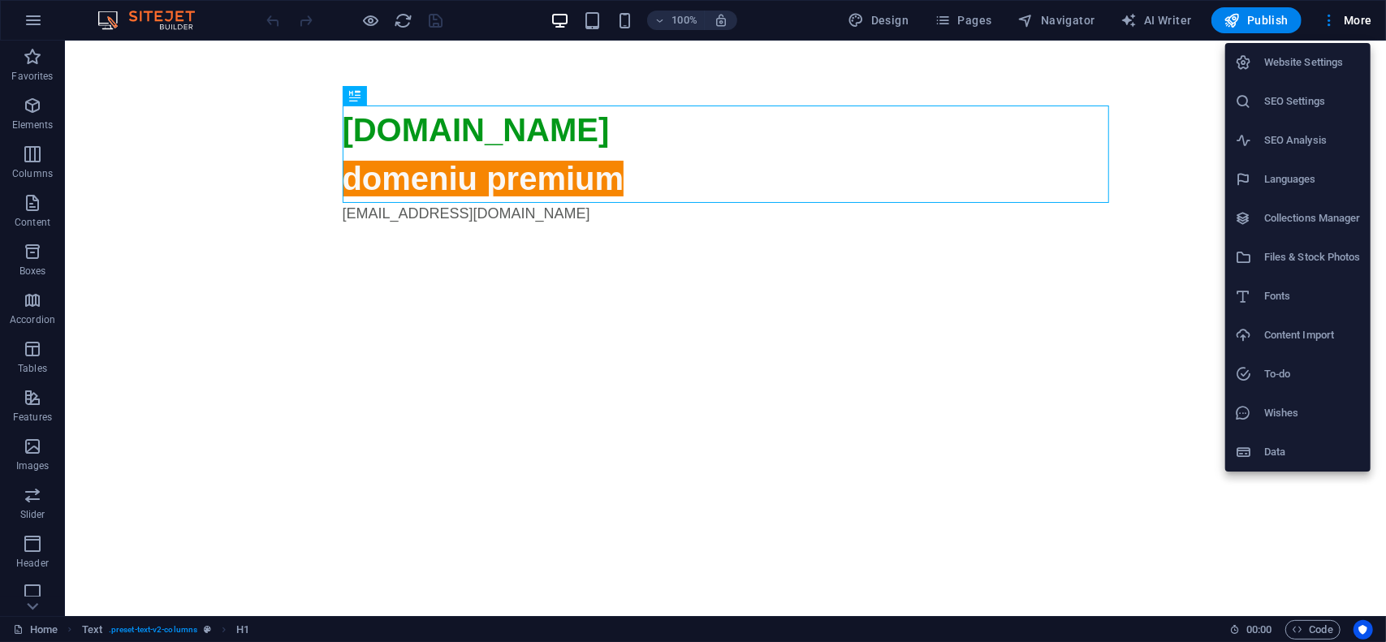
click at [1320, 58] on h6 "Website Settings" at bounding box center [1312, 62] width 97 height 19
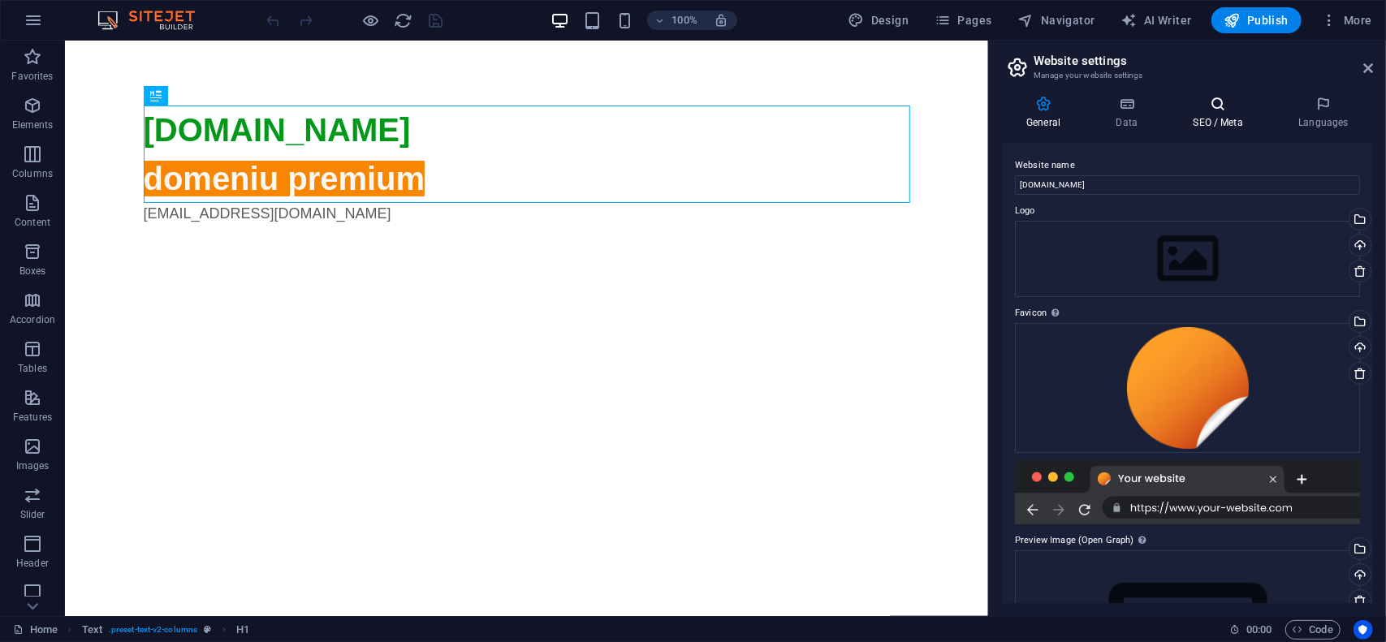
click at [1229, 105] on icon at bounding box center [1218, 104] width 99 height 16
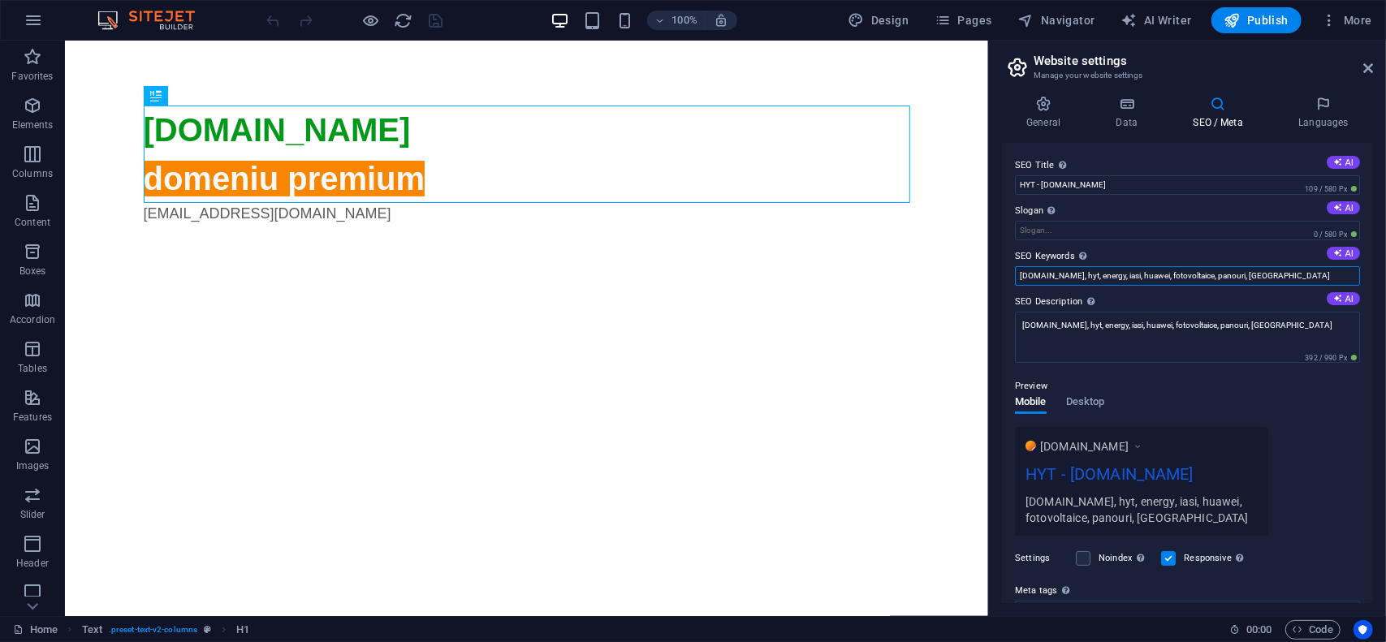
click at [1262, 277] on input "[DOMAIN_NAME], hyt, energy, iasi, huawei, fotovoltaice, panouri, [GEOGRAPHIC_DA…" at bounding box center [1187, 275] width 345 height 19
click at [1270, 333] on textarea "[DOMAIN_NAME], hyt, energy, iasi, huawei, fotovoltaice, panouri, [GEOGRAPHIC_DA…" at bounding box center [1187, 337] width 345 height 51
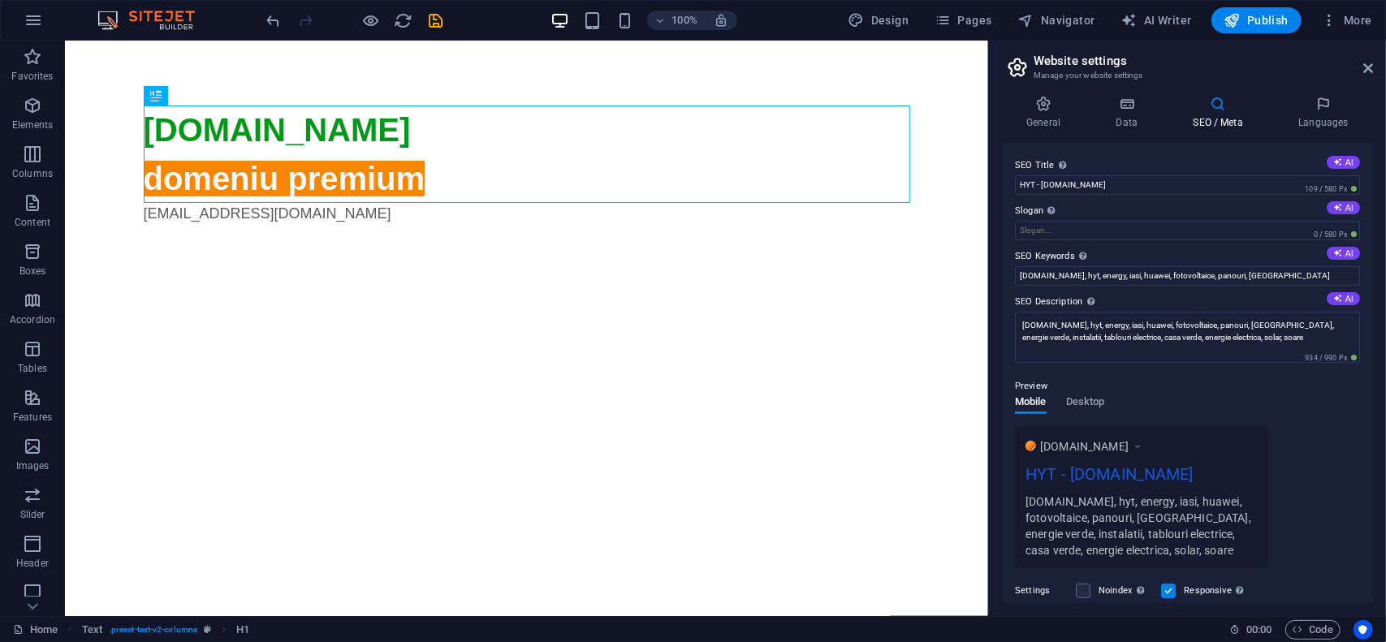
click at [1136, 384] on div "Preview Mobile Desktop [DOMAIN_NAME] HYT - [DOMAIN_NAME] [DOMAIN_NAME], hyt, en…" at bounding box center [1187, 466] width 345 height 205
click at [1064, 519] on div "[DOMAIN_NAME], hyt, energy, iasi, huawei, fotovoltaice, panouri, [GEOGRAPHIC_DA…" at bounding box center [1142, 526] width 232 height 66
click at [1208, 325] on textarea "[DOMAIN_NAME], hyt, energy, iasi, huawei, fotovoltaice, panouri, [GEOGRAPHIC_DA…" at bounding box center [1187, 337] width 345 height 51
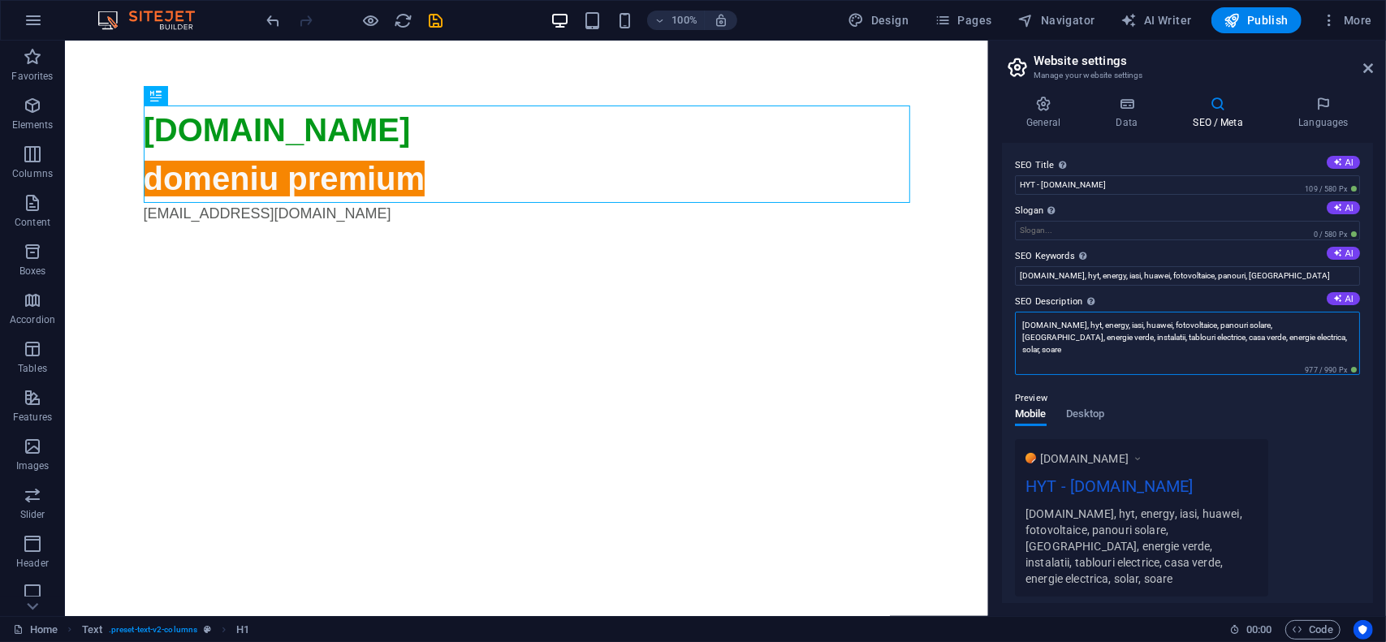
click at [1245, 339] on textarea "[DOMAIN_NAME], hyt, energy, iasi, huawei, fotovoltaice, panouri solare, [GEOGRA…" at bounding box center [1187, 343] width 345 height 63
click at [1156, 402] on div "Preview Mobile Desktop [DOMAIN_NAME] HYT - [DOMAIN_NAME] [DOMAIN_NAME], hyt, en…" at bounding box center [1187, 486] width 345 height 221
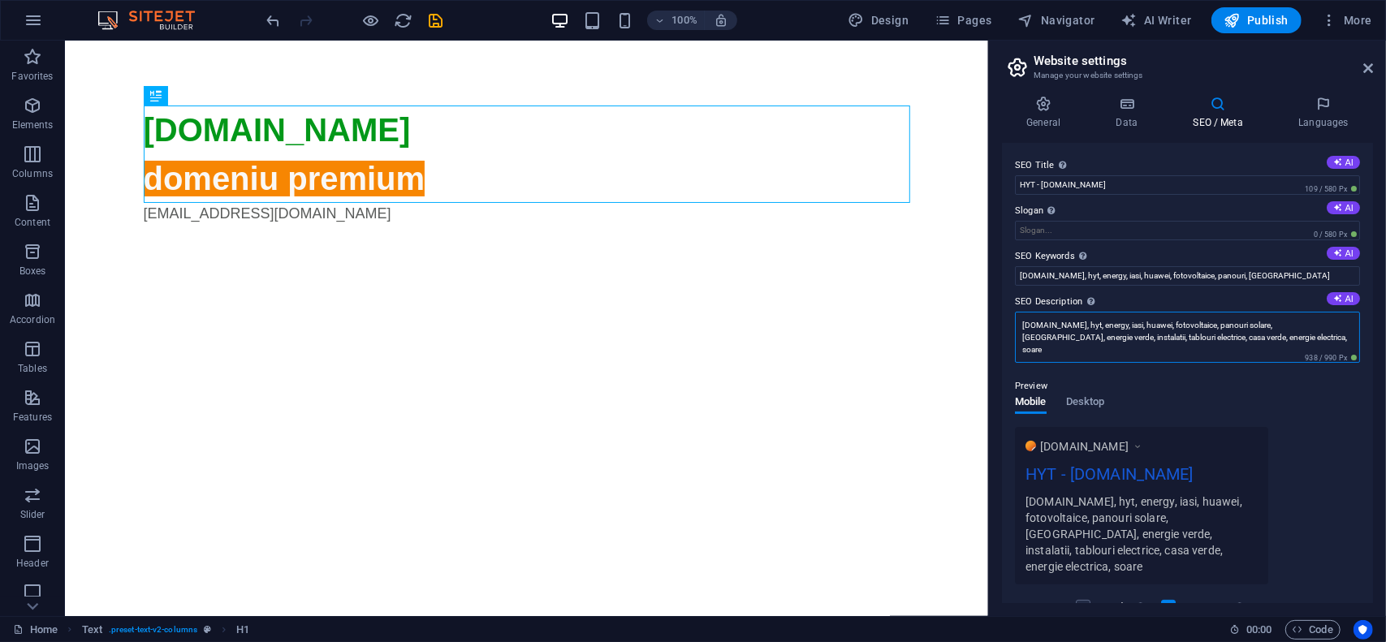
click at [1284, 339] on textarea "[DOMAIN_NAME], hyt, energy, iasi, huawei, fotovoltaice, panouri solare, [GEOGRA…" at bounding box center [1187, 337] width 345 height 51
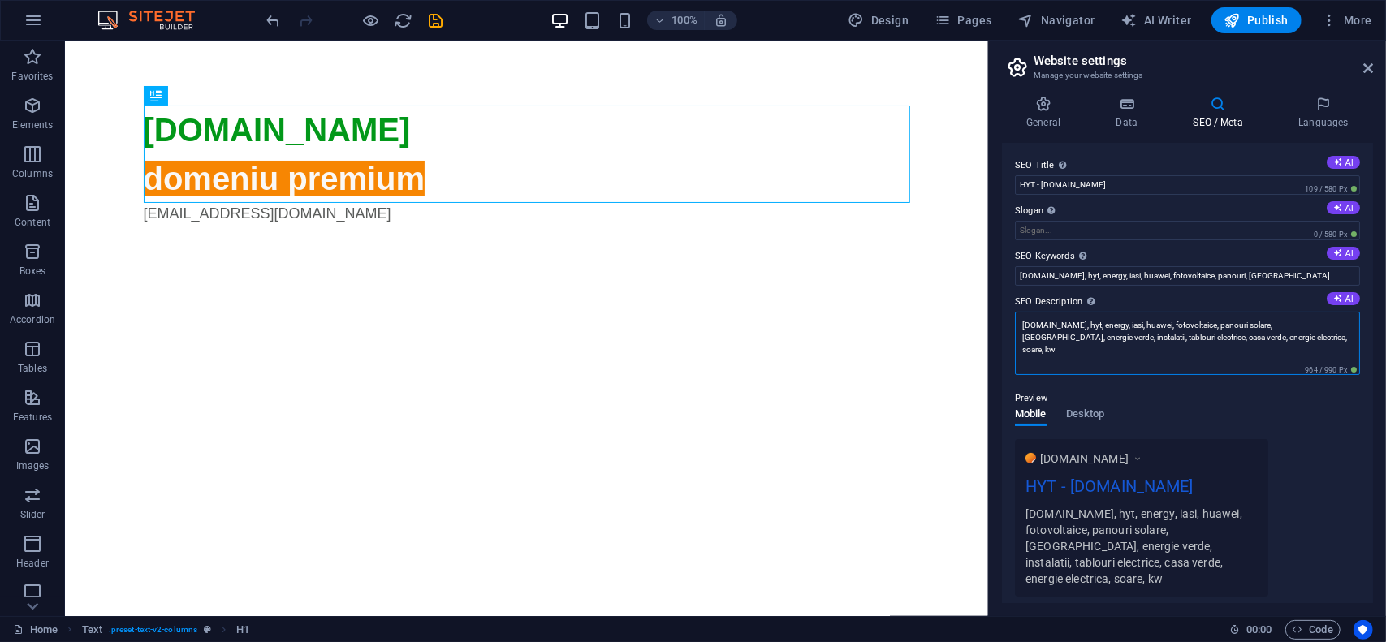
click at [1220, 332] on textarea "[DOMAIN_NAME], hyt, energy, iasi, huawei, fotovoltaice, panouri solare, [GEOGRA…" at bounding box center [1187, 343] width 345 height 63
type textarea "[DOMAIN_NAME], hyt, energy, iasi, huawei, fotovoltaice, panouri solare, [GEOGRA…"
click at [1247, 268] on input "[DOMAIN_NAME], hyt, energy, iasi, huawei, fotovoltaice, panouri, [GEOGRAPHIC_DA…" at bounding box center [1187, 275] width 345 height 19
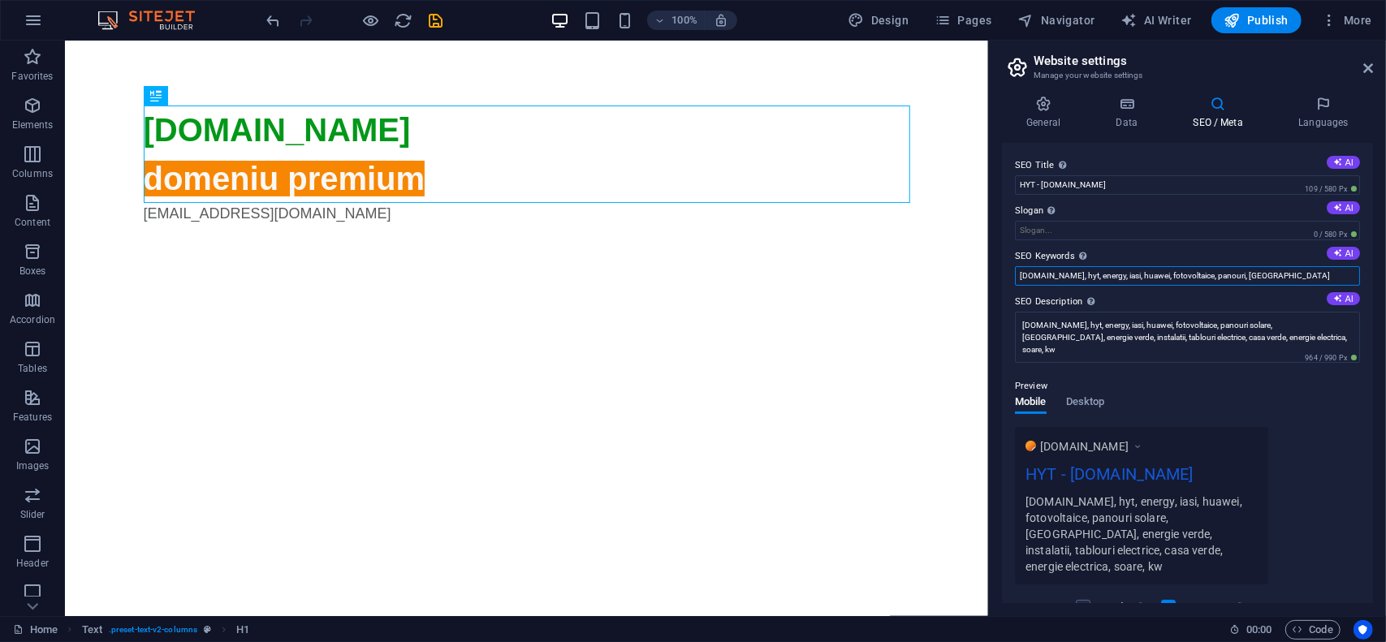
click at [1247, 268] on input "[DOMAIN_NAME], hyt, energy, iasi, huawei, fotovoltaice, panouri, [GEOGRAPHIC_DA…" at bounding box center [1187, 275] width 345 height 19
paste input "solare, [GEOGRAPHIC_DATA], energie verde, instalatii, tablouri electrice, casa …"
type input "[DOMAIN_NAME], hyt, energy, iasi, huawei, fotovoltaice, panouri solare, [GEOGRA…"
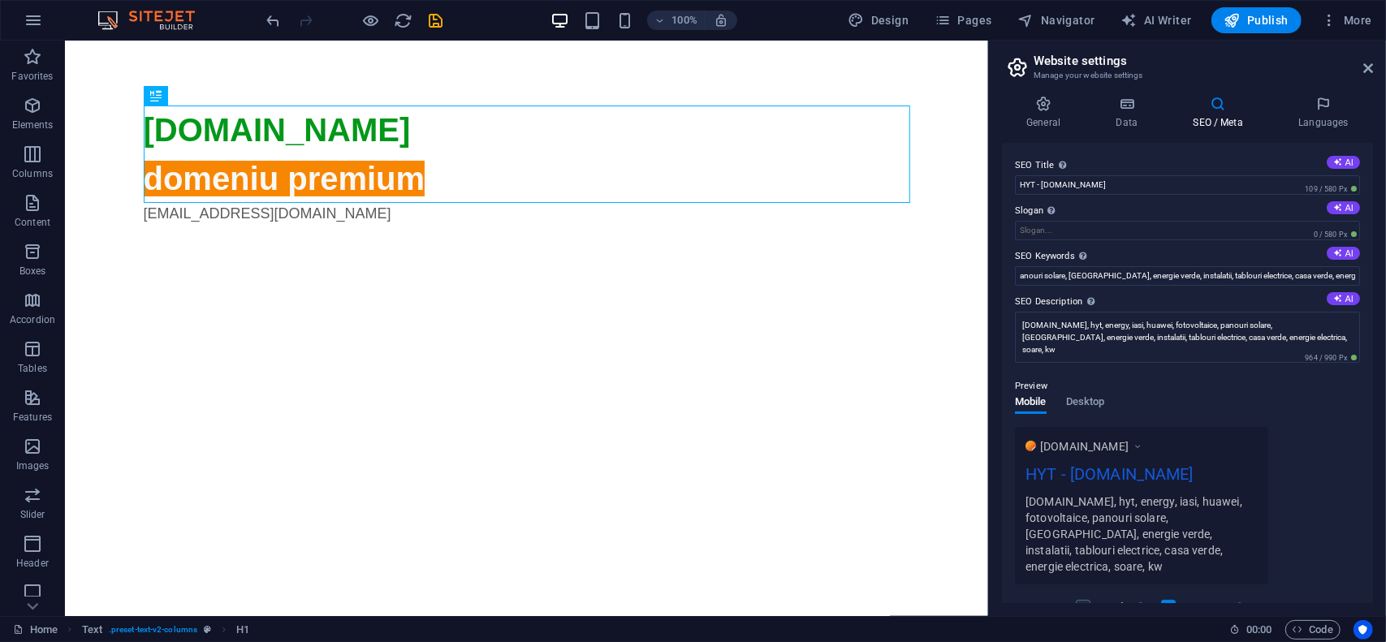
click at [1191, 374] on div "Preview Mobile Desktop [DOMAIN_NAME] HYT - [DOMAIN_NAME] [DOMAIN_NAME], hyt, en…" at bounding box center [1187, 474] width 345 height 221
click at [1061, 97] on icon at bounding box center [1043, 104] width 83 height 16
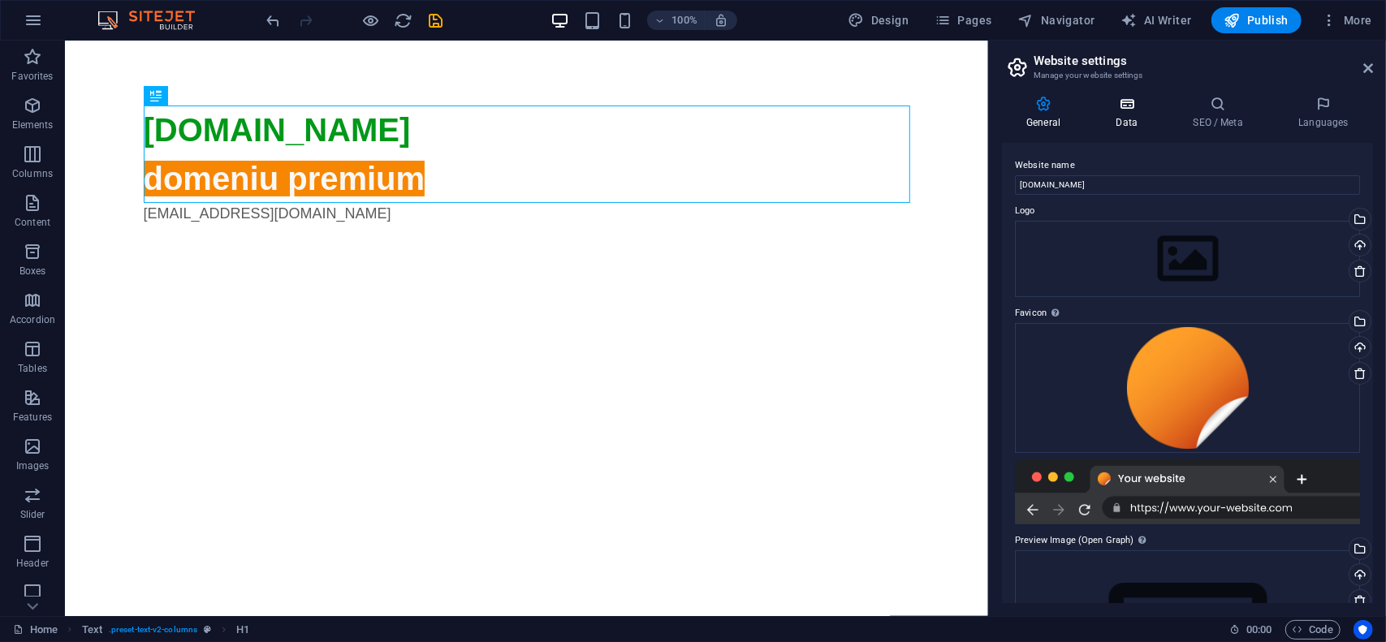
click at [1119, 106] on icon at bounding box center [1126, 104] width 71 height 16
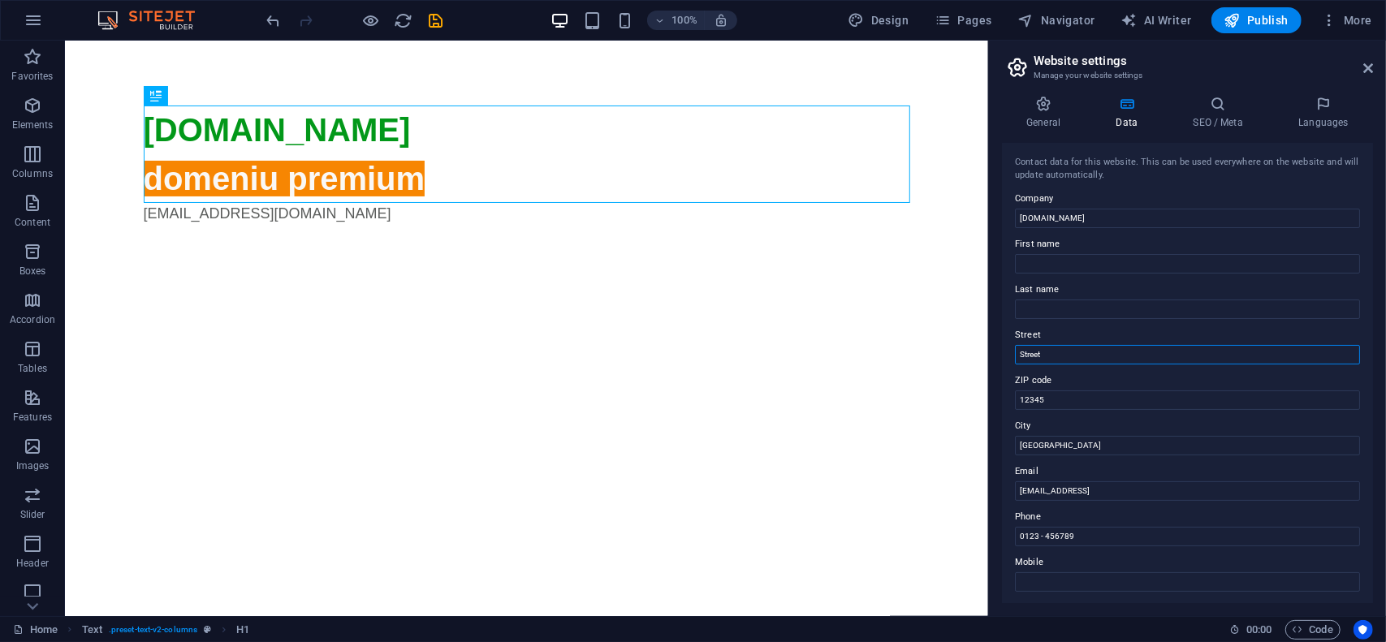
click at [1078, 352] on input "Street" at bounding box center [1187, 354] width 345 height 19
click at [1059, 400] on input "12345" at bounding box center [1187, 400] width 345 height 19
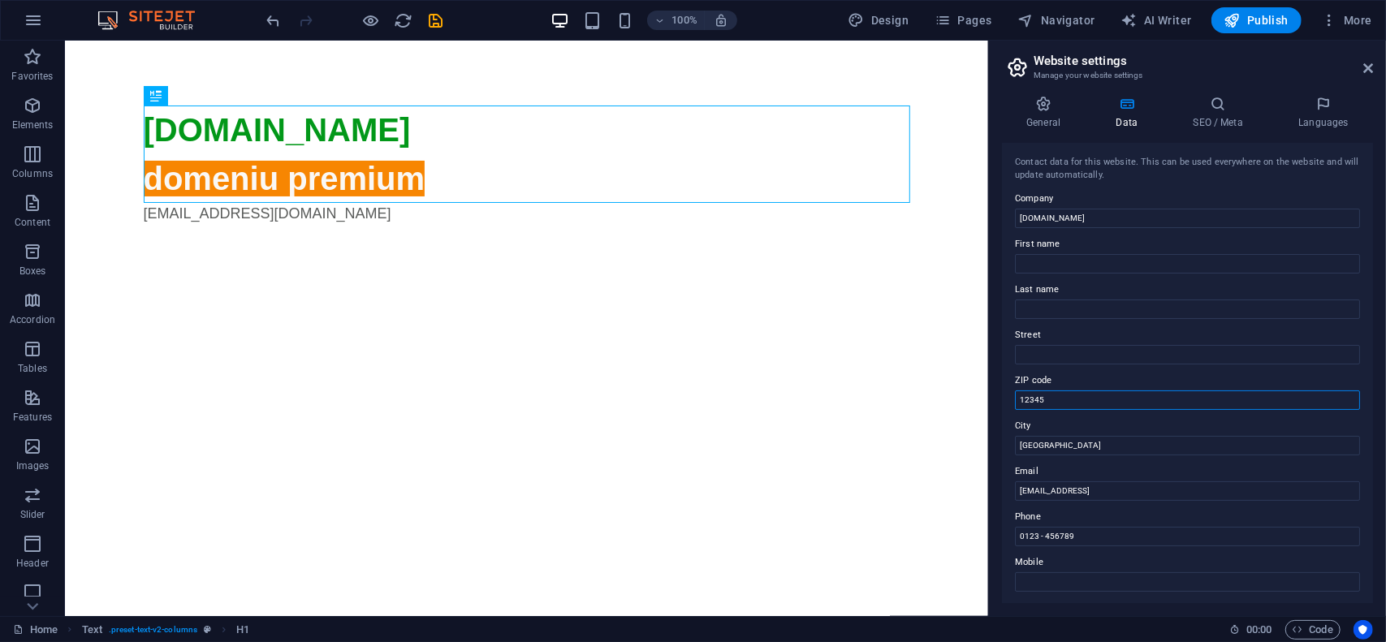
click at [1059, 400] on input "12345" at bounding box center [1187, 400] width 345 height 19
click at [1056, 437] on input "[GEOGRAPHIC_DATA]" at bounding box center [1187, 445] width 345 height 19
click at [1091, 533] on input "0123 - 456789" at bounding box center [1187, 536] width 345 height 19
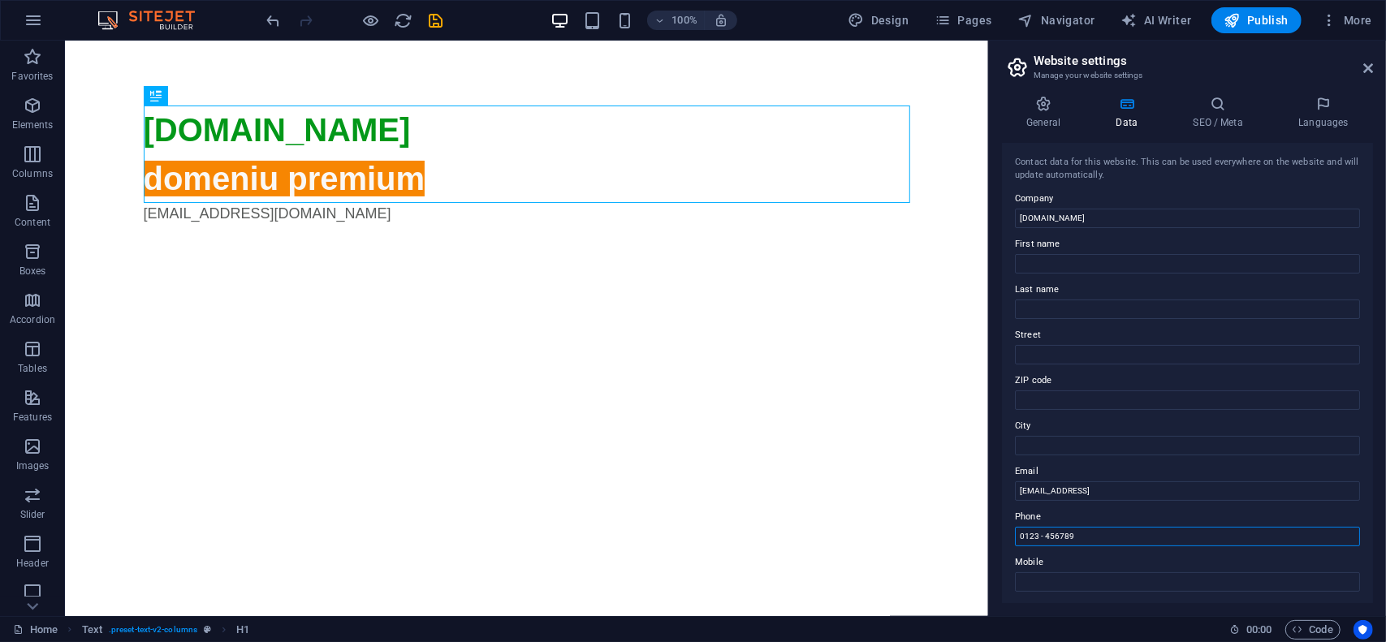
click at [1091, 533] on input "0123 - 456789" at bounding box center [1187, 536] width 345 height 19
click at [1272, 20] on span "Publish" at bounding box center [1257, 20] width 64 height 16
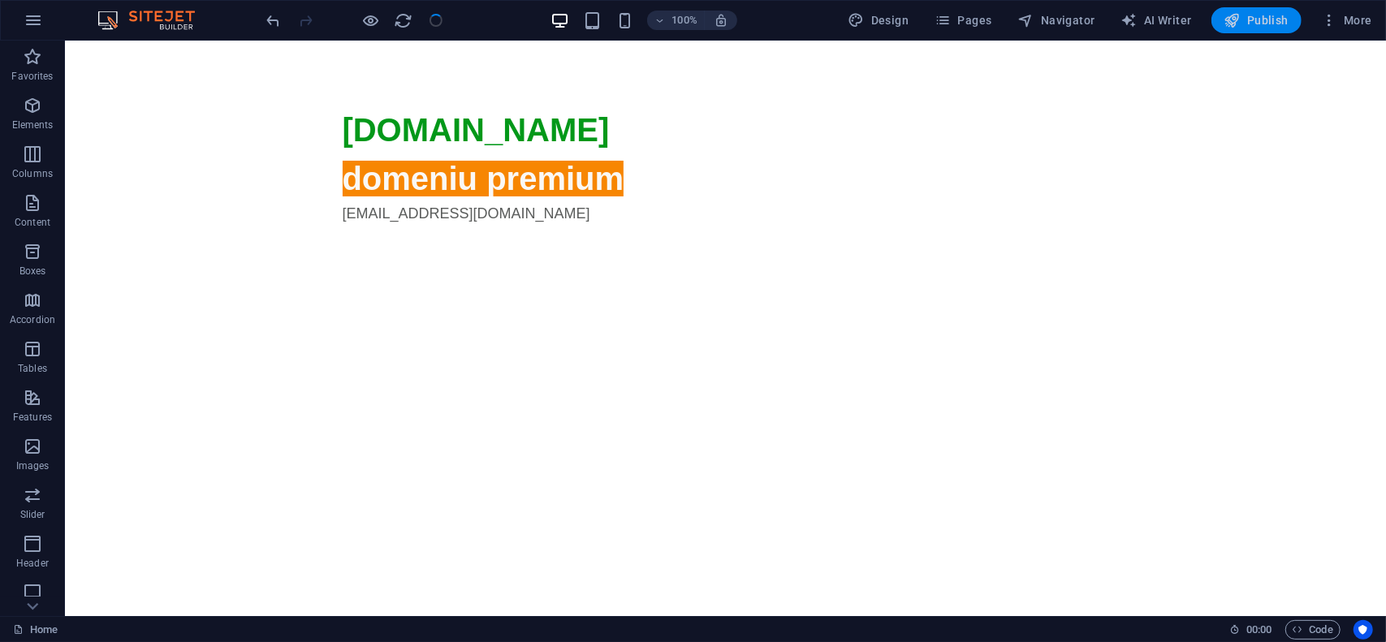
click at [1259, 21] on span "Publish" at bounding box center [1257, 20] width 64 height 16
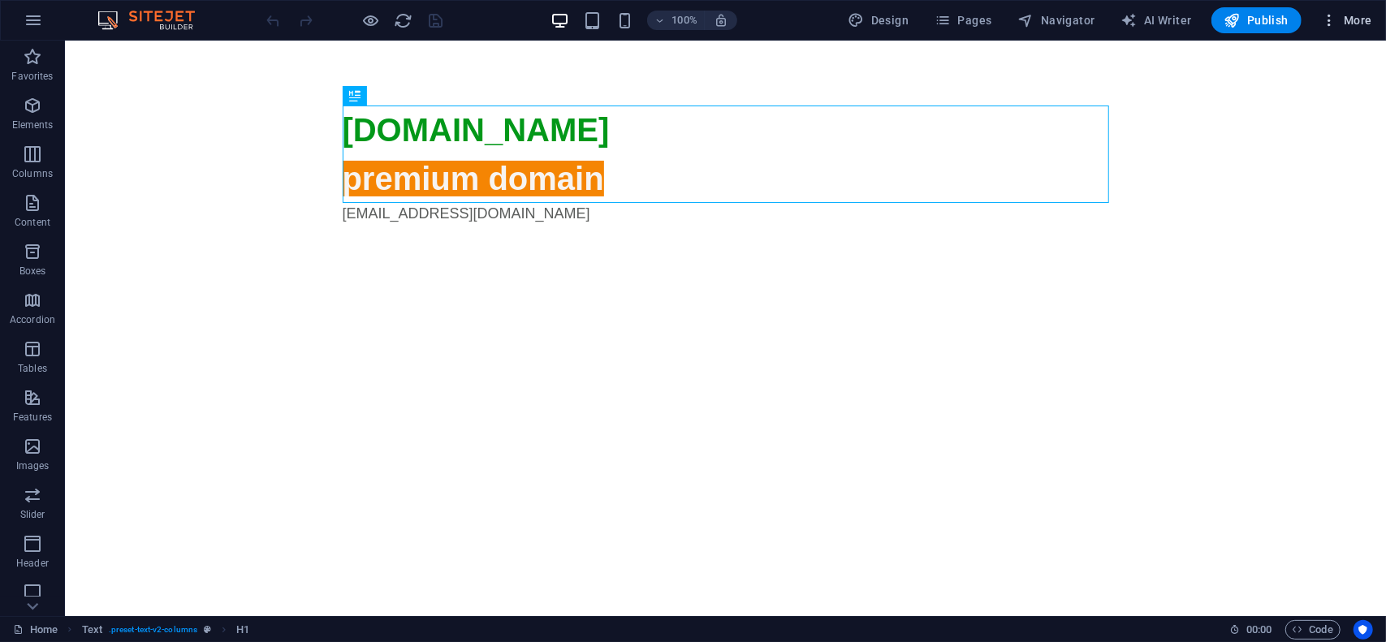
click at [1363, 24] on span "More" at bounding box center [1346, 20] width 51 height 16
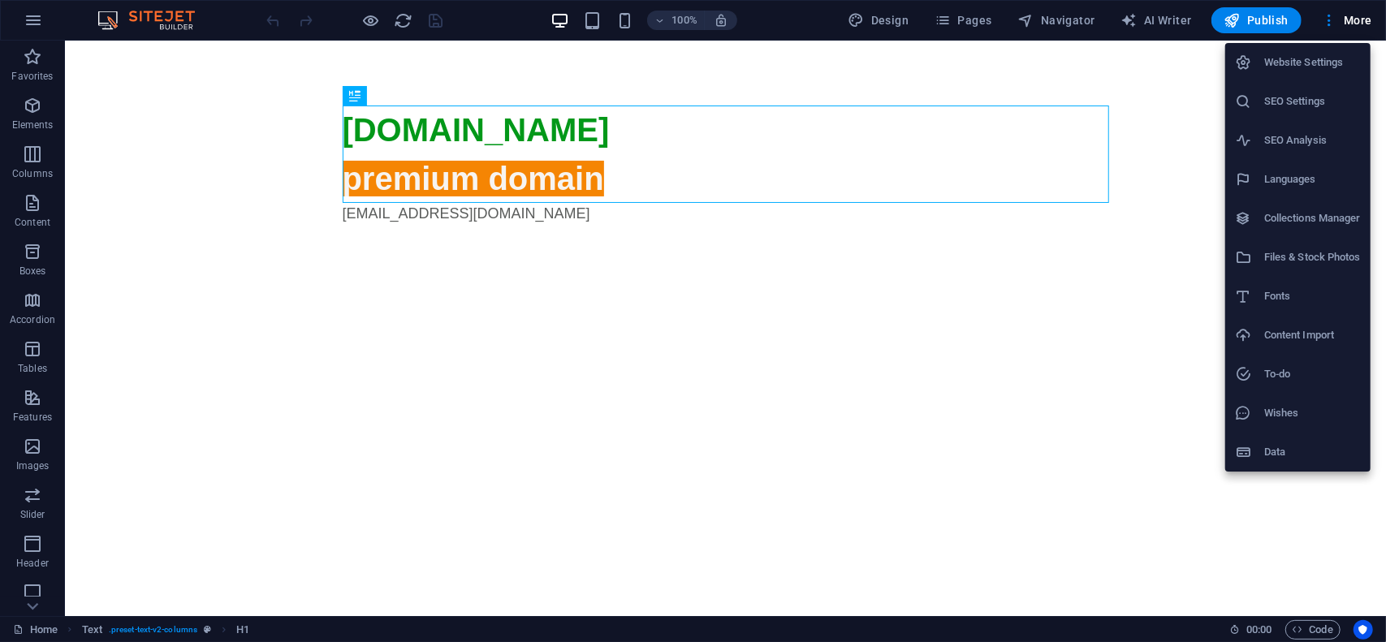
click at [1313, 65] on h6 "Website Settings" at bounding box center [1312, 62] width 97 height 19
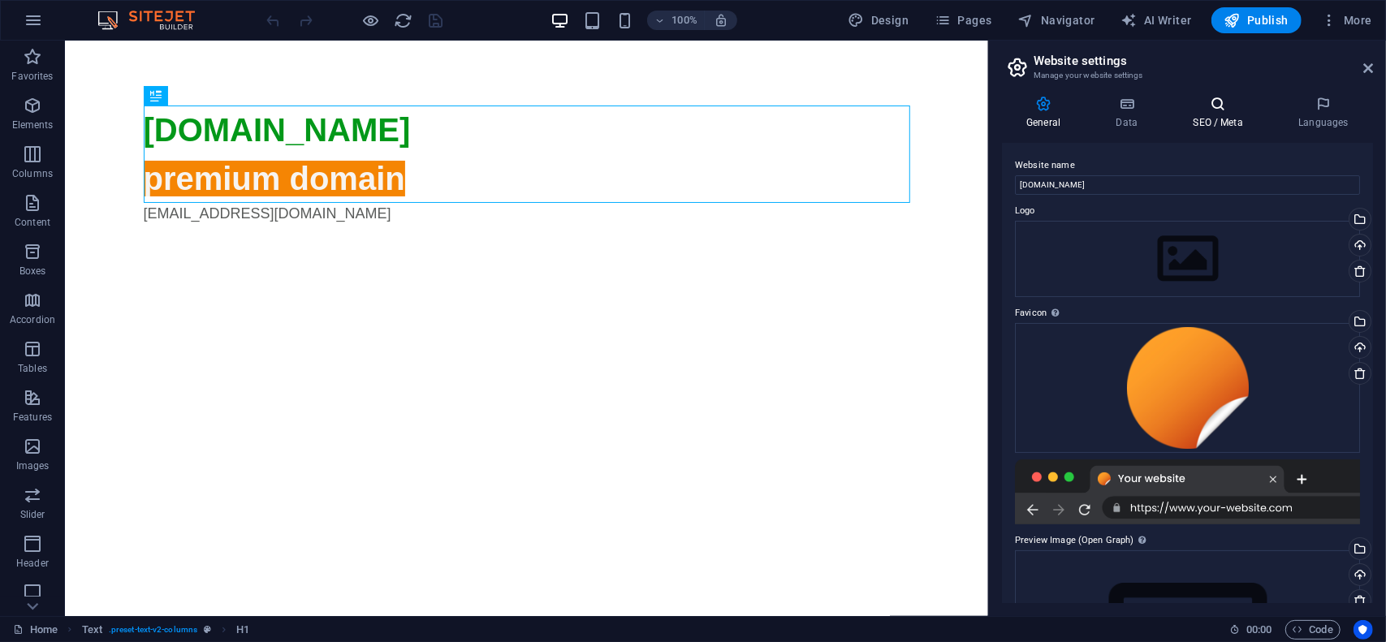
click at [1210, 123] on h4 "SEO / Meta" at bounding box center [1222, 113] width 106 height 34
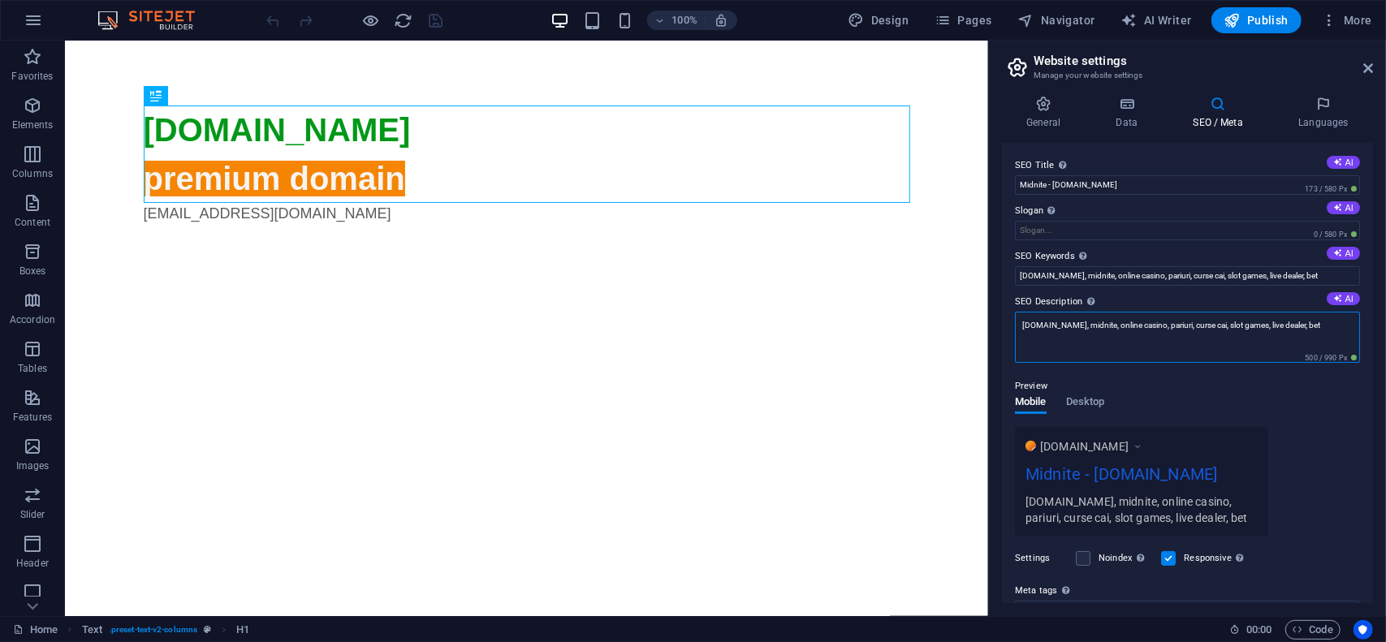
click at [1166, 331] on textarea "[DOMAIN_NAME], midnite, online casino, pariuri, curse cai, slot games, live dea…" at bounding box center [1187, 337] width 345 height 51
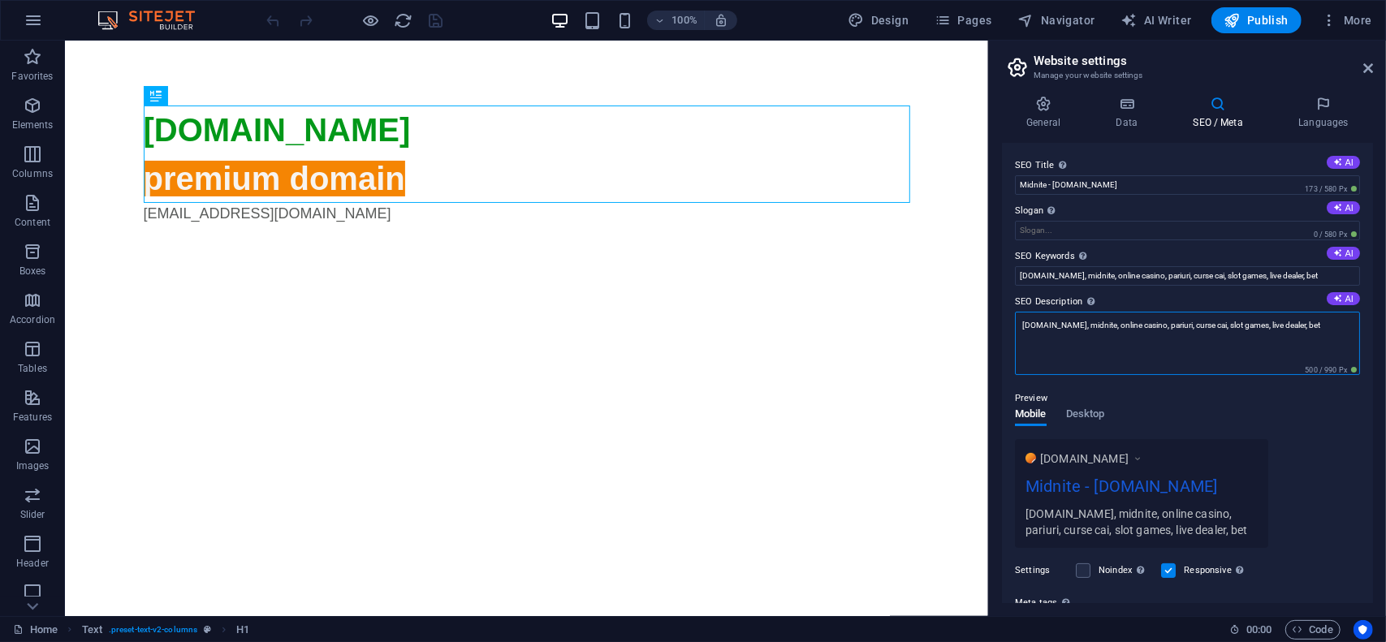
click at [1166, 331] on textarea "[DOMAIN_NAME], midnite, online casino, pariuri, curse cai, slot games, live dea…" at bounding box center [1187, 343] width 345 height 63
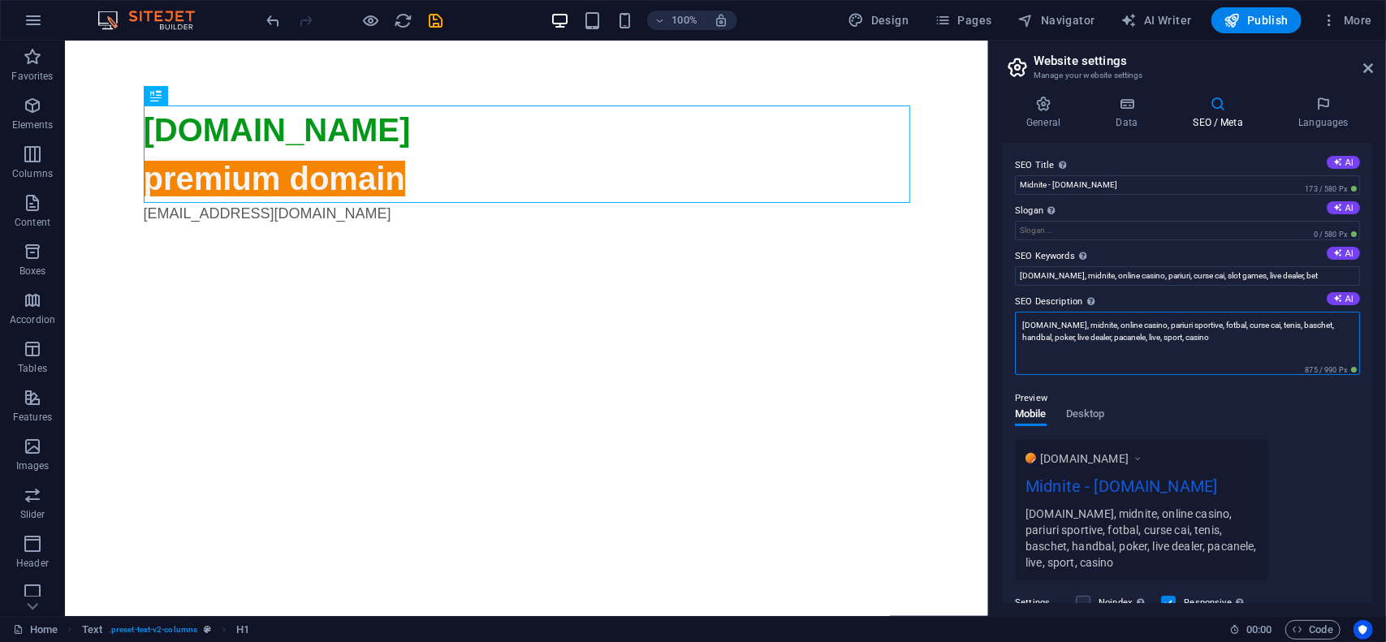
click at [1228, 338] on textarea "[DOMAIN_NAME], midnite, online casino, pariuri sportive, fotbal, curse cai, ten…" at bounding box center [1187, 343] width 345 height 63
type textarea "[DOMAIN_NAME], midnite, online casino, pariuri sportive, fotbal, curse cai, ten…"
click at [1211, 267] on input "[DOMAIN_NAME], midnite, online casino, pariuri, curse cai, slot games, live dea…" at bounding box center [1187, 275] width 345 height 19
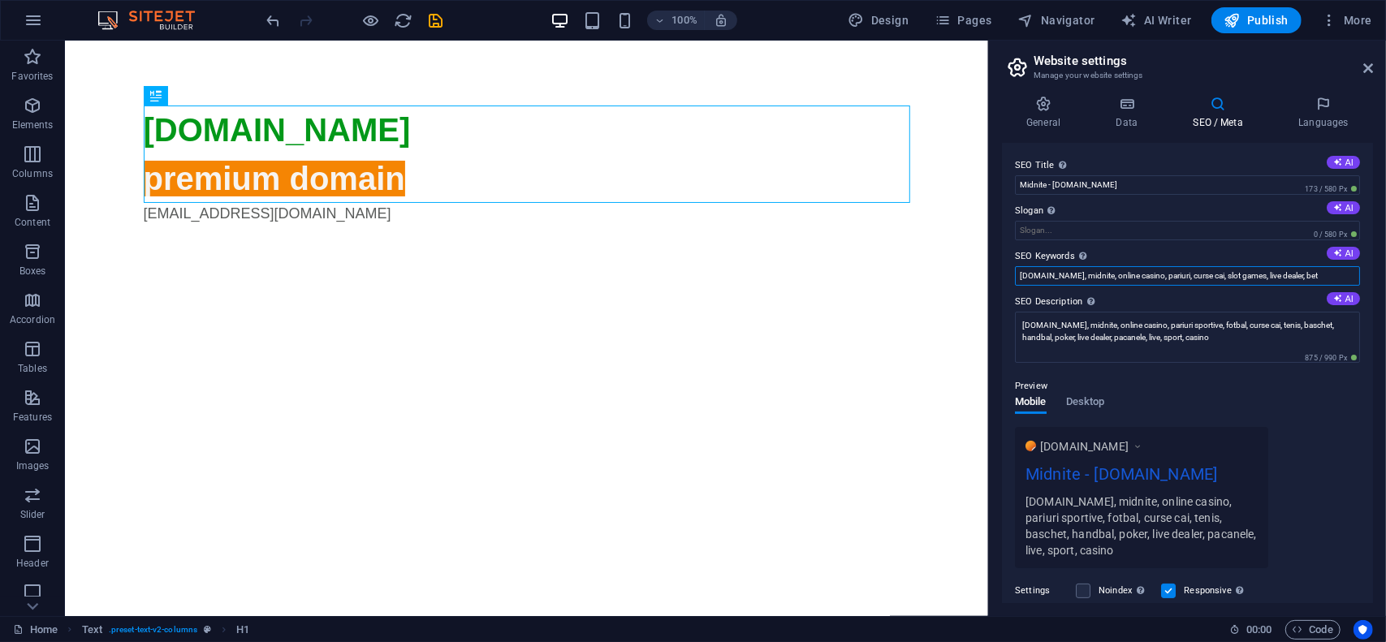
click at [1210, 267] on input "[DOMAIN_NAME], midnite, online casino, pariuri, curse cai, slot games, live dea…" at bounding box center [1187, 275] width 345 height 19
click at [1208, 267] on input "[DOMAIN_NAME], midnite, online casino, pariuri, curse cai, slot games, live dea…" at bounding box center [1187, 275] width 345 height 19
paste input "sportive, fotbal, curse cai, tenis, baschet, handbal, poker, live dealer, pacan…"
type input "midnite.ro, midnite, online casino, pariuri sportive, fotbal, curse cai, tenis,…"
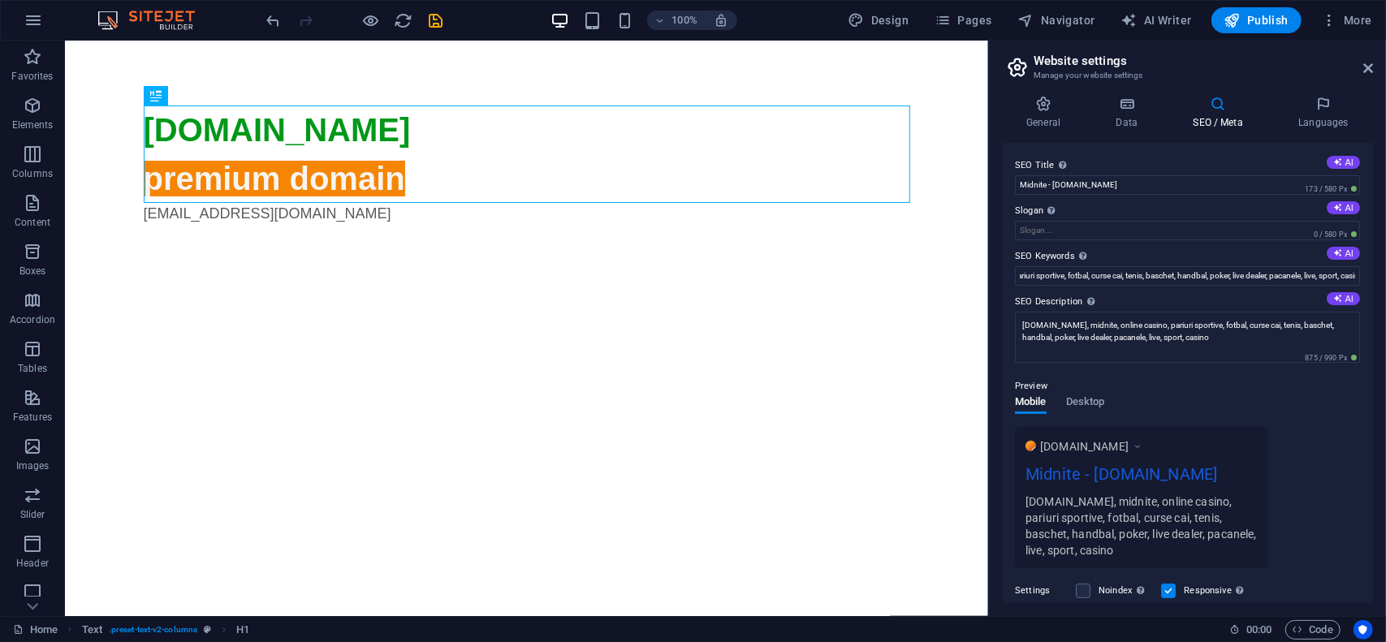
click at [1214, 294] on label "SEO Description Describe the contents of your website - this is crucial for sea…" at bounding box center [1187, 301] width 345 height 19
click at [1214, 312] on textarea "midnite.ro, midnite, online casino, pariuri sportive, fotbal, curse cai, tenis,…" at bounding box center [1187, 337] width 345 height 51
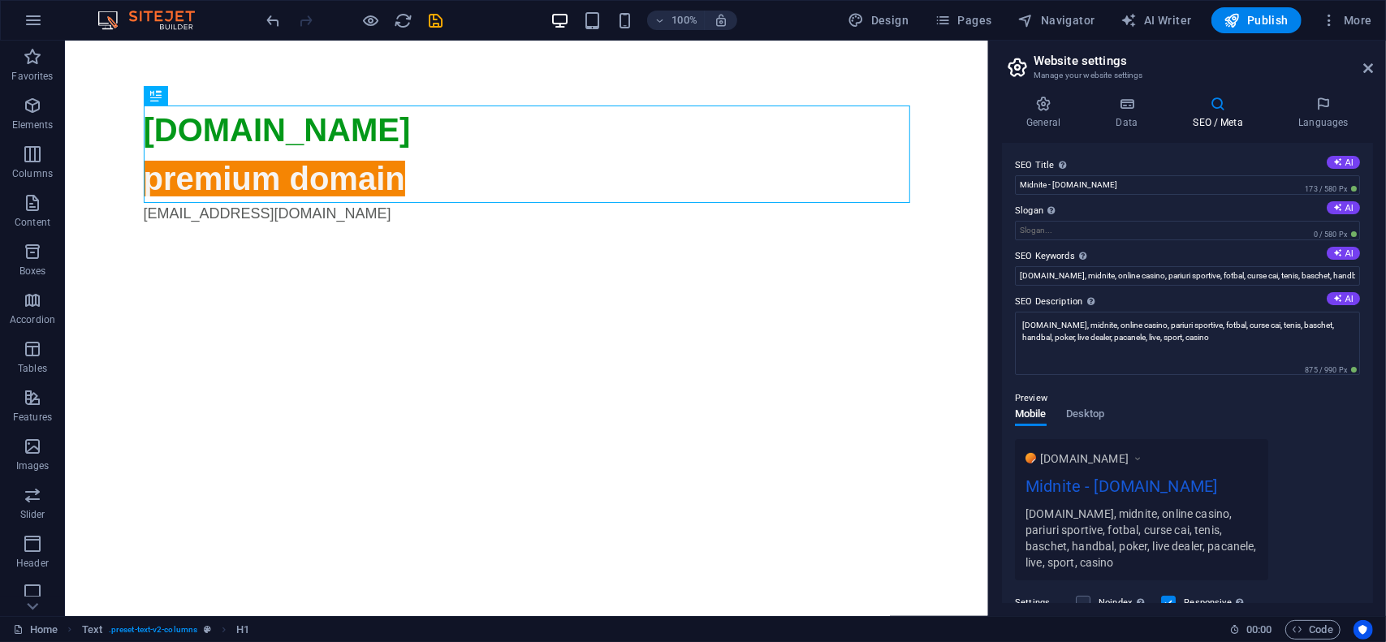
click at [1179, 387] on div "Preview Mobile Desktop www.example.com Midnite - midnite.ro midnite.ro, midnite…" at bounding box center [1187, 478] width 345 height 205
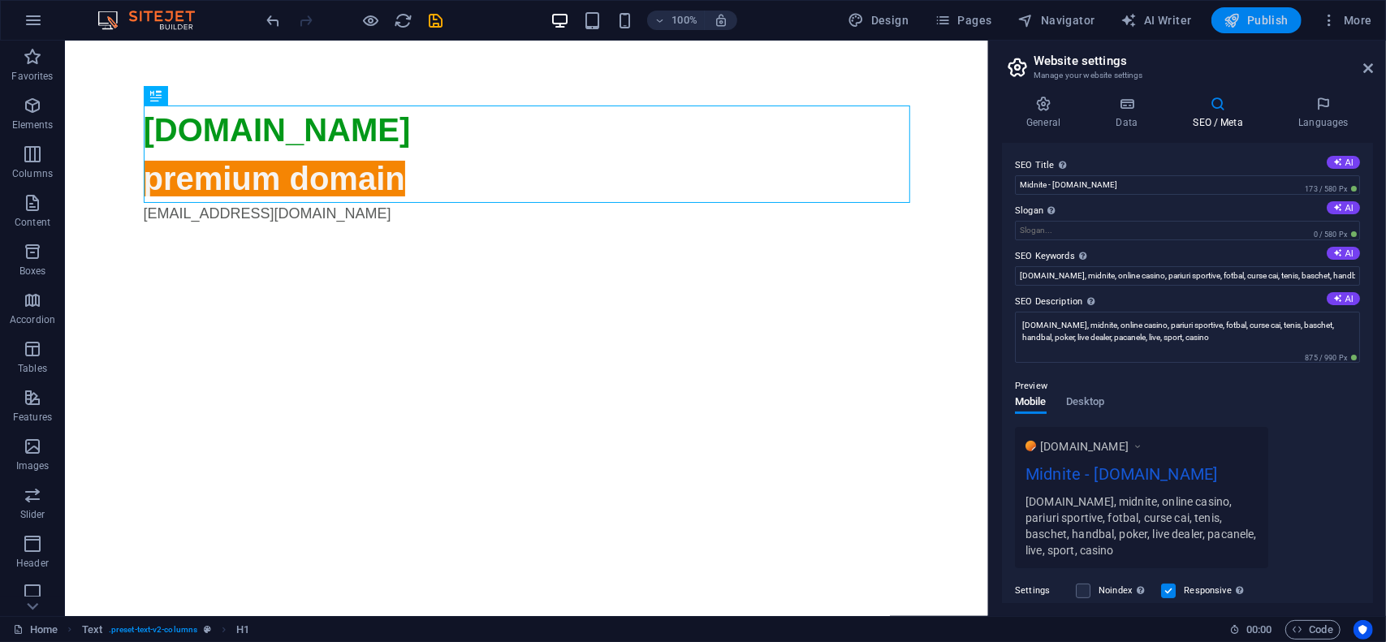
click at [1265, 22] on span "Publish" at bounding box center [1257, 20] width 64 height 16
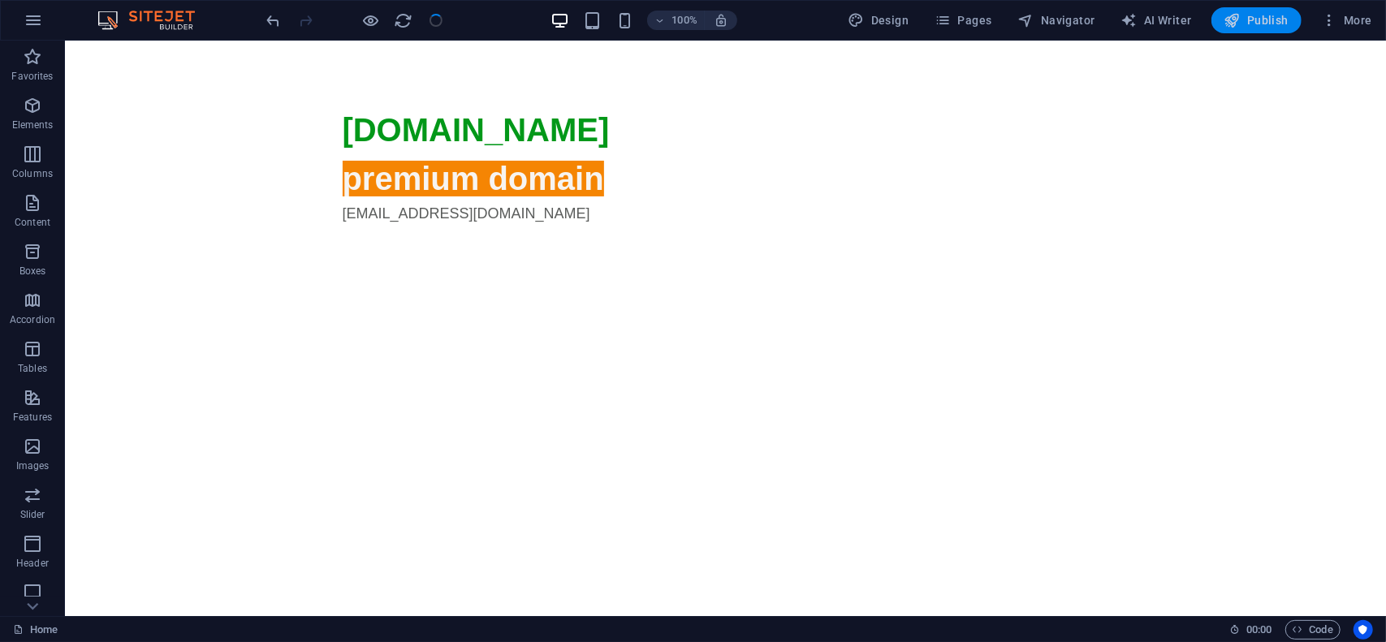
click at [1270, 19] on span "Publish" at bounding box center [1257, 20] width 64 height 16
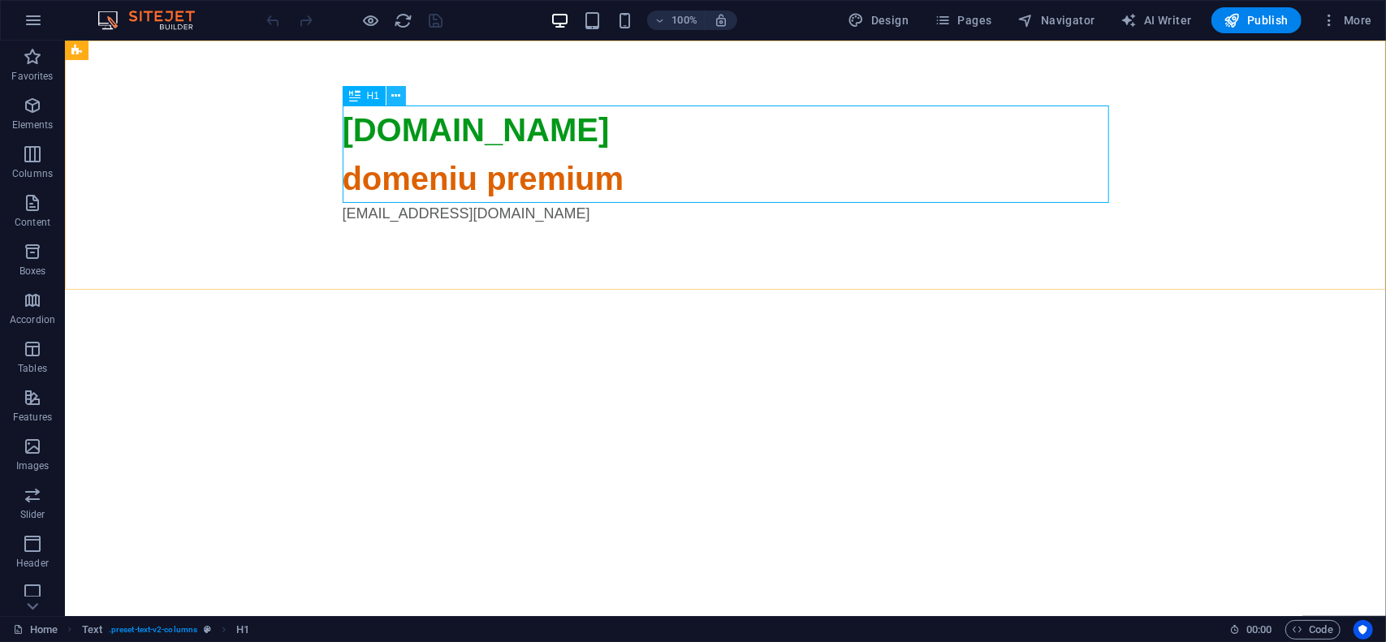
click at [398, 100] on icon at bounding box center [396, 96] width 9 height 17
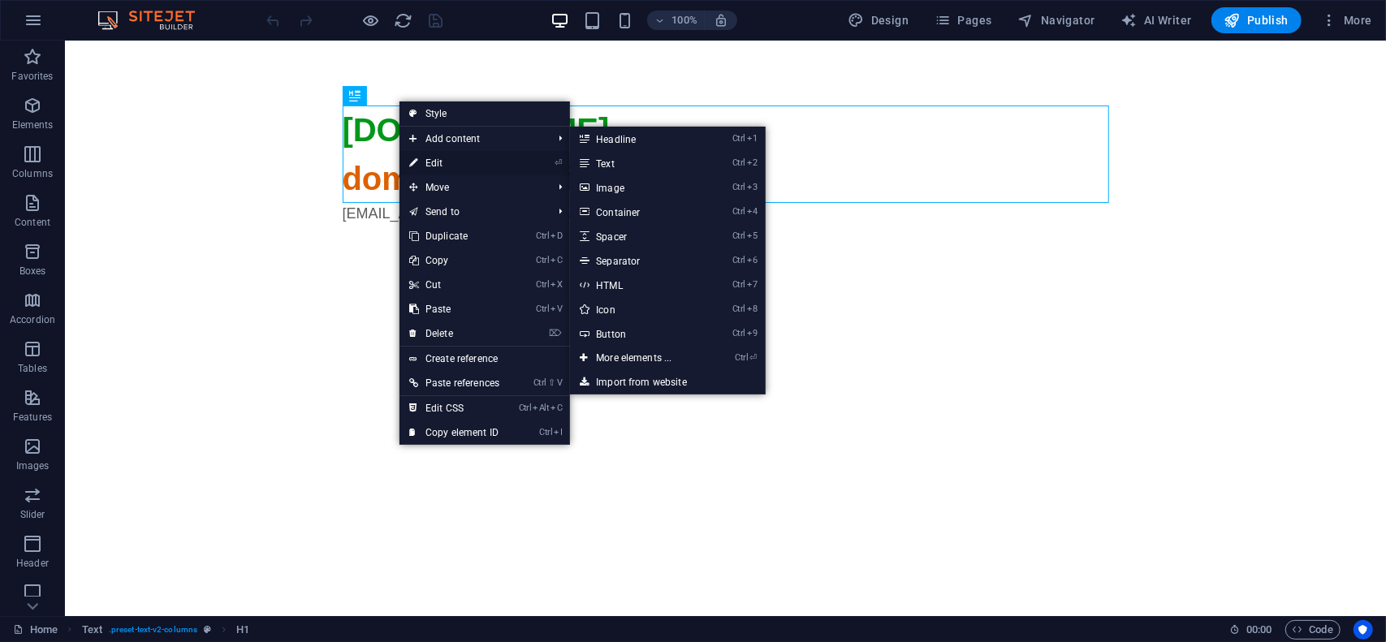
click at [435, 158] on link "⏎ Edit" at bounding box center [455, 163] width 110 height 24
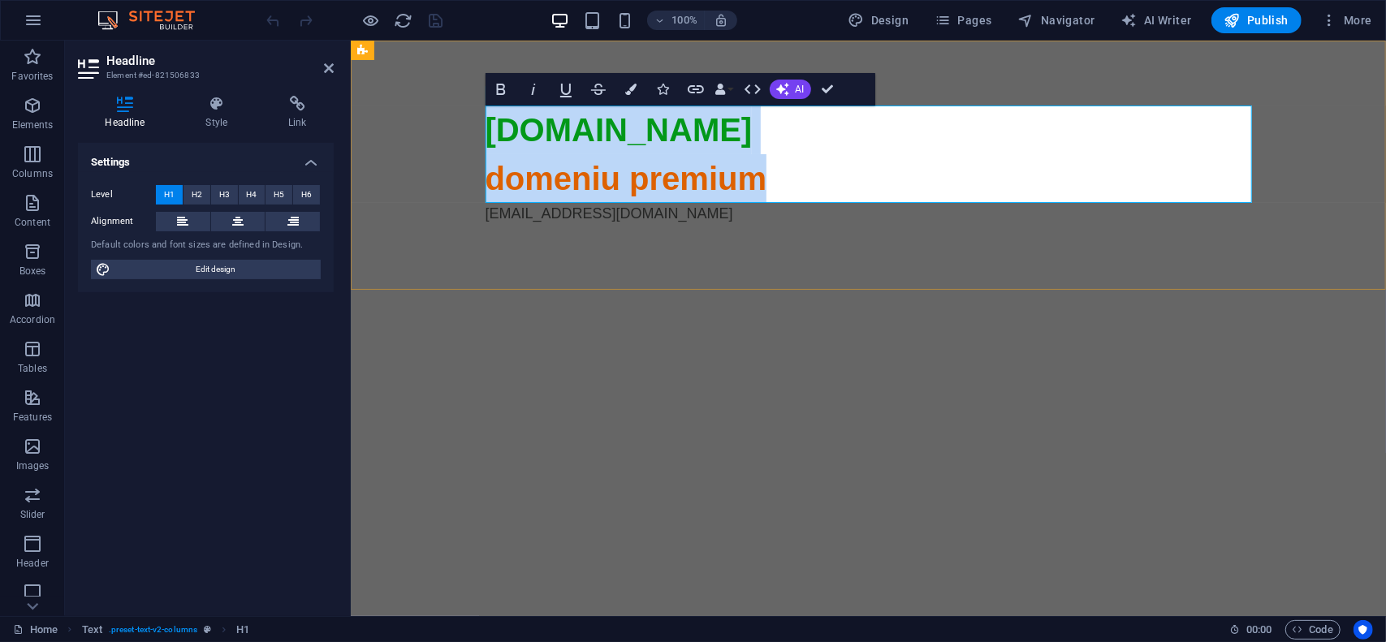
click at [517, 172] on span "domeniu premium" at bounding box center [626, 178] width 282 height 36
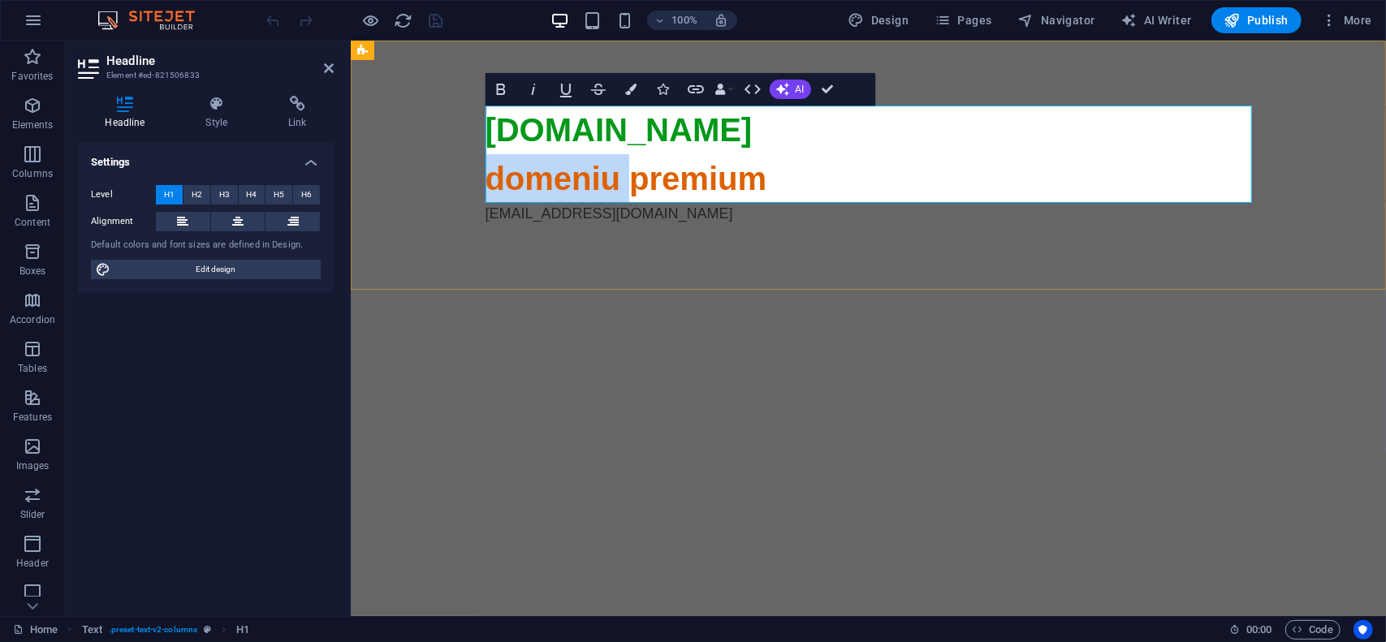
click at [517, 172] on span "domeniu premium" at bounding box center [626, 178] width 282 height 36
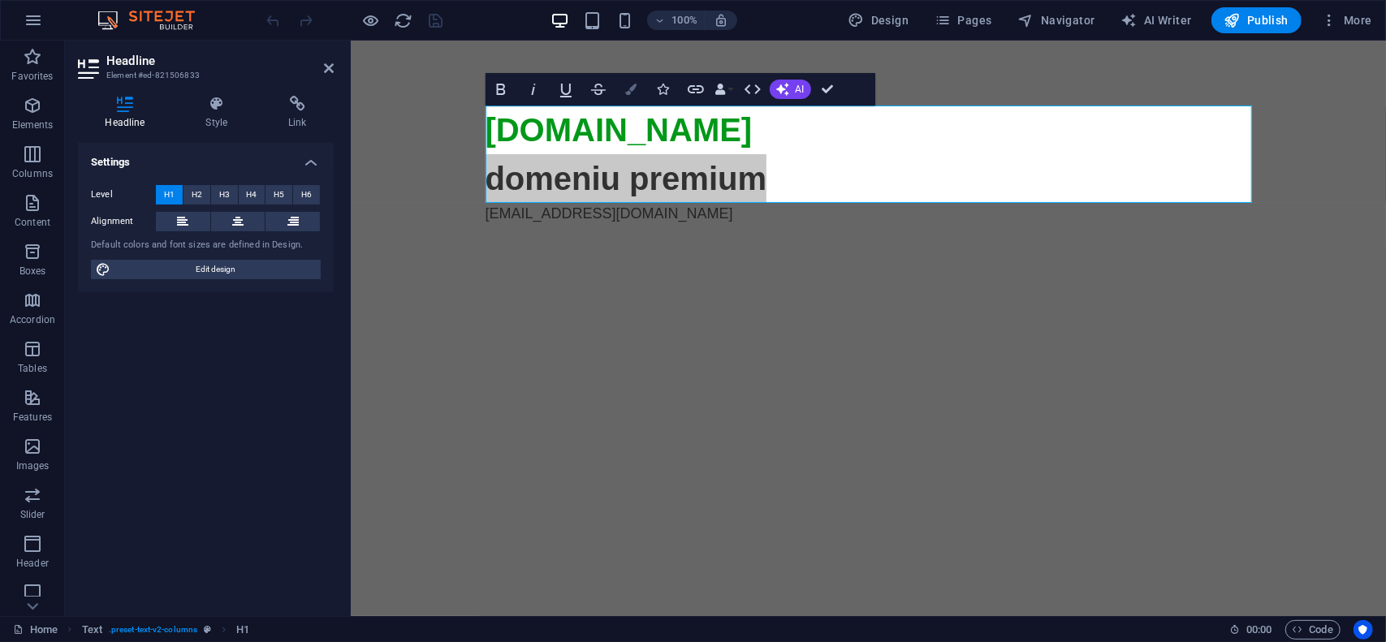
click at [639, 93] on button "Colors" at bounding box center [631, 89] width 31 height 32
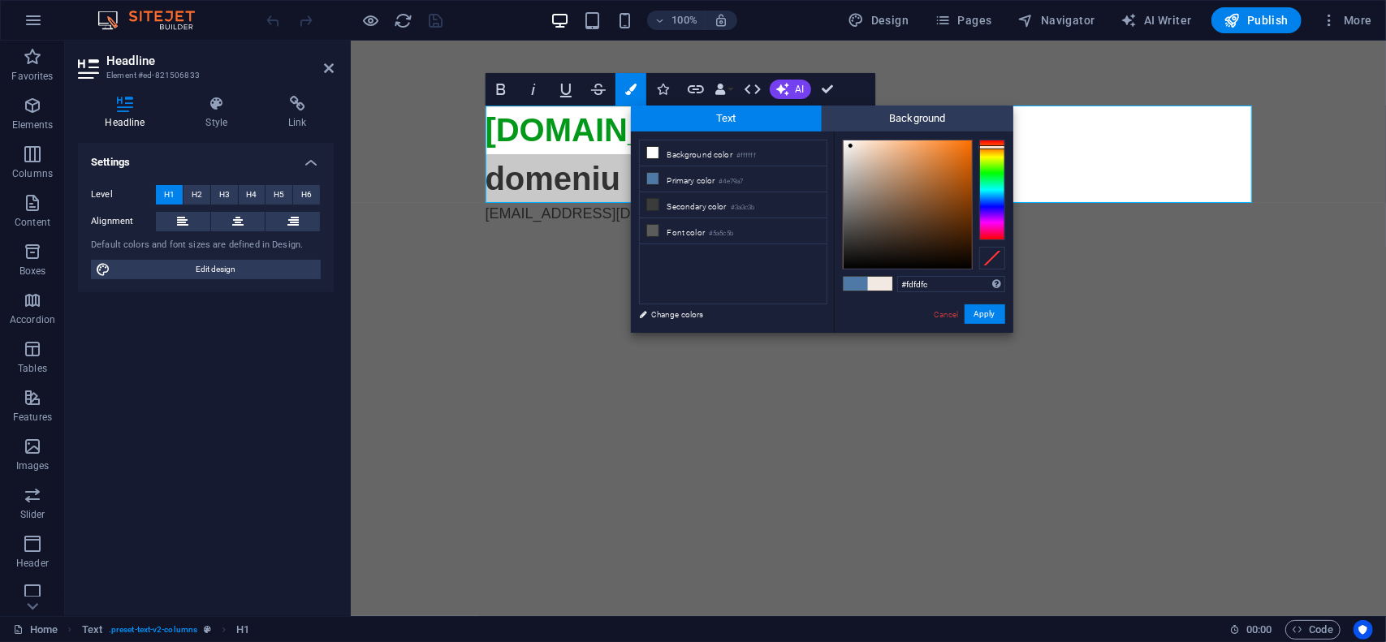
type input "#ffffff"
drag, startPoint x: 851, startPoint y: 146, endPoint x: 841, endPoint y: 137, distance: 13.2
click at [844, 140] on div at bounding box center [908, 204] width 128 height 128
click at [987, 313] on button "Apply" at bounding box center [985, 314] width 41 height 19
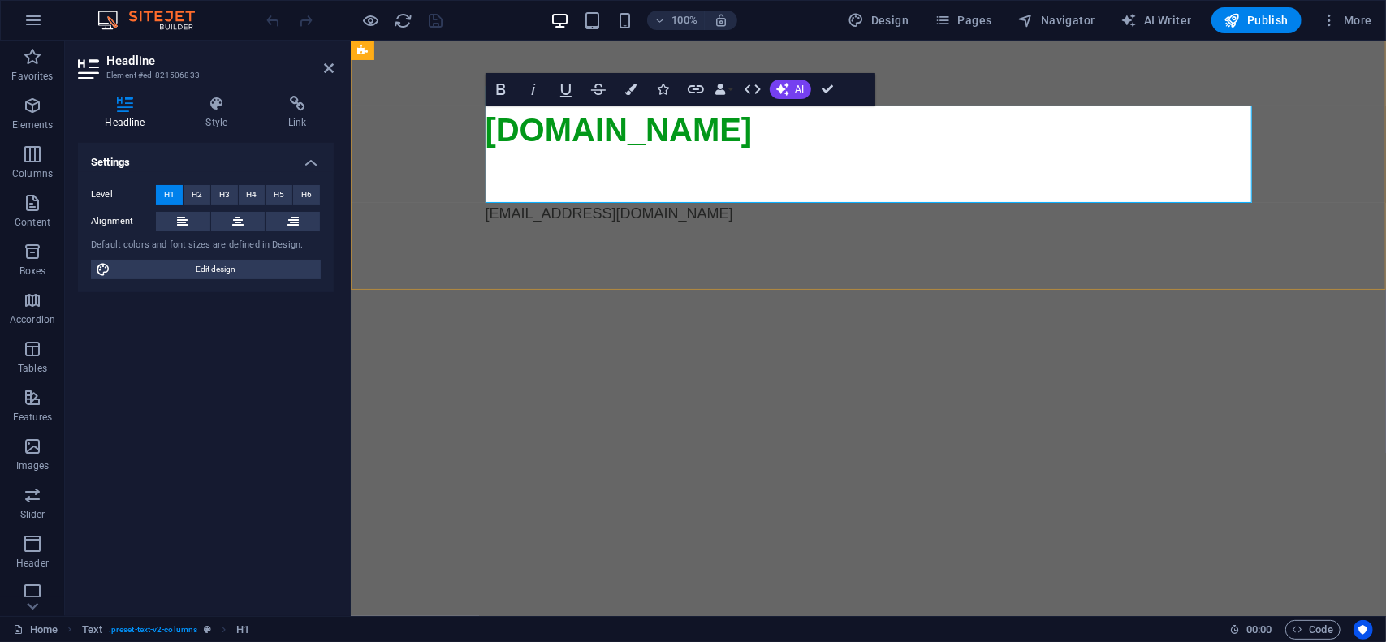
click at [706, 175] on span "domeniu premium" at bounding box center [626, 178] width 282 height 36
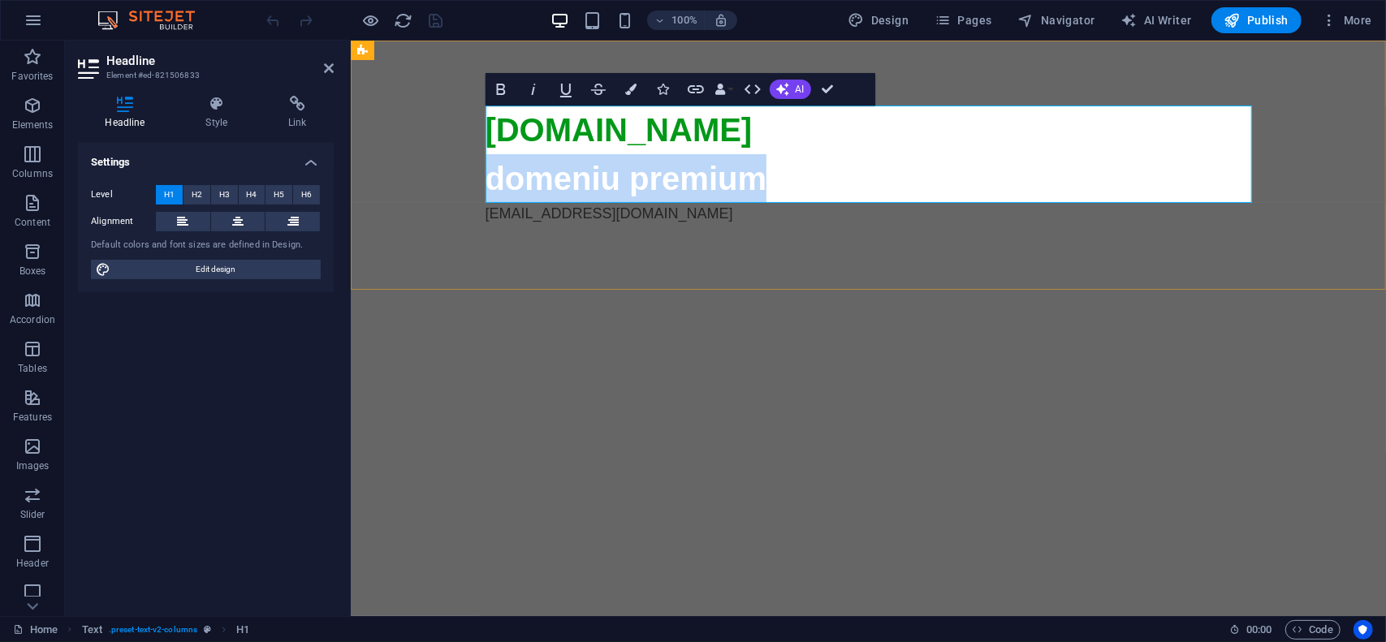
click at [706, 175] on span "domeniu premium" at bounding box center [626, 178] width 282 height 36
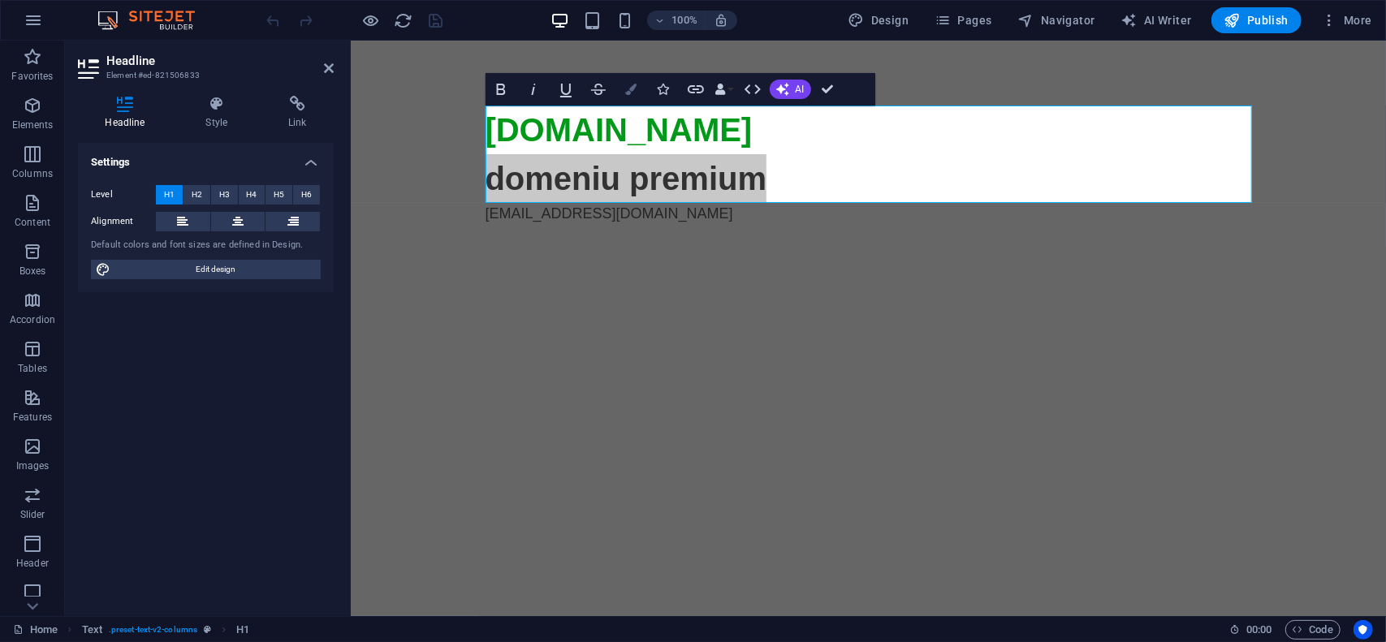
click at [629, 94] on icon "button" at bounding box center [630, 89] width 11 height 11
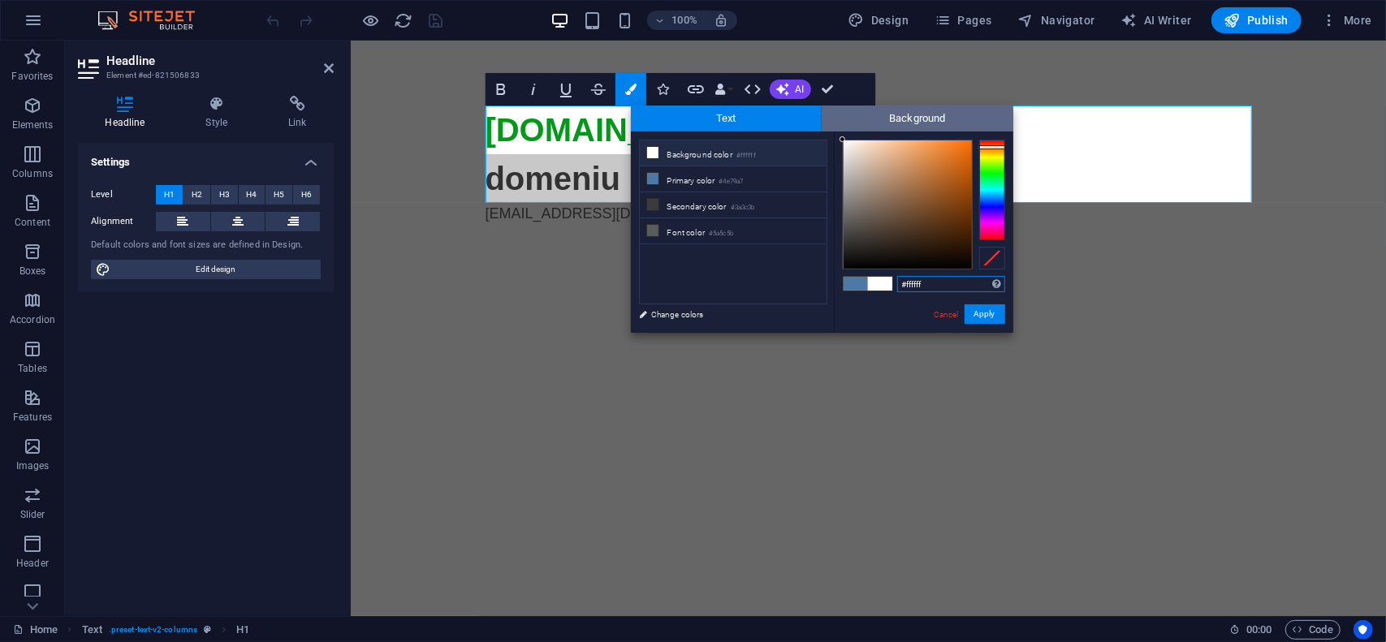
click at [918, 123] on span "Background" at bounding box center [918, 119] width 192 height 26
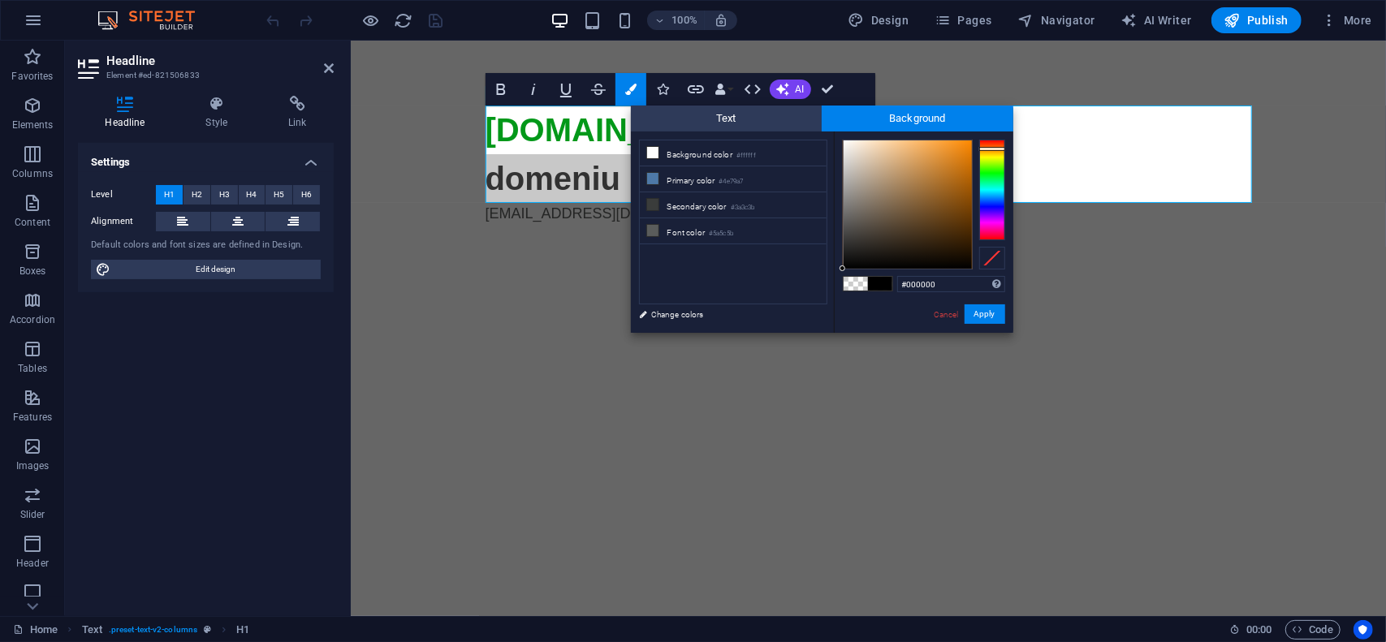
click at [993, 149] on div at bounding box center [992, 190] width 26 height 101
type input "#fa8702"
click at [970, 142] on div at bounding box center [908, 204] width 128 height 128
click at [987, 310] on button "Apply" at bounding box center [985, 314] width 41 height 19
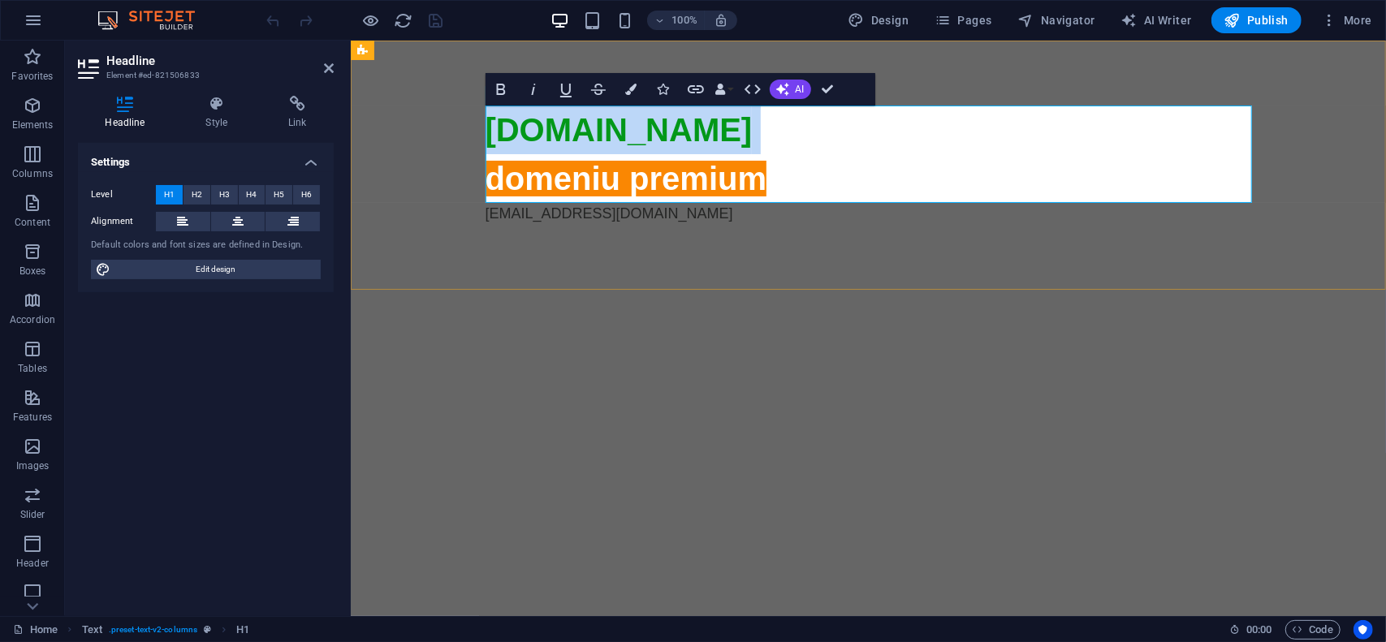
click at [744, 184] on span "domeniu premium" at bounding box center [626, 178] width 282 height 36
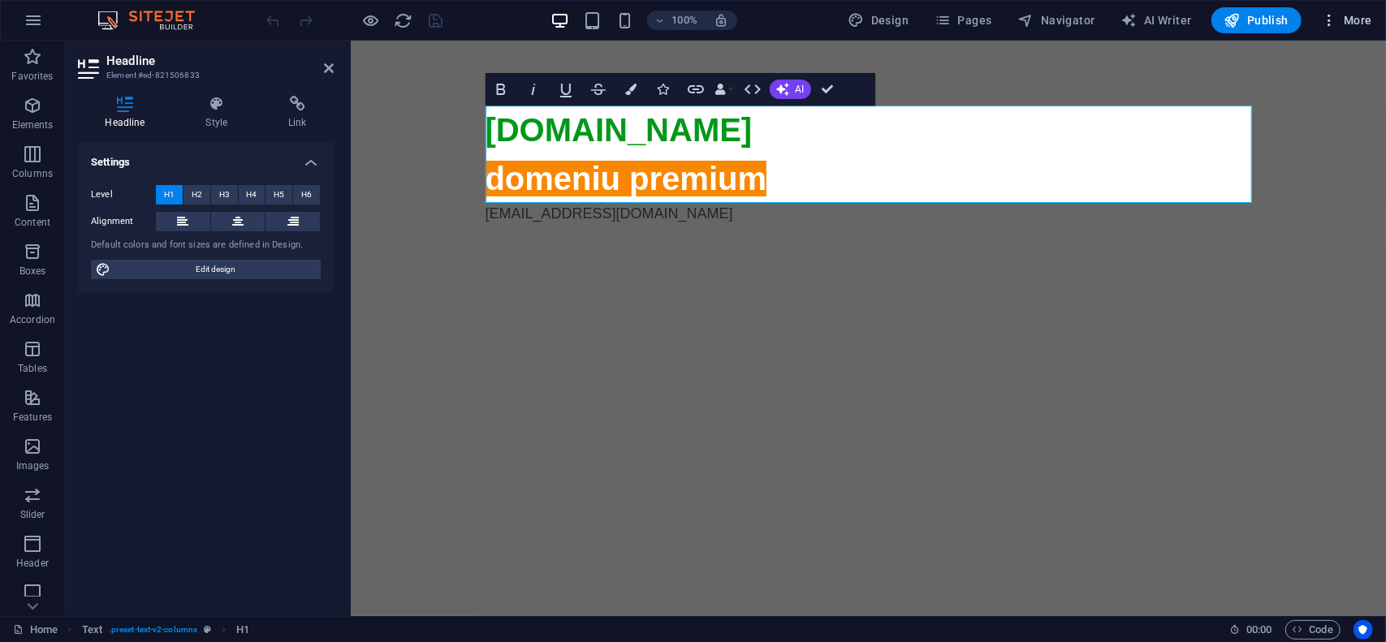
click at [1348, 14] on span "More" at bounding box center [1346, 20] width 51 height 16
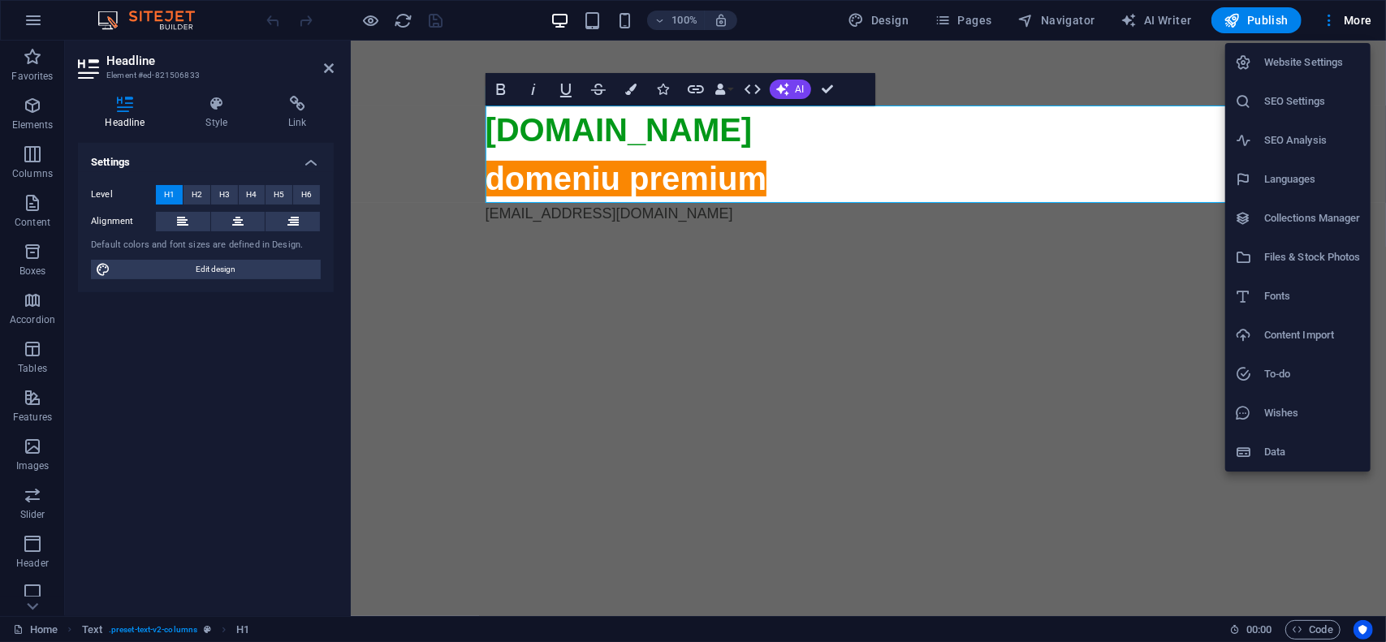
click at [1327, 64] on h6 "Website Settings" at bounding box center [1312, 62] width 97 height 19
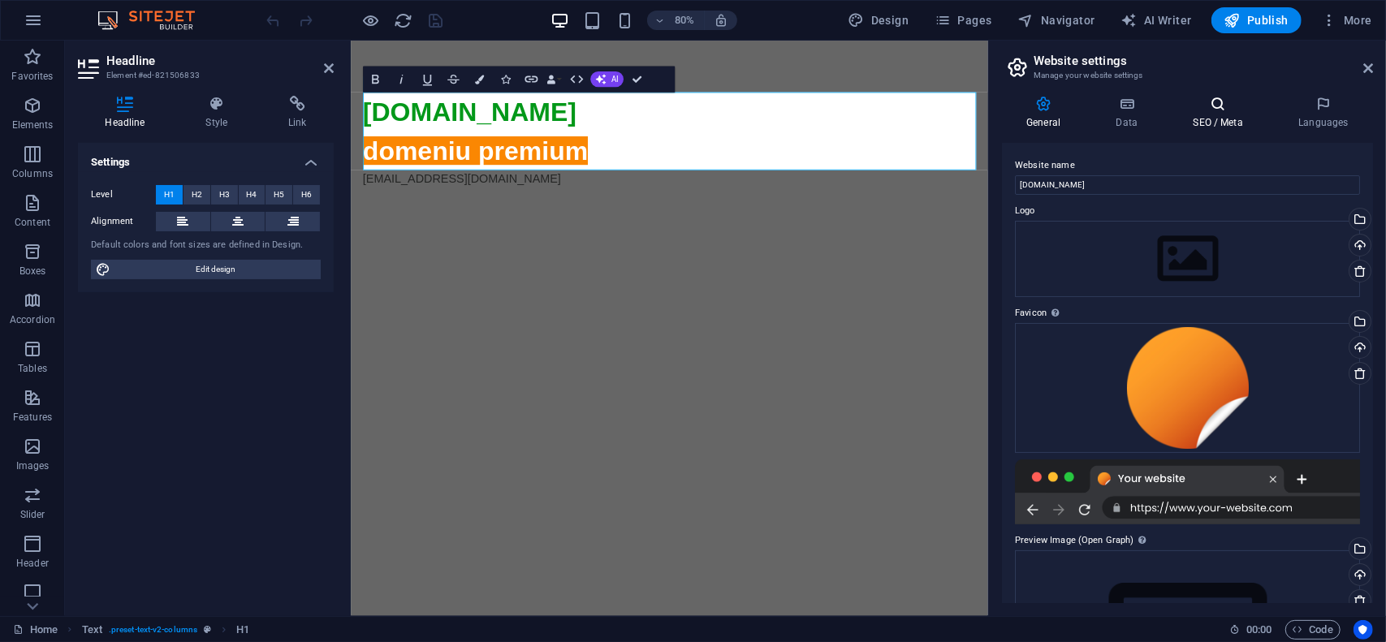
click at [1226, 106] on icon at bounding box center [1218, 104] width 99 height 16
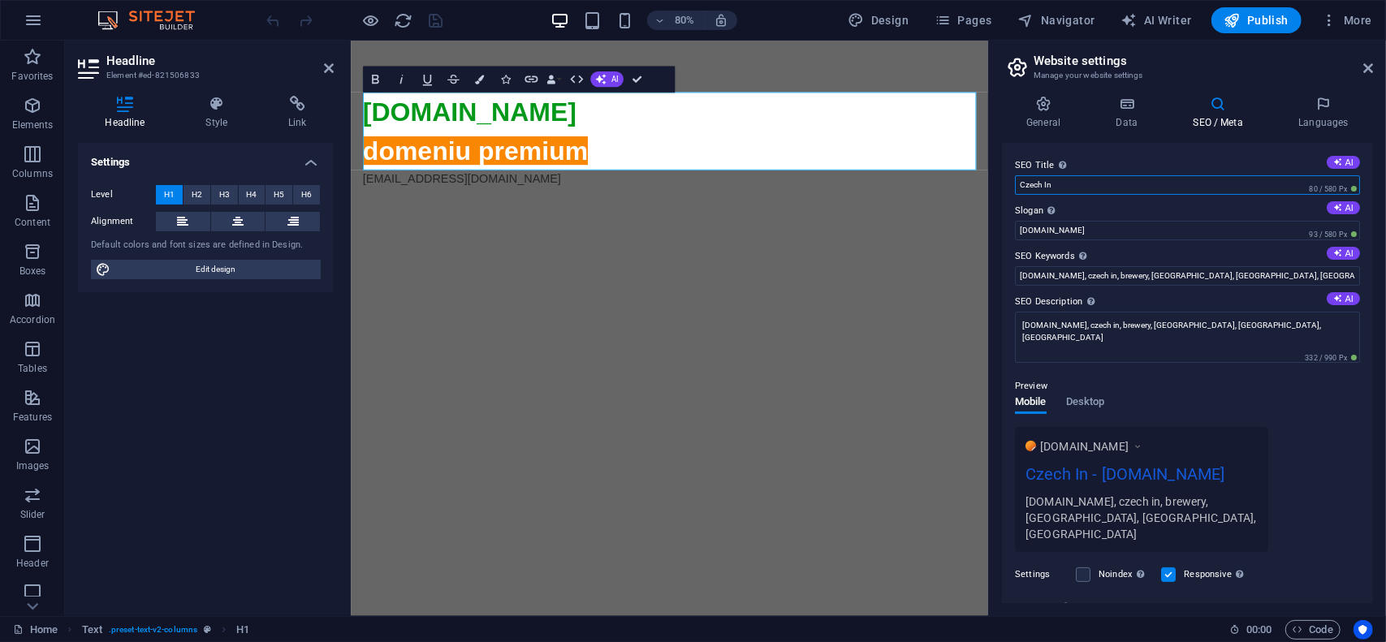
click at [1125, 191] on input "Czech In" at bounding box center [1187, 184] width 345 height 19
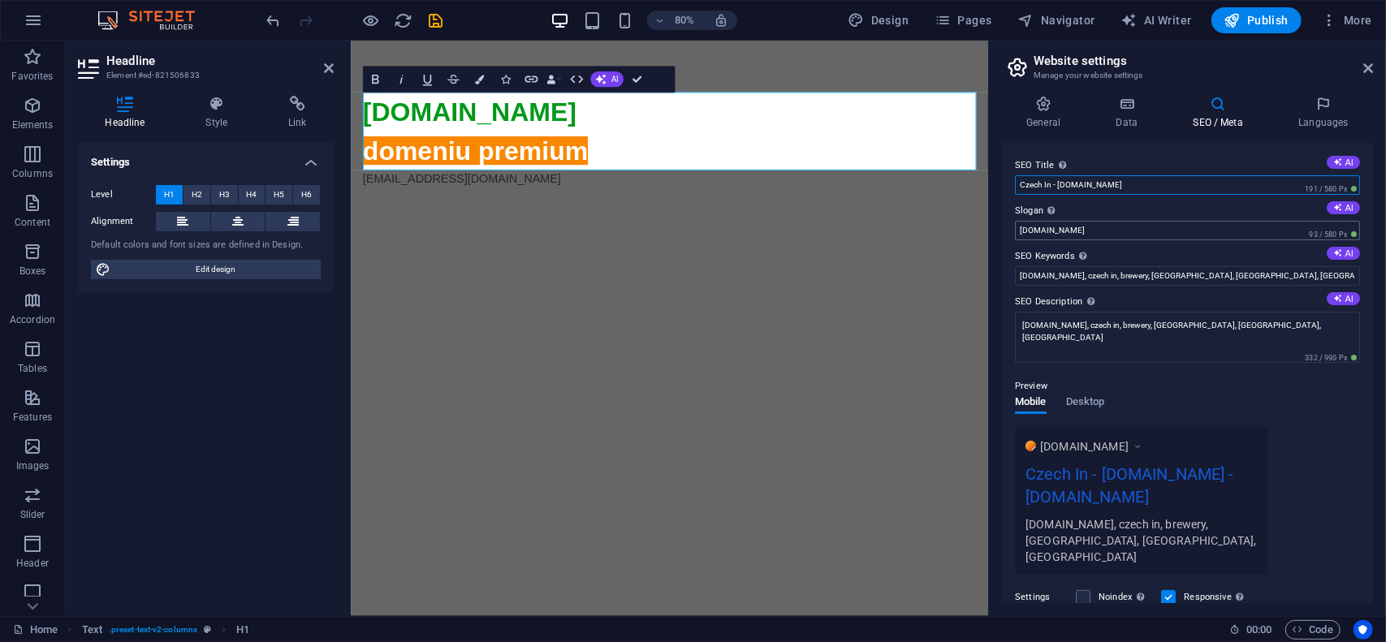
type input "Czech In - czechin.ro"
click at [1114, 227] on input "czechin.ro" at bounding box center [1187, 230] width 345 height 19
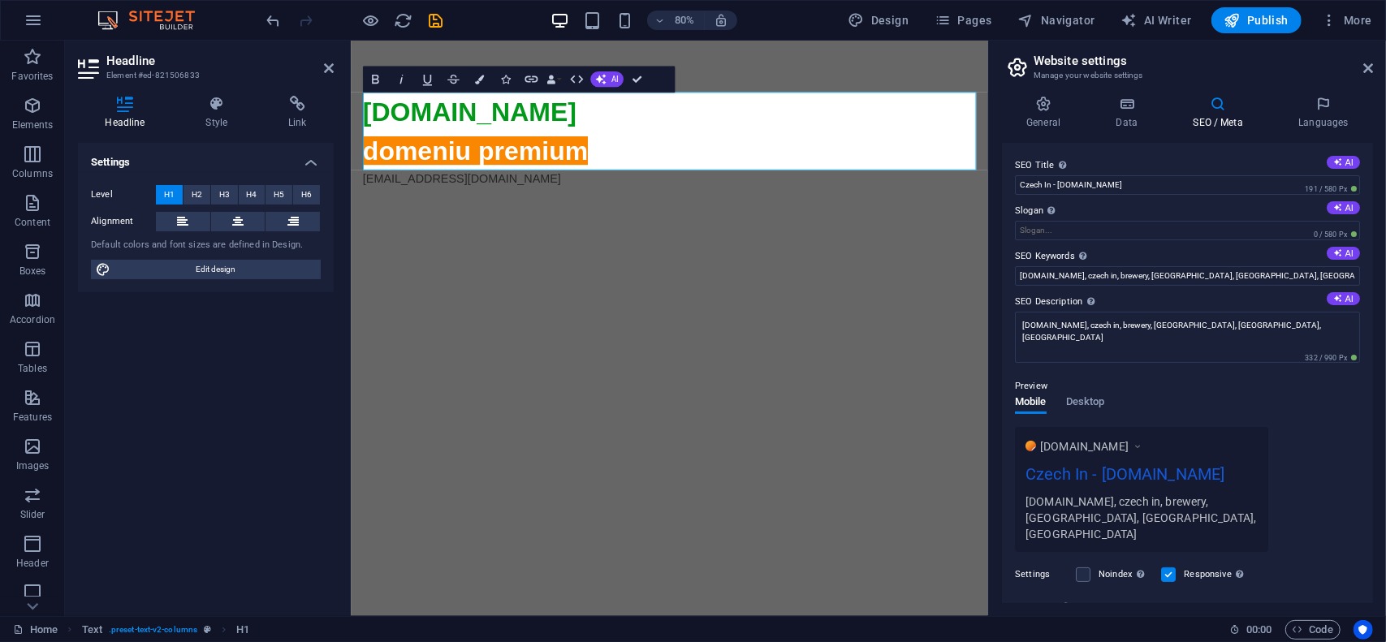
click at [1130, 244] on div "SEO Title The title of your website - make it something that stands out in sear…" at bounding box center [1187, 373] width 371 height 460
click at [1246, 334] on textarea "czechin.ro, czech in, brewery, berarie, iasi, timisoara" at bounding box center [1187, 337] width 345 height 51
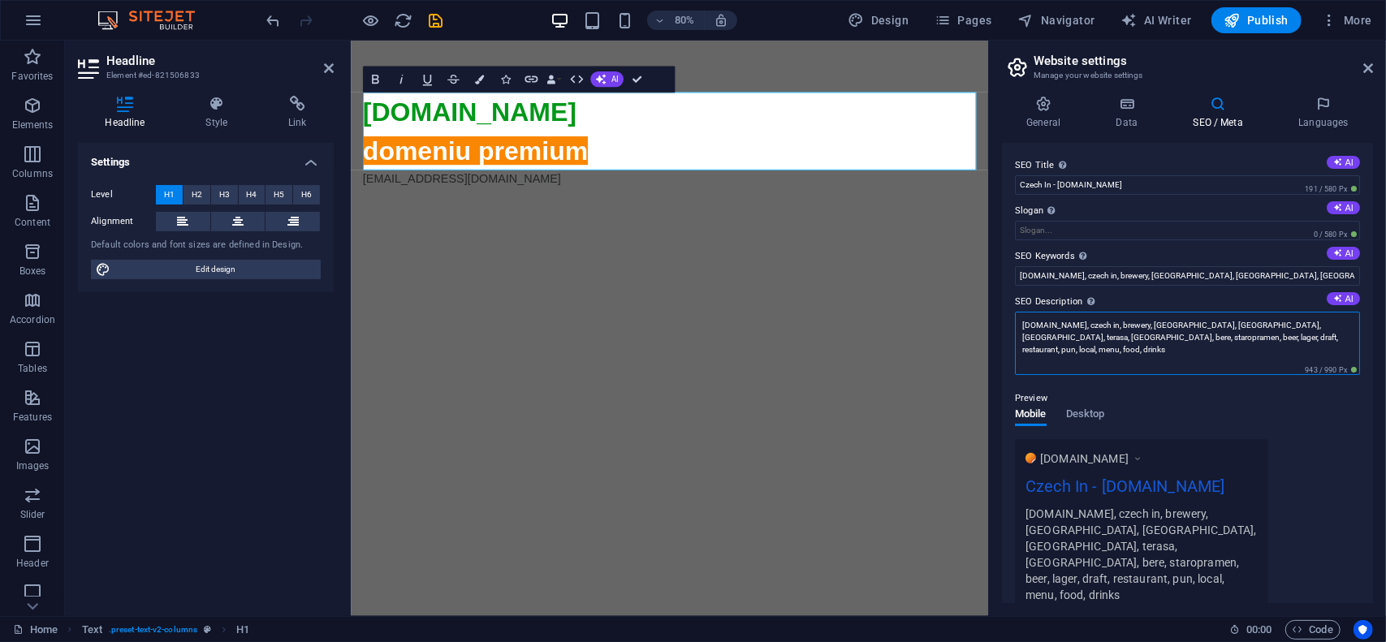
click at [1151, 337] on textarea "czechin.ro, czech in, brewery, berarie, iasi, timisoara, terasa, romania, bere,…" at bounding box center [1187, 343] width 345 height 63
type textarea "czechin.ro, czech in, brewery, berarie, iasi, timisoara, terasa, romania, bere,…"
click at [1206, 274] on input "czechin.ro, czech in, brewery, berarie, iasi, timisoara" at bounding box center [1187, 275] width 345 height 19
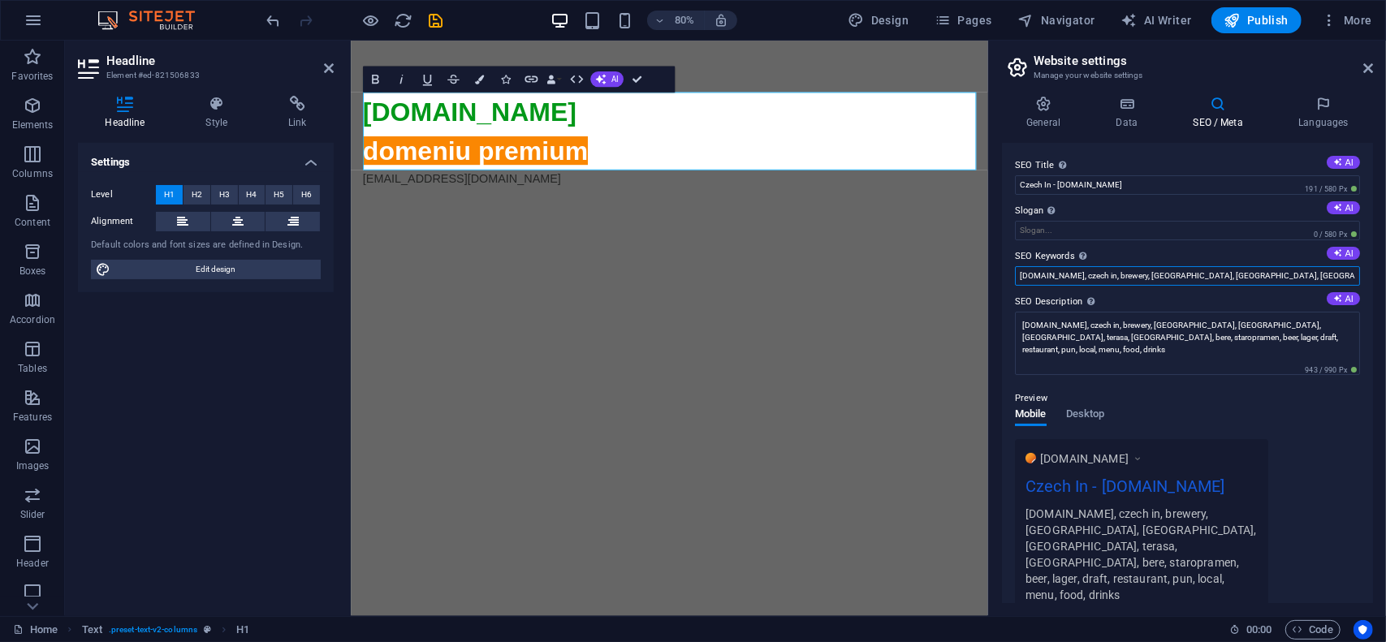
click at [1206, 274] on input "czechin.ro, czech in, brewery, berarie, iasi, timisoara" at bounding box center [1187, 275] width 345 height 19
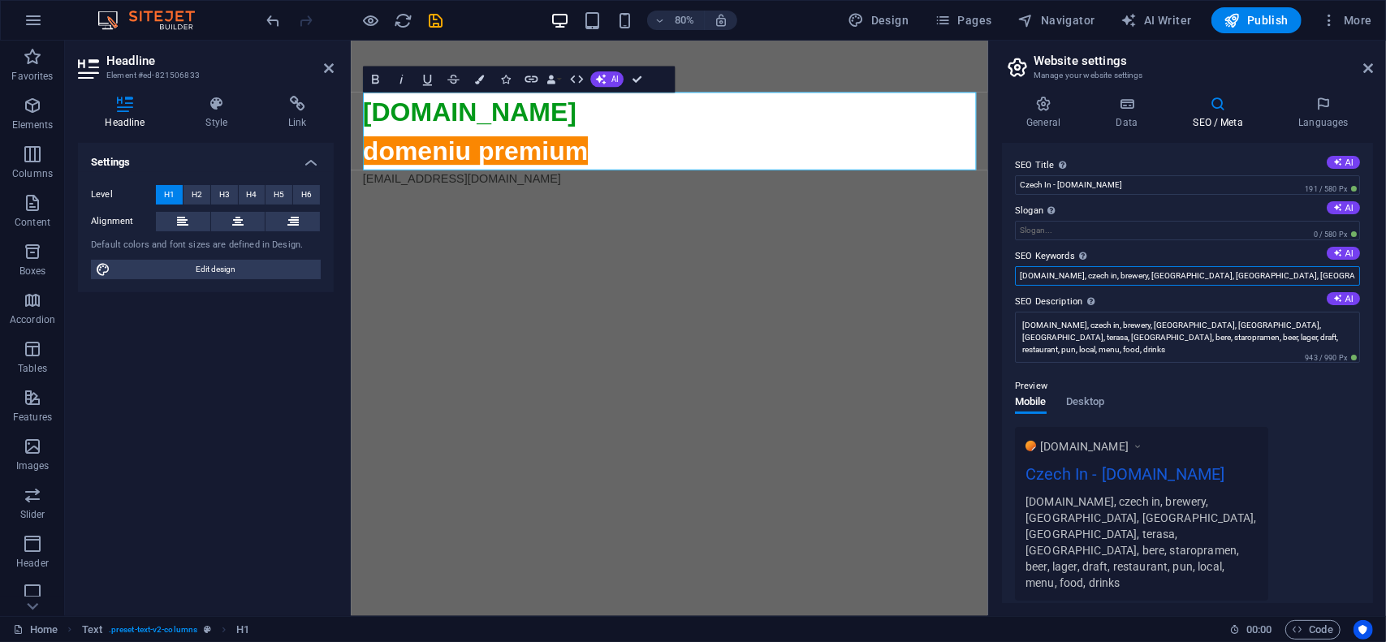
click at [1206, 274] on input "czechin.ro, czech in, brewery, berarie, iasi, timisoara" at bounding box center [1187, 275] width 345 height 19
paste input ", terasa, romania, bere, staropramen, beer, lager, draft, restaurant, pun, loca…"
type input "czechin.ro, czech in, brewery, berarie, iasi, timisoara, terasa, romania, bere,…"
click at [1193, 304] on label "SEO Description Describe the contents of your website - this is crucial for sea…" at bounding box center [1187, 301] width 345 height 19
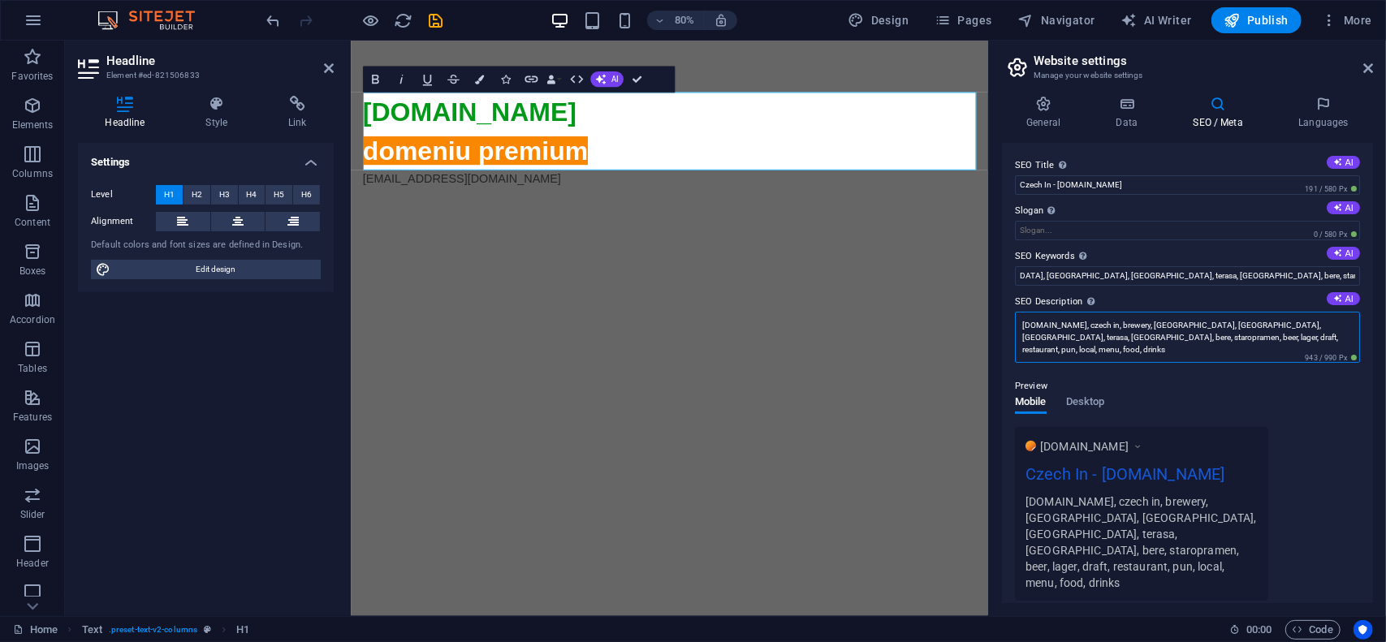
click at [1193, 312] on textarea "czechin.ro, czech in, brewery, berarie, iasi, timisoara, terasa, romania, bere,…" at bounding box center [1187, 337] width 345 height 51
click at [1052, 101] on icon at bounding box center [1043, 104] width 83 height 16
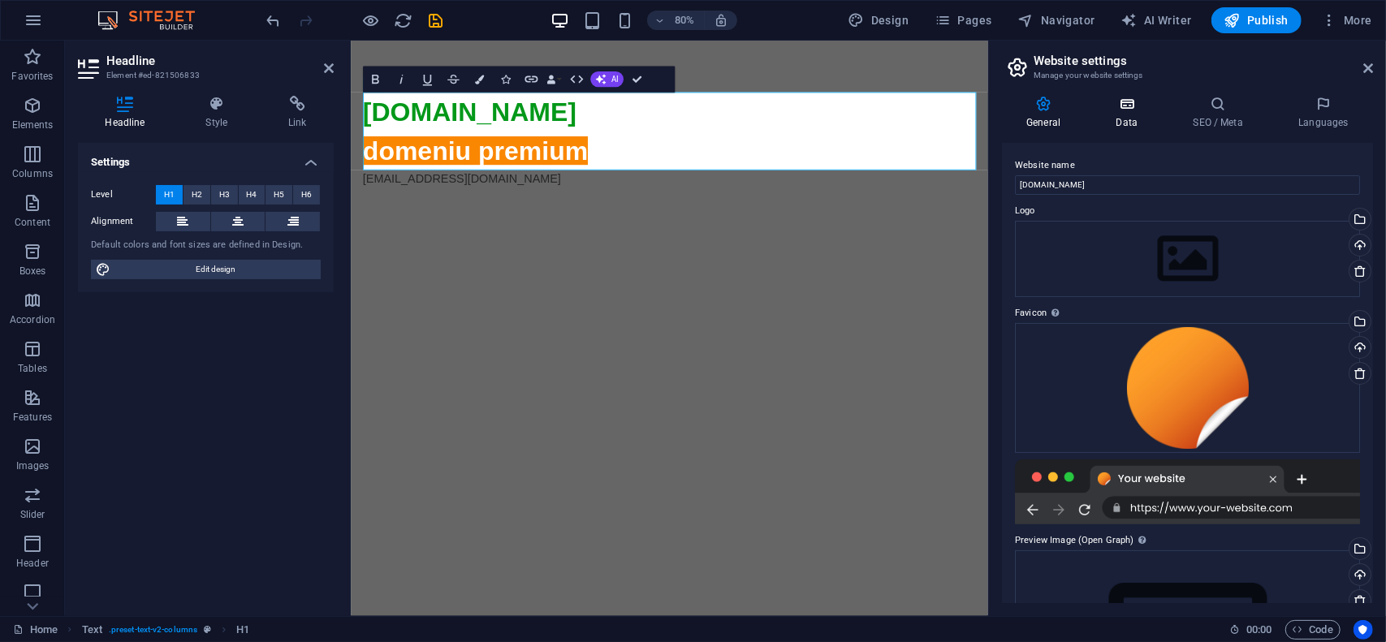
click at [1138, 100] on icon at bounding box center [1126, 104] width 71 height 16
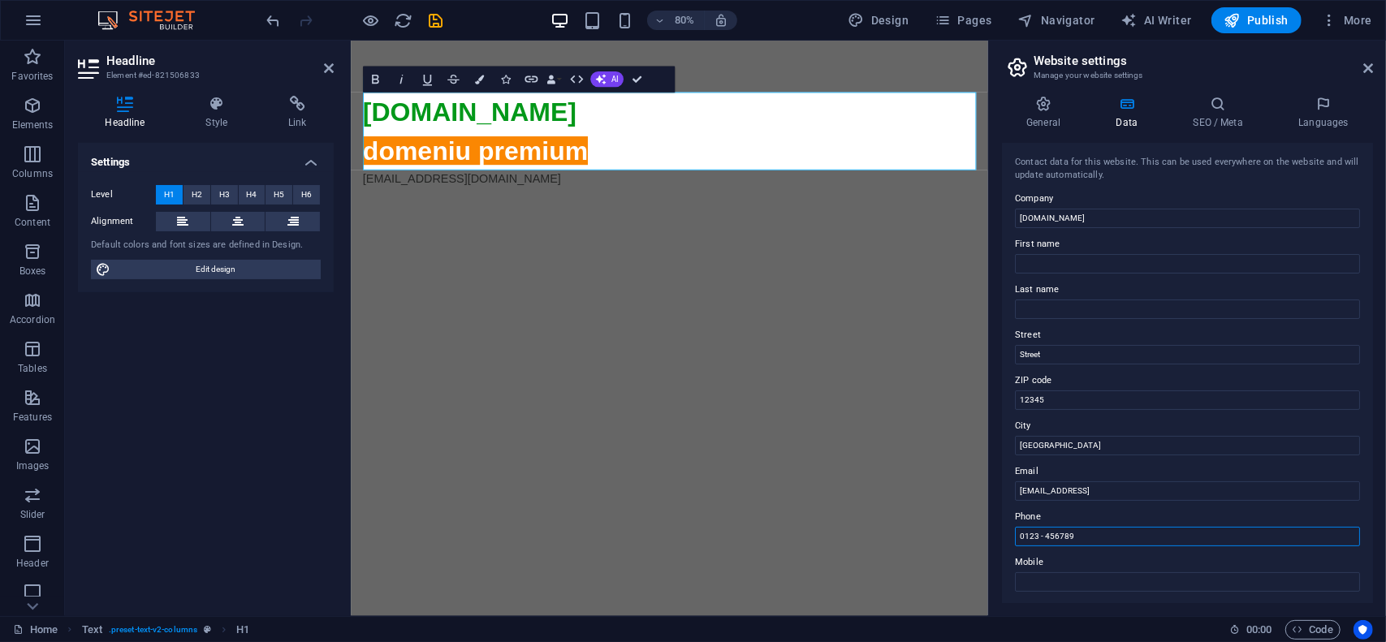
click at [1121, 527] on input "0123 - 456789" at bounding box center [1187, 536] width 345 height 19
click at [1075, 444] on input "[GEOGRAPHIC_DATA]" at bounding box center [1187, 445] width 345 height 19
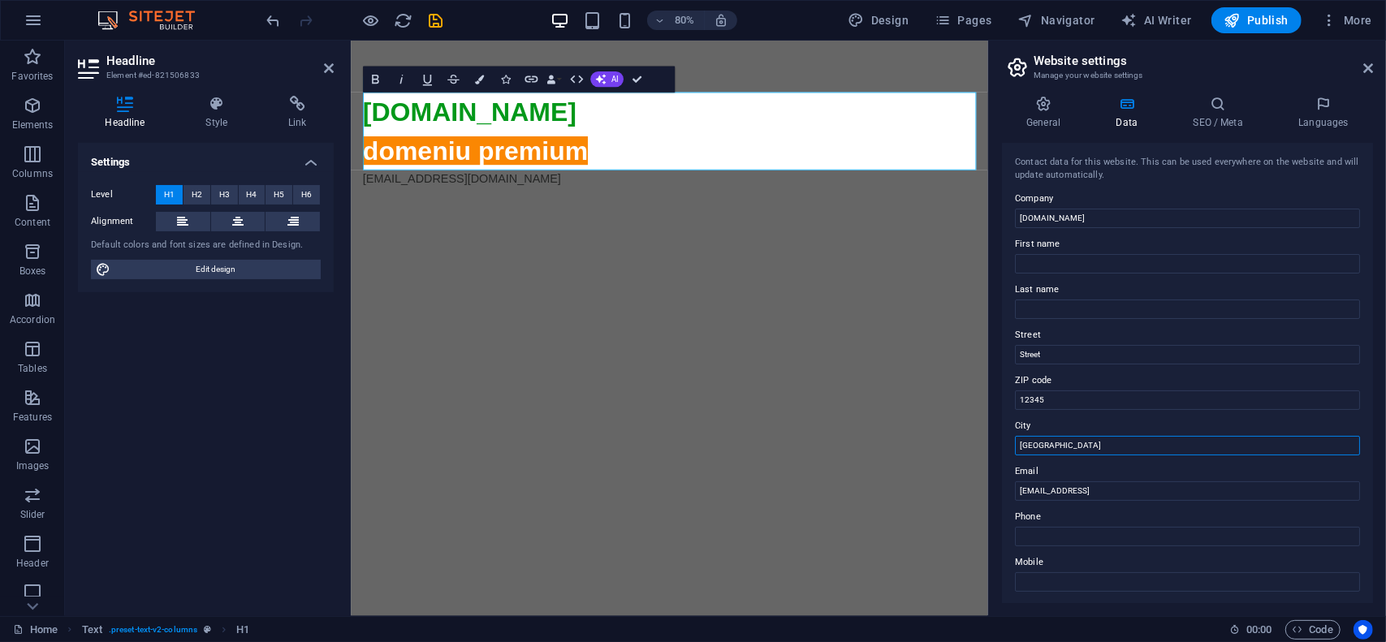
click at [1075, 444] on input "[GEOGRAPHIC_DATA]" at bounding box center [1187, 445] width 345 height 19
click at [1072, 399] on input "12345" at bounding box center [1187, 400] width 345 height 19
click at [1064, 352] on input "Street" at bounding box center [1187, 354] width 345 height 19
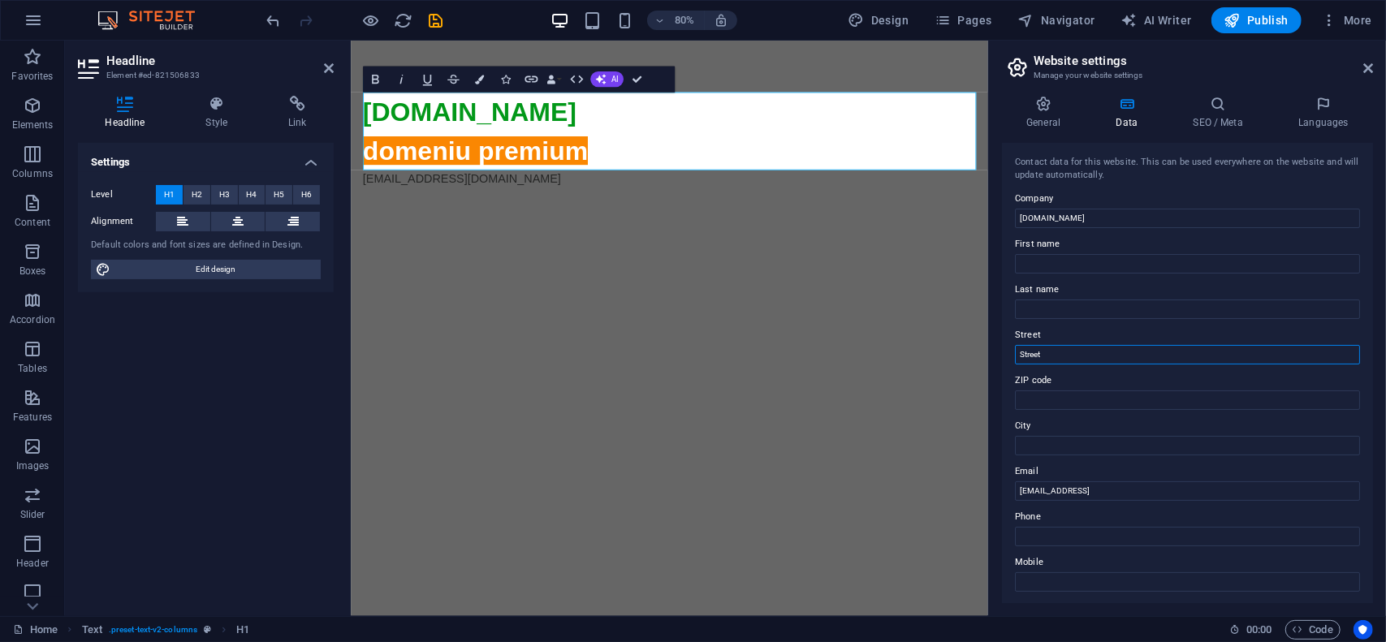
click at [1064, 352] on input "Street" at bounding box center [1187, 354] width 345 height 19
click at [1202, 112] on h4 "SEO / Meta" at bounding box center [1222, 113] width 106 height 34
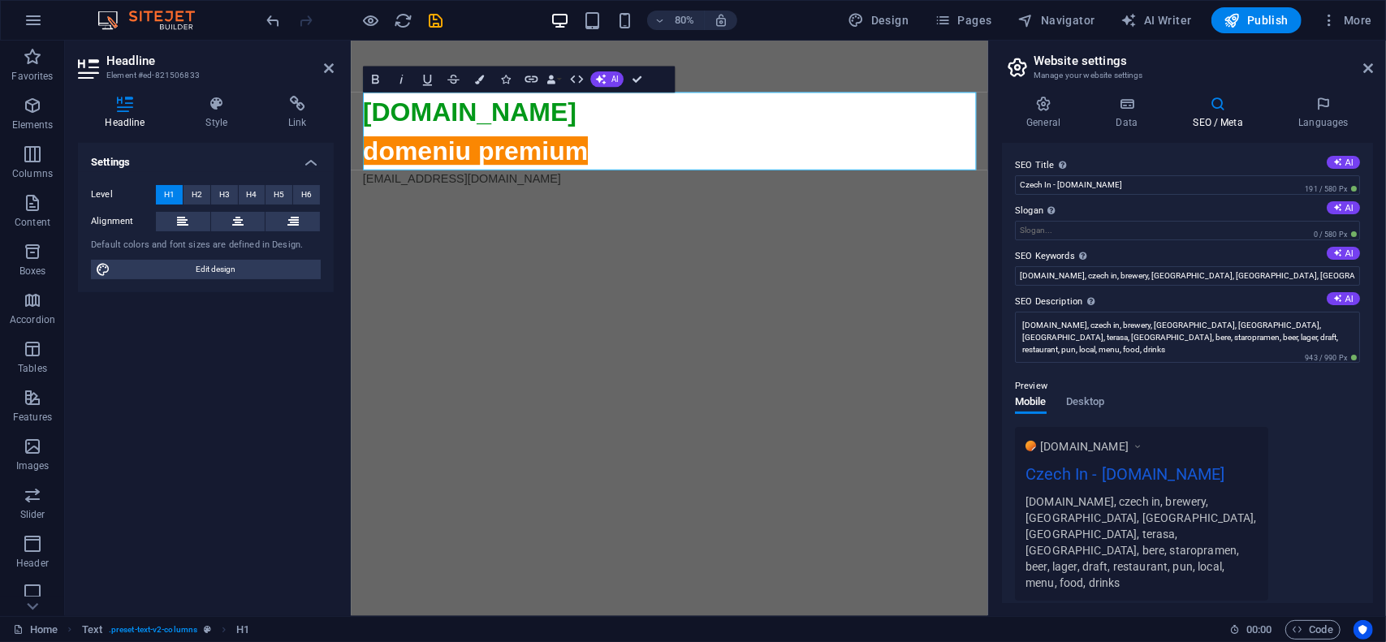
click at [1169, 150] on div "SEO Title The title of your website - make it something that stands out in sear…" at bounding box center [1187, 373] width 371 height 460
click at [1129, 365] on div "Preview Mobile Desktop www.example.com Czech In - czechin.ro czechin.ro, czech …" at bounding box center [1187, 482] width 345 height 237
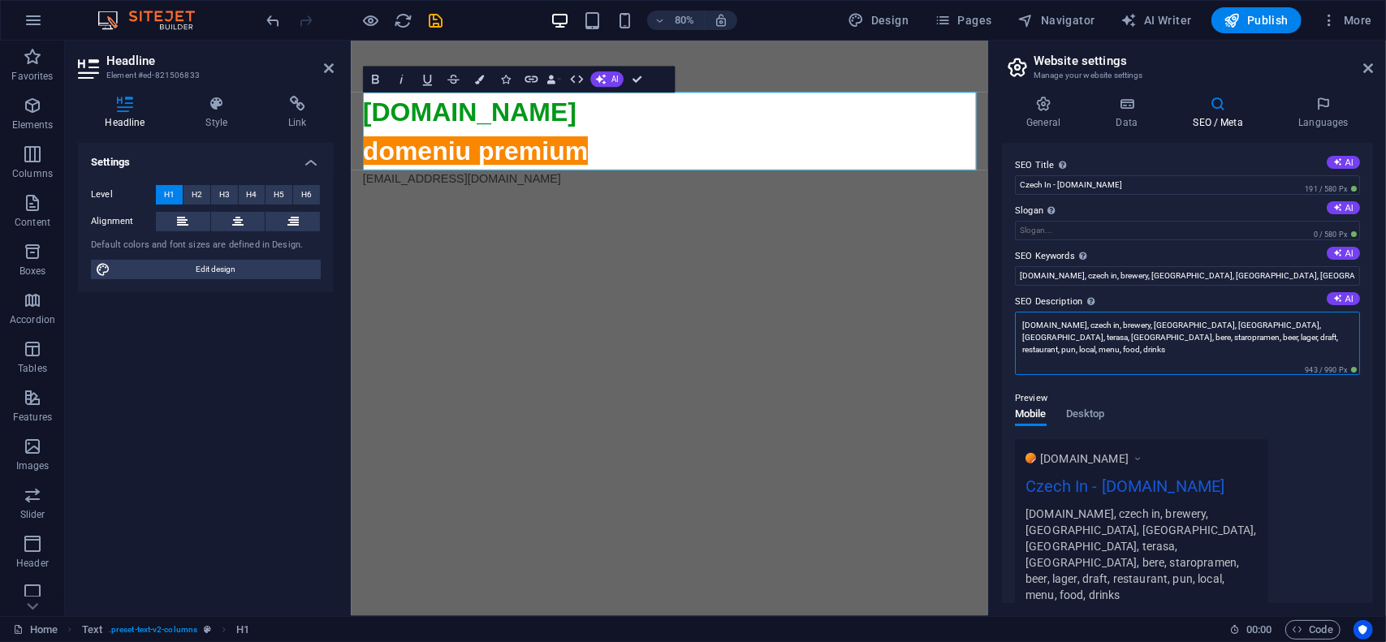
click at [1137, 336] on textarea "czechin.ro, czech in, brewery, berarie, iasi, timisoara, terasa, romania, bere,…" at bounding box center [1187, 343] width 345 height 63
type textarea "czechin.ro, czech in, brewery, berarie, iasi, timisoara, terasa, romania, bere,…"
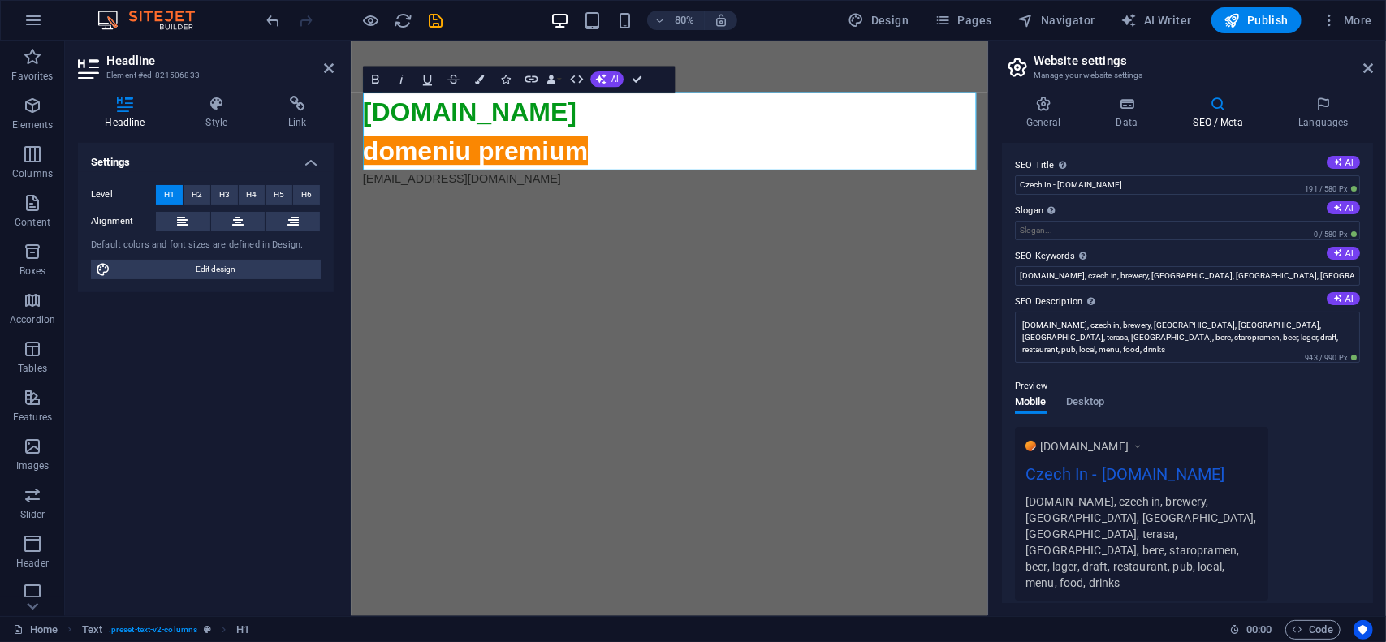
click at [1163, 381] on div "Preview Mobile Desktop www.example.com Czech In - czechin.ro czechin.ro, czech …" at bounding box center [1187, 482] width 345 height 237
click at [1277, 27] on span "Publish" at bounding box center [1257, 20] width 64 height 16
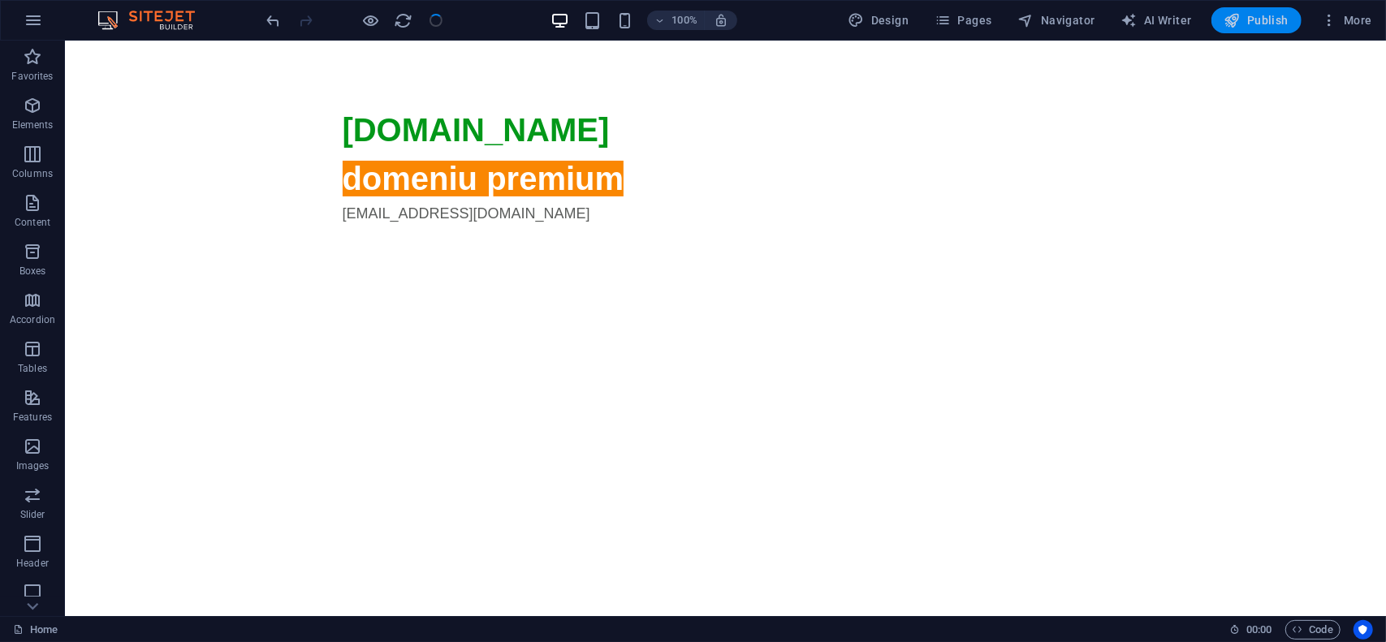
click at [1265, 22] on span "Publish" at bounding box center [1257, 20] width 64 height 16
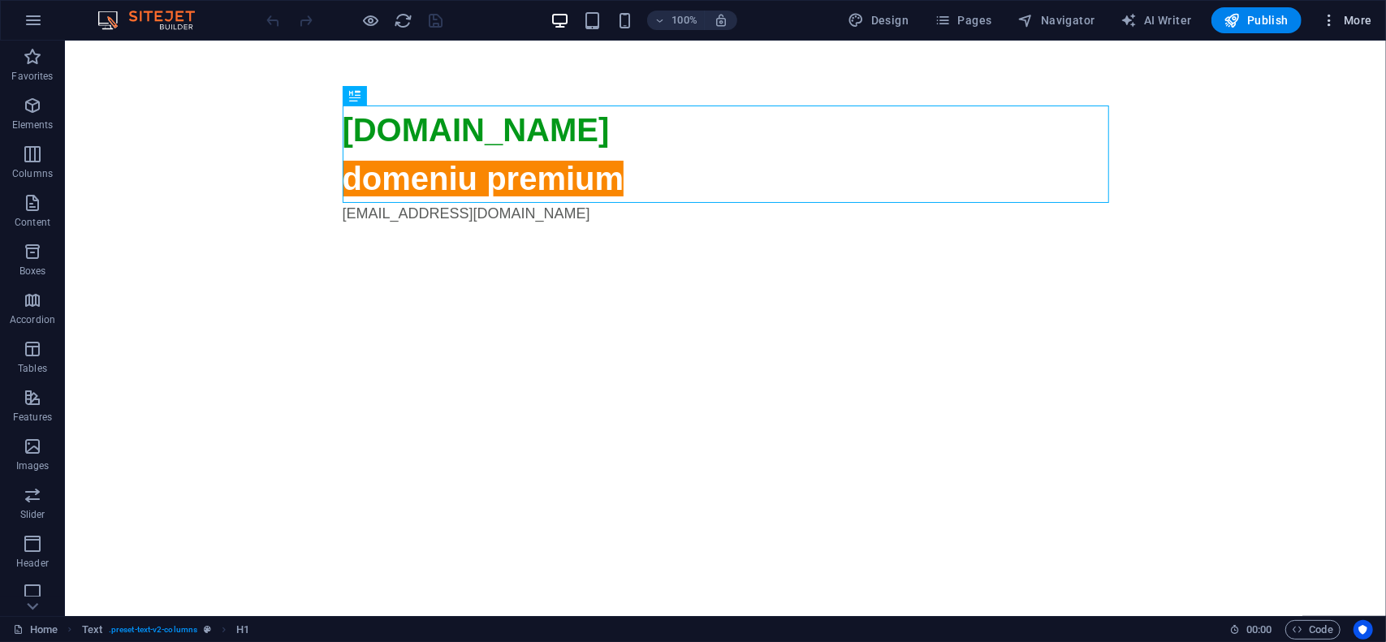
click at [1360, 22] on span "More" at bounding box center [1346, 20] width 51 height 16
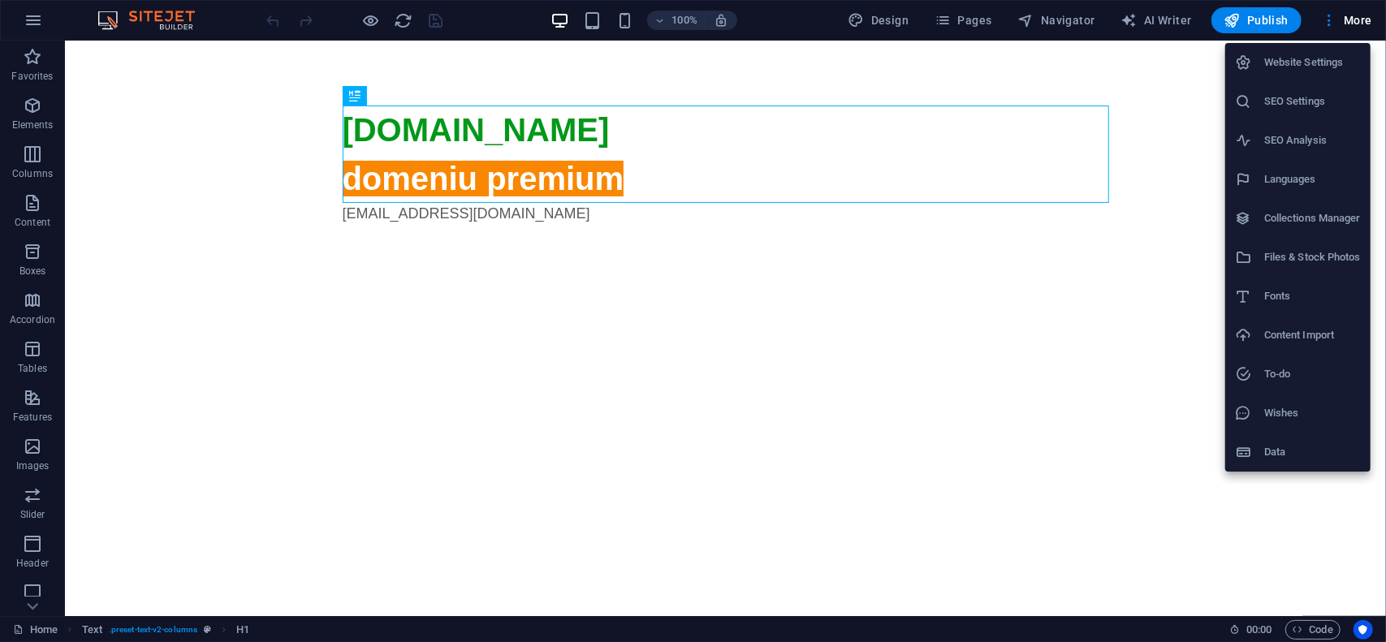
click at [1306, 58] on h6 "Website Settings" at bounding box center [1312, 62] width 97 height 19
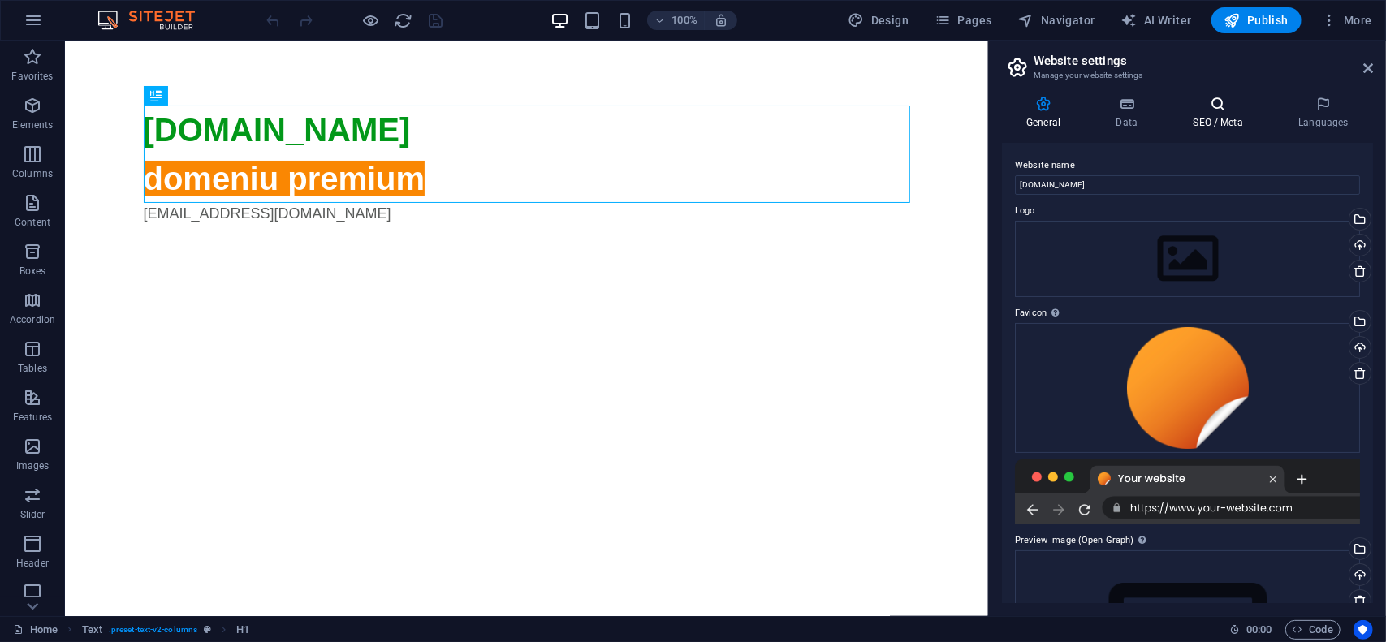
click at [1208, 114] on h4 "SEO / Meta" at bounding box center [1222, 113] width 106 height 34
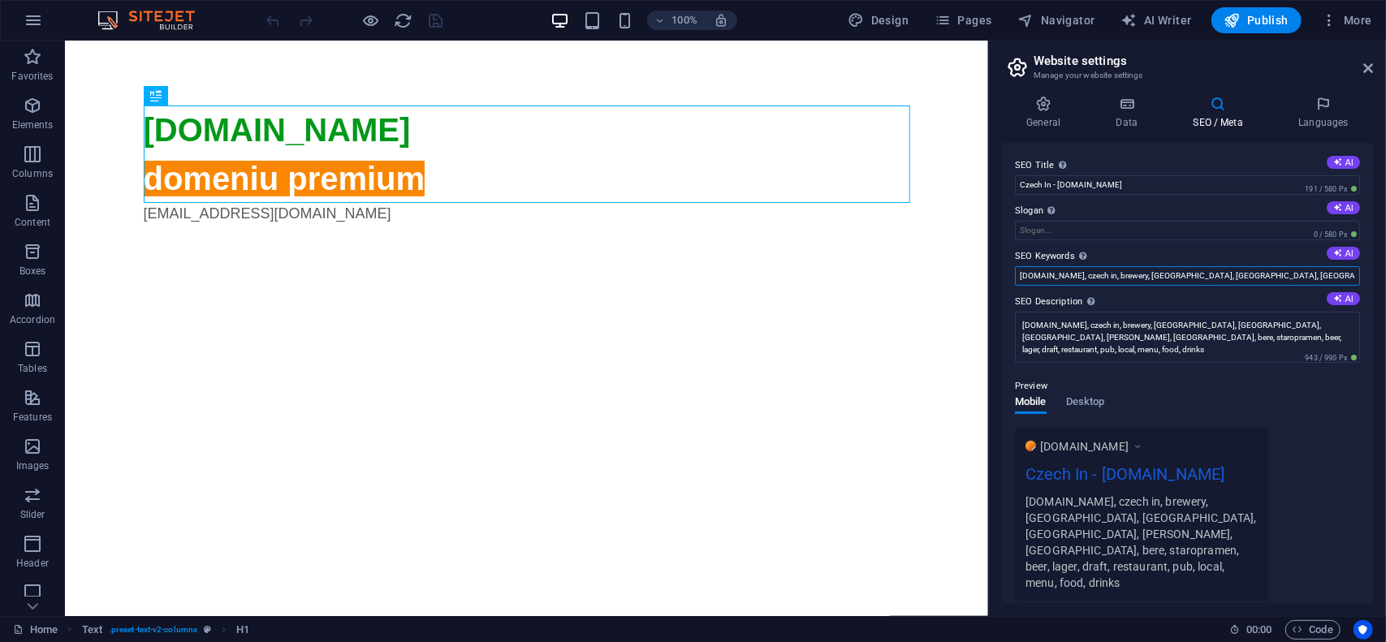
click at [1233, 272] on input "[DOMAIN_NAME], czech in, brewery, [GEOGRAPHIC_DATA], [GEOGRAPHIC_DATA], [GEOGRA…" at bounding box center [1187, 275] width 345 height 19
drag, startPoint x: 1239, startPoint y: 273, endPoint x: 1385, endPoint y: 282, distance: 146.4
click at [1385, 282] on div "General Data SEO / Meta Languages Website name [DOMAIN_NAME] Logo Drag files he…" at bounding box center [1187, 350] width 397 height 534
click at [1262, 277] on input "[DOMAIN_NAME], czech in, brewery, [GEOGRAPHIC_DATA], [GEOGRAPHIC_DATA], [GEOGRA…" at bounding box center [1187, 275] width 345 height 19
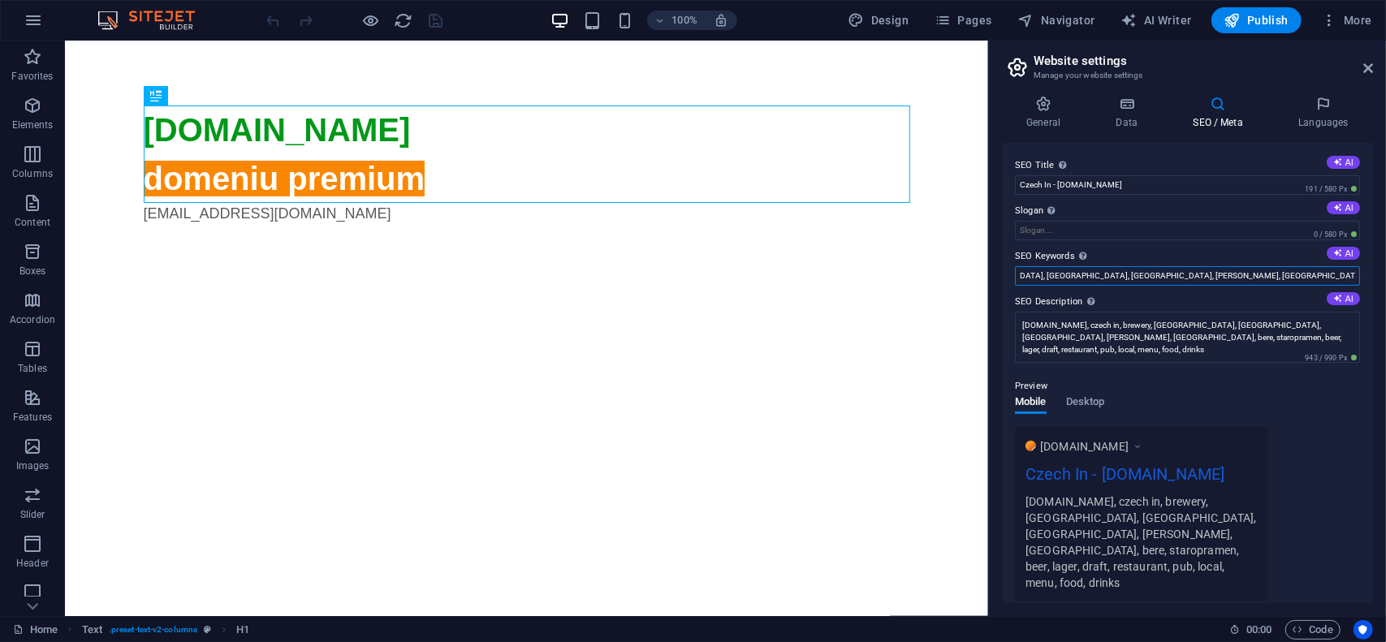
scroll to position [0, 185]
type input "[DOMAIN_NAME], czech in, brewery, [GEOGRAPHIC_DATA], [GEOGRAPHIC_DATA], [GEOGRA…"
click at [1242, 377] on div "Preview" at bounding box center [1187, 386] width 345 height 19
drag, startPoint x: 1284, startPoint y: 272, endPoint x: 1385, endPoint y: 282, distance: 102.0
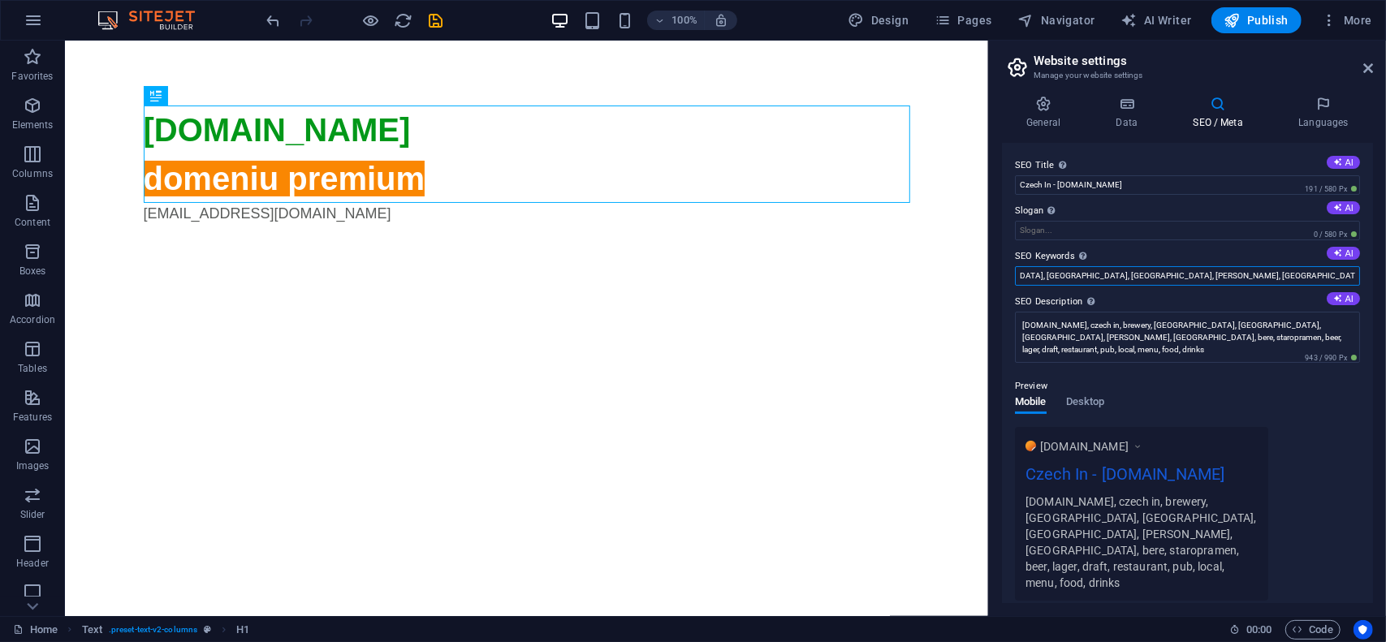
click at [1385, 282] on div "General Data SEO / Meta Languages Website name [DOMAIN_NAME] Logo Drag files he…" at bounding box center [1187, 350] width 397 height 534
click at [1254, 374] on div "Preview Mobile Desktop [DOMAIN_NAME] Czech In - [DOMAIN_NAME] [DOMAIN_NAME], cz…" at bounding box center [1187, 482] width 345 height 237
click at [1264, 13] on span "Publish" at bounding box center [1257, 20] width 64 height 16
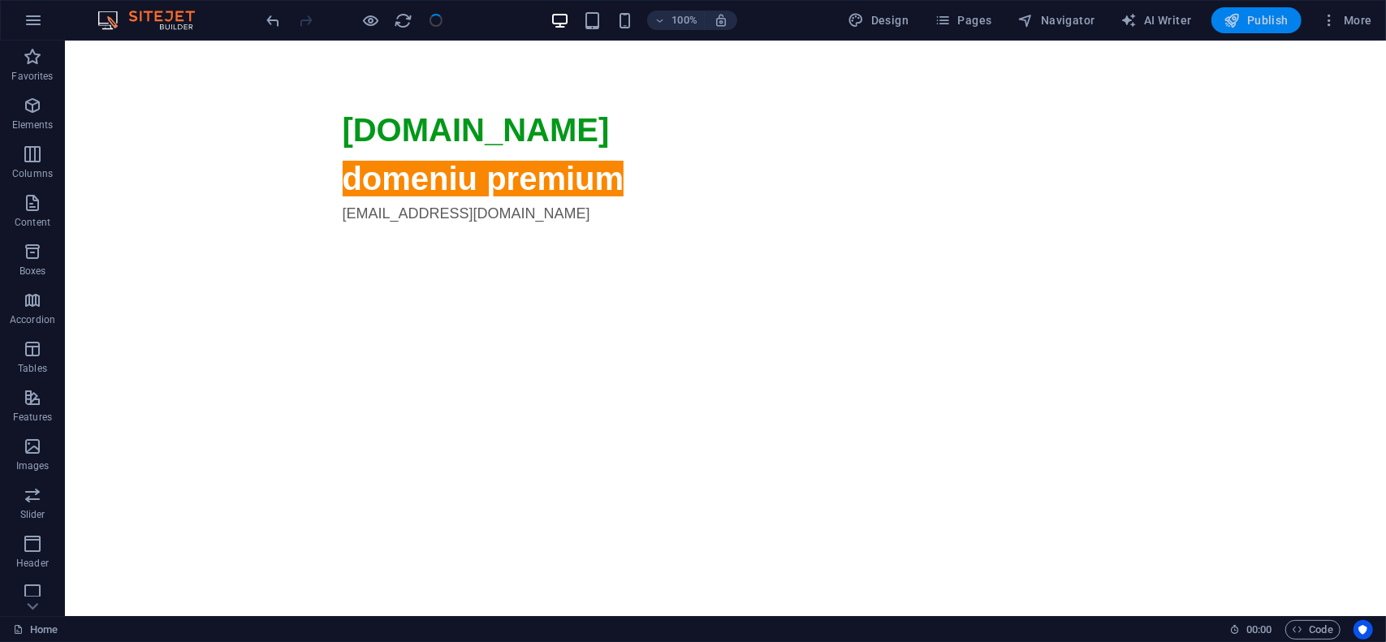
click at [1272, 17] on span "Publish" at bounding box center [1257, 20] width 64 height 16
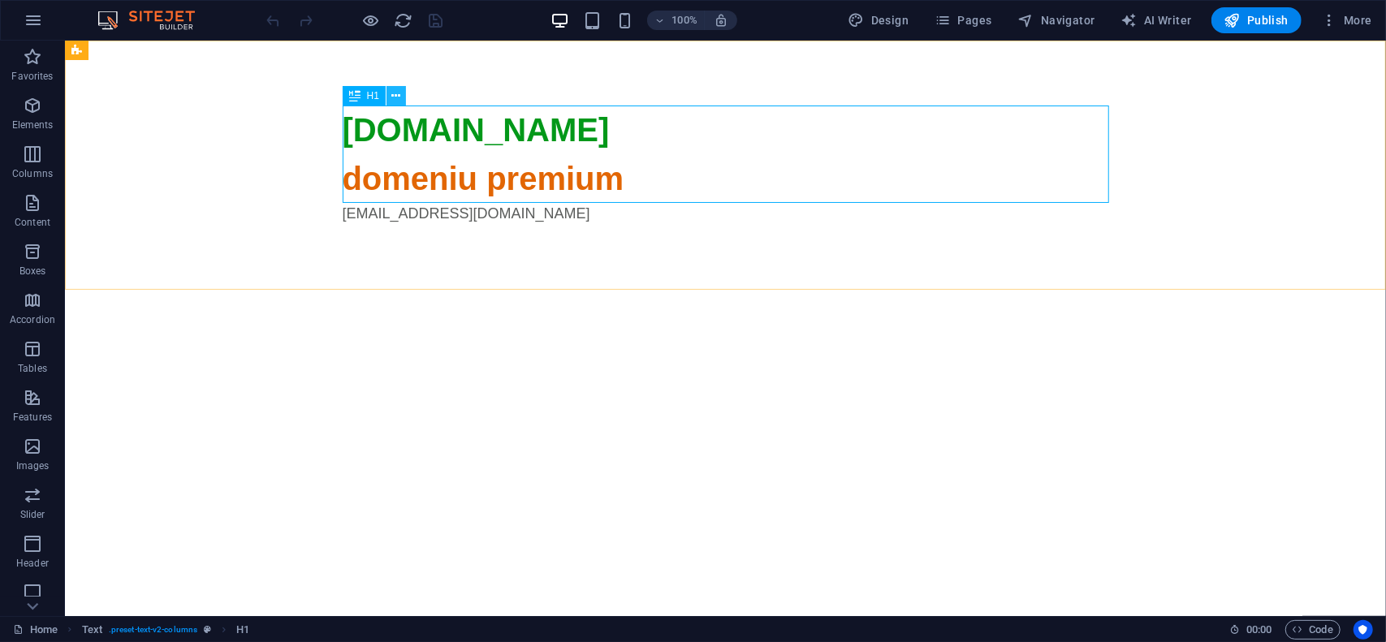
click at [400, 96] on icon at bounding box center [396, 96] width 9 height 17
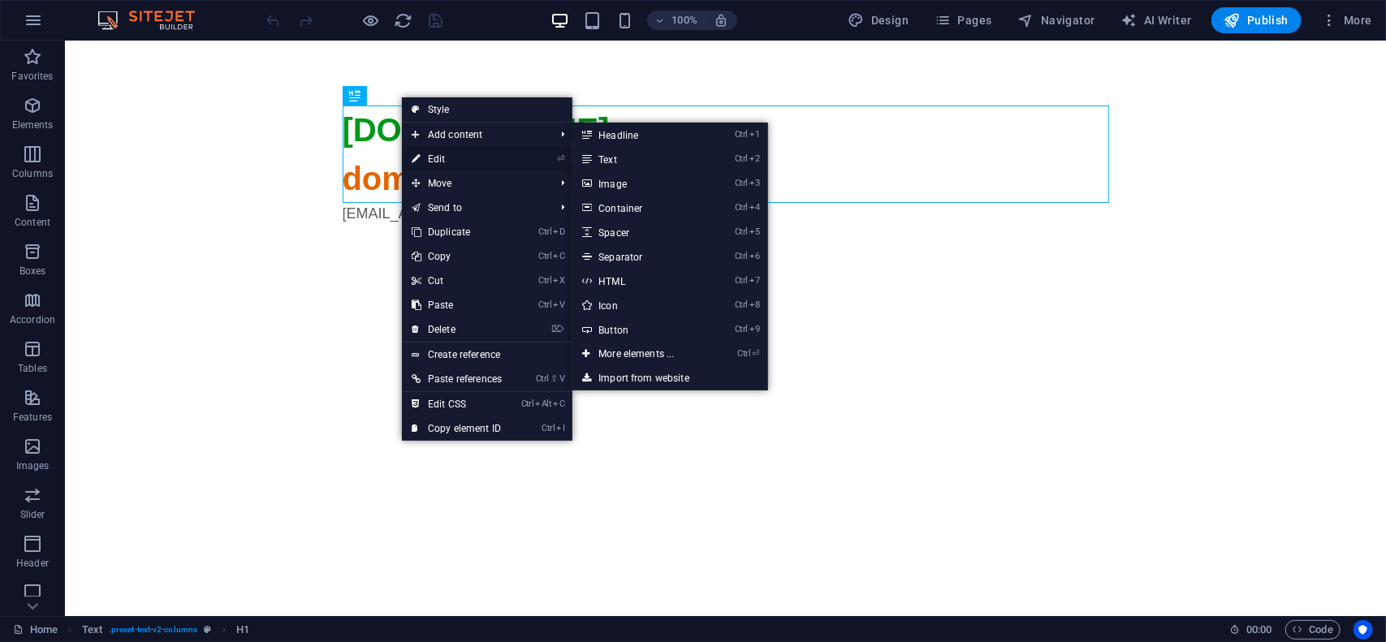
click at [439, 162] on link "⏎ Edit" at bounding box center [457, 159] width 110 height 24
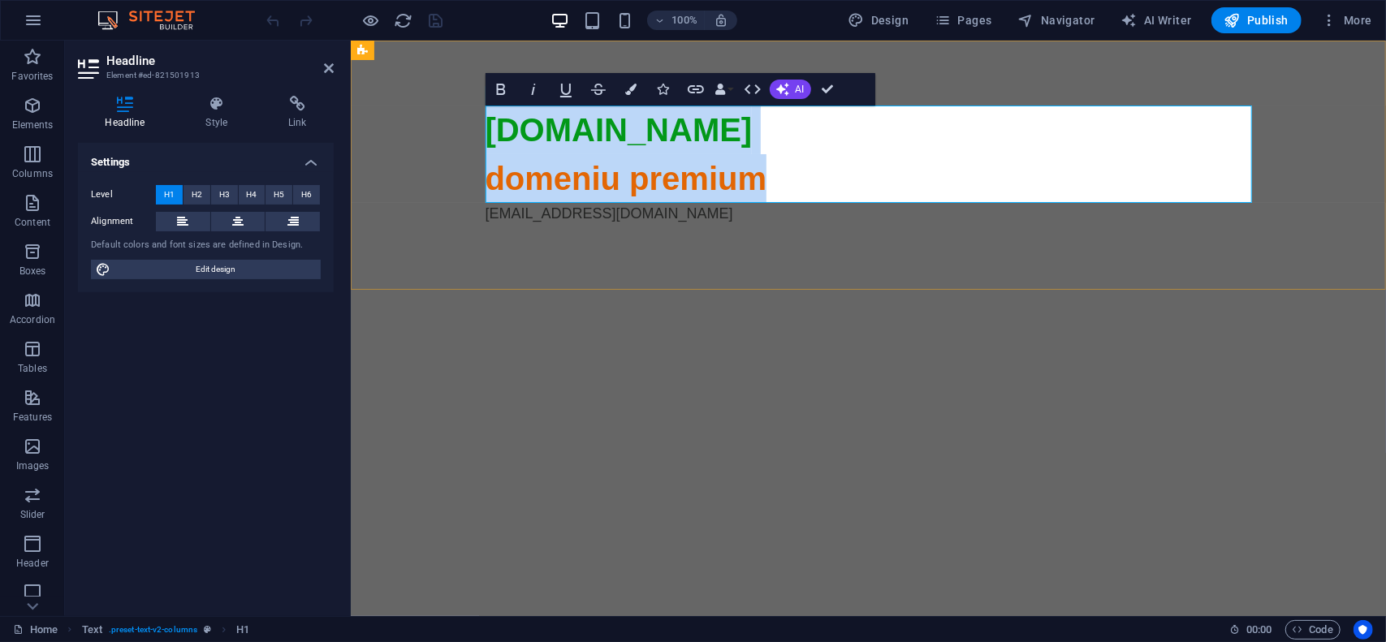
click at [535, 172] on span "domeniu premium" at bounding box center [626, 178] width 282 height 36
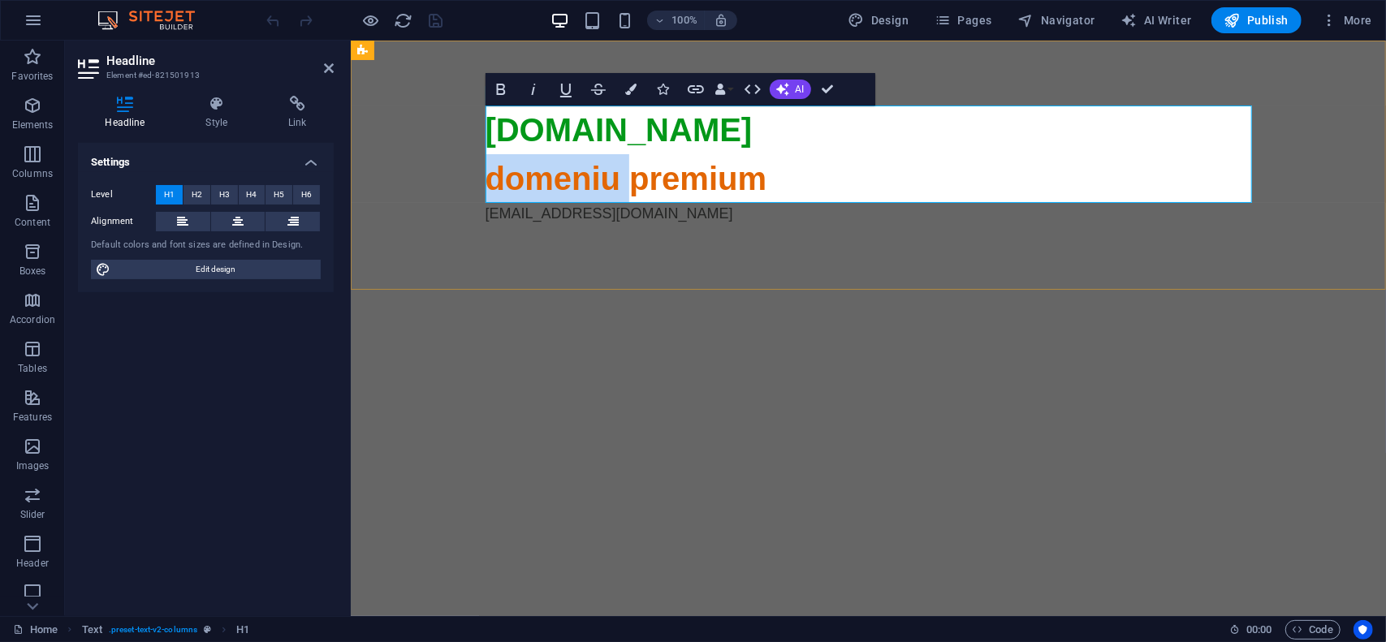
click at [535, 172] on span "domeniu premium" at bounding box center [626, 178] width 282 height 36
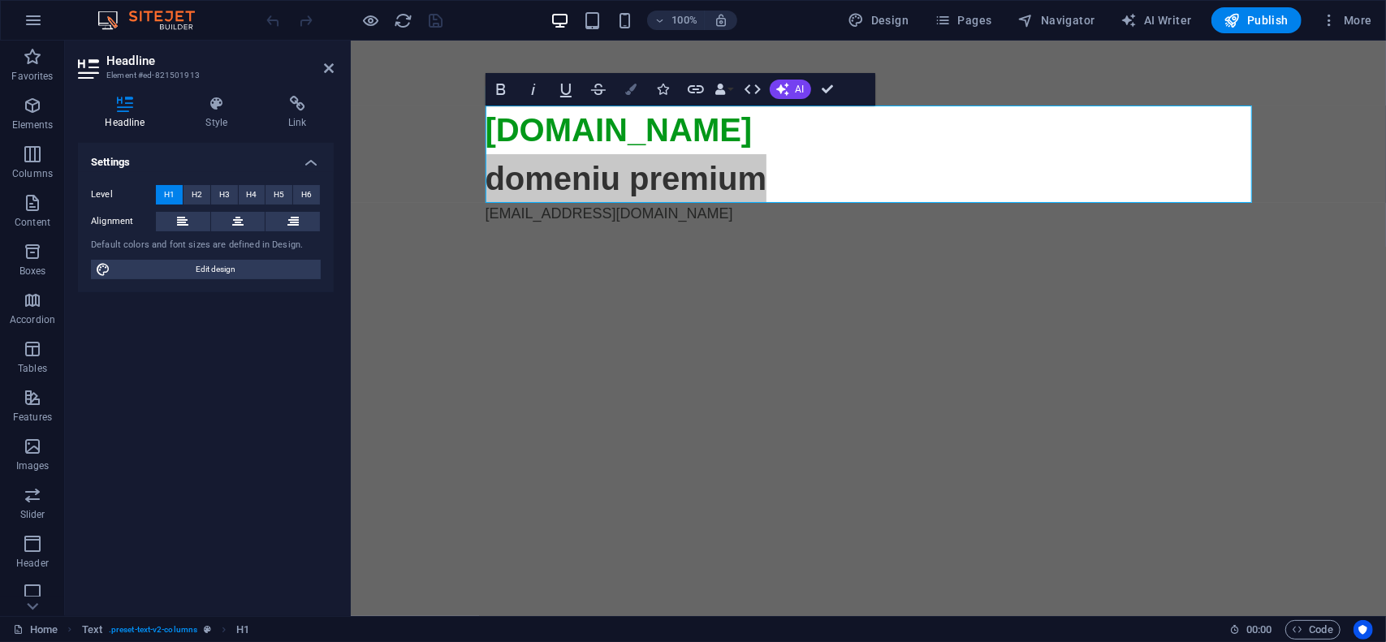
click at [641, 88] on button "Colors" at bounding box center [631, 89] width 31 height 32
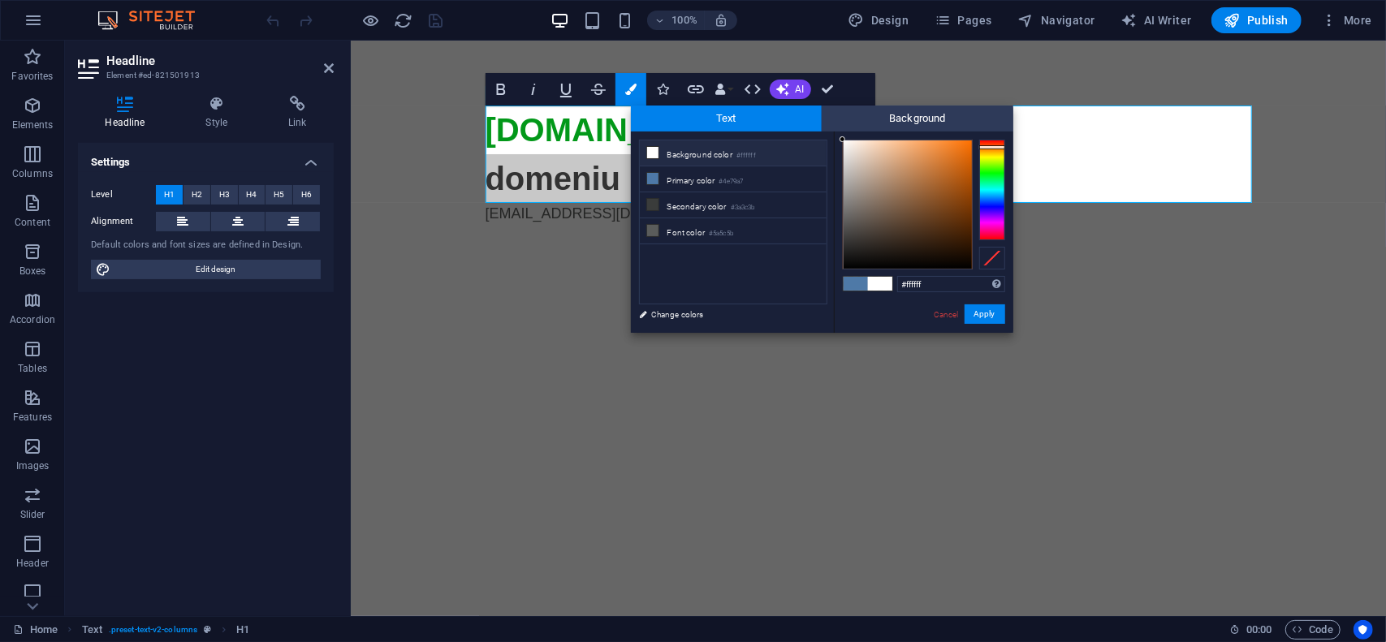
drag, startPoint x: 888, startPoint y: 160, endPoint x: 836, endPoint y: 135, distance: 57.0
click at [836, 135] on div "#ffffff Supported formats #0852ed rgb(8, 82, 237) rgba(8, 82, 237, 90%) hsv(221…" at bounding box center [923, 350] width 179 height 437
type input "#fffefe"
click at [843, 139] on div at bounding box center [843, 139] width 6 height 6
drag, startPoint x: 977, startPoint y: 313, endPoint x: 451, endPoint y: 162, distance: 546.7
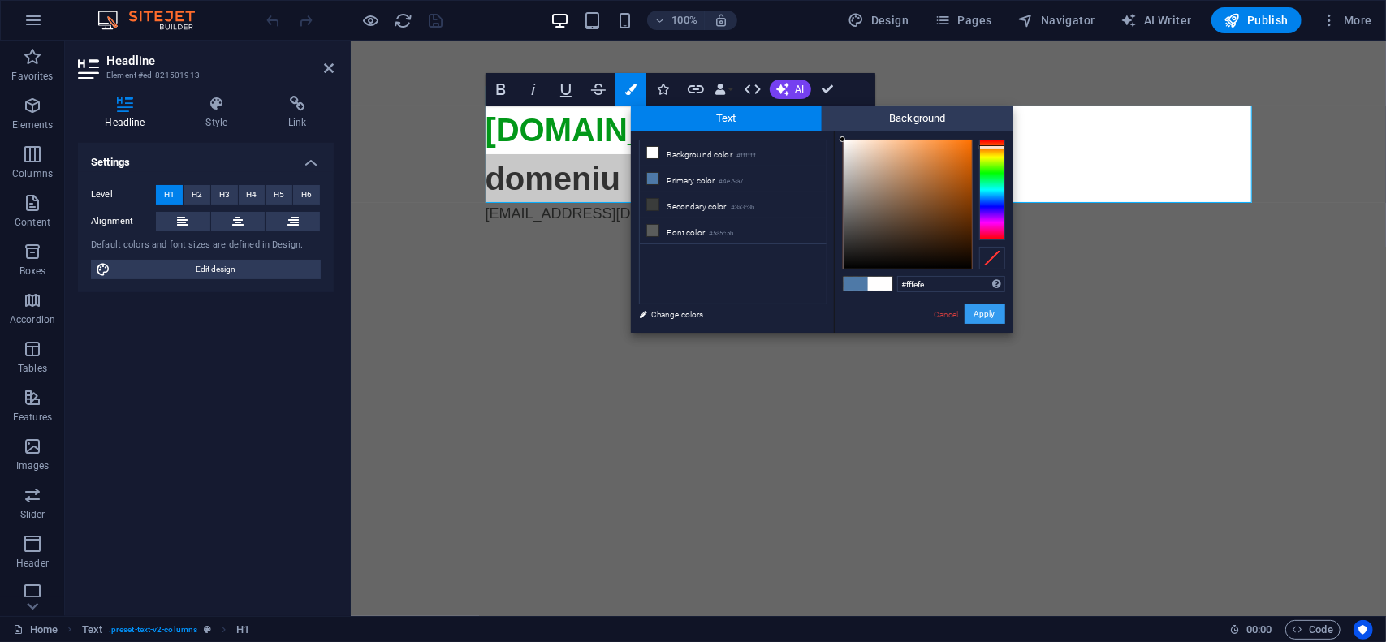
click at [977, 313] on button "Apply" at bounding box center [985, 314] width 41 height 19
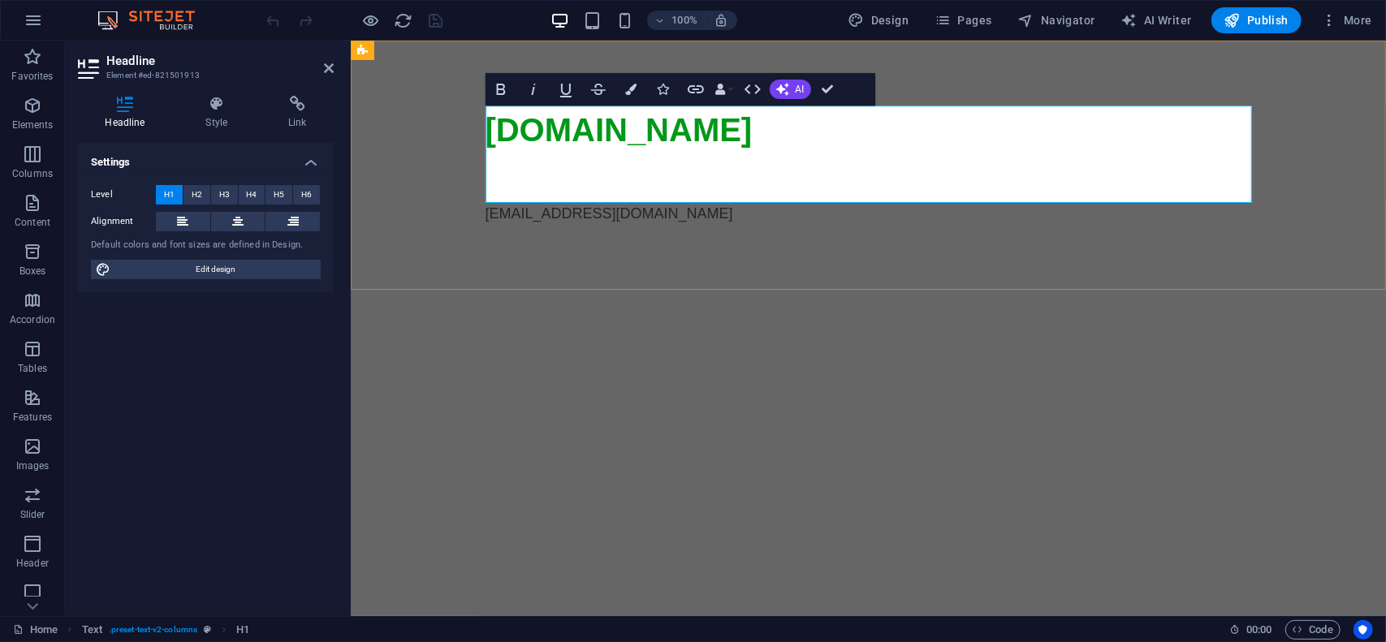
click at [710, 180] on span "domeniu premium" at bounding box center [626, 178] width 282 height 36
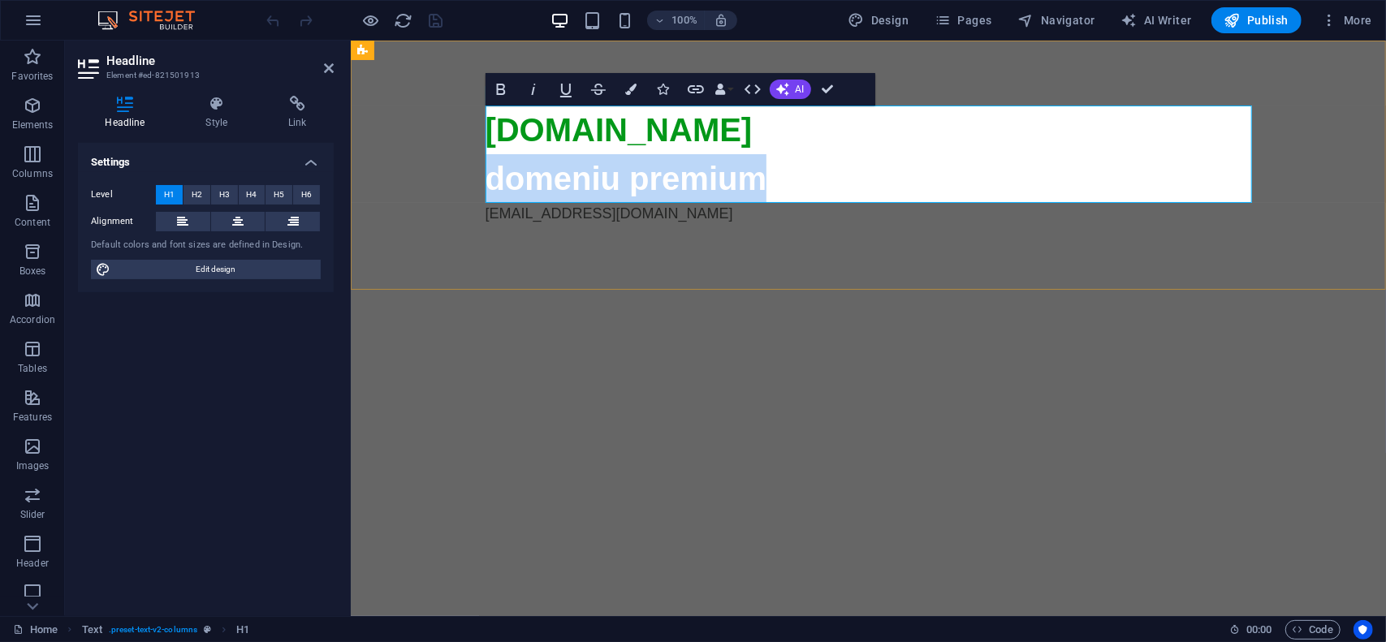
click at [710, 180] on span "domeniu premium" at bounding box center [626, 178] width 282 height 36
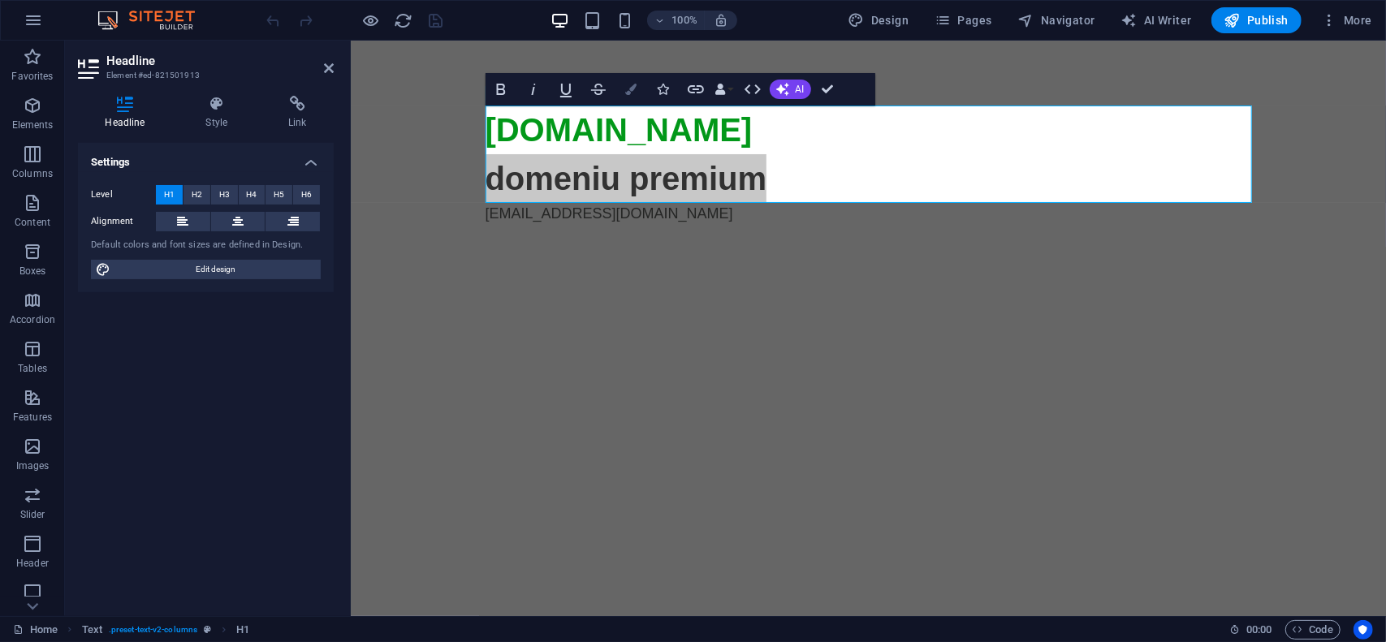
click at [629, 81] on button "Colors" at bounding box center [631, 89] width 31 height 32
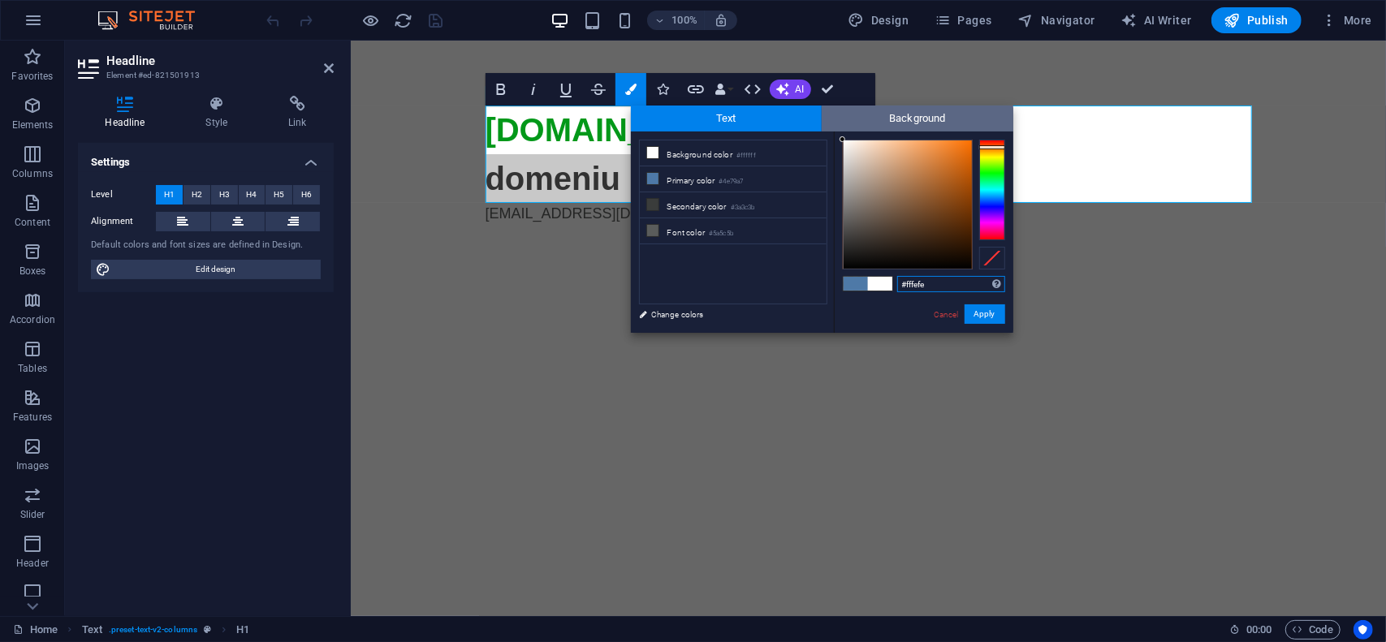
click at [925, 121] on span "Background" at bounding box center [918, 119] width 192 height 26
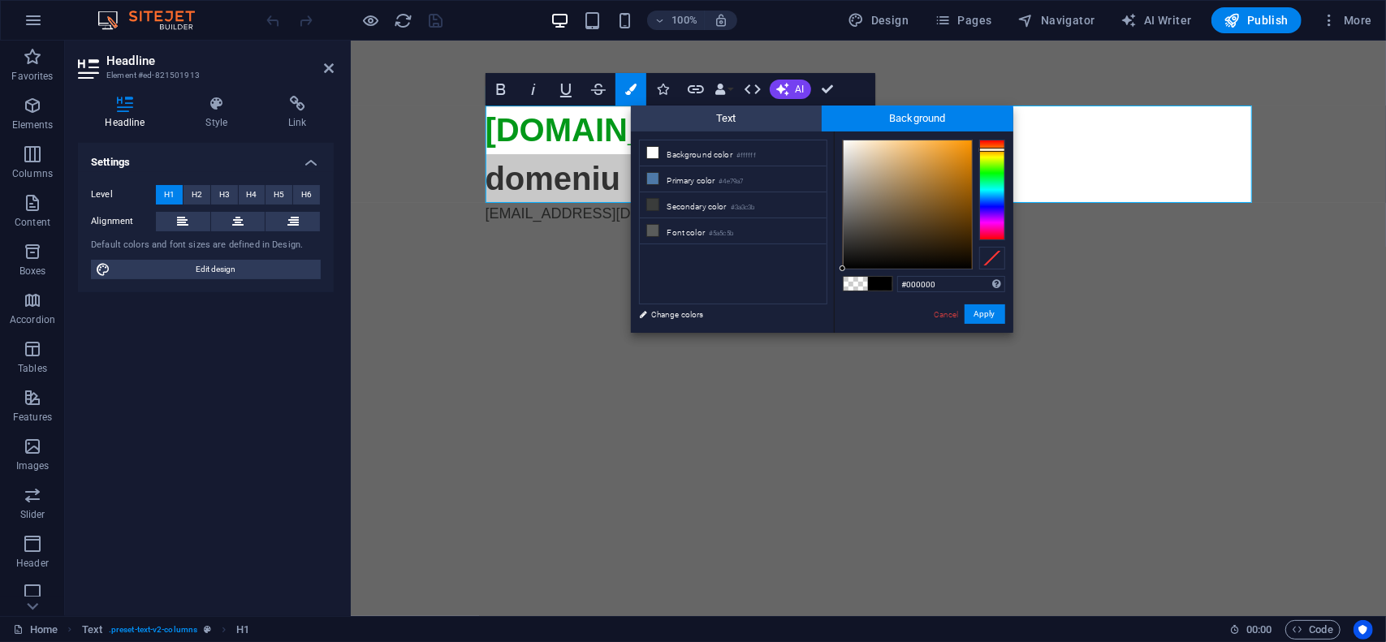
click at [996, 149] on div at bounding box center [992, 190] width 26 height 101
type input "#f99302"
click at [970, 143] on div at bounding box center [908, 204] width 128 height 128
click at [997, 318] on button "Apply" at bounding box center [985, 314] width 41 height 19
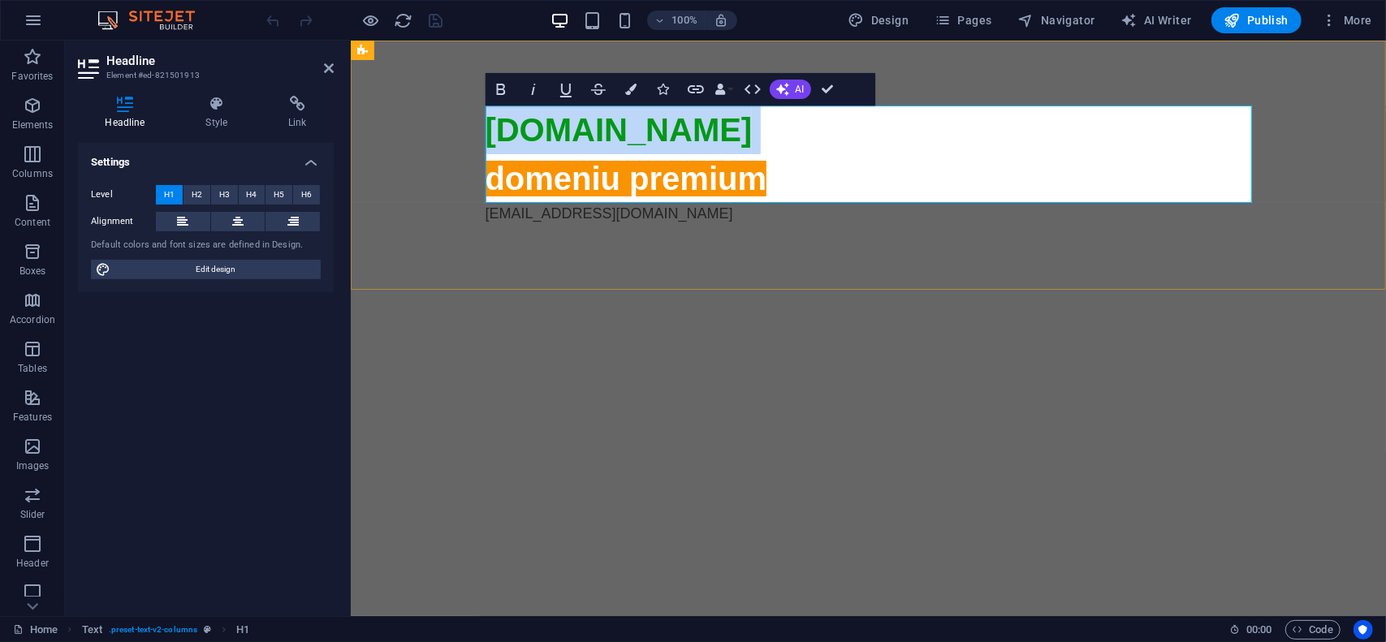
click at [824, 163] on h1 "[DOMAIN_NAME] domeniu premium" at bounding box center [868, 153] width 767 height 97
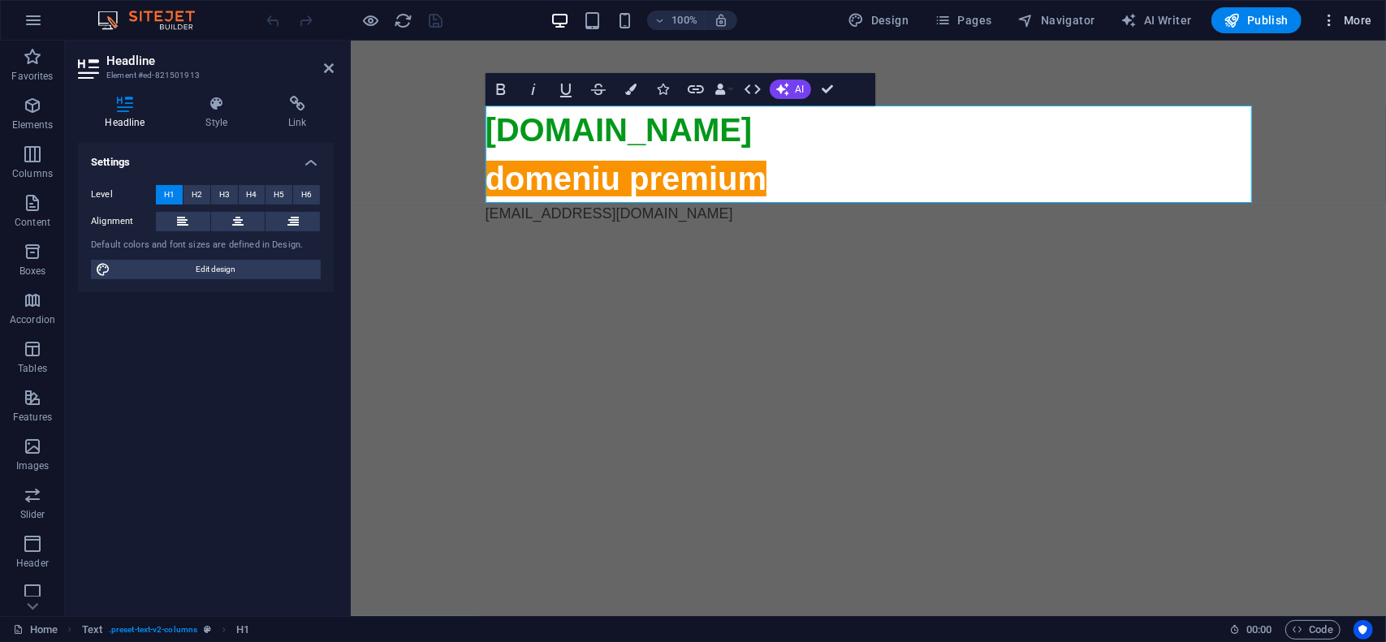
click at [1348, 19] on span "More" at bounding box center [1346, 20] width 51 height 16
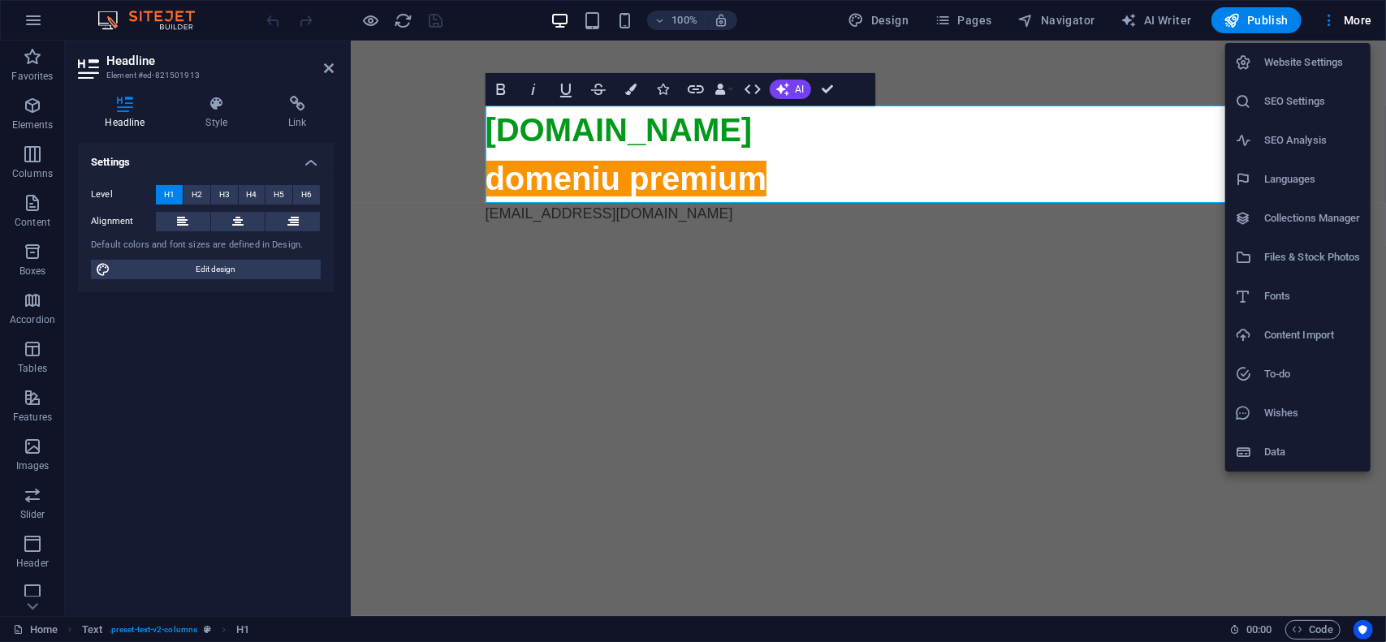
click at [1317, 54] on h6 "Website Settings" at bounding box center [1312, 62] width 97 height 19
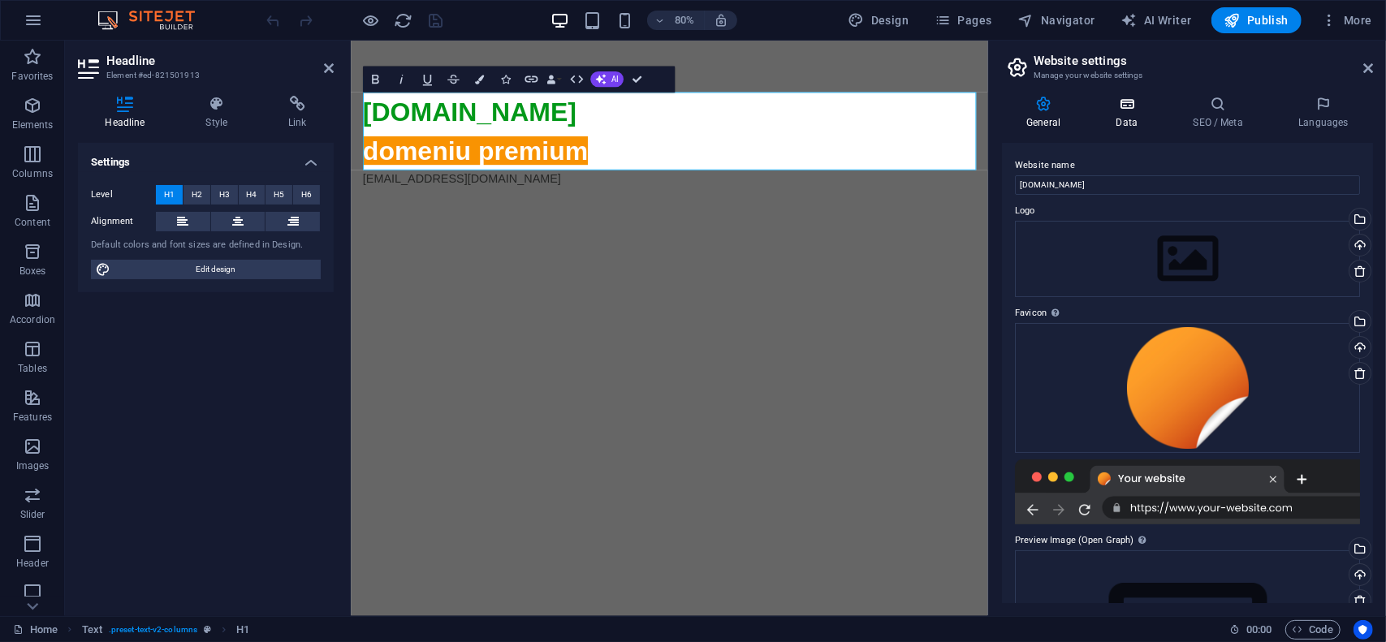
click at [1128, 115] on h4 "Data" at bounding box center [1129, 113] width 77 height 34
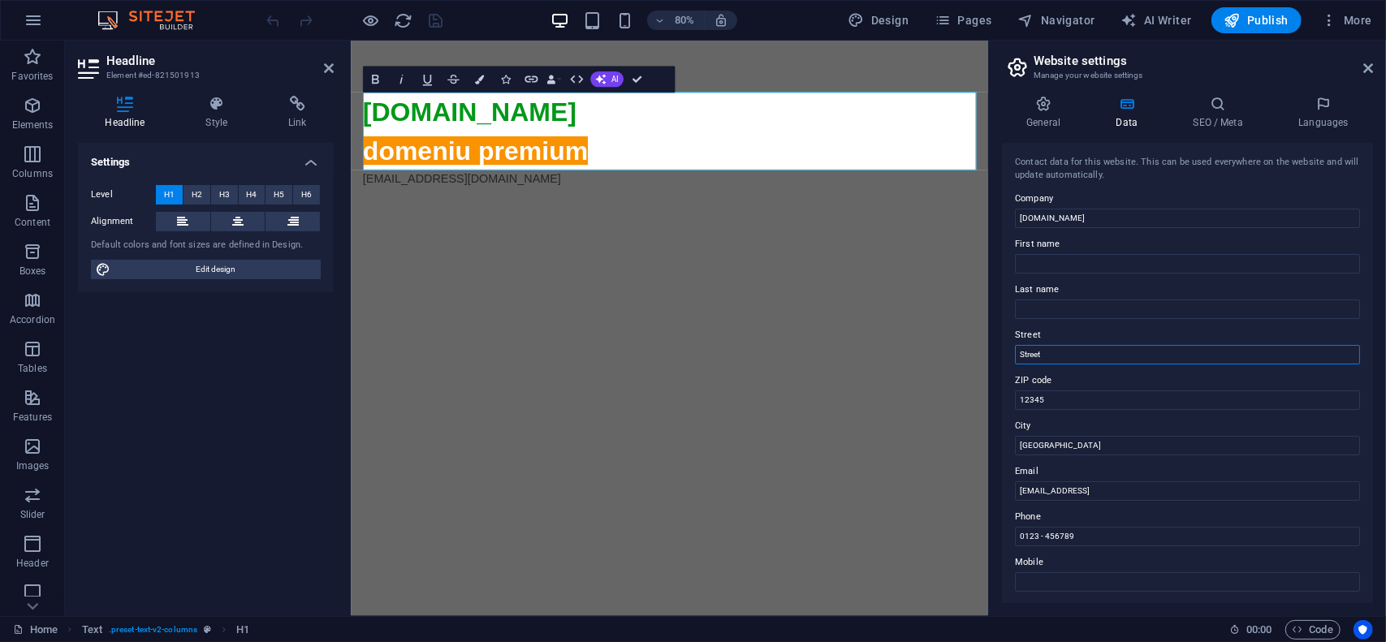
click at [1086, 363] on input "Street" at bounding box center [1187, 354] width 345 height 19
click at [1074, 391] on input "12345" at bounding box center [1187, 400] width 345 height 19
click at [1073, 391] on input "12345" at bounding box center [1187, 400] width 345 height 19
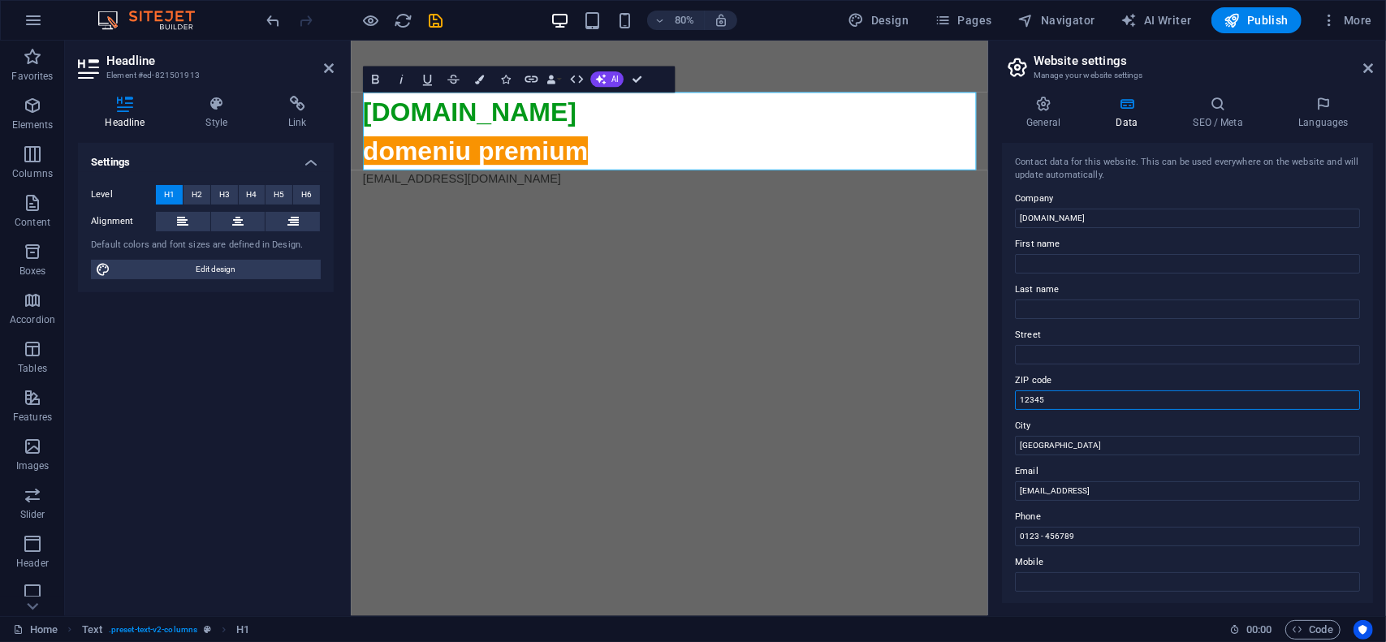
click at [1073, 391] on input "12345" at bounding box center [1187, 400] width 345 height 19
click at [1058, 439] on input "[GEOGRAPHIC_DATA]" at bounding box center [1187, 445] width 345 height 19
click at [1077, 529] on input "0123 - 456789" at bounding box center [1187, 536] width 345 height 19
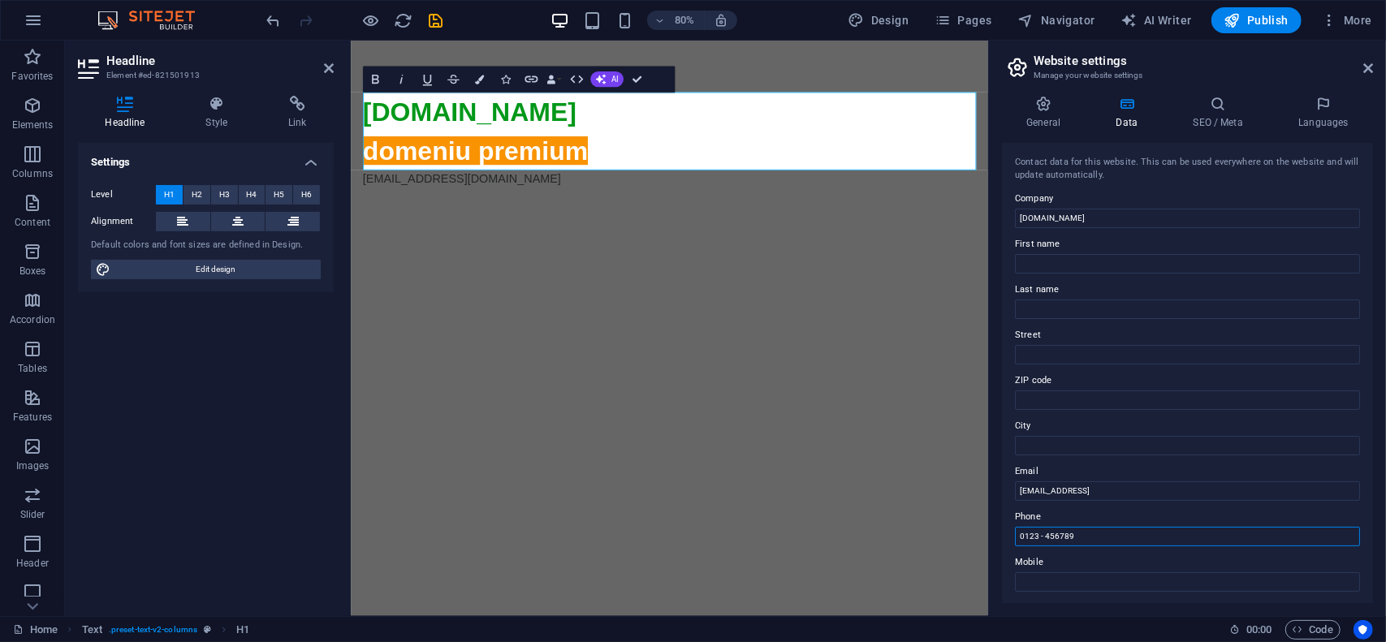
click at [1077, 529] on input "0123 - 456789" at bounding box center [1187, 536] width 345 height 19
click at [1203, 111] on icon at bounding box center [1218, 104] width 99 height 16
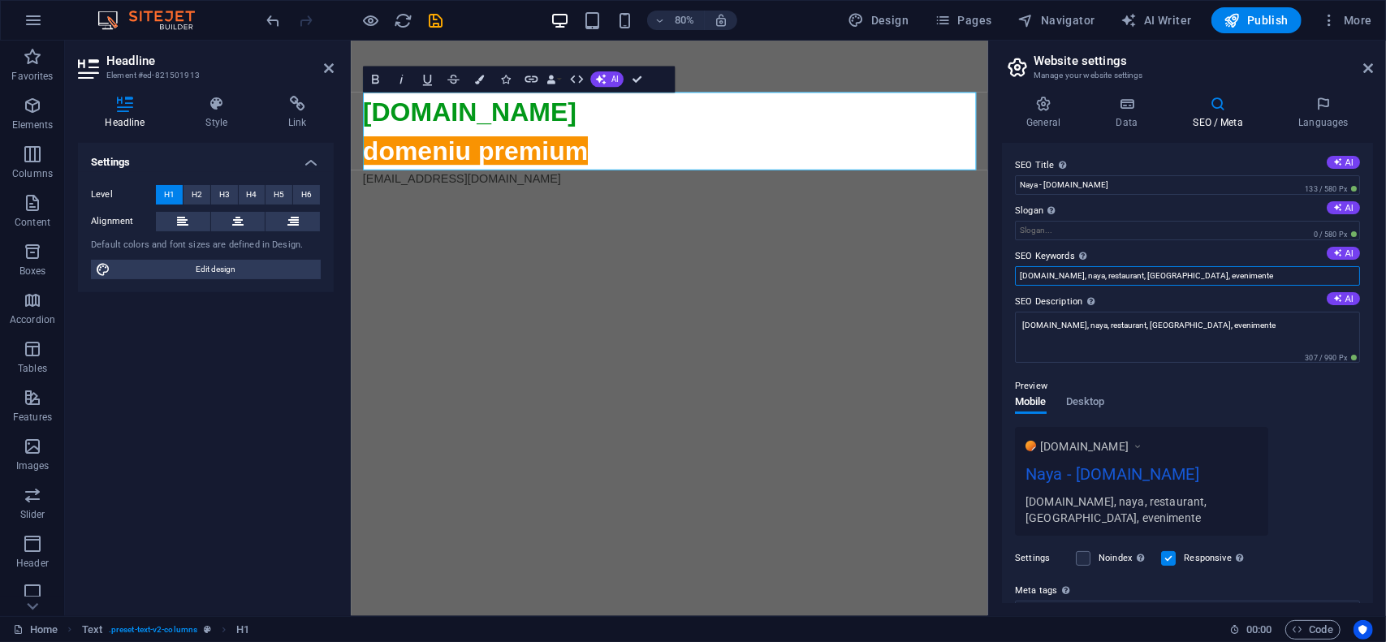
click at [1254, 279] on input "naya.ro, naya, restaurant, bucuresti, evenimente" at bounding box center [1187, 275] width 345 height 19
click at [1205, 279] on input "naya.ro, naya, restaurant, bucuresti, evenimente, events, mancare, food menu, c…" at bounding box center [1187, 275] width 345 height 19
type input "naya.ro, naya, restaurant, bucuresti, evenimente, events, mancare, food menu, c…"
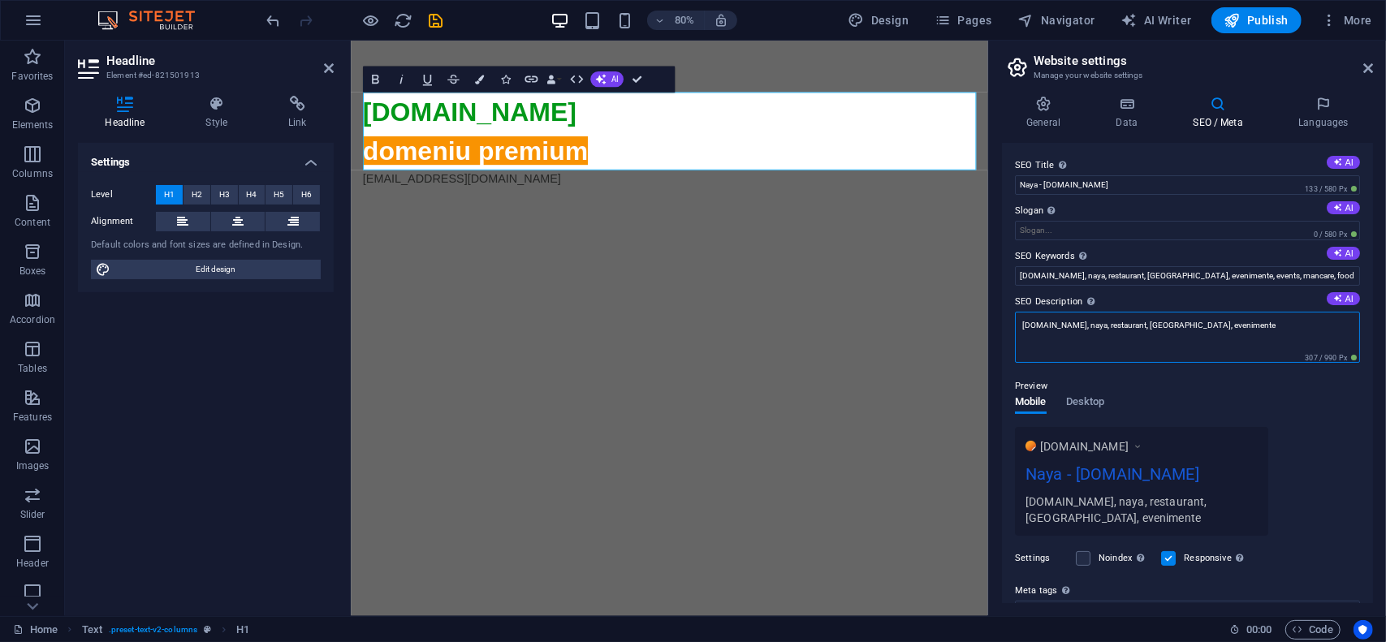
click at [1202, 326] on textarea "naya.ro, naya, restaurant, bucuresti, evenimente" at bounding box center [1187, 337] width 345 height 51
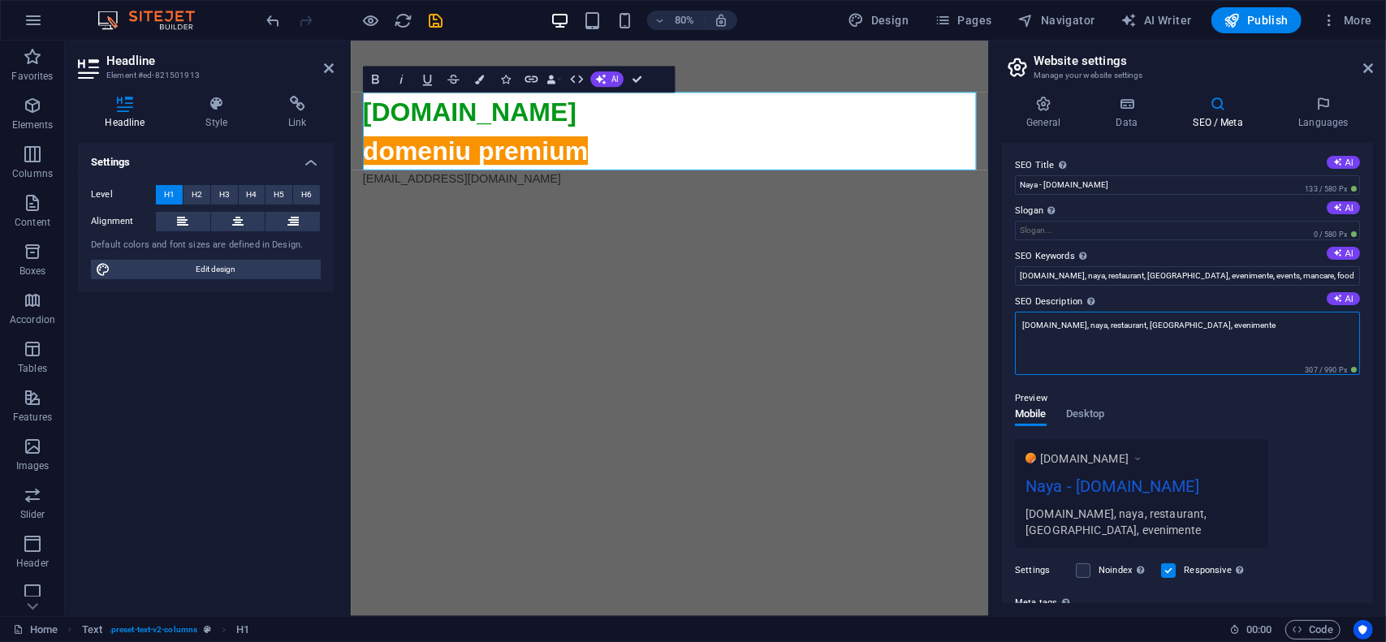
click at [1202, 326] on textarea "naya.ro, naya, restaurant, bucuresti, evenimente" at bounding box center [1187, 343] width 345 height 63
paste textarea ", events, mancare, food menu, centrul vechi,"
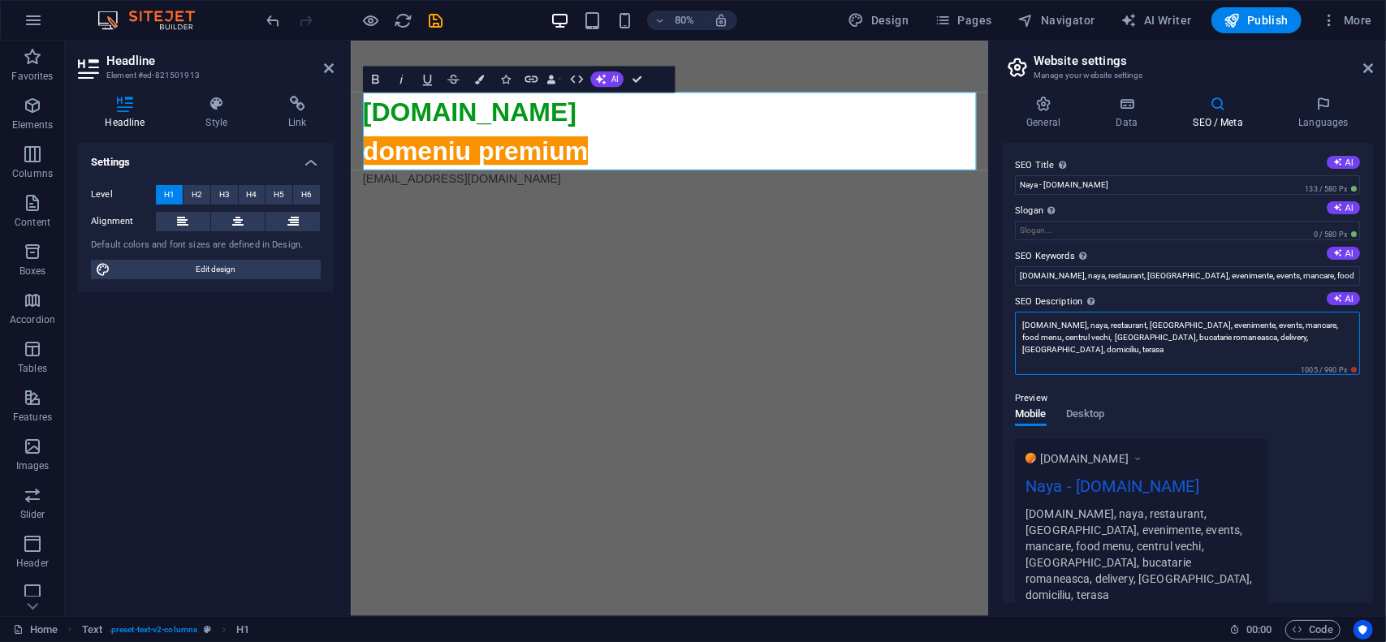
click at [1147, 339] on textarea "naya.ro, naya, restaurant, bucuresti, evenimente, events, mancare, food menu, c…" at bounding box center [1187, 343] width 345 height 63
click at [1177, 334] on textarea "naya.ro, naya, restaurant, bucuresti, evenimente, events, mancare, food menu, c…" at bounding box center [1187, 343] width 345 height 63
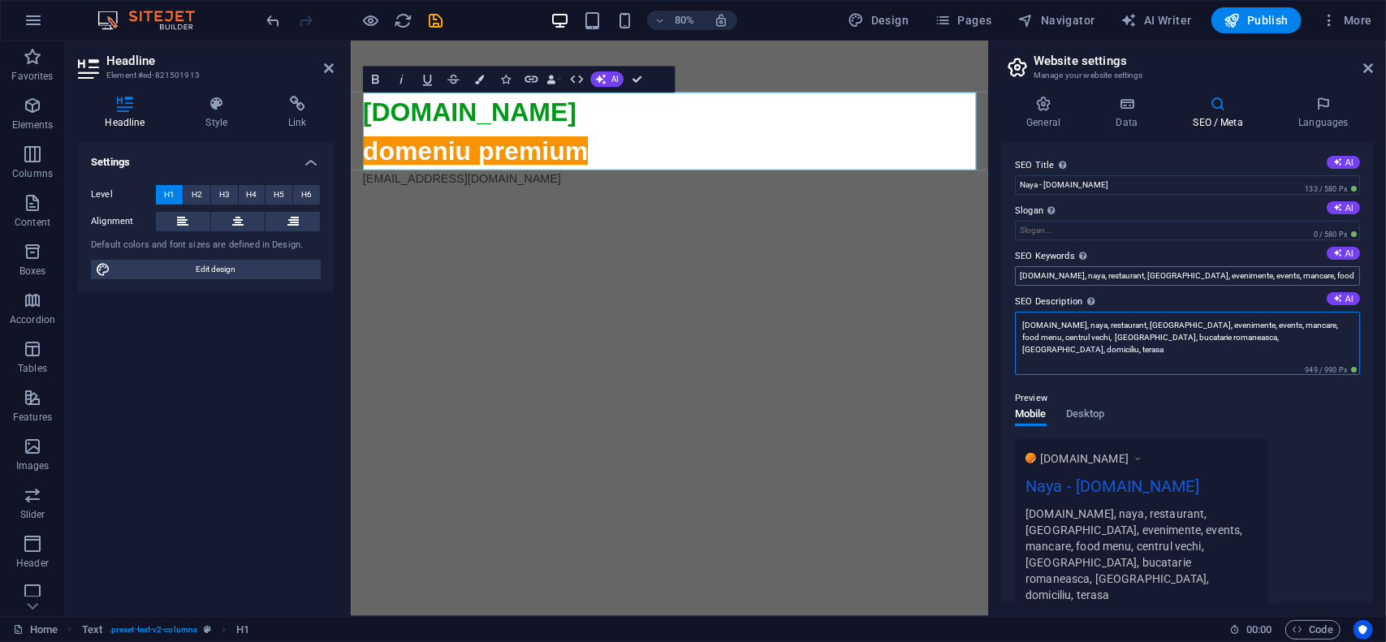
type textarea "naya.ro, naya, restaurant, bucuresti, evenimente, events, mancare, food menu, c…"
click at [1239, 273] on input "naya.ro, naya, restaurant, bucuresti, evenimente, events, mancare, food menu, c…" at bounding box center [1187, 275] width 345 height 19
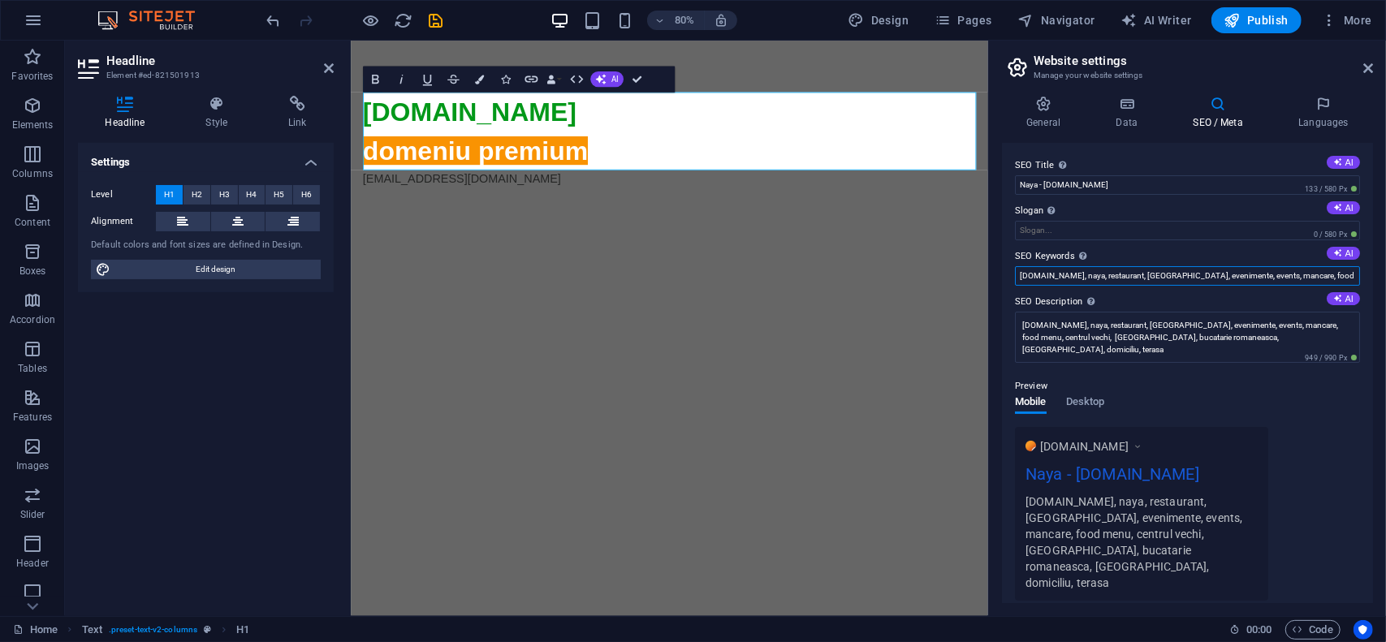
click at [1239, 273] on input "naya.ro, naya, restaurant, bucuresti, evenimente, events, mancare, food menu, c…" at bounding box center [1187, 275] width 345 height 19
paste input "bauturi, bucatarie romaneasca, livrare, domiciliu, terasa"
type input "naya.ro, naya, restaurant, bucuresti, evenimente, events, mancare, food menu, c…"
click at [1232, 300] on label "SEO Description Describe the contents of your website - this is crucial for sea…" at bounding box center [1187, 301] width 345 height 19
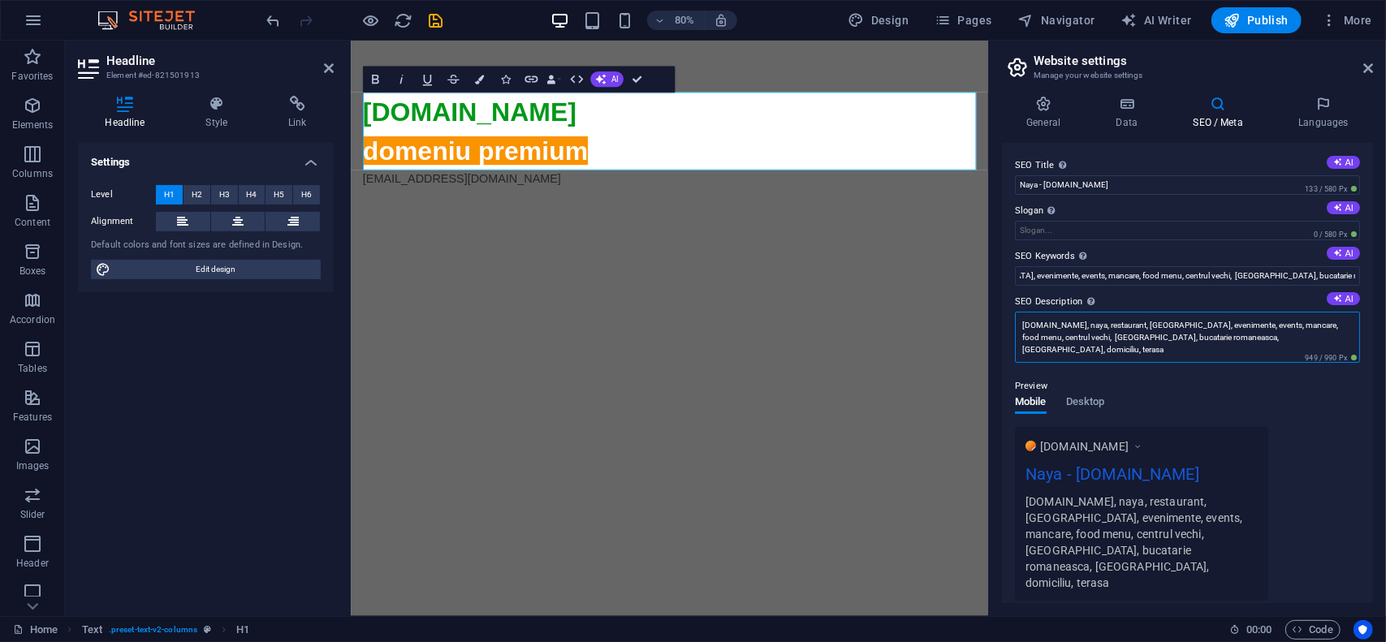
click at [1232, 312] on textarea "naya.ro, naya, restaurant, bucuresti, evenimente, events, mancare, food menu, c…" at bounding box center [1187, 337] width 345 height 51
drag, startPoint x: 1283, startPoint y: 15, endPoint x: 1275, endPoint y: 19, distance: 8.7
click at [1281, 15] on span "Publish" at bounding box center [1257, 20] width 64 height 16
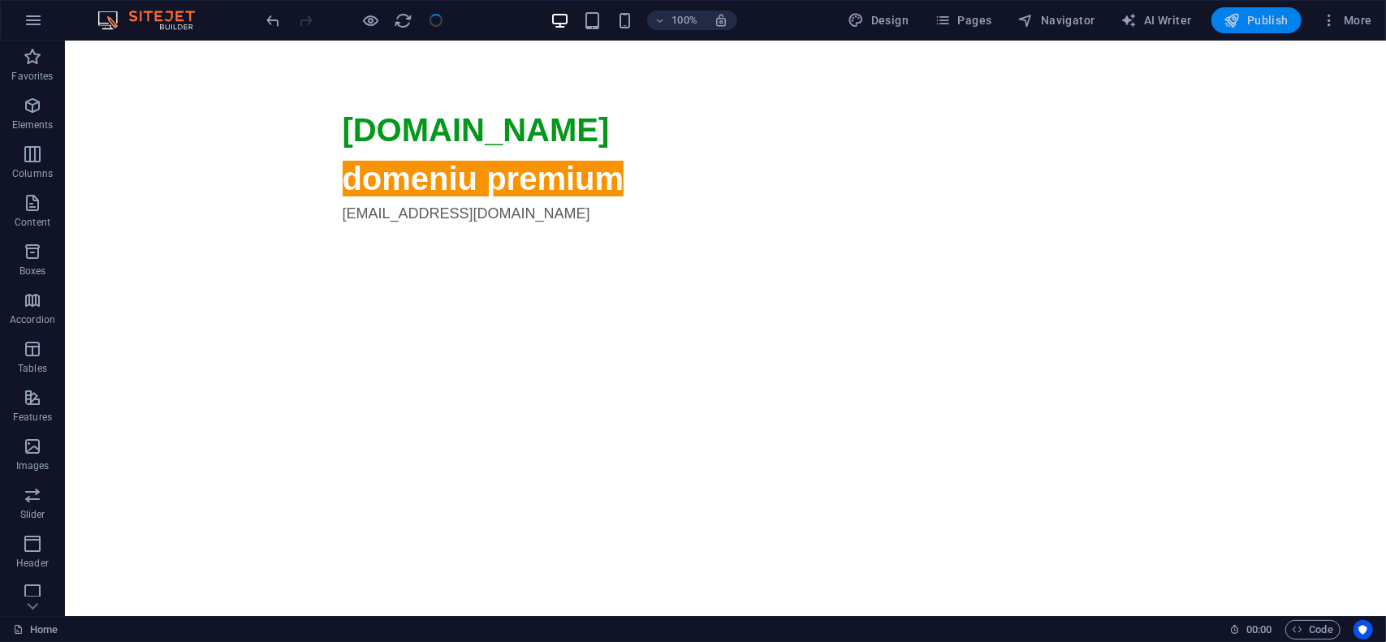
click at [1271, 19] on span "Publish" at bounding box center [1257, 20] width 64 height 16
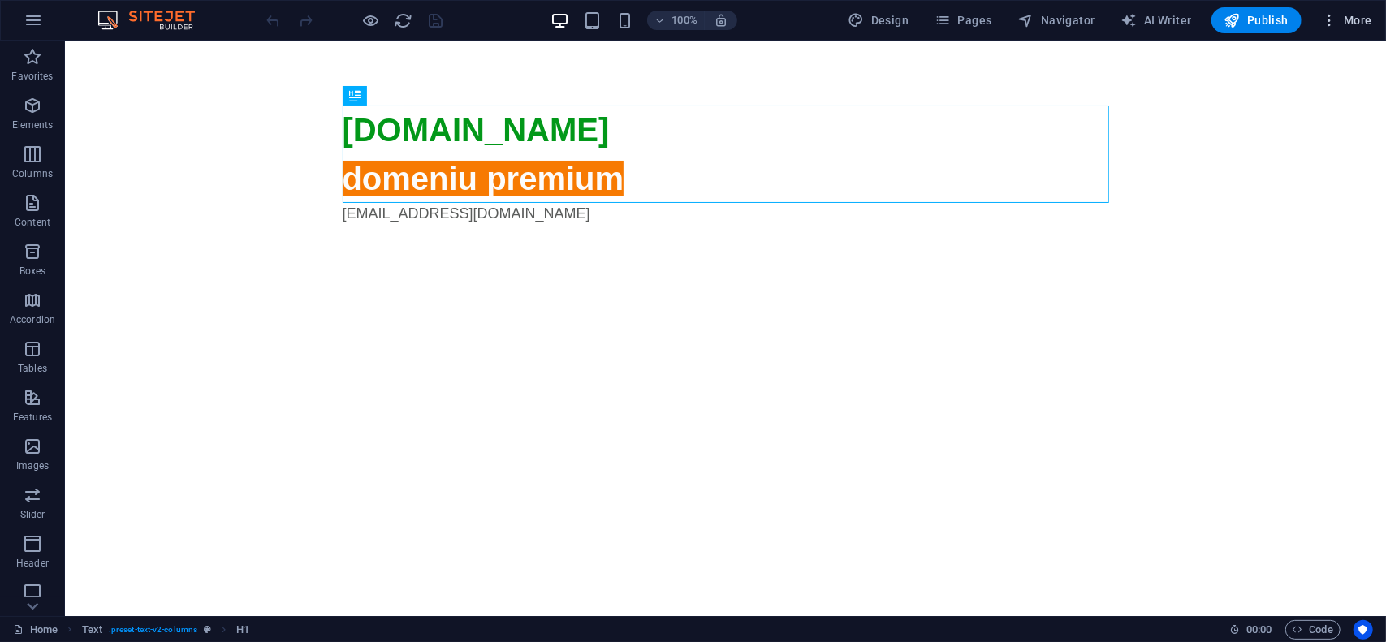
click at [1362, 13] on span "More" at bounding box center [1346, 20] width 51 height 16
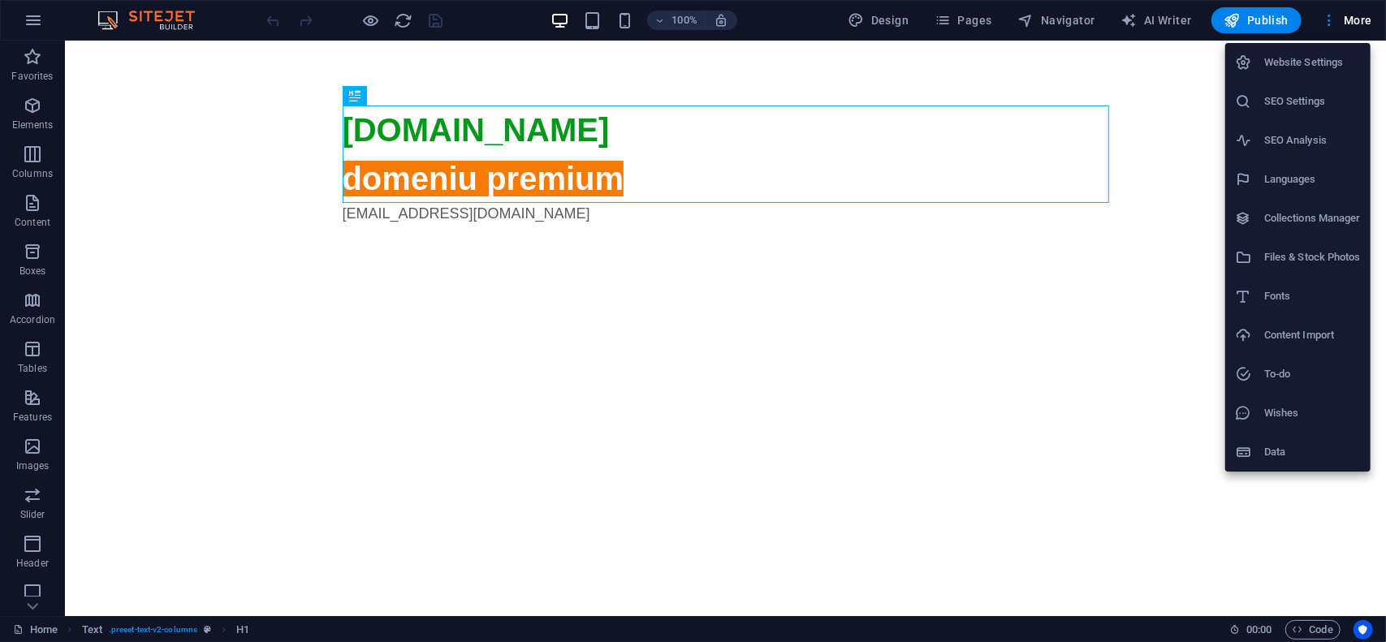
click at [1316, 61] on h6 "Website Settings" at bounding box center [1312, 62] width 97 height 19
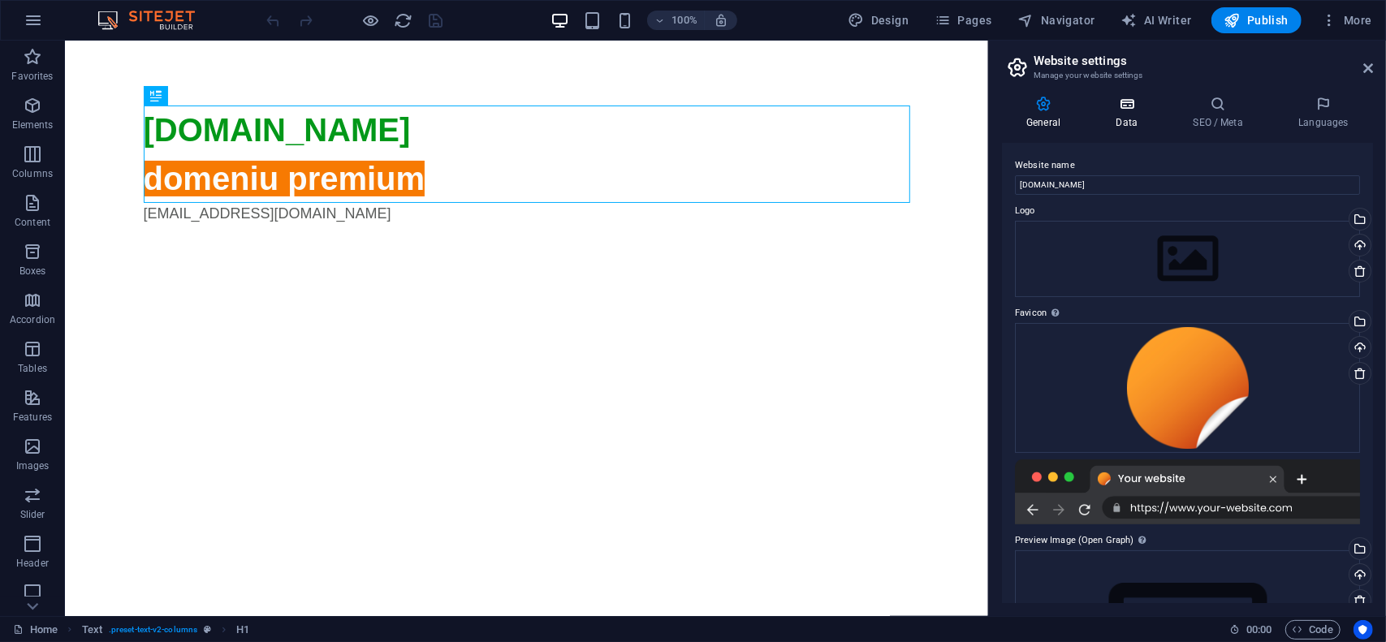
click at [1142, 114] on h4 "Data" at bounding box center [1129, 113] width 77 height 34
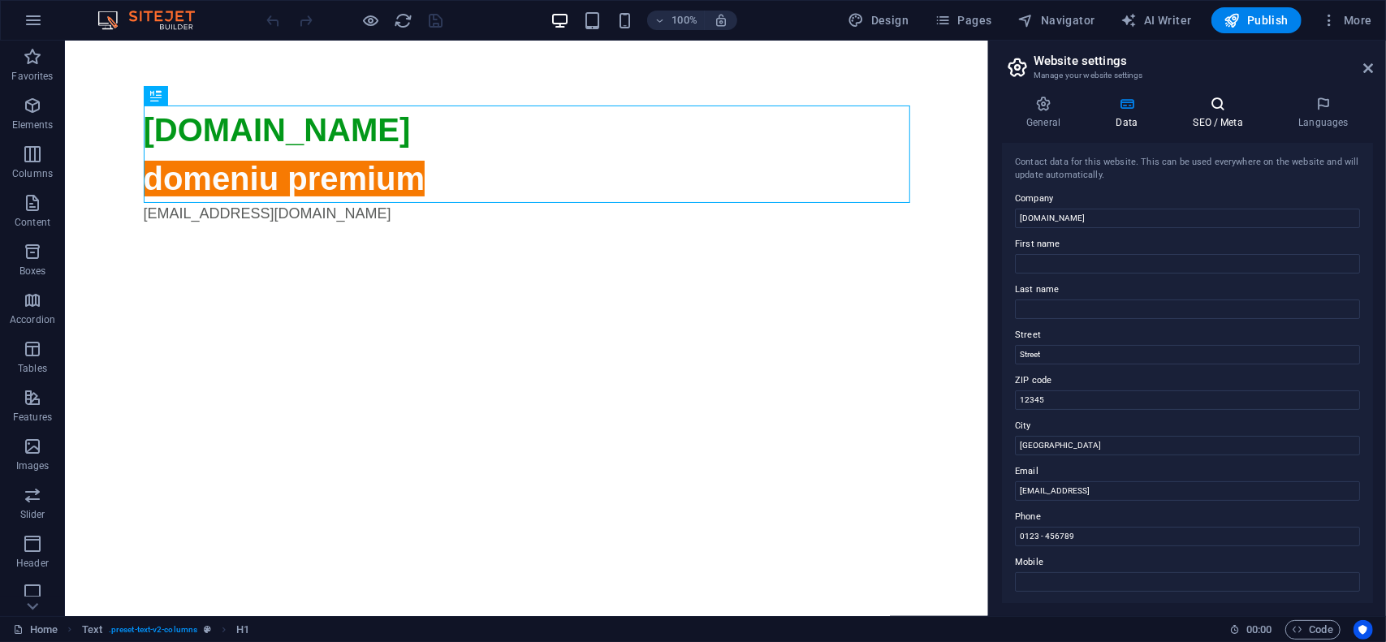
click at [1213, 111] on icon at bounding box center [1218, 104] width 99 height 16
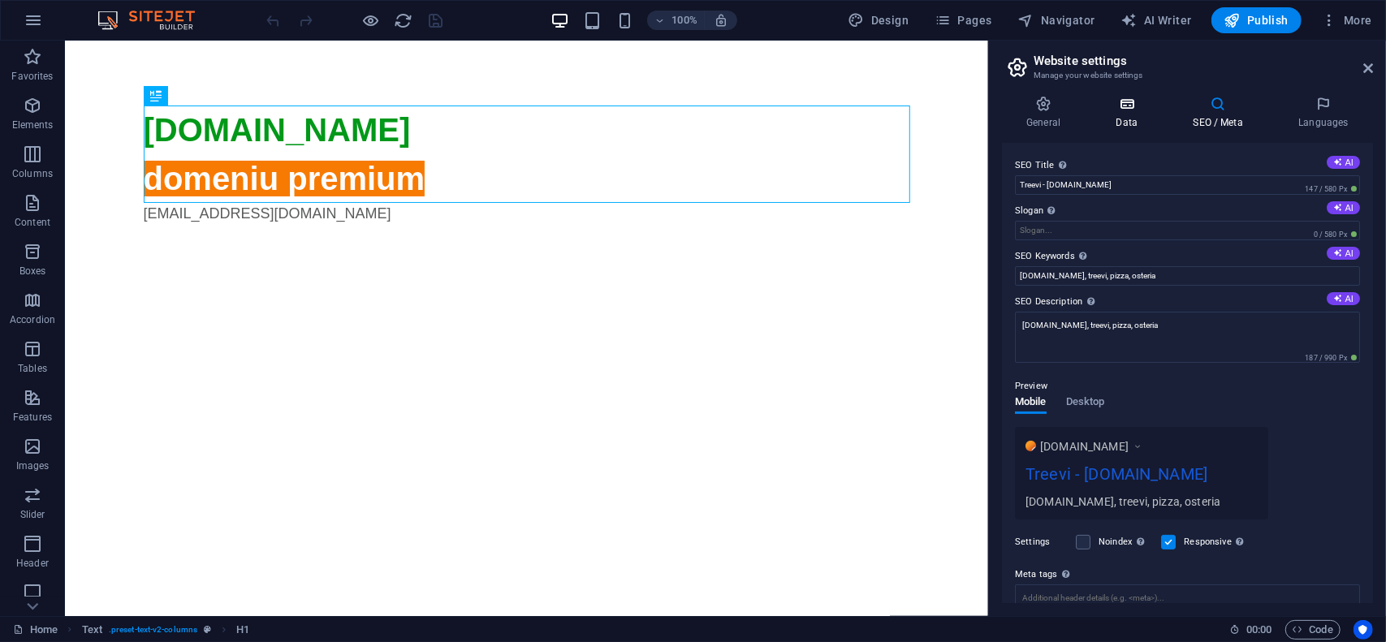
click at [1140, 106] on icon at bounding box center [1126, 104] width 71 height 16
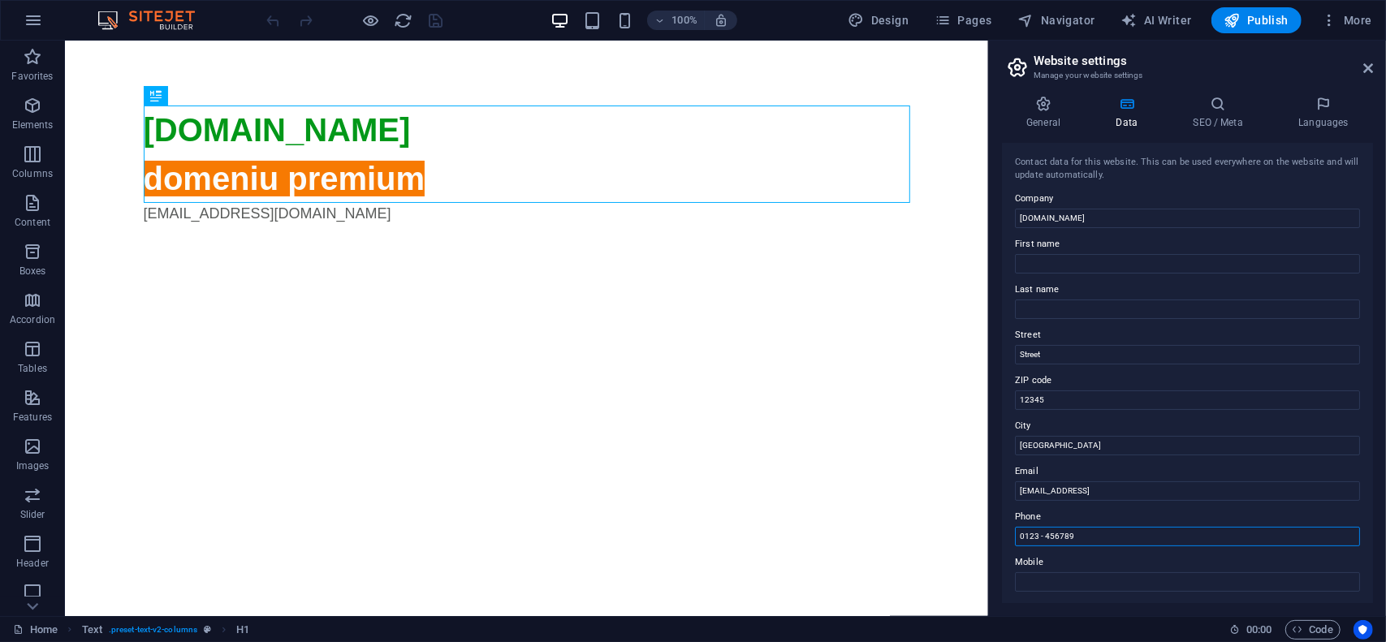
click at [1092, 534] on input "0123 - 456789" at bounding box center [1187, 536] width 345 height 19
click at [1091, 534] on input "0123 - 456789" at bounding box center [1187, 536] width 345 height 19
click at [1074, 447] on input "[GEOGRAPHIC_DATA]" at bounding box center [1187, 445] width 345 height 19
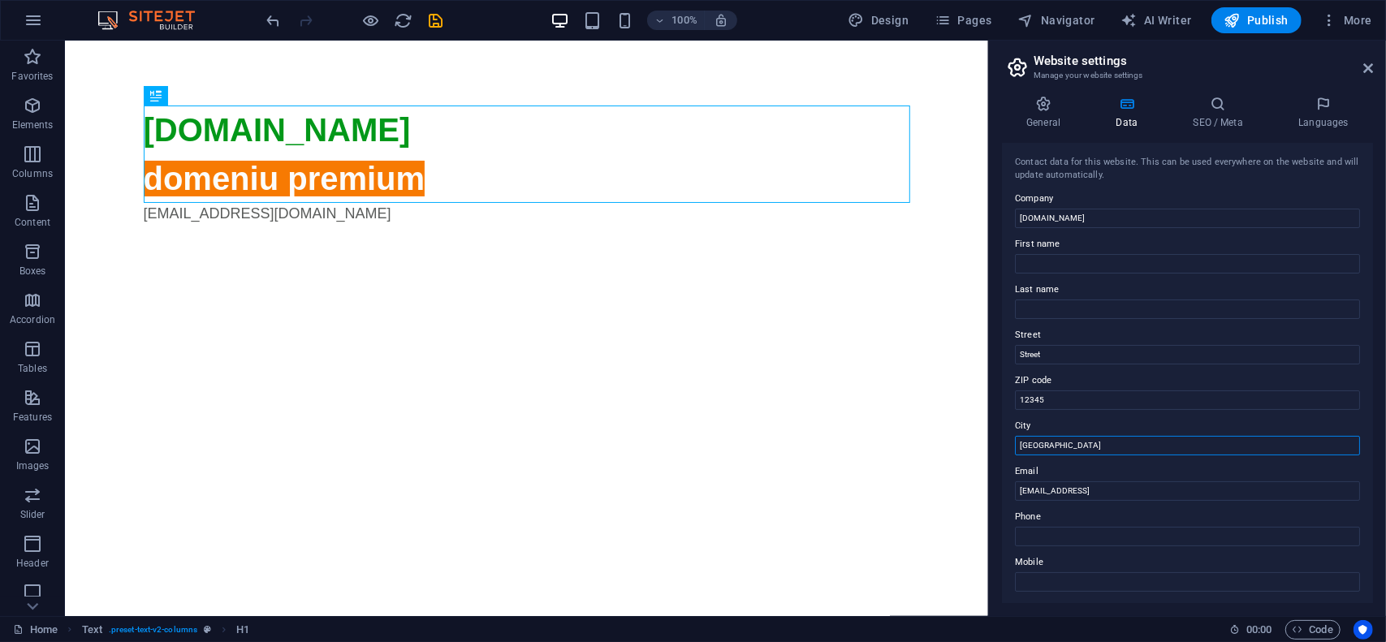
click at [1074, 447] on input "[GEOGRAPHIC_DATA]" at bounding box center [1187, 445] width 345 height 19
click at [1072, 408] on input "12345" at bounding box center [1187, 400] width 345 height 19
click at [1063, 353] on input "Street" at bounding box center [1187, 354] width 345 height 19
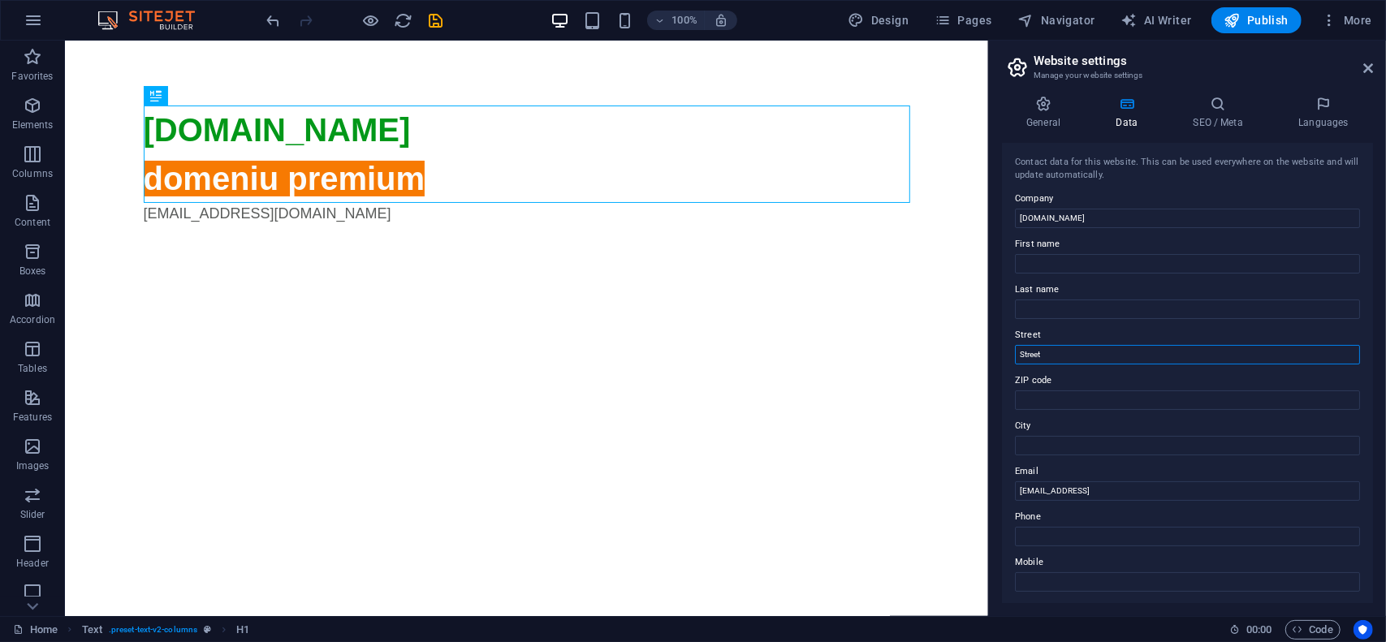
click at [1063, 353] on input "Street" at bounding box center [1187, 354] width 345 height 19
click at [1206, 114] on h4 "SEO / Meta" at bounding box center [1222, 113] width 106 height 34
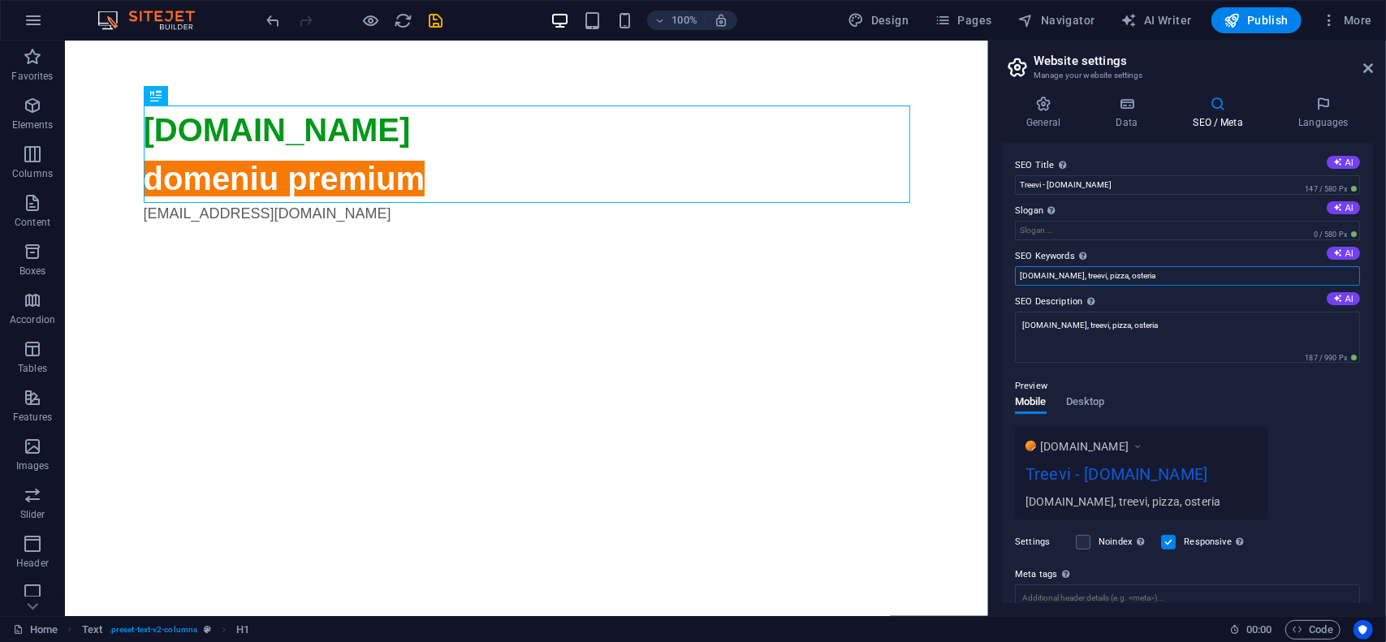
click at [1148, 276] on input "[DOMAIN_NAME], treevi, pizza, osteria" at bounding box center [1187, 275] width 345 height 19
click at [1197, 272] on input "[DOMAIN_NAME], treevi, pizza, osteria, roman style," at bounding box center [1187, 275] width 345 height 19
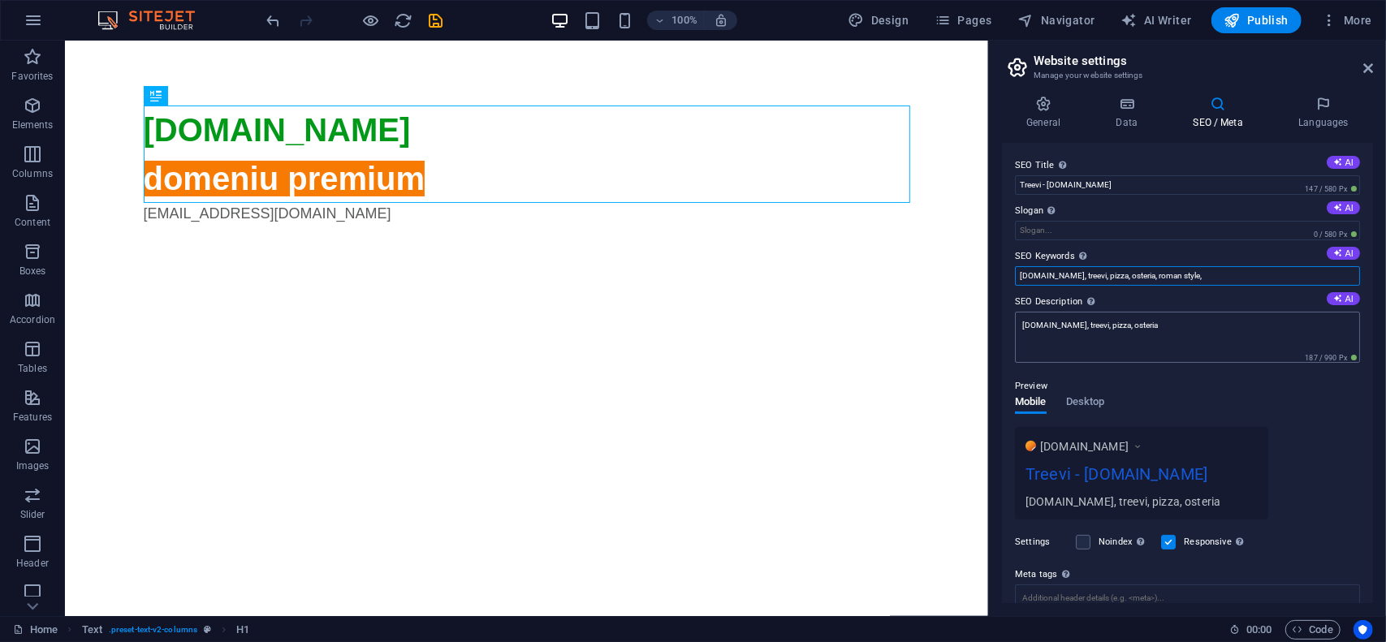
type input "[DOMAIN_NAME], treevi, pizza, osteria, roman style,"
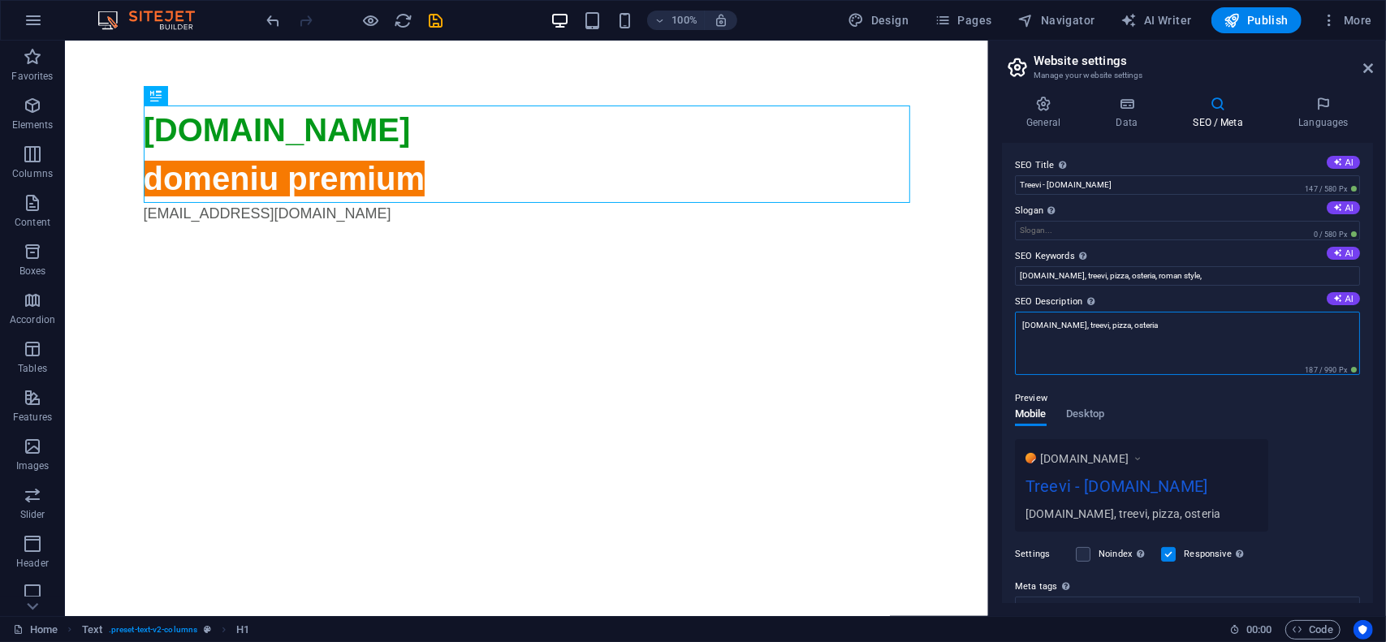
click at [1181, 316] on textarea "[DOMAIN_NAME], treevi, pizza, osteria" at bounding box center [1187, 343] width 345 height 63
paste textarea ", roman style,"
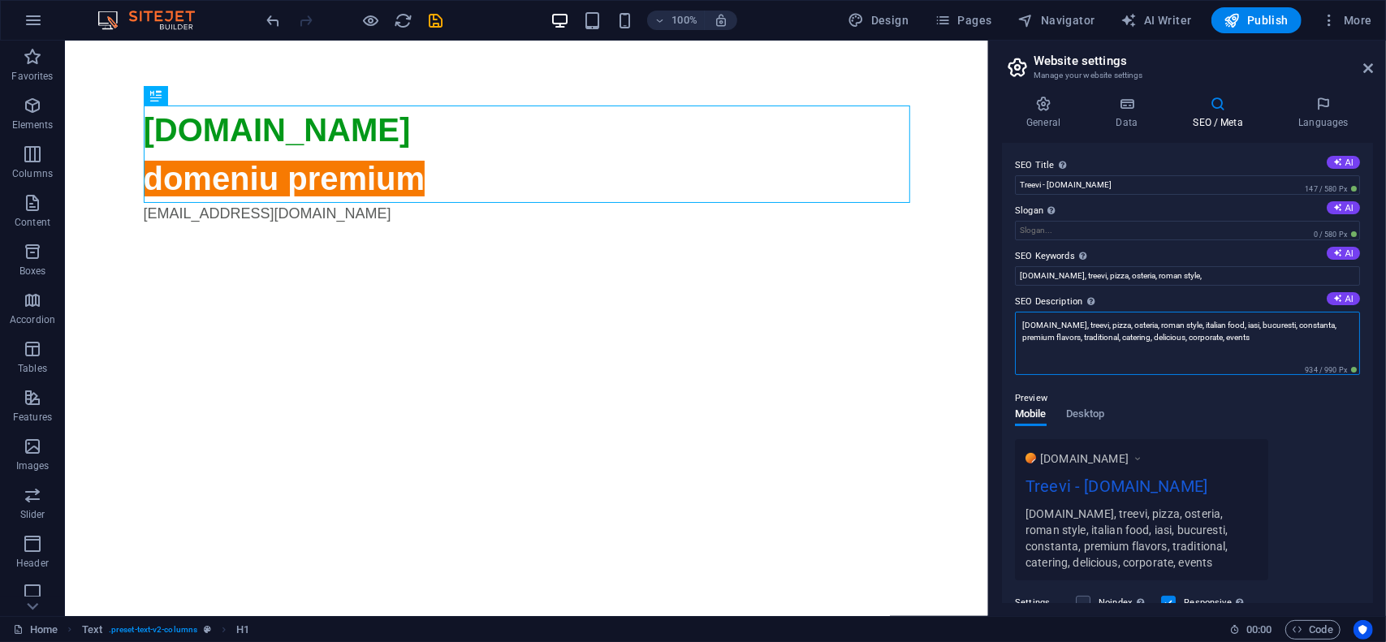
click at [1173, 335] on textarea "[DOMAIN_NAME], treevi, pizza, osteria, roman style, italian food, iasi, bucures…" at bounding box center [1187, 343] width 345 height 63
type textarea "[DOMAIN_NAME], treevi, pizza, osteria, roman style, italian food, iasi, bucures…"
click at [1203, 280] on input "[DOMAIN_NAME], treevi, pizza, osteria, roman style," at bounding box center [1187, 275] width 345 height 19
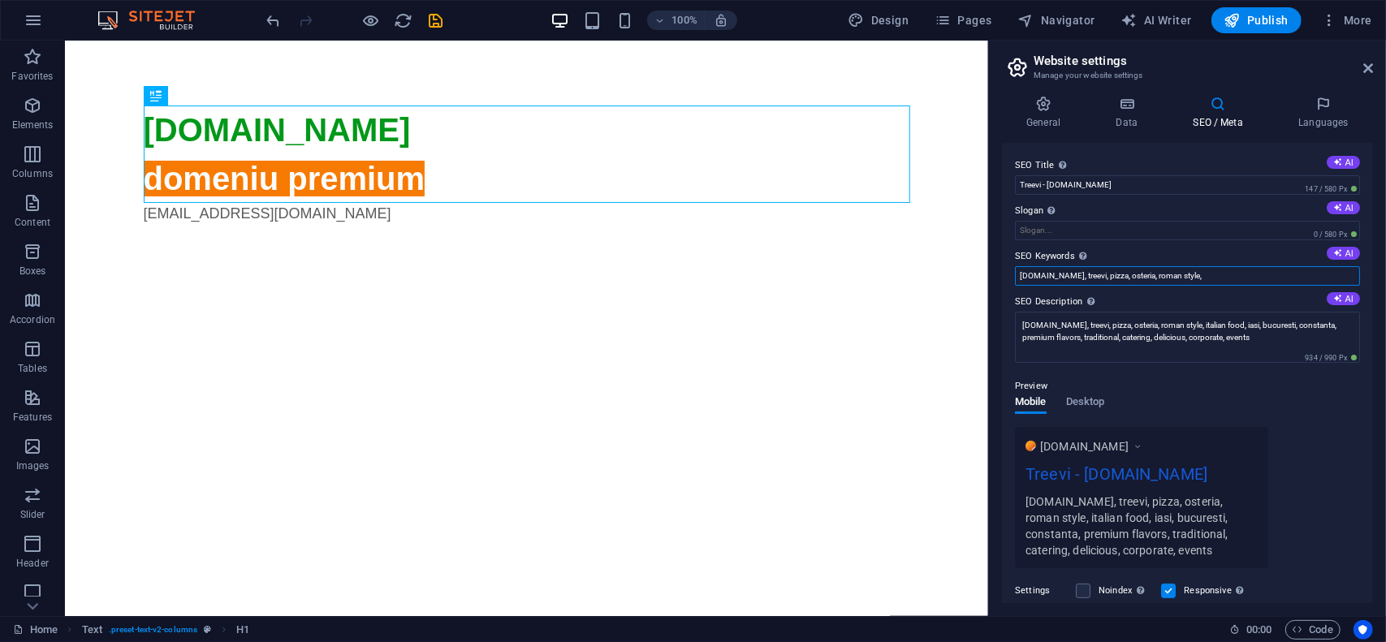
click at [1203, 280] on input "[DOMAIN_NAME], treevi, pizza, osteria, roman style," at bounding box center [1187, 275] width 345 height 19
paste input "italian food, iasi, bucuresti, constanta, premium flavors, traditional, caterin…"
type input "[DOMAIN_NAME], treevi, pizza, osteria, roman style, italian food, iasi, bucures…"
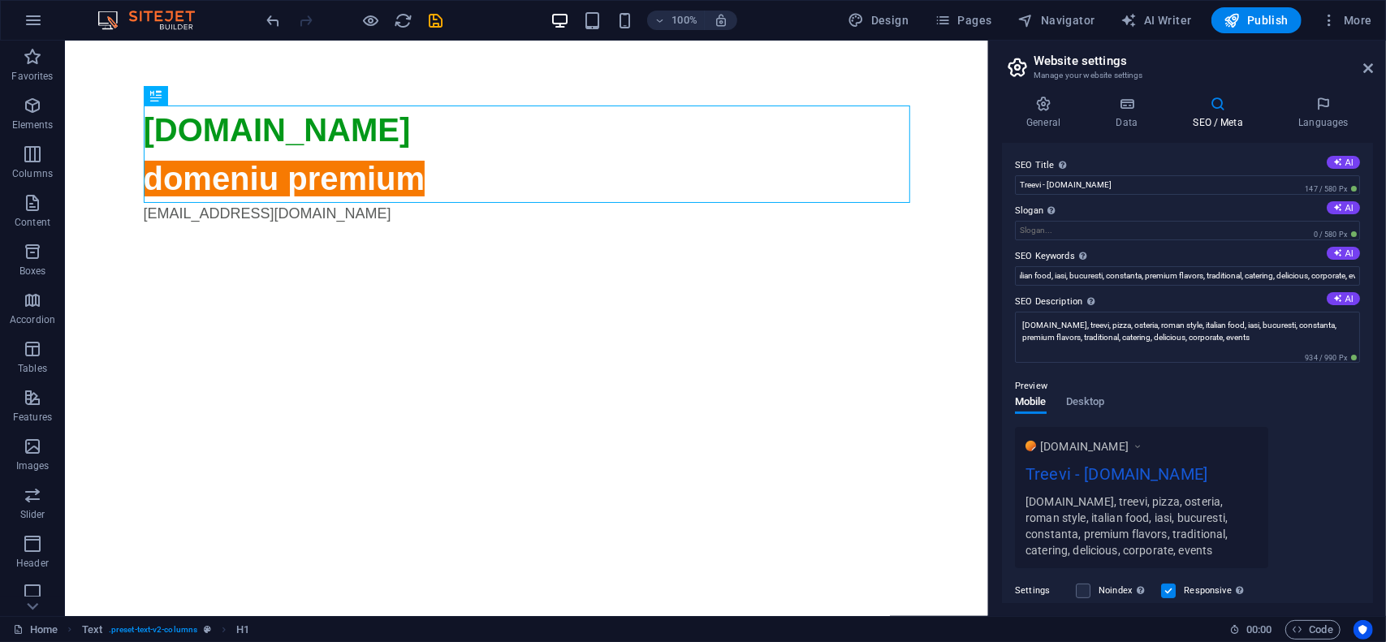
click at [1199, 366] on div "Preview Mobile Desktop [DOMAIN_NAME] Treevi - [DOMAIN_NAME] [DOMAIN_NAME], tree…" at bounding box center [1187, 466] width 345 height 205
drag, startPoint x: 1038, startPoint y: 99, endPoint x: 1046, endPoint y: 100, distance: 8.2
click at [1039, 99] on icon at bounding box center [1043, 104] width 83 height 16
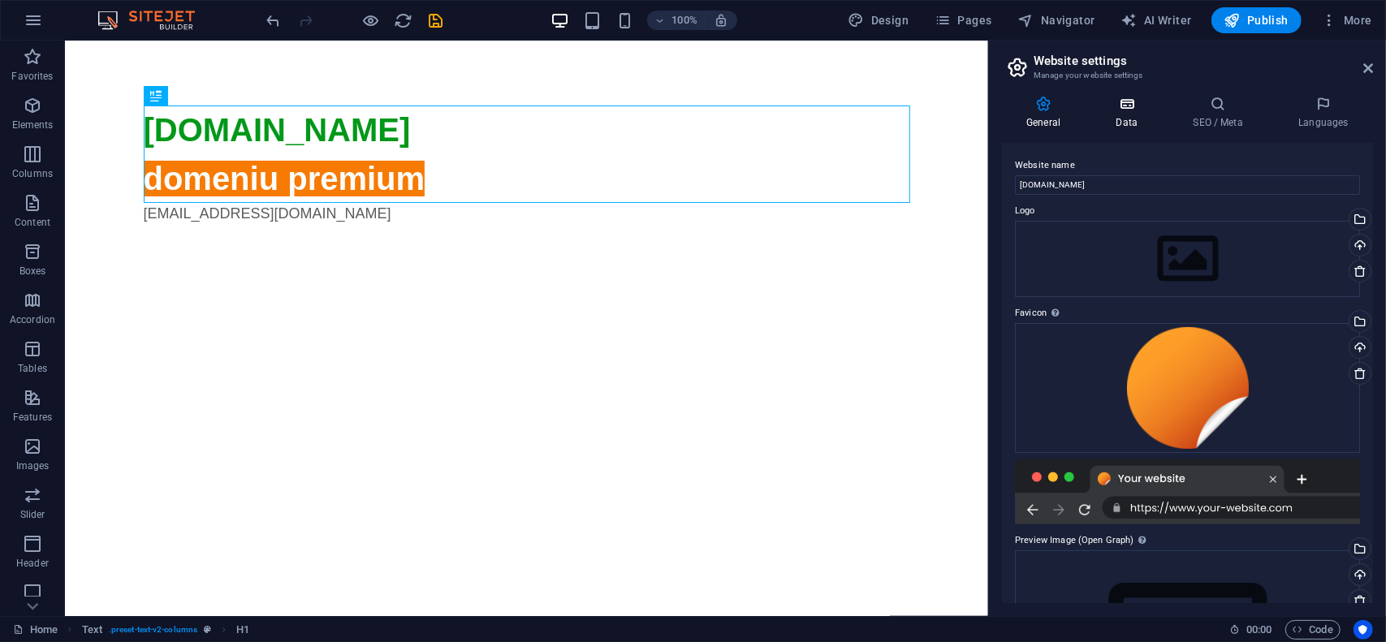
click at [1143, 107] on icon at bounding box center [1126, 104] width 71 height 16
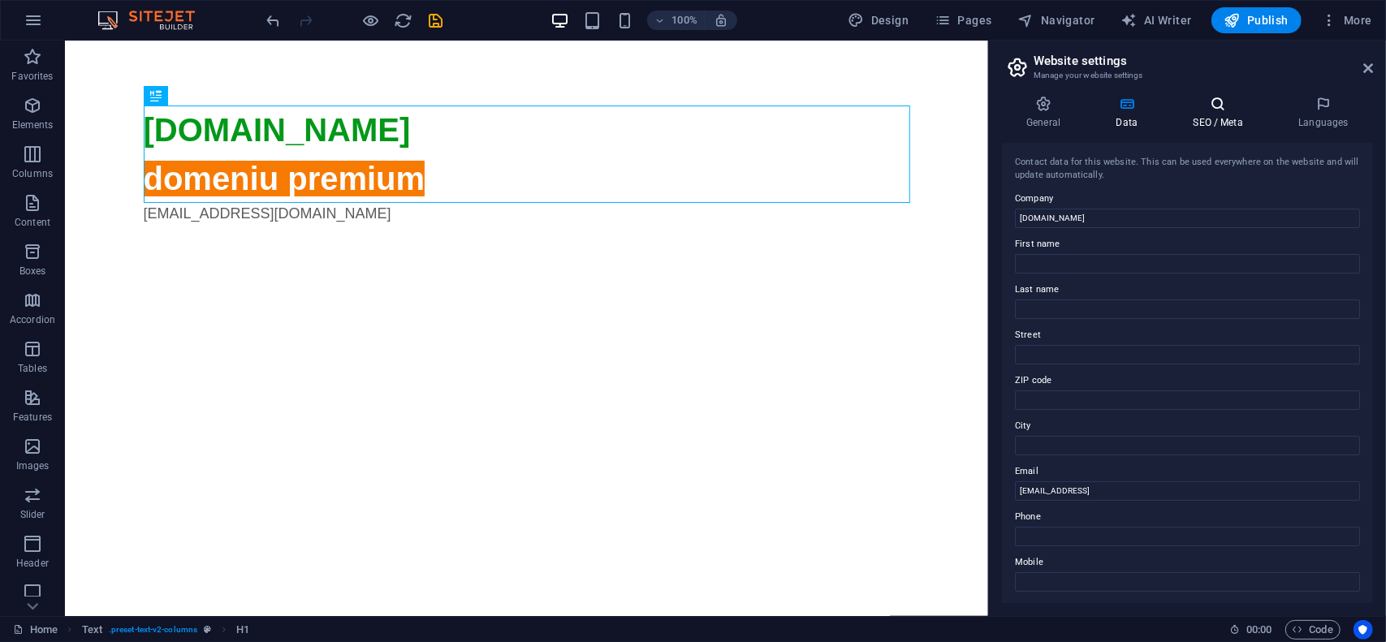
click at [1214, 113] on h4 "SEO / Meta" at bounding box center [1222, 113] width 106 height 34
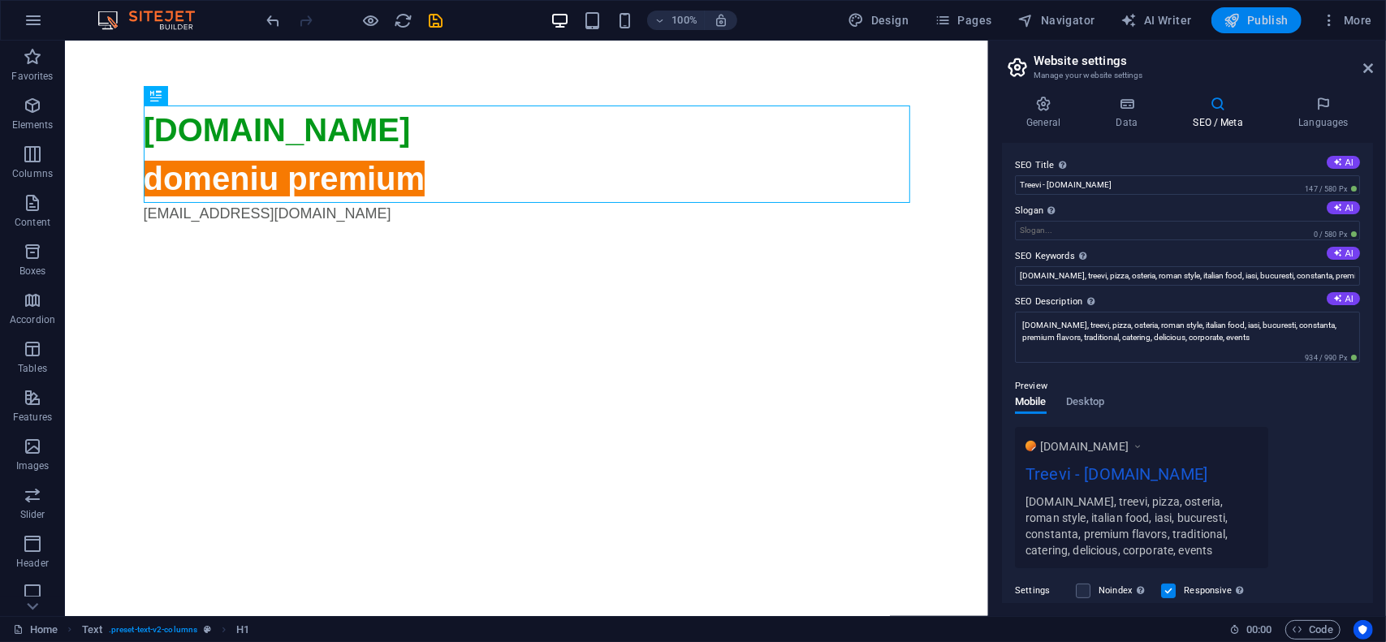
click at [1257, 28] on span "Publish" at bounding box center [1257, 20] width 64 height 16
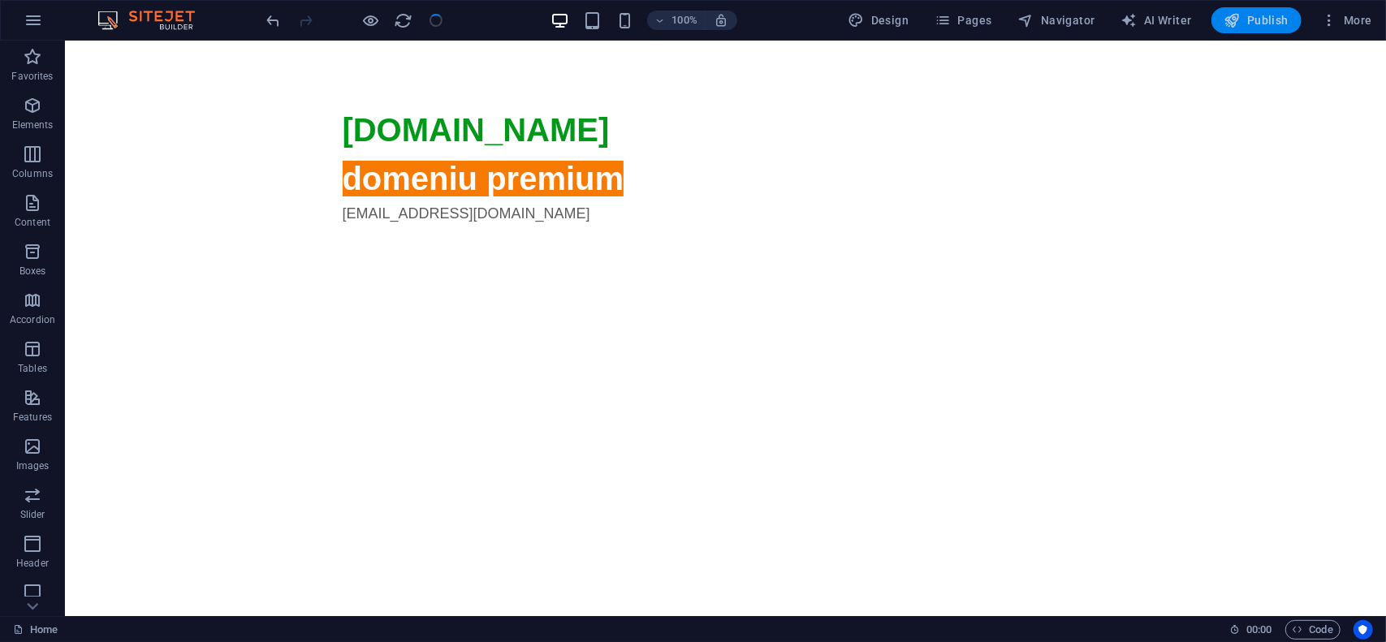
click at [1267, 19] on span "Publish" at bounding box center [1257, 20] width 64 height 16
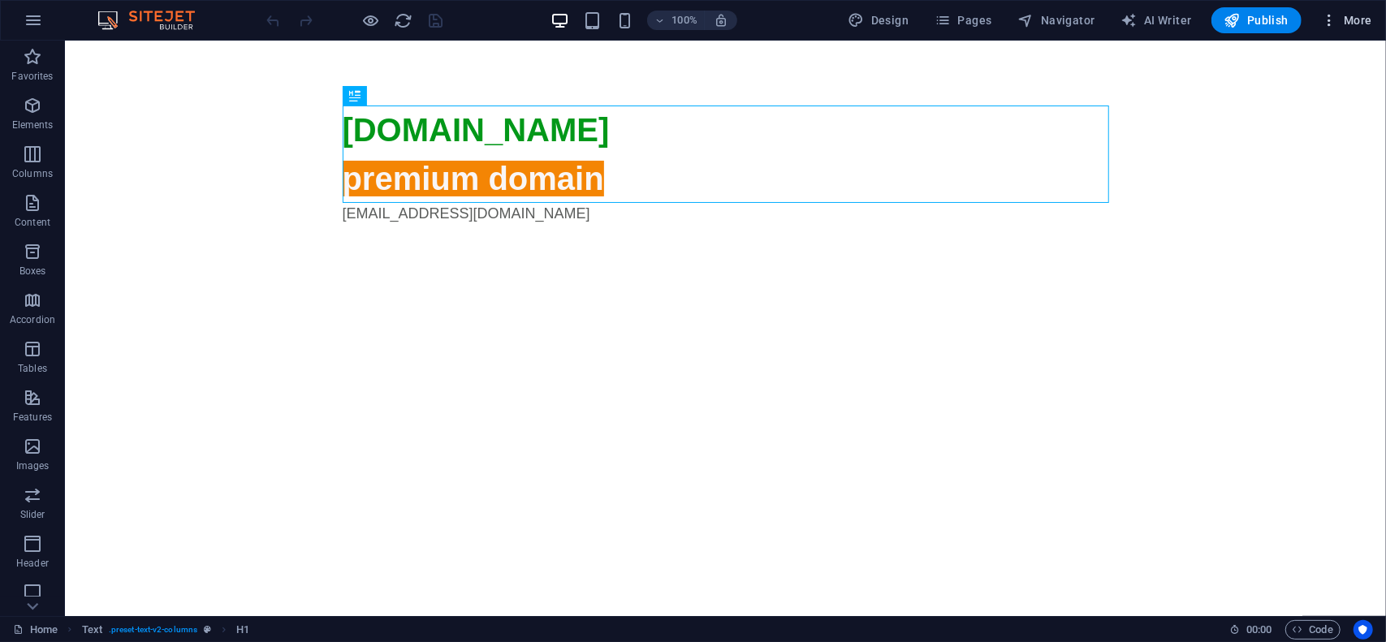
click at [1363, 17] on span "More" at bounding box center [1346, 20] width 51 height 16
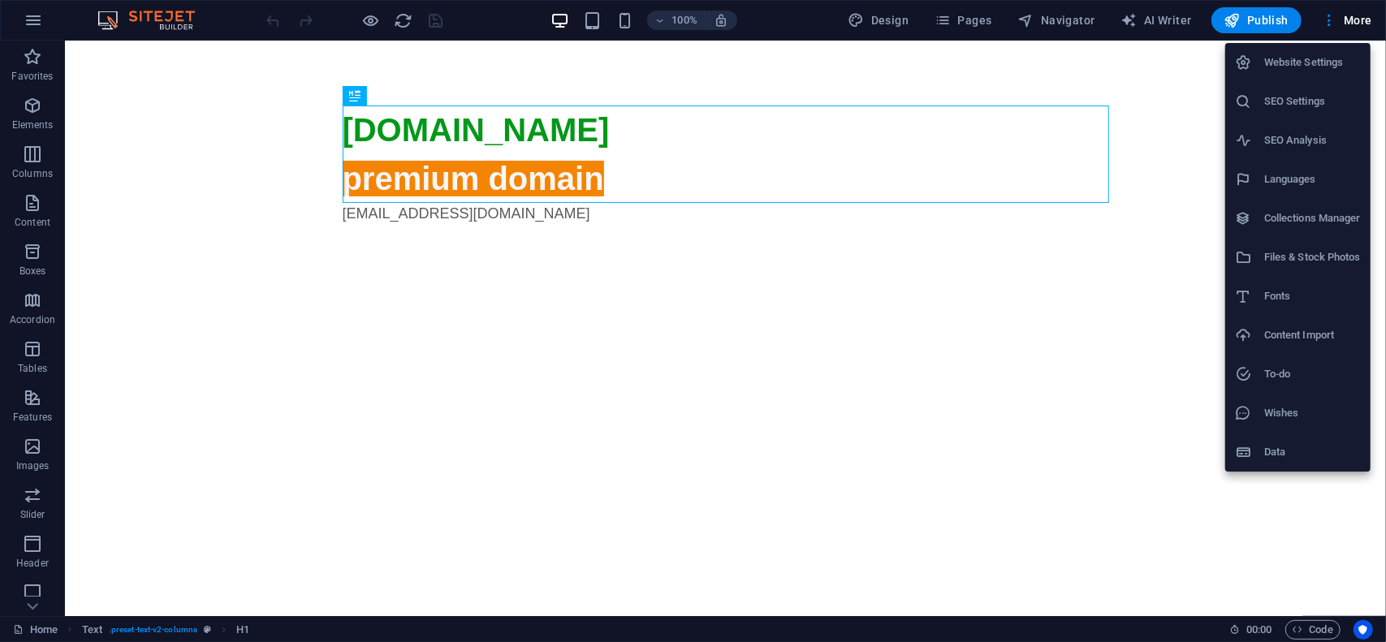
click at [1311, 57] on h6 "Website Settings" at bounding box center [1312, 62] width 97 height 19
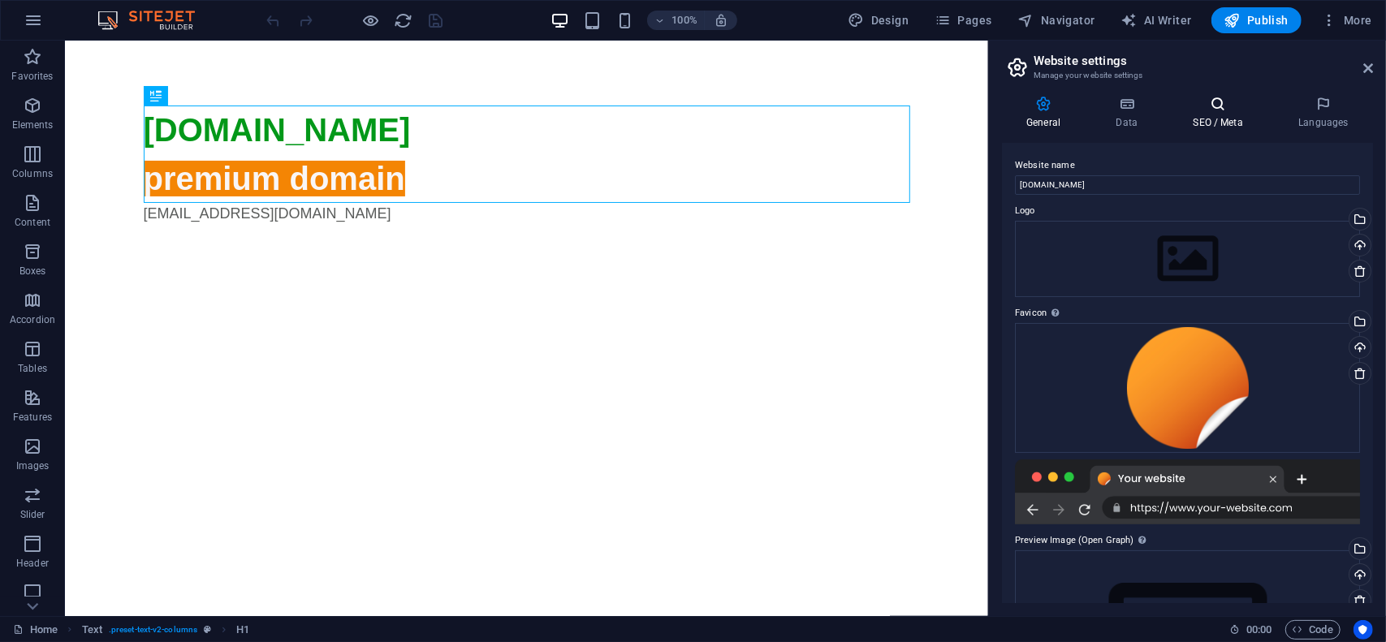
click at [1212, 111] on icon at bounding box center [1218, 104] width 99 height 16
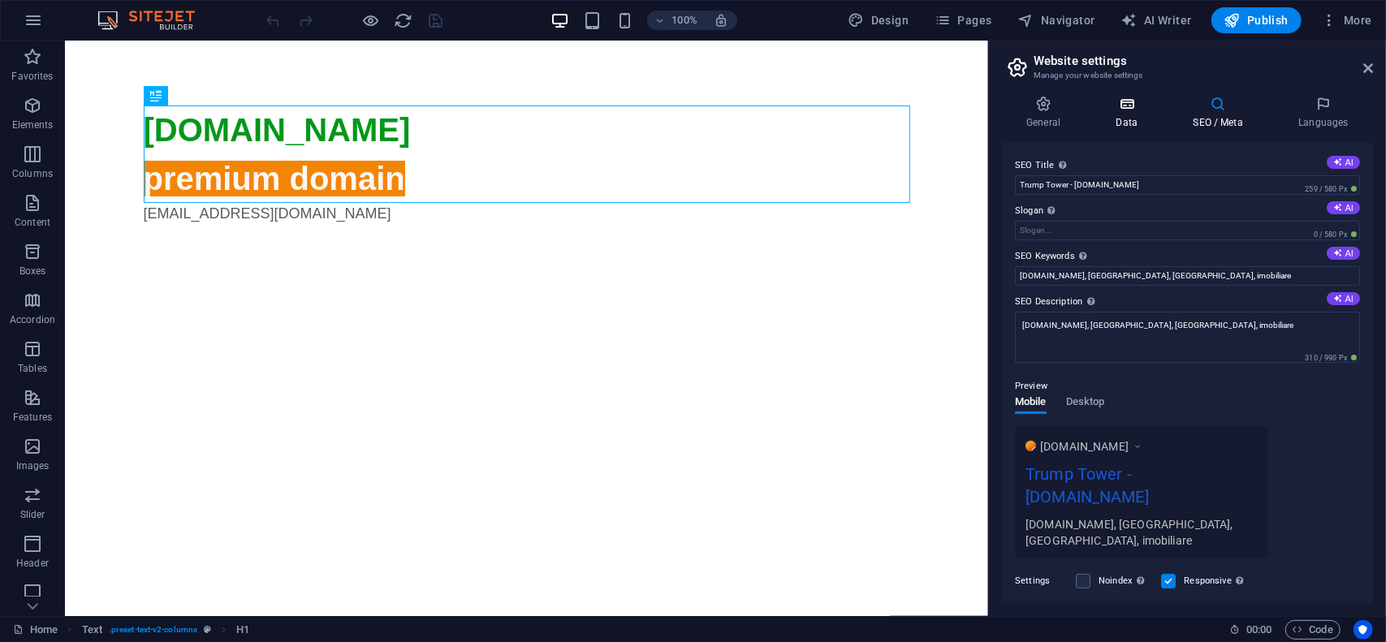
click at [1125, 115] on h4 "Data" at bounding box center [1129, 113] width 77 height 34
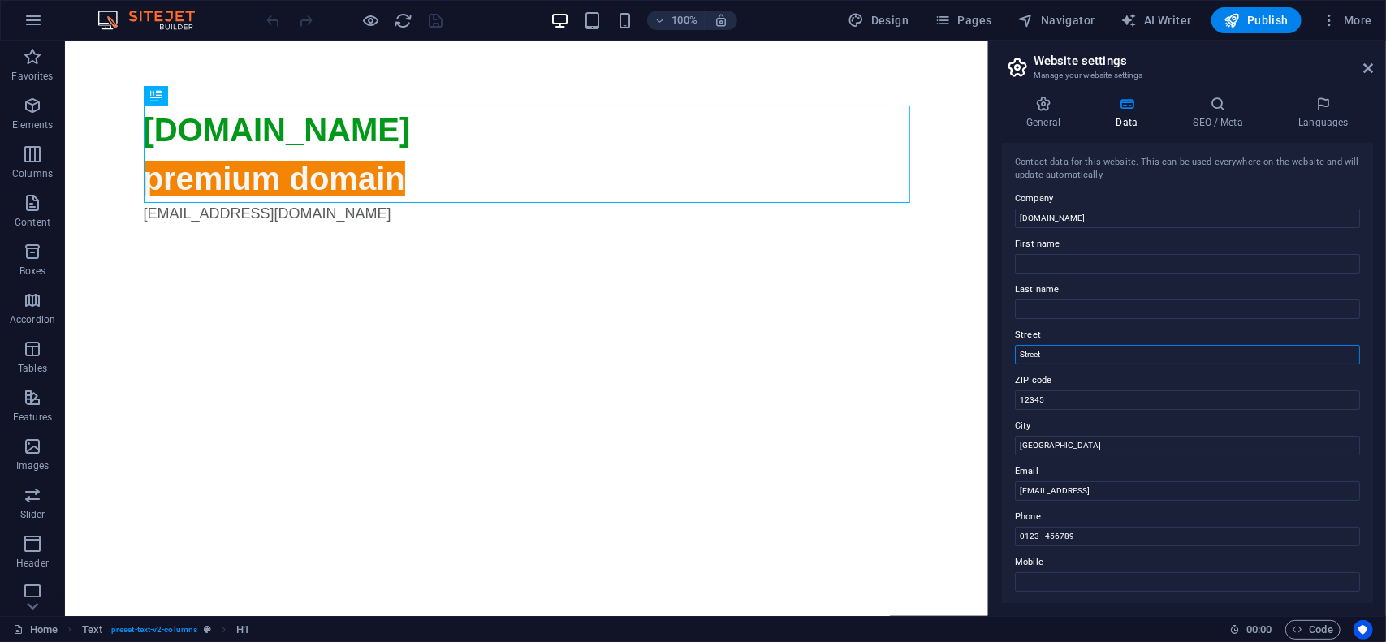
click at [1072, 348] on input "Street" at bounding box center [1187, 354] width 345 height 19
click at [1064, 395] on input "12345" at bounding box center [1187, 400] width 345 height 19
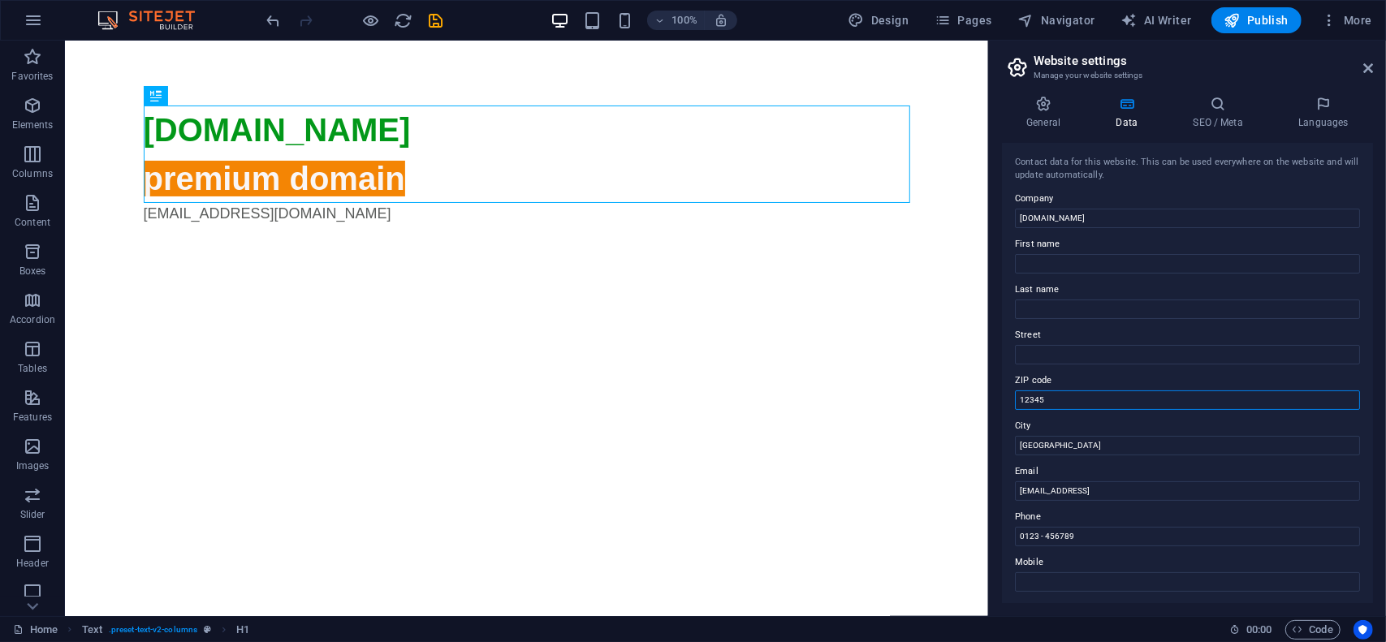
click at [1064, 395] on input "12345" at bounding box center [1187, 400] width 345 height 19
click at [1057, 444] on input "[GEOGRAPHIC_DATA]" at bounding box center [1187, 445] width 345 height 19
click at [1086, 534] on input "0123 - 456789" at bounding box center [1187, 536] width 345 height 19
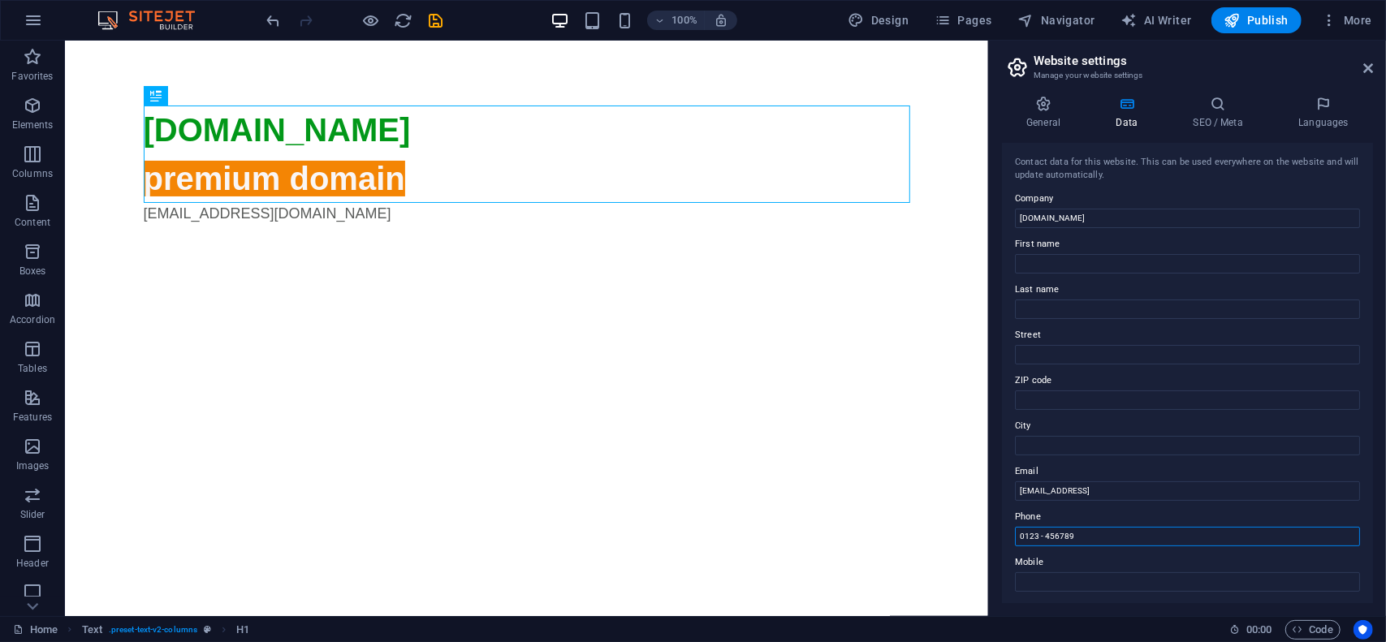
click at [1086, 534] on input "0123 - 456789" at bounding box center [1187, 536] width 345 height 19
click at [1087, 534] on input "0123 - 456789" at bounding box center [1187, 536] width 345 height 19
click at [1096, 462] on label "Email" at bounding box center [1187, 471] width 345 height 19
click at [1096, 482] on input "cda4c2291f1d06bb838abedac143e2@cpanel.local" at bounding box center [1187, 491] width 345 height 19
click at [1205, 113] on h4 "SEO / Meta" at bounding box center [1222, 113] width 106 height 34
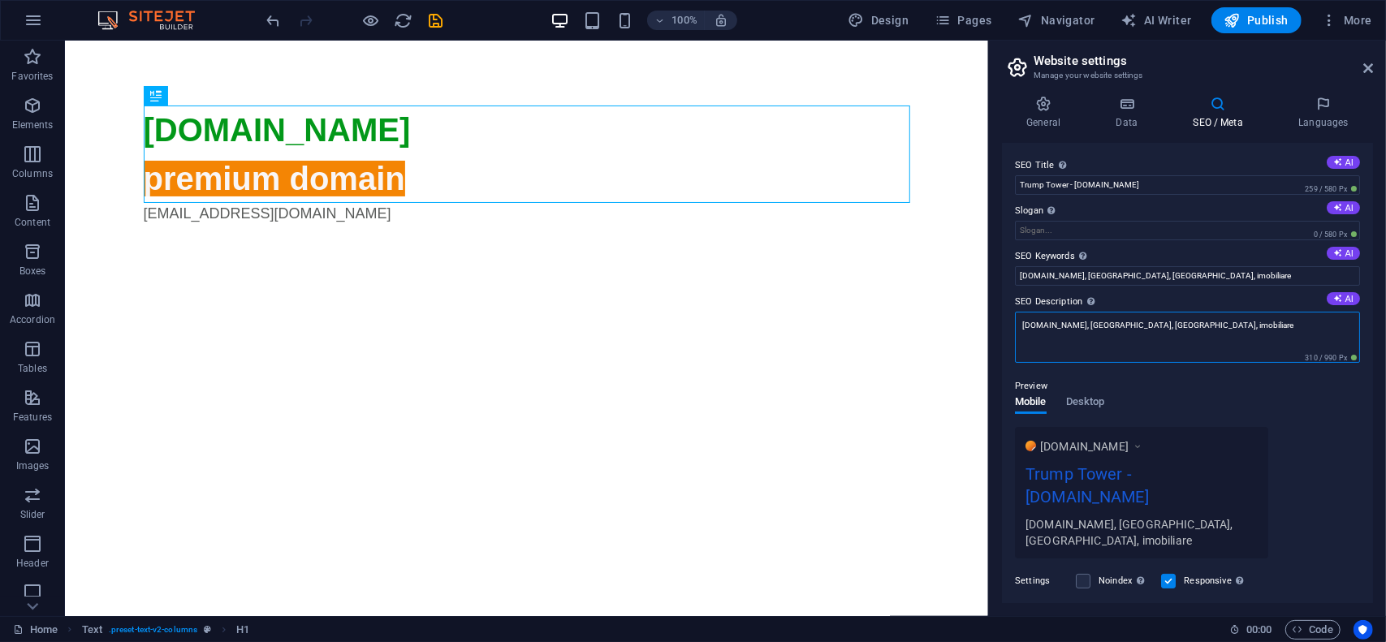
click at [1239, 323] on textarea "trumptower.ro, trump tower, bucharest, imobiliare" at bounding box center [1187, 337] width 345 height 51
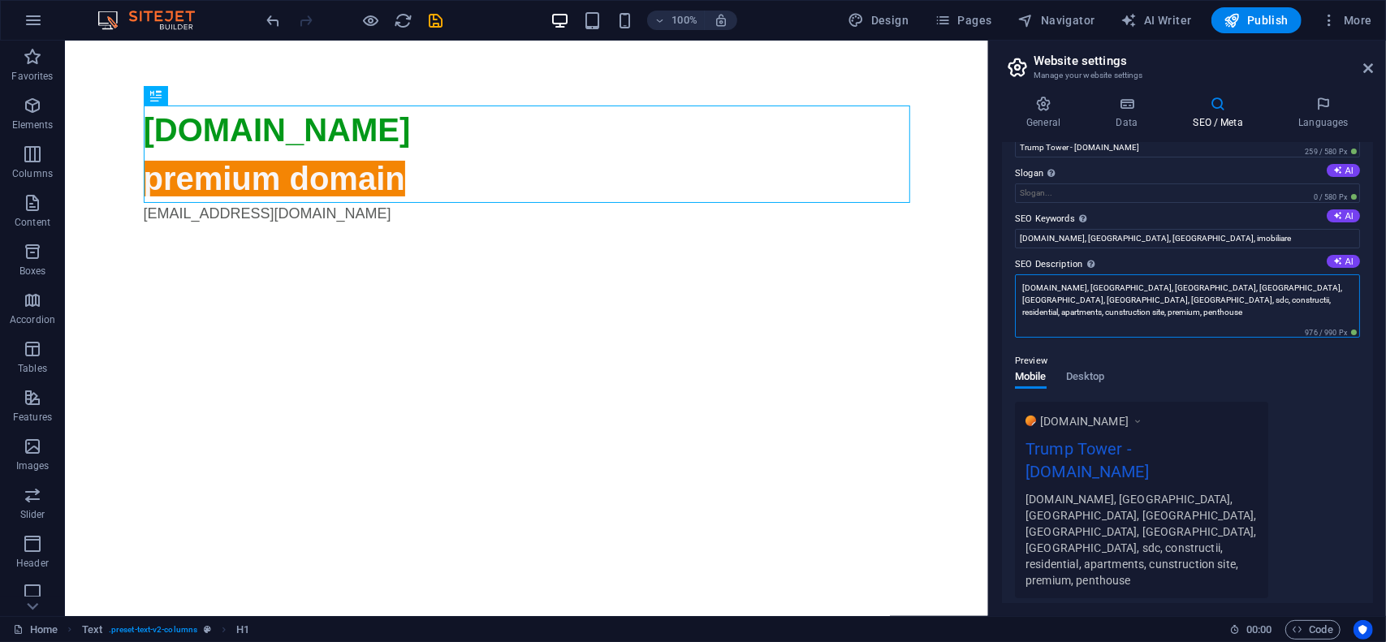
scroll to position [39, 0]
click at [1228, 296] on textarea "trumptower.ro, trump tower, bucharest, imobiliare, cluj, bucharest, romania, sd…" at bounding box center [1187, 304] width 345 height 63
type textarea "trumptower.ro, trump tower, bucharest, imobiliare, cluj, bucharest, romania, sd…"
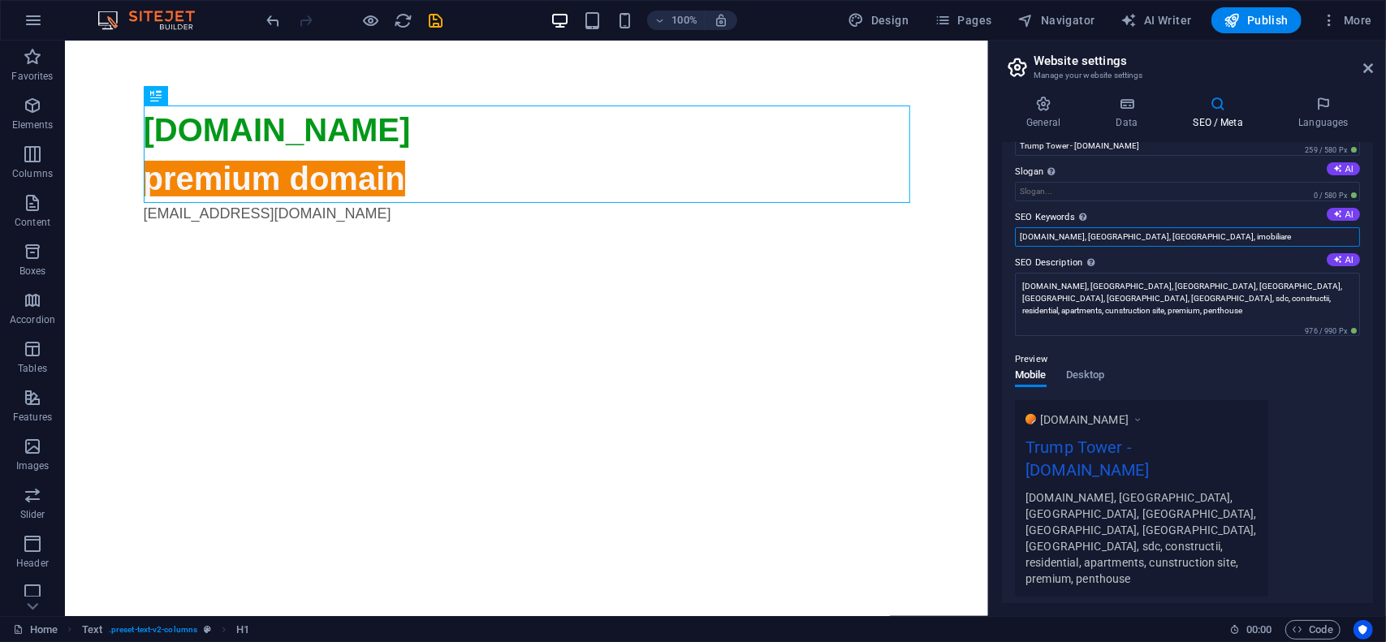
click at [1174, 232] on input "trumptower.ro, trump tower, bucharest, imobiliare" at bounding box center [1187, 236] width 345 height 19
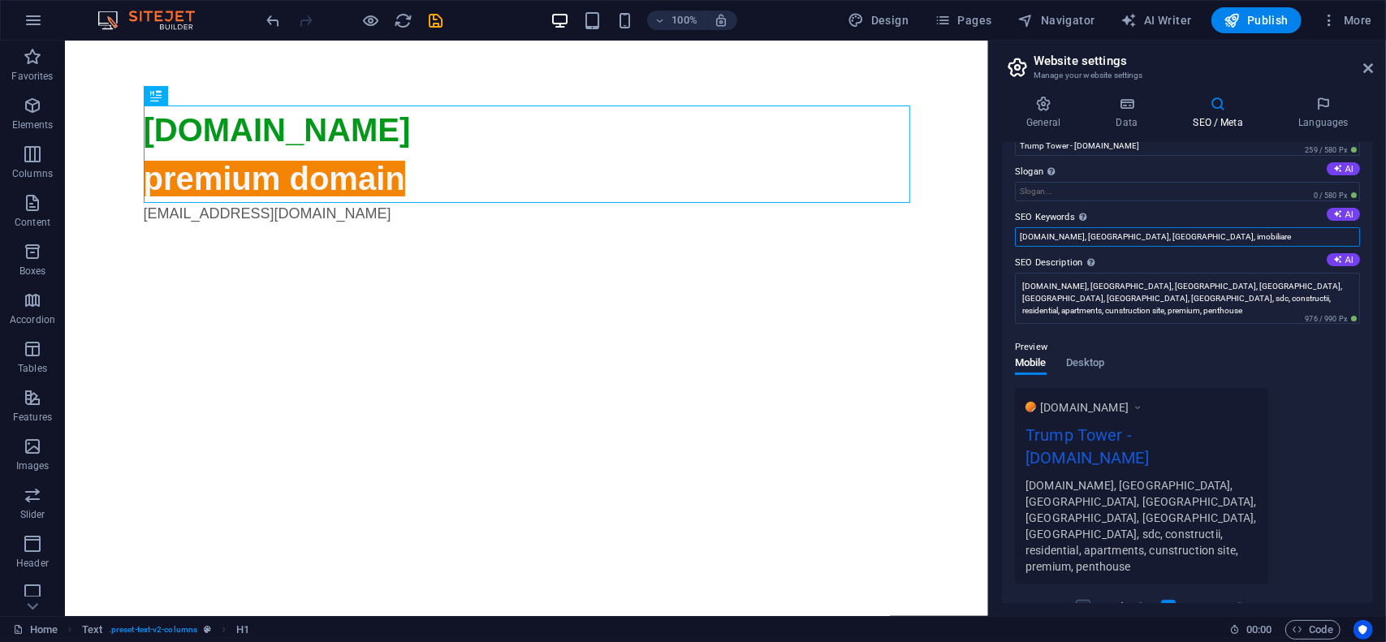
click at [1174, 232] on input "trumptower.ro, trump tower, bucharest, imobiliare" at bounding box center [1187, 236] width 345 height 19
paste input ", cluj, bucharest, romania, sdc, constructii, residential, apartments, cunstruc…"
type input "trumptower.ro, trump tower, bucharest, imobiliare, cluj, bucharest, romania, sd…"
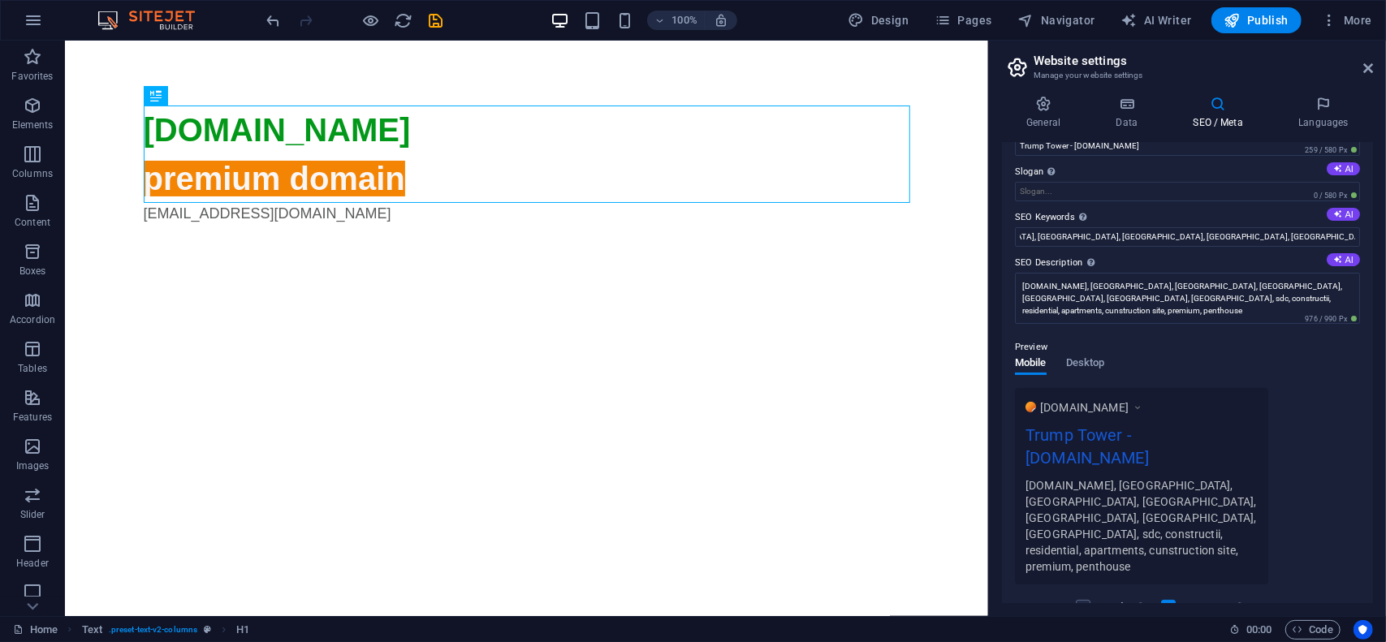
click at [1186, 347] on div "Preview" at bounding box center [1187, 347] width 345 height 19
click at [1273, 16] on span "Publish" at bounding box center [1257, 20] width 64 height 16
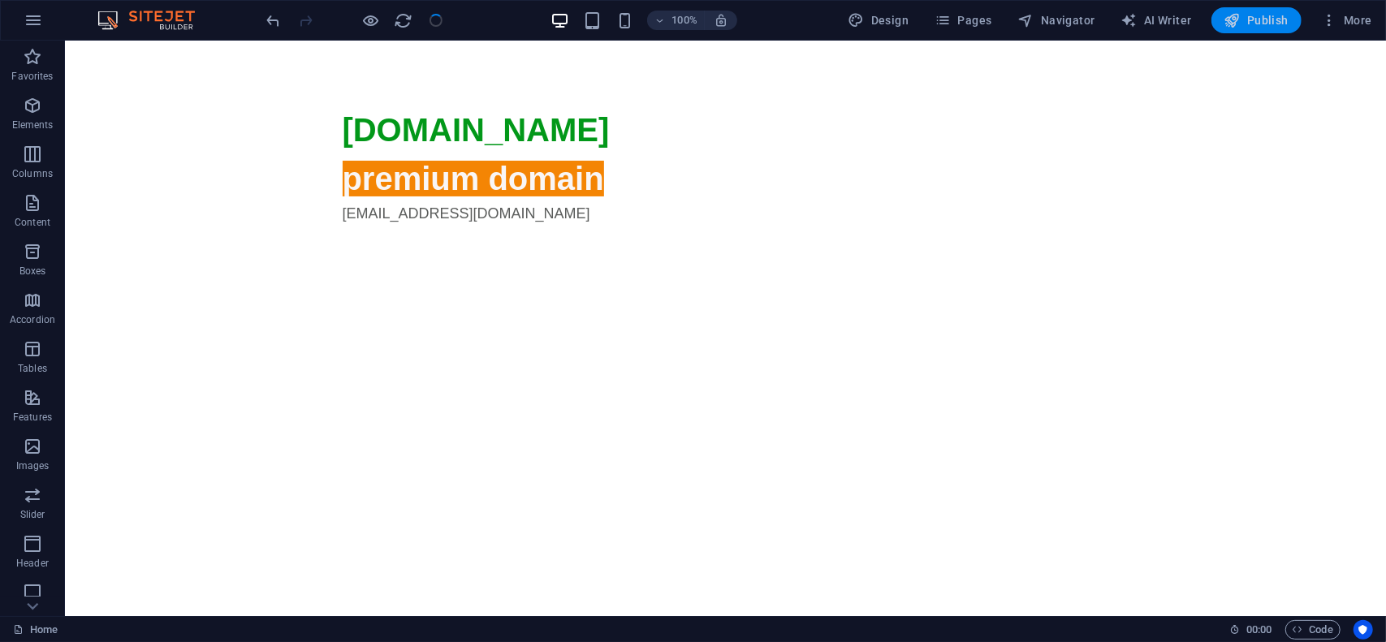
click at [1261, 19] on span "Publish" at bounding box center [1257, 20] width 64 height 16
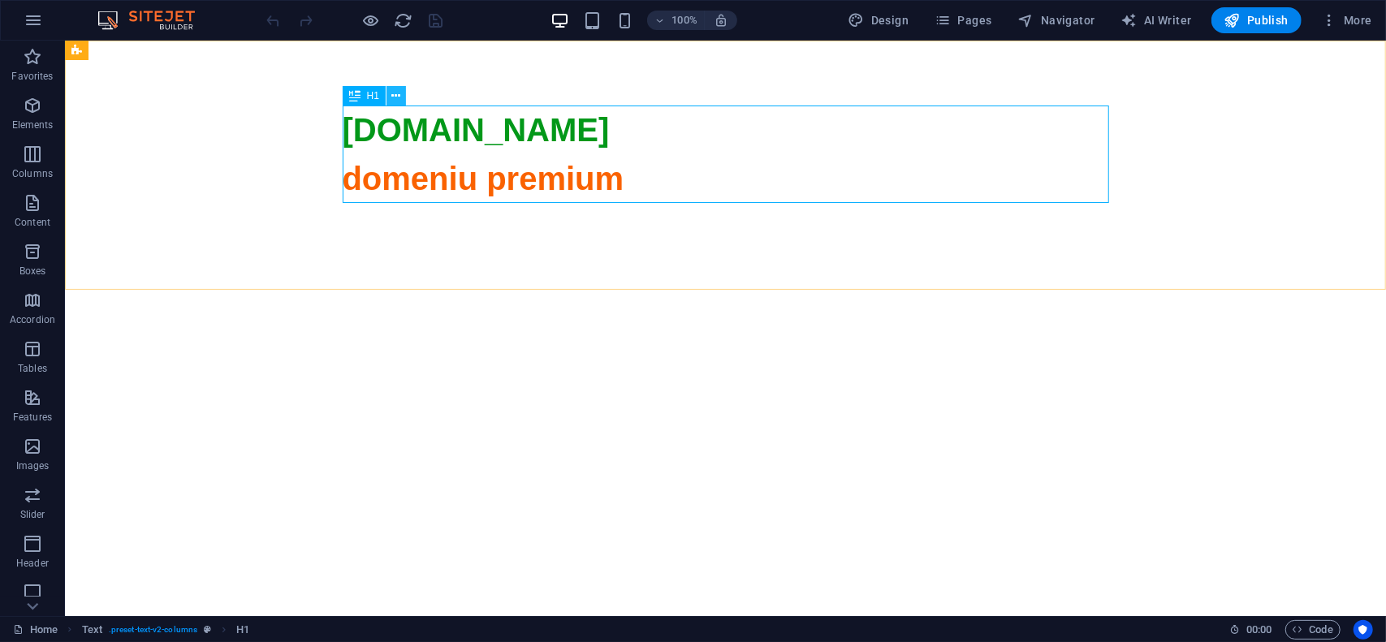
click at [399, 95] on icon at bounding box center [396, 96] width 9 height 17
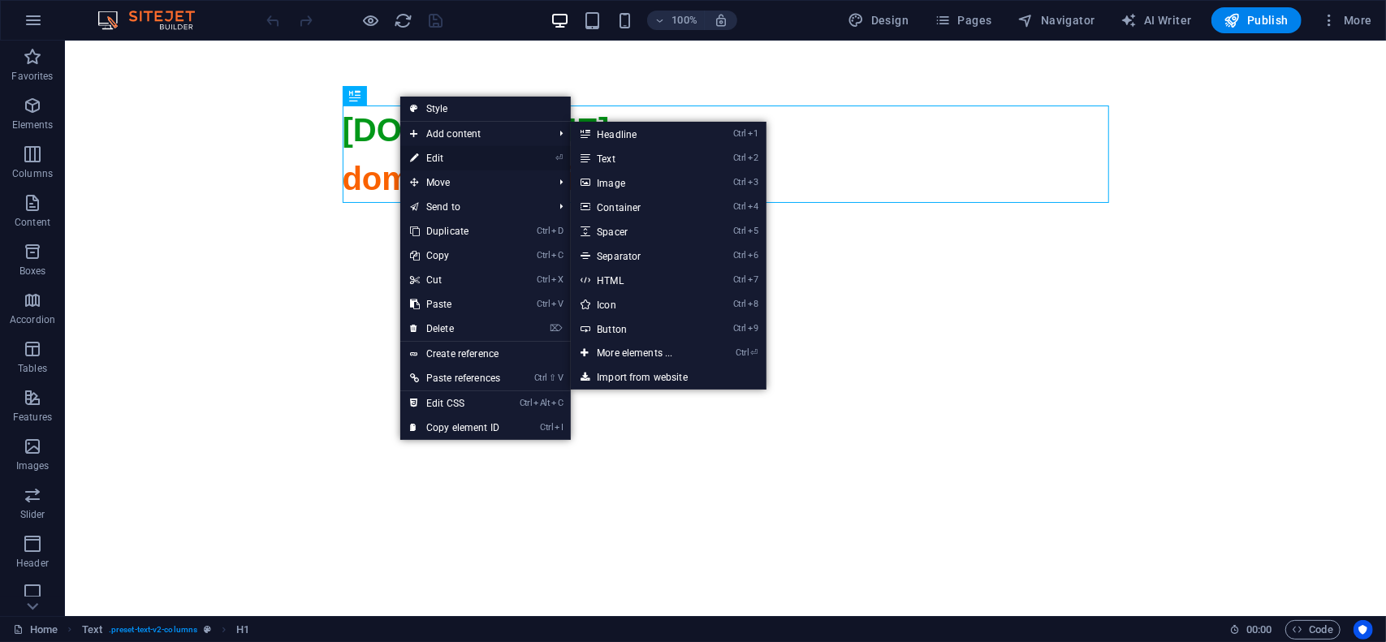
drag, startPoint x: 112, startPoint y: 128, endPoint x: 444, endPoint y: 158, distance: 333.4
click at [444, 158] on link "⏎ Edit" at bounding box center [455, 158] width 110 height 24
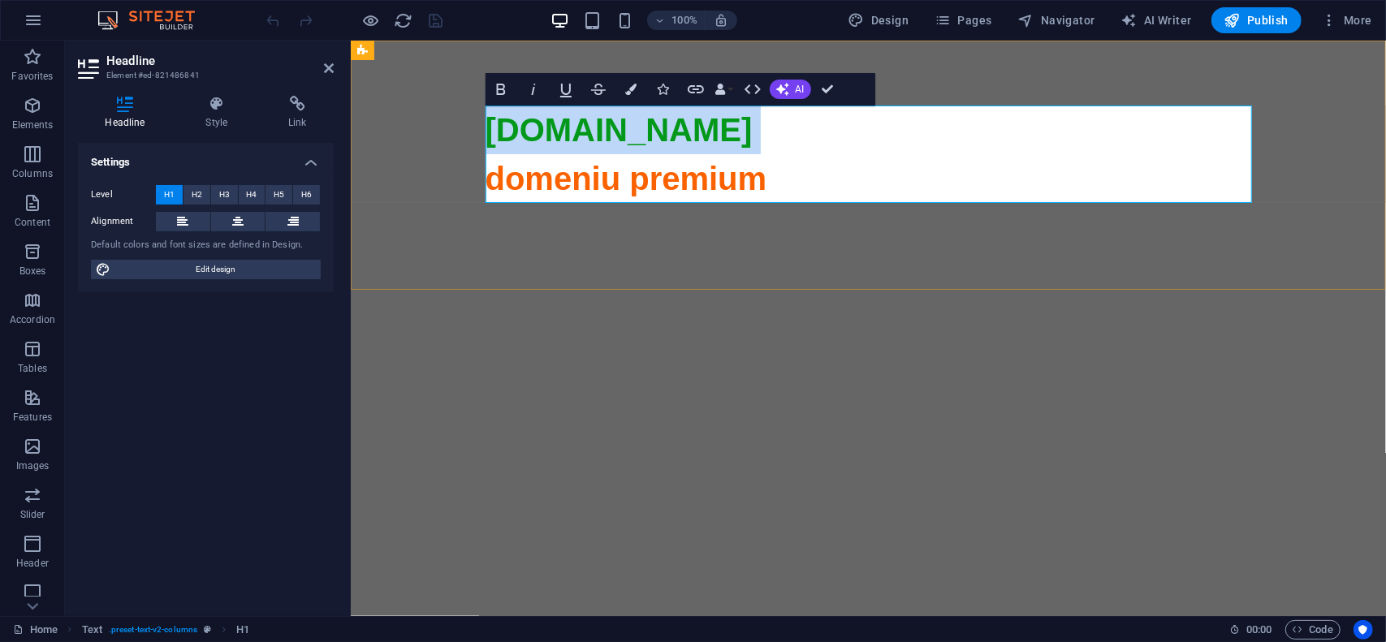
click at [542, 179] on span "domeniu premium" at bounding box center [868, 567] width 767 height 815
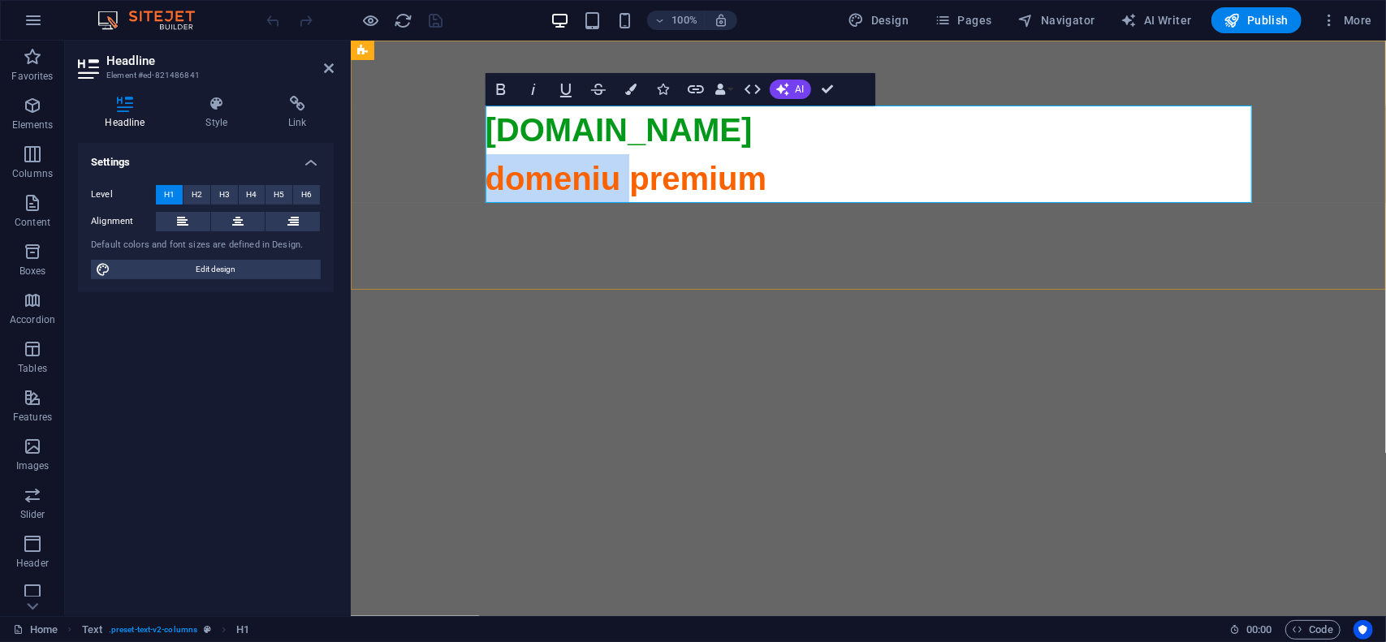
click at [542, 179] on span "domeniu premium" at bounding box center [868, 567] width 767 height 815
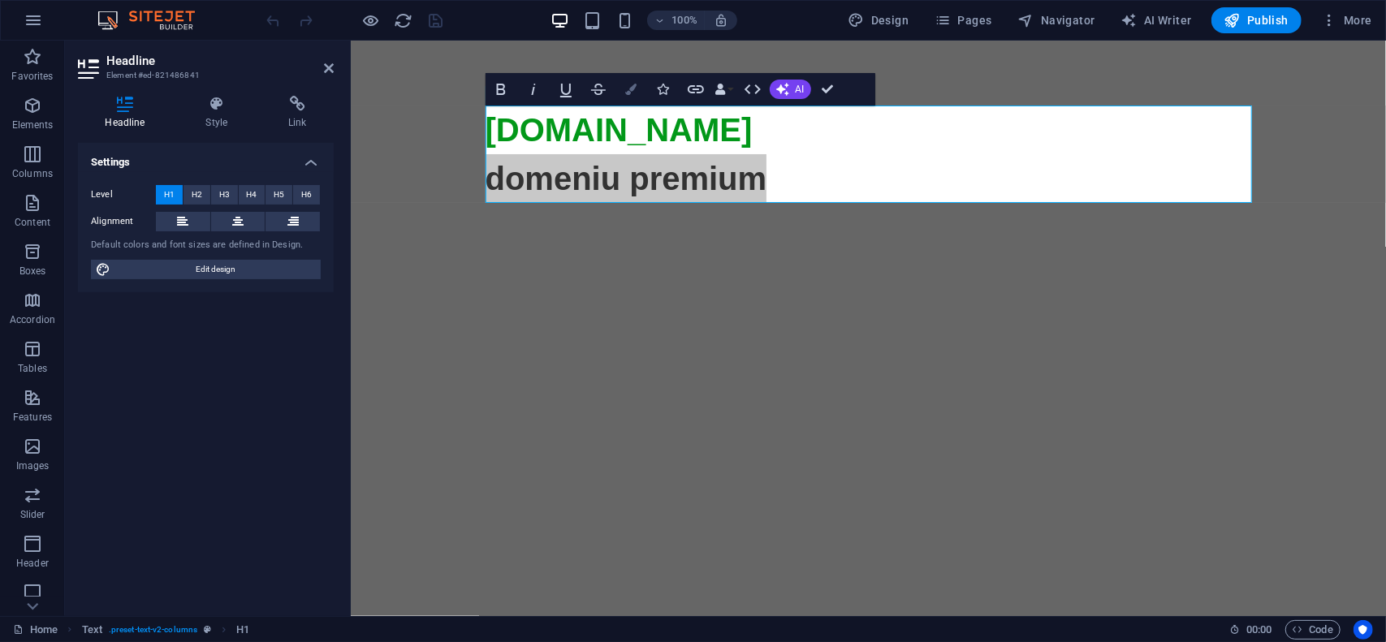
click at [633, 89] on icon "button" at bounding box center [630, 89] width 11 height 11
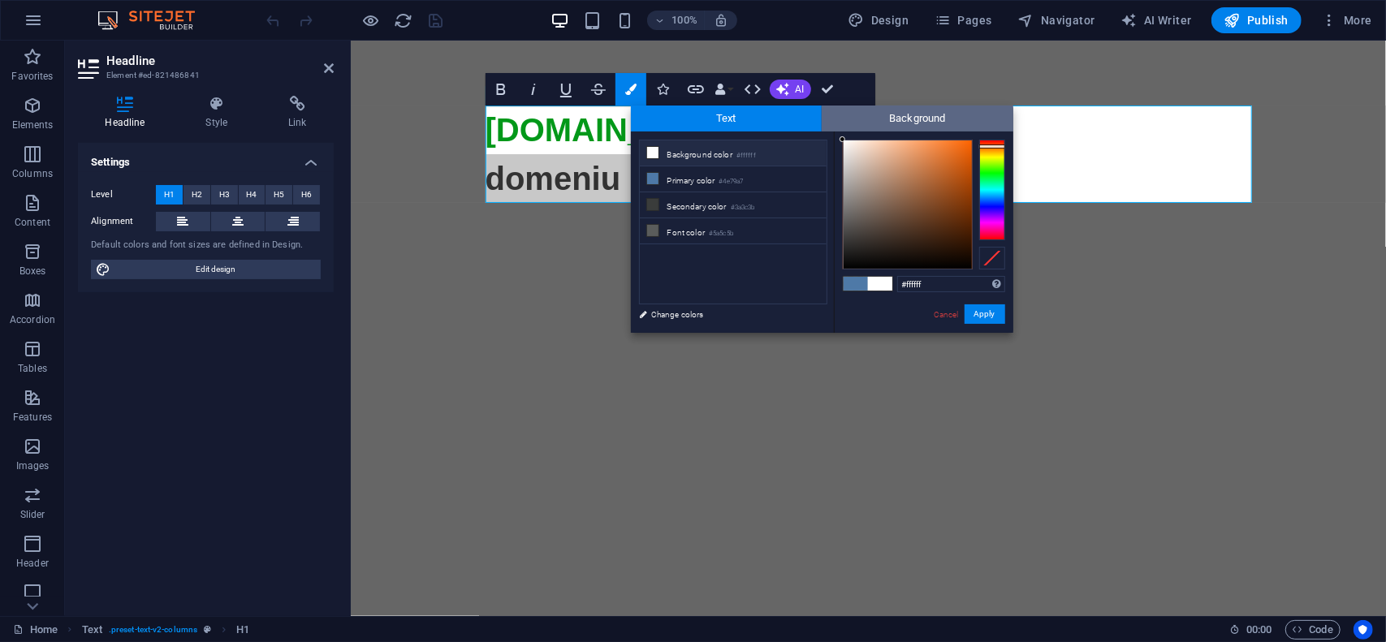
drag, startPoint x: 845, startPoint y: 137, endPoint x: 838, endPoint y: 131, distance: 9.8
click at [838, 131] on div "Text Background less Background color #ffffff Primary color #4e79a7 Secondary c…" at bounding box center [822, 219] width 382 height 227
type input "#fcf9f8"
click at [845, 141] on div at bounding box center [844, 141] width 6 height 6
click at [986, 313] on button "Apply" at bounding box center [985, 314] width 41 height 19
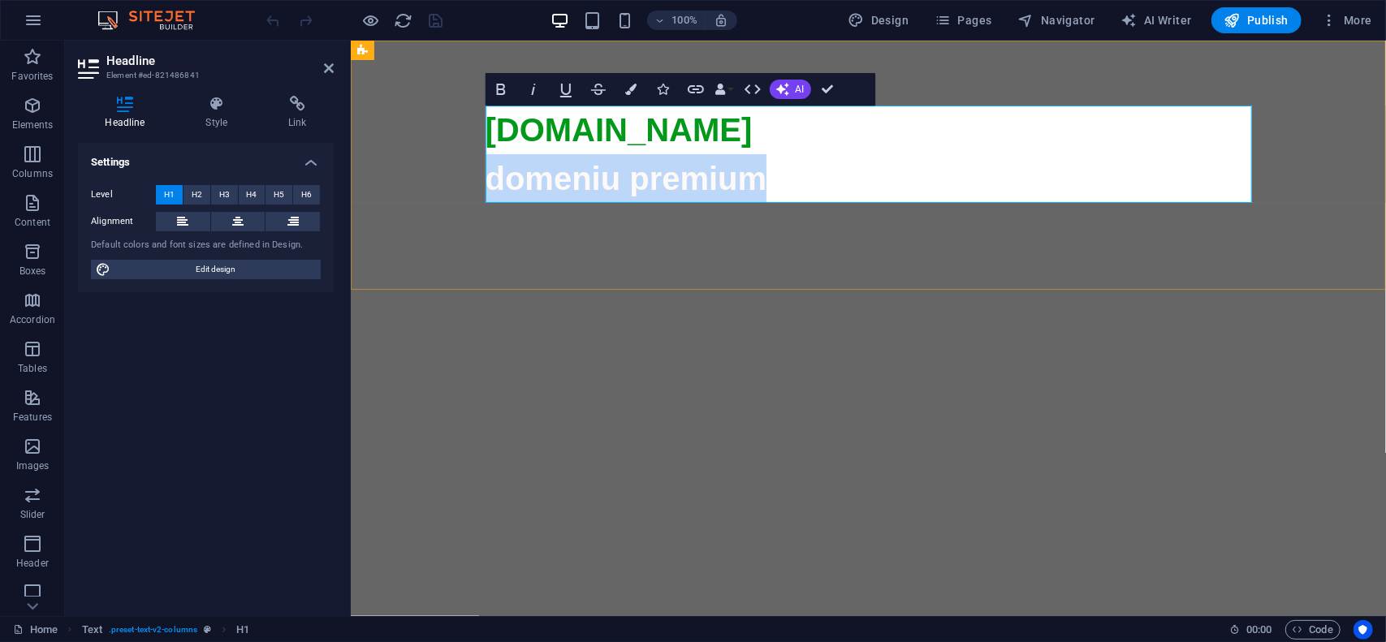
click at [682, 175] on span "domeniu premium" at bounding box center [868, 567] width 767 height 815
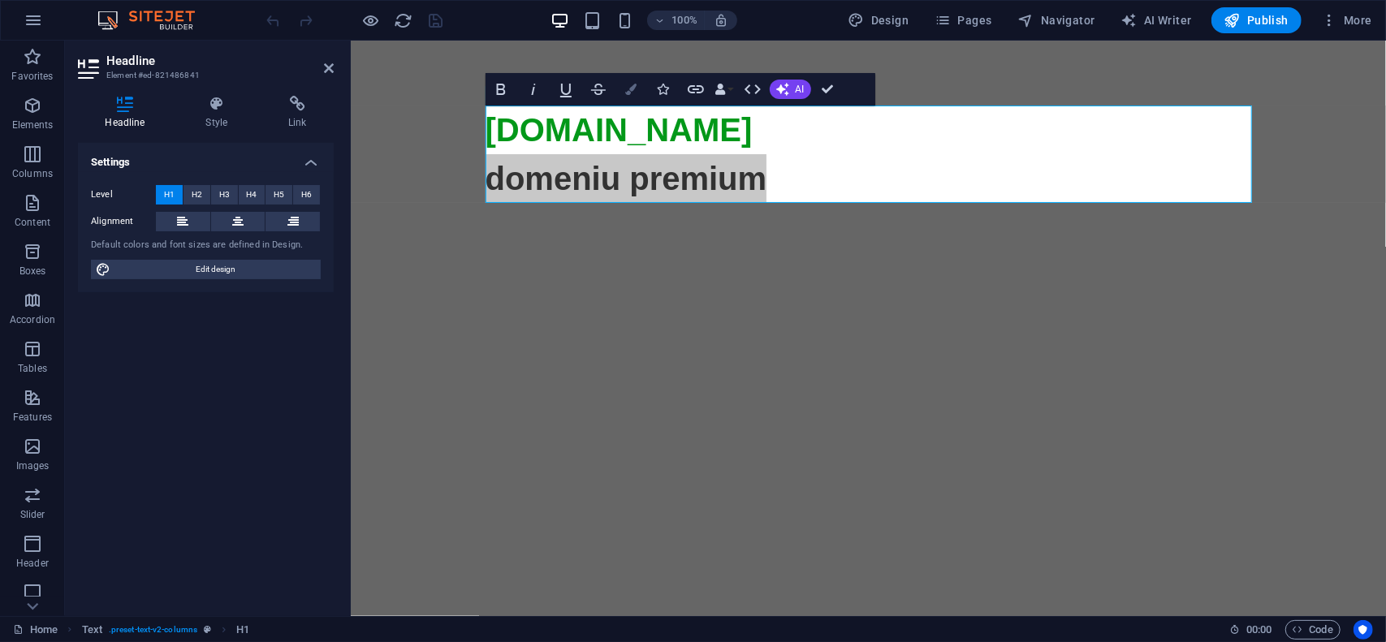
click at [635, 90] on icon "button" at bounding box center [630, 89] width 11 height 11
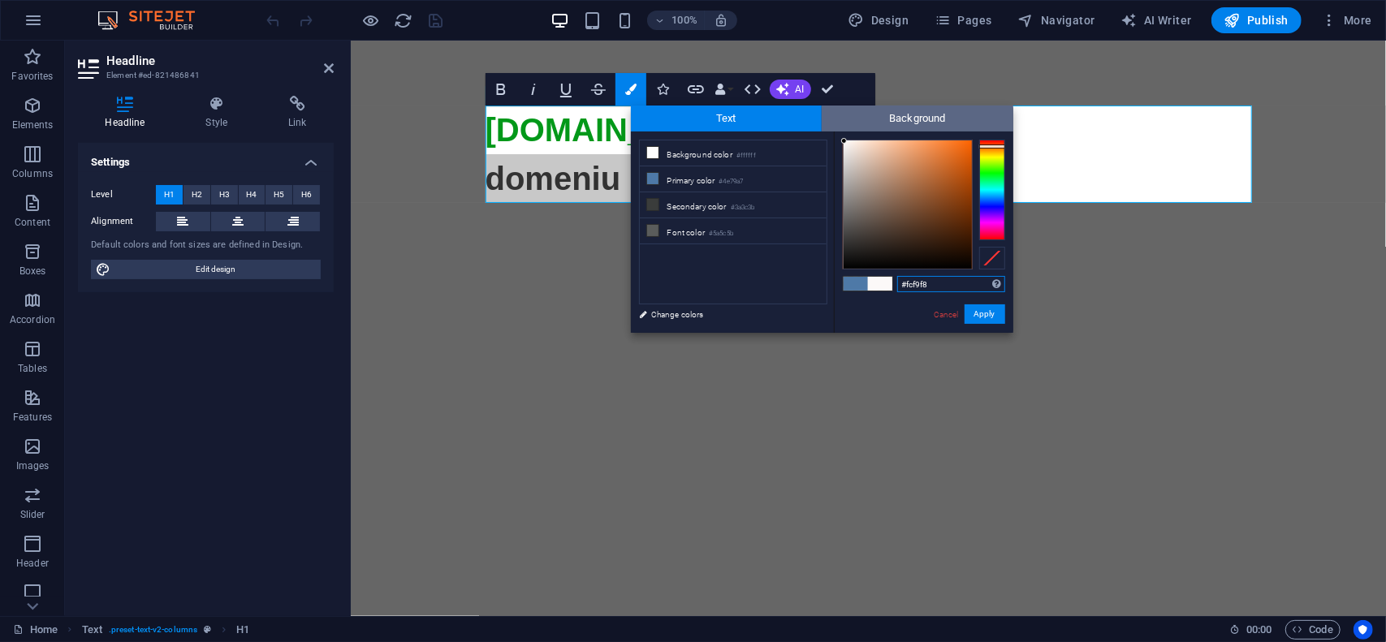
click at [871, 118] on span "Background" at bounding box center [918, 119] width 192 height 26
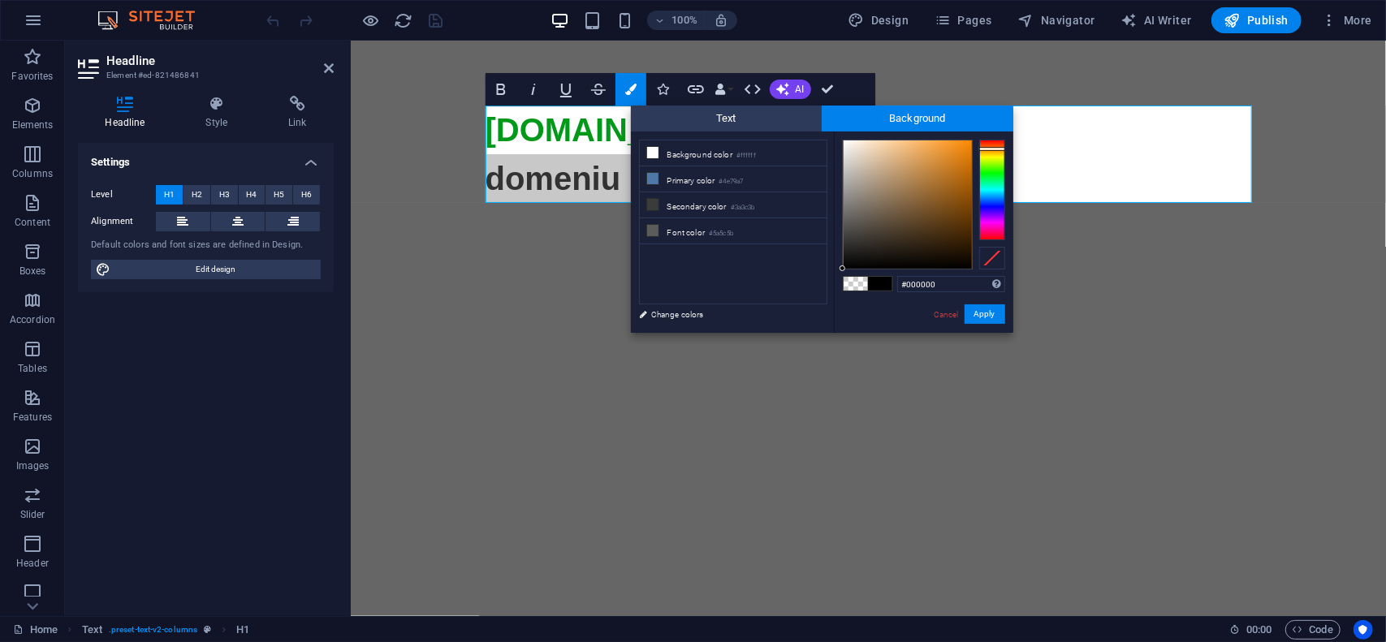
click at [992, 149] on div at bounding box center [992, 190] width 26 height 101
type input "#fa8700"
click at [971, 142] on div at bounding box center [908, 204] width 128 height 128
click at [992, 314] on button "Apply" at bounding box center [985, 314] width 41 height 19
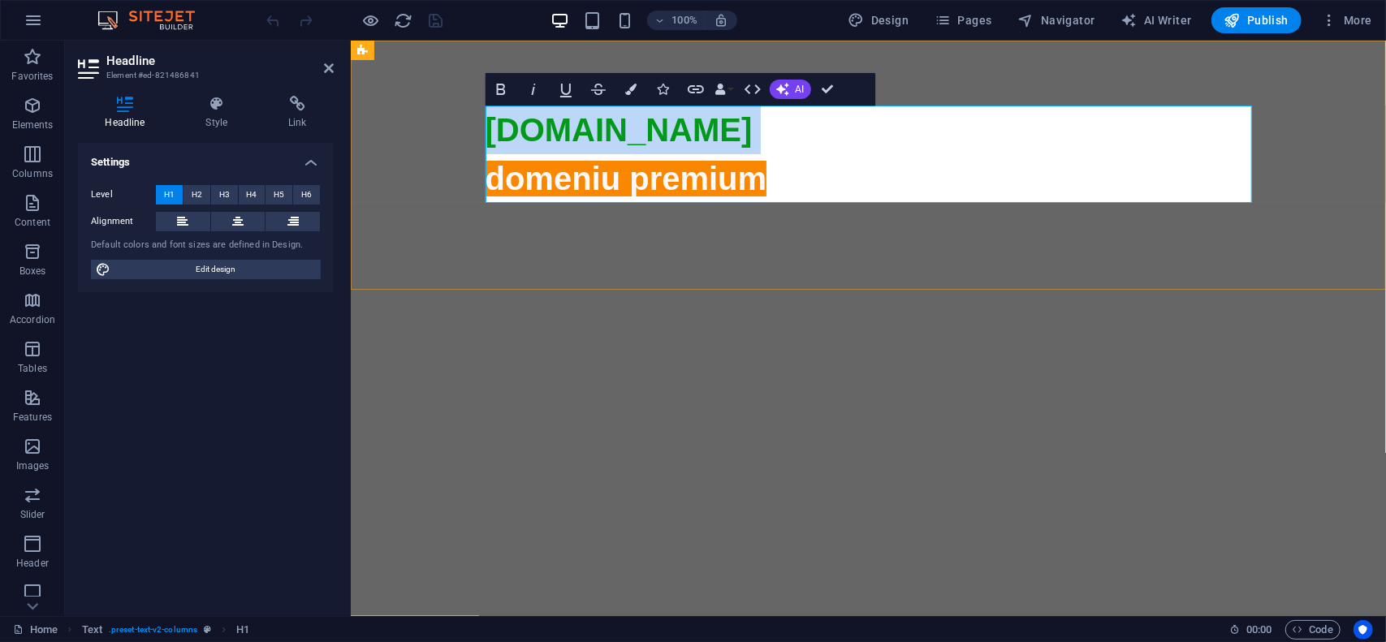
click at [743, 182] on span "domeniu premium" at bounding box center [868, 567] width 767 height 815
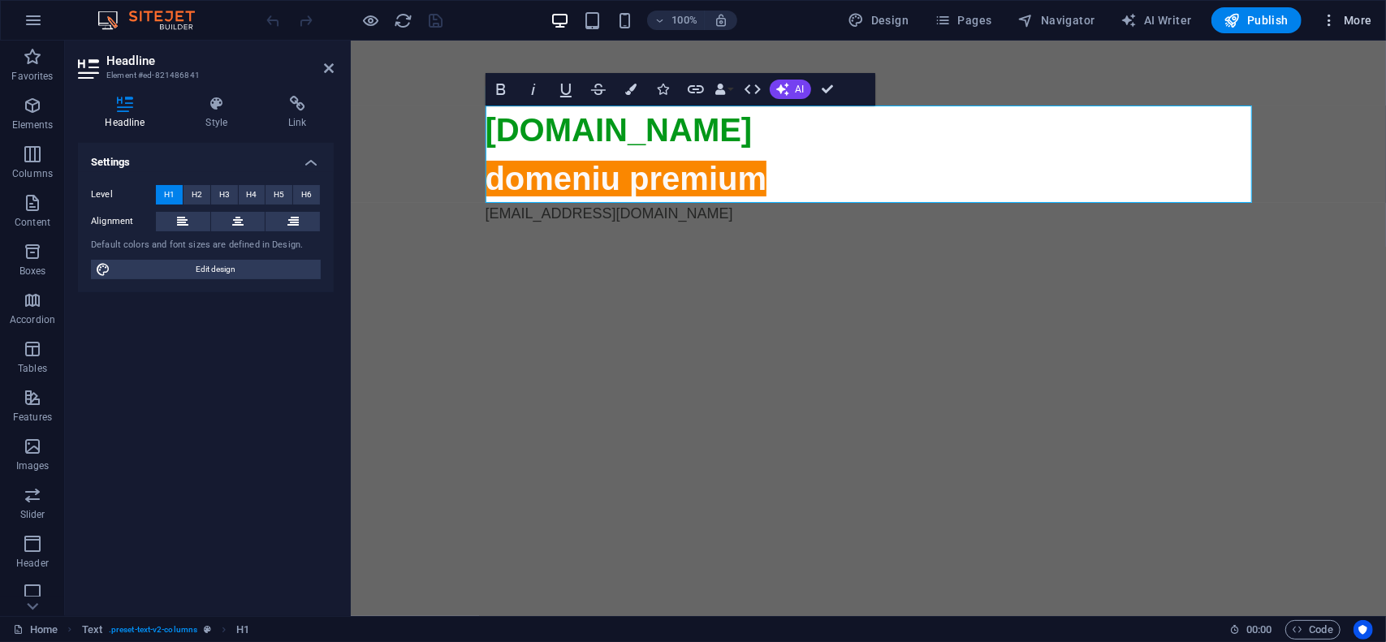
click at [1351, 19] on span "More" at bounding box center [1346, 20] width 51 height 16
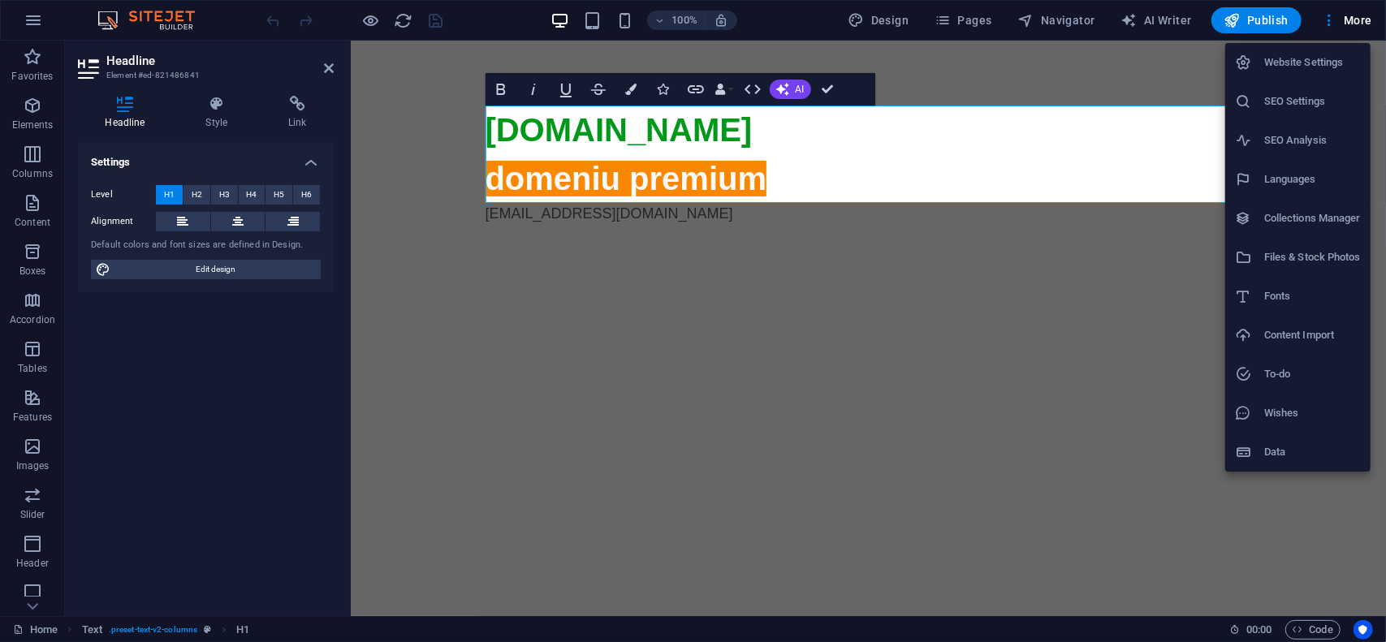
click at [1319, 64] on h6 "Website Settings" at bounding box center [1312, 62] width 97 height 19
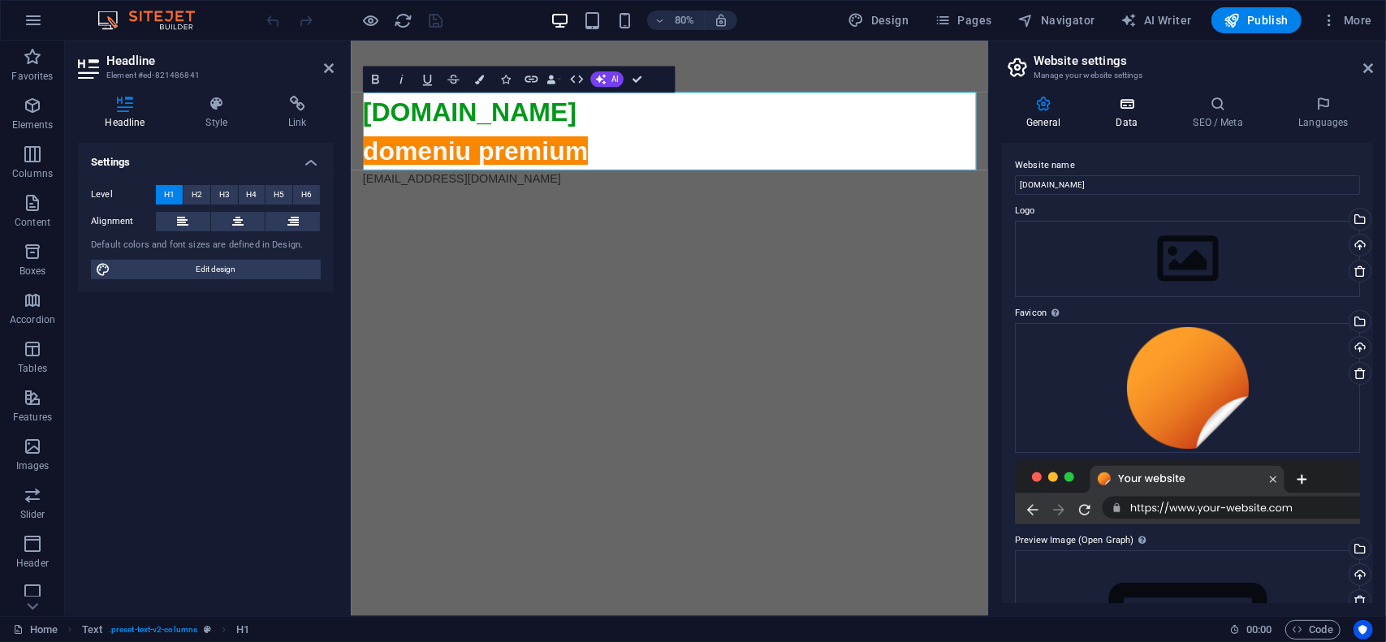
click at [1134, 119] on h4 "Data" at bounding box center [1129, 113] width 77 height 34
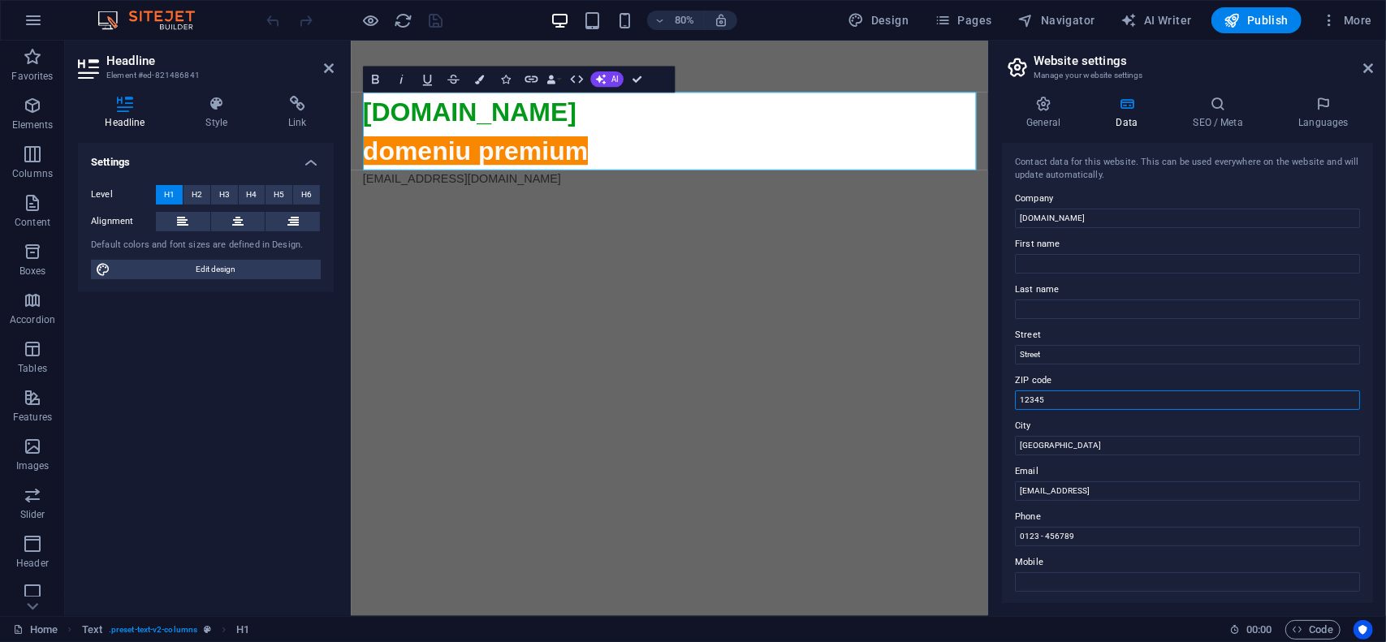
click at [1088, 400] on input "12345" at bounding box center [1187, 400] width 345 height 19
click at [1069, 355] on input "Street" at bounding box center [1187, 354] width 345 height 19
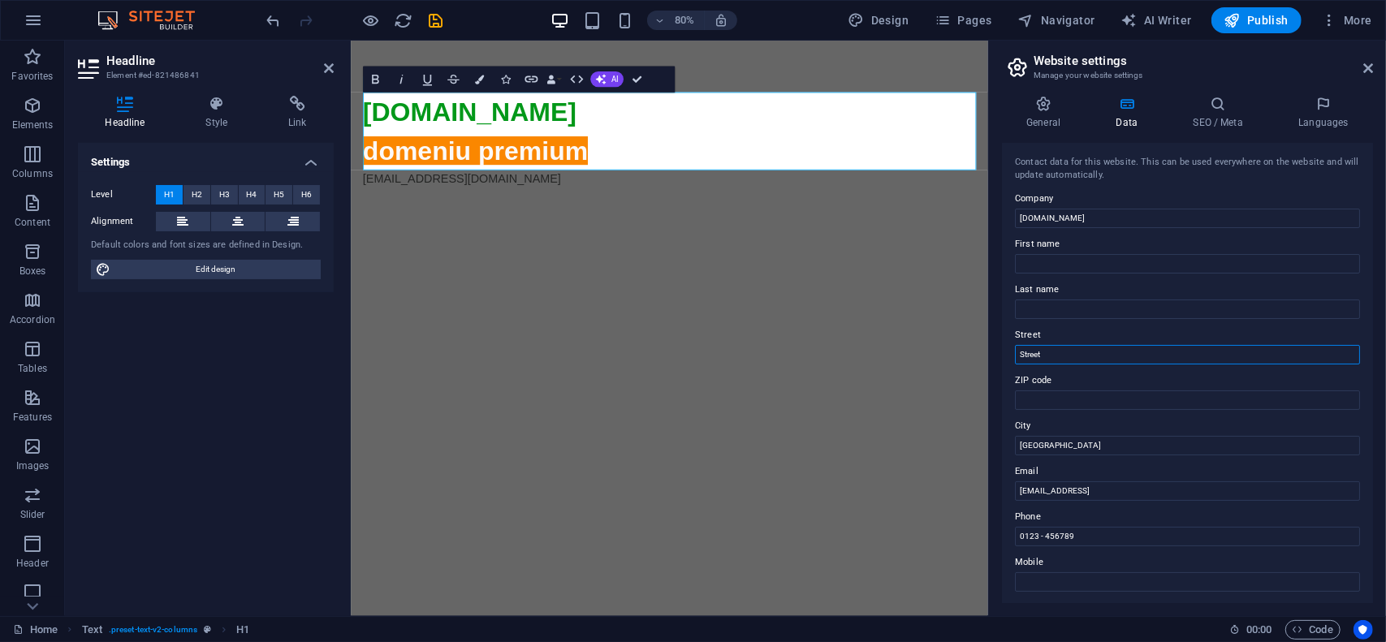
click at [1069, 355] on input "Street" at bounding box center [1187, 354] width 345 height 19
click at [1061, 447] on input "[GEOGRAPHIC_DATA]" at bounding box center [1187, 445] width 345 height 19
click at [1076, 540] on input "0123 - 456789" at bounding box center [1187, 536] width 345 height 19
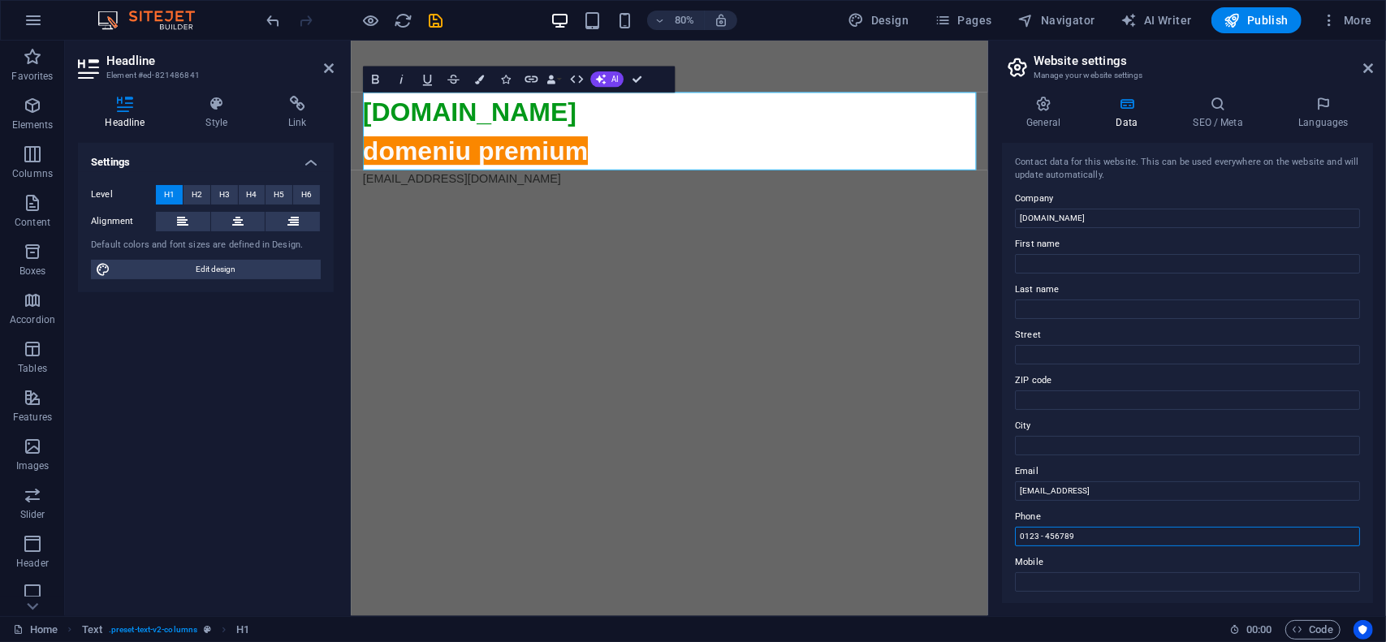
click at [1076, 540] on input "0123 - 456789" at bounding box center [1187, 536] width 345 height 19
click at [1231, 114] on h4 "SEO / Meta" at bounding box center [1222, 113] width 106 height 34
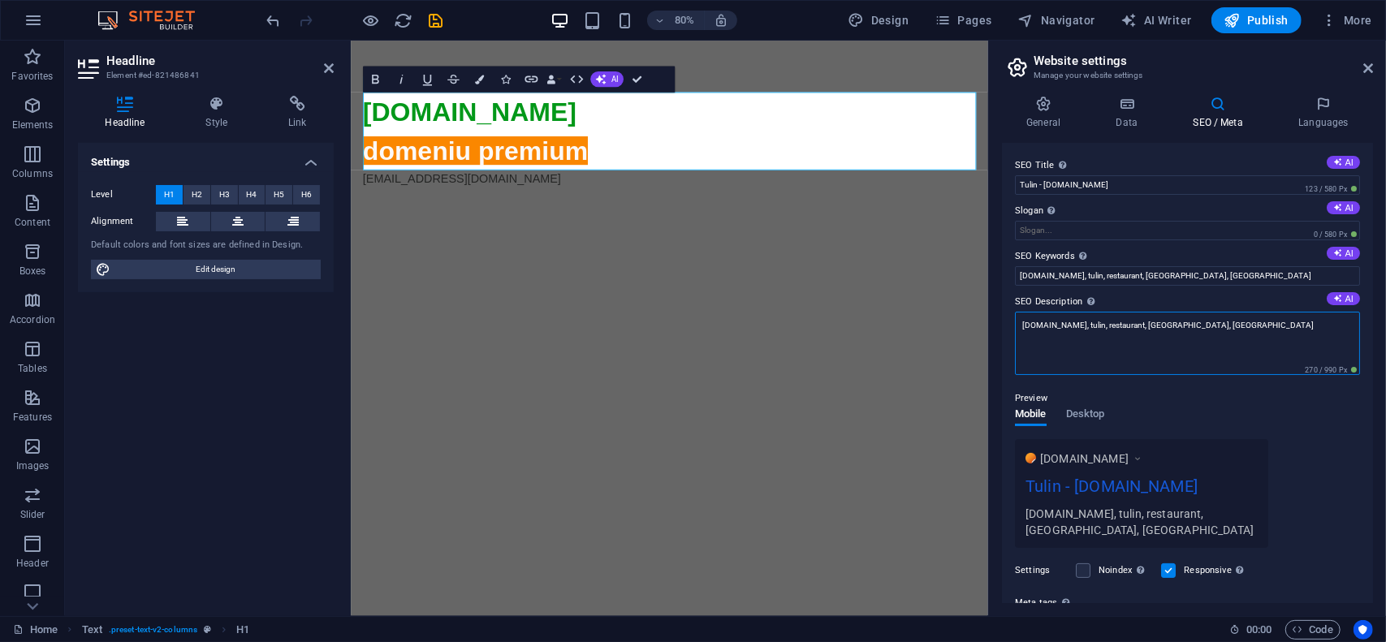
click at [1207, 326] on textarea "[DOMAIN_NAME], tulin, restaurant, [GEOGRAPHIC_DATA], [GEOGRAPHIC_DATA]" at bounding box center [1187, 343] width 345 height 63
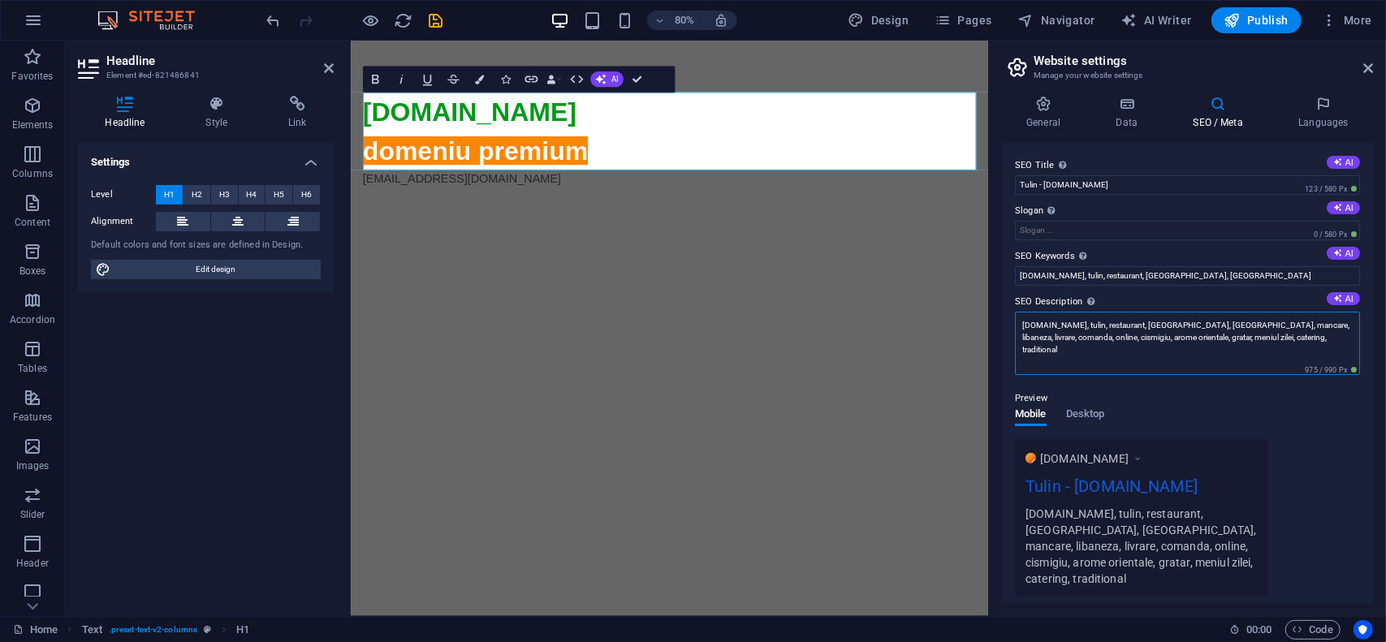
click at [1238, 335] on textarea "[DOMAIN_NAME], tulin, restaurant, [GEOGRAPHIC_DATA], [GEOGRAPHIC_DATA], mancare…" at bounding box center [1187, 343] width 345 height 63
type textarea "[DOMAIN_NAME], tulin, restaurant, [GEOGRAPHIC_DATA], [GEOGRAPHIC_DATA], mancare…"
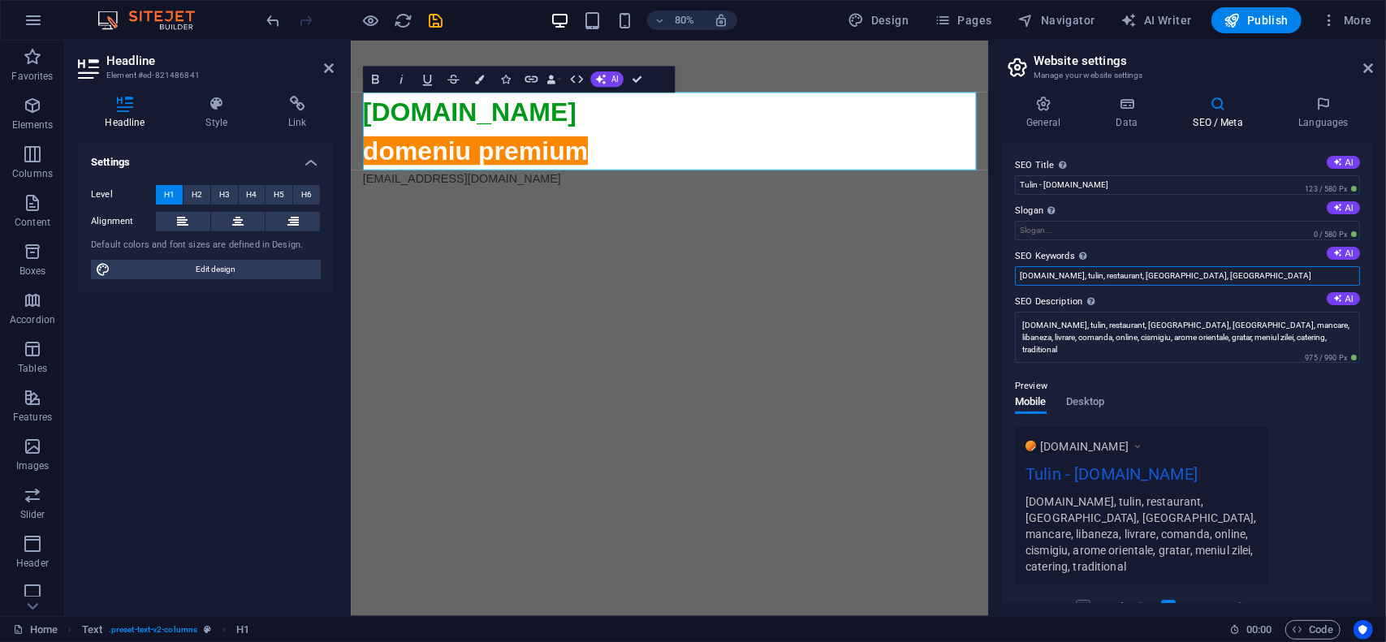
click at [1221, 273] on input "[DOMAIN_NAME], tulin, restaurant, [GEOGRAPHIC_DATA], [GEOGRAPHIC_DATA]" at bounding box center [1187, 275] width 345 height 19
paste input ", mancare, libaneza, livrare, comanda, online, [PERSON_NAME], arome orientale, …"
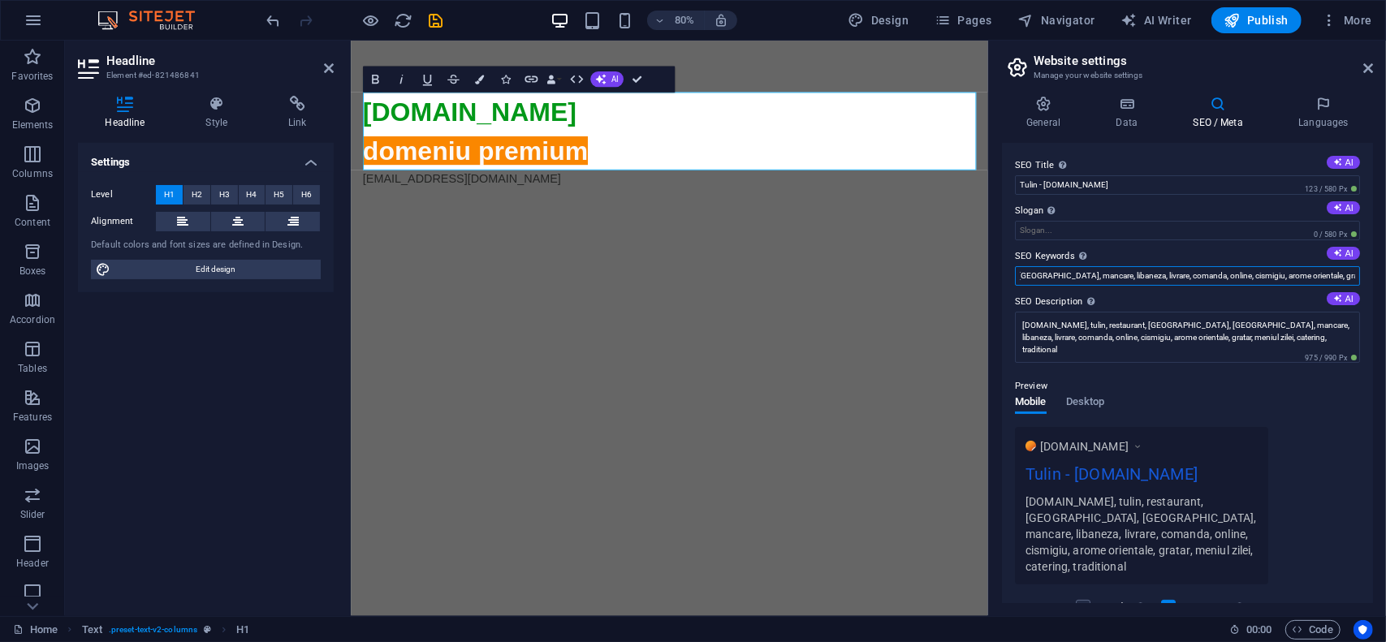
type input "[DOMAIN_NAME], tulin, restaurant, [GEOGRAPHIC_DATA], [GEOGRAPHIC_DATA], mancare…"
click at [1200, 369] on div "Preview Mobile Desktop [DOMAIN_NAME] Tulin - [DOMAIN_NAME] [DOMAIN_NAME], tulin…" at bounding box center [1187, 474] width 345 height 221
drag, startPoint x: 1053, startPoint y: 111, endPoint x: 1086, endPoint y: 111, distance: 32.5
click at [1053, 111] on icon at bounding box center [1043, 104] width 83 height 16
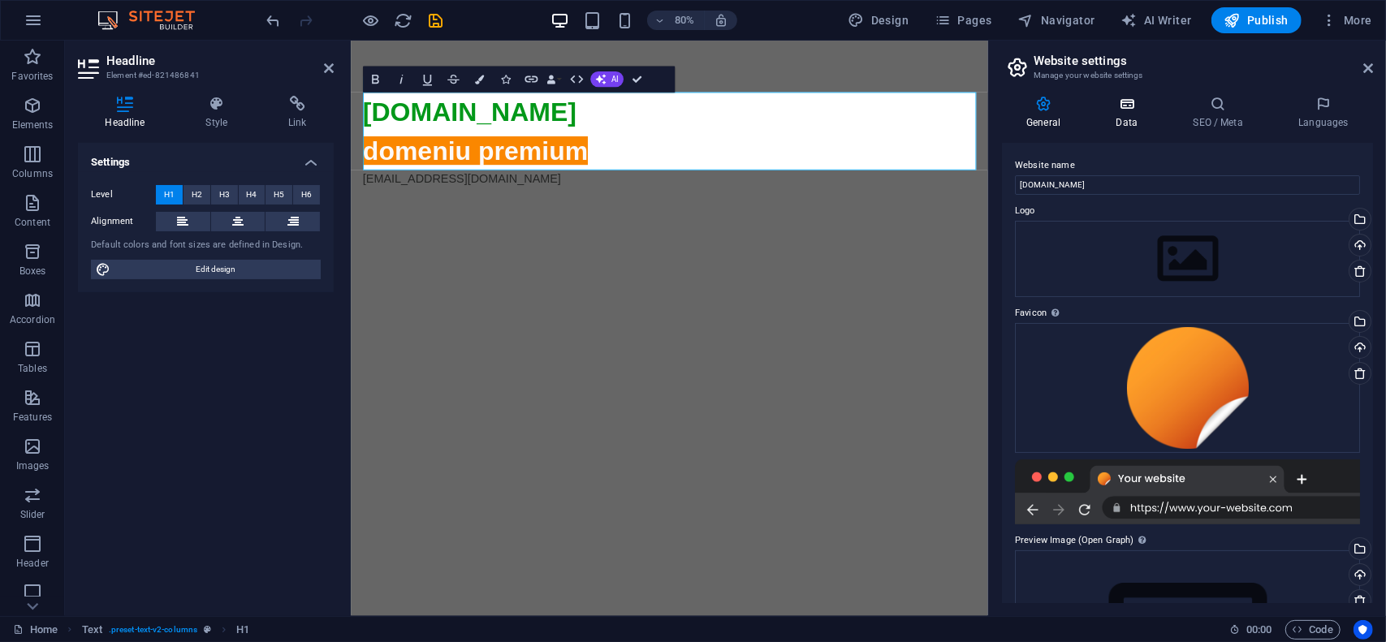
click at [1119, 109] on icon at bounding box center [1126, 104] width 71 height 16
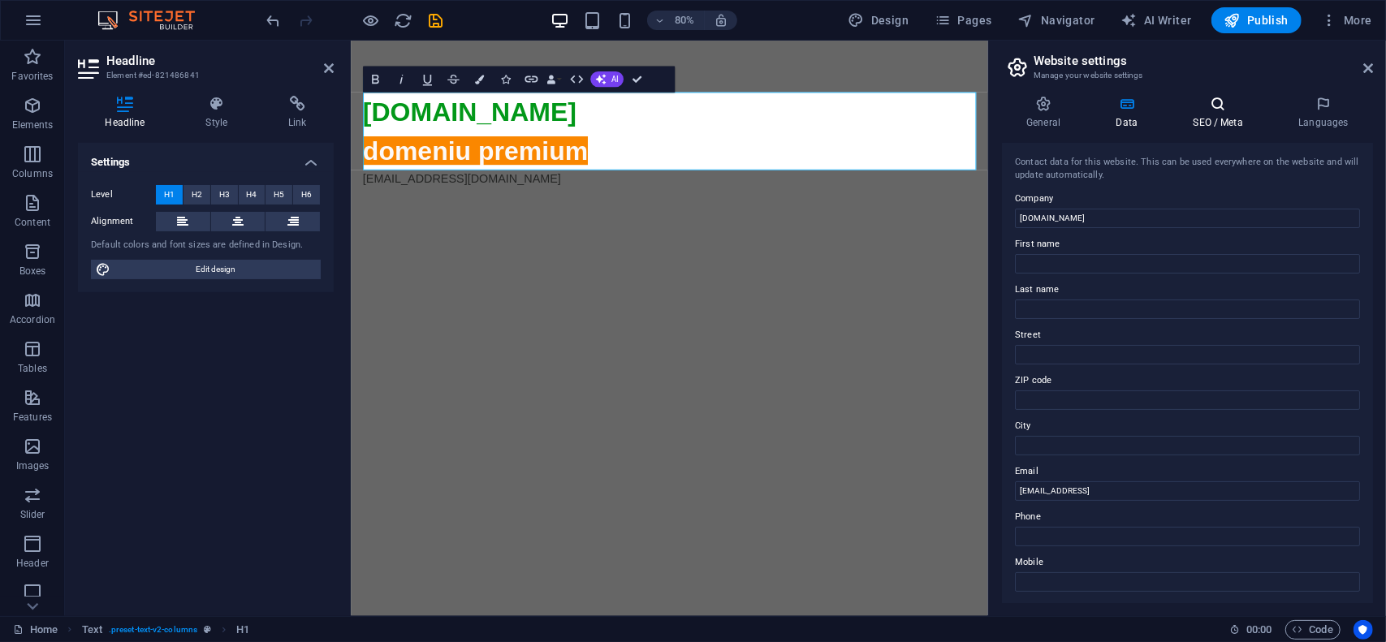
click at [1211, 113] on h4 "SEO / Meta" at bounding box center [1222, 113] width 106 height 34
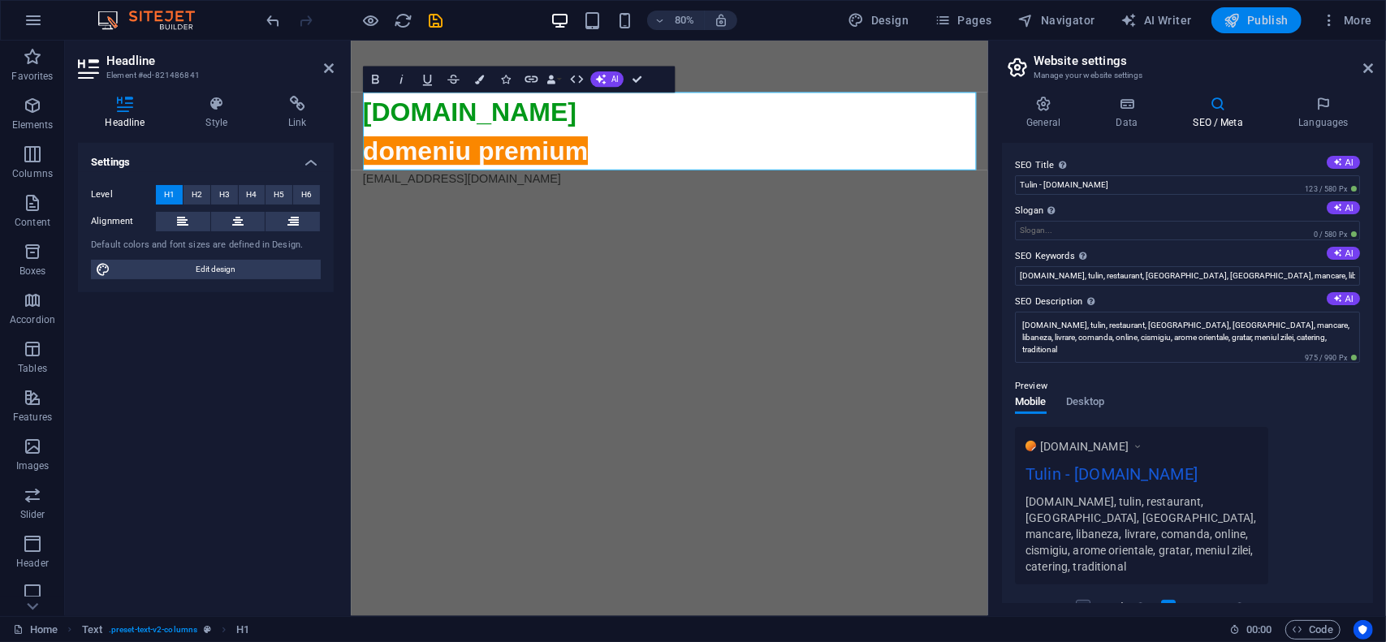
click at [1270, 20] on span "Publish" at bounding box center [1257, 20] width 64 height 16
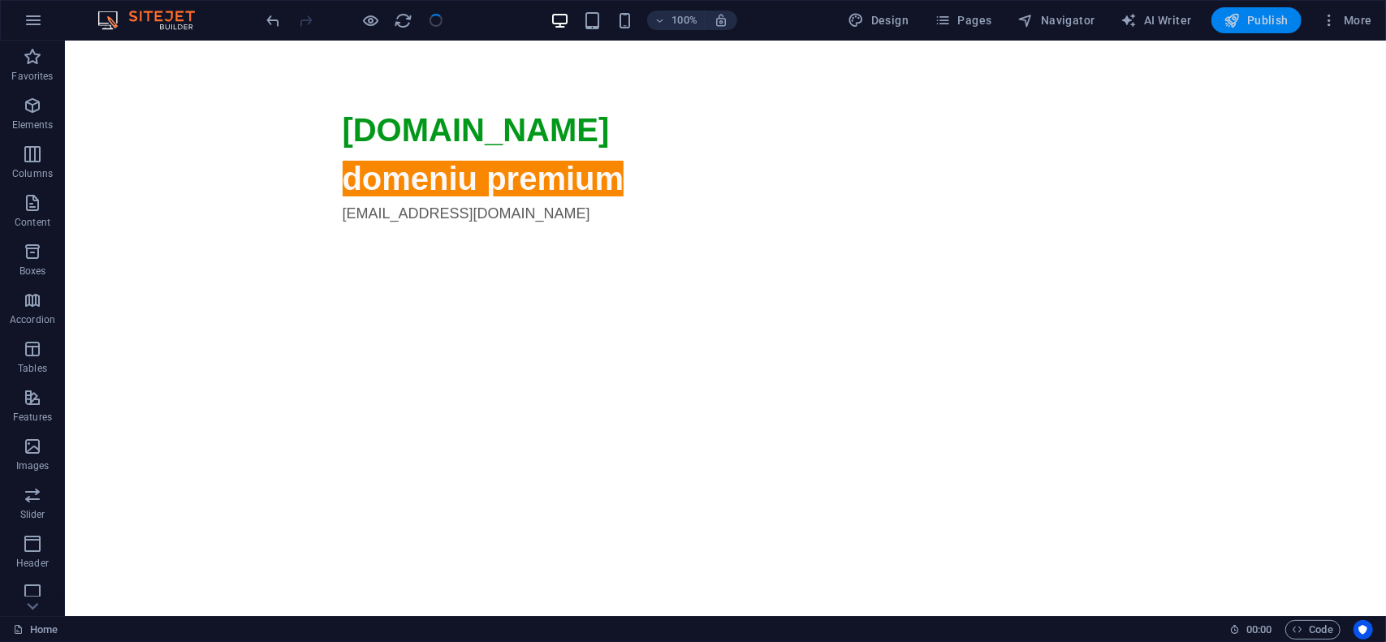
click at [1266, 19] on span "Publish" at bounding box center [1257, 20] width 64 height 16
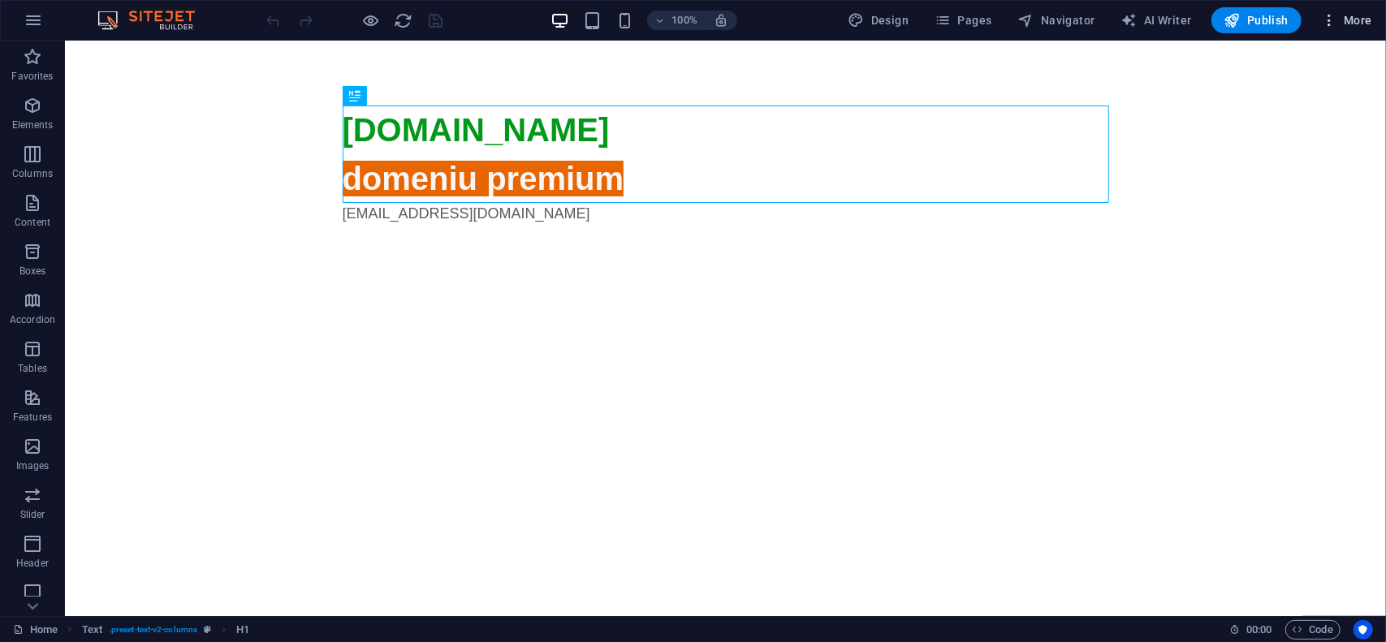
click at [1349, 27] on span "More" at bounding box center [1346, 20] width 51 height 16
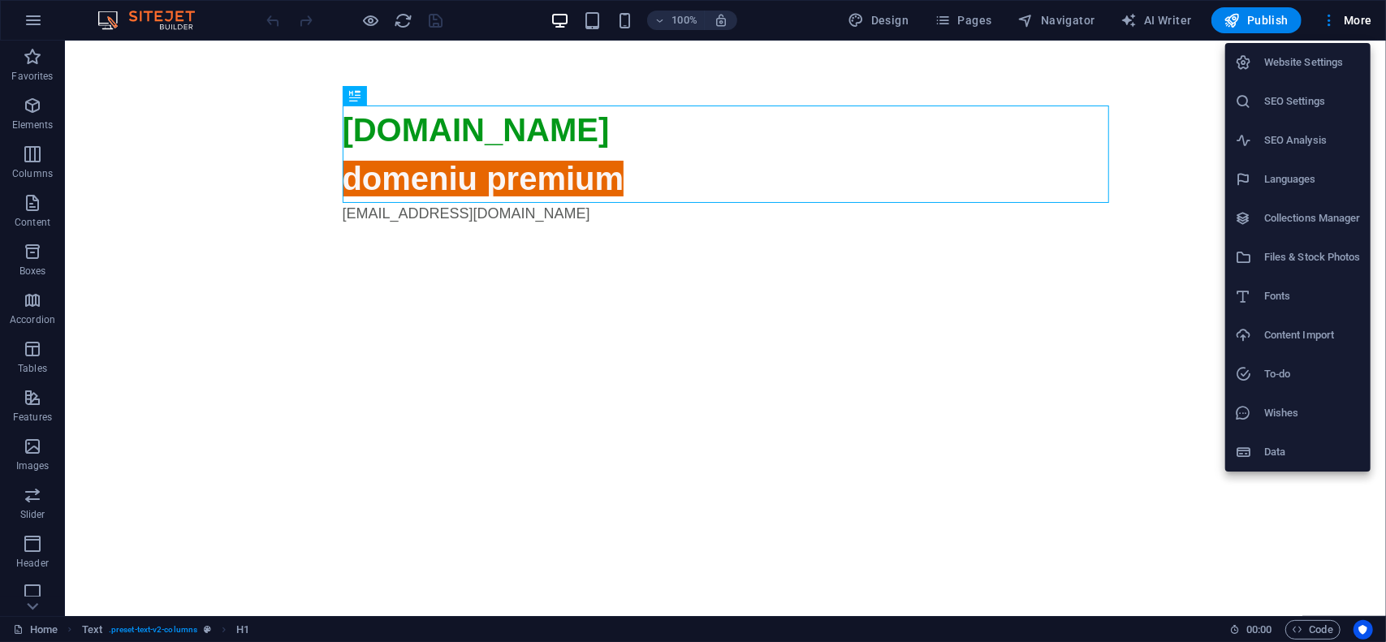
click at [1329, 61] on h6 "Website Settings" at bounding box center [1312, 62] width 97 height 19
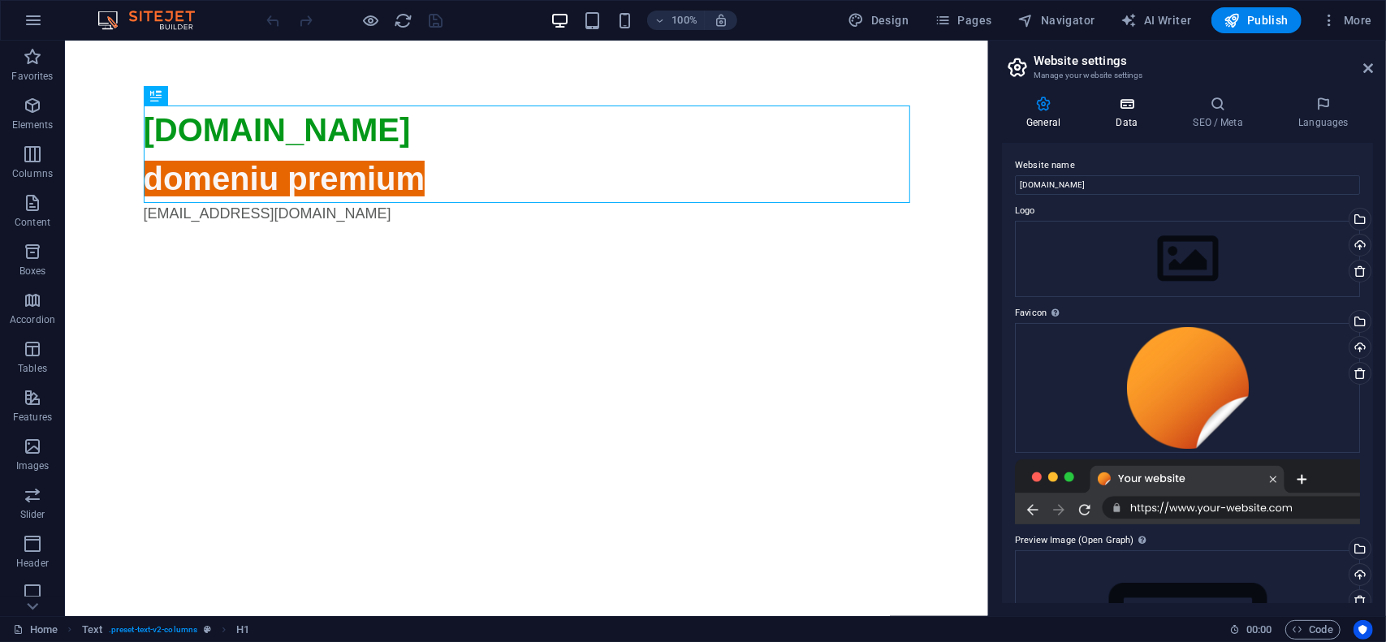
click at [1126, 116] on h4 "Data" at bounding box center [1129, 113] width 77 height 34
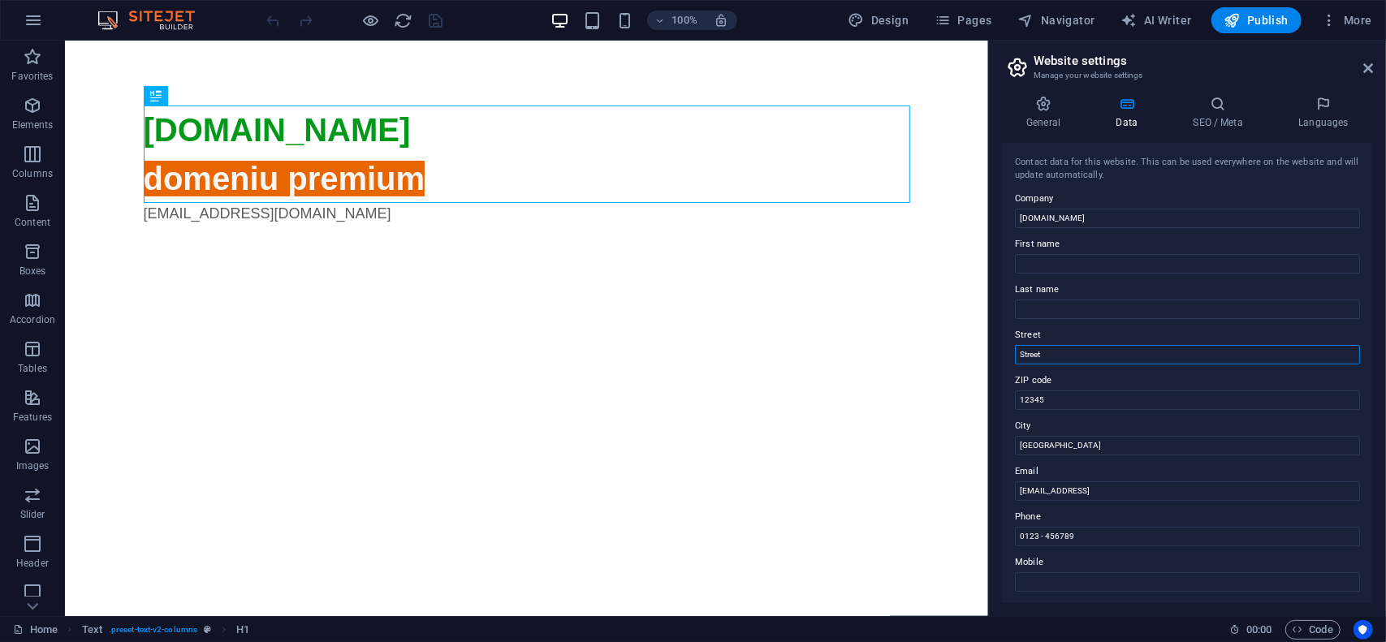
click at [1113, 361] on input "Street" at bounding box center [1187, 354] width 345 height 19
click at [1091, 402] on input "12345" at bounding box center [1187, 400] width 345 height 19
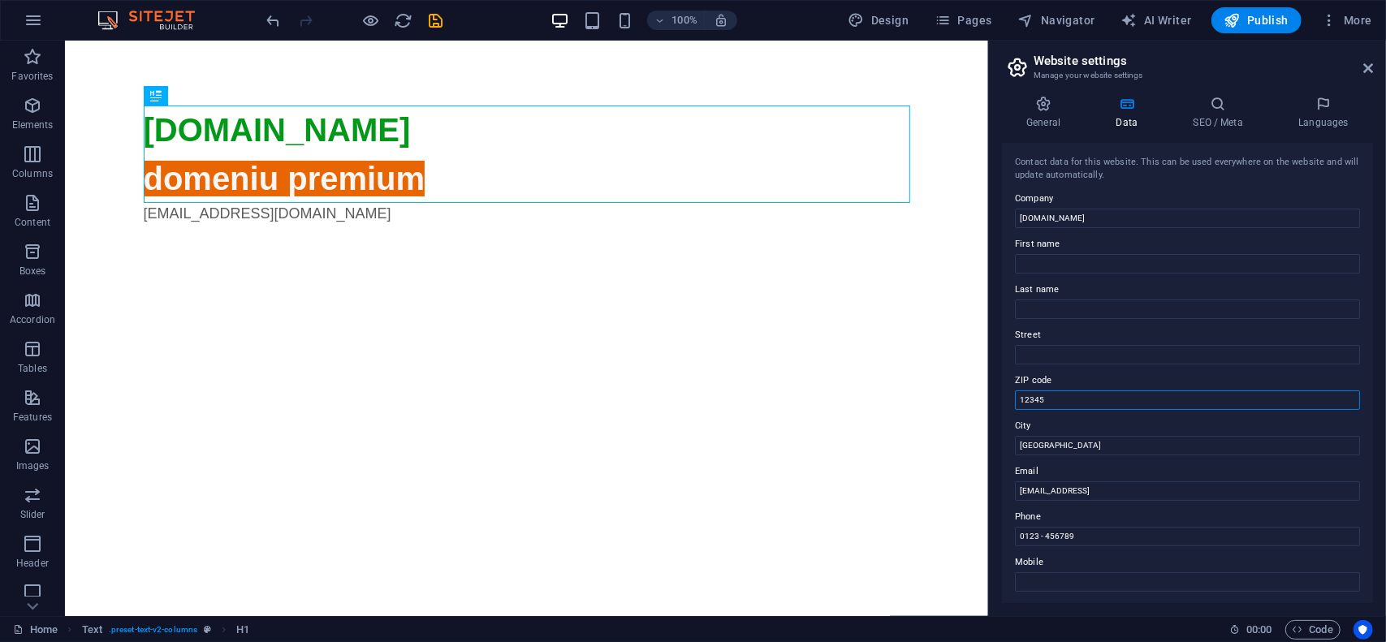
click at [1091, 402] on input "12345" at bounding box center [1187, 400] width 345 height 19
click at [1065, 446] on input "[GEOGRAPHIC_DATA]" at bounding box center [1187, 445] width 345 height 19
click at [1064, 446] on input "[GEOGRAPHIC_DATA]" at bounding box center [1187, 445] width 345 height 19
click at [1078, 534] on input "0123 - 456789" at bounding box center [1187, 536] width 345 height 19
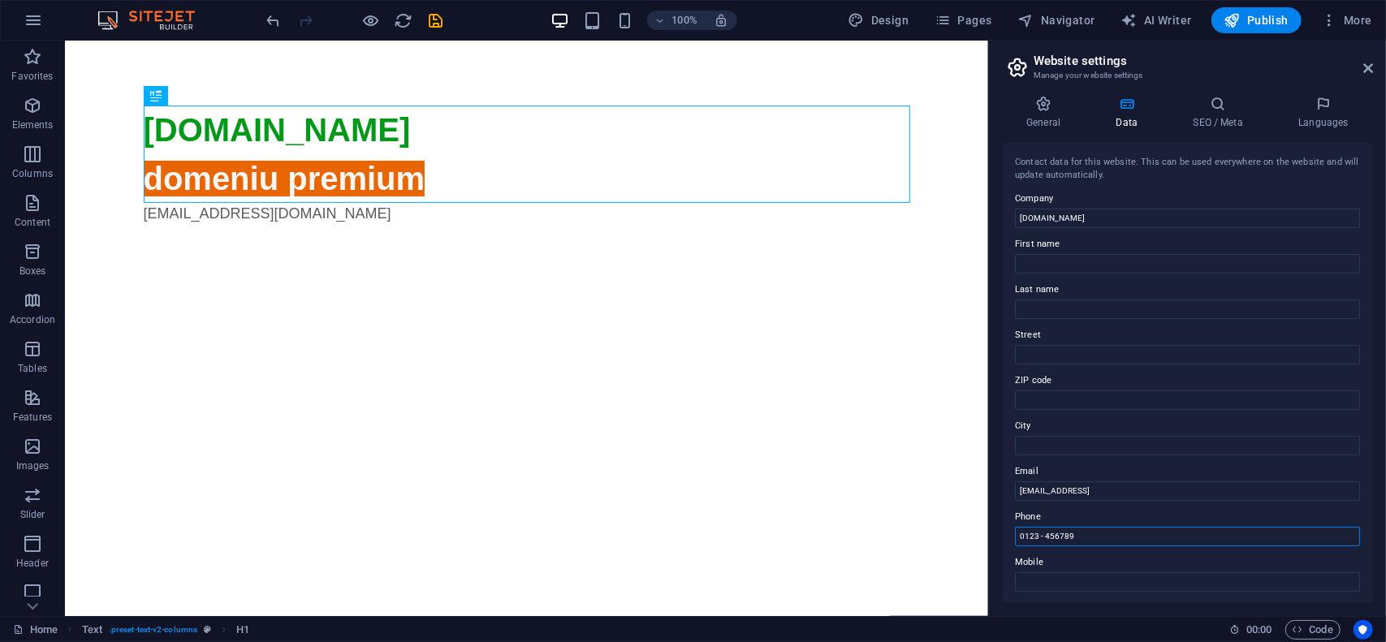
click at [1078, 534] on input "0123 - 456789" at bounding box center [1187, 536] width 345 height 19
click at [1214, 118] on h4 "SEO / Meta" at bounding box center [1222, 113] width 106 height 34
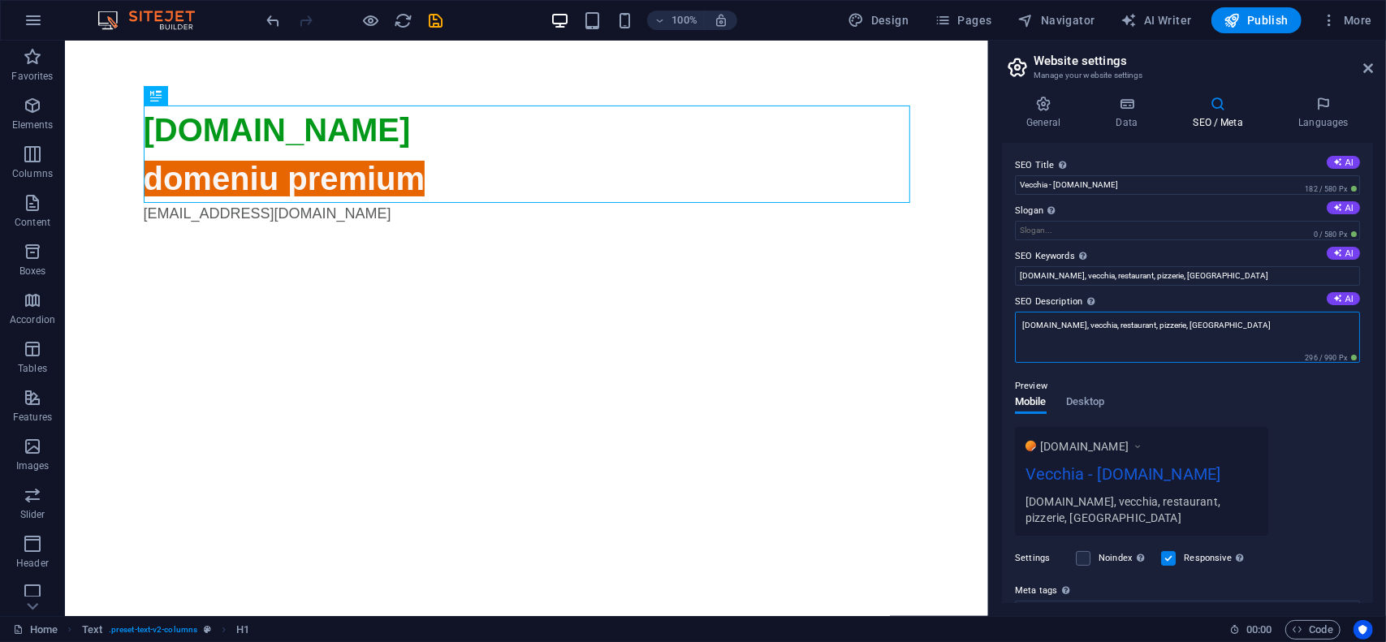
click at [1228, 325] on textarea "vecchia.ro, vecchia, restaurant, pizzerie, vaslui" at bounding box center [1187, 337] width 345 height 51
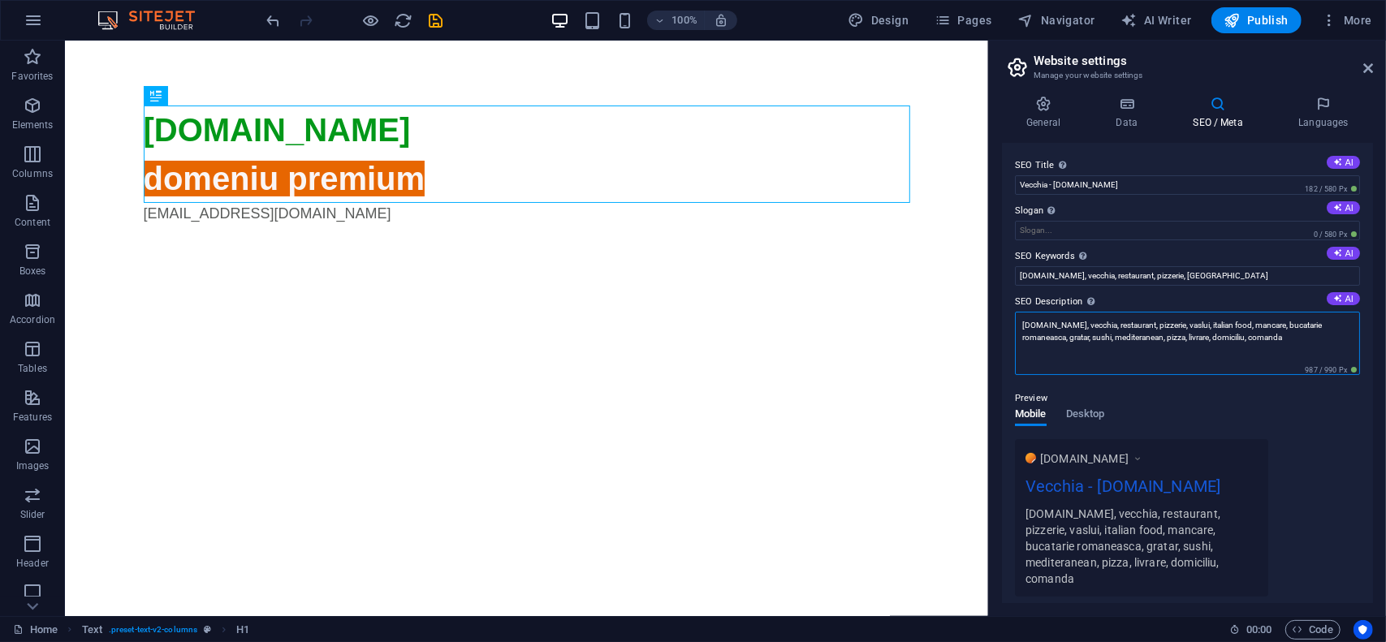
click at [1185, 335] on textarea "vecchia.ro, vecchia, restaurant, pizzerie, vaslui, italian food, mancare, bucat…" at bounding box center [1187, 343] width 345 height 63
click at [1186, 334] on textarea "vecchia.ro, vecchia, restaurant, pizzerie, vaslui, italian food, mancare, bucat…" at bounding box center [1187, 343] width 345 height 63
type textarea "vecchia.ro, vecchia, restaurant, pizzerie, vaslui, italian food, mancare, bucat…"
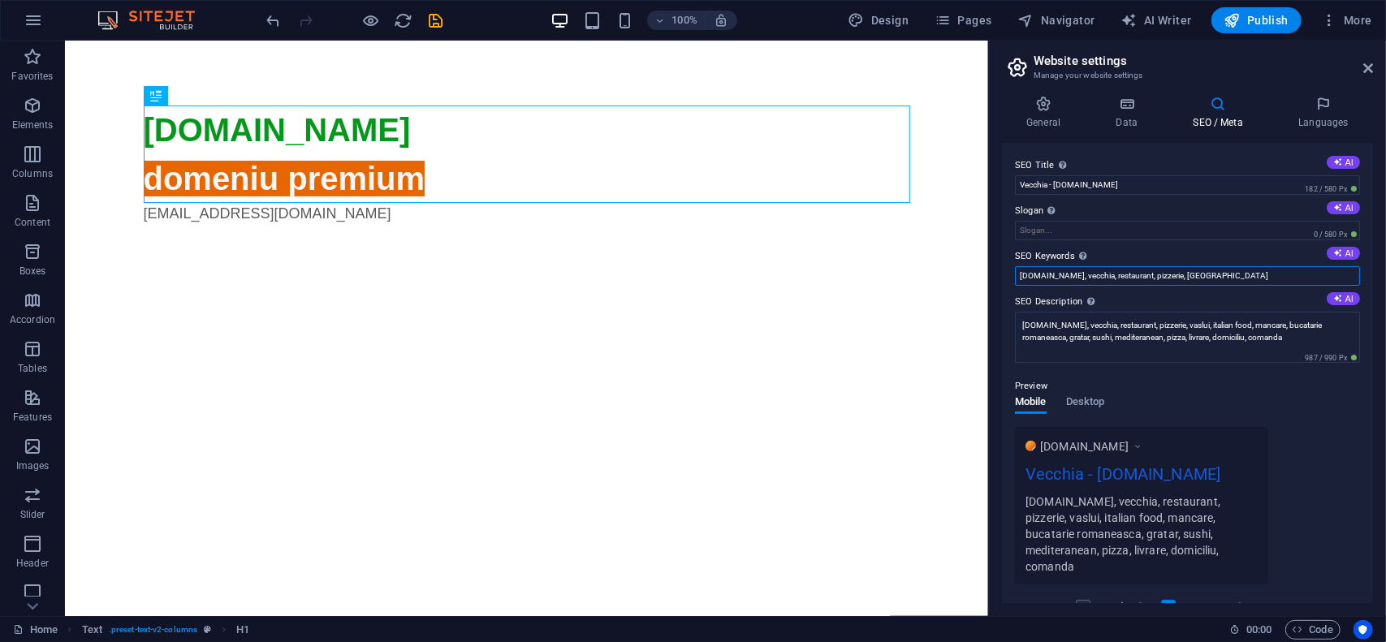
click at [1227, 279] on input "vecchia.ro, vecchia, restaurant, pizzerie, vaslui" at bounding box center [1187, 275] width 345 height 19
paste input ", italian food, mancare, bucatarie romaneasca, gratar, sushi, mediteranean, piz…"
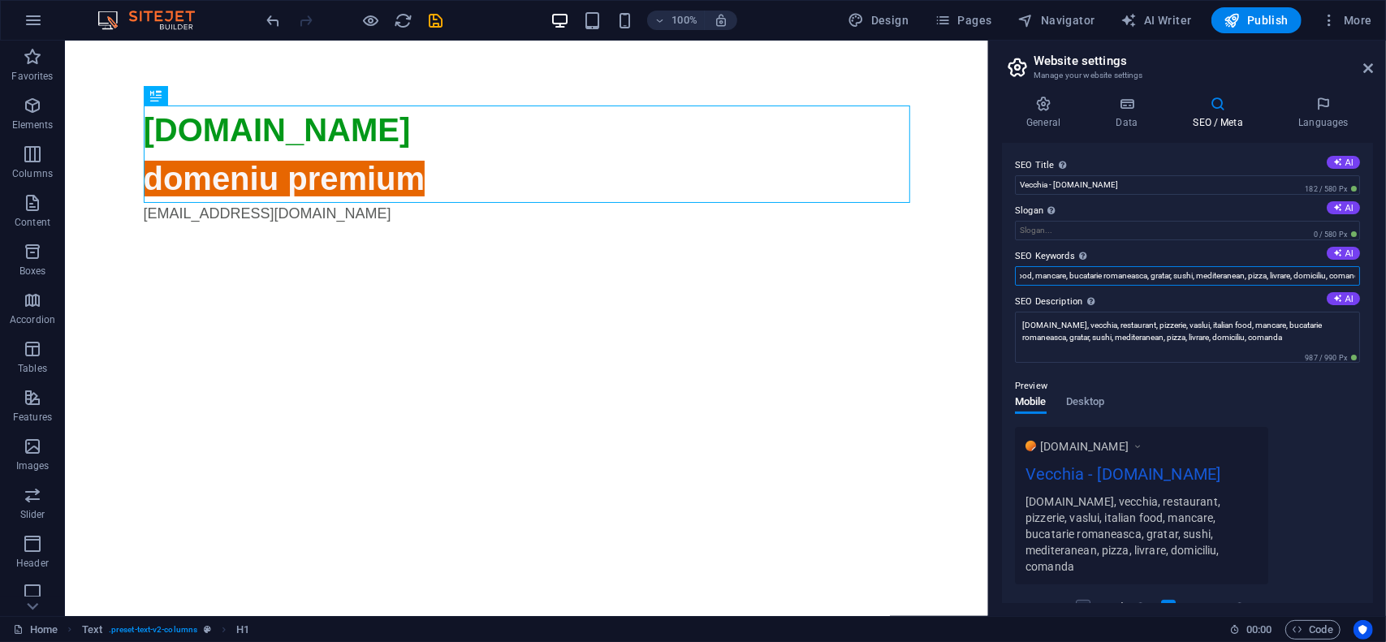
type input "vecchia.ro, vecchia, restaurant, pizzerie, vaslui, italian food, mancare, bucat…"
click at [1171, 374] on div "Preview Mobile Desktop www.example.com Vecchia - vecchia.ro vecchia.ro, vecchia…" at bounding box center [1187, 474] width 345 height 221
click at [1270, 20] on span "Publish" at bounding box center [1257, 20] width 64 height 16
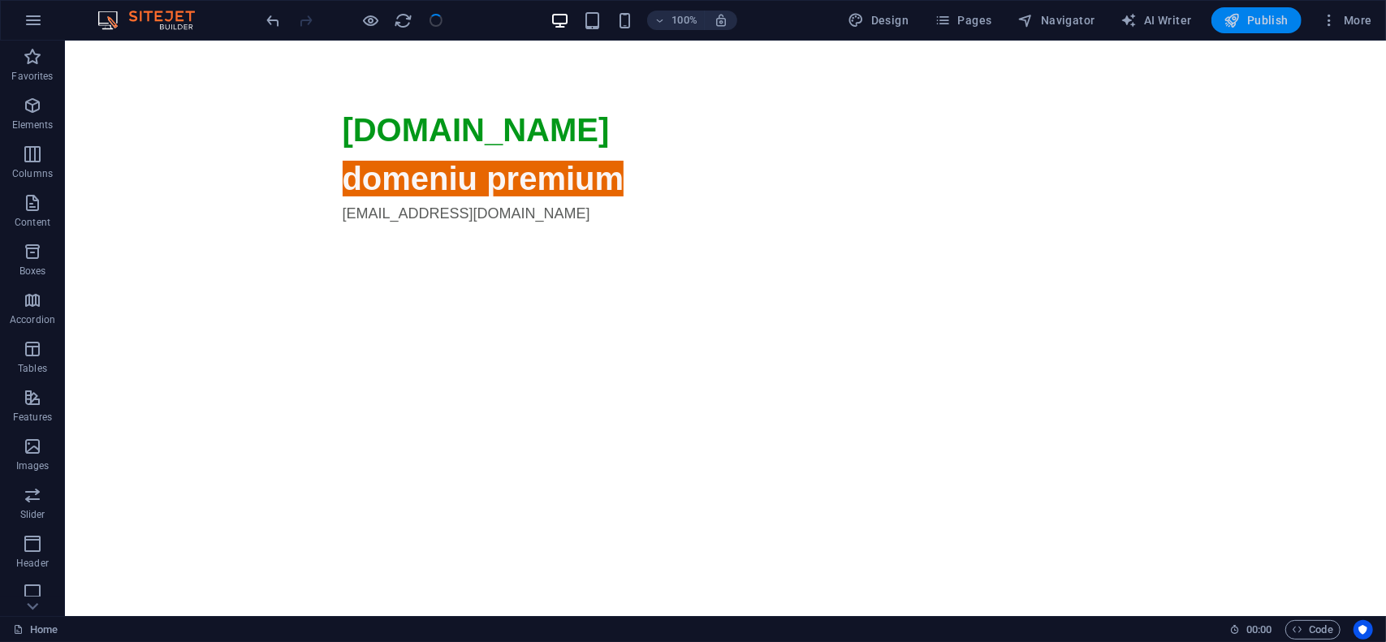
click at [1262, 15] on span "Publish" at bounding box center [1257, 20] width 64 height 16
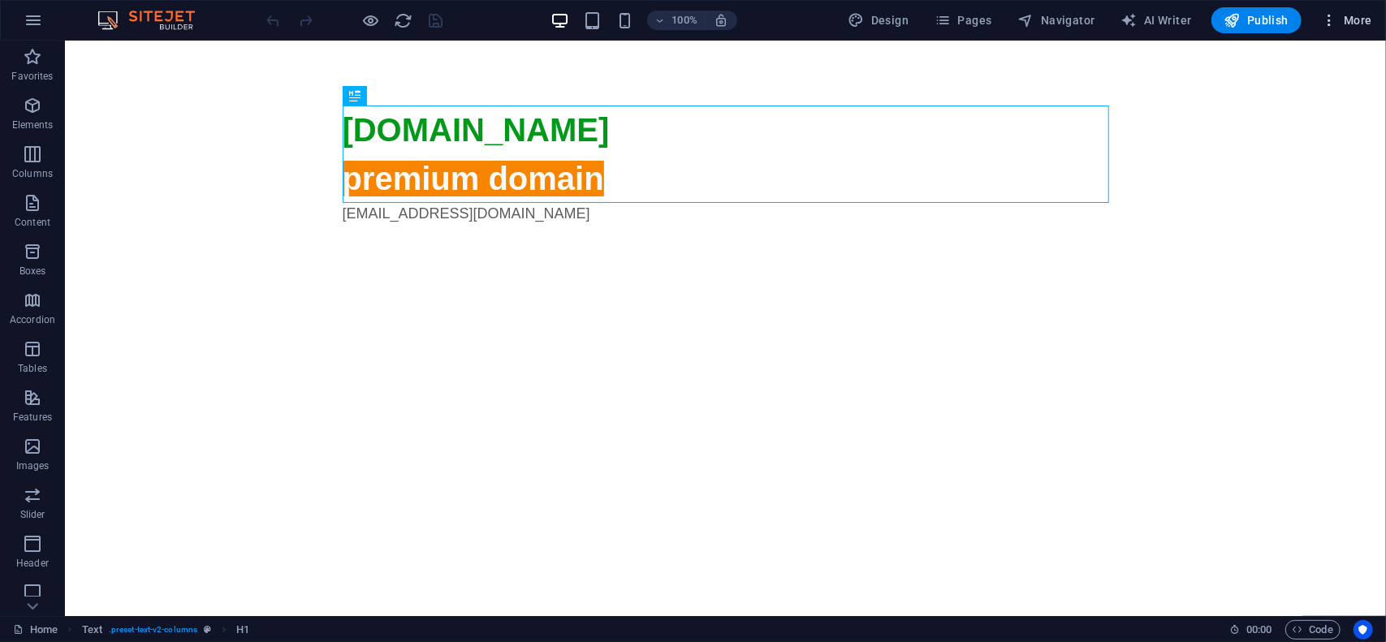
click at [1363, 25] on span "More" at bounding box center [1346, 20] width 51 height 16
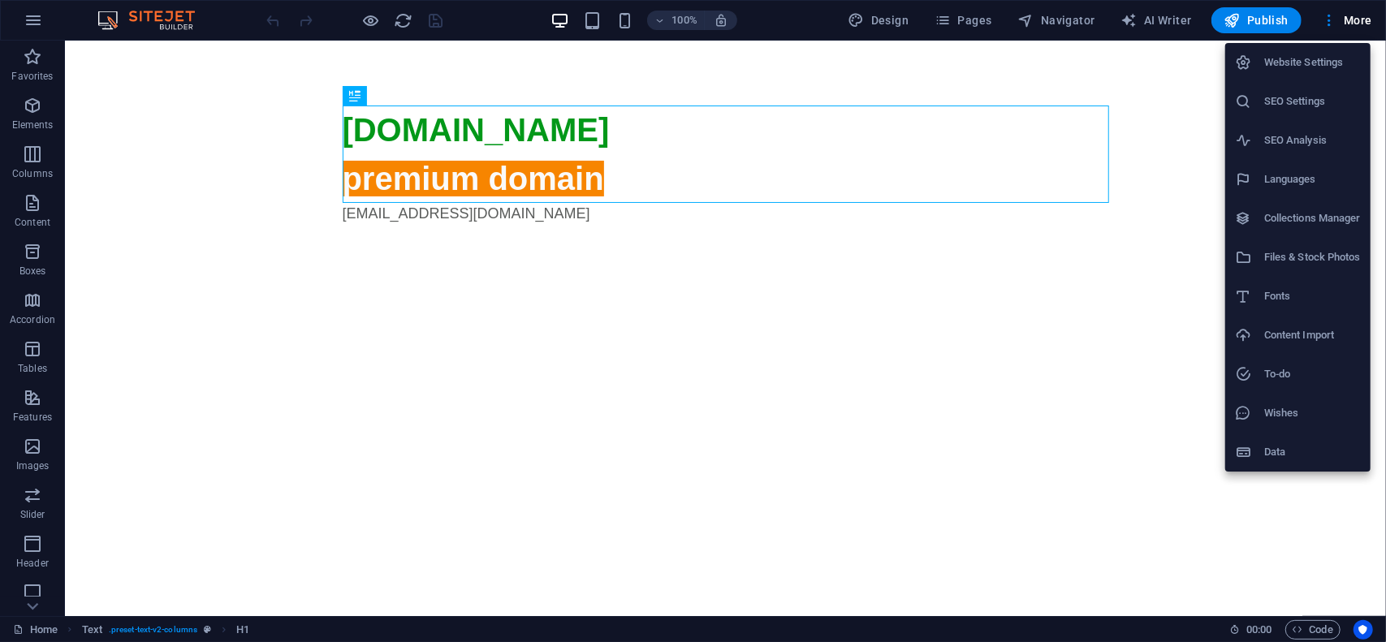
click at [1313, 66] on h6 "Website Settings" at bounding box center [1312, 62] width 97 height 19
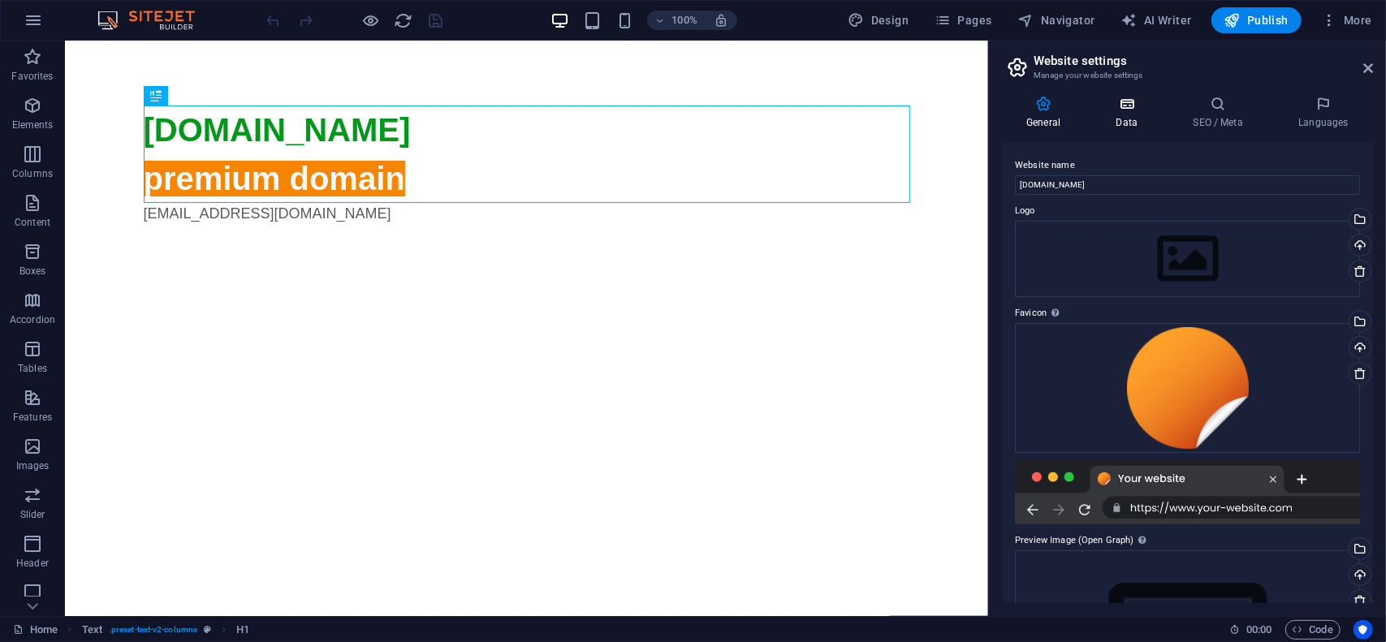
click at [1131, 123] on h4 "Data" at bounding box center [1129, 113] width 77 height 34
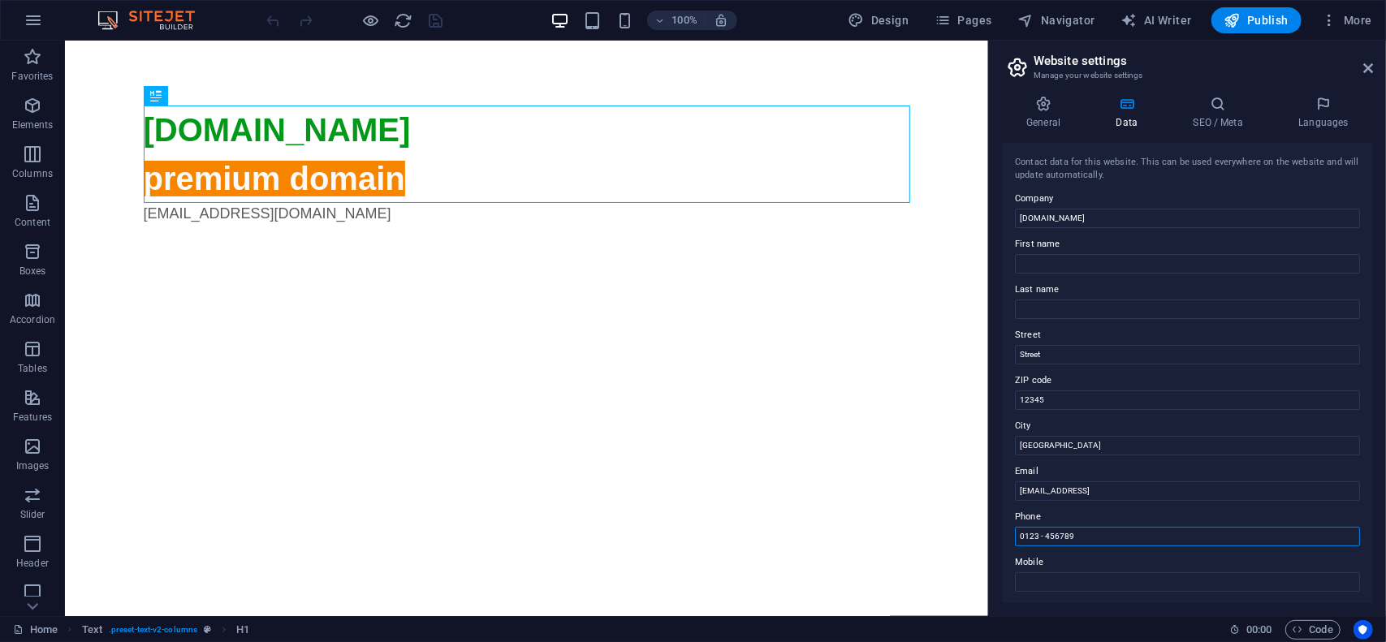
click at [1082, 530] on input "0123 - 456789" at bounding box center [1187, 536] width 345 height 19
click at [1057, 441] on input "[GEOGRAPHIC_DATA]" at bounding box center [1187, 445] width 345 height 19
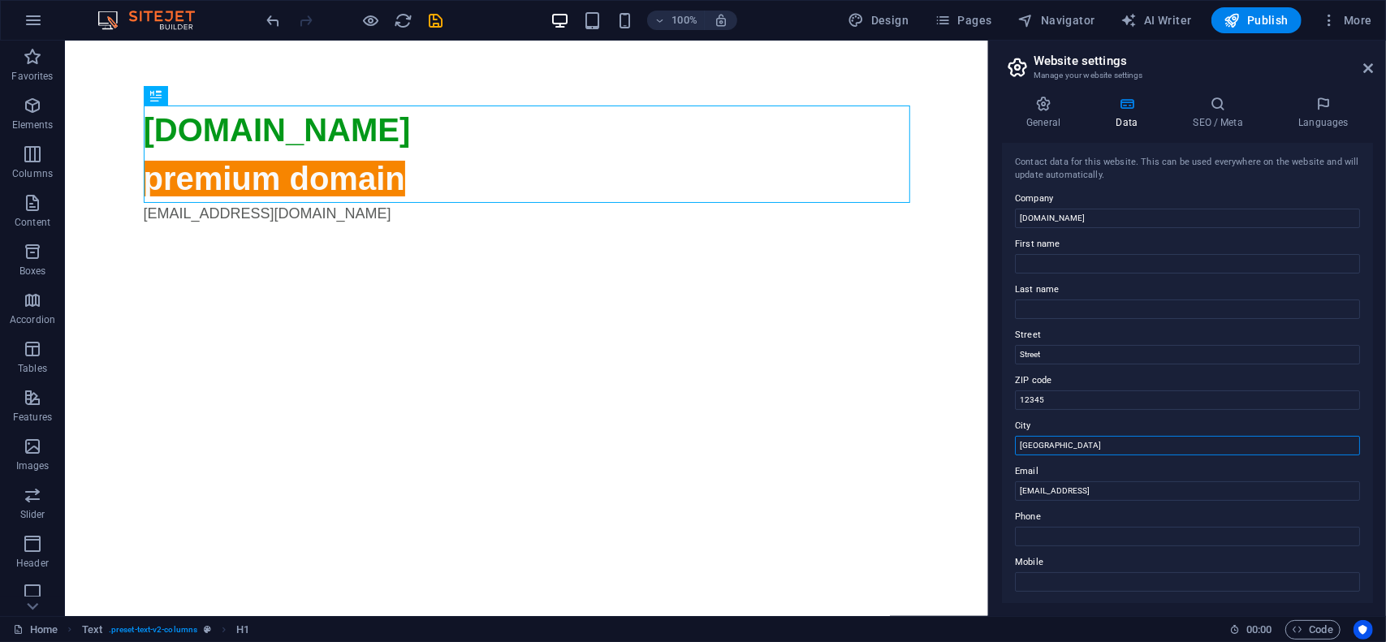
click at [1057, 441] on input "[GEOGRAPHIC_DATA]" at bounding box center [1187, 445] width 345 height 19
click at [1061, 403] on input "12345" at bounding box center [1187, 400] width 345 height 19
click at [1046, 352] on input "Street" at bounding box center [1187, 354] width 345 height 19
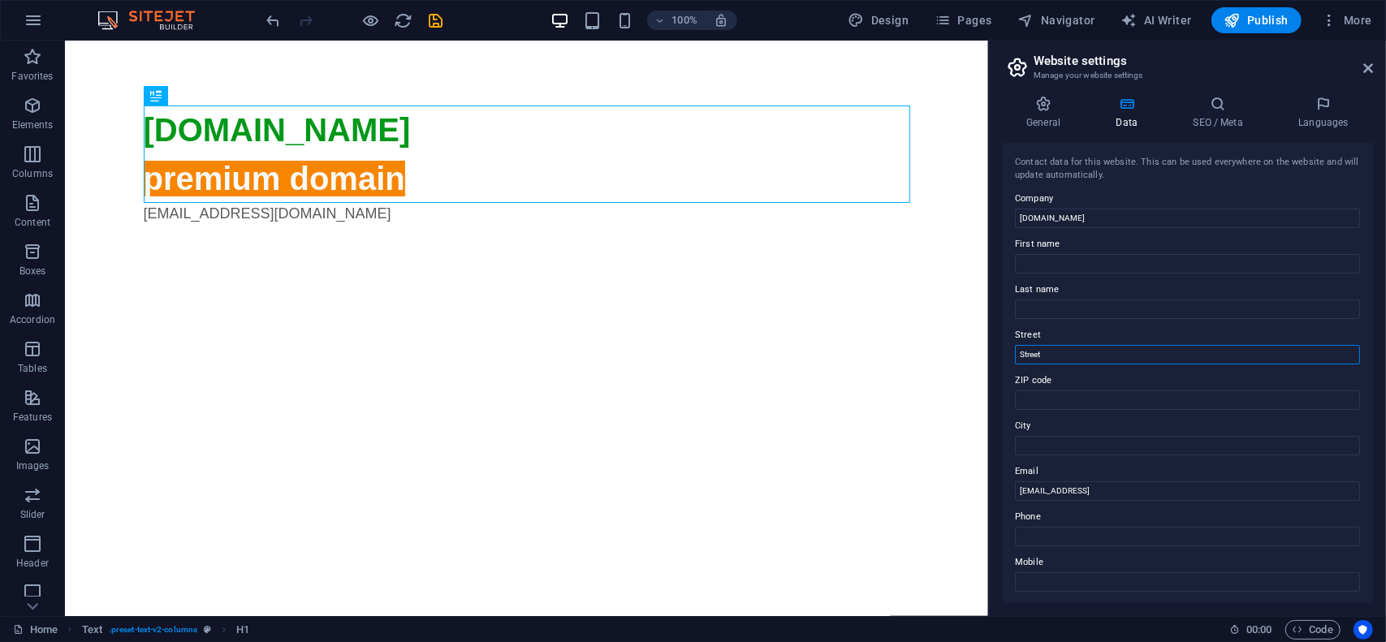
click at [1046, 352] on input "Street" at bounding box center [1187, 354] width 345 height 19
click at [1203, 109] on icon at bounding box center [1218, 104] width 99 height 16
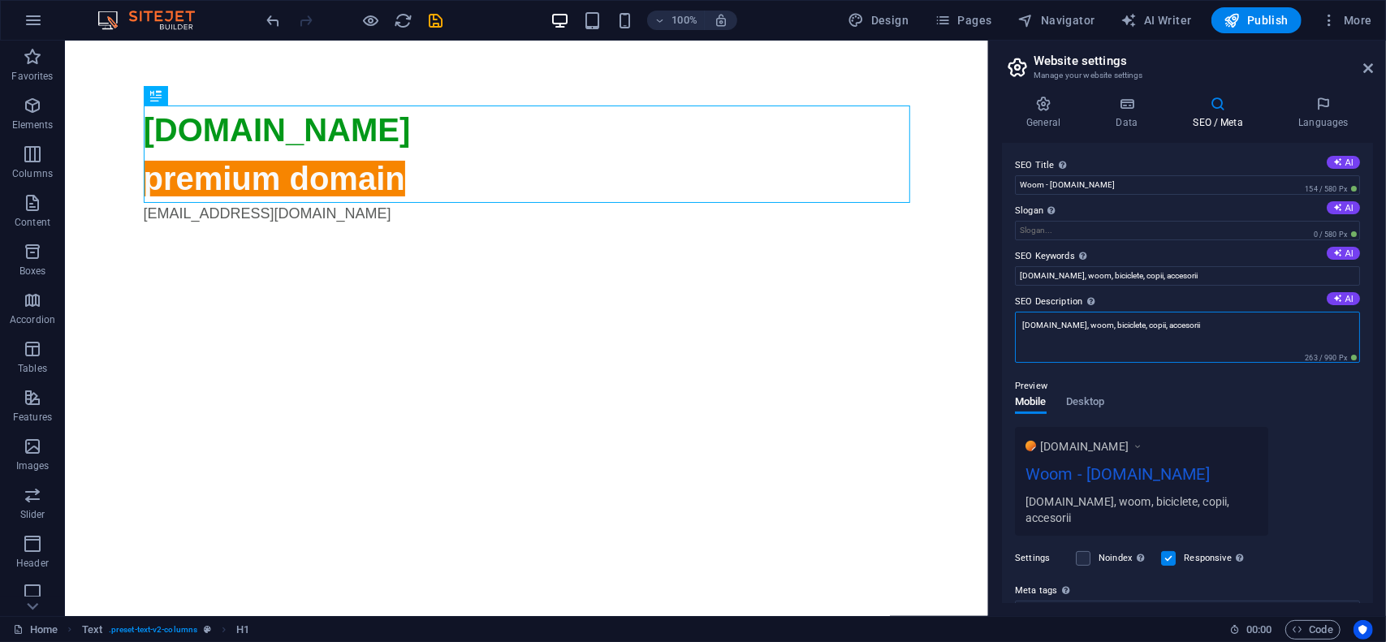
click at [1208, 330] on textarea "[DOMAIN_NAME], woom, biciclete, copii, accesorii" at bounding box center [1187, 337] width 345 height 51
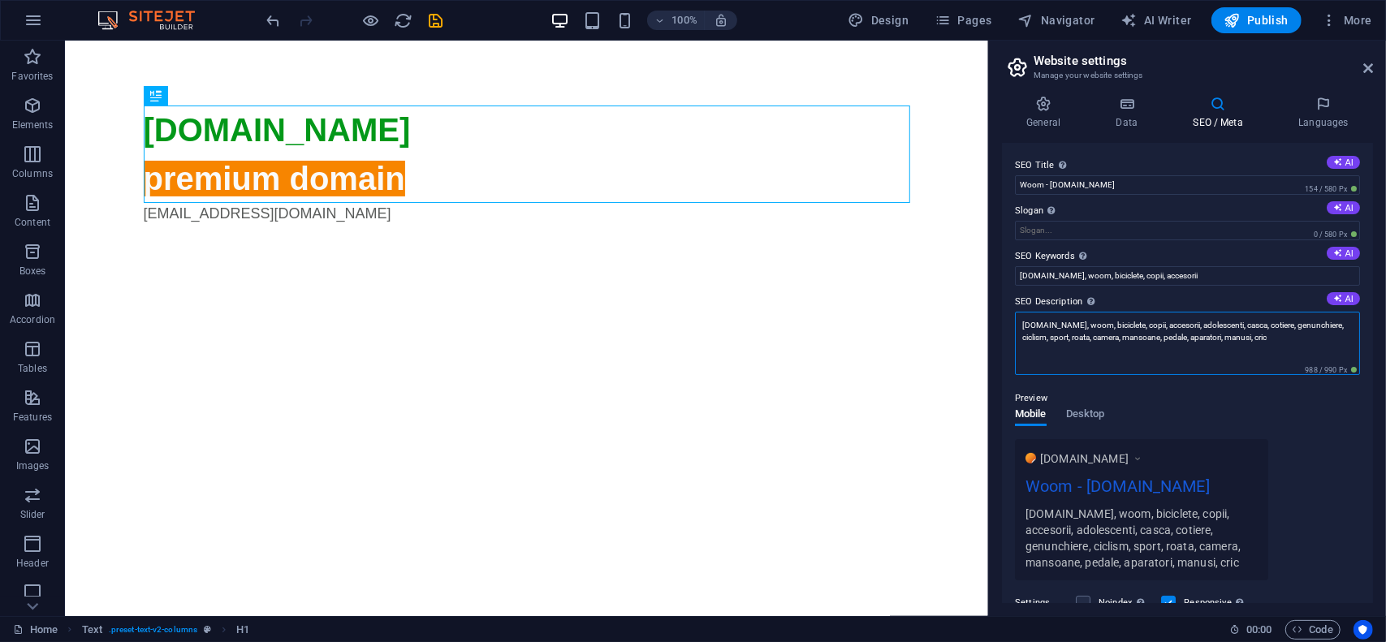
type textarea "[DOMAIN_NAME], woom, biciclete, copii, accesorii, adolescenti, casca, cotiere, …"
click at [1186, 337] on textarea "[DOMAIN_NAME], woom, biciclete, copii, accesorii, adolescenti, casca, cotiere, …" at bounding box center [1187, 343] width 345 height 63
click at [1219, 278] on input "[DOMAIN_NAME], woom, biciclete, copii, accesorii" at bounding box center [1187, 275] width 345 height 19
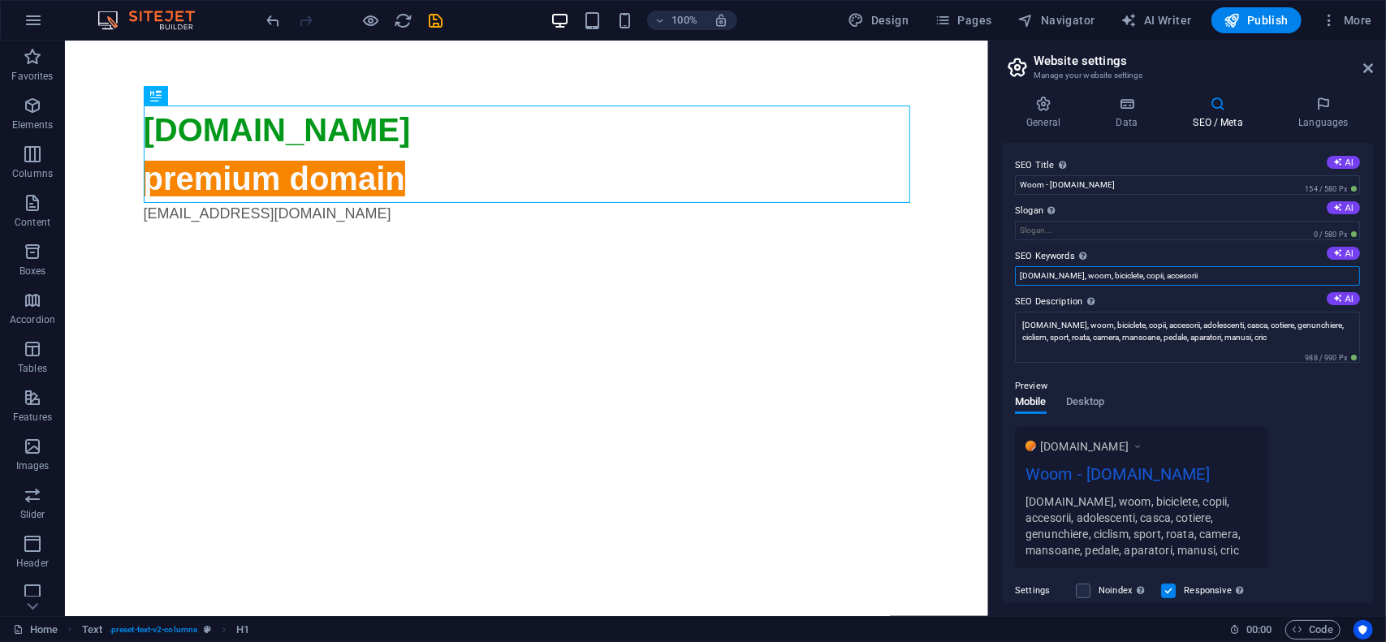
click at [1219, 278] on input "[DOMAIN_NAME], woom, biciclete, copii, accesorii" at bounding box center [1187, 275] width 345 height 19
paste input ", adolescenti, casca, cotiere, genunchiere, ciclism, sport, roata, camera, mans…"
type input "[DOMAIN_NAME], woom, biciclete, copii, accesorii, adolescenti, casca, cotiere, …"
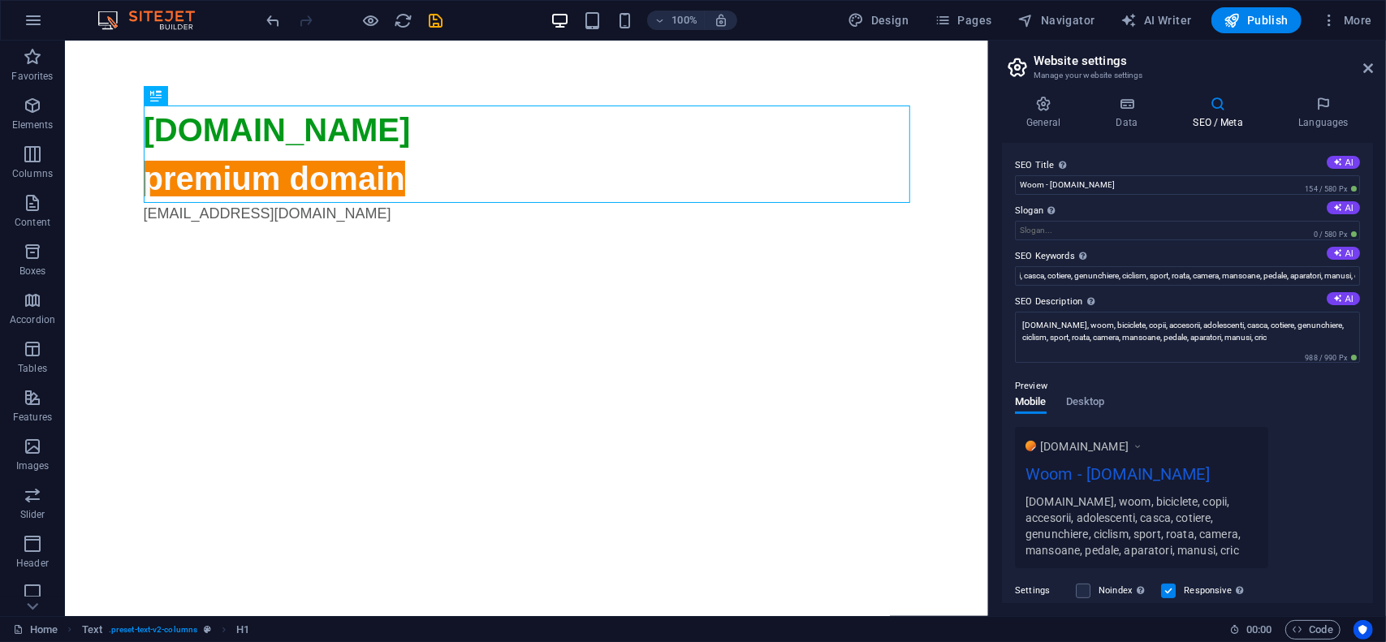
click at [1189, 382] on div "Preview" at bounding box center [1187, 386] width 345 height 19
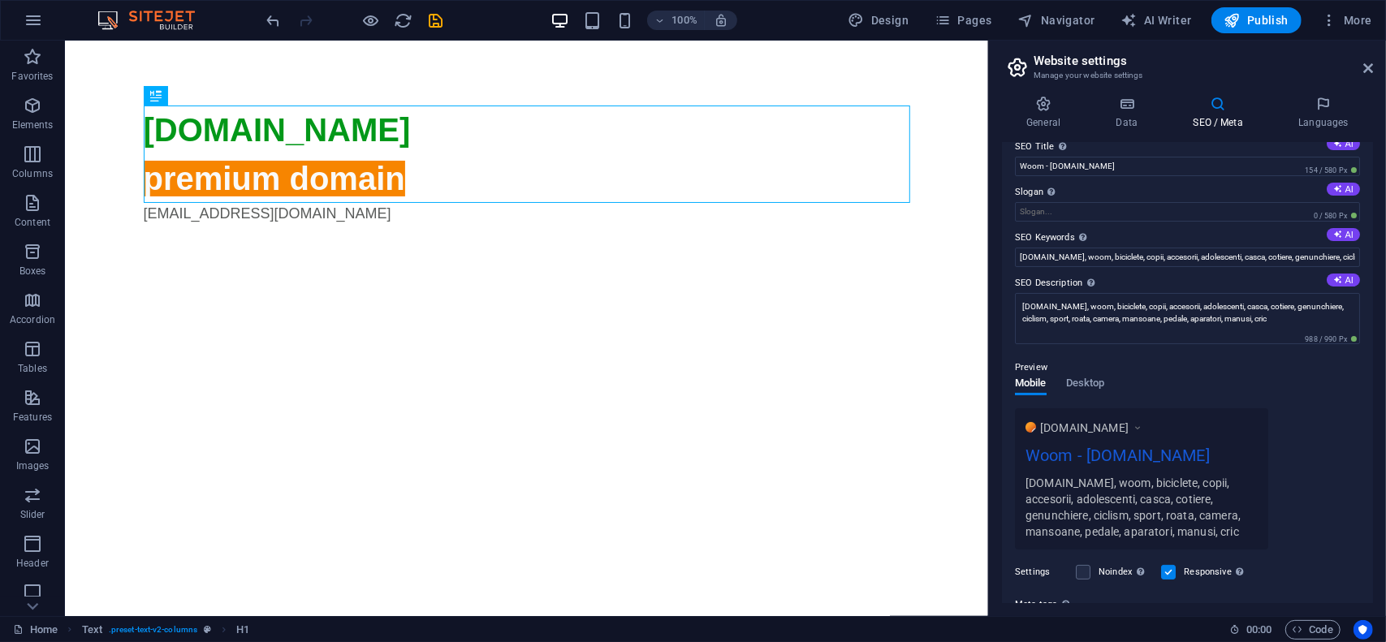
scroll to position [28, 0]
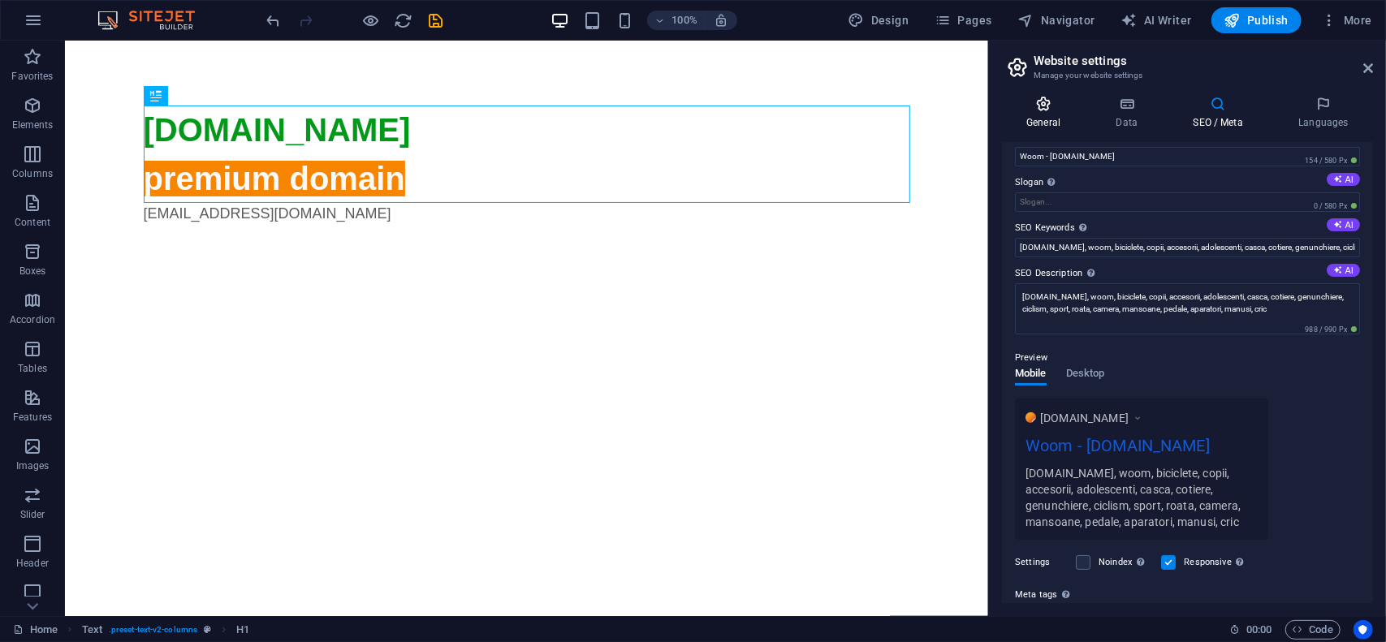
click at [1043, 111] on icon at bounding box center [1043, 104] width 83 height 16
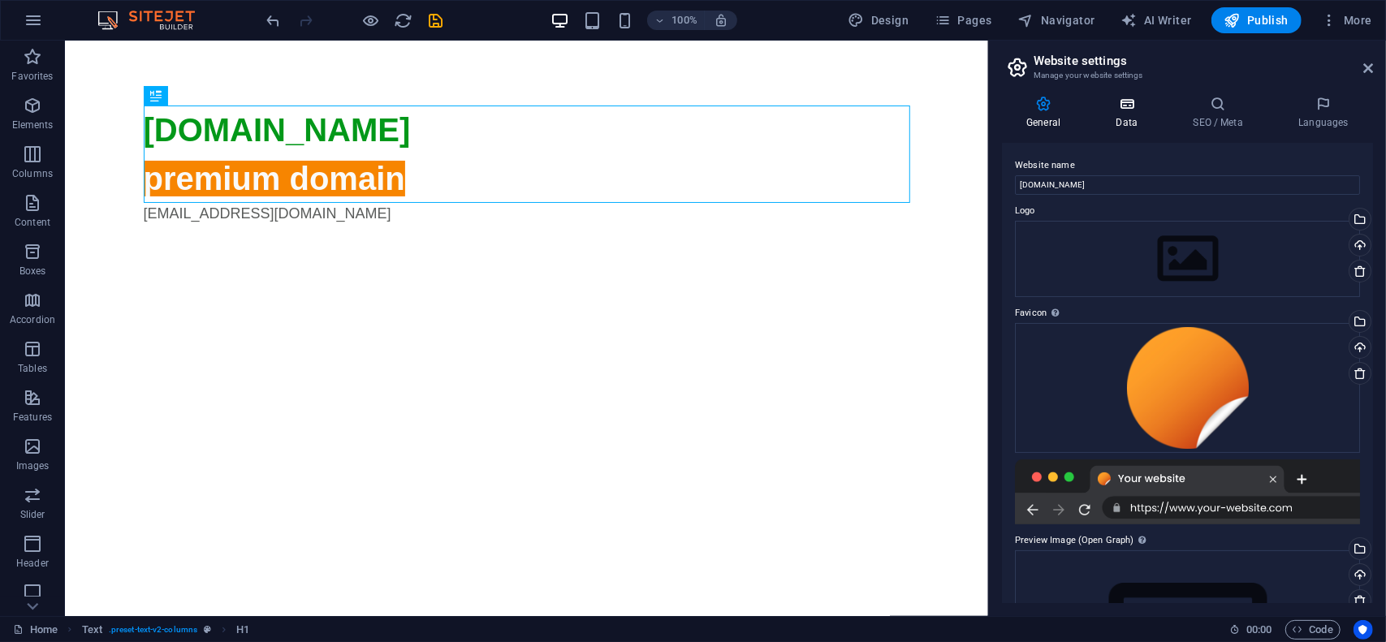
click at [1137, 105] on icon at bounding box center [1126, 104] width 71 height 16
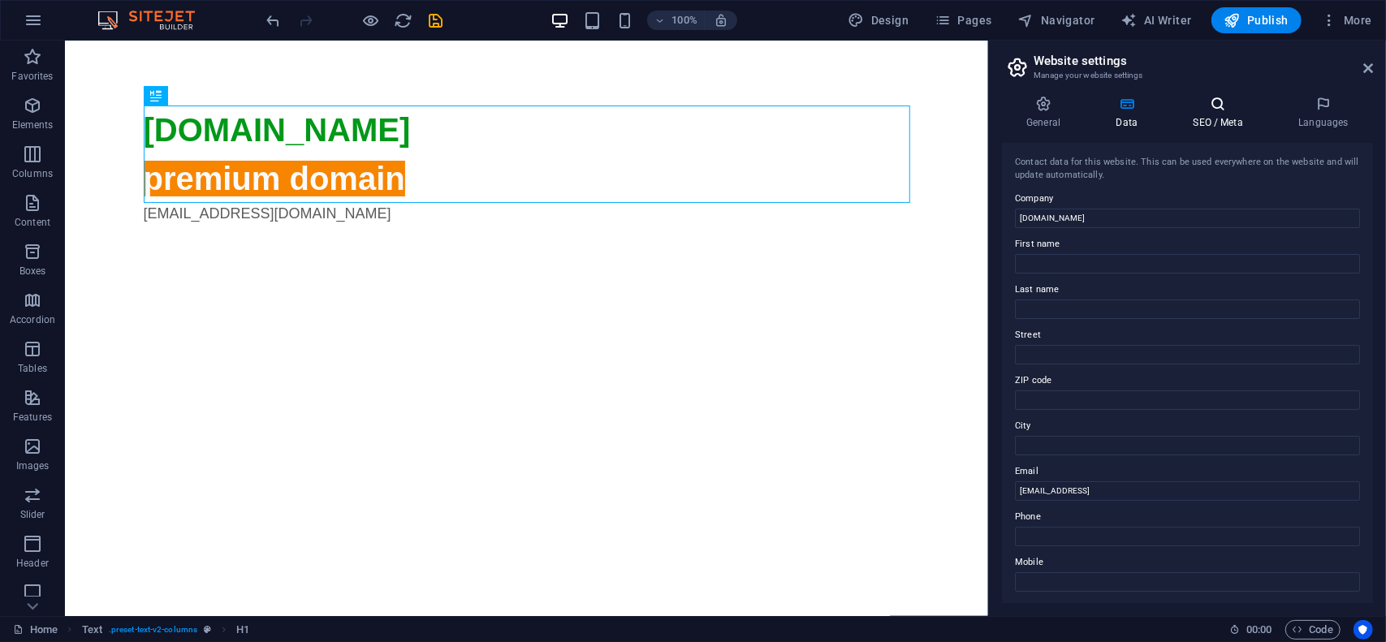
click at [1220, 104] on icon at bounding box center [1218, 104] width 99 height 16
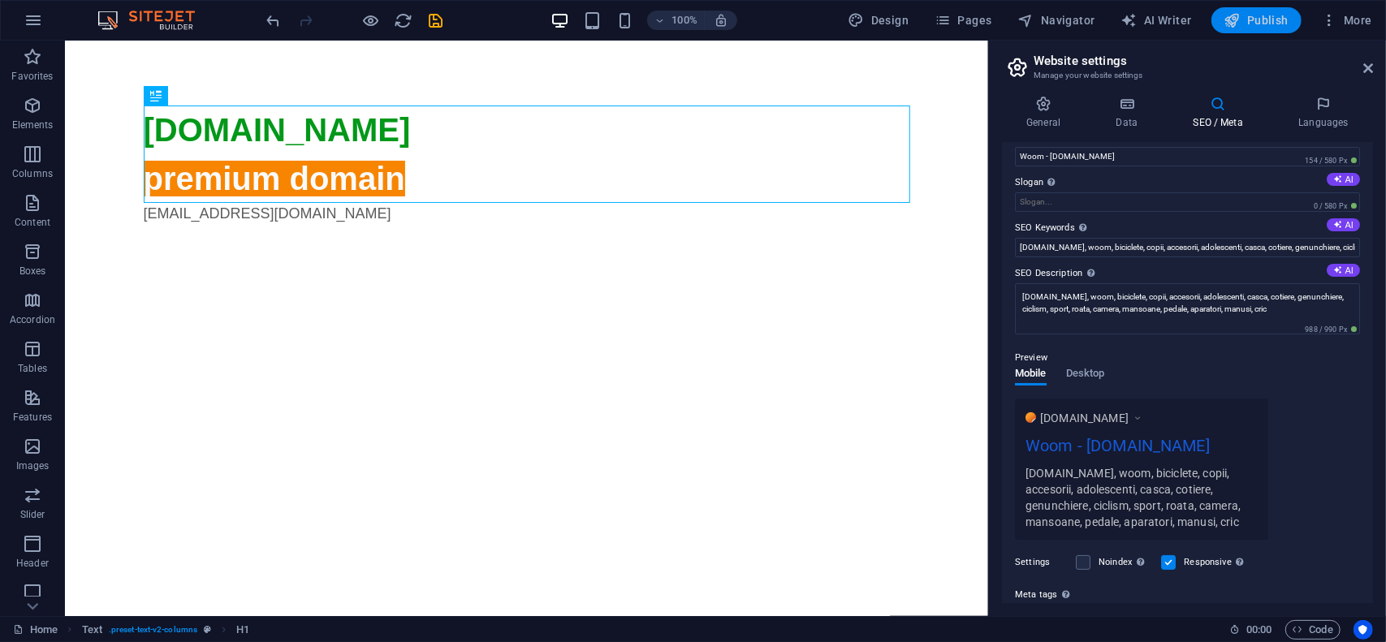
click at [1260, 15] on span "Publish" at bounding box center [1257, 20] width 64 height 16
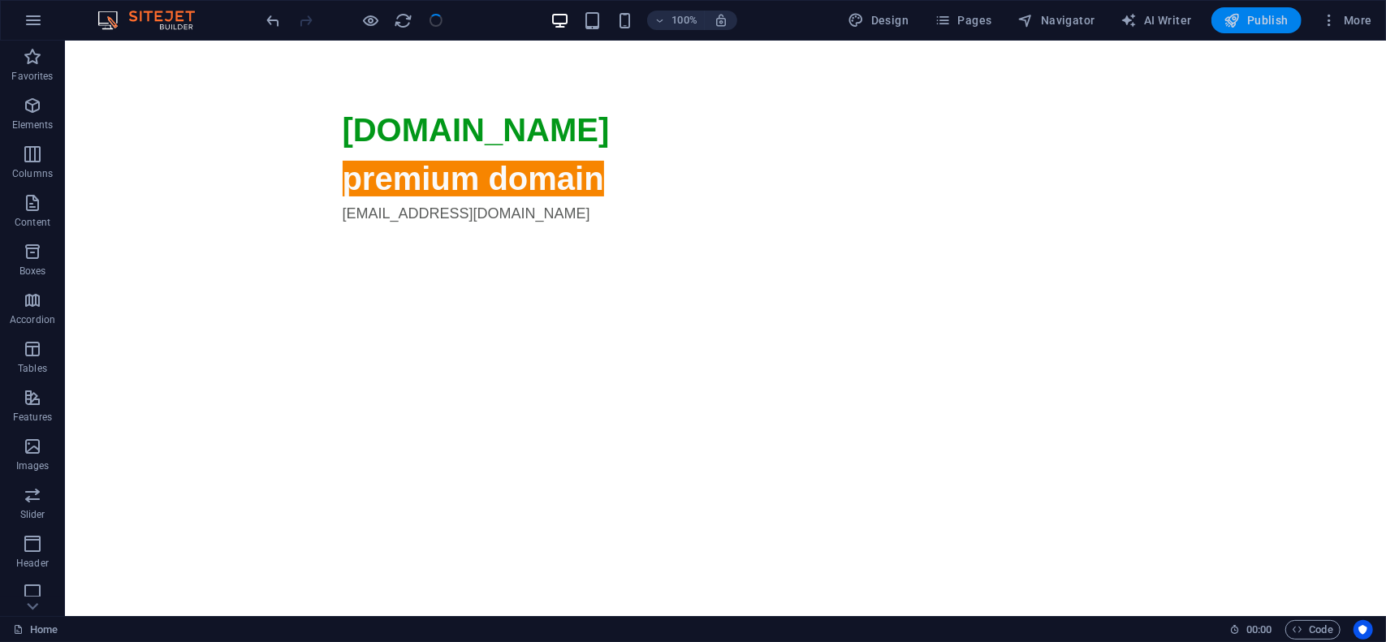
click at [1265, 20] on span "Publish" at bounding box center [1257, 20] width 64 height 16
